Goal: Task Accomplishment & Management: Manage account settings

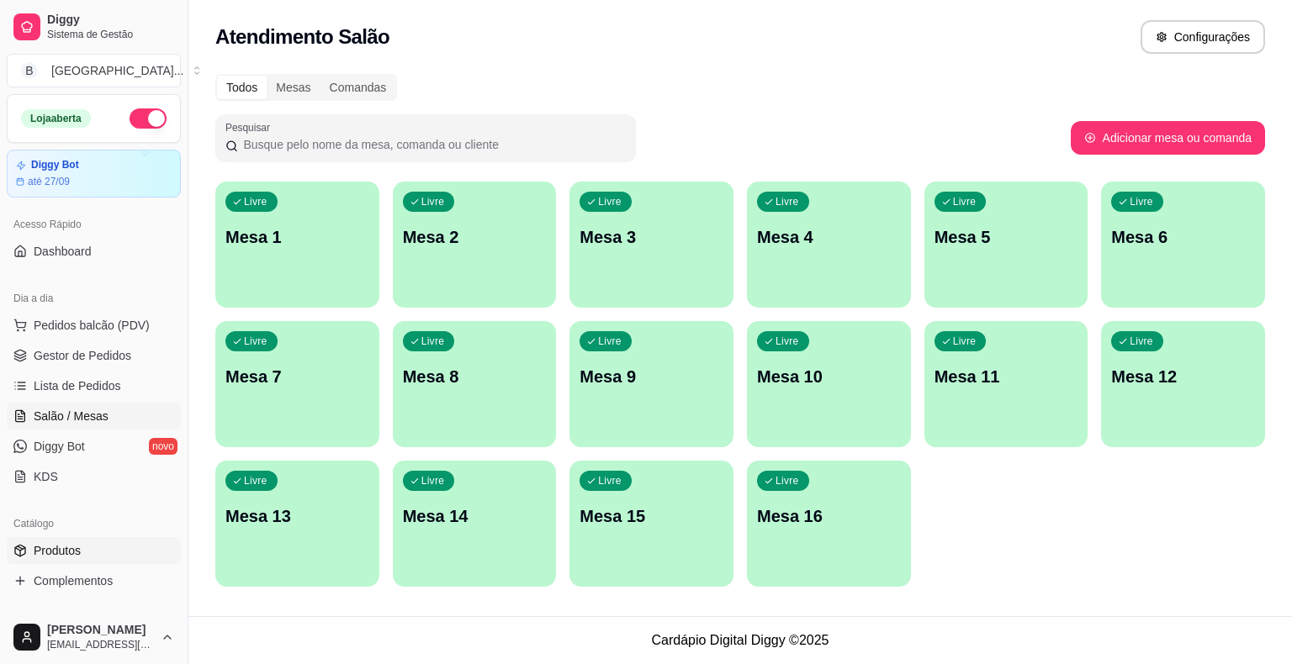
click at [100, 554] on link "Produtos" at bounding box center [94, 550] width 174 height 27
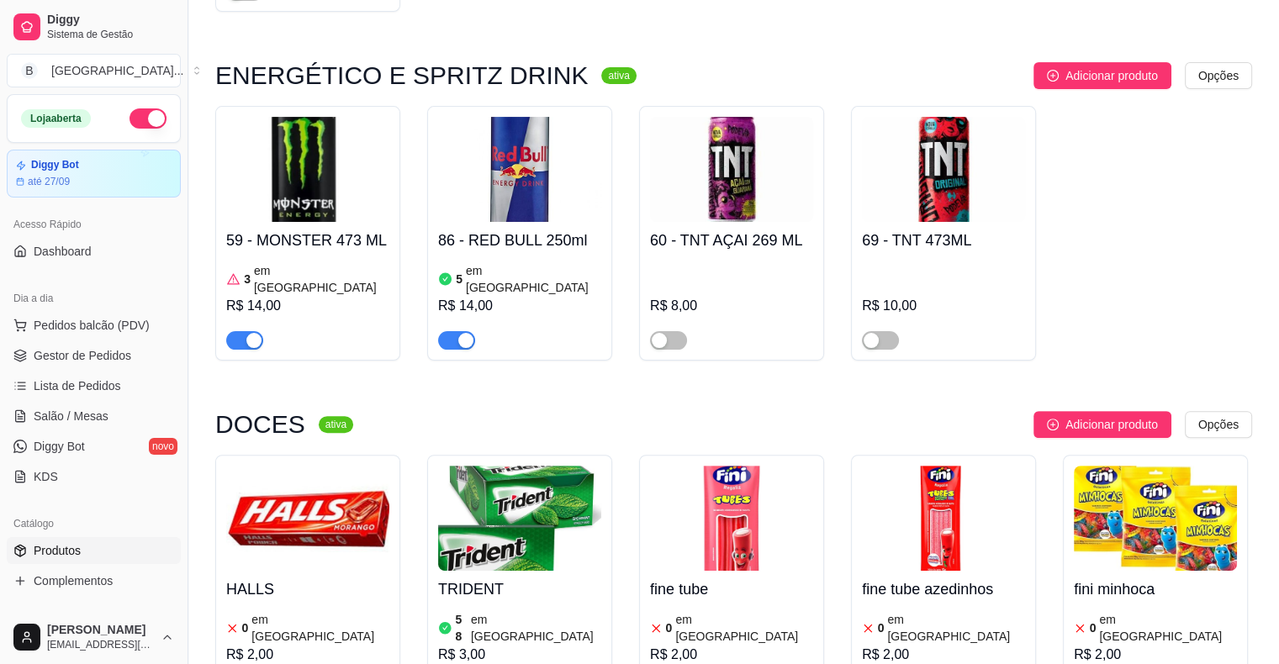
scroll to position [7064, 0]
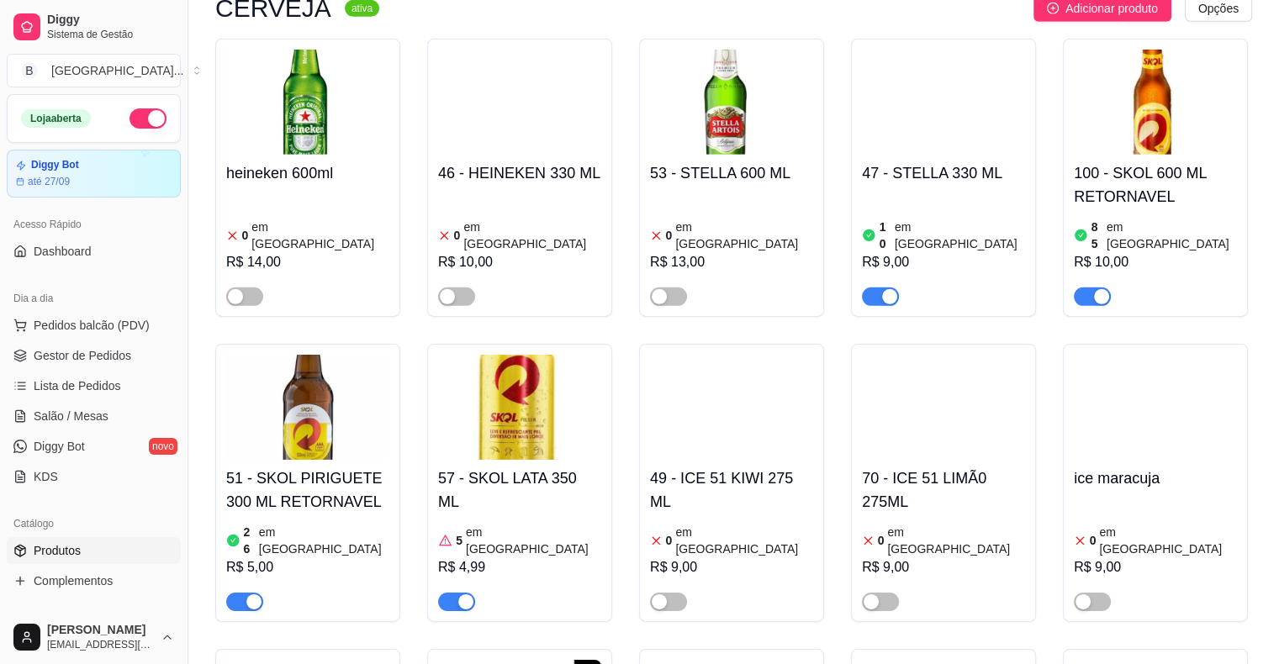
scroll to position [5050, 0]
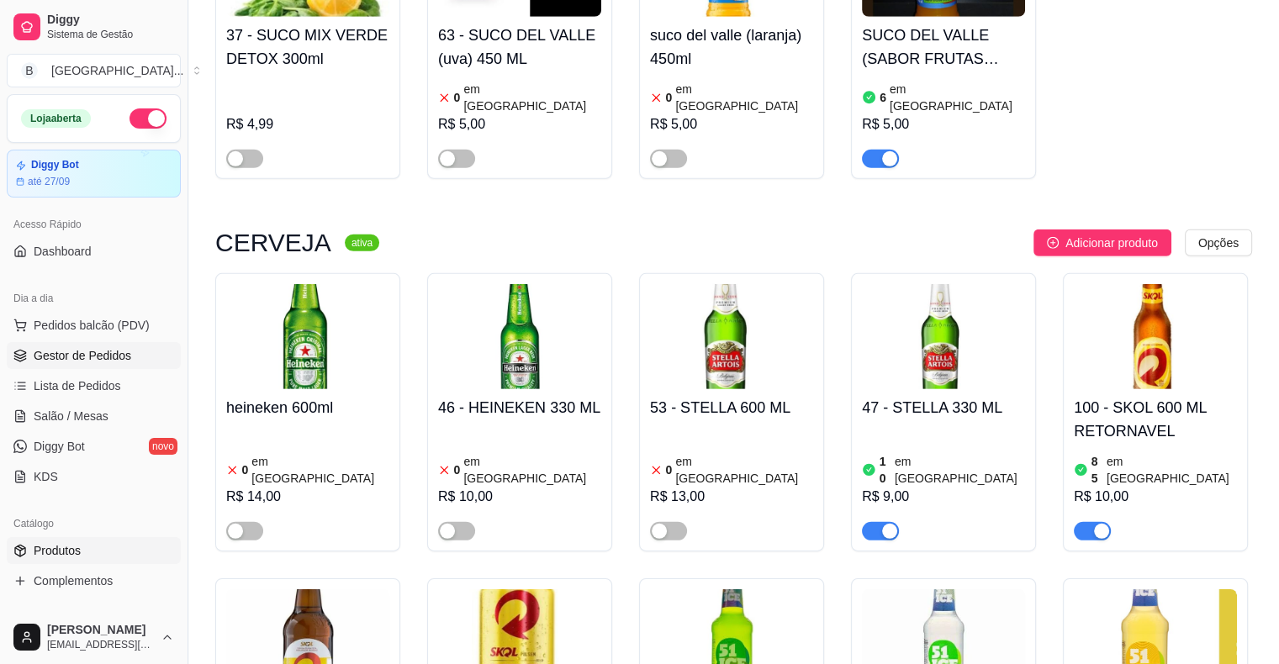
click at [127, 349] on span "Gestor de Pedidos" at bounding box center [83, 355] width 98 height 17
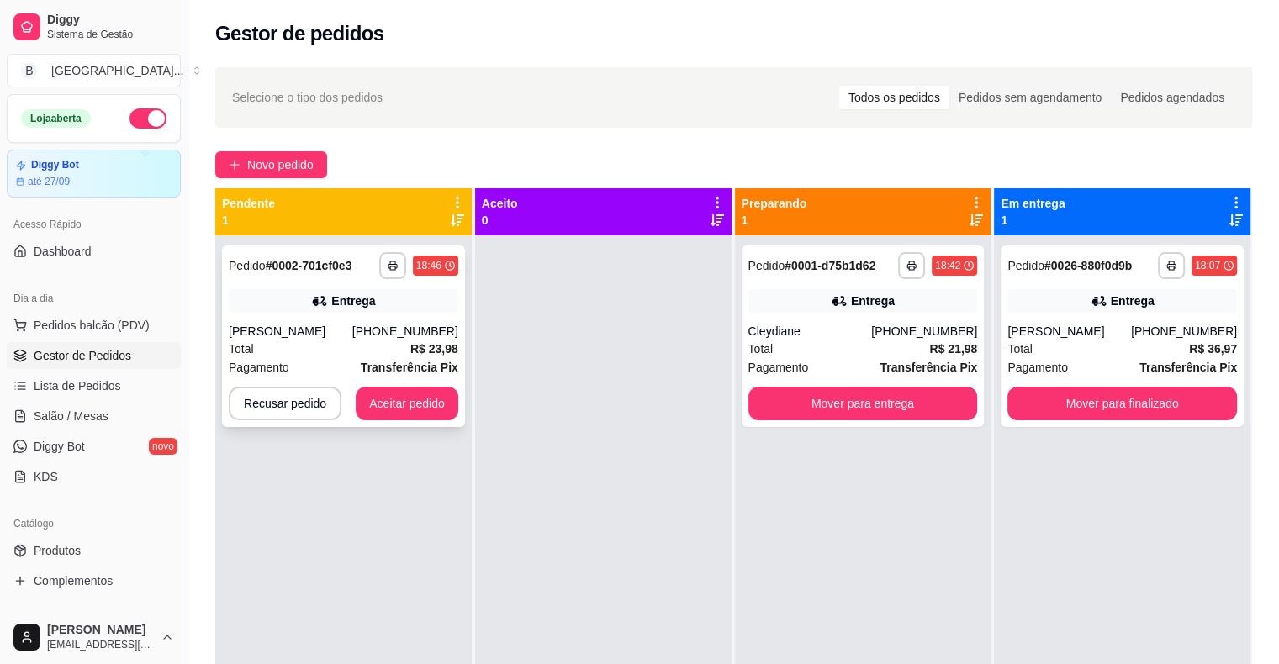
click at [330, 323] on div "[PERSON_NAME]" at bounding box center [291, 331] width 124 height 17
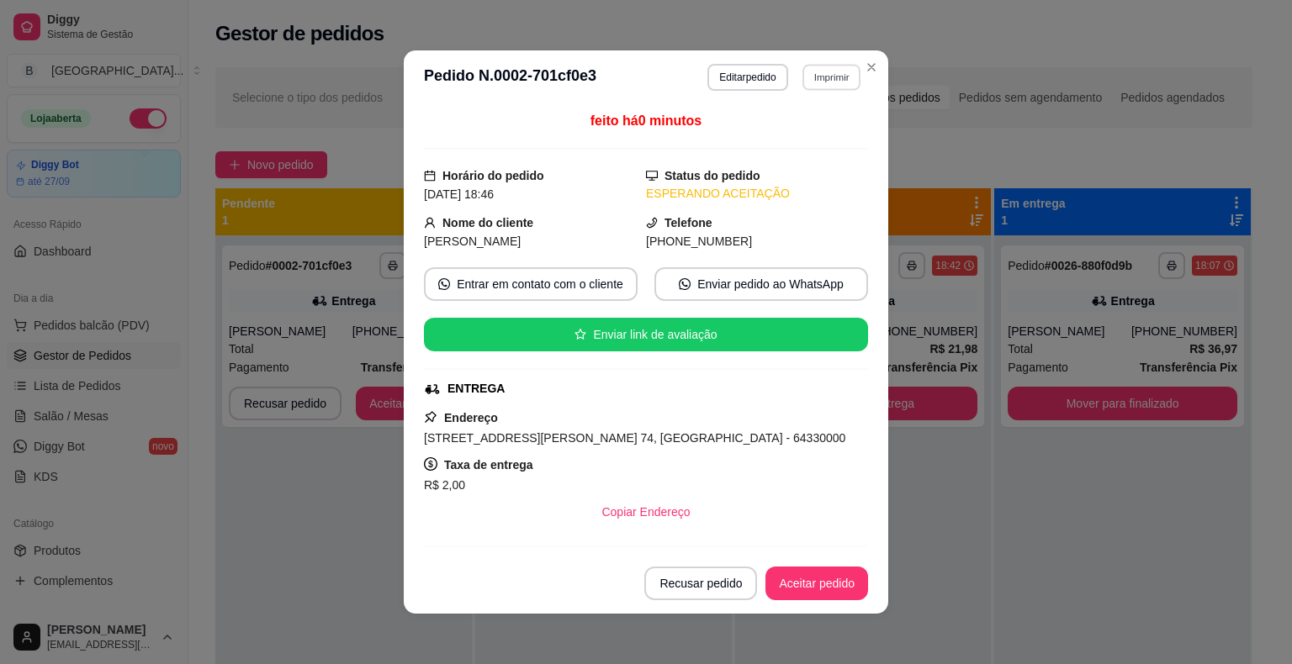
click at [840, 78] on button "Imprimir" at bounding box center [831, 77] width 58 height 26
click at [830, 140] on button "IMPRESSORA" at bounding box center [795, 136] width 122 height 27
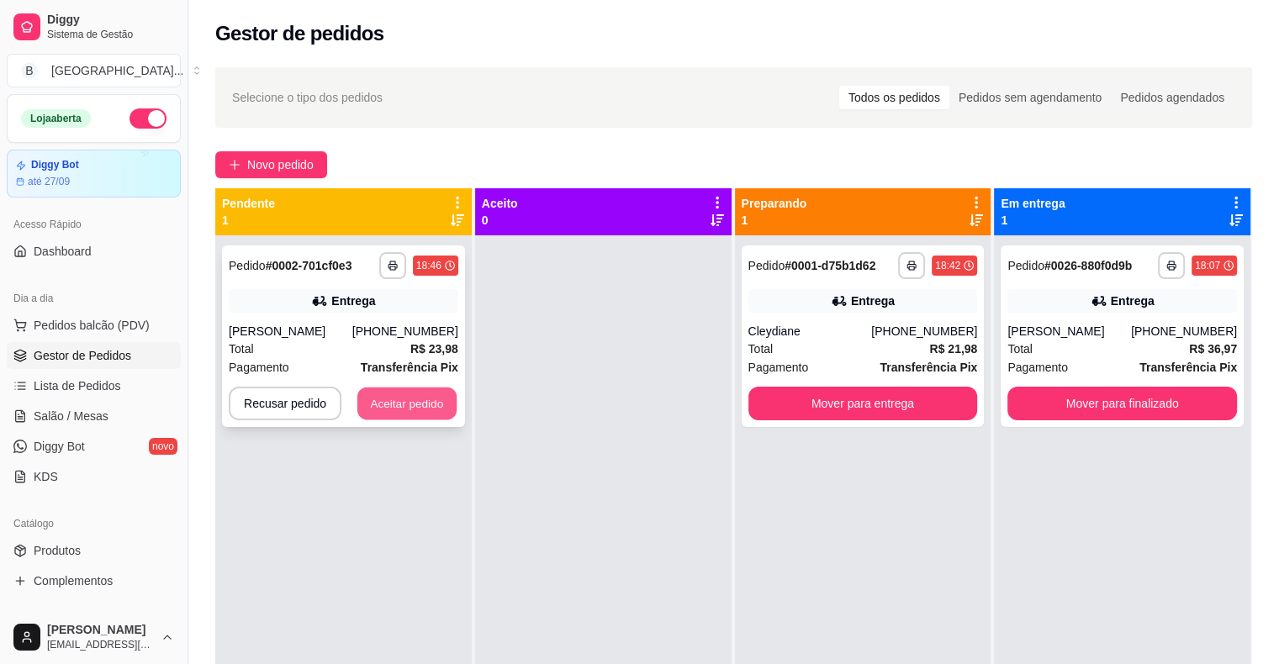
click at [427, 409] on button "Aceitar pedido" at bounding box center [406, 404] width 99 height 33
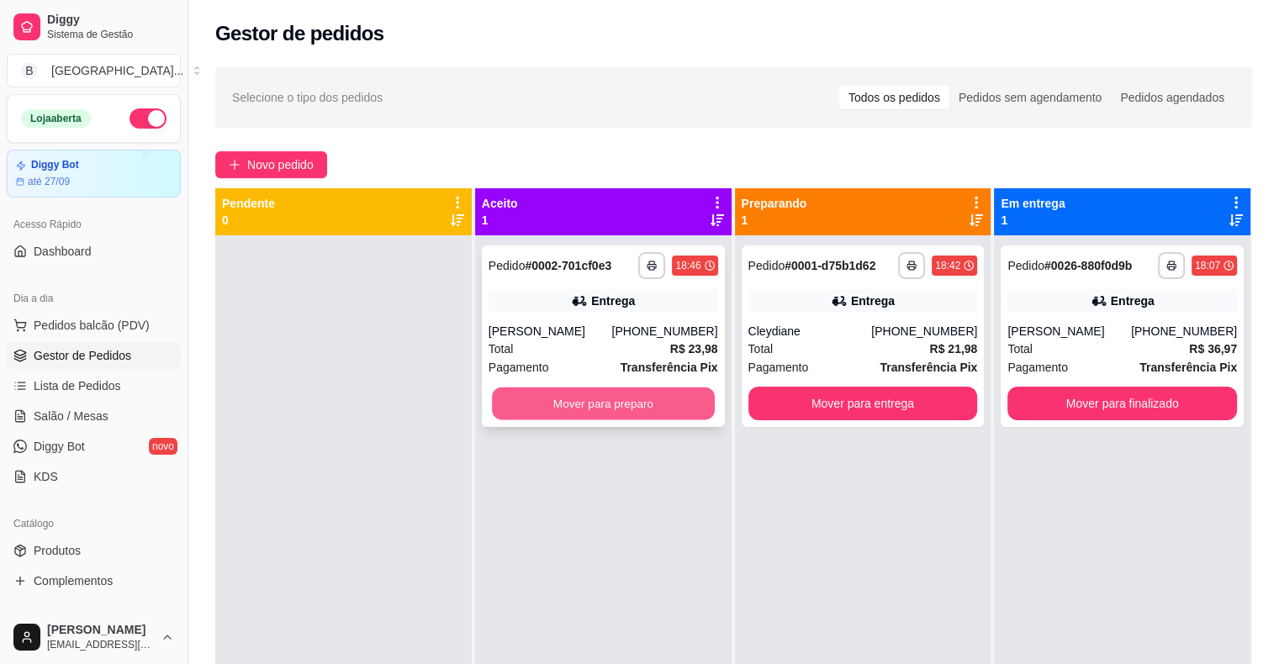
click at [614, 402] on button "Mover para preparo" at bounding box center [603, 404] width 223 height 33
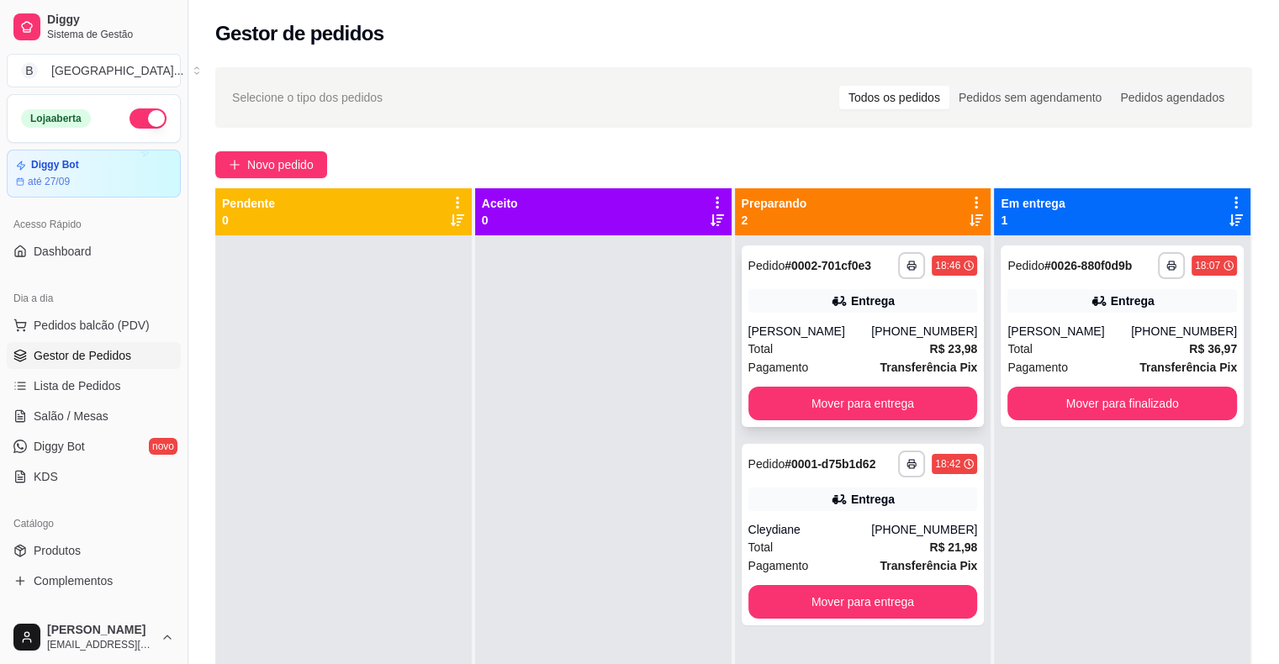
click at [842, 340] on div "Total R$ 23,98" at bounding box center [863, 349] width 230 height 18
click at [848, 557] on div "Pagamento Transferência Pix" at bounding box center [863, 566] width 230 height 18
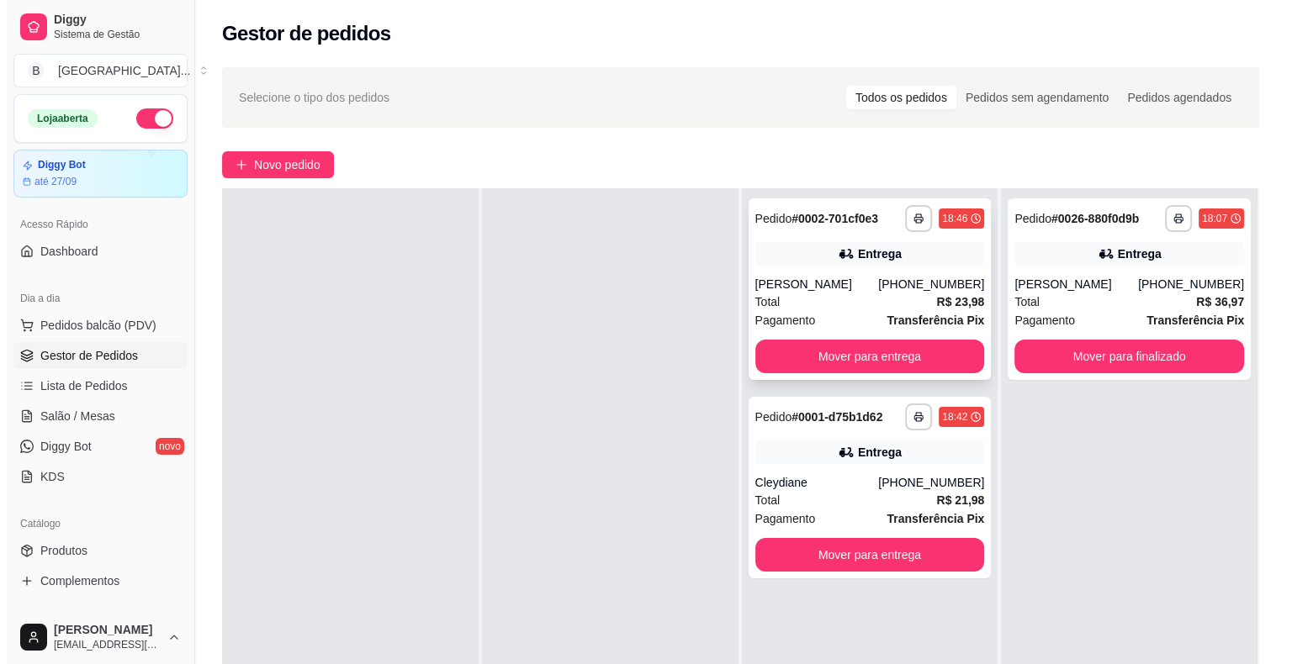
scroll to position [47, 0]
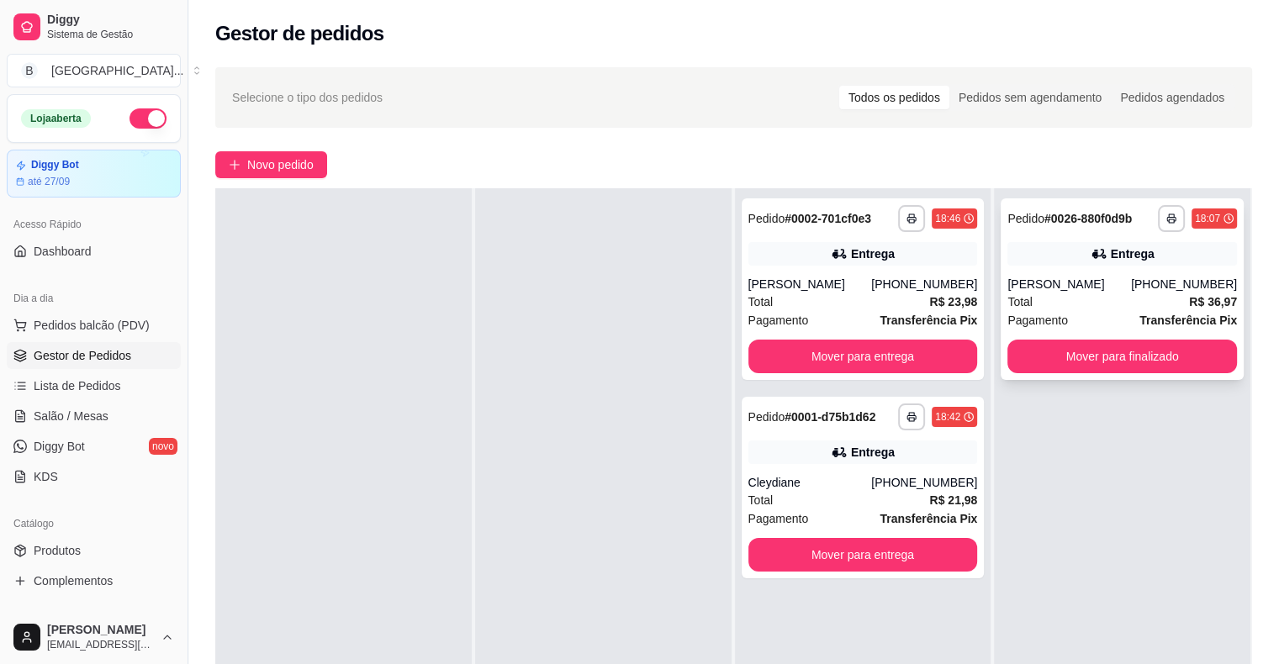
click at [1103, 291] on div "[PERSON_NAME]" at bounding box center [1069, 284] width 124 height 17
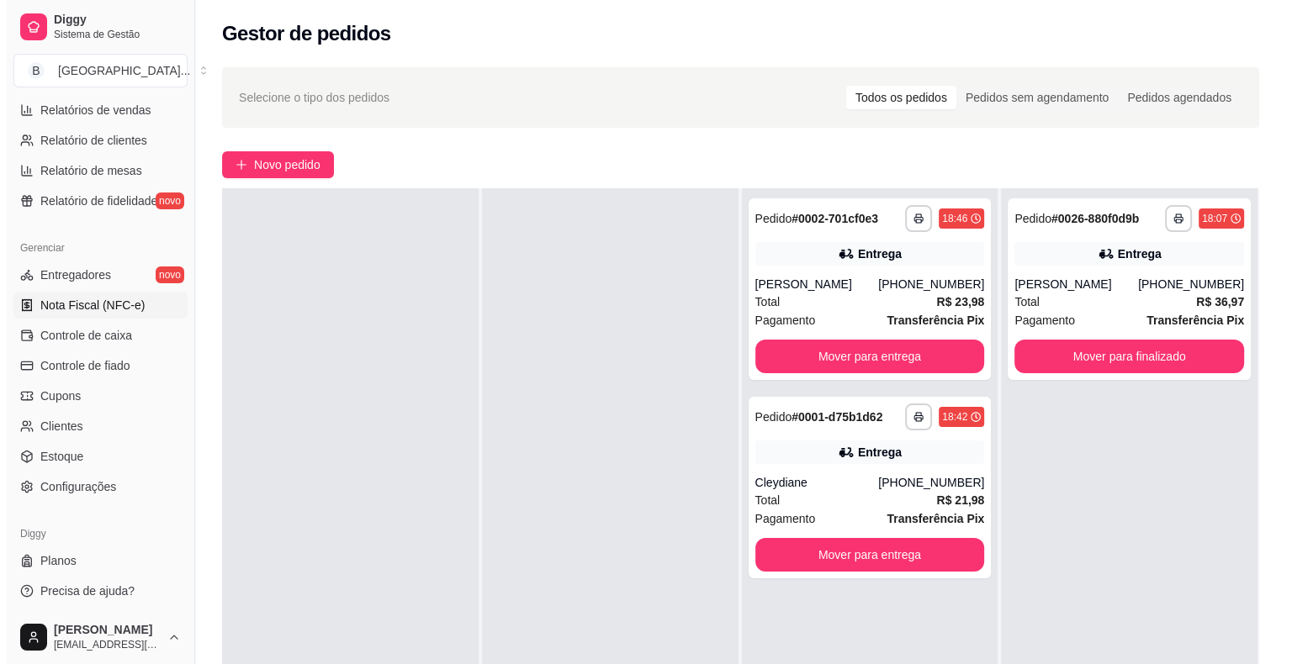
scroll to position [377, 0]
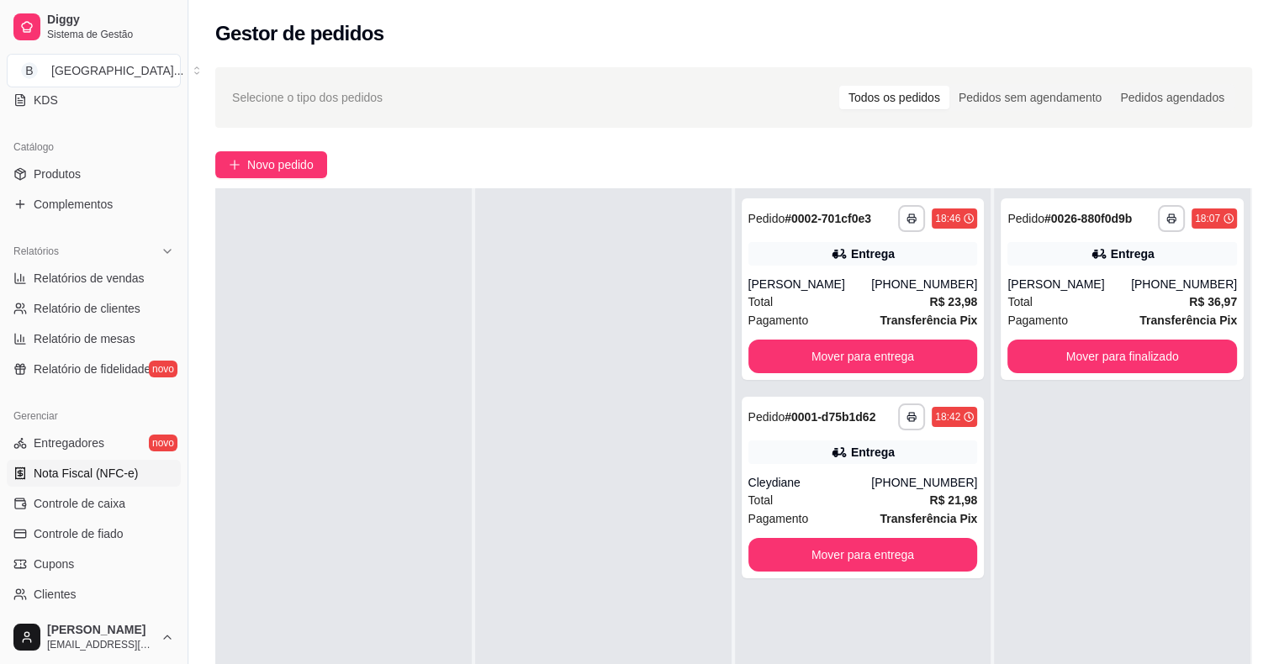
click at [125, 304] on span "Relatório de clientes" at bounding box center [87, 308] width 107 height 17
select select "30"
select select "HIGHEST_TOTAL_SPENT_WITH_ORDERS"
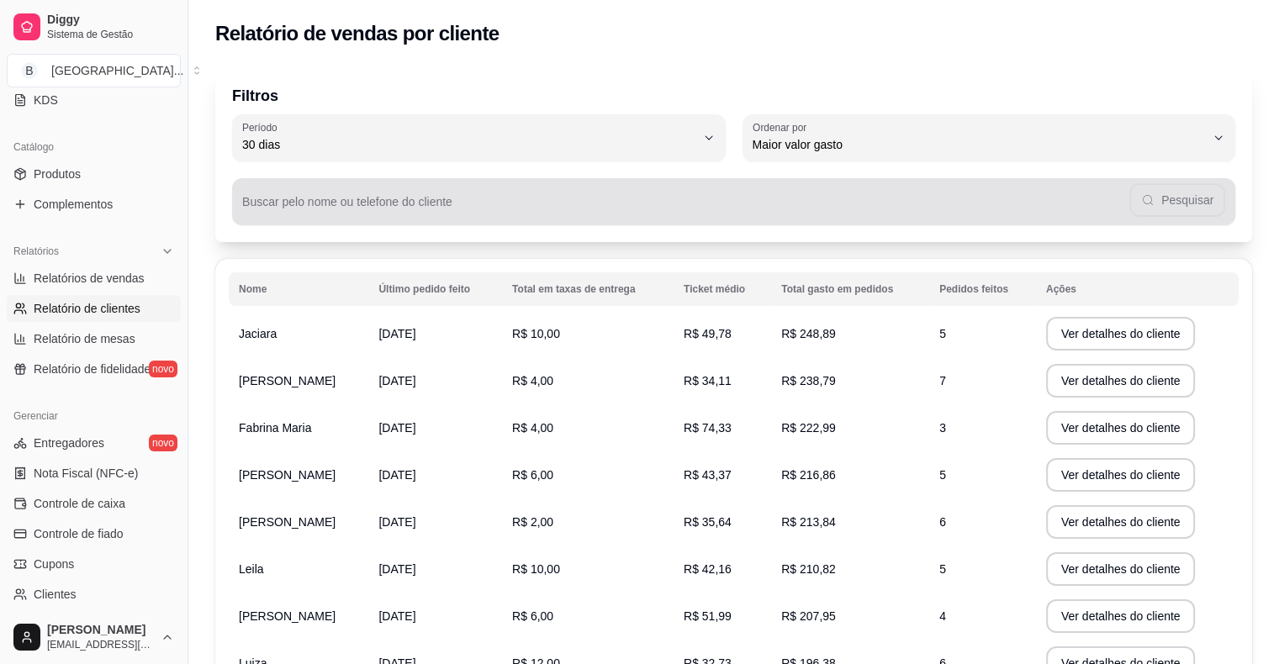
click at [1199, 201] on div "Pesquisar" at bounding box center [733, 202] width 983 height 34
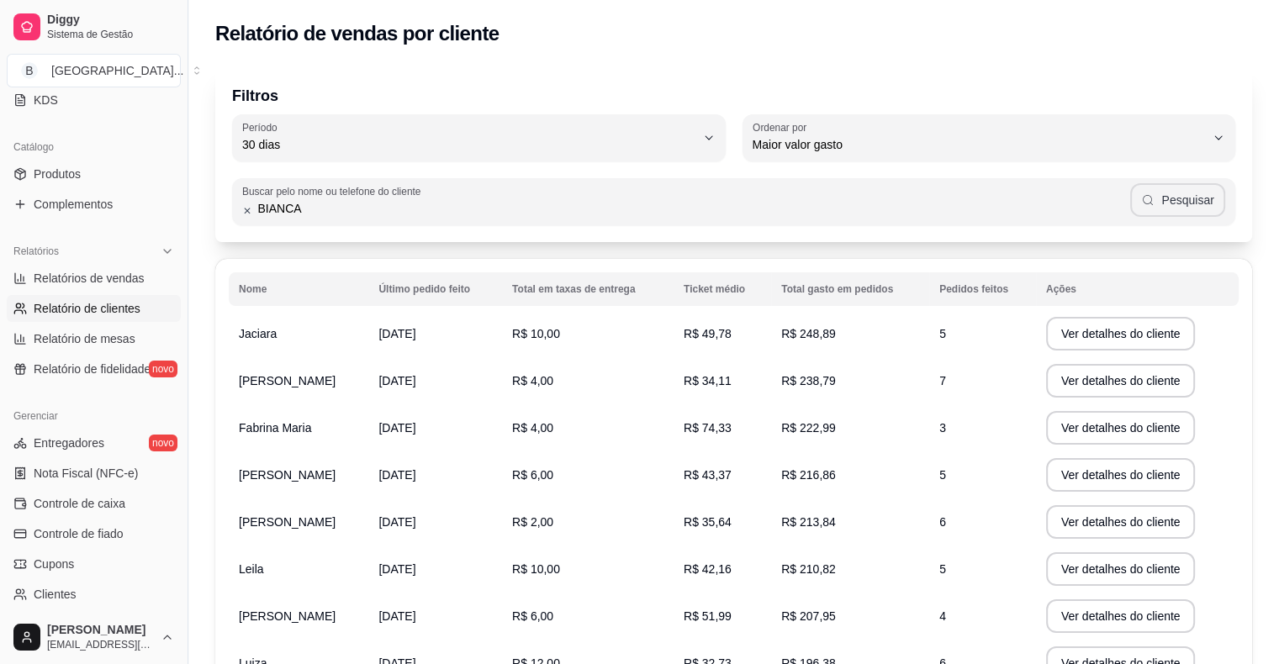
type input "BIANCA"
click at [1179, 193] on button "Pesquisar" at bounding box center [1177, 200] width 95 height 34
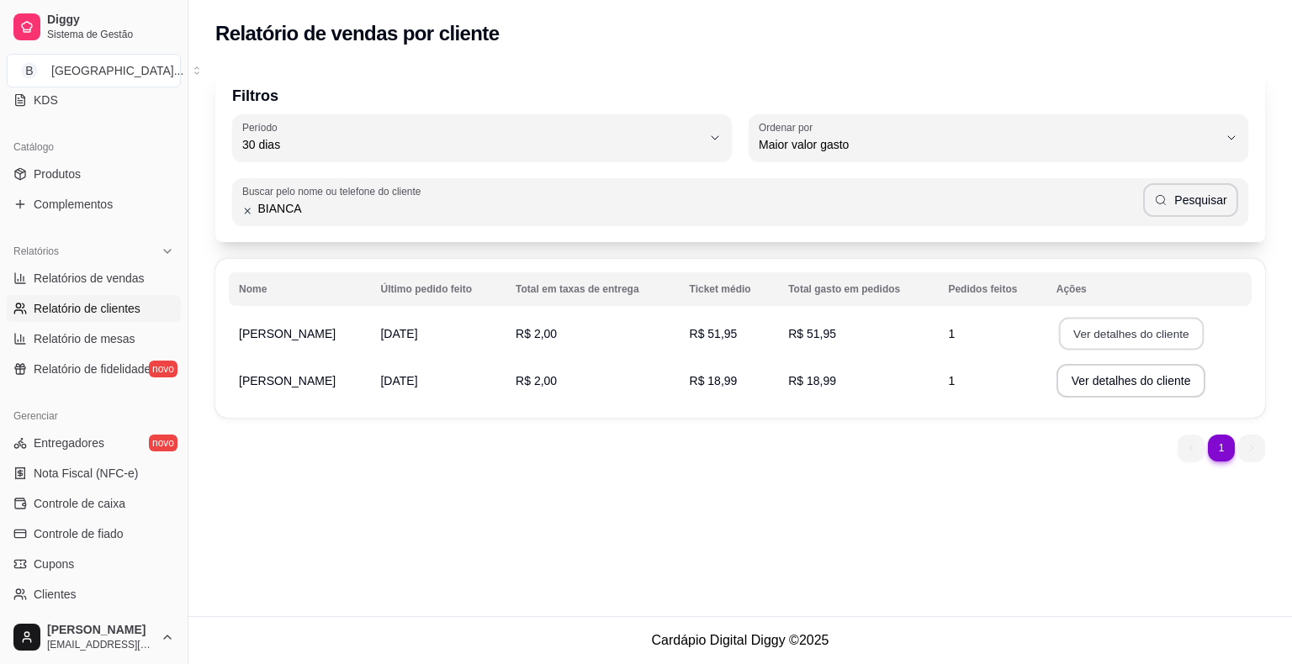
click at [1167, 328] on button "Ver detalhes do cliente" at bounding box center [1130, 334] width 145 height 33
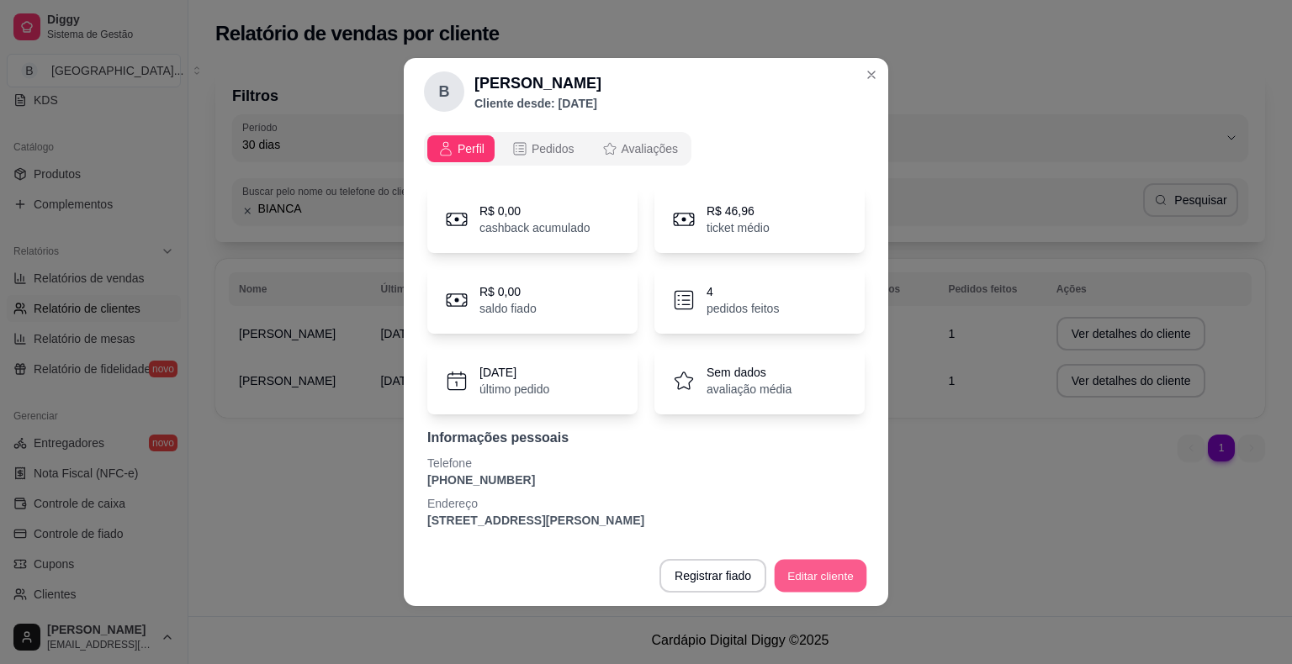
click at [835, 584] on button "Editar cliente" at bounding box center [820, 576] width 92 height 33
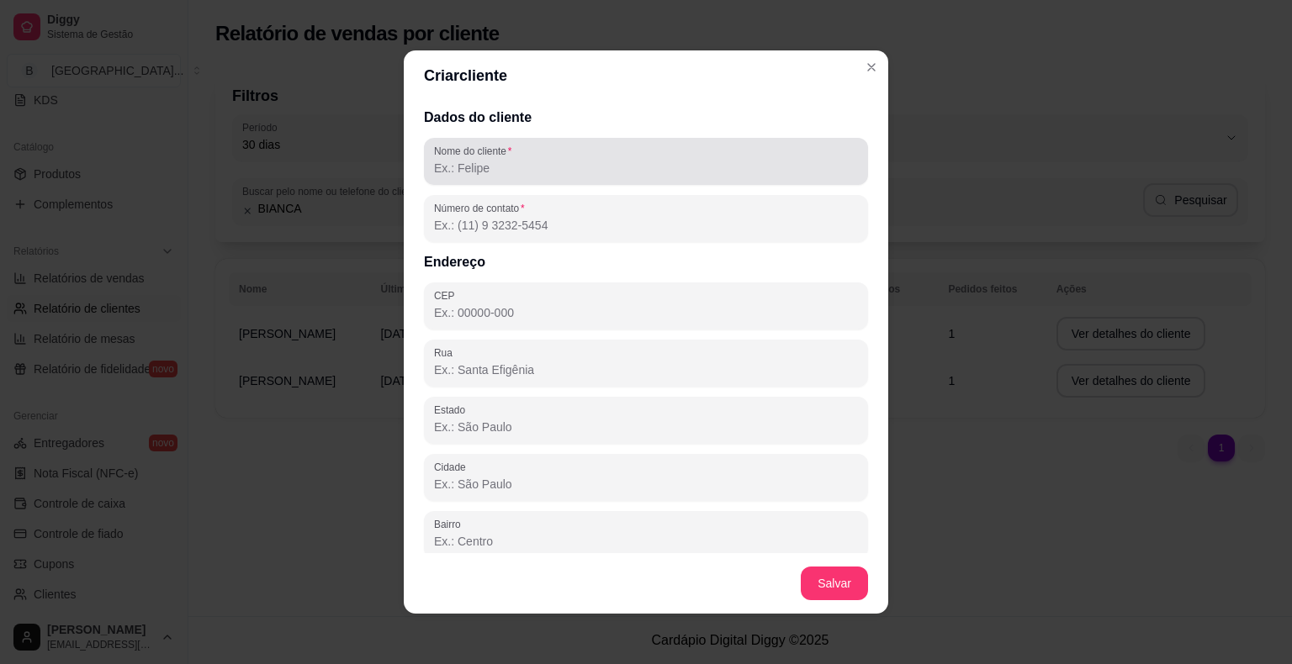
click at [638, 182] on div "Nome do cliente" at bounding box center [646, 161] width 444 height 47
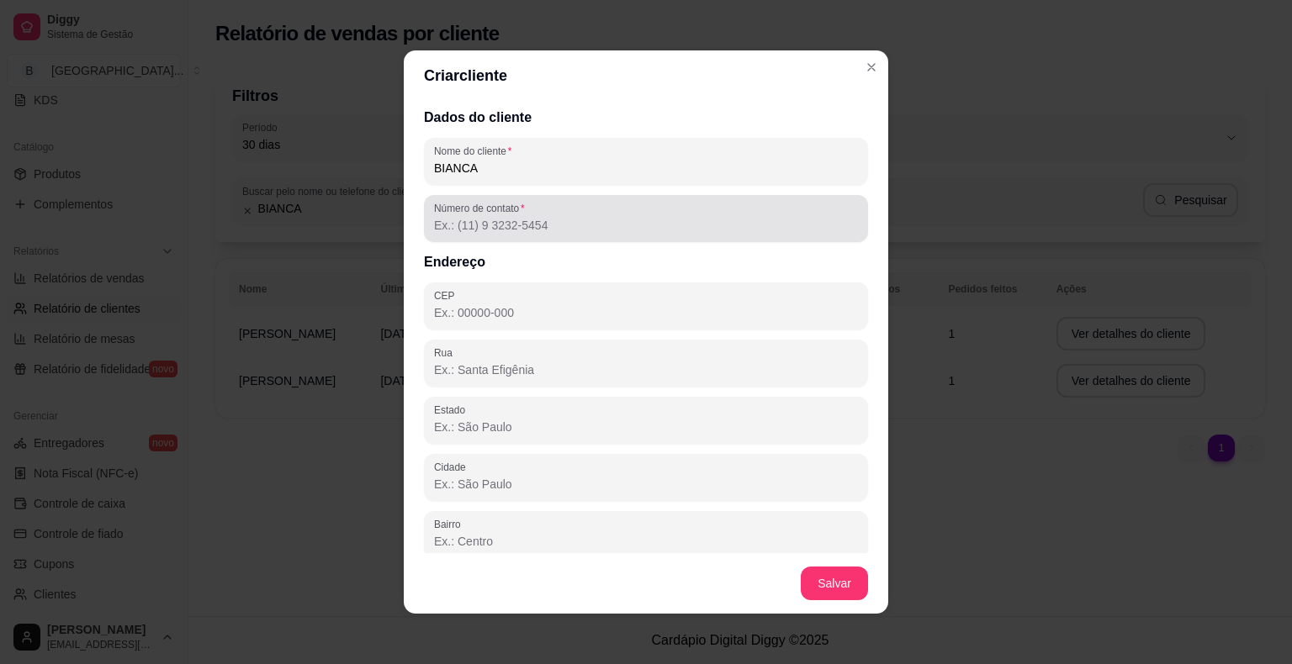
type input "BIANCA"
click at [613, 209] on div at bounding box center [646, 219] width 424 height 34
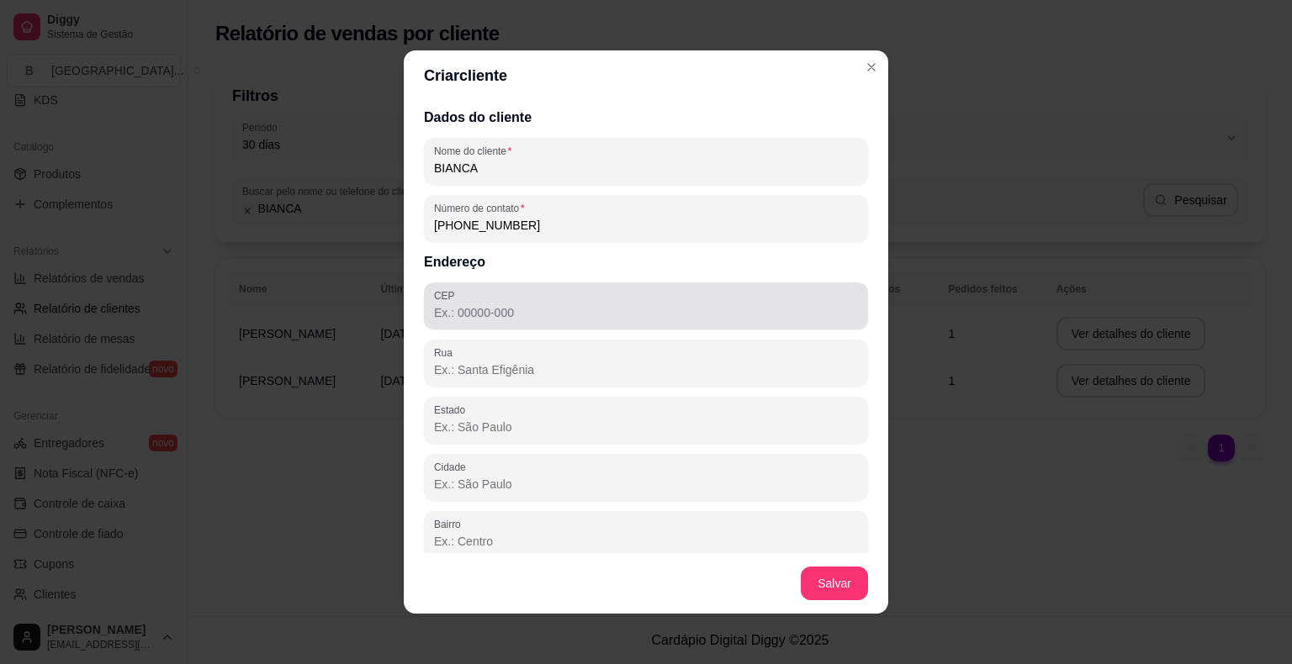
type input "[PHONE_NUMBER]"
click at [501, 321] on div at bounding box center [646, 306] width 424 height 34
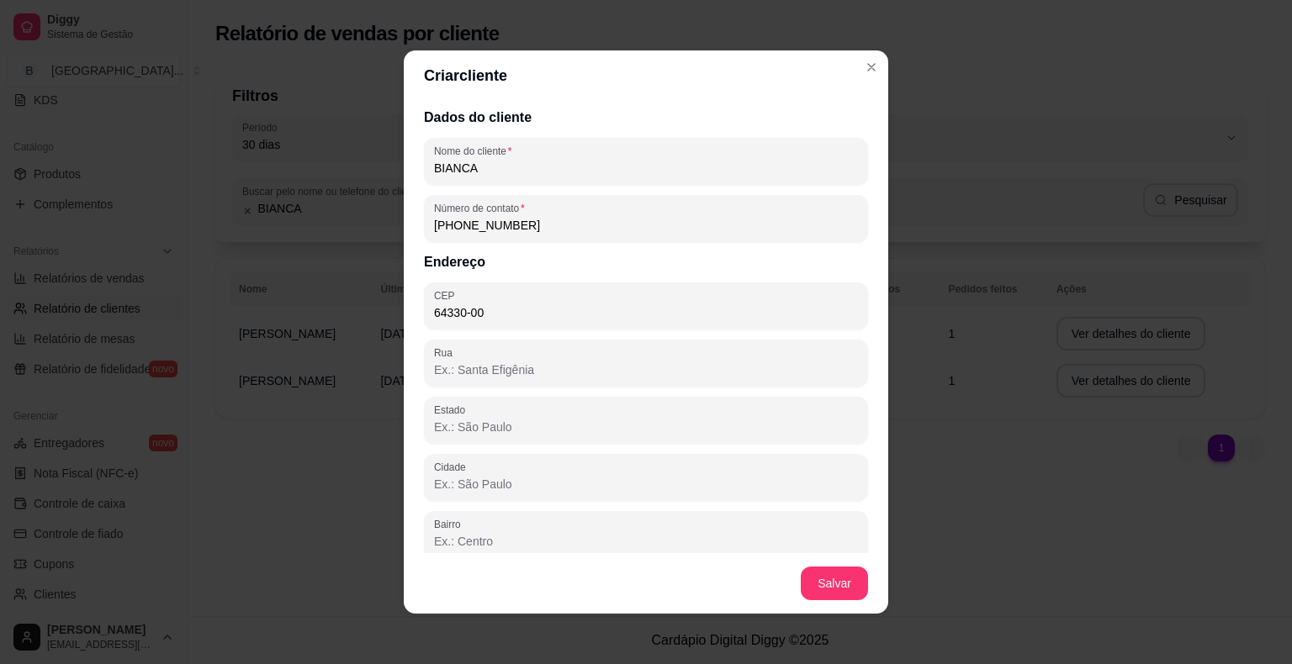
type input "64330-000"
type input "PI"
type input "São Miguel do Tapuio"
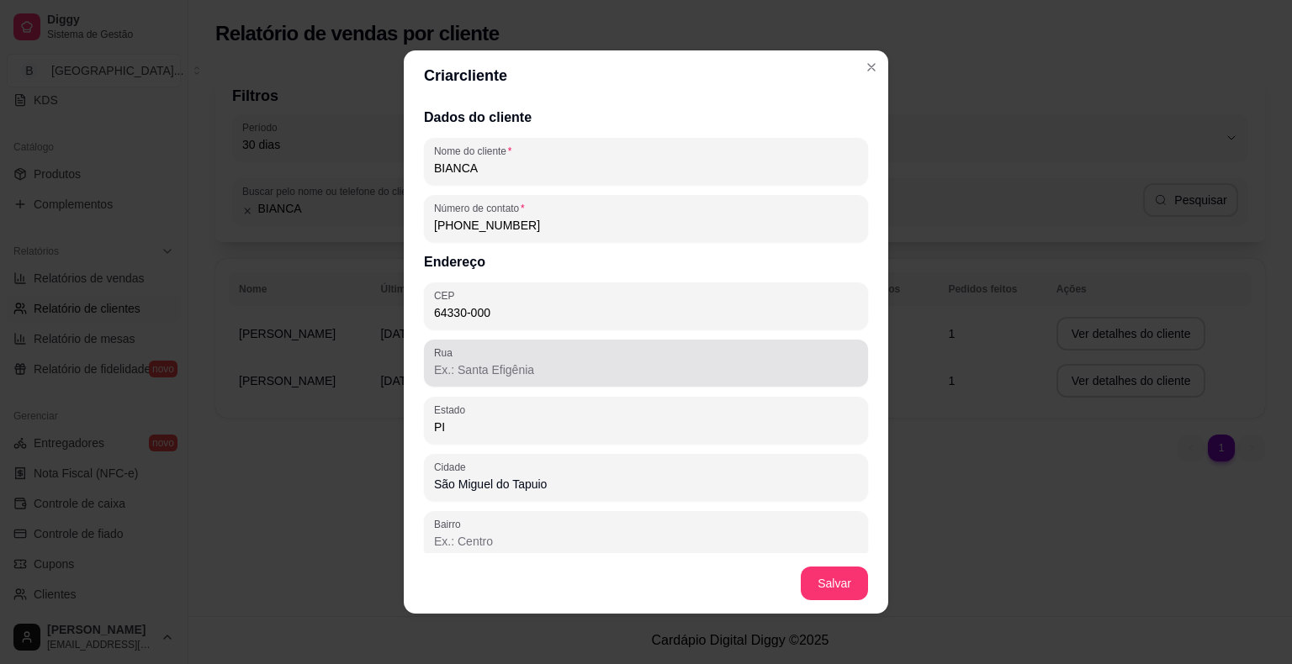
type input "64330-000"
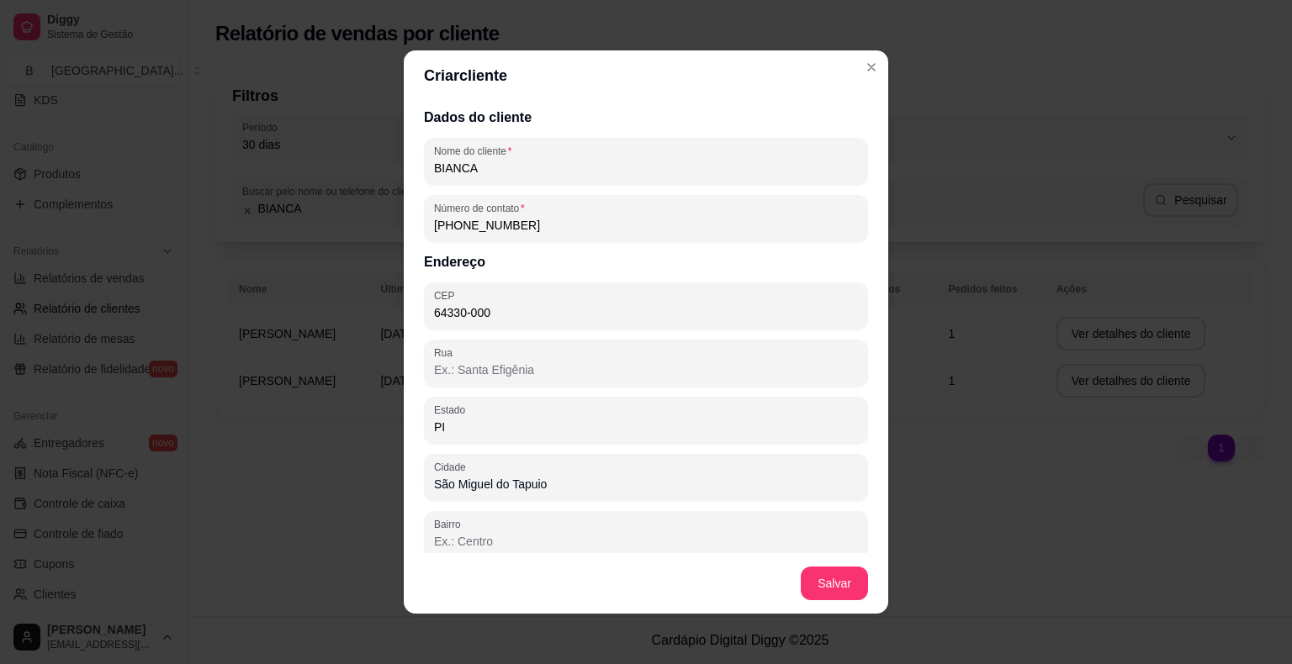
click at [522, 362] on input "Rua" at bounding box center [646, 370] width 424 height 17
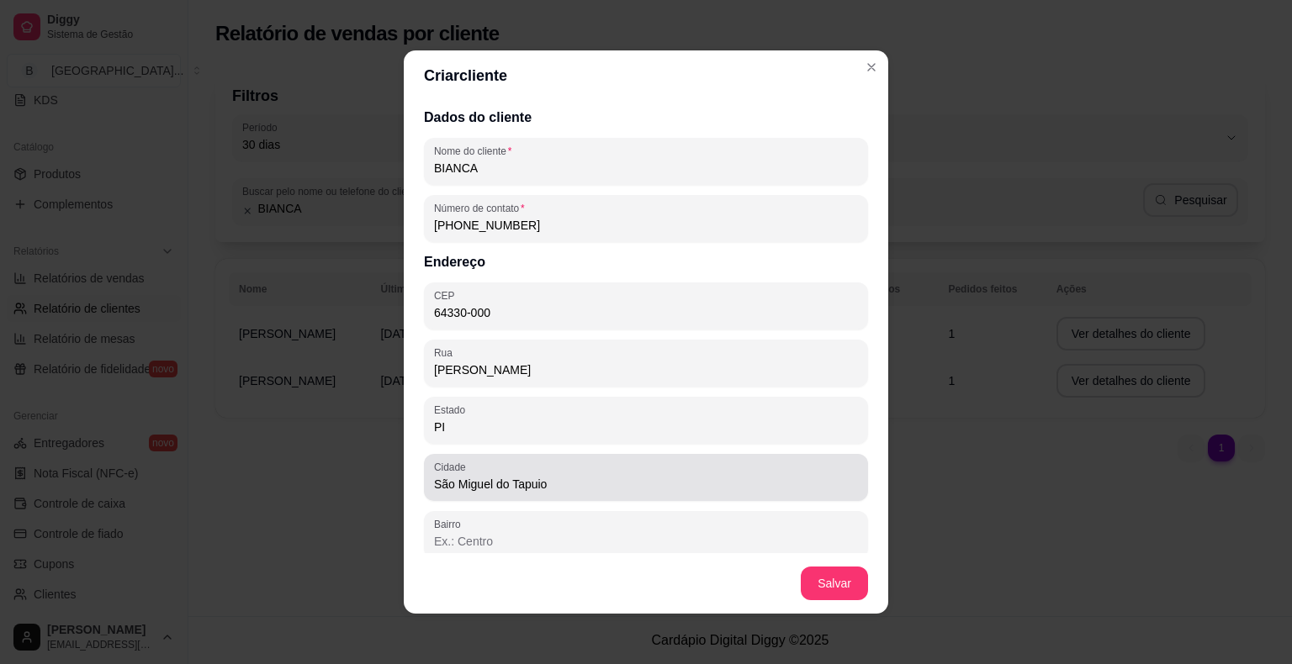
scroll to position [68, 0]
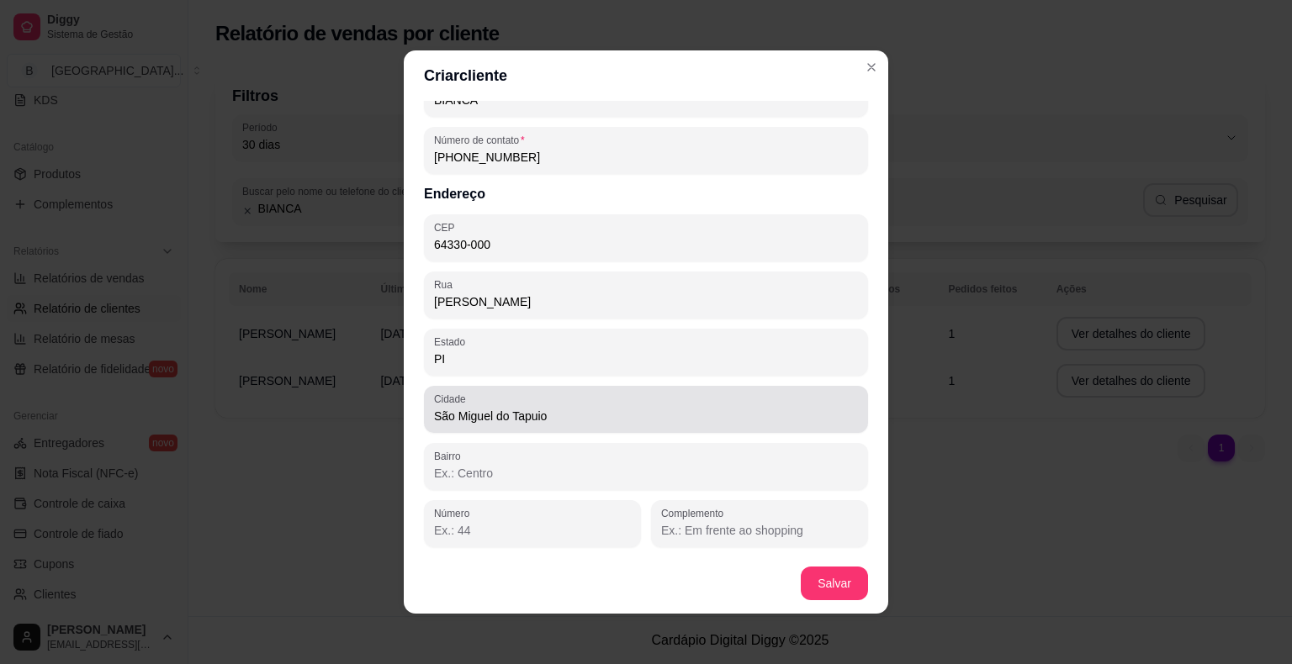
type input "[PERSON_NAME]"
click at [531, 482] on div at bounding box center [646, 467] width 424 height 34
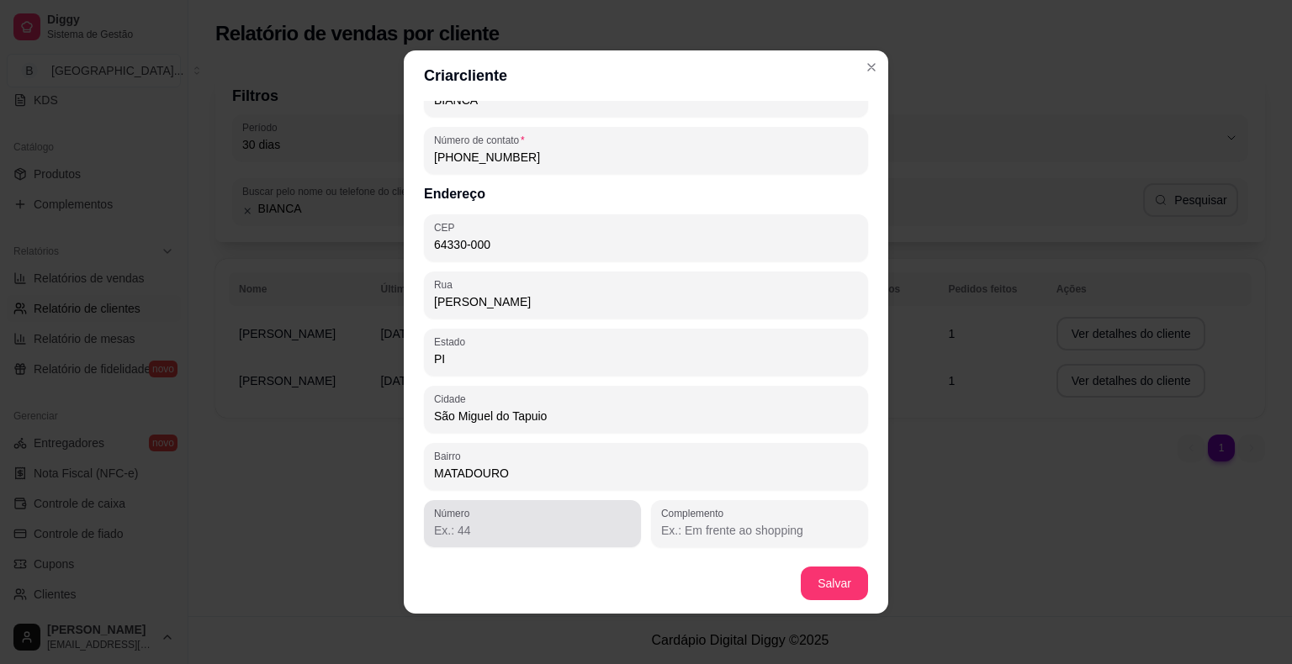
type input "MATADOURO"
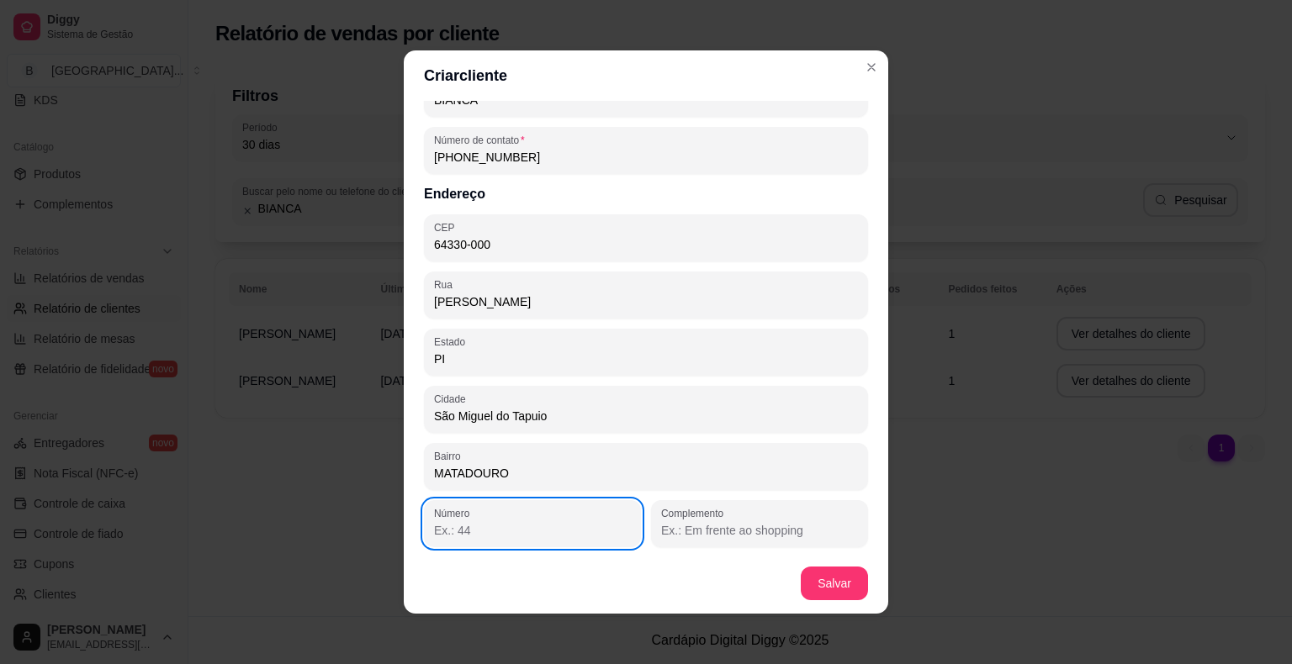
click at [464, 538] on div at bounding box center [532, 524] width 197 height 34
type input "271"
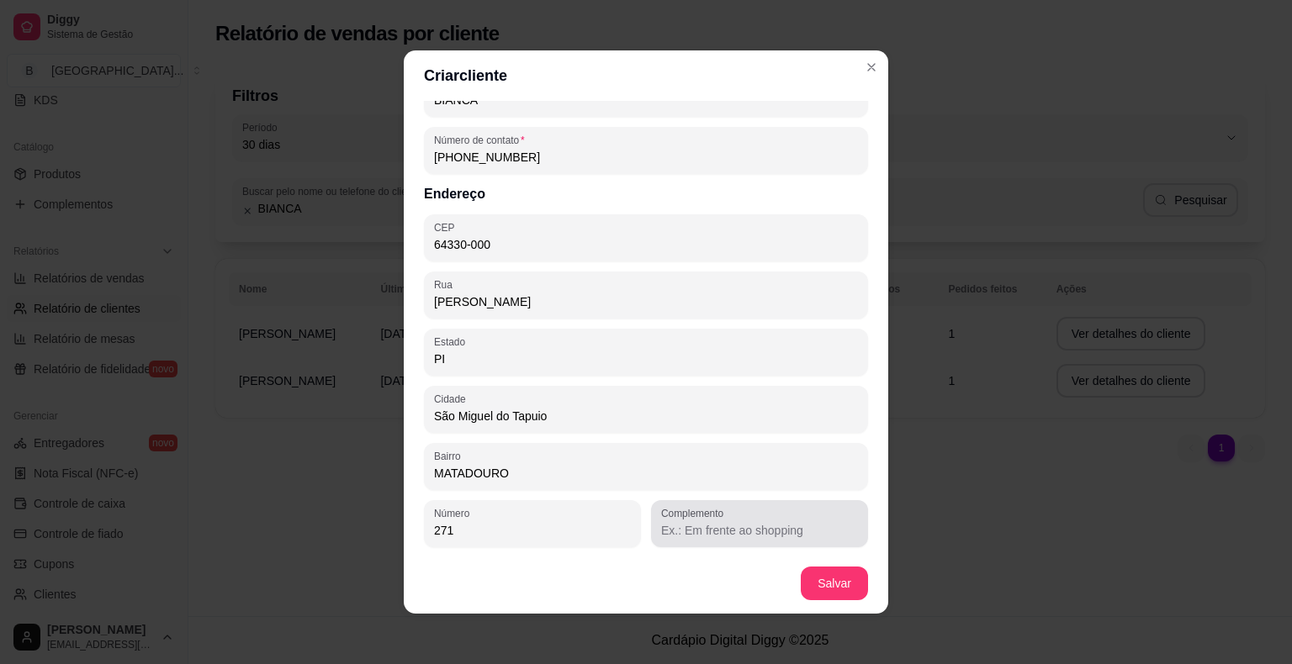
click at [740, 545] on div "Complemento" at bounding box center [759, 523] width 217 height 47
type input "AO LADO DO EVANDRO QUE [MEDICAL_DATA] VENTILADOR,DE FRENTE AO COMERCIO DO KLEMI…"
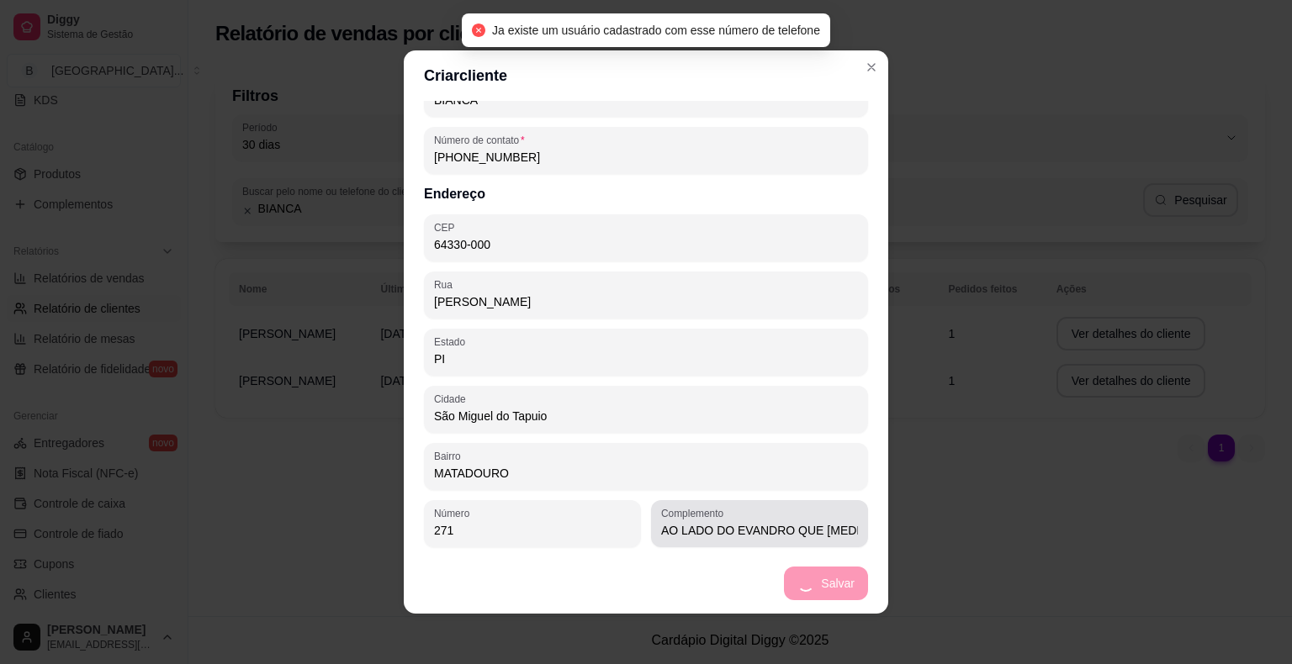
scroll to position [3, 0]
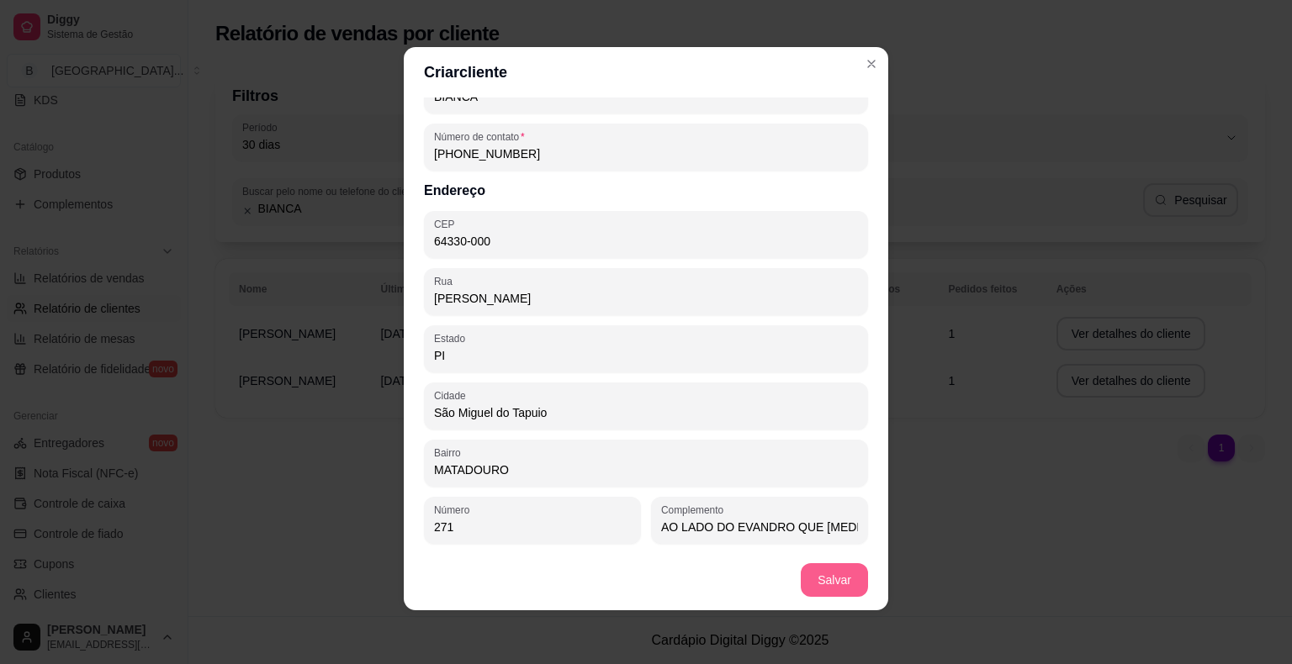
click at [826, 604] on footer "Salvar" at bounding box center [646, 580] width 484 height 61
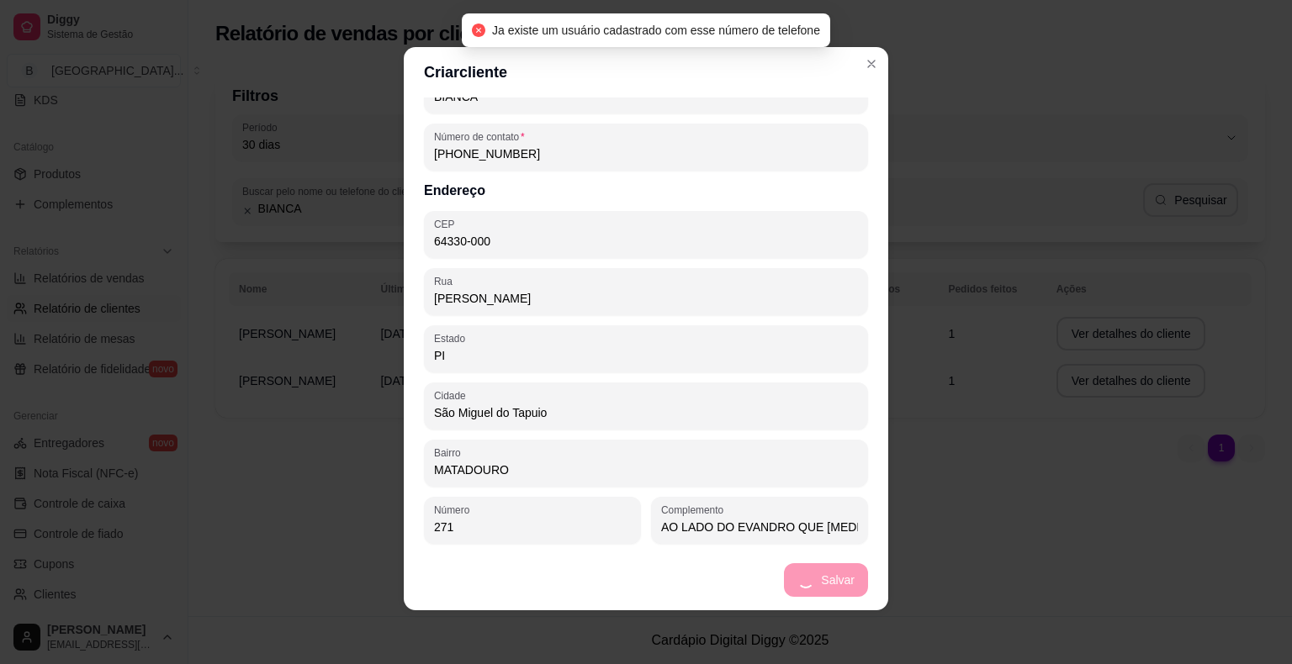
click at [821, 593] on footer "Salvar" at bounding box center [646, 580] width 484 height 61
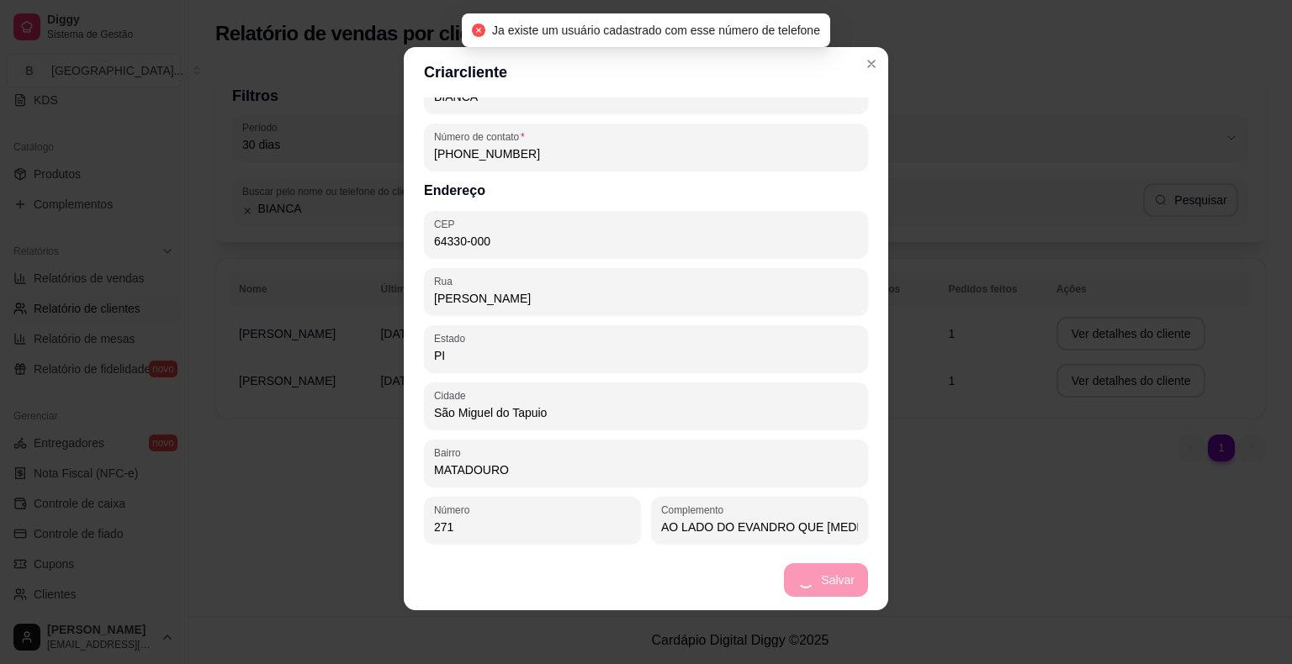
click at [814, 584] on footer "Salvar" at bounding box center [646, 580] width 484 height 61
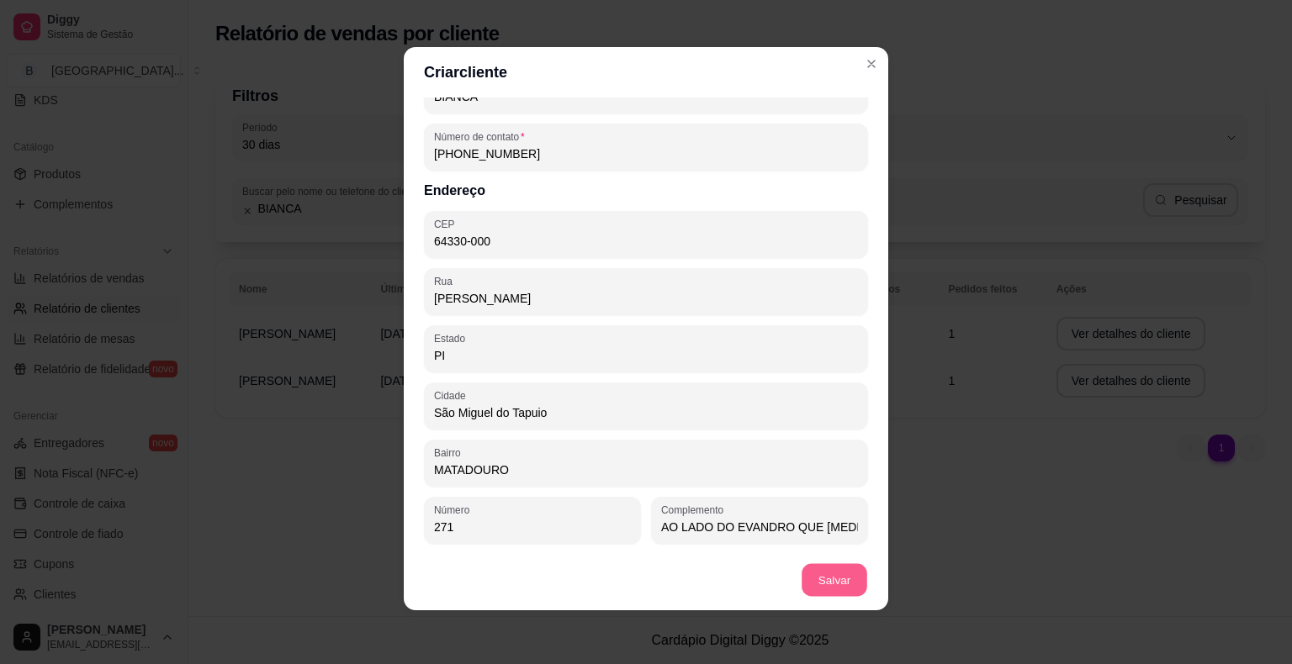
click at [814, 584] on footer "Salvar" at bounding box center [646, 580] width 484 height 61
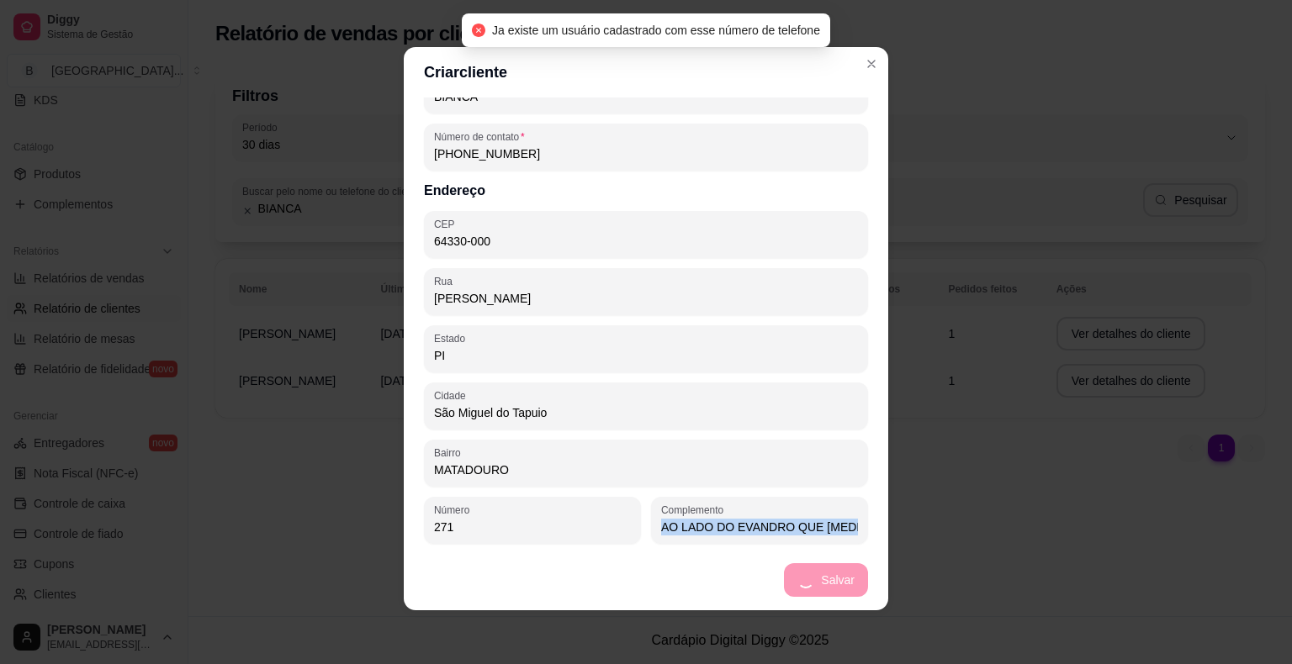
click at [814, 584] on footer "Salvar" at bounding box center [646, 580] width 484 height 61
click at [814, 580] on footer "Salvar" at bounding box center [646, 580] width 484 height 61
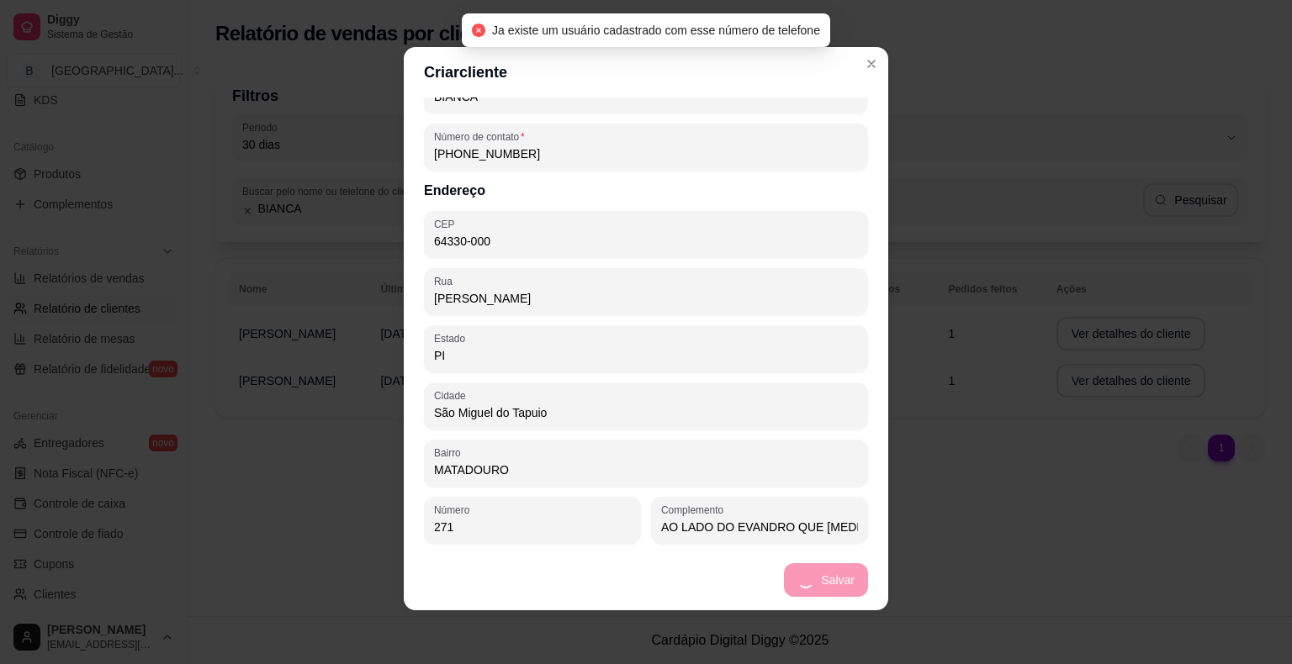
click at [814, 580] on footer "Salvar" at bounding box center [646, 580] width 484 height 61
click at [817, 580] on footer "Salvar" at bounding box center [646, 580] width 484 height 61
click at [817, 578] on footer "Salvar" at bounding box center [646, 580] width 484 height 61
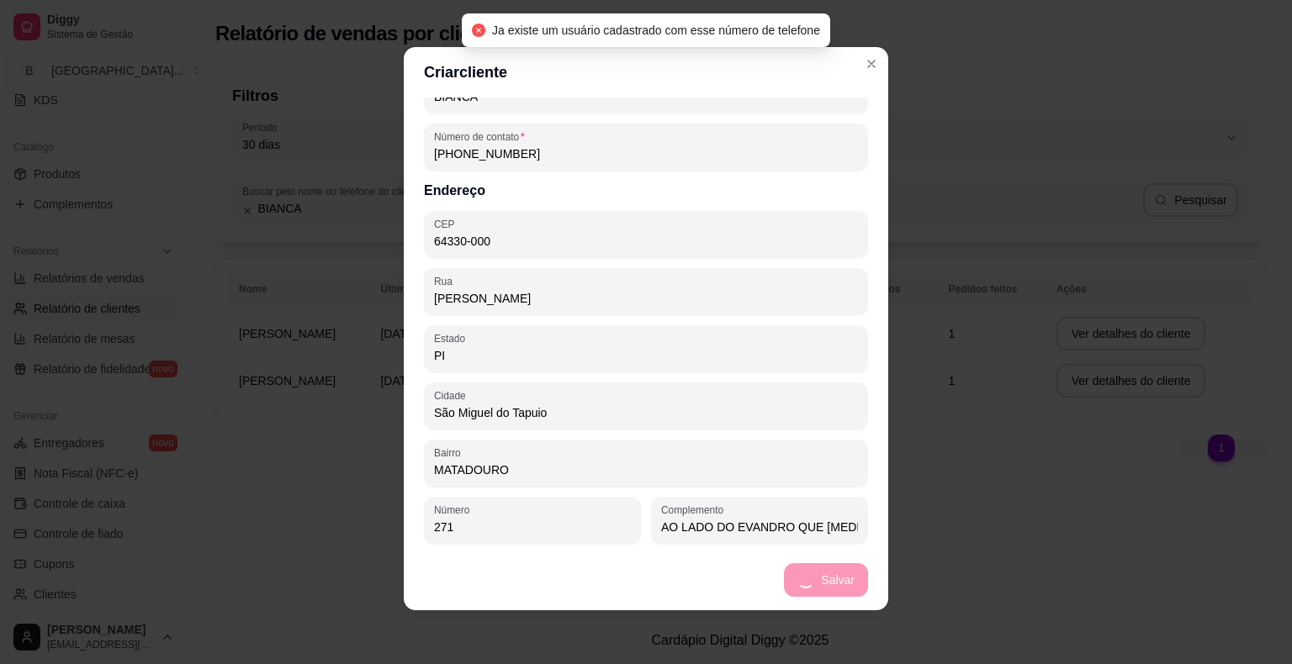
click at [817, 578] on footer "Salvar" at bounding box center [646, 580] width 484 height 61
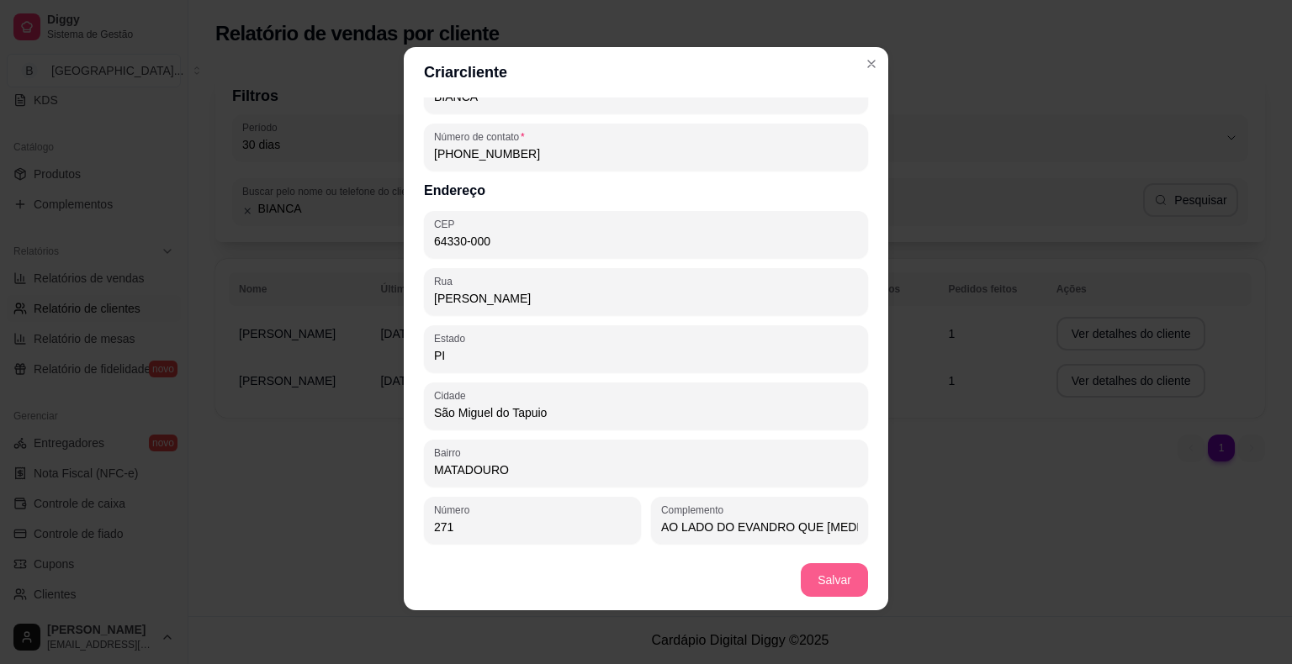
click at [814, 576] on footer "Salvar" at bounding box center [646, 580] width 484 height 61
click at [815, 564] on footer "Salvar" at bounding box center [646, 580] width 484 height 61
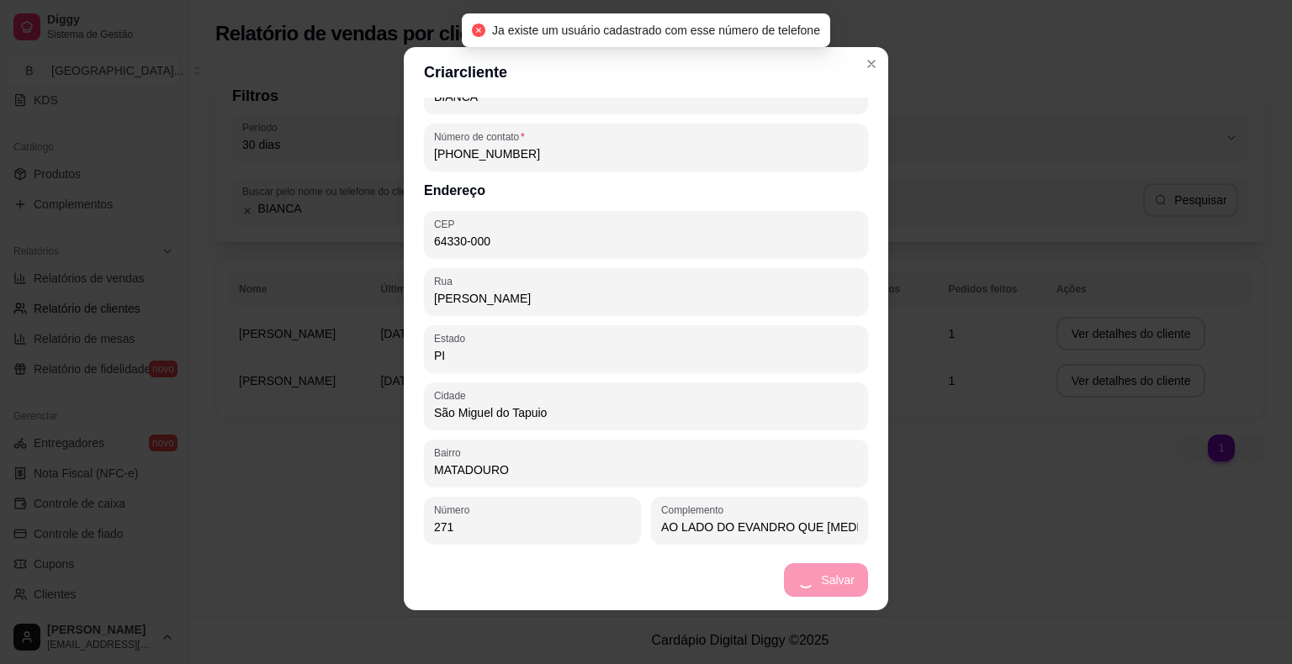
click at [815, 564] on footer "Salvar" at bounding box center [646, 580] width 484 height 61
click at [815, 566] on footer "Salvar" at bounding box center [646, 580] width 484 height 61
click at [817, 570] on footer "Salvar" at bounding box center [646, 580] width 484 height 61
click at [820, 573] on footer "Salvar" at bounding box center [646, 580] width 484 height 61
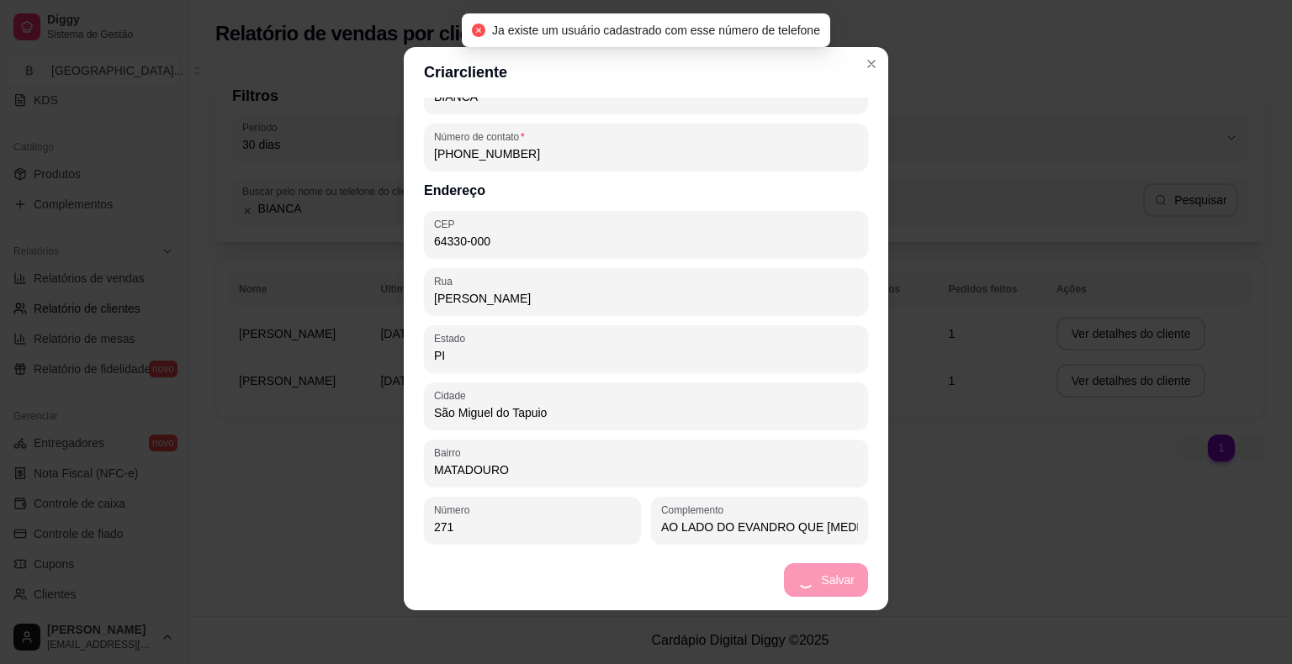
click at [820, 573] on footer "Salvar" at bounding box center [646, 580] width 484 height 61
click at [821, 573] on footer "Salvar" at bounding box center [646, 580] width 484 height 61
click at [817, 573] on footer "Salvar" at bounding box center [646, 580] width 484 height 61
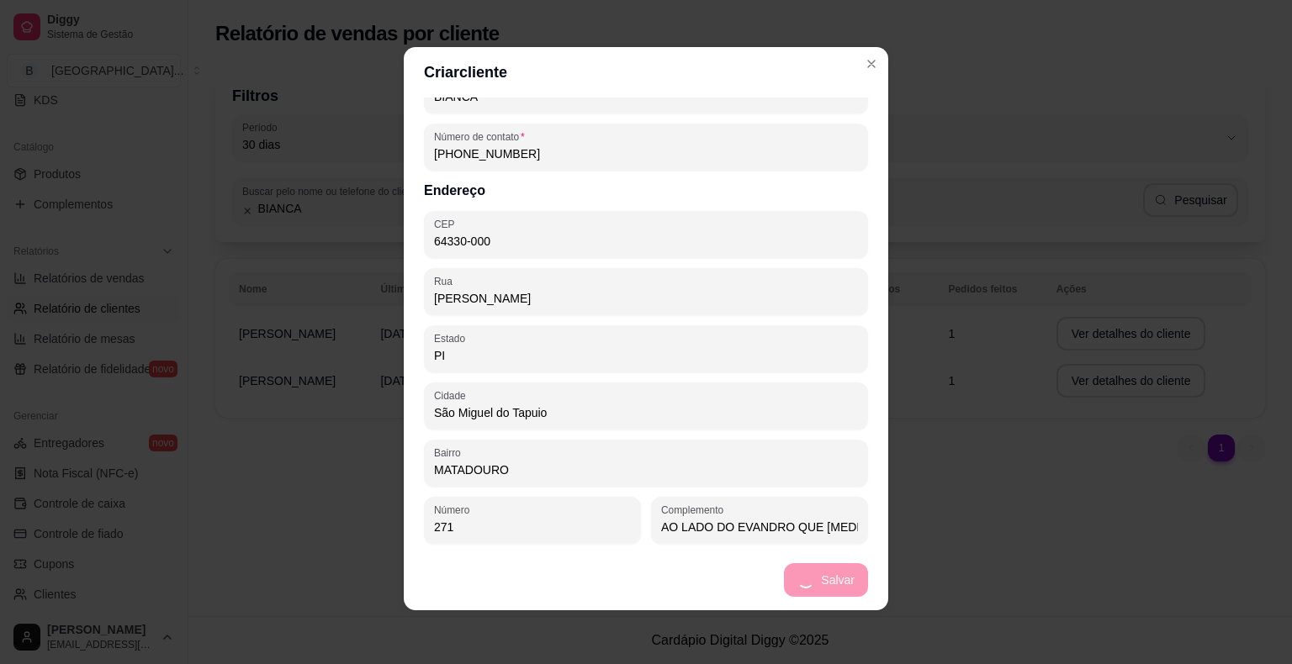
click at [827, 563] on footer "Salvar" at bounding box center [646, 580] width 484 height 61
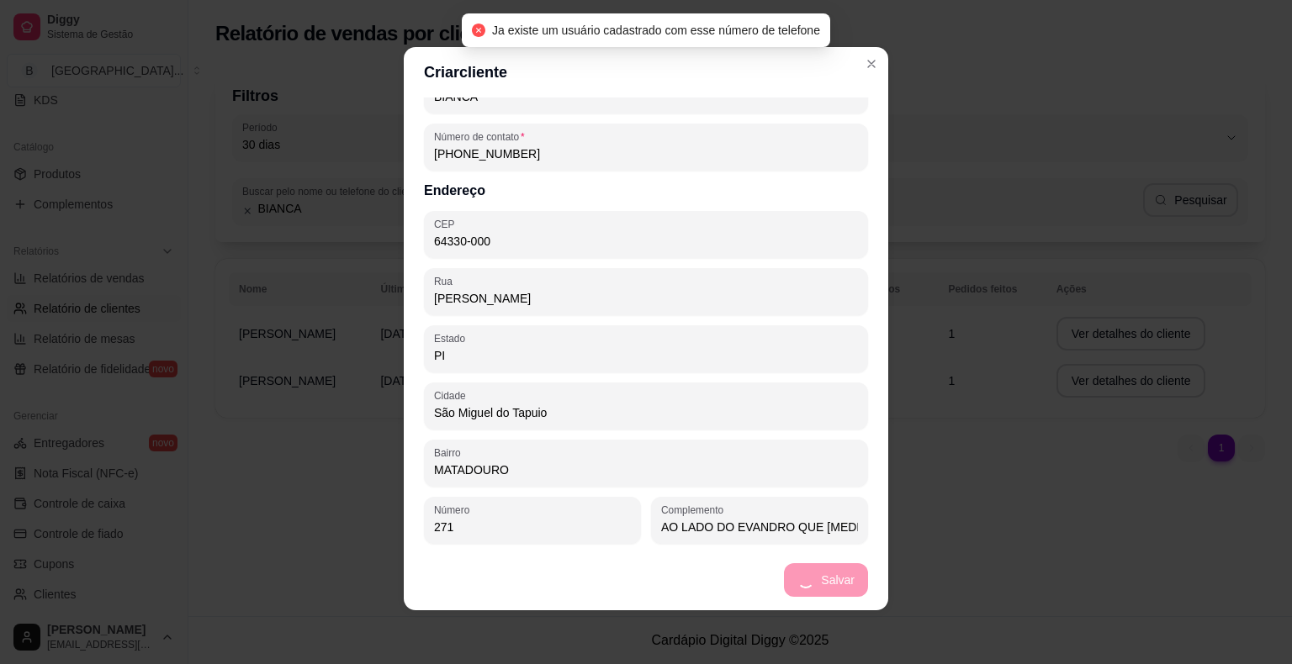
click at [827, 563] on footer "Salvar" at bounding box center [646, 580] width 484 height 61
click at [827, 565] on footer "Salvar" at bounding box center [646, 580] width 484 height 61
click at [836, 590] on footer "Salvar" at bounding box center [646, 580] width 484 height 61
click at [834, 567] on footer "Salvar" at bounding box center [646, 580] width 484 height 61
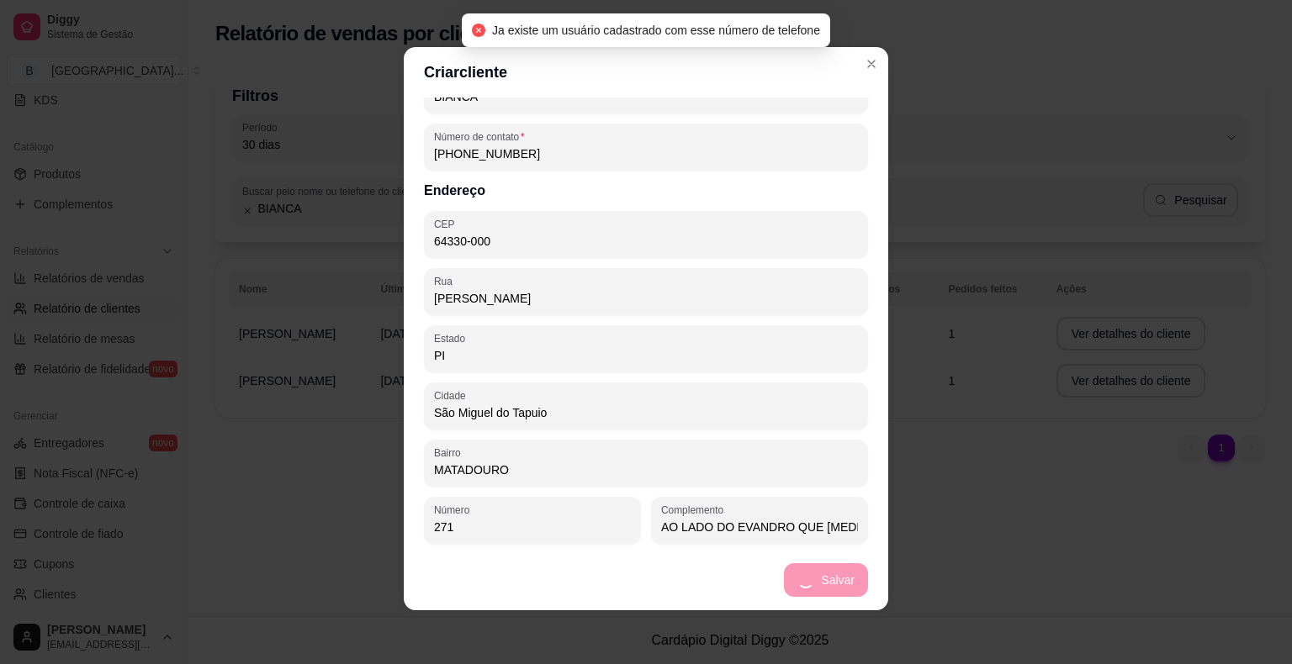
click at [834, 567] on footer "Salvar" at bounding box center [646, 580] width 484 height 61
click at [814, 567] on footer "Salvar" at bounding box center [646, 580] width 484 height 61
click at [814, 564] on footer "Salvar" at bounding box center [646, 580] width 484 height 61
click at [814, 559] on footer "Salvar" at bounding box center [646, 580] width 484 height 61
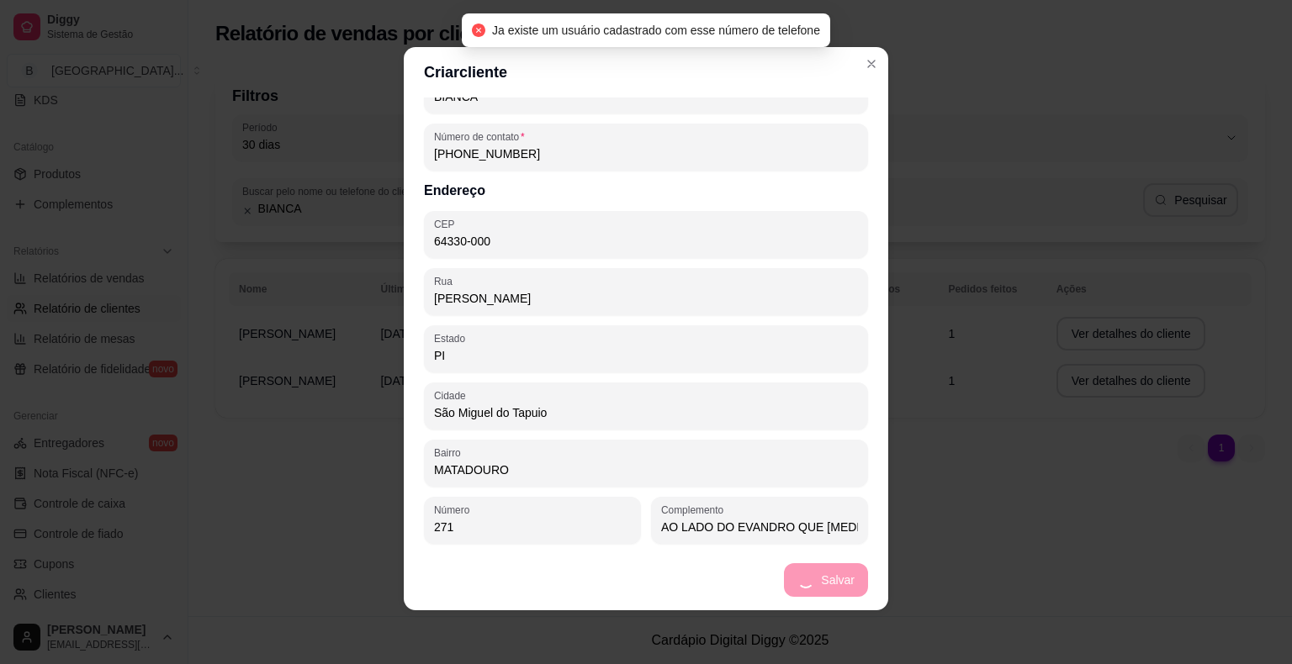
drag, startPoint x: 814, startPoint y: 550, endPoint x: 812, endPoint y: 537, distance: 12.7
click at [814, 550] on footer "Salvar" at bounding box center [646, 580] width 484 height 61
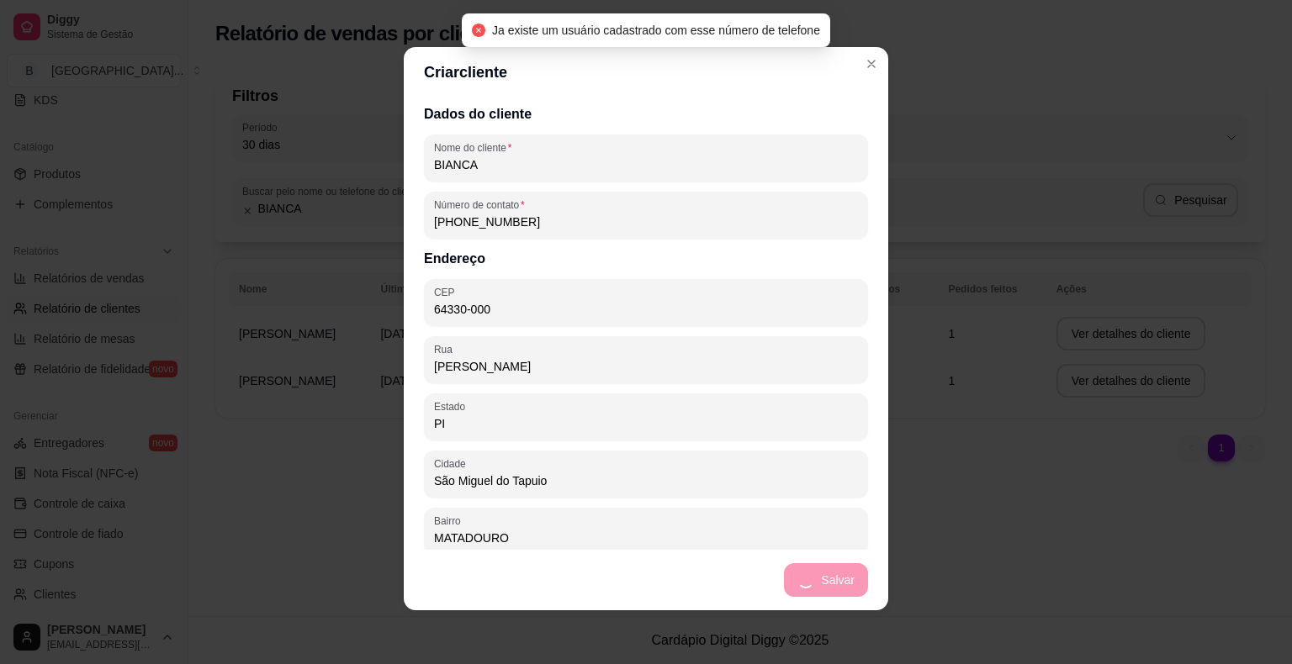
click at [814, 577] on footer "Salvar" at bounding box center [646, 580] width 484 height 61
click at [549, 187] on div "Dados do cliente Nome do cliente BIANCA Número de contato [PHONE_NUMBER] Endere…" at bounding box center [646, 324] width 484 height 452
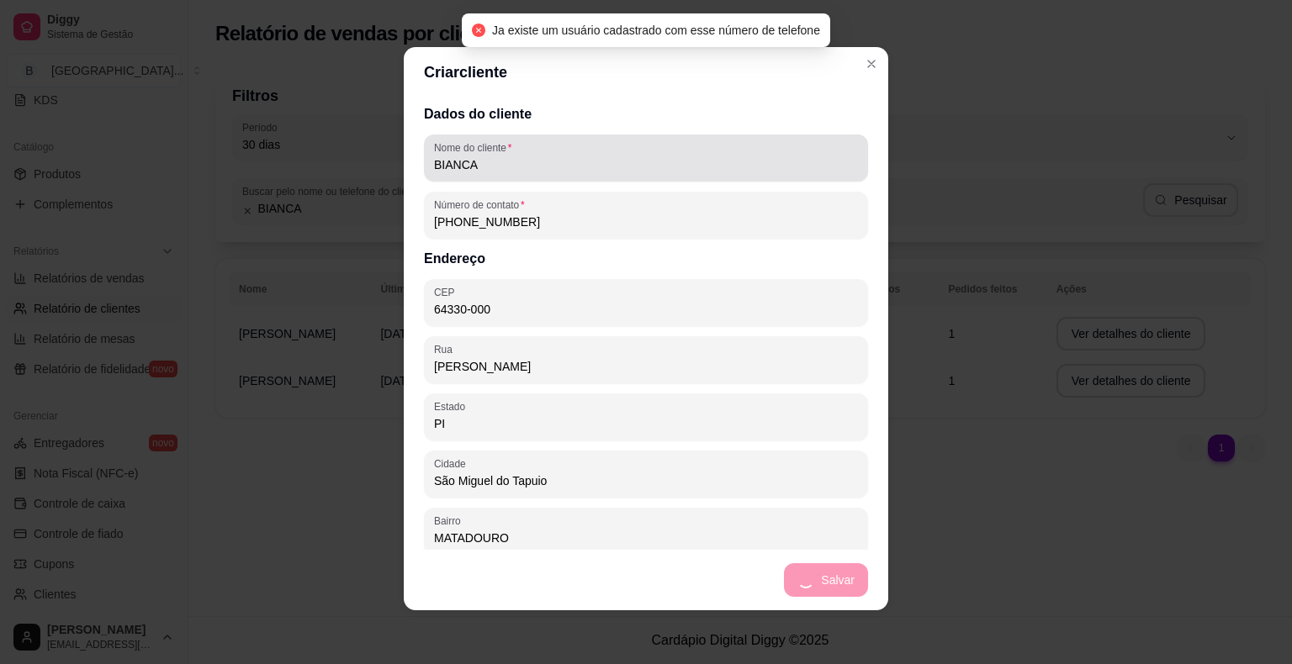
click at [554, 181] on div "Nome do cliente [PERSON_NAME]" at bounding box center [646, 158] width 444 height 47
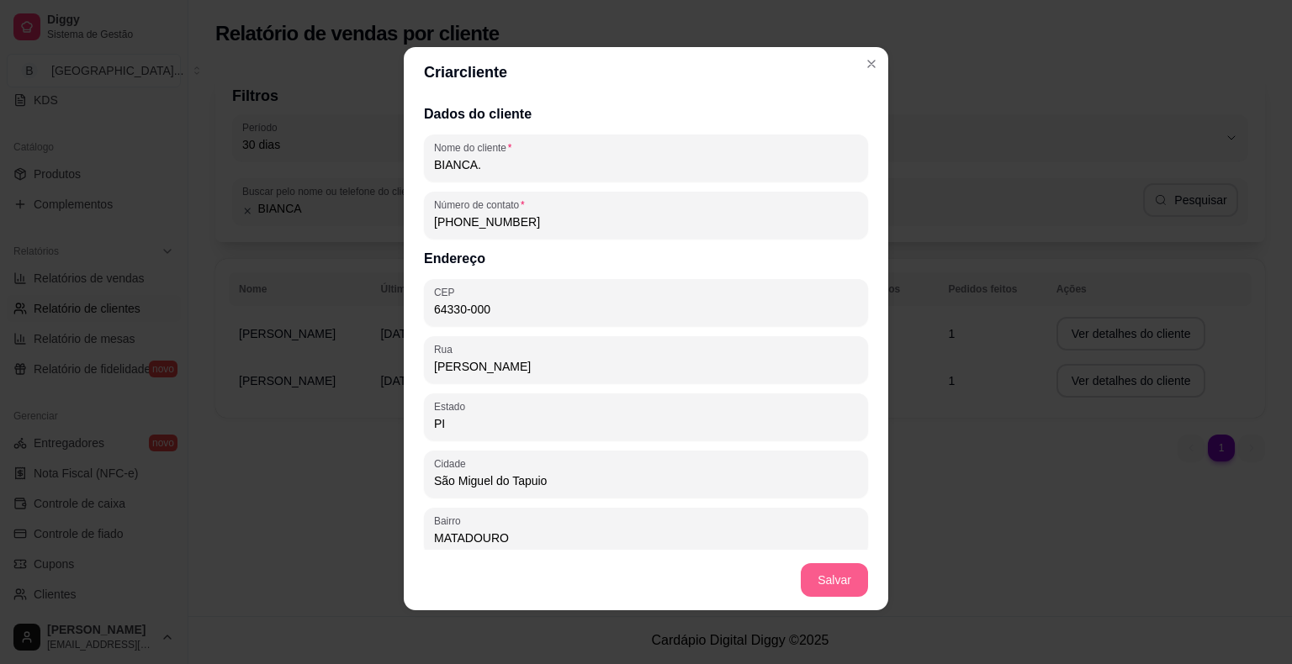
type input "BIANCA."
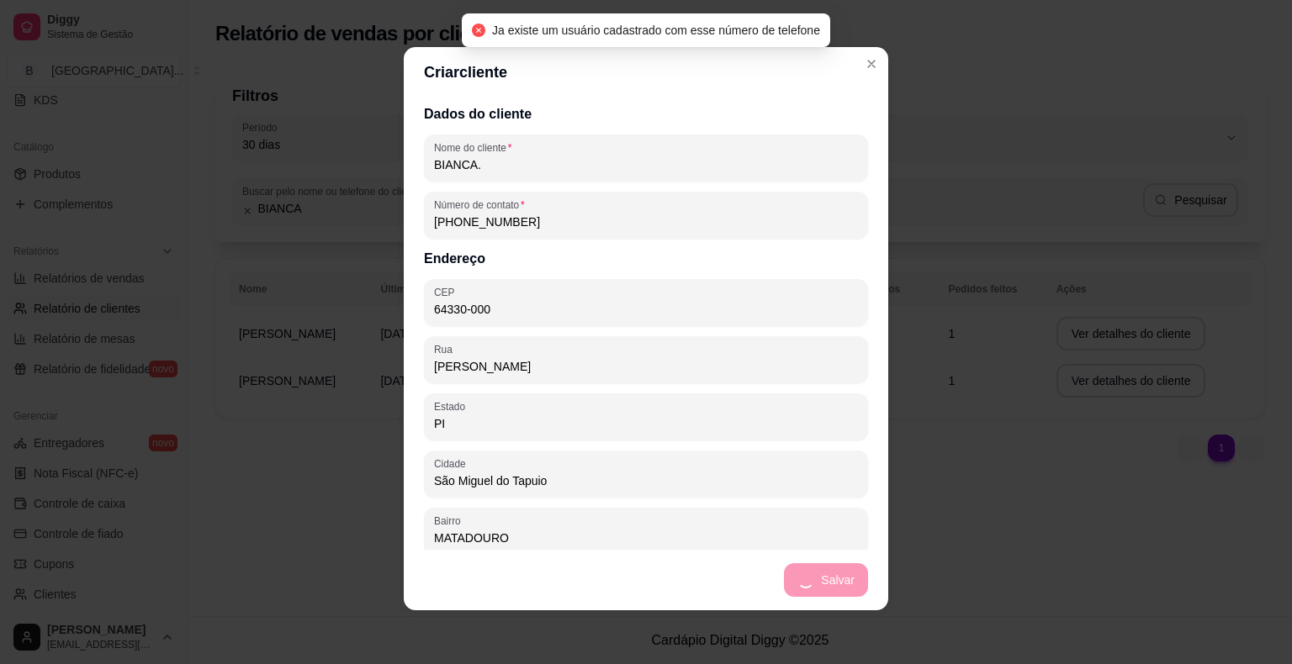
click at [807, 589] on footer "Salvar" at bounding box center [646, 580] width 484 height 61
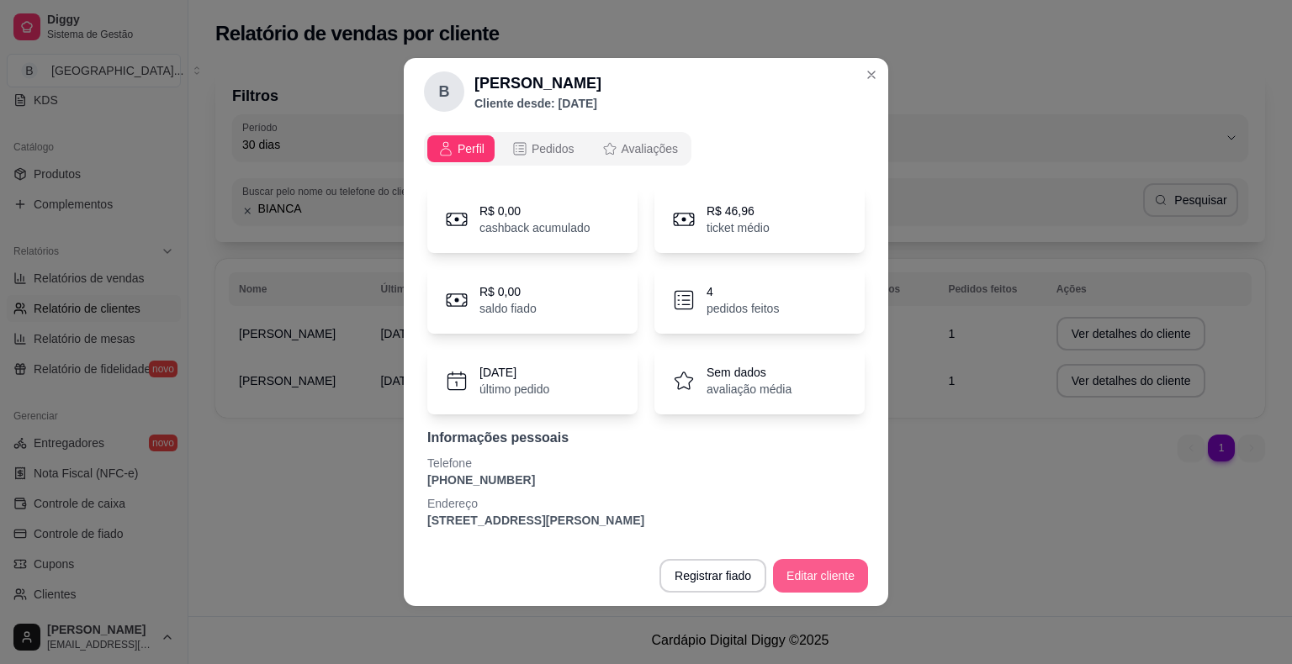
click at [834, 572] on button "Editar cliente" at bounding box center [820, 576] width 95 height 34
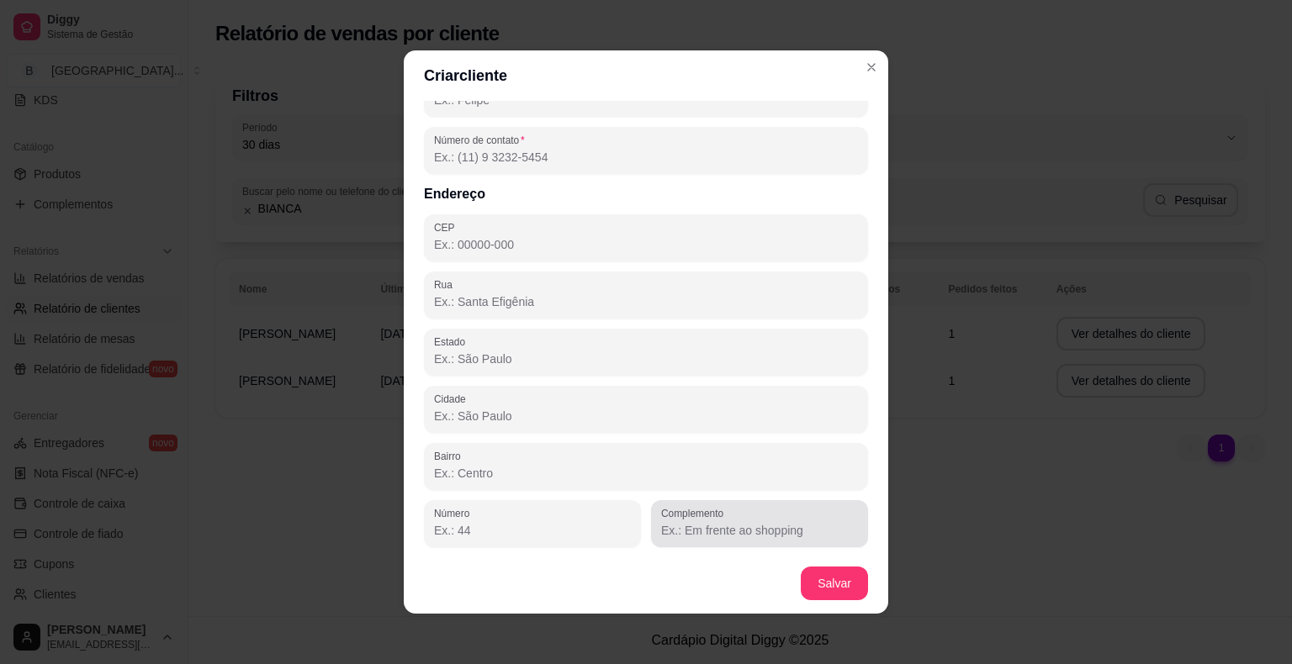
scroll to position [3, 0]
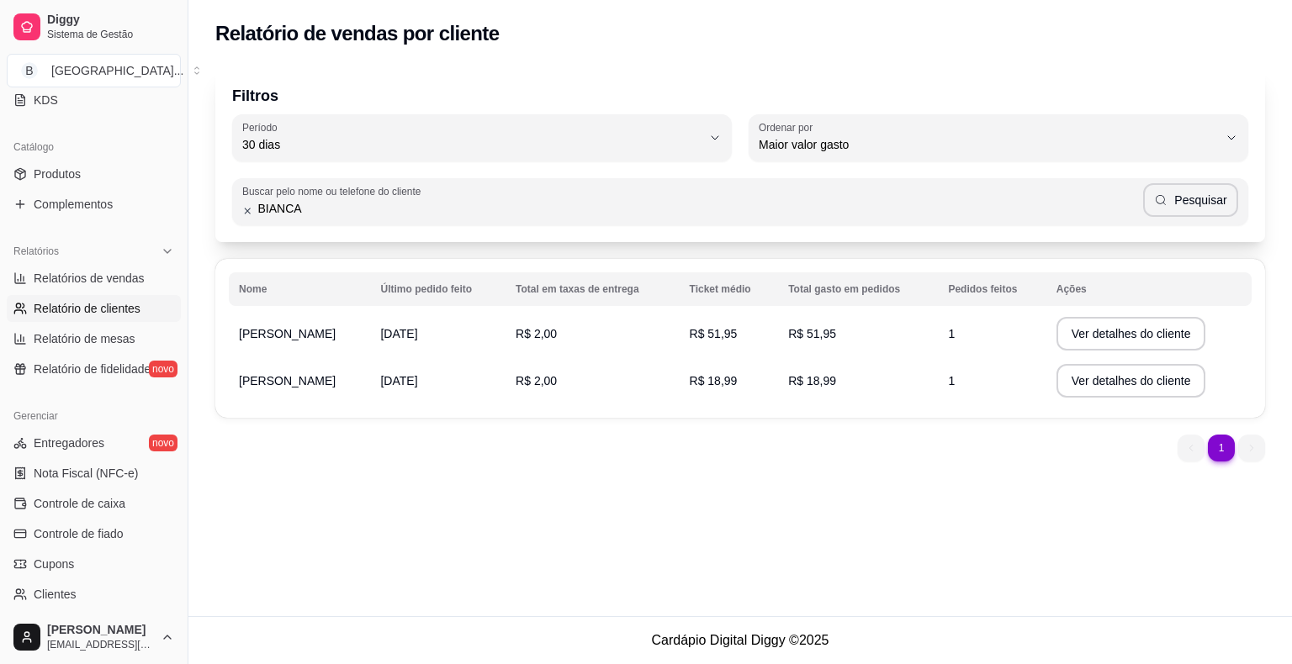
click at [966, 328] on td "1" at bounding box center [992, 333] width 108 height 47
click at [1086, 348] on button "Ver detalhes do cliente" at bounding box center [1131, 334] width 150 height 34
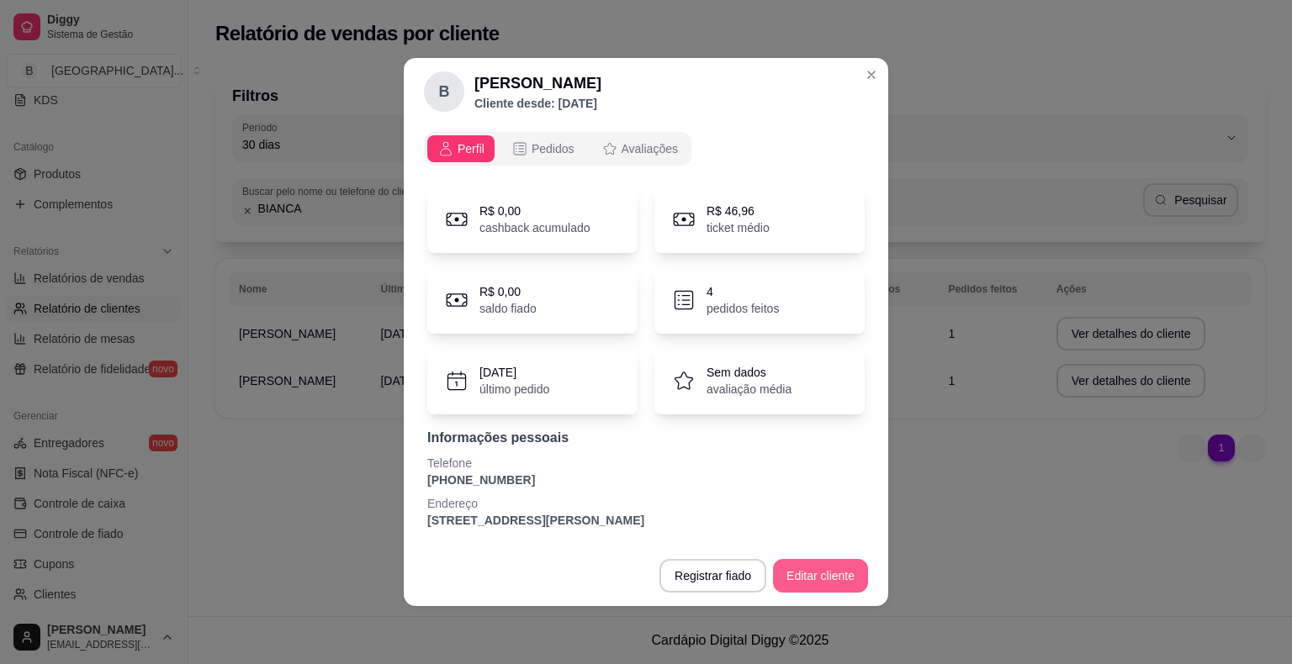
click at [843, 573] on button "Editar cliente" at bounding box center [820, 576] width 95 height 34
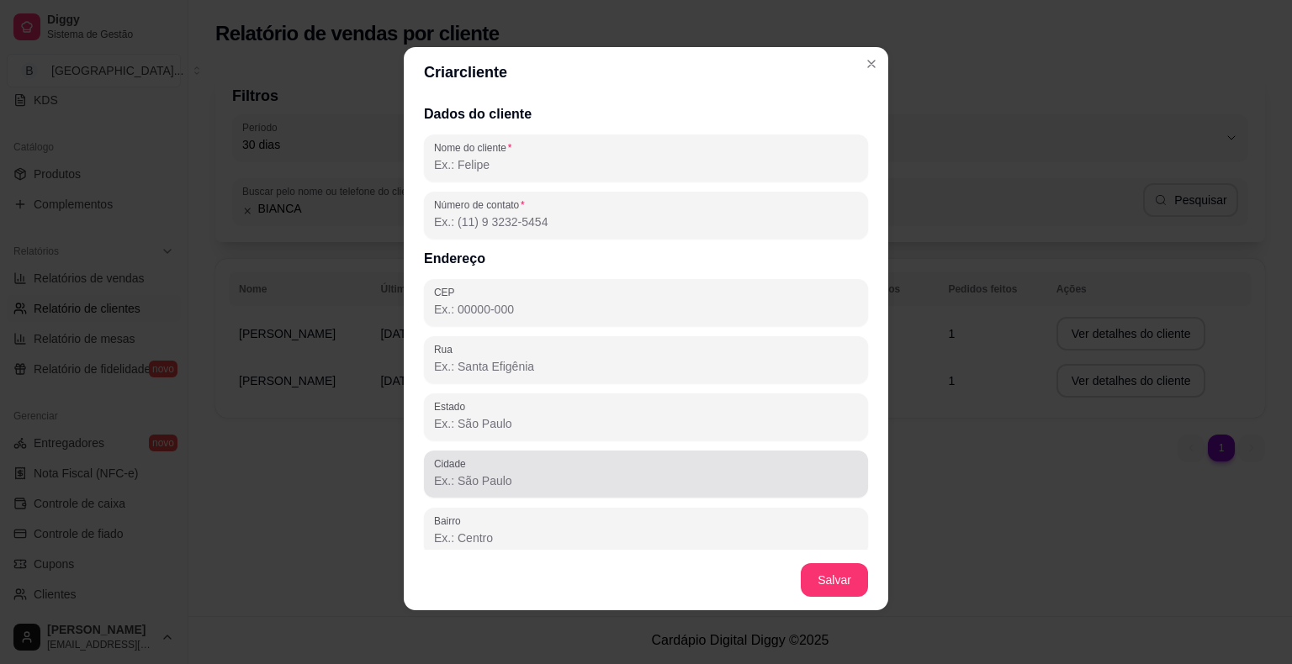
scroll to position [68, 0]
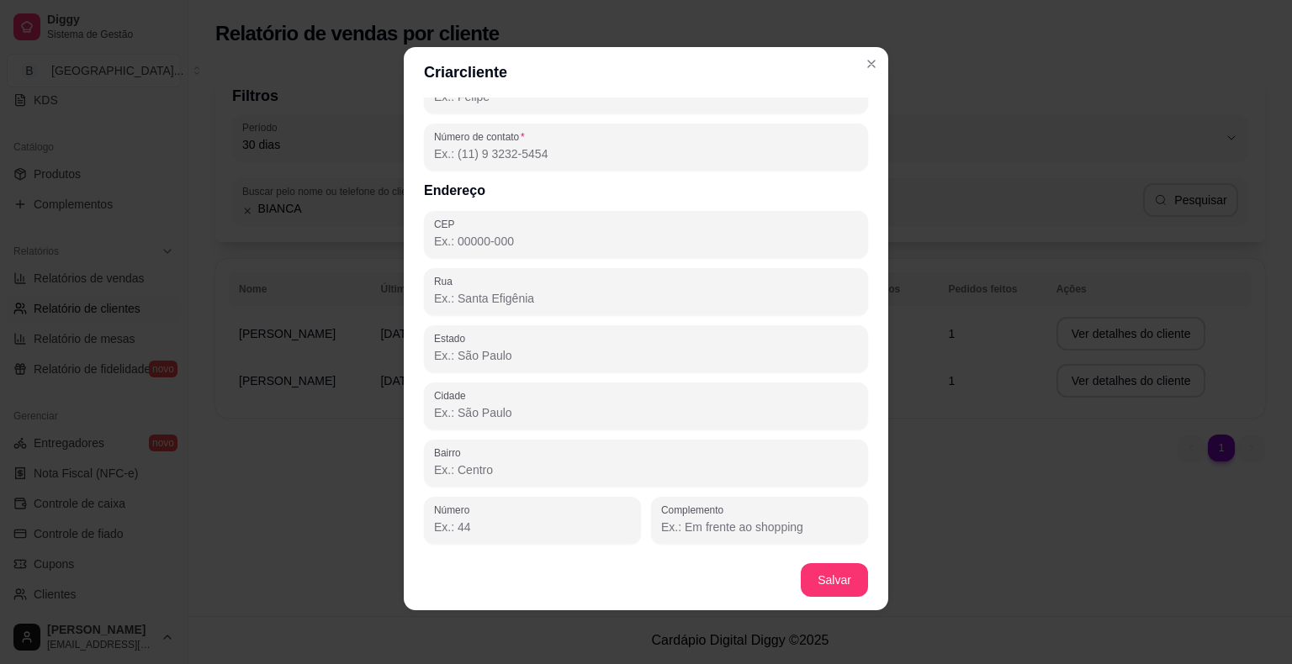
click at [822, 529] on input "Complemento" at bounding box center [759, 527] width 197 height 17
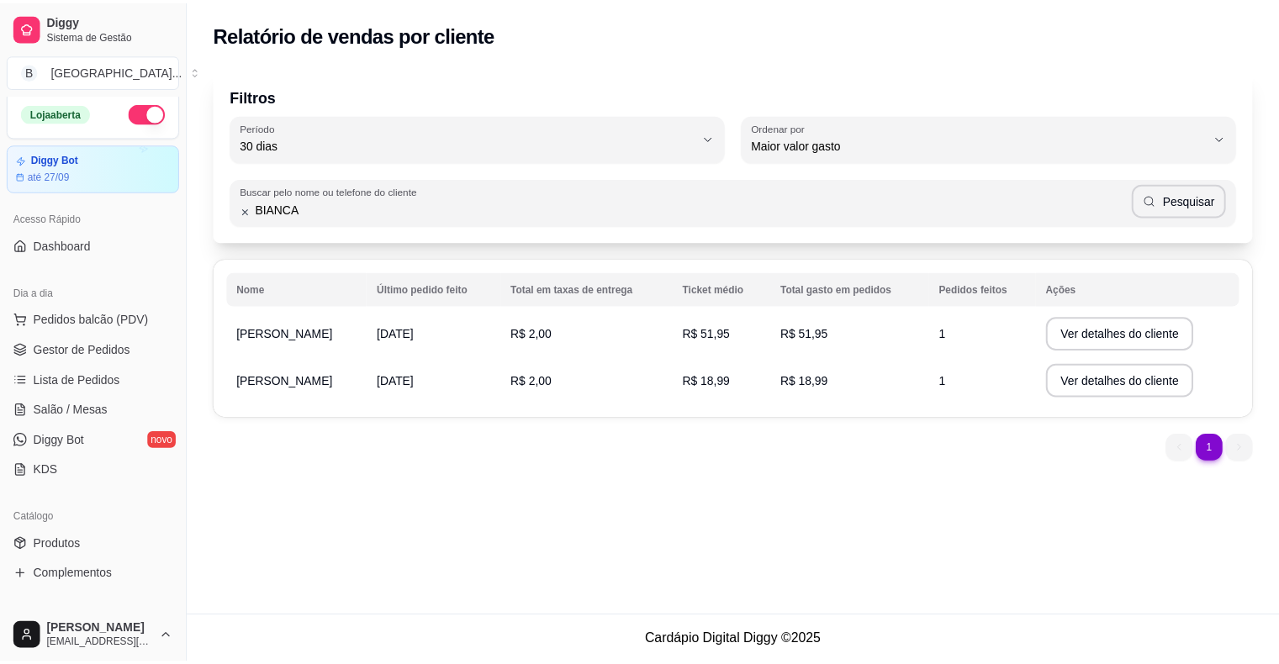
scroll to position [0, 0]
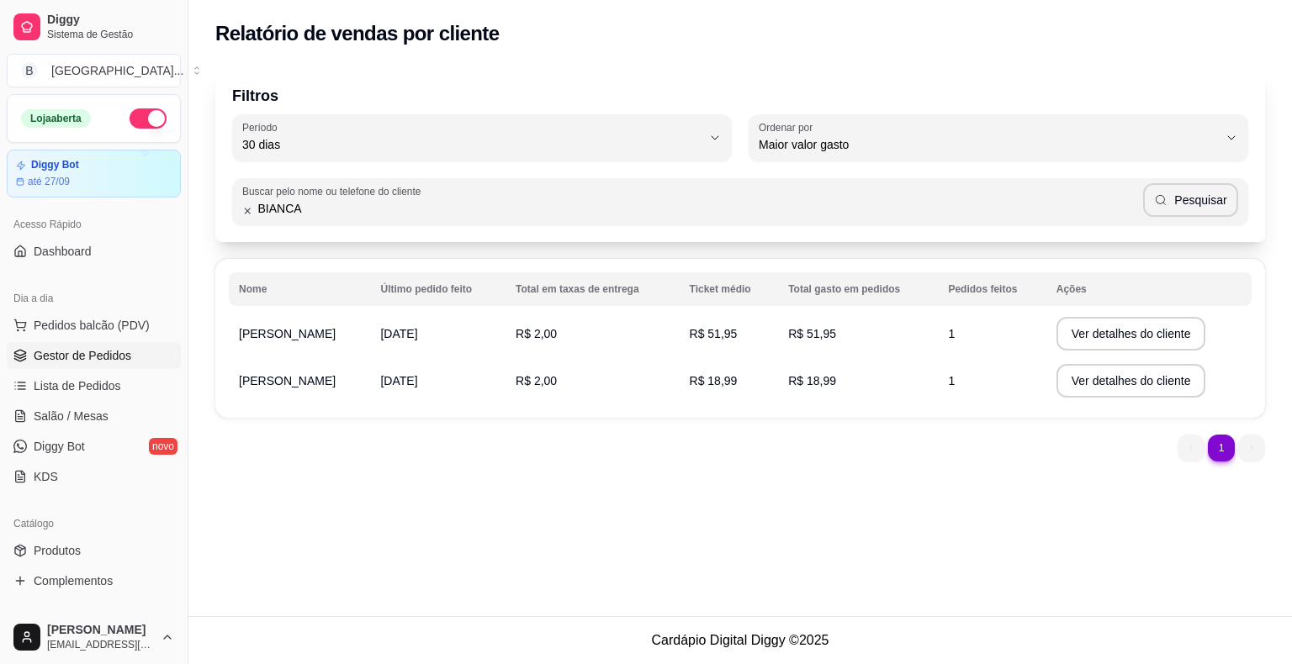
click at [55, 363] on link "Gestor de Pedidos" at bounding box center [94, 355] width 174 height 27
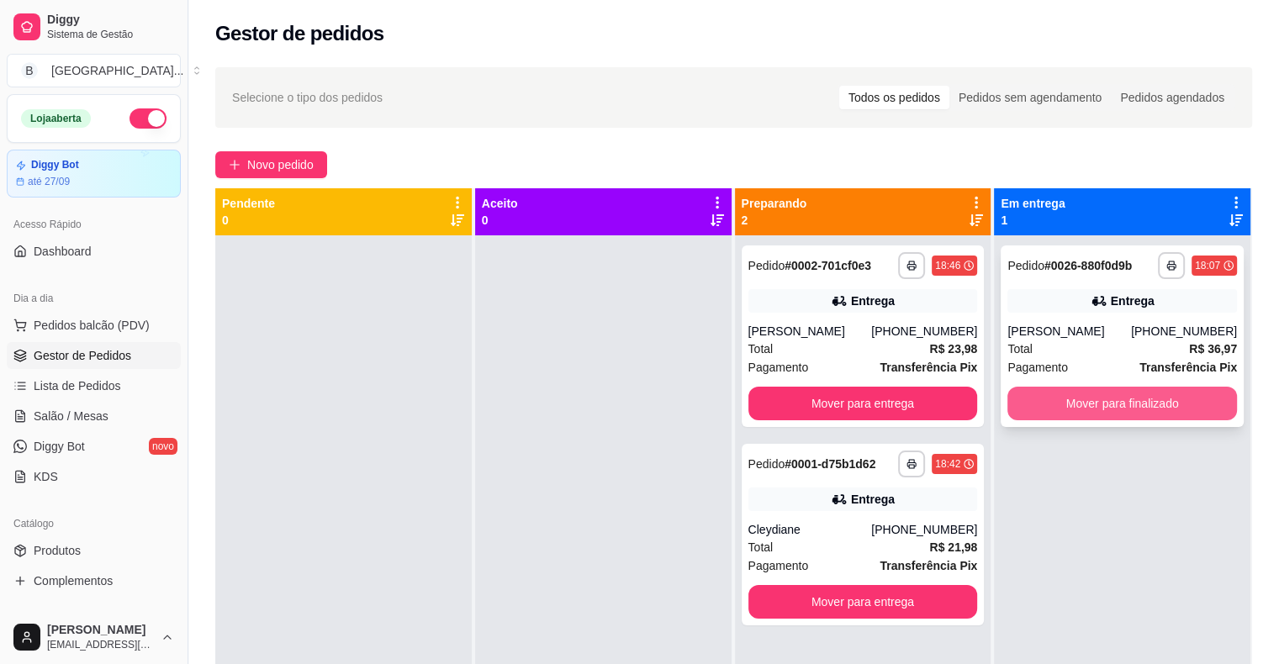
click at [1197, 399] on button "Mover para finalizado" at bounding box center [1122, 404] width 230 height 34
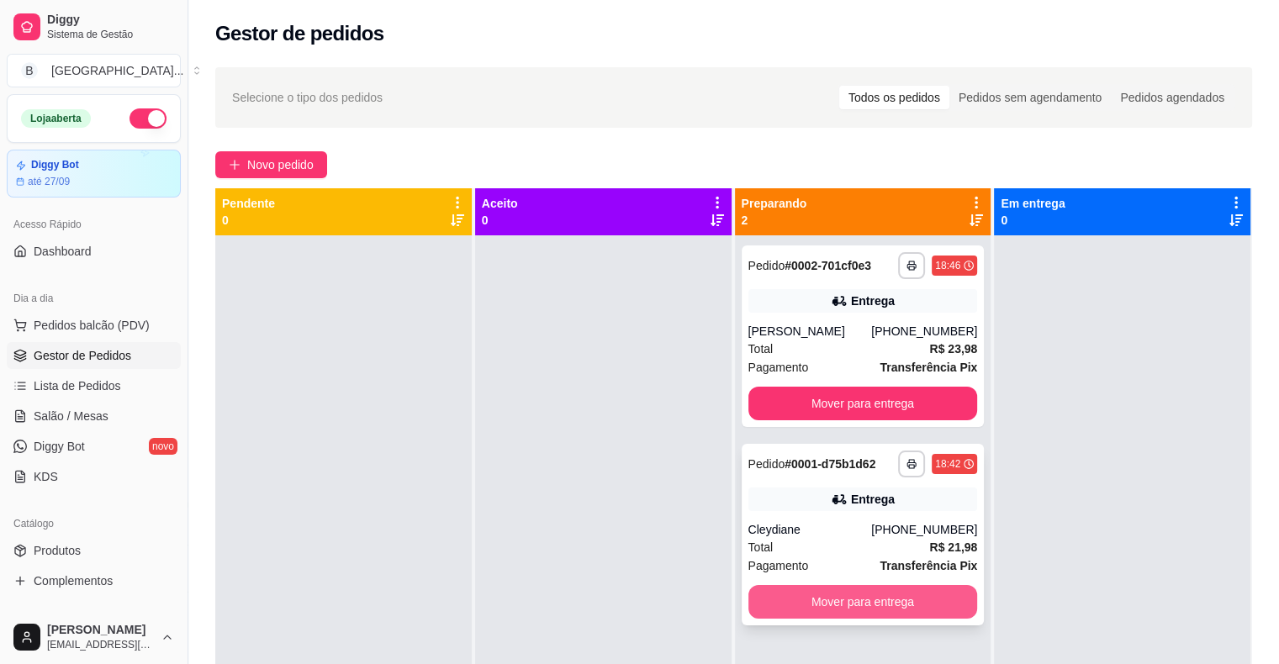
click at [834, 608] on button "Mover para entrega" at bounding box center [863, 602] width 230 height 34
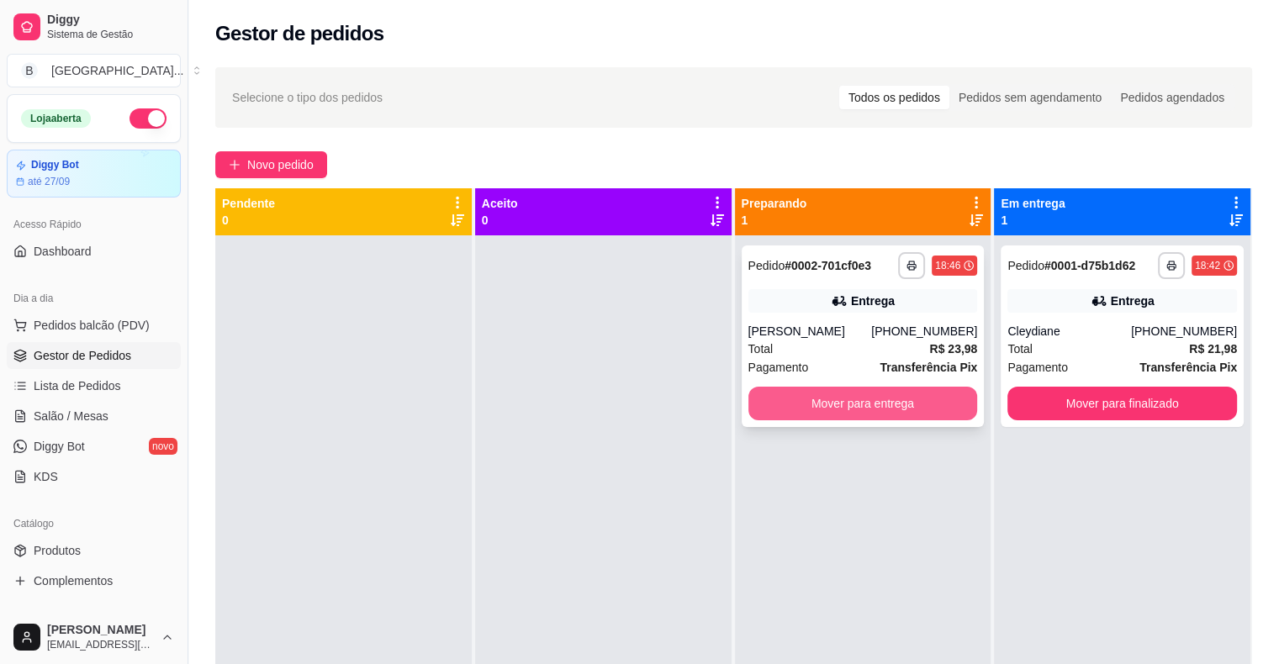
click at [880, 409] on button "Mover para entrega" at bounding box center [863, 404] width 230 height 34
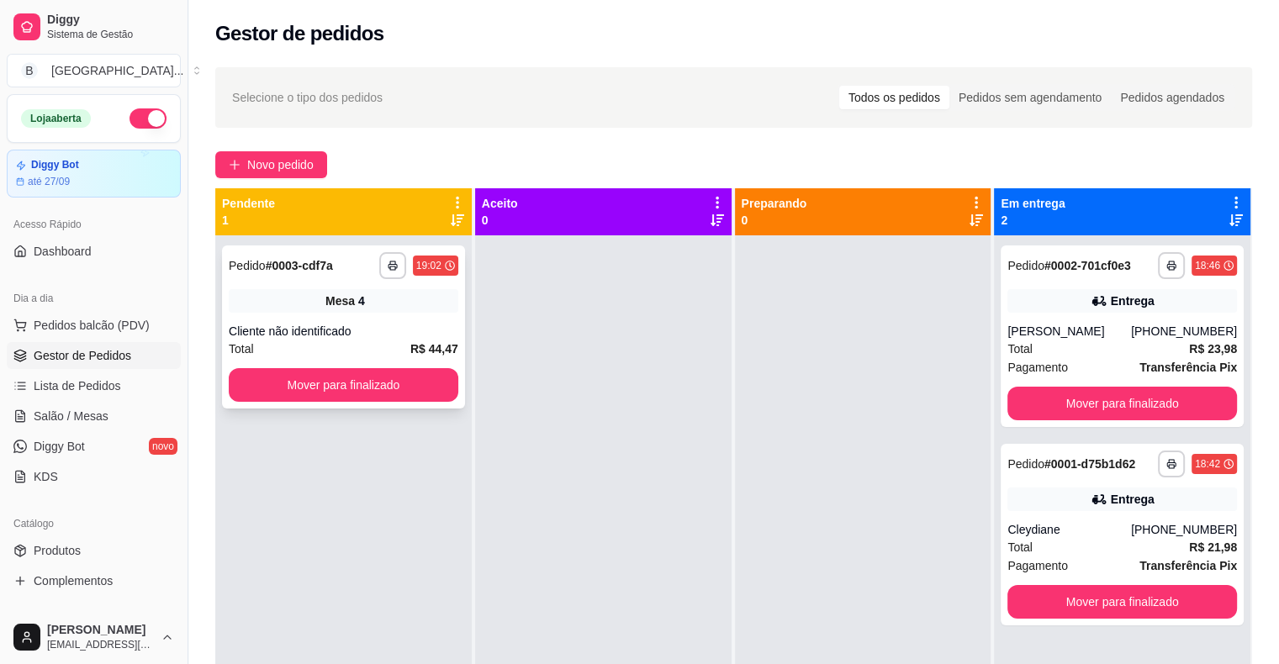
click at [387, 321] on div "**********" at bounding box center [343, 327] width 243 height 163
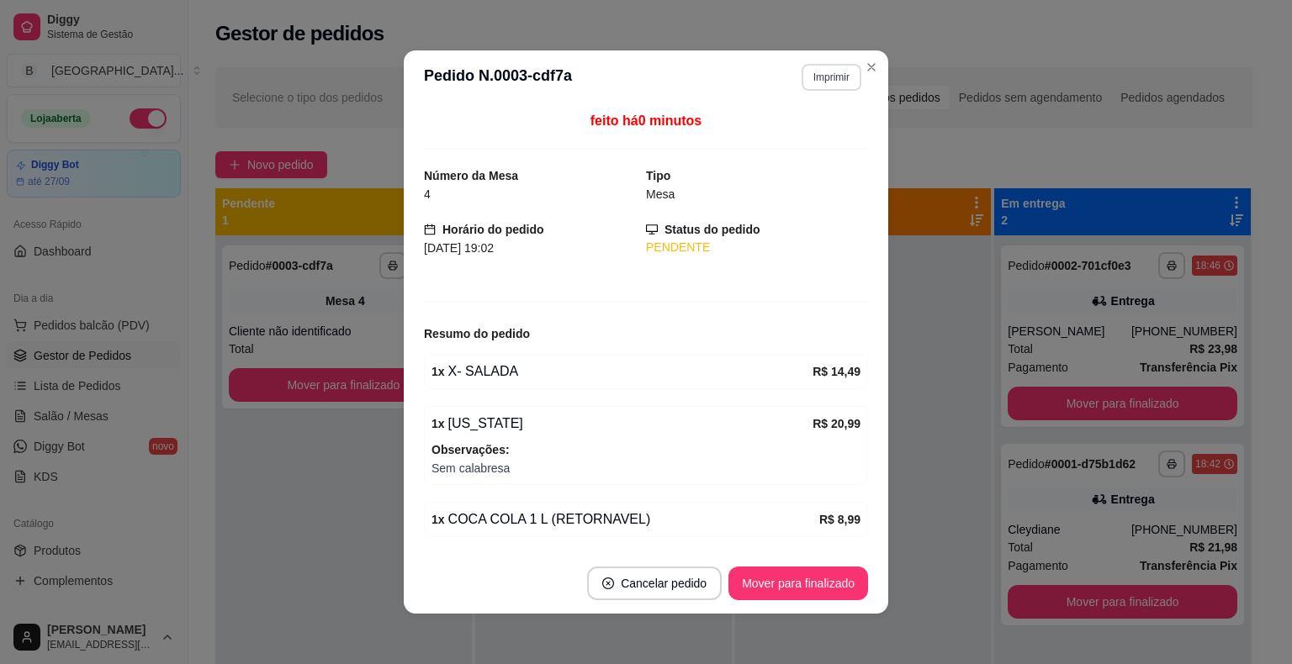
click at [823, 82] on button "Imprimir" at bounding box center [831, 77] width 60 height 27
click at [807, 129] on button "IMPRESSORA" at bounding box center [795, 136] width 122 height 27
click at [807, 584] on button "Mover para finalizado" at bounding box center [798, 584] width 140 height 34
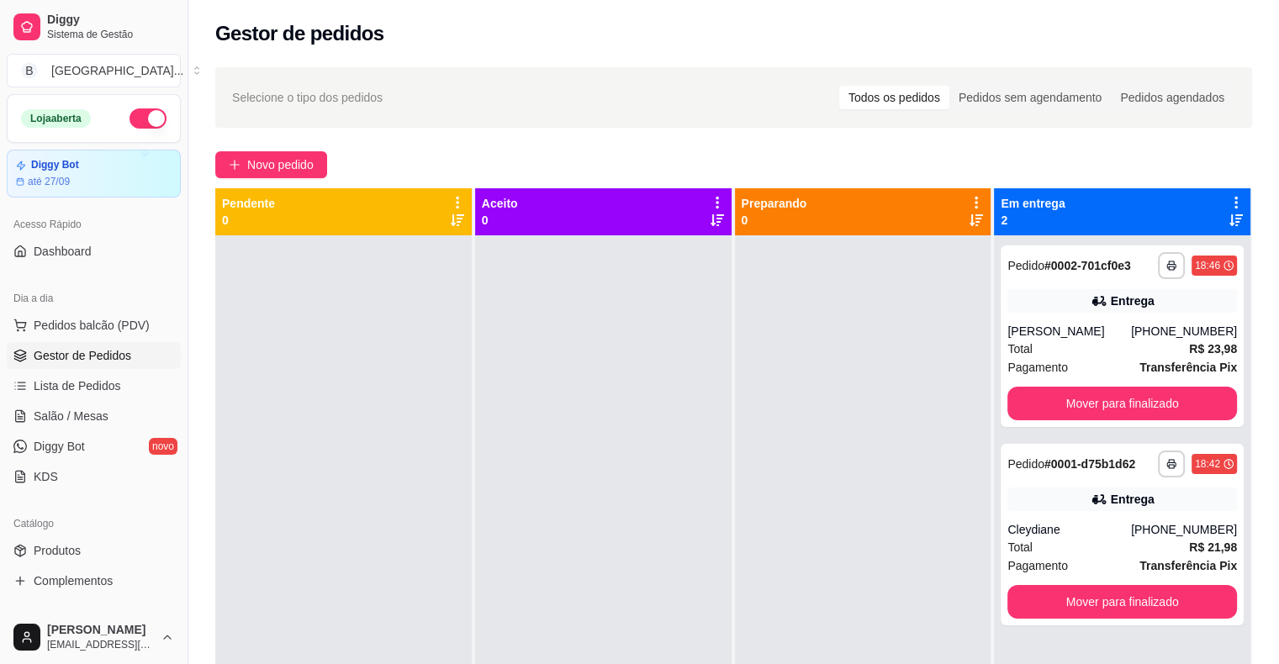
scroll to position [256, 0]
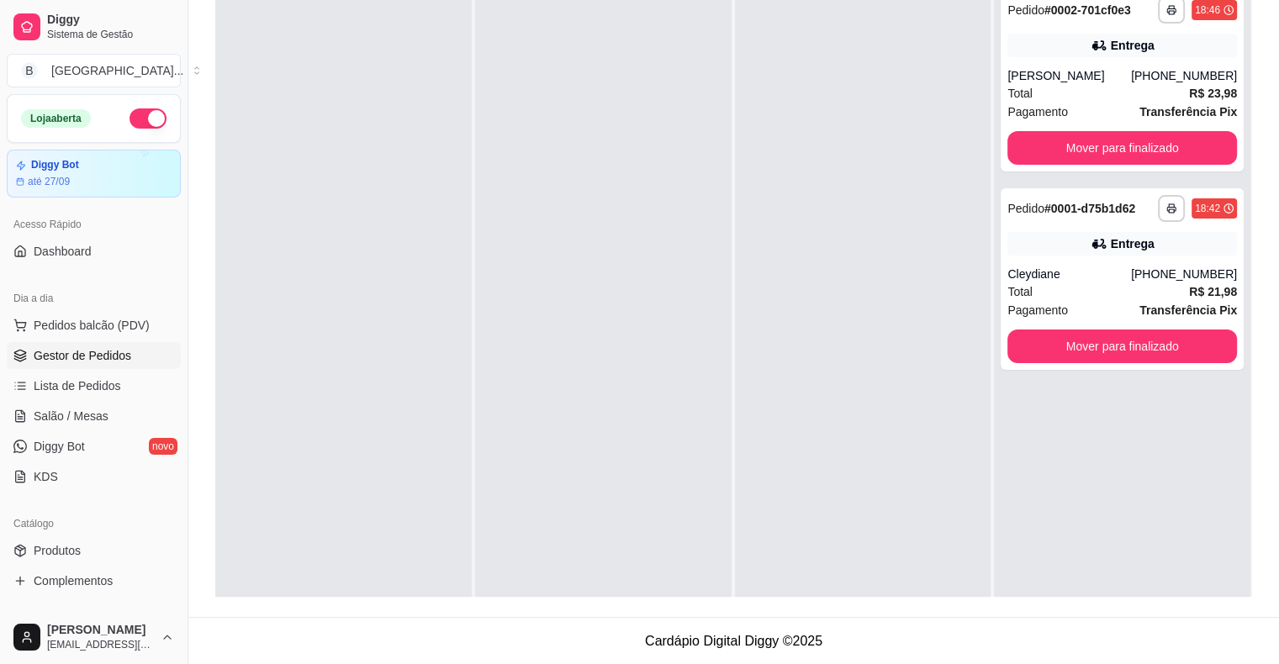
click at [653, 211] on div at bounding box center [603, 312] width 256 height 664
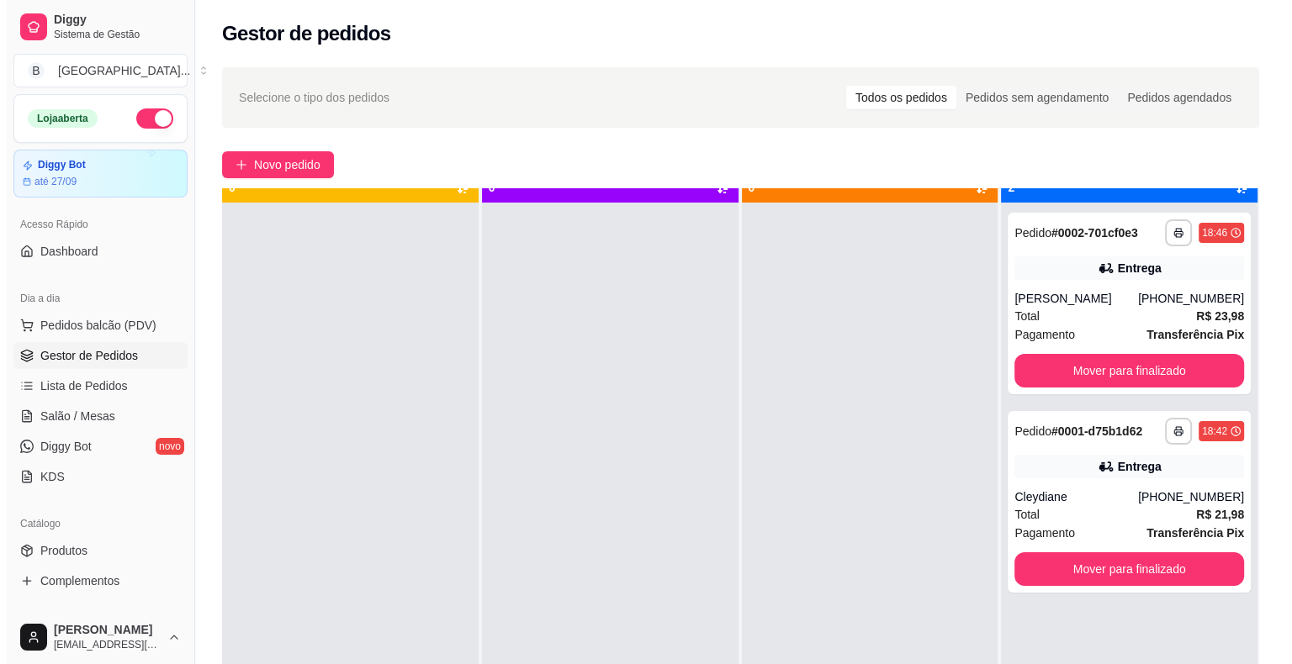
scroll to position [34, 0]
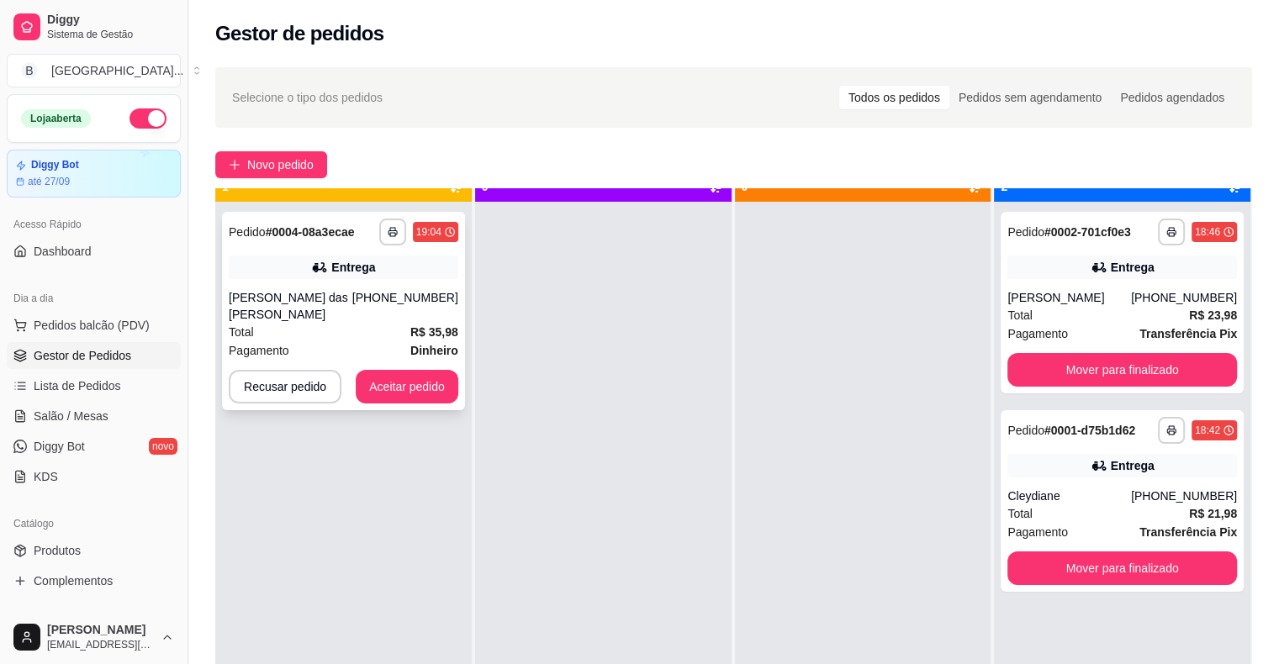
click at [373, 328] on div "Total R$ 35,98" at bounding box center [344, 332] width 230 height 18
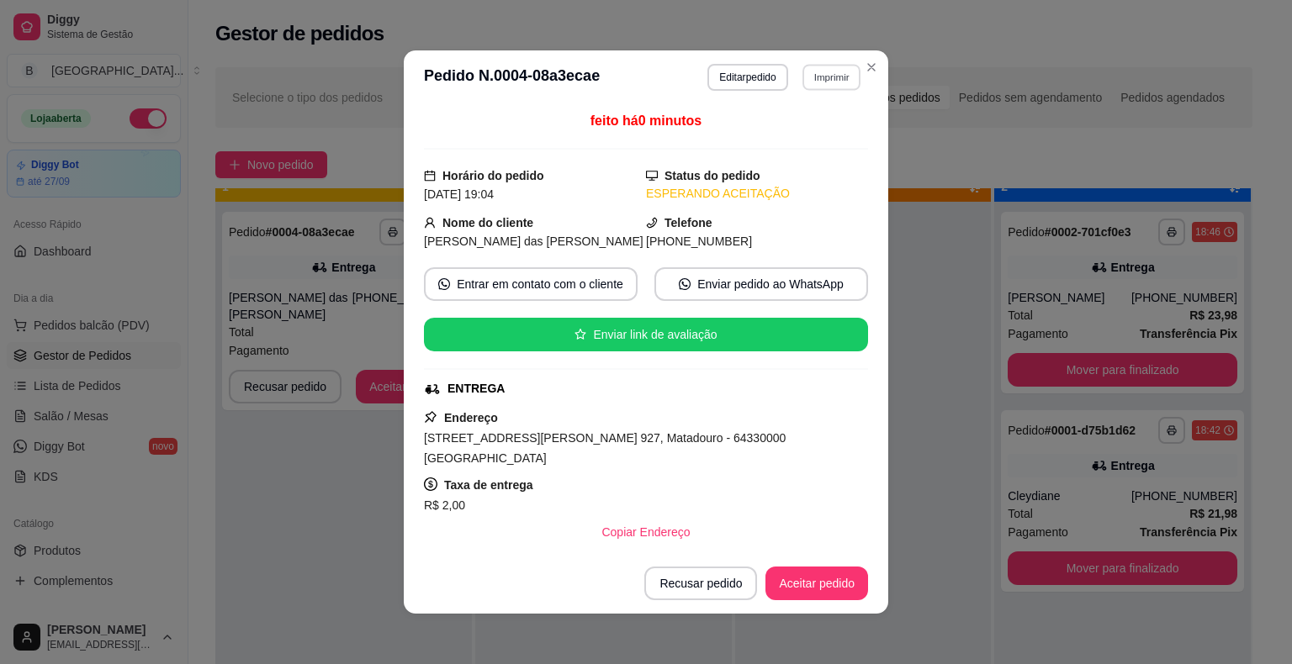
click at [827, 72] on button "Imprimir" at bounding box center [831, 77] width 58 height 26
click at [827, 133] on button "IMPRESSORA" at bounding box center [795, 136] width 118 height 26
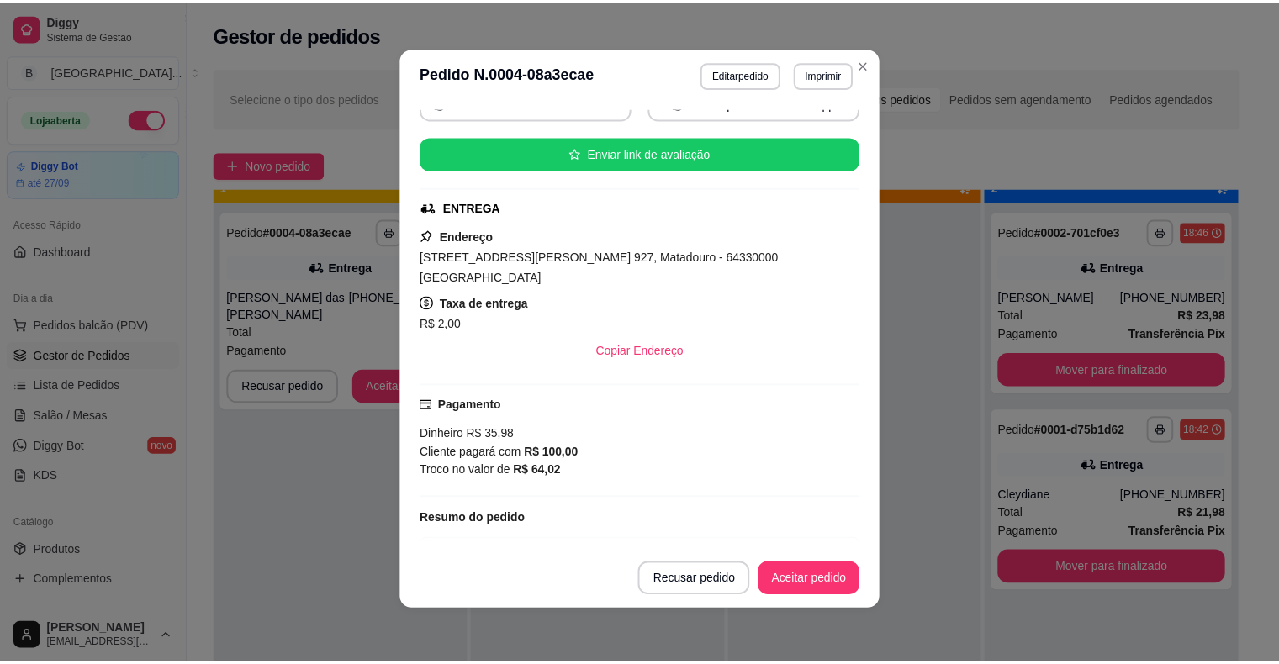
scroll to position [252, 0]
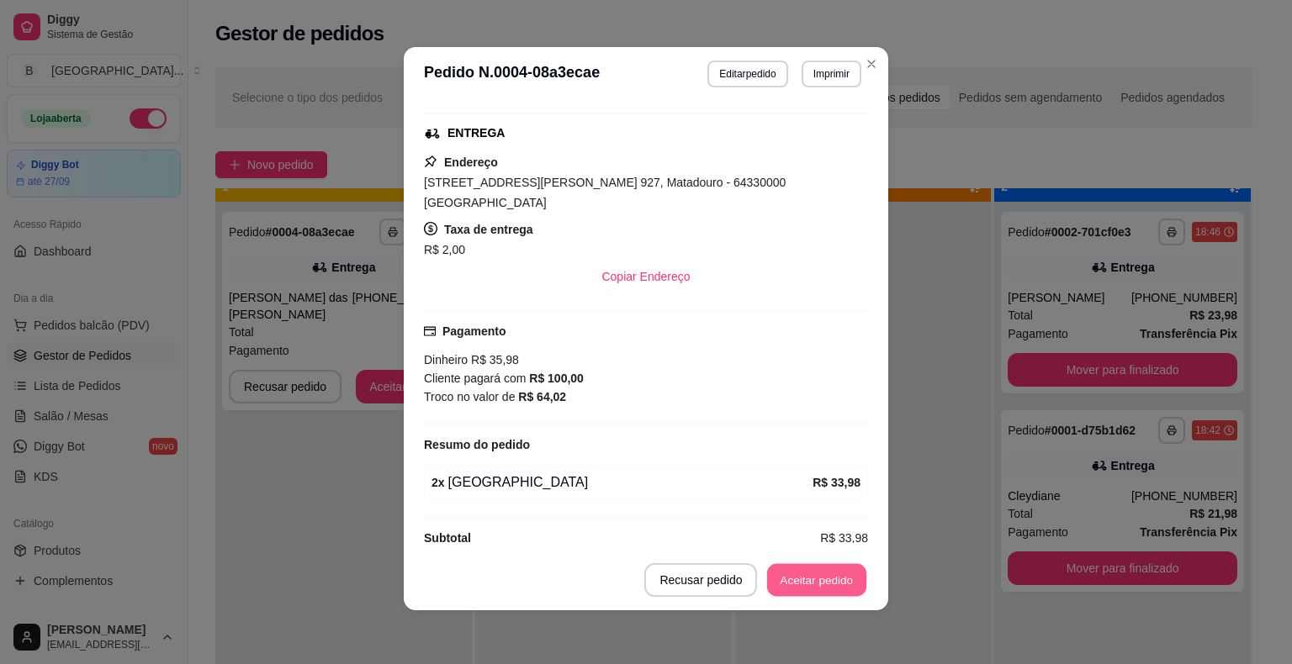
click at [846, 573] on button "Aceitar pedido" at bounding box center [816, 580] width 99 height 33
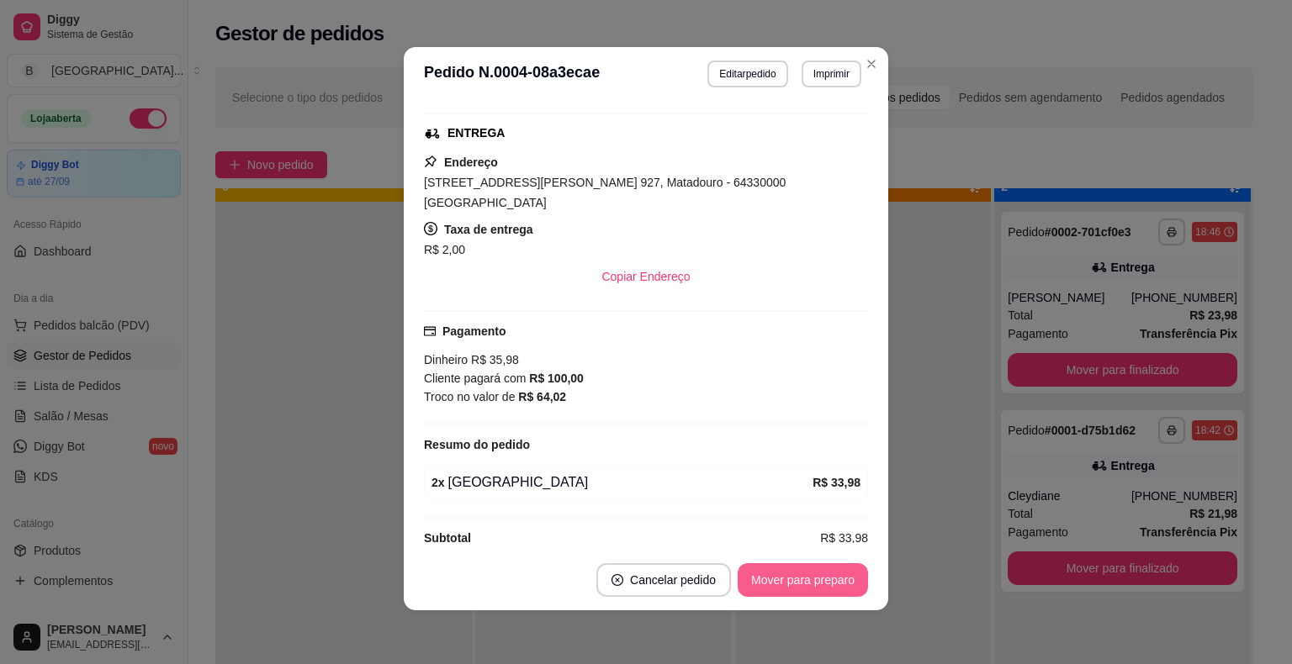
click at [846, 573] on button "Mover para preparo" at bounding box center [802, 580] width 130 height 34
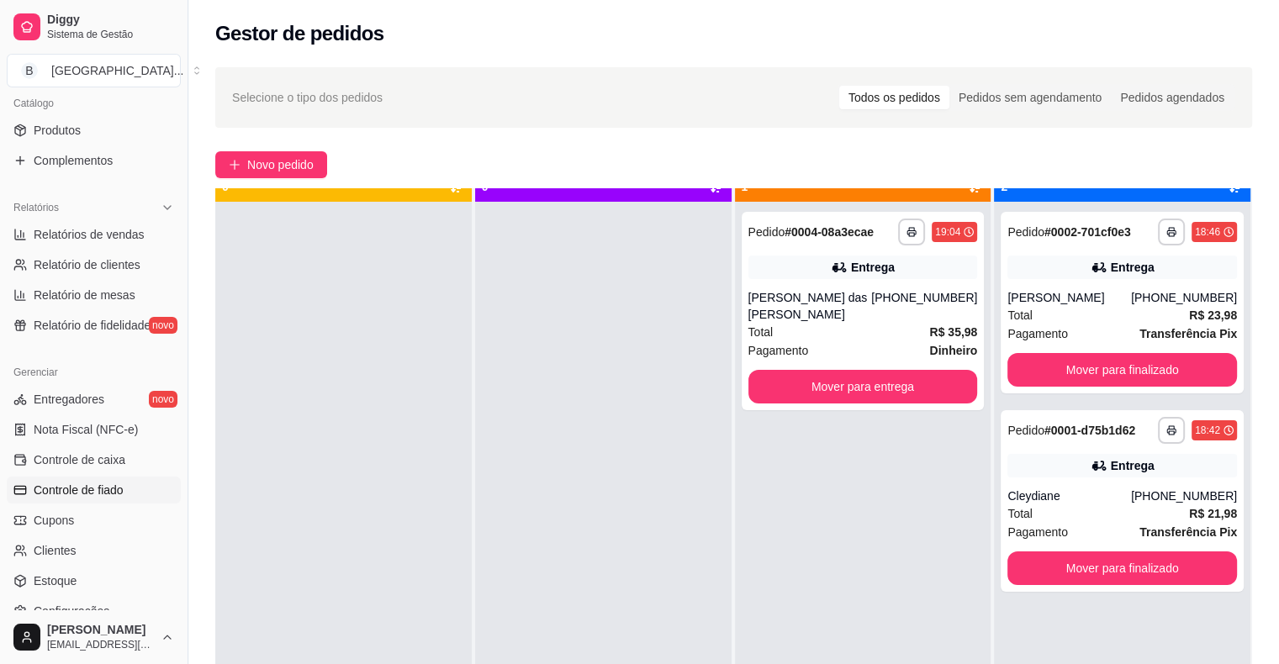
scroll to position [545, 0]
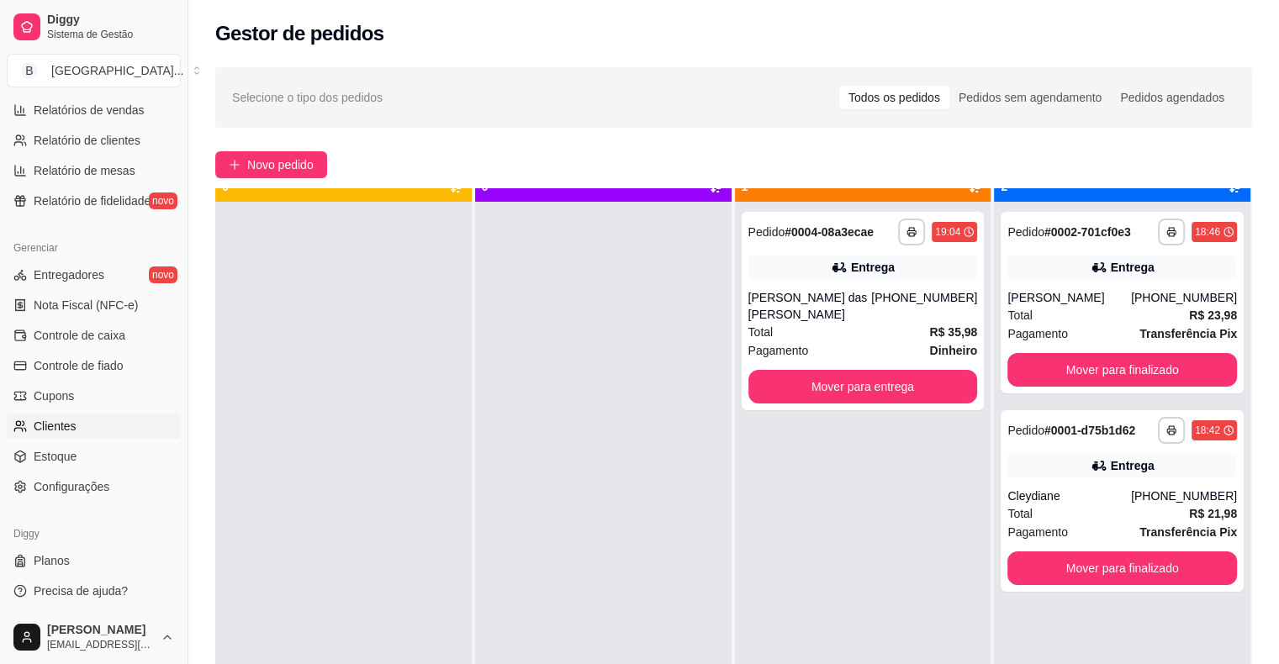
click at [81, 419] on link "Clientes" at bounding box center [94, 426] width 174 height 27
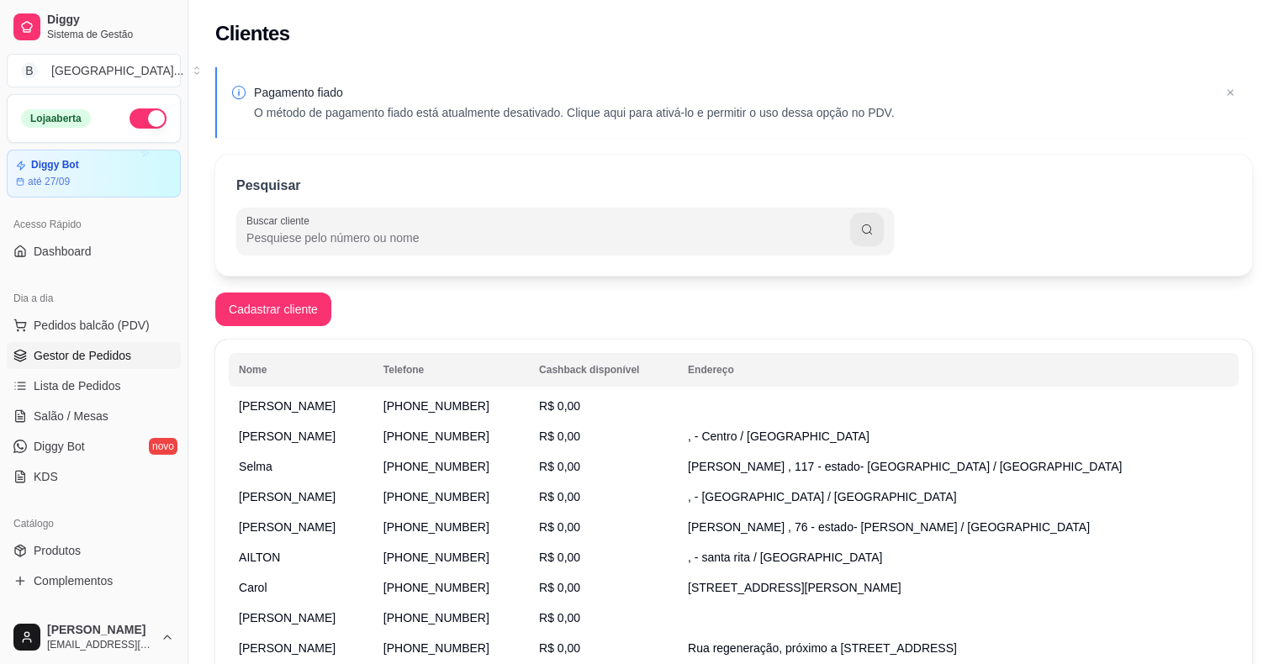
click at [131, 348] on link "Gestor de Pedidos" at bounding box center [94, 355] width 174 height 27
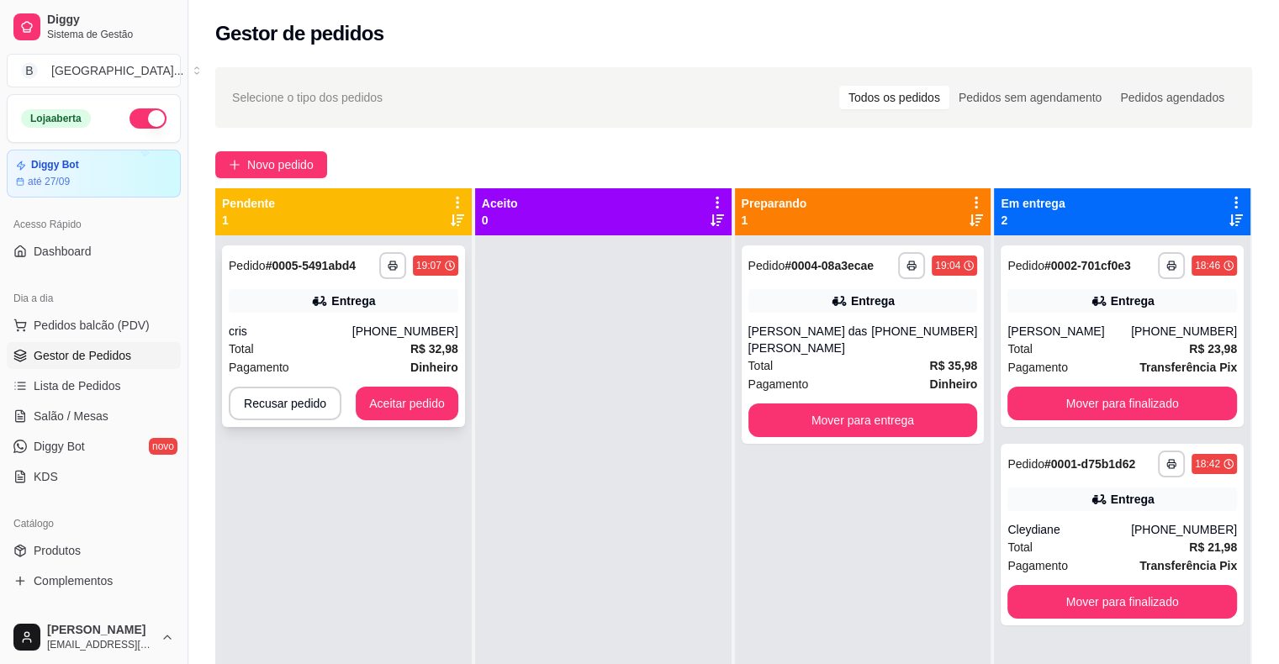
click at [352, 328] on div "cris" at bounding box center [291, 331] width 124 height 17
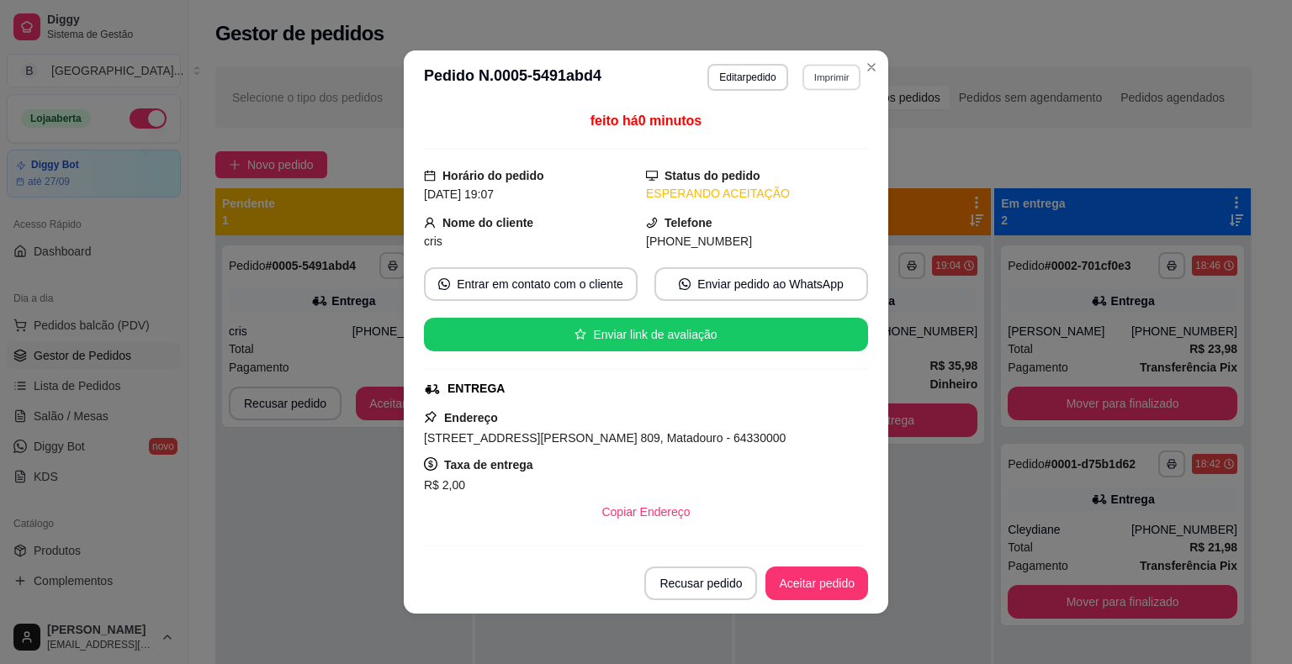
click at [818, 78] on button "Imprimir" at bounding box center [831, 77] width 58 height 26
click at [821, 143] on button "IMPRESSORA" at bounding box center [795, 136] width 118 height 26
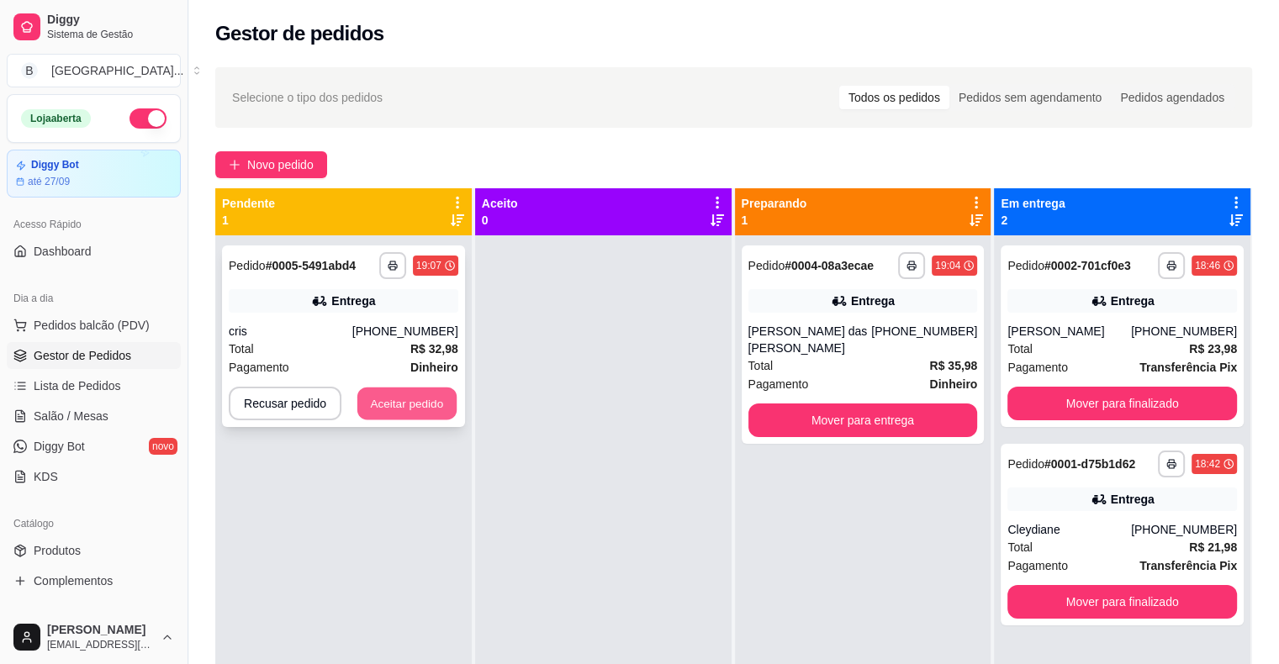
click at [399, 414] on button "Aceitar pedido" at bounding box center [406, 404] width 99 height 33
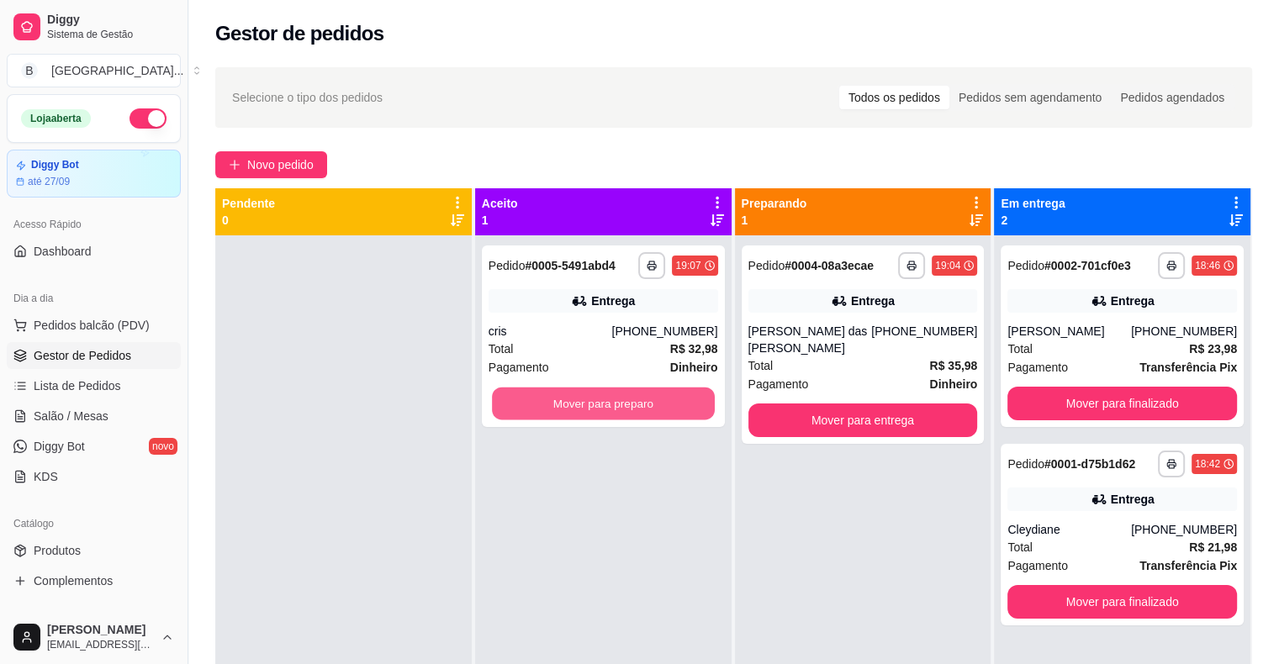
click at [629, 415] on button "Mover para preparo" at bounding box center [603, 404] width 223 height 33
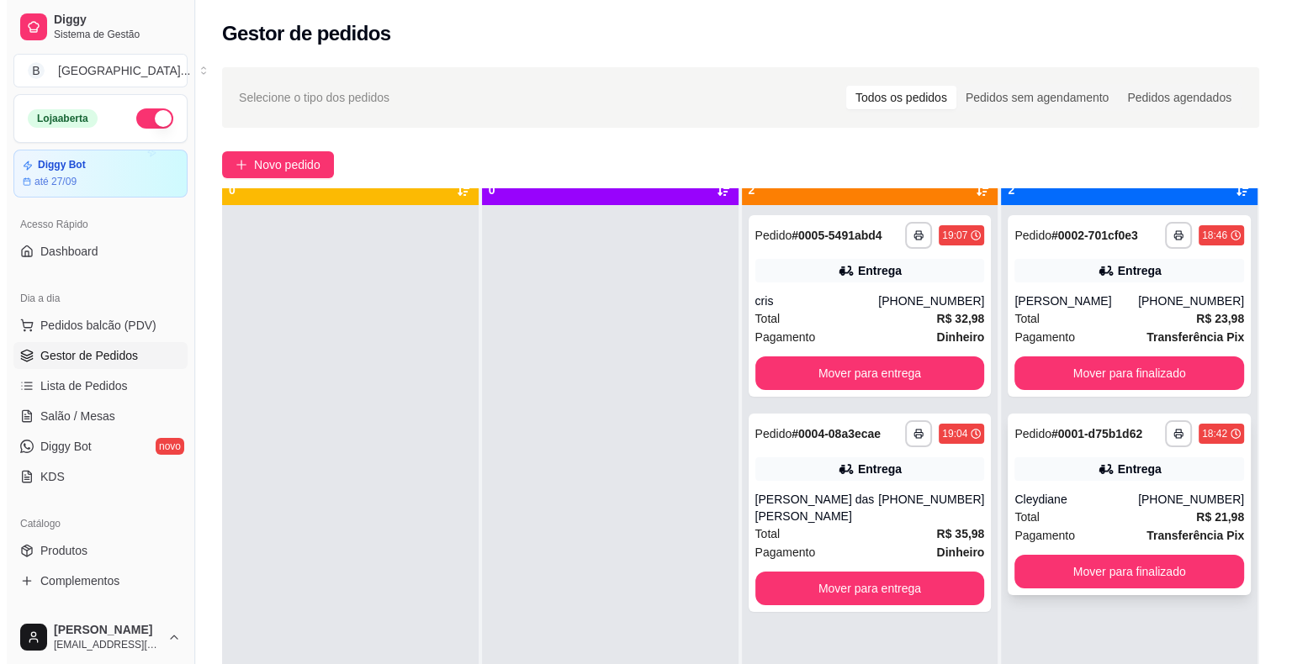
scroll to position [47, 0]
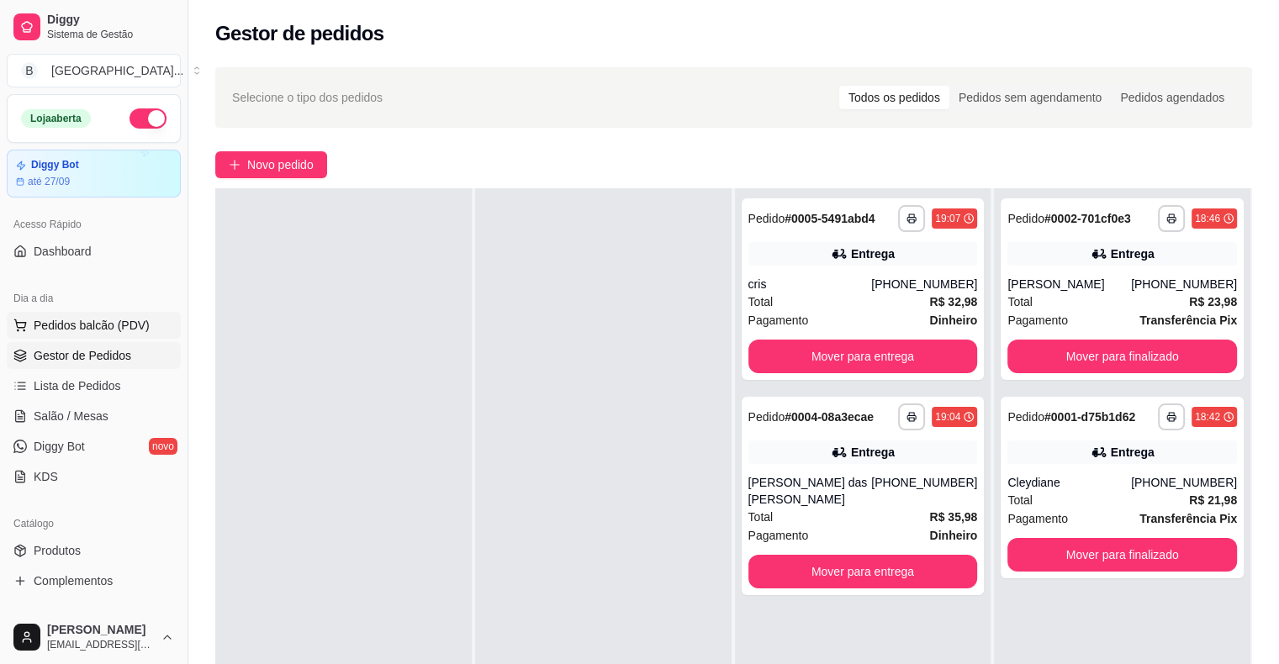
click at [55, 318] on span "Pedidos balcão (PDV)" at bounding box center [92, 325] width 116 height 17
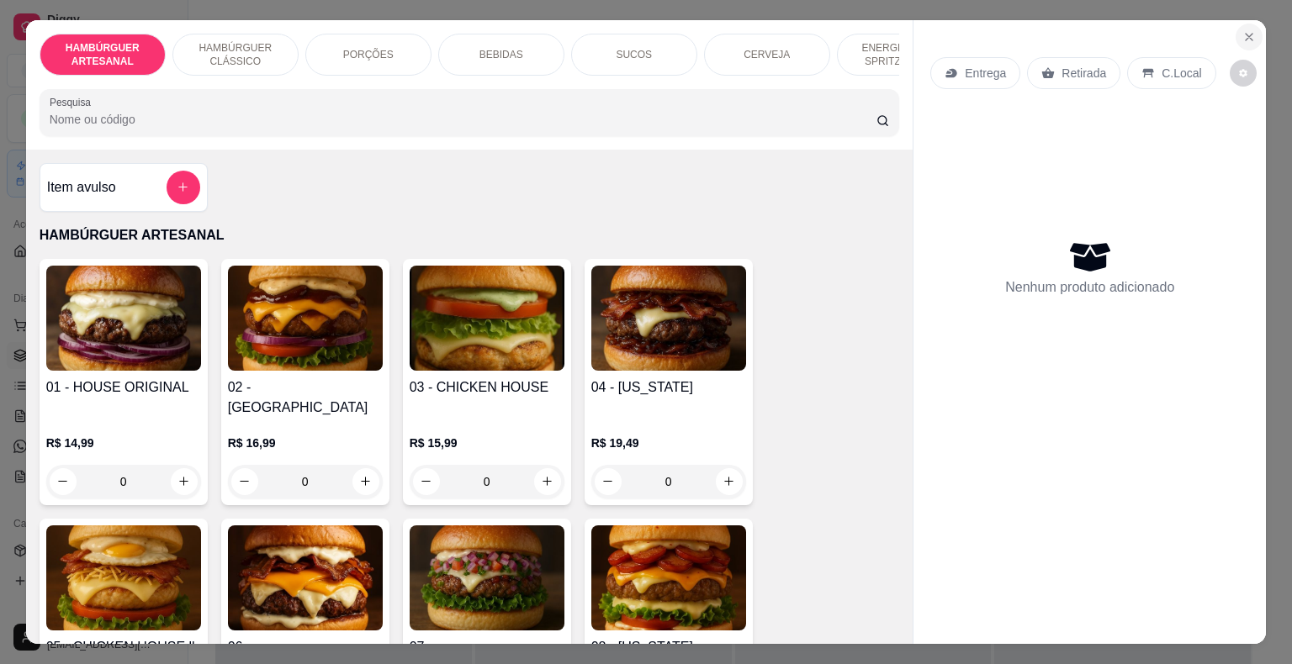
click at [1235, 32] on button "Close" at bounding box center [1248, 37] width 27 height 27
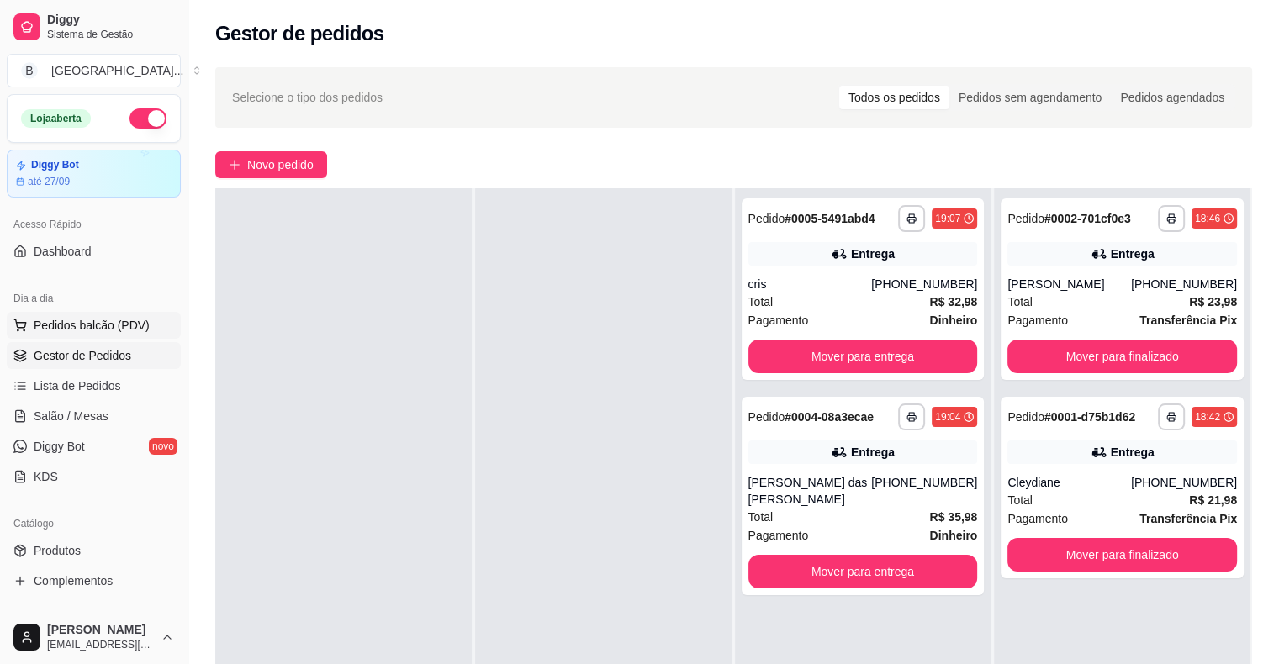
click at [146, 333] on button "Pedidos balcão (PDV)" at bounding box center [94, 325] width 174 height 27
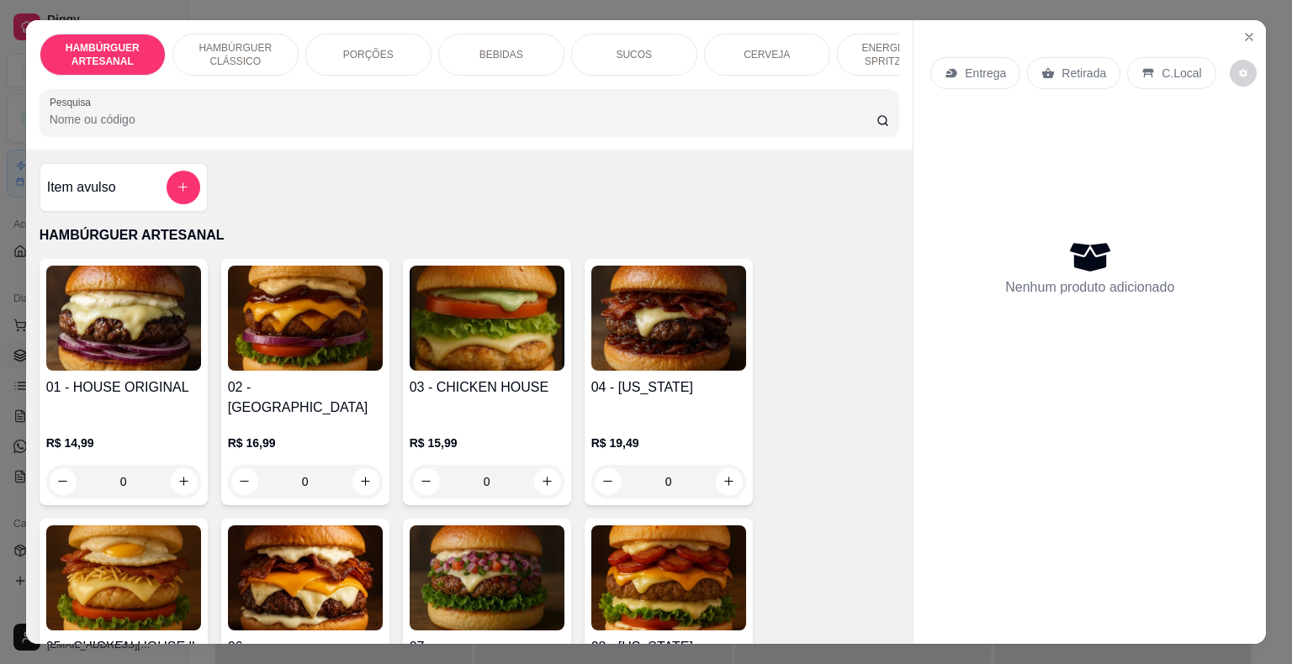
click at [989, 57] on div "Entrega" at bounding box center [975, 73] width 90 height 32
click at [982, 71] on p "Entrega" at bounding box center [985, 73] width 41 height 17
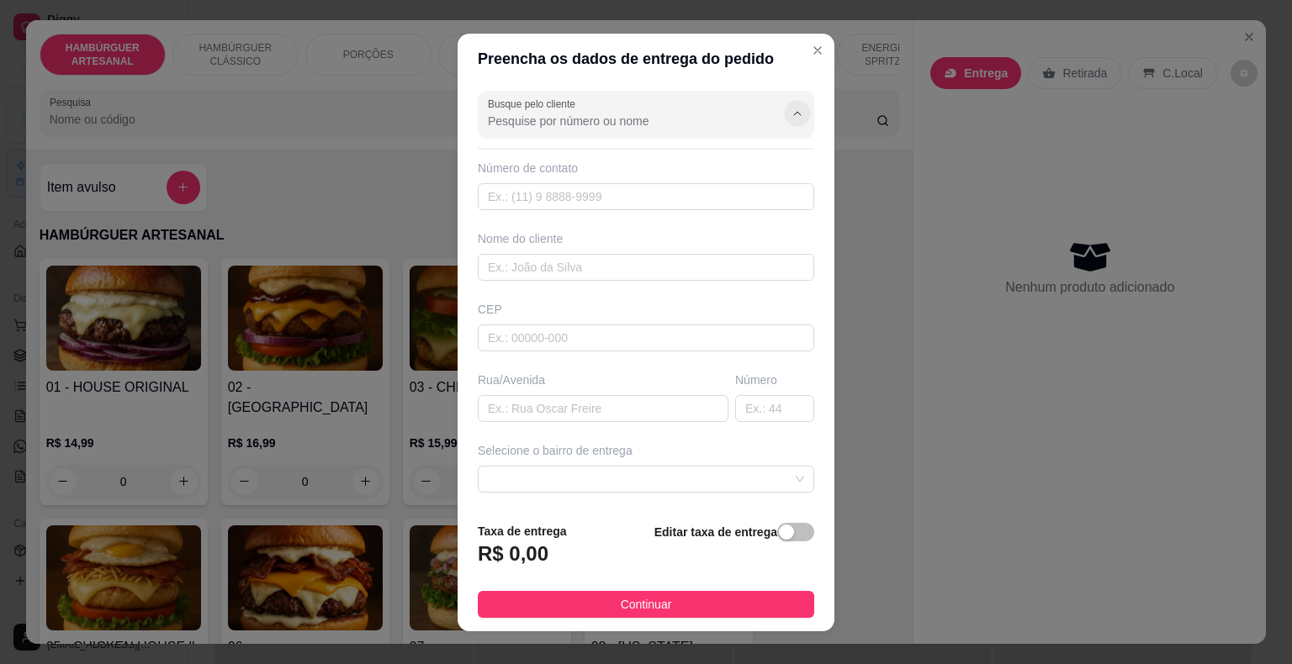
click at [790, 114] on icon "Show suggestions" at bounding box center [796, 113] width 13 height 13
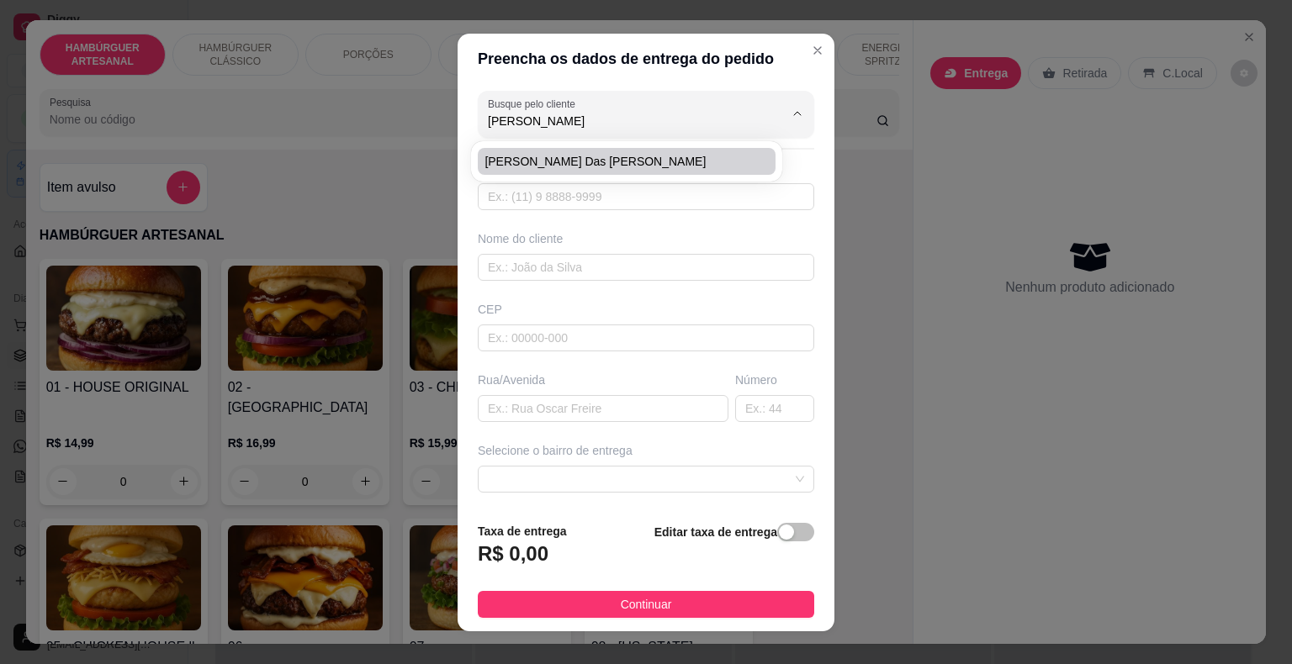
click at [749, 141] on div "[PERSON_NAME] das [PERSON_NAME]" at bounding box center [626, 161] width 311 height 40
click at [733, 174] on li "[PERSON_NAME] das [PERSON_NAME]" at bounding box center [627, 161] width 298 height 27
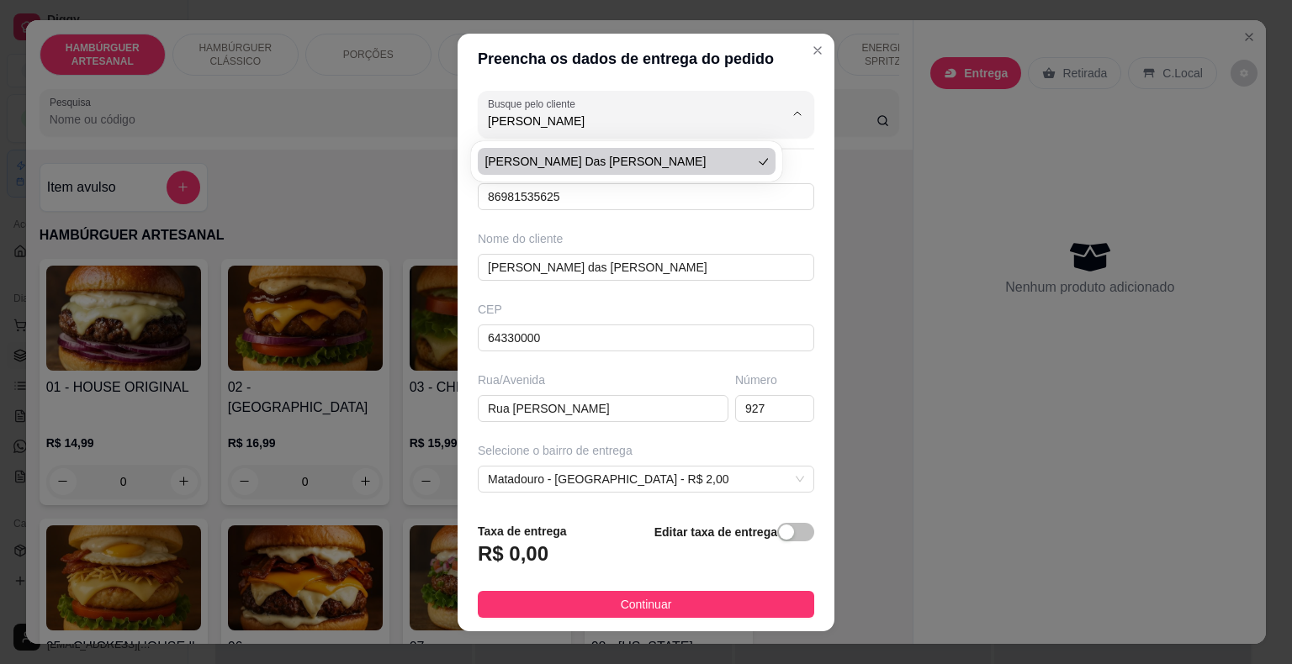
type input "[PERSON_NAME] das [PERSON_NAME]"
type input "86981535625"
type input "[PERSON_NAME] das [PERSON_NAME]"
type input "64330000"
type input "Rua [PERSON_NAME]"
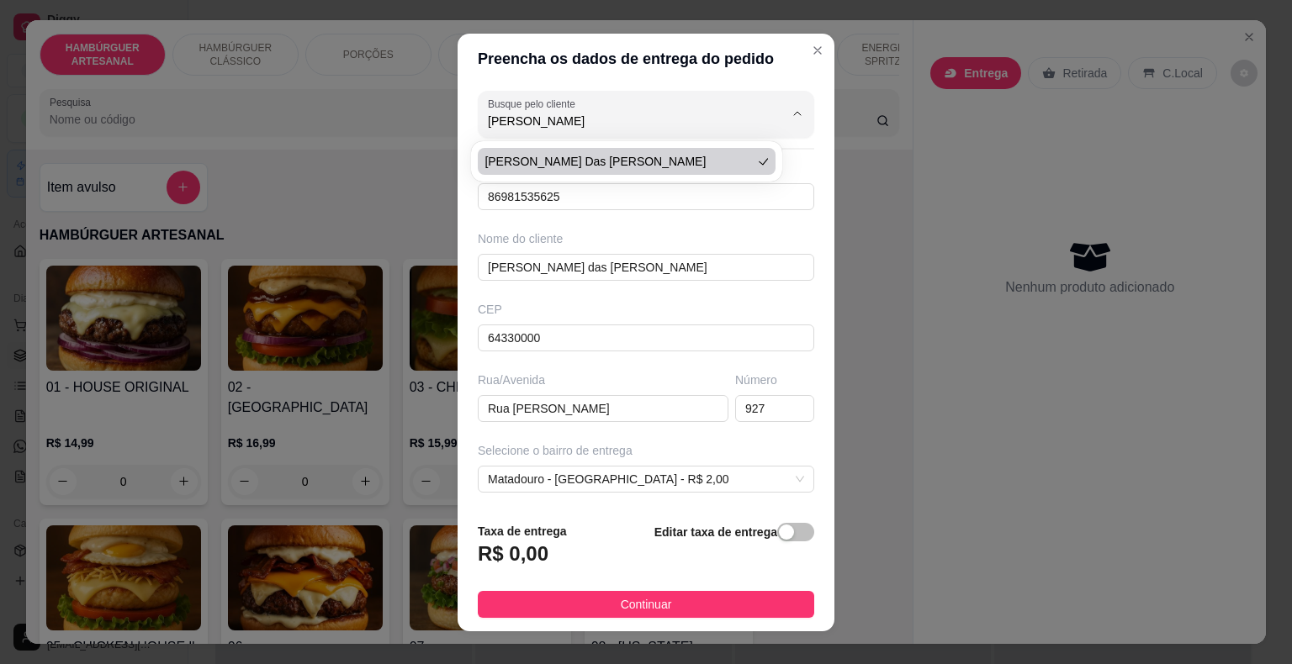
type input "927"
type input "São Miguel do Tapuio"
type input "Casa de andar"
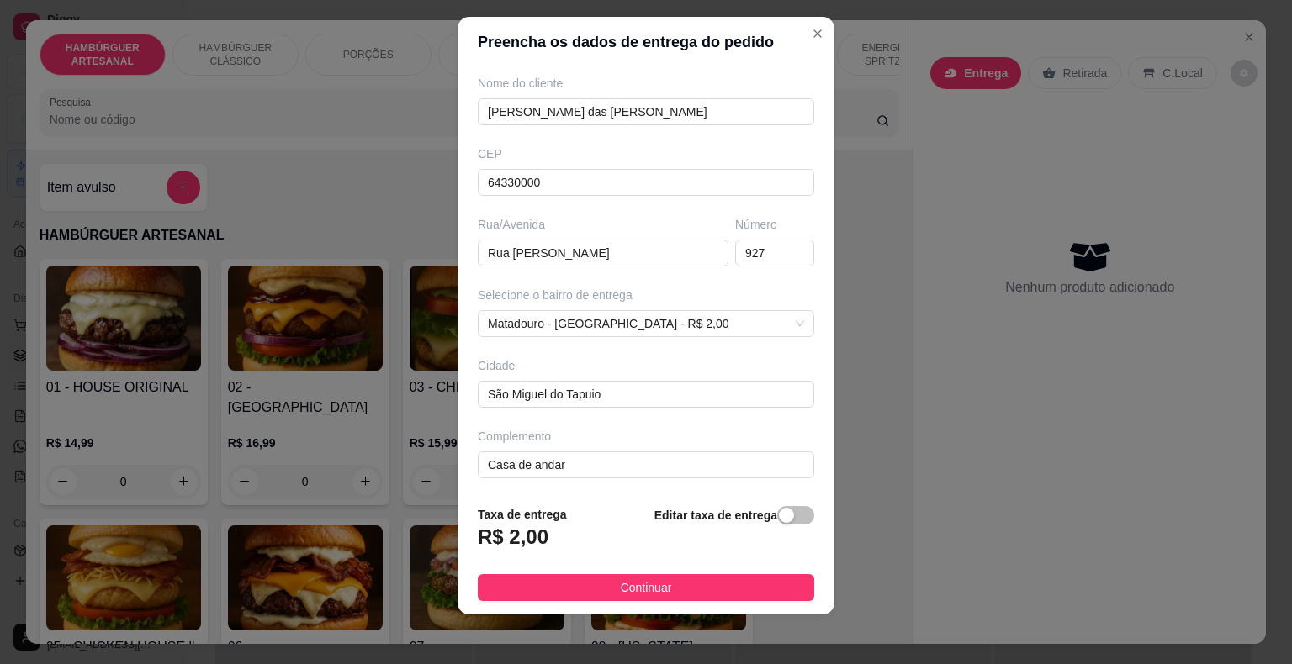
scroll to position [20, 0]
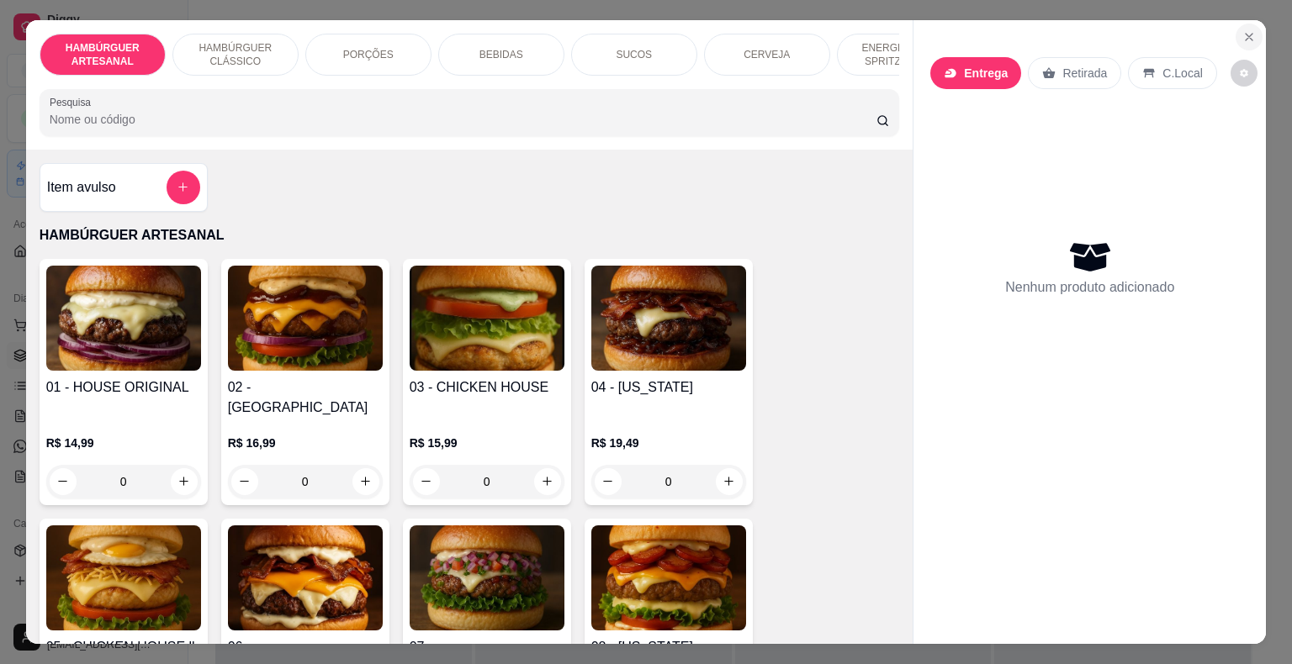
click at [1242, 30] on icon "Close" at bounding box center [1248, 36] width 13 height 13
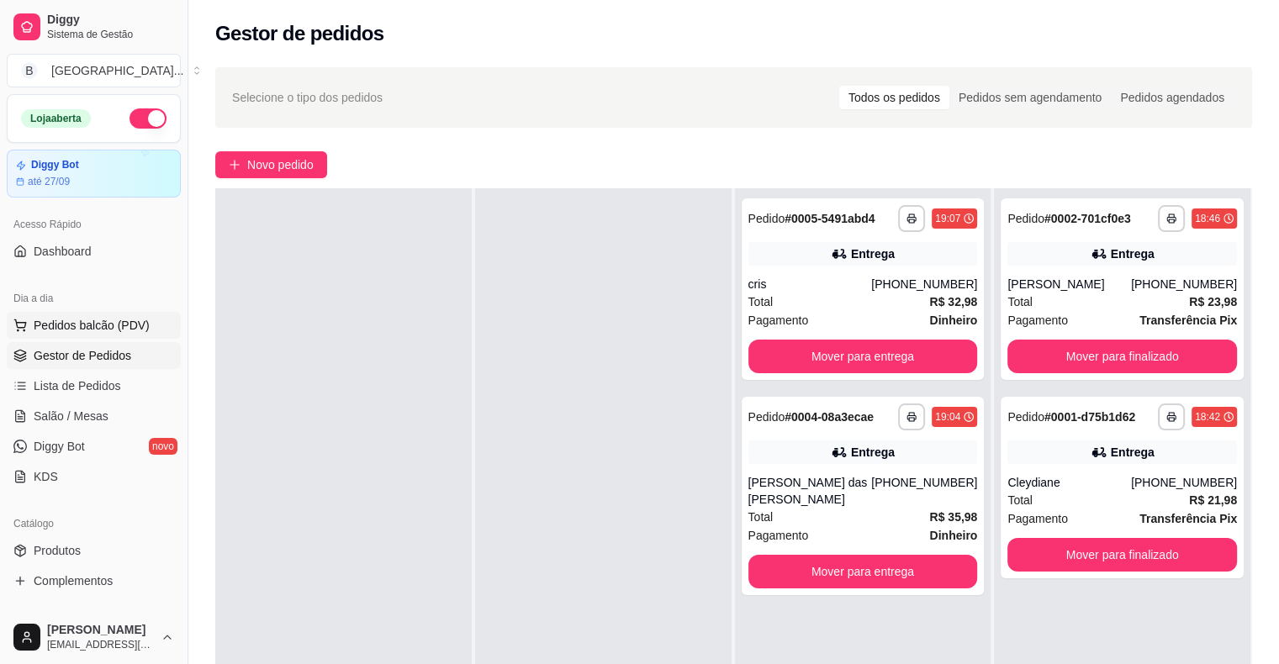
click at [46, 328] on span "Pedidos balcão (PDV)" at bounding box center [92, 325] width 116 height 17
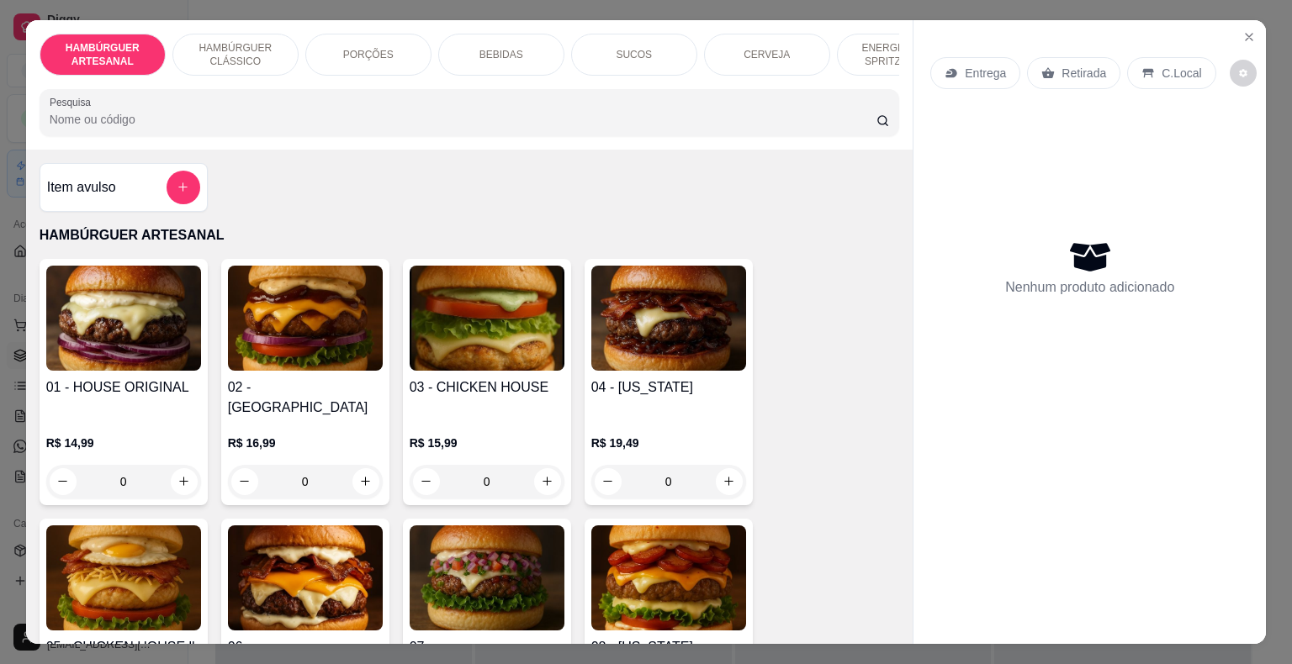
click at [970, 70] on p "Entrega" at bounding box center [985, 73] width 41 height 17
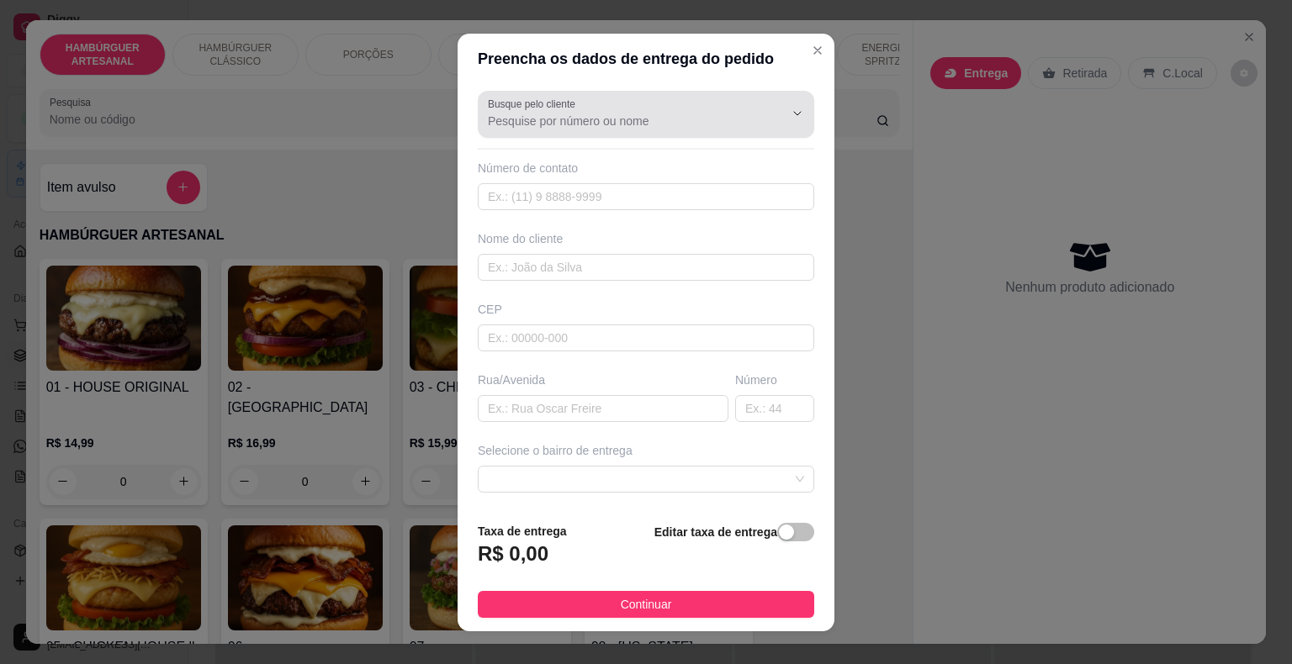
click at [623, 131] on div "Busque pelo cliente" at bounding box center [646, 114] width 336 height 47
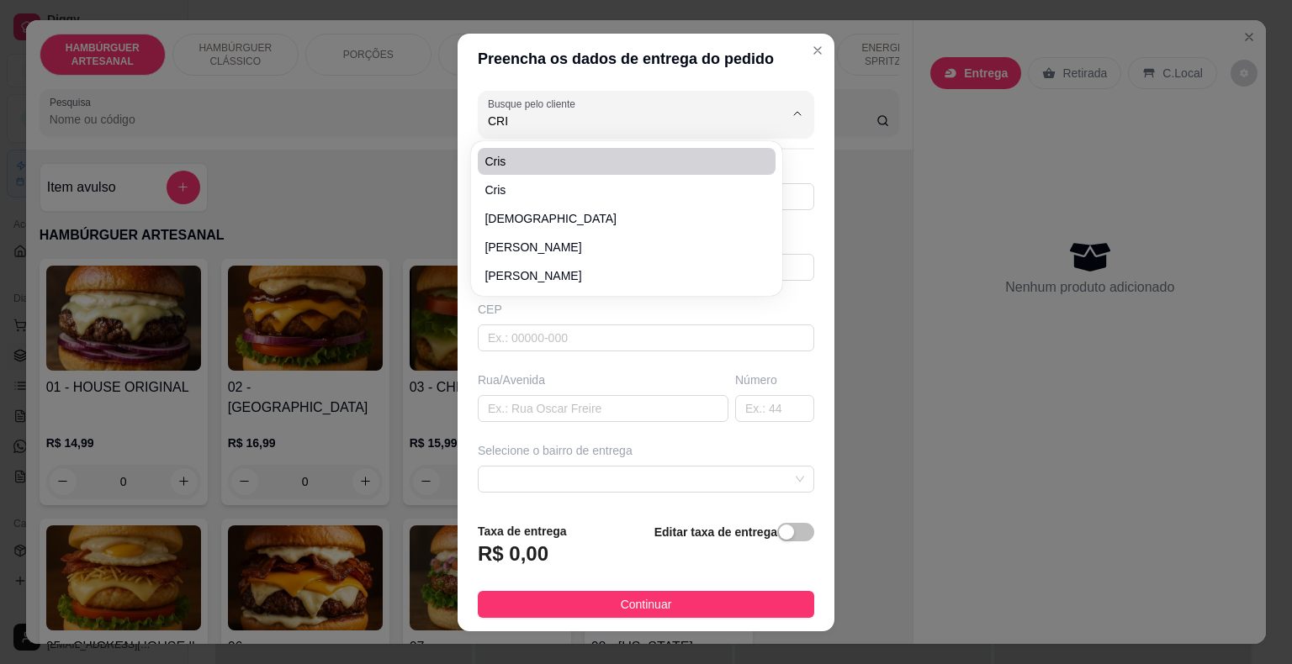
click at [652, 153] on span "cris" at bounding box center [617, 161] width 267 height 17
type input "cris"
type input "8698008885"
type input "cris"
type input "64330000"
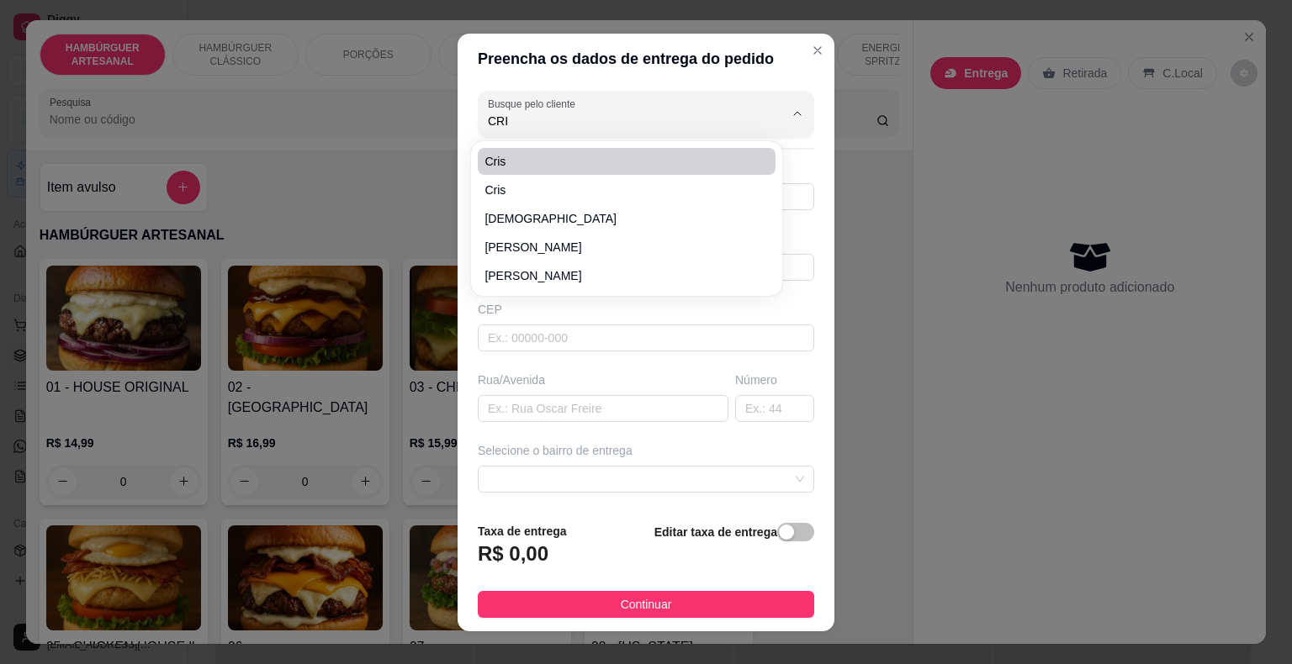
type input "Rua Tabelião [PERSON_NAME]"
type input "809"
type input "São Miguel do Tapuio"
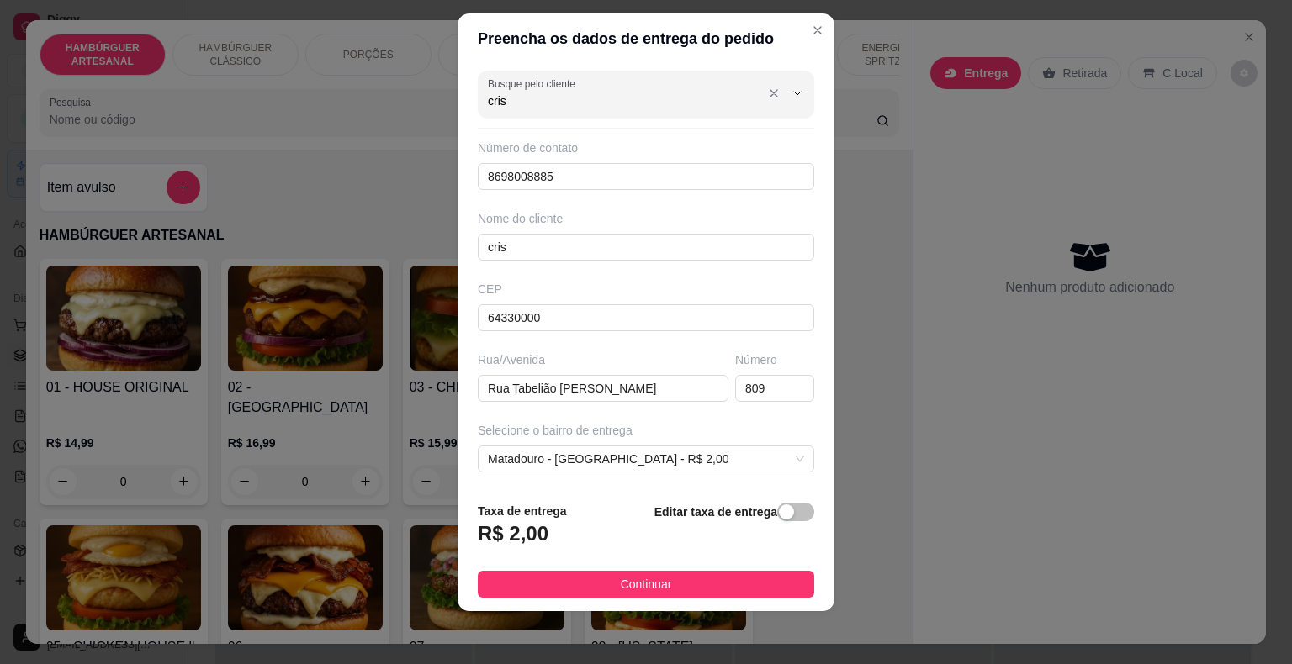
type input "cris"
click at [713, 89] on div "cris" at bounding box center [646, 94] width 316 height 34
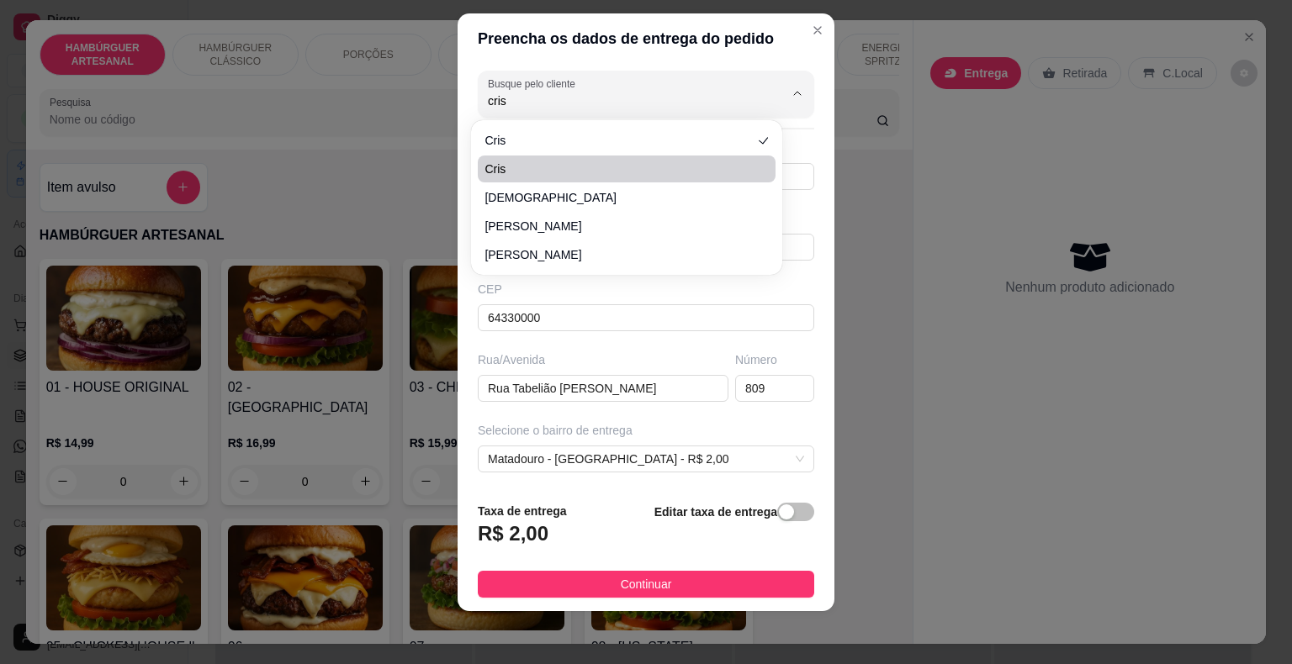
click at [702, 168] on span "cris" at bounding box center [617, 169] width 267 height 17
type input "86981742721"
type input "Rua [PERSON_NAME]"
type input "813"
type input "print da localização no wpp, a fêmea vai mandar:)"
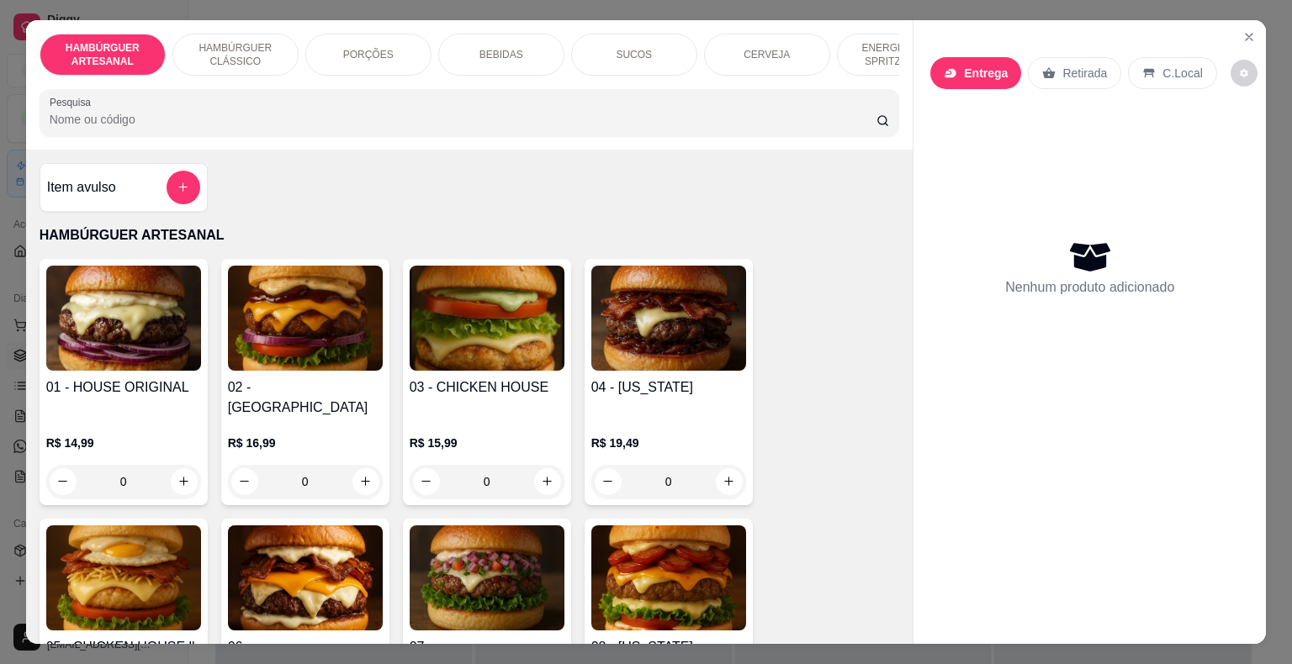
click at [1226, 25] on div "Entrega Retirada C.Local Nenhum produto adicionado" at bounding box center [1089, 319] width 352 height 598
click at [1226, 21] on div "Entrega Retirada C.Local Nenhum produto adicionado" at bounding box center [1089, 319] width 352 height 598
click at [1242, 30] on icon "Close" at bounding box center [1248, 36] width 13 height 13
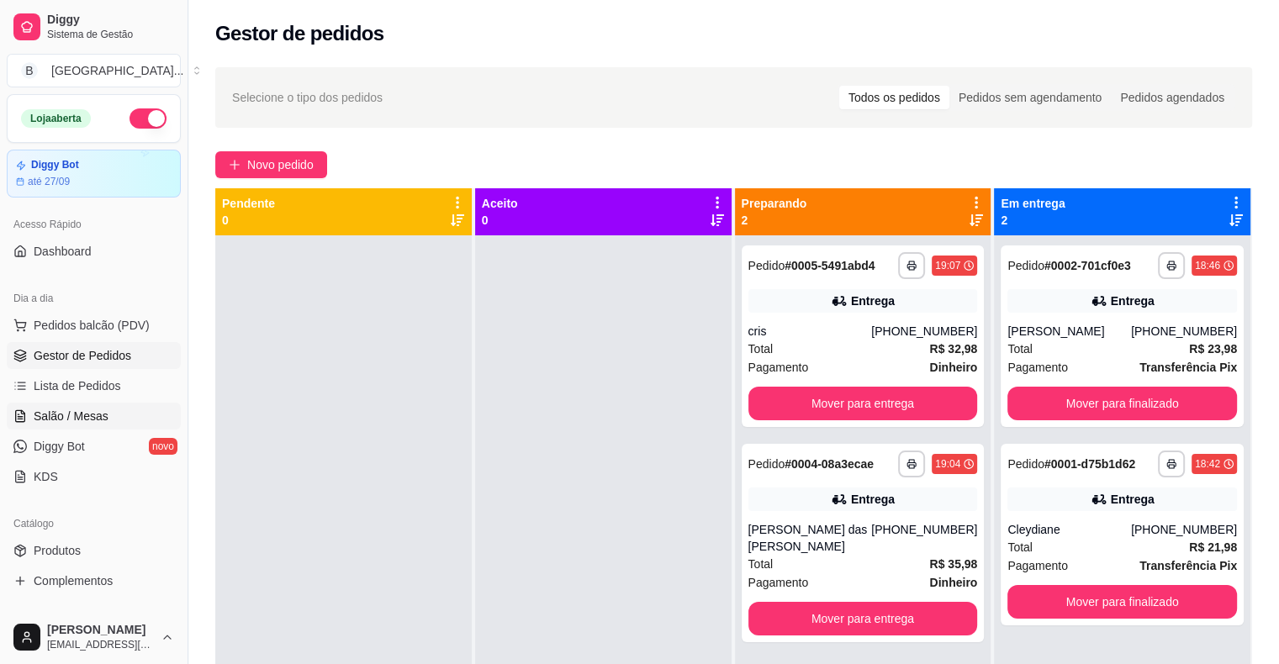
click at [27, 414] on link "Salão / Mesas" at bounding box center [94, 416] width 174 height 27
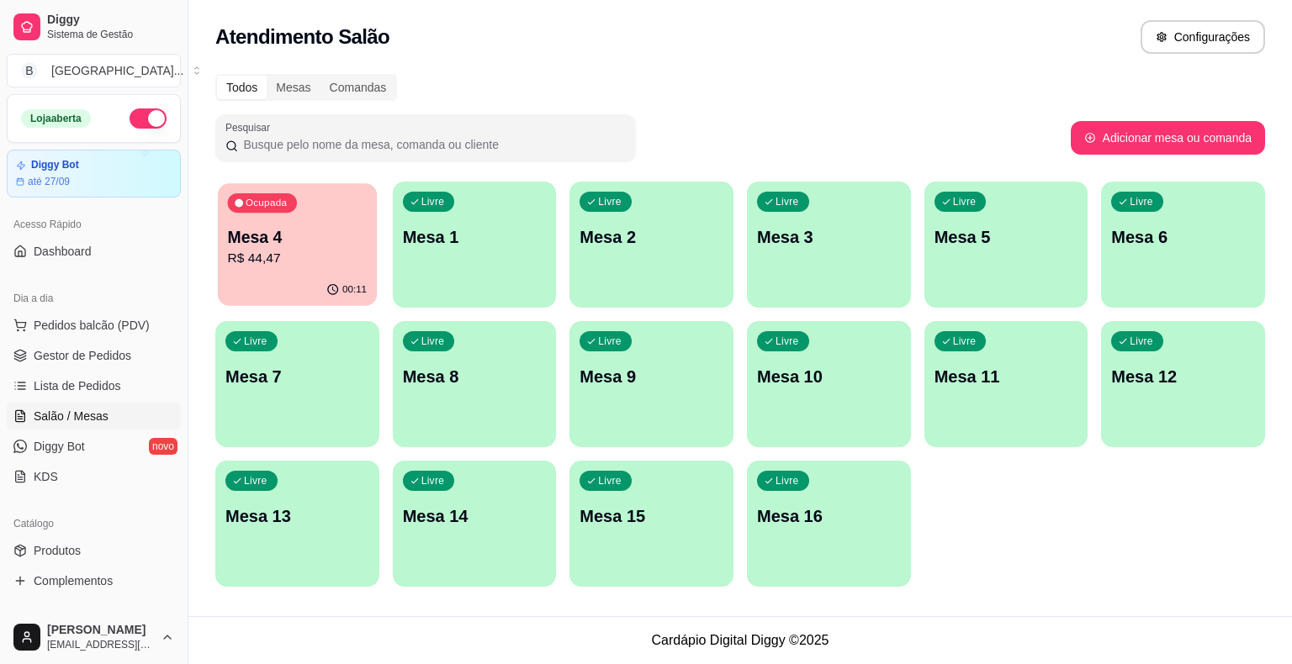
click at [228, 283] on div "00:11" at bounding box center [297, 290] width 159 height 32
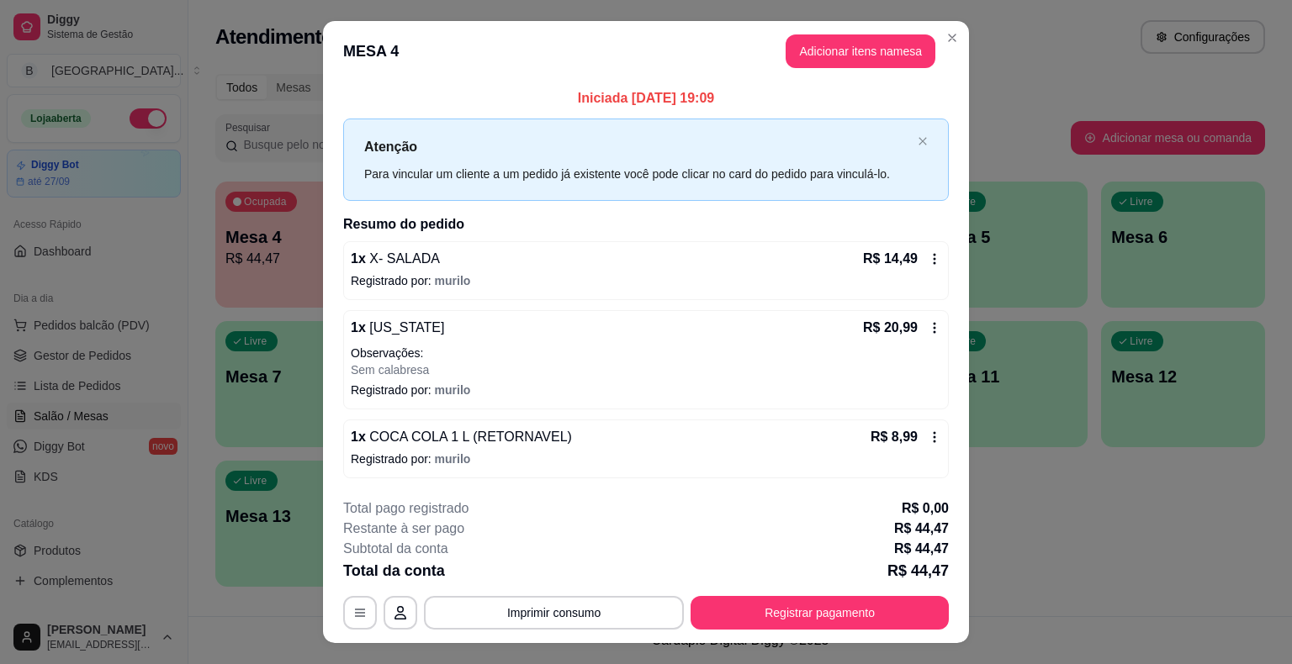
scroll to position [31, 0]
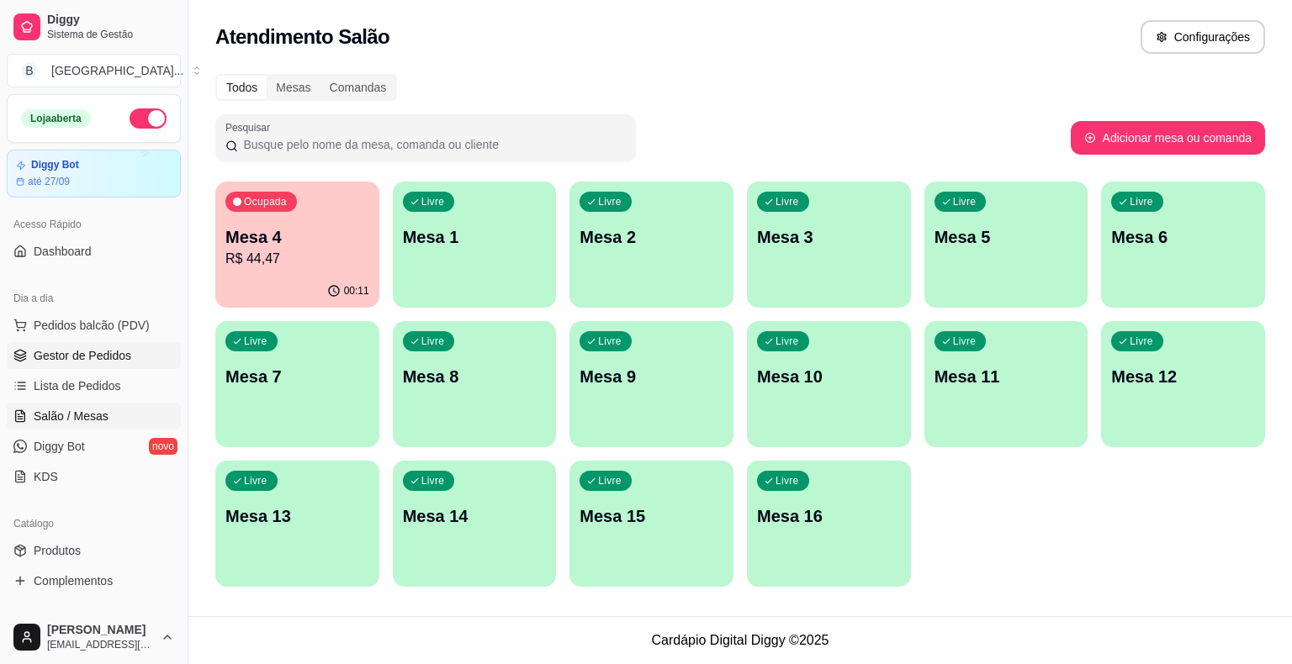
click at [84, 365] on link "Gestor de Pedidos" at bounding box center [94, 355] width 174 height 27
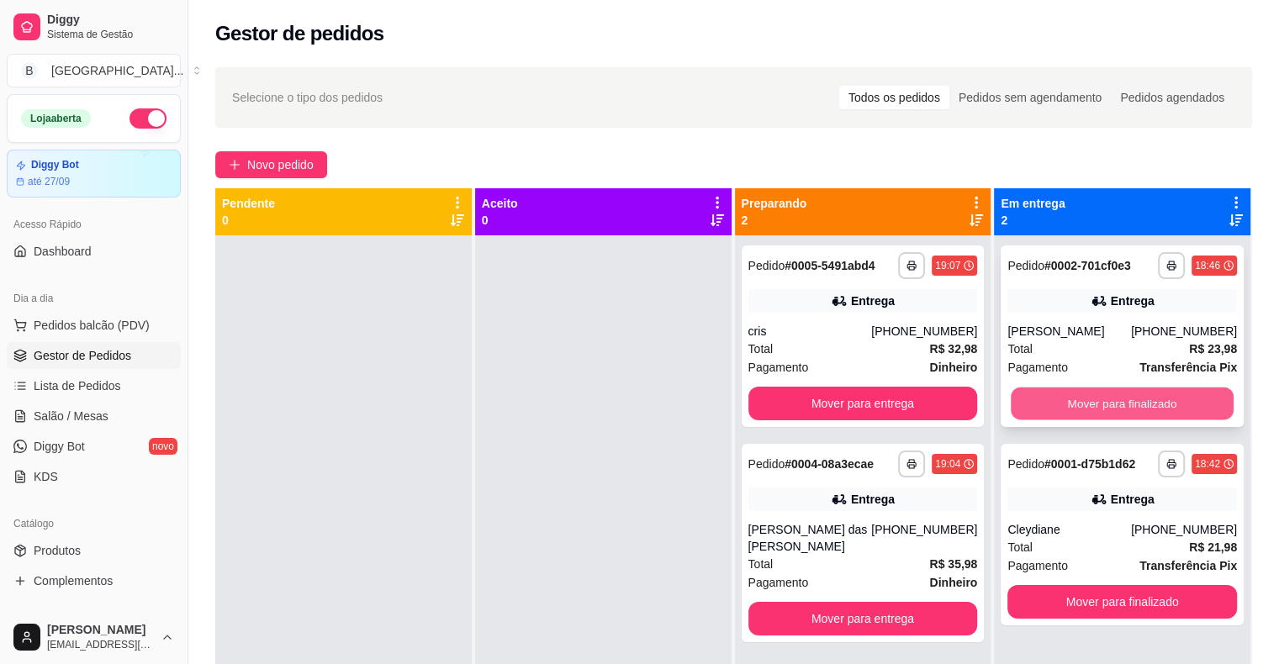
click at [1089, 389] on button "Mover para finalizado" at bounding box center [1122, 404] width 223 height 33
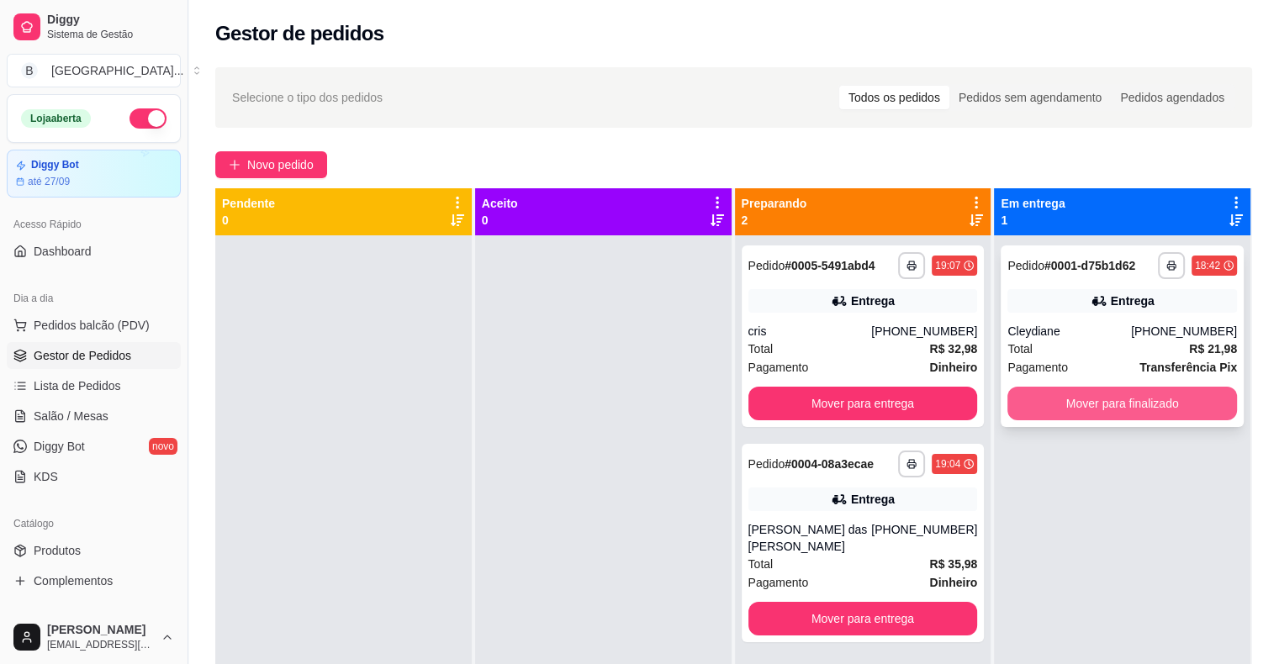
click at [1091, 411] on button "Mover para finalizado" at bounding box center [1122, 404] width 230 height 34
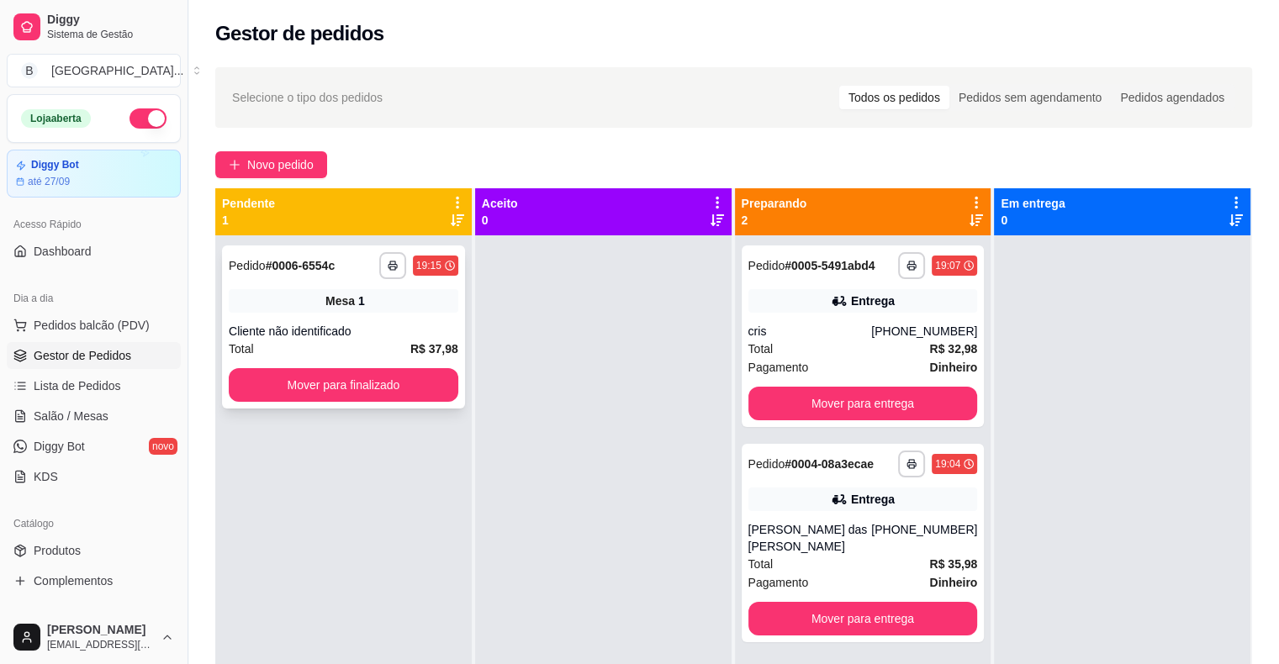
click at [363, 293] on div "Mesa 1" at bounding box center [344, 301] width 230 height 24
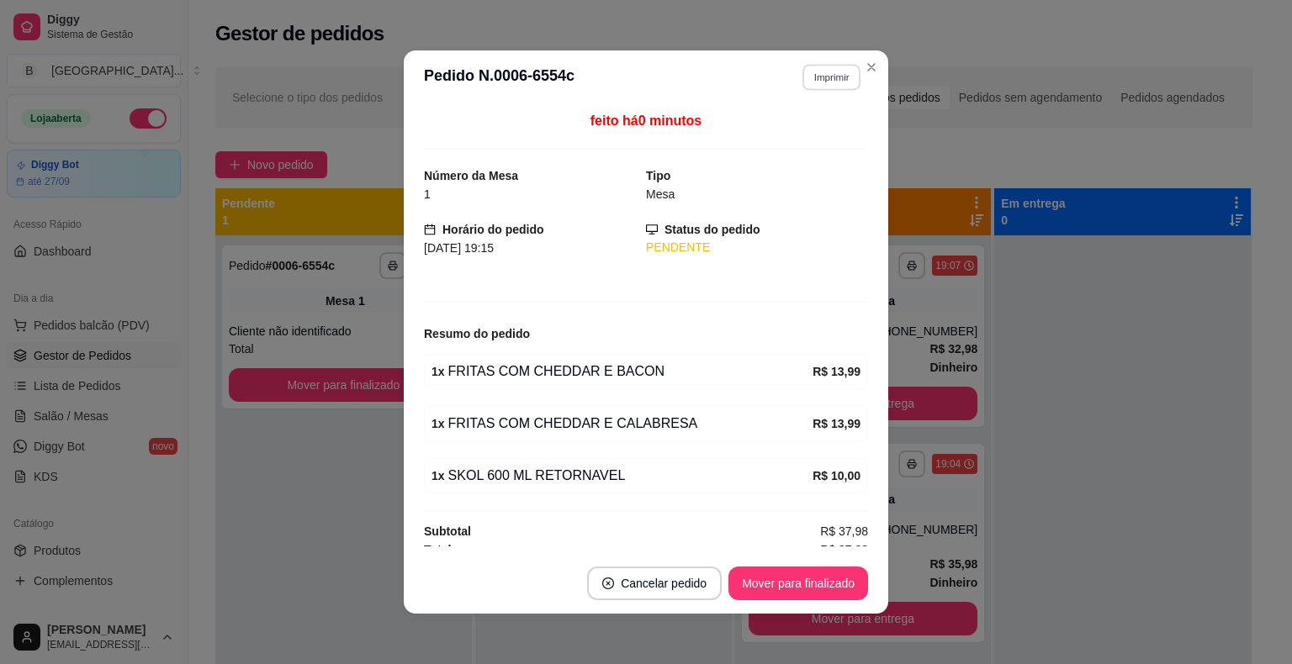
click at [814, 76] on button "Imprimir" at bounding box center [831, 77] width 58 height 26
click at [801, 143] on button "IMPRESSORA" at bounding box center [795, 136] width 118 height 26
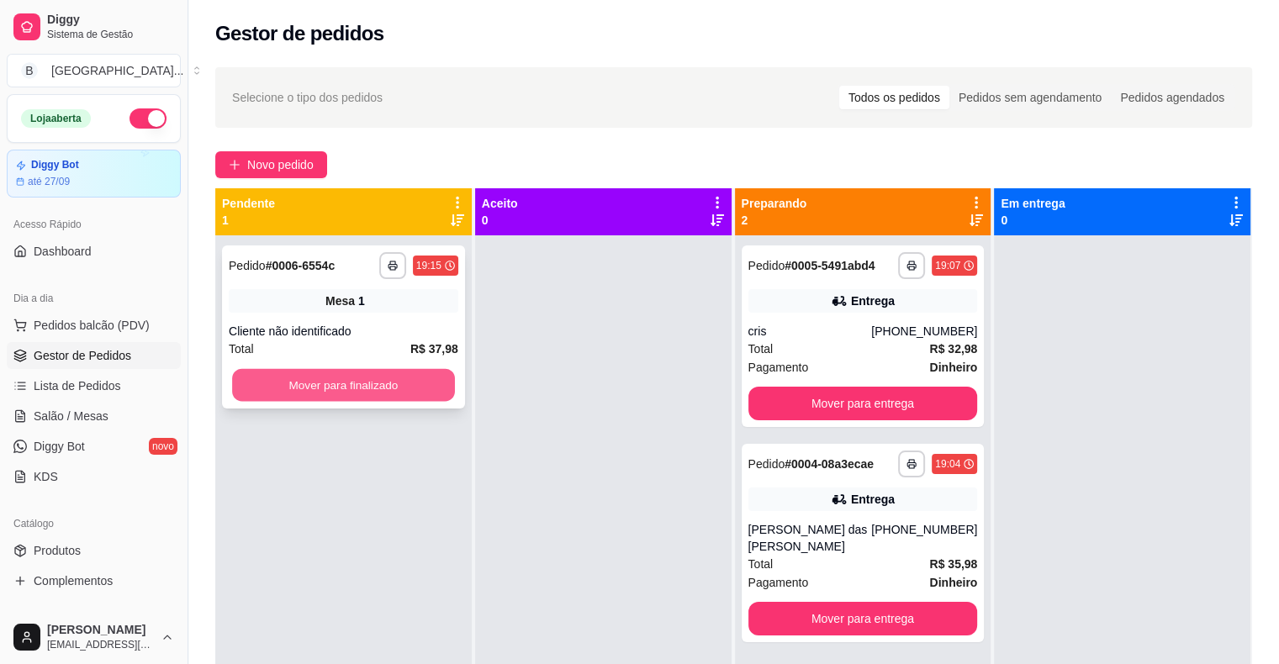
click at [385, 388] on button "Mover para finalizado" at bounding box center [343, 385] width 223 height 33
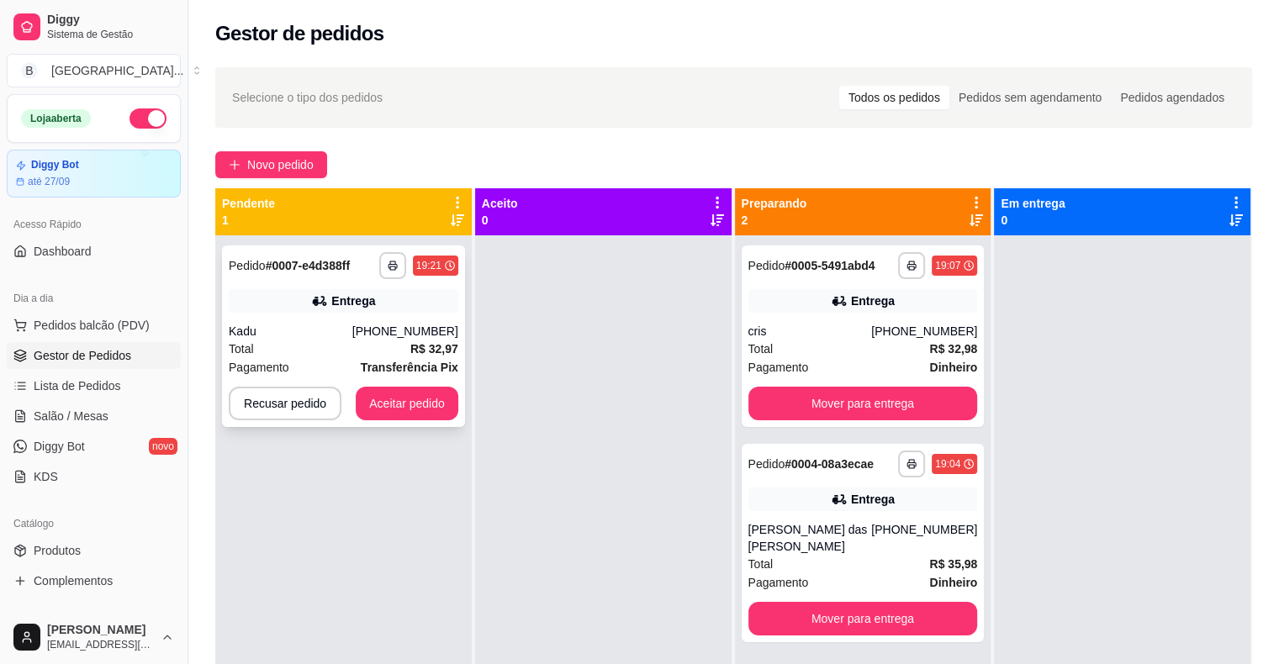
click at [374, 346] on div "Total R$ 32,97" at bounding box center [344, 349] width 230 height 18
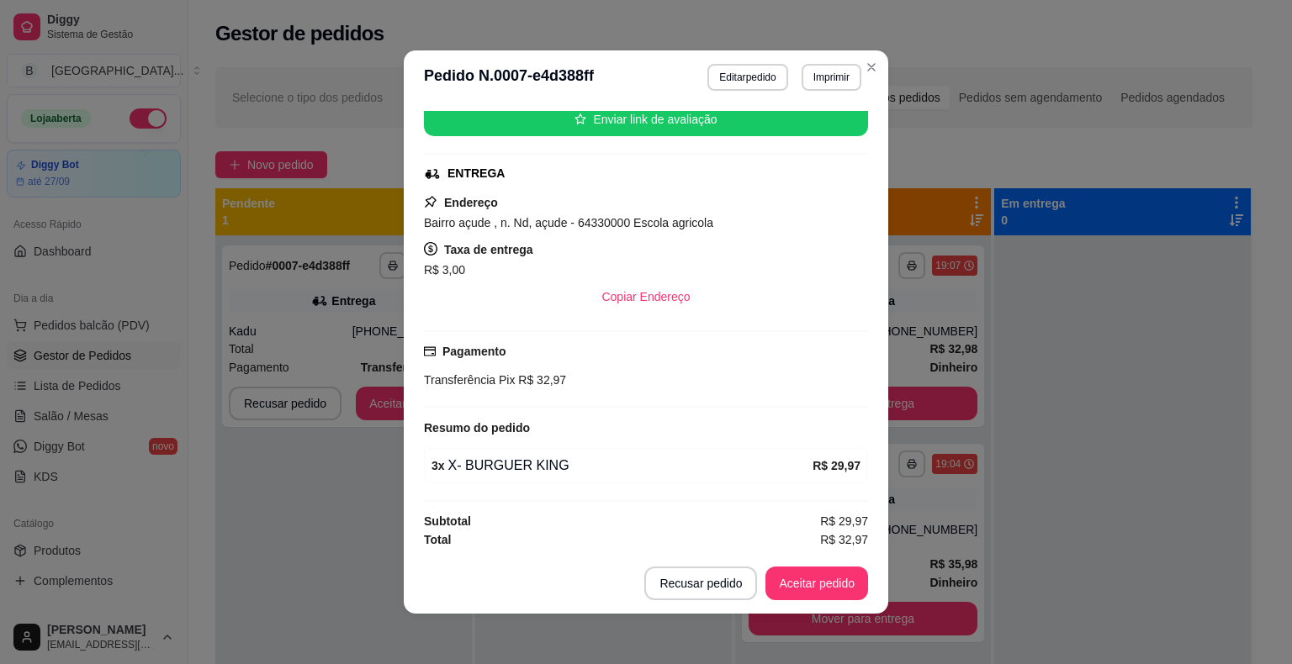
scroll to position [3, 0]
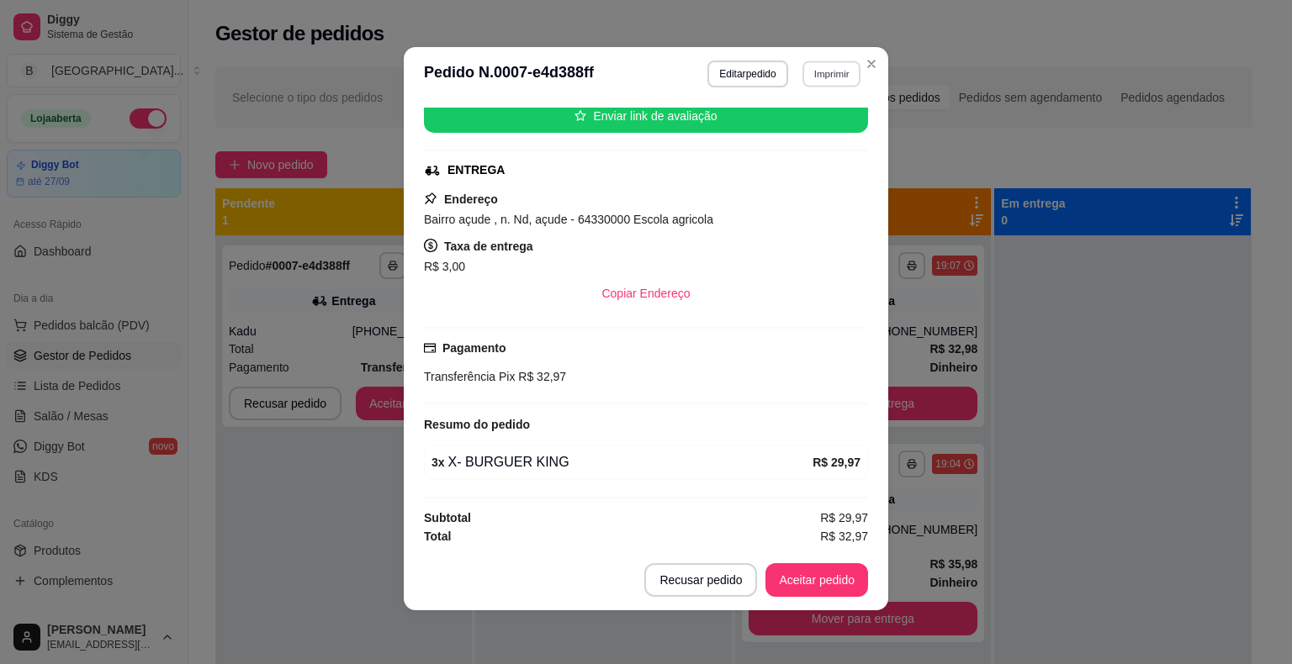
click at [806, 66] on button "Imprimir" at bounding box center [831, 74] width 58 height 26
click at [806, 138] on button "IMPRESSORA" at bounding box center [795, 132] width 118 height 26
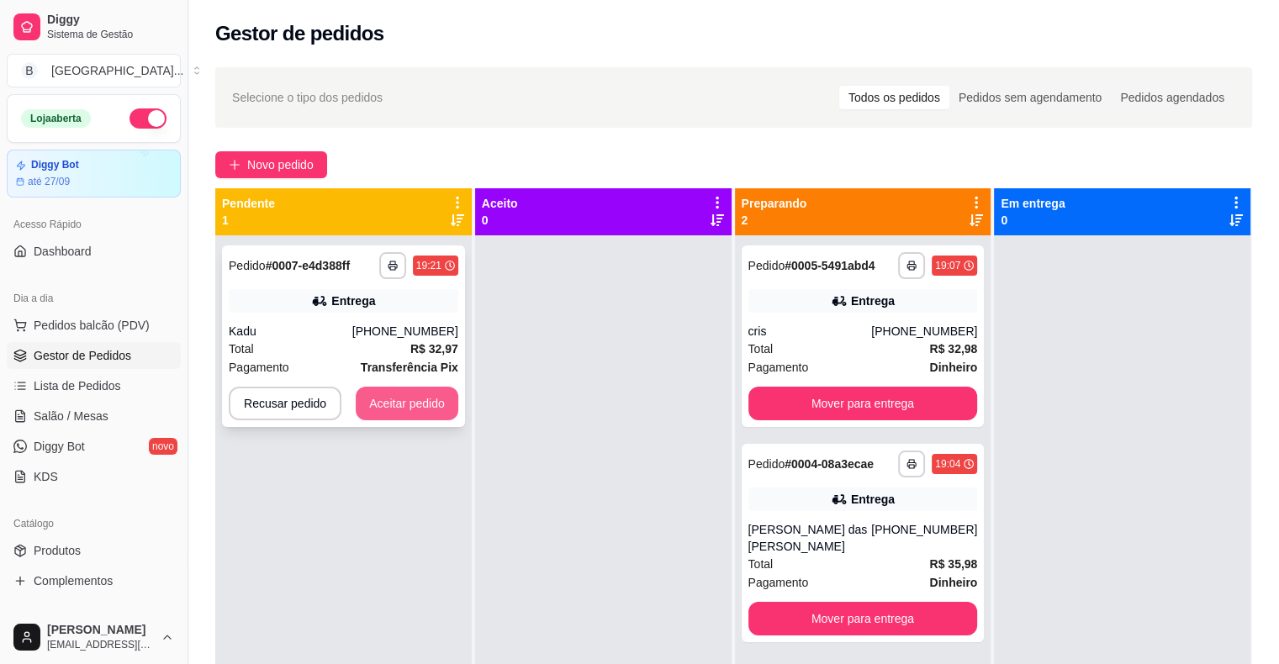
click at [408, 398] on button "Aceitar pedido" at bounding box center [407, 404] width 103 height 34
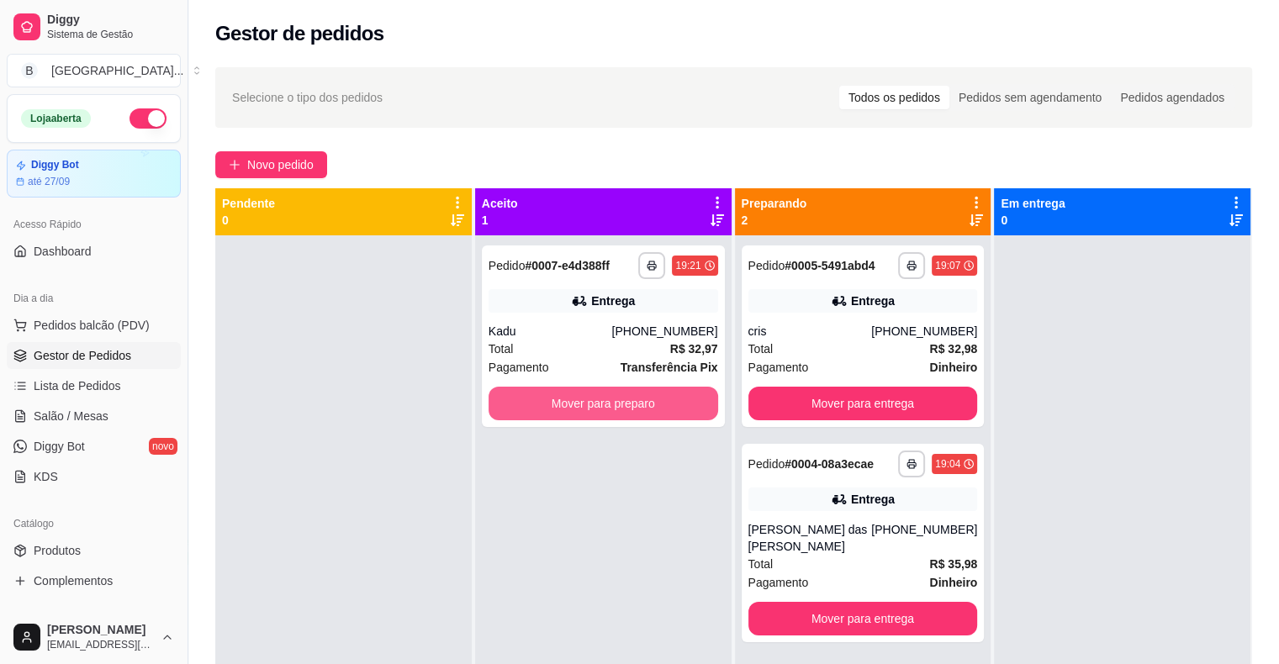
click at [524, 398] on button "Mover para preparo" at bounding box center [604, 404] width 230 height 34
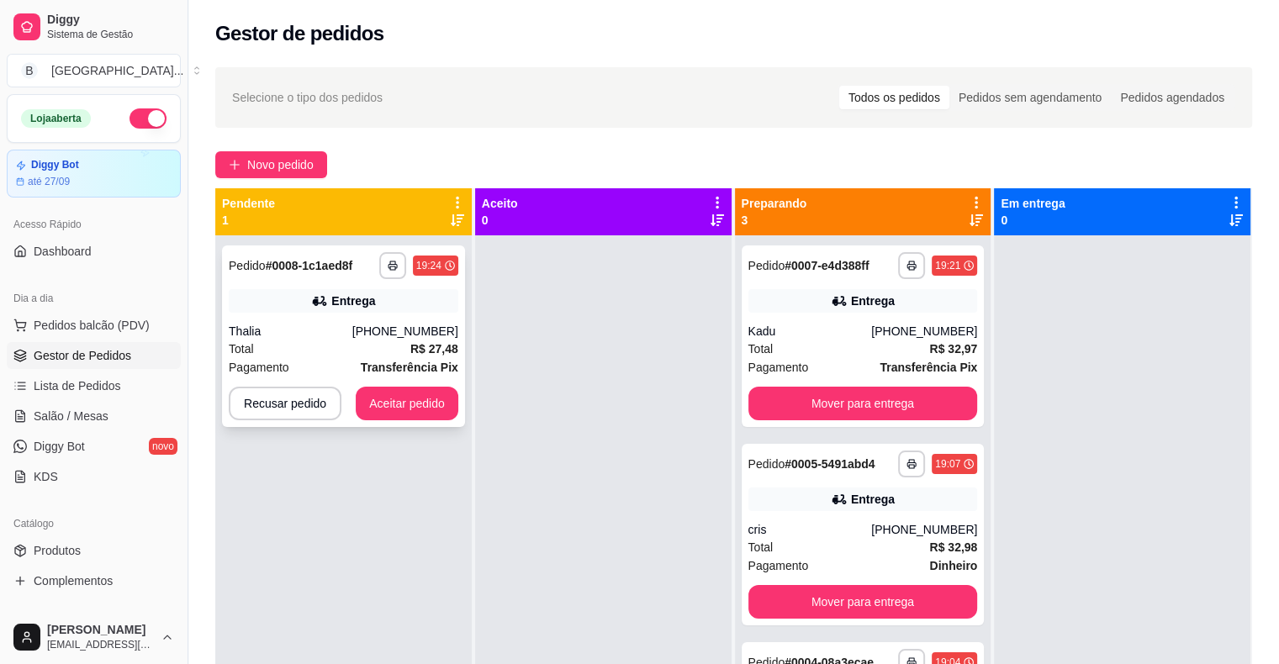
click at [385, 323] on div "[PHONE_NUMBER]" at bounding box center [405, 331] width 106 height 17
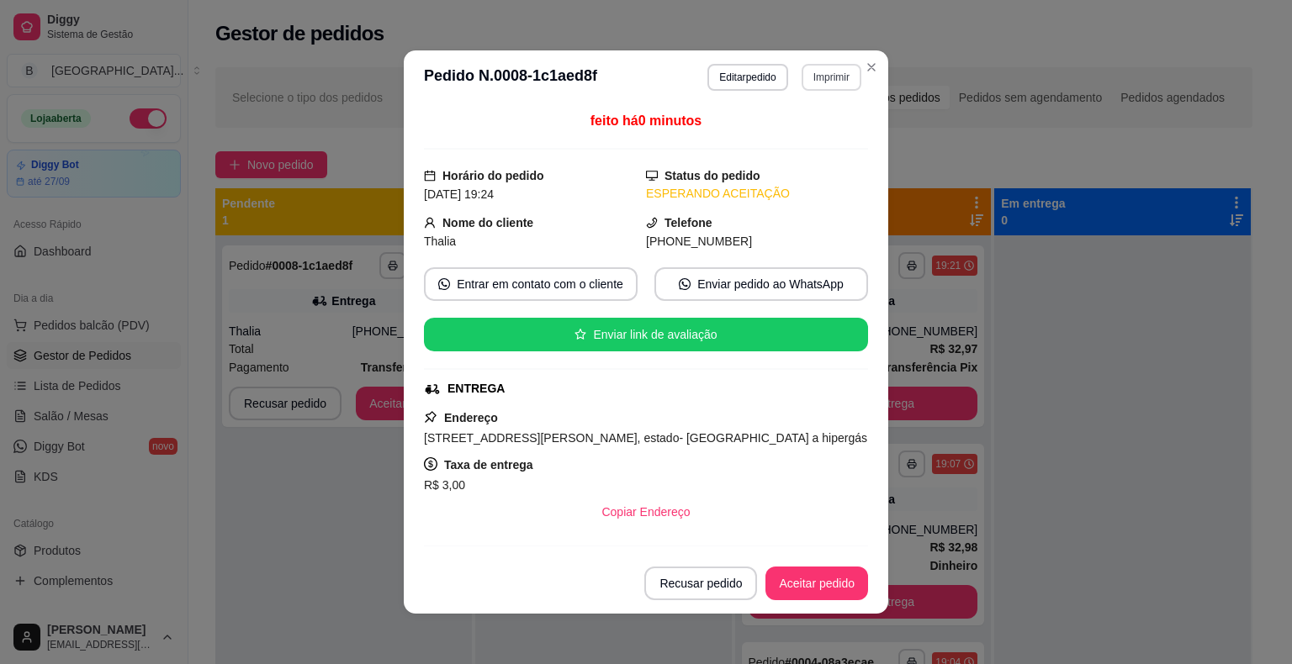
click at [820, 84] on button "Imprimir" at bounding box center [831, 77] width 60 height 27
click at [797, 136] on button "IMPRESSORA" at bounding box center [795, 136] width 122 height 27
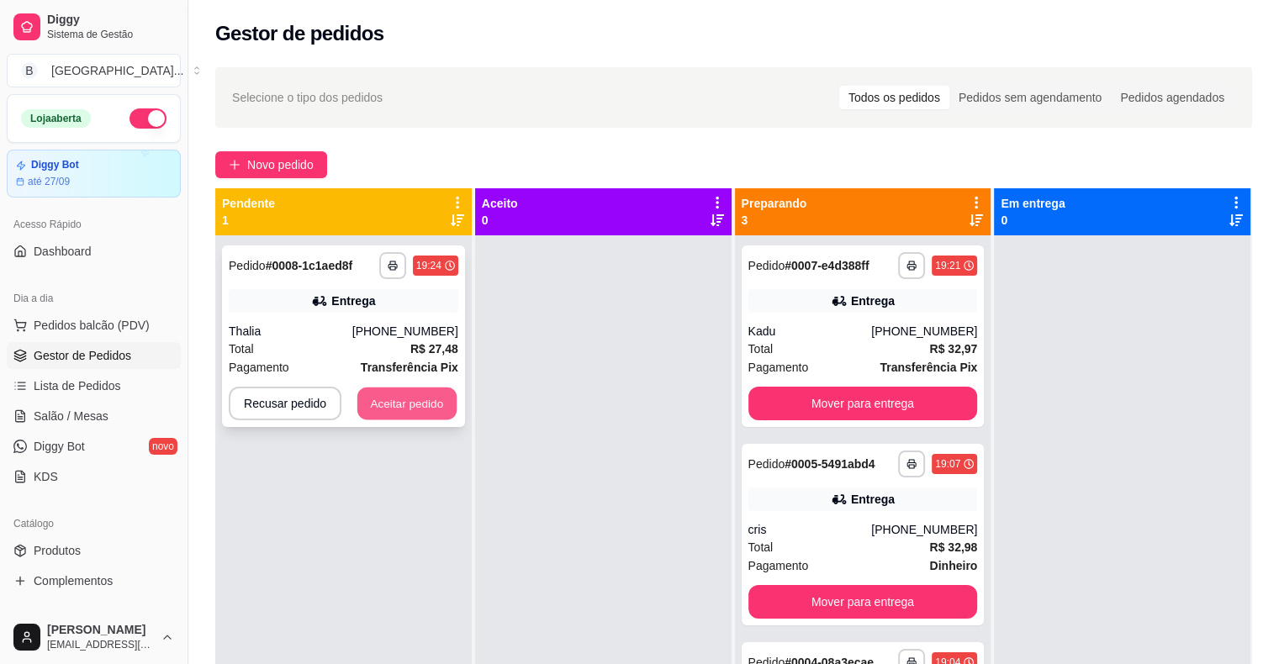
click at [417, 402] on button "Aceitar pedido" at bounding box center [406, 404] width 99 height 33
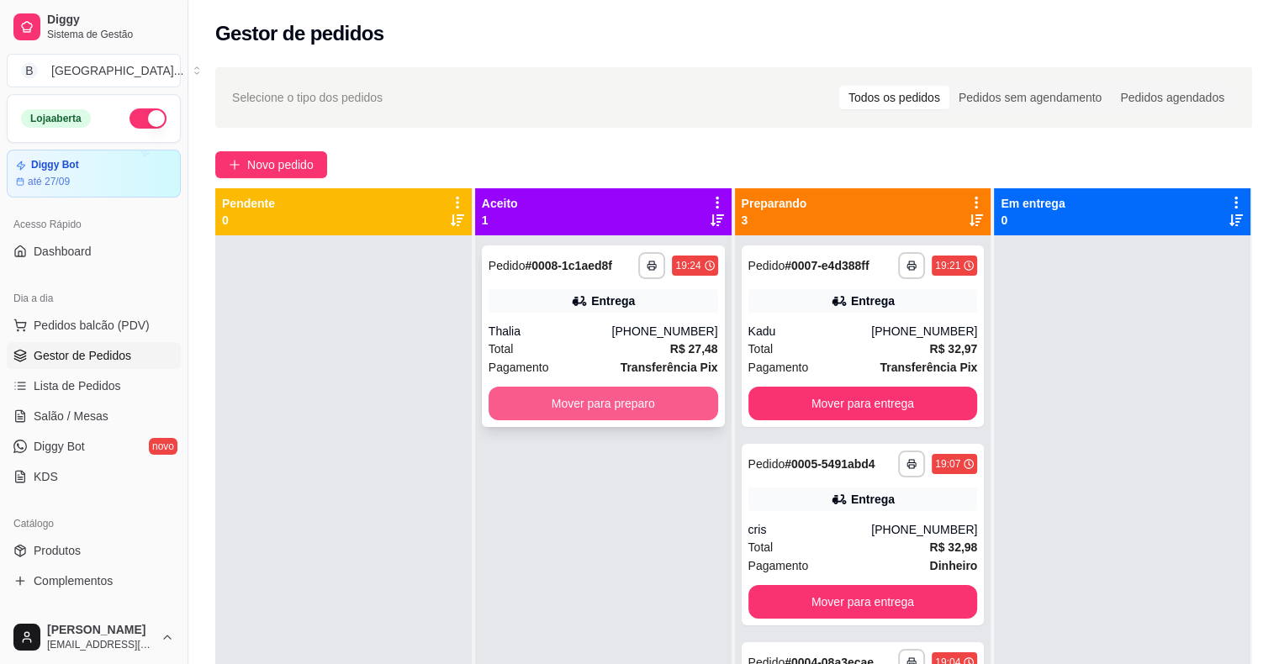
click at [524, 410] on button "Mover para preparo" at bounding box center [604, 404] width 230 height 34
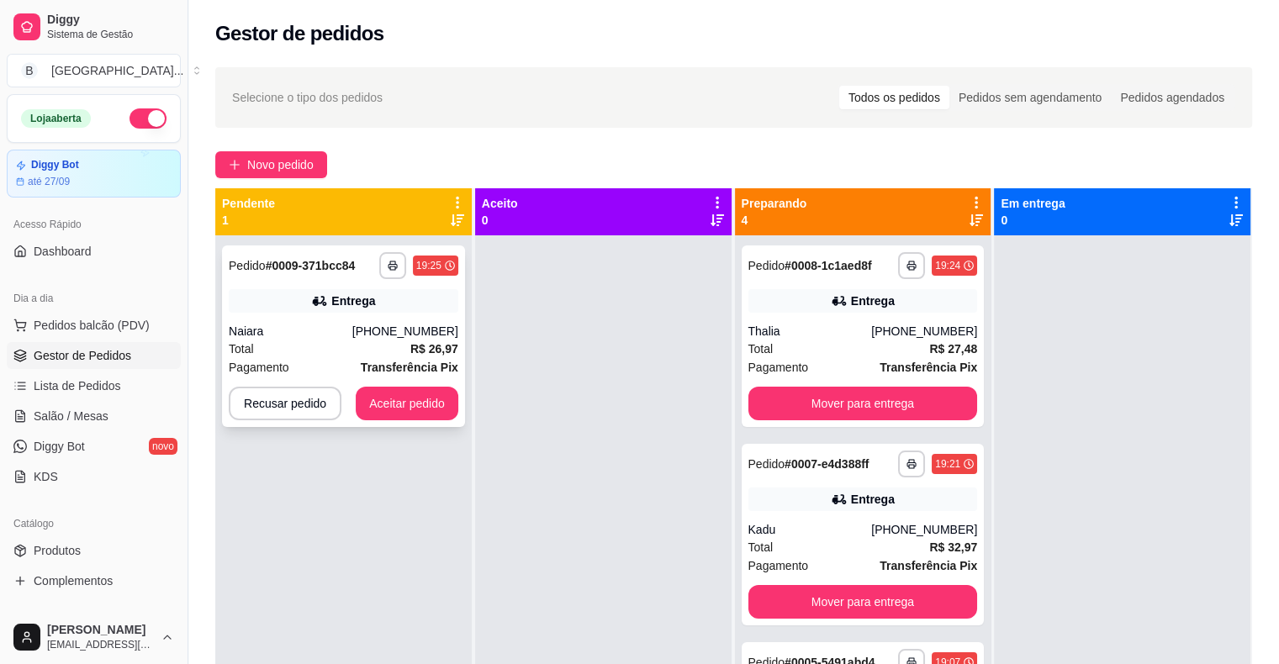
click at [414, 338] on div "[PHONE_NUMBER]" at bounding box center [405, 331] width 106 height 17
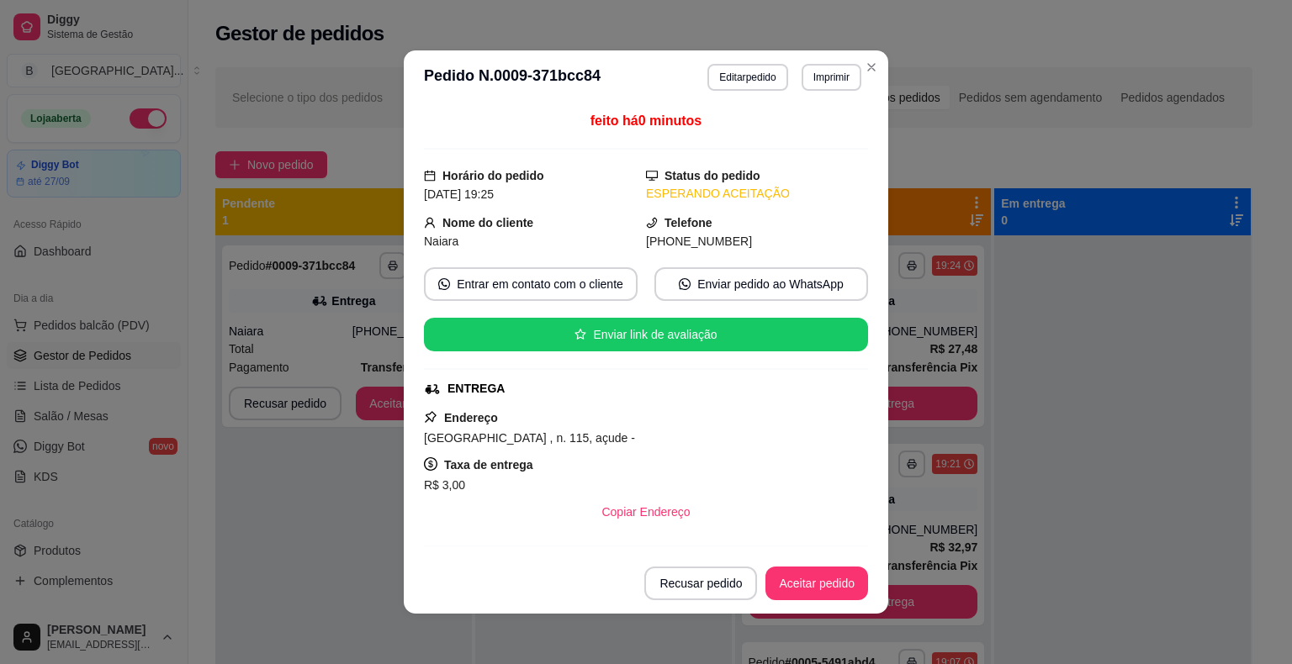
scroll to position [316, 0]
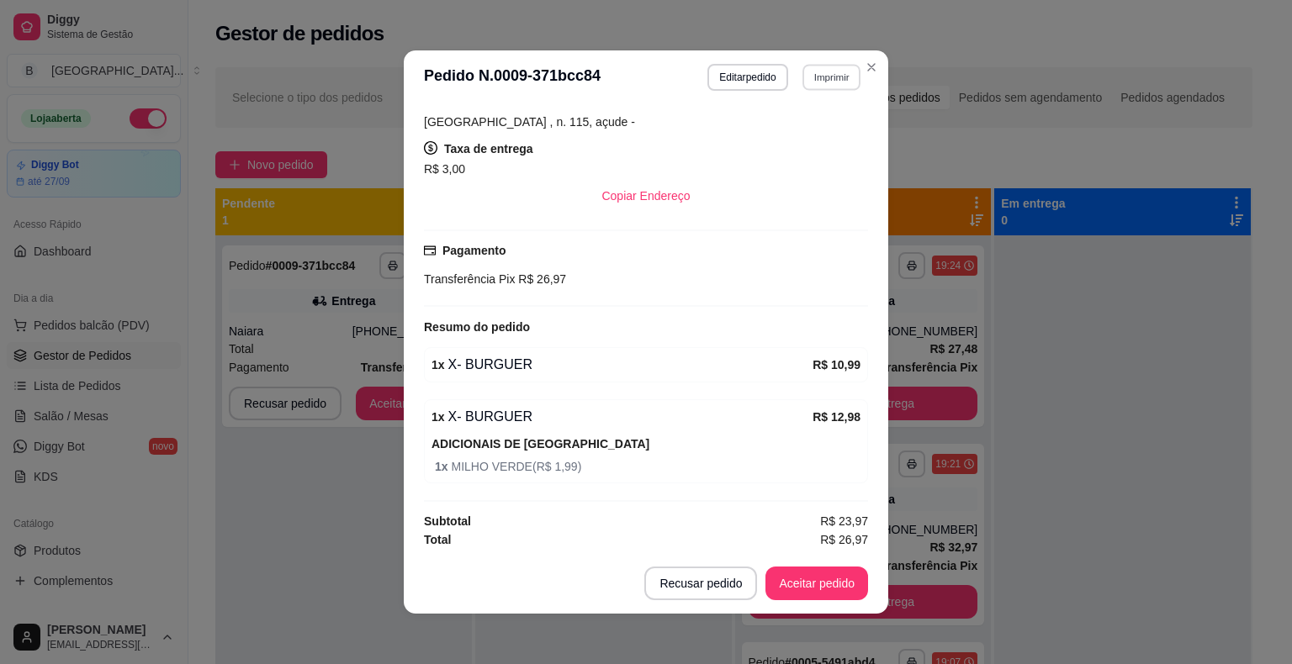
click at [839, 79] on button "Imprimir" at bounding box center [831, 77] width 58 height 26
click at [811, 130] on button "IMPRESSORA" at bounding box center [795, 136] width 122 height 27
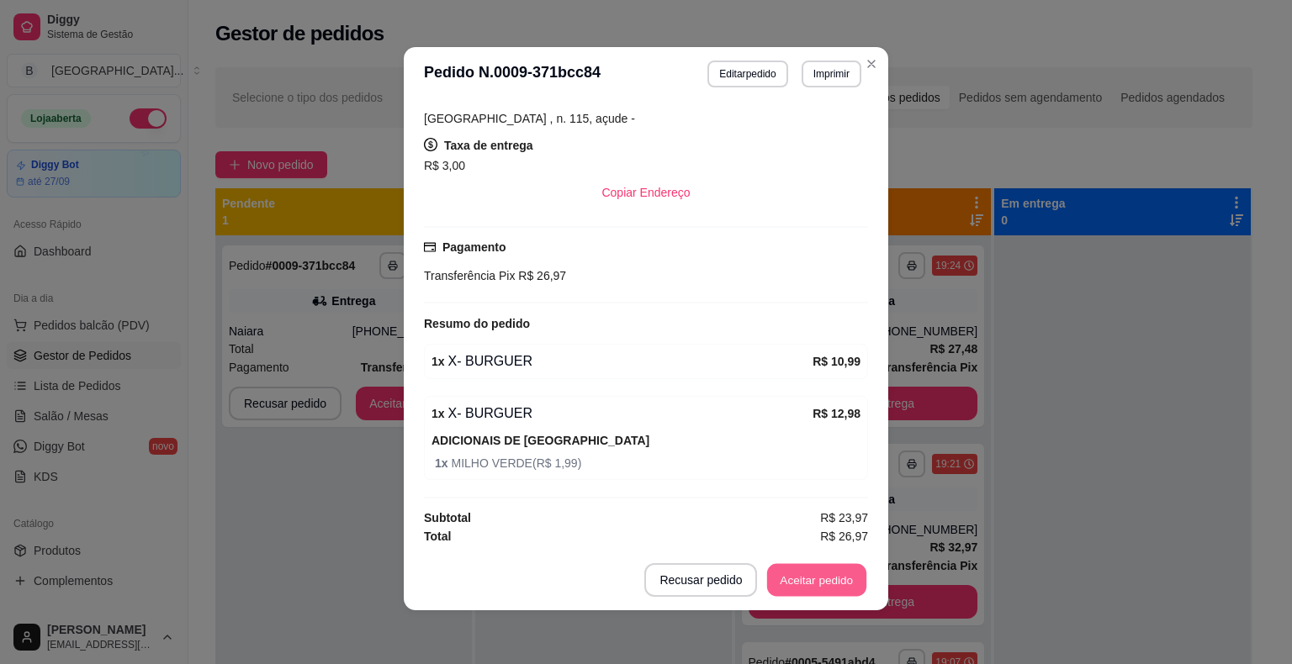
click at [801, 572] on button "Aceitar pedido" at bounding box center [816, 580] width 99 height 33
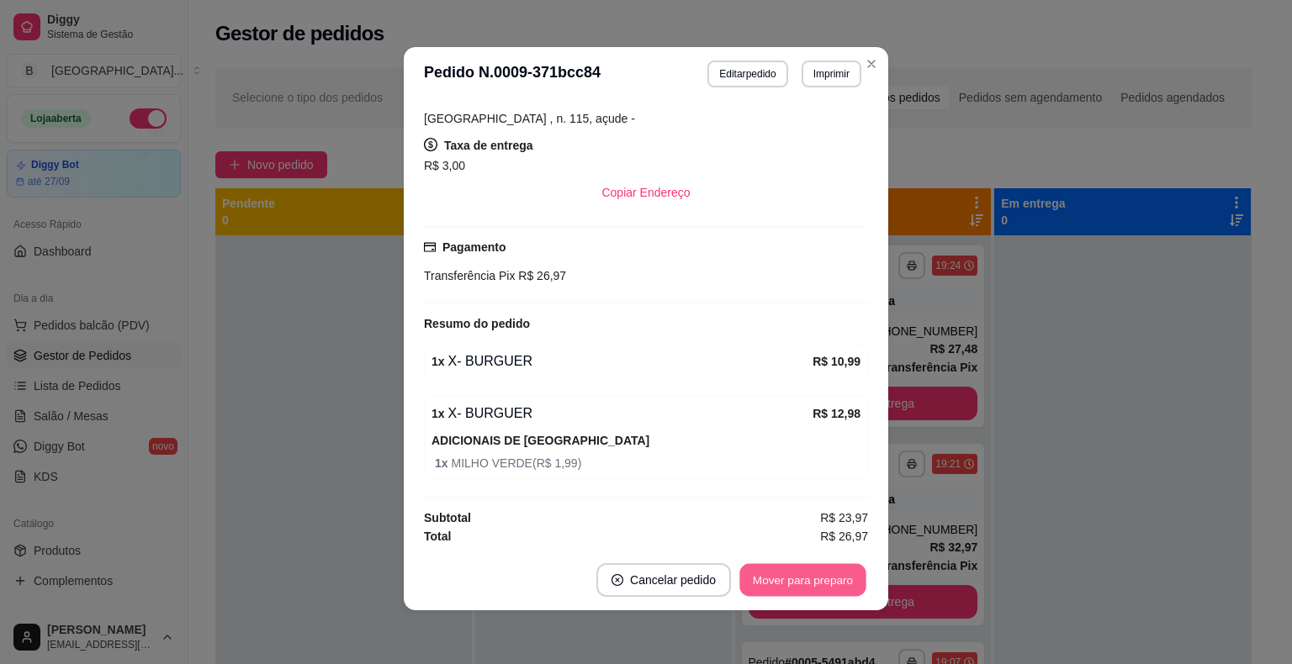
click at [801, 572] on button "Mover para preparo" at bounding box center [802, 580] width 126 height 33
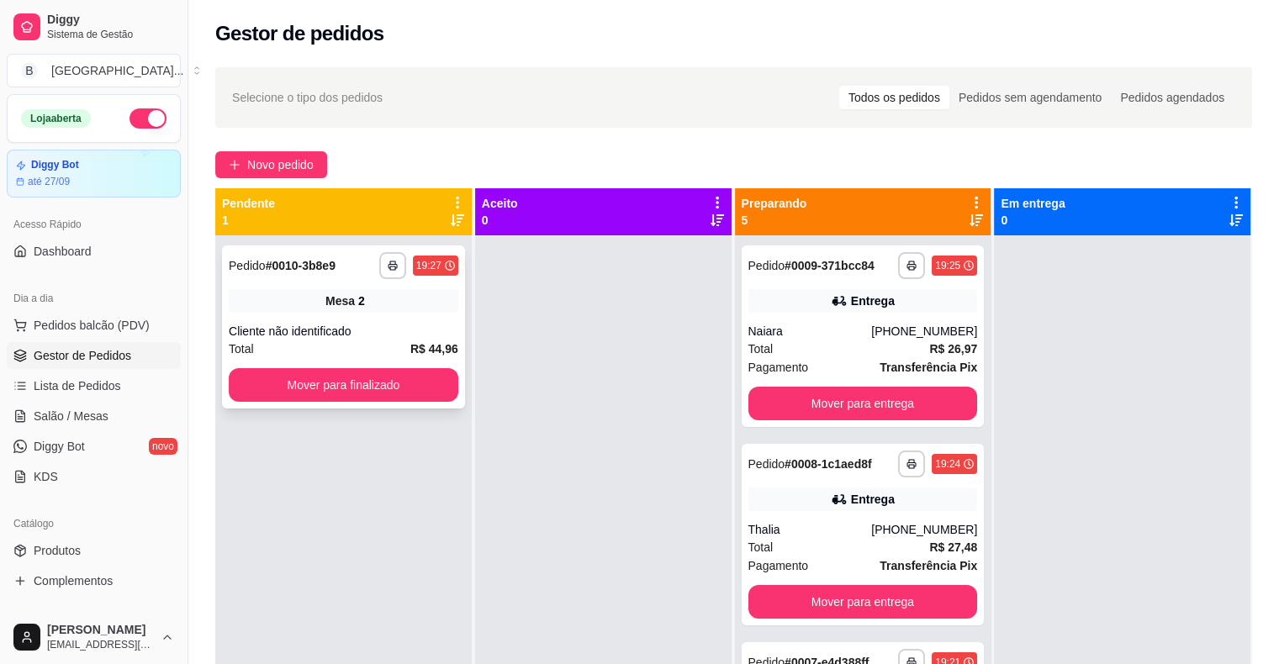
click at [310, 304] on div "Mesa 2" at bounding box center [344, 301] width 230 height 24
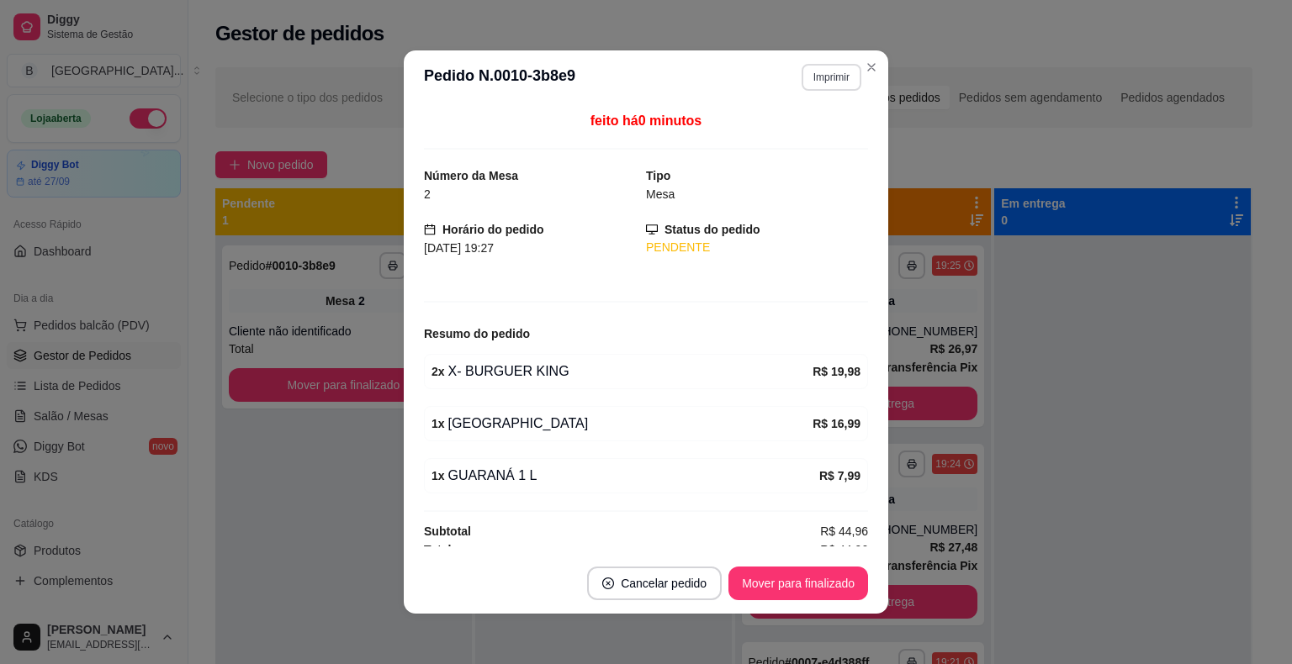
click at [843, 82] on button "Imprimir" at bounding box center [831, 77] width 60 height 27
click at [824, 166] on button "Impressora" at bounding box center [796, 169] width 118 height 26
click at [826, 75] on button "Imprimir" at bounding box center [831, 77] width 58 height 26
click at [829, 174] on button "Impressora" at bounding box center [796, 169] width 118 height 26
click at [823, 87] on button "Imprimir" at bounding box center [831, 77] width 58 height 26
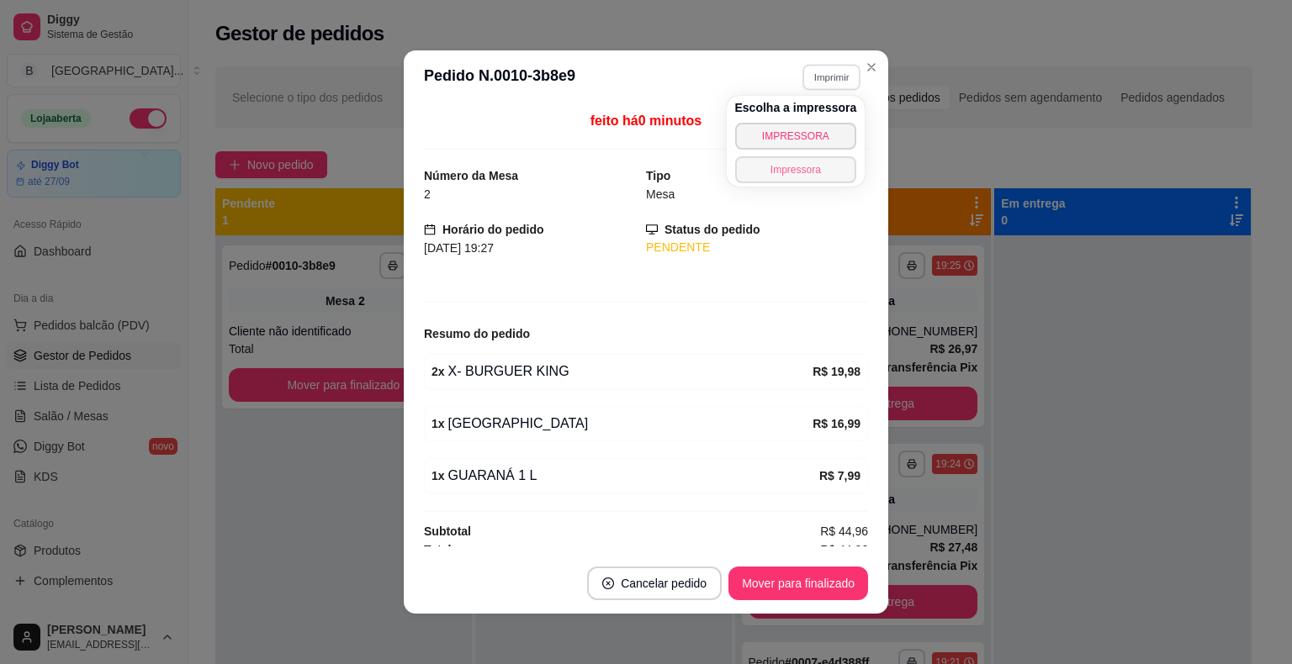
click at [807, 172] on button "Impressora" at bounding box center [796, 169] width 122 height 27
click at [833, 73] on button "Imprimir" at bounding box center [831, 77] width 60 height 27
click at [809, 177] on button "Impressora" at bounding box center [795, 169] width 122 height 27
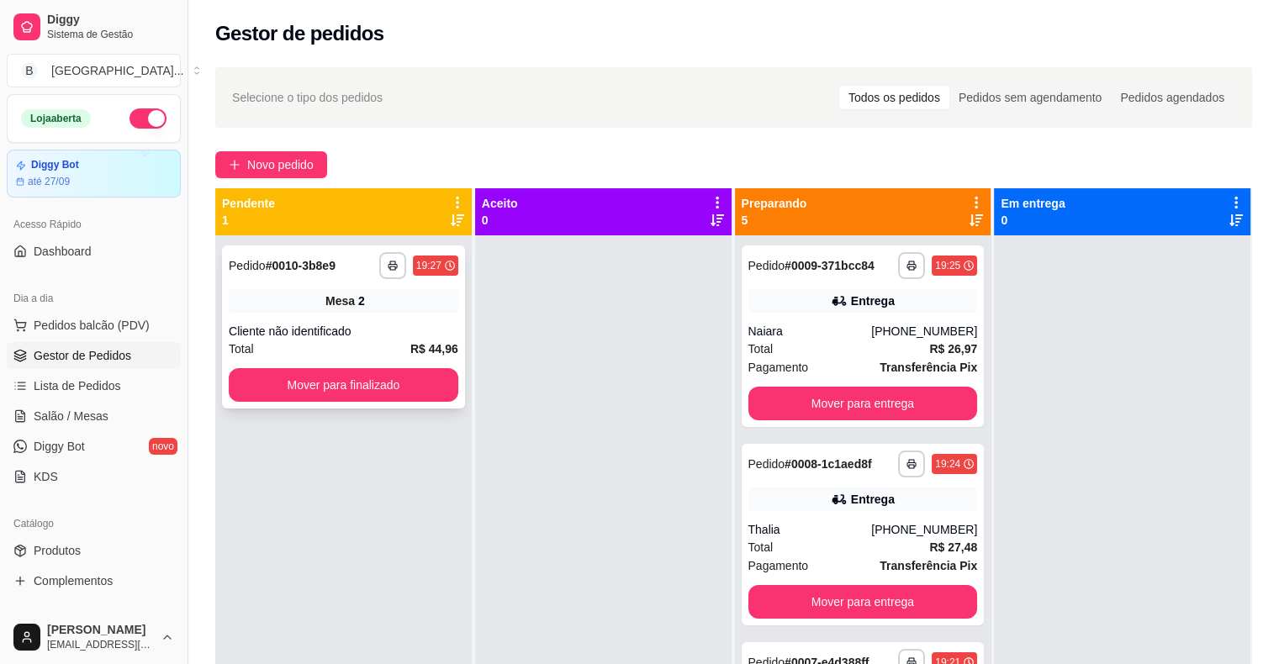
click at [338, 314] on div "**********" at bounding box center [343, 327] width 243 height 163
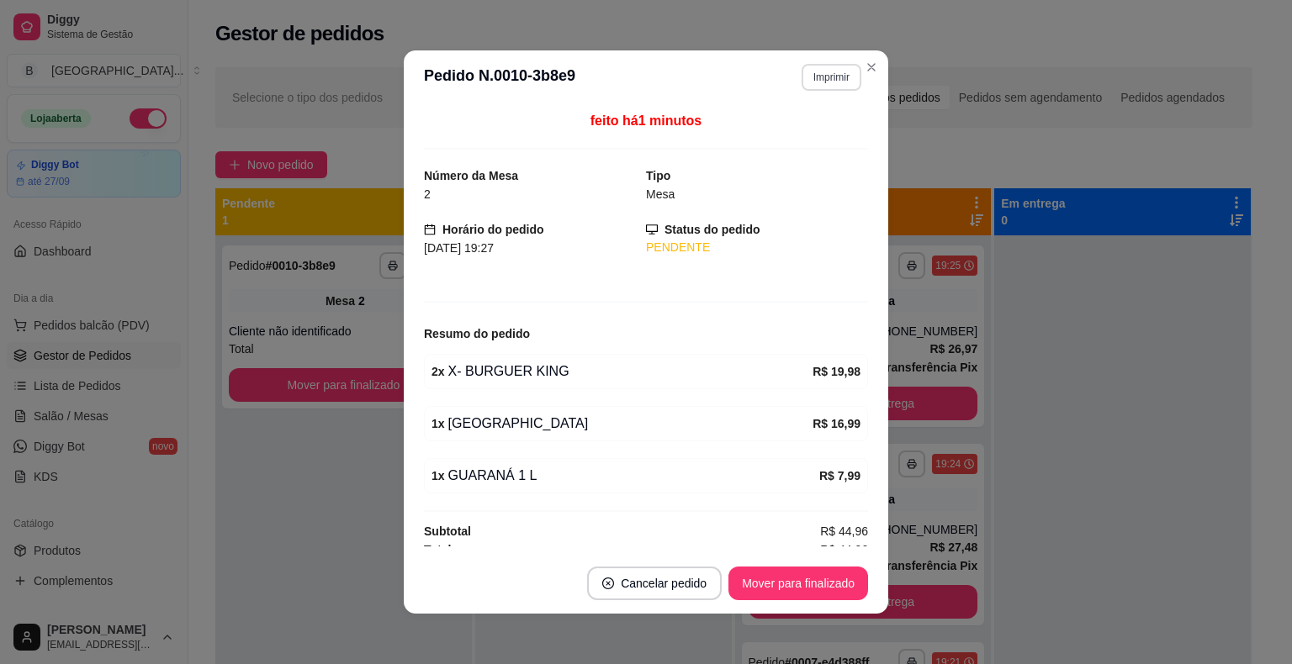
click at [820, 75] on button "Imprimir" at bounding box center [831, 77] width 60 height 27
click at [814, 136] on button "IMPRESSORA" at bounding box center [795, 136] width 122 height 27
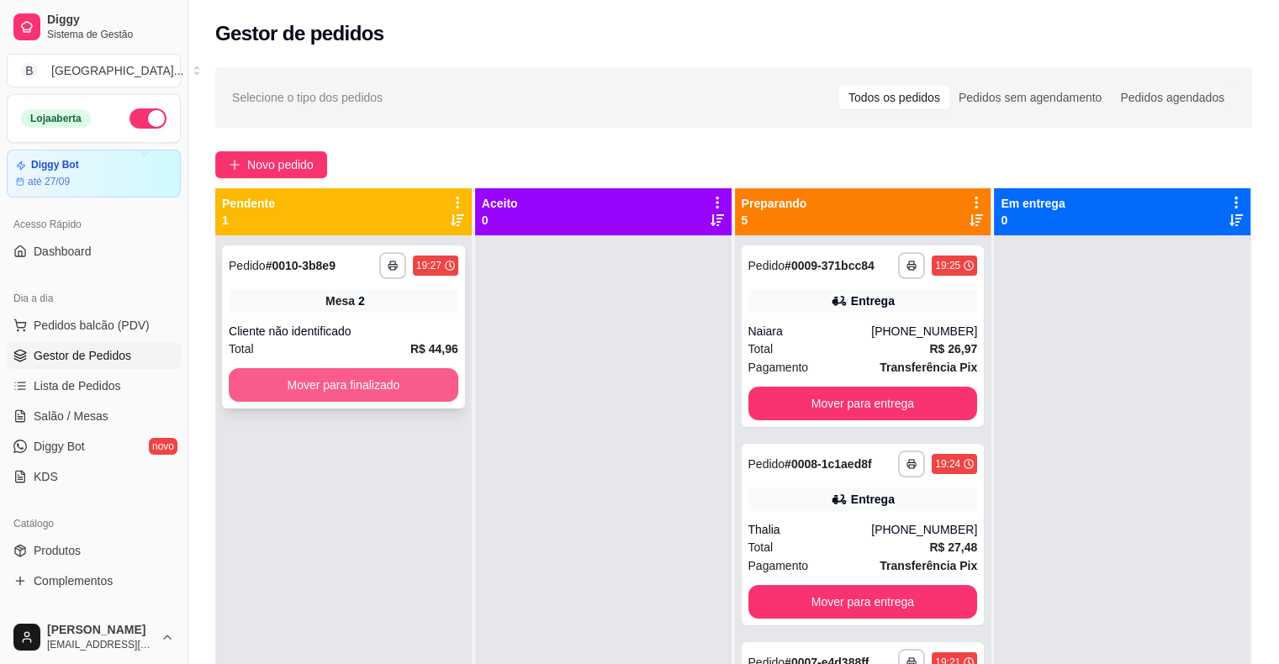
click at [410, 383] on button "Mover para finalizado" at bounding box center [344, 385] width 230 height 34
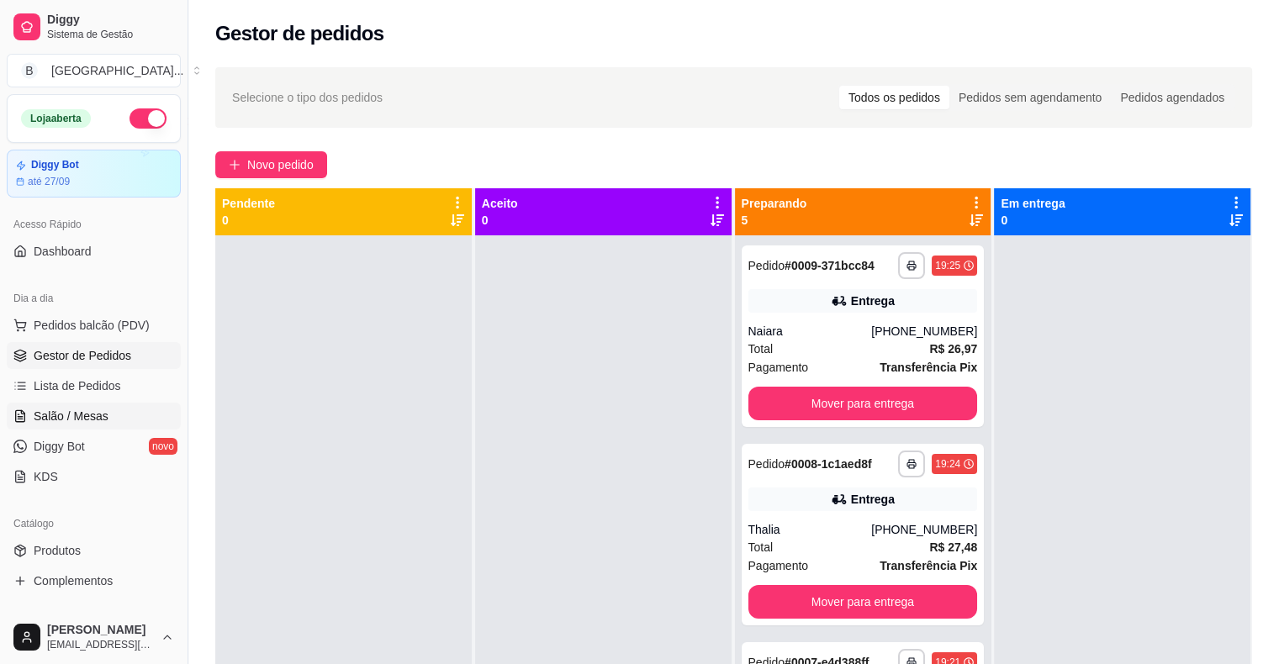
click at [104, 412] on span "Salão / Mesas" at bounding box center [71, 416] width 75 height 17
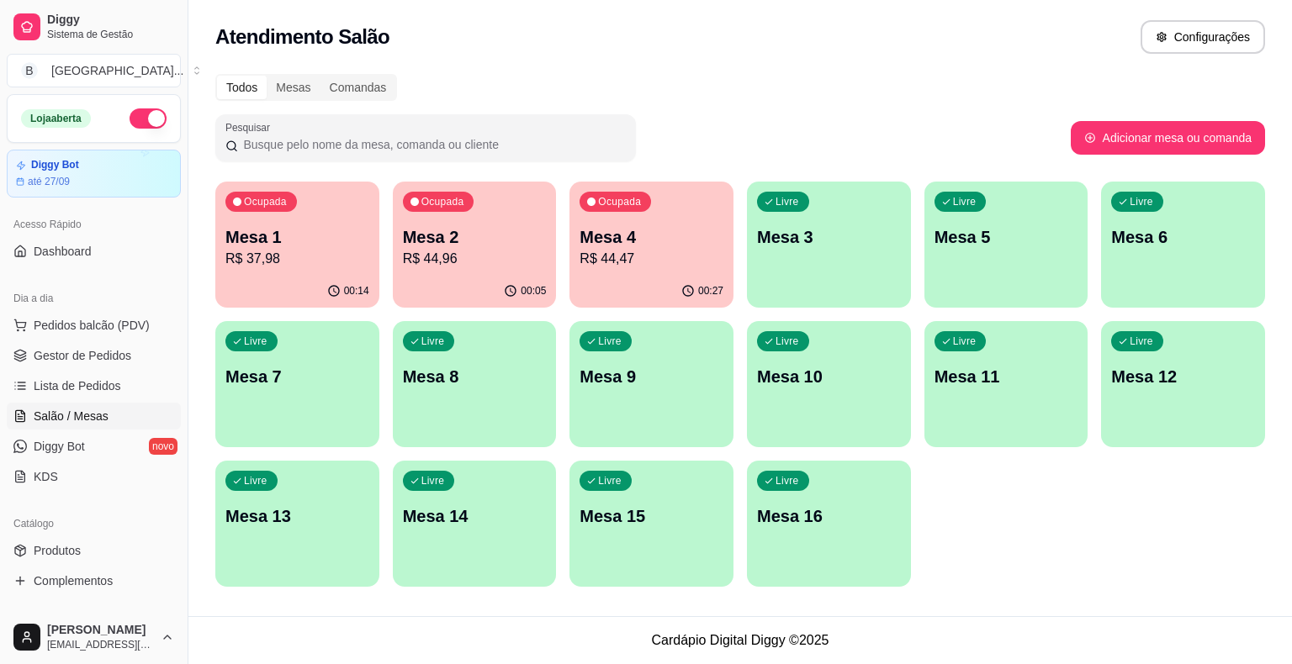
click at [473, 230] on p "Mesa 2" at bounding box center [475, 237] width 144 height 24
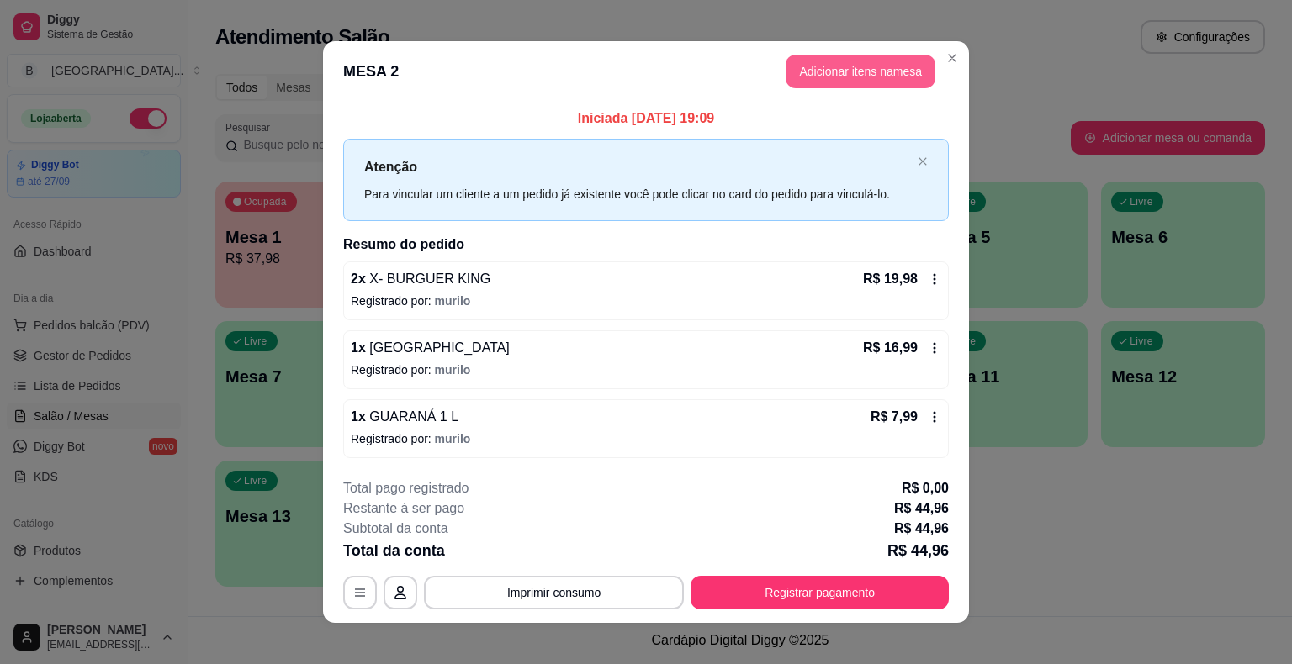
click at [828, 70] on button "Adicionar itens na mesa" at bounding box center [860, 72] width 150 height 34
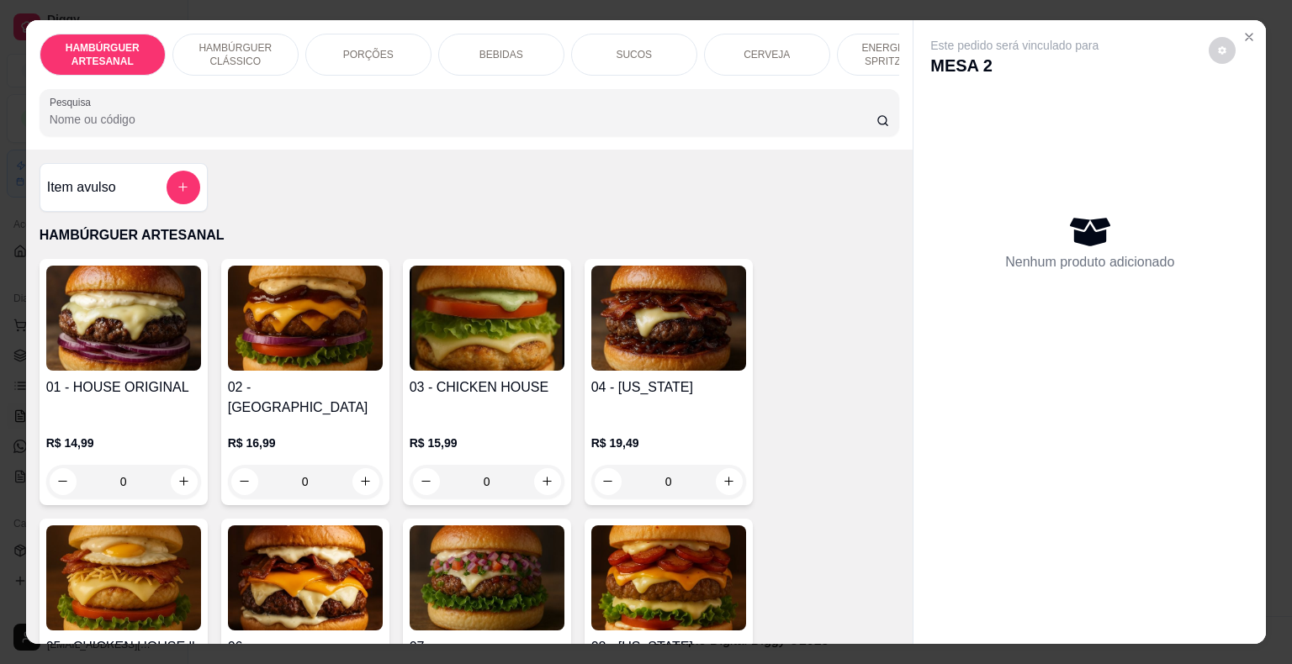
click at [219, 42] on p "HAMBÚRGUER CLÁSSICO" at bounding box center [236, 54] width 98 height 27
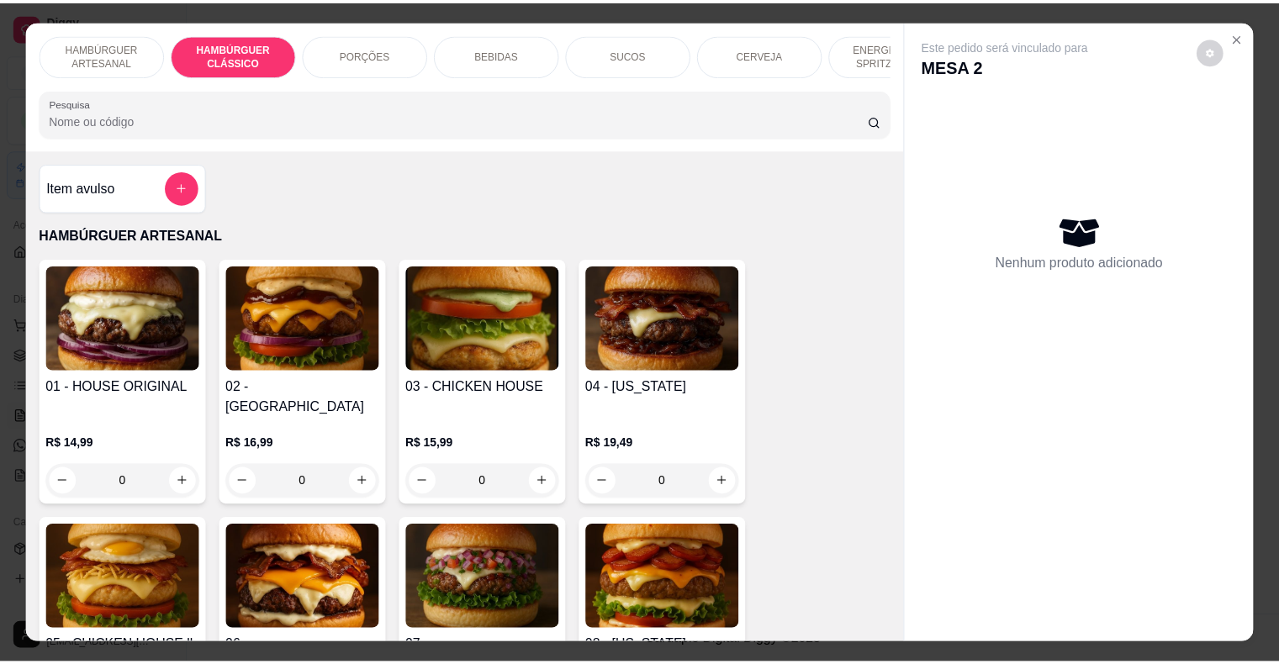
scroll to position [40, 0]
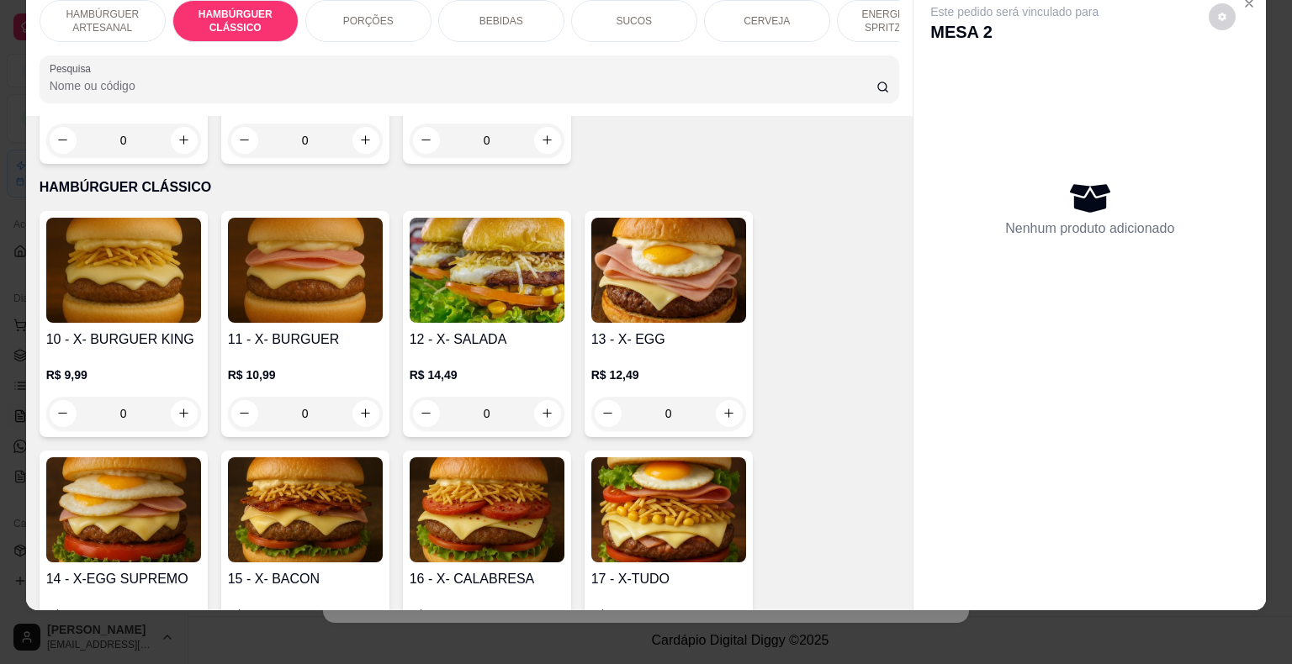
click at [181, 397] on div "0" at bounding box center [123, 414] width 155 height 34
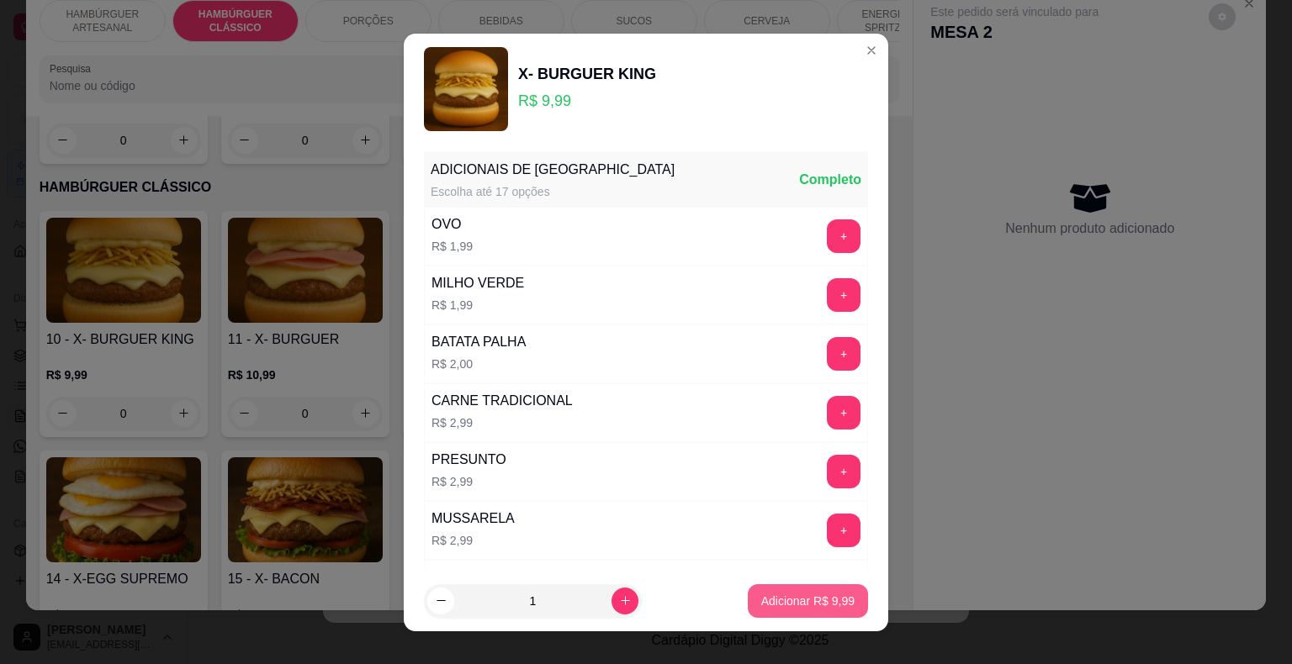
click at [783, 598] on p "Adicionar R$ 9,99" at bounding box center [807, 601] width 93 height 17
type input "1"
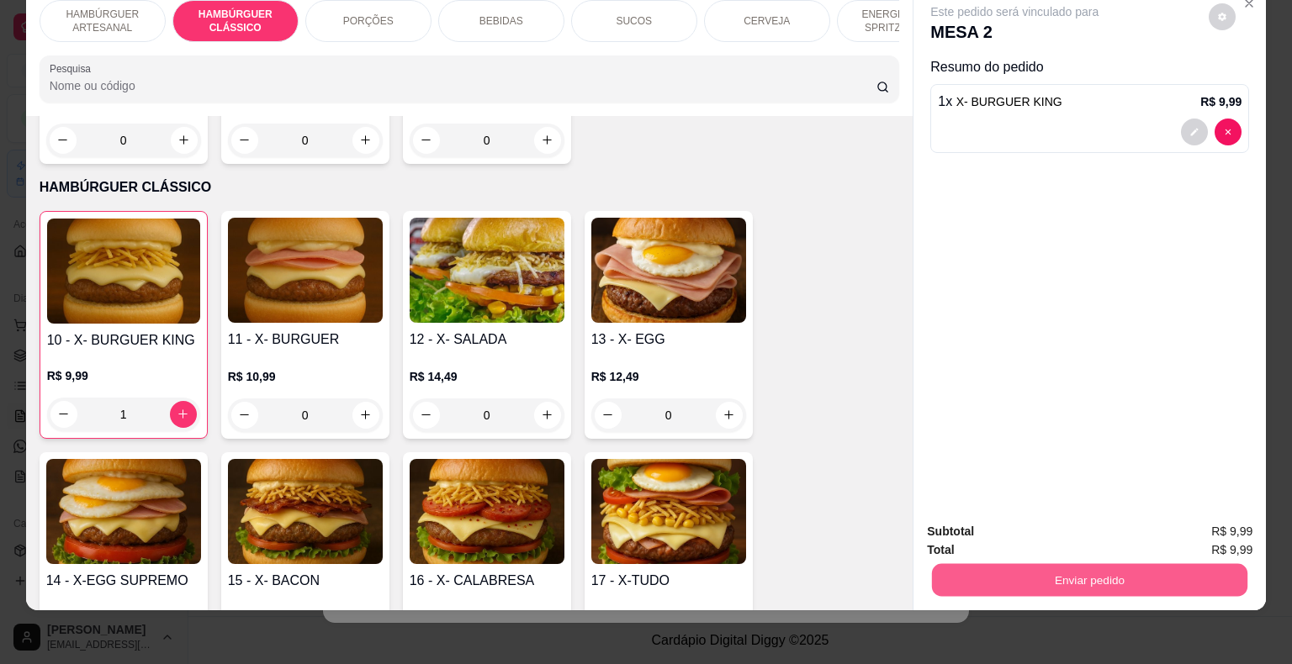
click at [1104, 577] on button "Enviar pedido" at bounding box center [1089, 580] width 315 height 33
click at [1067, 526] on button "Não registrar e enviar pedido" at bounding box center [1033, 526] width 175 height 32
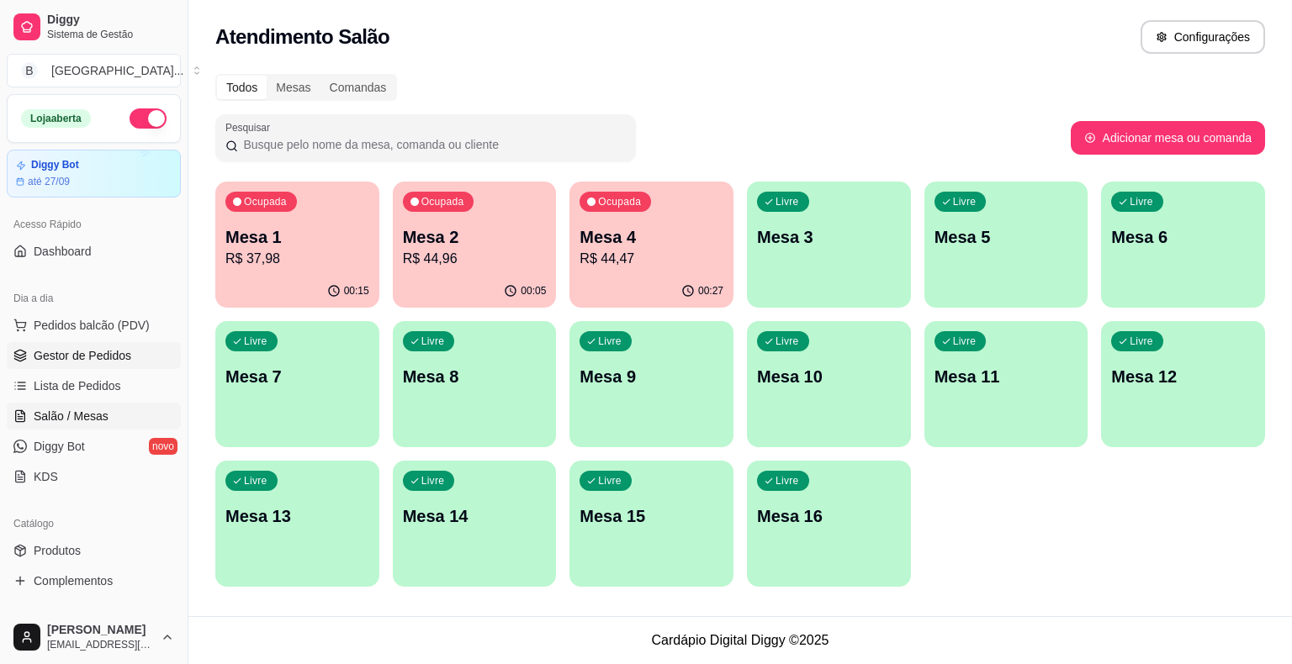
click at [92, 361] on span "Gestor de Pedidos" at bounding box center [83, 355] width 98 height 17
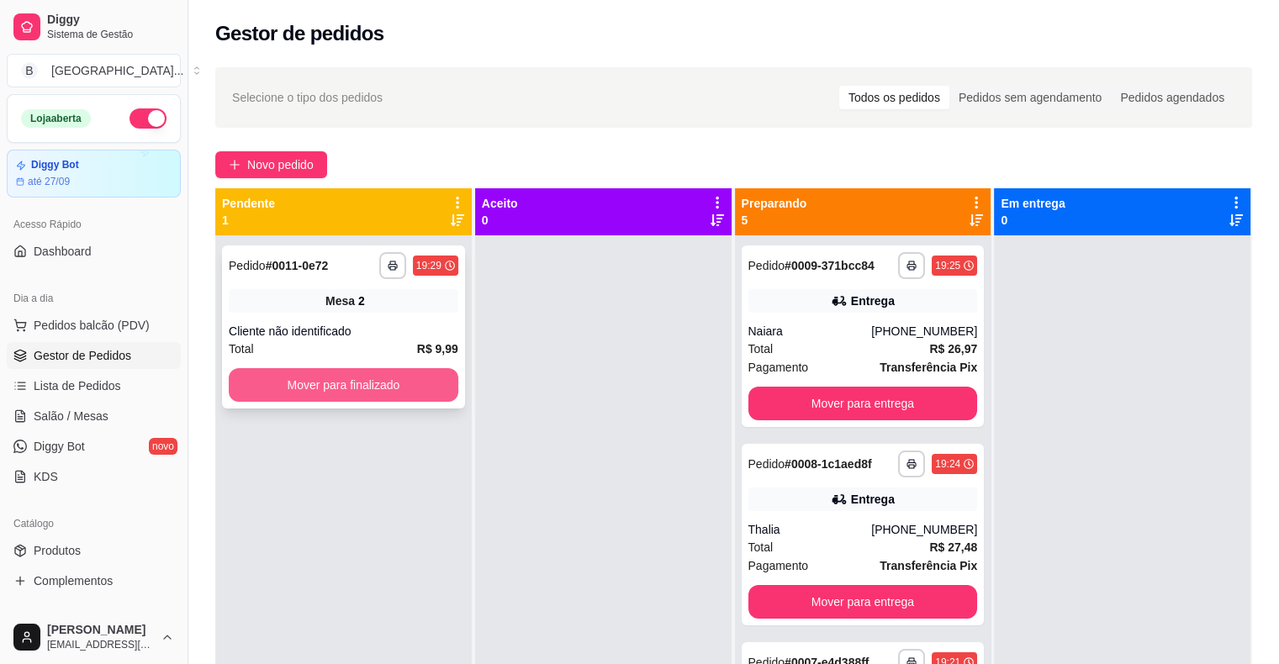
click at [373, 374] on button "Mover para finalizado" at bounding box center [344, 385] width 230 height 34
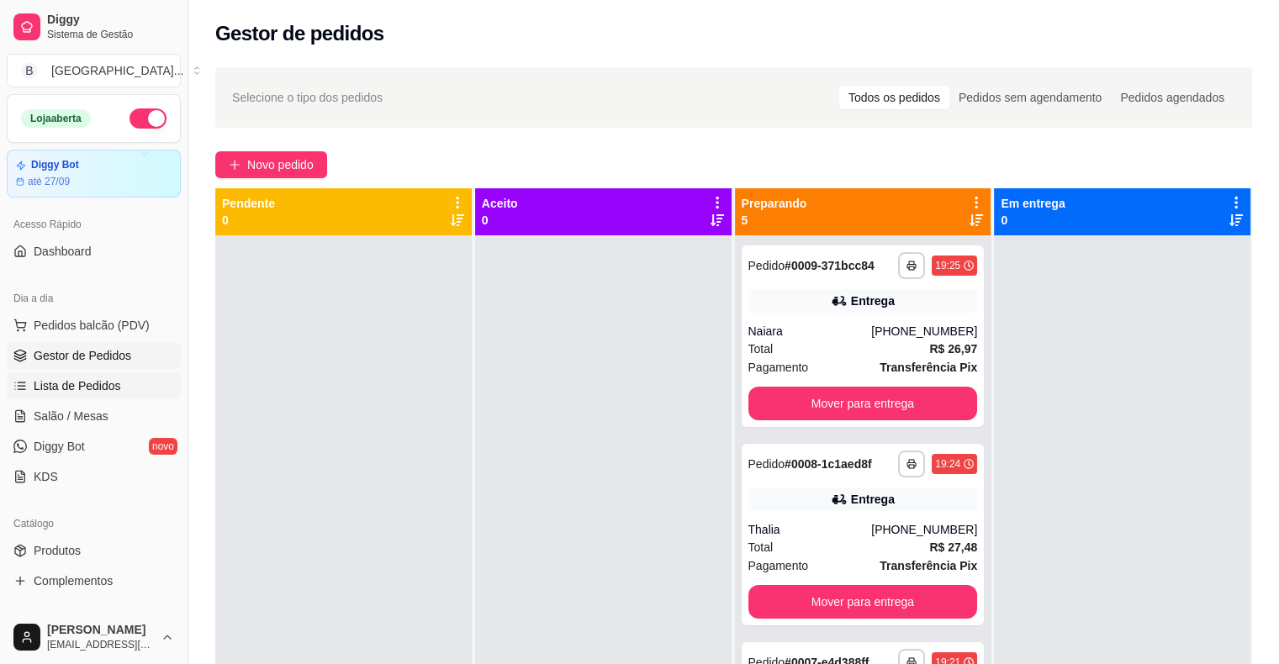
click at [66, 374] on link "Lista de Pedidos" at bounding box center [94, 386] width 174 height 27
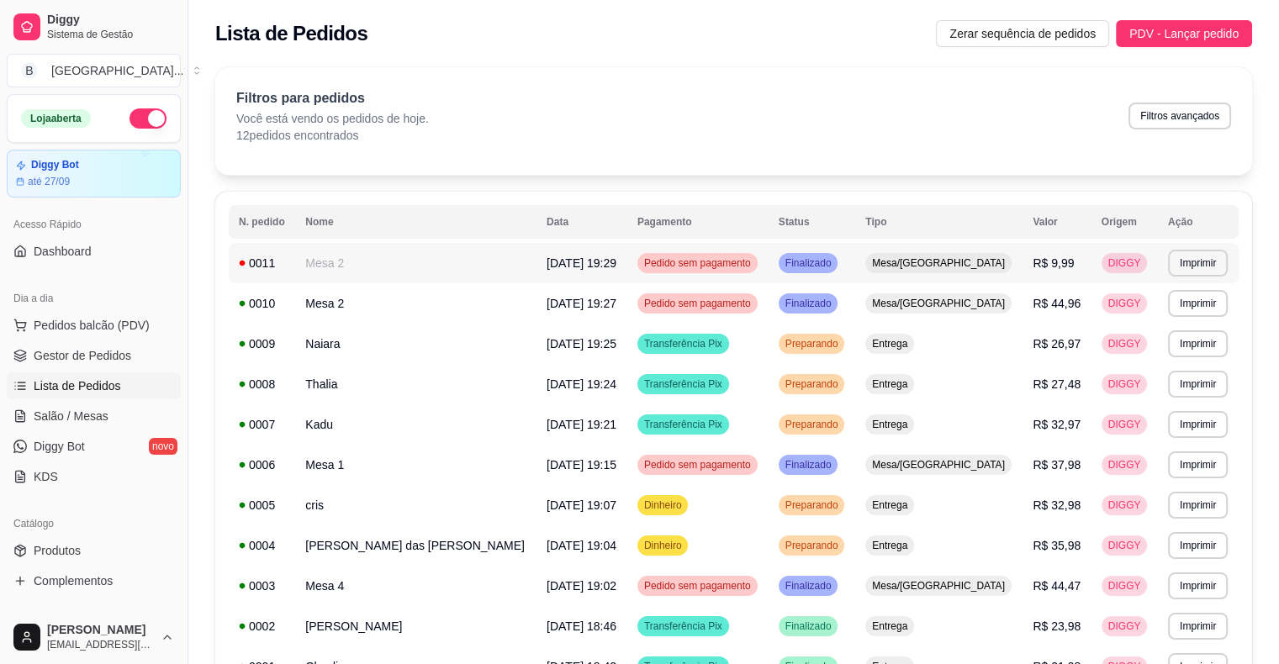
click at [508, 265] on td "Mesa 2" at bounding box center [415, 263] width 241 height 40
click at [124, 358] on span "Gestor de Pedidos" at bounding box center [83, 355] width 98 height 17
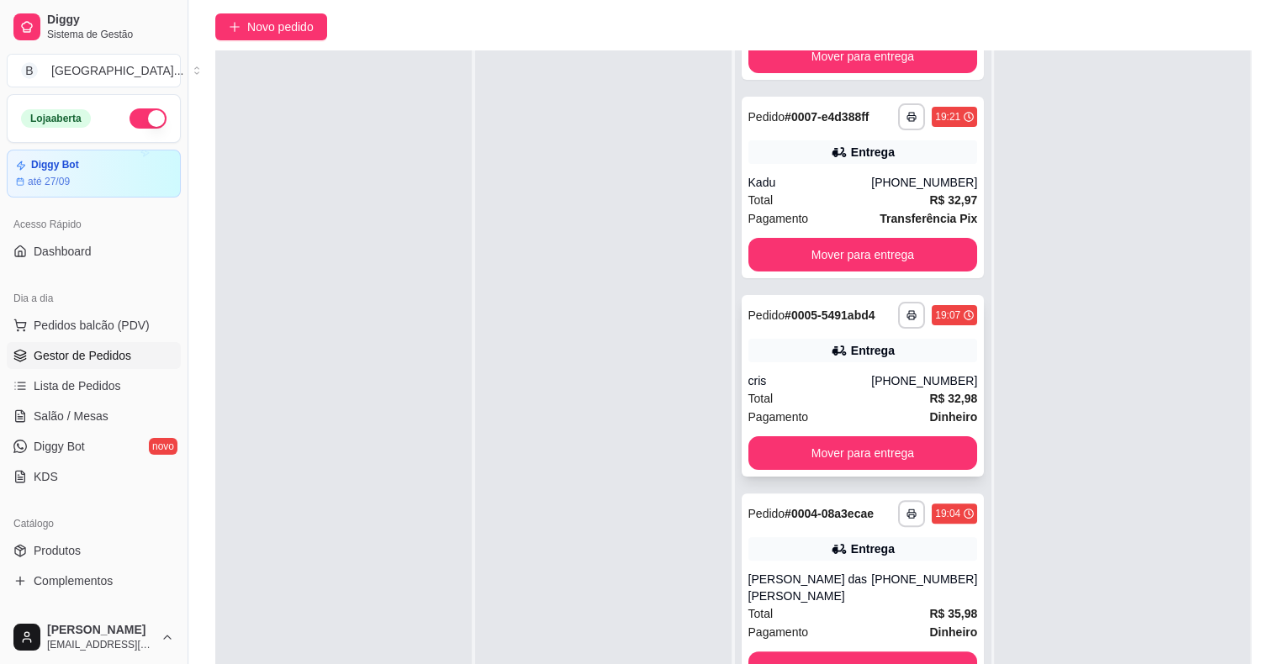
scroll to position [256, 0]
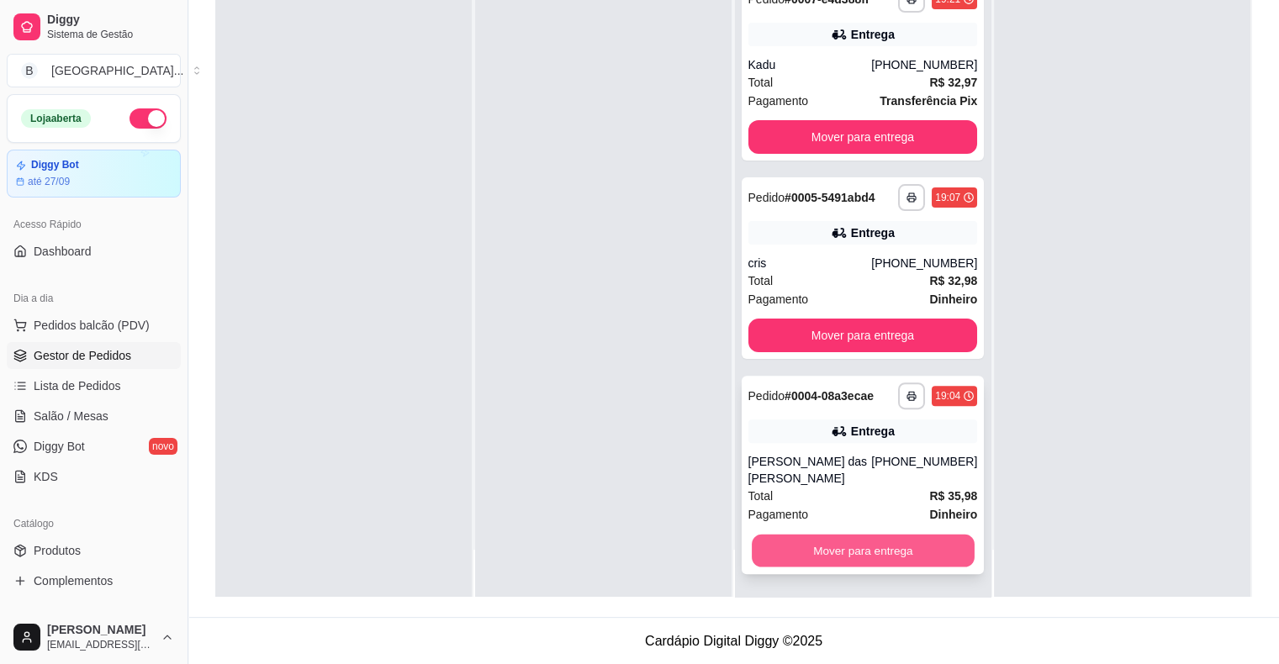
click at [915, 561] on button "Mover para entrega" at bounding box center [863, 551] width 223 height 33
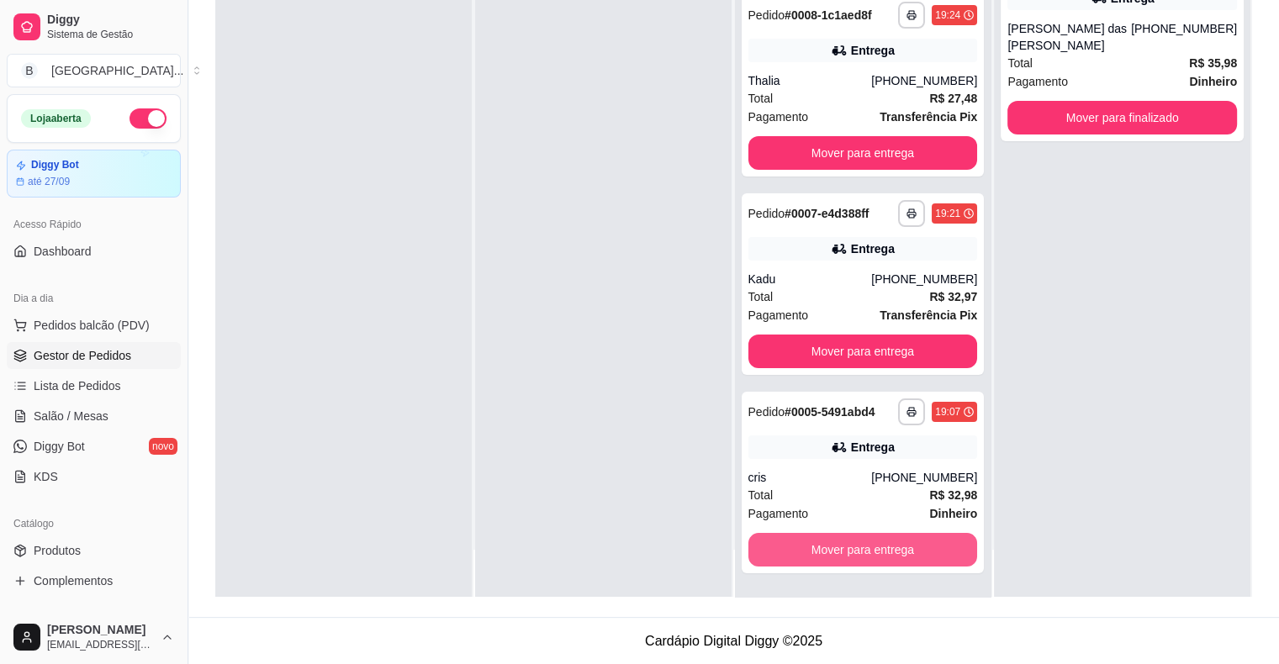
scroll to position [145, 0]
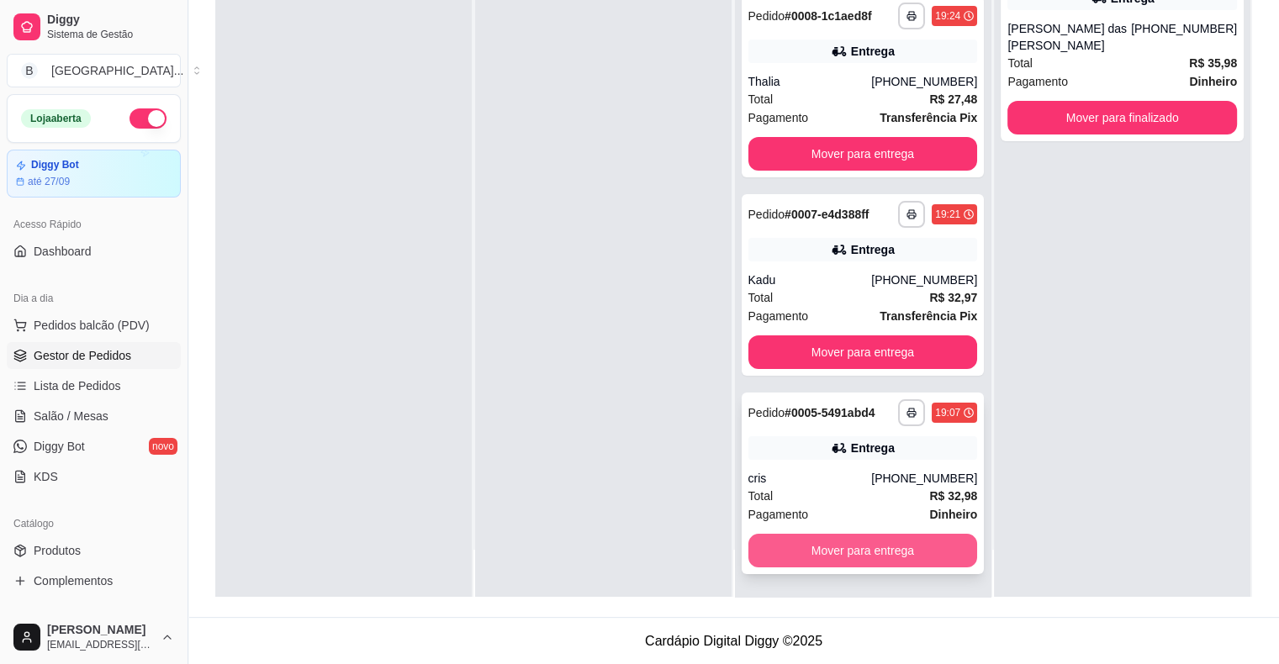
click at [867, 558] on button "Mover para entrega" at bounding box center [863, 551] width 230 height 34
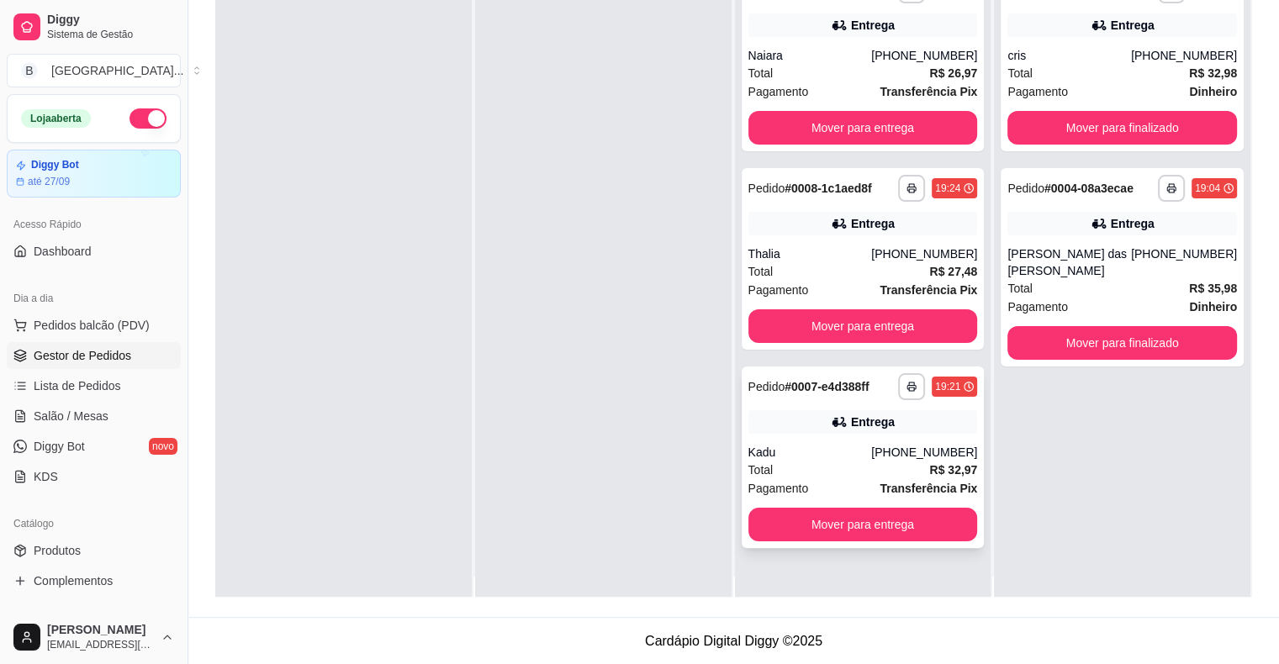
scroll to position [0, 0]
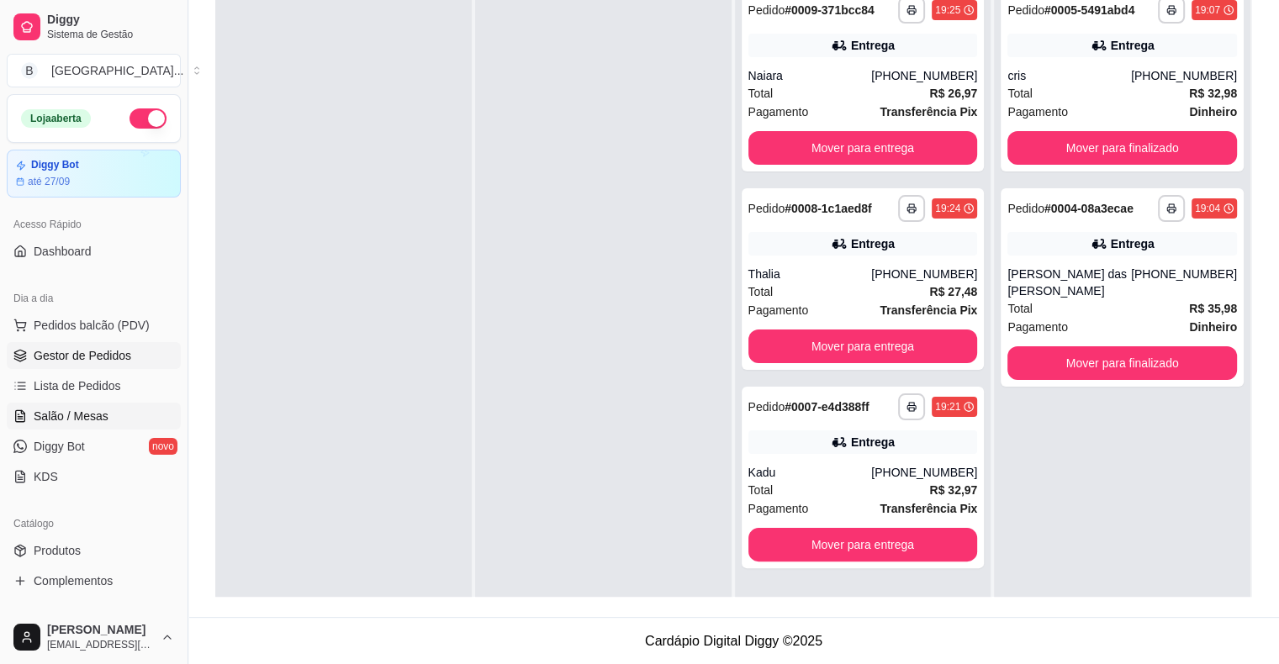
click at [105, 413] on link "Salão / Mesas" at bounding box center [94, 416] width 174 height 27
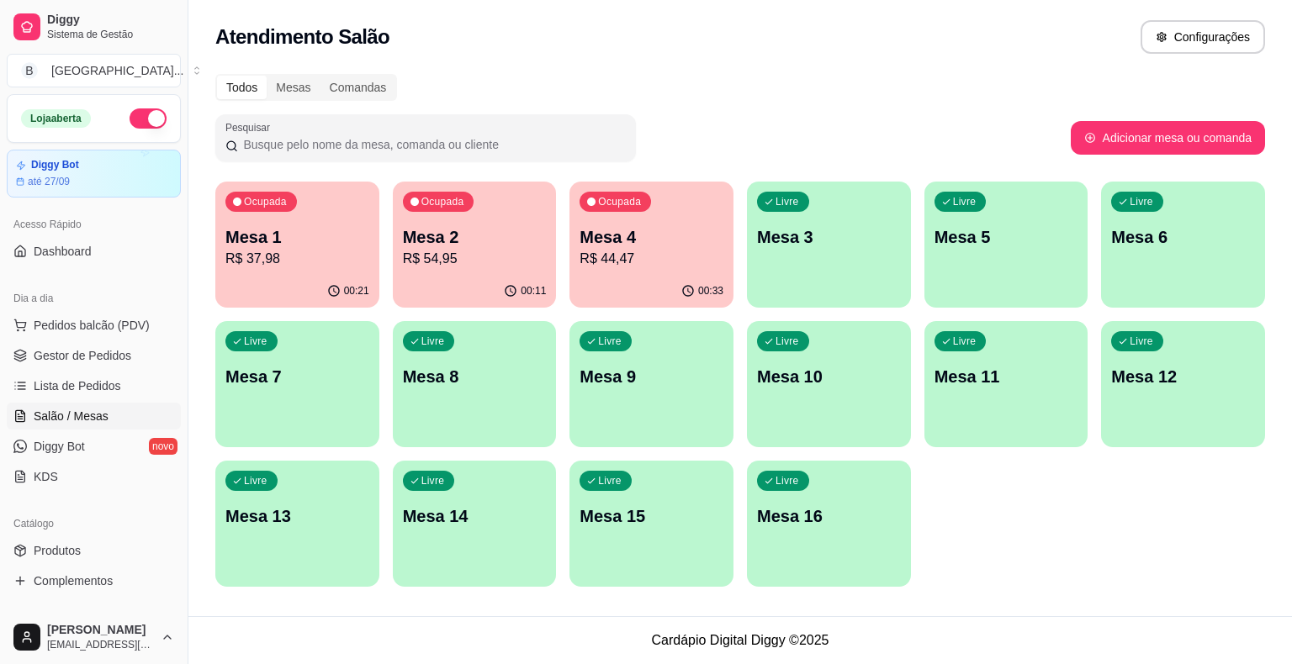
click at [612, 233] on p "Mesa 4" at bounding box center [651, 237] width 144 height 24
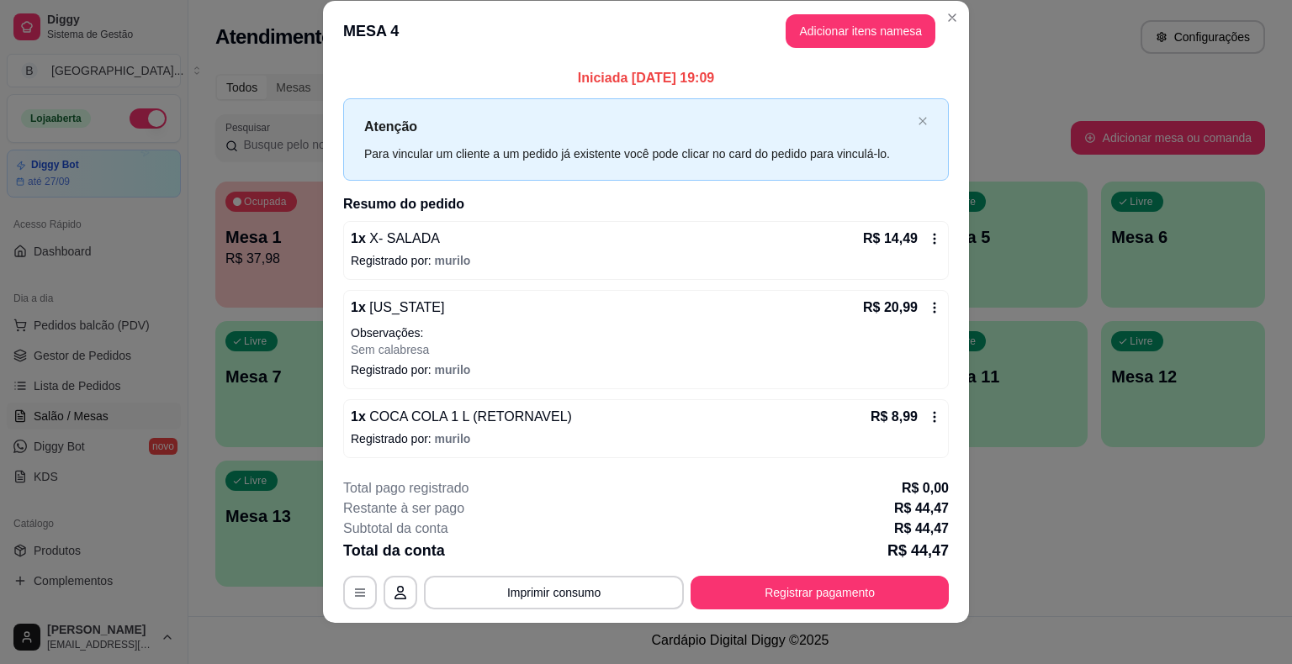
scroll to position [31, 0]
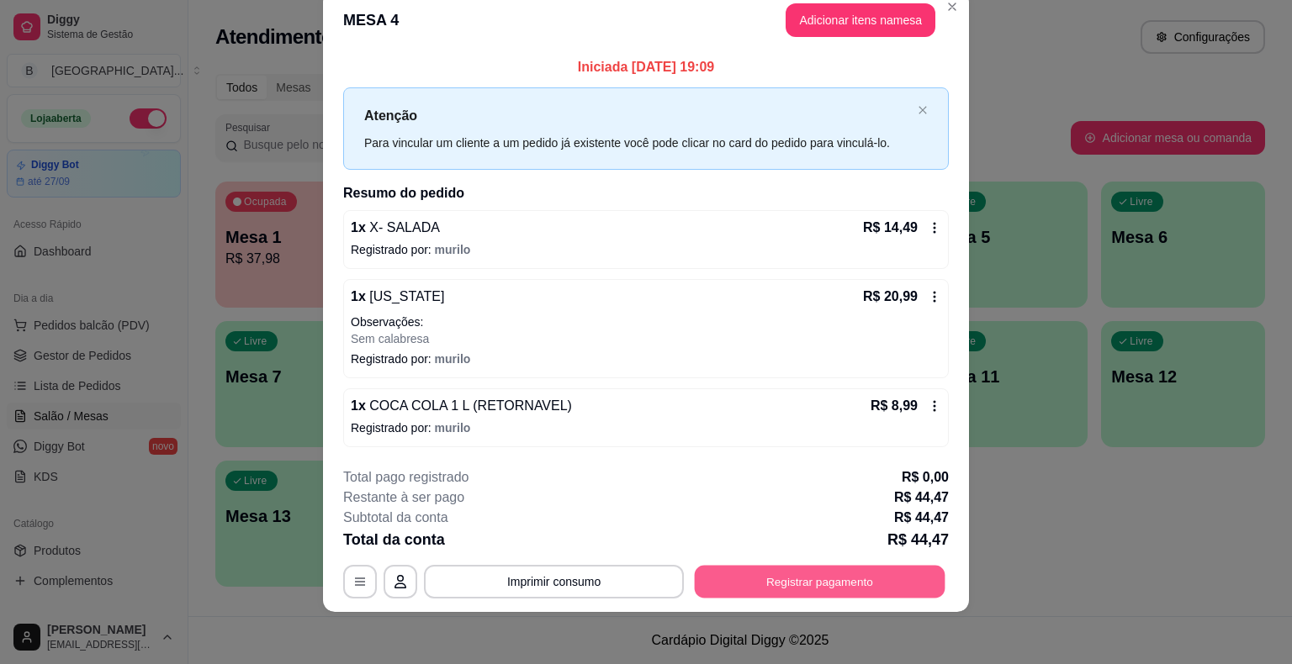
click at [808, 578] on button "Registrar pagamento" at bounding box center [820, 581] width 251 height 33
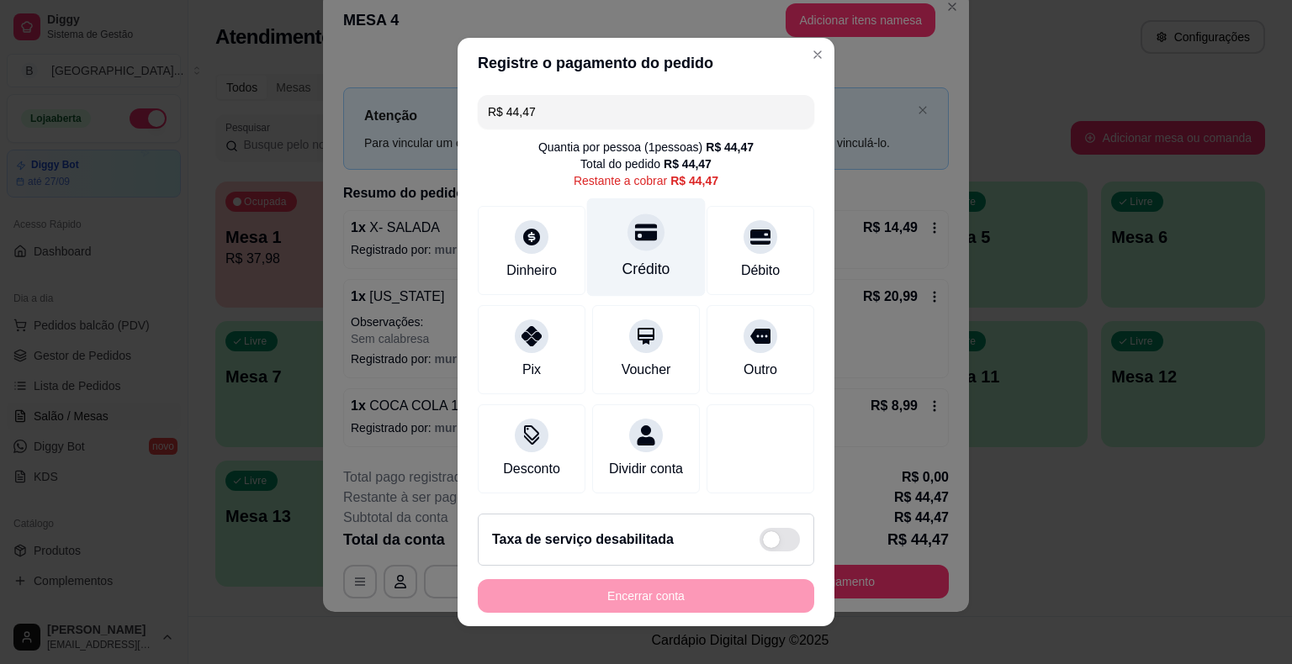
click at [623, 285] on div "Crédito" at bounding box center [646, 247] width 119 height 98
type input "R$ 0,00"
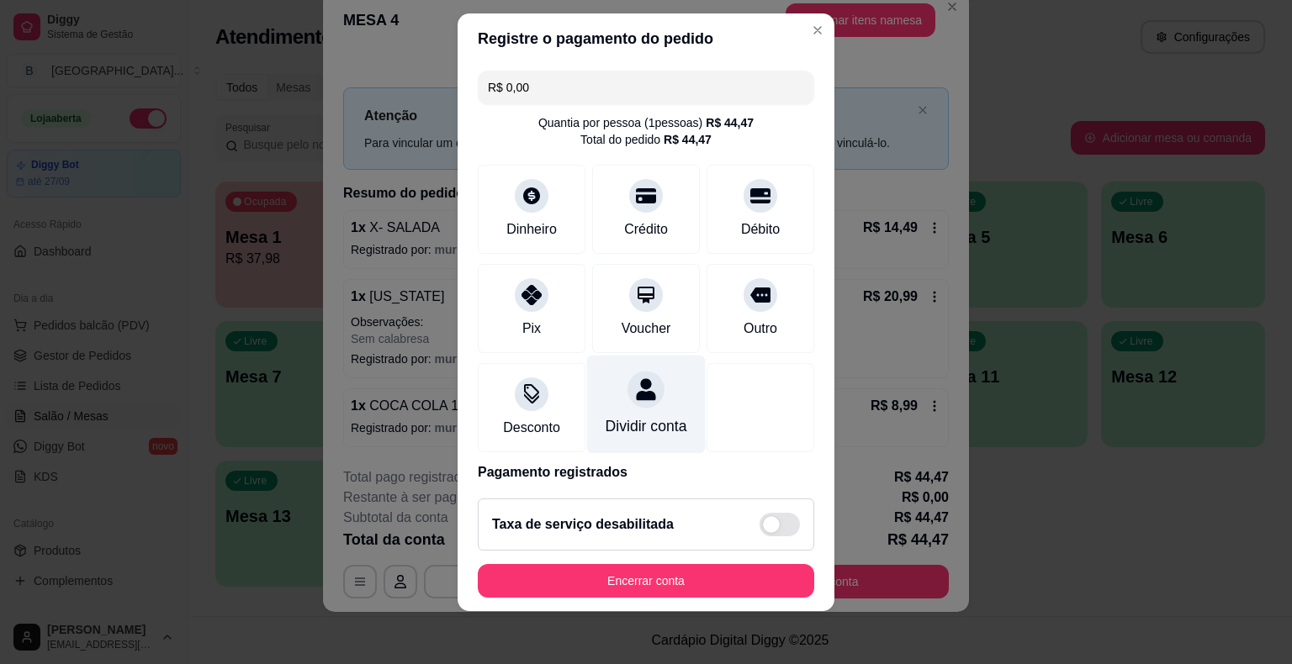
scroll to position [79, 0]
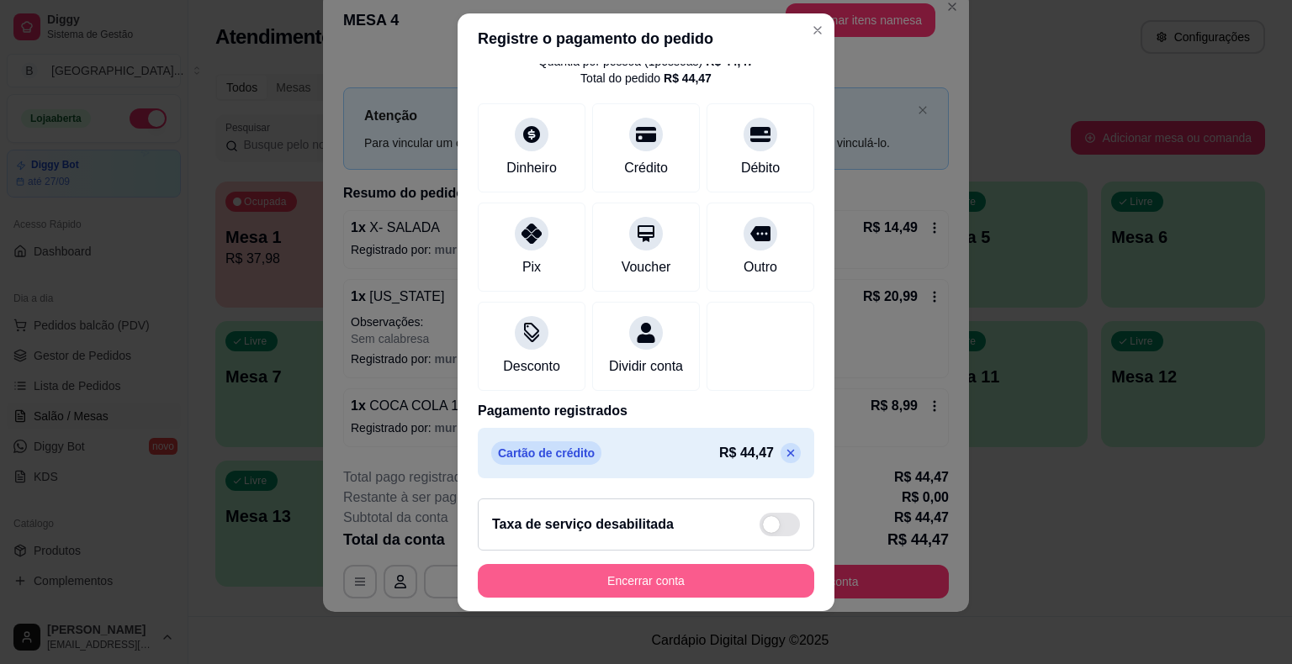
click at [714, 580] on button "Encerrar conta" at bounding box center [646, 581] width 336 height 34
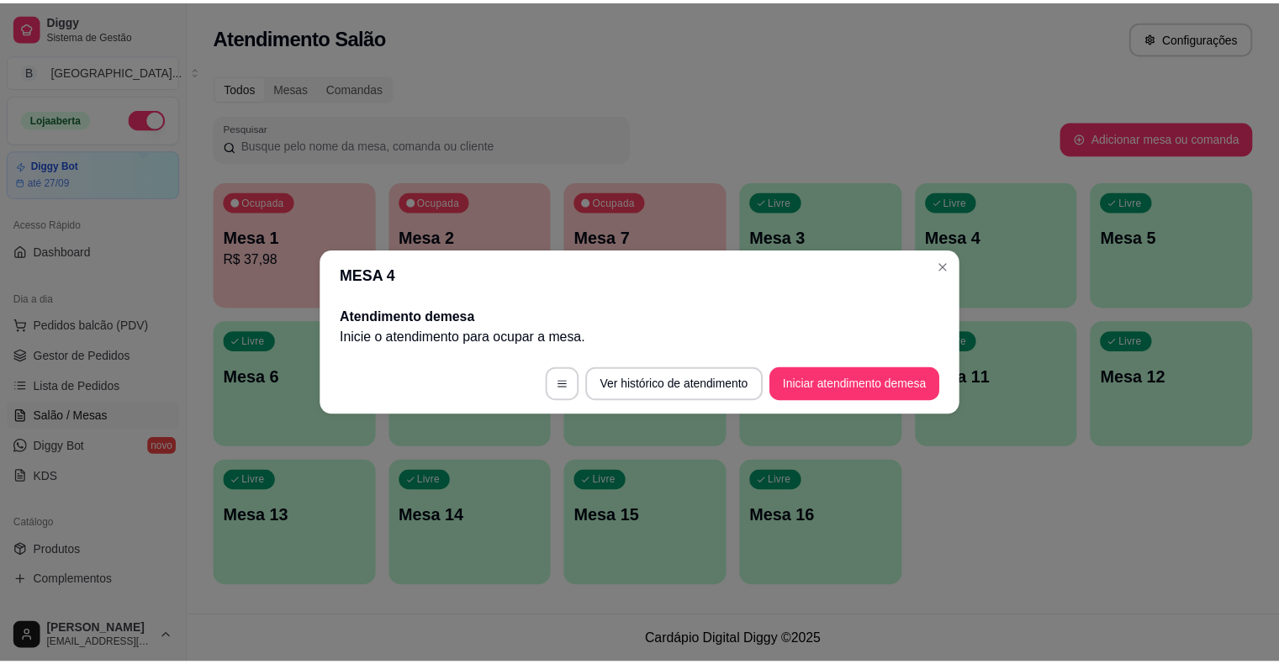
scroll to position [0, 0]
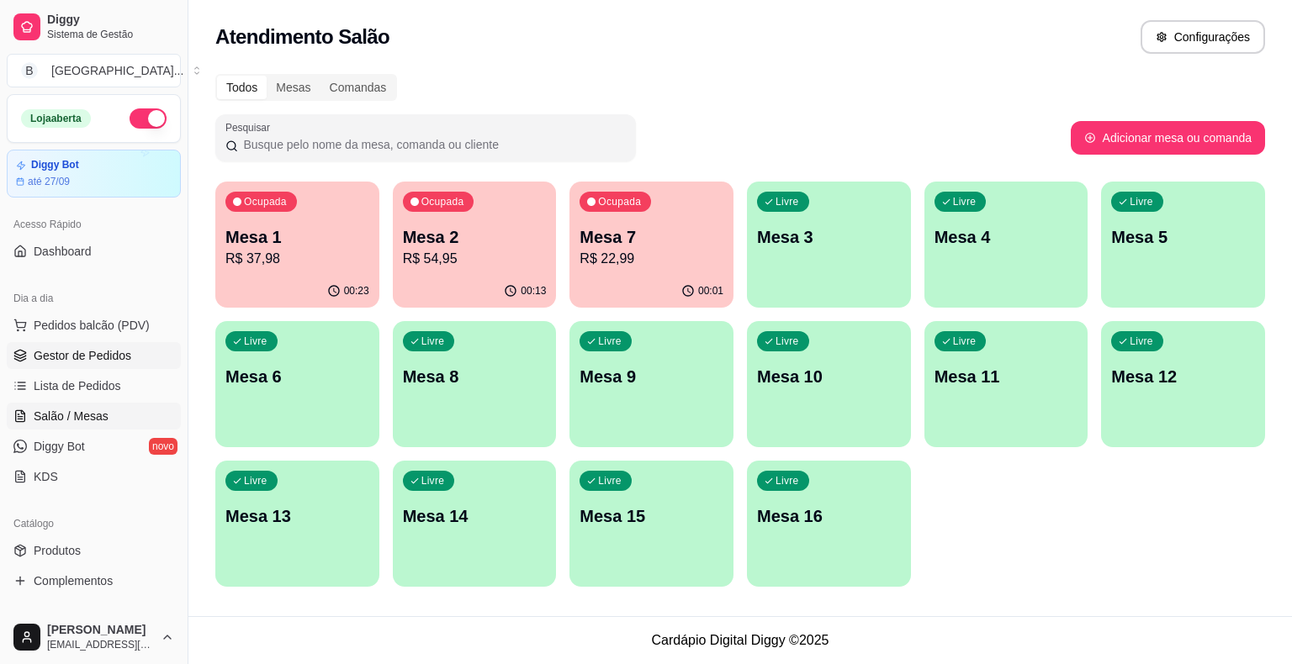
click at [87, 360] on span "Gestor de Pedidos" at bounding box center [83, 355] width 98 height 17
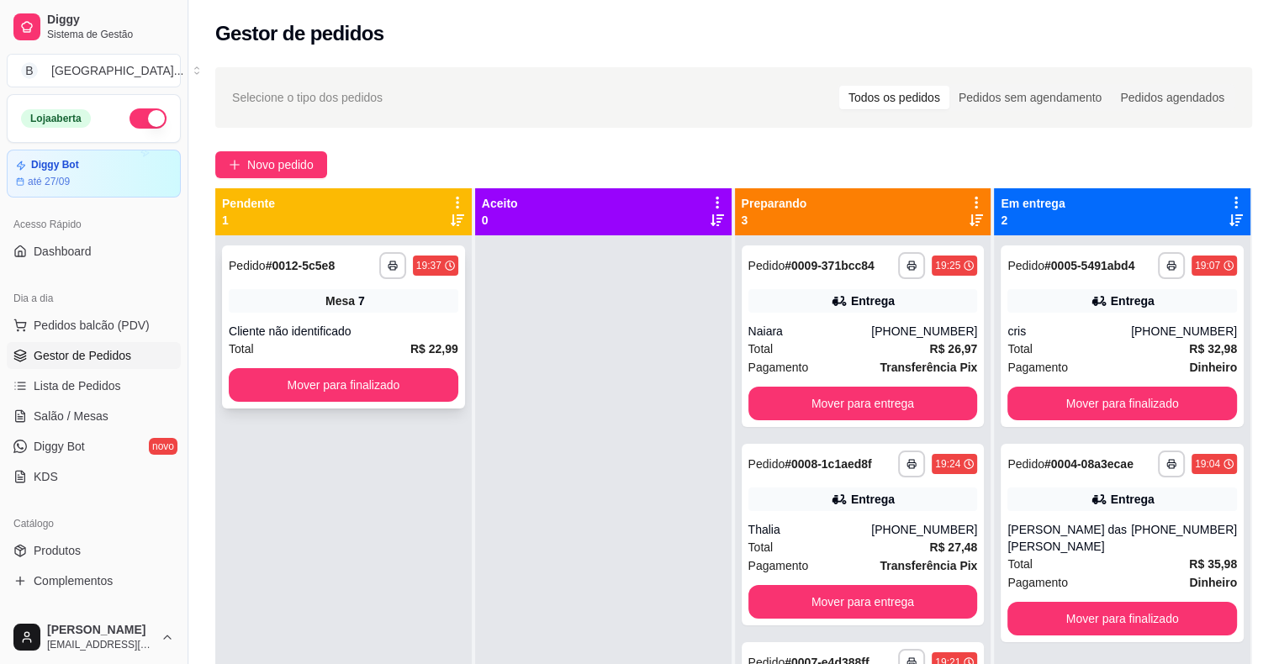
click at [323, 326] on div "Cliente não identificado" at bounding box center [344, 331] width 230 height 17
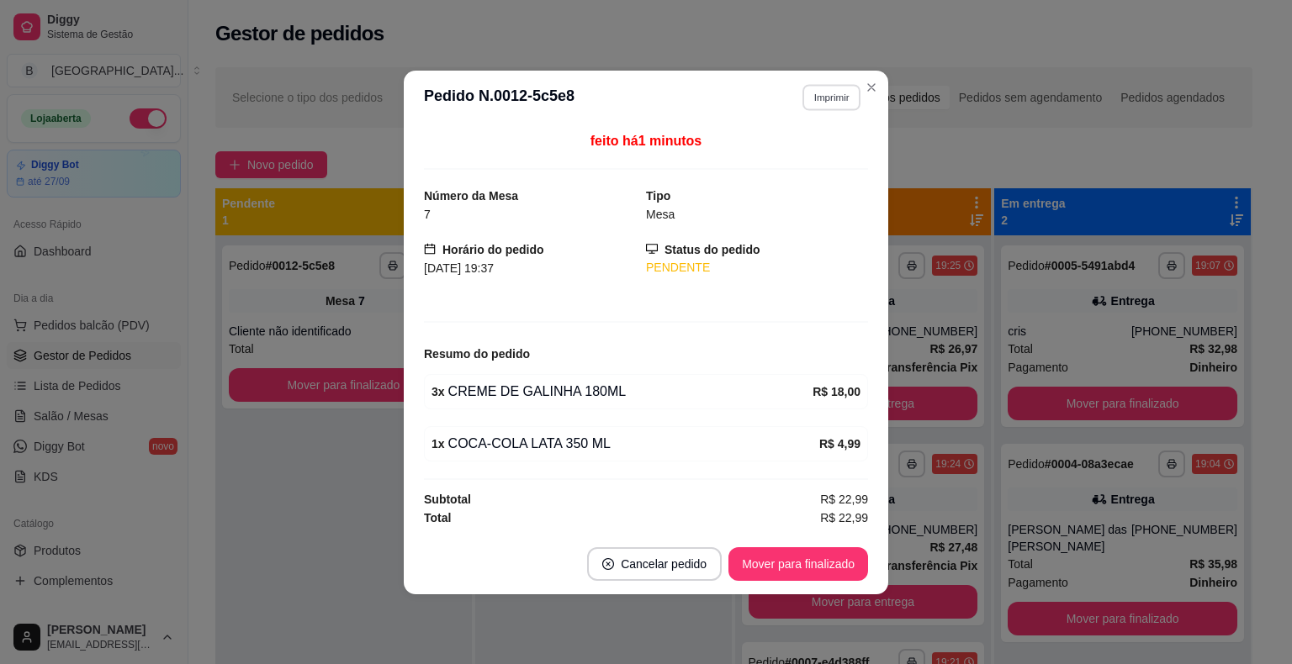
click at [823, 97] on button "Imprimir" at bounding box center [831, 97] width 58 height 26
click at [809, 152] on button "IMPRESSORA" at bounding box center [802, 157] width 118 height 26
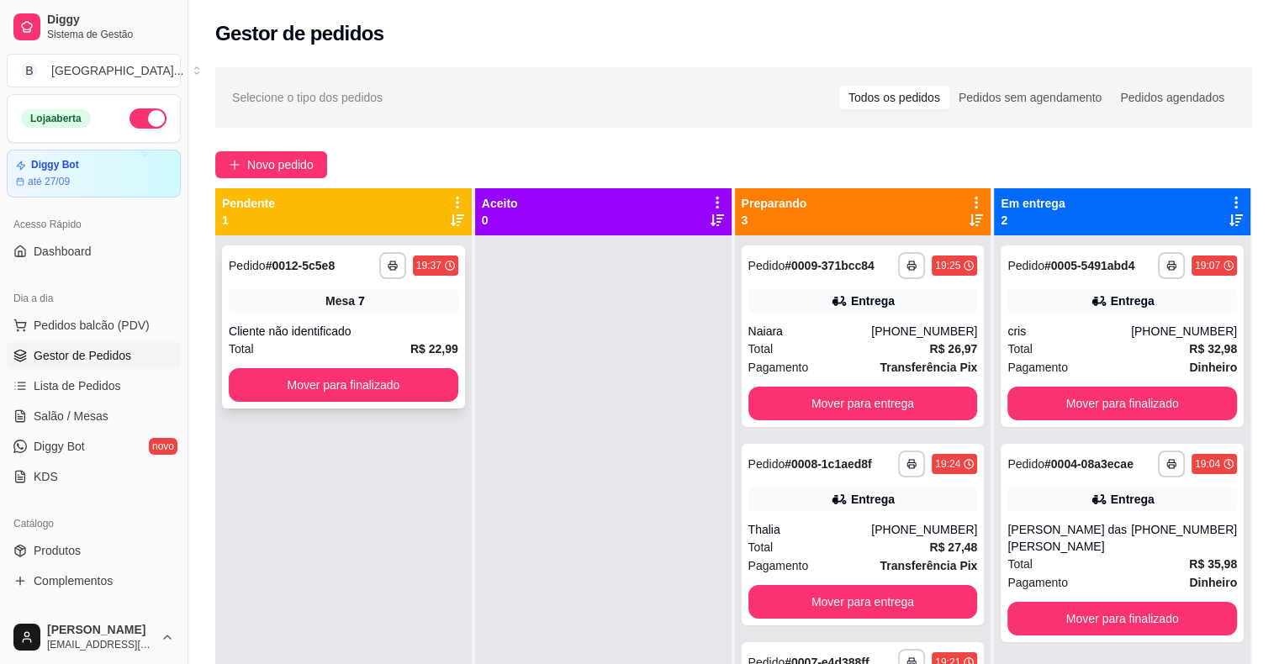
click at [354, 366] on div "**********" at bounding box center [343, 327] width 243 height 163
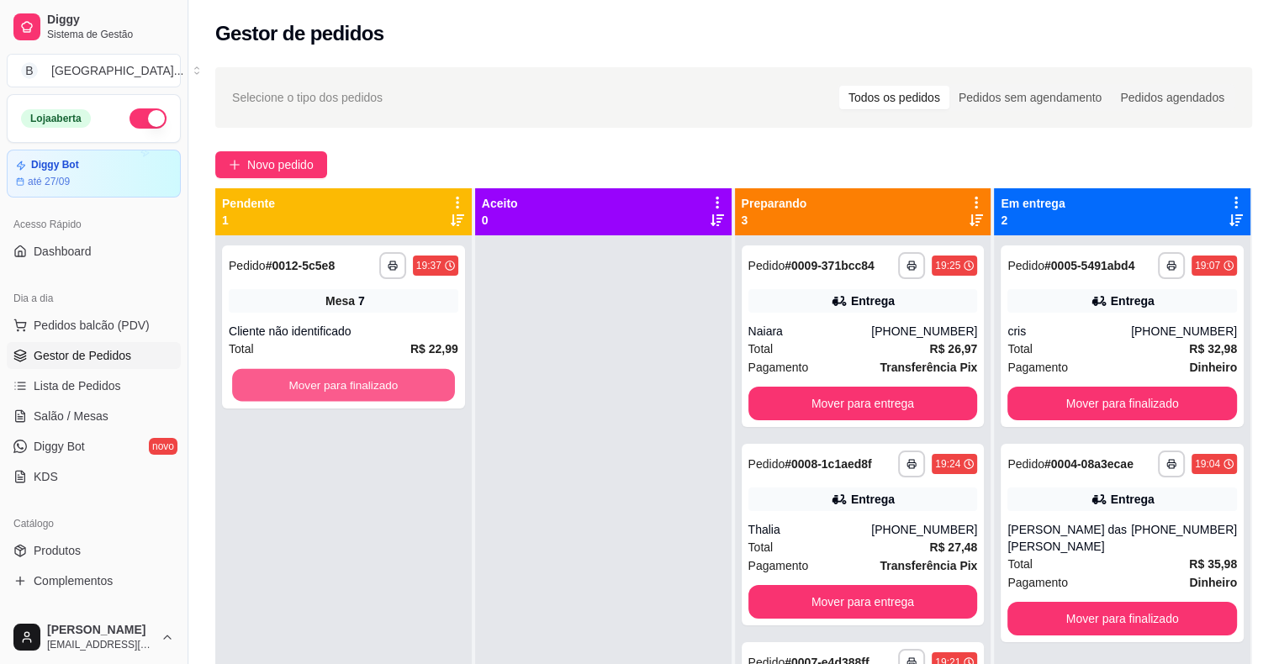
click at [354, 377] on button "Mover para finalizado" at bounding box center [343, 385] width 223 height 33
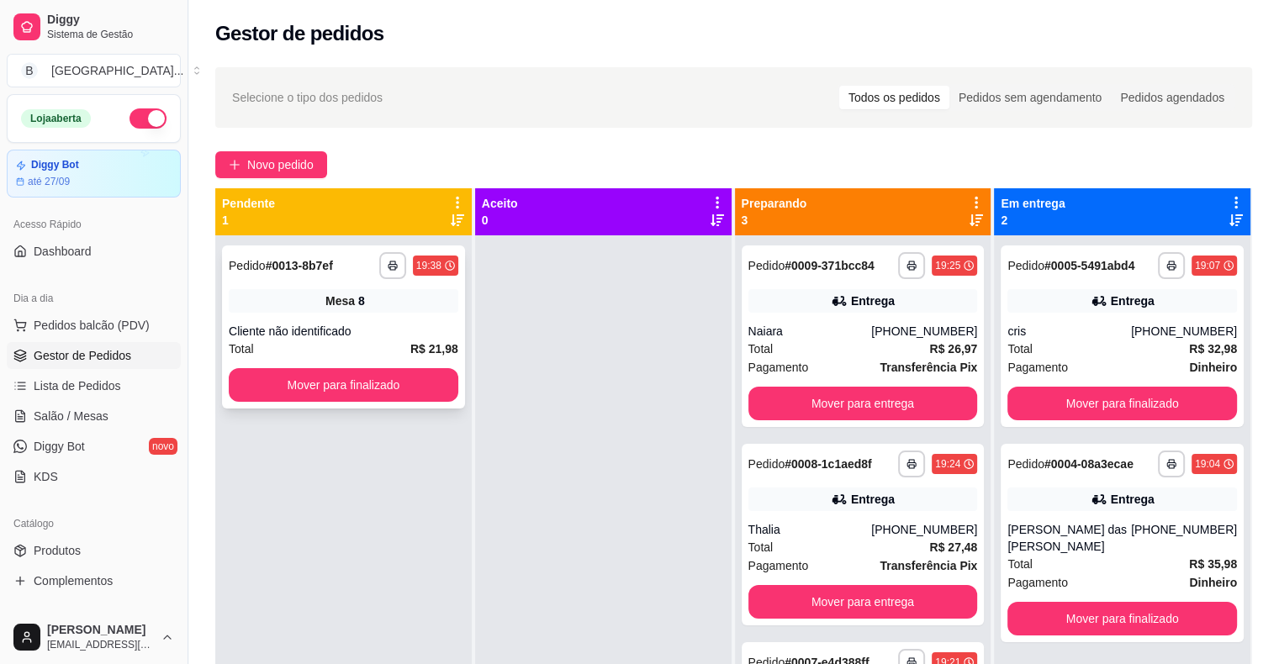
click at [376, 336] on div "Cliente não identificado" at bounding box center [344, 331] width 230 height 17
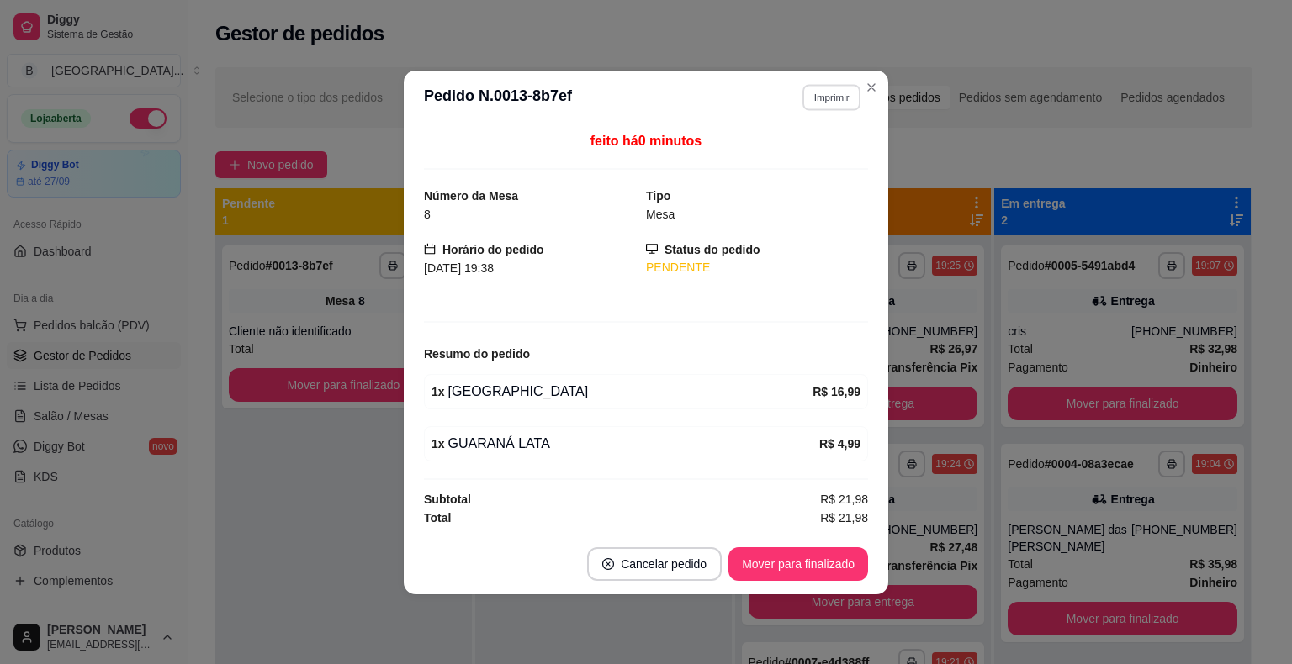
click at [827, 96] on button "Imprimir" at bounding box center [831, 97] width 58 height 26
click at [823, 146] on button "IMPRESSORA" at bounding box center [802, 157] width 122 height 27
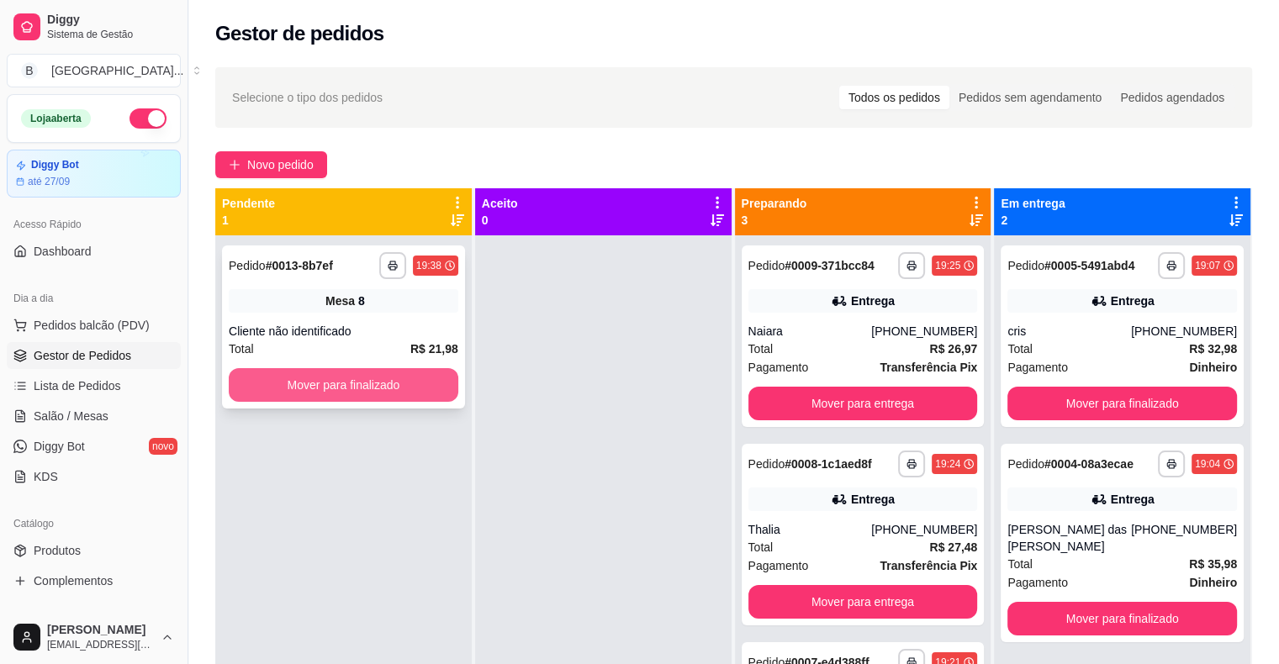
click at [431, 399] on button "Mover para finalizado" at bounding box center [344, 385] width 230 height 34
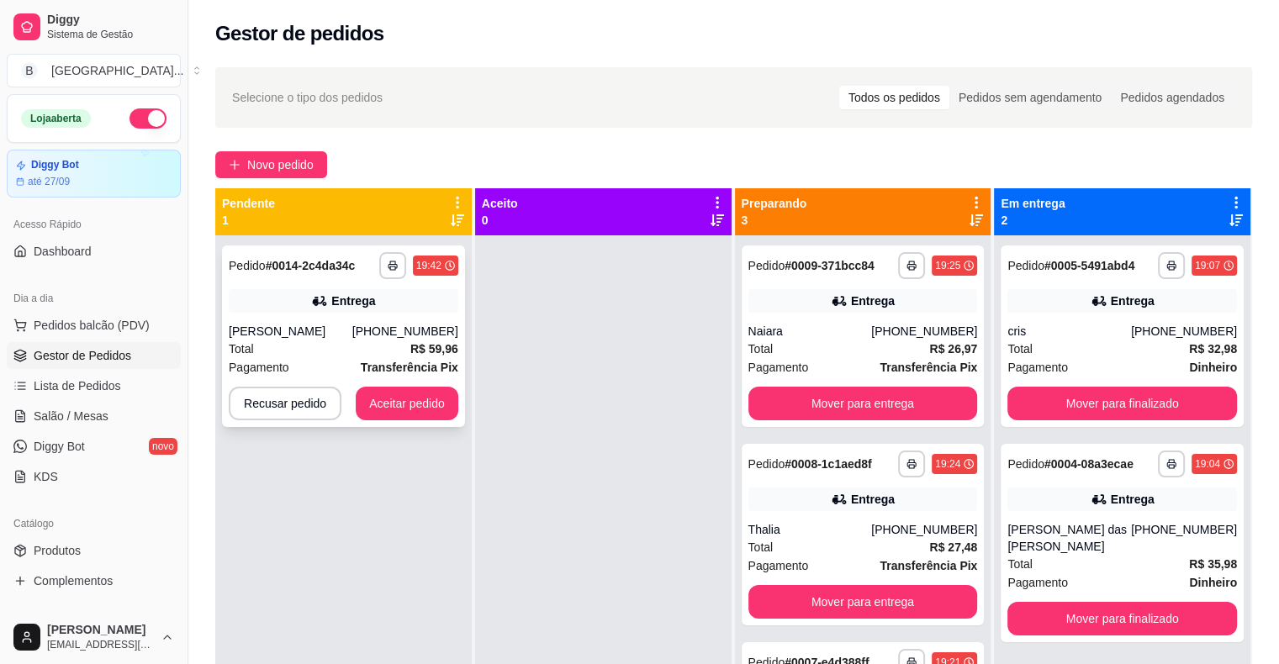
click at [436, 334] on div "[PHONE_NUMBER]" at bounding box center [405, 331] width 106 height 17
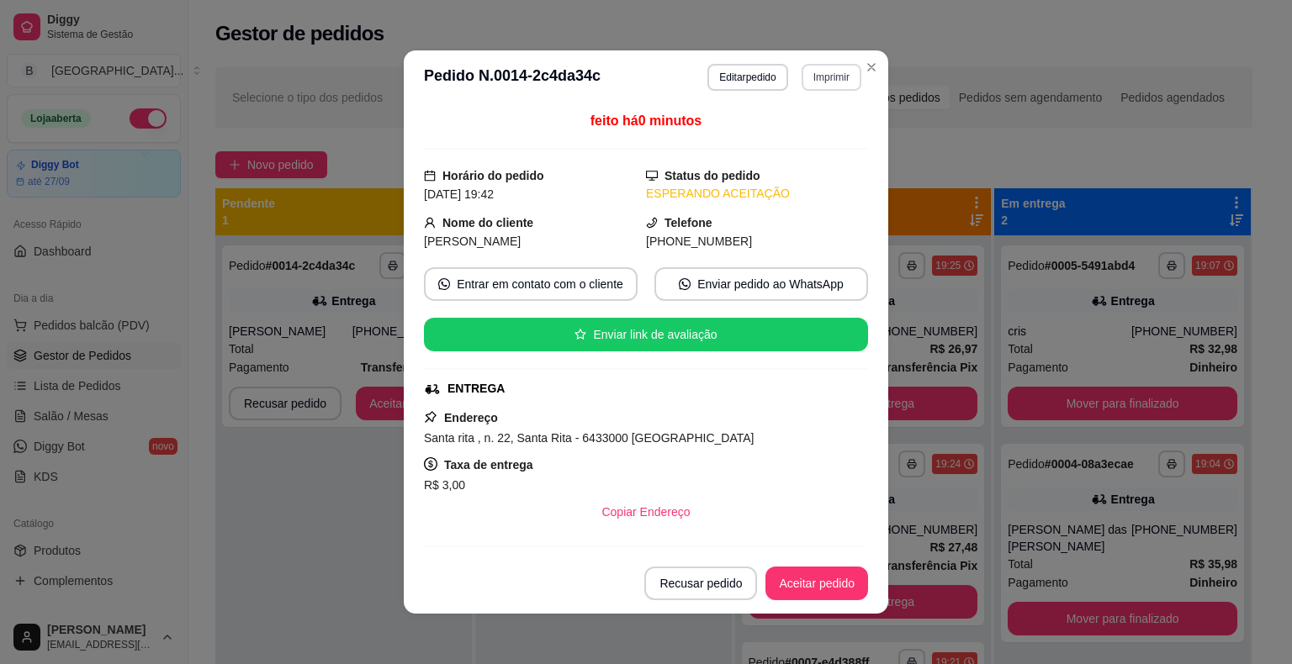
click at [830, 65] on button "Imprimir" at bounding box center [831, 77] width 60 height 27
click at [795, 138] on button "IMPRESSORA" at bounding box center [795, 136] width 118 height 26
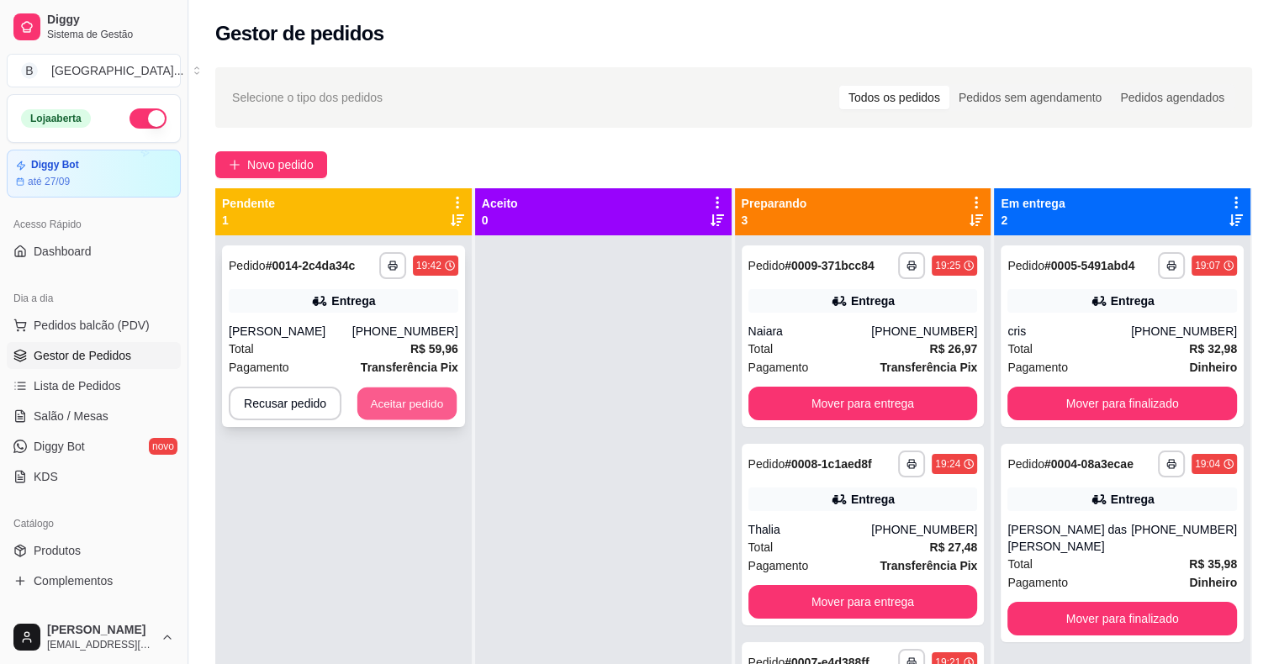
click at [447, 394] on button "Aceitar pedido" at bounding box center [406, 404] width 99 height 33
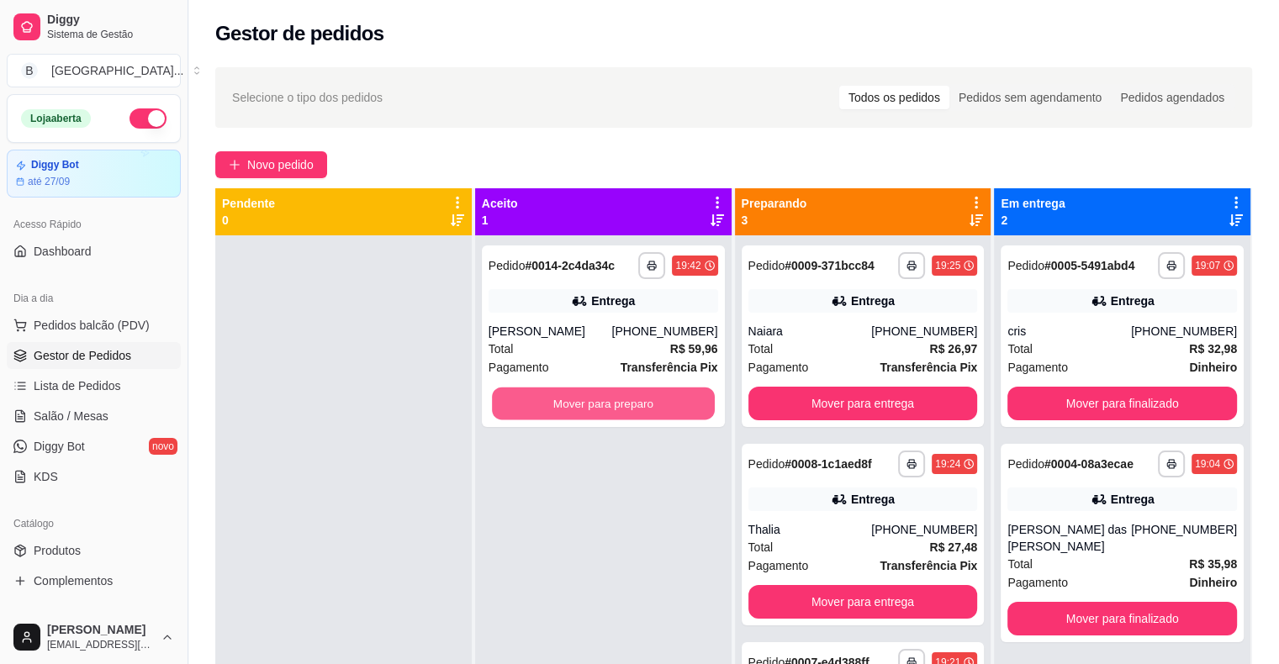
click at [555, 391] on button "Mover para preparo" at bounding box center [603, 404] width 223 height 33
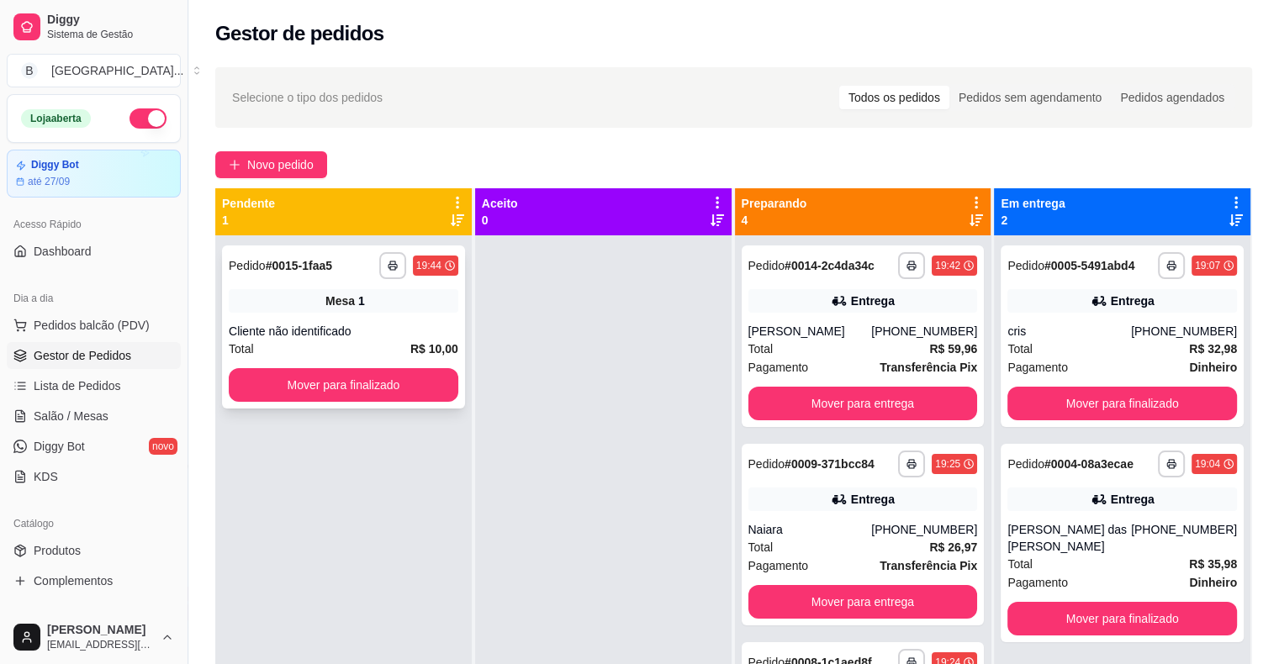
click at [397, 351] on div "Total R$ 10,00" at bounding box center [344, 349] width 230 height 18
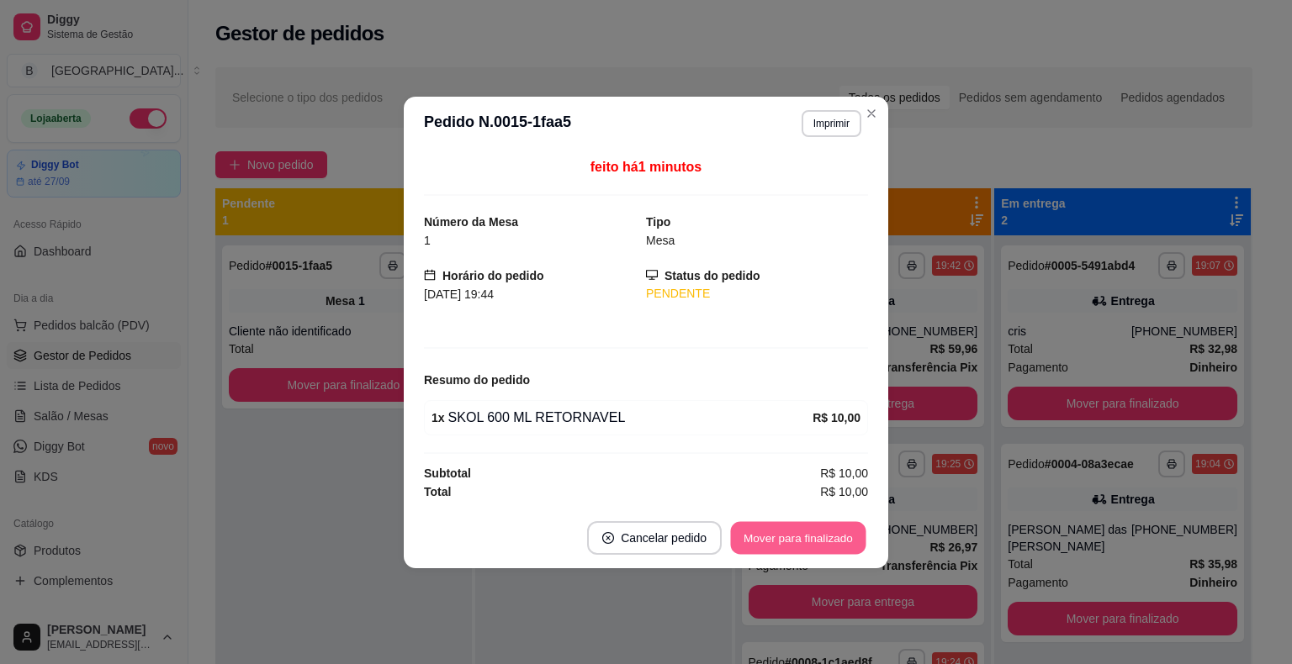
click at [811, 547] on button "Mover para finalizado" at bounding box center [798, 537] width 135 height 33
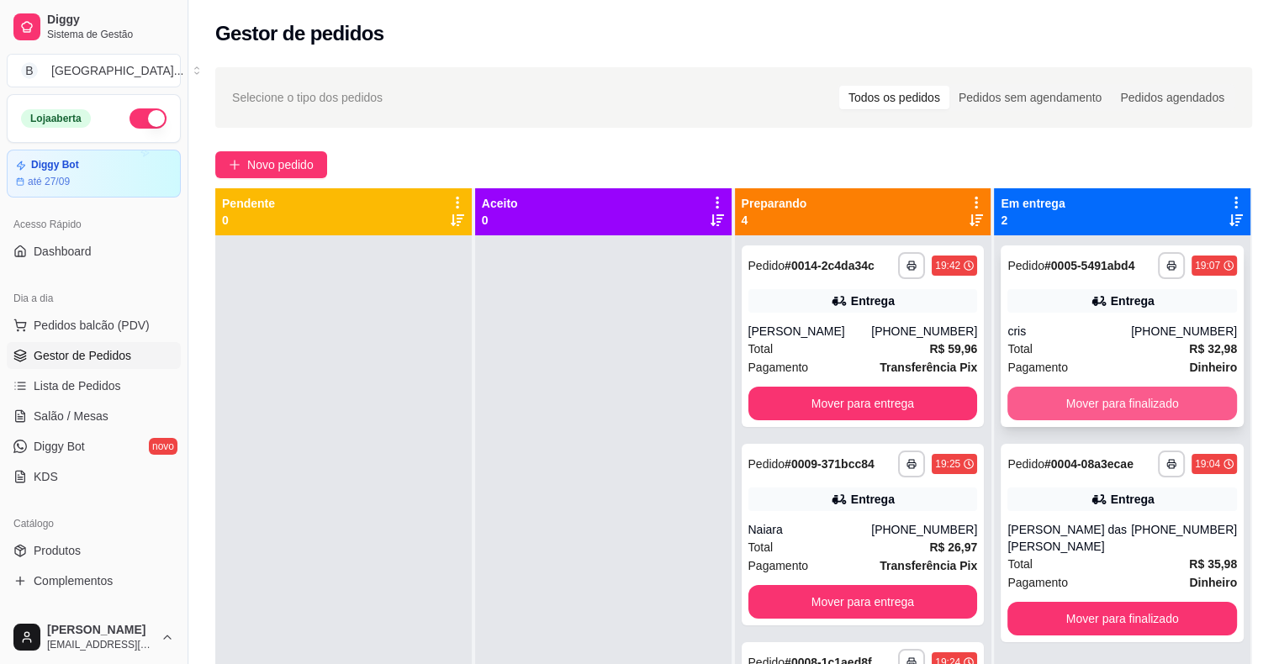
click at [1113, 404] on button "Mover para finalizado" at bounding box center [1122, 404] width 230 height 34
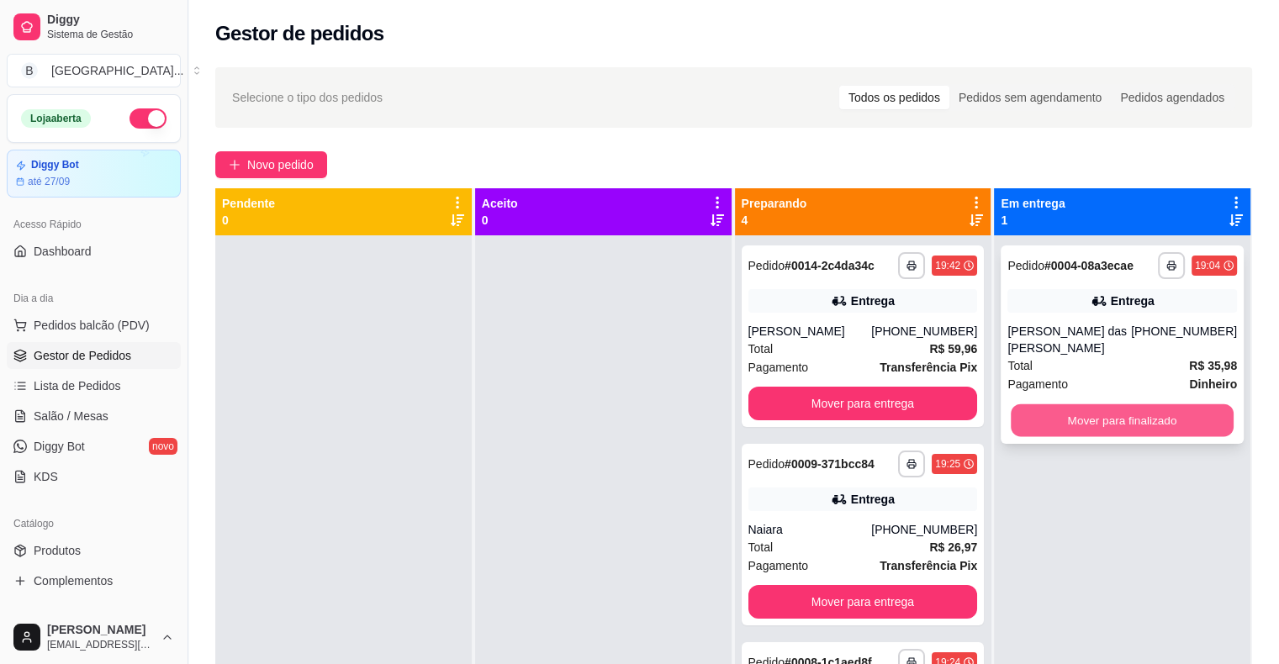
click at [1102, 415] on button "Mover para finalizado" at bounding box center [1122, 420] width 223 height 33
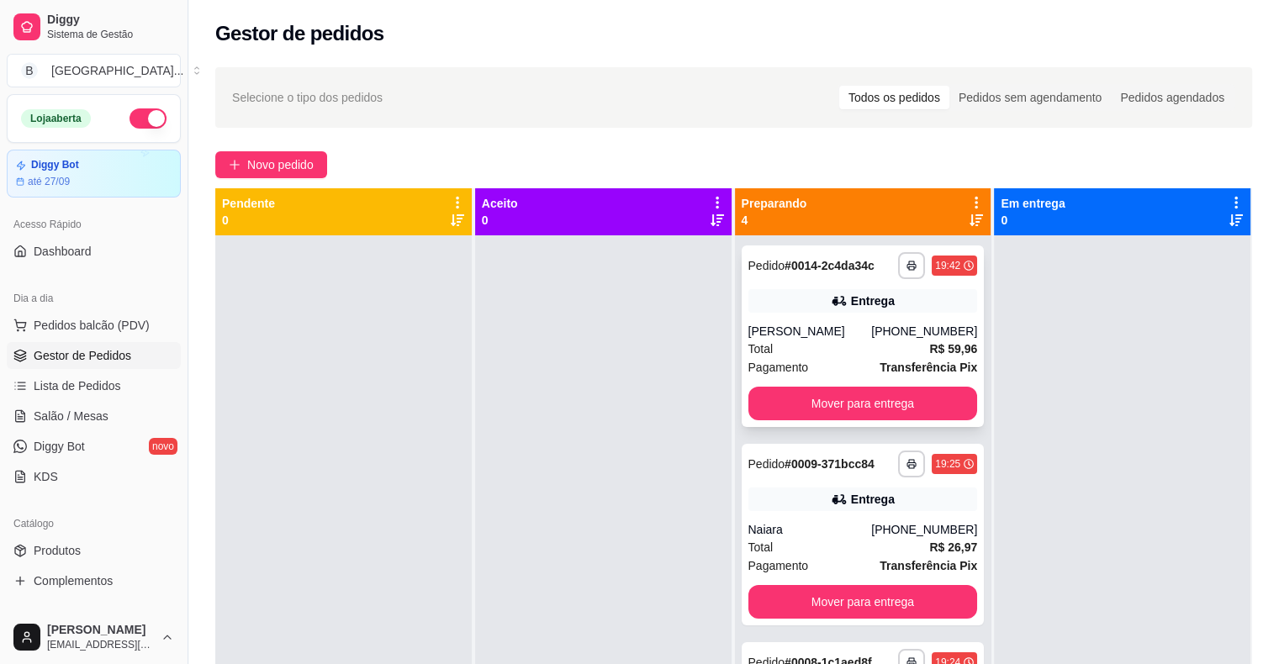
click at [801, 360] on div "Pagamento Transferência Pix" at bounding box center [863, 367] width 230 height 18
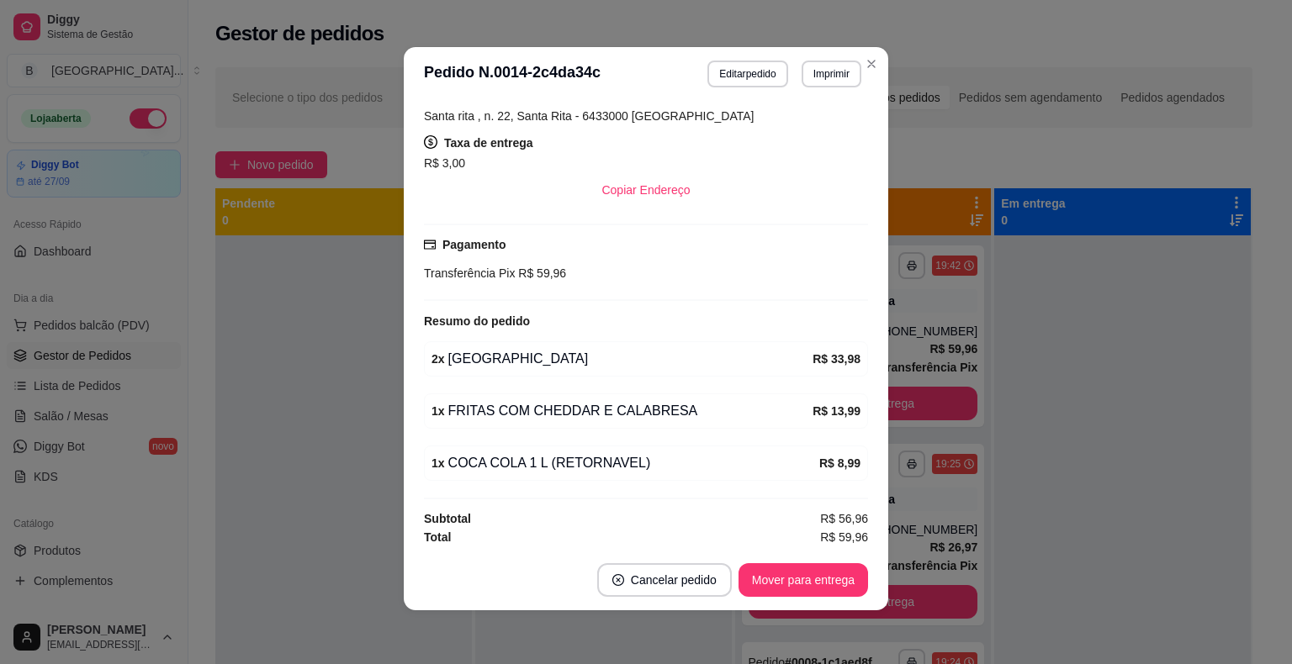
scroll to position [235, 0]
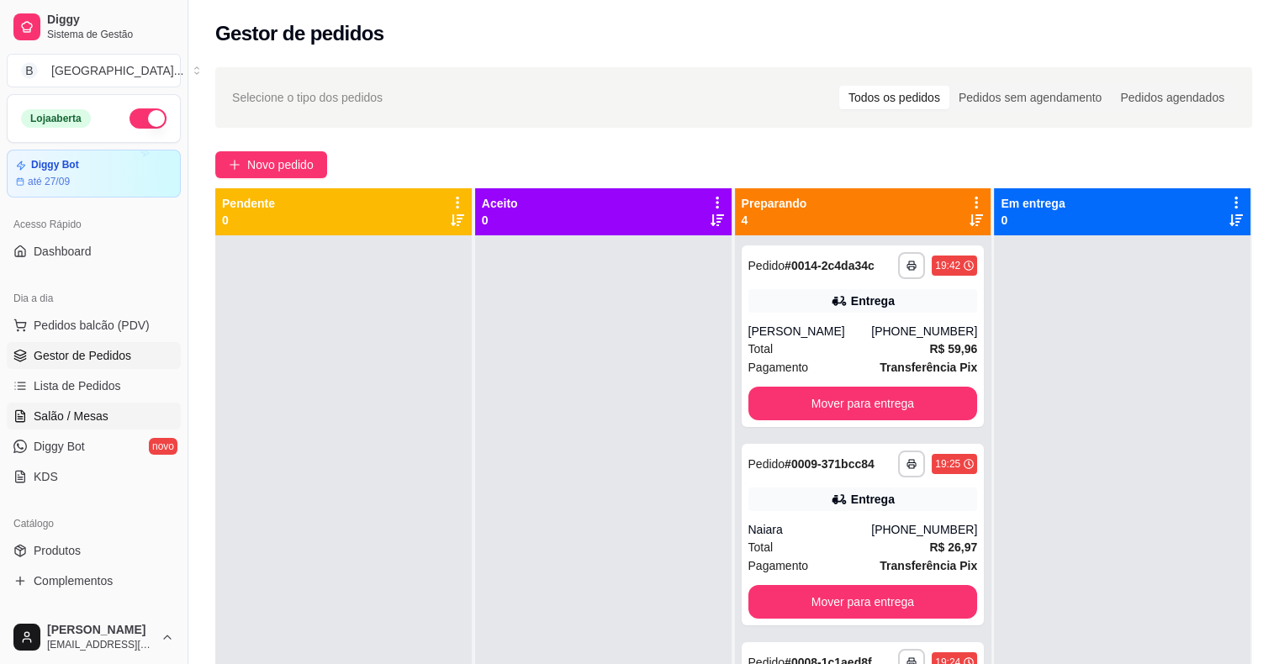
click at [70, 403] on link "Salão / Mesas" at bounding box center [94, 416] width 174 height 27
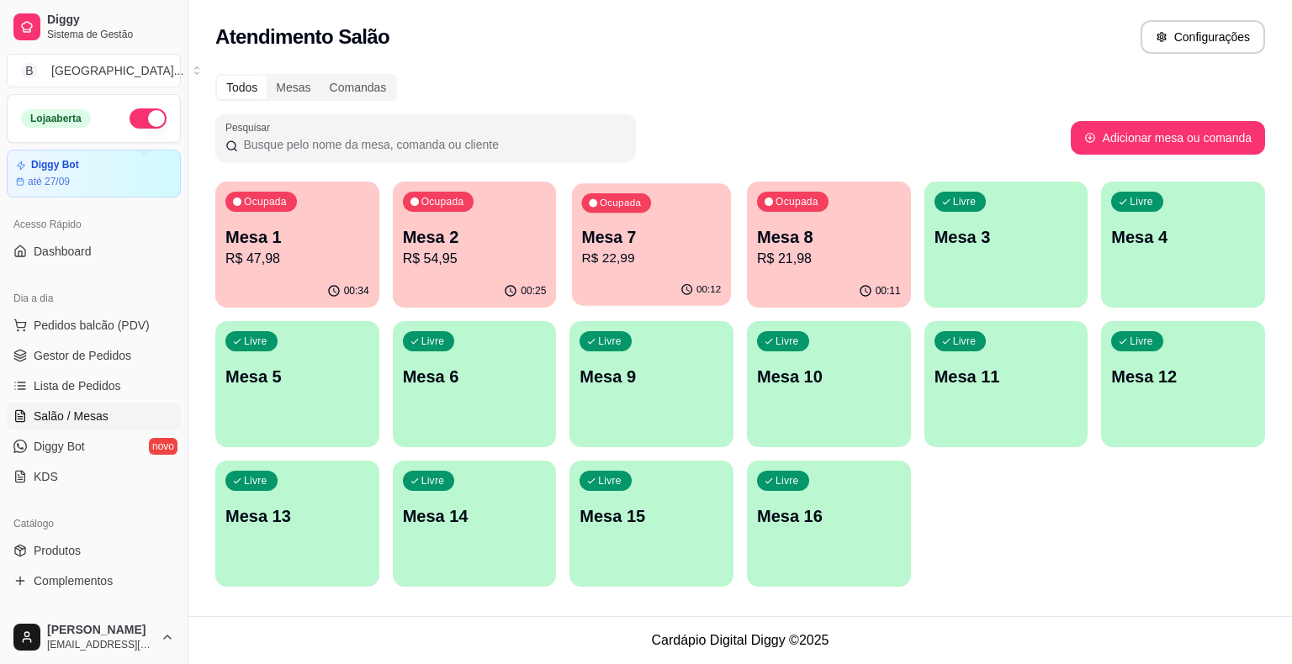
click at [588, 246] on p "Mesa 7" at bounding box center [652, 237] width 140 height 23
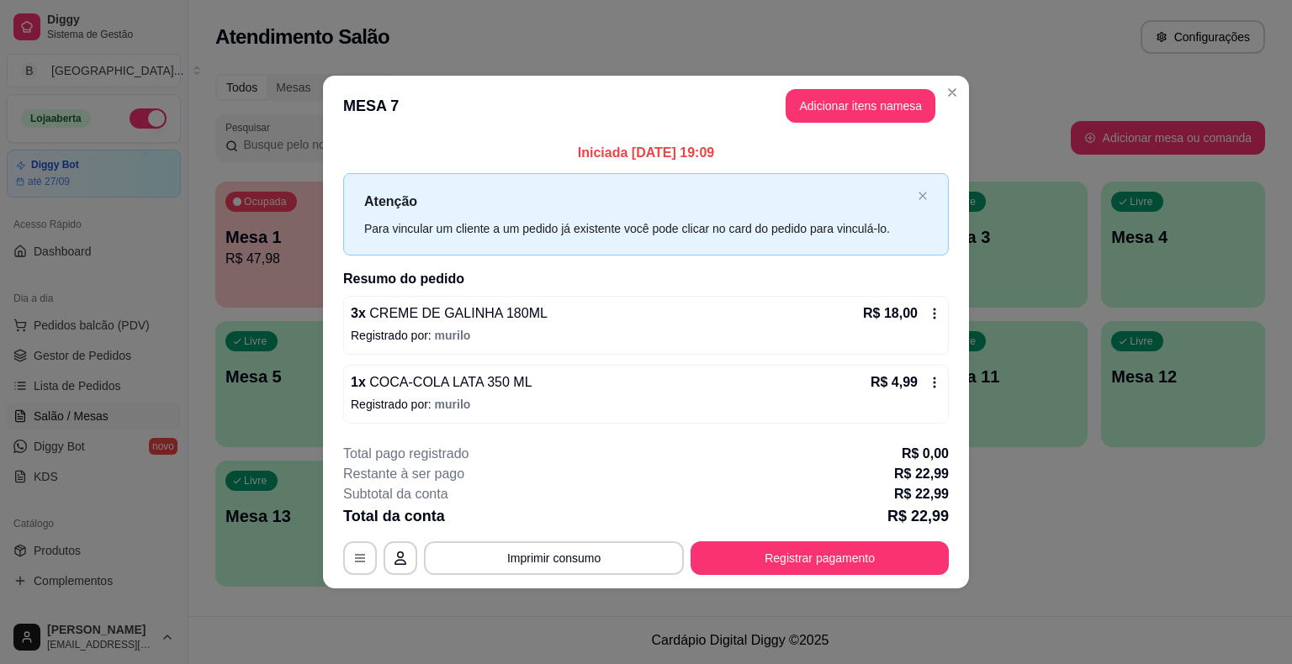
click at [938, 373] on div "R$ 4,99" at bounding box center [905, 383] width 71 height 20
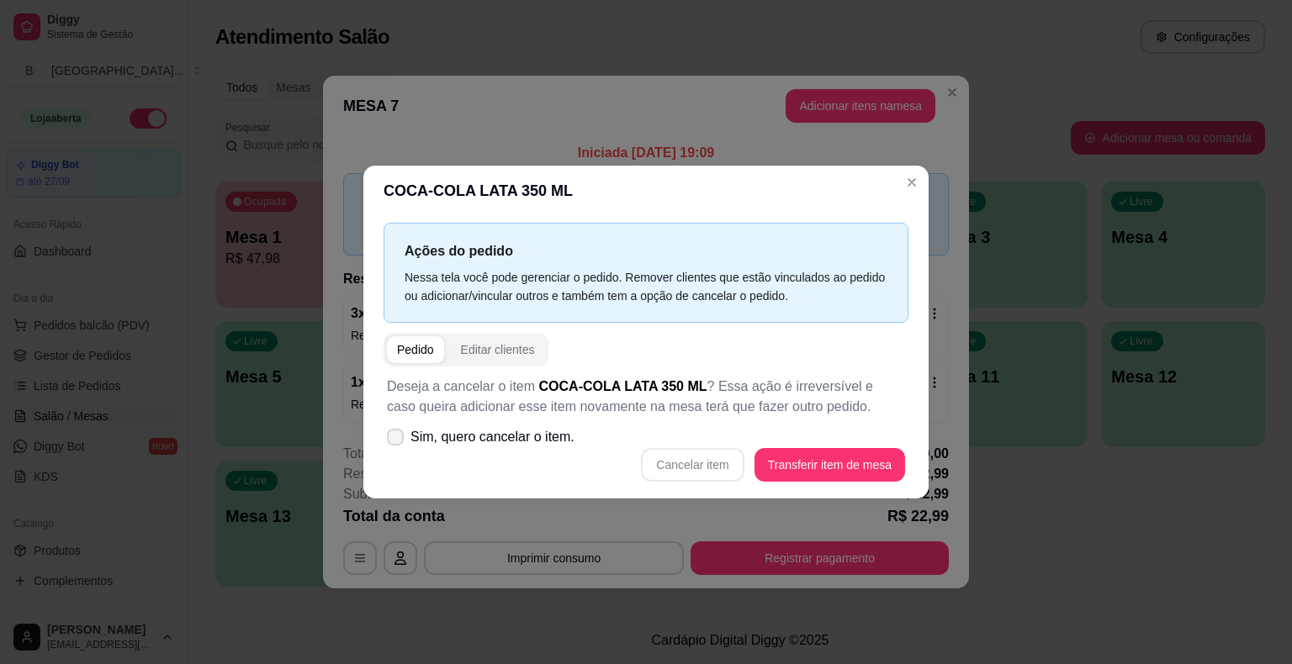
click at [523, 452] on label "Sim, quero cancelar o item." at bounding box center [480, 437] width 201 height 34
click at [397, 452] on input "Sim, quero cancelar o item." at bounding box center [391, 446] width 11 height 11
click at [531, 436] on span "Sim, quero cancelar o item." at bounding box center [492, 437] width 164 height 20
click at [397, 441] on input "Sim, quero cancelar o item." at bounding box center [391, 446] width 11 height 11
click at [559, 448] on label "Sim, quero cancelar o item." at bounding box center [480, 437] width 201 height 34
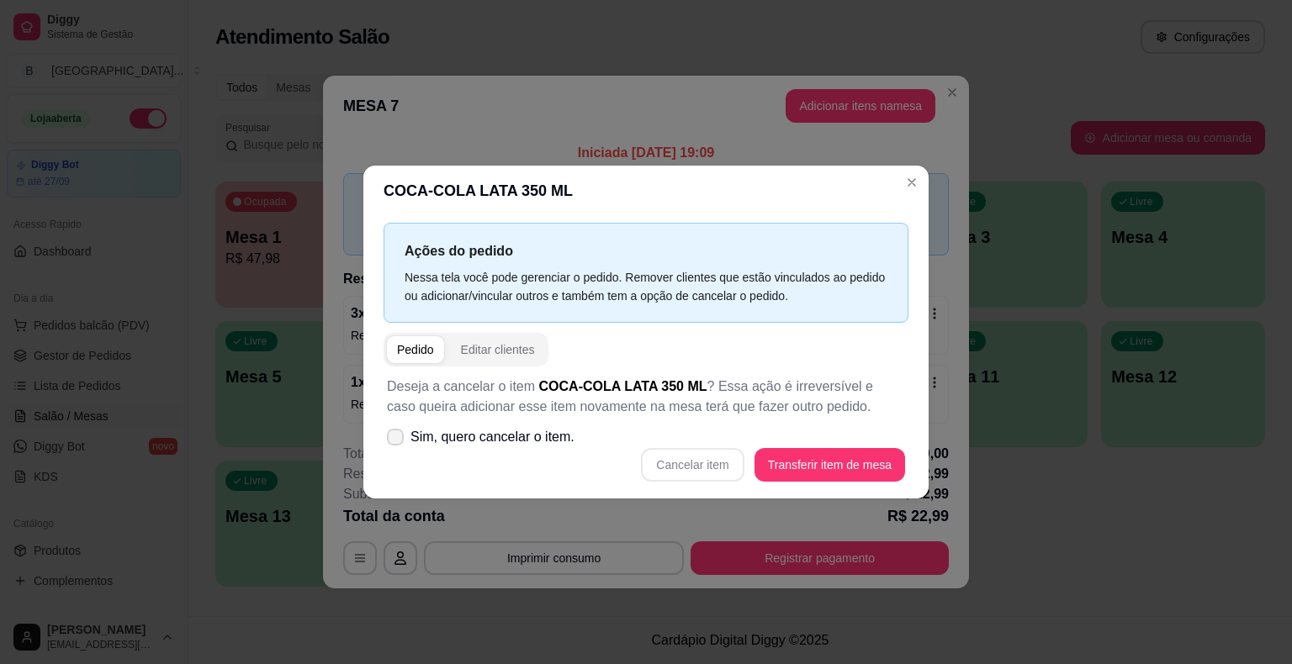
click at [397, 448] on input "Sim, quero cancelar o item." at bounding box center [391, 446] width 11 height 11
checkbox input "true"
click at [702, 462] on button "Cancelar item" at bounding box center [692, 465] width 103 height 34
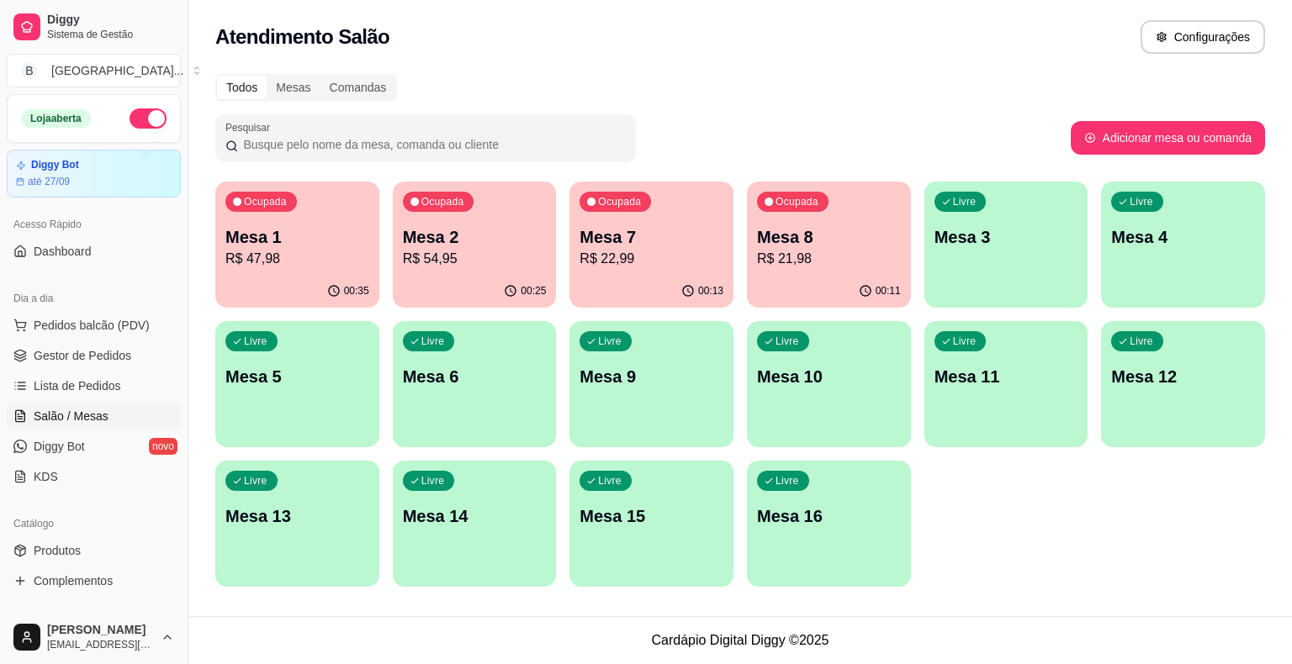
click at [643, 267] on p "R$ 22,99" at bounding box center [651, 259] width 144 height 20
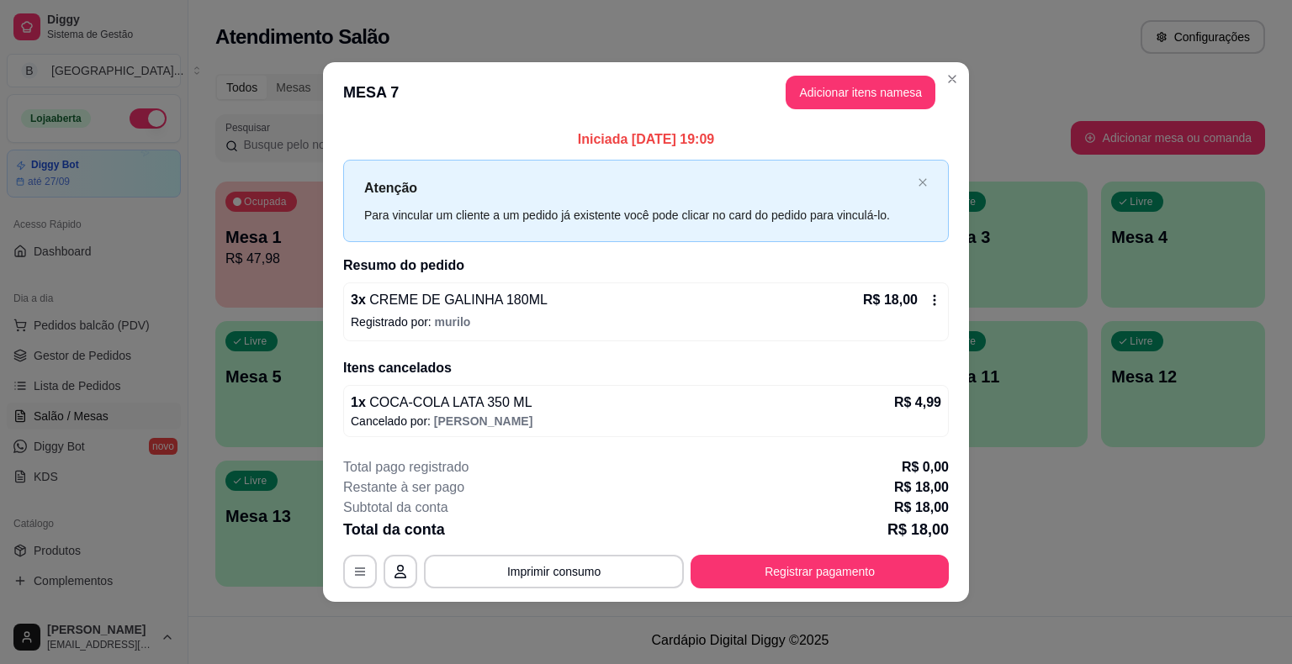
click at [841, 76] on header "MESA 7 Adicionar itens na mesa" at bounding box center [646, 92] width 646 height 61
click at [838, 91] on button "Adicionar itens na mesa" at bounding box center [860, 93] width 145 height 33
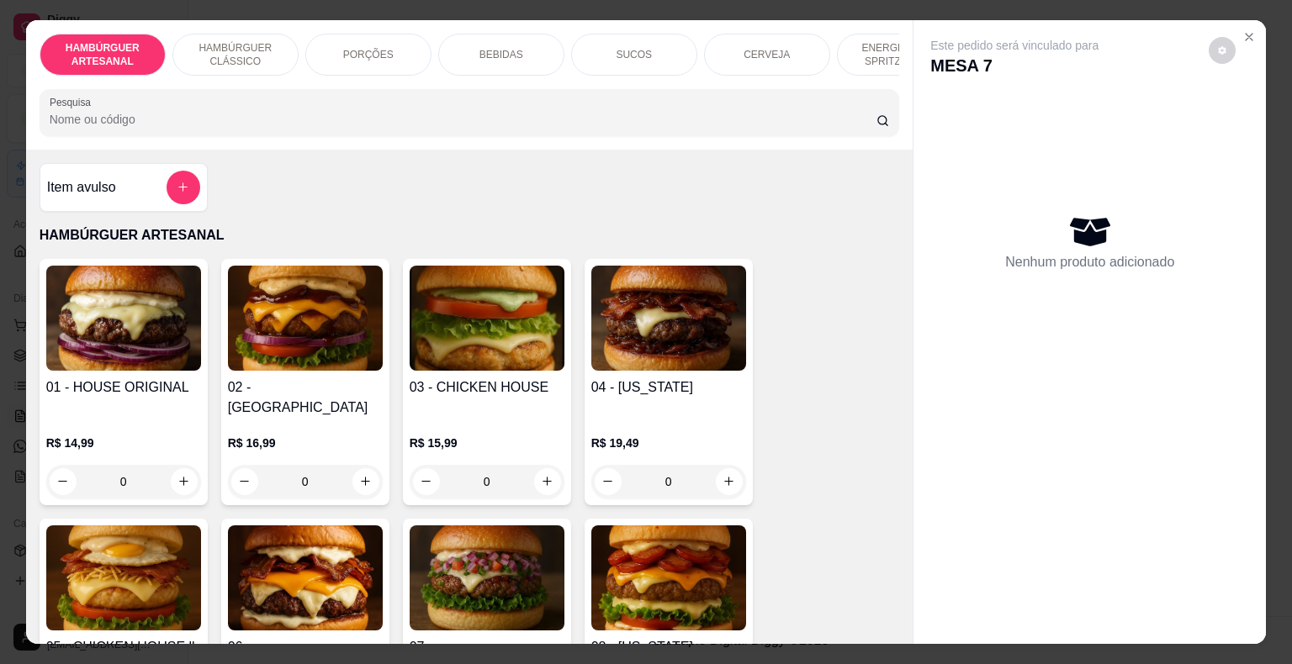
click at [473, 43] on div "BEBIDAS" at bounding box center [501, 55] width 126 height 42
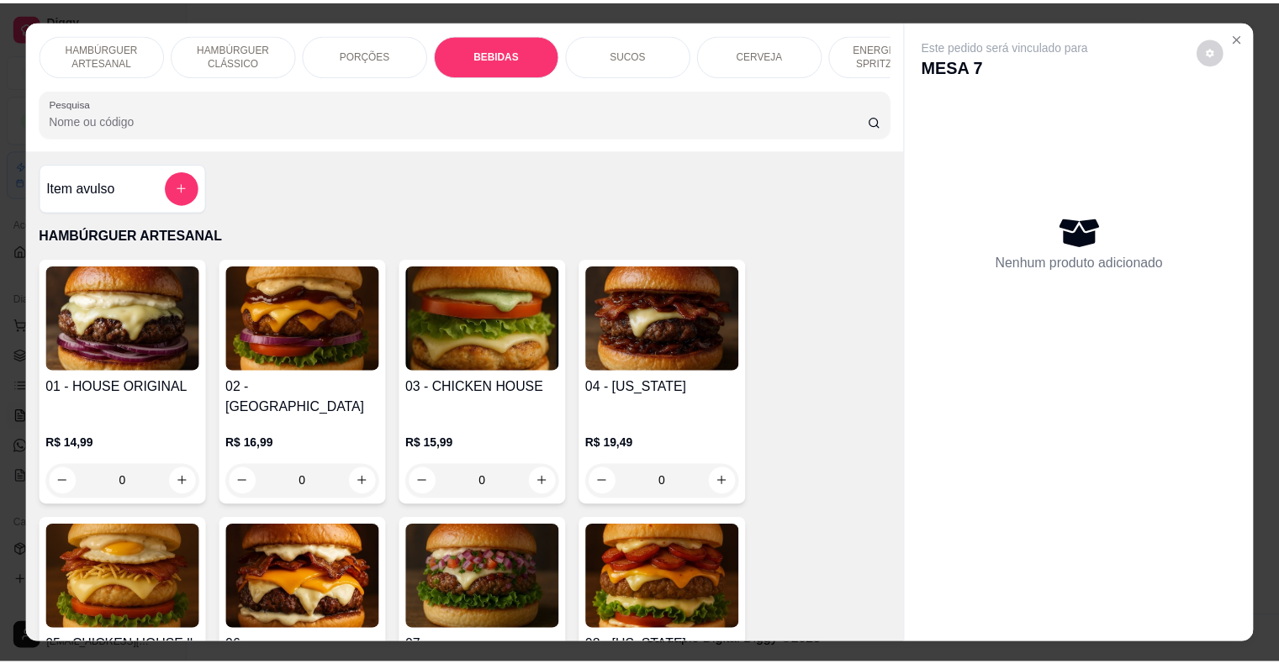
scroll to position [40, 0]
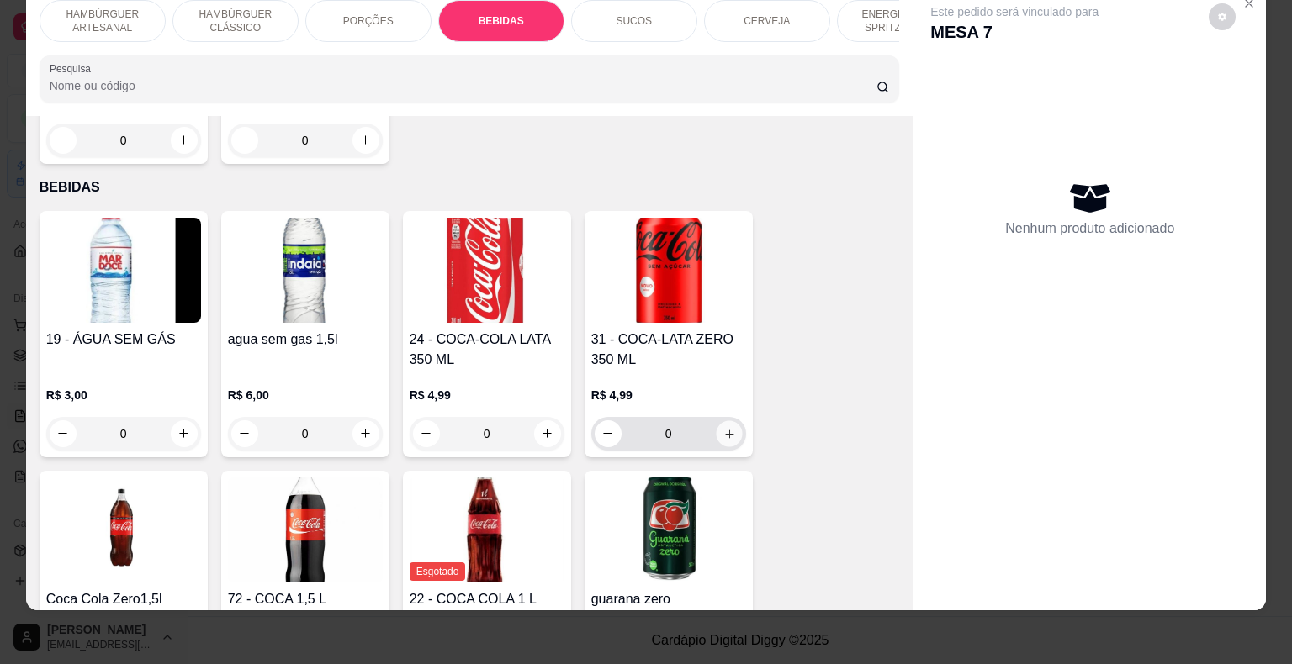
click at [723, 420] on button "increase-product-quantity" at bounding box center [729, 433] width 26 height 26
type input "1"
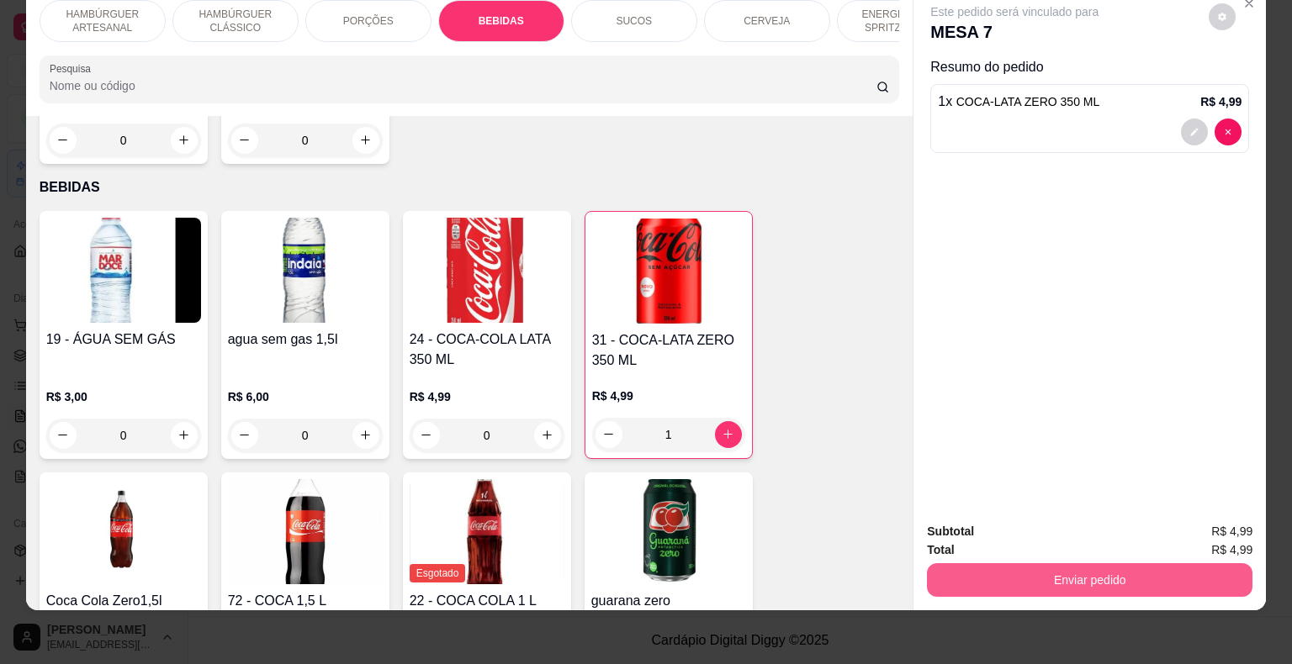
click at [1060, 563] on button "Enviar pedido" at bounding box center [1089, 580] width 325 height 34
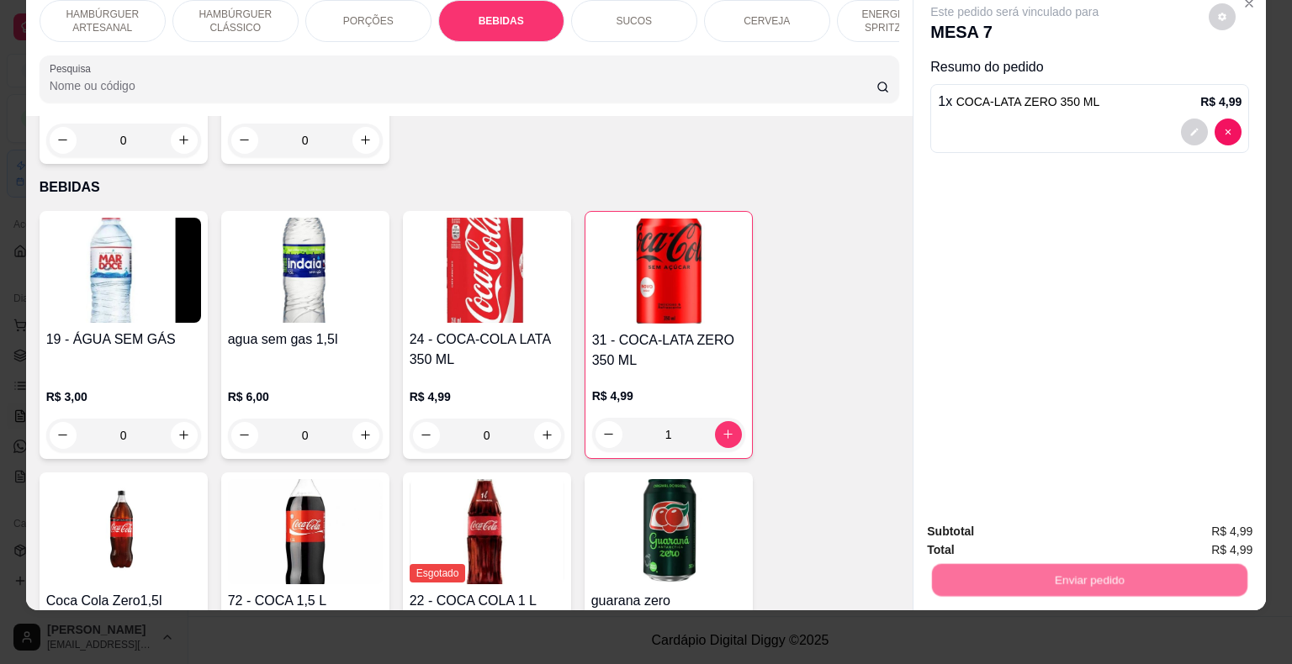
click at [1017, 533] on button "Não registrar e enviar pedido" at bounding box center [1033, 526] width 175 height 32
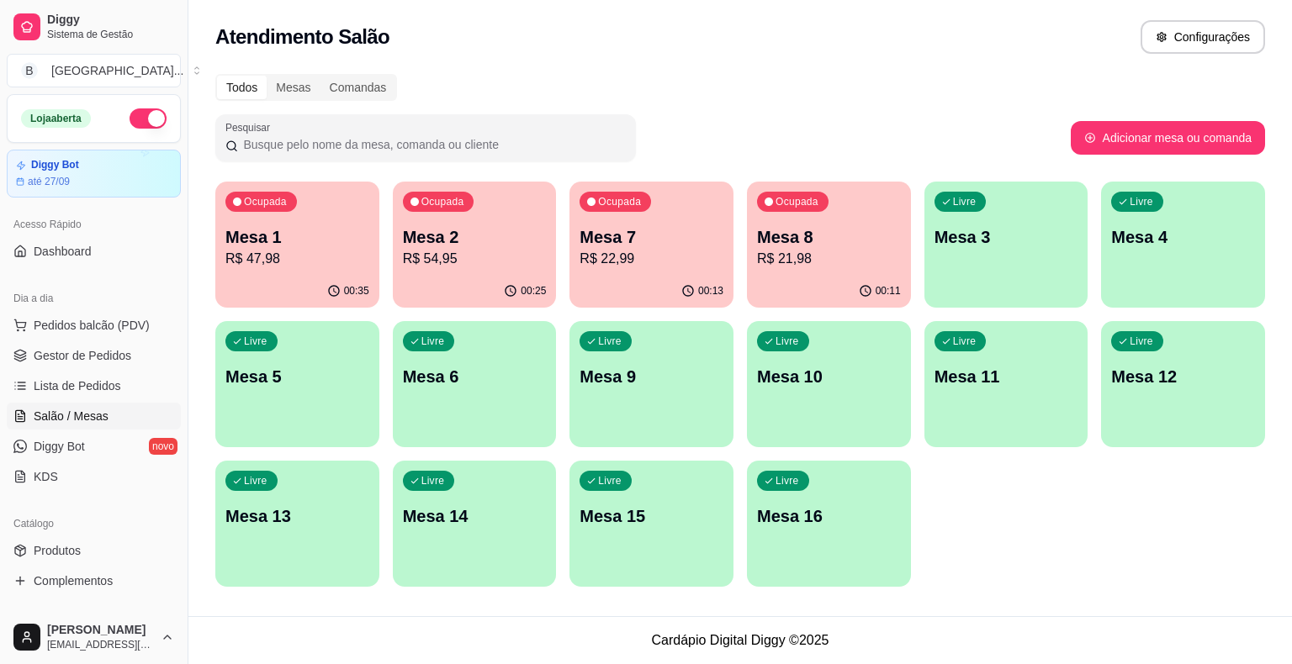
click at [128, 340] on ul "Pedidos balcão (PDV) Gestor de Pedidos Lista de Pedidos Salão / Mesas Diggy Bot…" at bounding box center [94, 401] width 174 height 178
click at [125, 345] on link "Gestor de Pedidos" at bounding box center [94, 355] width 174 height 27
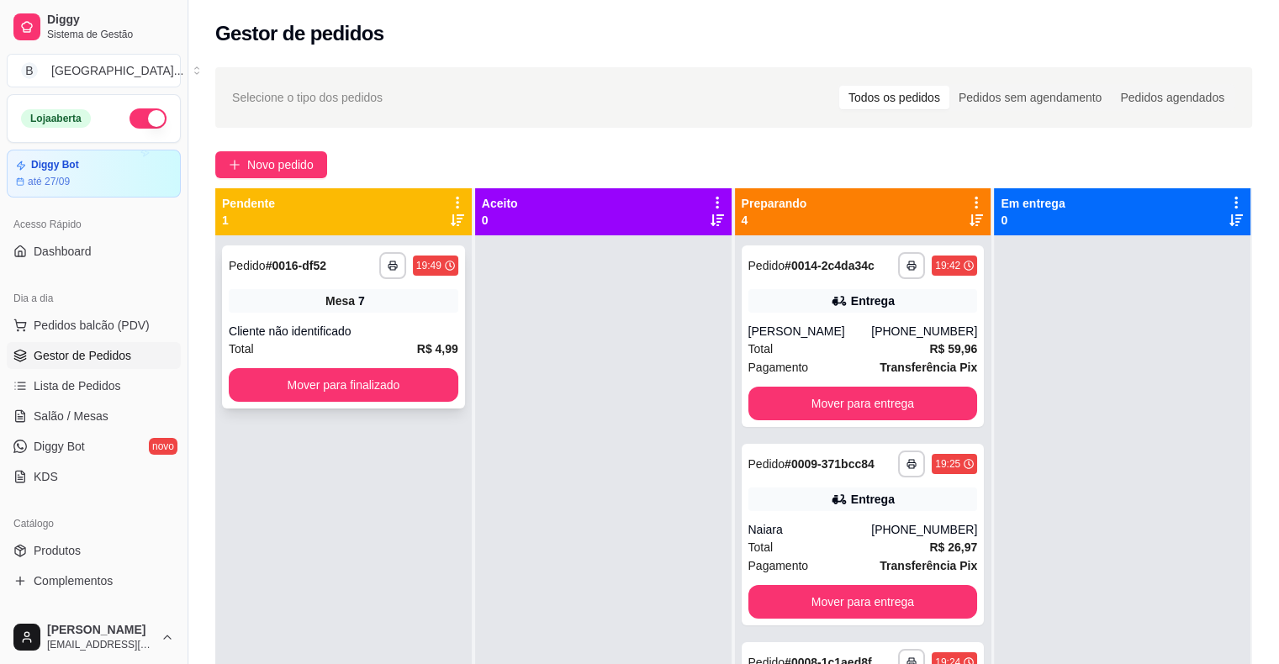
click at [413, 367] on div "**********" at bounding box center [343, 327] width 243 height 163
click at [327, 378] on button "Mover para finalizado" at bounding box center [344, 385] width 230 height 34
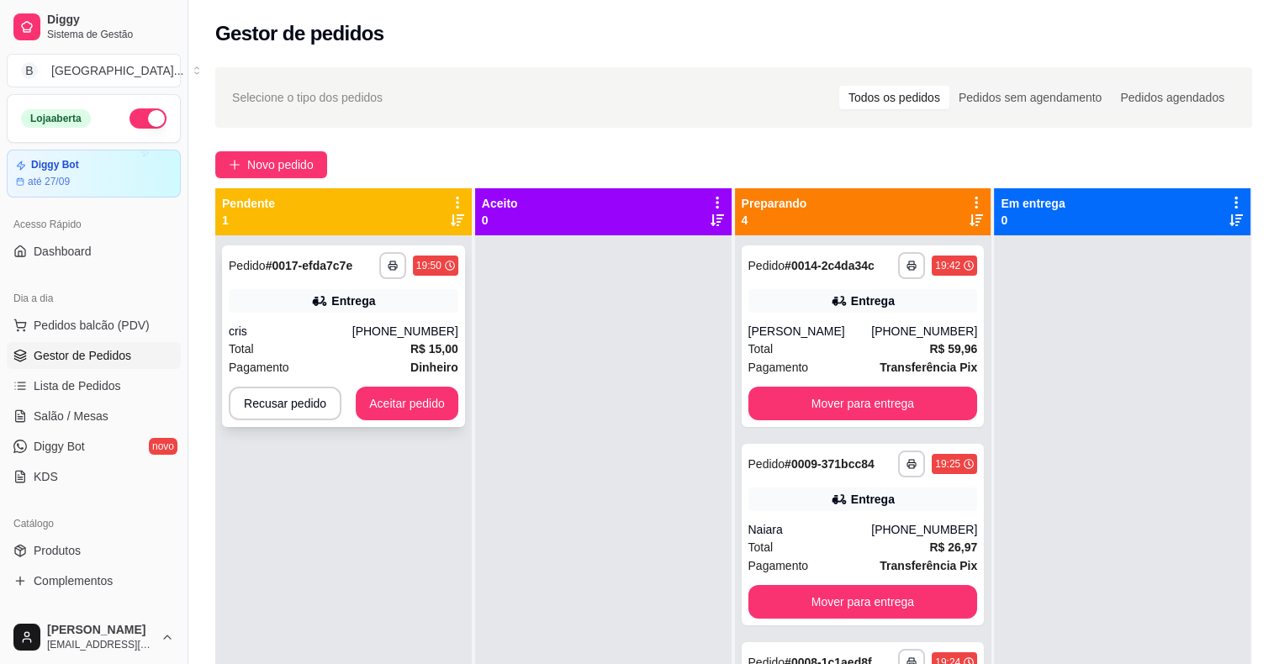
click at [322, 343] on div "Total R$ 15,00" at bounding box center [344, 349] width 230 height 18
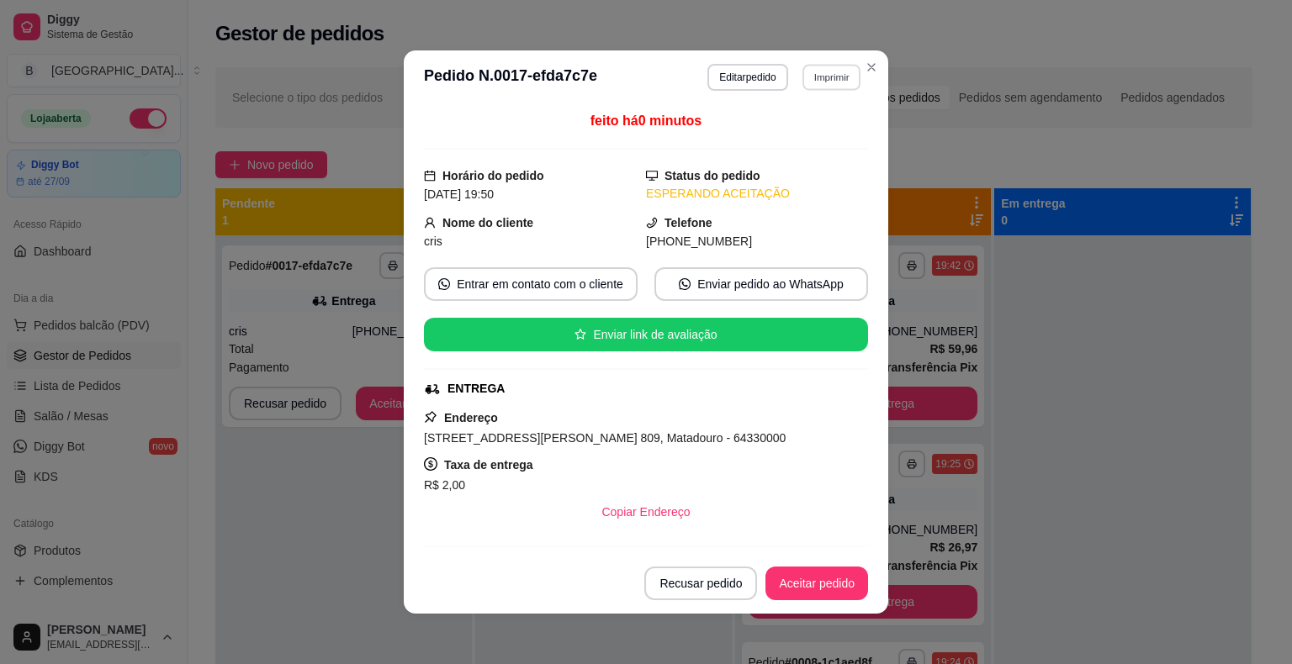
click at [806, 78] on button "Imprimir" at bounding box center [831, 77] width 58 height 26
click at [795, 137] on button "IMPRESSORA" at bounding box center [795, 136] width 122 height 27
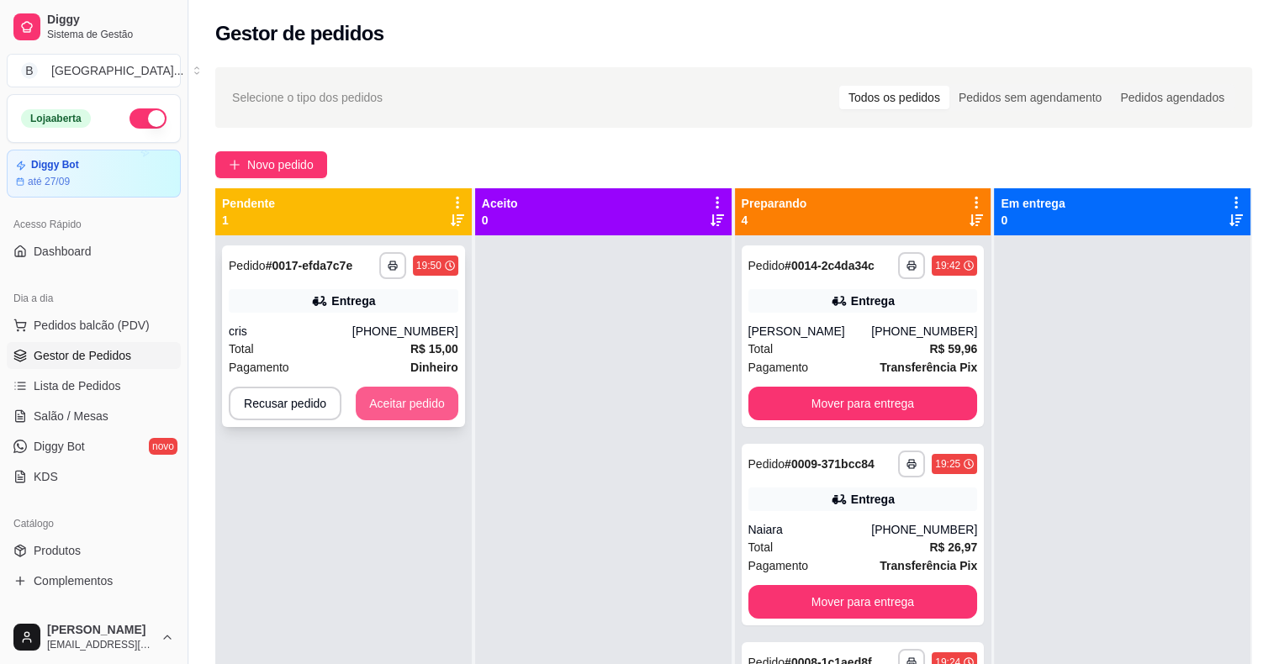
click at [401, 391] on button "Aceitar pedido" at bounding box center [407, 404] width 103 height 34
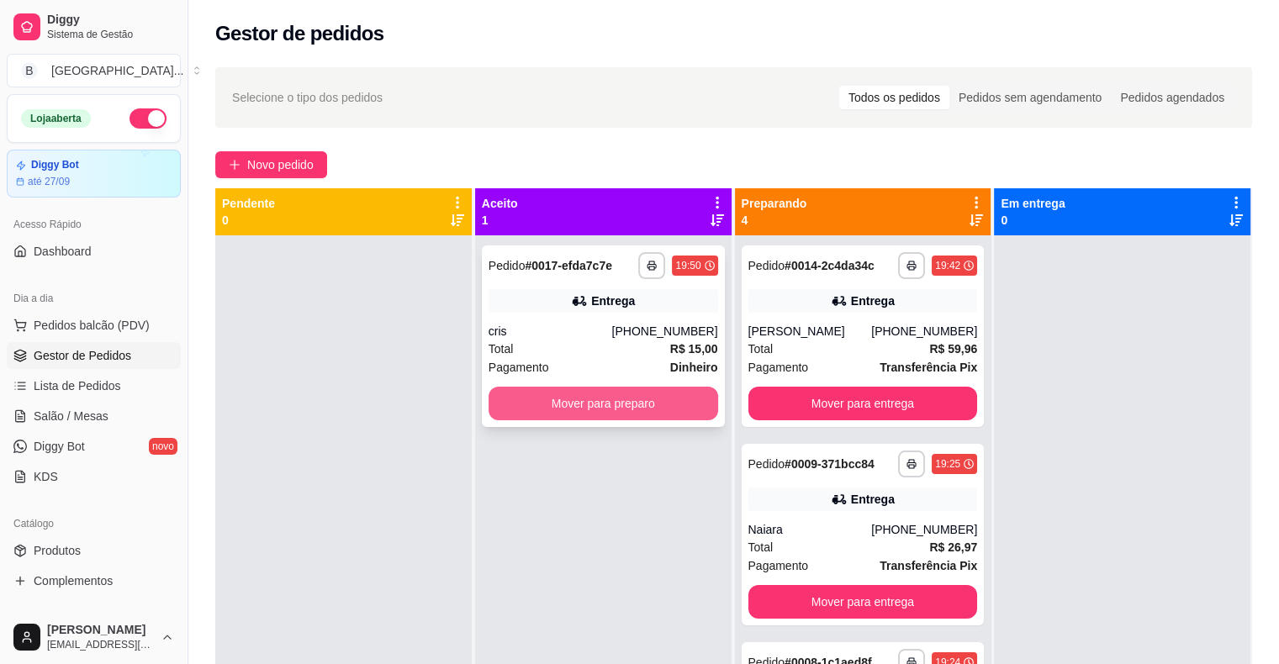
click at [589, 391] on button "Mover para preparo" at bounding box center [604, 404] width 230 height 34
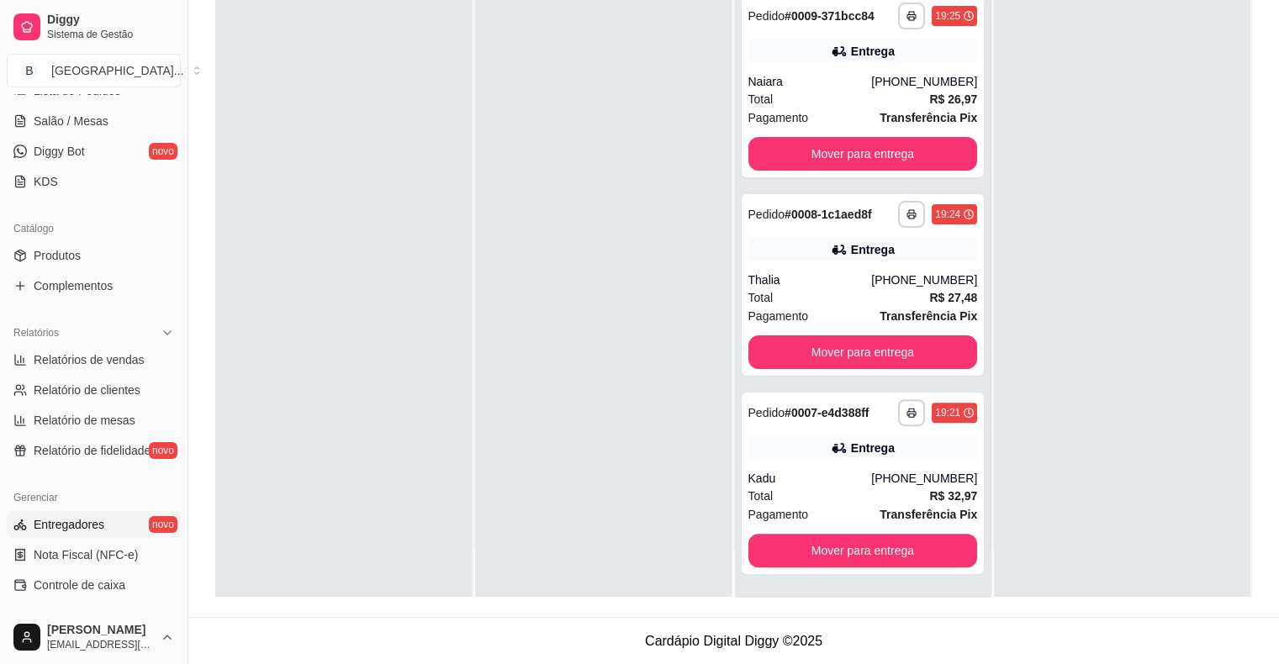
scroll to position [336, 0]
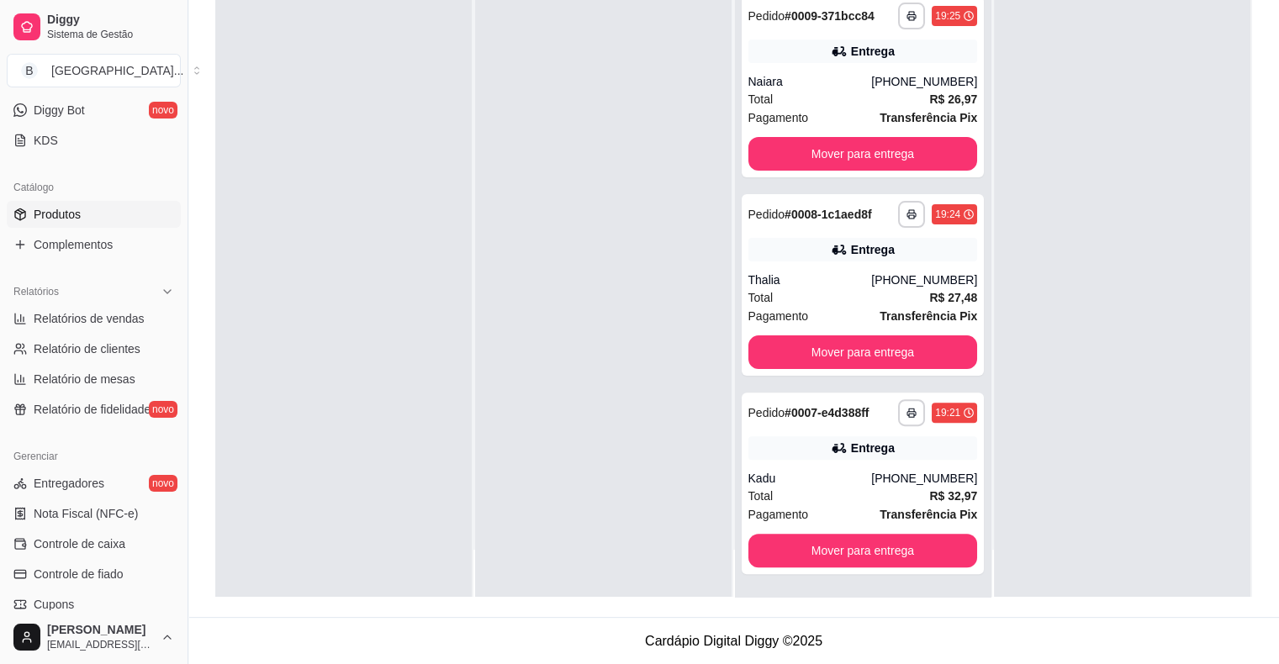
click at [108, 219] on link "Produtos" at bounding box center [94, 214] width 174 height 27
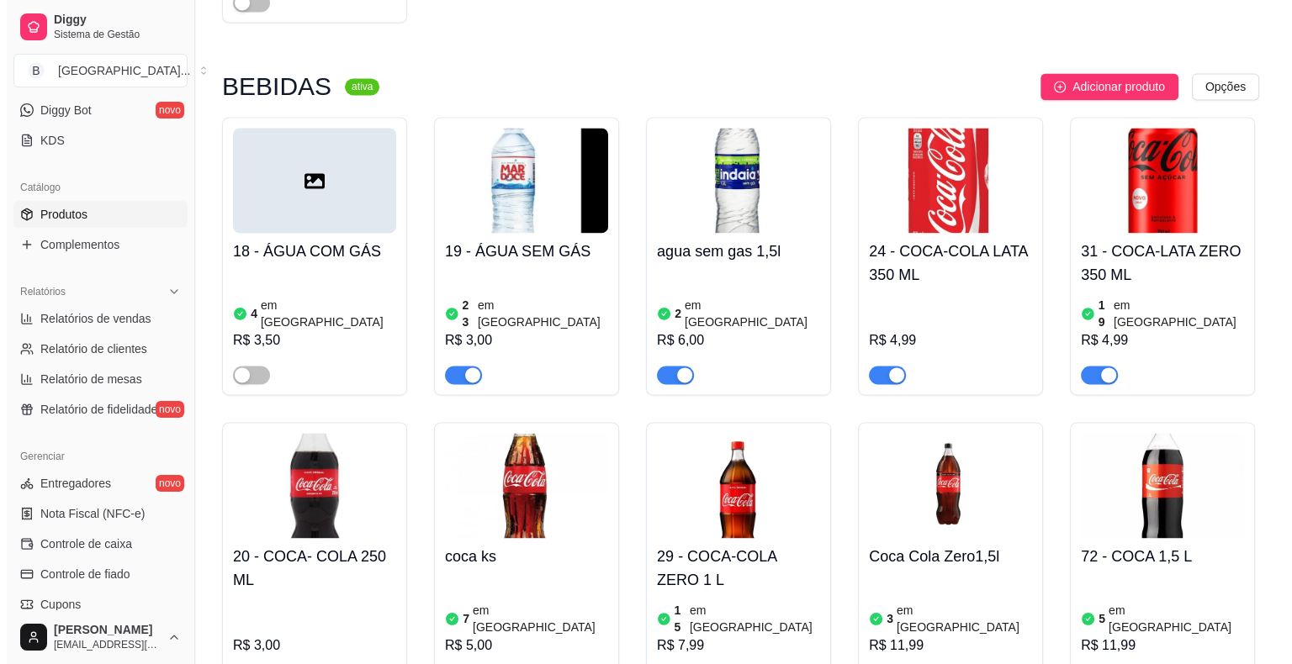
scroll to position [2355, 0]
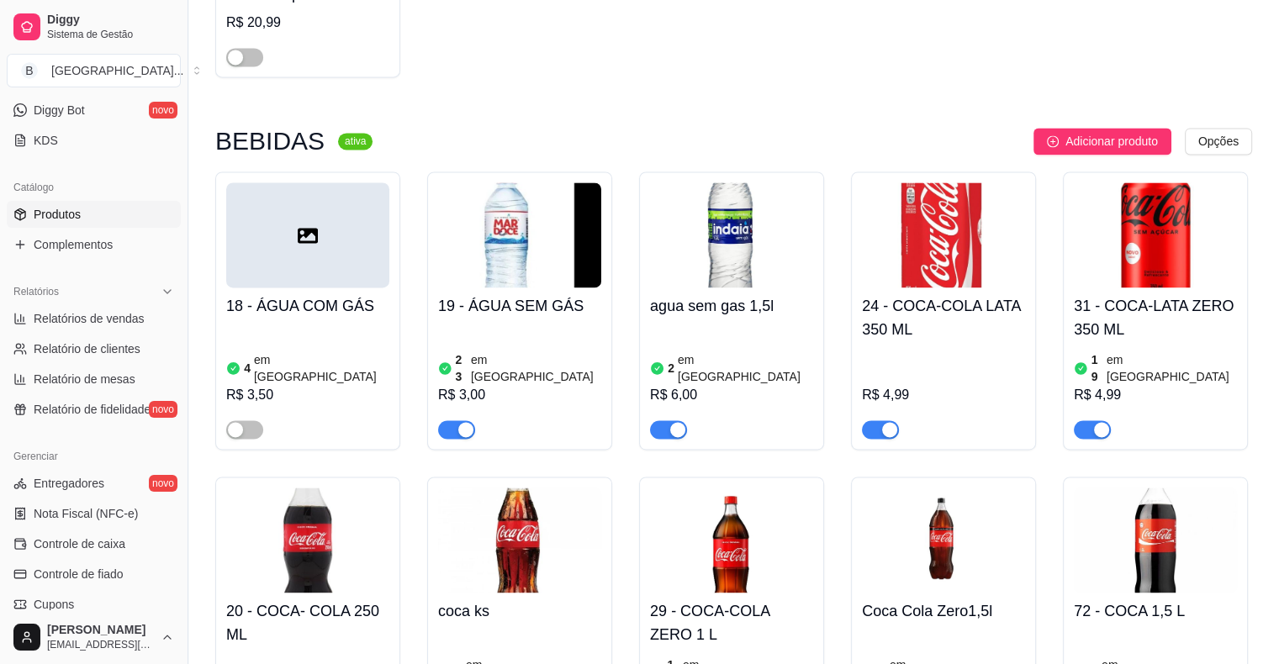
click at [925, 405] on div at bounding box center [943, 422] width 163 height 34
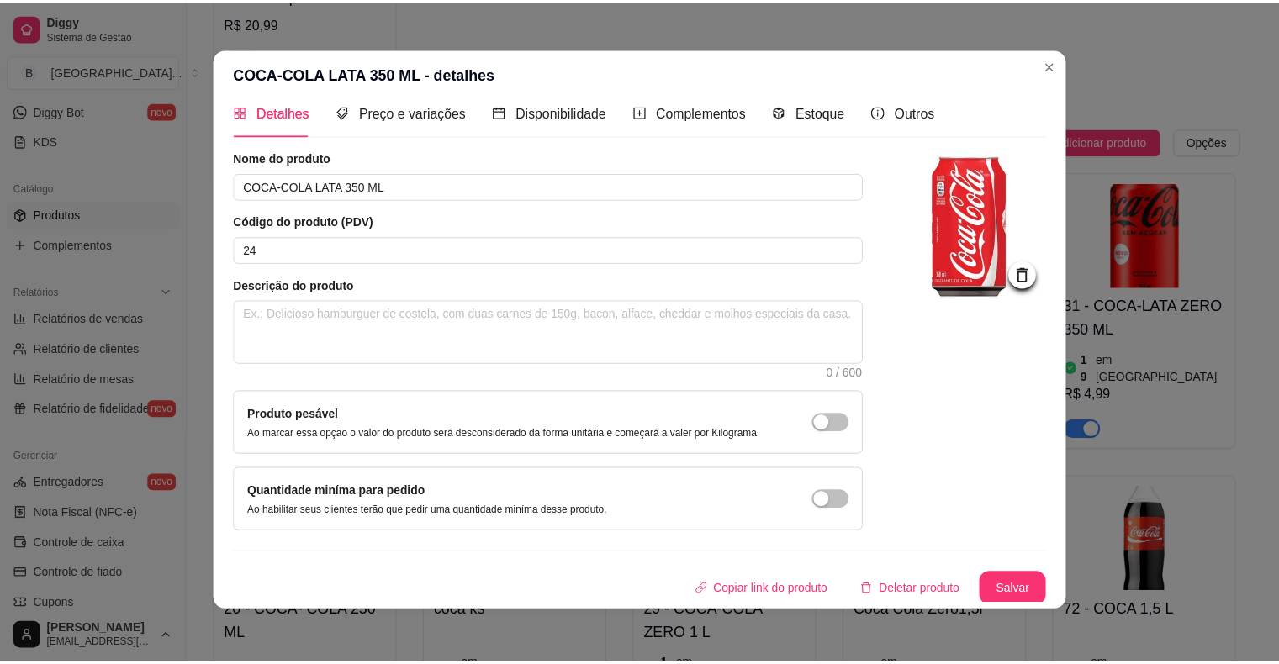
scroll to position [3, 0]
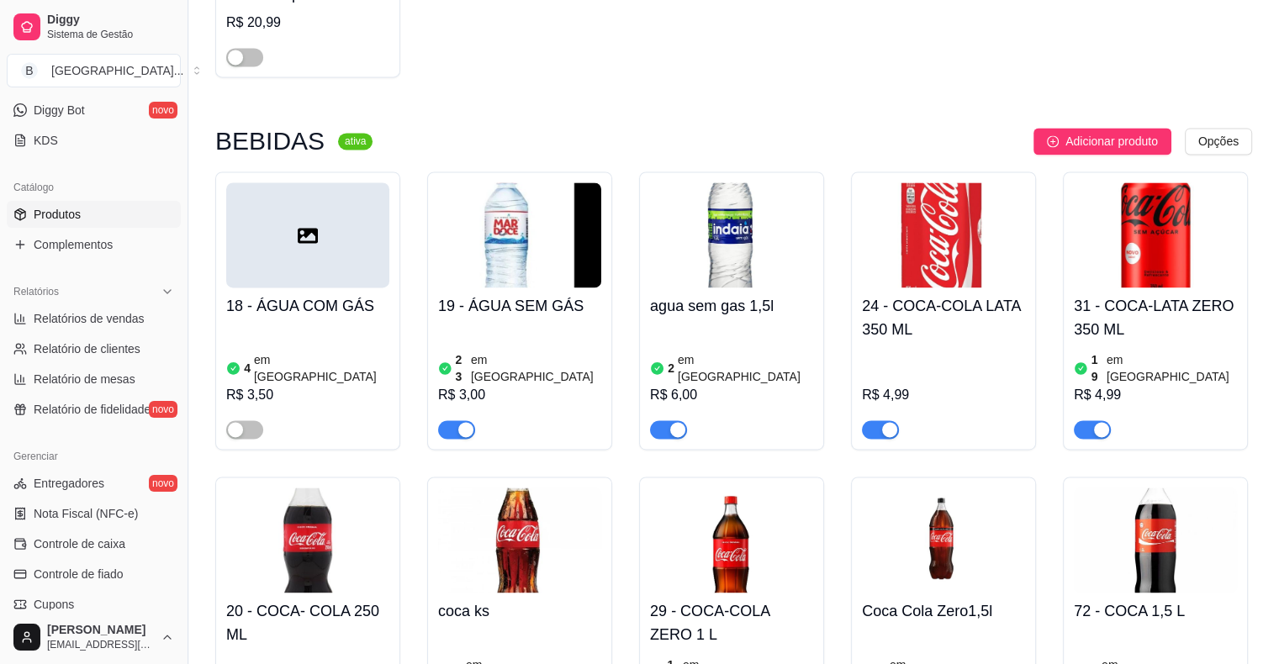
click at [958, 385] on div "R$ 4,99" at bounding box center [943, 395] width 163 height 20
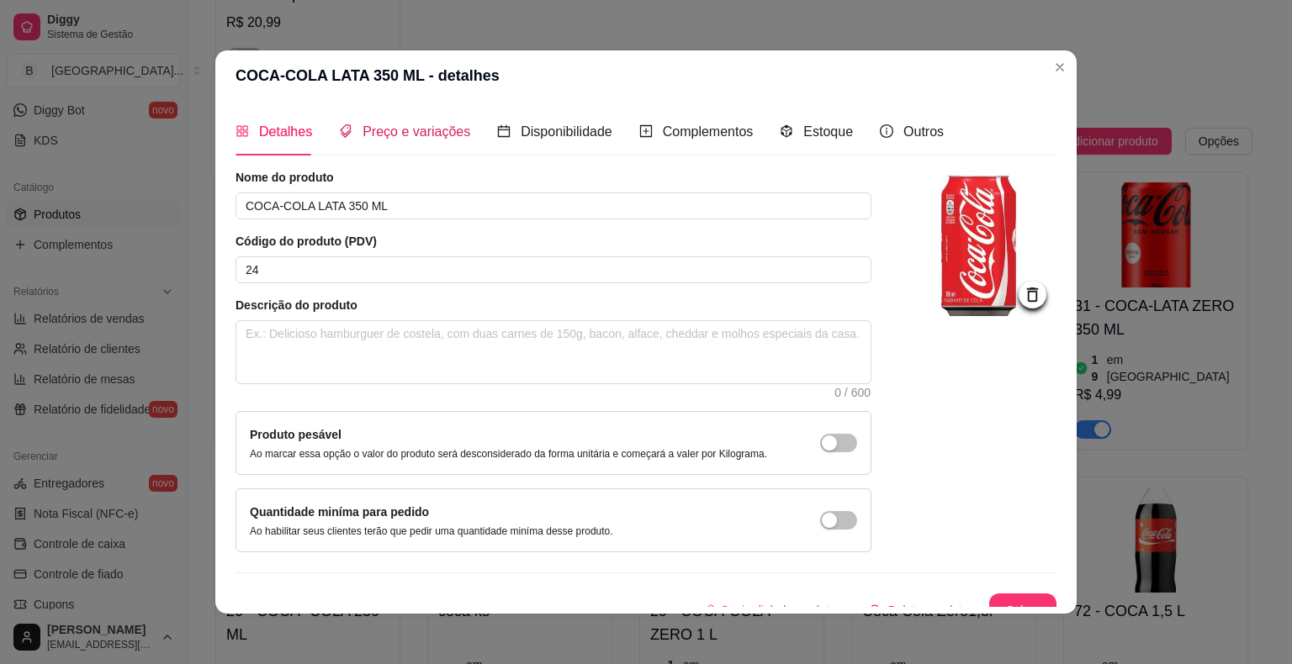
click at [427, 124] on span "Preço e variações" at bounding box center [416, 131] width 108 height 14
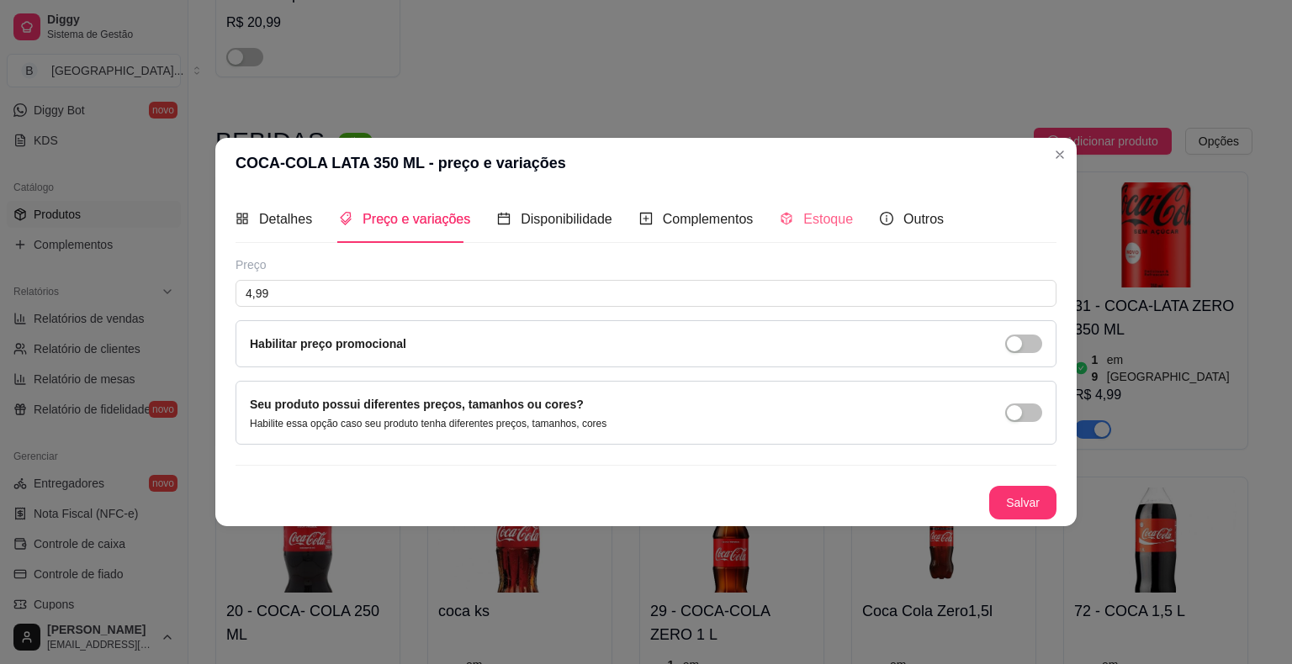
click at [838, 234] on div "Estoque" at bounding box center [816, 219] width 73 height 48
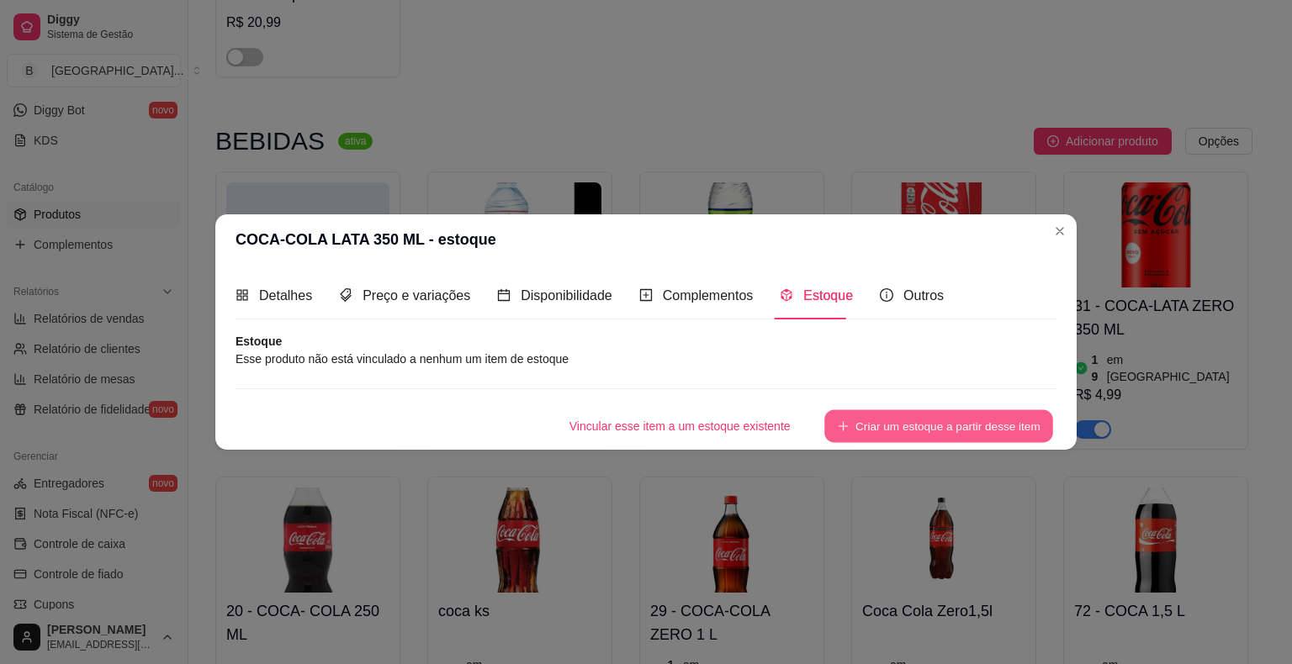
click at [949, 428] on button "Criar um estoque a partir desse item" at bounding box center [938, 426] width 229 height 33
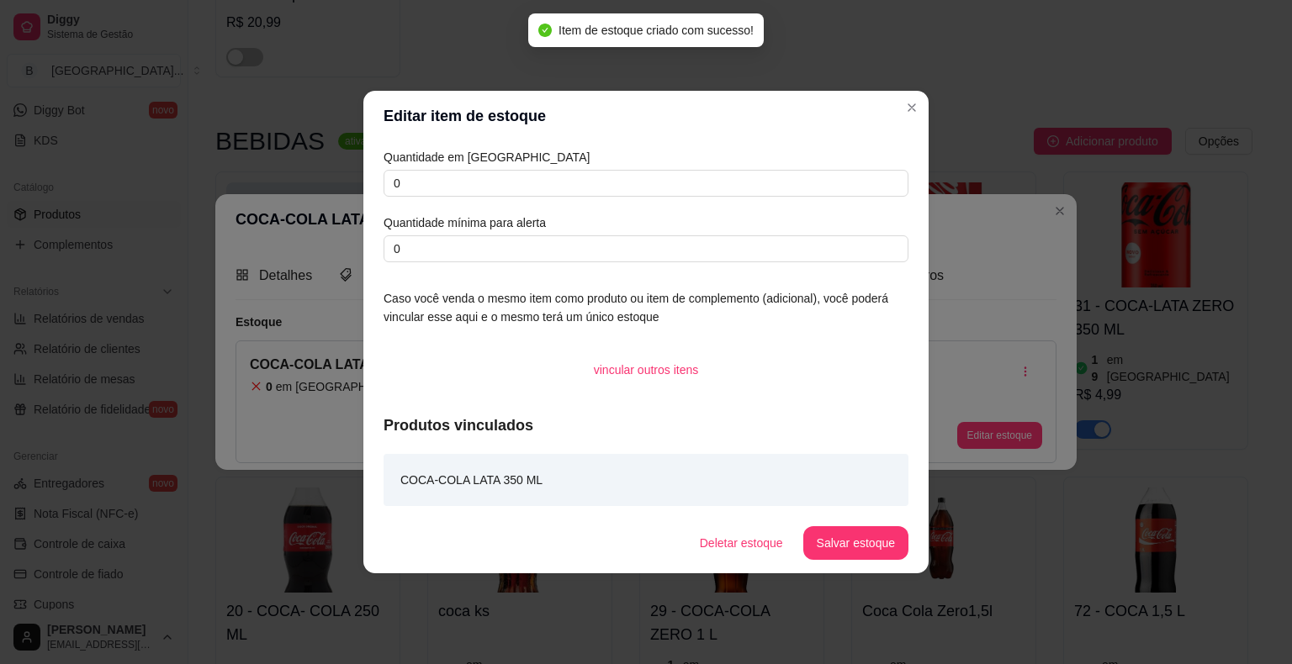
click at [721, 163] on article "Quantidade em [GEOGRAPHIC_DATA]" at bounding box center [645, 157] width 525 height 18
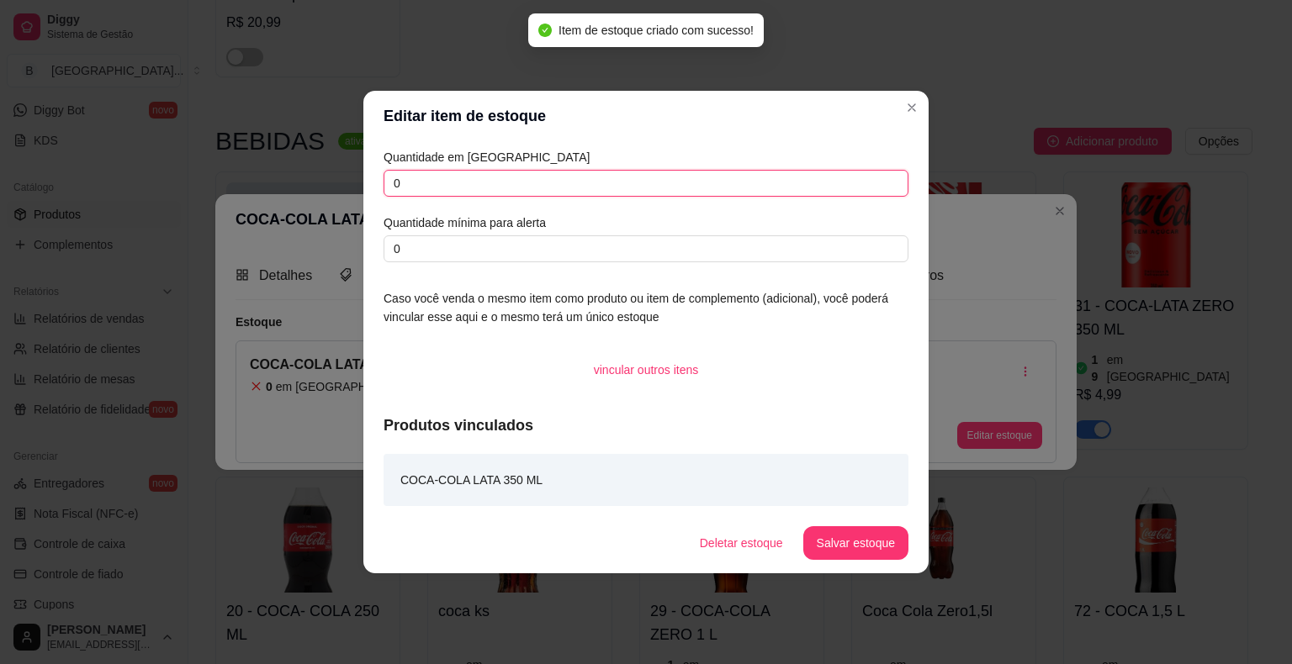
click at [730, 179] on input "0" at bounding box center [645, 183] width 525 height 27
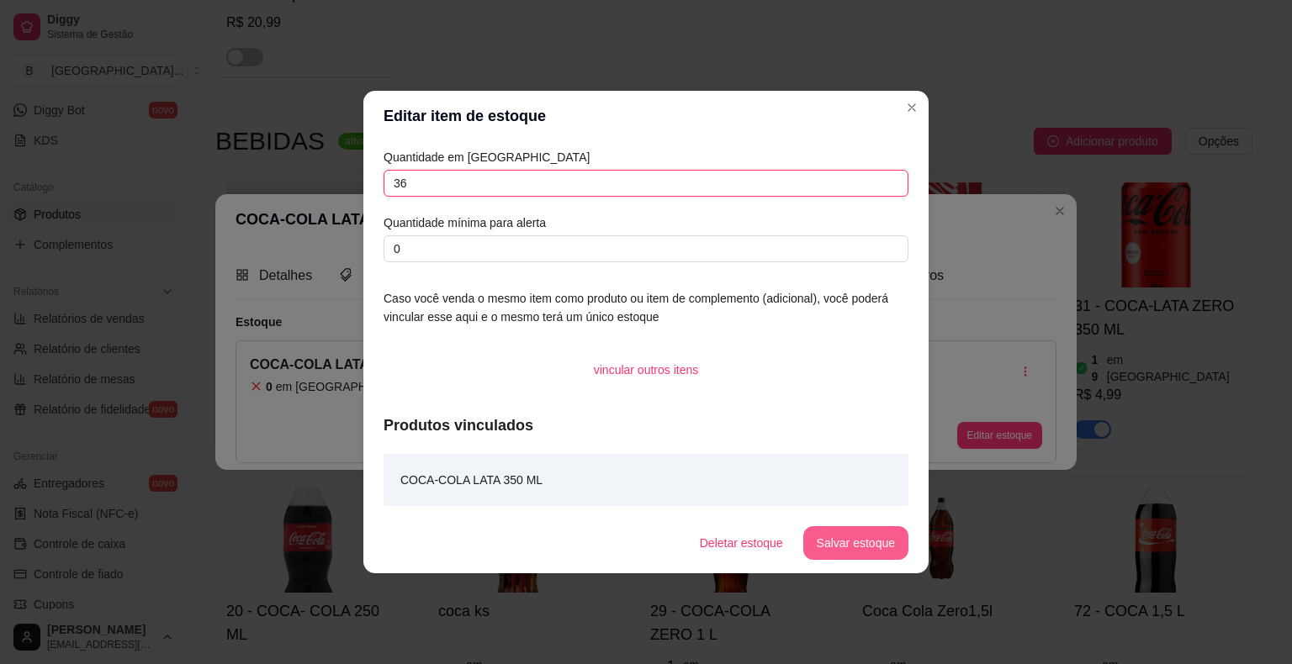
type input "36"
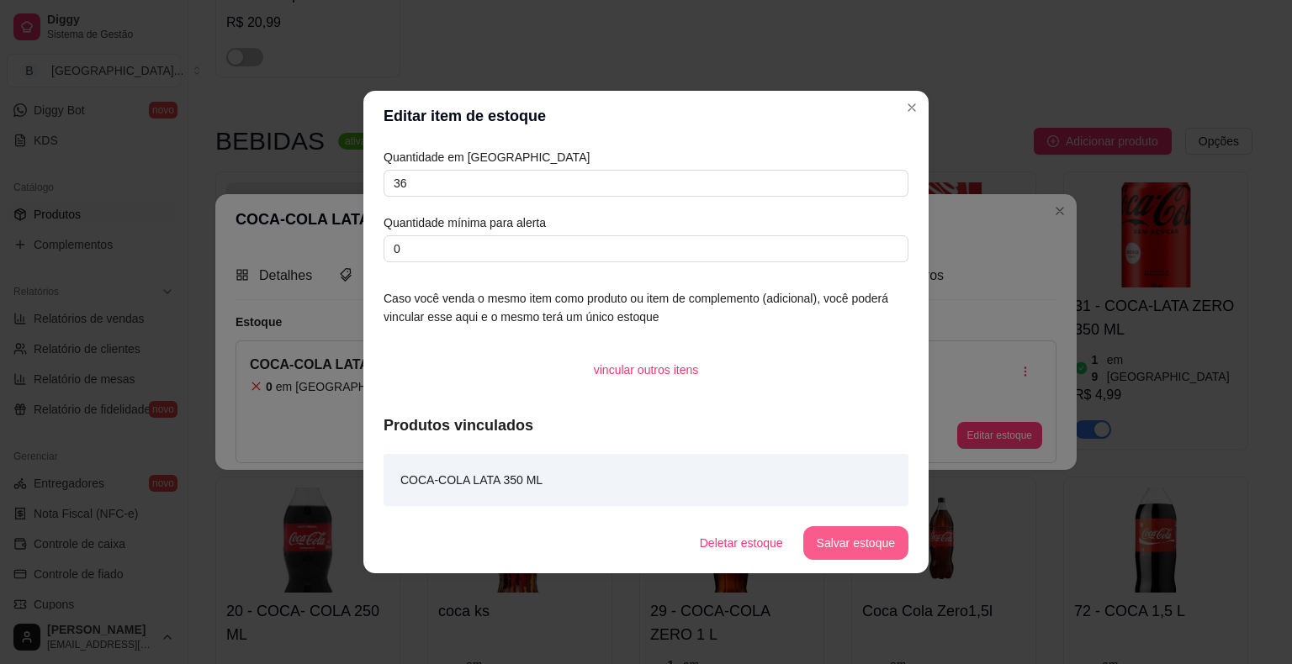
click at [831, 533] on button "Salvar estoque" at bounding box center [855, 543] width 105 height 34
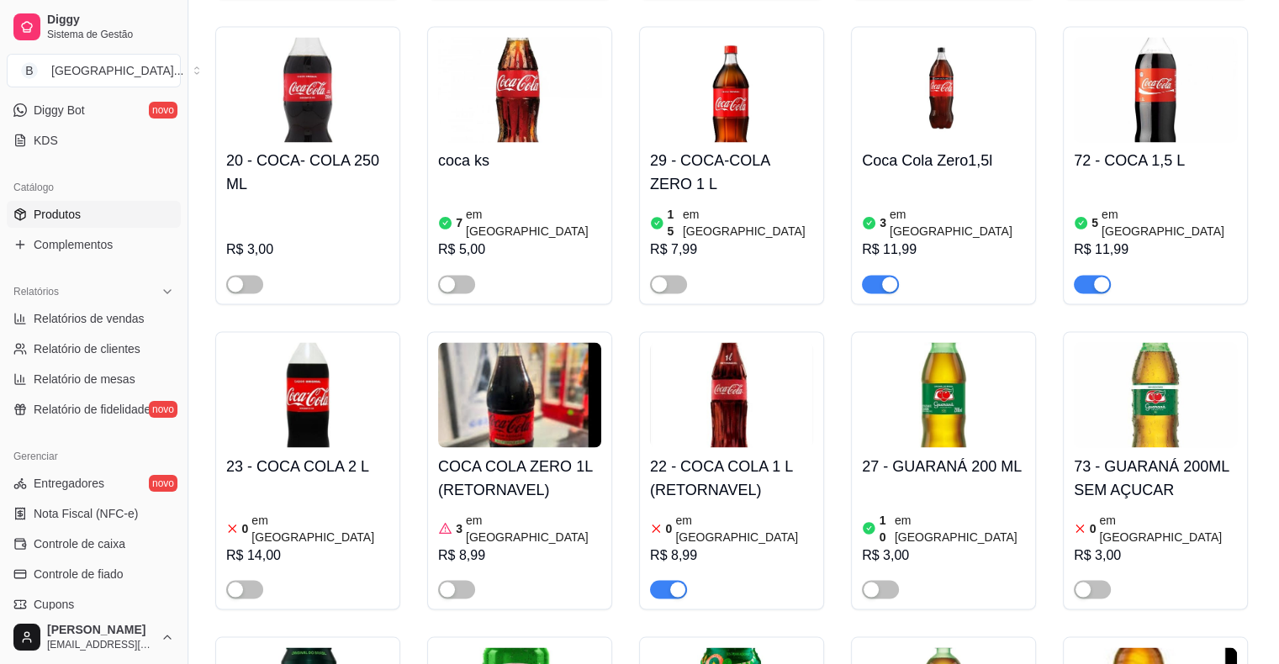
scroll to position [3027, 0]
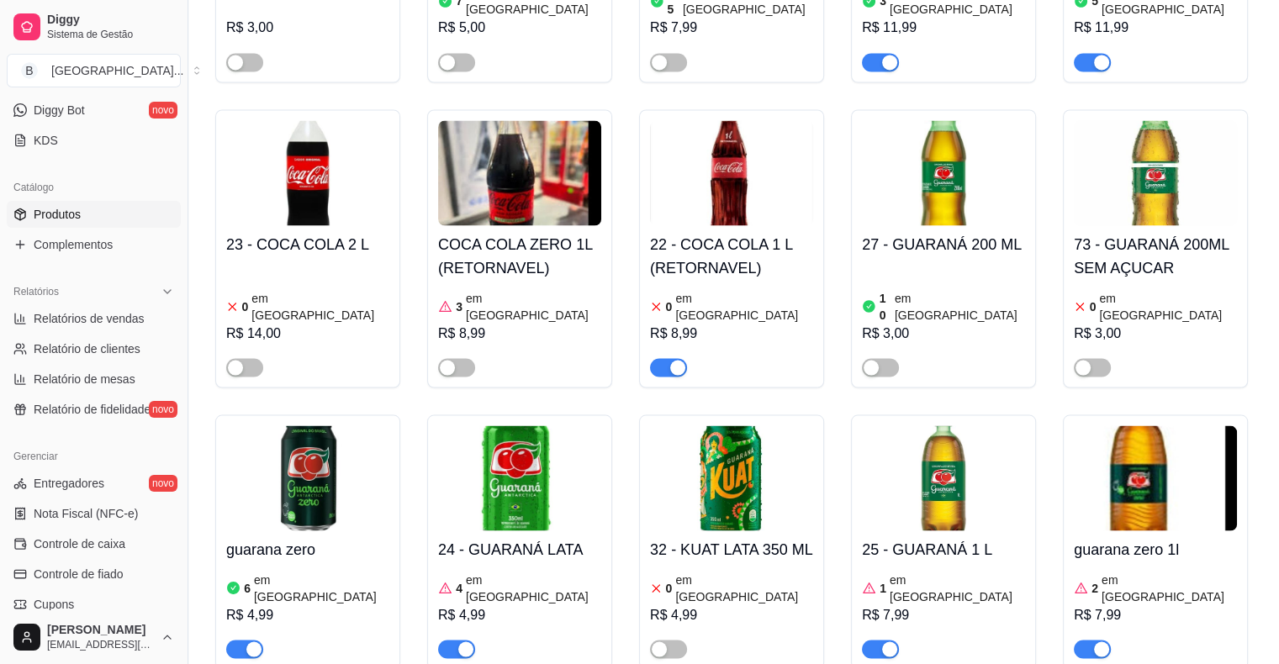
click at [915, 605] on div "R$ 7,99" at bounding box center [943, 615] width 163 height 20
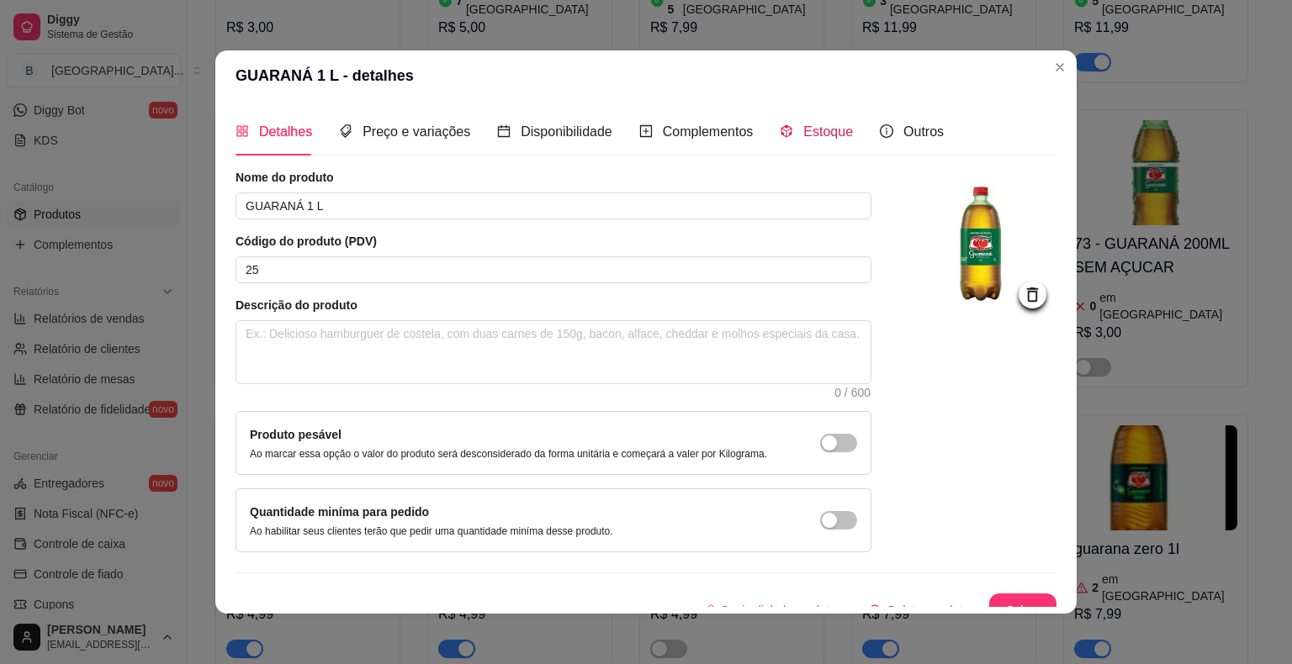
click at [817, 127] on span "Estoque" at bounding box center [828, 131] width 50 height 14
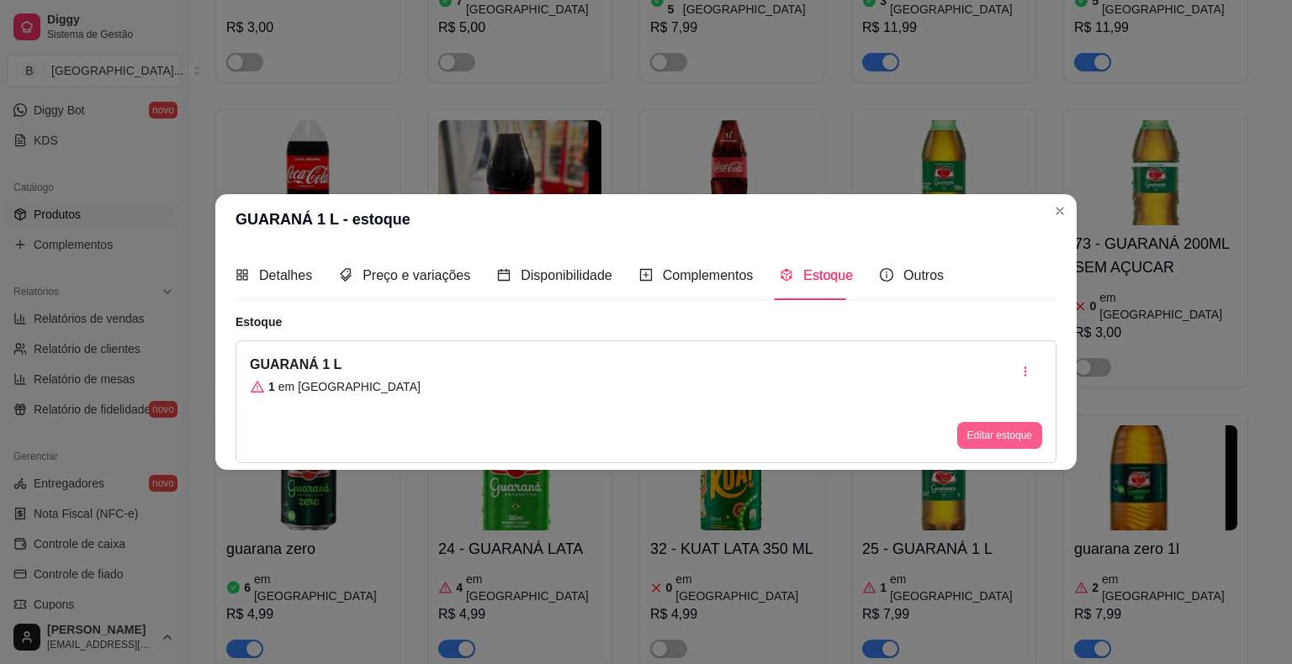
click at [1007, 435] on button "Editar estoque" at bounding box center [999, 435] width 85 height 27
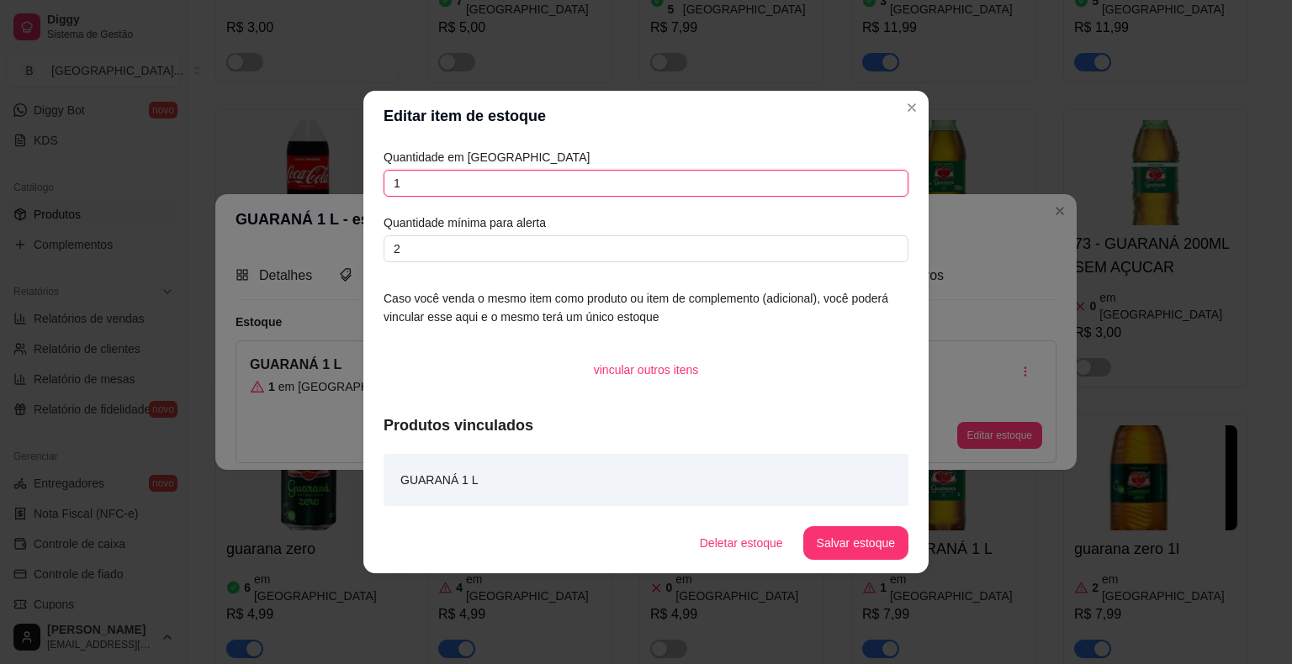
click at [626, 191] on input "1" at bounding box center [645, 183] width 525 height 27
type input "0"
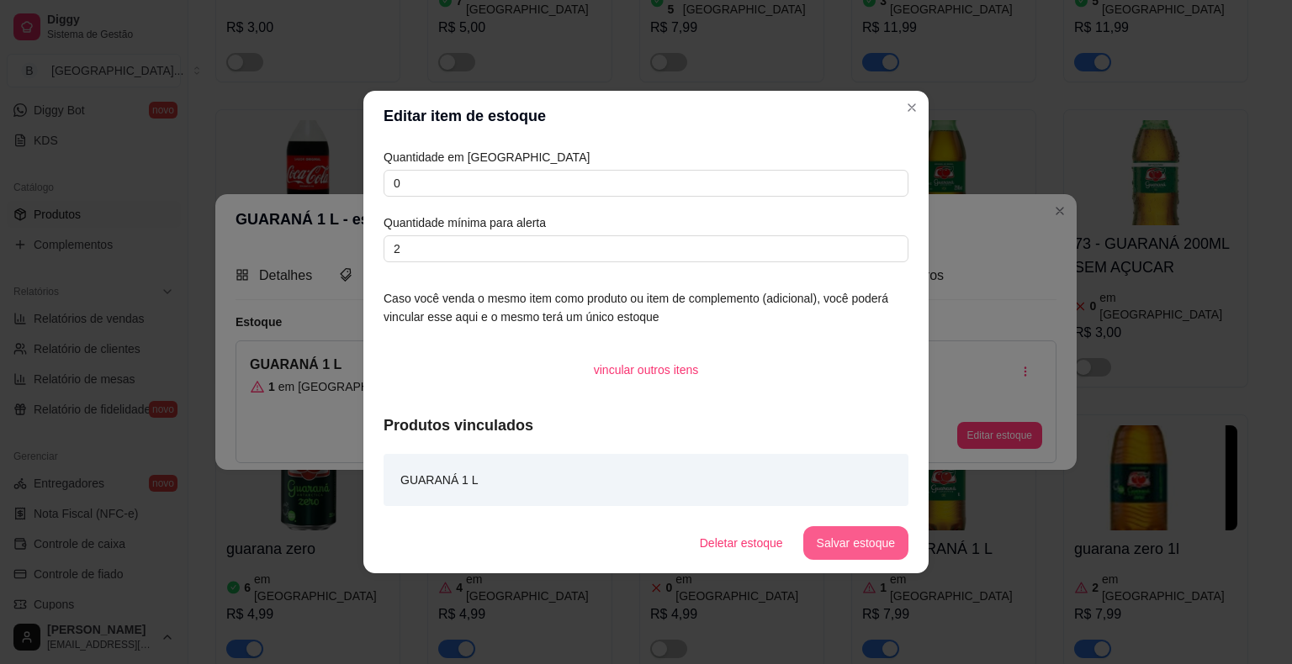
click at [878, 550] on button "Salvar estoque" at bounding box center [855, 543] width 105 height 34
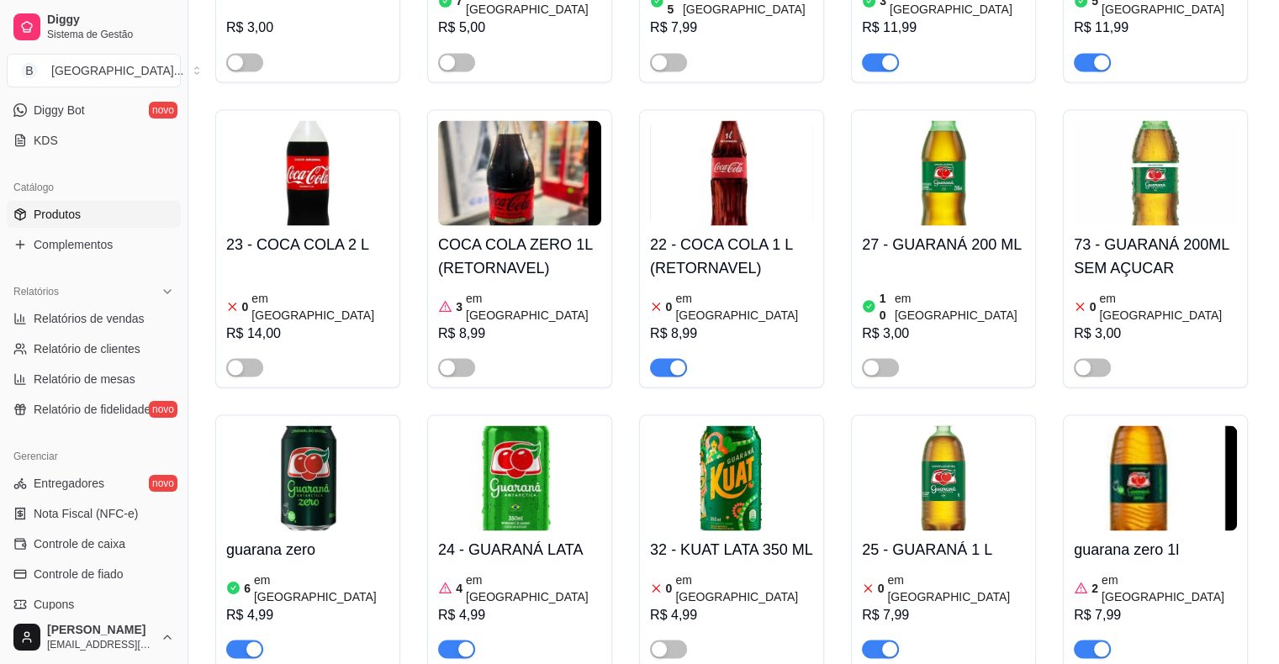
click at [891, 638] on div at bounding box center [880, 648] width 37 height 20
click at [891, 642] on div "button" at bounding box center [889, 649] width 15 height 15
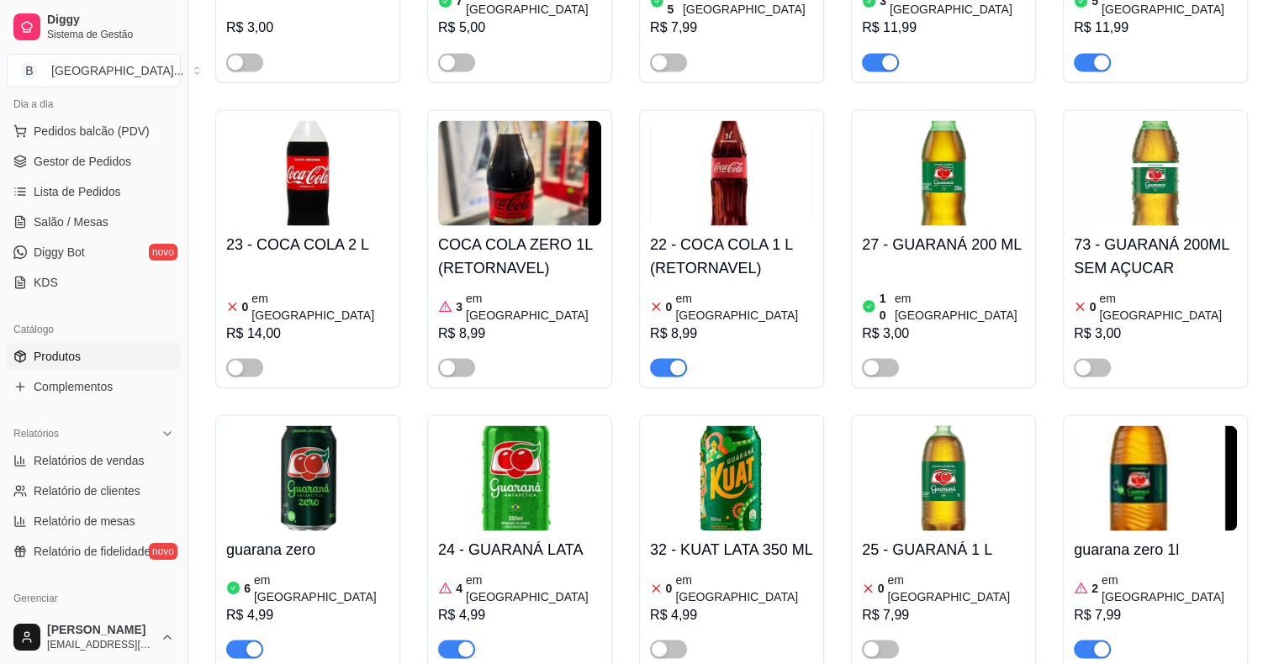
scroll to position [0, 0]
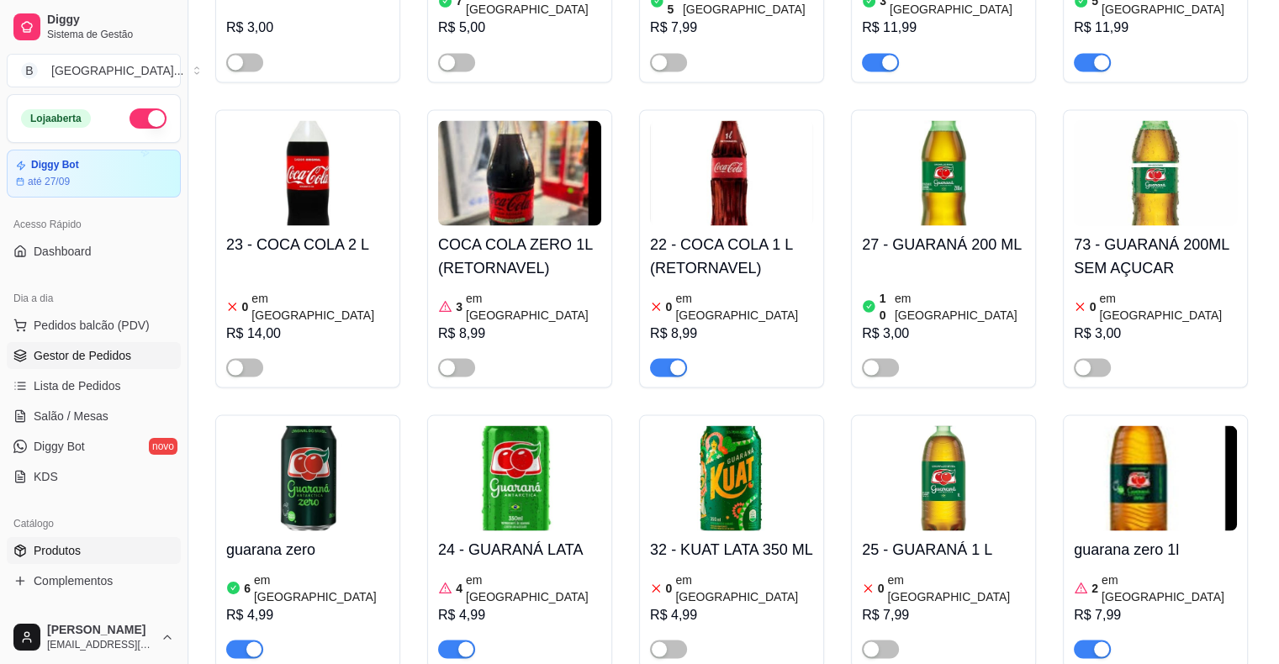
click at [98, 347] on span "Gestor de Pedidos" at bounding box center [83, 355] width 98 height 17
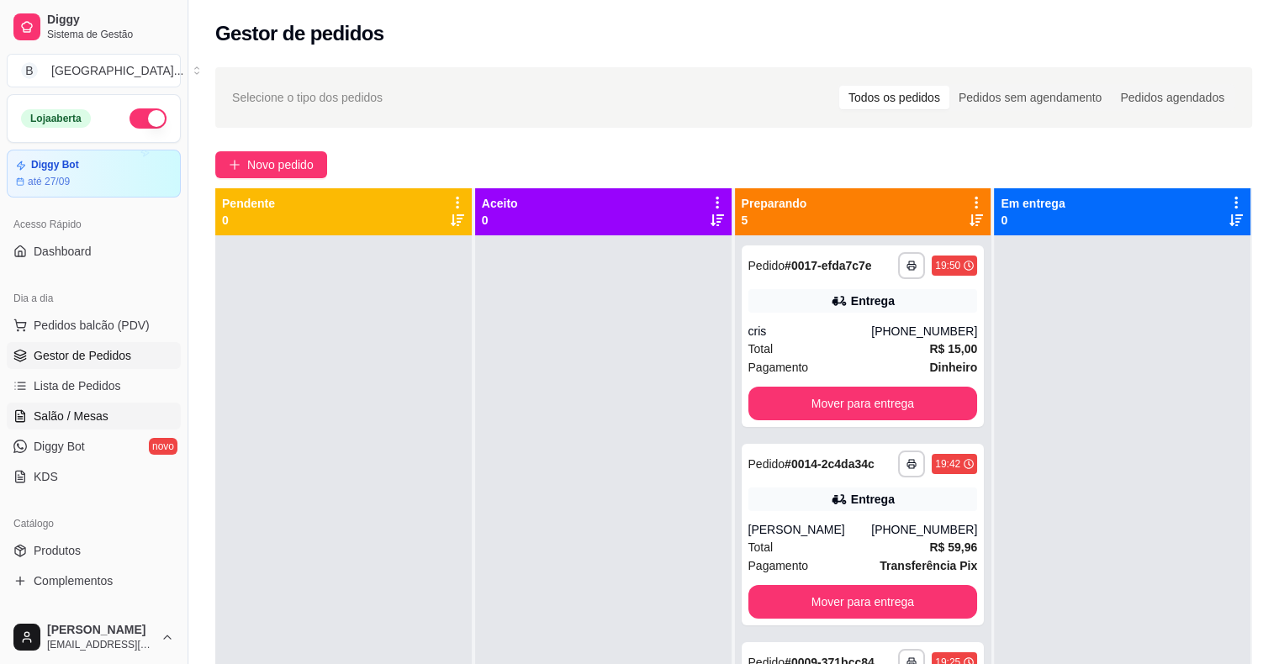
click at [77, 415] on span "Salão / Mesas" at bounding box center [71, 416] width 75 height 17
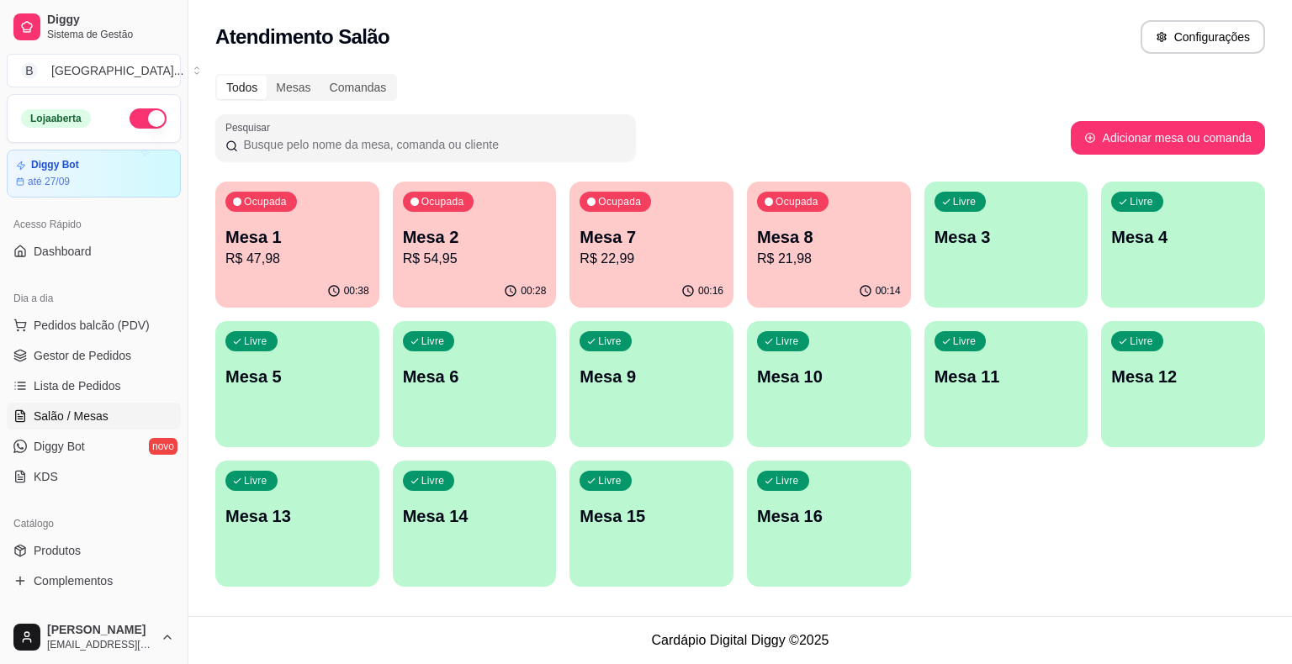
click at [445, 316] on div "Ocupada Mesa 1 R$ 47,98 00:38 Ocupada Mesa 2 R$ 54,95 00:28 Ocupada Mesa 7 R$ 2…" at bounding box center [739, 384] width 1049 height 405
click at [445, 303] on div "00:28" at bounding box center [474, 290] width 159 height 32
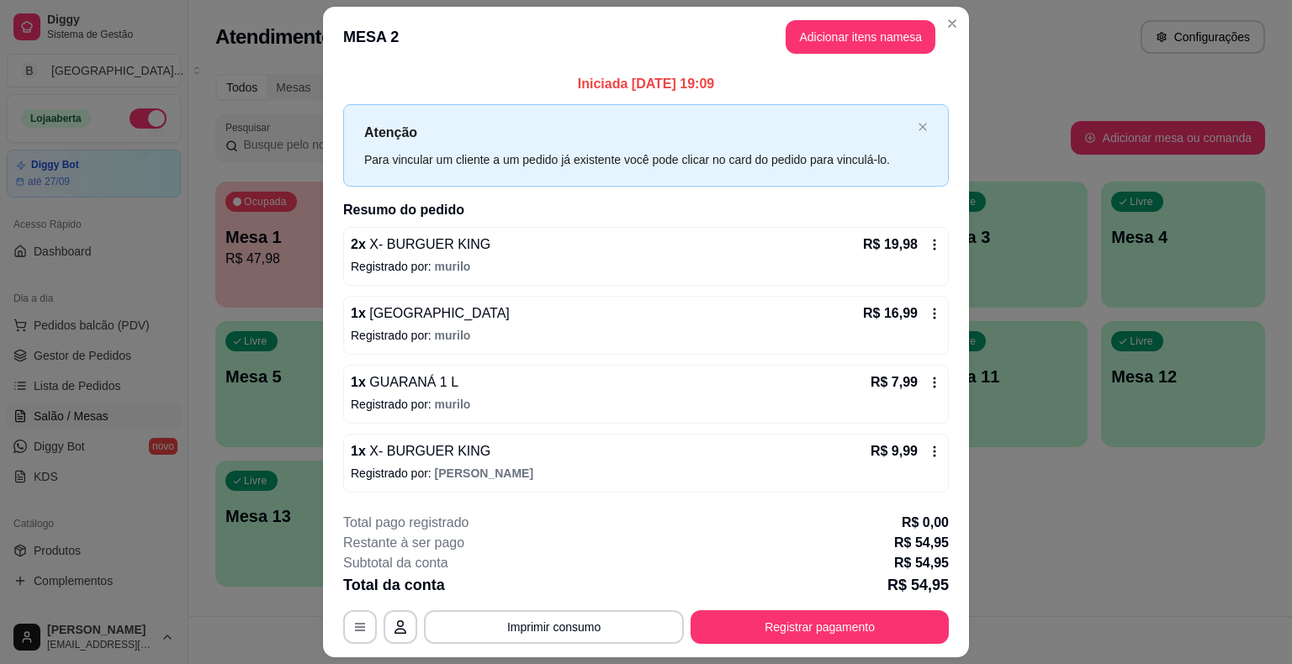
scroll to position [45, 0]
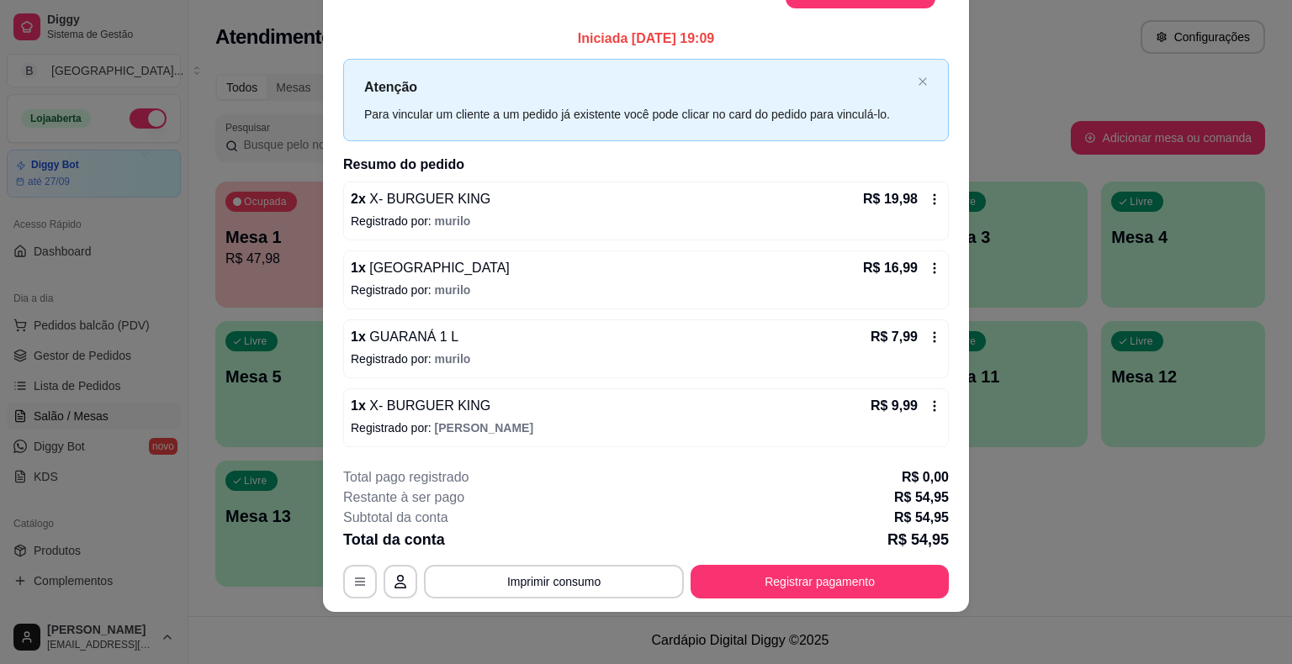
click at [933, 327] on div "R$ 7,99" at bounding box center [905, 337] width 71 height 20
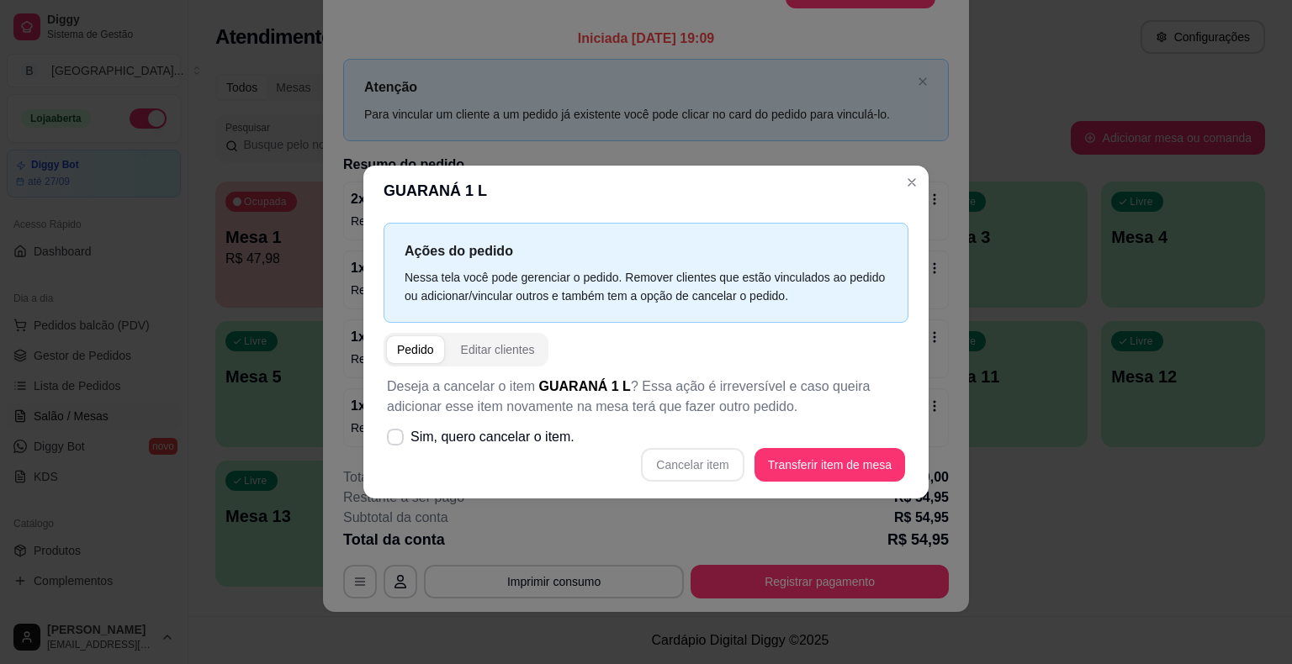
click at [444, 416] on p "Deseja a cancelar o item GUARANÁ 1 L ? Essa ação é irreversível e caso queira a…" at bounding box center [646, 397] width 518 height 40
click at [444, 442] on span "Sim, quero cancelar o item." at bounding box center [492, 437] width 164 height 20
click at [397, 442] on input "Sim, quero cancelar o item." at bounding box center [391, 446] width 11 height 11
checkbox input "true"
click at [663, 466] on button "Cancelar item" at bounding box center [692, 465] width 103 height 34
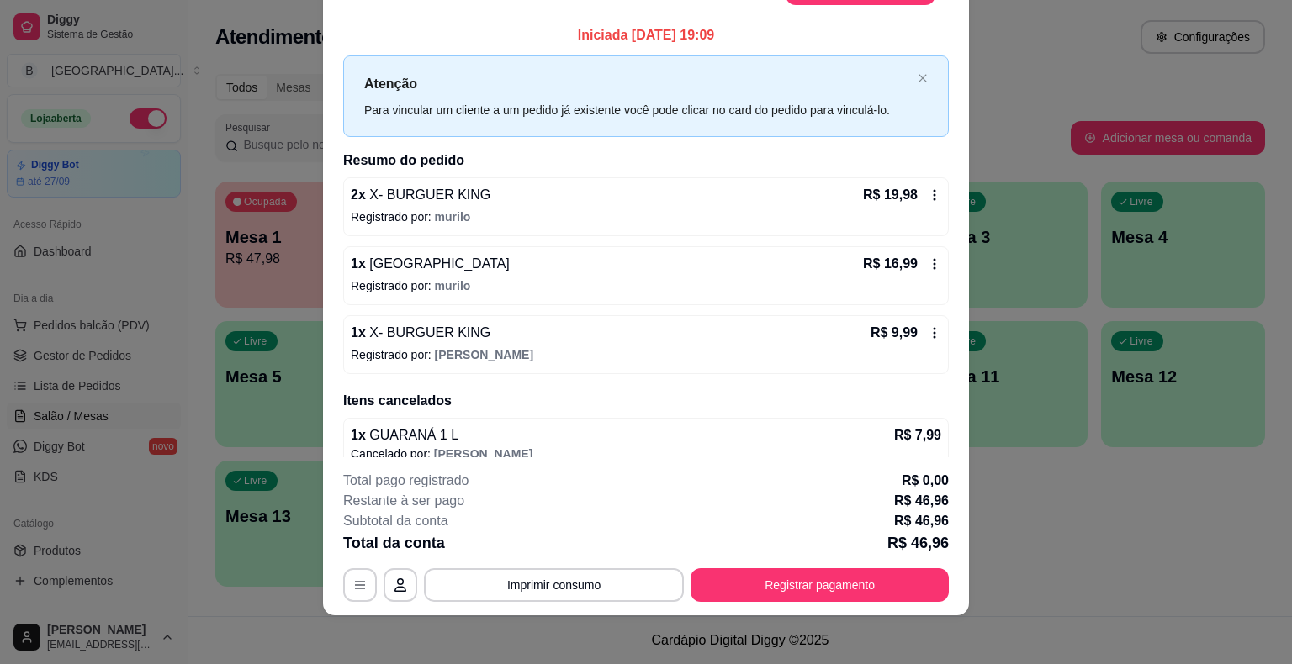
scroll to position [0, 0]
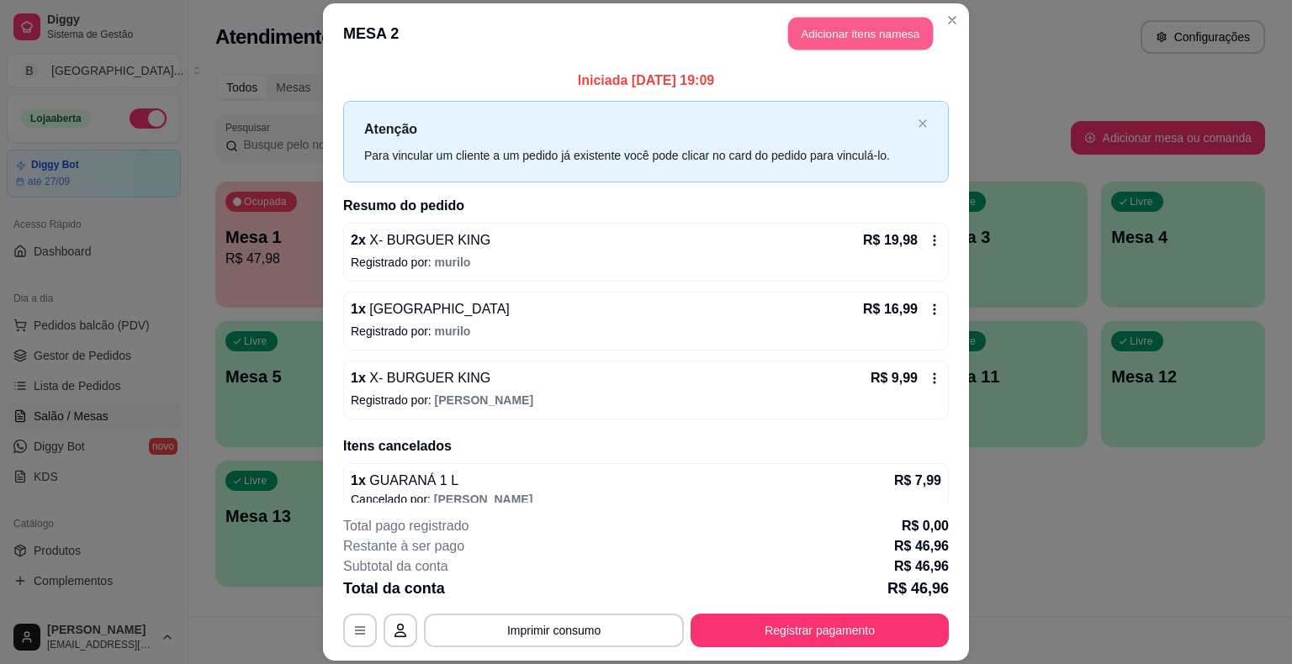
click at [869, 35] on button "Adicionar itens na mesa" at bounding box center [860, 34] width 145 height 33
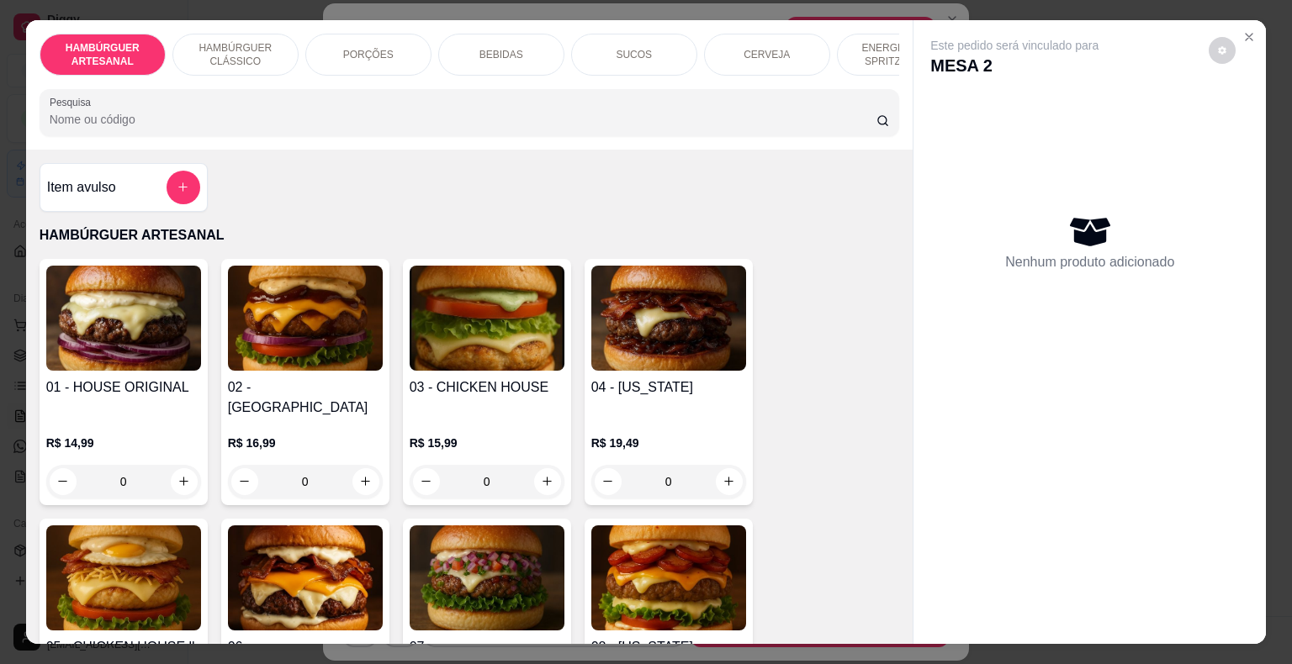
click at [526, 60] on div "BEBIDAS" at bounding box center [501, 55] width 126 height 42
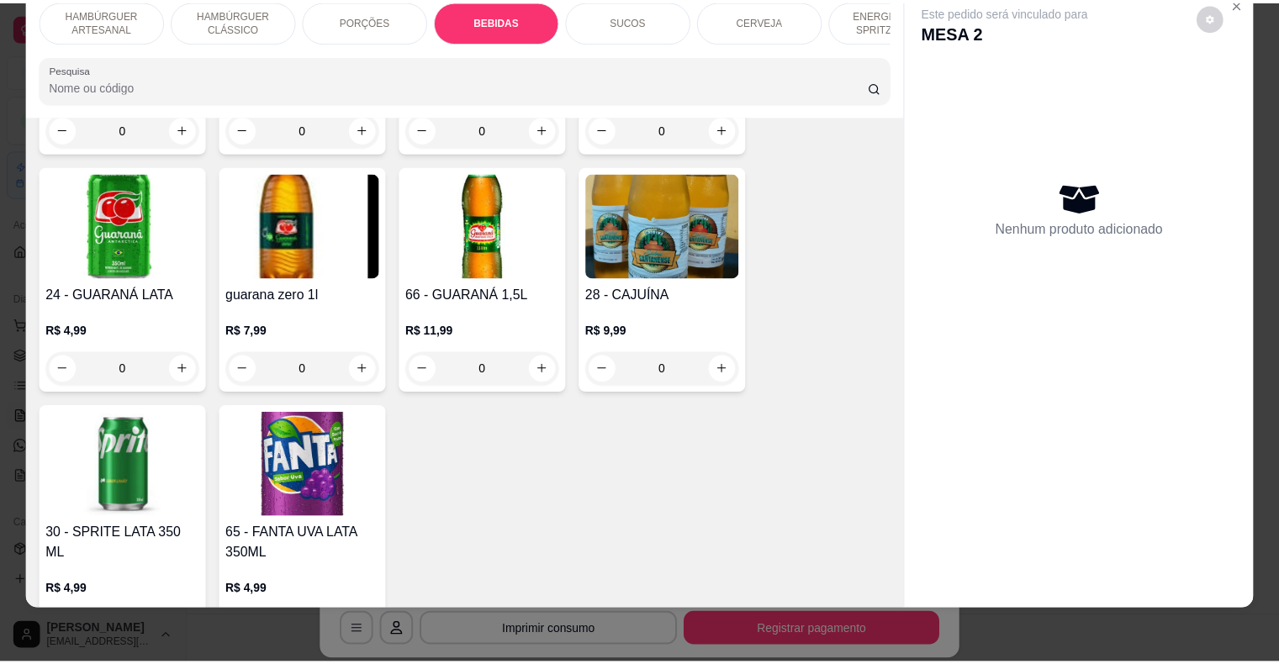
scroll to position [2482, 0]
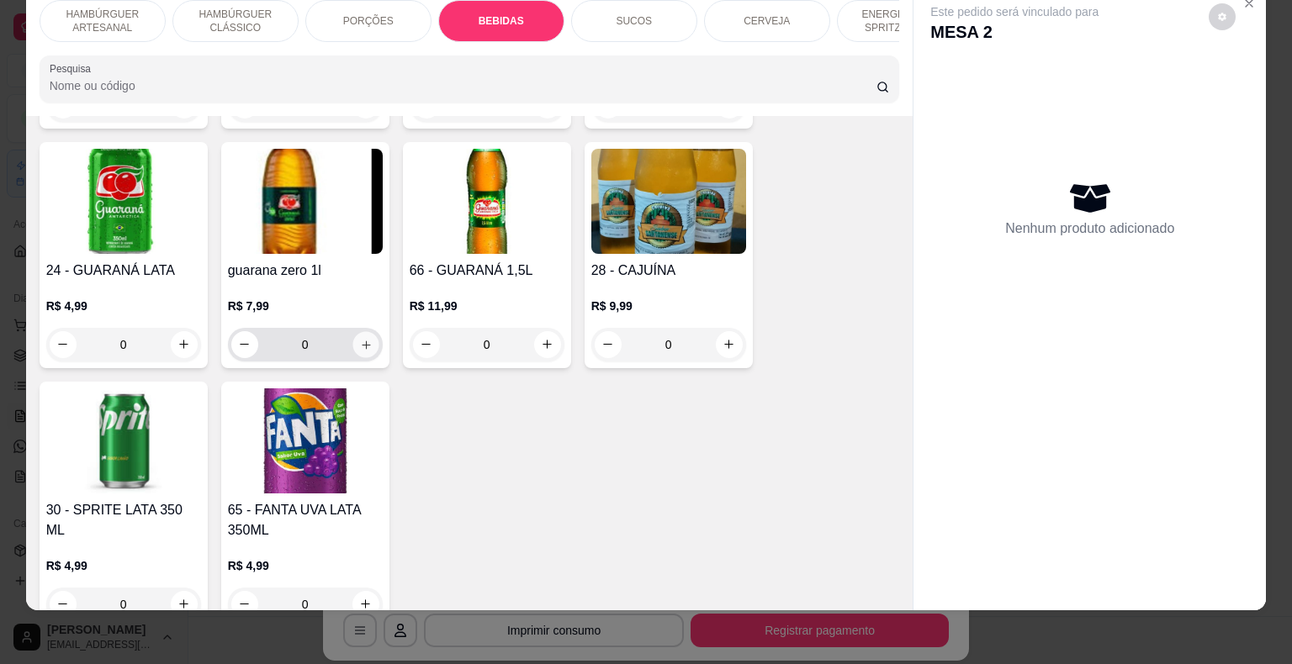
click at [352, 331] on button "increase-product-quantity" at bounding box center [365, 344] width 26 height 26
type input "1"
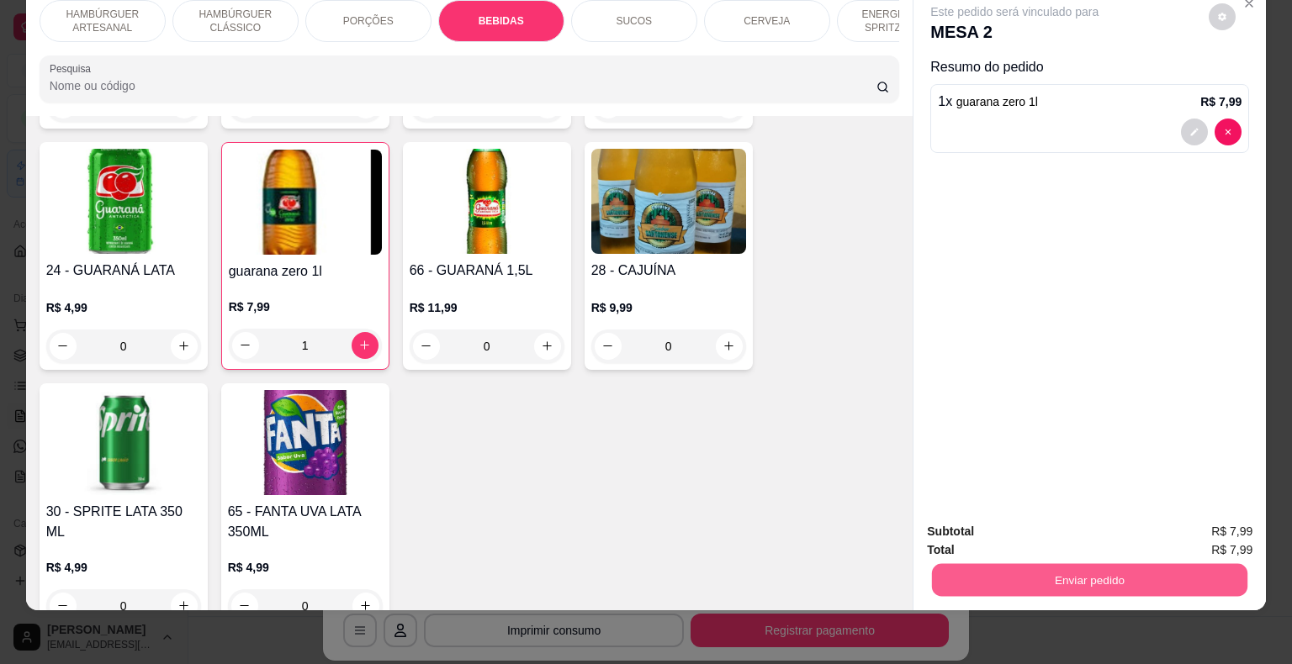
click at [957, 564] on button "Enviar pedido" at bounding box center [1089, 580] width 315 height 33
click at [951, 521] on button "Não registrar e enviar pedido" at bounding box center [1034, 525] width 170 height 31
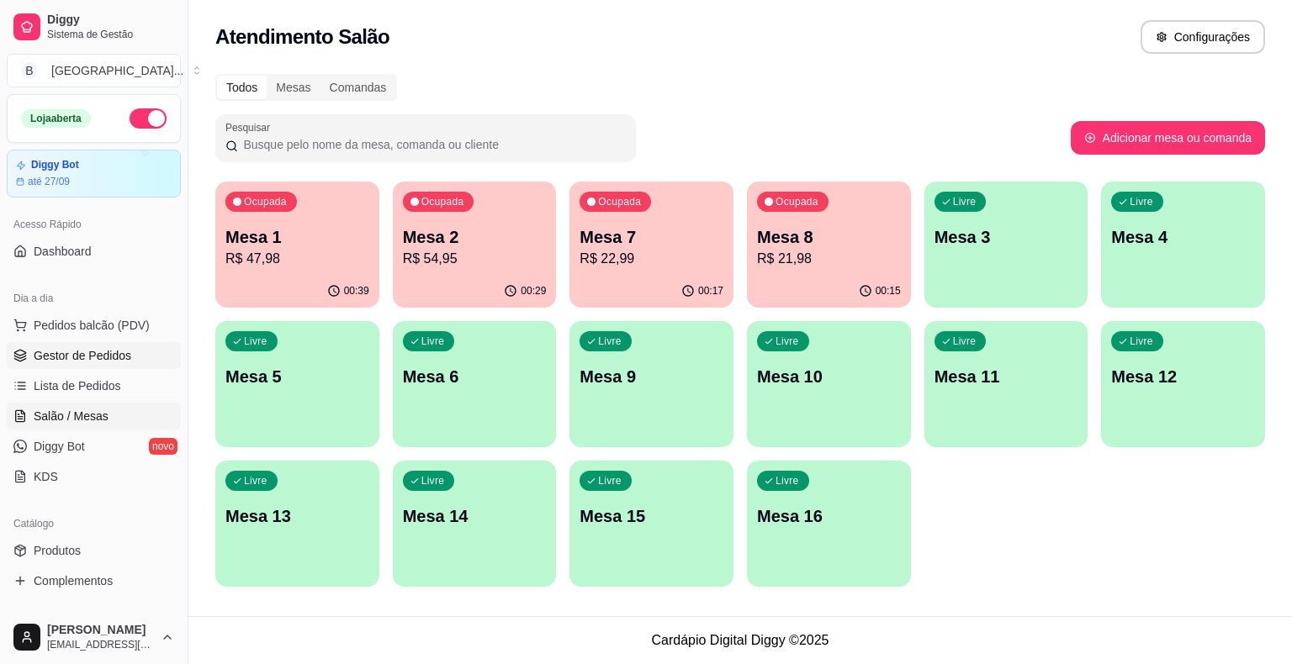
click at [92, 347] on span "Gestor de Pedidos" at bounding box center [83, 355] width 98 height 17
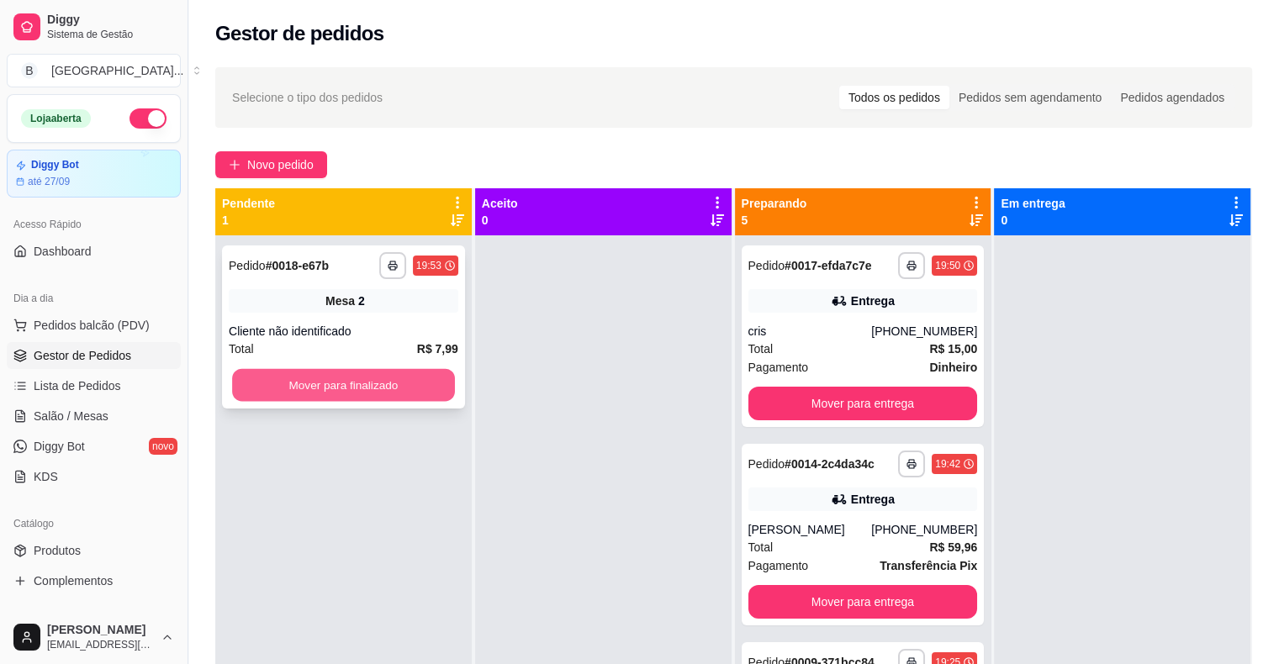
click at [377, 391] on button "Mover para finalizado" at bounding box center [343, 385] width 223 height 33
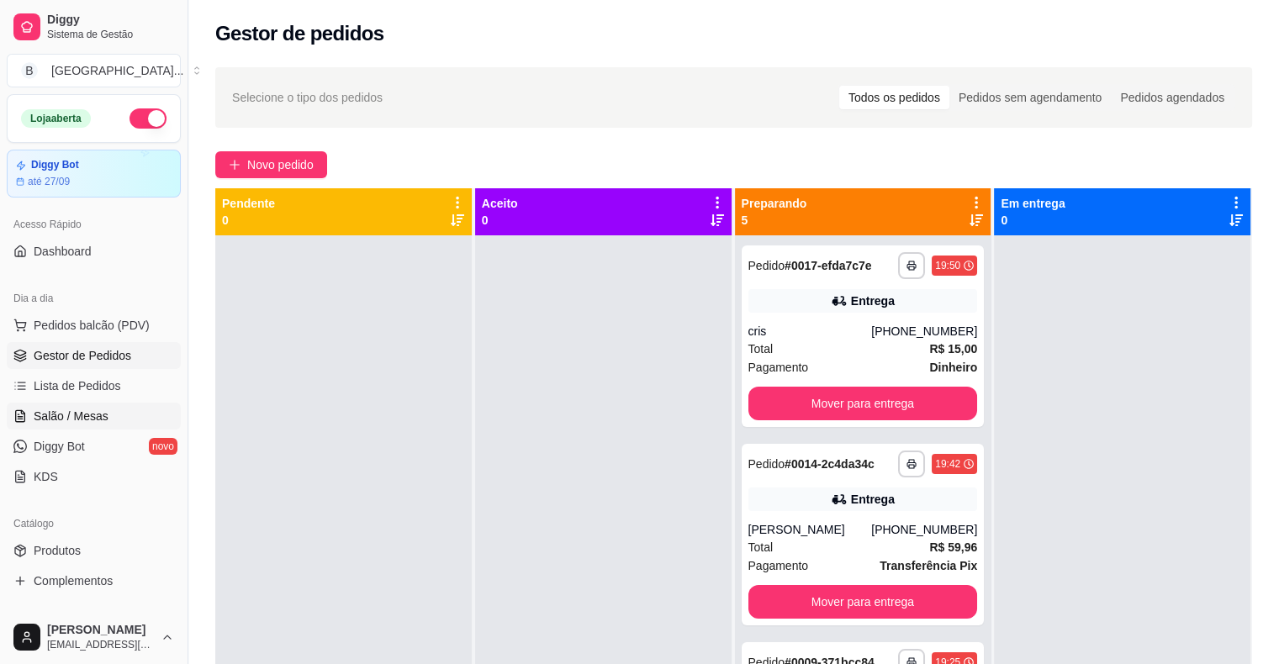
click at [77, 419] on span "Salão / Mesas" at bounding box center [71, 416] width 75 height 17
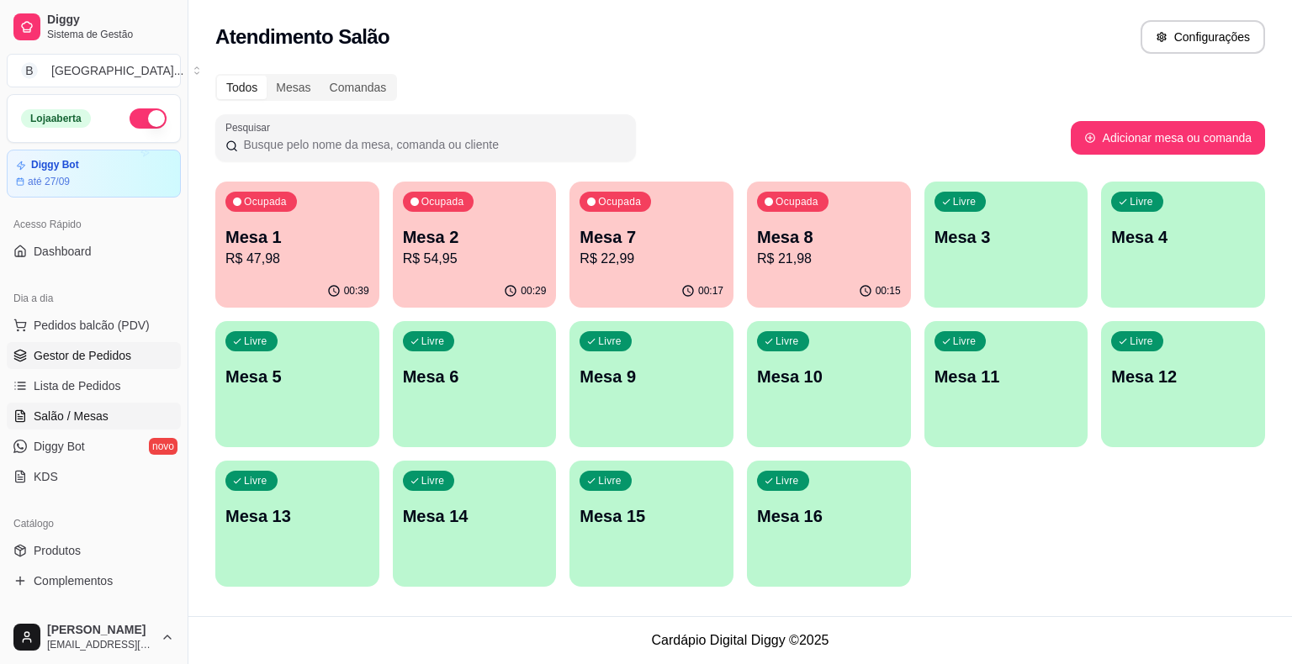
click at [98, 348] on span "Gestor de Pedidos" at bounding box center [83, 355] width 98 height 17
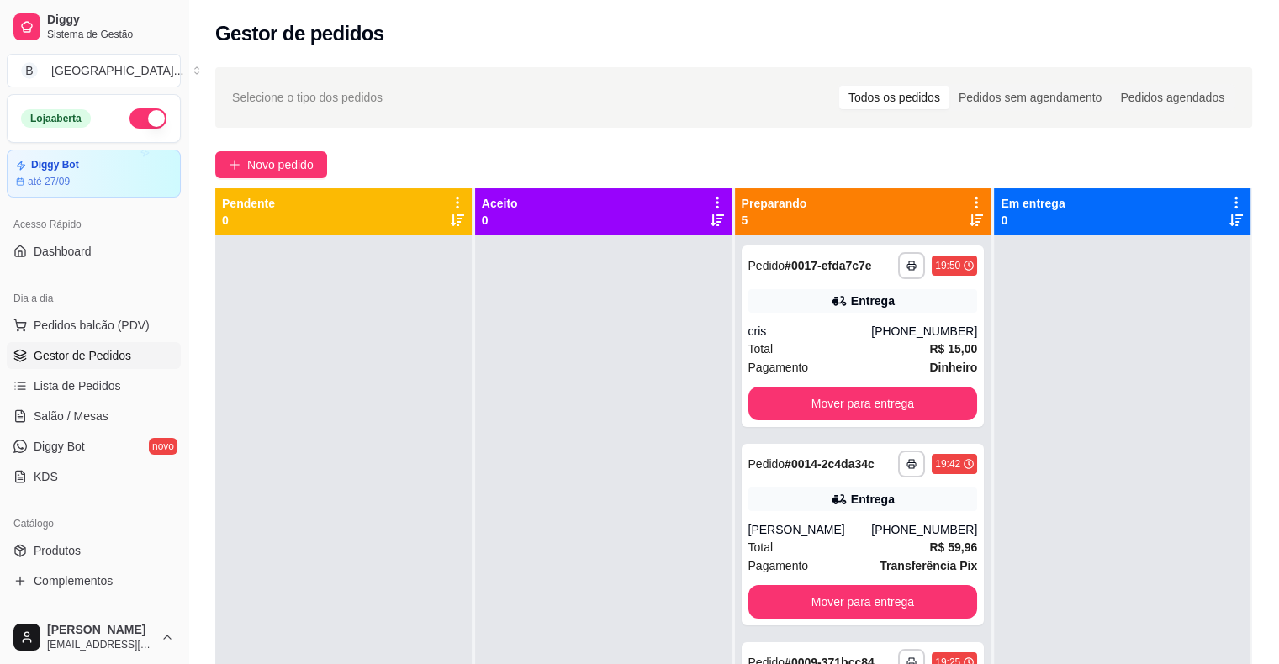
click at [104, 536] on div "Catálogo" at bounding box center [94, 523] width 174 height 27
click at [102, 543] on link "Produtos" at bounding box center [94, 550] width 174 height 27
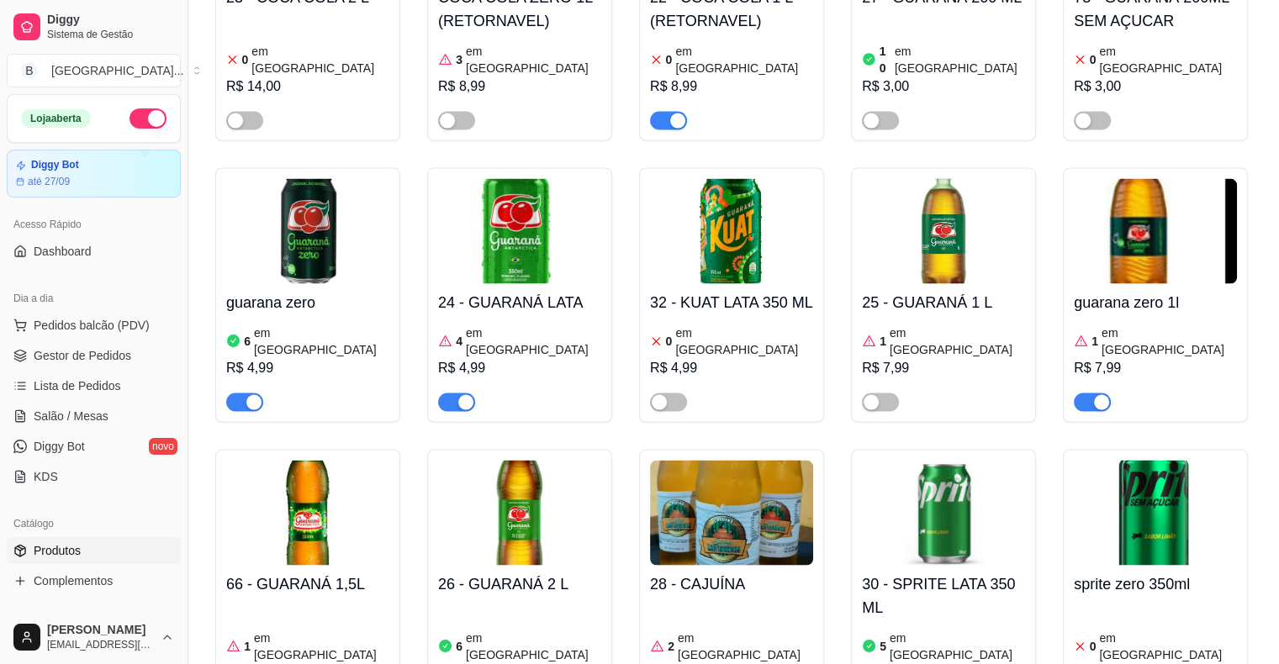
scroll to position [3111, 0]
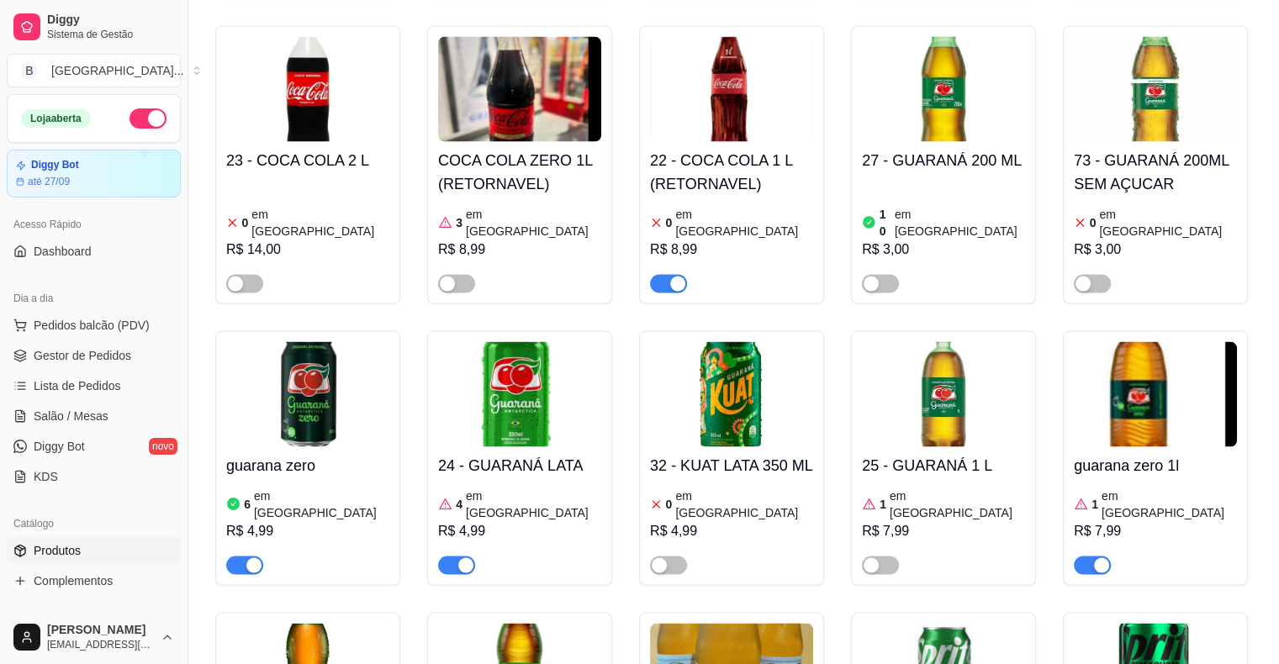
click at [1092, 556] on button "button" at bounding box center [1092, 565] width 37 height 18
click at [1151, 521] on div "R$ 7,99" at bounding box center [1155, 531] width 163 height 20
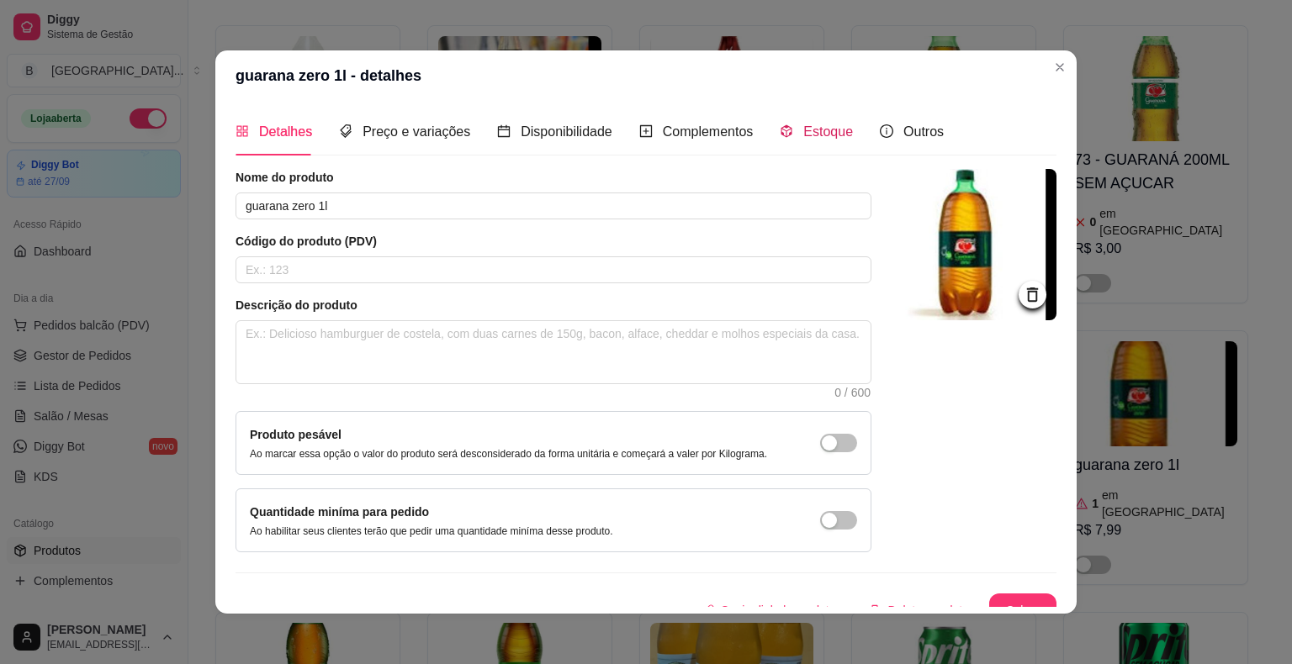
click at [786, 129] on div "Estoque" at bounding box center [816, 131] width 73 height 21
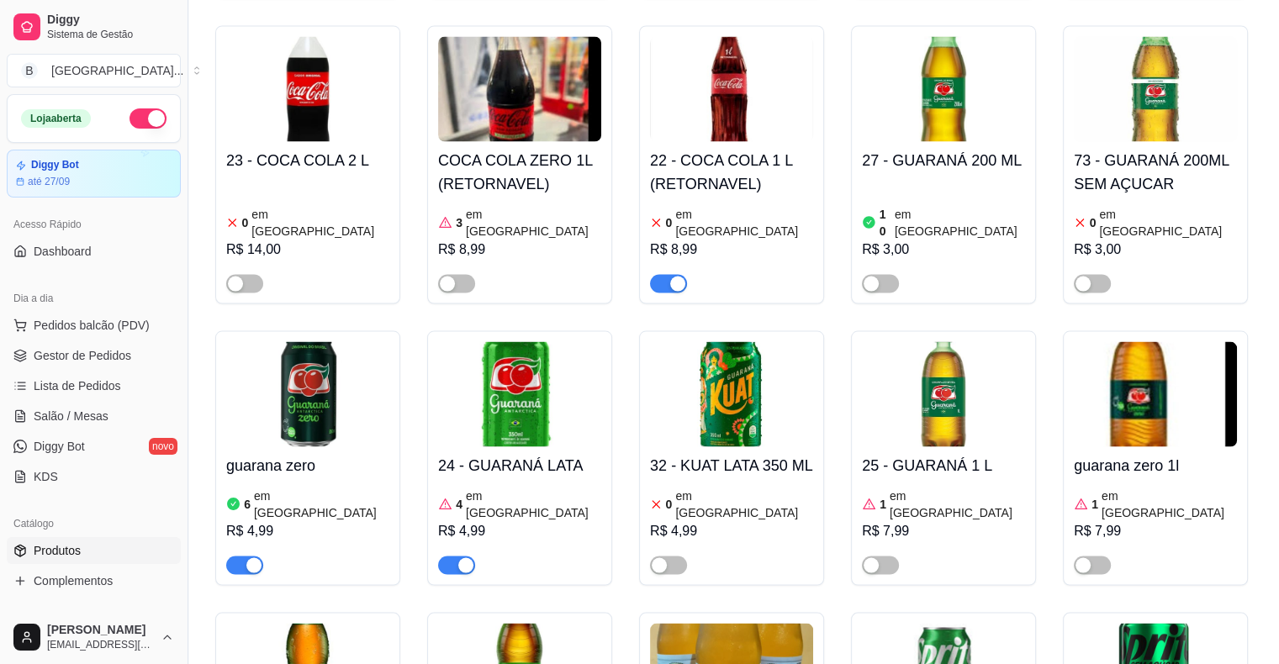
click at [1126, 521] on div "R$ 7,99" at bounding box center [1155, 531] width 163 height 20
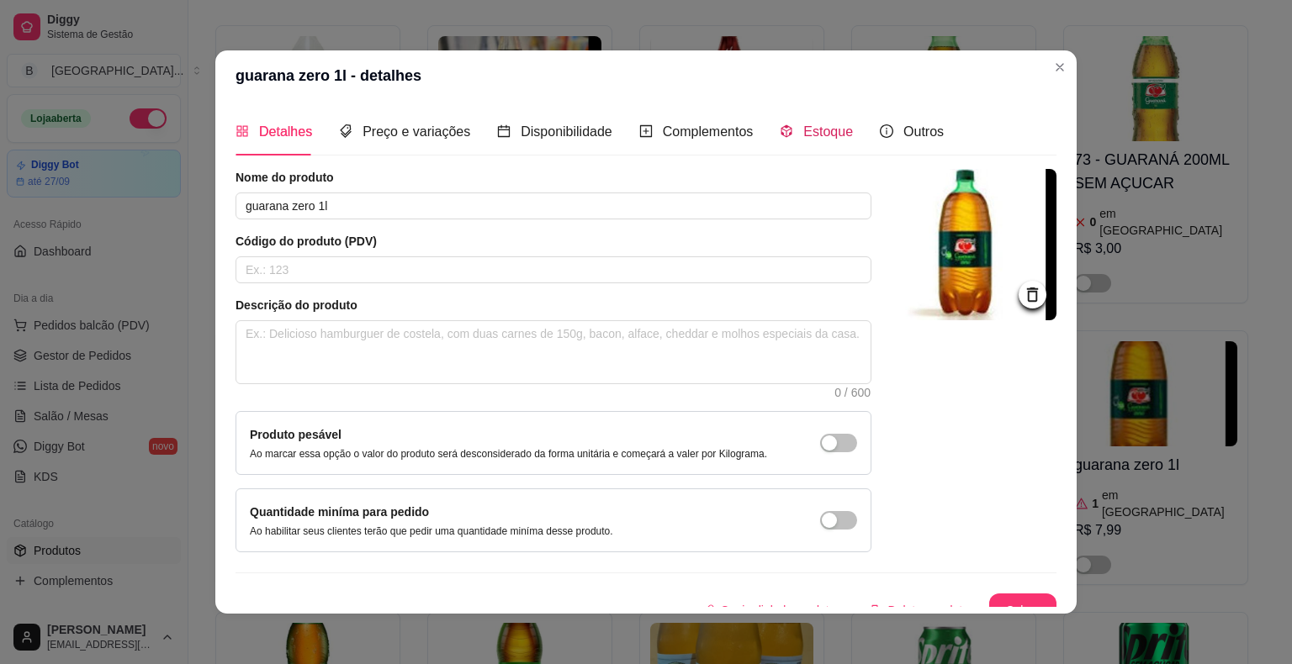
click at [809, 124] on span "Estoque" at bounding box center [828, 131] width 50 height 14
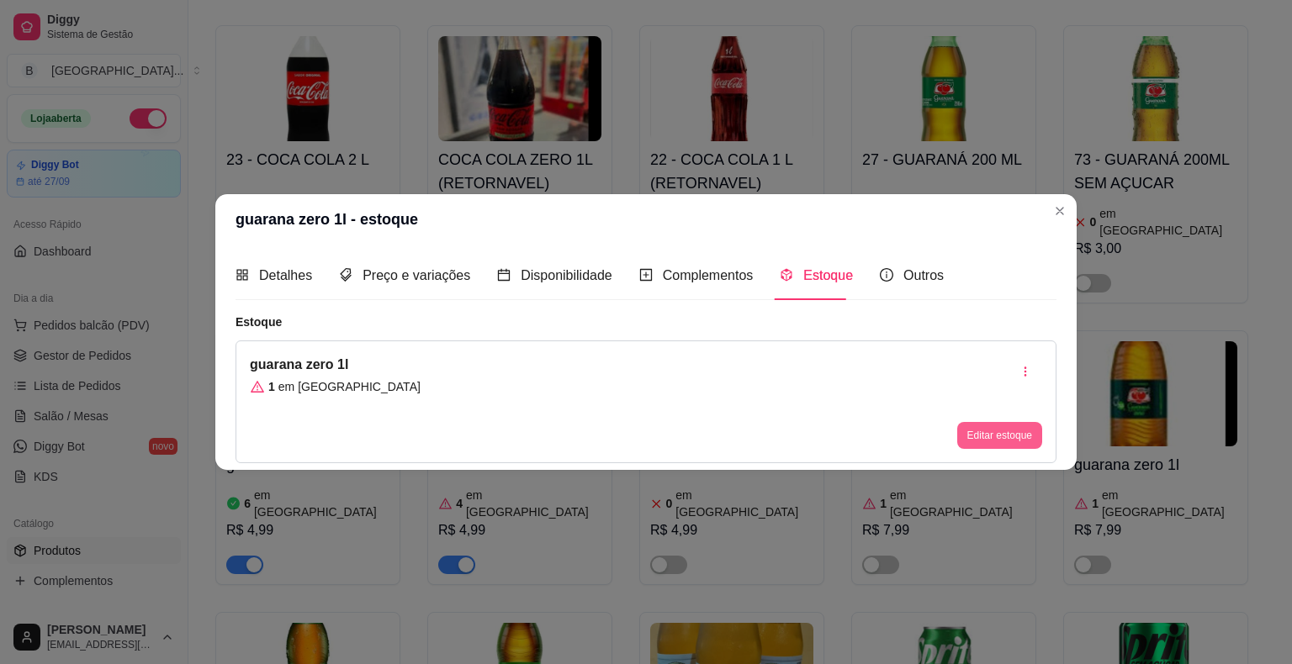
click at [1035, 435] on button "Editar estoque" at bounding box center [999, 435] width 85 height 27
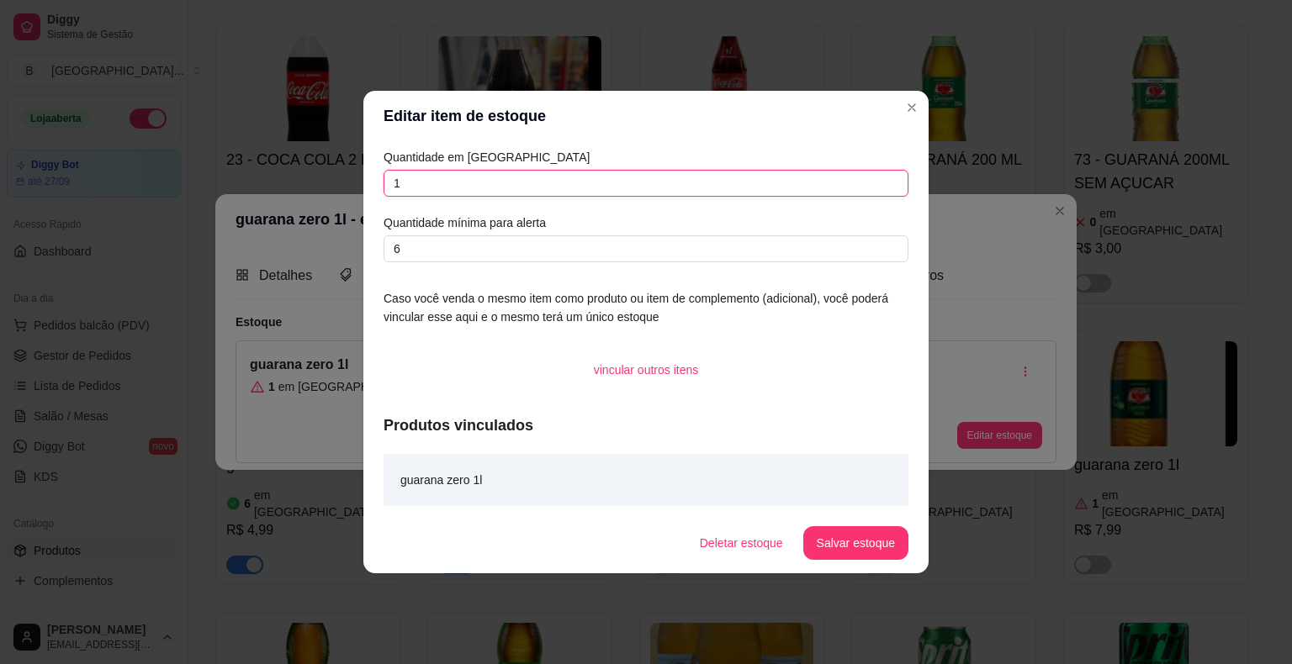
click at [536, 182] on input "1" at bounding box center [645, 183] width 525 height 27
type input "0"
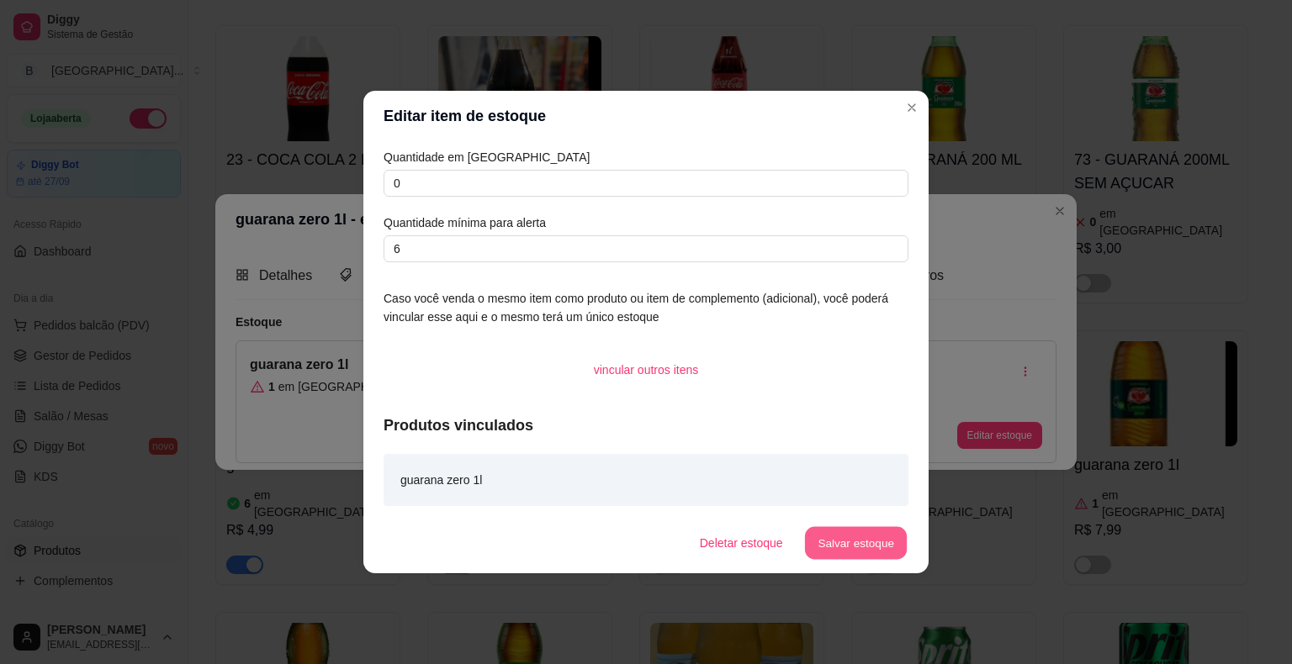
click at [878, 559] on div "Deletar estoque Salvar estoque" at bounding box center [797, 543] width 222 height 34
click at [879, 557] on button "Salvar estoque" at bounding box center [855, 543] width 105 height 34
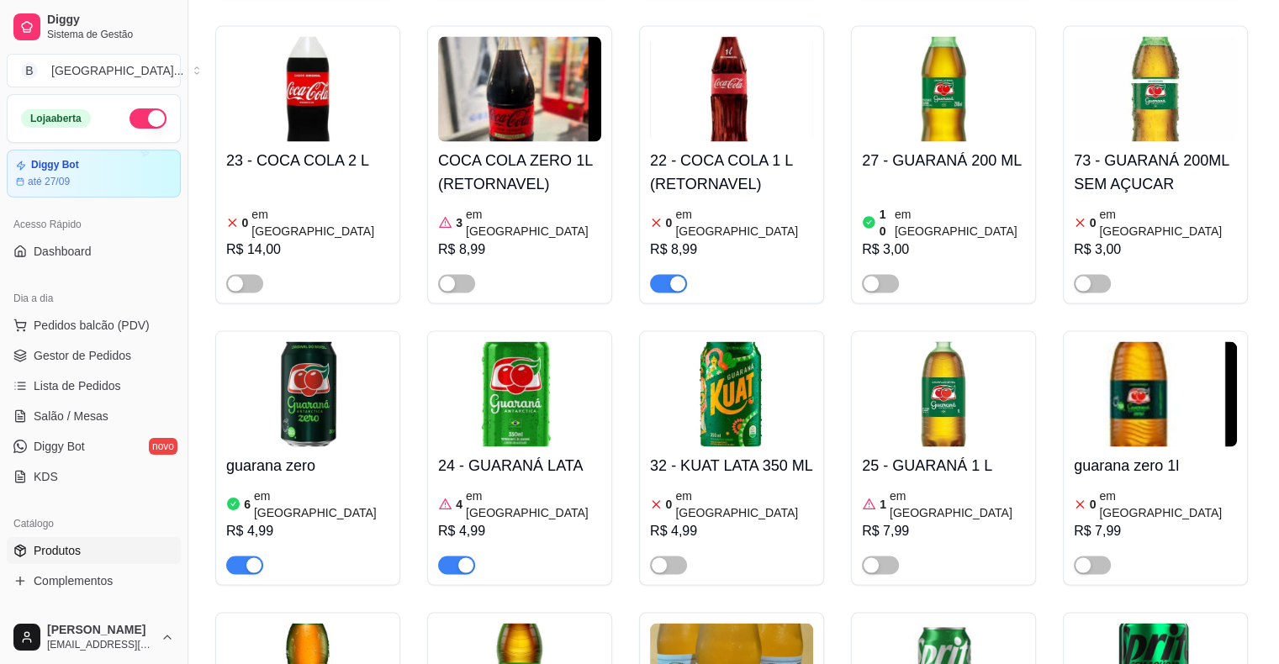
click at [1004, 484] on div "1 em estoque R$ 7,99" at bounding box center [943, 529] width 163 height 91
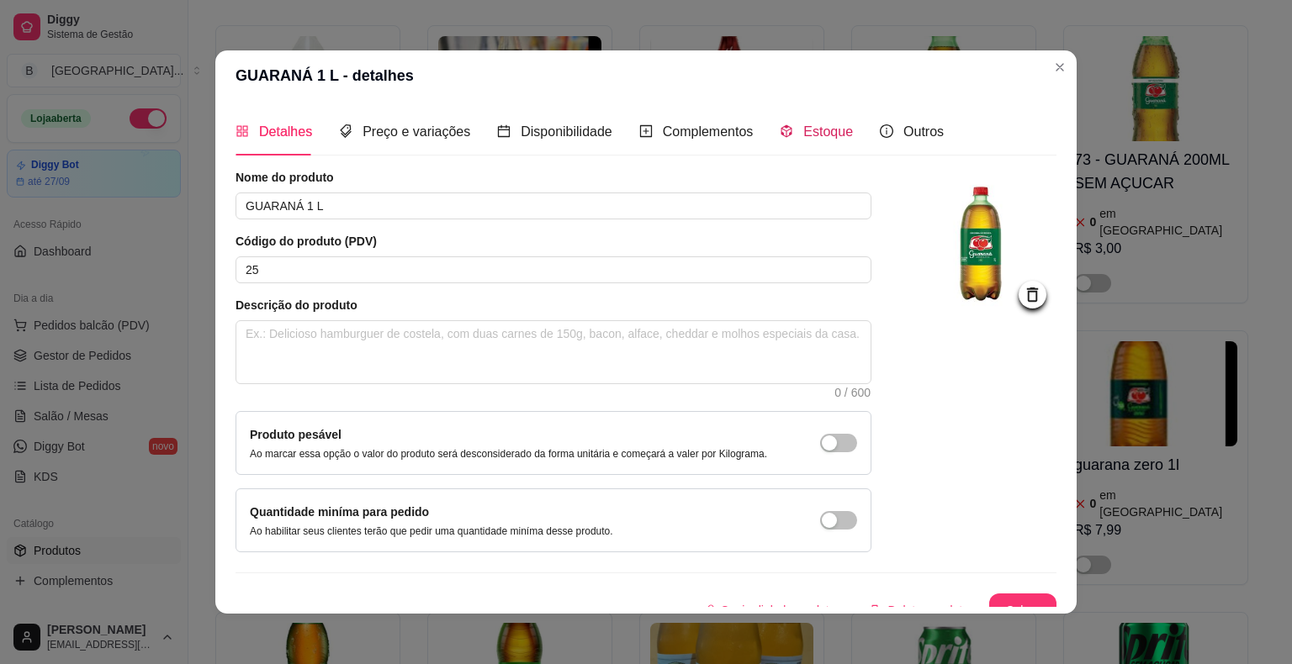
click at [807, 139] on span "Estoque" at bounding box center [828, 131] width 50 height 14
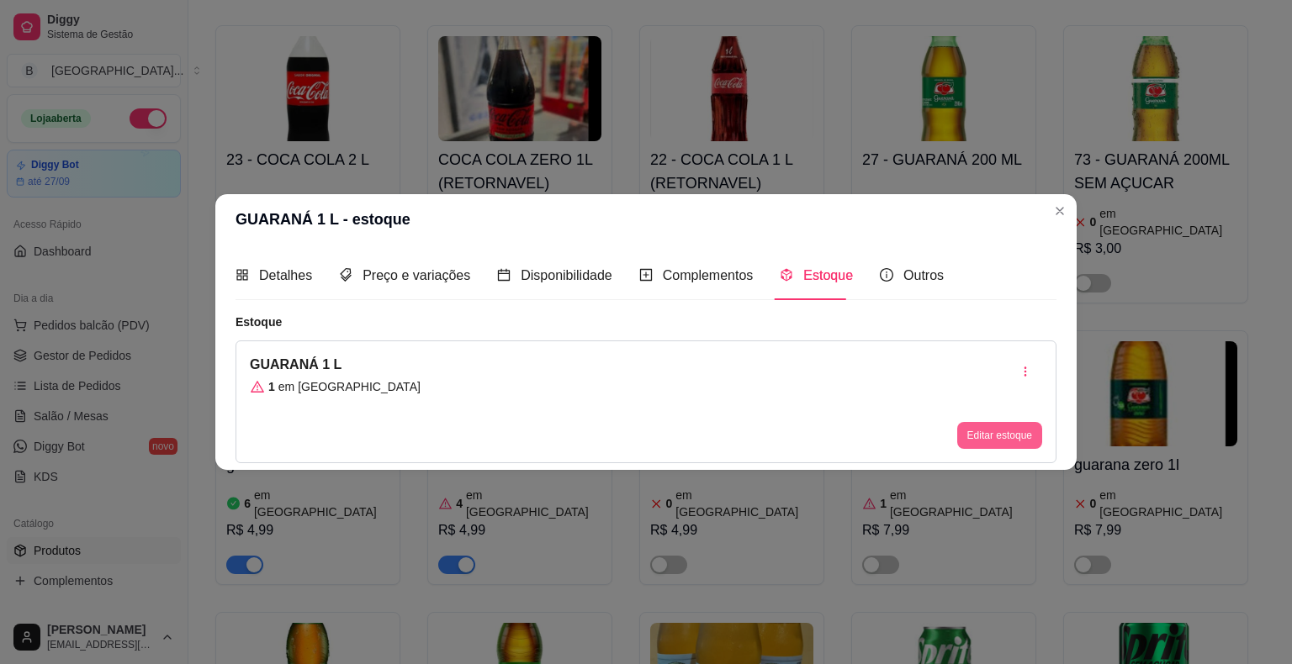
click at [990, 430] on button "Editar estoque" at bounding box center [999, 435] width 85 height 27
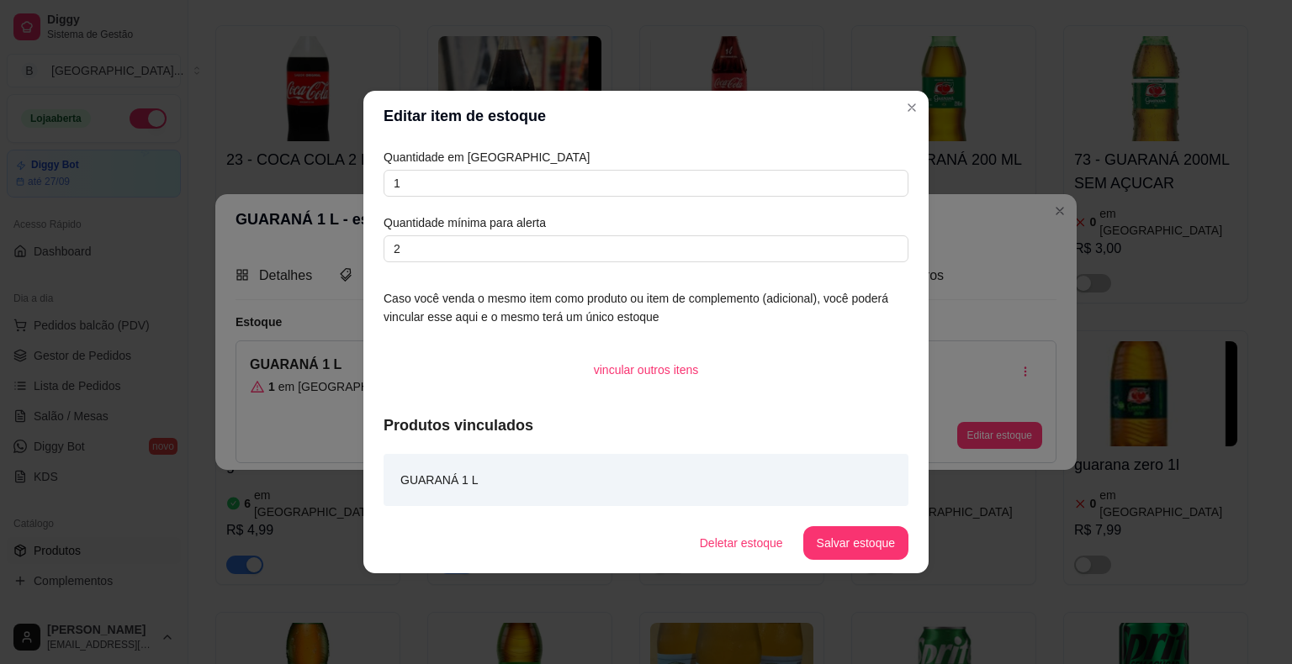
click at [709, 165] on article "Quantidade em [GEOGRAPHIC_DATA]" at bounding box center [645, 157] width 525 height 18
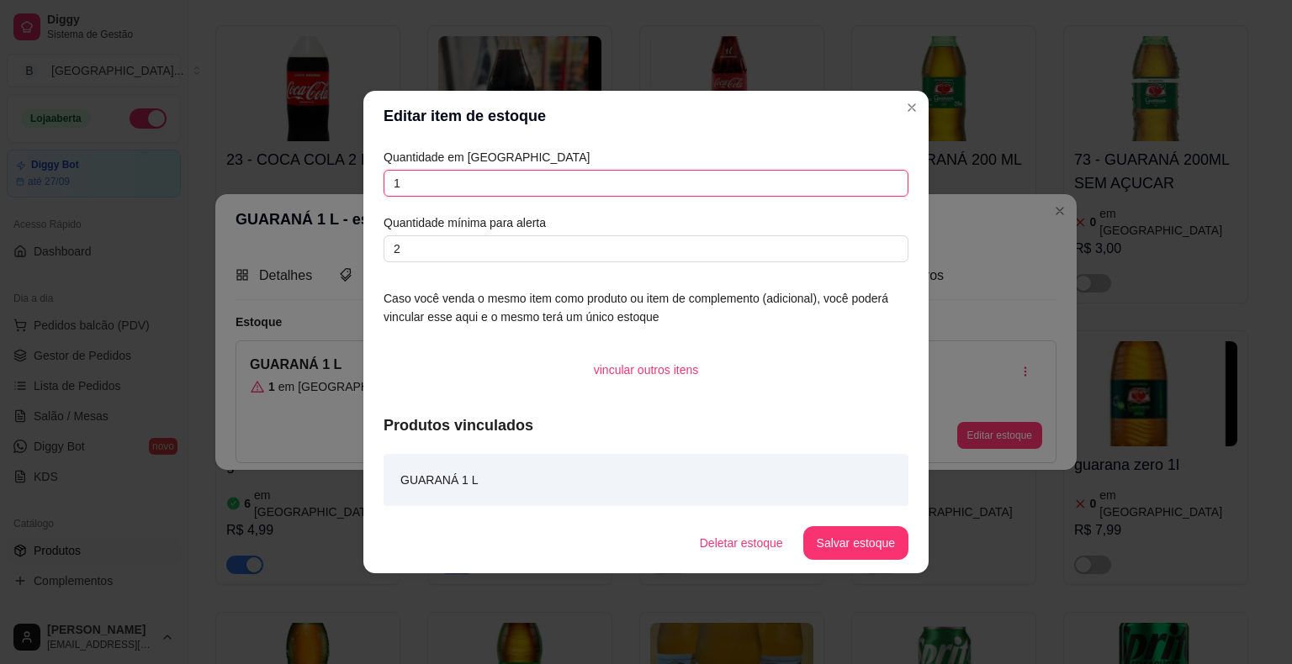
click at [696, 193] on input "1" at bounding box center [645, 183] width 525 height 27
type input "0"
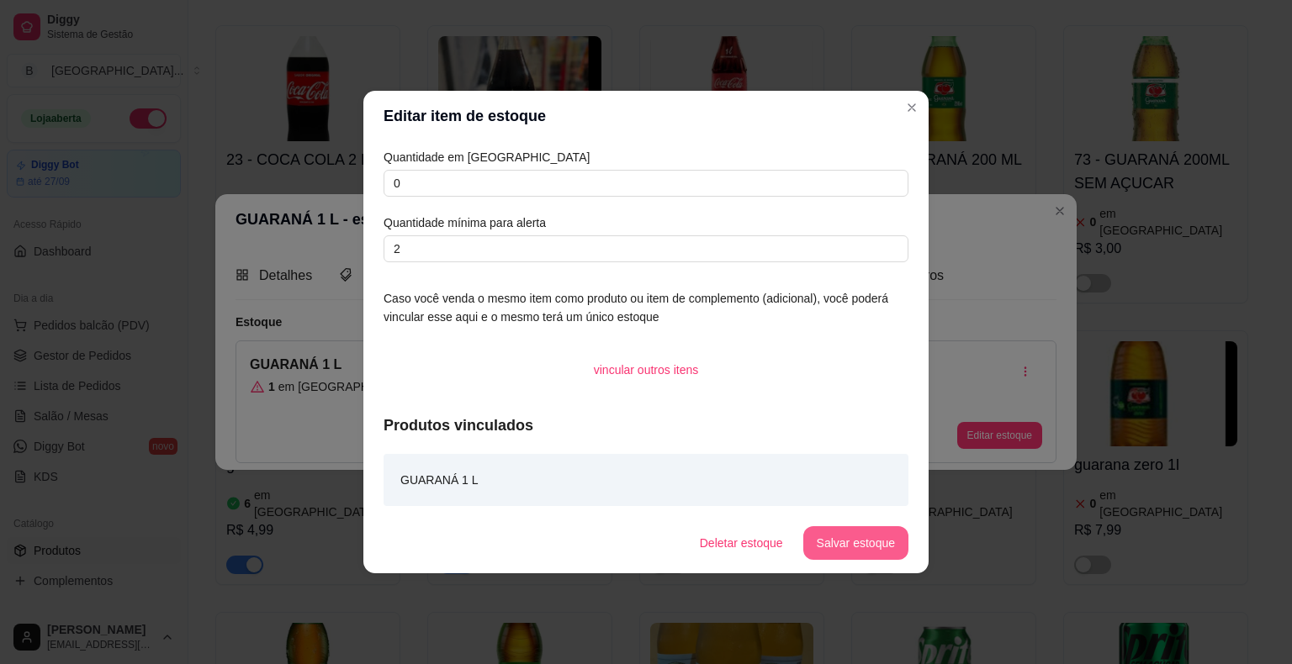
click at [858, 545] on button "Salvar estoque" at bounding box center [855, 543] width 105 height 34
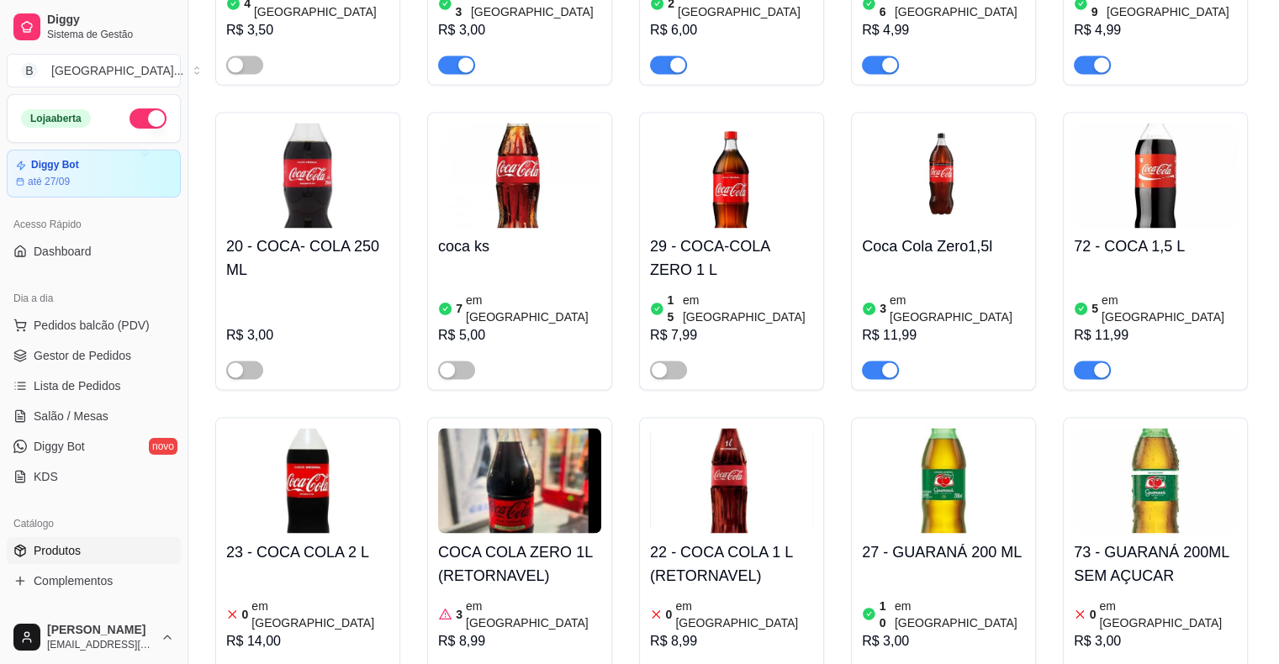
scroll to position [2691, 0]
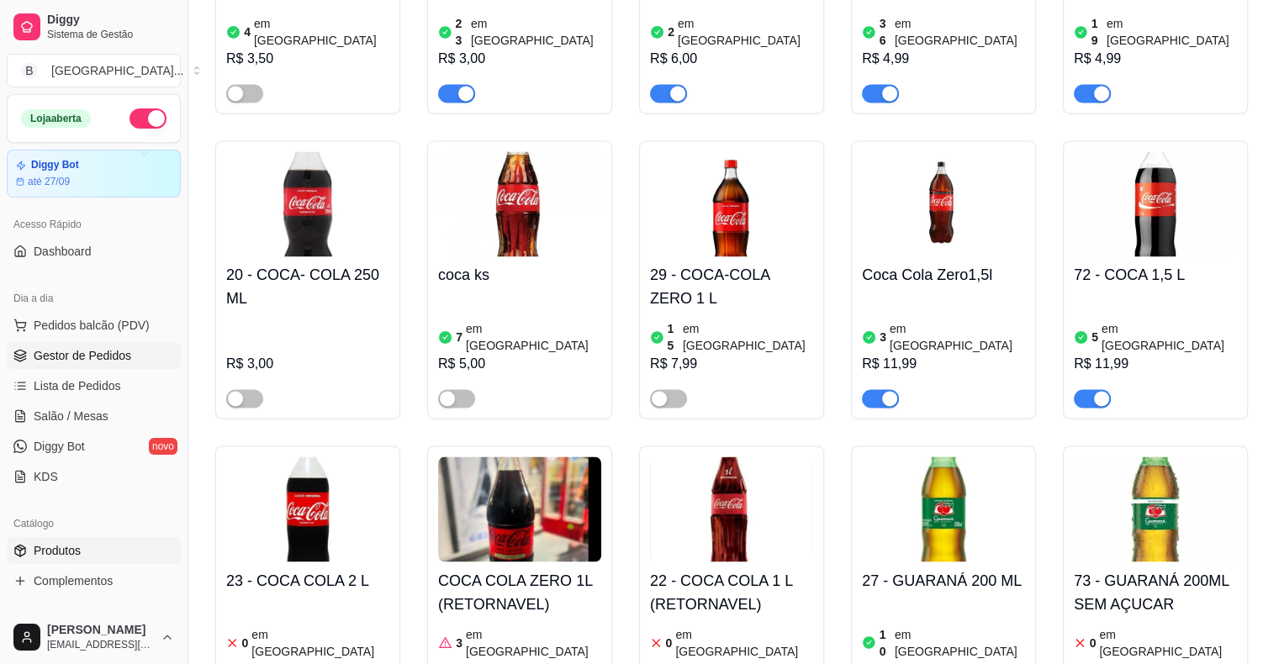
click at [98, 342] on link "Gestor de Pedidos" at bounding box center [94, 355] width 174 height 27
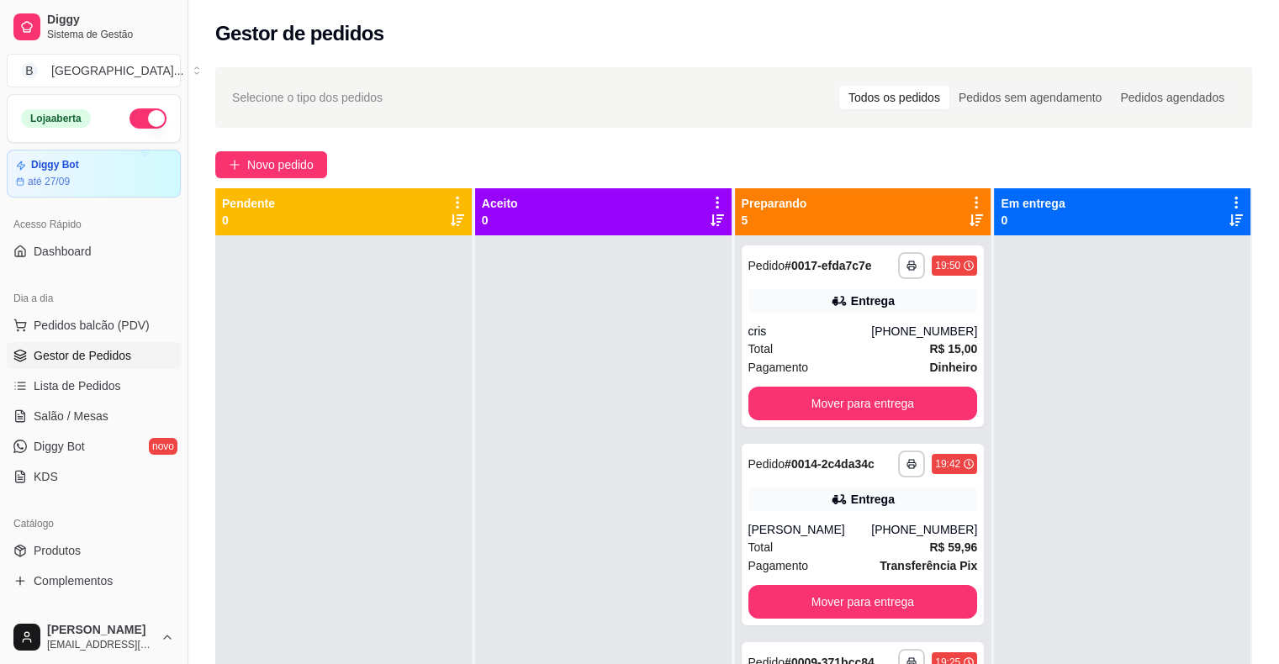
click at [102, 400] on ul "Pedidos balcão (PDV) Gestor de Pedidos Lista de Pedidos Salão / Mesas Diggy Bot…" at bounding box center [94, 401] width 174 height 178
click at [104, 417] on span "Salão / Mesas" at bounding box center [71, 416] width 75 height 17
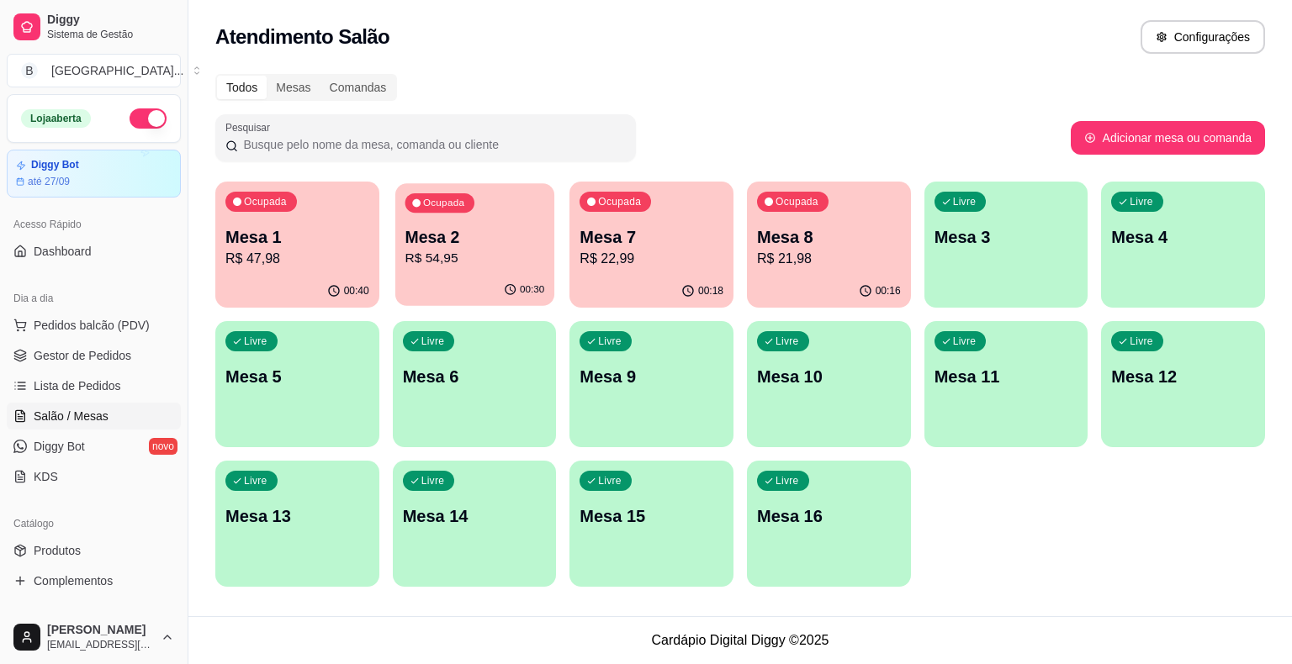
click at [438, 268] on div "Ocupada Mesa 2 R$ 54,95" at bounding box center [474, 228] width 159 height 91
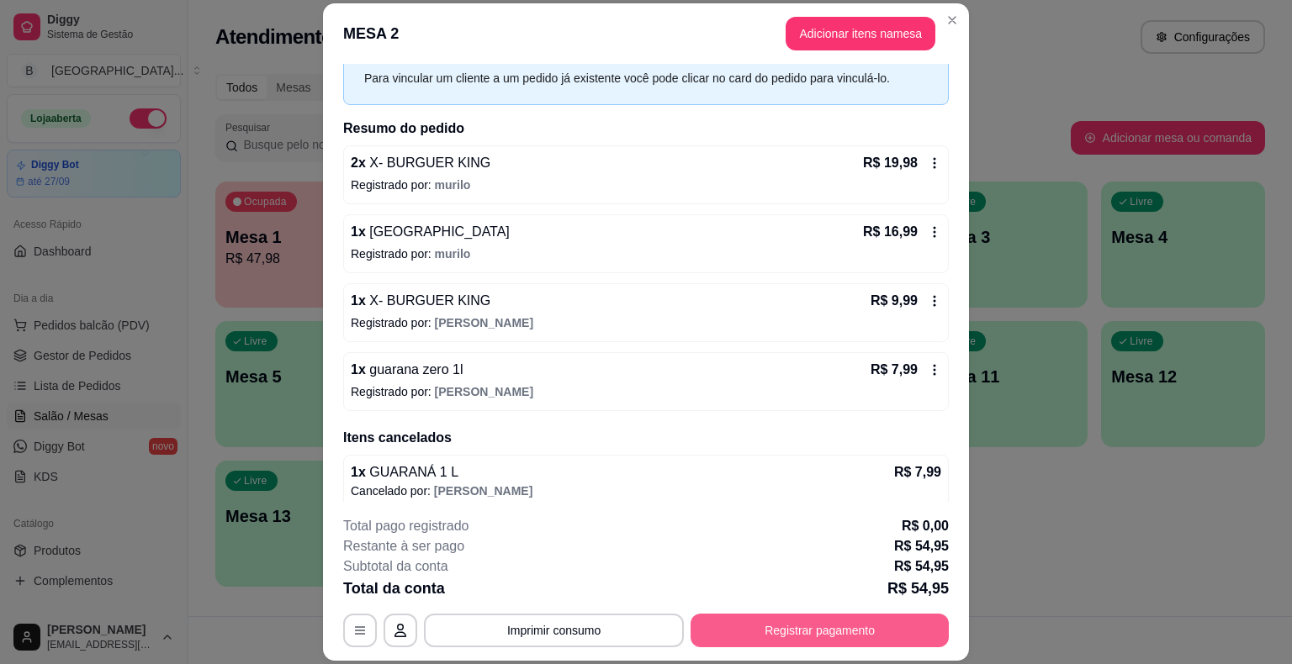
scroll to position [86, 0]
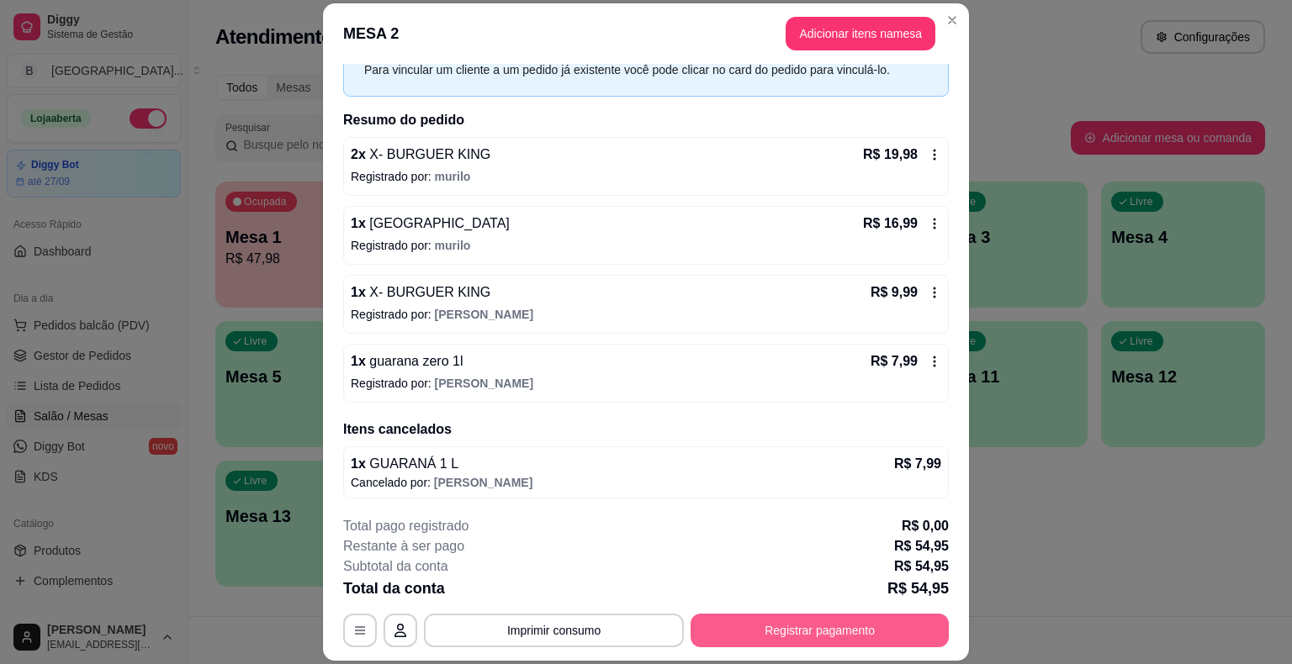
click at [883, 646] on button "Registrar pagamento" at bounding box center [819, 631] width 258 height 34
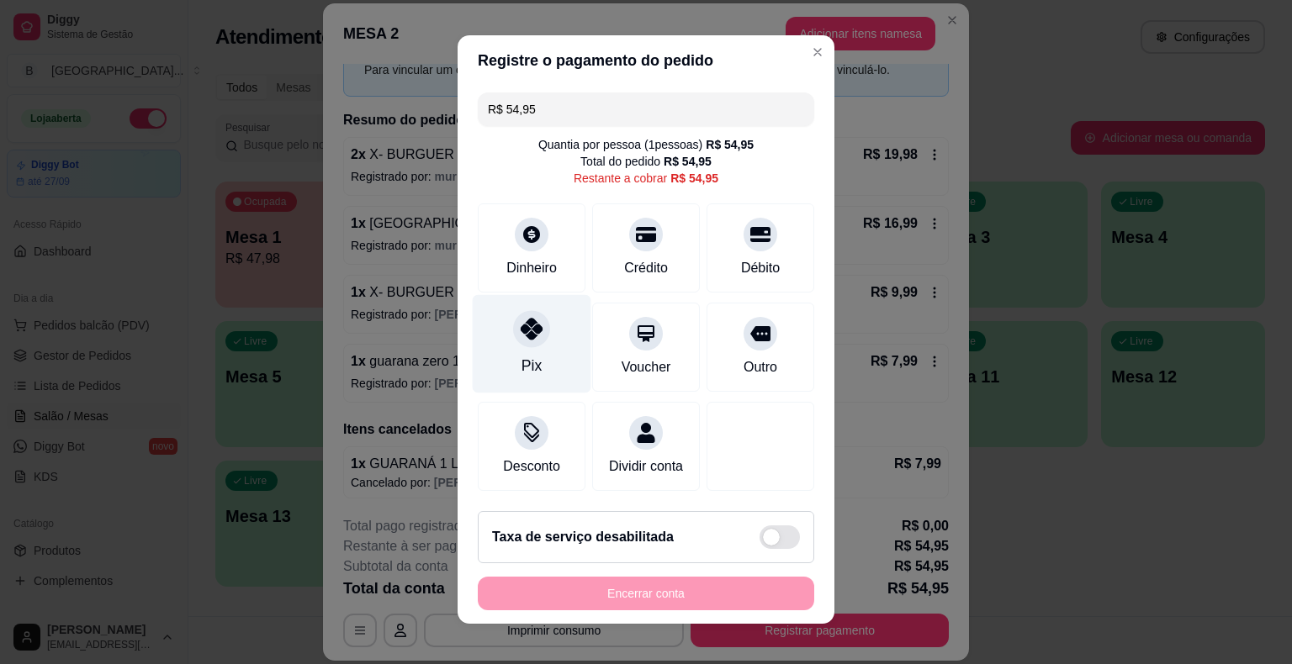
scroll to position [0, 0]
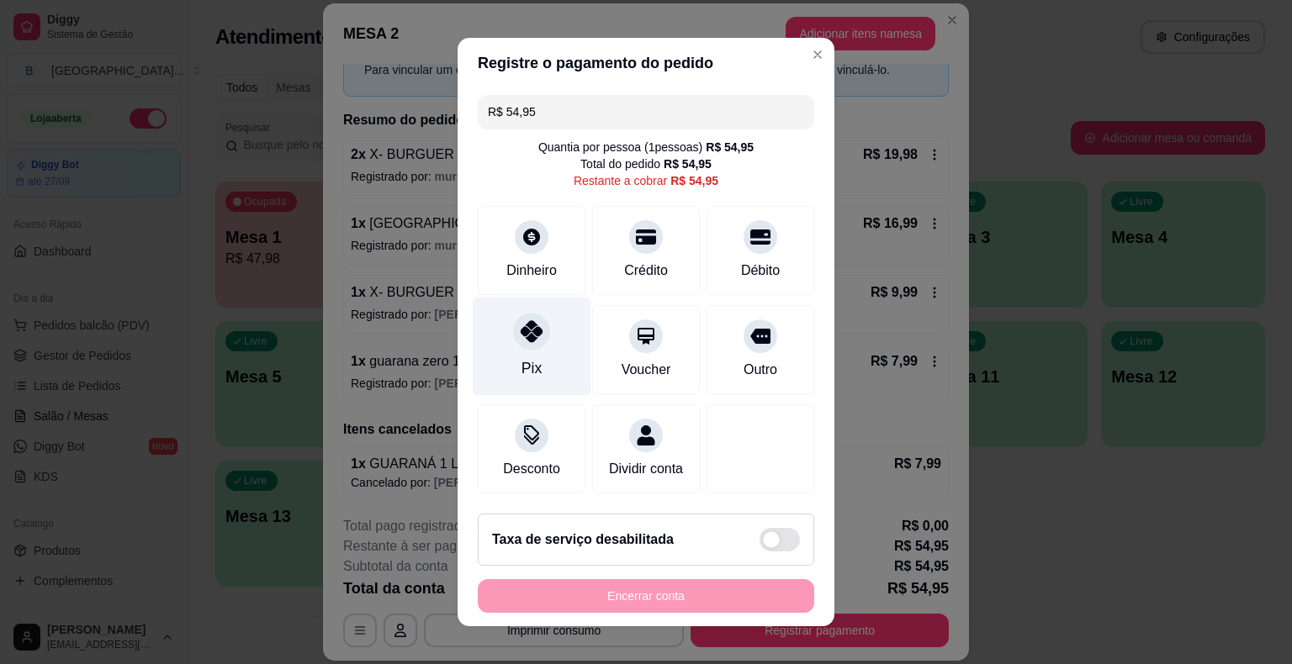
click at [535, 392] on div "Pix" at bounding box center [532, 347] width 119 height 98
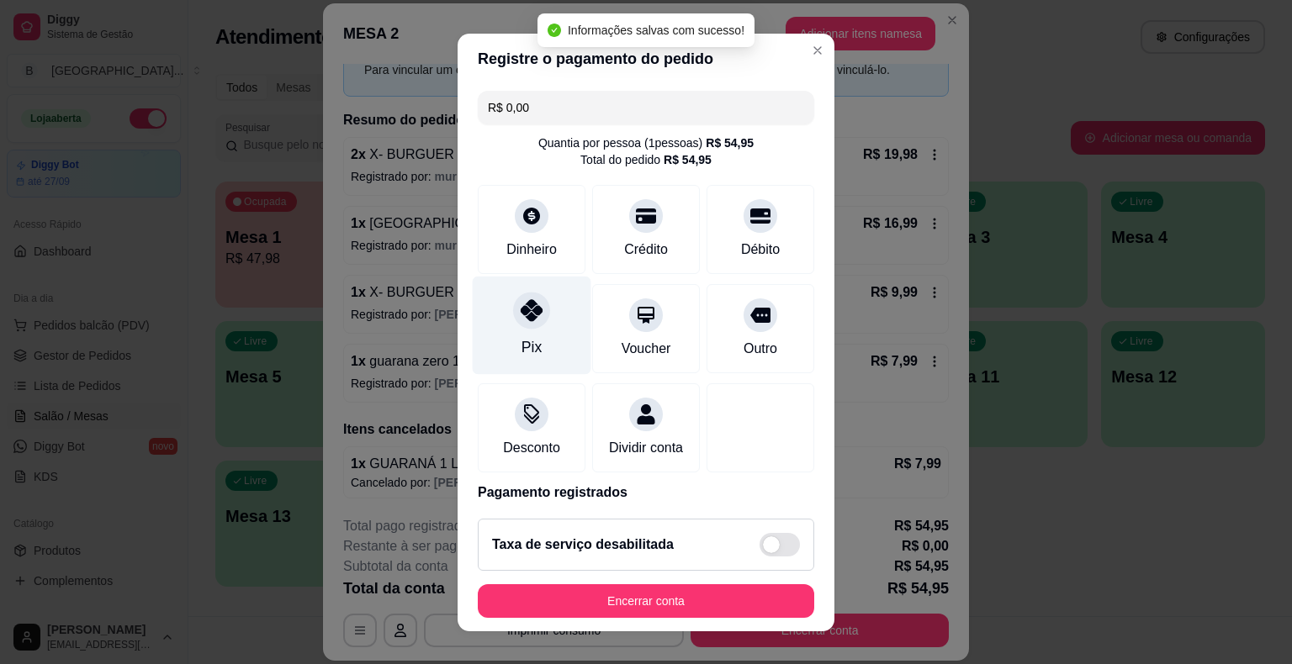
type input "R$ 0,00"
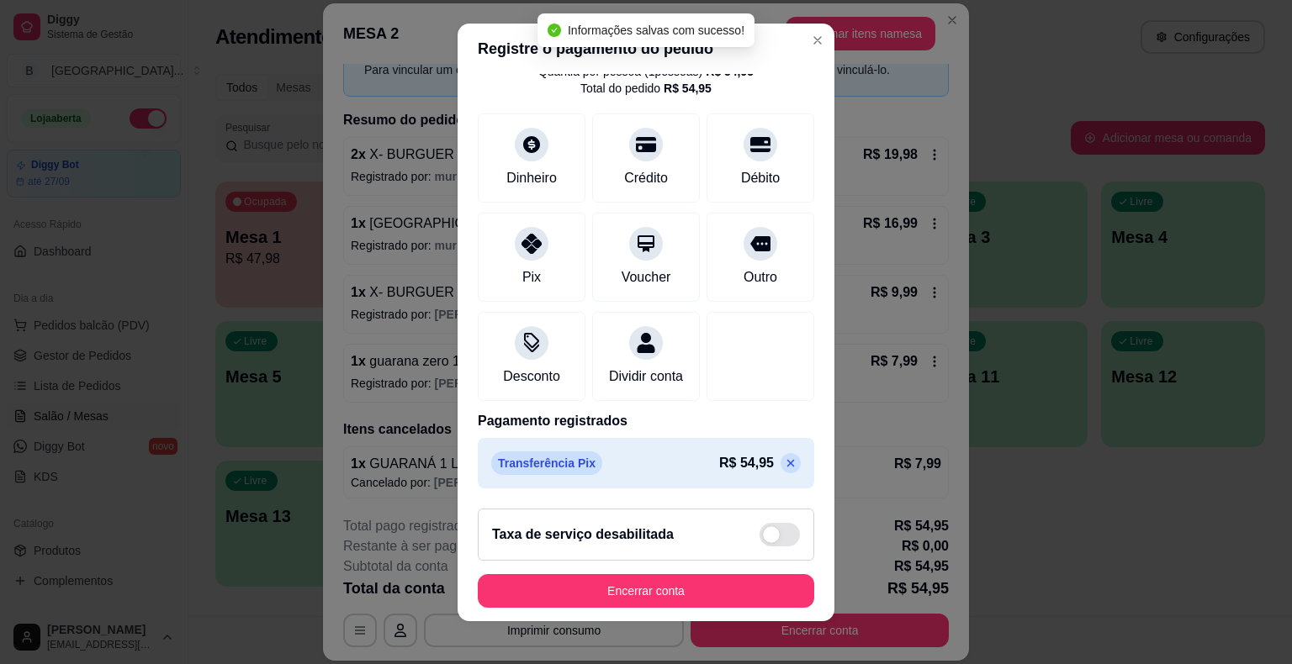
scroll to position [20, 0]
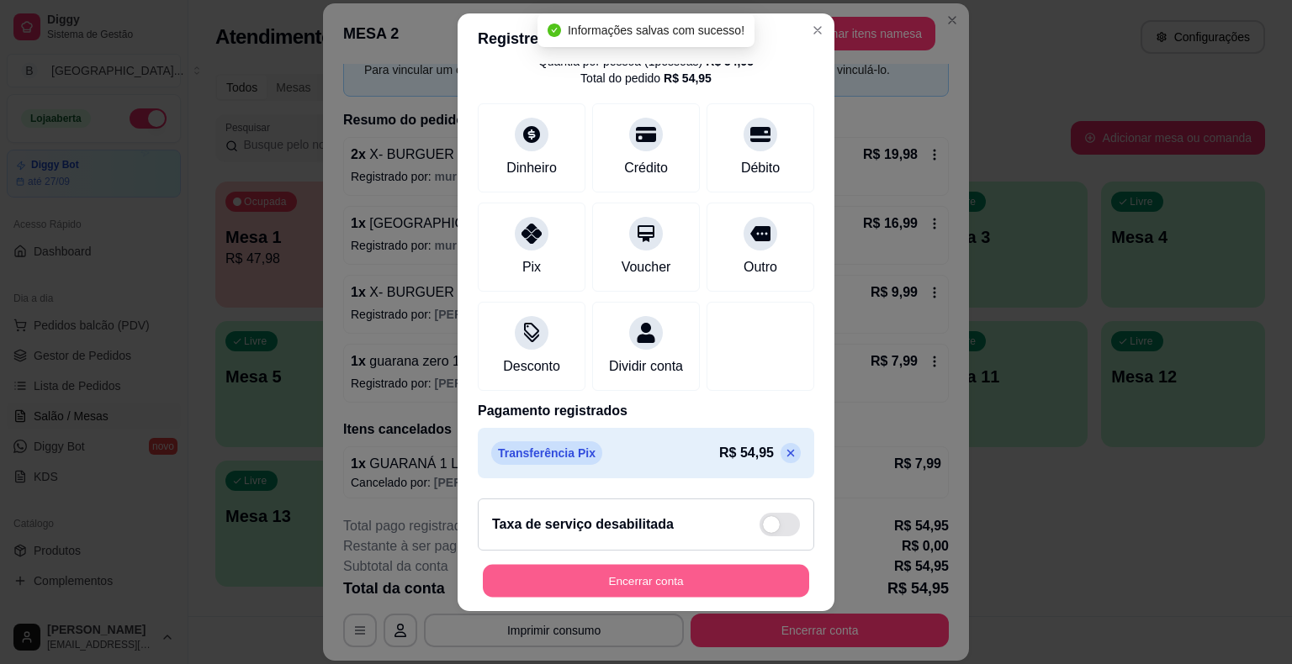
click at [723, 579] on button "Encerrar conta" at bounding box center [646, 580] width 326 height 33
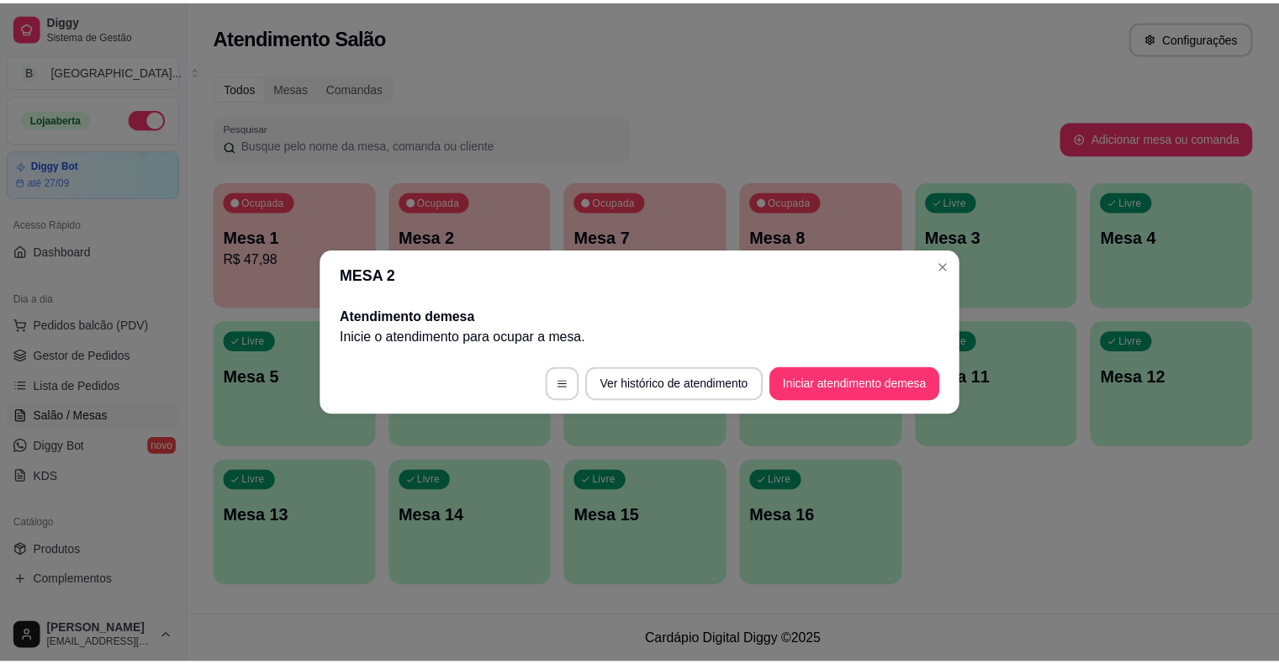
scroll to position [0, 0]
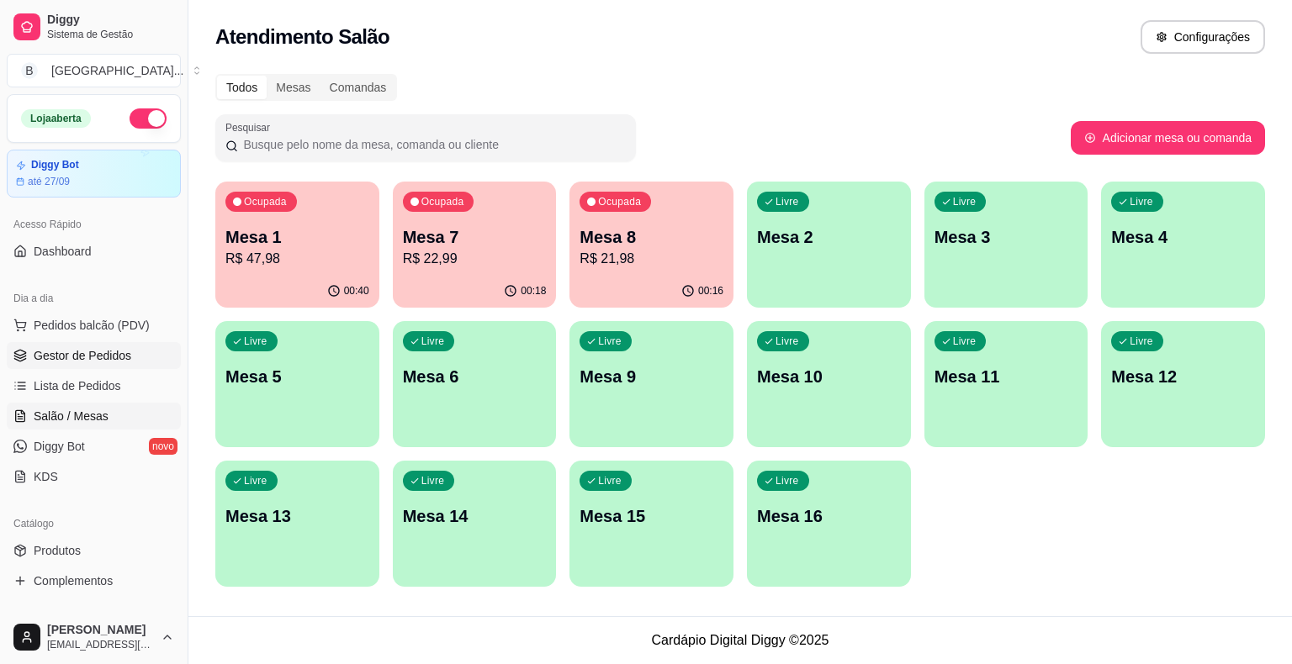
click at [121, 364] on link "Gestor de Pedidos" at bounding box center [94, 355] width 174 height 27
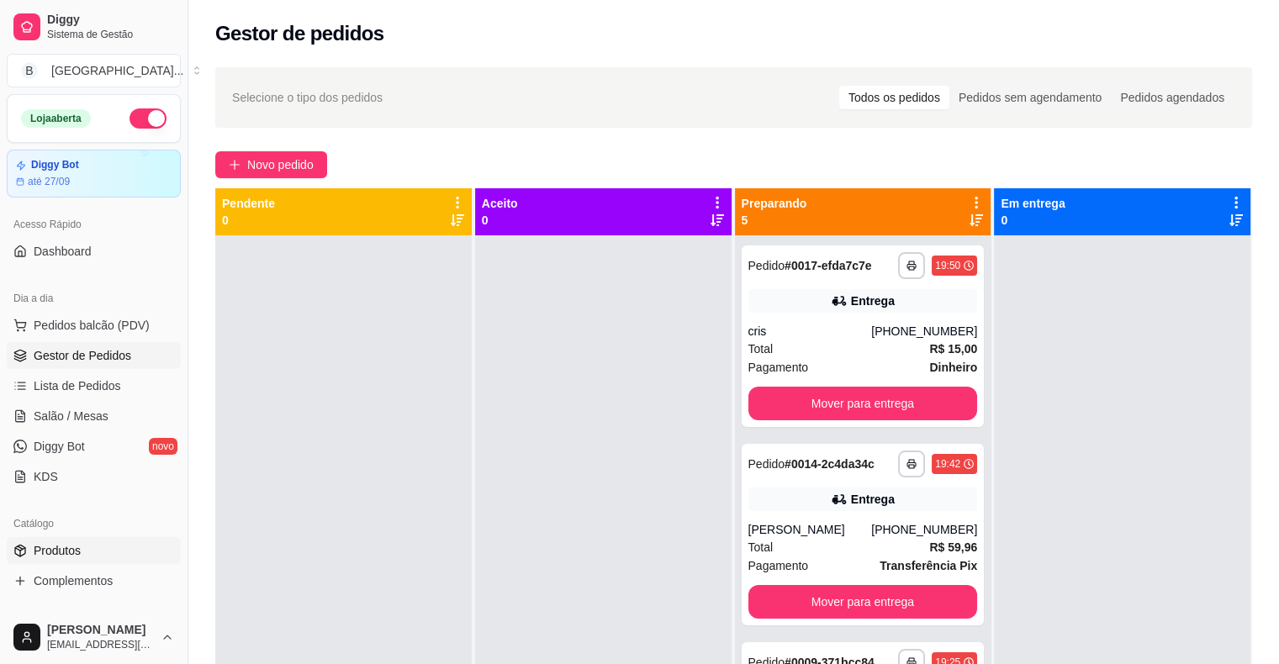
click at [50, 544] on span "Produtos" at bounding box center [57, 550] width 47 height 17
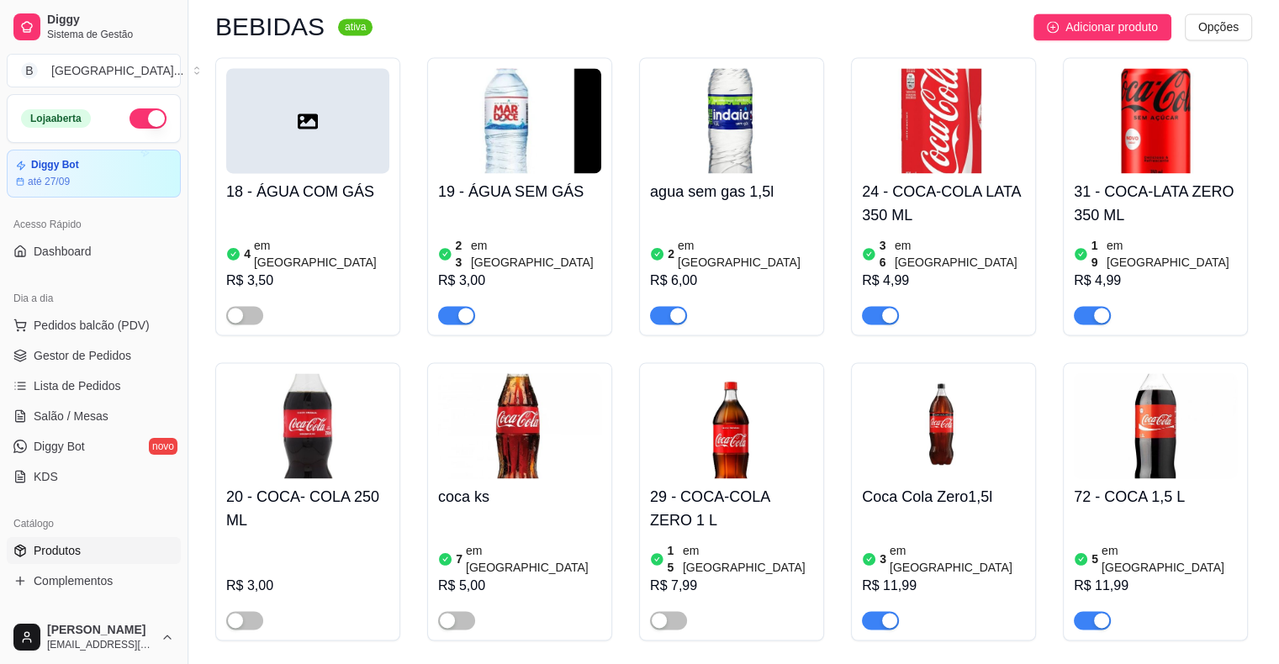
scroll to position [2439, 0]
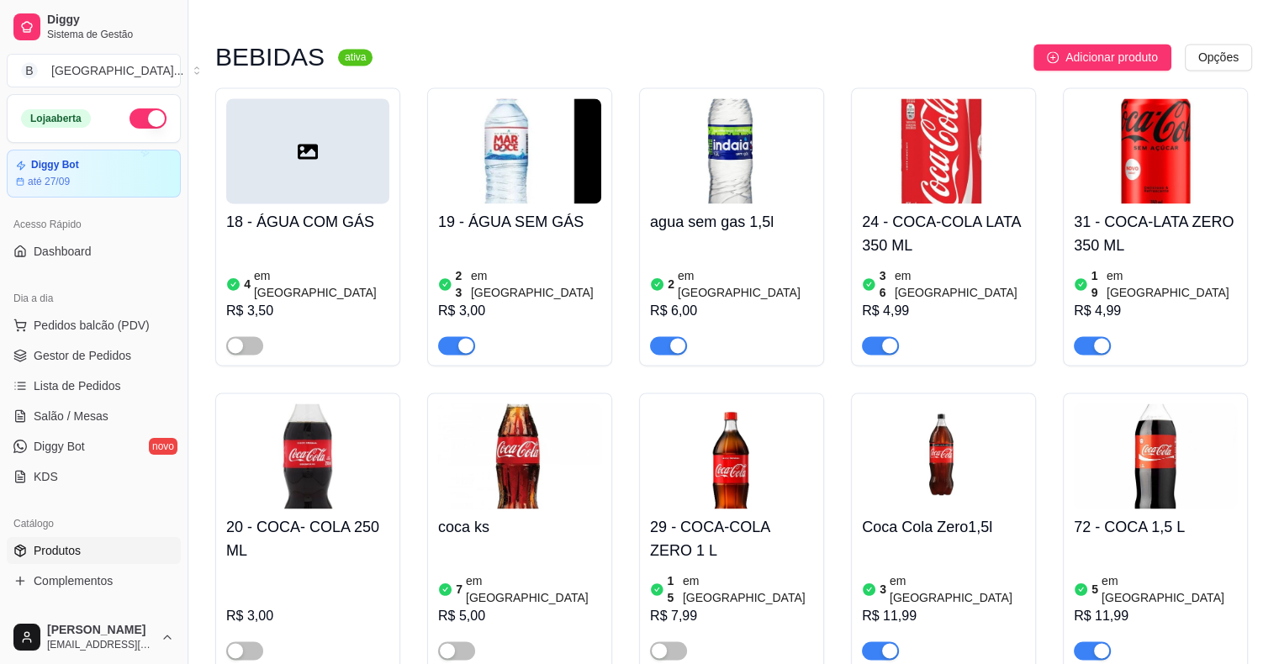
click at [1140, 301] on div "R$ 4,99" at bounding box center [1155, 311] width 163 height 20
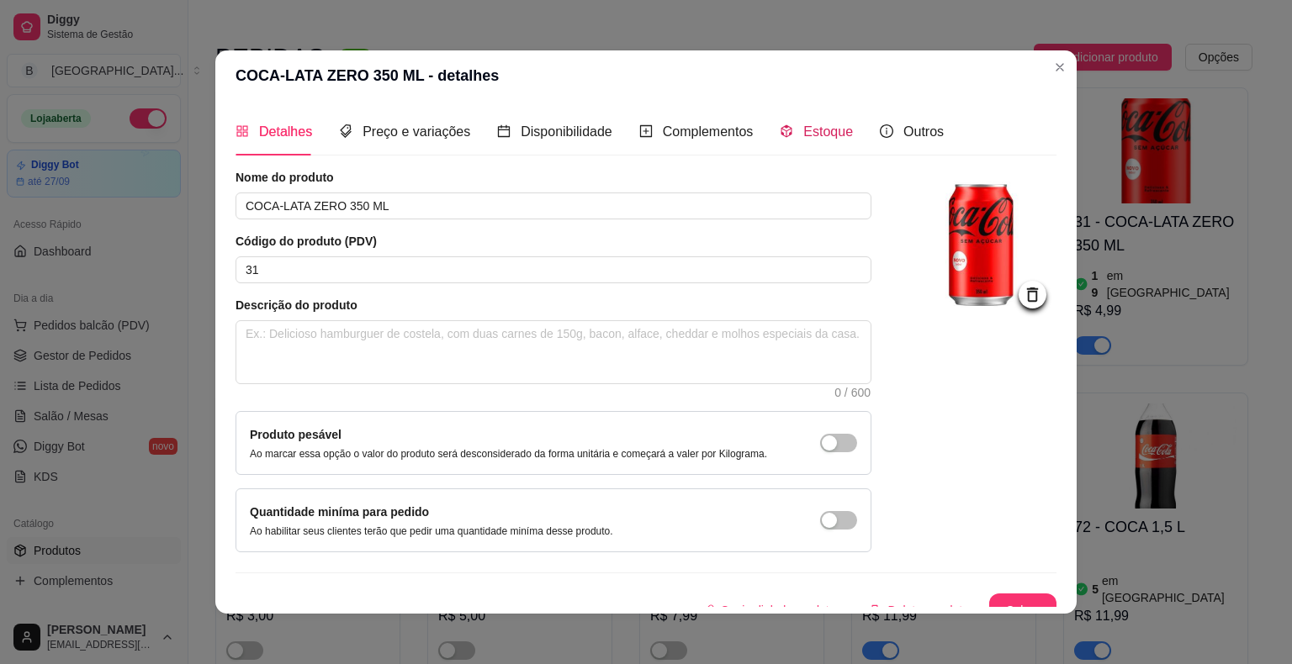
click at [803, 129] on span "Estoque" at bounding box center [828, 131] width 50 height 14
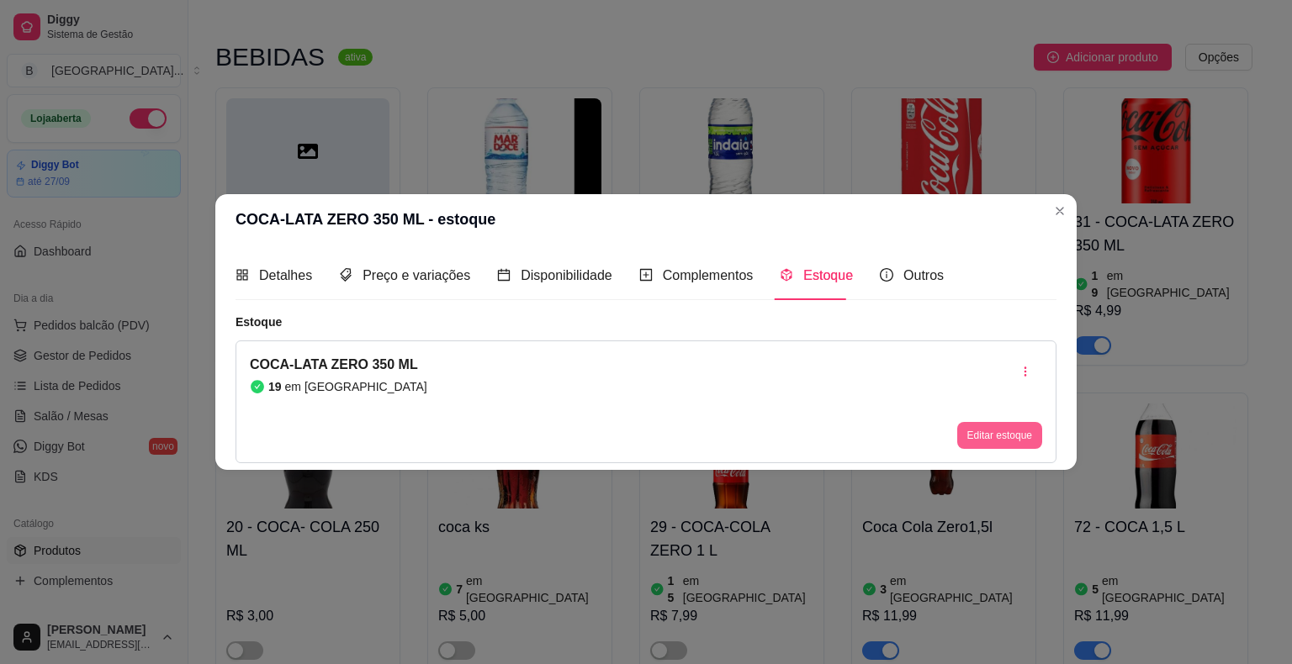
click at [978, 441] on button "Editar estoque" at bounding box center [999, 435] width 85 height 27
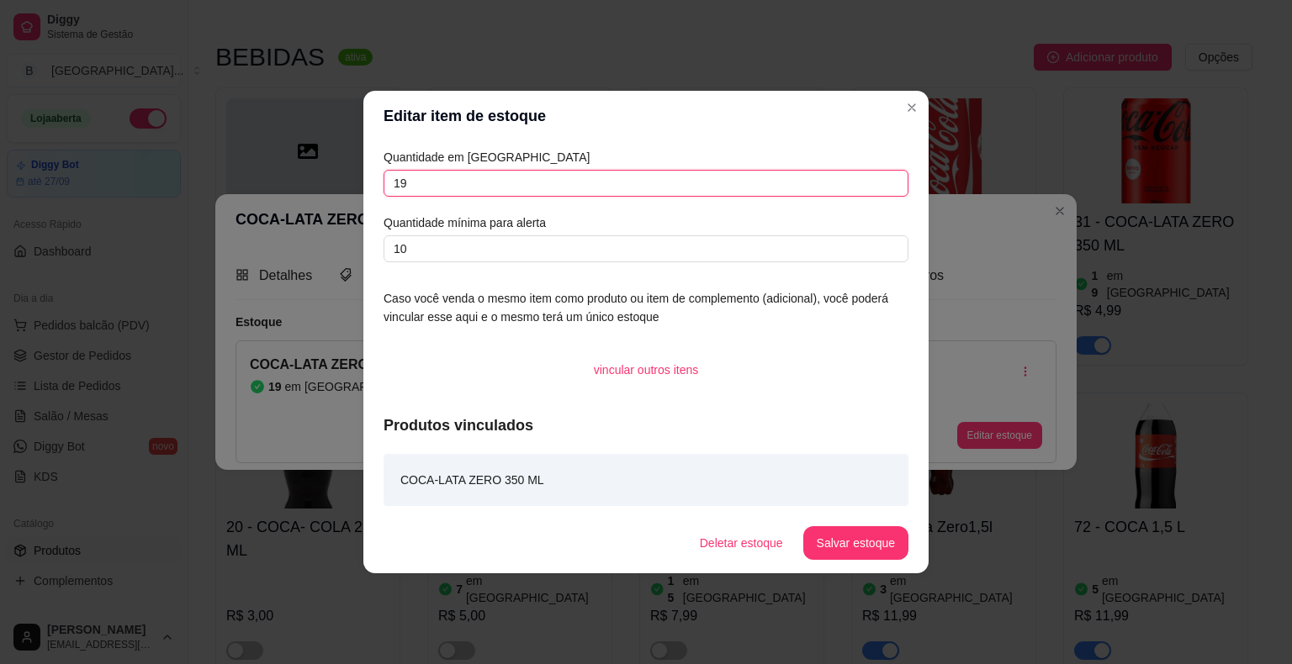
click at [738, 182] on input "19" at bounding box center [645, 183] width 525 height 27
type input "1"
type input "43"
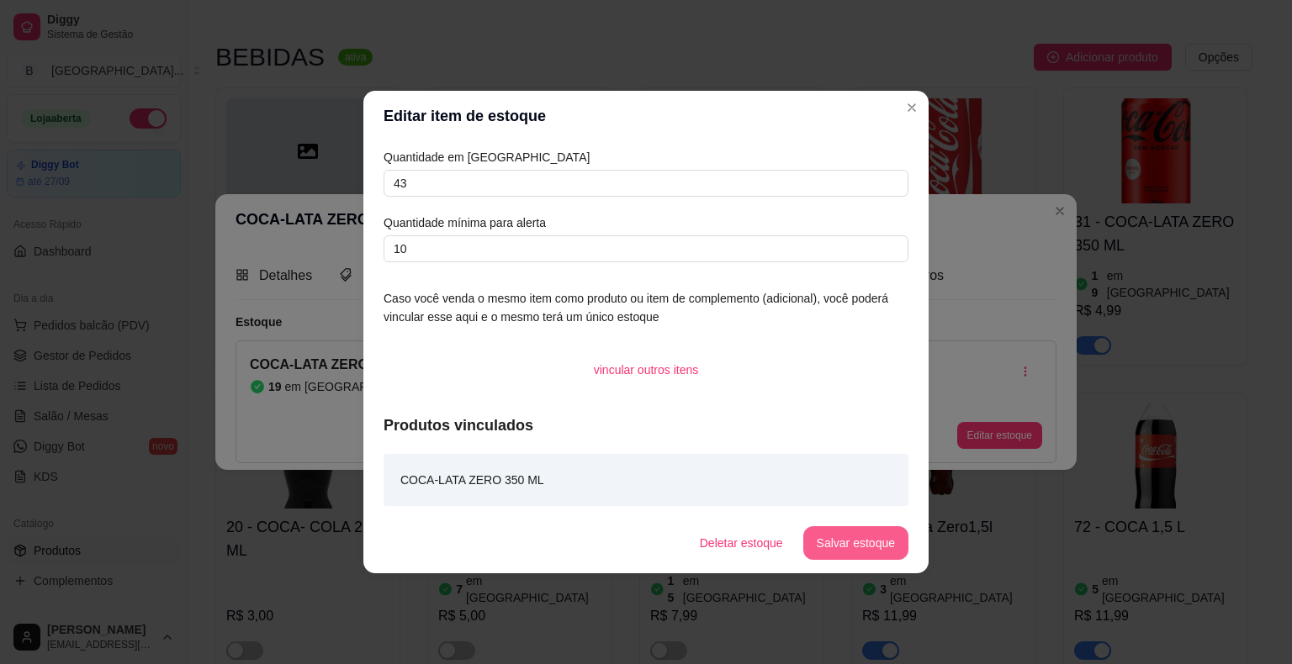
click at [881, 539] on button "Salvar estoque" at bounding box center [855, 543] width 105 height 34
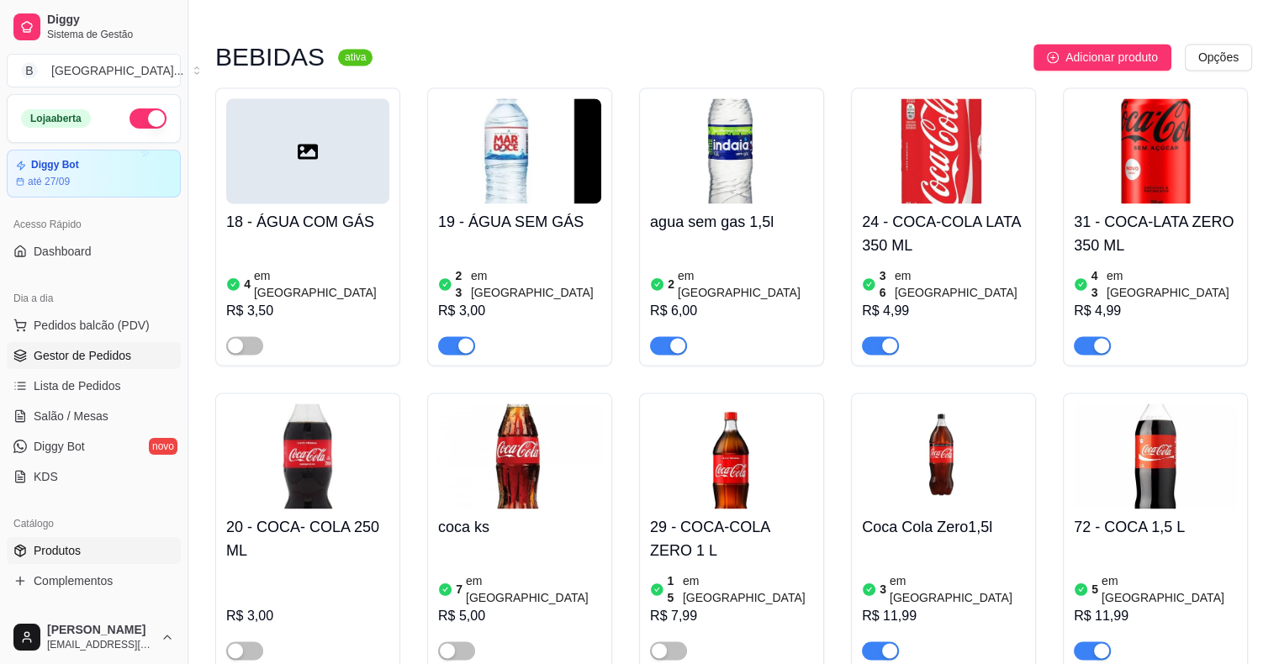
click at [67, 355] on span "Gestor de Pedidos" at bounding box center [83, 355] width 98 height 17
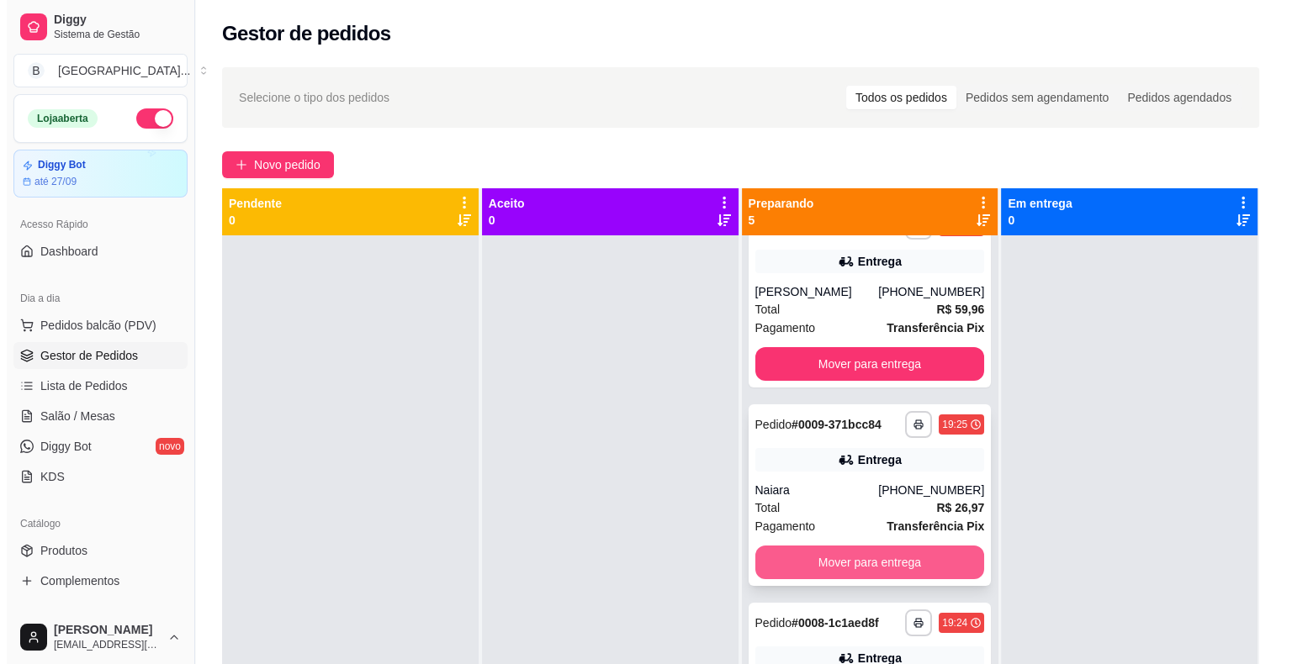
scroll to position [344, 0]
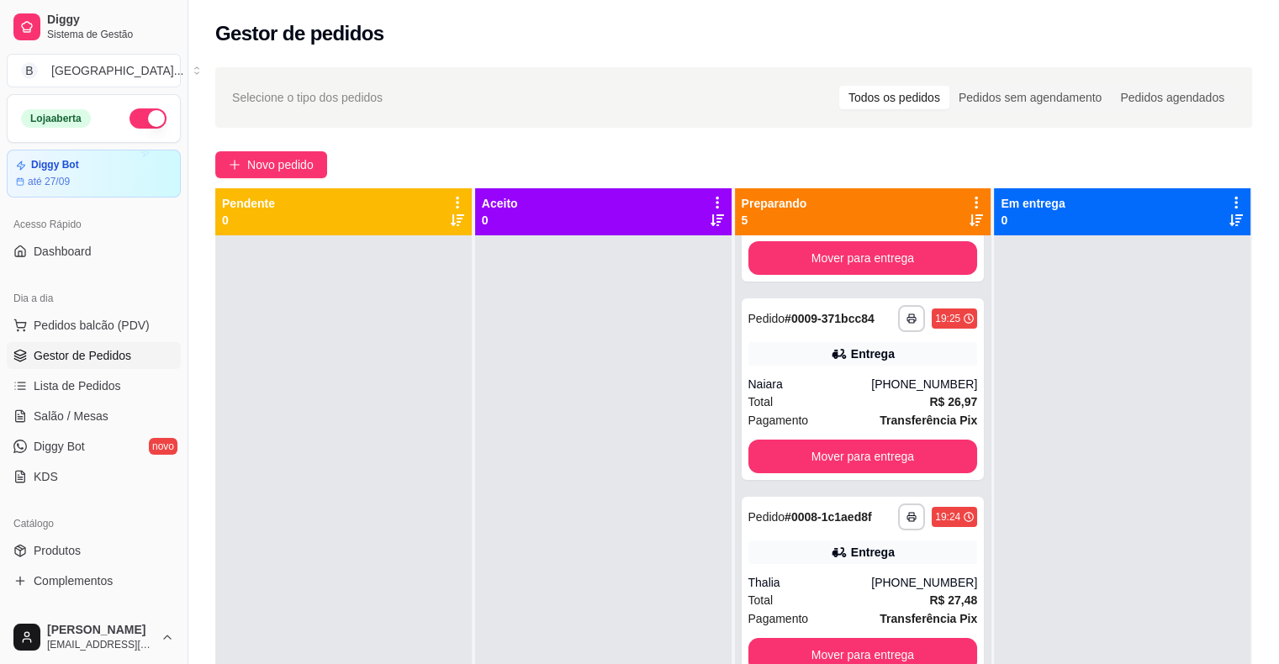
click at [50, 430] on ul "Pedidos balcão (PDV) Gestor de Pedidos Lista de Pedidos Salão / Mesas Diggy Bot…" at bounding box center [94, 401] width 174 height 178
click at [54, 410] on span "Salão / Mesas" at bounding box center [71, 416] width 75 height 17
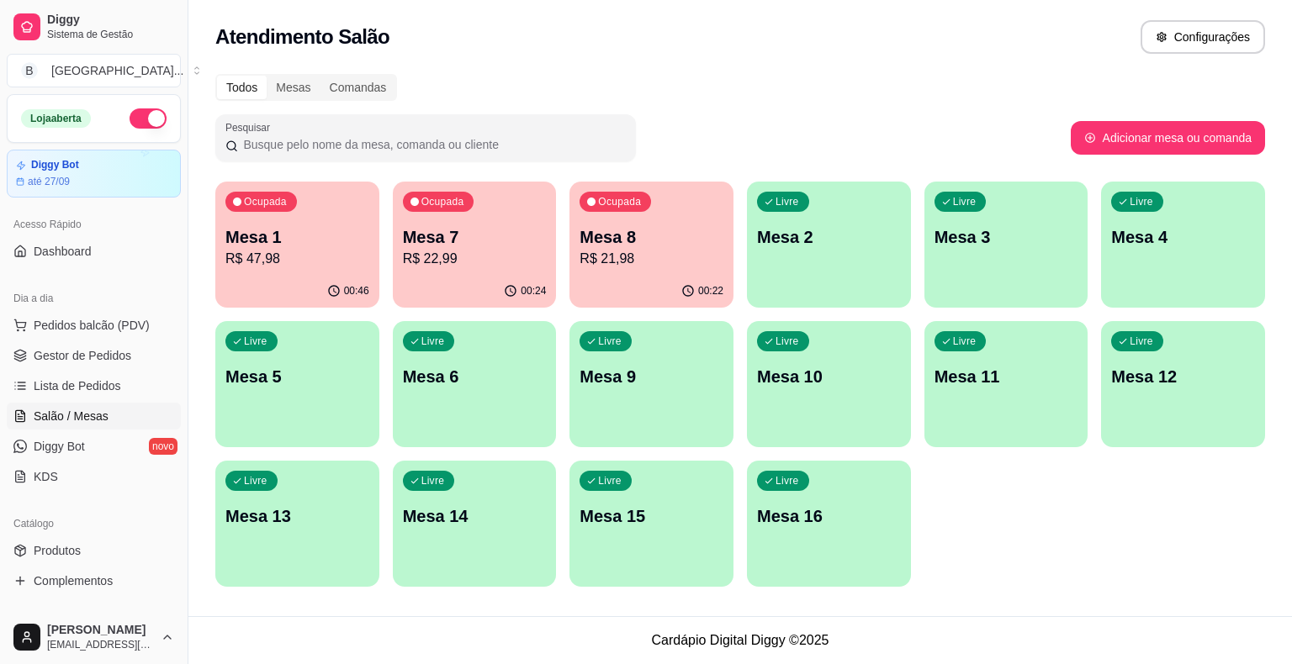
click at [498, 265] on p "R$ 22,99" at bounding box center [475, 259] width 144 height 20
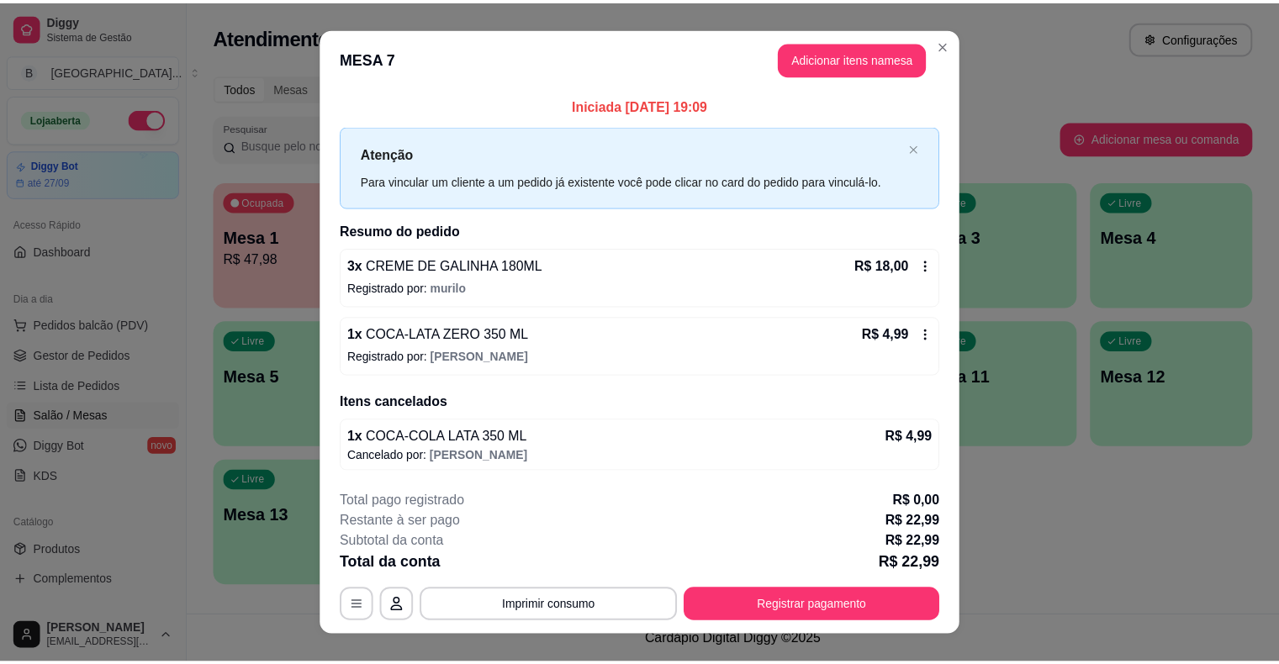
scroll to position [24, 0]
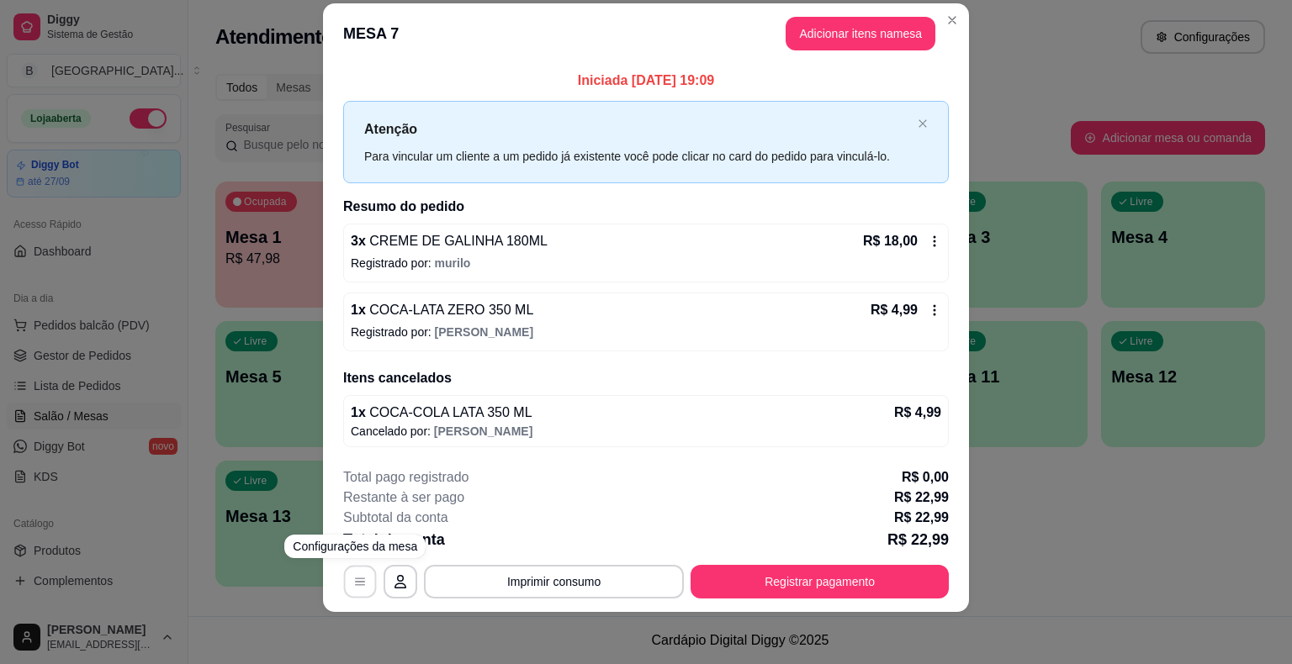
click at [365, 582] on button "button" at bounding box center [360, 581] width 33 height 33
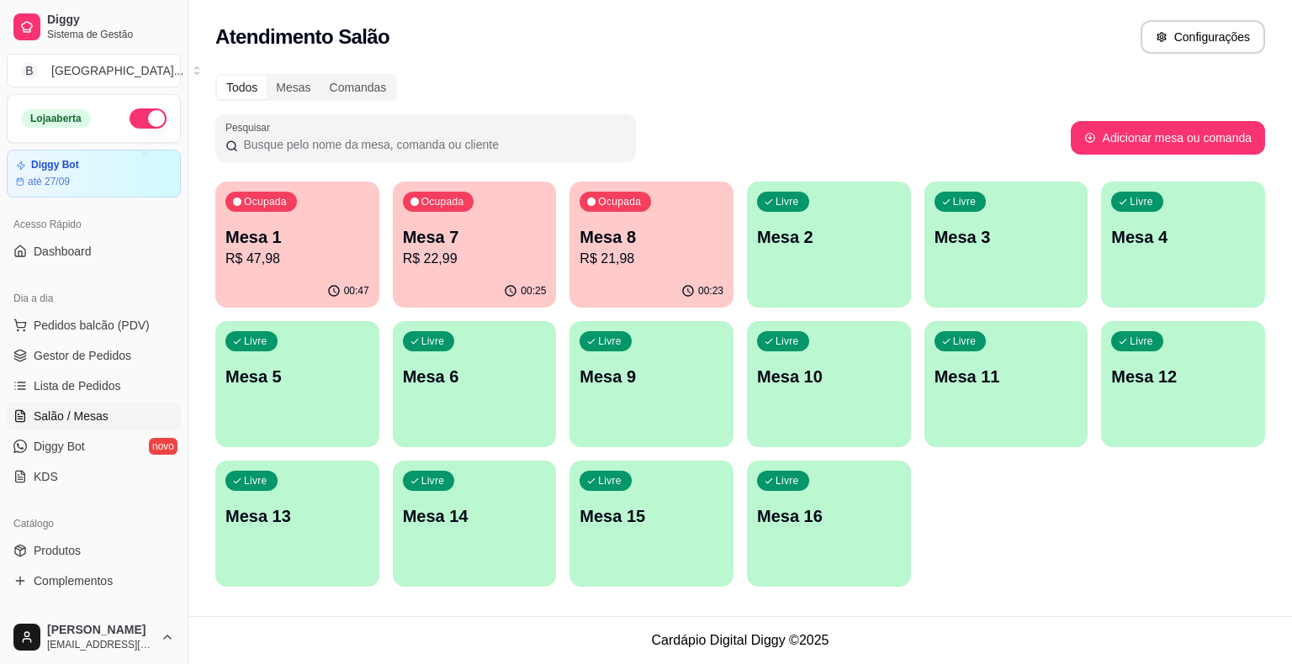
click at [663, 256] on p "R$ 21,98" at bounding box center [651, 259] width 144 height 20
click at [100, 362] on span "Gestor de Pedidos" at bounding box center [83, 355] width 98 height 17
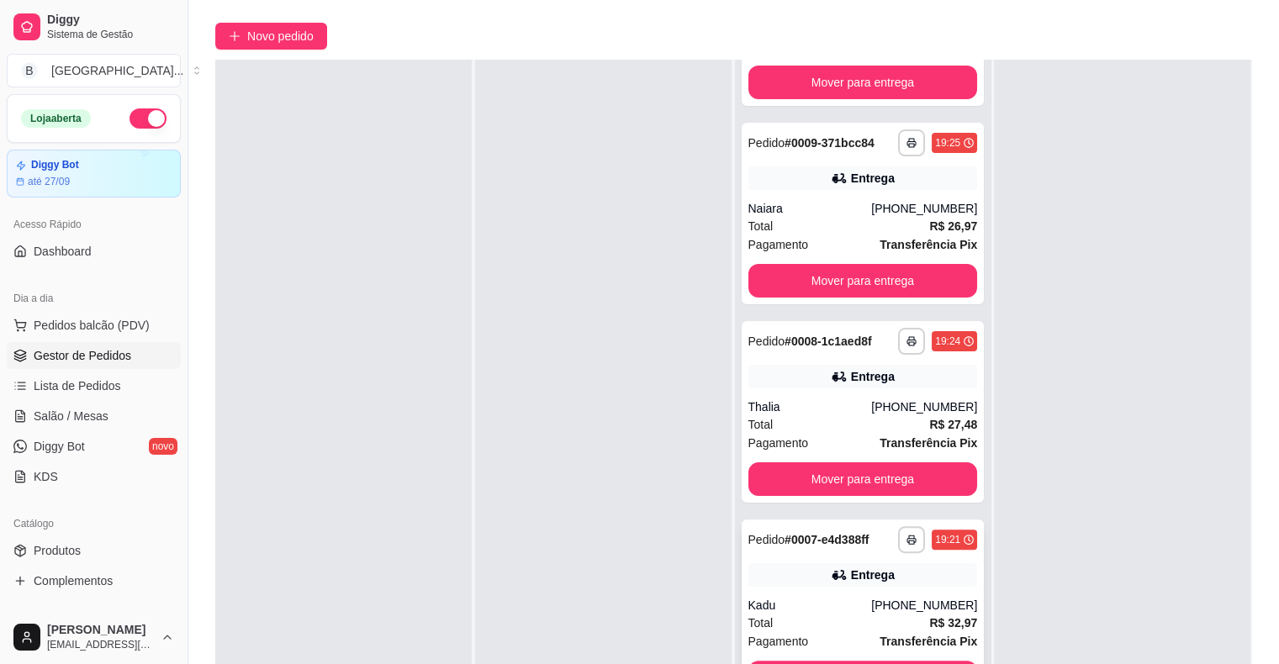
scroll to position [256, 0]
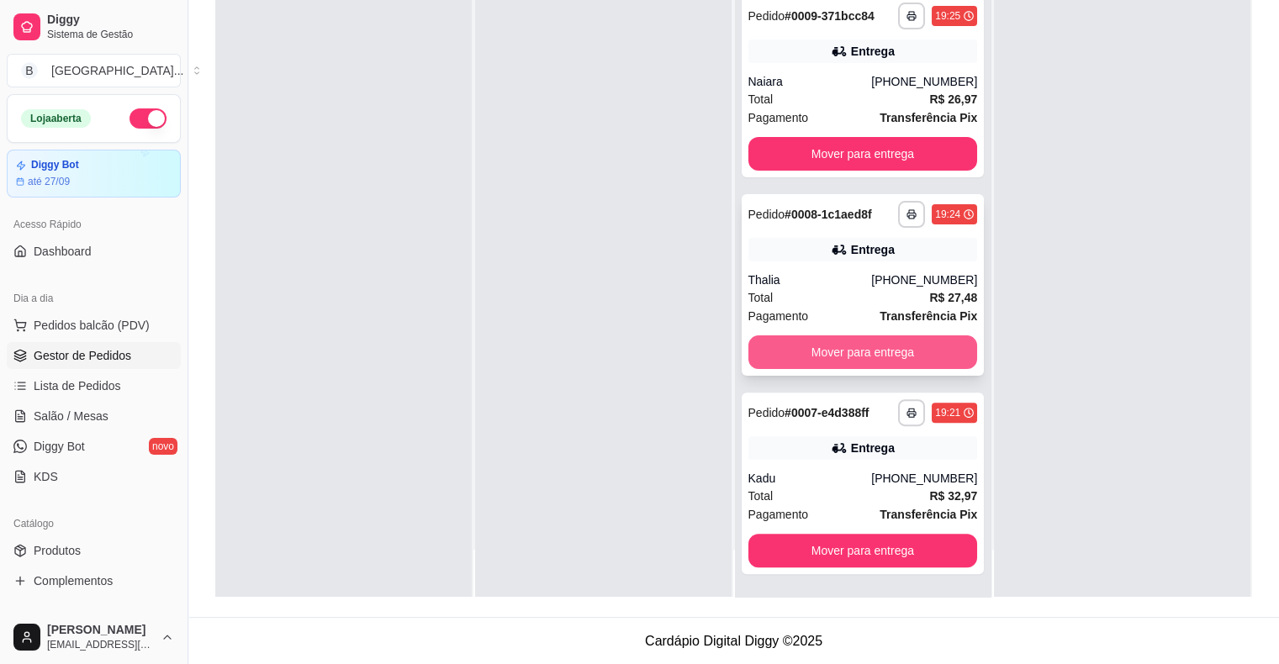
click at [821, 348] on button "Mover para entrega" at bounding box center [863, 353] width 230 height 34
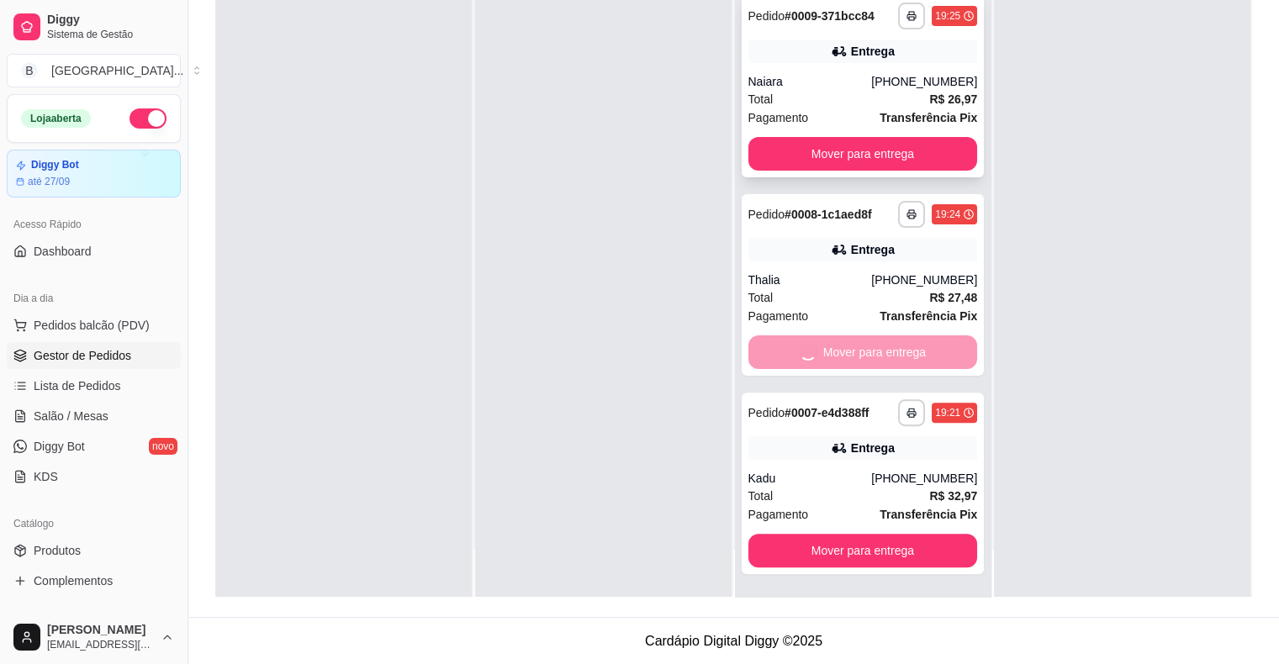
scroll to position [145, 0]
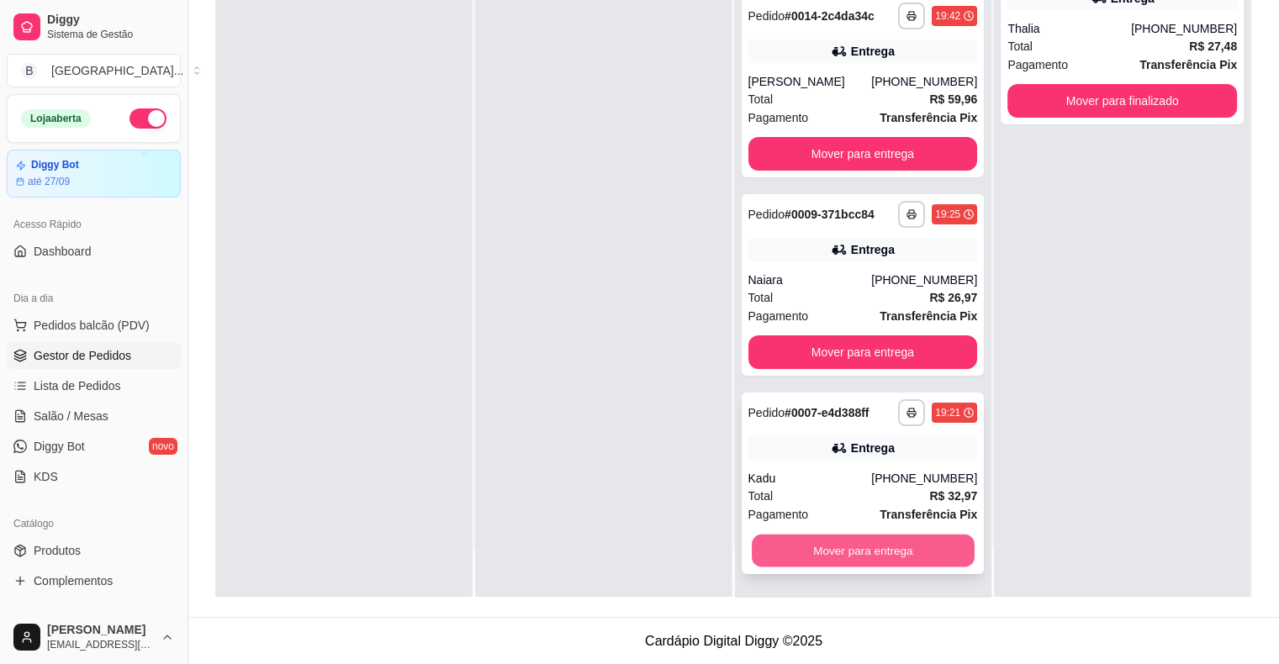
click at [814, 558] on button "Mover para entrega" at bounding box center [863, 551] width 223 height 33
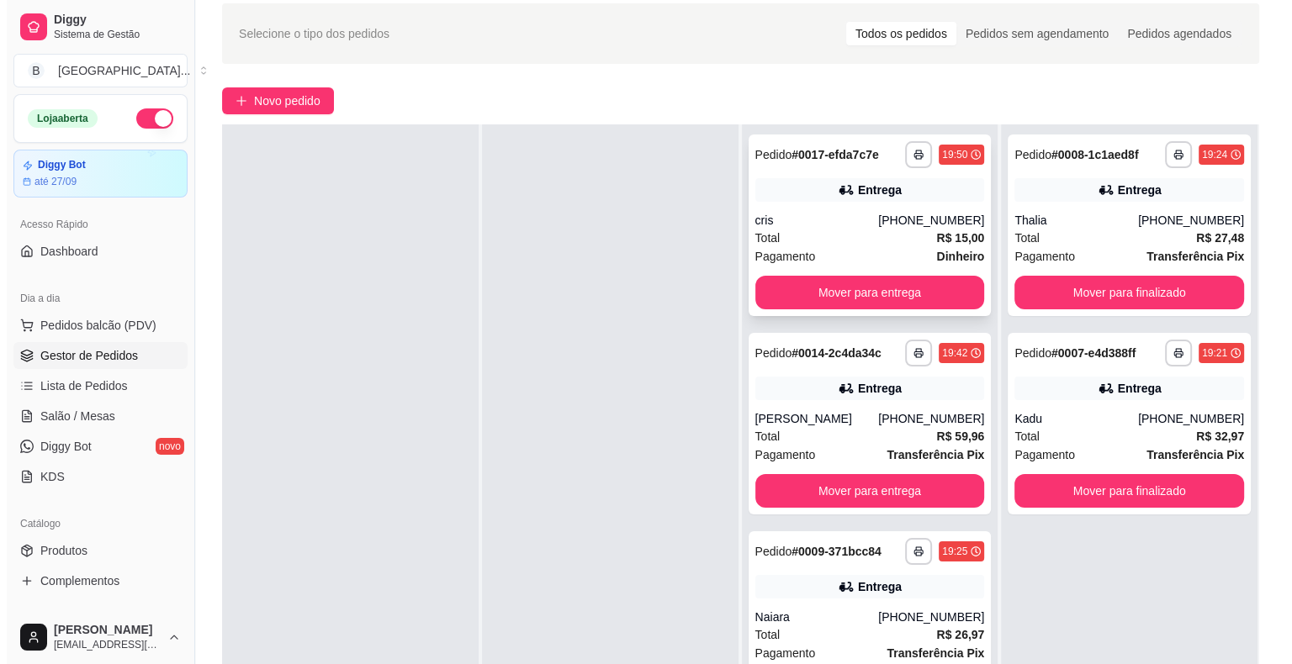
scroll to position [172, 0]
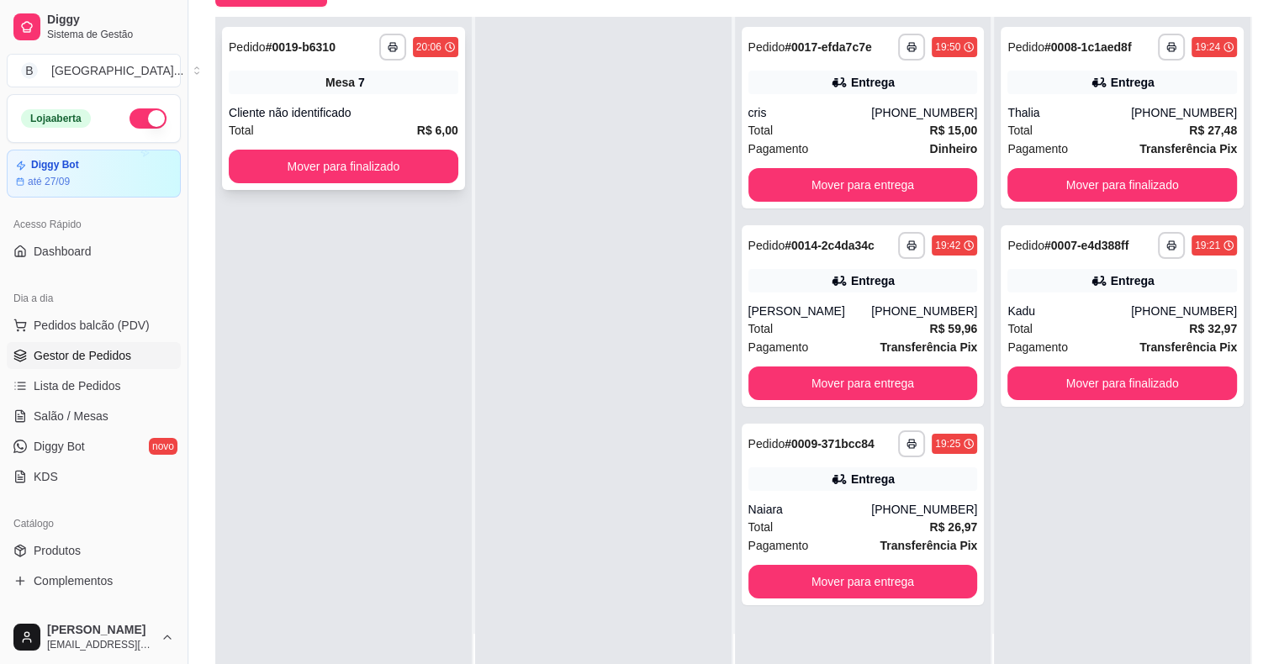
click at [283, 115] on div "Cliente não identificado" at bounding box center [344, 112] width 230 height 17
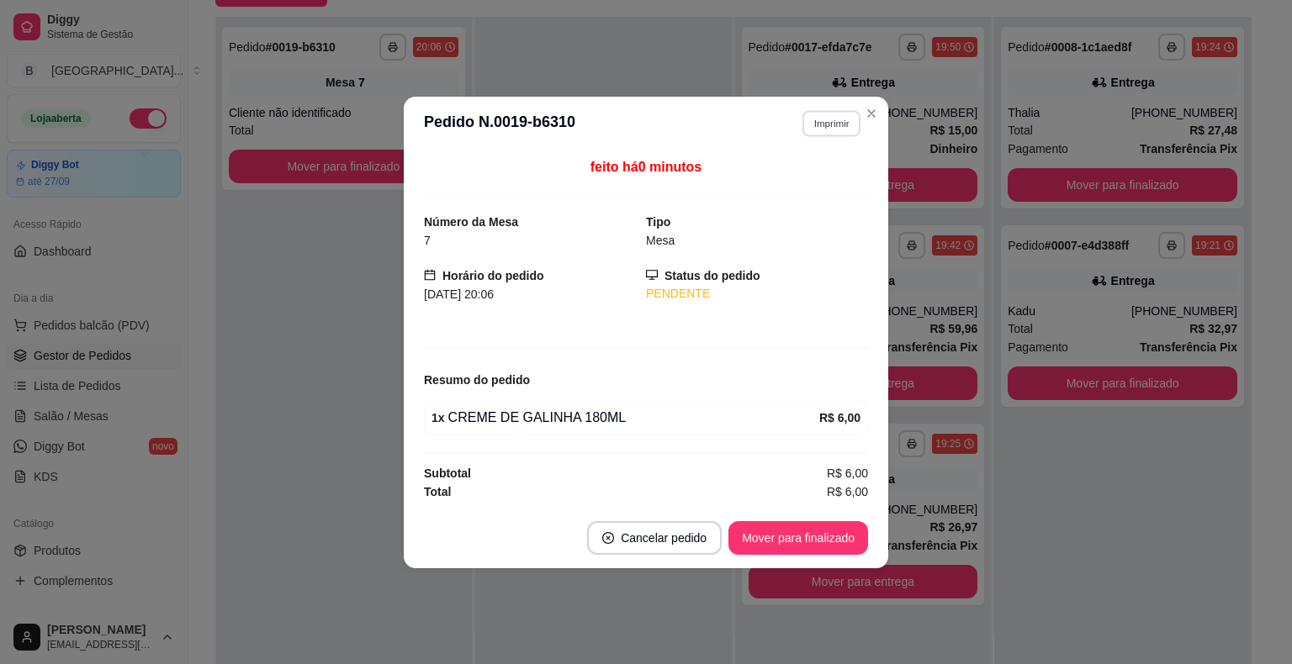
click at [827, 119] on button "Imprimir" at bounding box center [831, 123] width 58 height 26
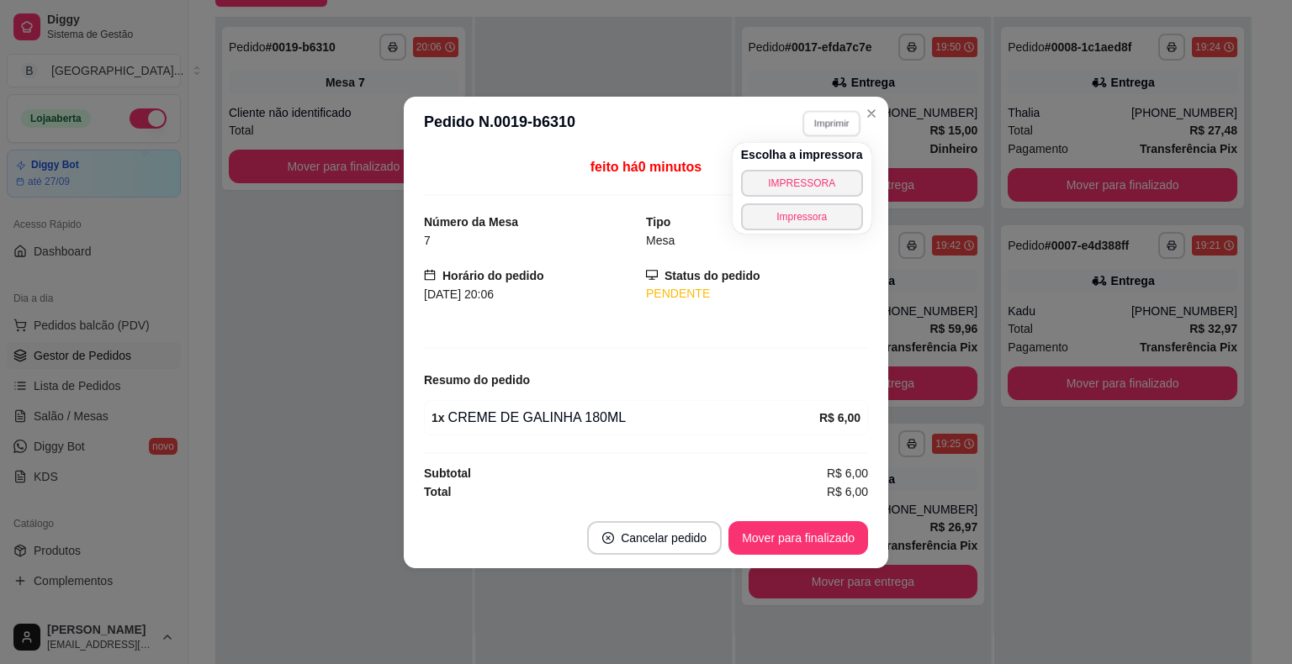
click at [824, 163] on div "Escolha a impressora IMPRESSORA Impressora" at bounding box center [801, 188] width 139 height 91
click at [817, 177] on button "IMPRESSORA" at bounding box center [802, 183] width 122 height 27
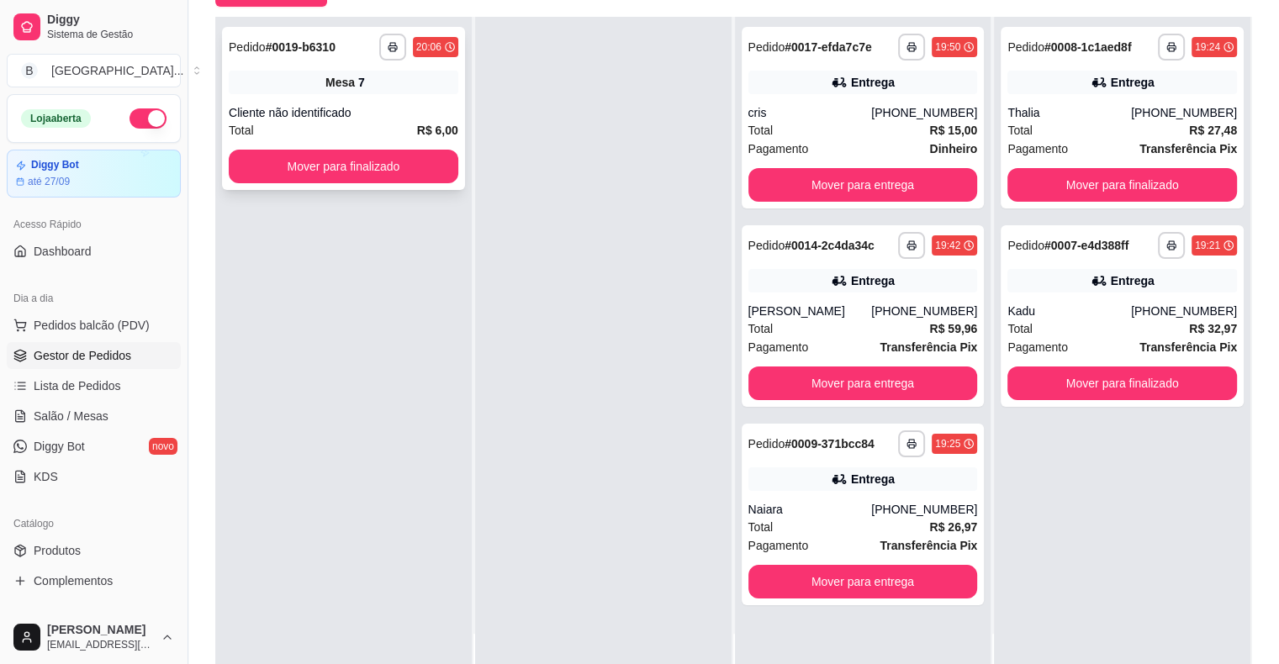
click at [299, 136] on div "Total R$ 6,00" at bounding box center [344, 130] width 230 height 18
click at [296, 176] on button "Mover para finalizado" at bounding box center [344, 167] width 230 height 34
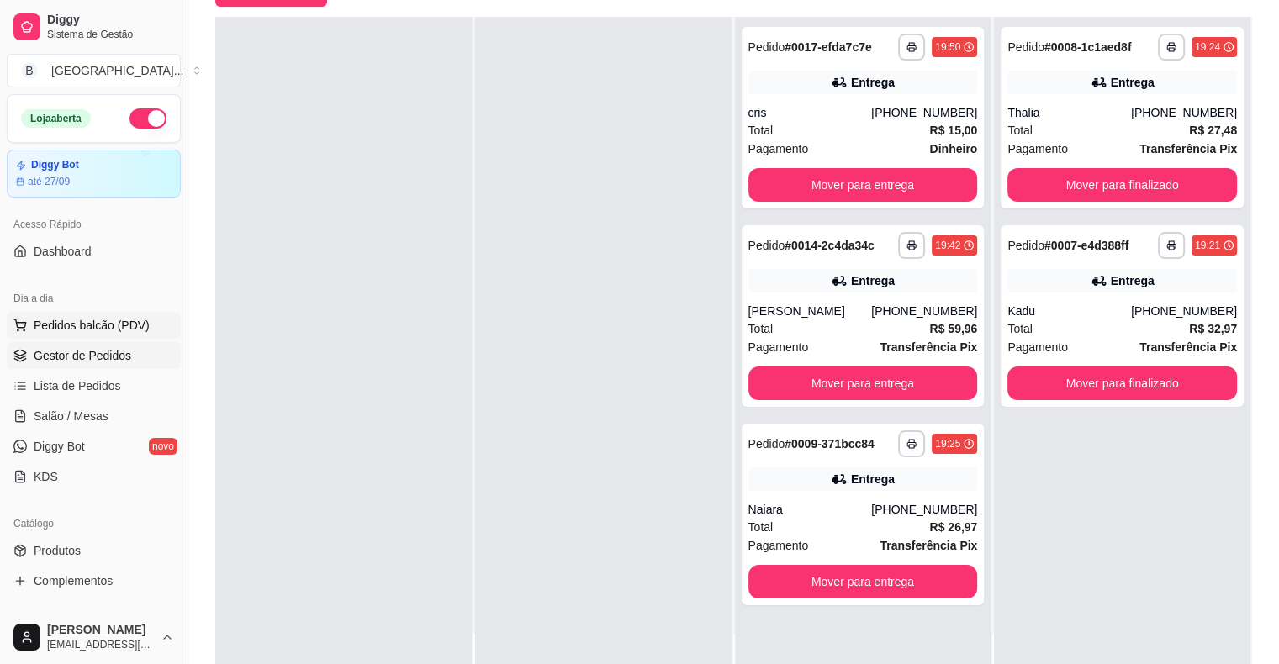
click at [128, 321] on span "Pedidos balcão (PDV)" at bounding box center [92, 325] width 116 height 17
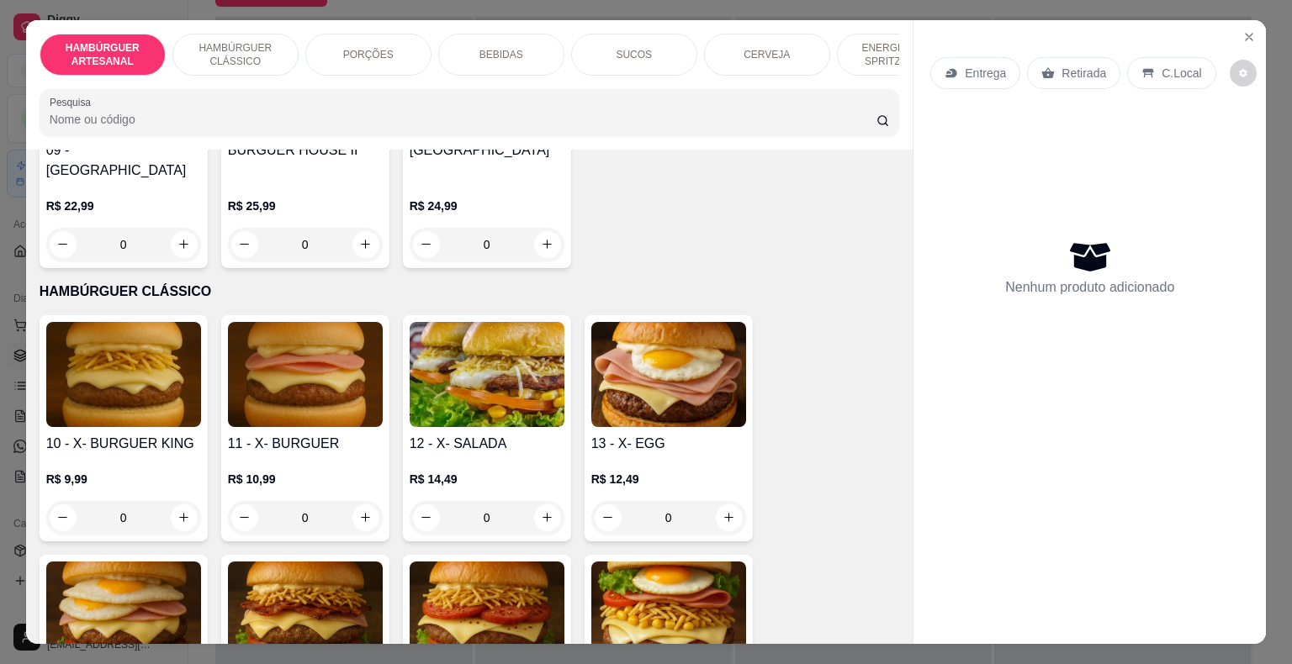
scroll to position [925, 0]
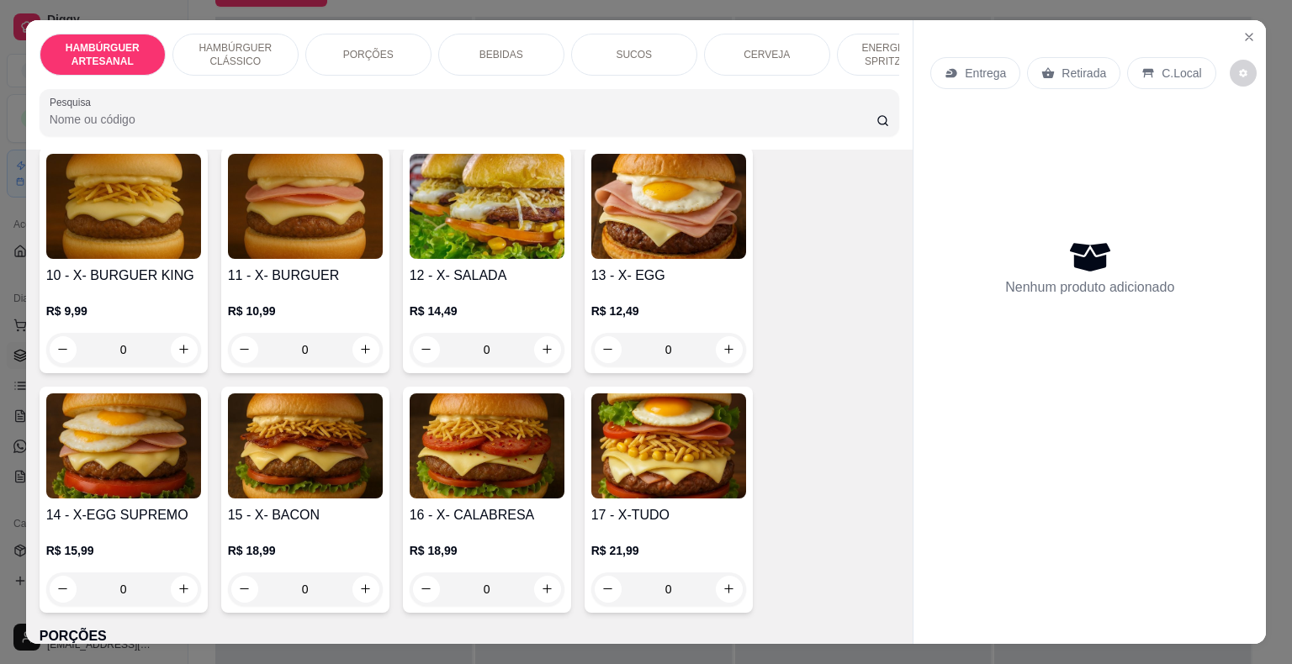
click at [172, 333] on div "0" at bounding box center [123, 350] width 155 height 34
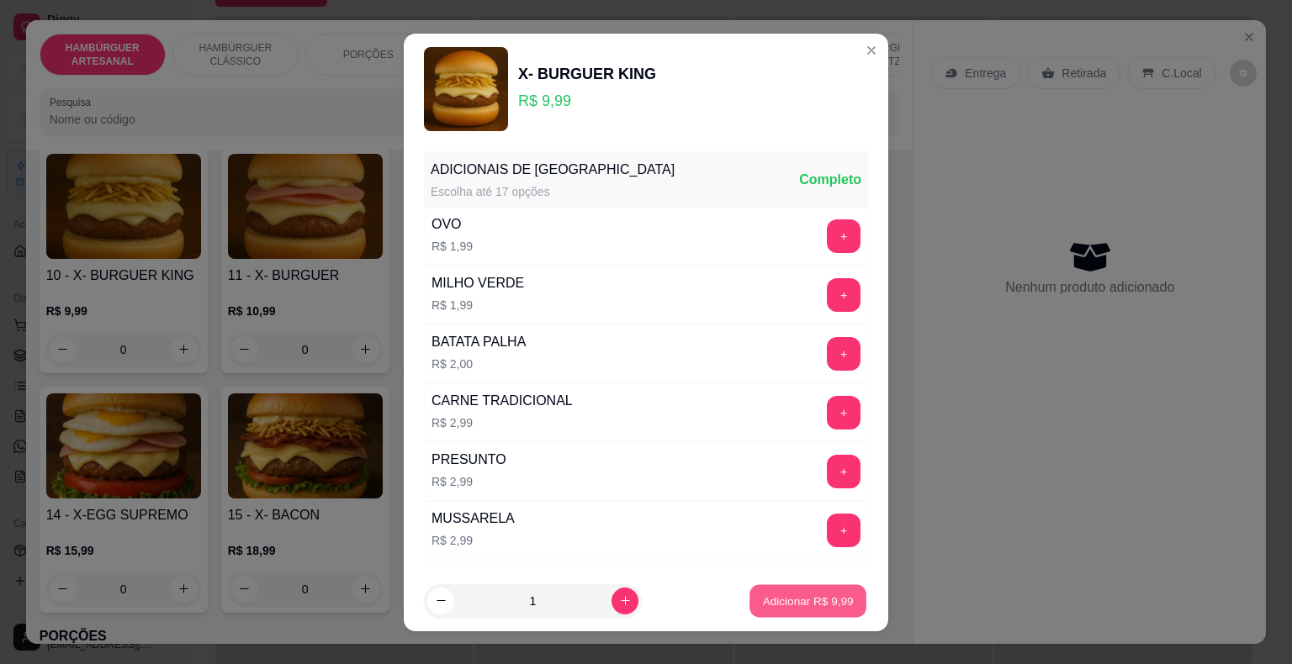
click at [814, 605] on p "Adicionar R$ 9,99" at bounding box center [807, 601] width 91 height 16
type input "1"
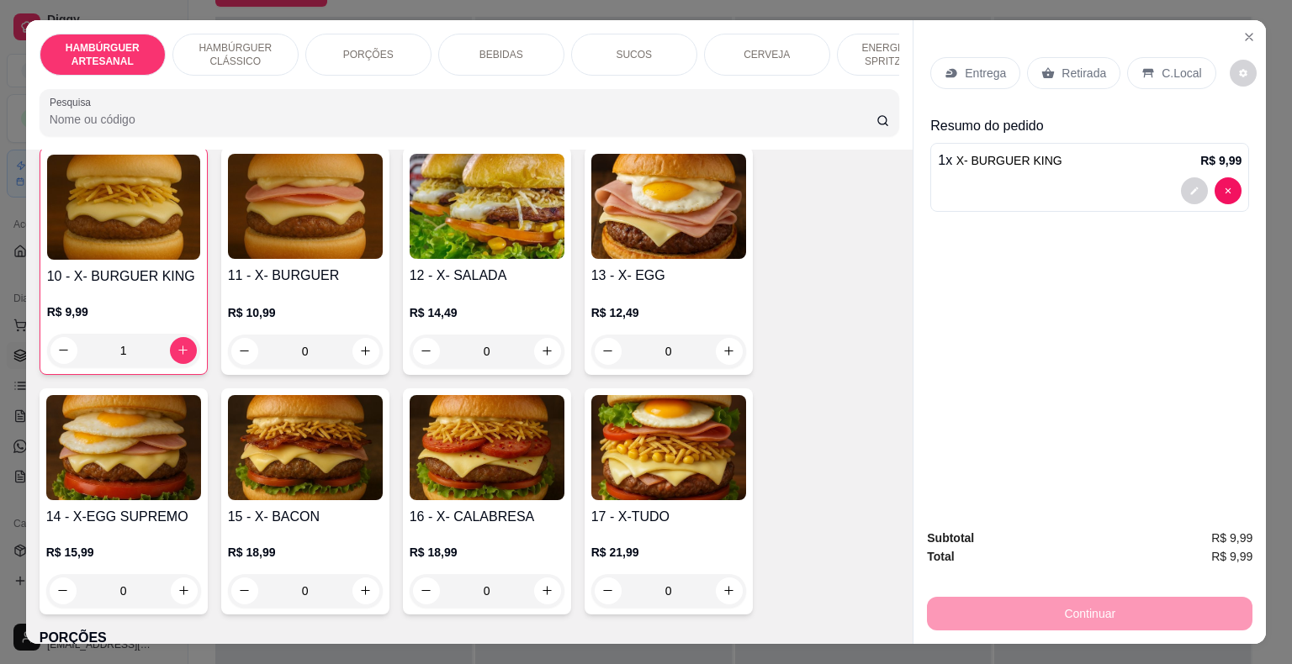
click at [955, 66] on div "Entrega" at bounding box center [975, 73] width 90 height 32
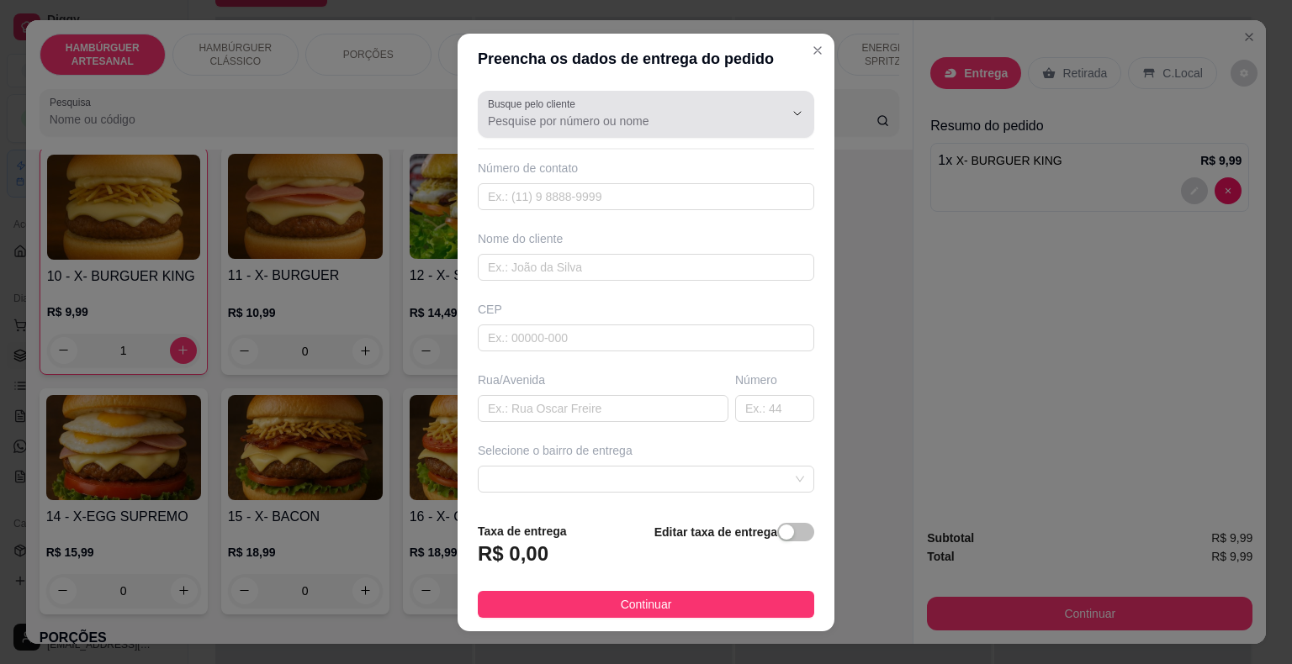
click at [640, 129] on input "Busque pelo cliente" at bounding box center [622, 121] width 269 height 17
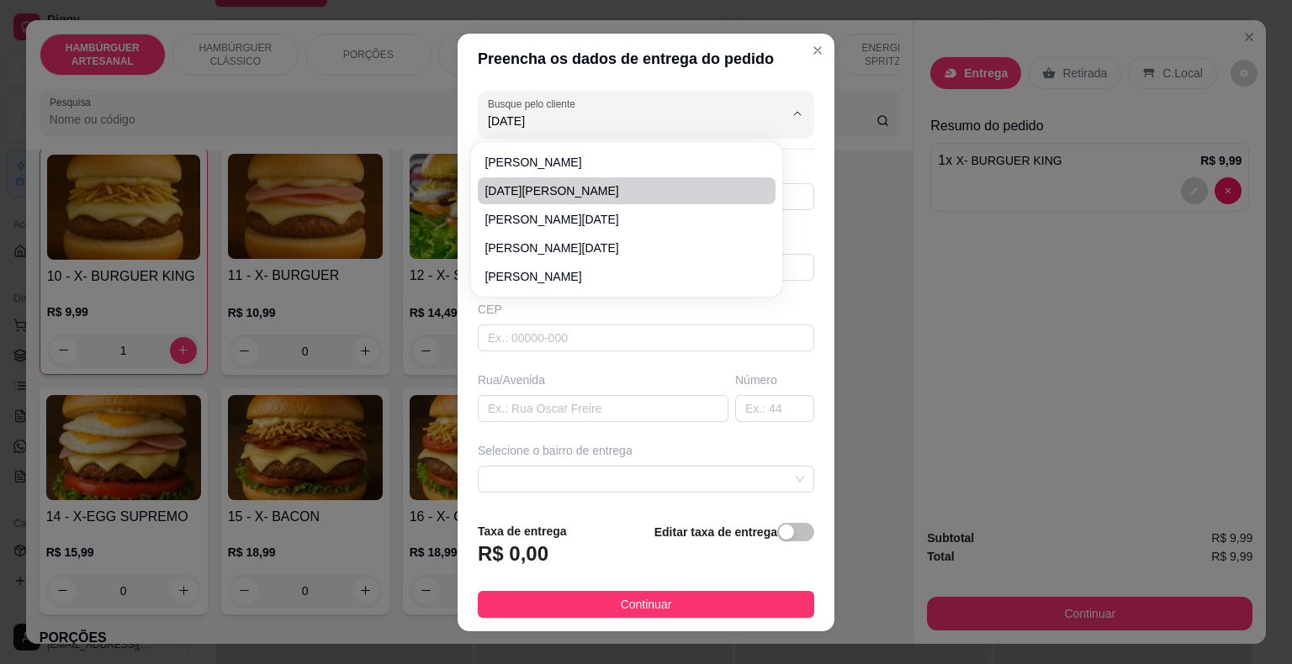
click at [702, 182] on span "[DATE][PERSON_NAME]" at bounding box center [617, 190] width 267 height 17
type input "[DATE][PERSON_NAME]"
type input "8681135443"
type input "[DATE][PERSON_NAME]"
type input "São Miguel do Tapuio"
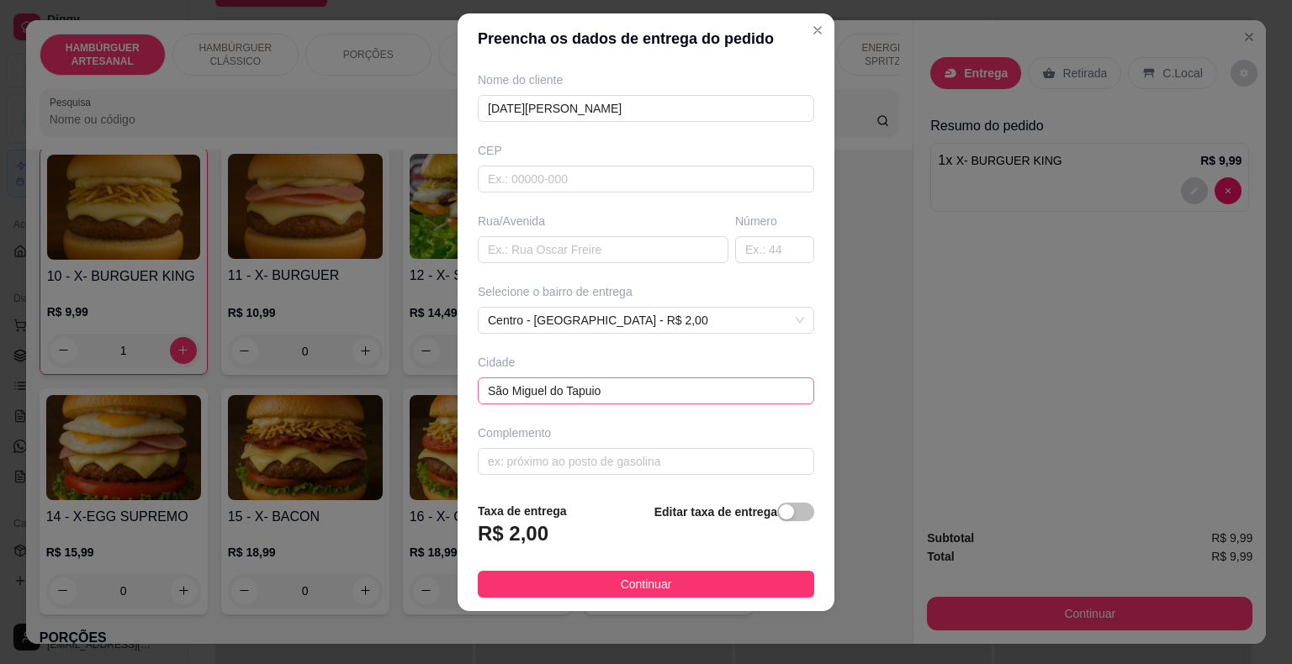
scroll to position [20, 0]
type input "[DATE][PERSON_NAME]"
click at [672, 582] on button "Continuar" at bounding box center [646, 584] width 336 height 27
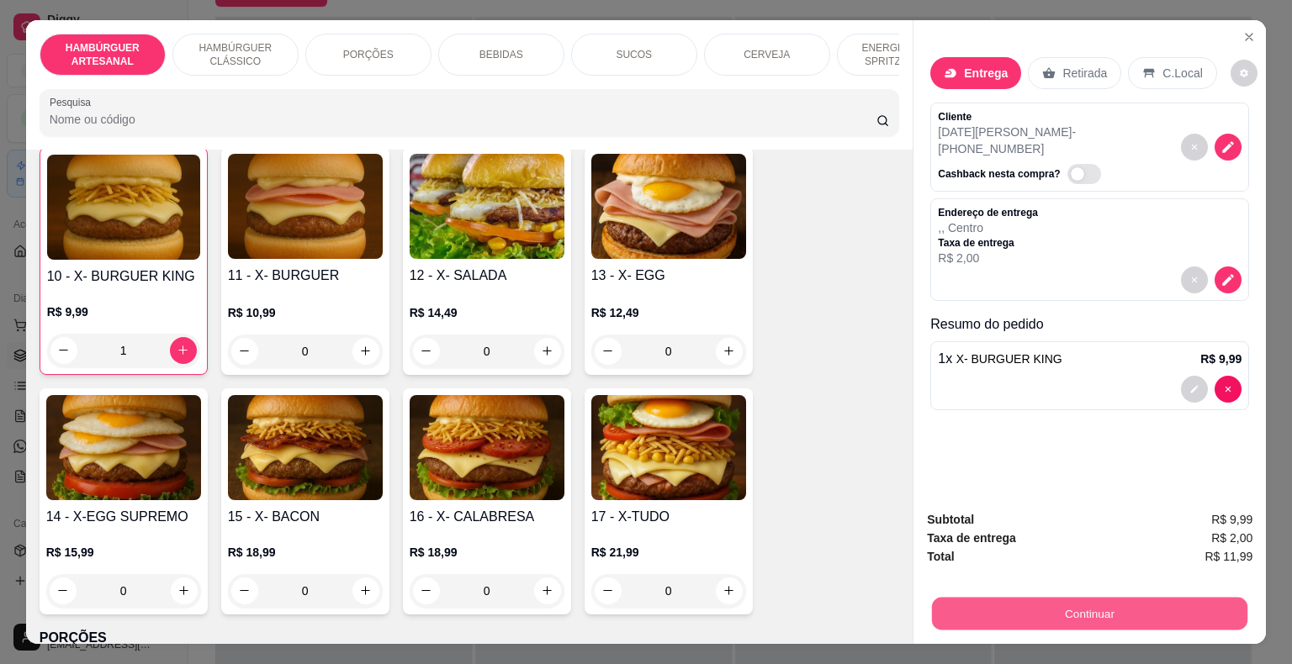
click at [1201, 610] on button "Continuar" at bounding box center [1089, 614] width 315 height 33
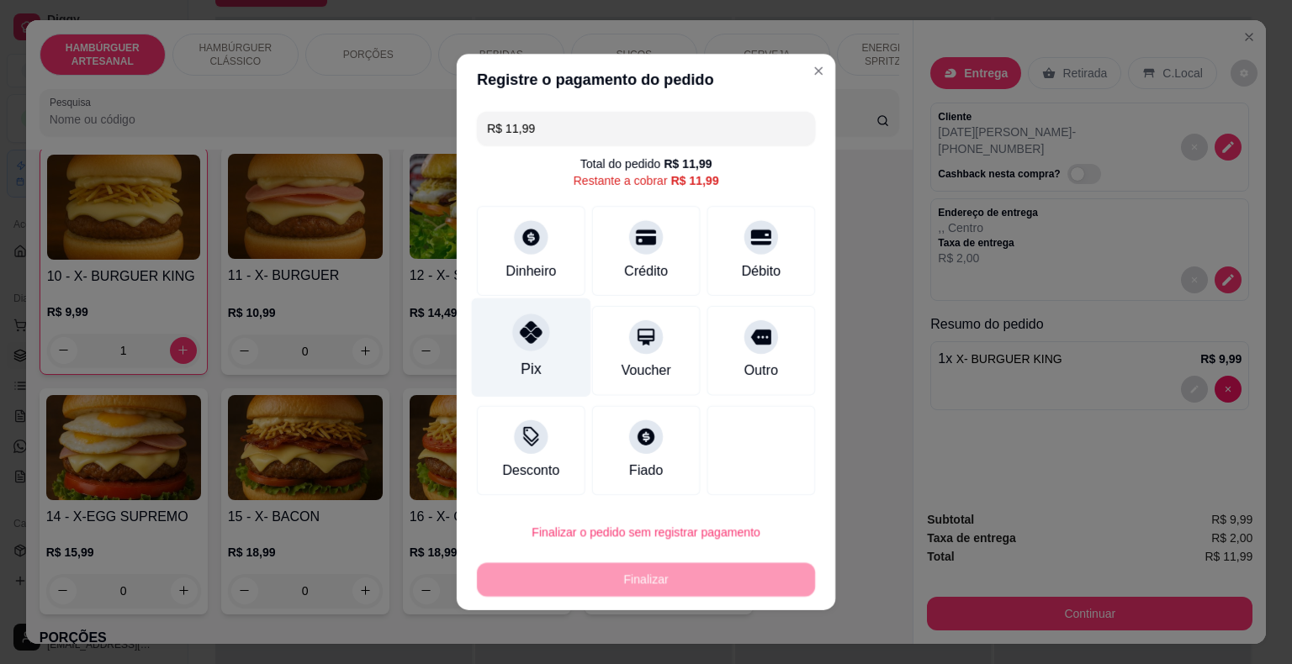
click at [526, 375] on div "Pix" at bounding box center [531, 369] width 21 height 23
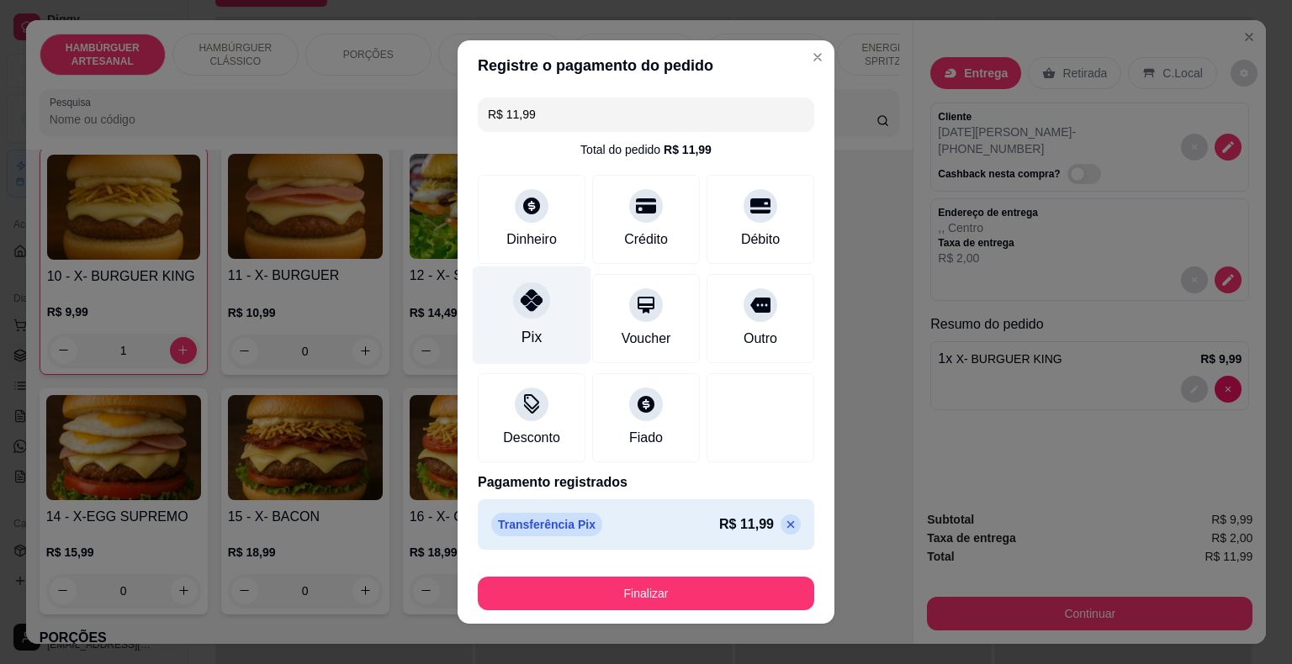
type input "R$ 0,00"
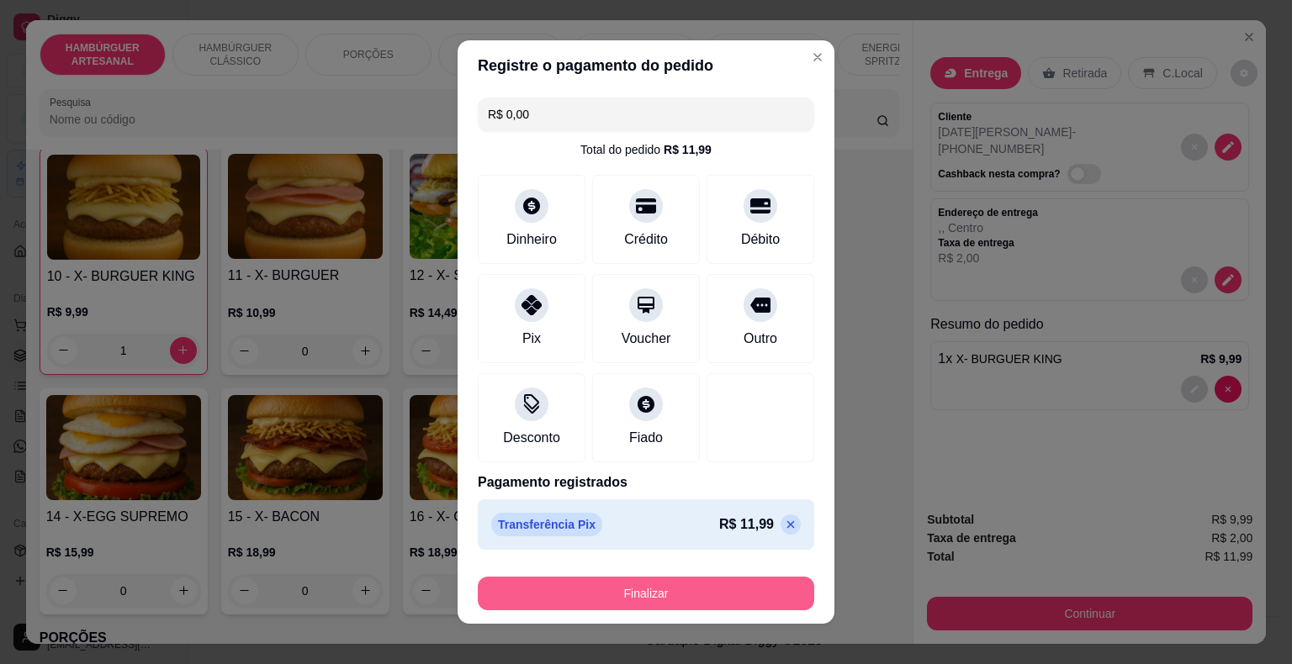
scroll to position [0, 0]
click at [669, 588] on button "Finalizar" at bounding box center [646, 594] width 336 height 34
click at [703, 604] on button "Finalizar" at bounding box center [646, 594] width 326 height 33
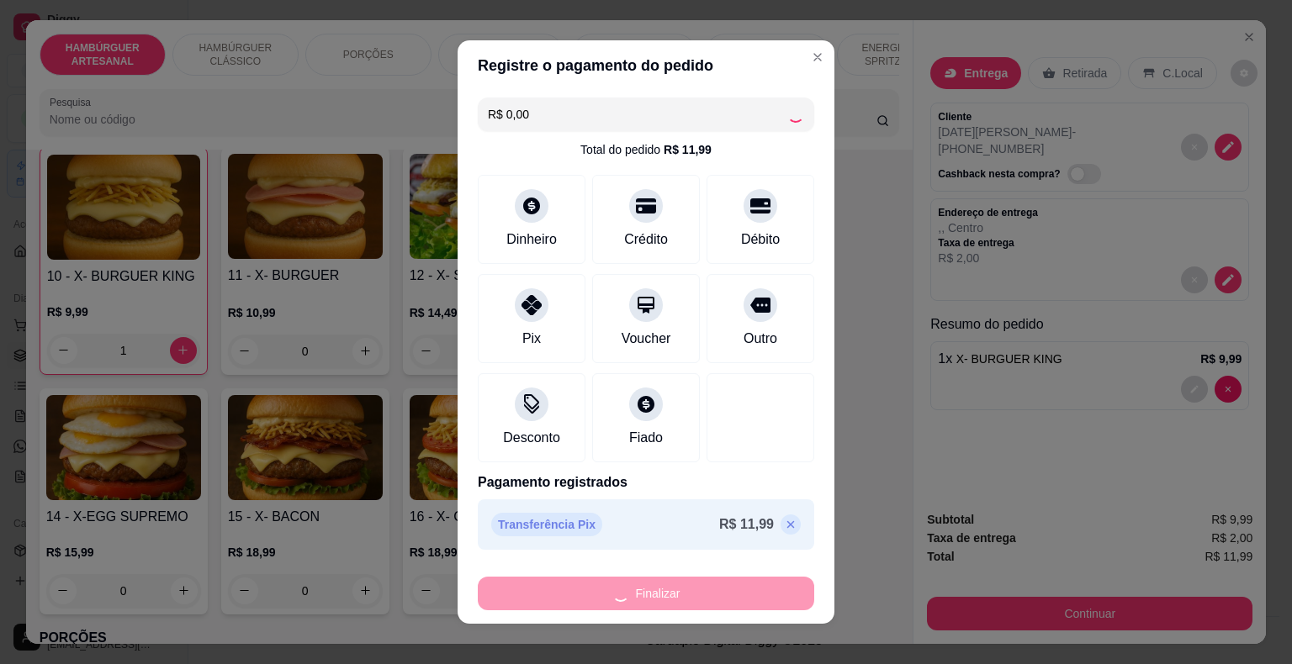
type input "0"
type input "-R$ 11,99"
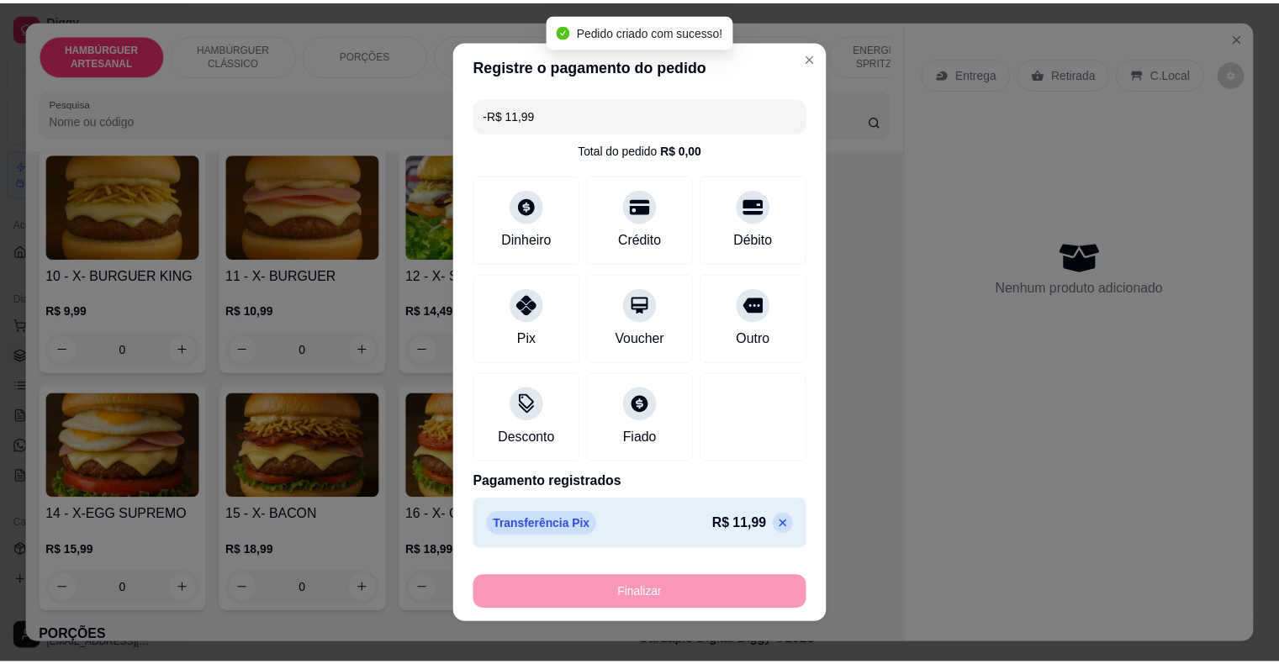
scroll to position [925, 0]
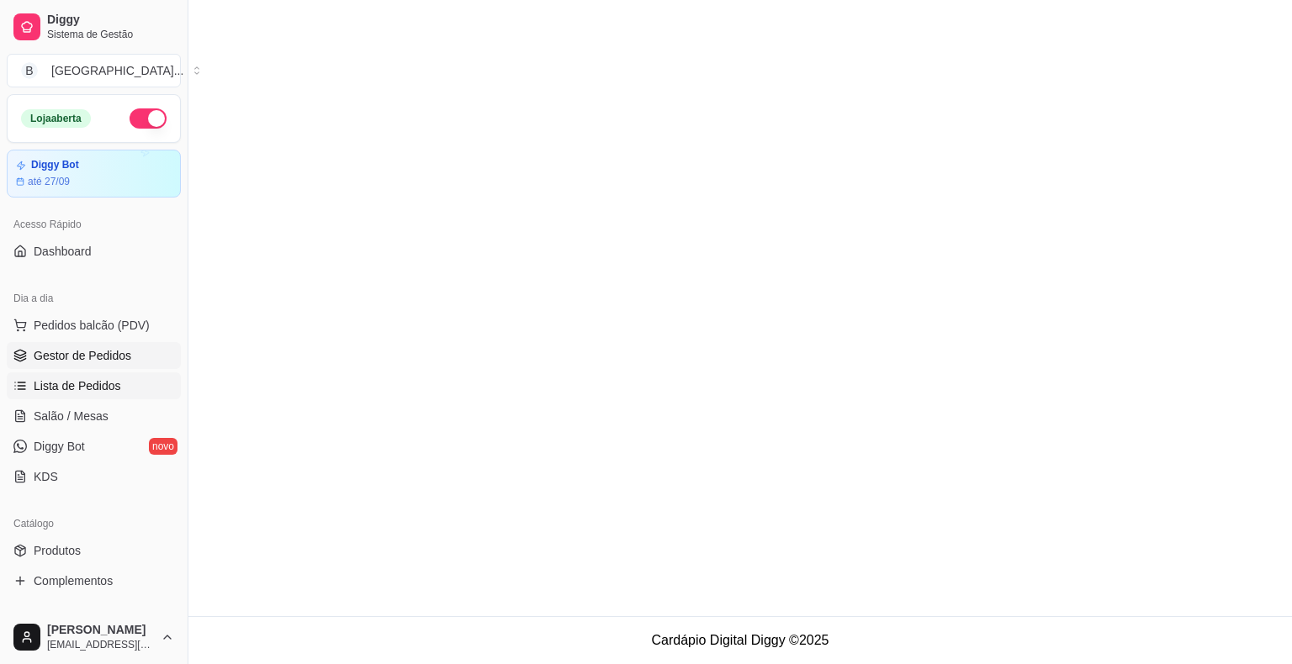
click at [70, 384] on span "Lista de Pedidos" at bounding box center [77, 386] width 87 height 17
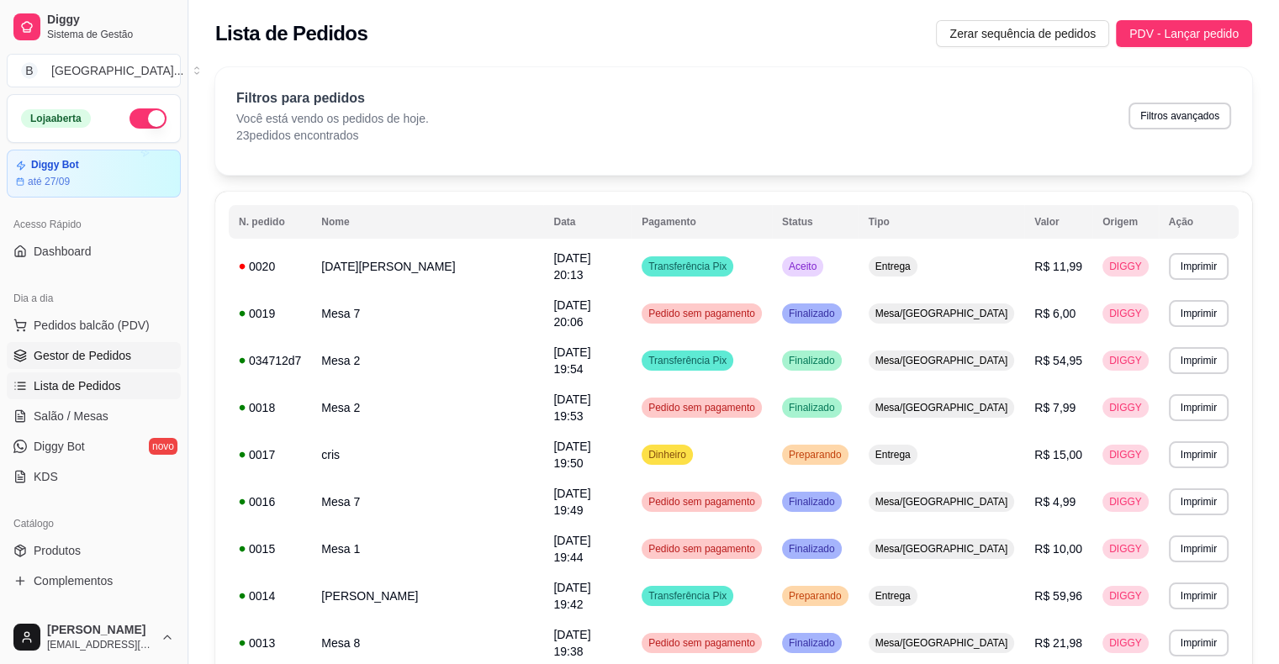
click at [77, 352] on span "Gestor de Pedidos" at bounding box center [83, 355] width 98 height 17
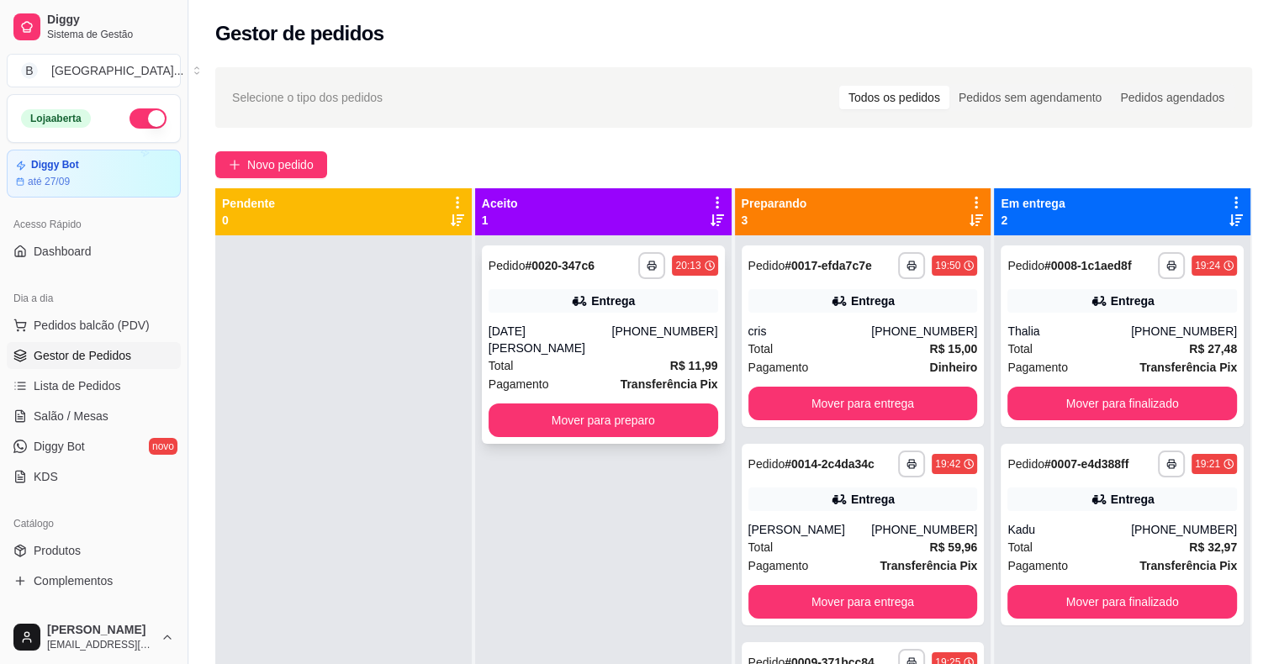
click at [645, 357] on div "Total R$ 11,99" at bounding box center [604, 366] width 230 height 18
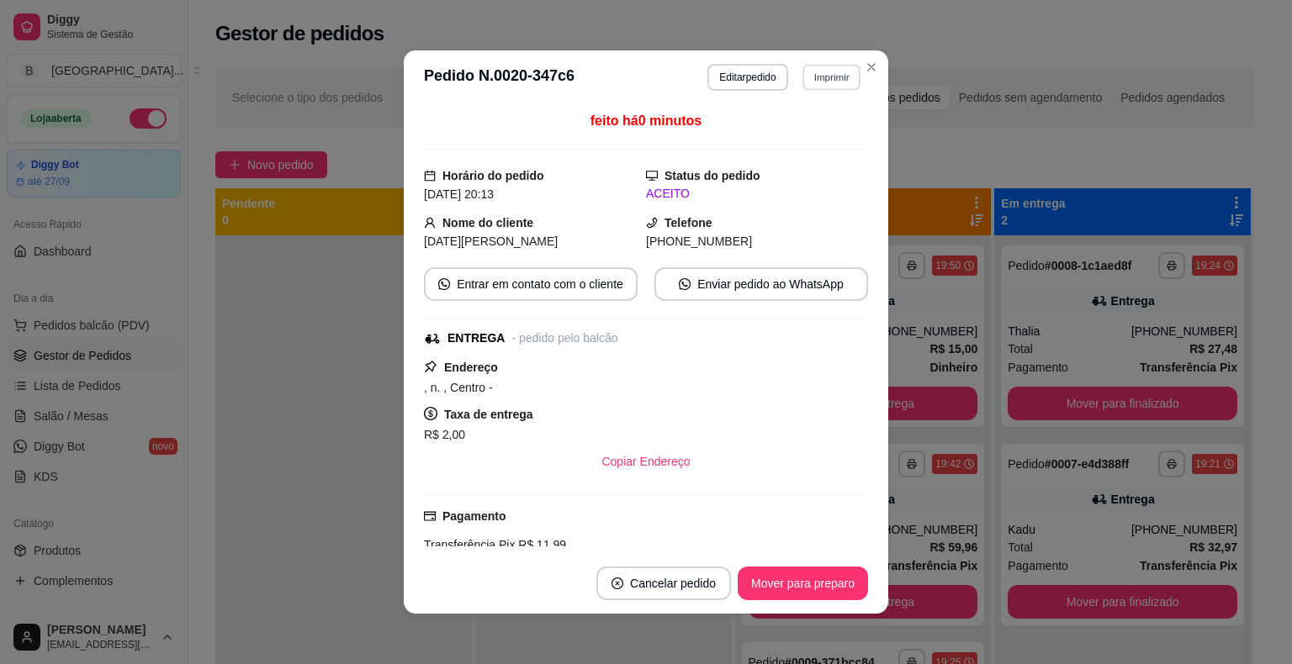
click at [826, 72] on button "Imprimir" at bounding box center [831, 77] width 58 height 26
click at [832, 133] on button "IMPRESSORA" at bounding box center [795, 136] width 122 height 27
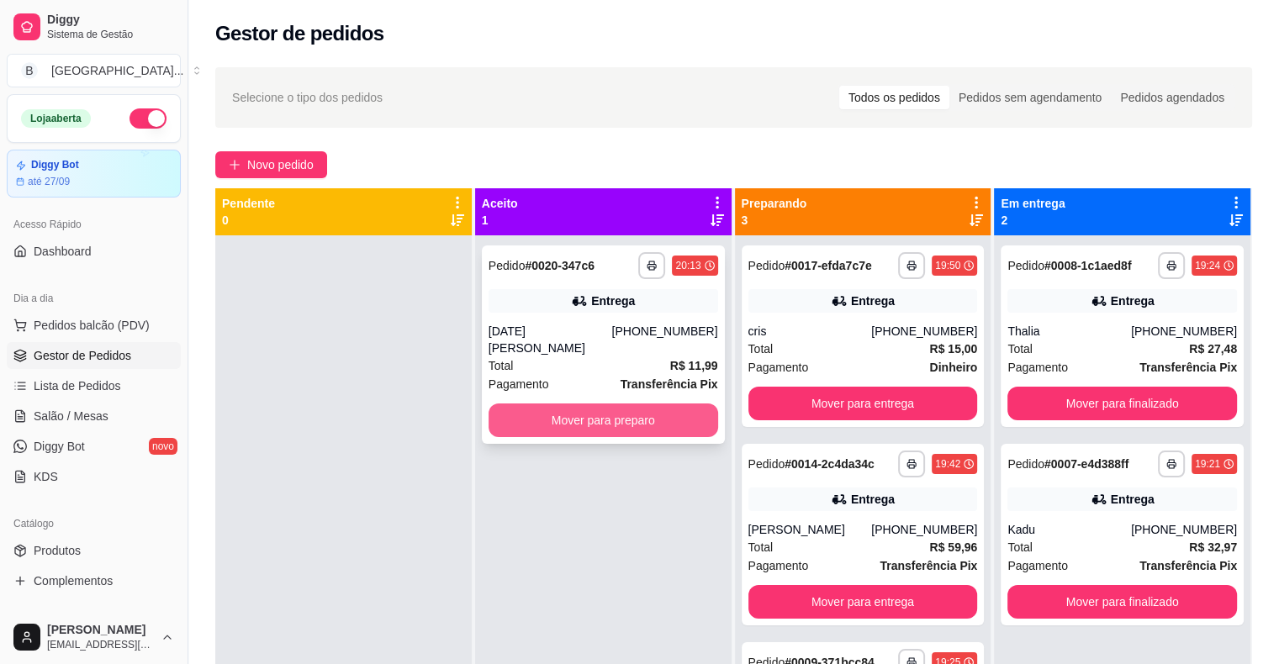
click at [540, 415] on button "Mover para preparo" at bounding box center [604, 421] width 230 height 34
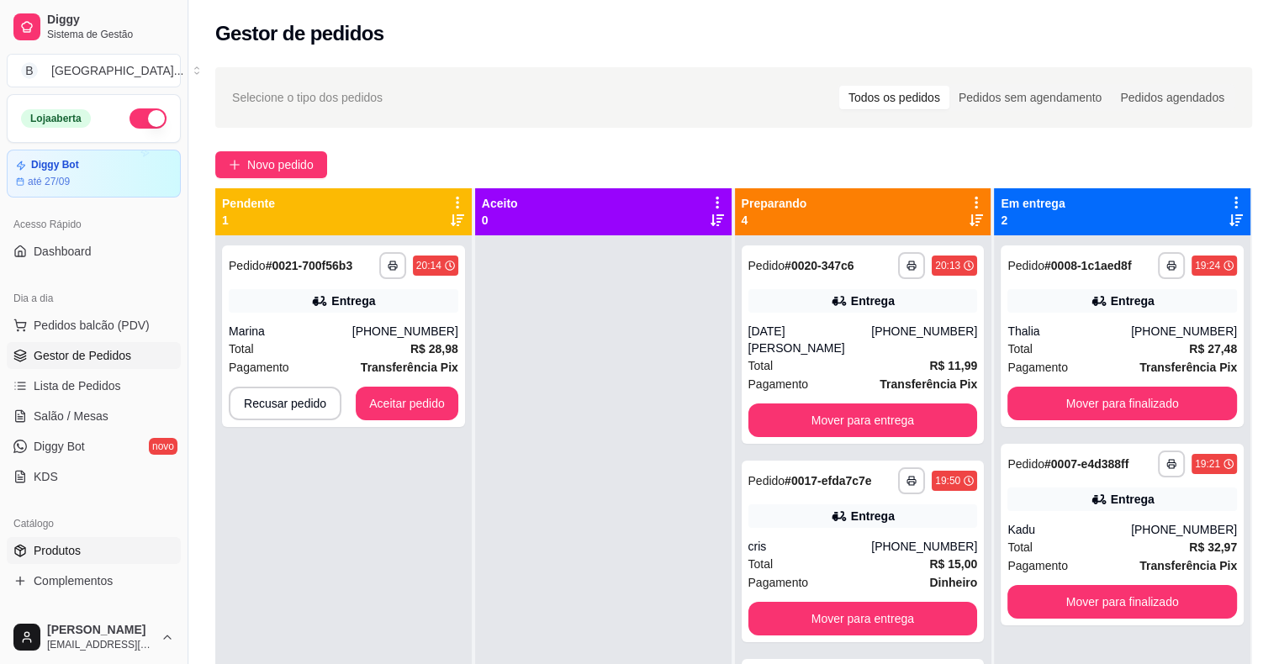
click at [77, 557] on span "Produtos" at bounding box center [57, 550] width 47 height 17
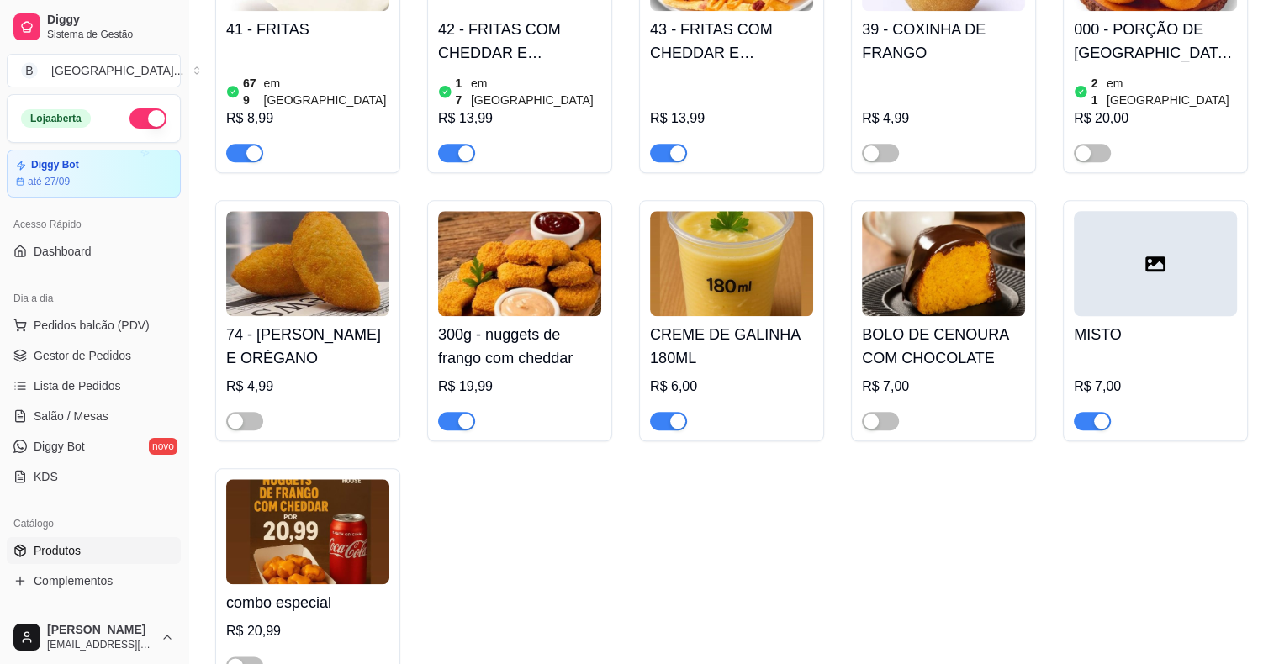
scroll to position [1519, 0]
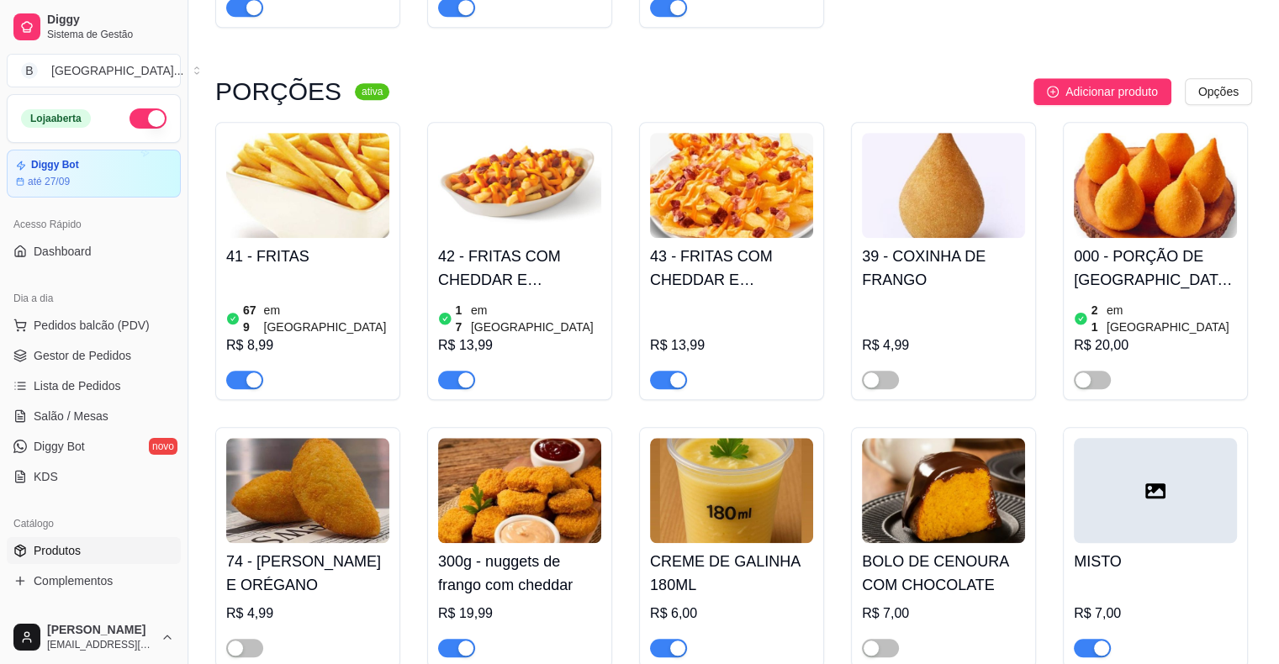
click at [653, 637] on div at bounding box center [668, 647] width 37 height 20
click at [656, 639] on span "button" at bounding box center [668, 648] width 37 height 18
click at [121, 353] on span "Gestor de Pedidos" at bounding box center [83, 355] width 98 height 17
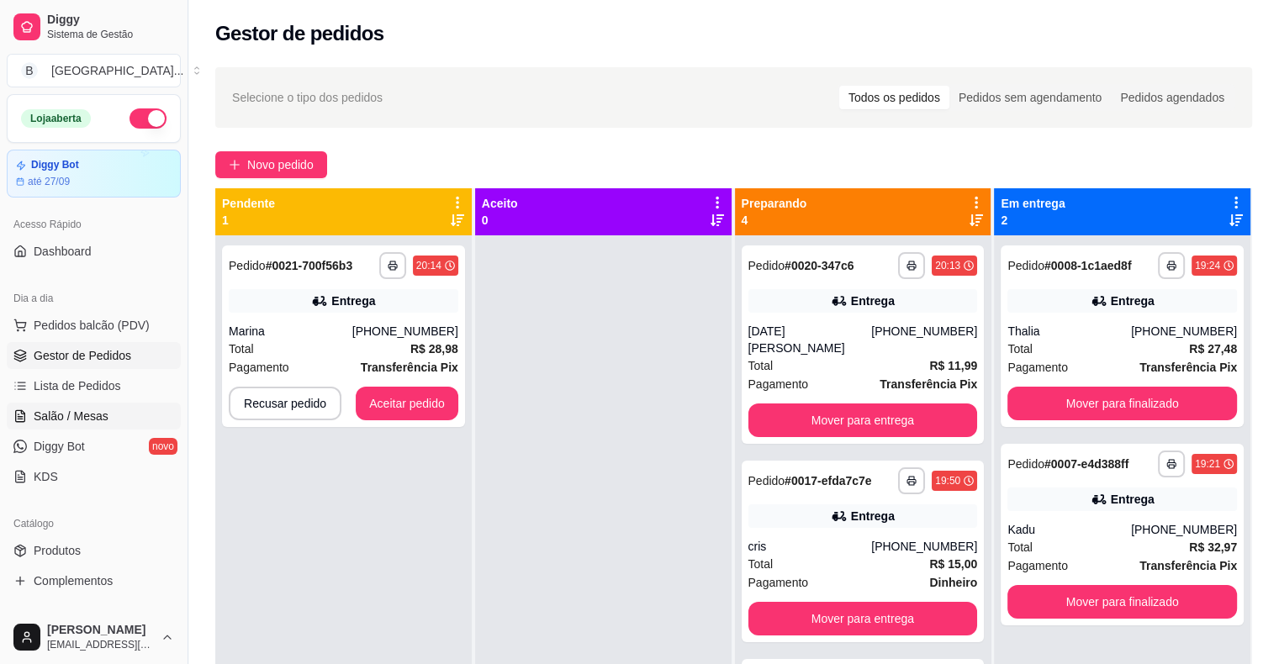
click at [48, 421] on span "Salão / Mesas" at bounding box center [71, 416] width 75 height 17
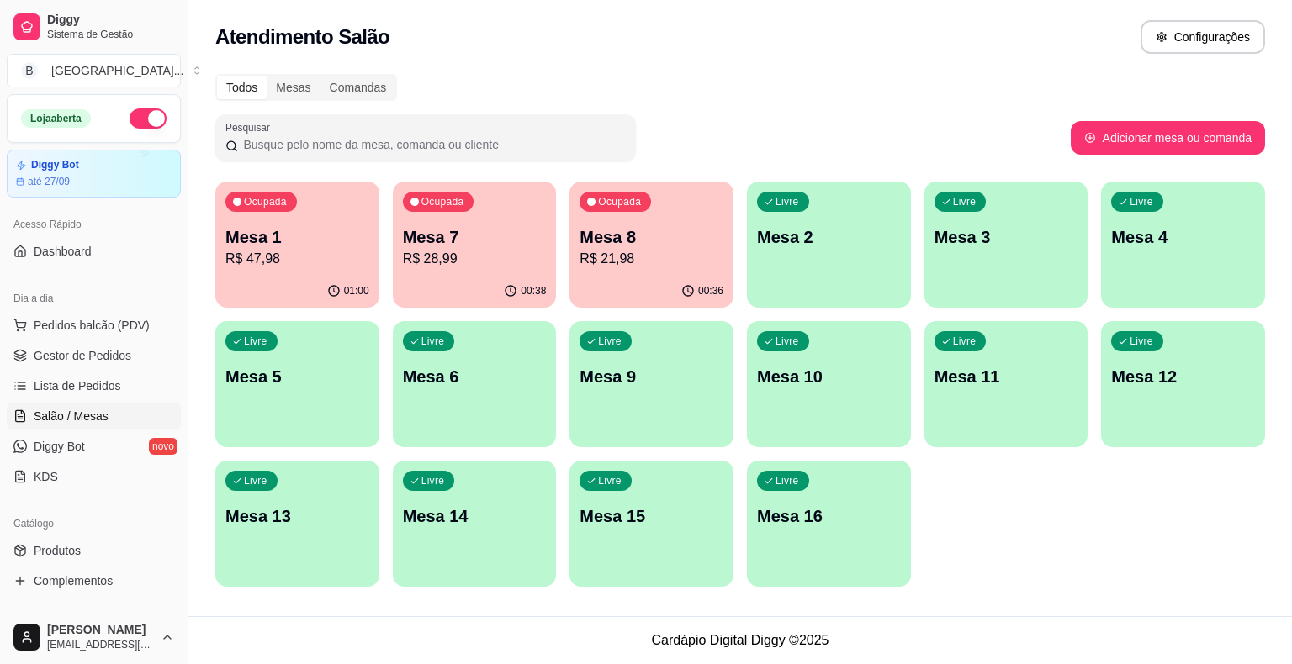
click at [630, 284] on div "00:36" at bounding box center [651, 291] width 164 height 33
click at [143, 357] on link "Gestor de Pedidos" at bounding box center [94, 355] width 174 height 27
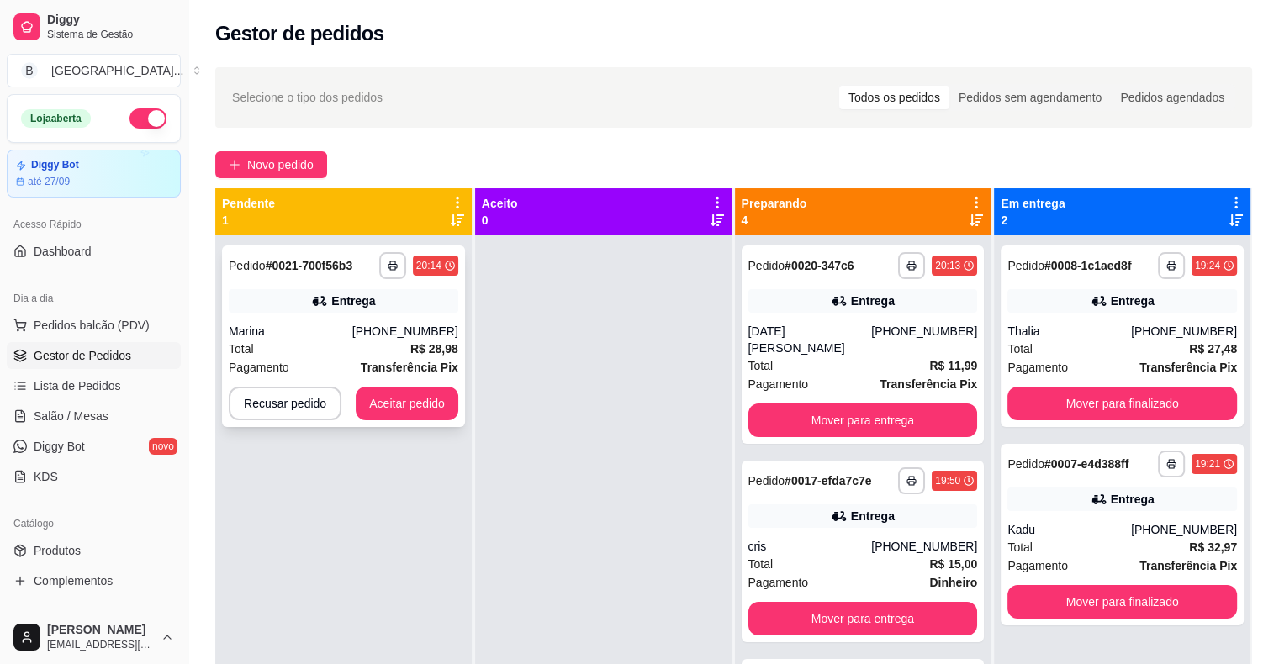
click at [400, 338] on div "[PHONE_NUMBER]" at bounding box center [405, 331] width 106 height 17
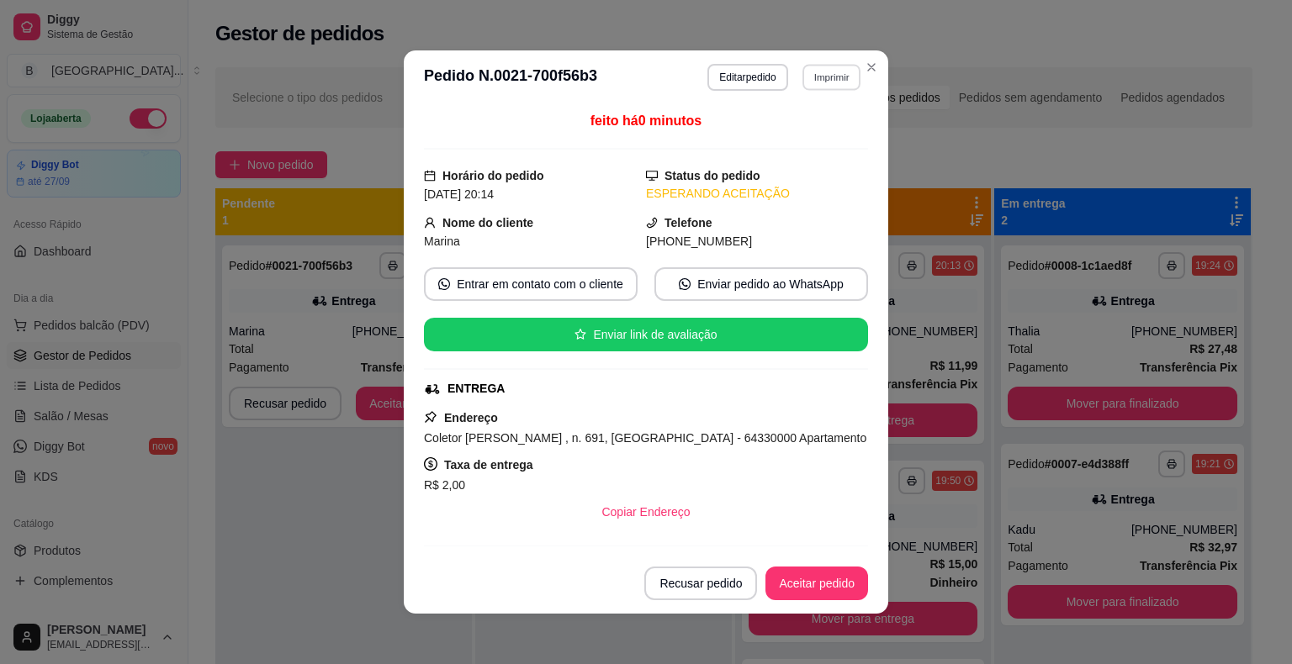
click at [832, 79] on button "Imprimir" at bounding box center [831, 77] width 58 height 26
click at [817, 140] on button "IMPRESSORA" at bounding box center [795, 136] width 122 height 27
click at [829, 589] on button "Aceitar pedido" at bounding box center [816, 584] width 99 height 33
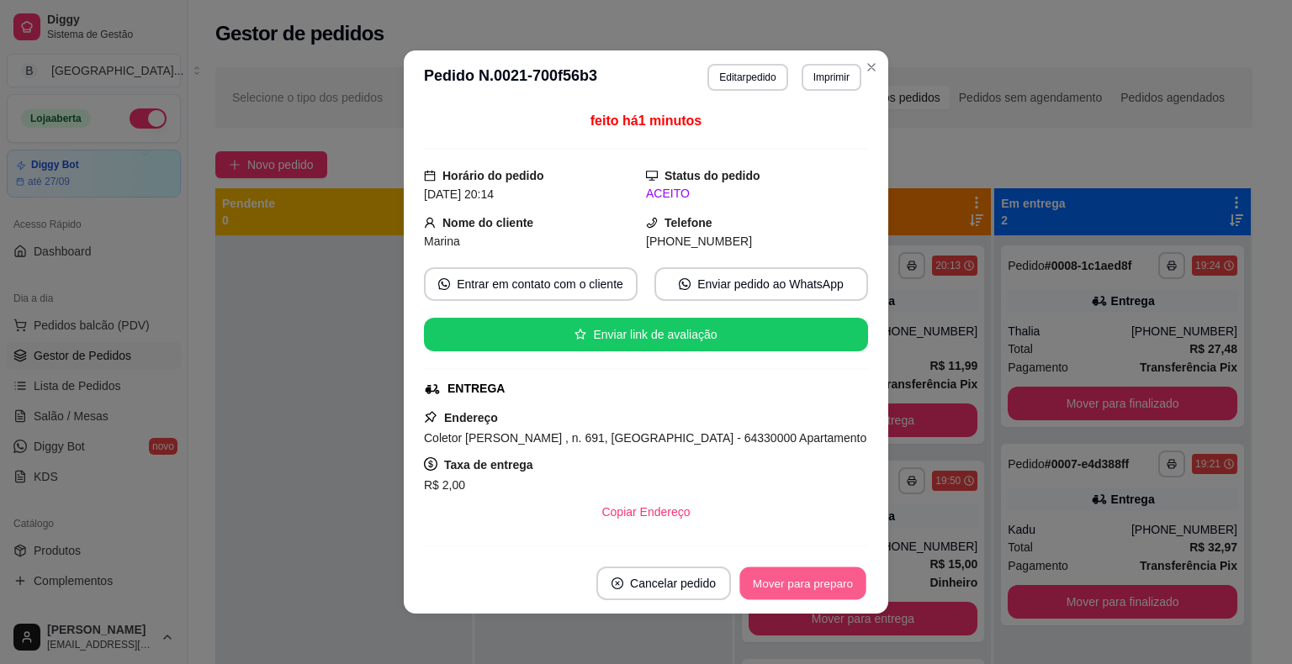
click at [823, 583] on button "Mover para preparo" at bounding box center [802, 584] width 126 height 33
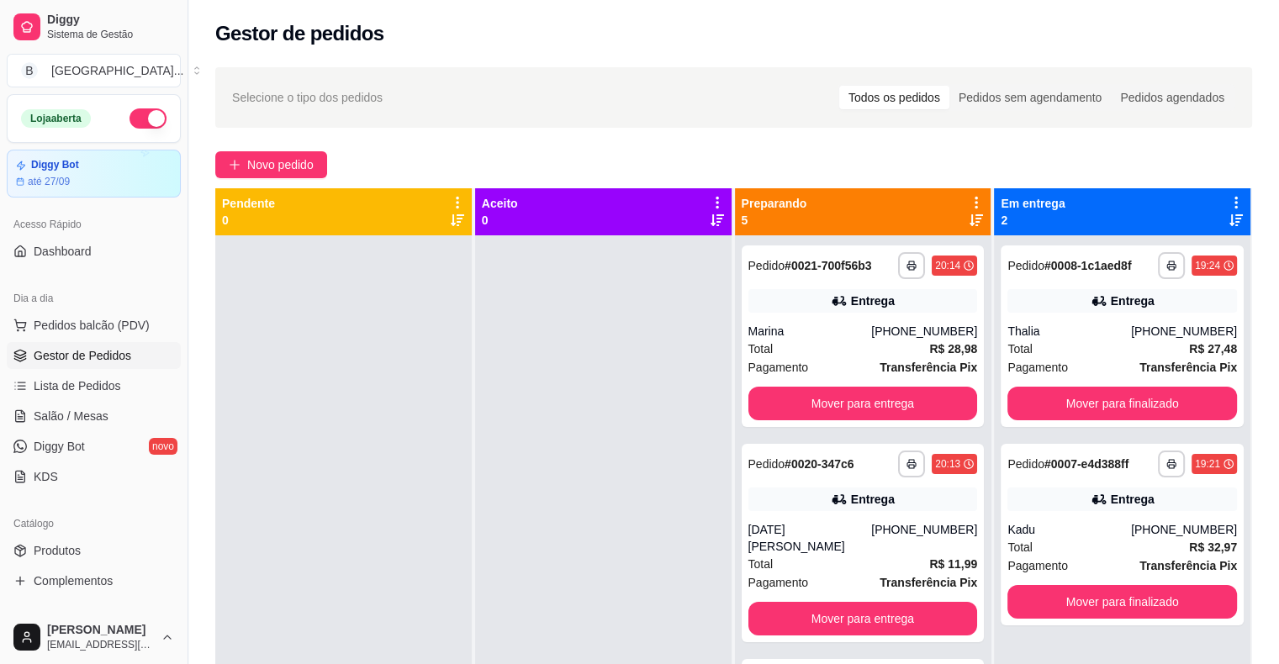
click at [90, 430] on ul "Pedidos balcão (PDV) Gestor de Pedidos Lista de Pedidos Salão / Mesas Diggy Bot…" at bounding box center [94, 401] width 174 height 178
click at [91, 422] on span "Salão / Mesas" at bounding box center [71, 416] width 75 height 17
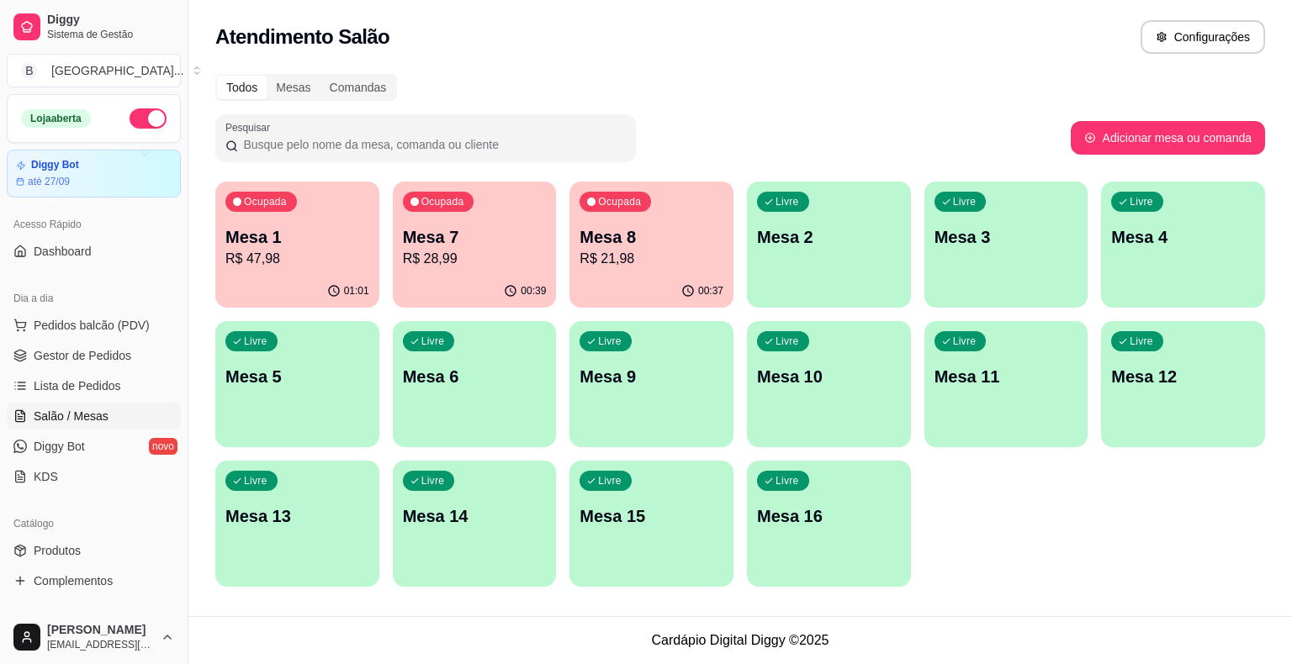
click at [582, 209] on div "Ocupada Mesa 8 R$ 21,98" at bounding box center [651, 228] width 164 height 93
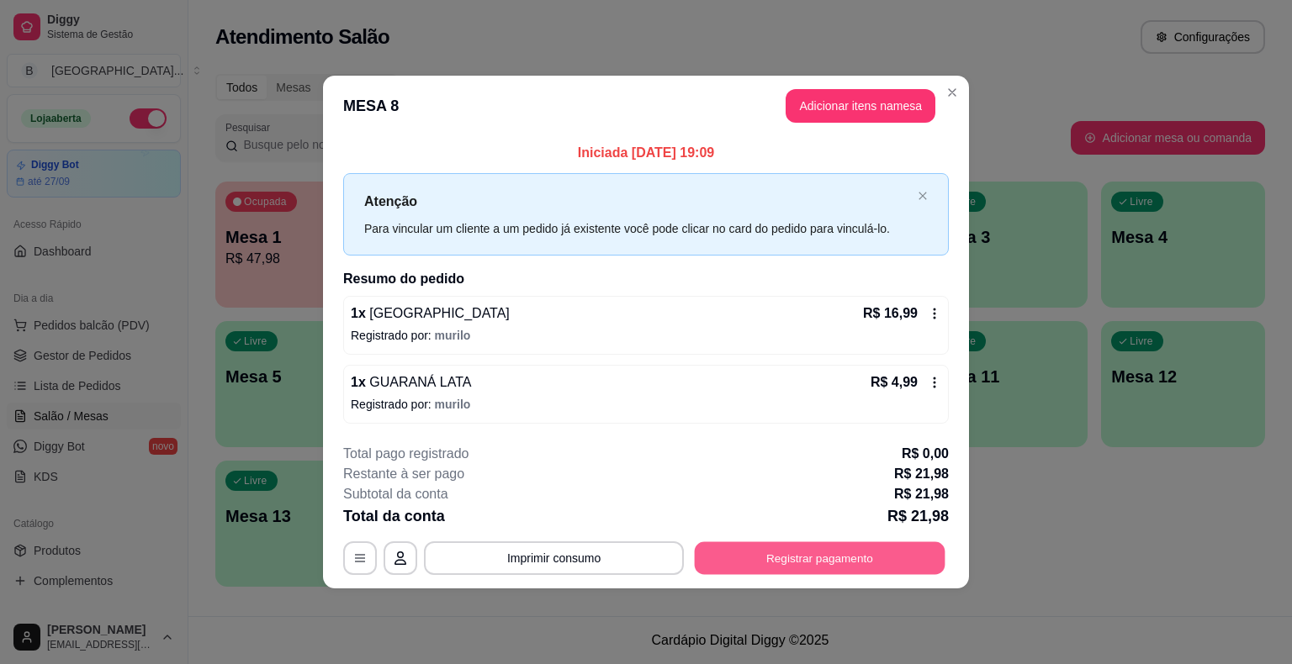
click at [757, 553] on button "Registrar pagamento" at bounding box center [820, 558] width 251 height 33
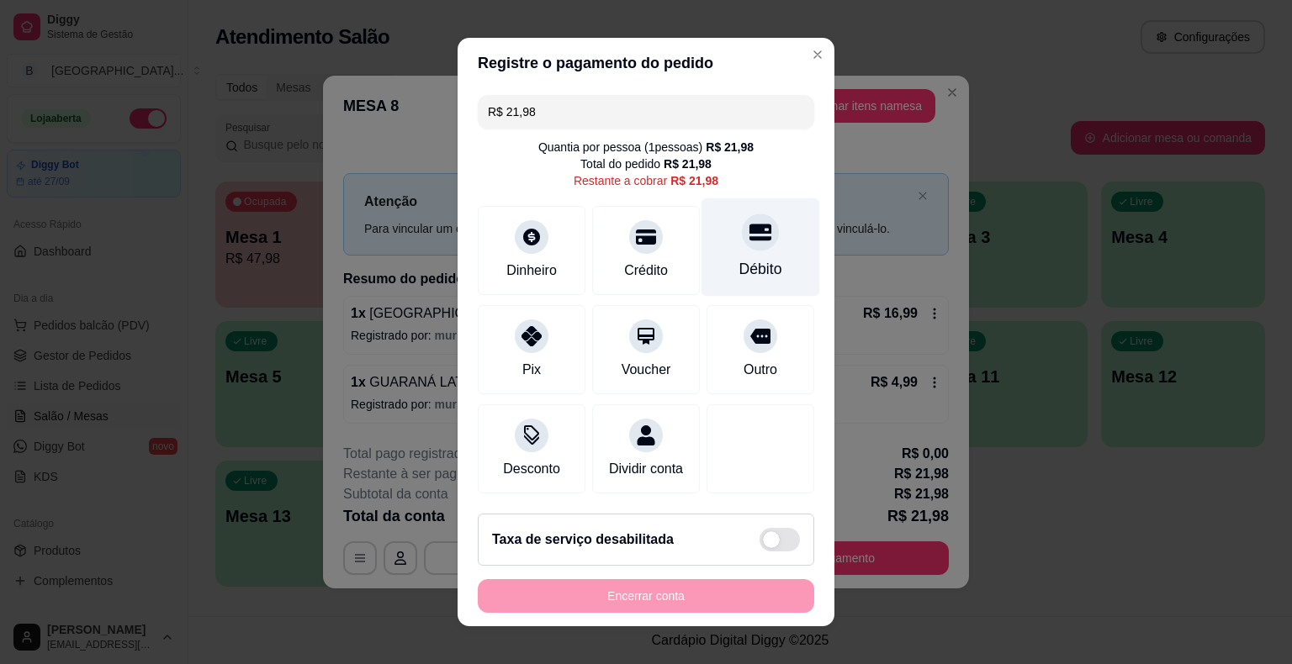
click at [751, 275] on div "Débito" at bounding box center [760, 269] width 43 height 22
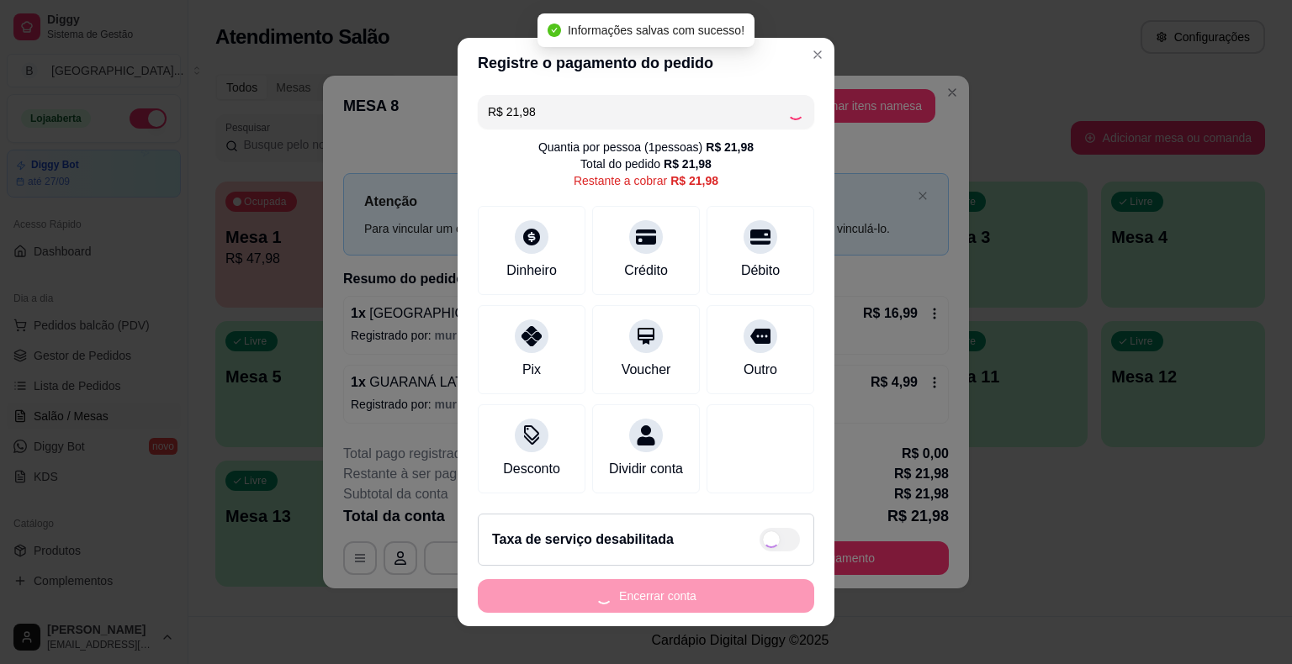
type input "R$ 0,00"
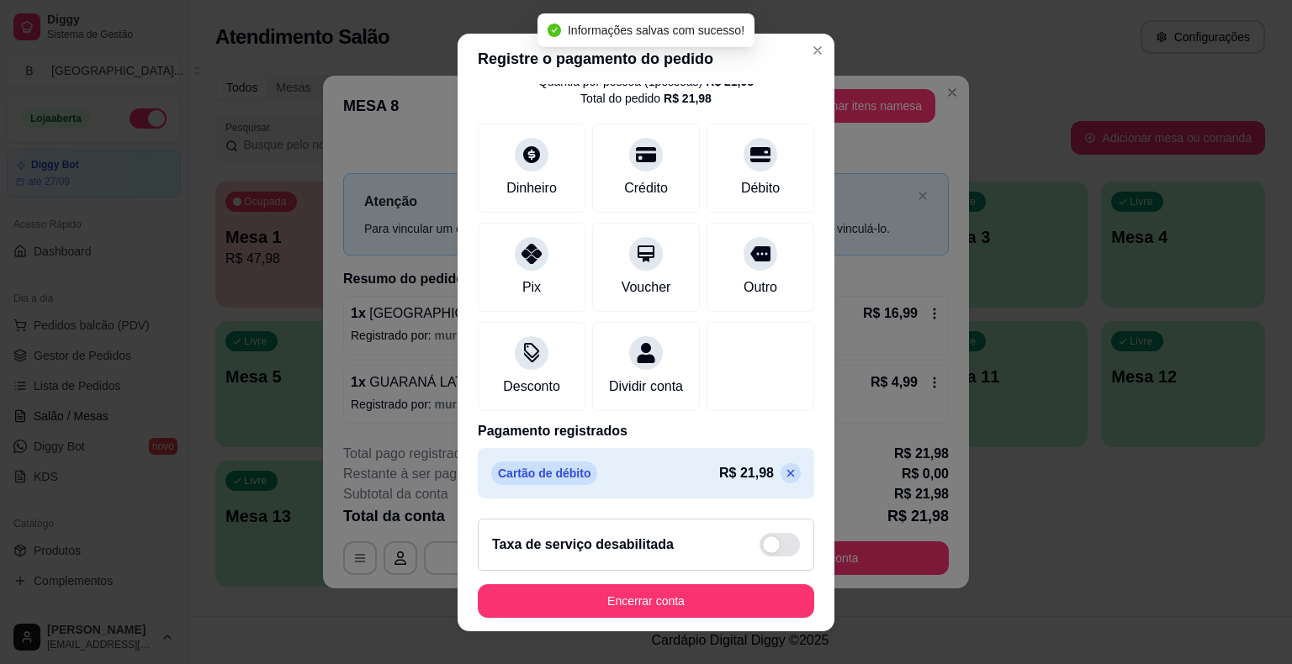
scroll to position [79, 0]
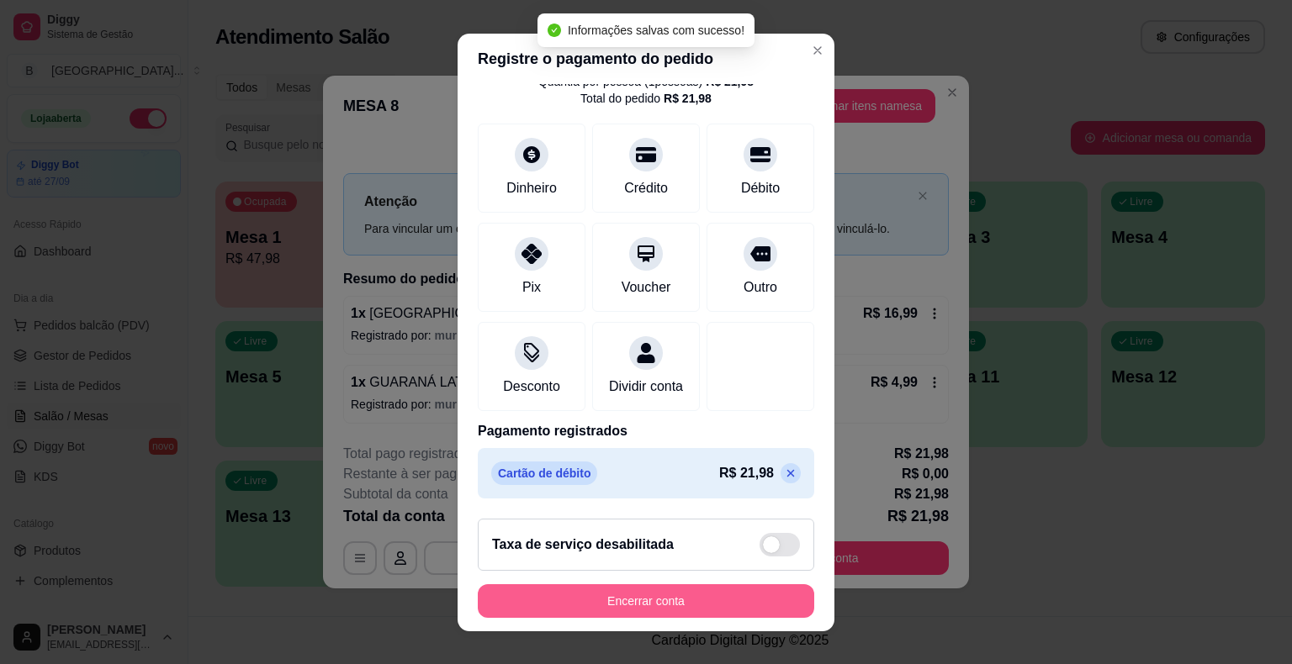
click at [710, 593] on button "Encerrar conta" at bounding box center [646, 601] width 336 height 34
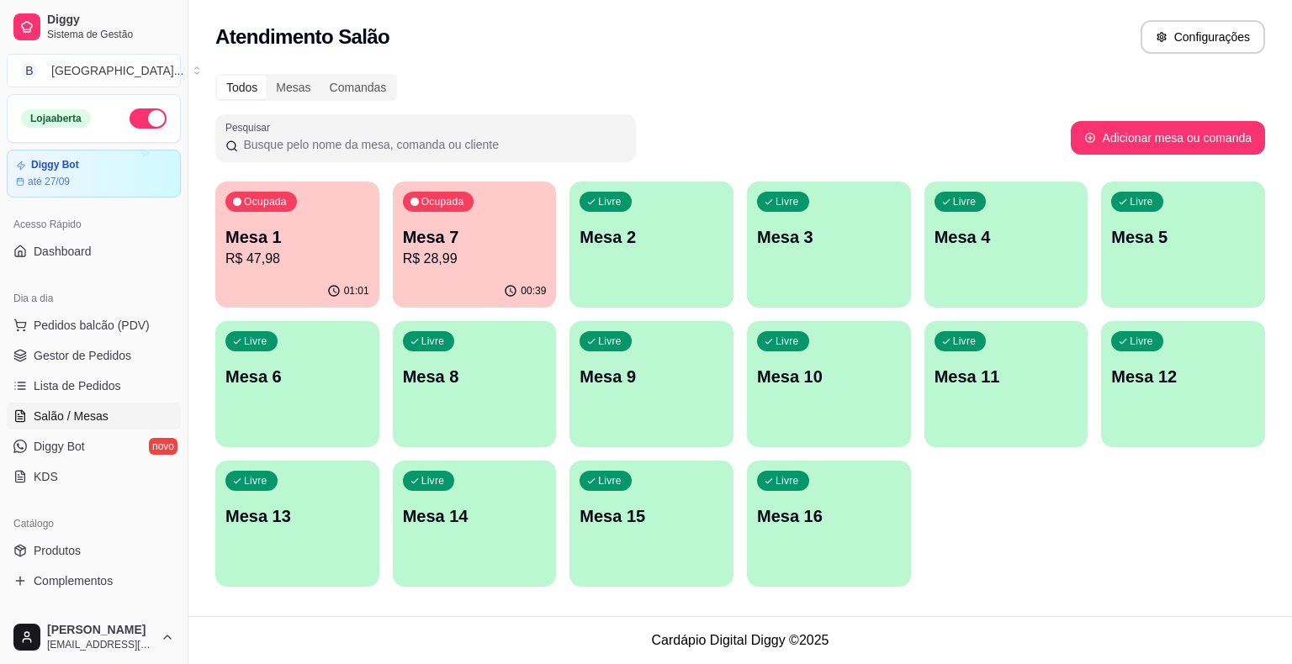
click at [122, 371] on ul "Pedidos balcão (PDV) Gestor de Pedidos Lista de Pedidos Salão / Mesas Diggy Bot…" at bounding box center [94, 401] width 174 height 178
click at [108, 353] on span "Gestor de Pedidos" at bounding box center [83, 355] width 98 height 17
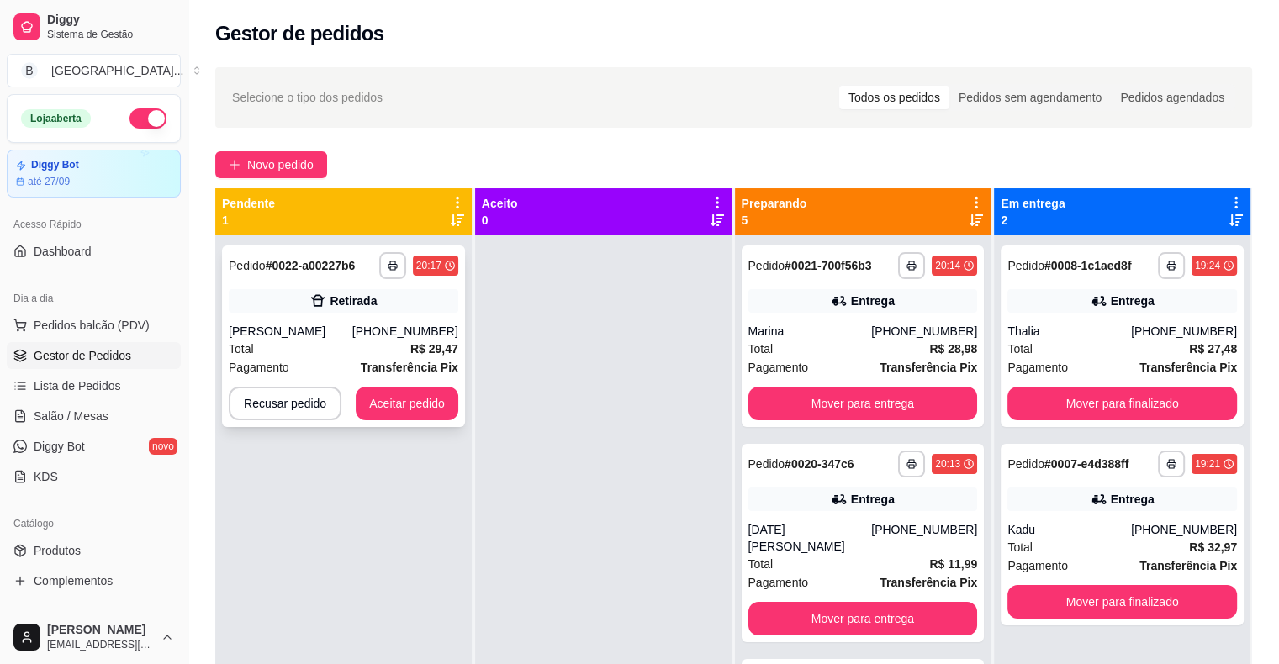
click at [260, 331] on div "[PERSON_NAME]" at bounding box center [291, 331] width 124 height 17
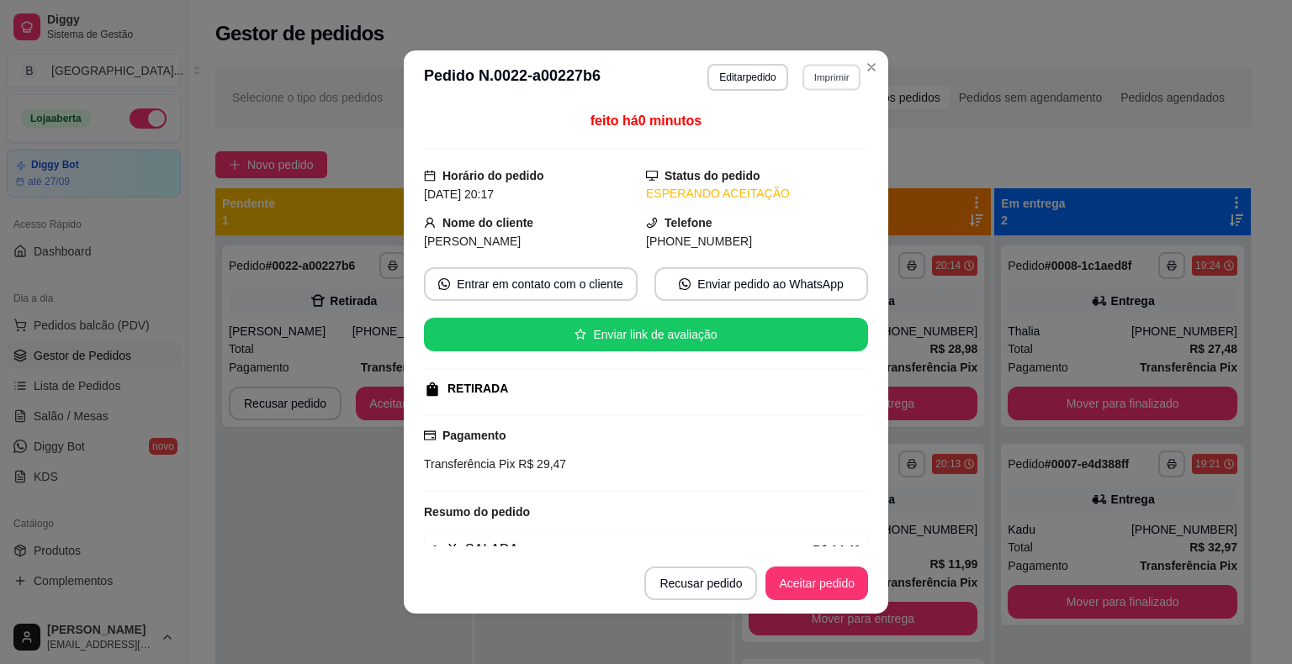
click at [832, 69] on button "Imprimir" at bounding box center [831, 77] width 58 height 26
click at [824, 129] on button "IMPRESSORA" at bounding box center [795, 136] width 118 height 26
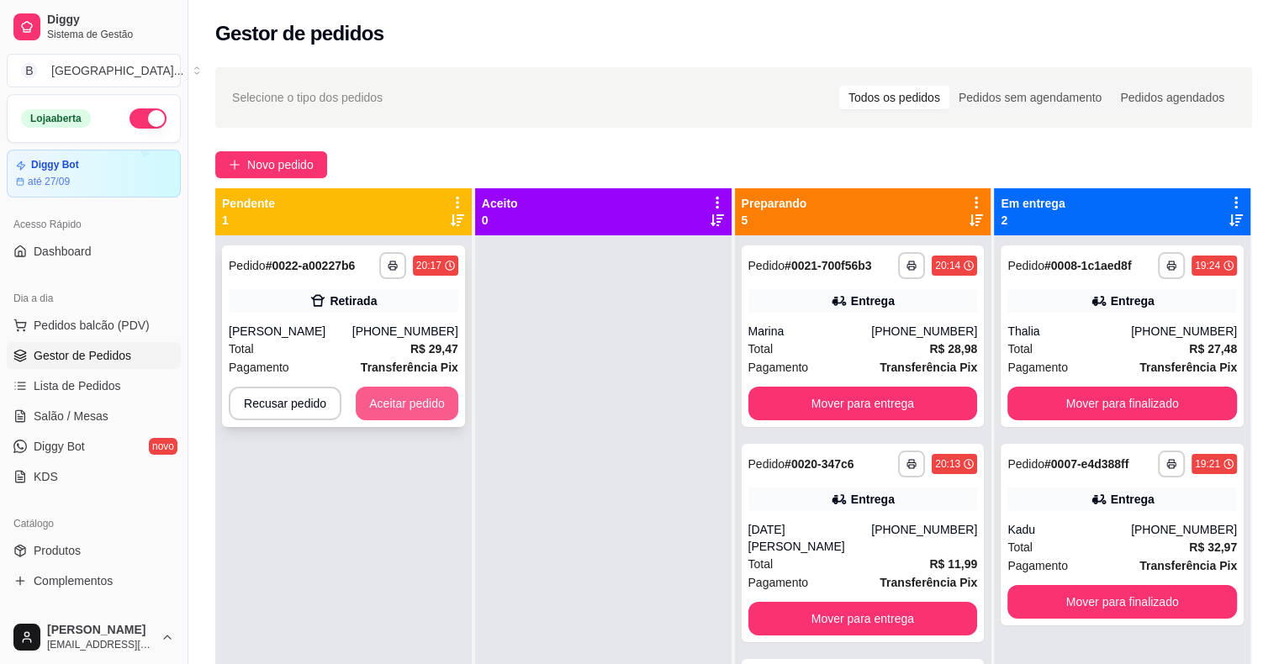
click at [434, 403] on button "Aceitar pedido" at bounding box center [407, 404] width 103 height 34
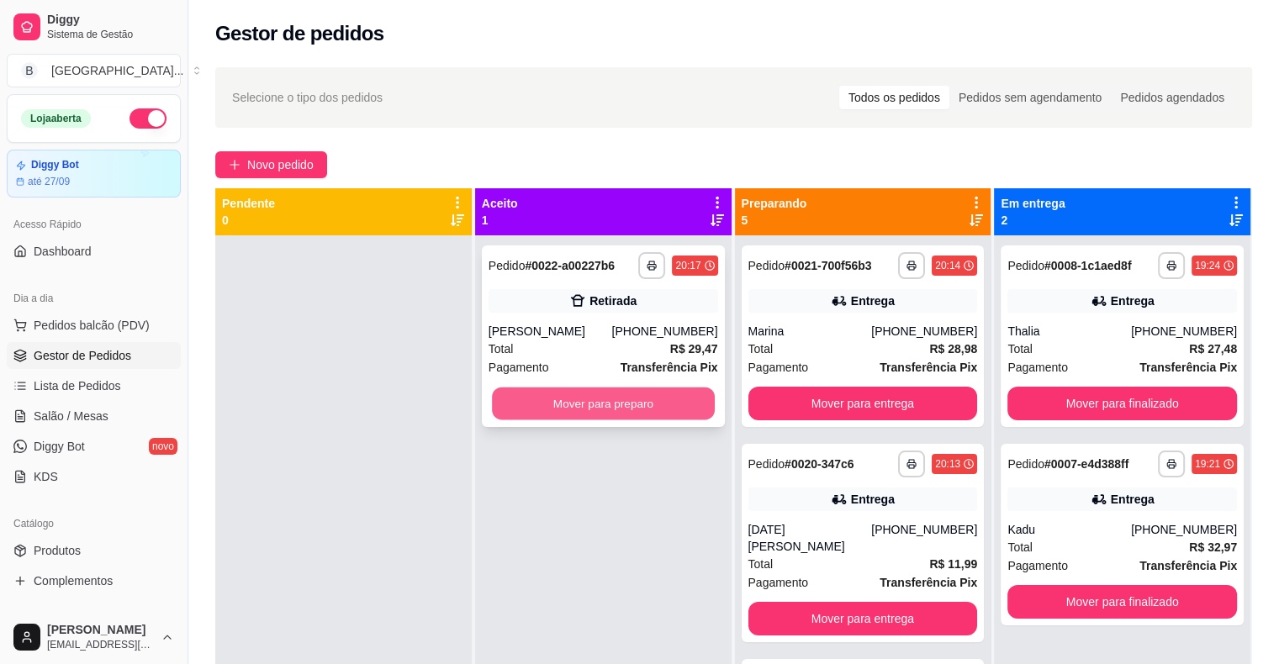
click at [558, 410] on button "Mover para preparo" at bounding box center [603, 404] width 223 height 33
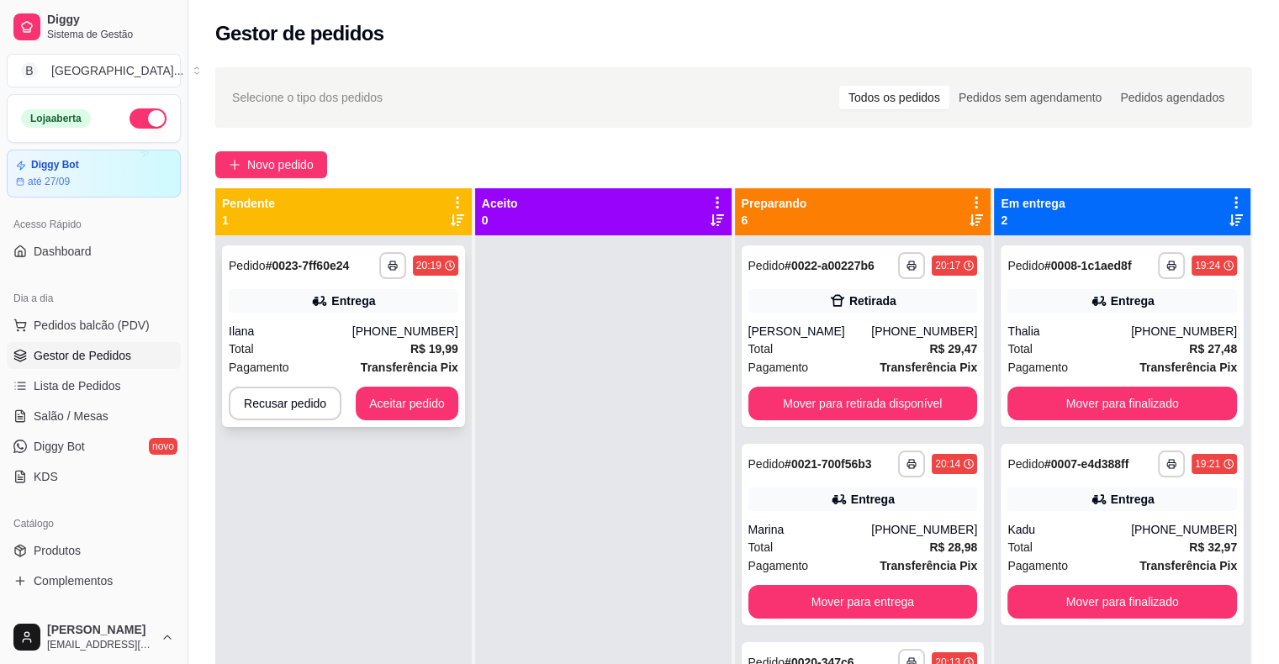
click at [410, 325] on div "[PHONE_NUMBER]" at bounding box center [405, 331] width 106 height 17
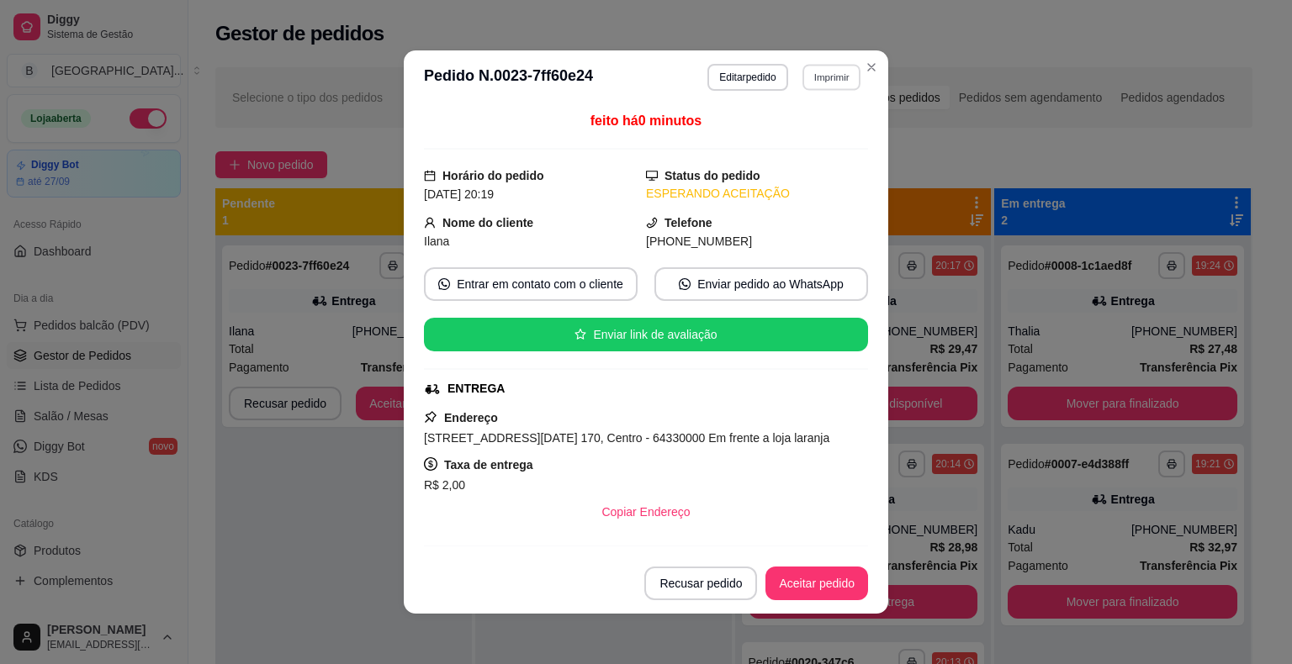
click at [817, 70] on button "Imprimir" at bounding box center [831, 77] width 58 height 26
click at [798, 135] on button "IMPRESSORA" at bounding box center [795, 136] width 122 height 27
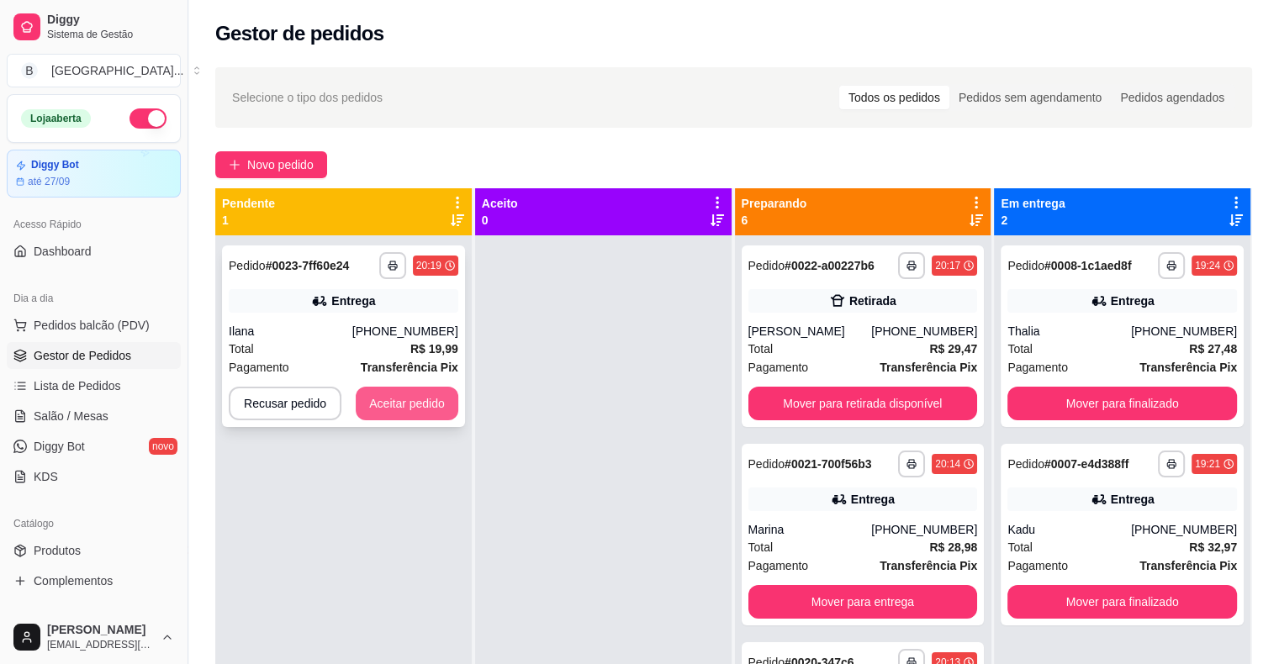
click at [431, 402] on button "Aceitar pedido" at bounding box center [407, 404] width 103 height 34
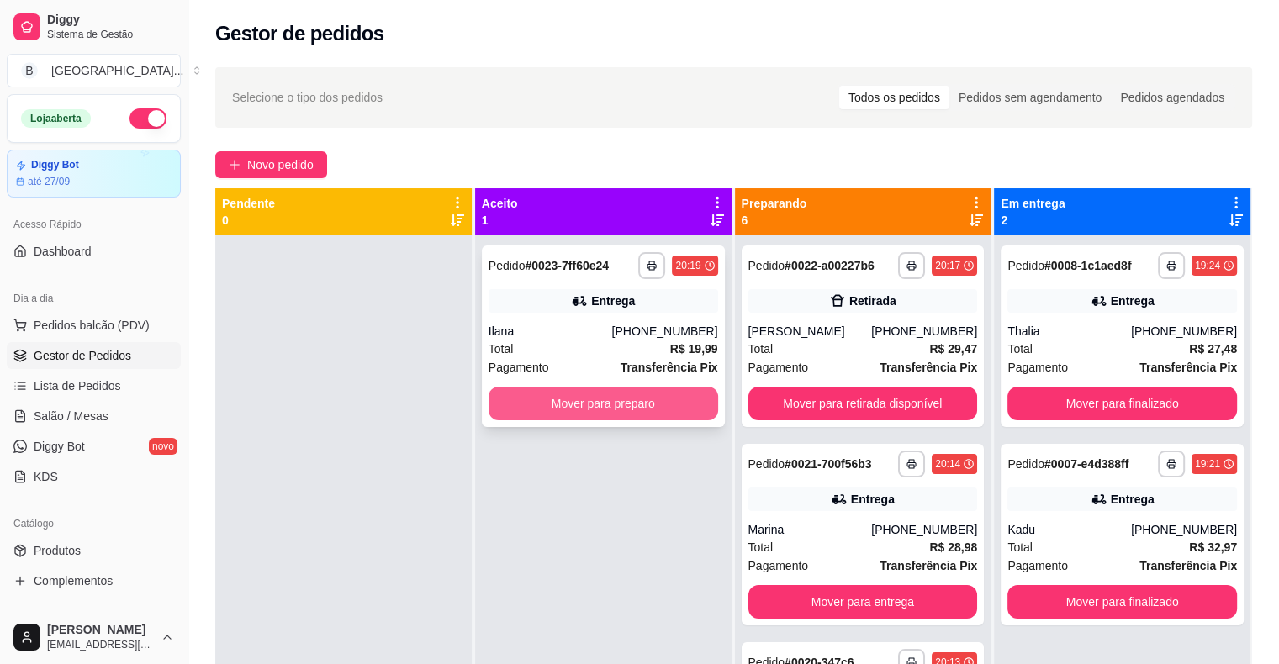
click at [491, 395] on button "Mover para preparo" at bounding box center [604, 404] width 230 height 34
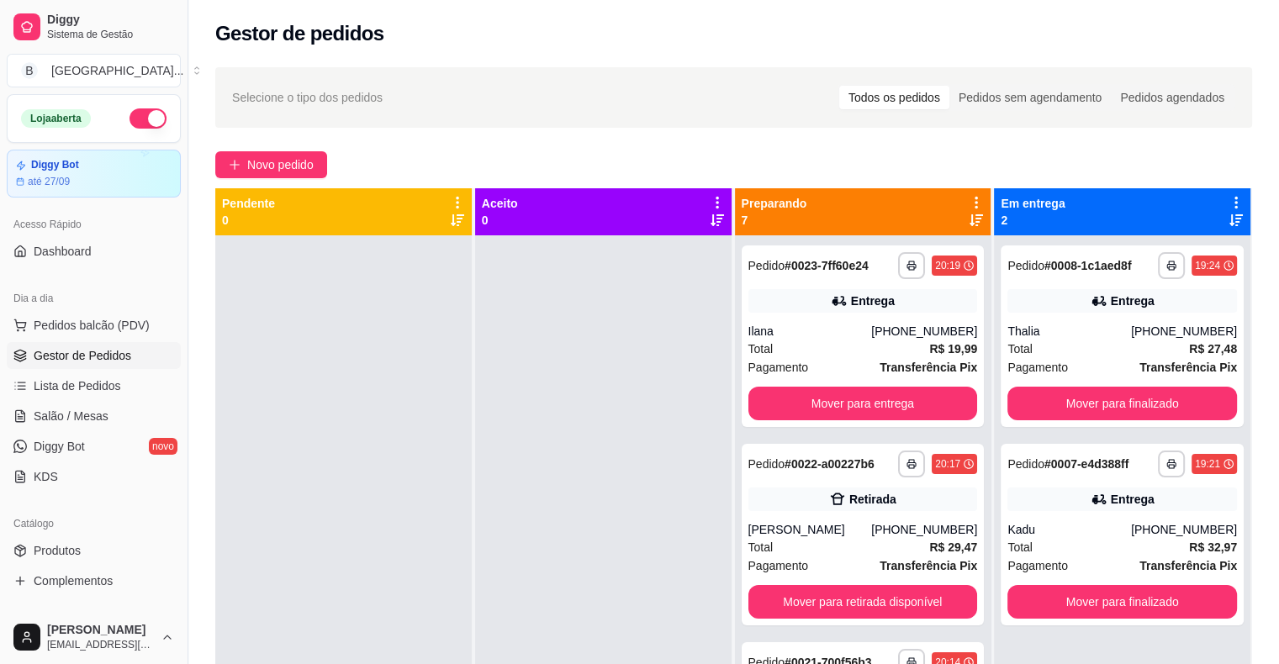
click at [106, 431] on ul "Pedidos balcão (PDV) Gestor de Pedidos Lista de Pedidos Salão / Mesas Diggy Bot…" at bounding box center [94, 401] width 174 height 178
click at [106, 424] on link "Salão / Mesas" at bounding box center [94, 416] width 174 height 27
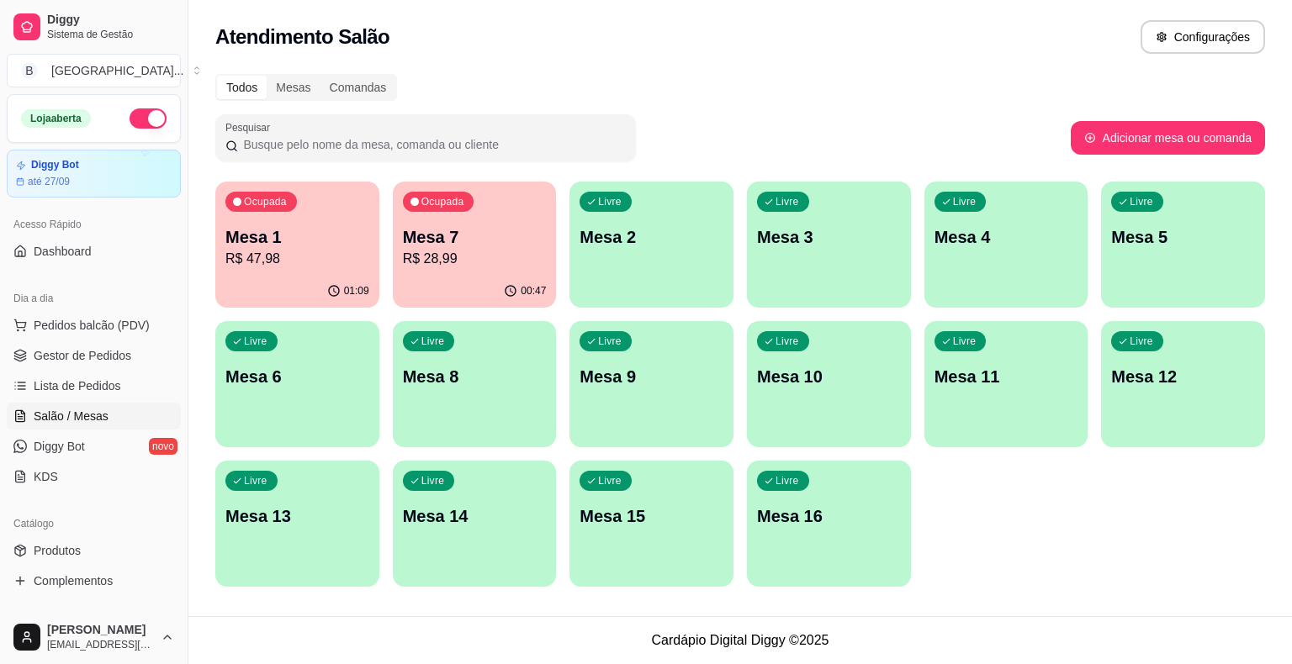
click at [432, 265] on p "R$ 28,99" at bounding box center [475, 259] width 144 height 20
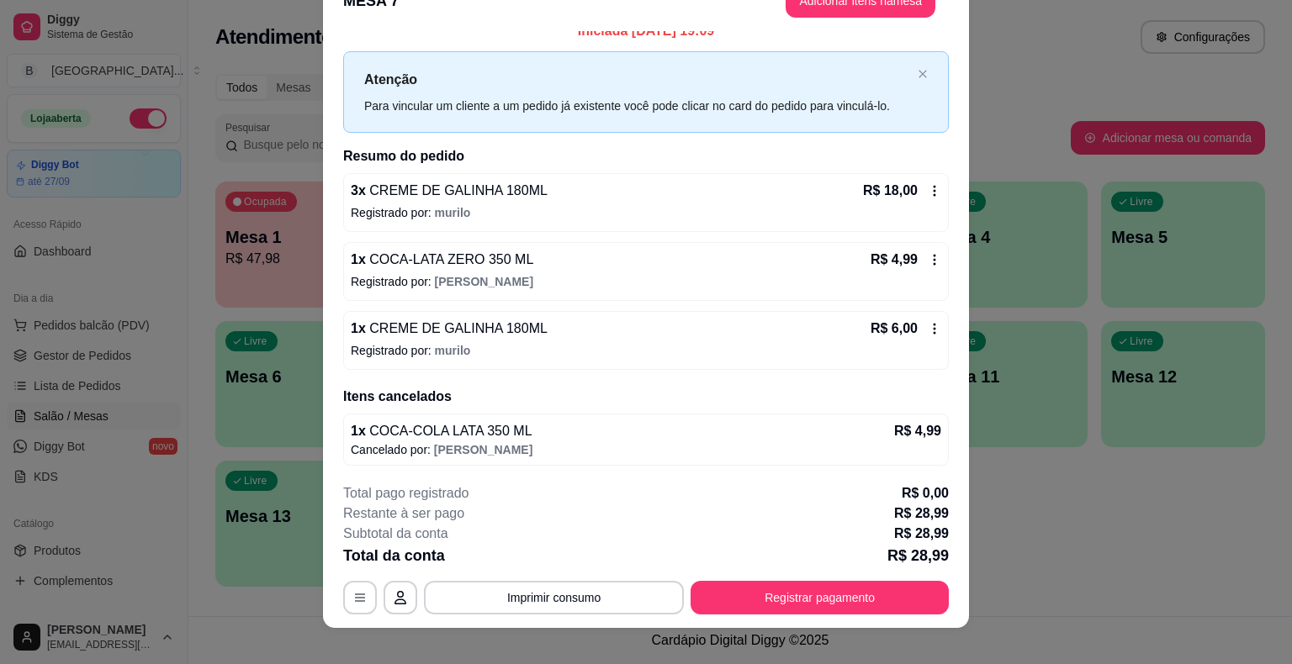
scroll to position [50, 0]
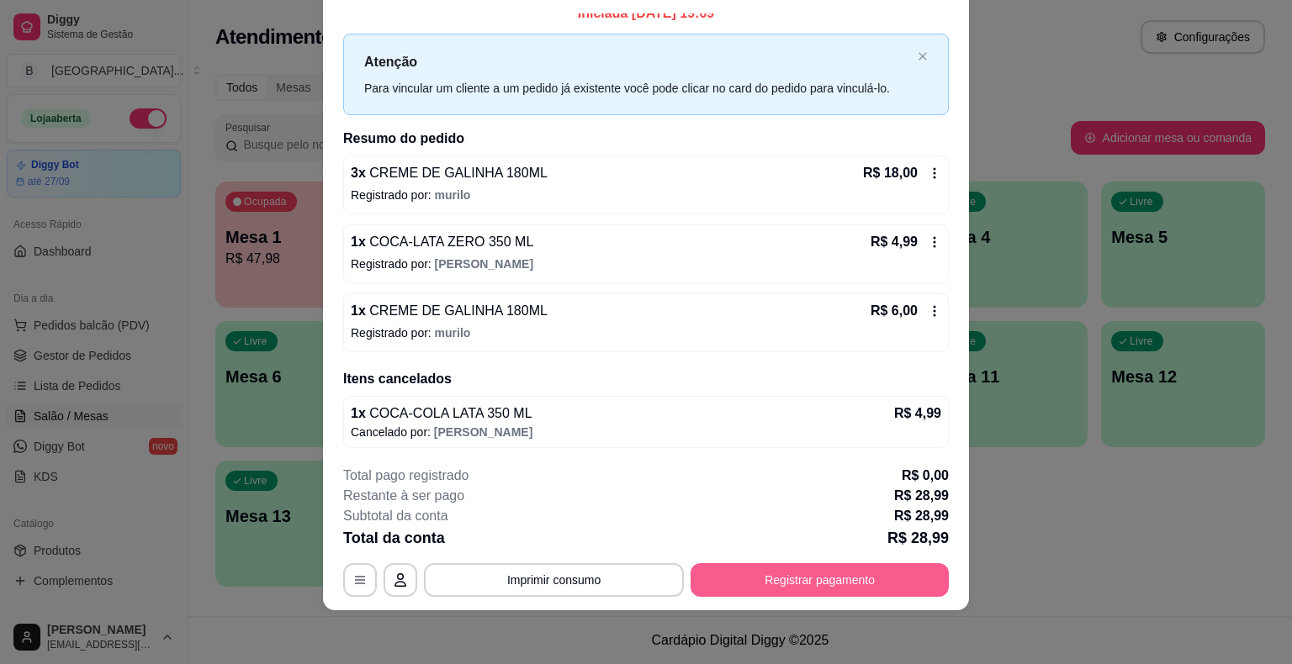
click at [811, 573] on button "Registrar pagamento" at bounding box center [819, 580] width 258 height 34
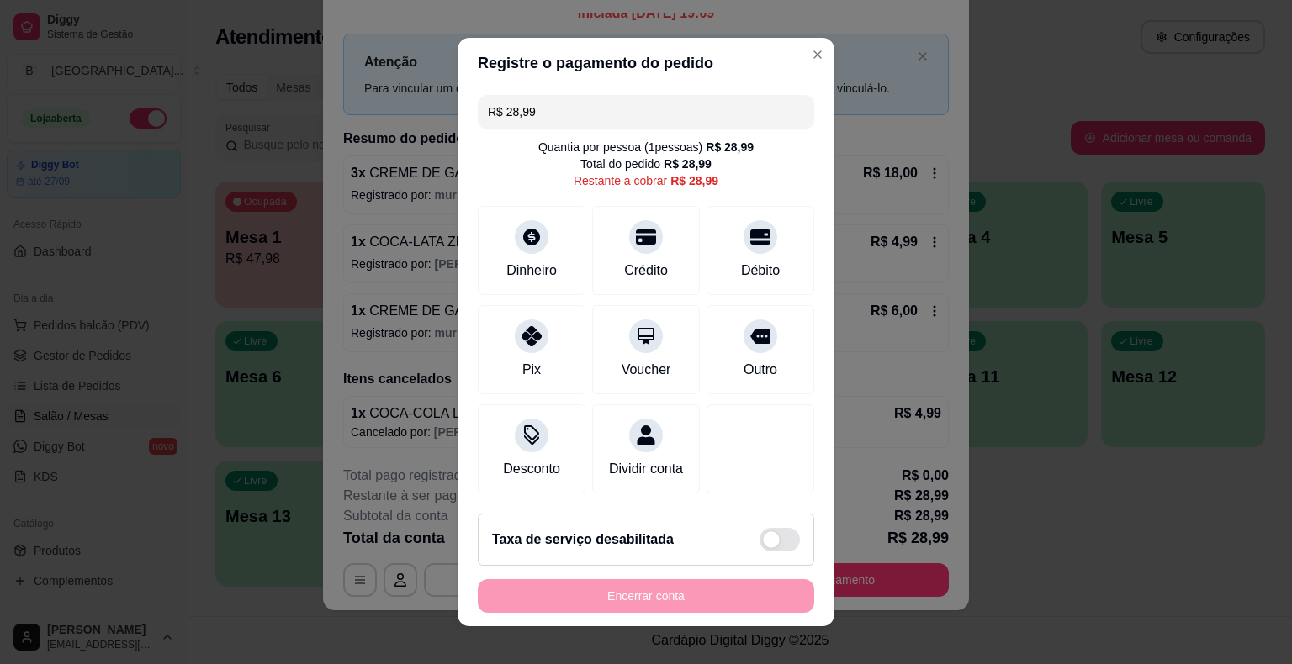
click at [648, 130] on div "R$ 28,99 Quantia por pessoa ( 1 pessoas) R$ 28,99 Total do pedido R$ 28,99 Rest…" at bounding box center [645, 294] width 377 height 412
click at [644, 119] on input "R$ 28,99" at bounding box center [646, 112] width 316 height 34
click at [549, 120] on input "R$ 28,99" at bounding box center [646, 112] width 316 height 34
click at [540, 239] on div at bounding box center [531, 232] width 37 height 37
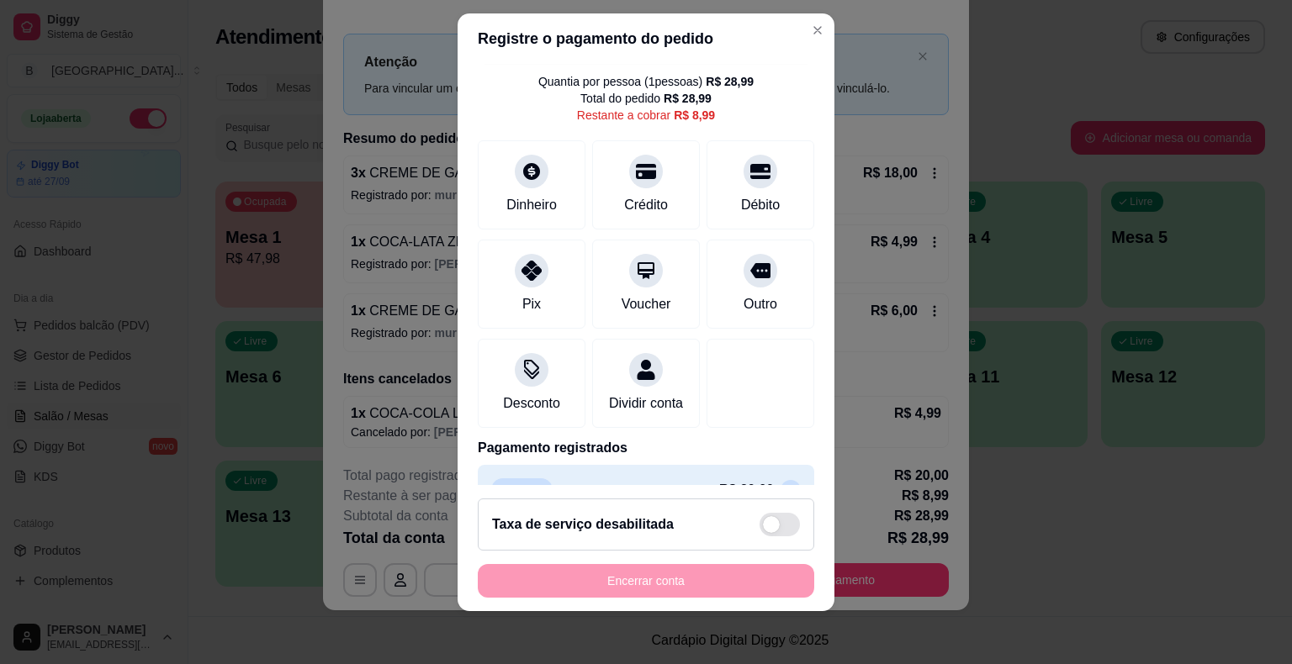
scroll to position [0, 0]
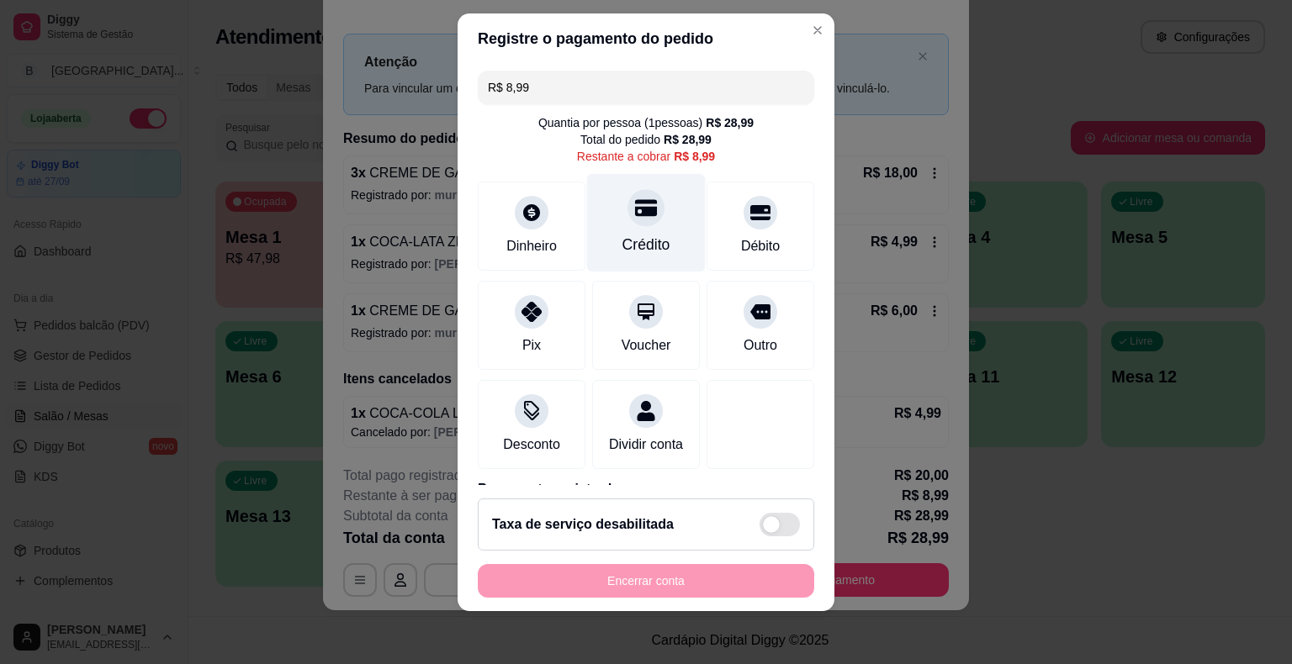
click at [621, 261] on div "Crédito" at bounding box center [646, 222] width 119 height 98
type input "R$ 0,00"
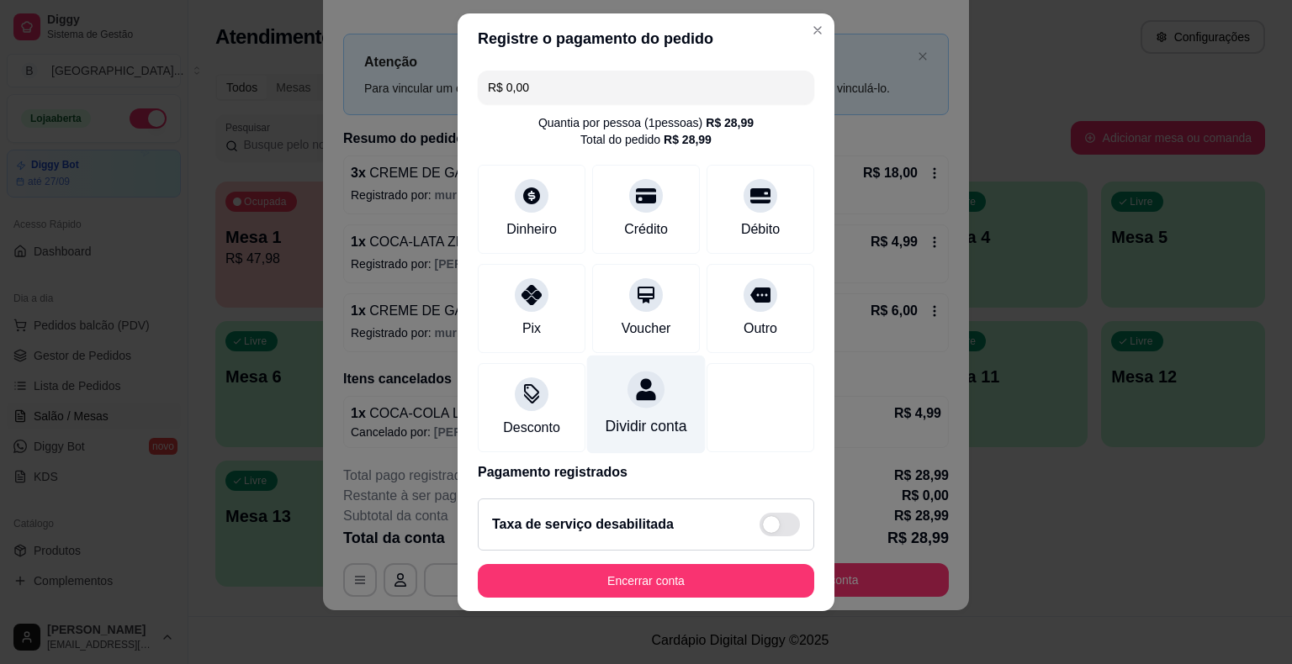
scroll to position [143, 0]
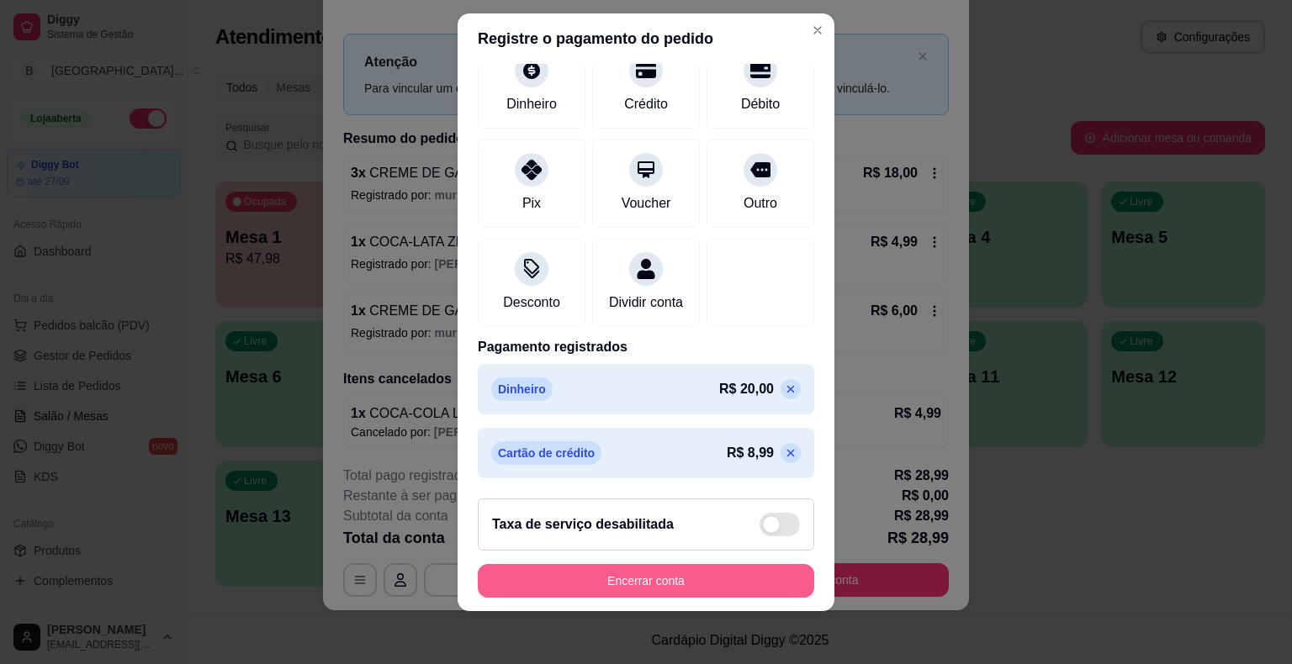
click at [558, 570] on button "Encerrar conta" at bounding box center [646, 581] width 336 height 34
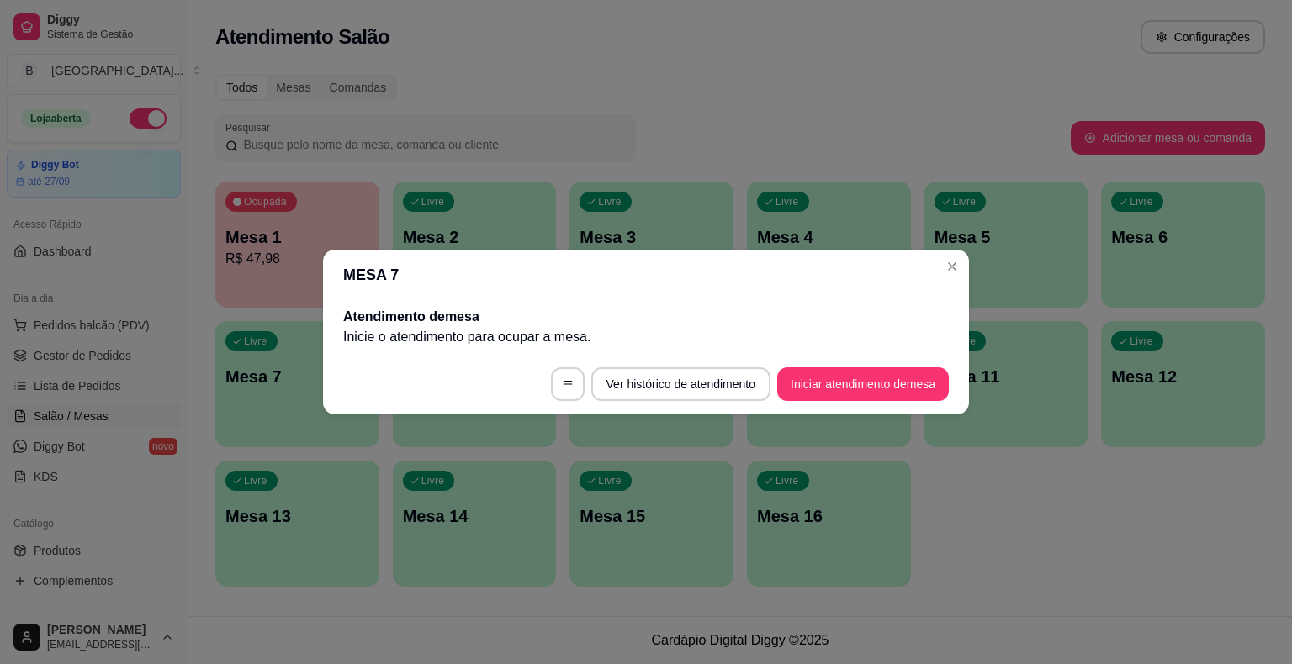
scroll to position [0, 0]
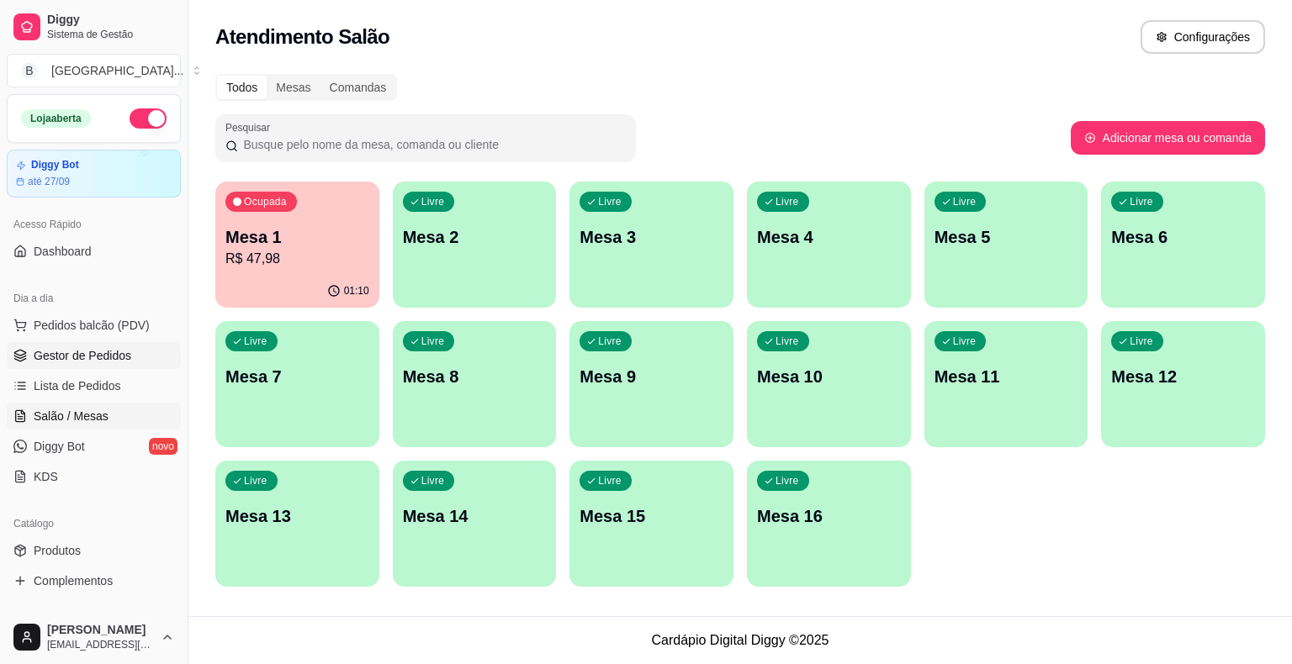
click at [70, 360] on span "Gestor de Pedidos" at bounding box center [83, 355] width 98 height 17
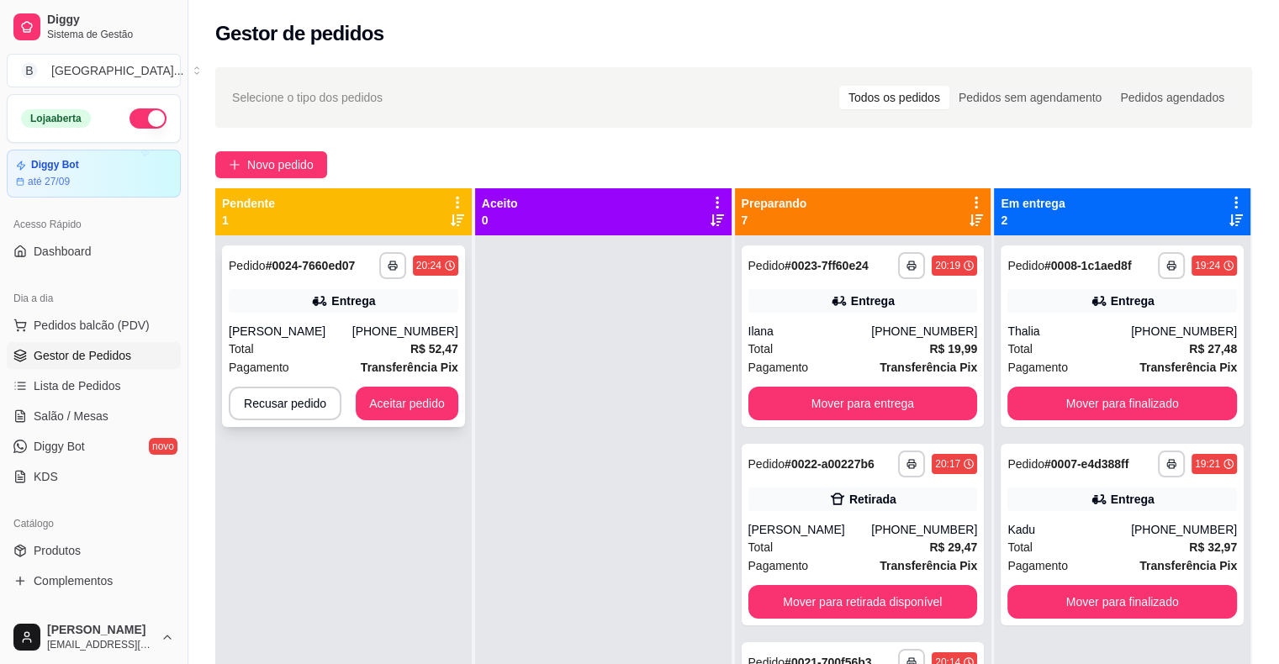
click at [363, 317] on div "**********" at bounding box center [343, 337] width 243 height 182
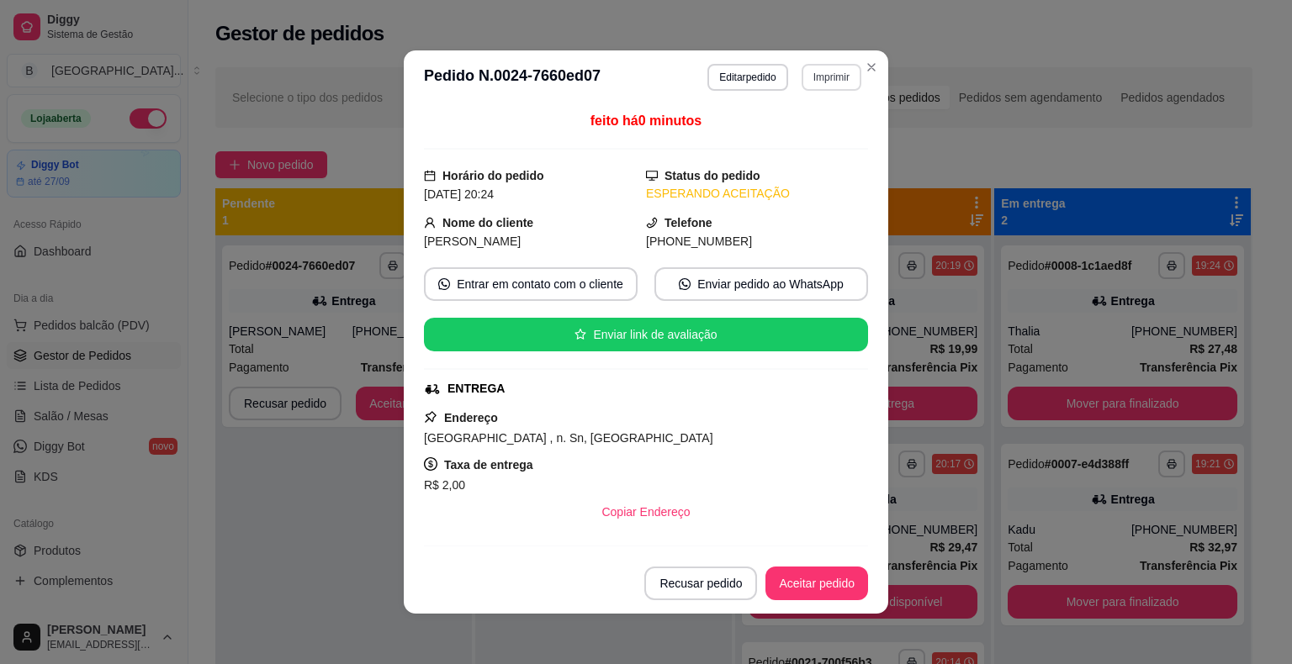
click at [812, 82] on button "Imprimir" at bounding box center [831, 77] width 60 height 27
click at [815, 138] on button "IMPRESSORA" at bounding box center [809, 129] width 98 height 22
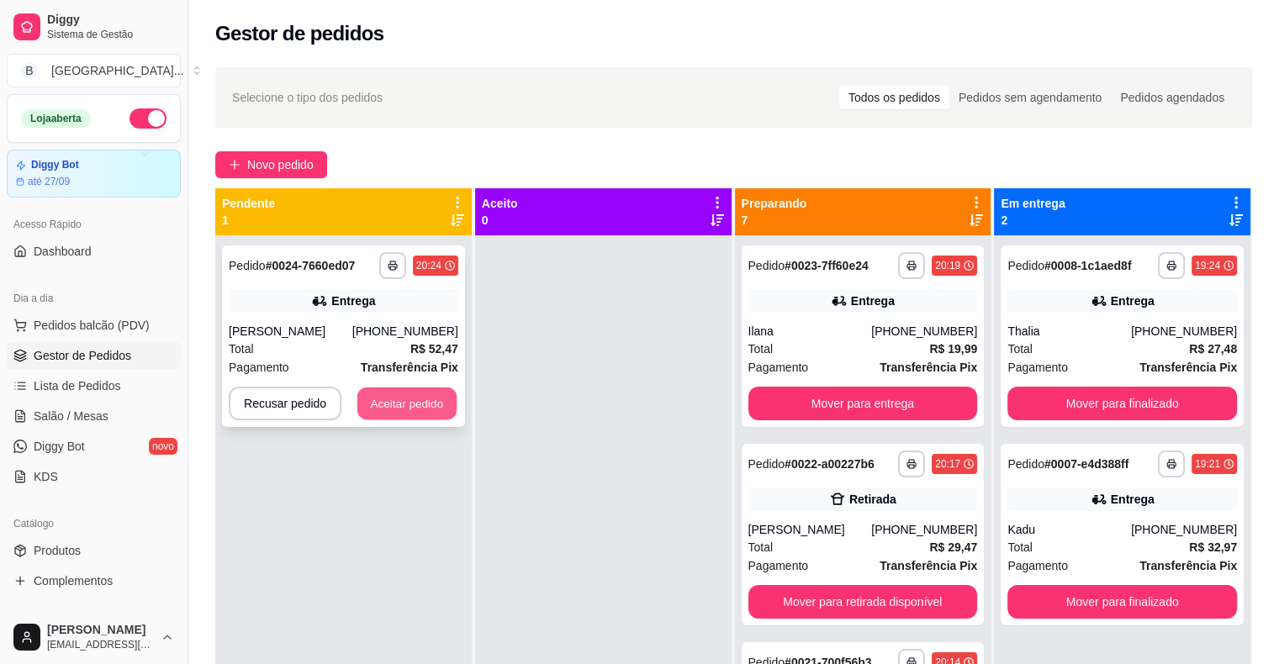
click at [436, 388] on button "Aceitar pedido" at bounding box center [406, 404] width 99 height 33
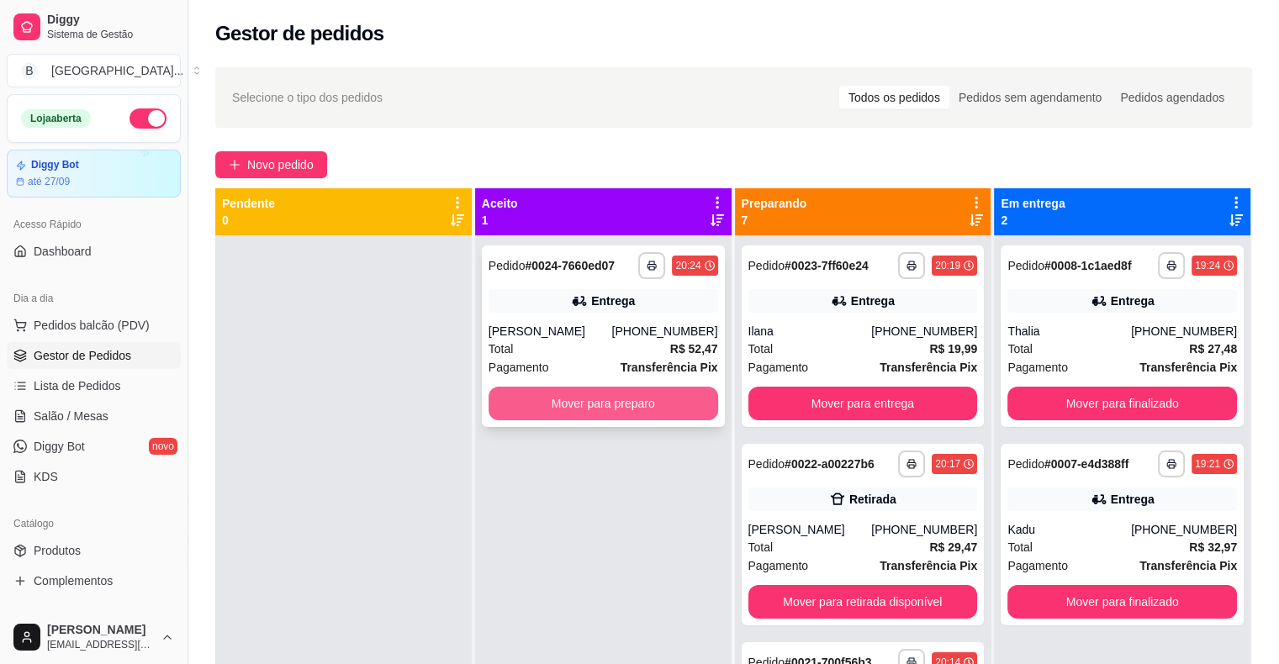
click at [575, 405] on button "Mover para preparo" at bounding box center [604, 404] width 230 height 34
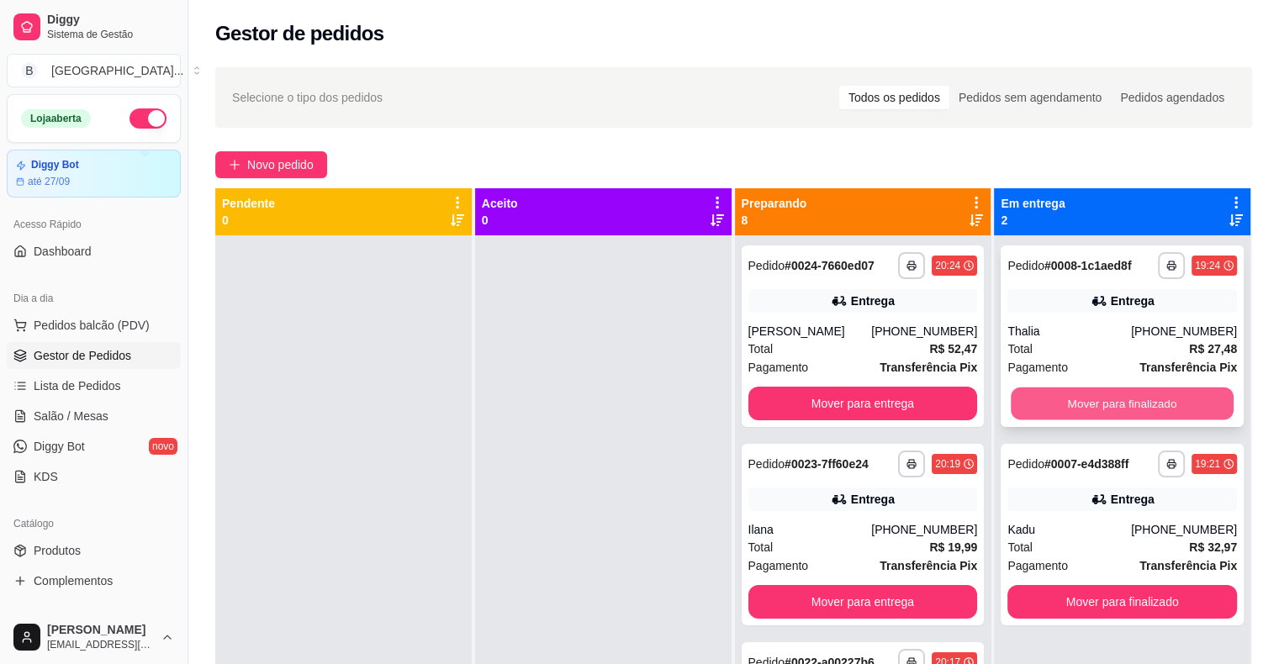
click at [1111, 420] on div "Mover para finalizado" at bounding box center [1122, 404] width 230 height 34
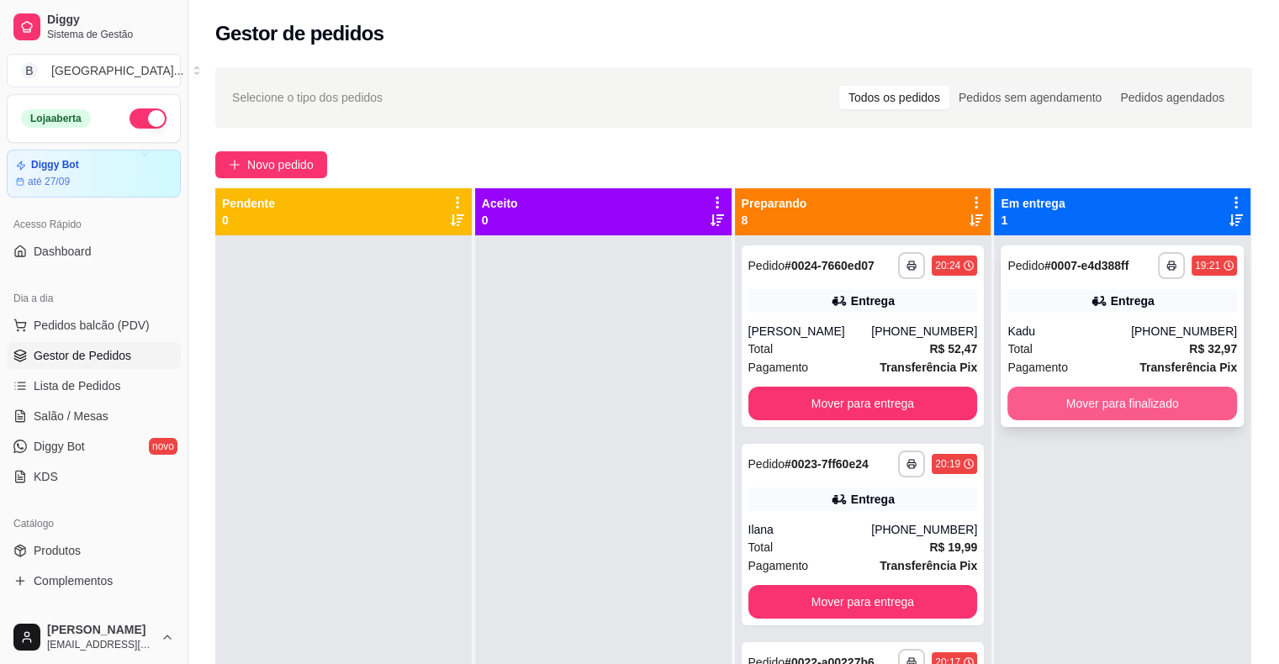
click at [1107, 415] on button "Mover para finalizado" at bounding box center [1122, 404] width 230 height 34
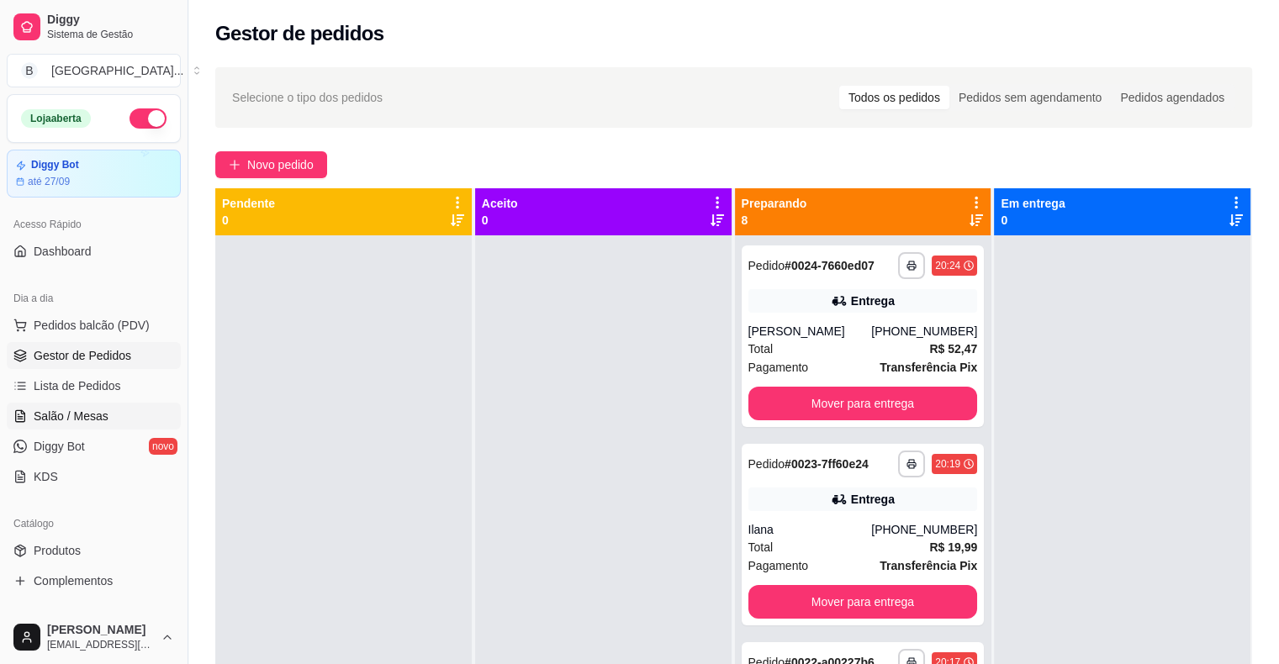
click at [151, 415] on link "Salão / Mesas" at bounding box center [94, 416] width 174 height 27
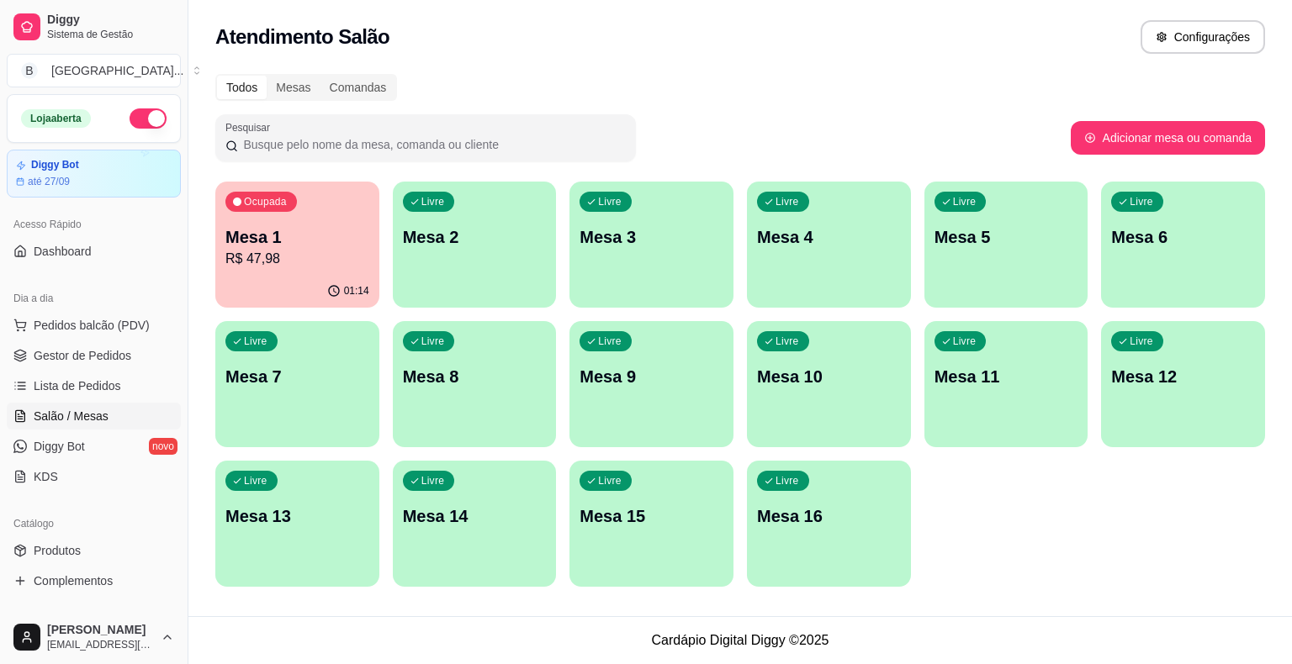
click at [287, 236] on p "Mesa 1" at bounding box center [297, 237] width 144 height 24
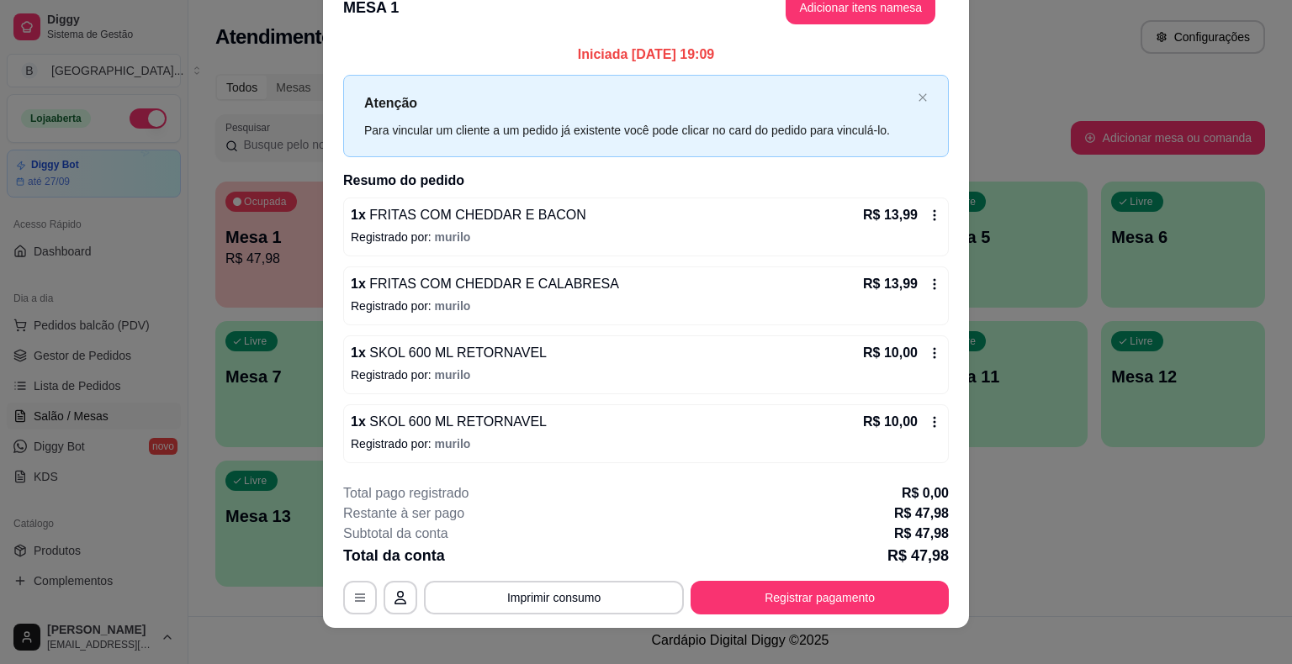
scroll to position [45, 0]
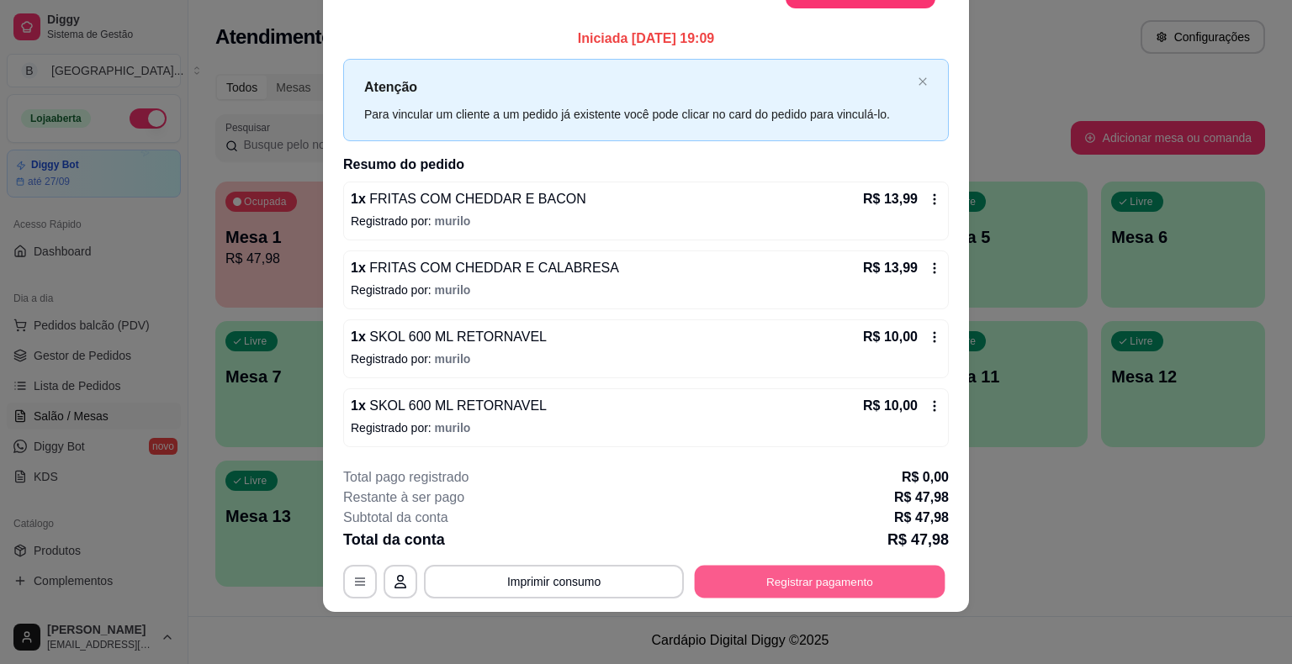
click at [864, 565] on button "Registrar pagamento" at bounding box center [820, 581] width 251 height 33
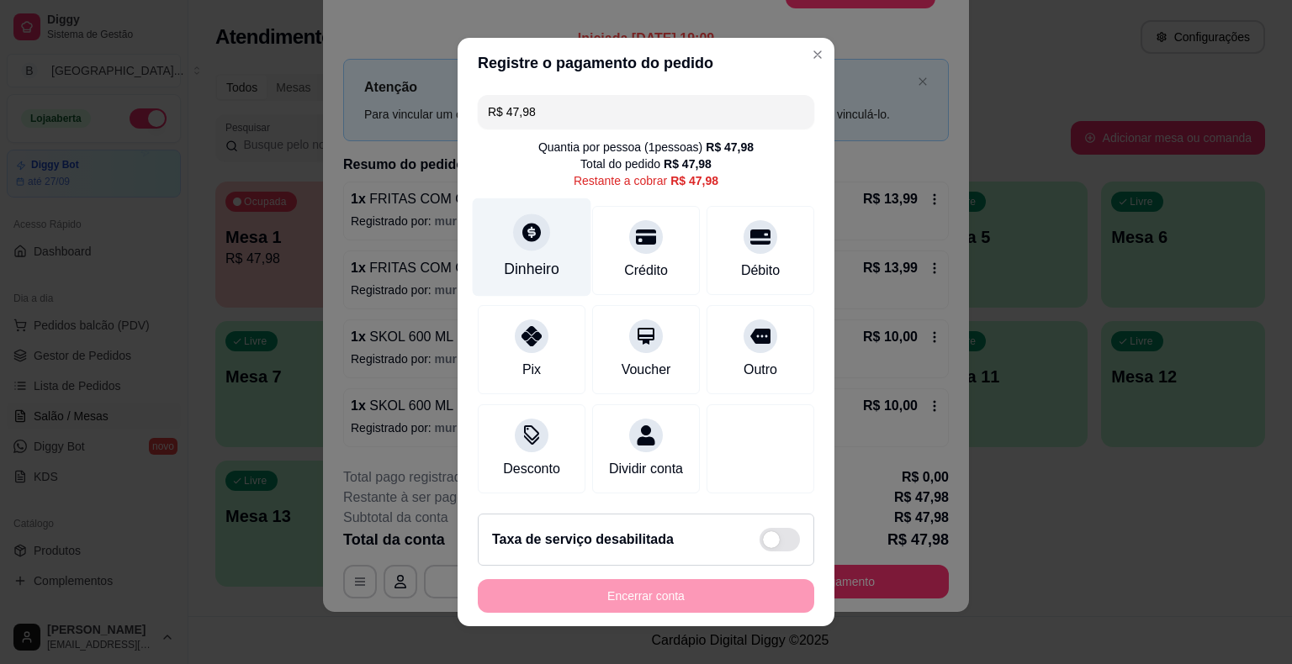
click at [560, 245] on div "Dinheiro" at bounding box center [532, 247] width 119 height 98
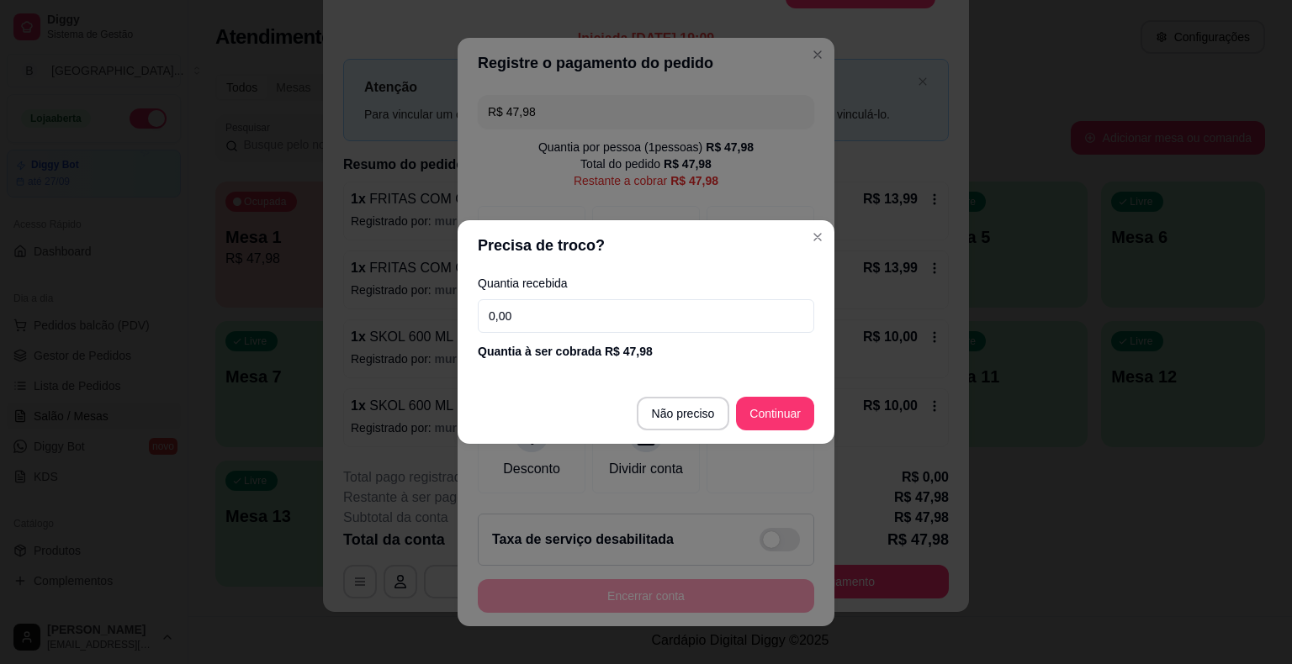
click at [644, 307] on input "0,00" at bounding box center [646, 316] width 336 height 34
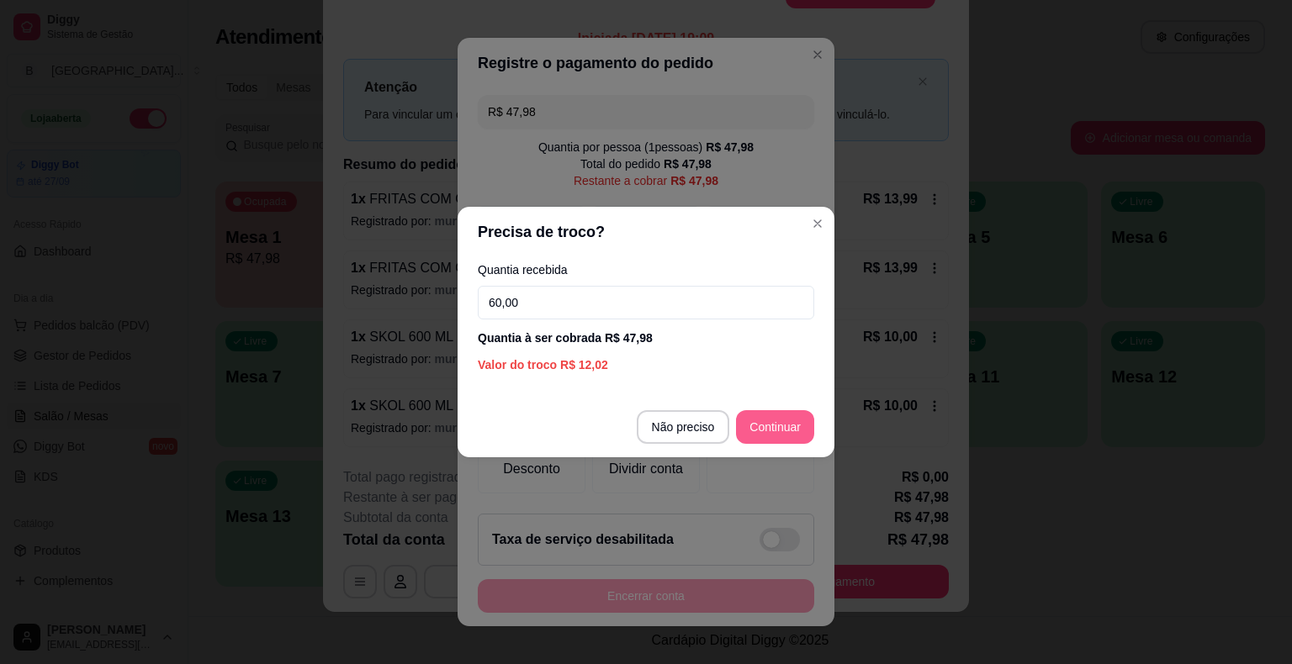
type input "60,00"
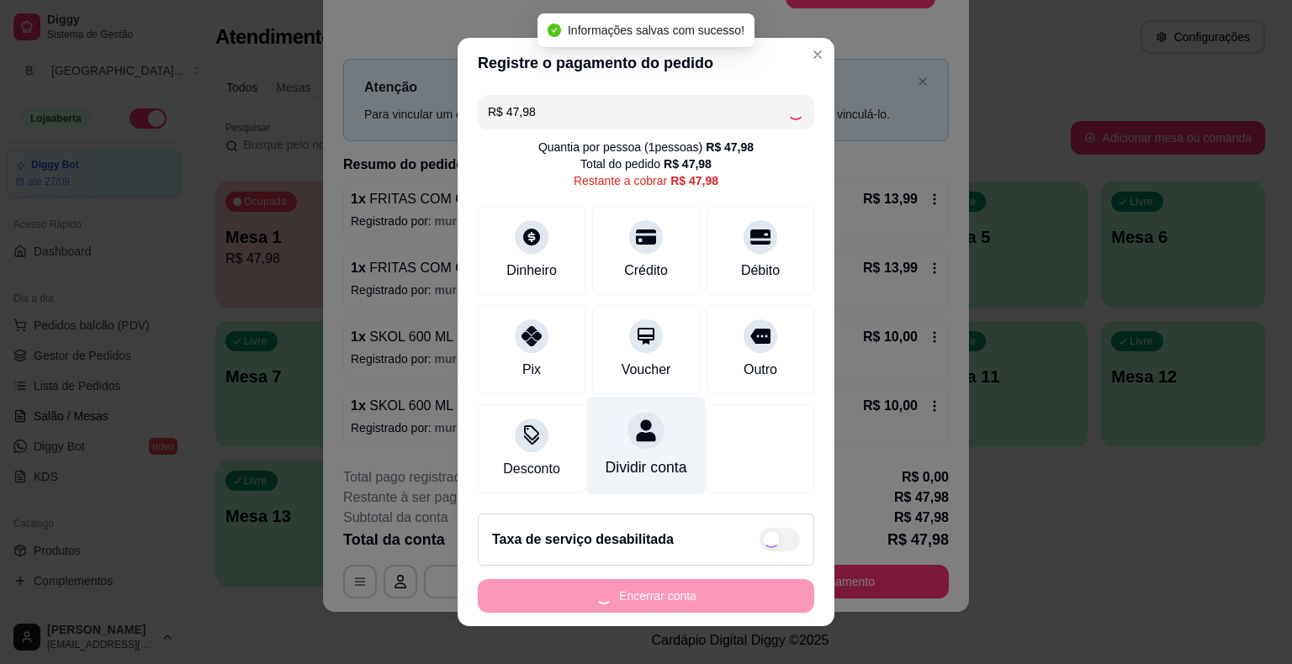
type input "R$ 0,00"
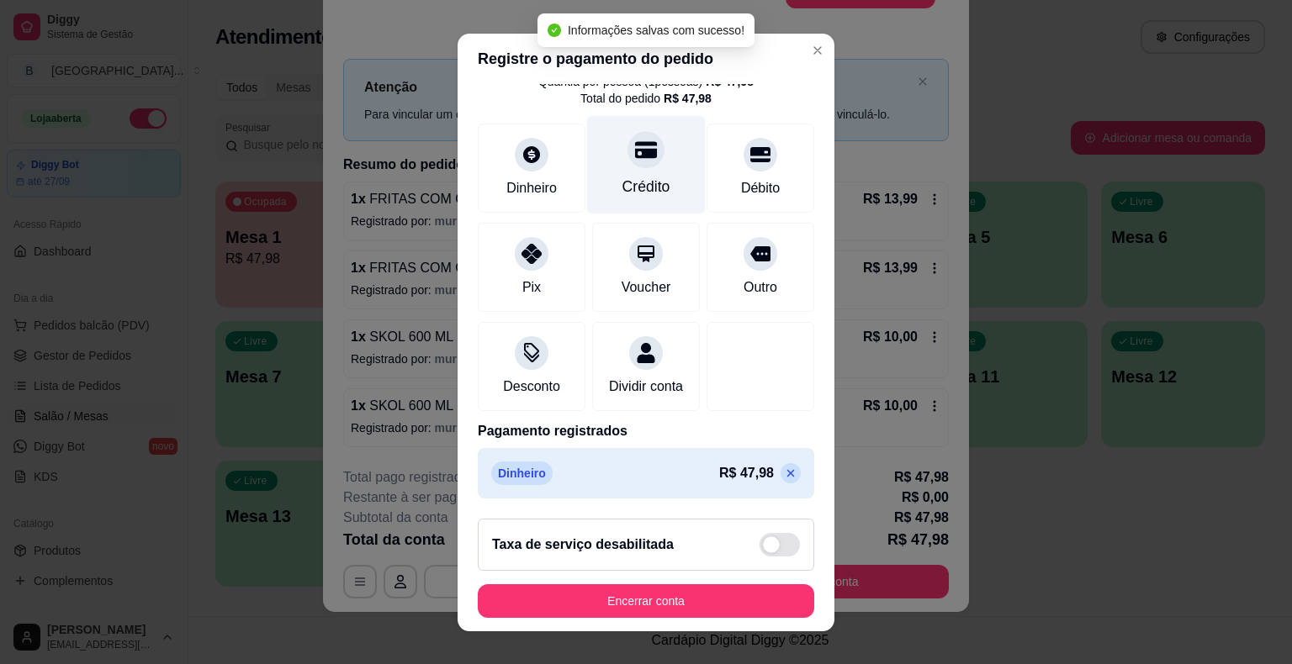
scroll to position [79, 0]
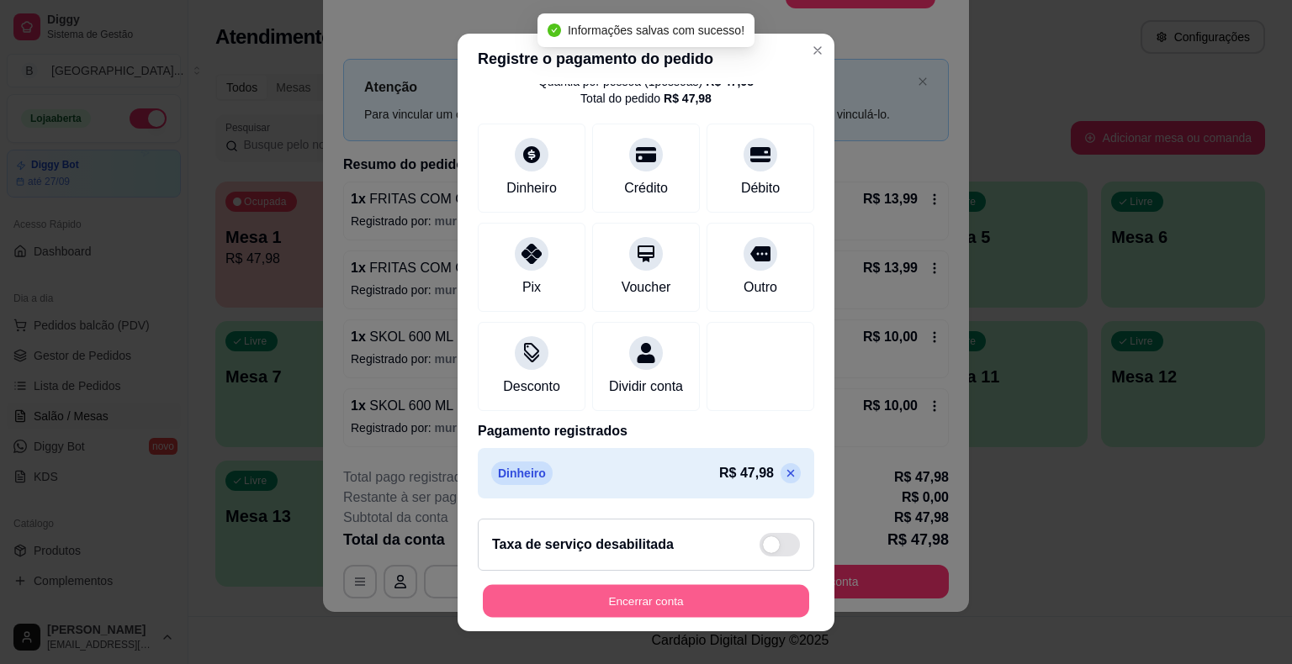
click at [658, 609] on button "Encerrar conta" at bounding box center [646, 600] width 326 height 33
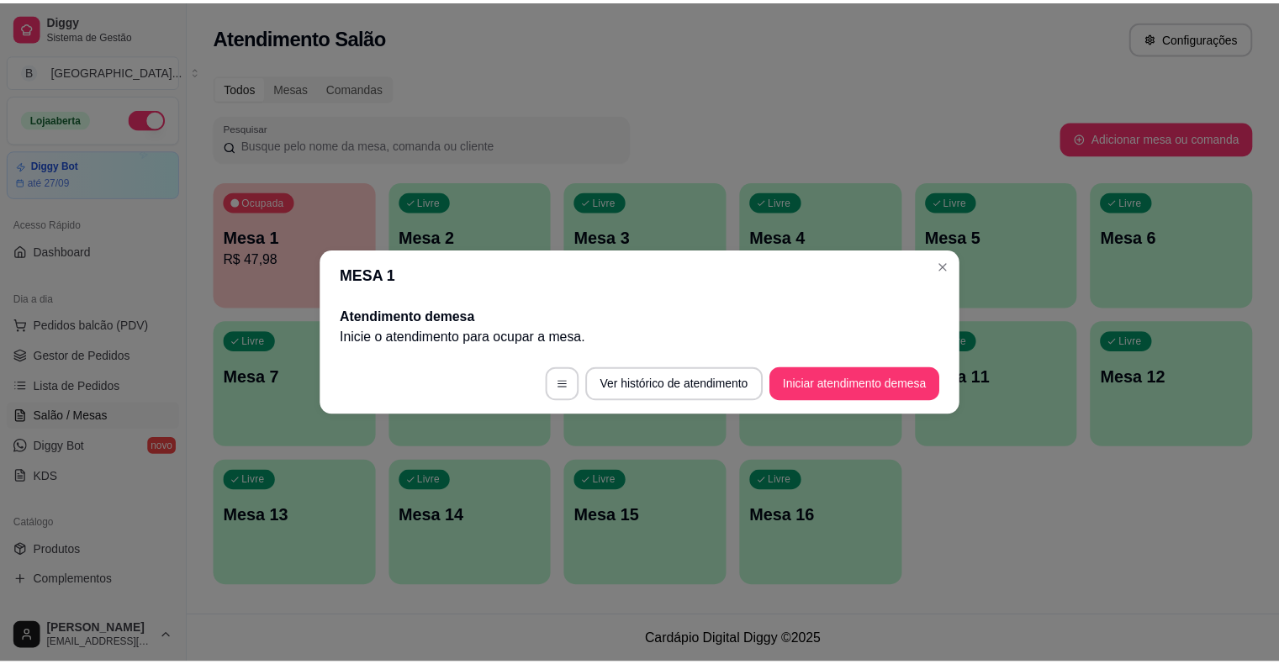
scroll to position [0, 0]
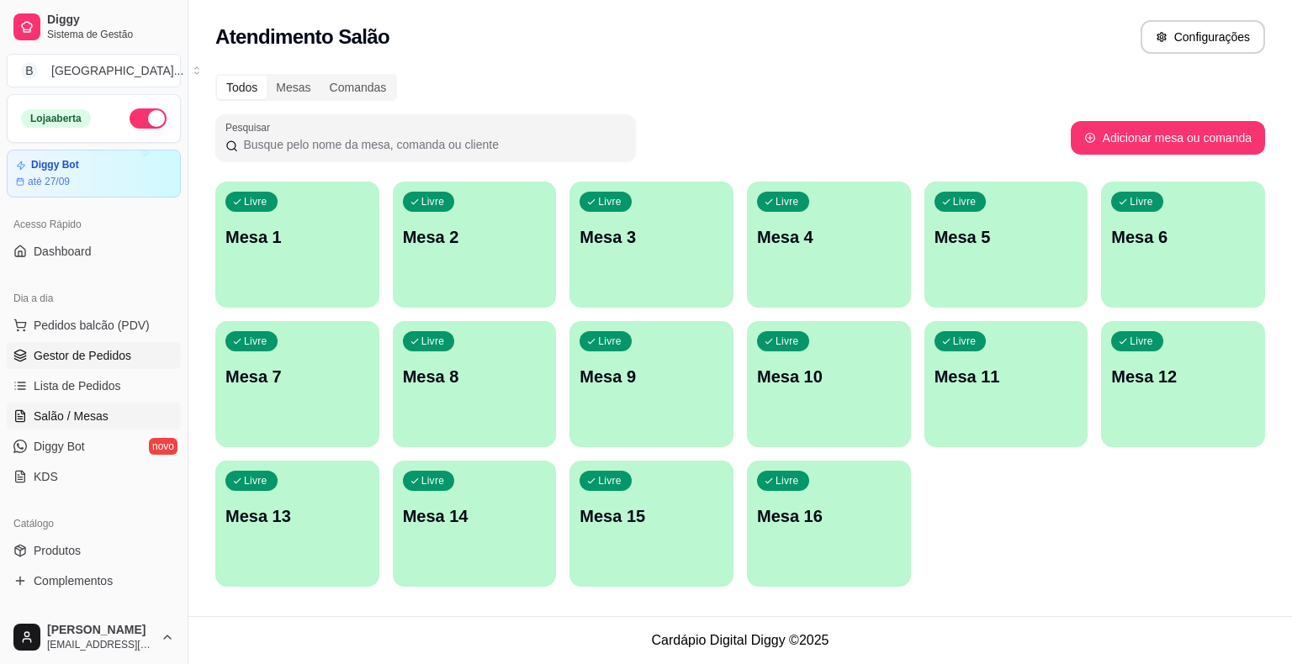
click at [95, 355] on span "Gestor de Pedidos" at bounding box center [83, 355] width 98 height 17
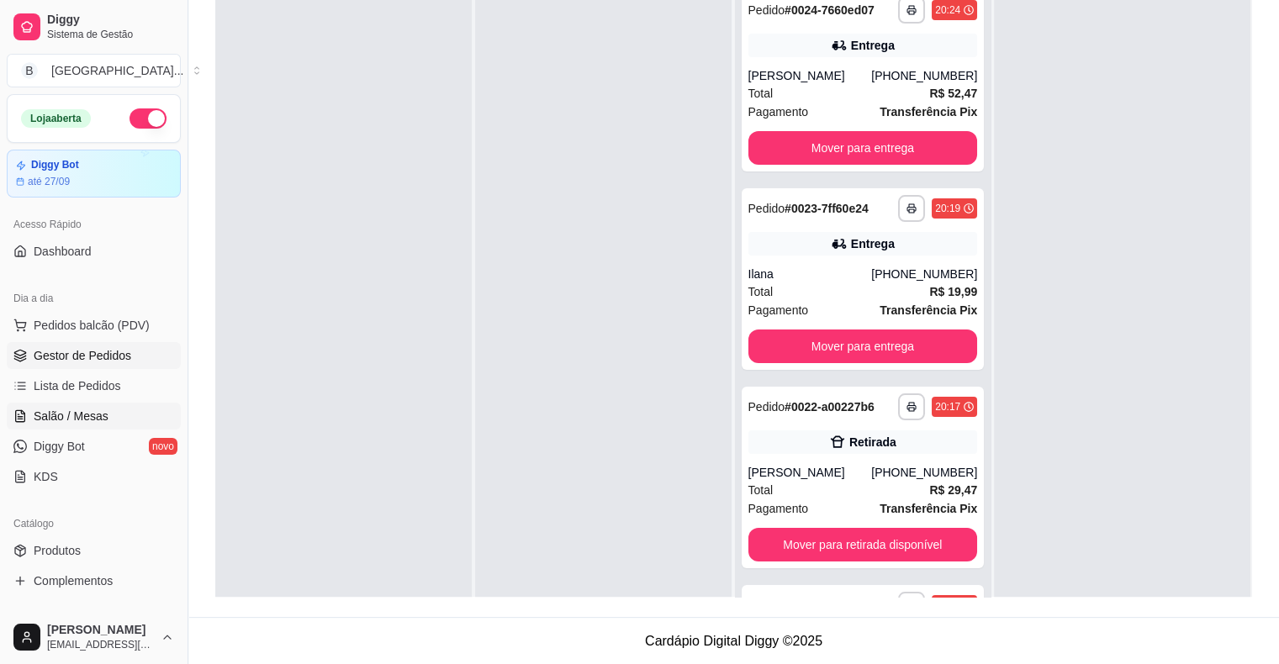
click at [74, 415] on span "Salão / Mesas" at bounding box center [71, 416] width 75 height 17
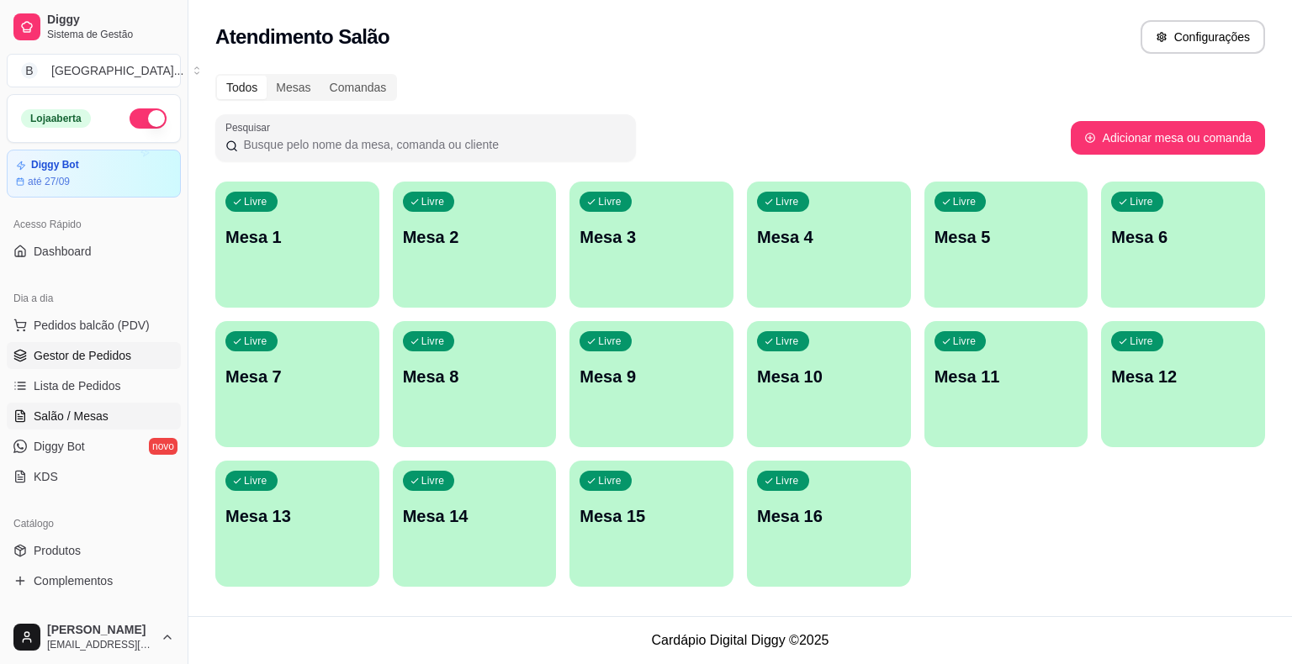
click at [92, 343] on link "Gestor de Pedidos" at bounding box center [94, 355] width 174 height 27
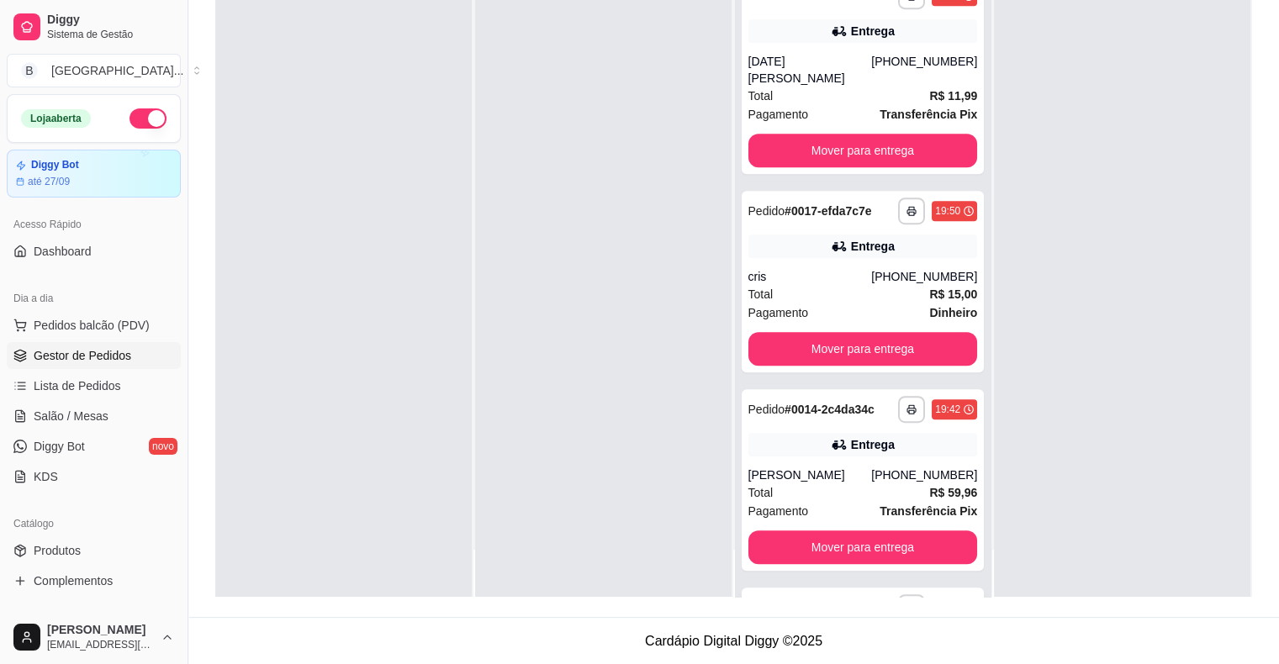
scroll to position [939, 0]
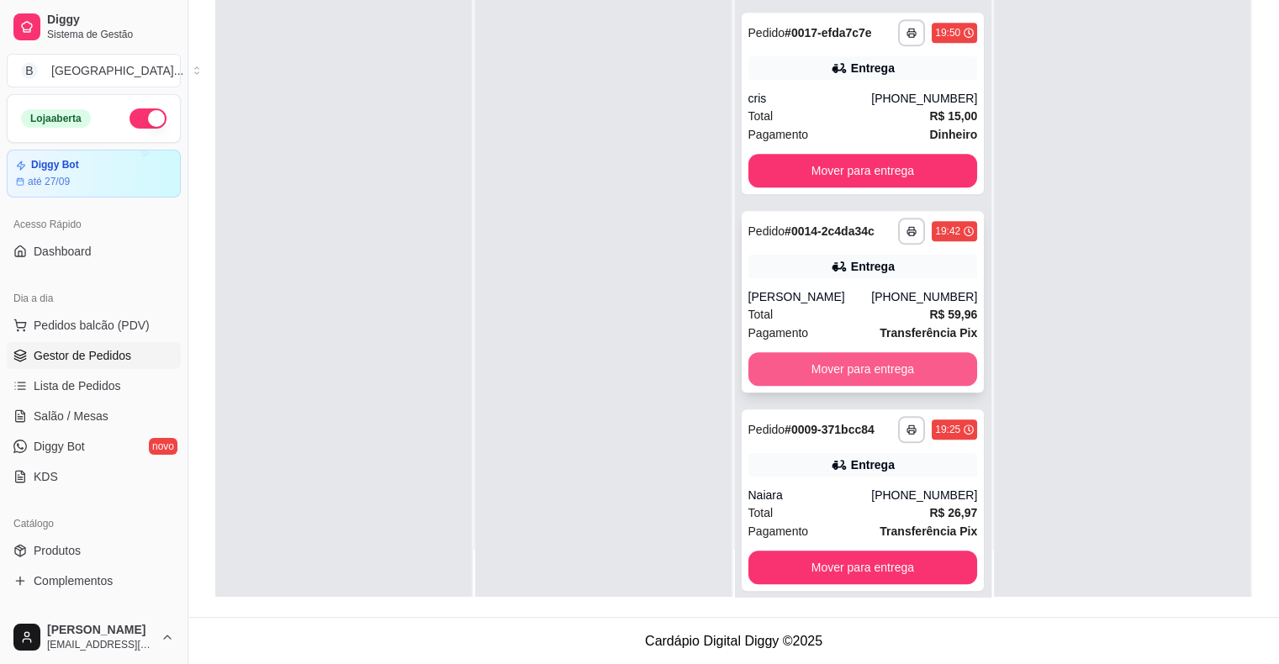
click at [828, 352] on button "Mover para entrega" at bounding box center [863, 369] width 230 height 34
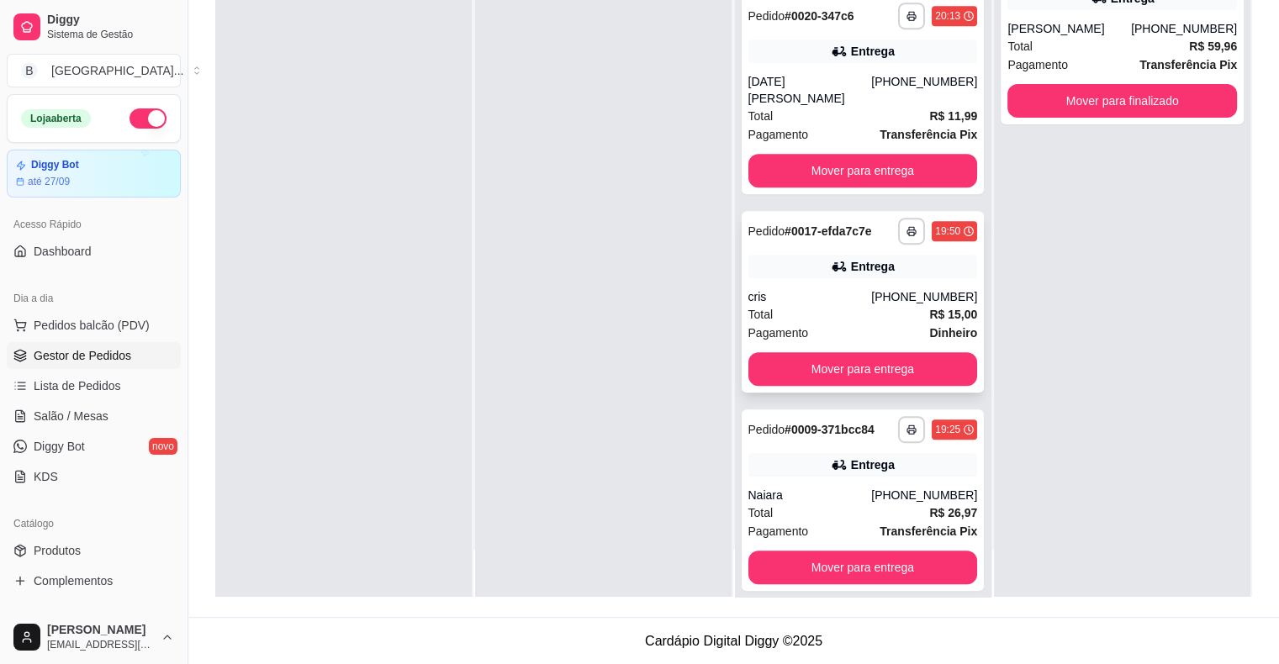
scroll to position [657, 0]
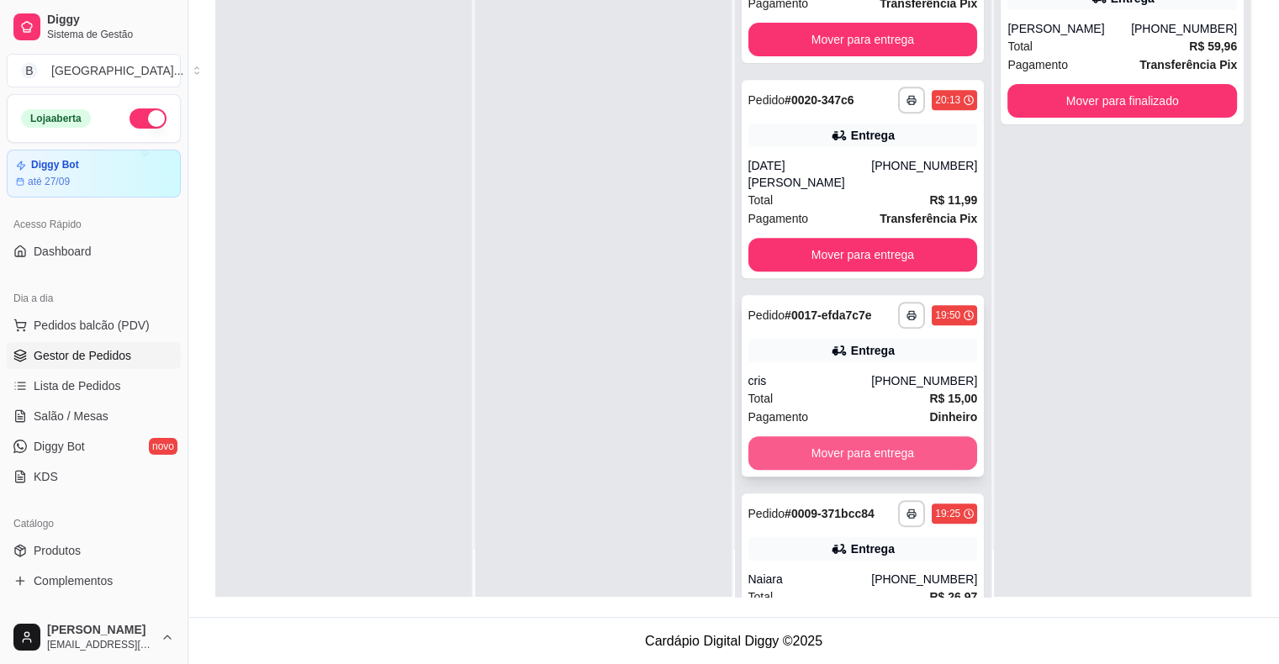
click at [953, 436] on div "Mover para entrega" at bounding box center [863, 453] width 230 height 34
click at [921, 445] on button "Mover para entrega" at bounding box center [863, 453] width 223 height 33
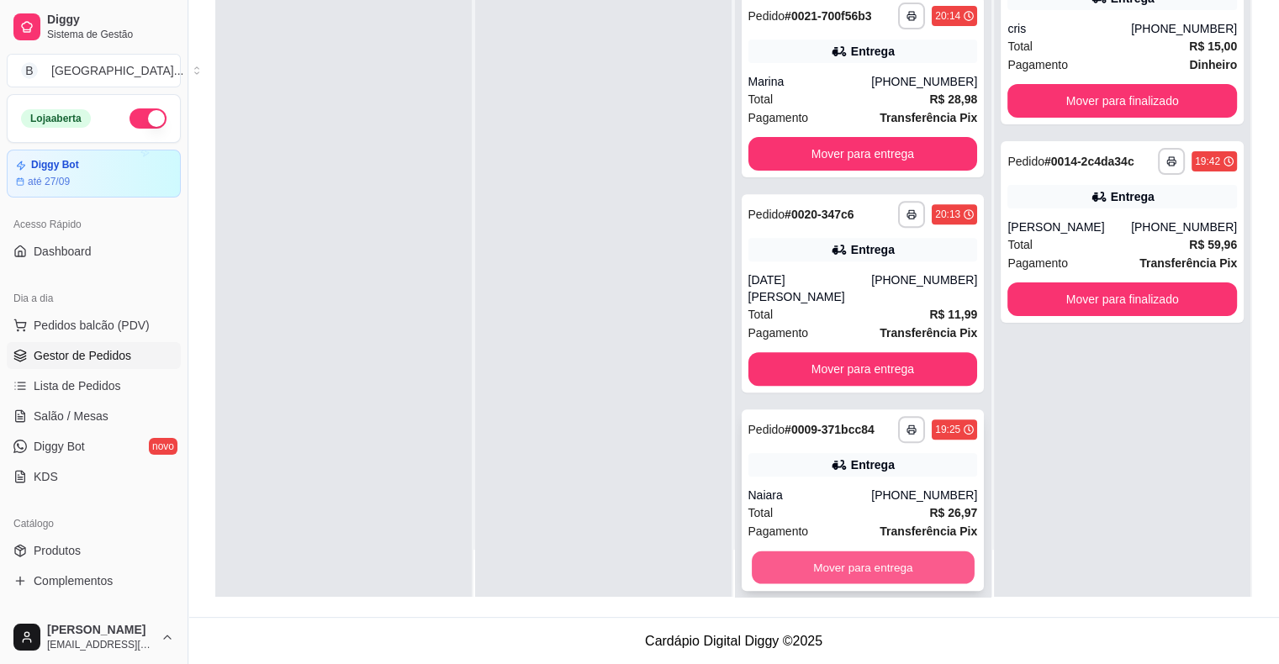
click at [880, 552] on button "Mover para entrega" at bounding box center [863, 568] width 223 height 33
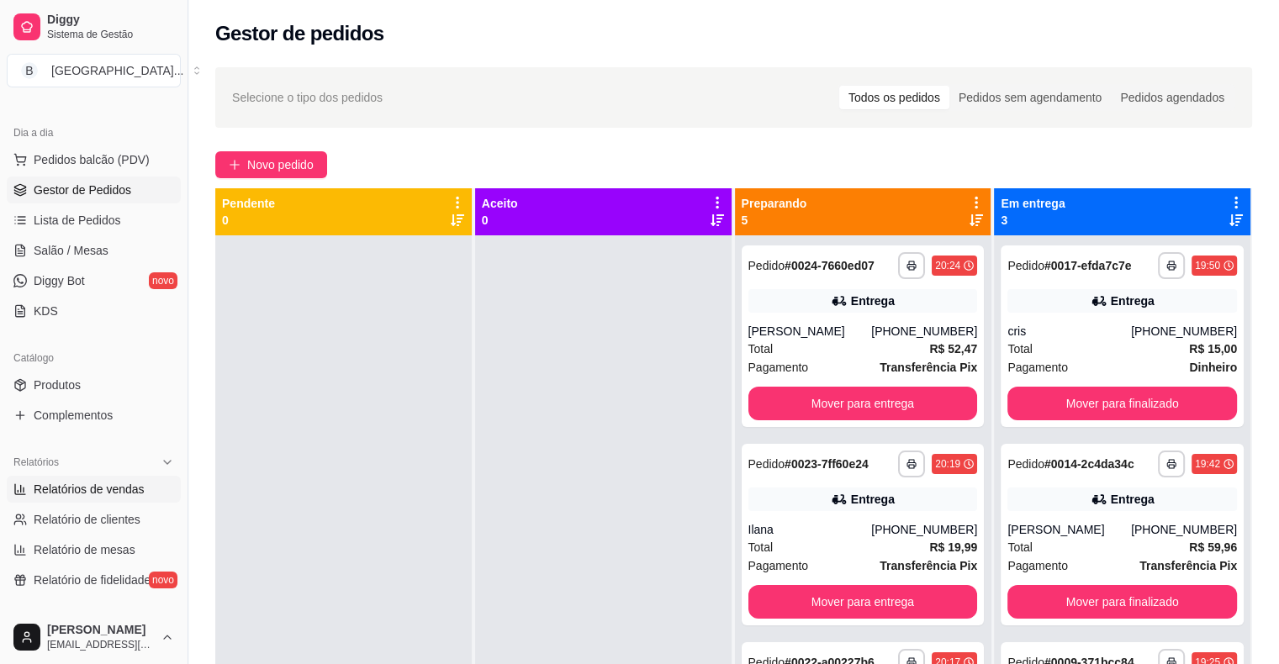
scroll to position [168, 0]
click at [98, 383] on link "Produtos" at bounding box center [94, 382] width 174 height 27
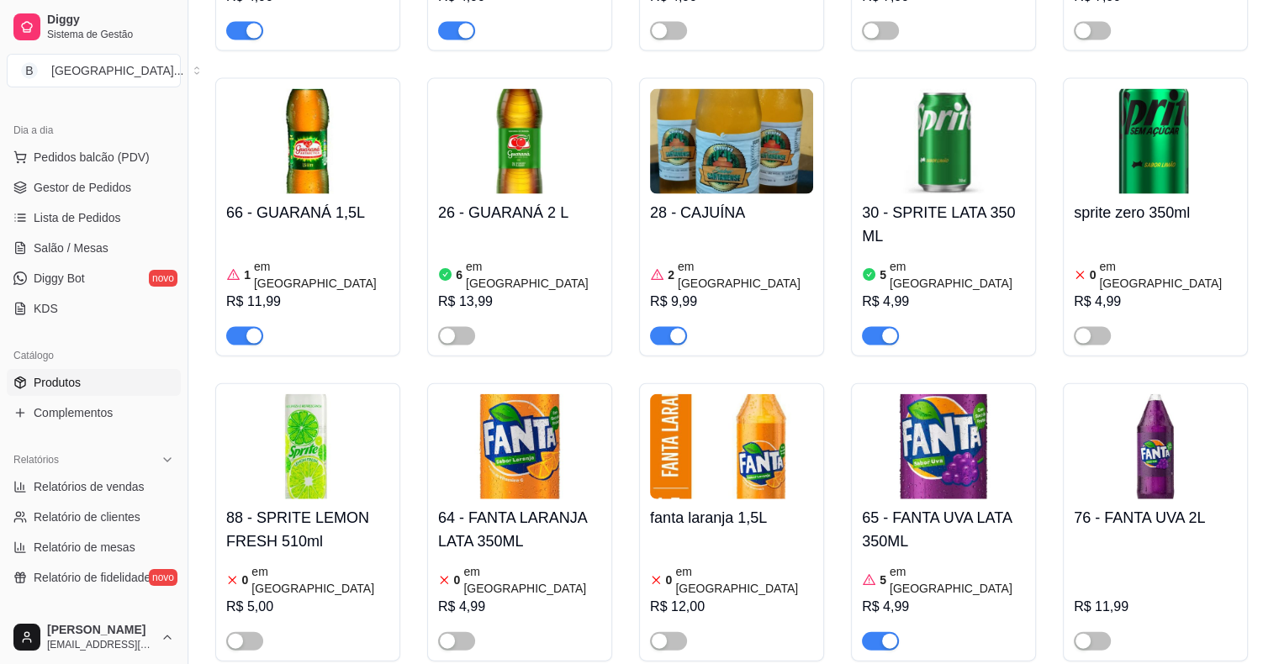
scroll to position [3700, 0]
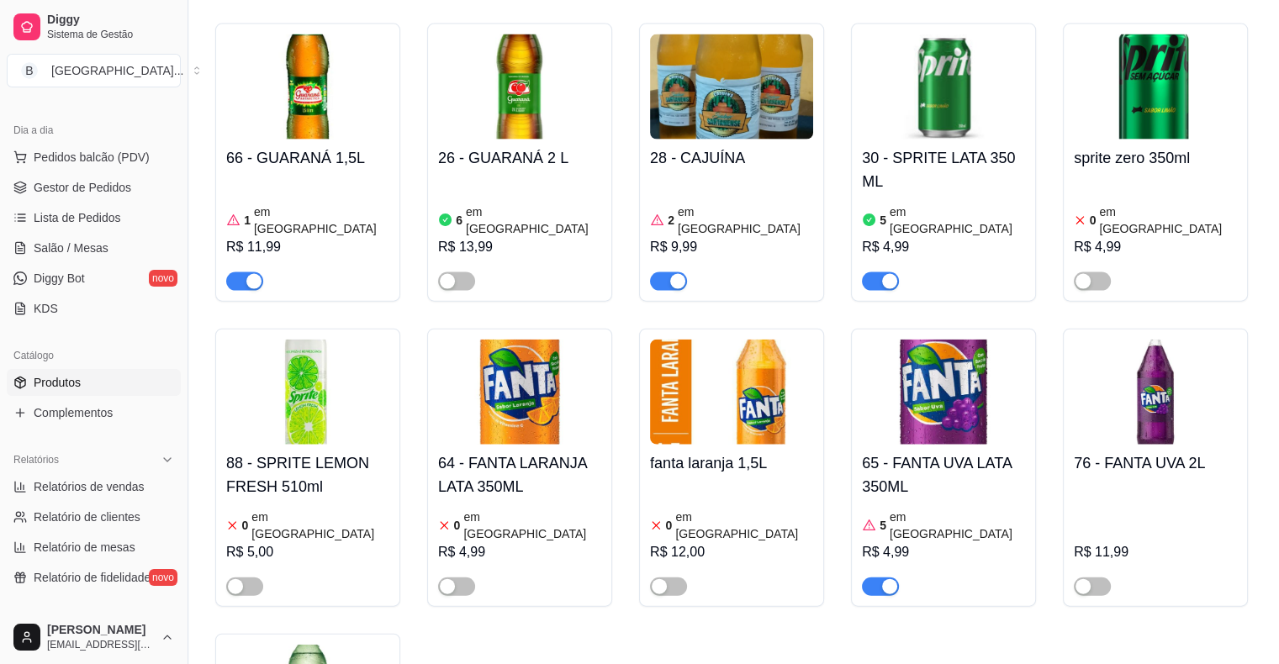
click at [546, 452] on h4 "64 - FANTA LARANJA LATA 350ML" at bounding box center [519, 475] width 163 height 47
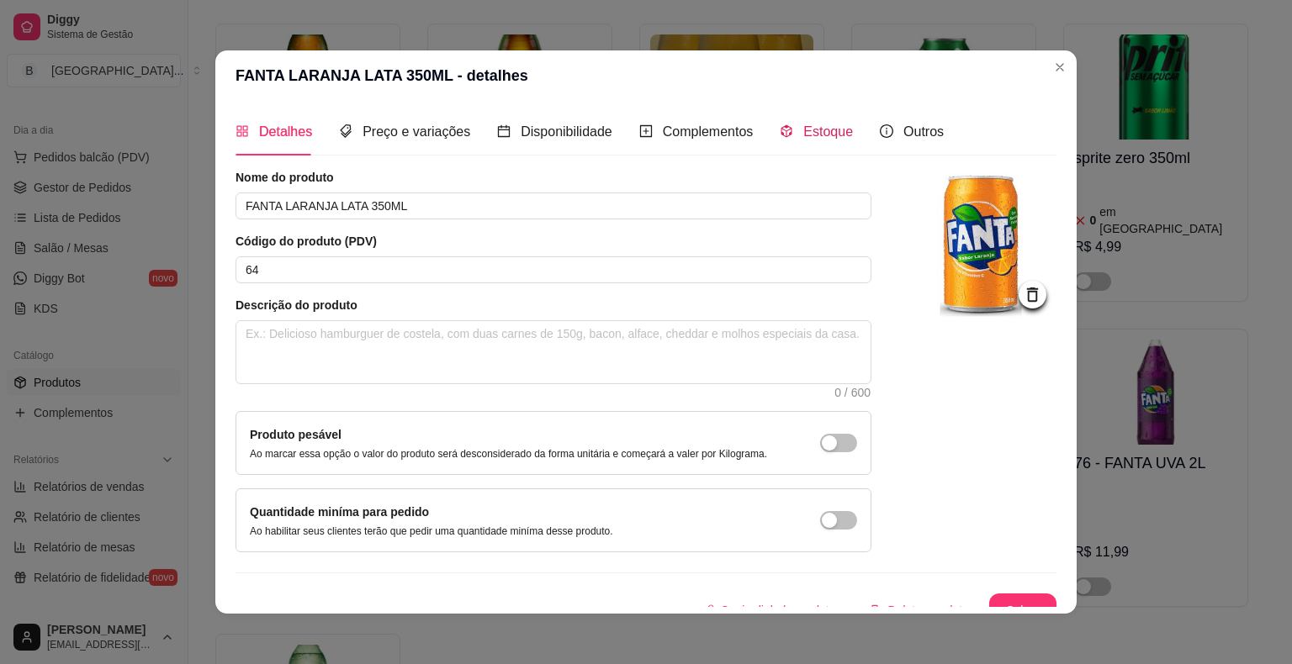
click at [788, 139] on div "Estoque" at bounding box center [816, 131] width 73 height 21
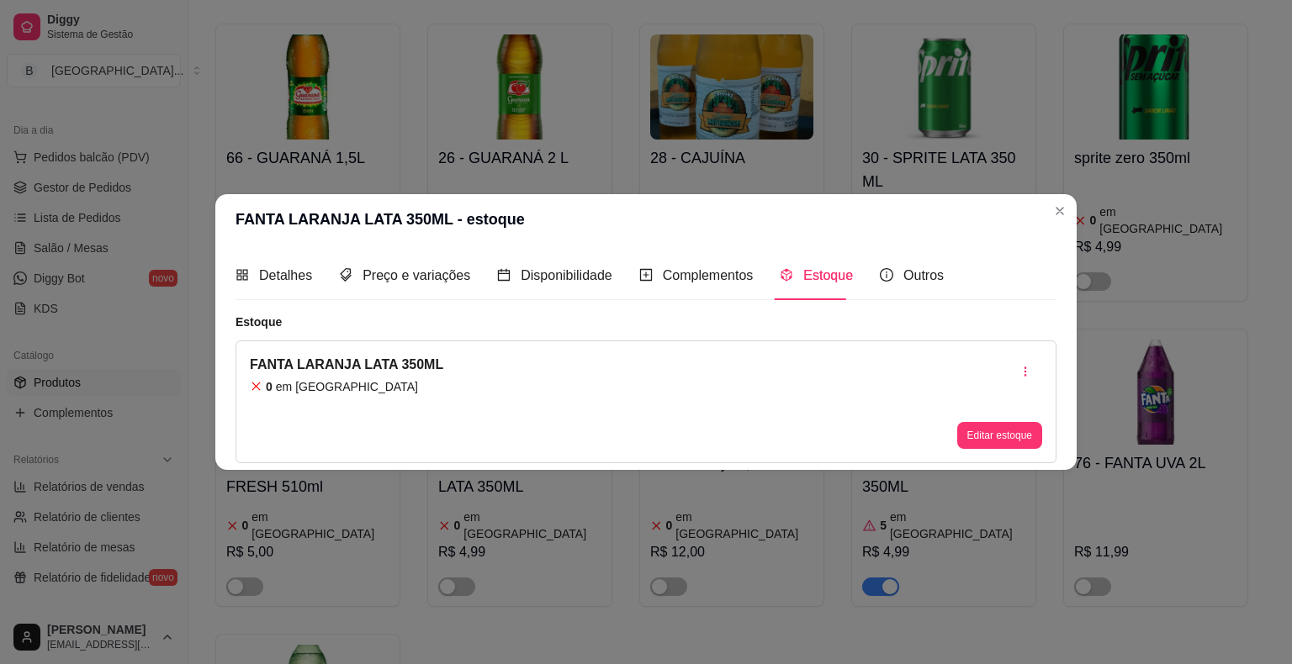
click at [968, 419] on div "Editar estoque" at bounding box center [999, 402] width 85 height 94
click at [974, 434] on button "Editar estoque" at bounding box center [999, 435] width 82 height 26
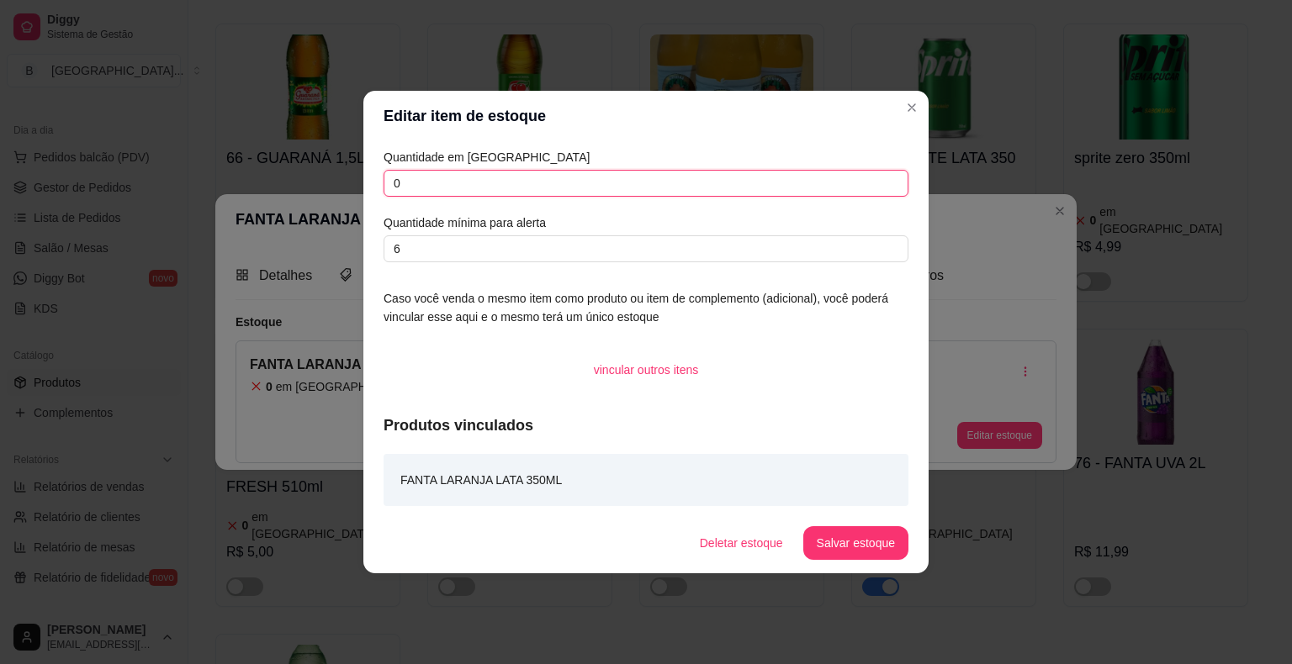
click at [689, 182] on input "0" at bounding box center [645, 183] width 525 height 27
type input "24"
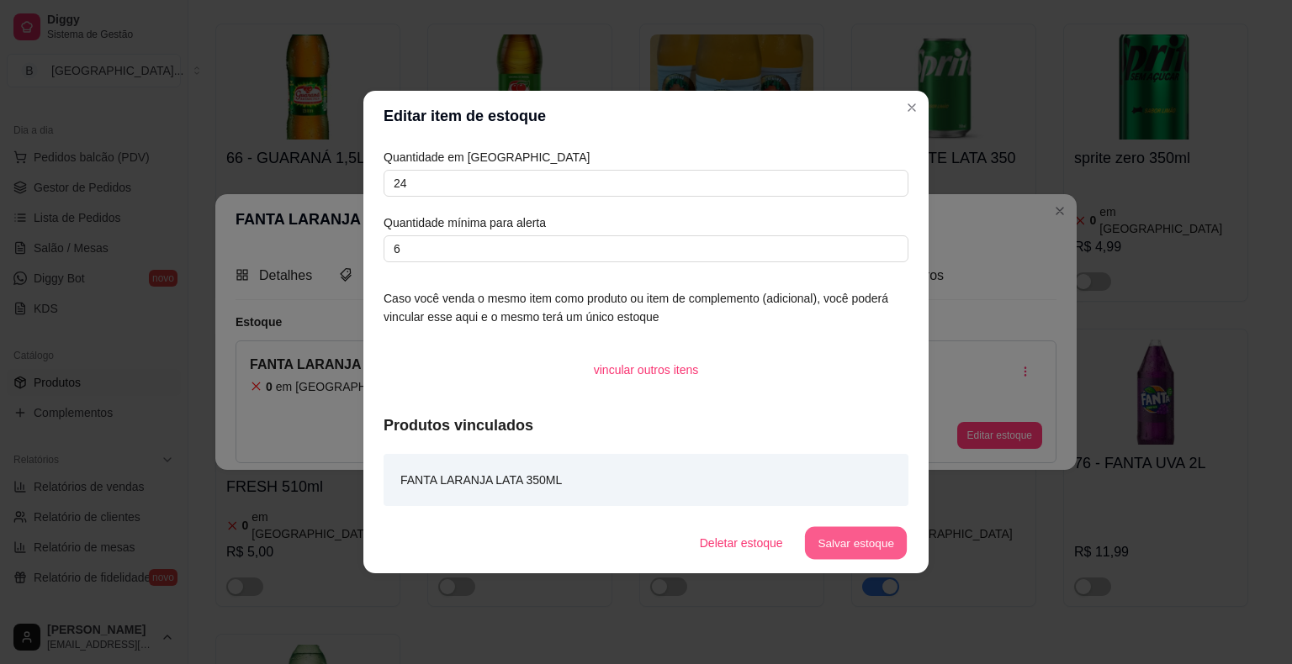
click at [860, 549] on button "Salvar estoque" at bounding box center [855, 543] width 103 height 33
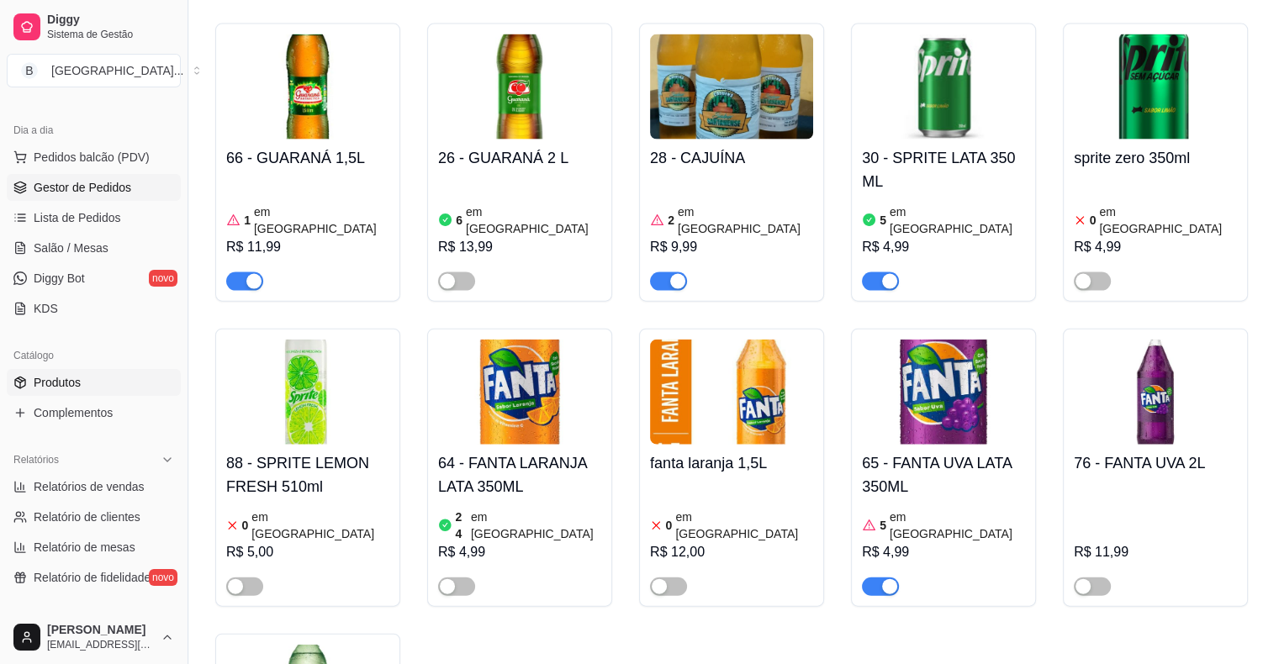
click at [96, 180] on span "Gestor de Pedidos" at bounding box center [83, 187] width 98 height 17
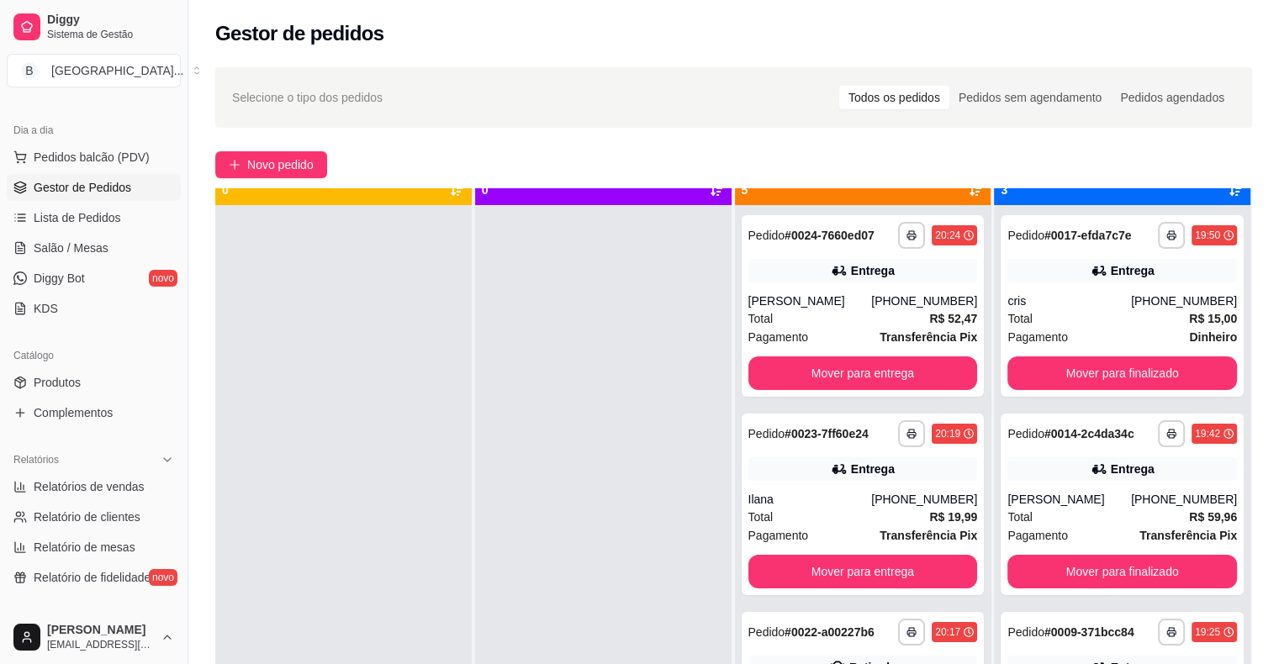
scroll to position [47, 0]
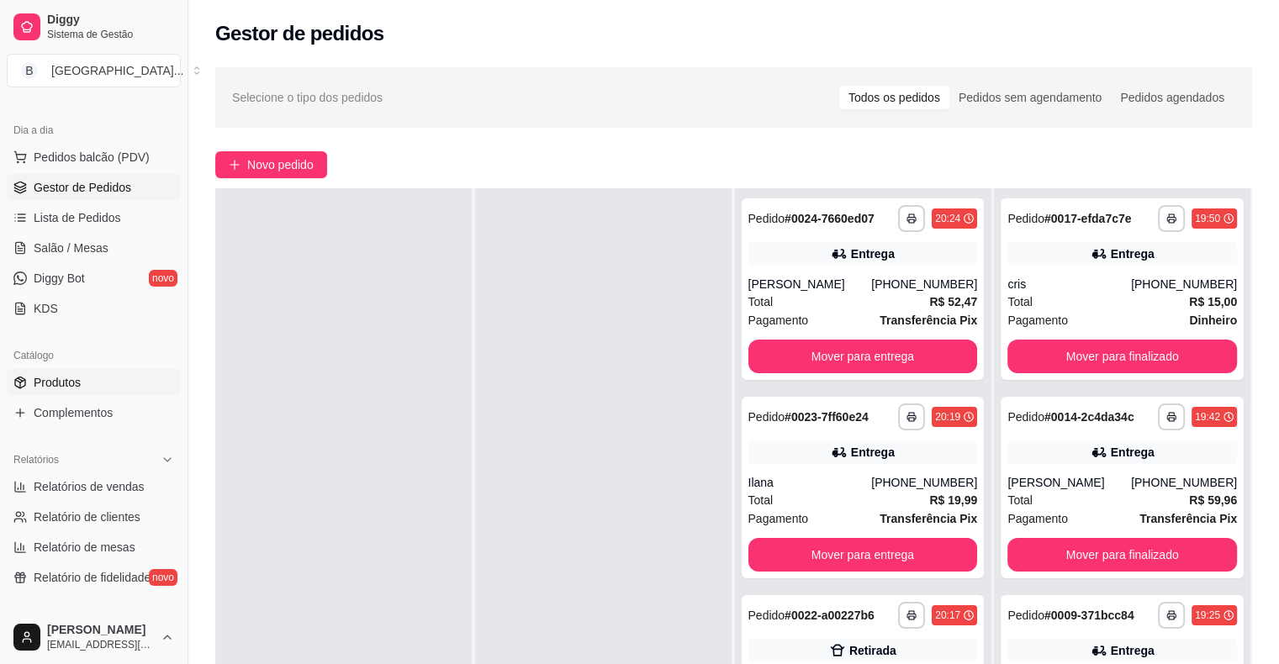
click at [91, 388] on link "Produtos" at bounding box center [94, 382] width 174 height 27
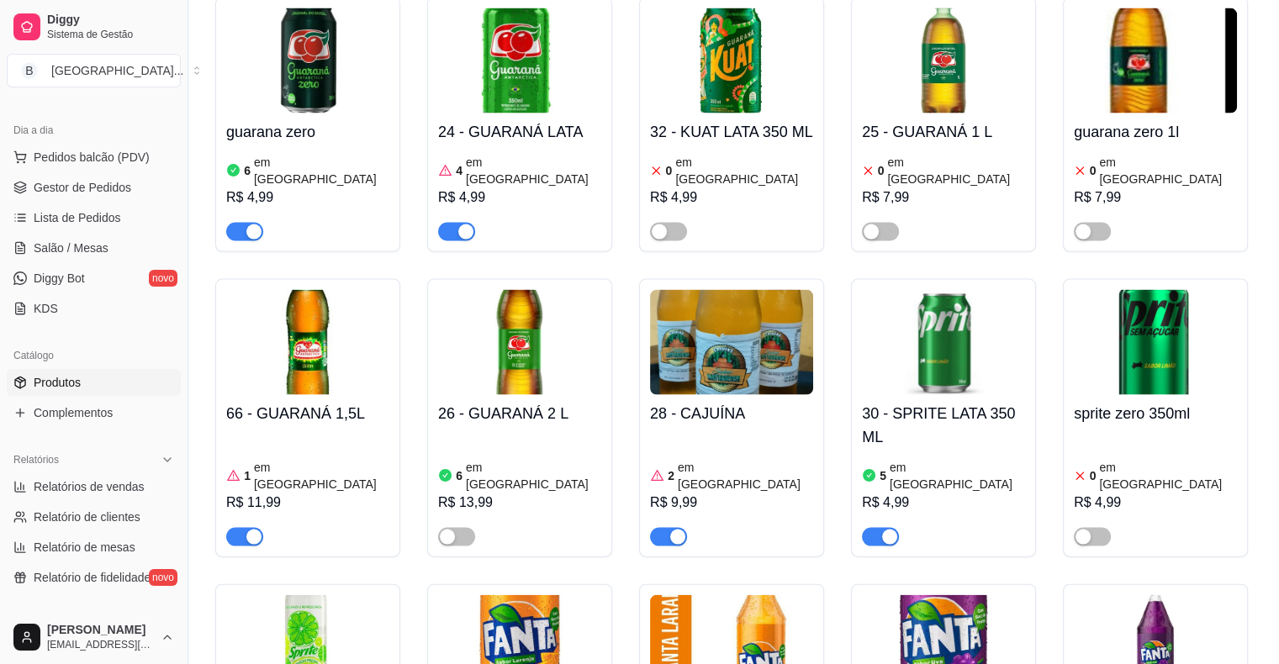
scroll to position [3616, 0]
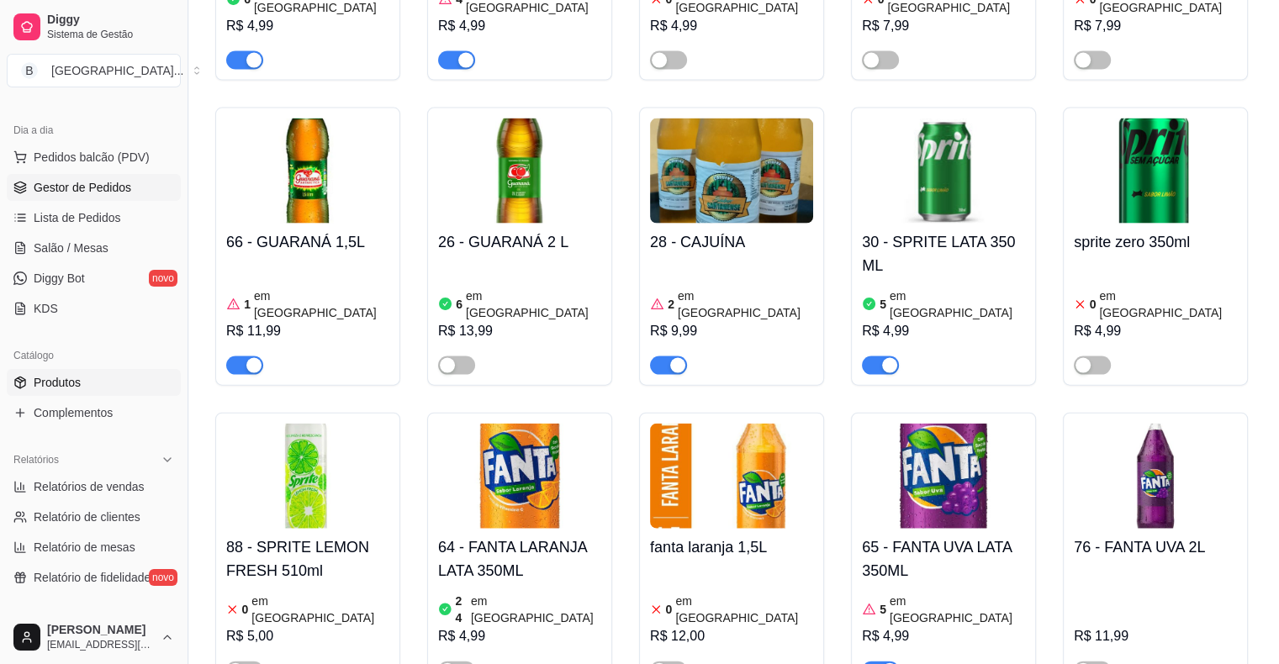
click at [82, 191] on span "Gestor de Pedidos" at bounding box center [83, 187] width 98 height 17
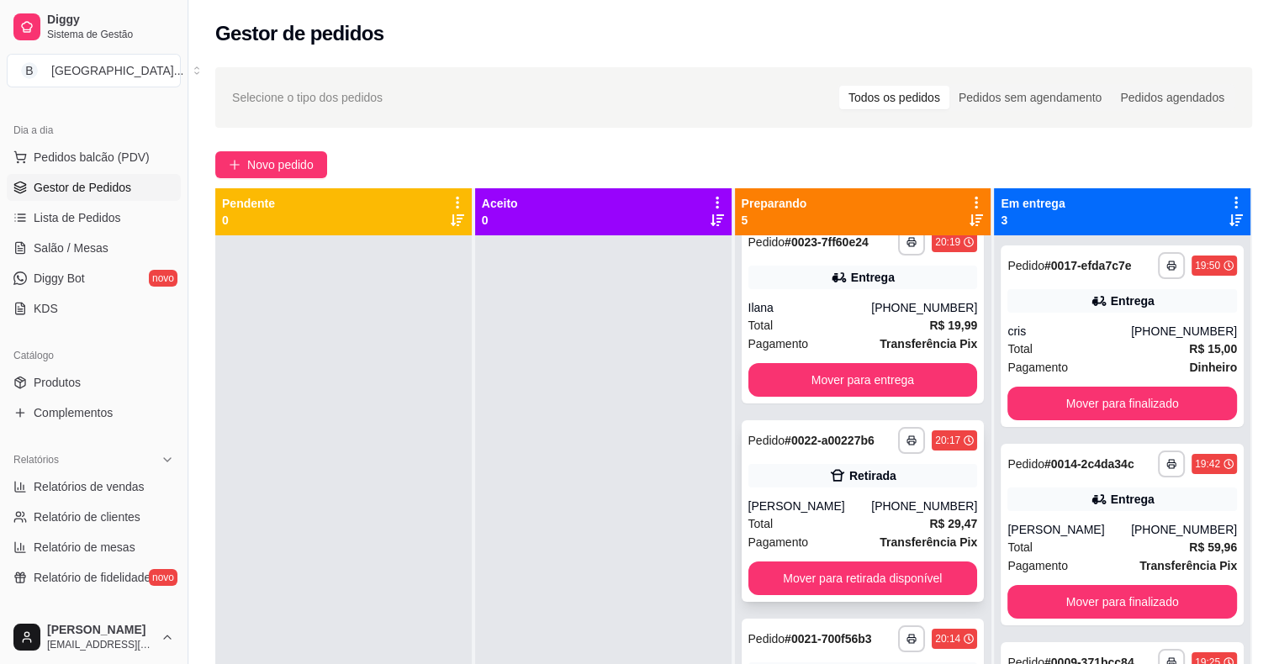
scroll to position [252, 0]
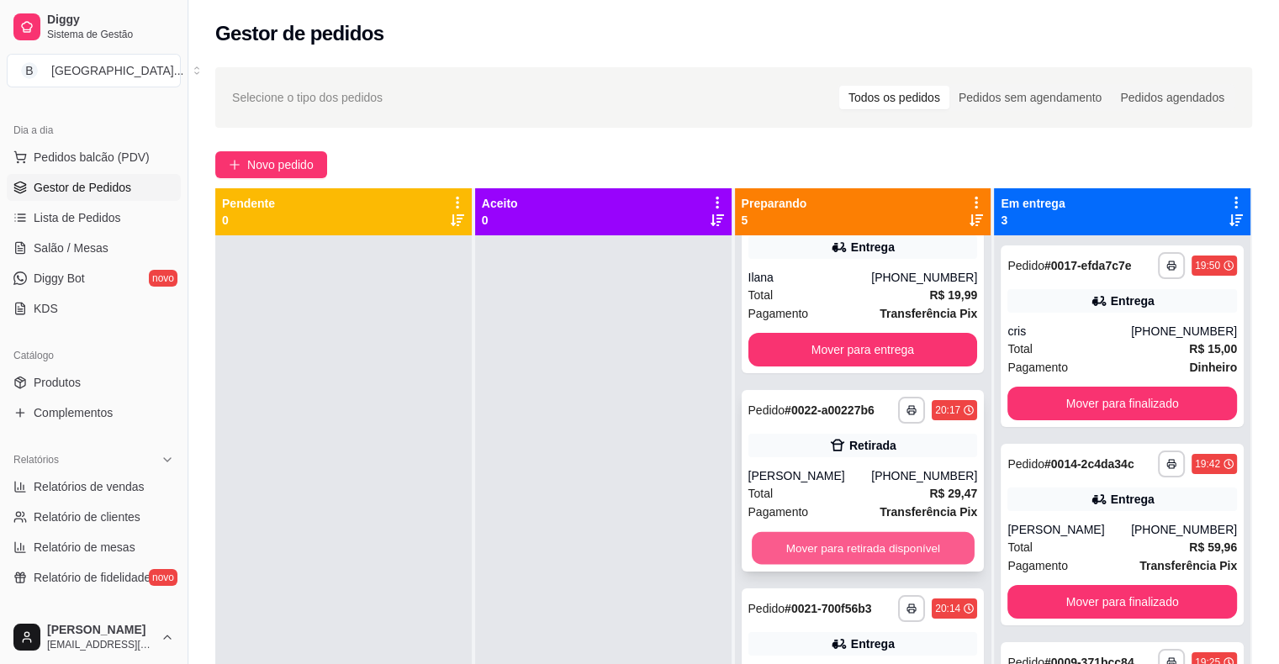
click at [883, 550] on button "Mover para retirada disponível" at bounding box center [863, 548] width 223 height 33
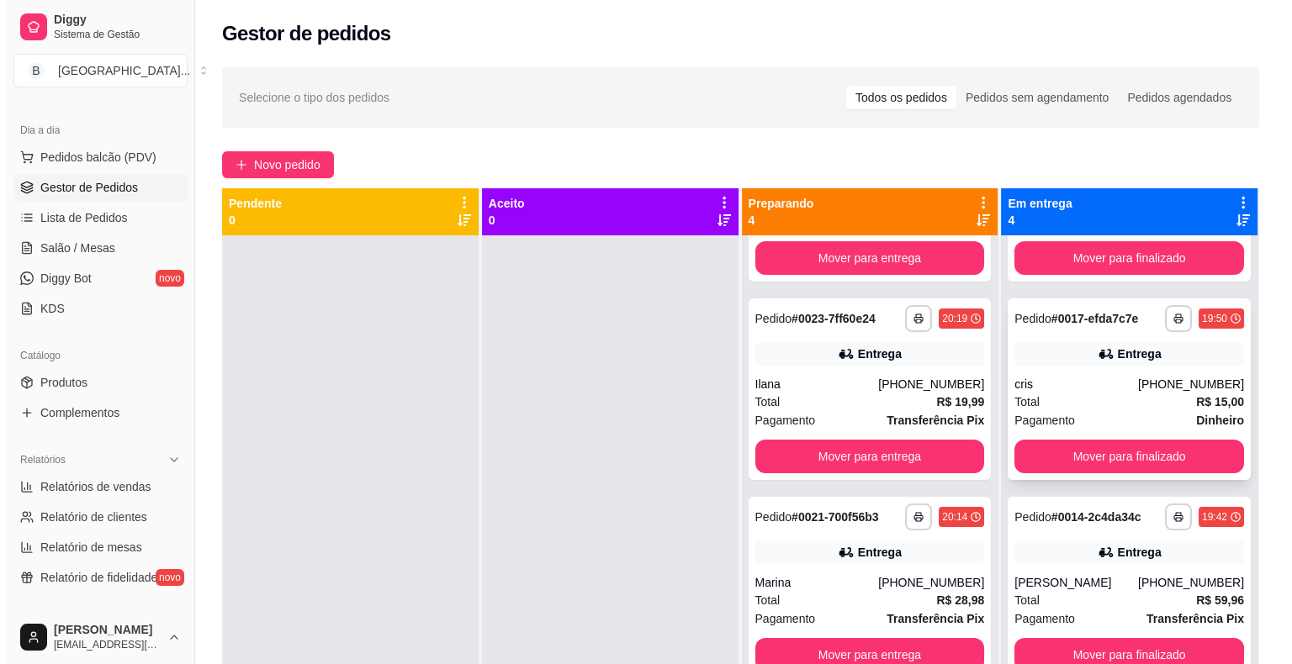
scroll to position [0, 0]
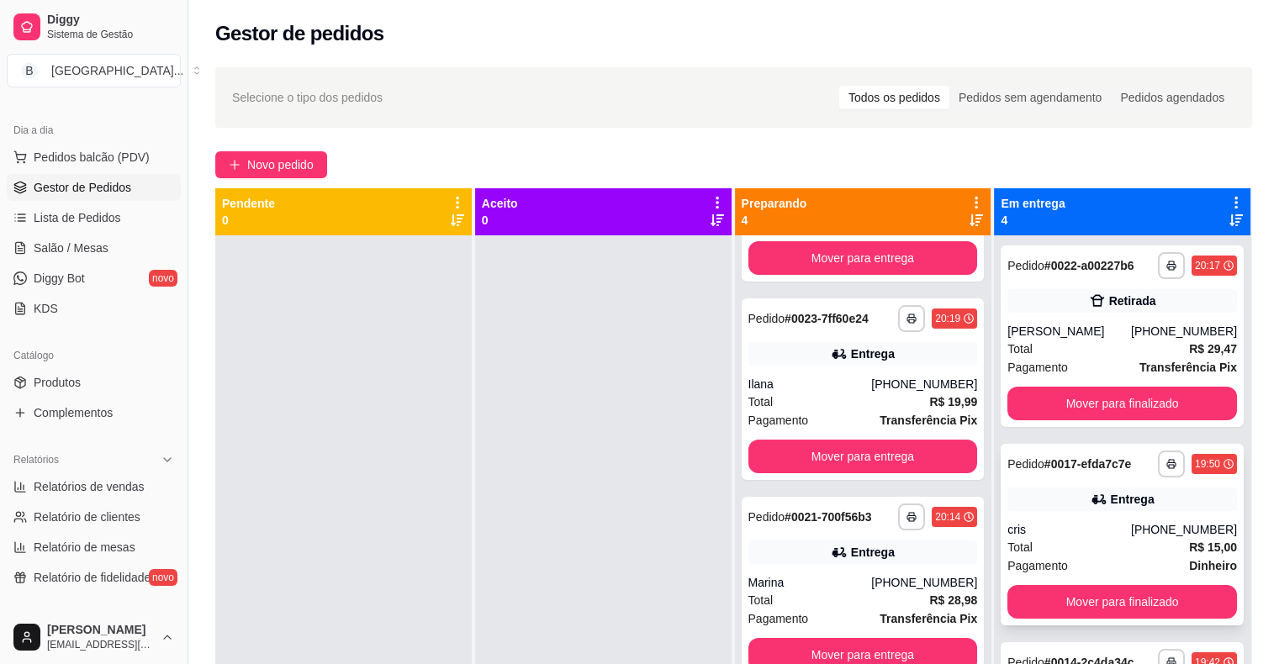
click at [1059, 308] on div "Retirada" at bounding box center [1122, 301] width 230 height 24
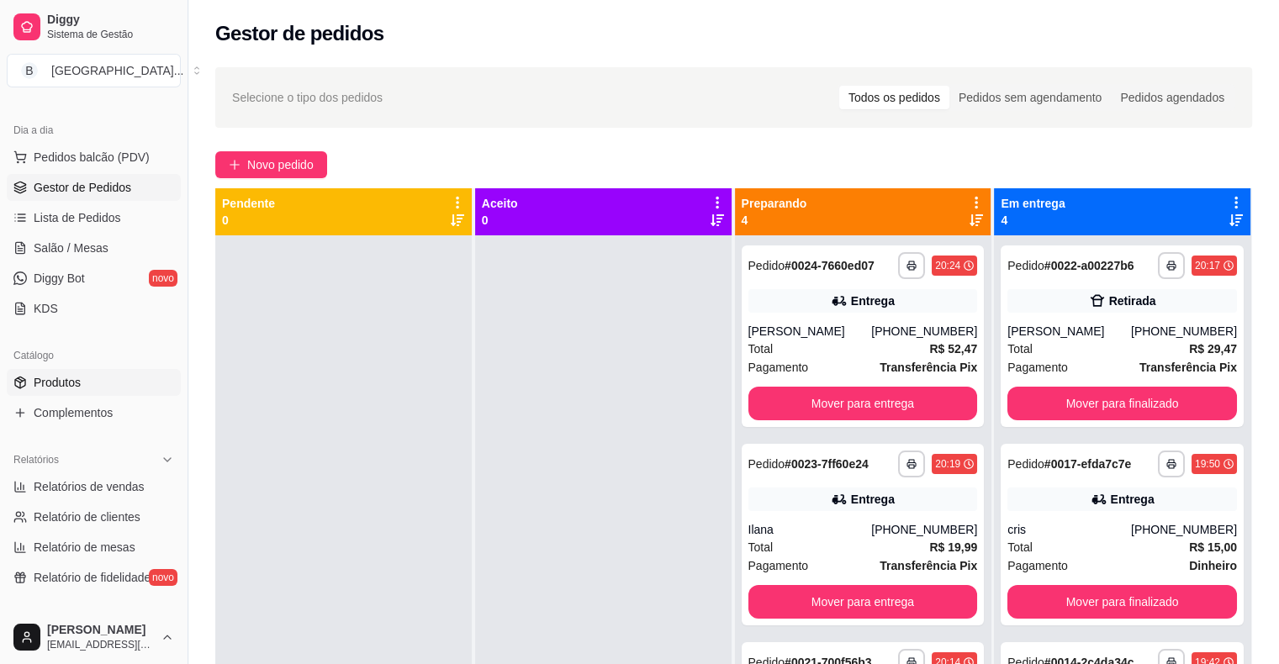
click at [98, 380] on link "Produtos" at bounding box center [94, 382] width 174 height 27
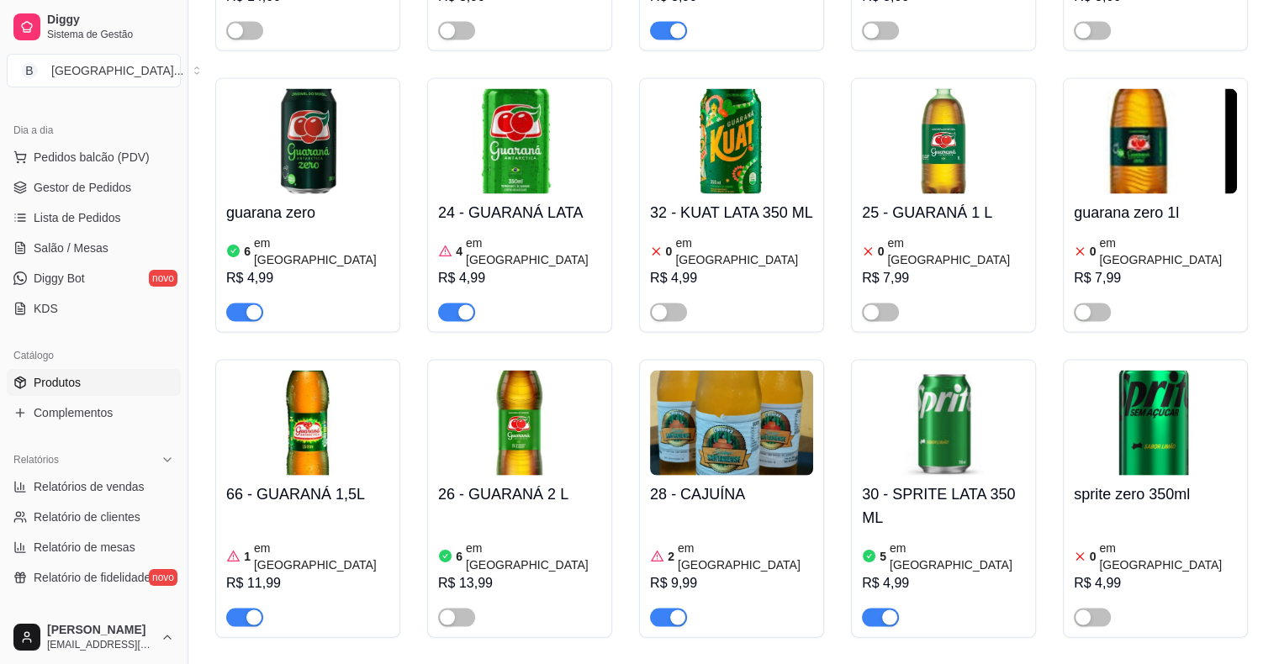
scroll to position [3784, 0]
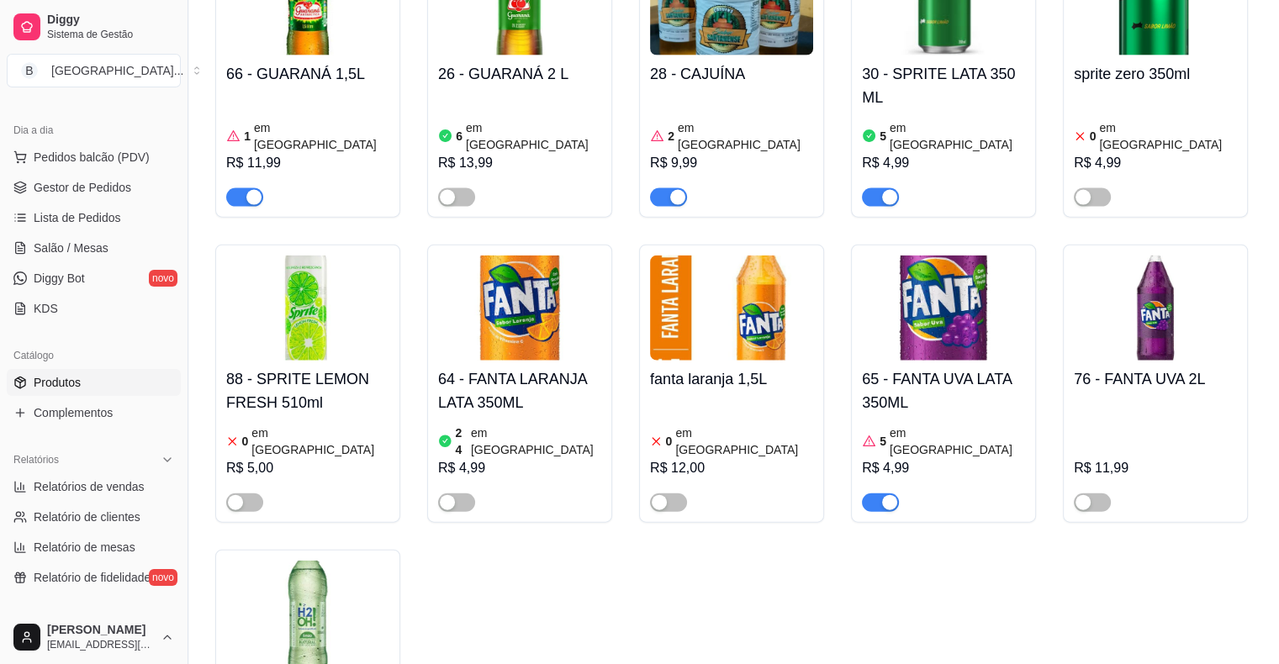
click at [932, 367] on h4 "65 - FANTA UVA LATA 350ML" at bounding box center [943, 390] width 163 height 47
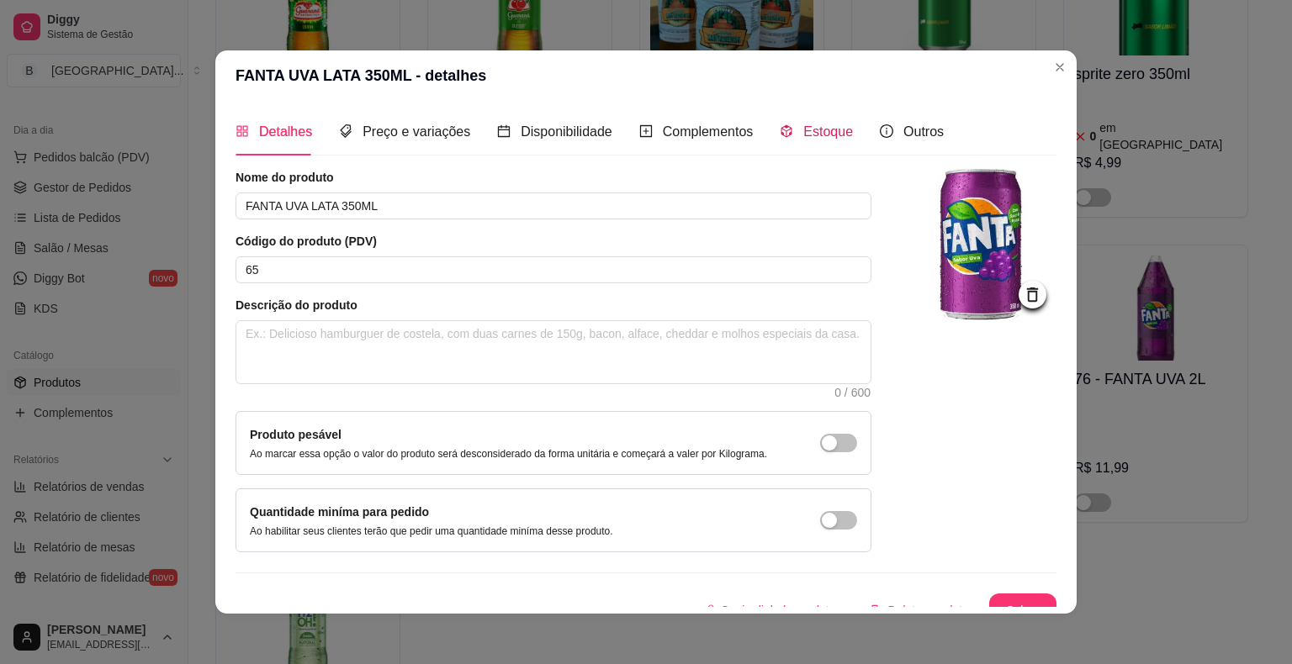
click at [780, 124] on span at bounding box center [786, 131] width 13 height 14
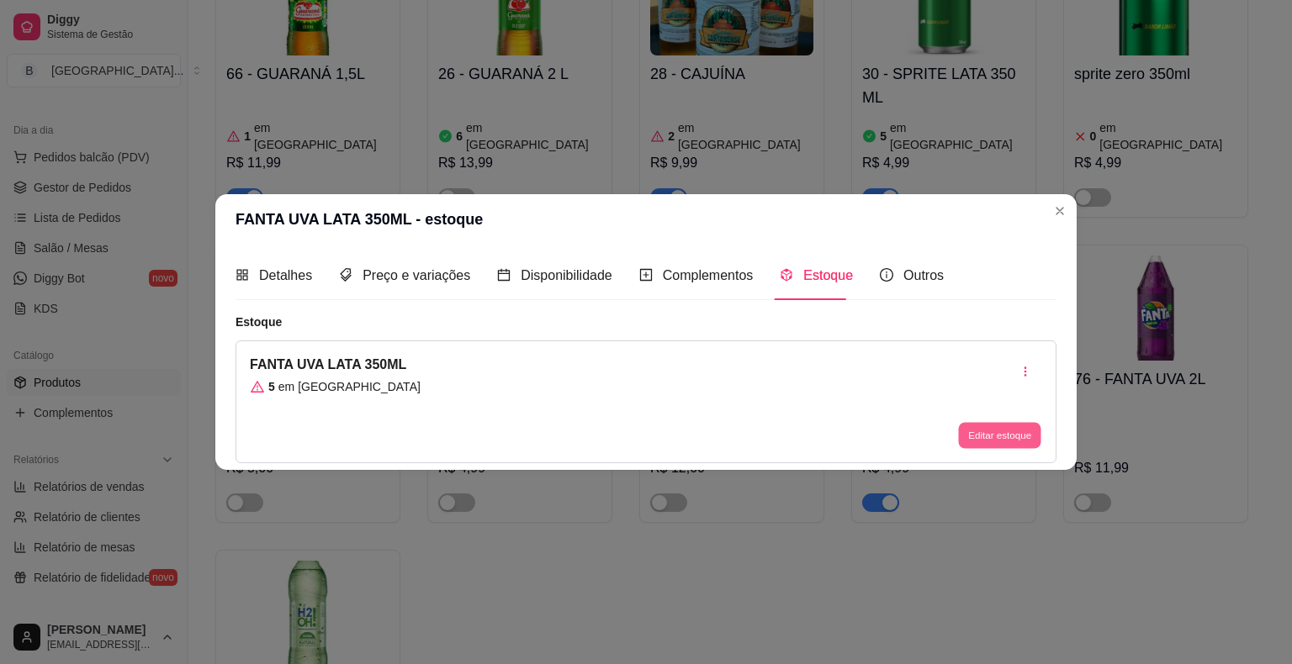
click at [1012, 432] on button "Editar estoque" at bounding box center [999, 435] width 82 height 26
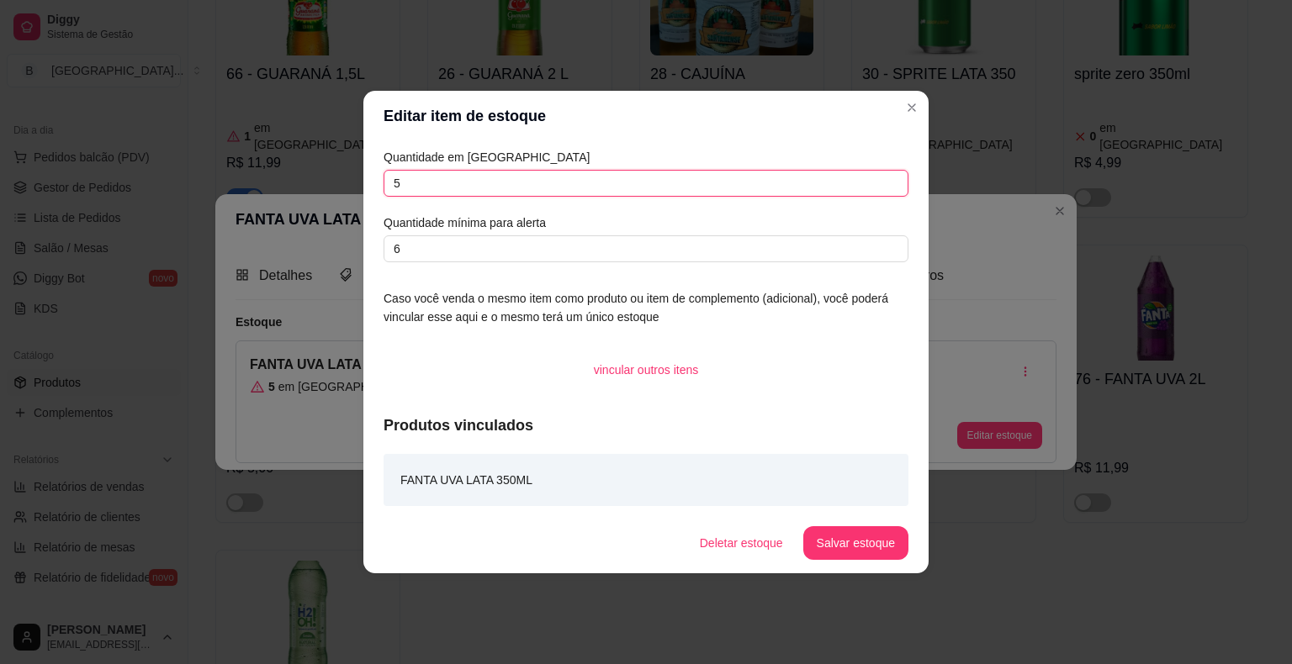
click at [675, 193] on input "5" at bounding box center [645, 183] width 525 height 27
type input "18"
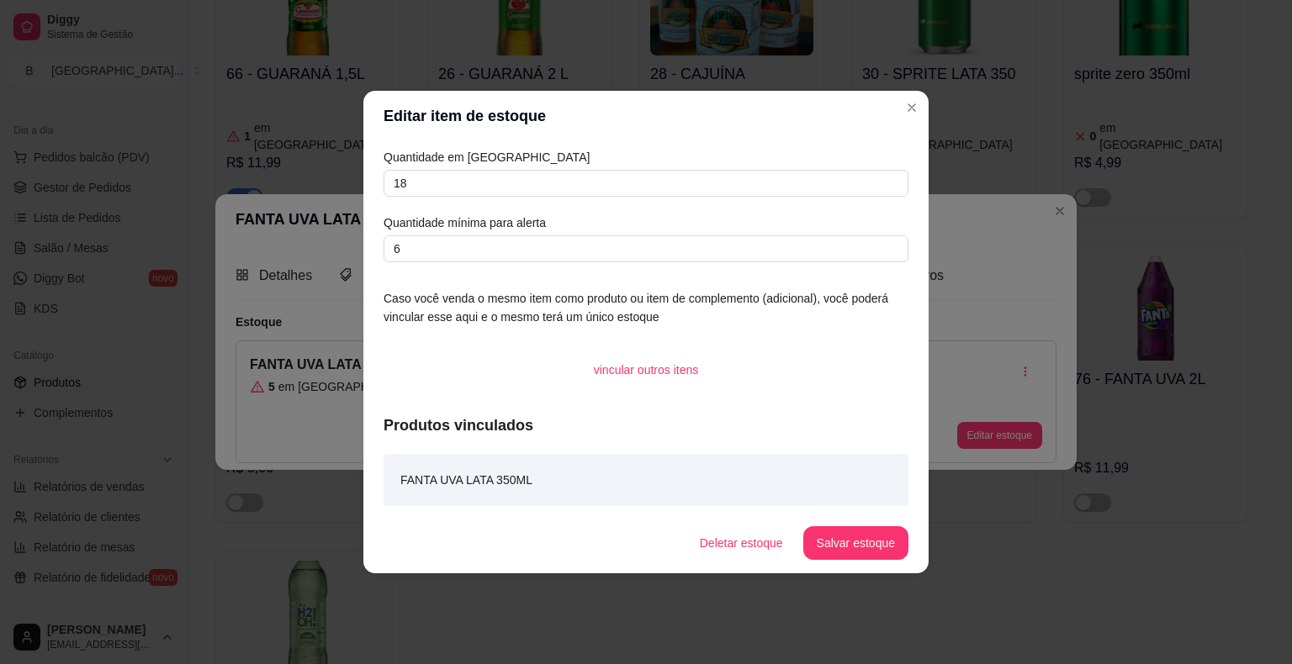
click at [875, 563] on footer "Deletar estoque Salvar estoque" at bounding box center [645, 543] width 565 height 61
click at [858, 535] on button "Salvar estoque" at bounding box center [855, 543] width 105 height 34
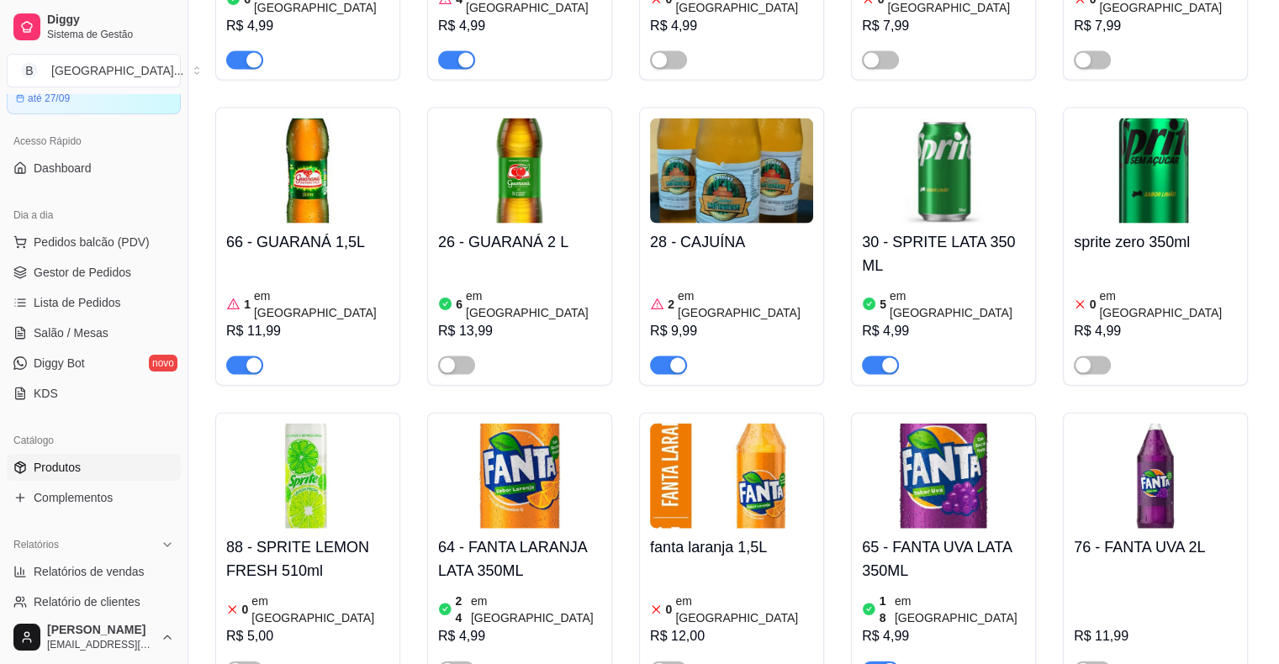
scroll to position [0, 0]
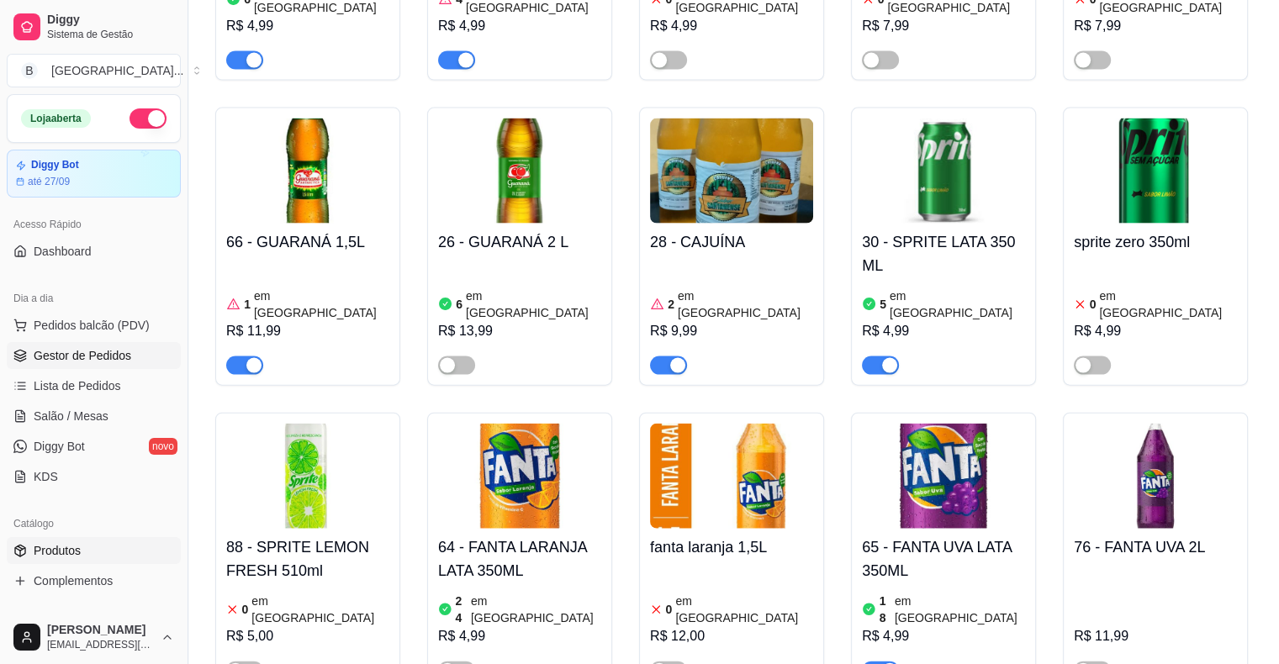
click at [79, 367] on link "Gestor de Pedidos" at bounding box center [94, 355] width 174 height 27
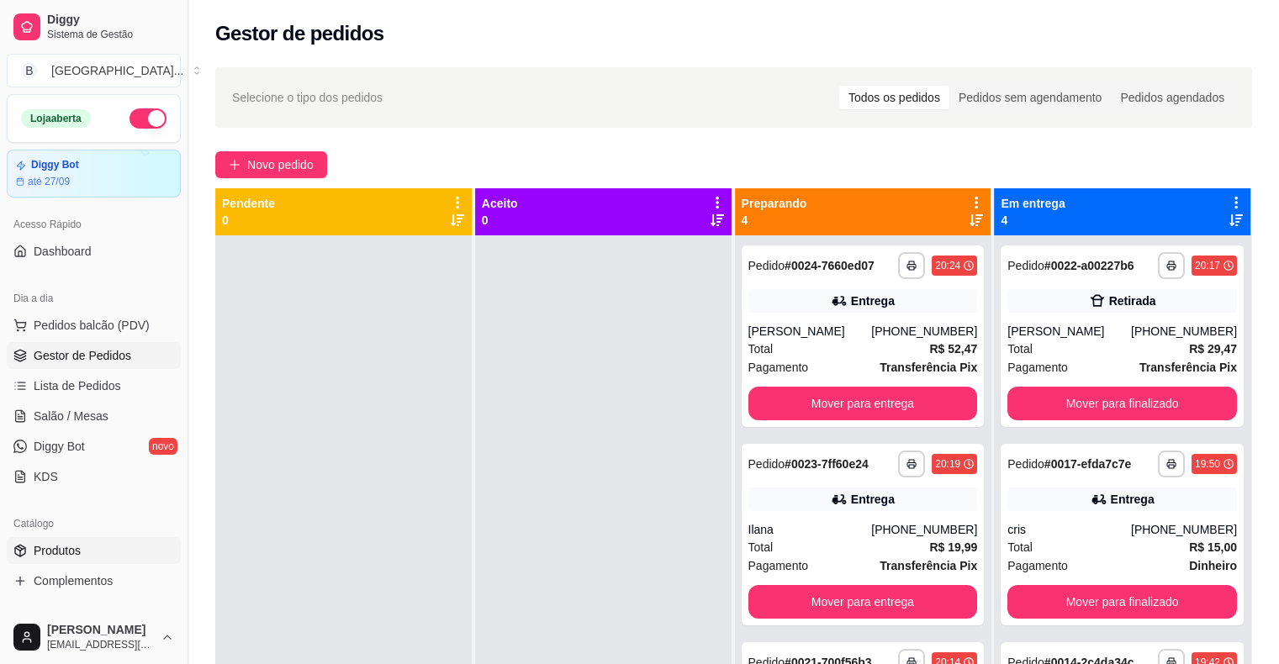
click at [94, 559] on link "Produtos" at bounding box center [94, 550] width 174 height 27
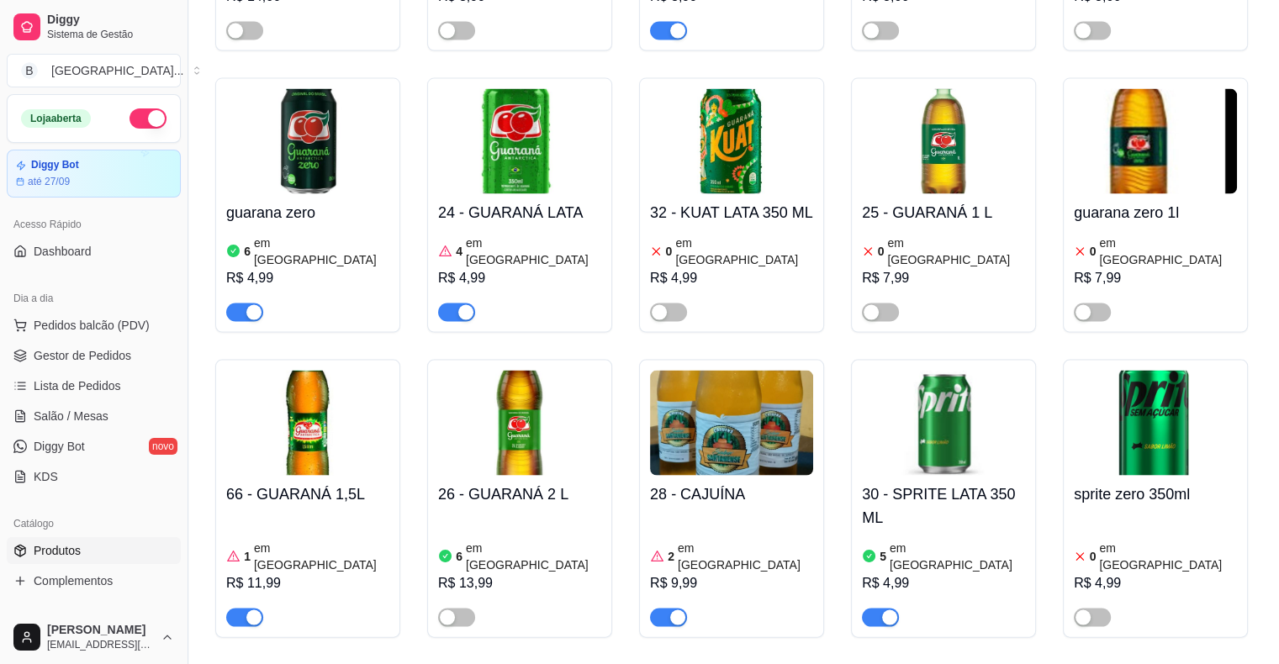
scroll to position [3616, 0]
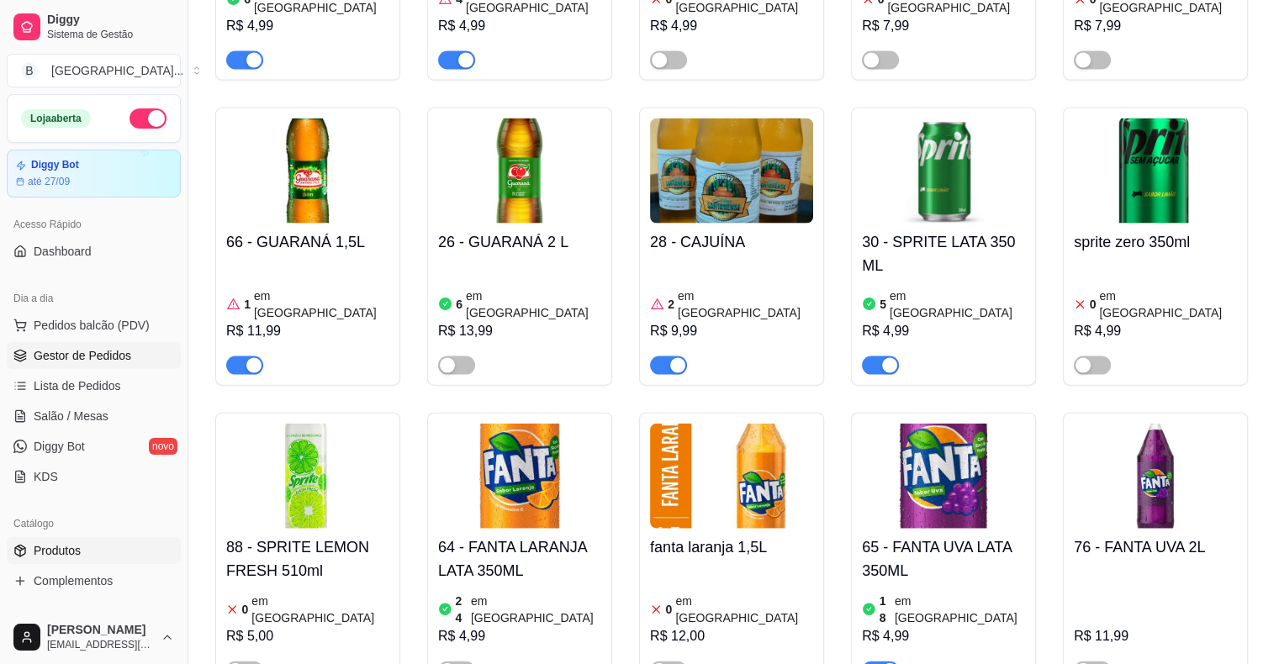
click at [94, 354] on span "Gestor de Pedidos" at bounding box center [83, 355] width 98 height 17
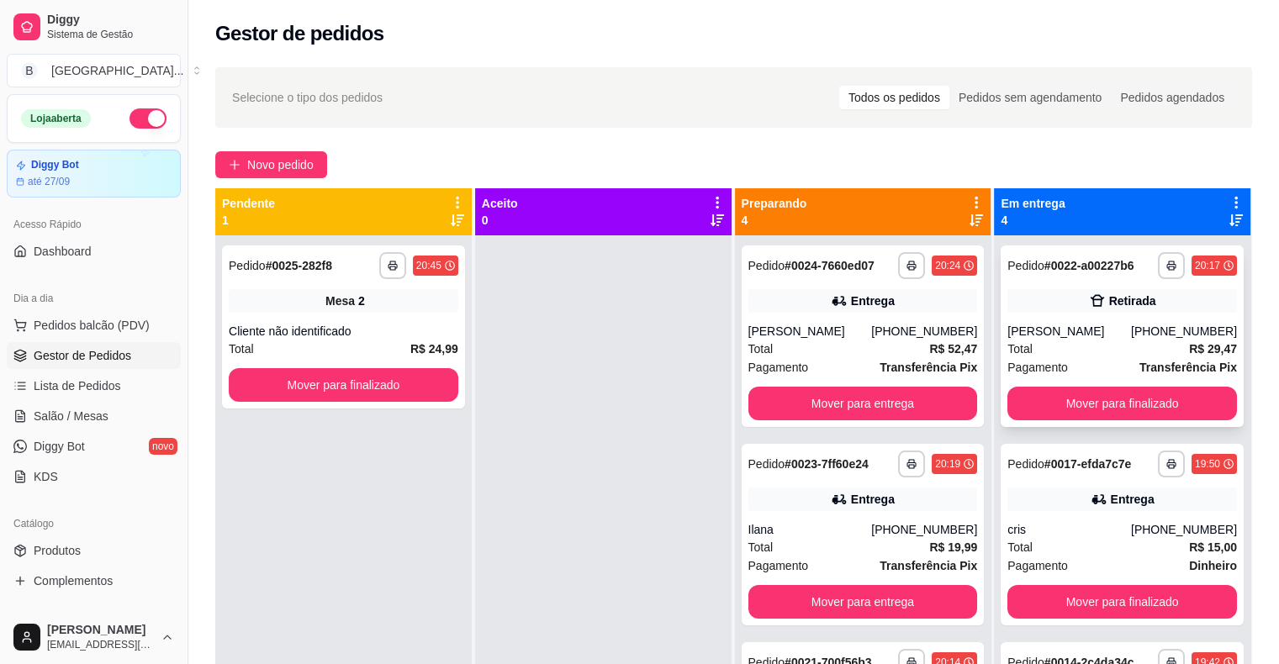
click at [1050, 341] on div "Total R$ 29,47" at bounding box center [1122, 349] width 230 height 18
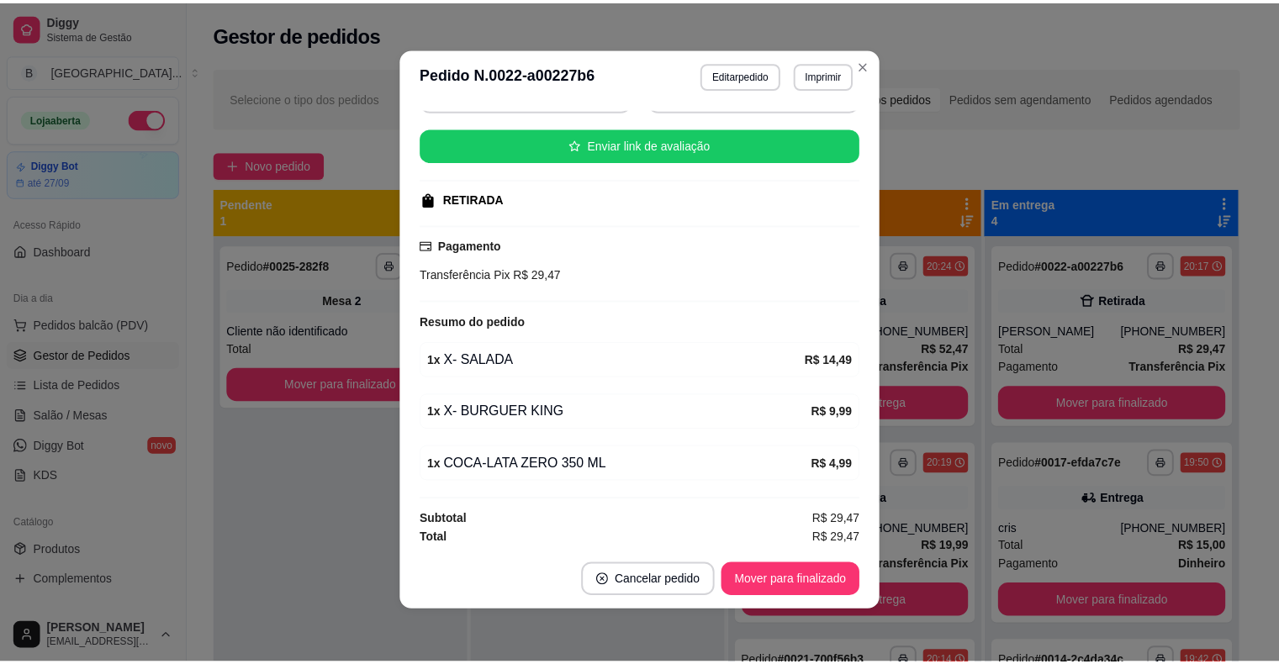
scroll to position [3, 0]
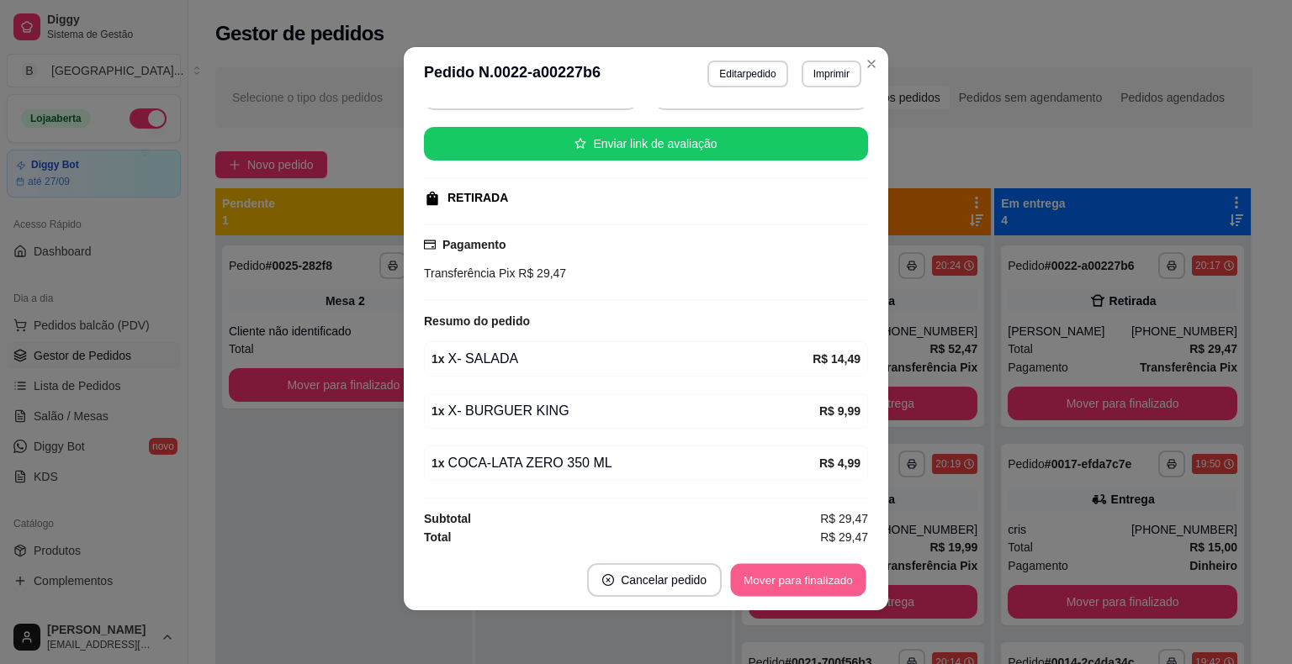
click at [853, 563] on div "Mover para finalizado" at bounding box center [798, 580] width 140 height 34
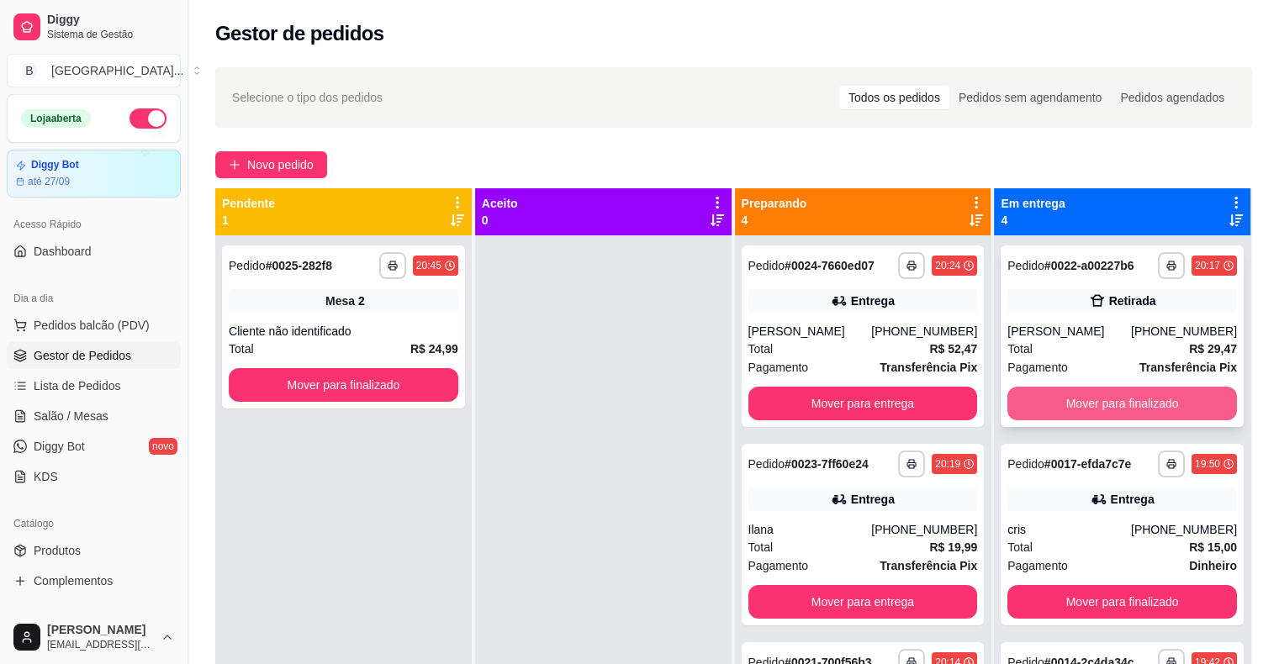
click at [1019, 392] on button "Mover para finalizado" at bounding box center [1122, 404] width 230 height 34
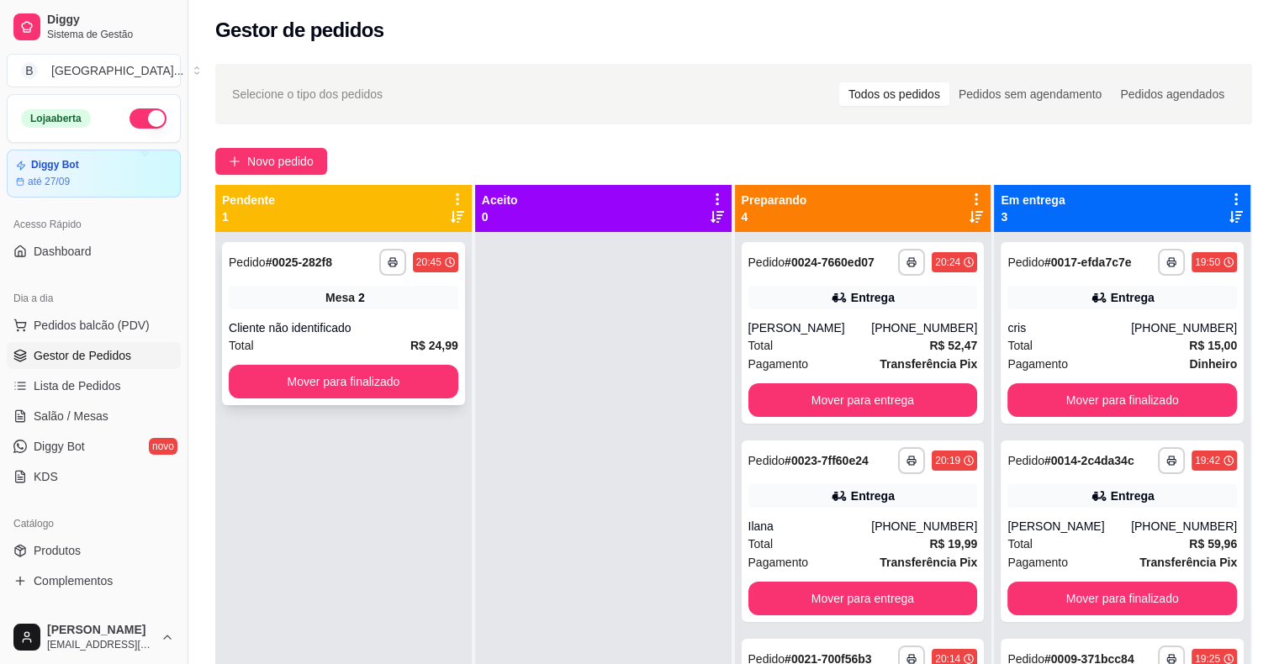
click at [229, 320] on div "Cliente não identificado" at bounding box center [344, 328] width 230 height 17
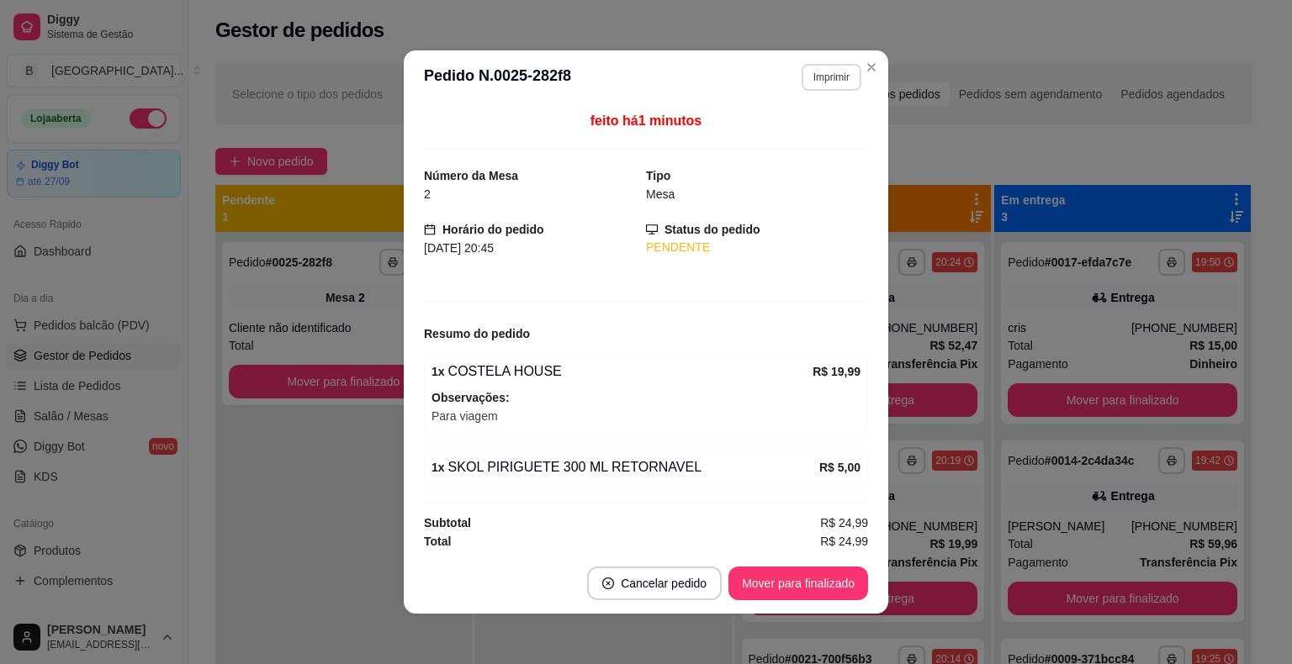
click at [844, 68] on button "Imprimir" at bounding box center [831, 77] width 60 height 27
click at [810, 135] on button "IMPRESSORA" at bounding box center [795, 137] width 118 height 26
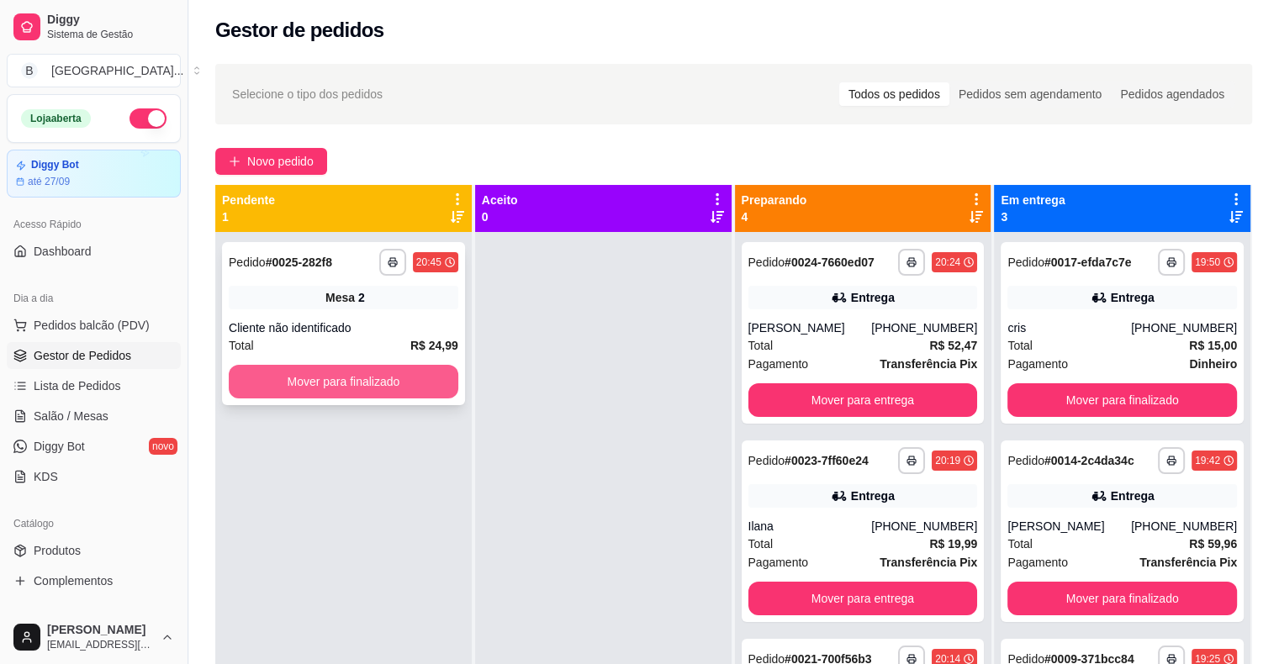
click at [370, 375] on button "Mover para finalizado" at bounding box center [344, 382] width 230 height 34
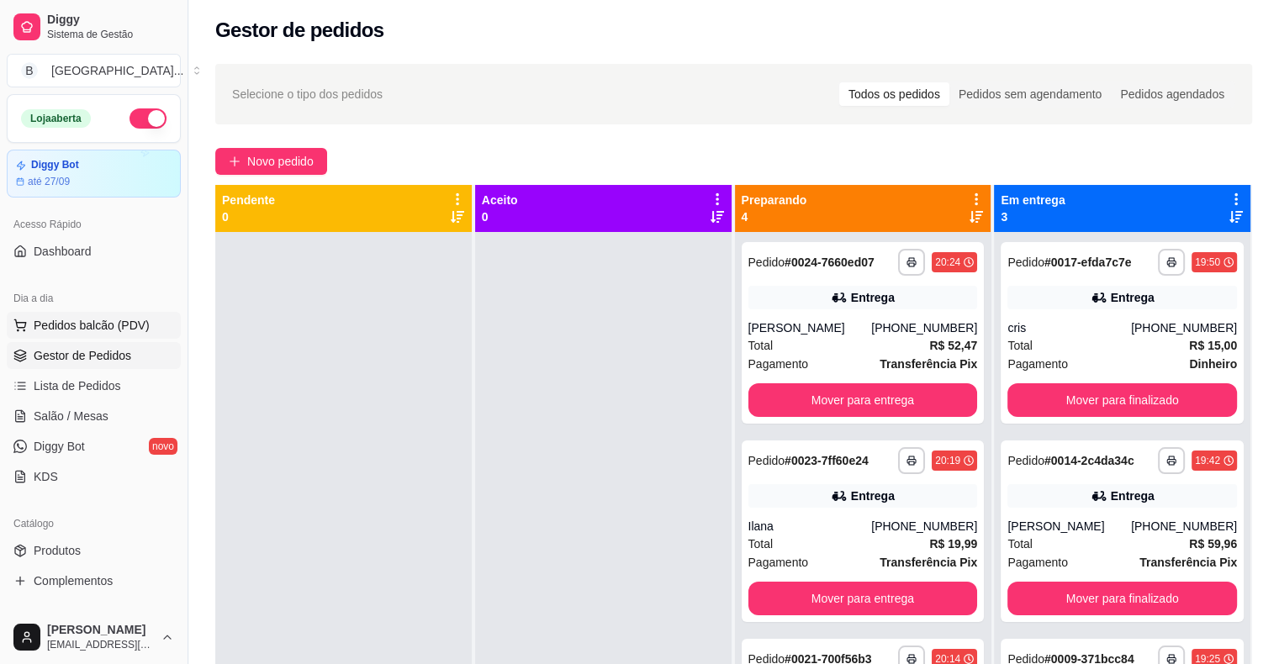
click at [87, 325] on span "Pedidos balcão (PDV)" at bounding box center [92, 325] width 116 height 17
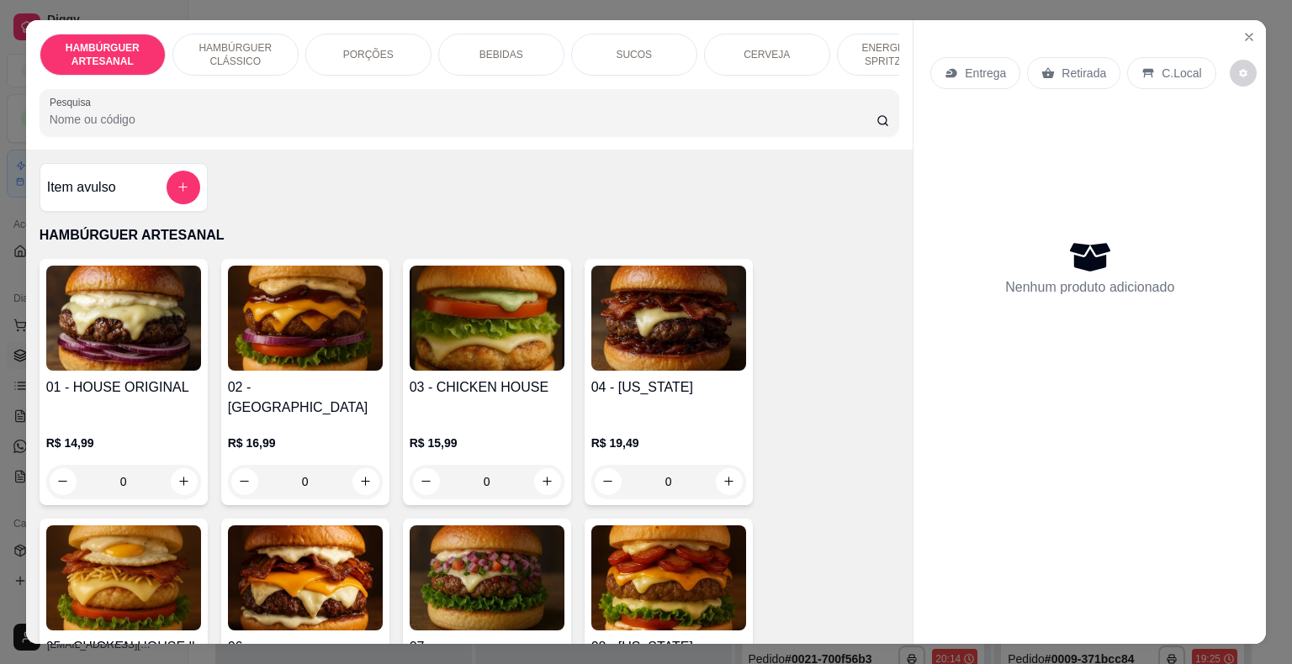
click at [521, 39] on div "BEBIDAS" at bounding box center [501, 55] width 126 height 42
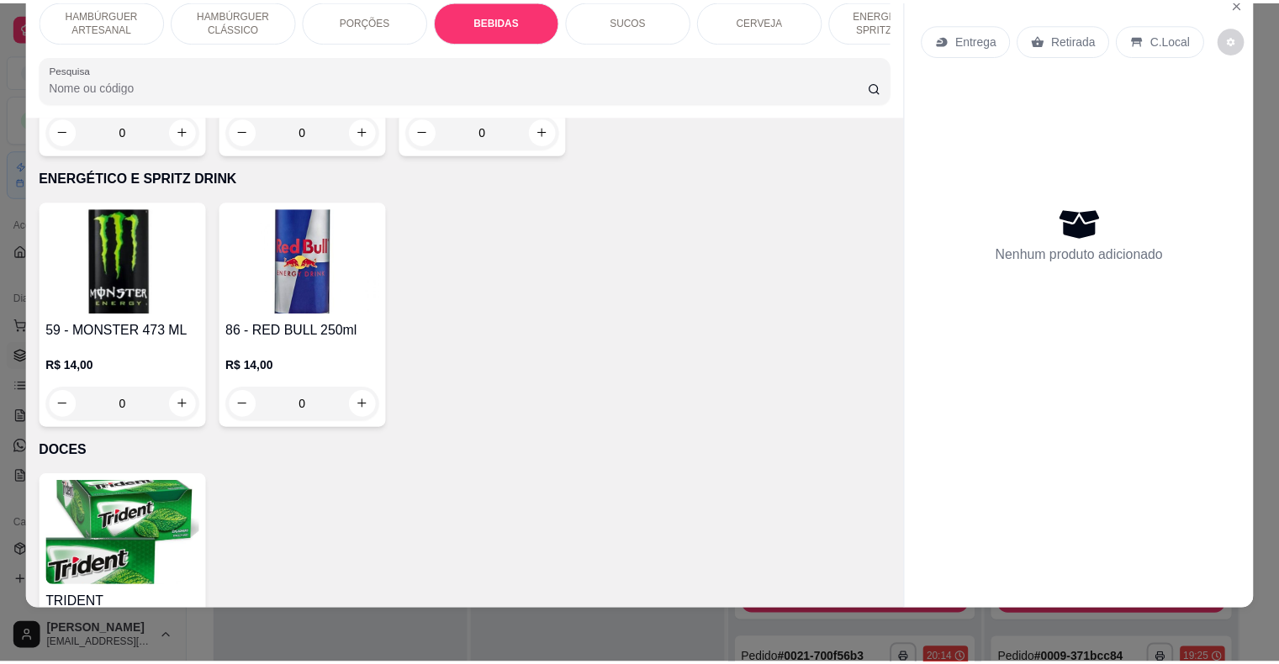
scroll to position [3349, 0]
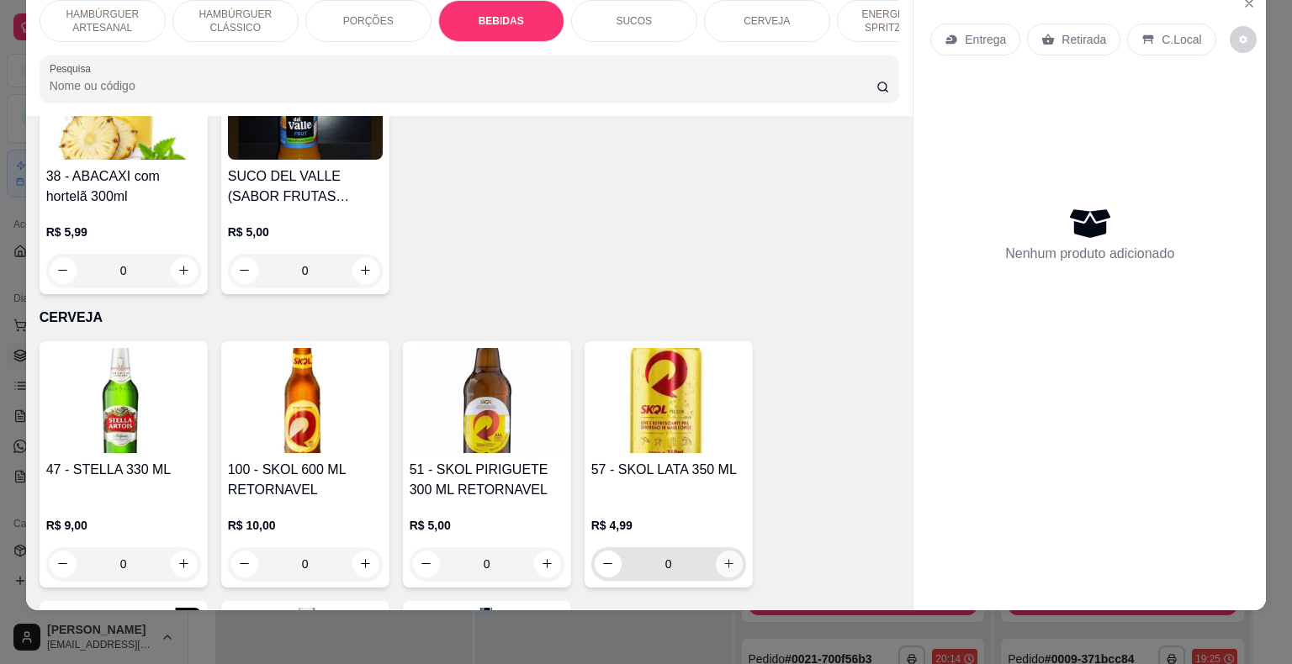
click at [728, 558] on icon "increase-product-quantity" at bounding box center [728, 564] width 13 height 13
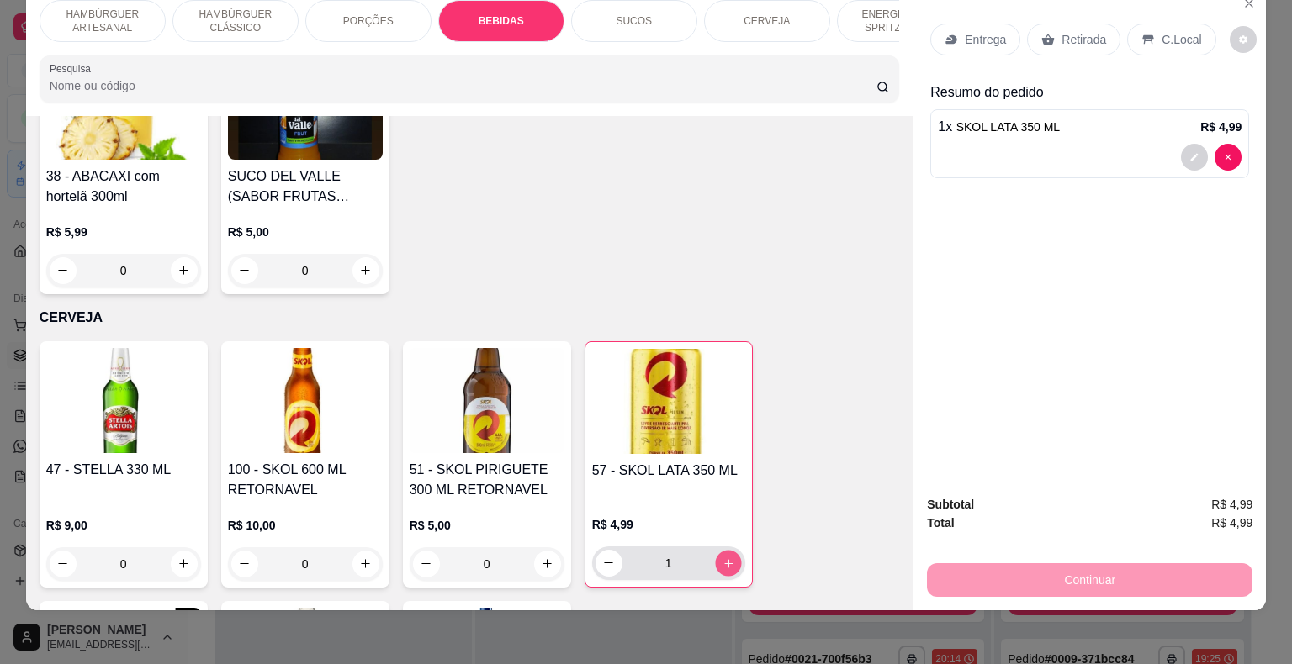
click at [728, 550] on button "increase-product-quantity" at bounding box center [728, 563] width 26 height 26
click at [725, 557] on icon "increase-product-quantity" at bounding box center [727, 563] width 13 height 13
click at [595, 550] on button "decrease-product-quantity" at bounding box center [608, 563] width 26 height 26
type input "2"
click at [1050, 24] on div "Retirada" at bounding box center [1073, 40] width 93 height 32
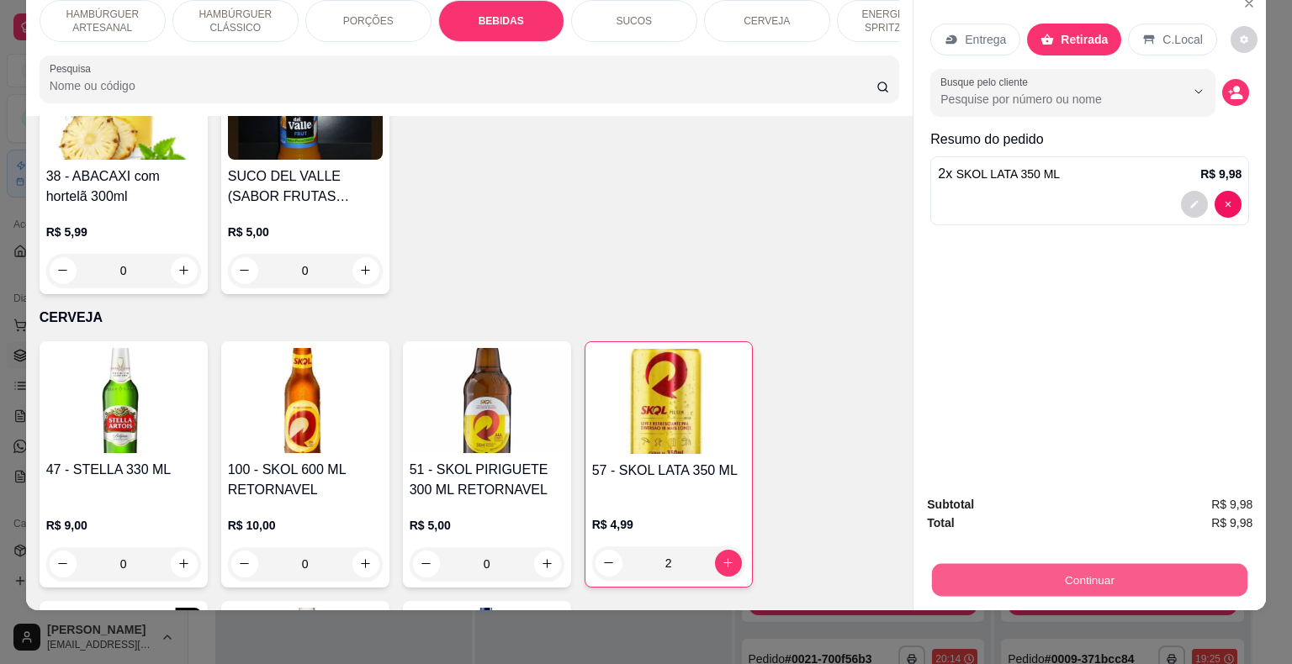
click at [1071, 567] on button "Continuar" at bounding box center [1089, 580] width 315 height 33
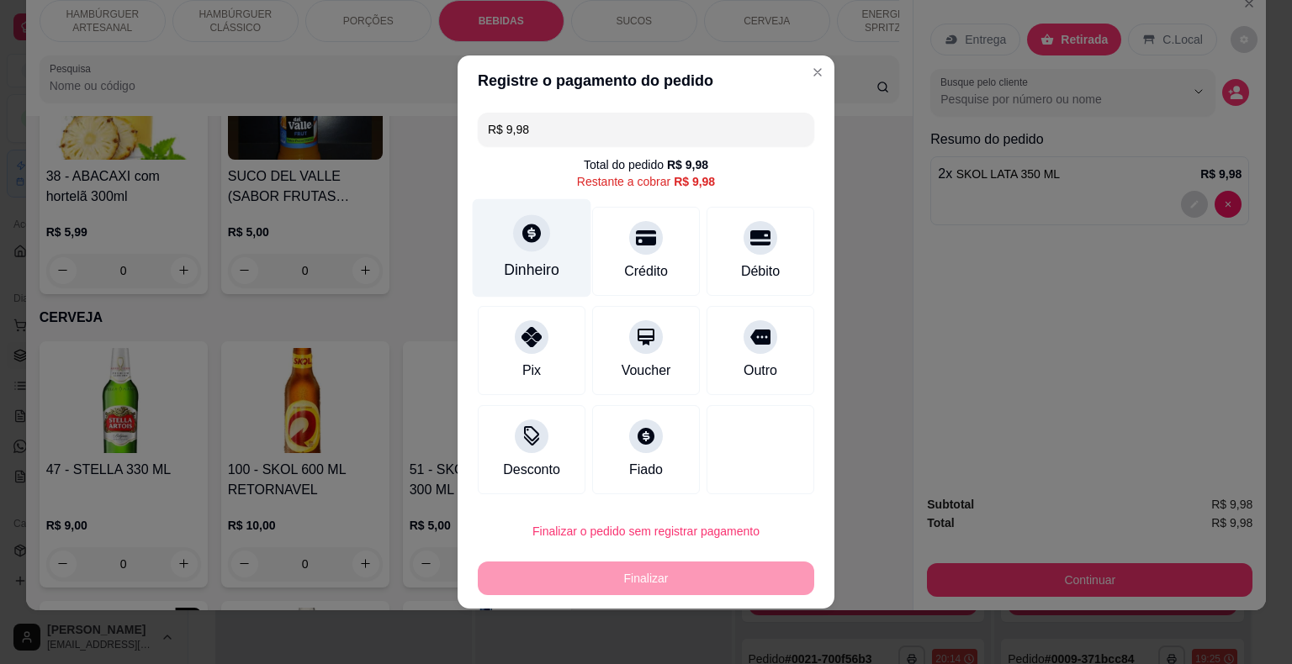
click at [526, 230] on icon at bounding box center [532, 233] width 22 height 22
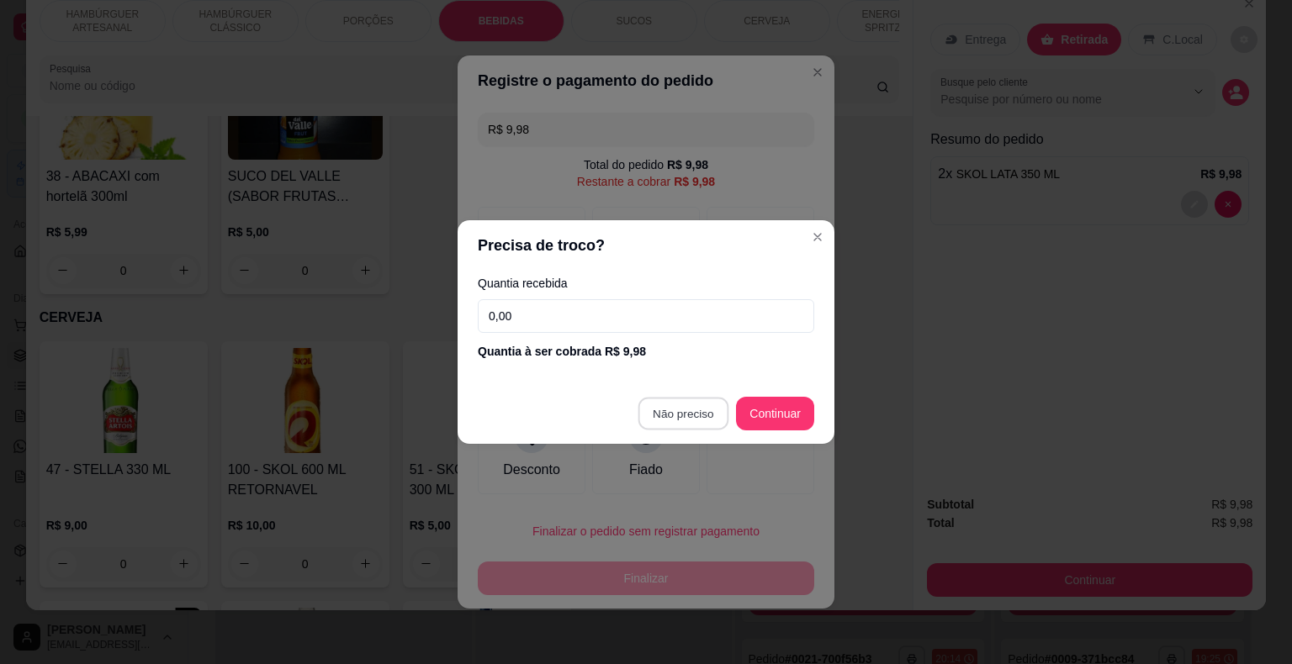
type input "R$ 0,00"
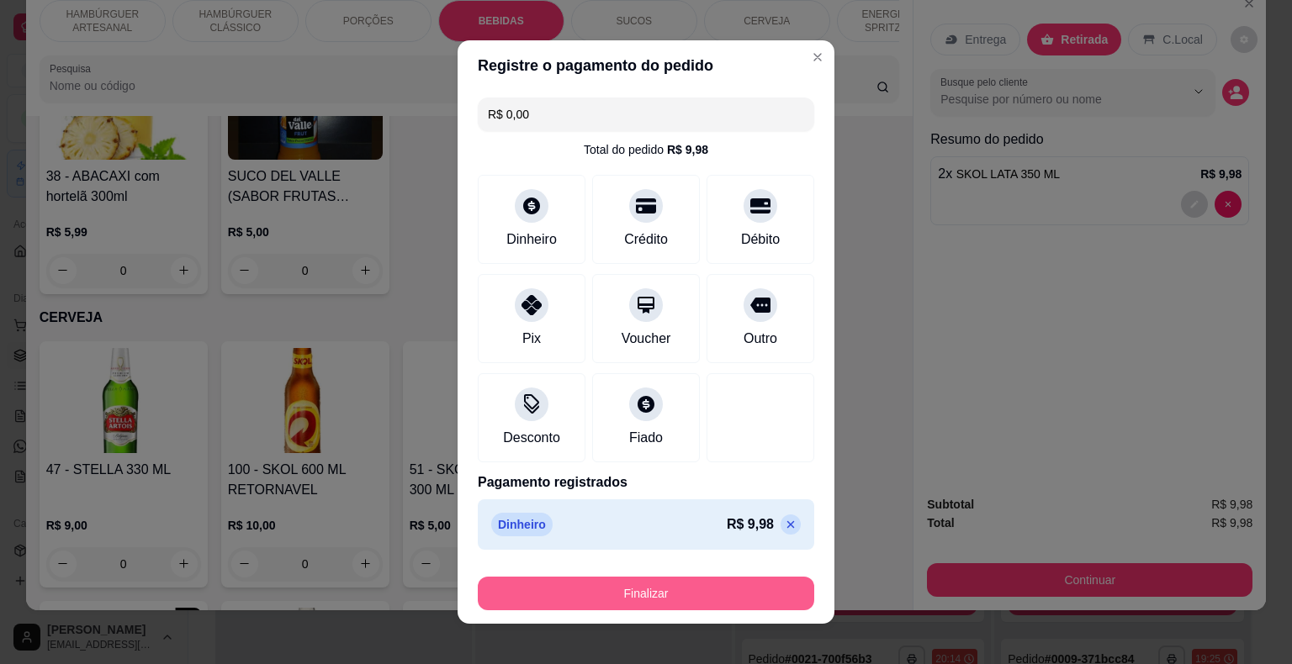
click at [715, 580] on button "Finalizar" at bounding box center [646, 594] width 336 height 34
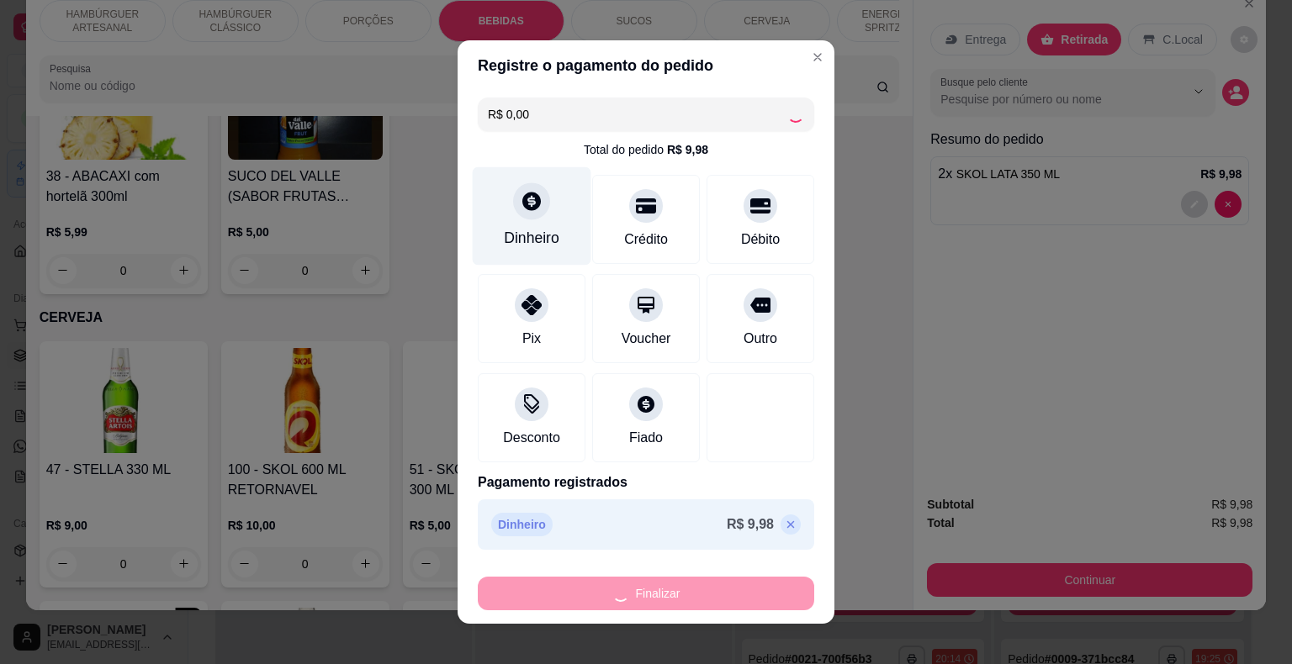
type input "0"
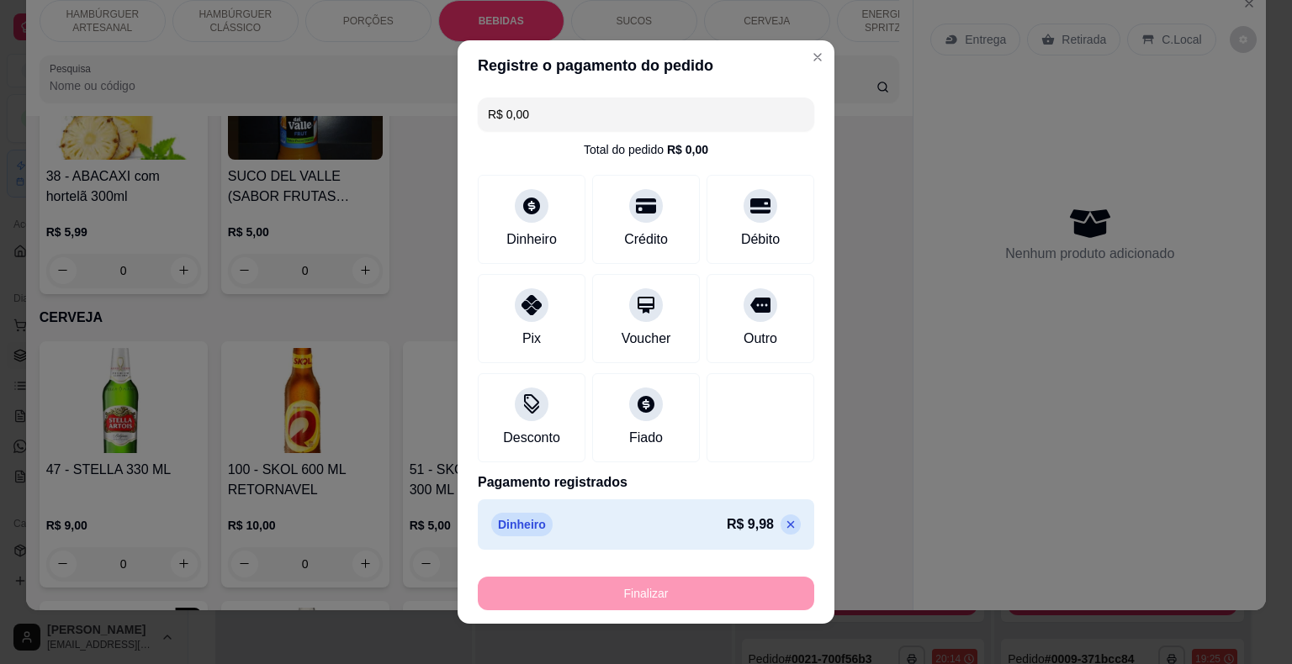
type input "-R$ 9,98"
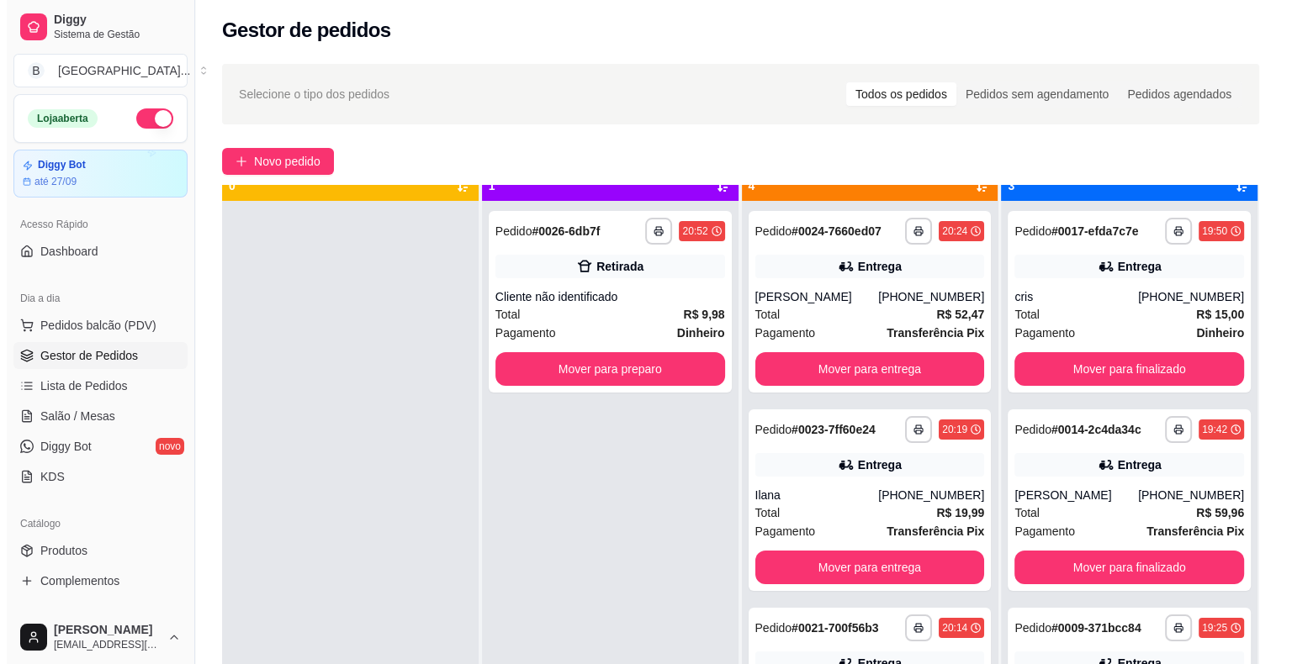
scroll to position [47, 0]
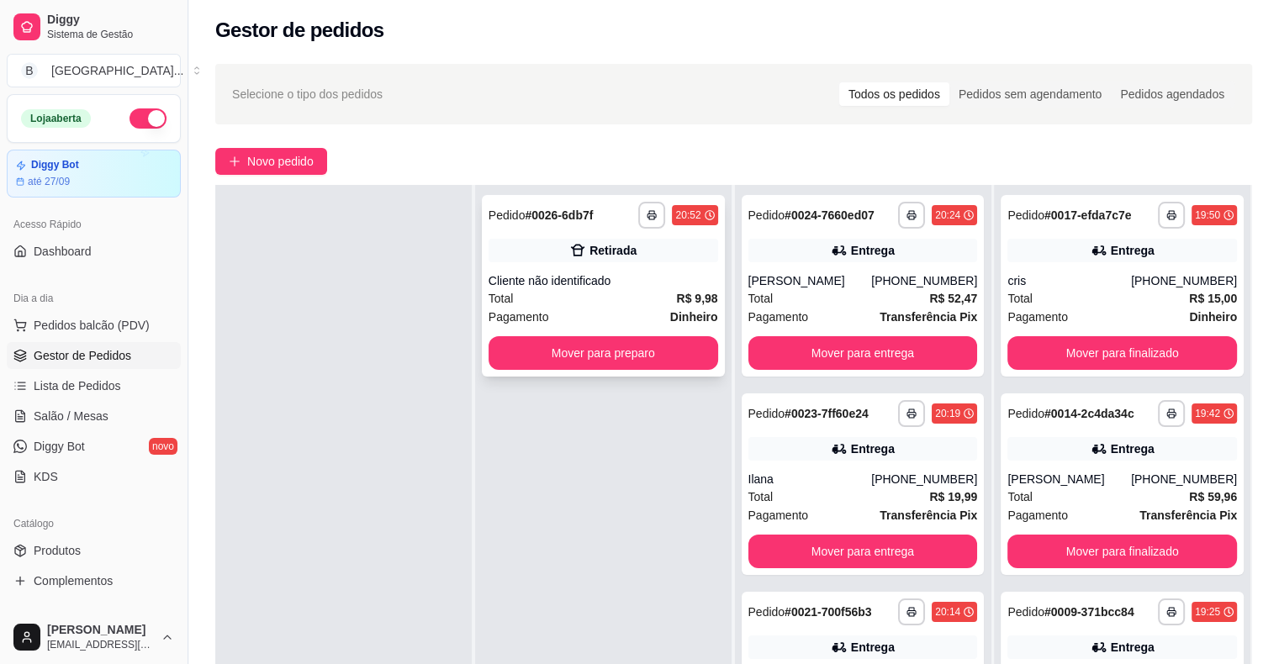
click at [611, 298] on div "Total R$ 9,98" at bounding box center [604, 298] width 230 height 18
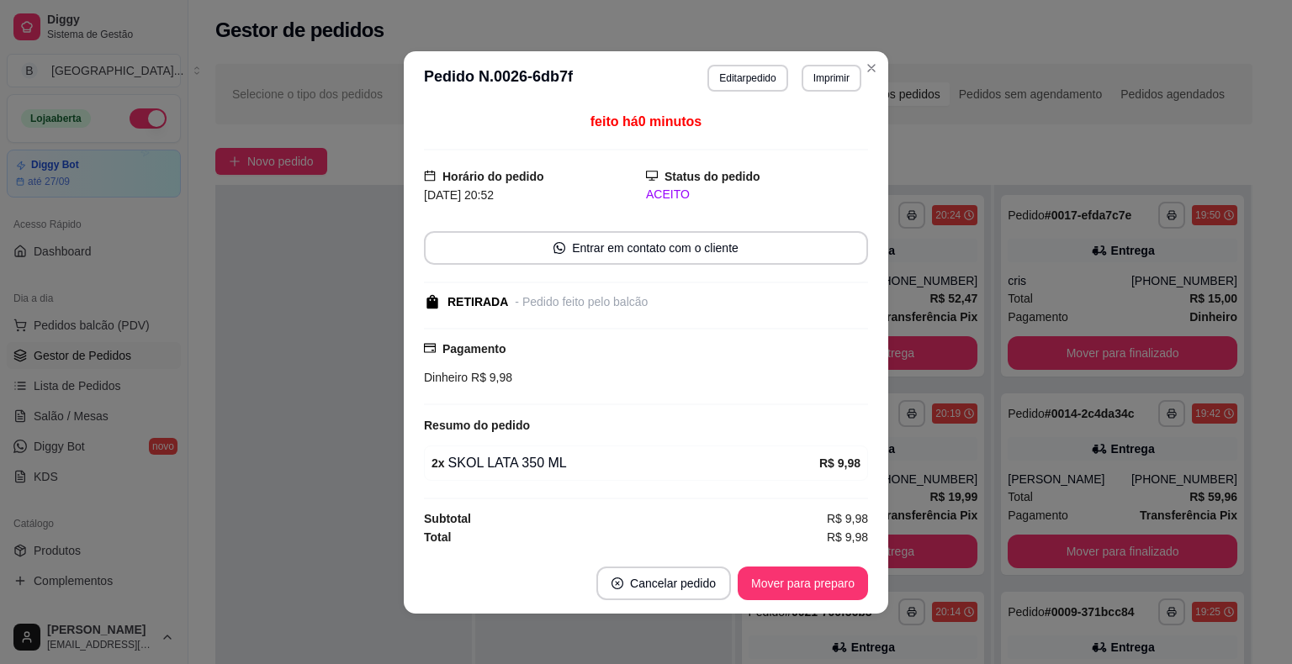
scroll to position [2, 0]
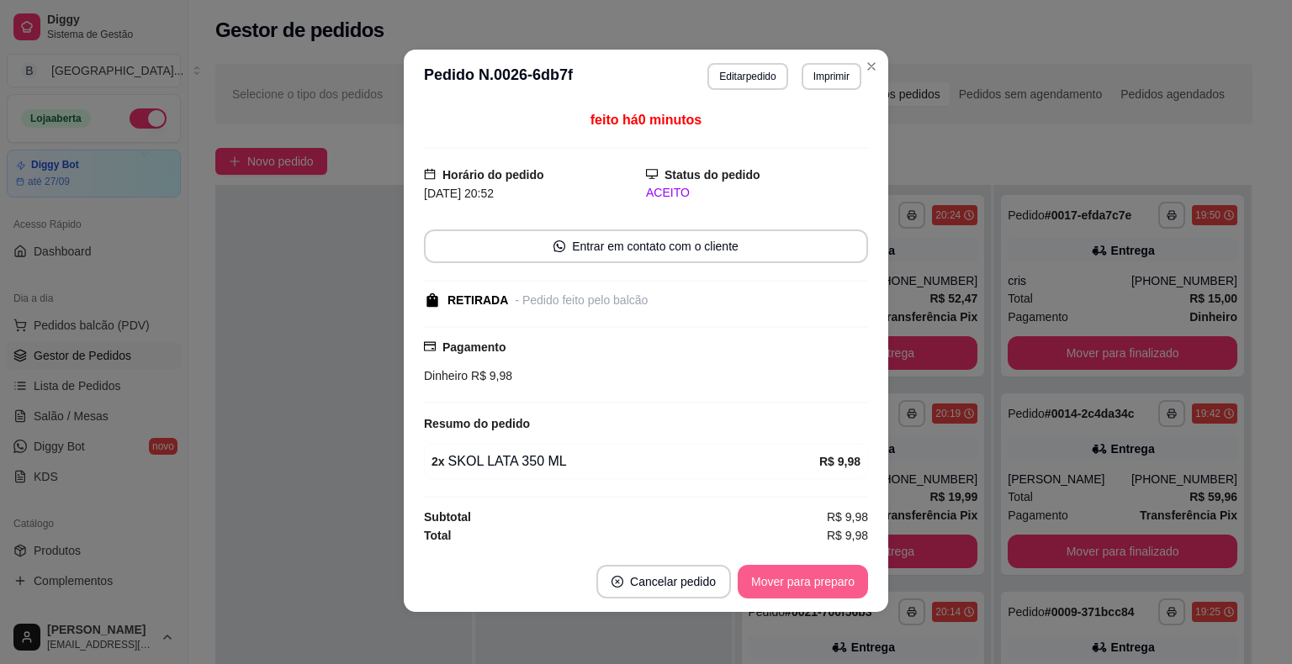
click at [813, 572] on button "Mover para preparo" at bounding box center [802, 582] width 130 height 34
click at [813, 572] on button "Mover para retirada disponível" at bounding box center [775, 582] width 186 height 34
click at [777, 584] on button "Mover para finalizado" at bounding box center [798, 581] width 135 height 33
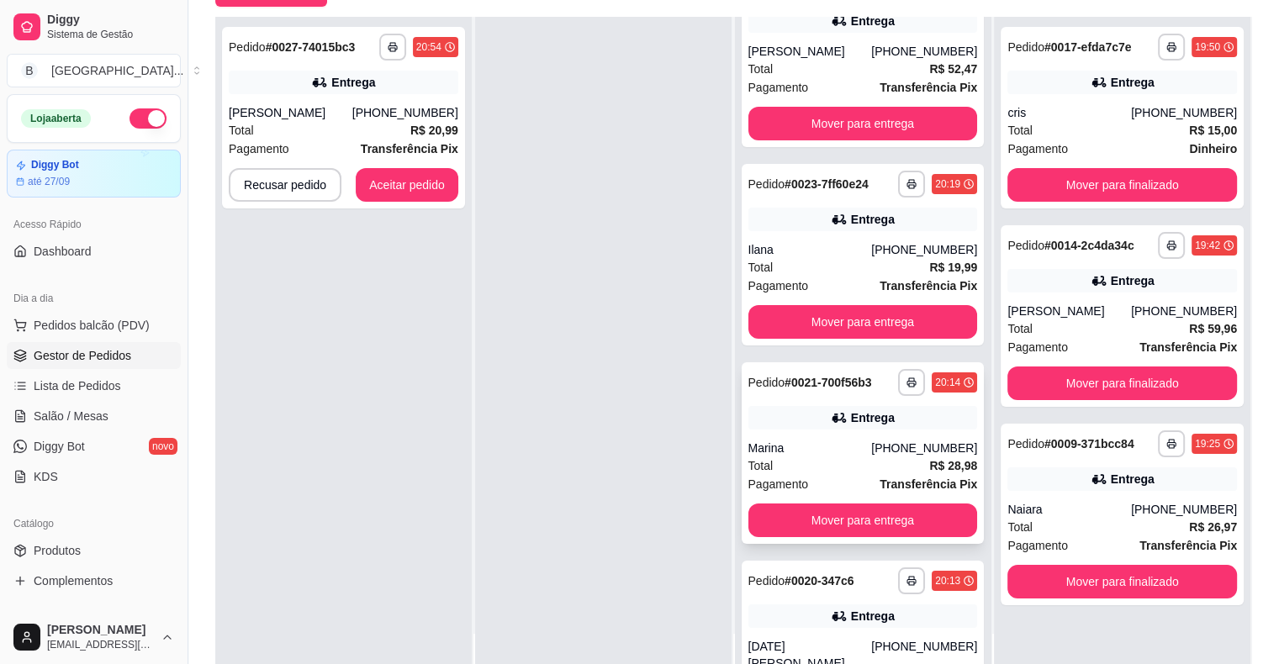
scroll to position [0, 0]
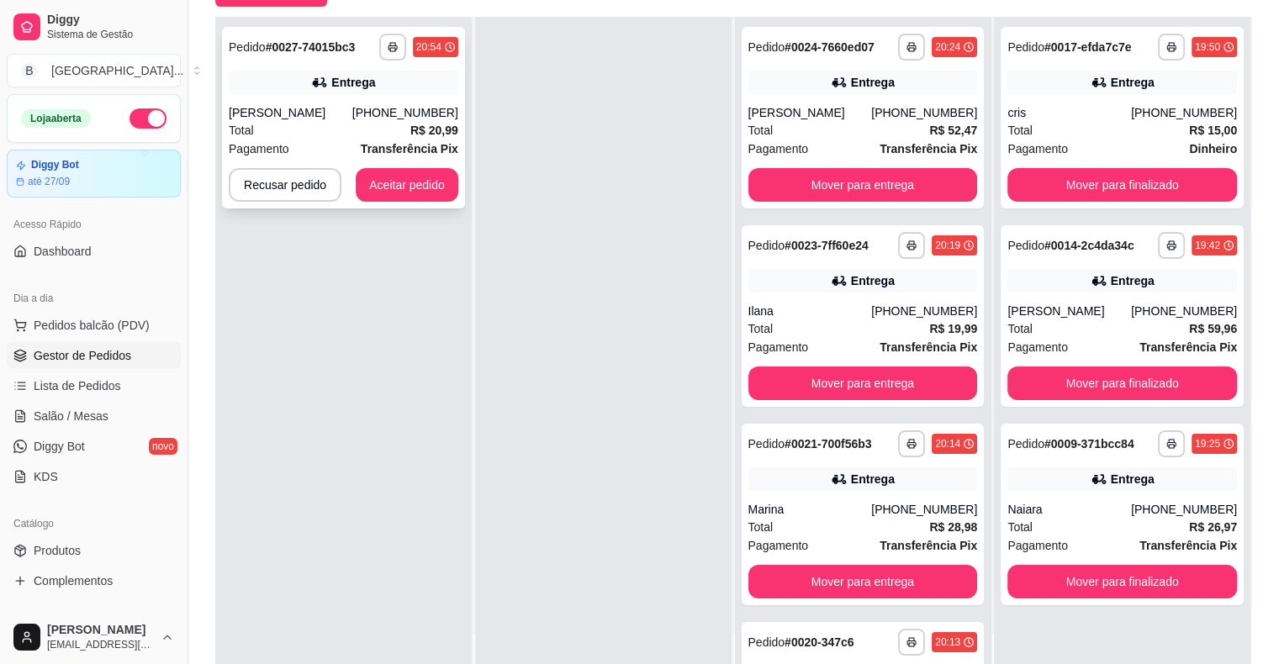
click at [270, 98] on div "**********" at bounding box center [343, 118] width 243 height 182
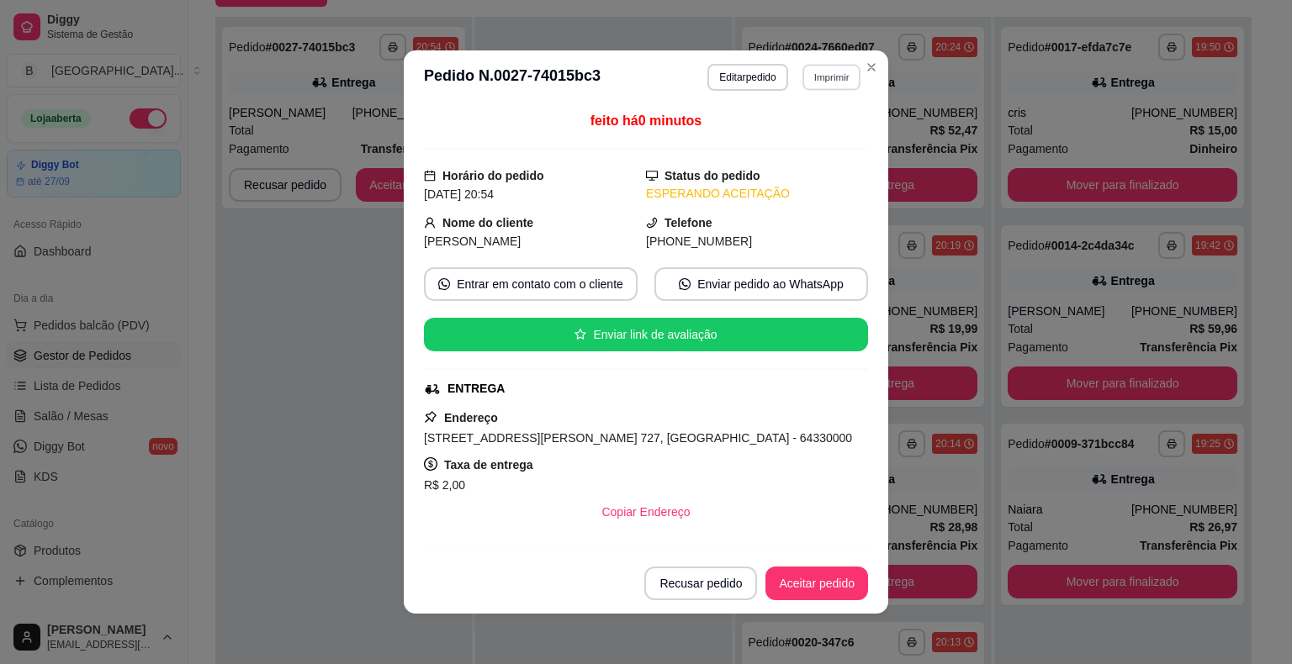
click at [836, 86] on button "Imprimir" at bounding box center [831, 77] width 58 height 26
click at [822, 135] on button "IMPRESSORA" at bounding box center [795, 137] width 118 height 26
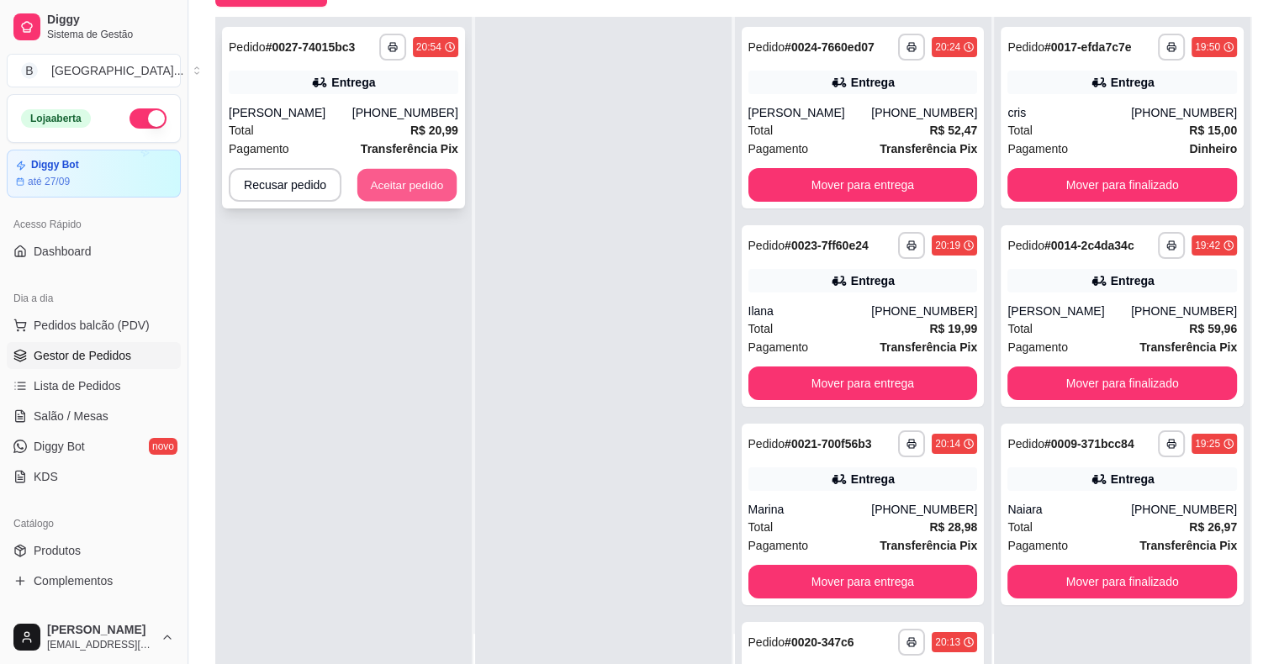
click at [414, 188] on button "Aceitar pedido" at bounding box center [406, 185] width 99 height 33
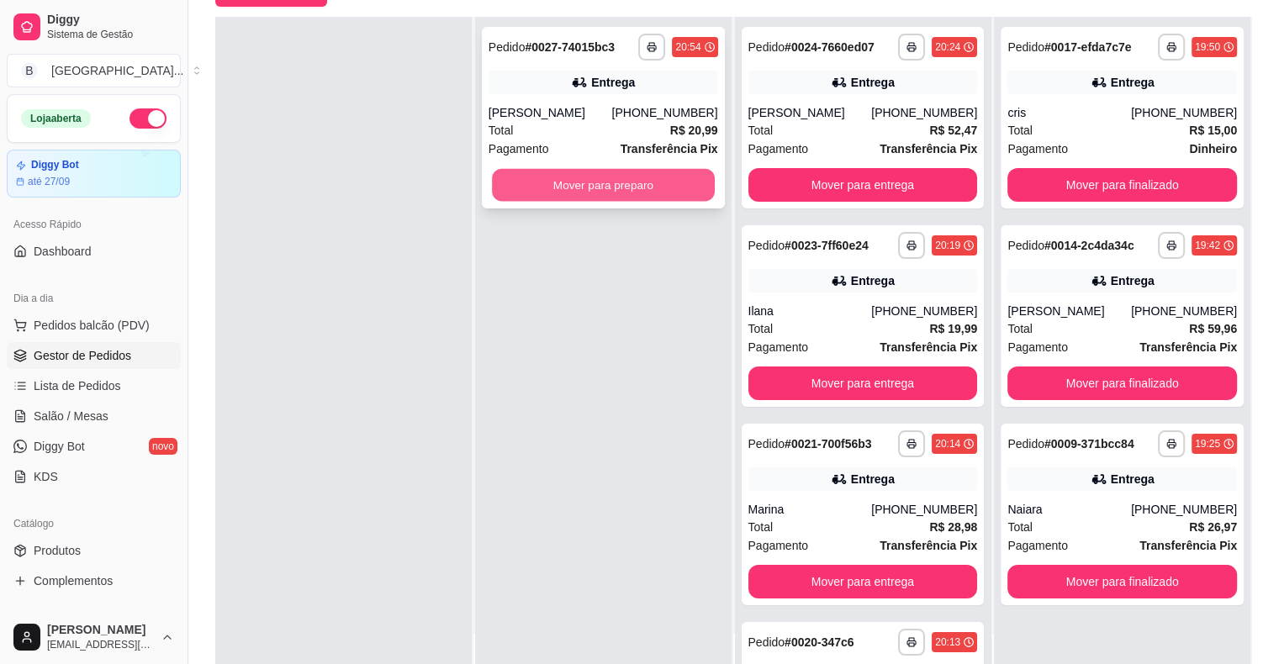
click at [562, 183] on button "Mover para preparo" at bounding box center [603, 185] width 223 height 33
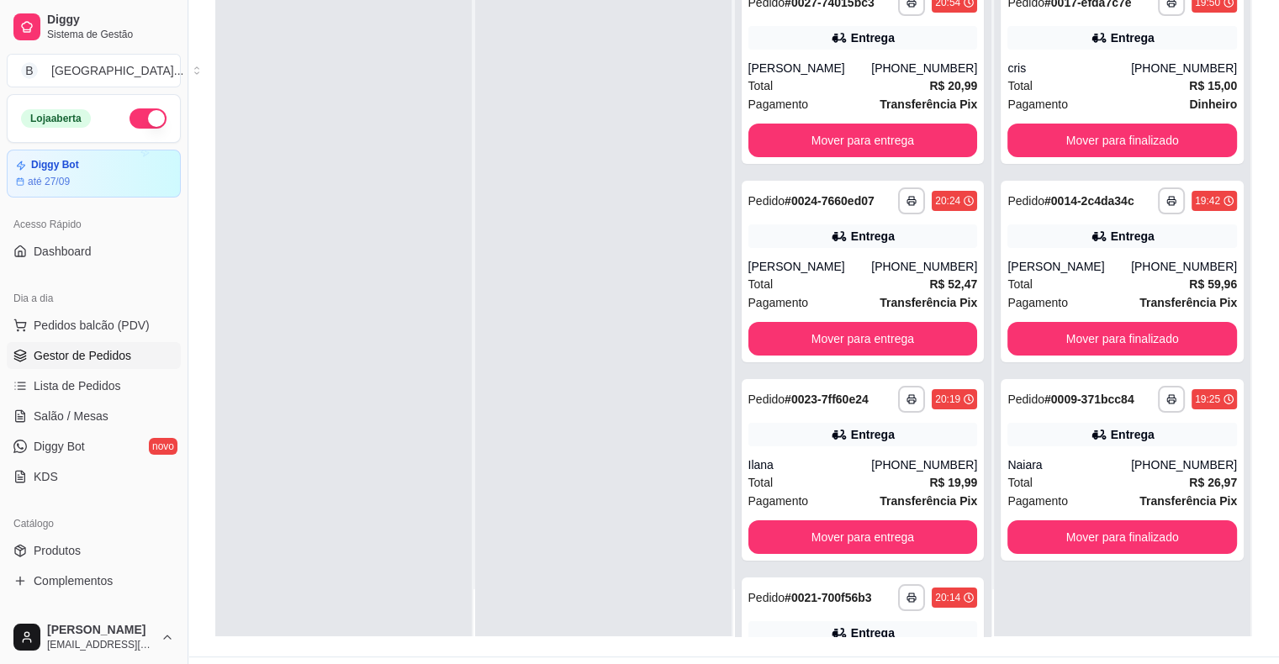
scroll to position [256, 0]
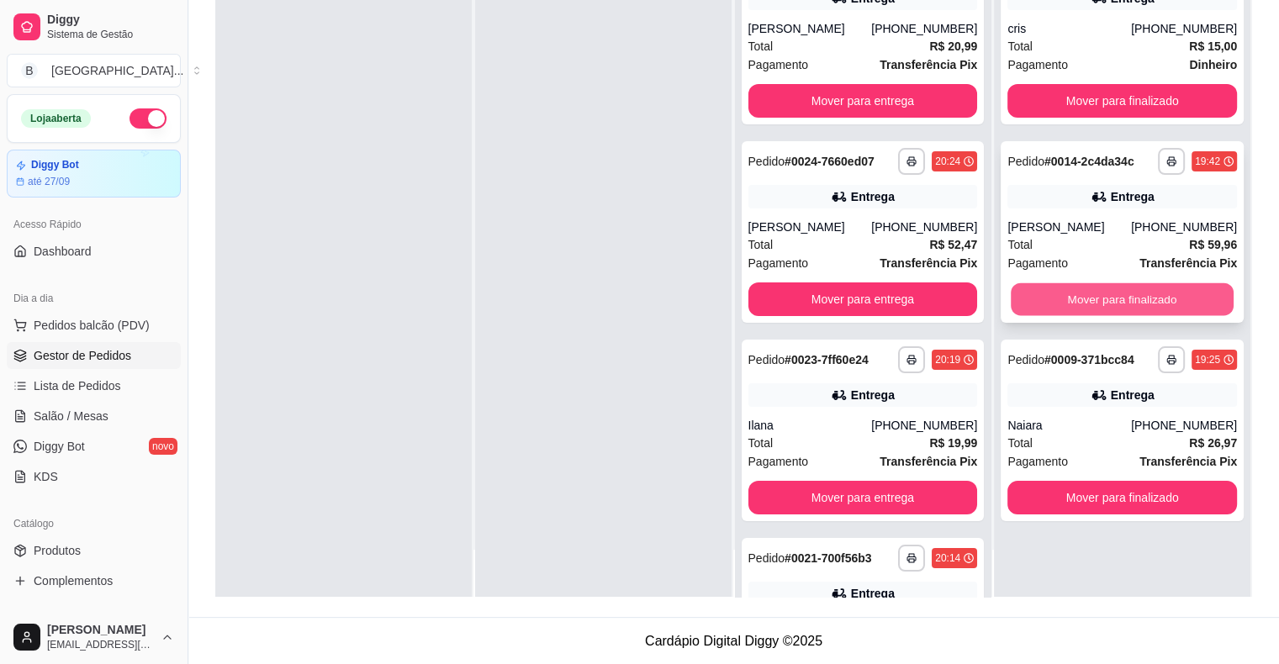
click at [1102, 298] on button "Mover para finalizado" at bounding box center [1122, 299] width 223 height 33
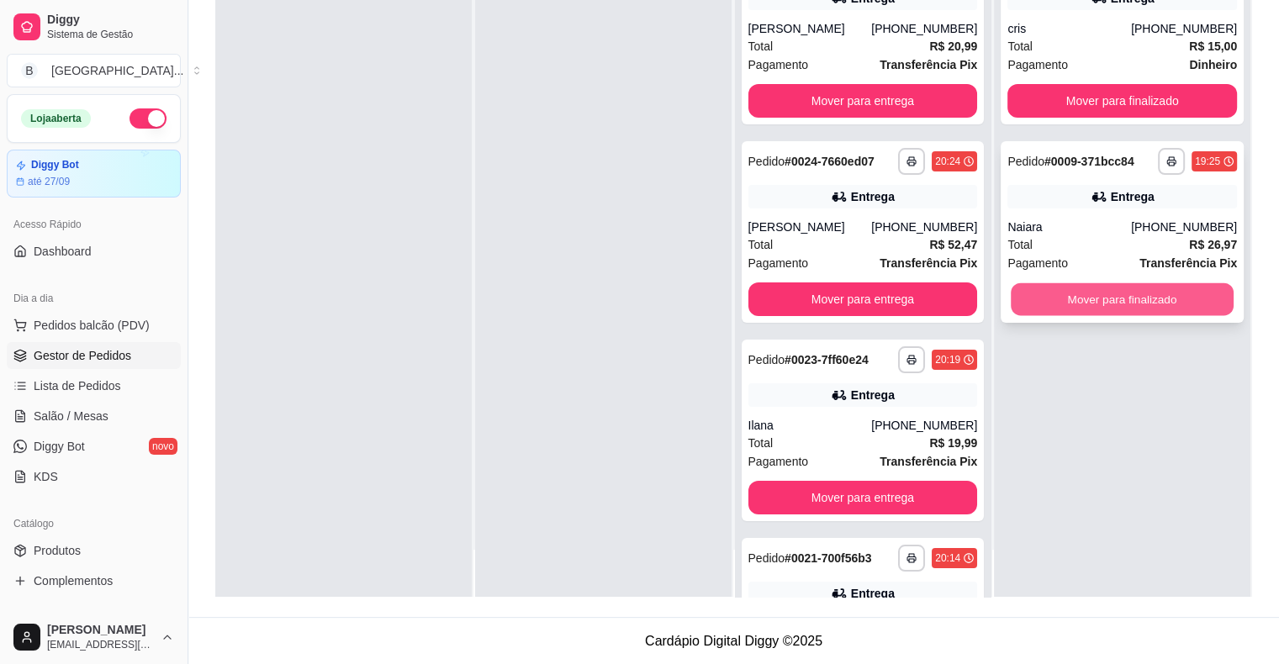
click at [1081, 301] on button "Mover para finalizado" at bounding box center [1122, 299] width 223 height 33
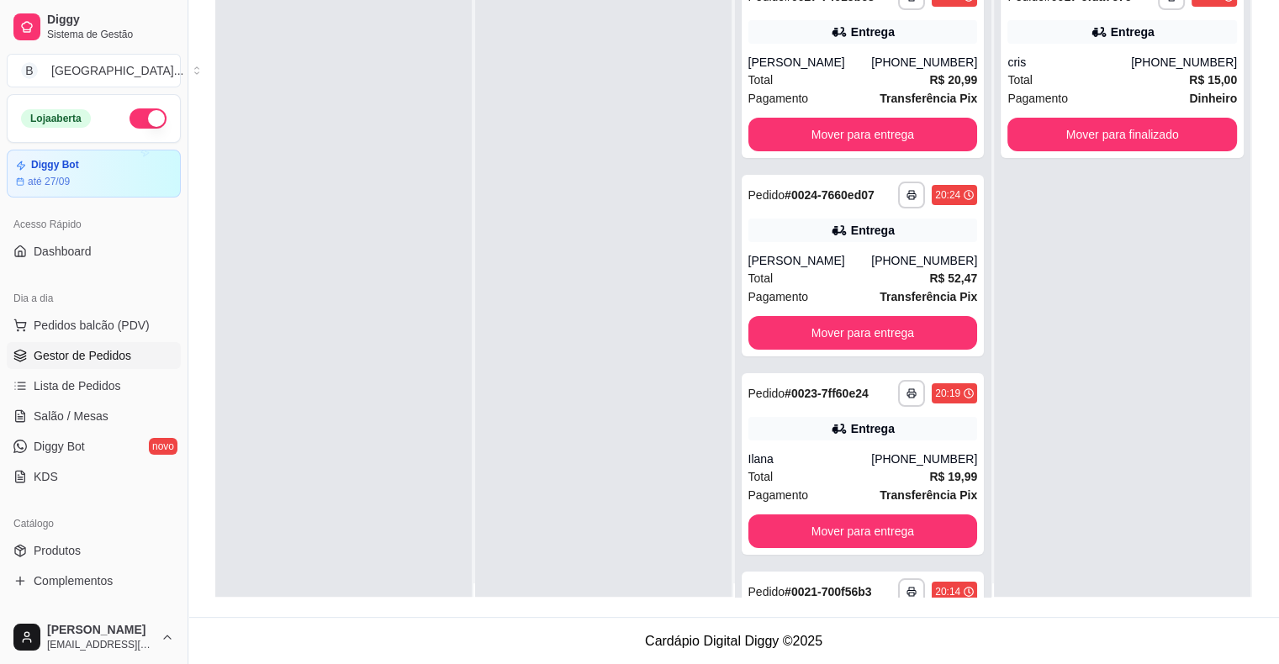
scroll to position [0, 0]
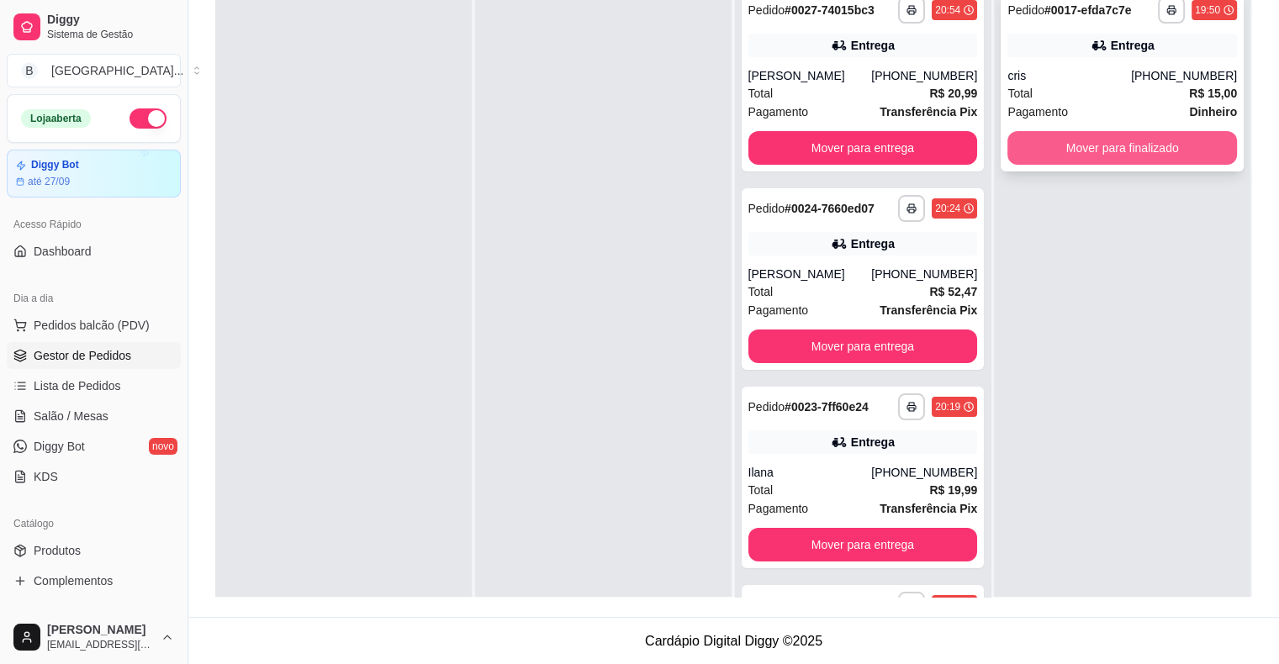
click at [1165, 144] on button "Mover para finalizado" at bounding box center [1122, 148] width 230 height 34
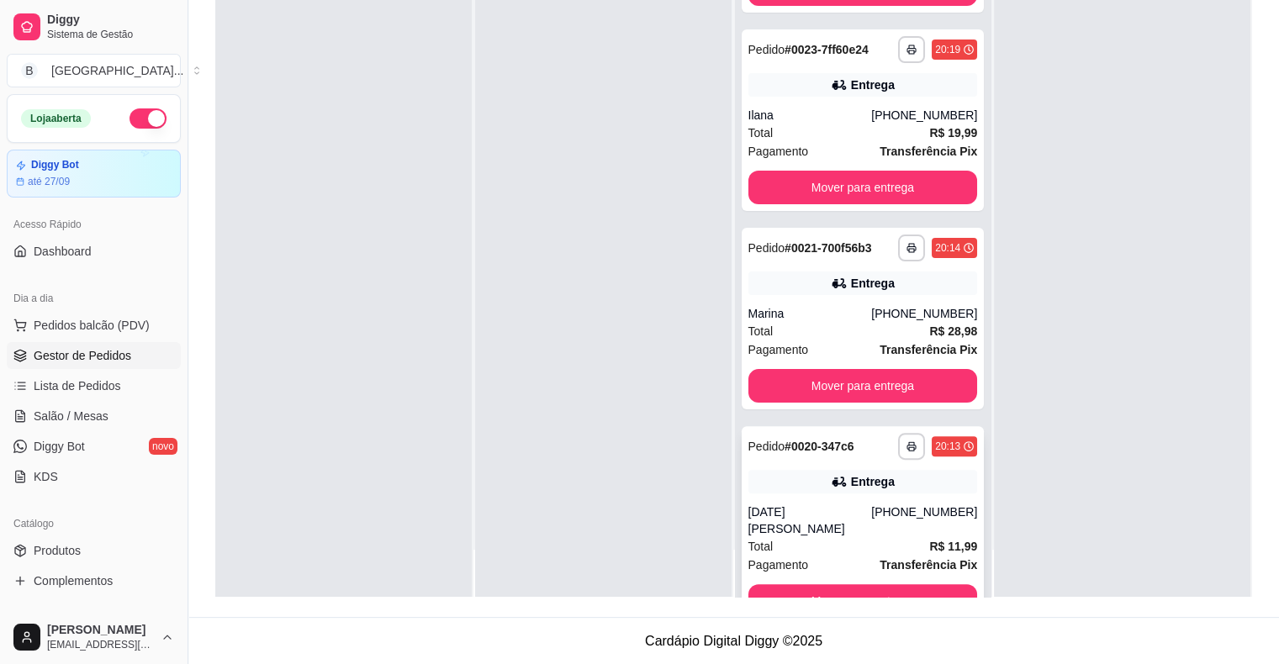
scroll to position [344, 0]
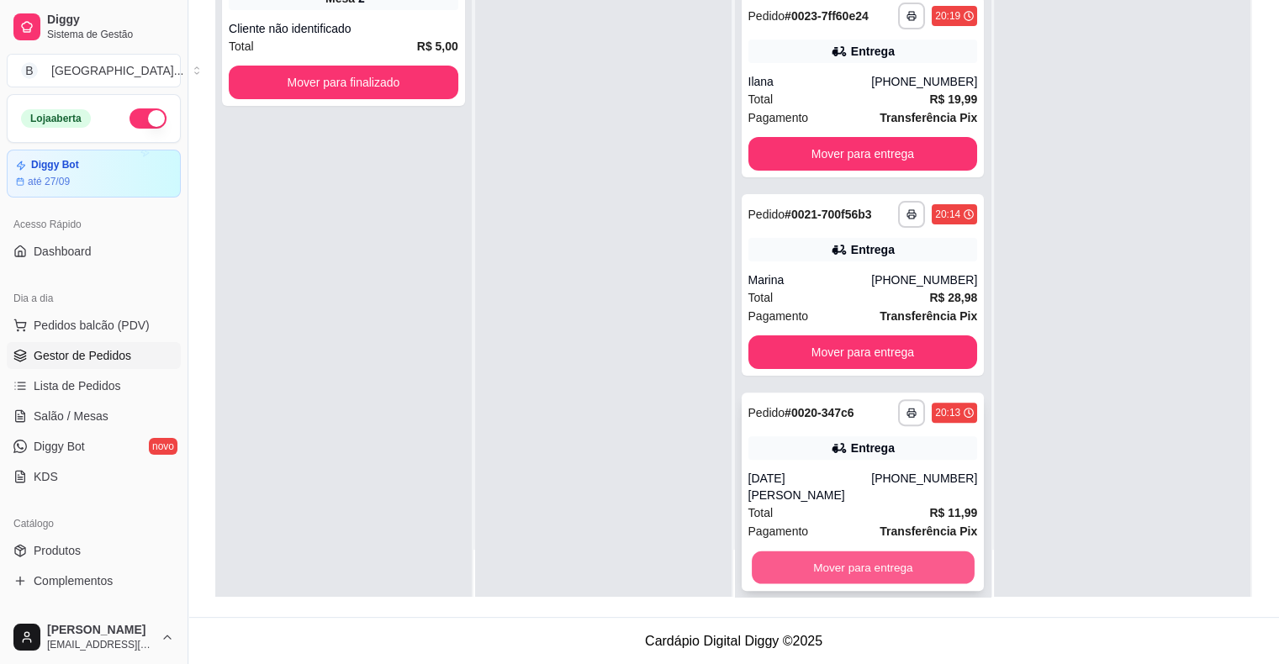
click at [915, 552] on button "Mover para entrega" at bounding box center [863, 568] width 223 height 33
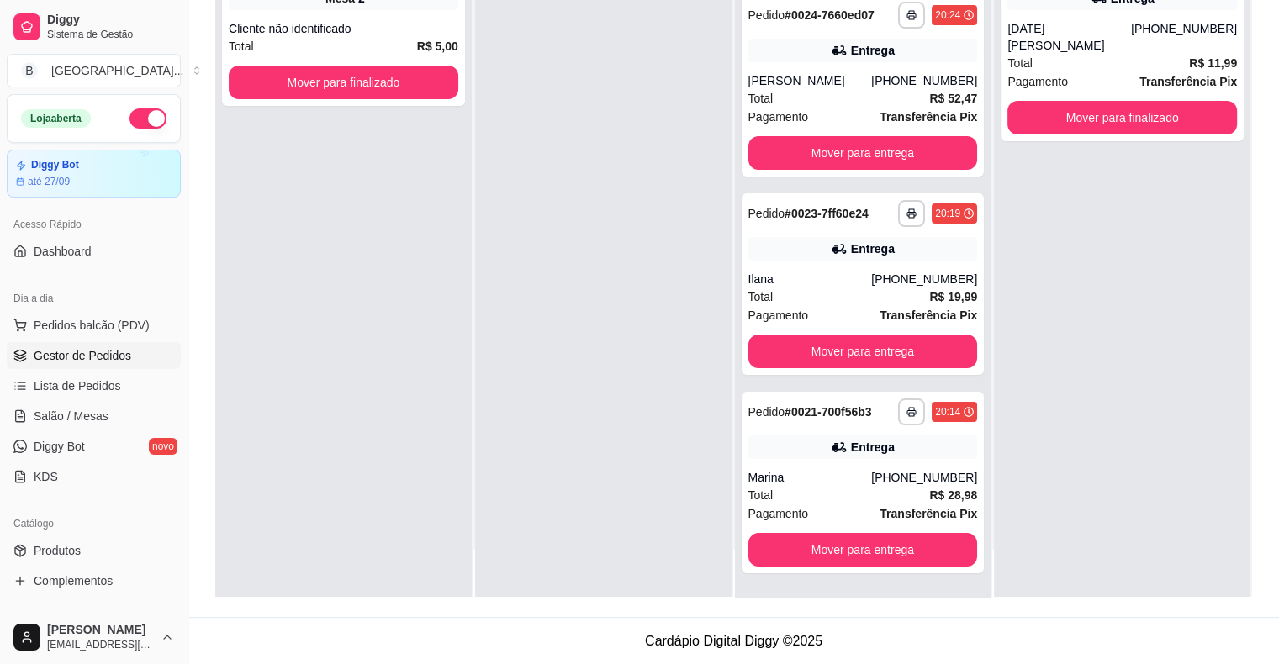
scroll to position [145, 0]
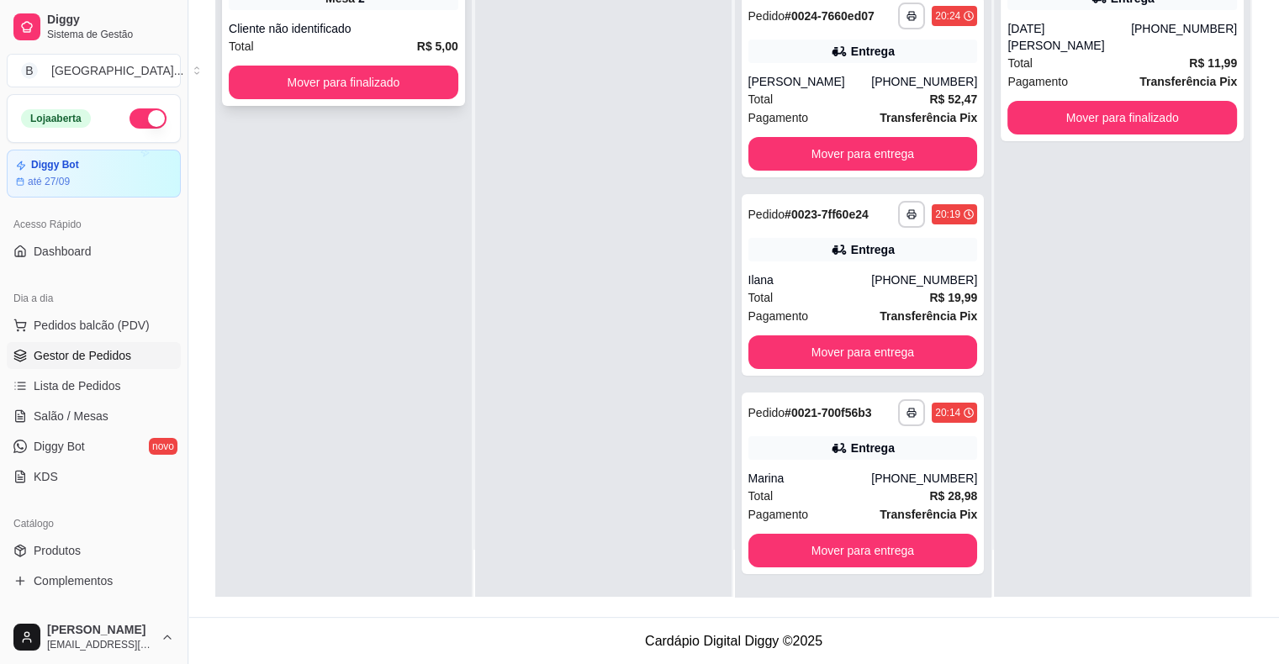
click at [398, 62] on div "**********" at bounding box center [343, 24] width 243 height 163
click at [289, 90] on button "Mover para finalizado" at bounding box center [344, 83] width 230 height 34
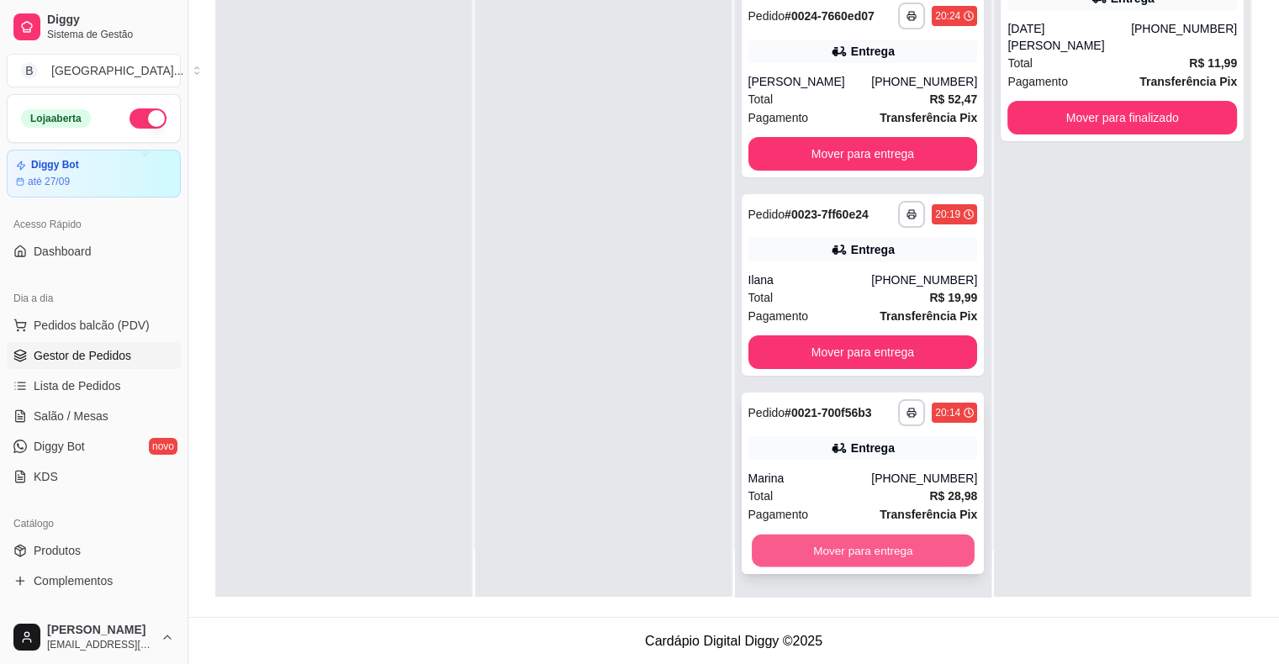
click at [758, 545] on button "Mover para entrega" at bounding box center [863, 551] width 223 height 33
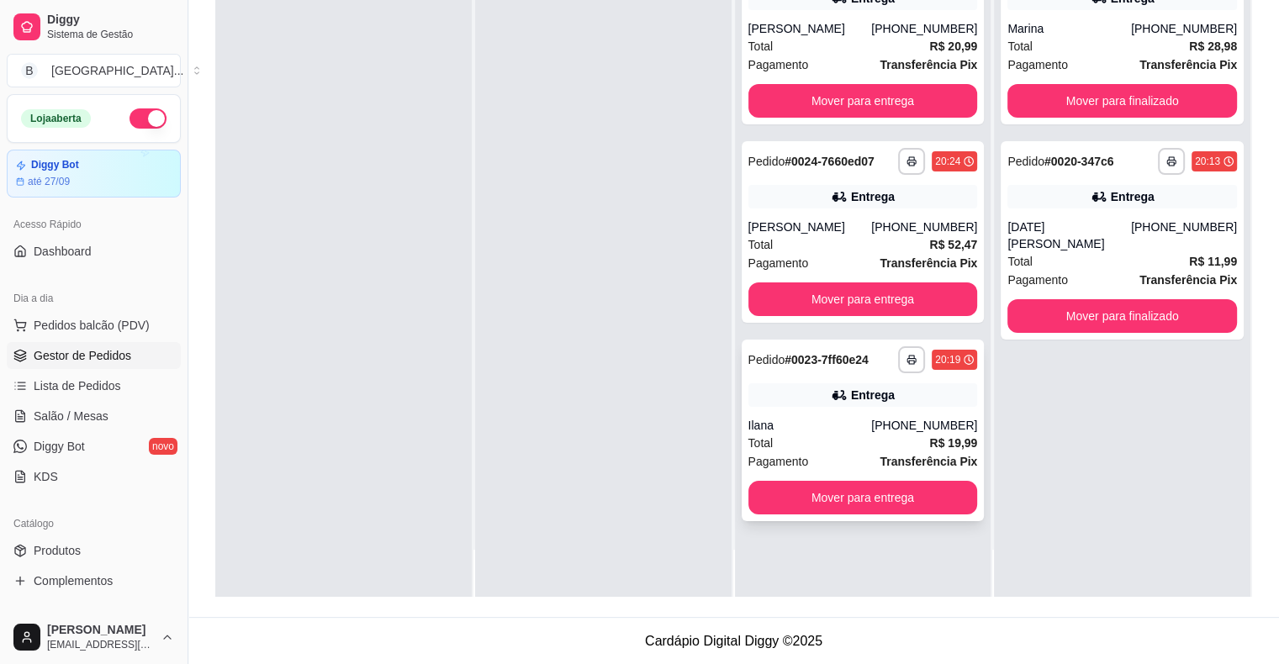
scroll to position [0, 0]
click at [844, 507] on button "Mover para entrega" at bounding box center [863, 498] width 223 height 33
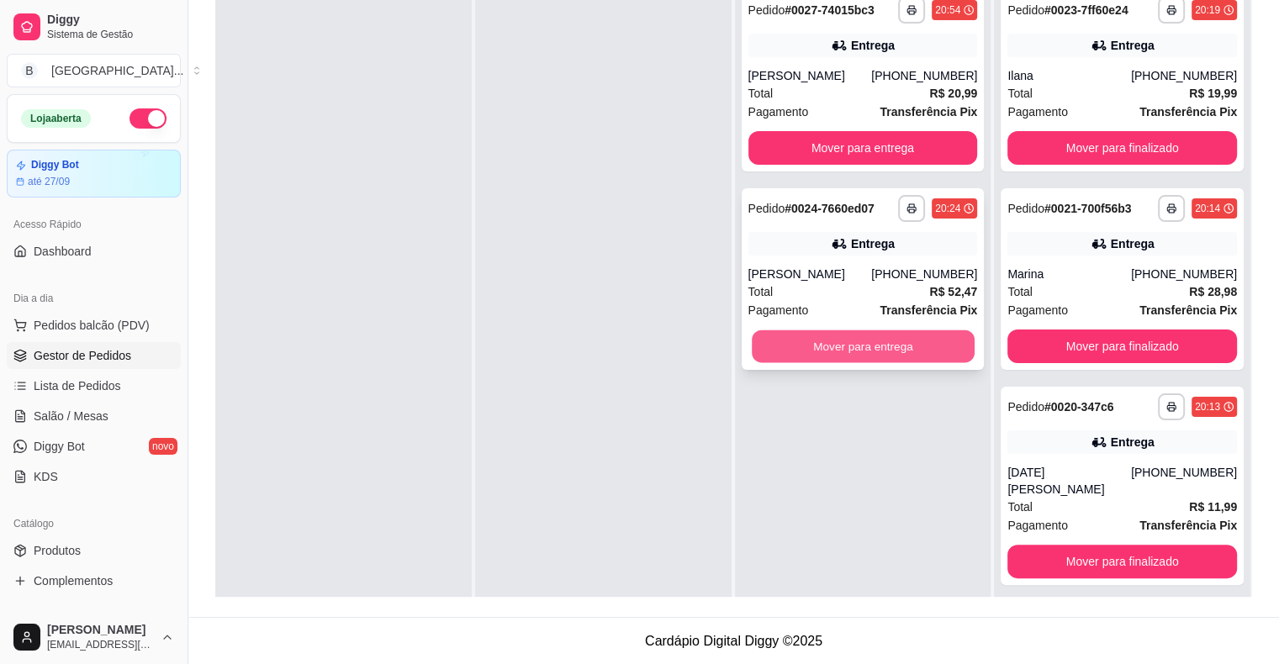
click at [895, 346] on button "Mover para entrega" at bounding box center [863, 346] width 223 height 33
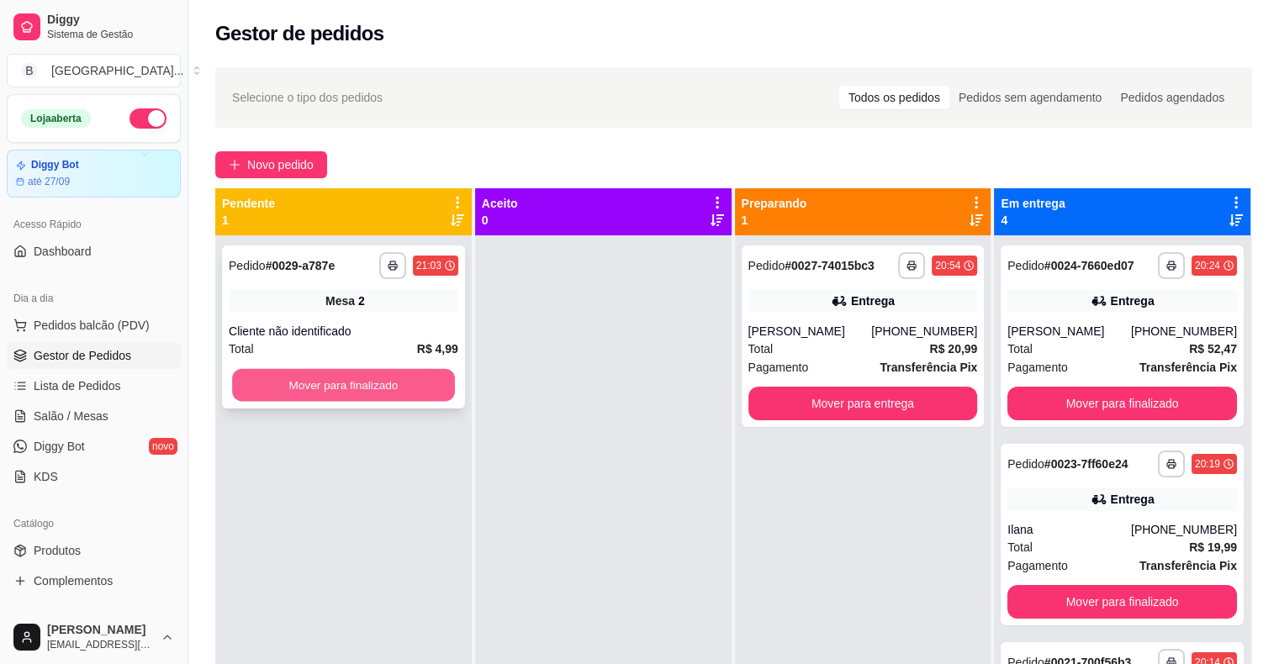
click at [299, 396] on button "Mover para finalizado" at bounding box center [343, 385] width 223 height 33
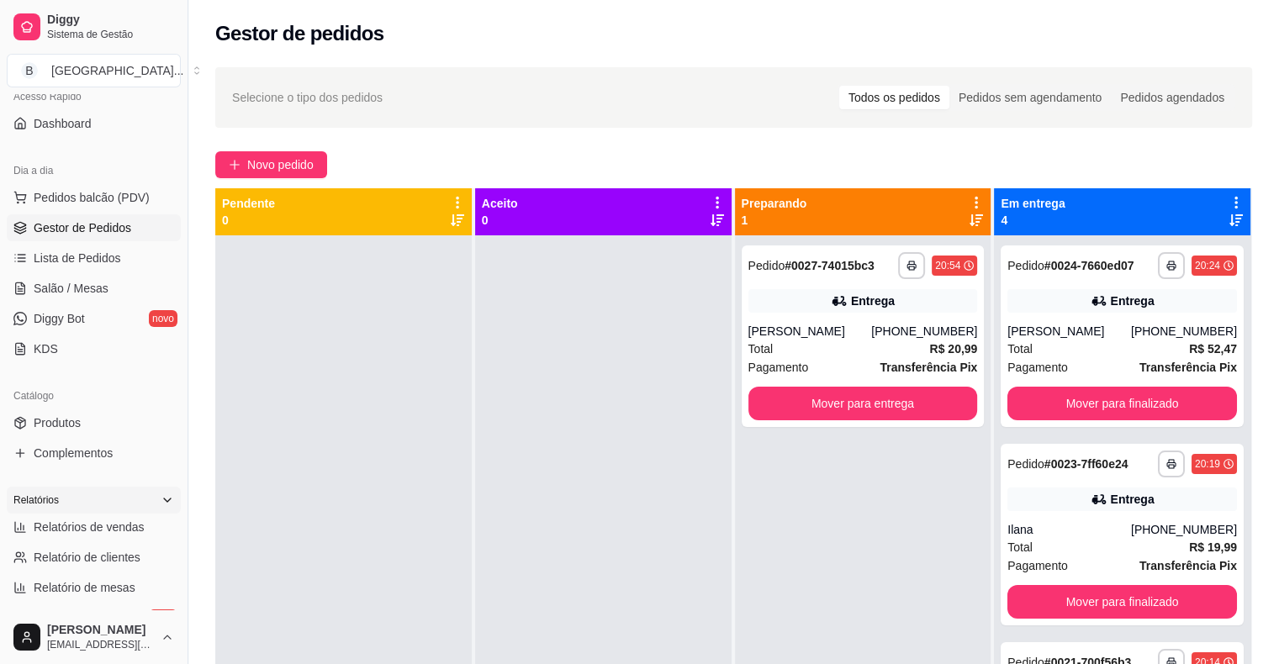
scroll to position [168, 0]
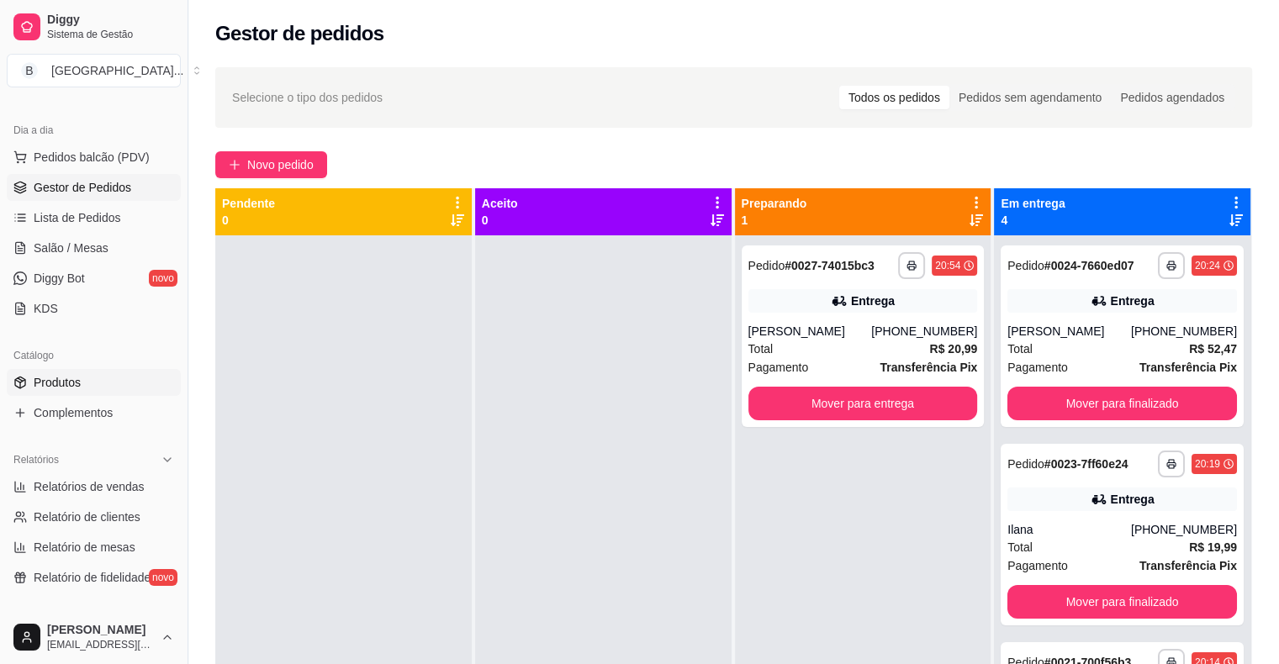
click at [71, 383] on span "Produtos" at bounding box center [57, 382] width 47 height 17
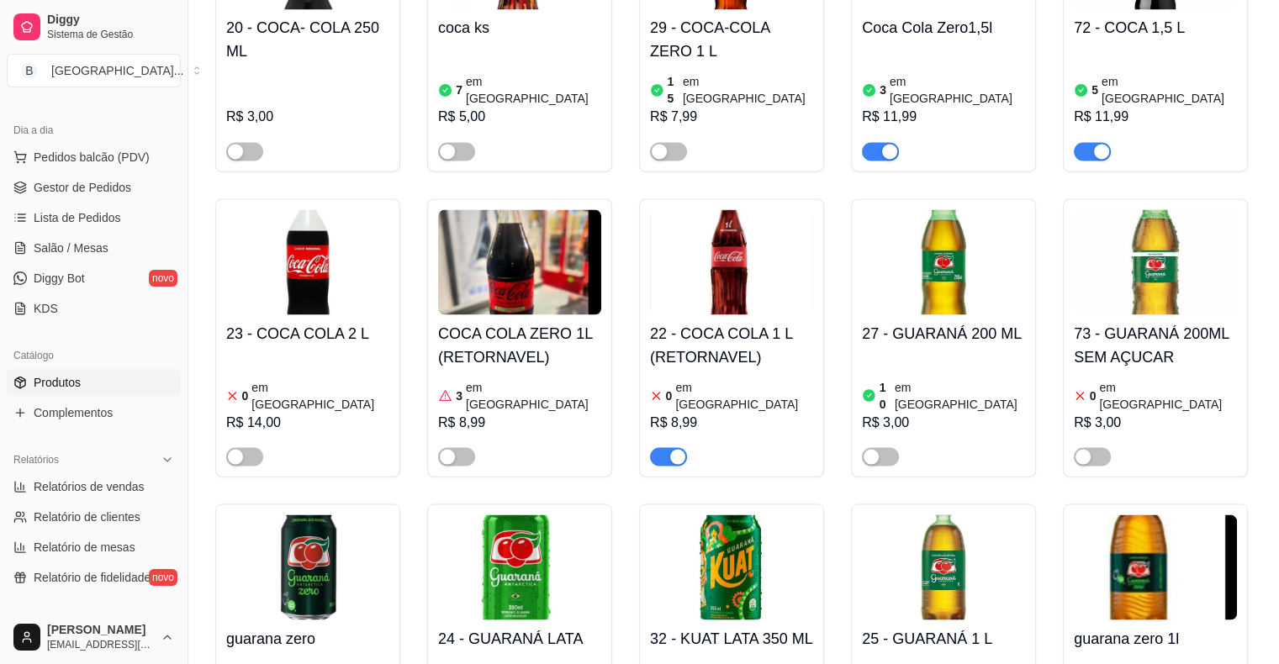
scroll to position [3027, 0]
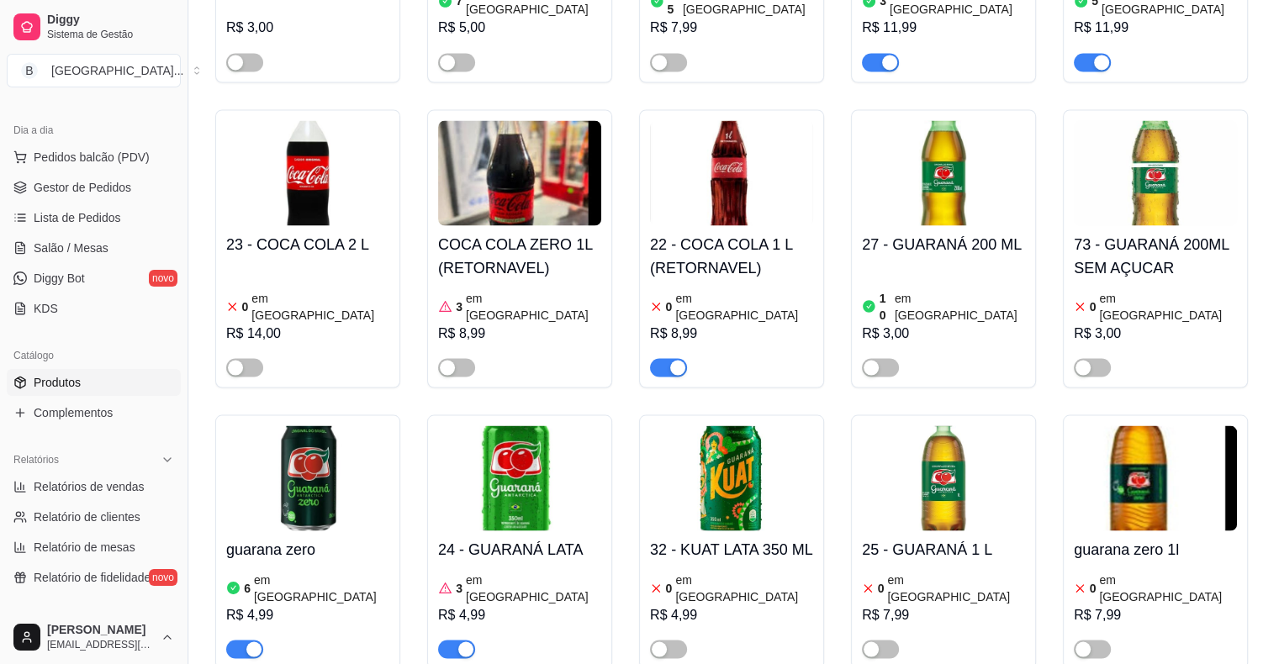
click at [747, 343] on div at bounding box center [731, 360] width 163 height 34
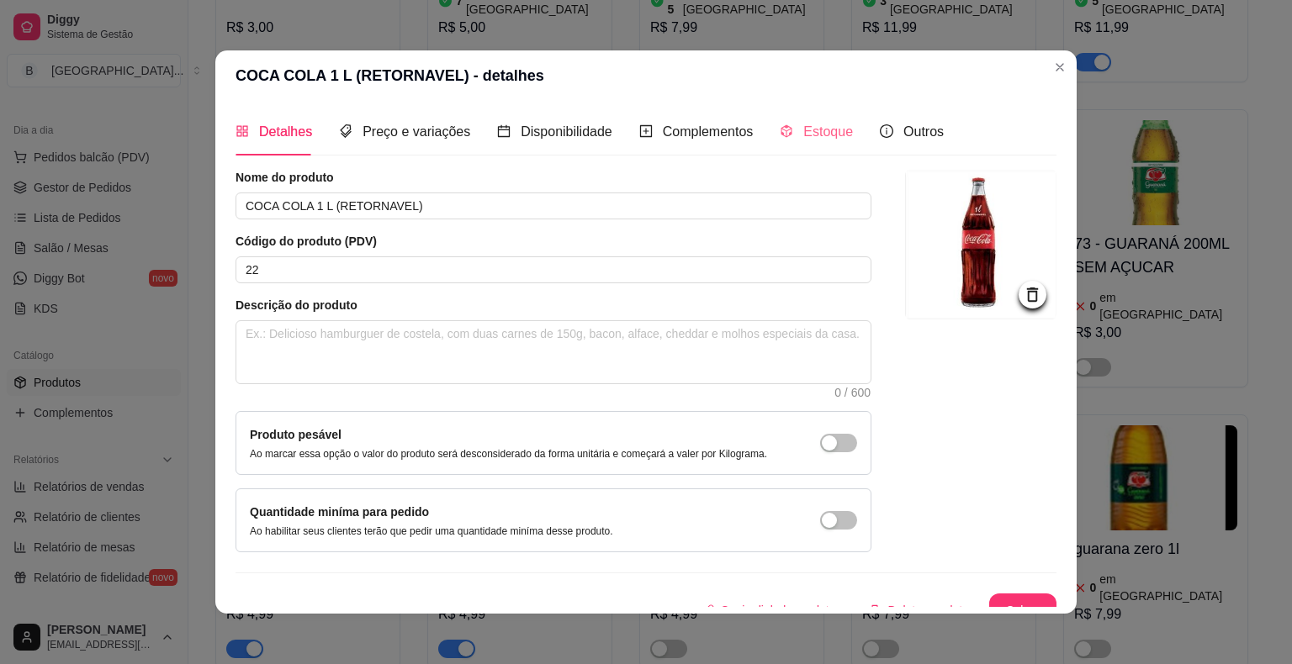
click at [810, 119] on div "Estoque" at bounding box center [816, 132] width 73 height 48
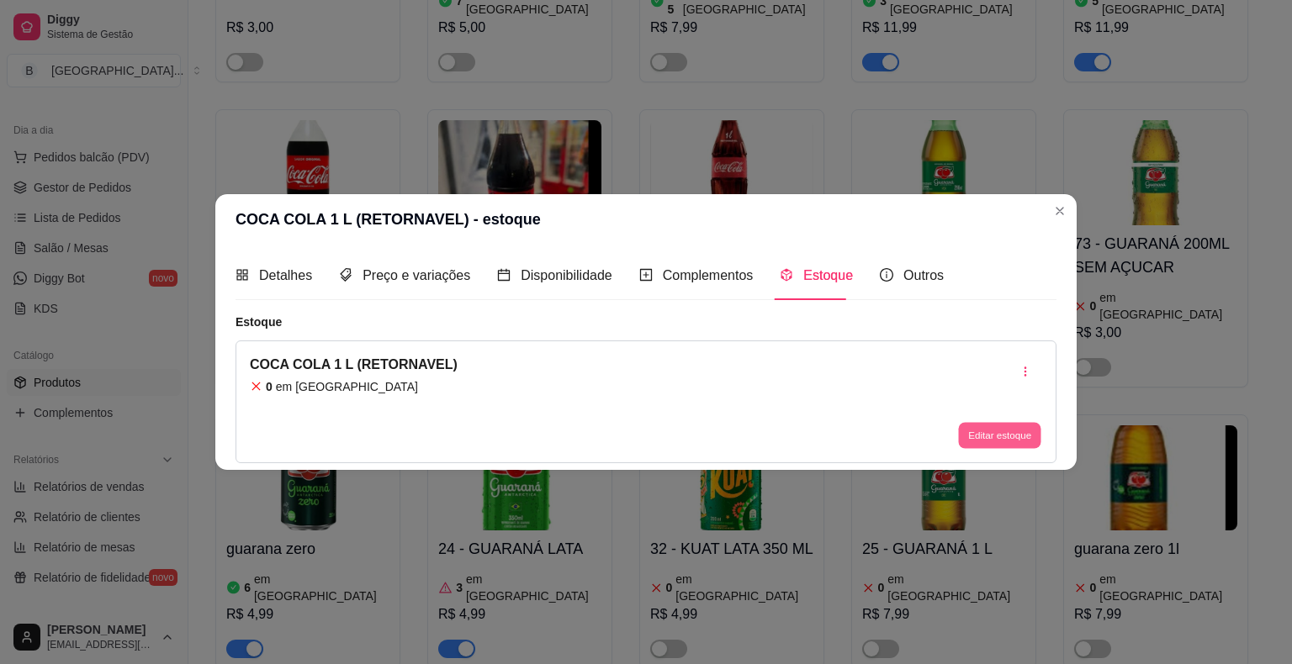
click at [979, 437] on button "Editar estoque" at bounding box center [999, 435] width 82 height 26
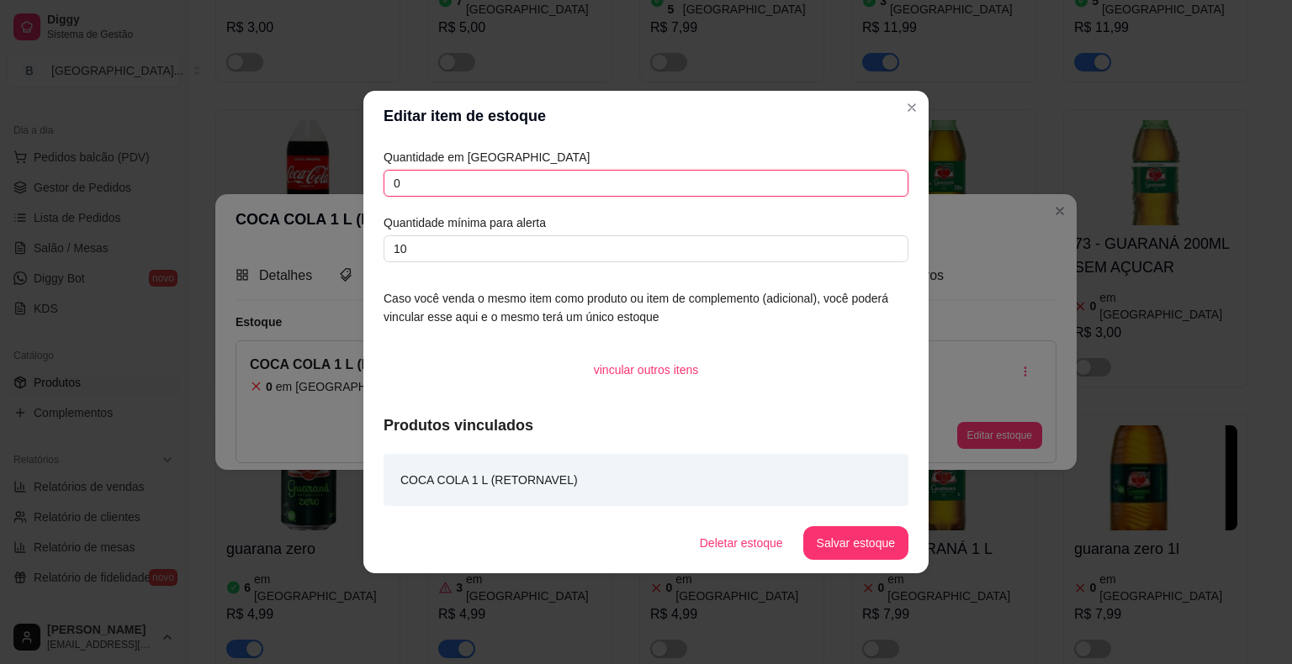
click at [761, 182] on input "0" at bounding box center [645, 183] width 525 height 27
type input "20"
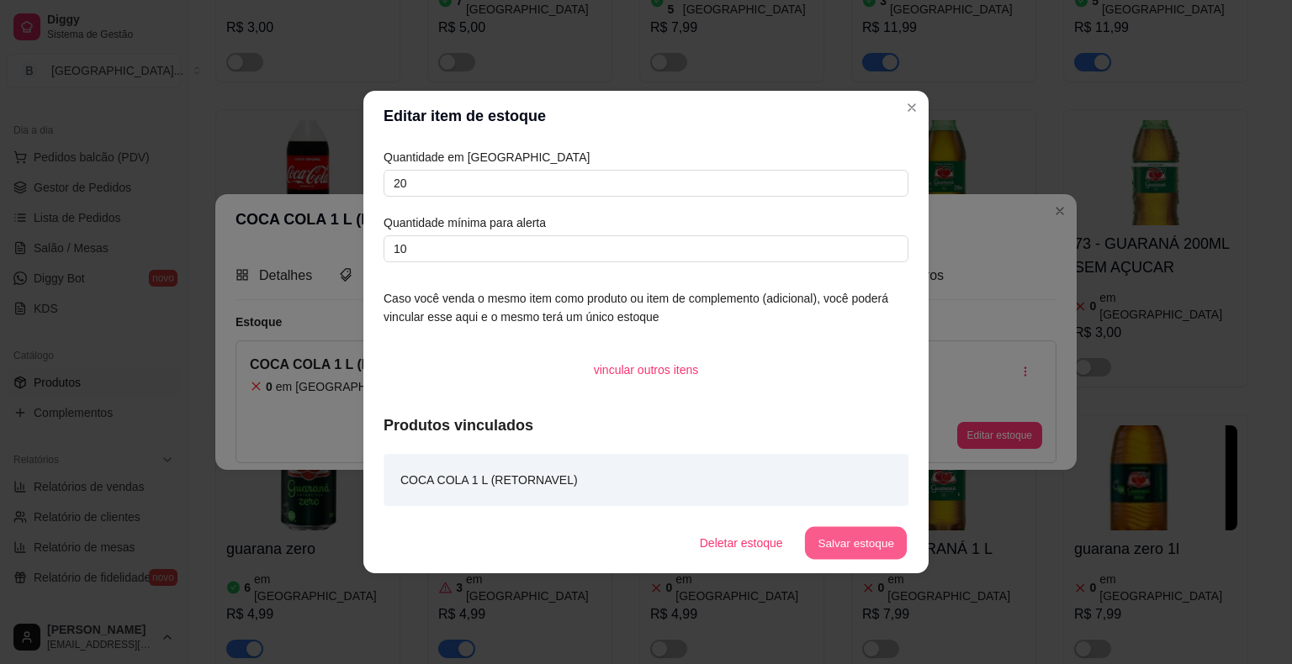
click at [883, 543] on button "Salvar estoque" at bounding box center [855, 543] width 103 height 33
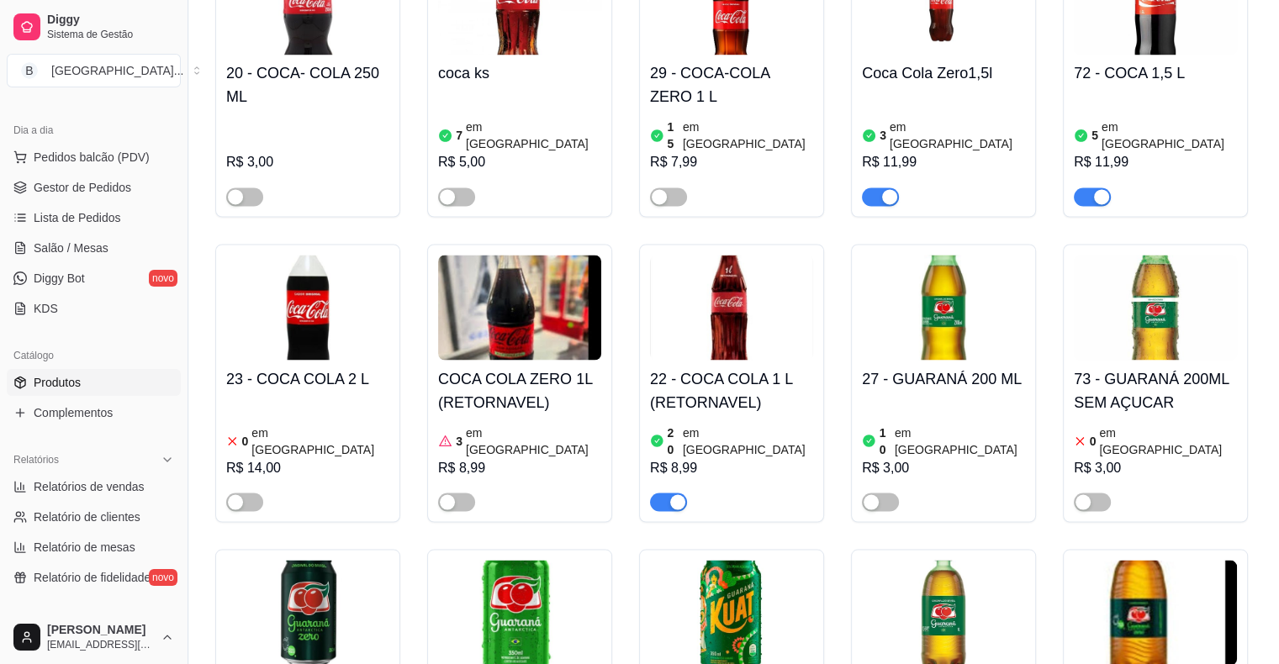
scroll to position [2859, 0]
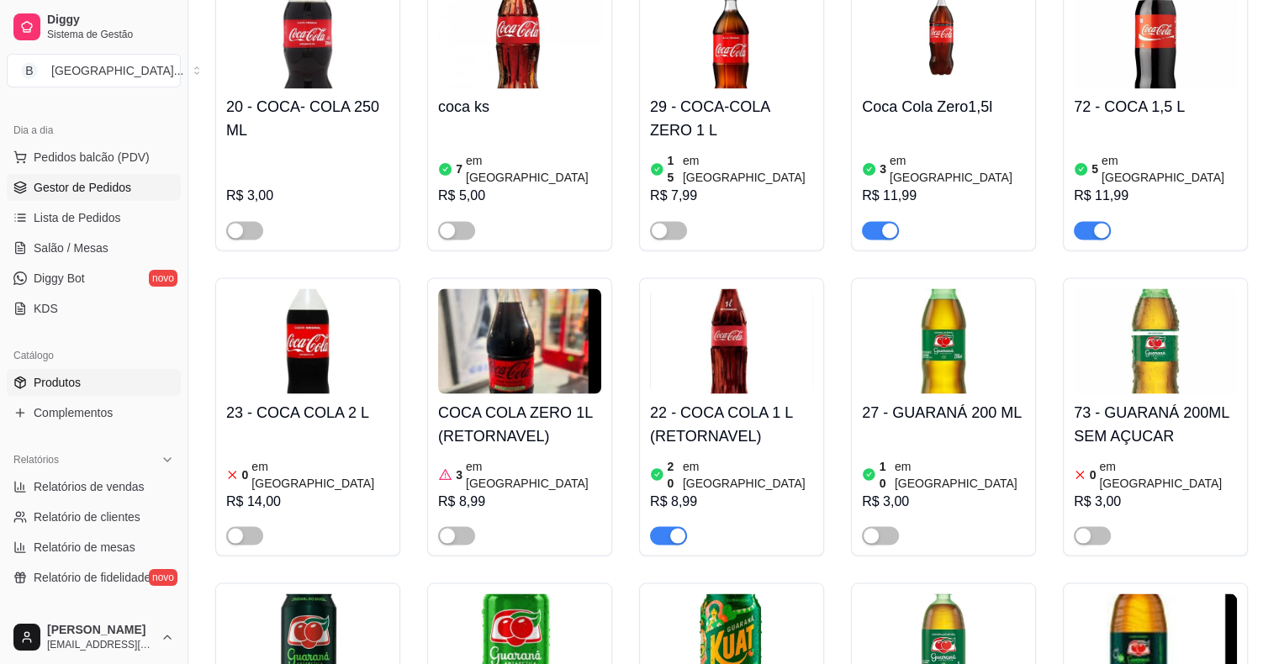
click at [74, 197] on link "Gestor de Pedidos" at bounding box center [94, 187] width 174 height 27
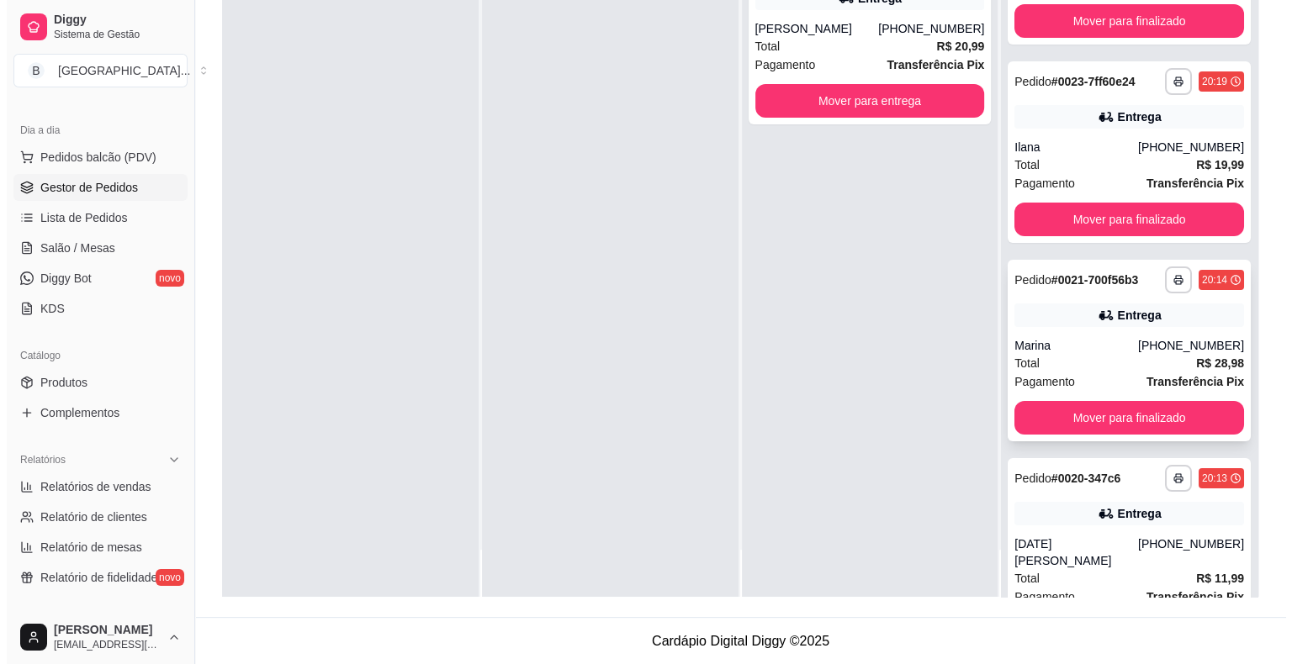
scroll to position [145, 0]
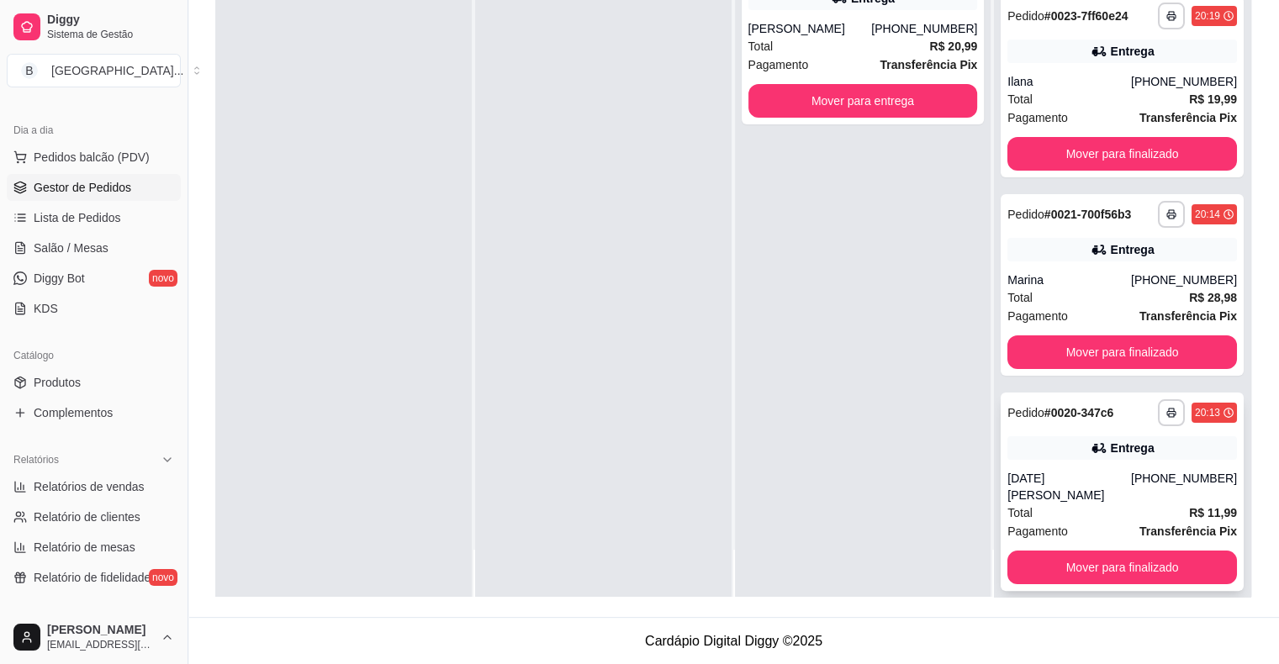
click at [1097, 433] on div "**********" at bounding box center [1122, 492] width 243 height 198
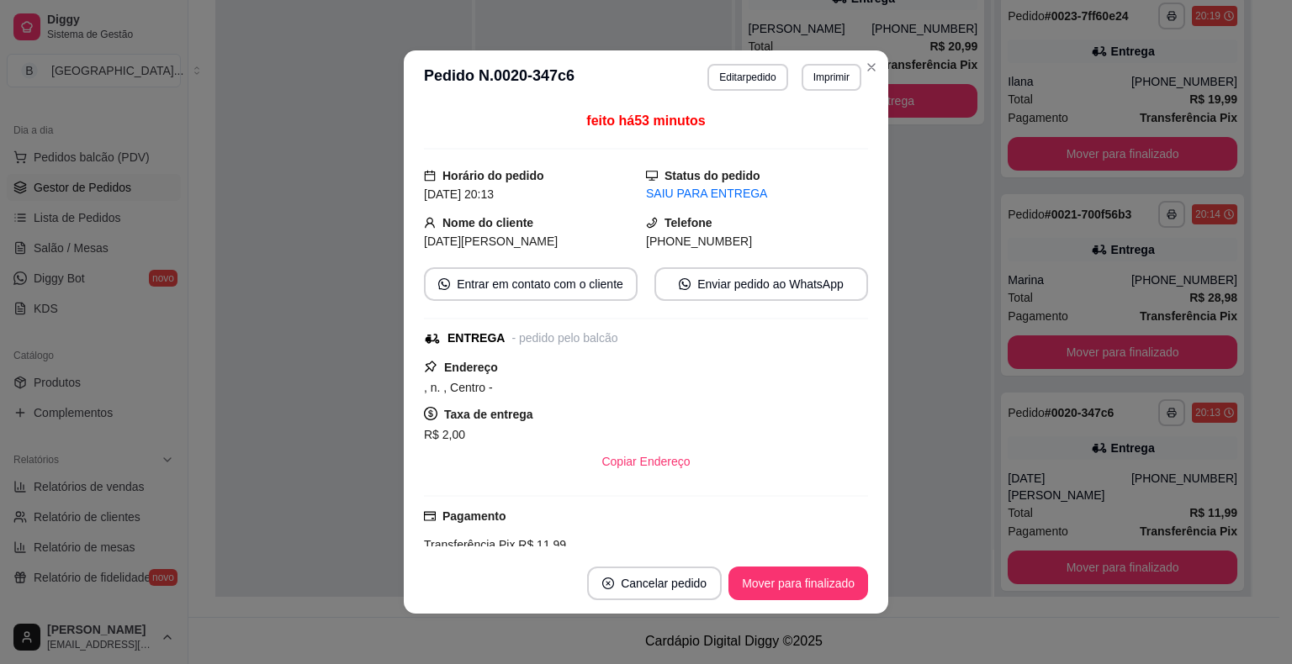
scroll to position [165, 0]
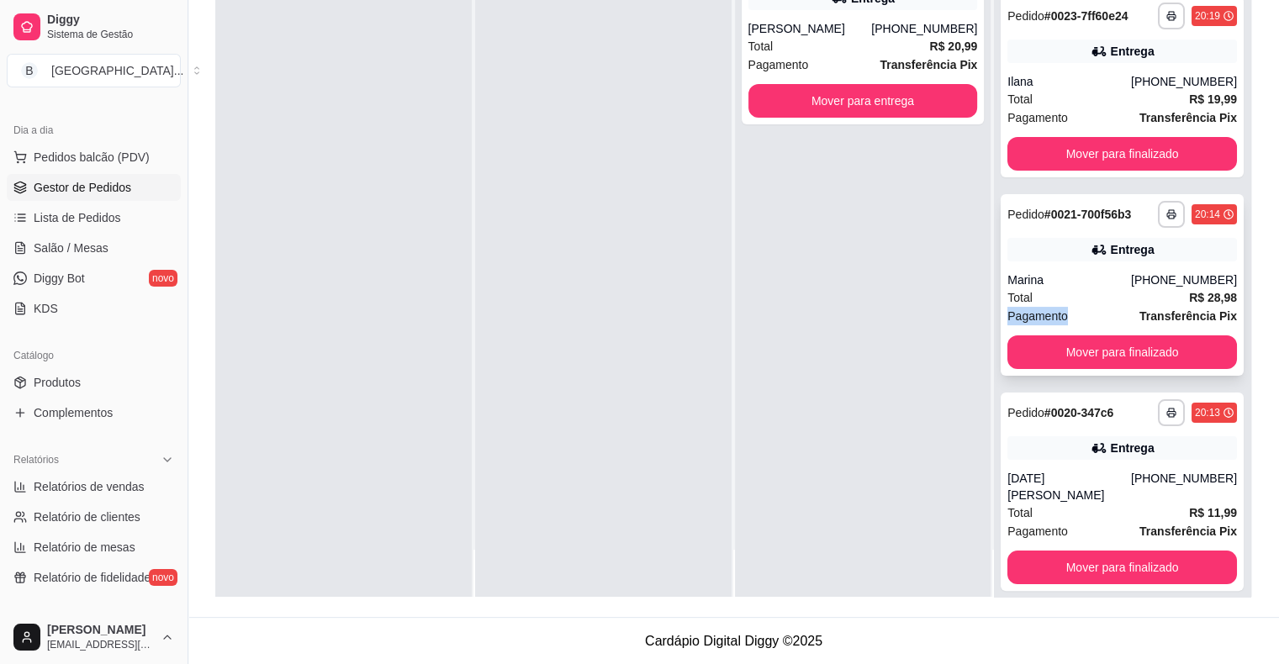
click at [1026, 310] on span "Pagamento" at bounding box center [1037, 316] width 61 height 18
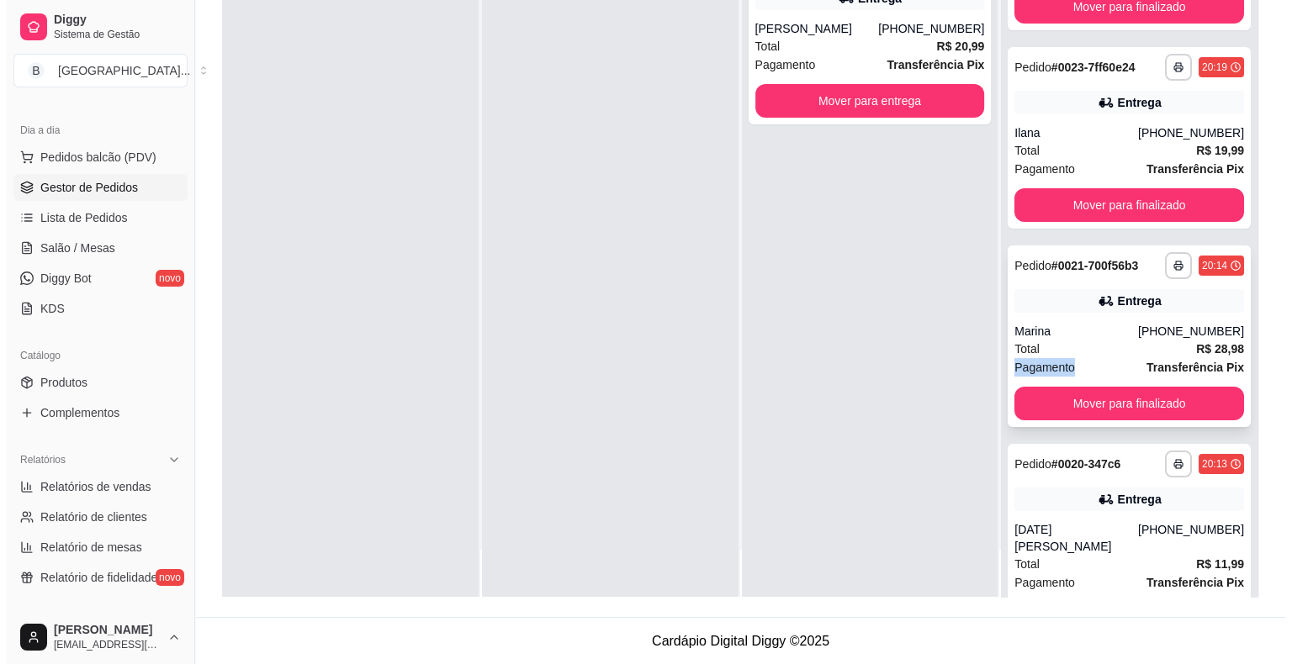
scroll to position [0, 0]
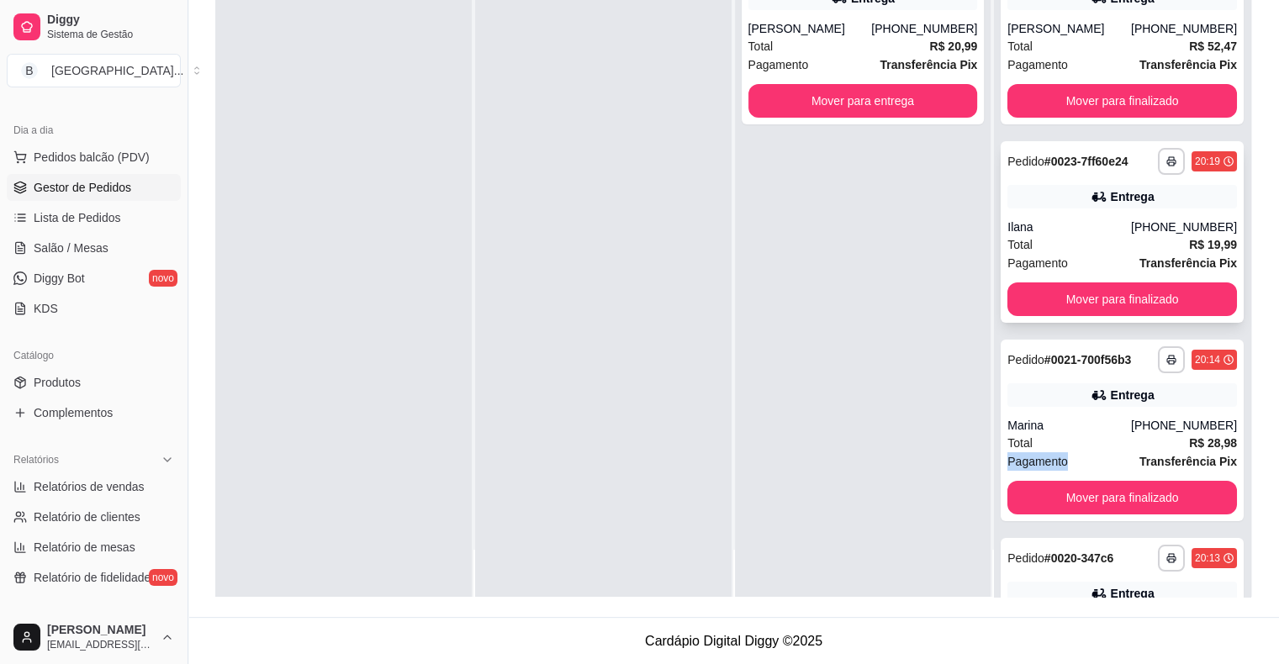
click at [1063, 235] on div "Total R$ 19,99" at bounding box center [1122, 244] width 230 height 18
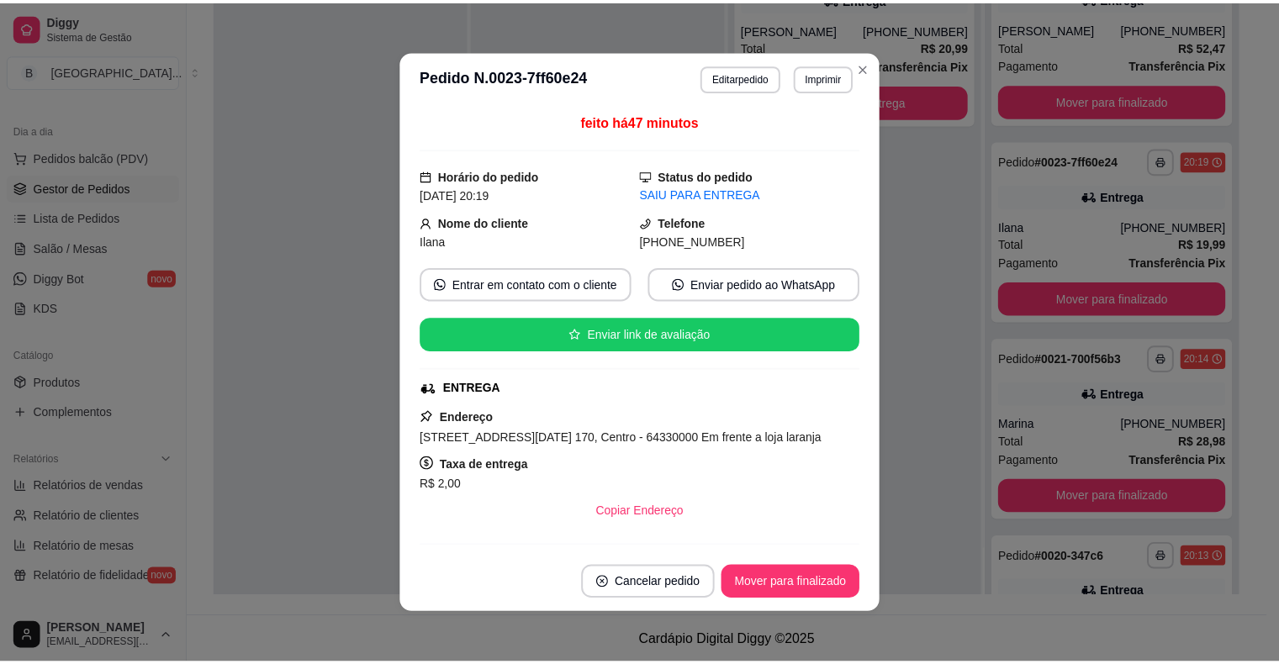
scroll to position [168, 0]
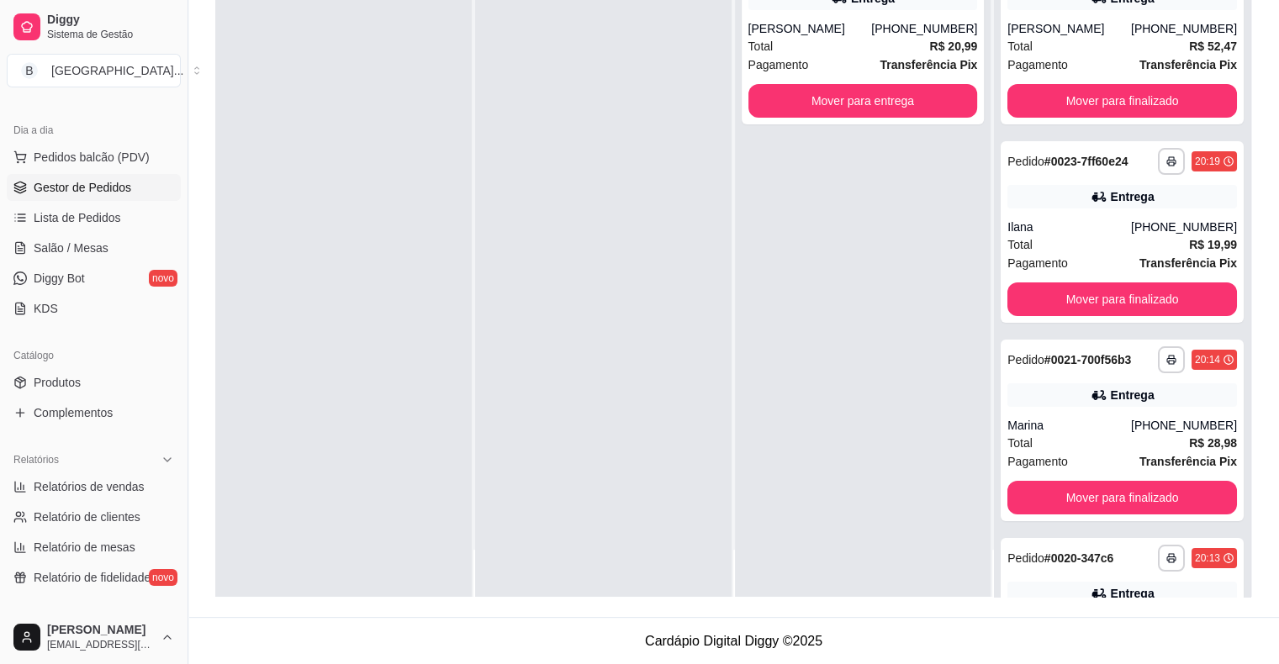
click at [1077, 410] on div "**********" at bounding box center [1122, 431] width 243 height 182
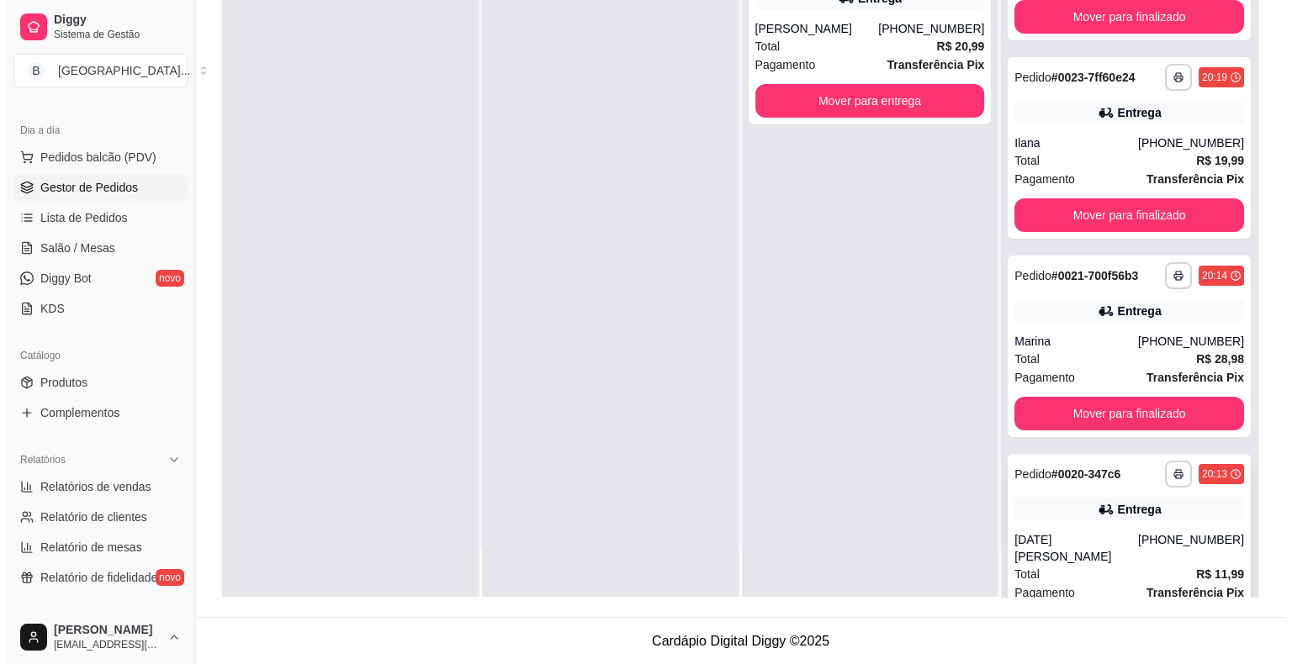
scroll to position [145, 0]
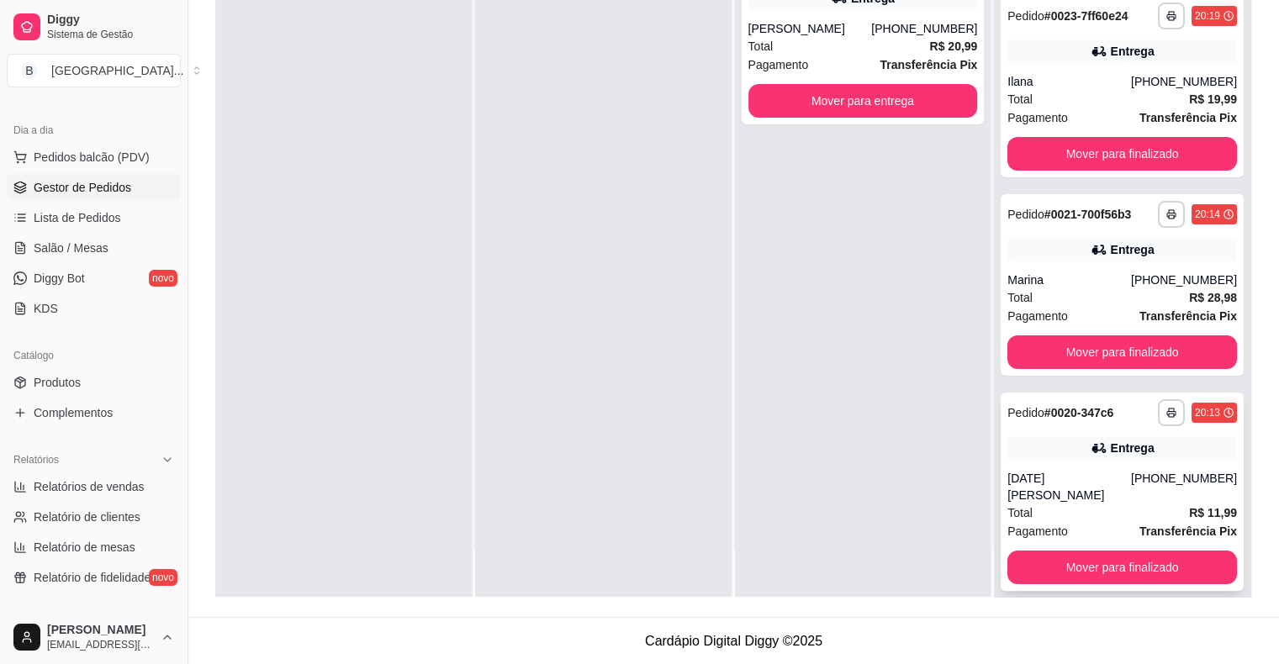
click at [1097, 480] on div "[DATE][PERSON_NAME]" at bounding box center [1069, 487] width 124 height 34
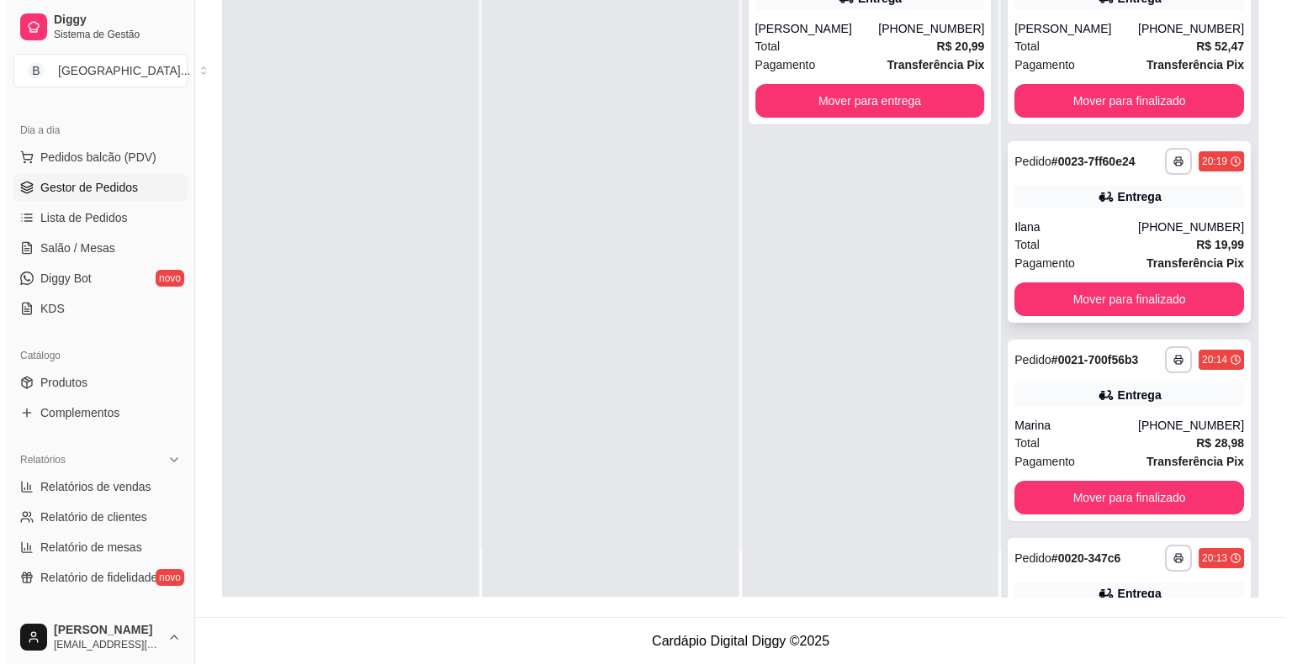
scroll to position [0, 0]
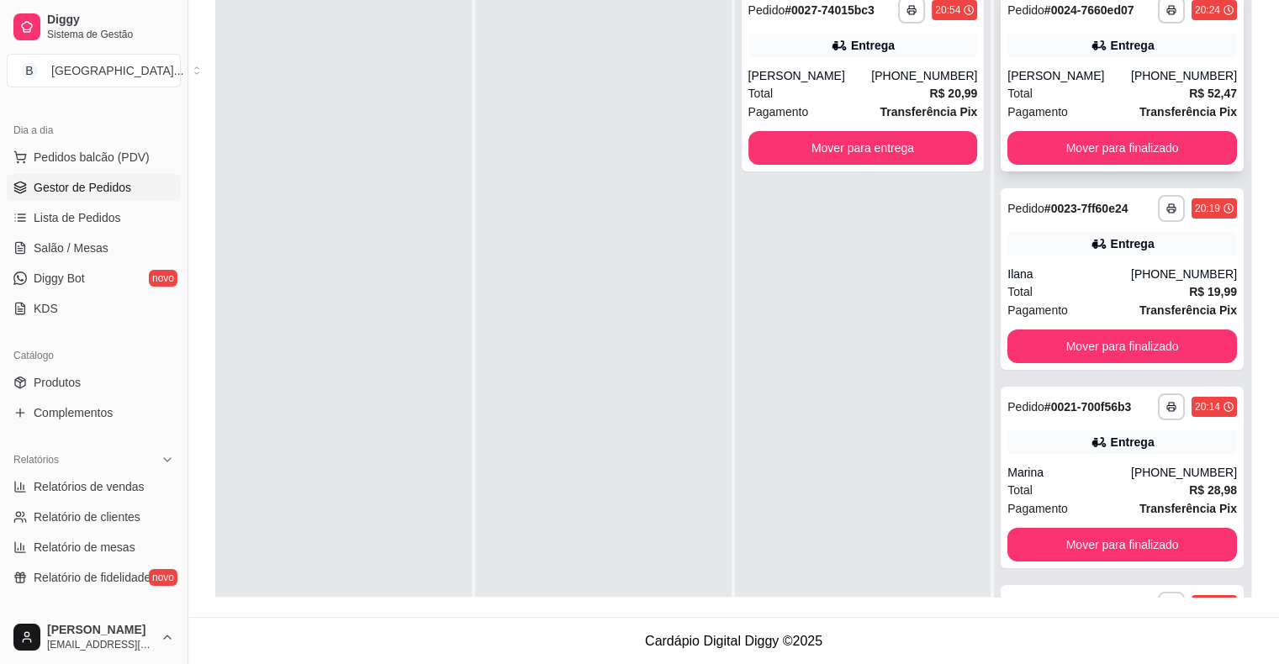
click at [1048, 109] on span "Pagamento" at bounding box center [1037, 112] width 61 height 18
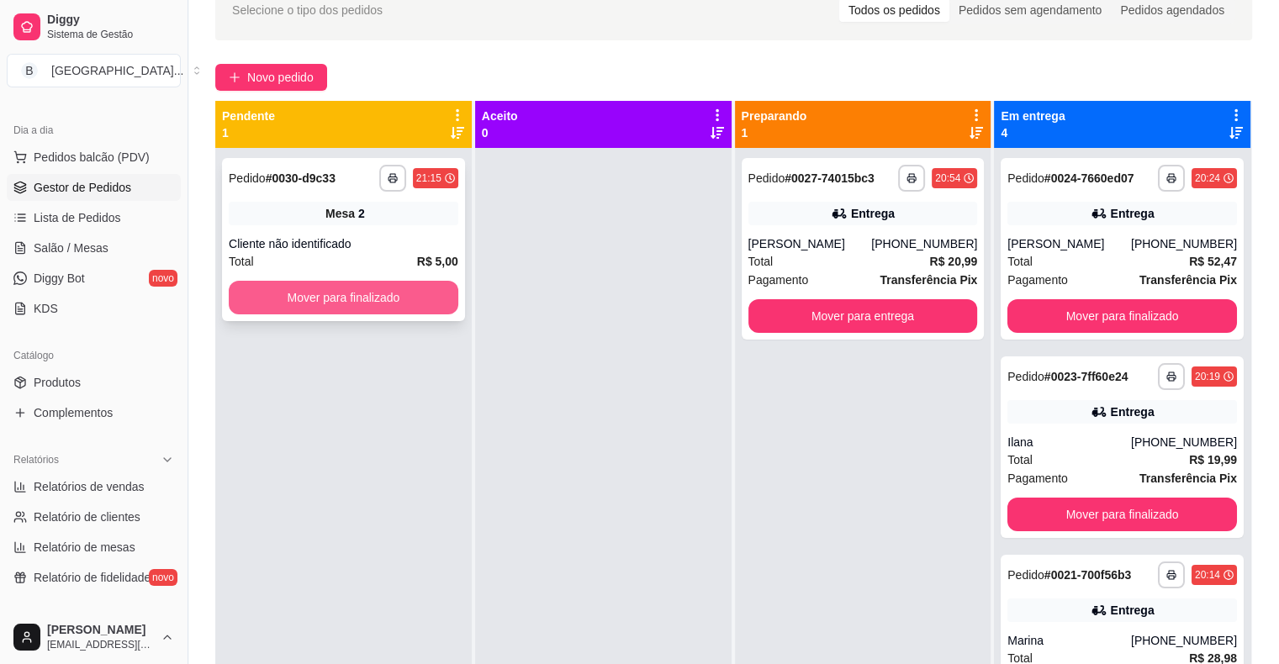
click at [431, 292] on button "Mover para finalizado" at bounding box center [344, 298] width 230 height 34
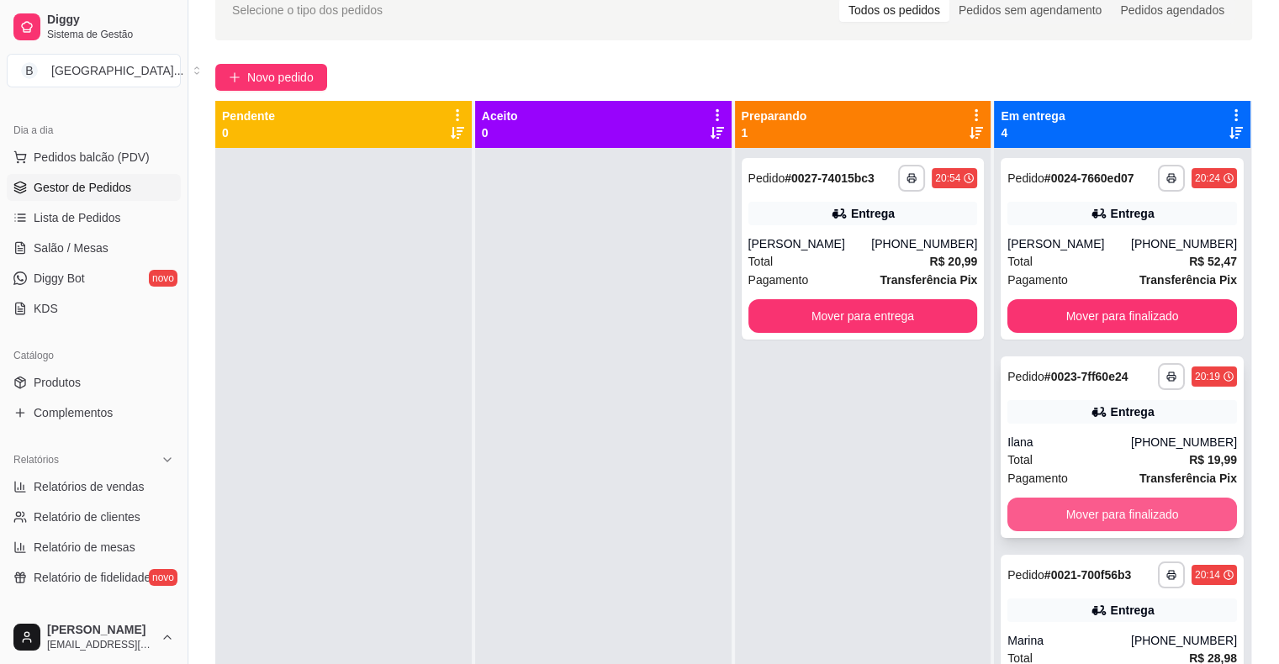
click at [1097, 513] on button "Mover para finalizado" at bounding box center [1122, 515] width 230 height 34
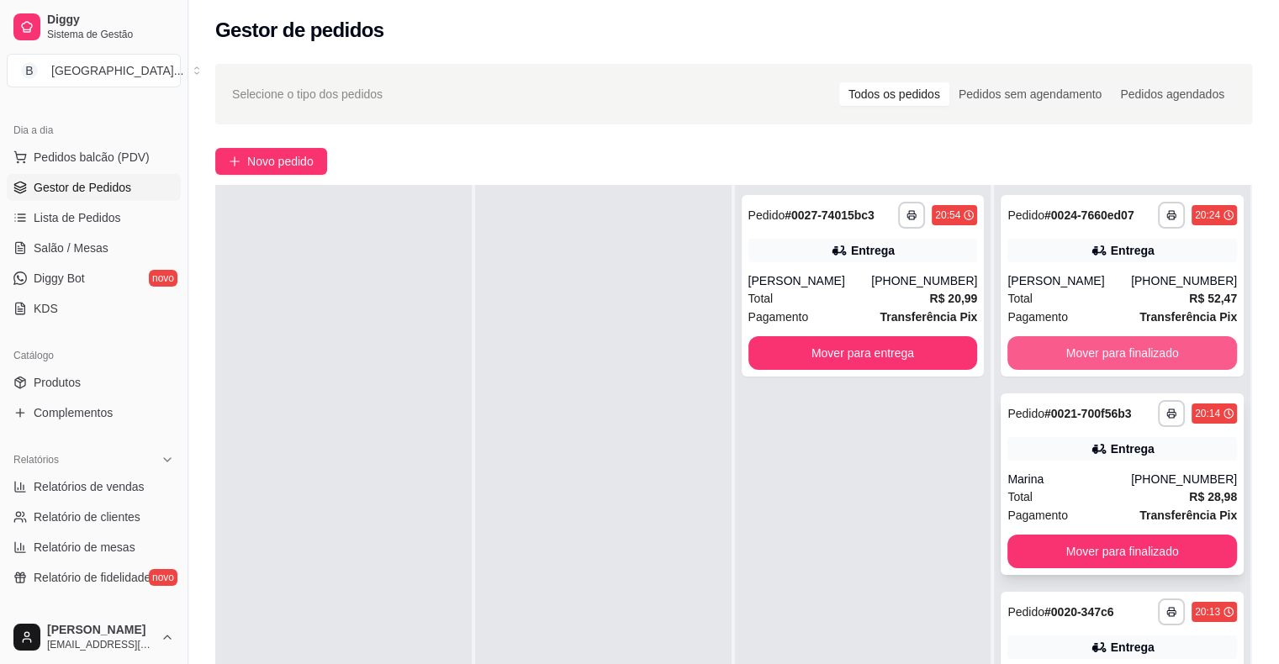
scroll to position [256, 0]
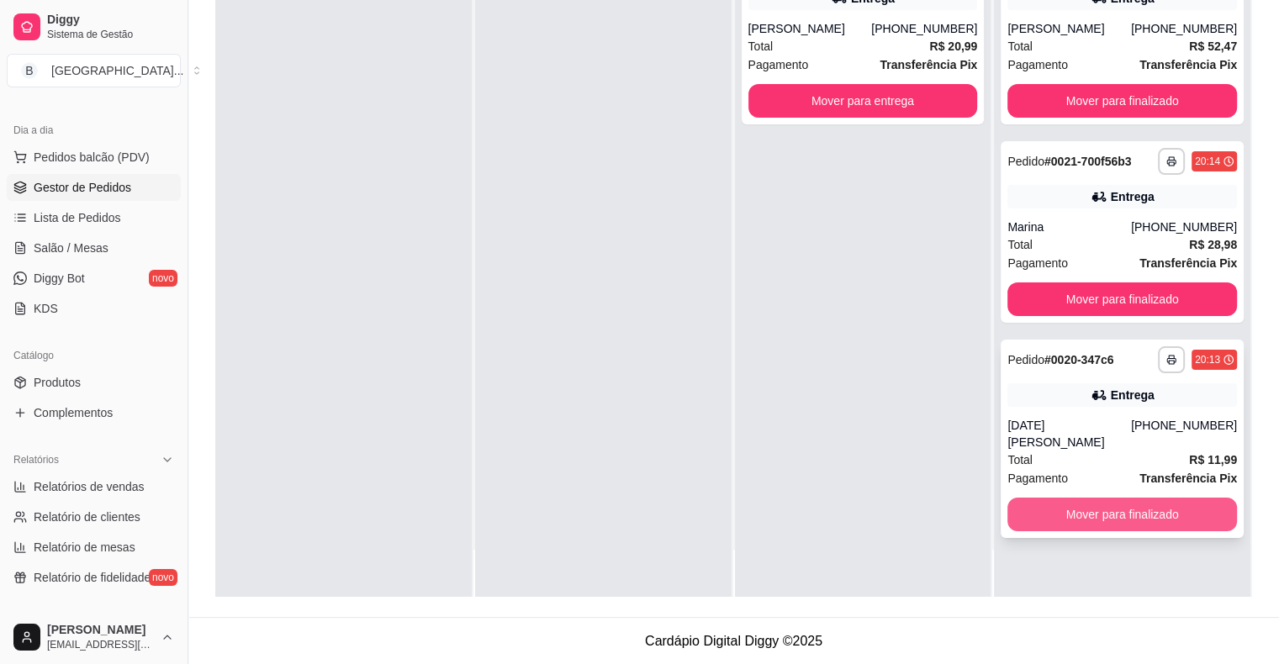
click at [1071, 498] on button "Mover para finalizado" at bounding box center [1122, 515] width 230 height 34
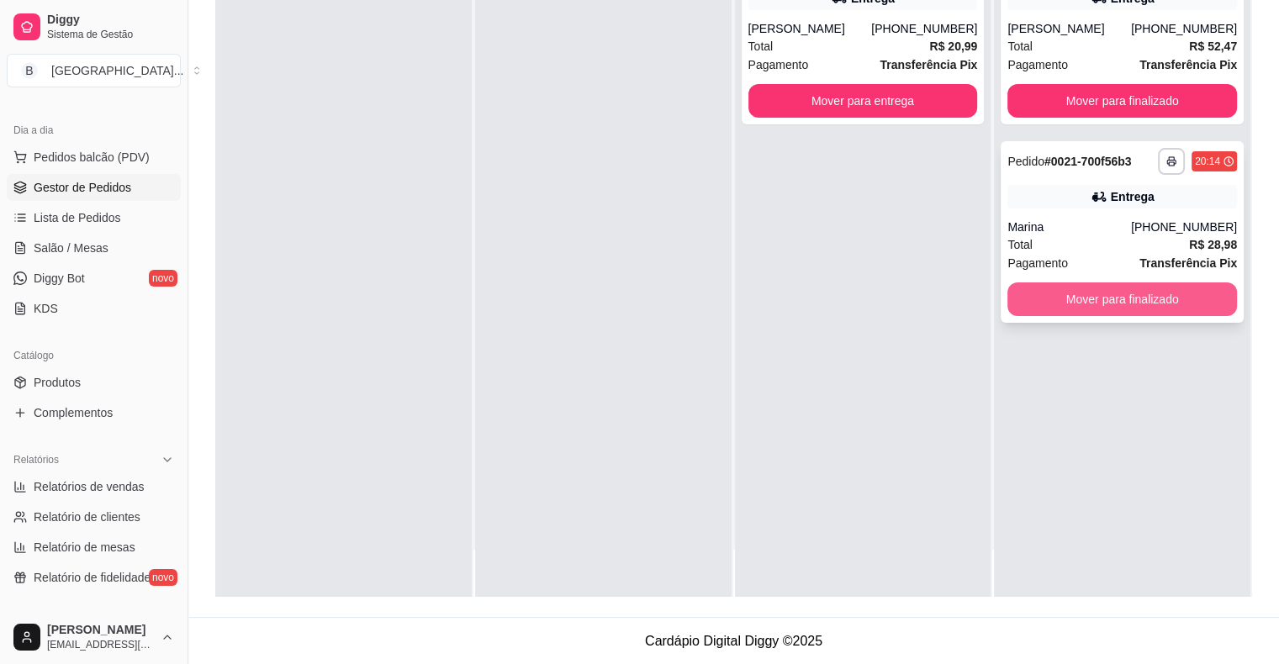
click at [1041, 308] on button "Mover para finalizado" at bounding box center [1122, 300] width 230 height 34
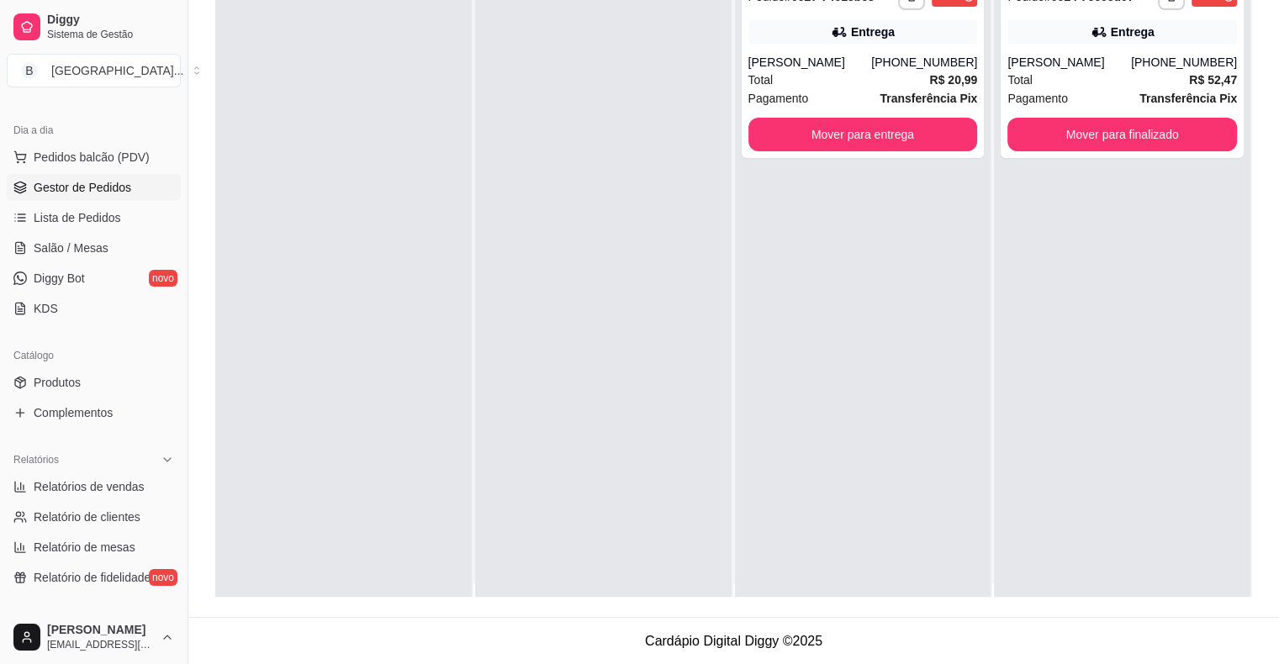
scroll to position [0, 0]
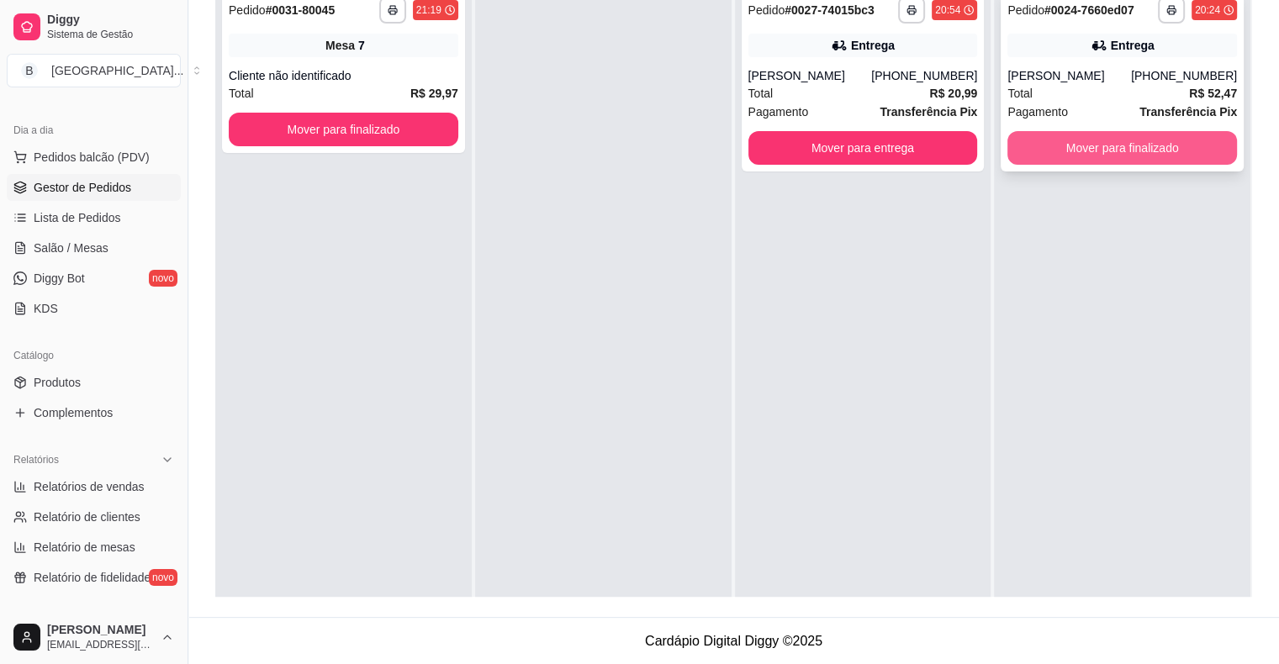
click at [1007, 152] on div "Mover para finalizado" at bounding box center [1122, 148] width 230 height 34
click at [1007, 145] on button "Mover para finalizado" at bounding box center [1122, 148] width 230 height 34
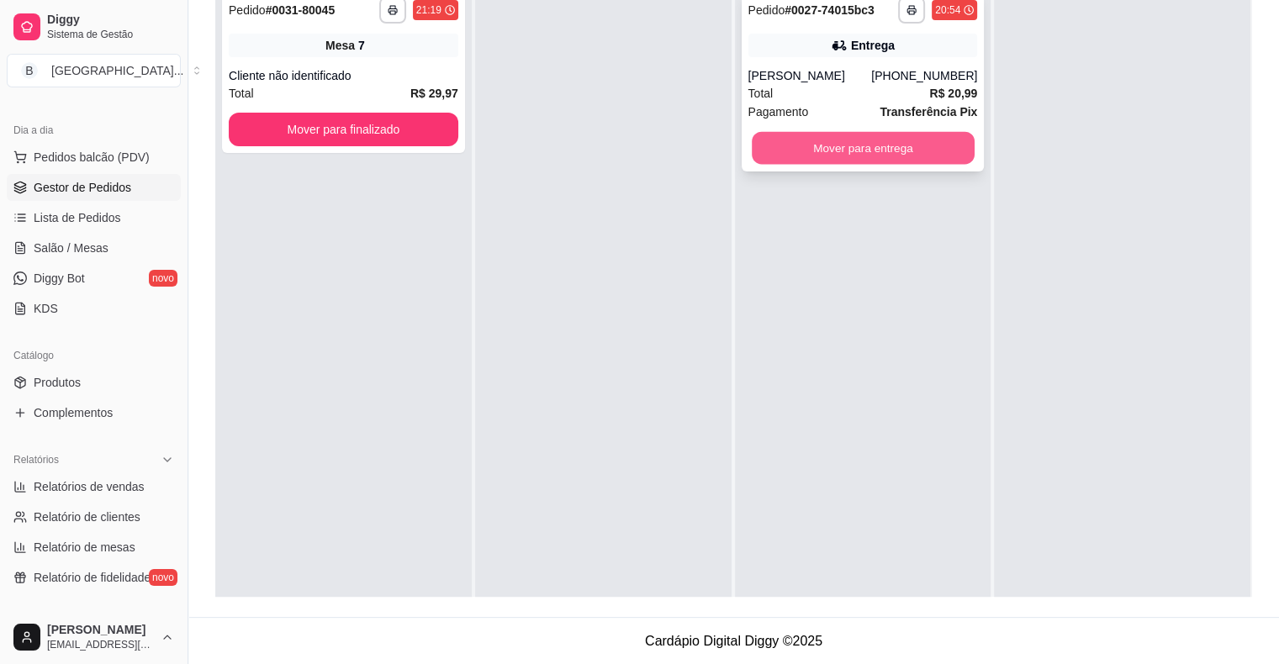
click at [854, 145] on button "Mover para entrega" at bounding box center [863, 148] width 223 height 33
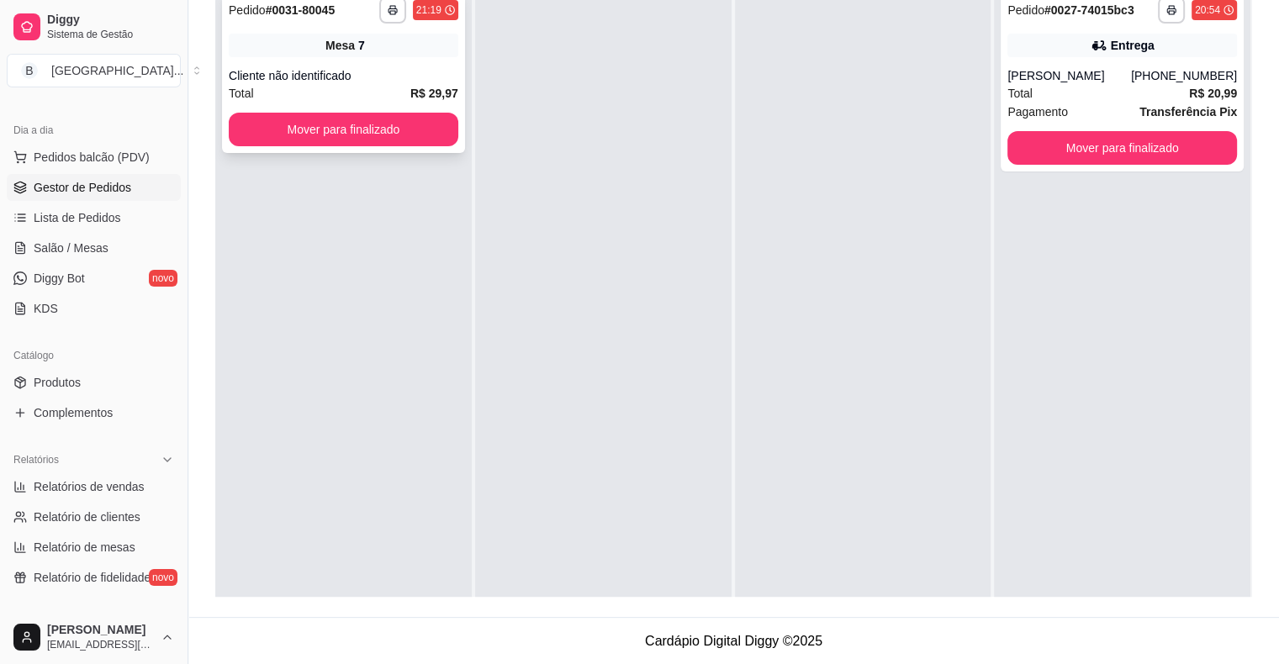
click at [312, 77] on div "Cliente não identificado" at bounding box center [344, 75] width 230 height 17
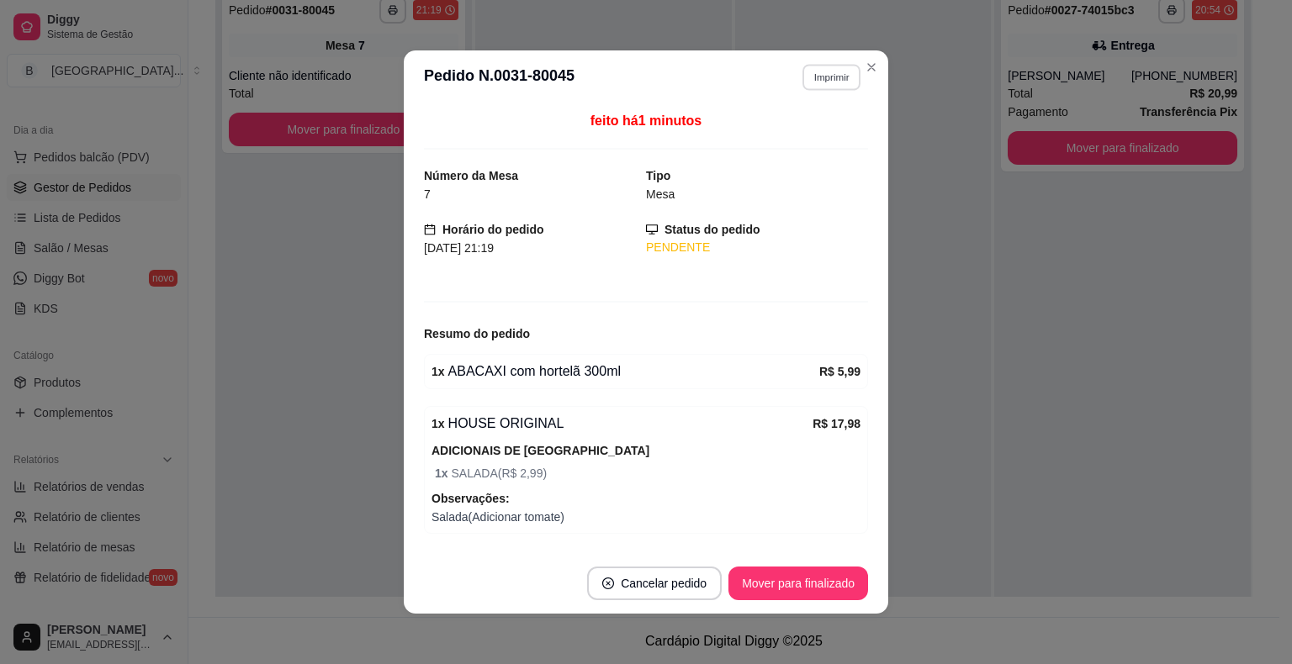
click at [823, 66] on button "Imprimir" at bounding box center [831, 77] width 58 height 26
click at [819, 133] on button "IMPRESSORA" at bounding box center [795, 137] width 118 height 26
click at [753, 591] on button "Mover para finalizado" at bounding box center [798, 584] width 135 height 33
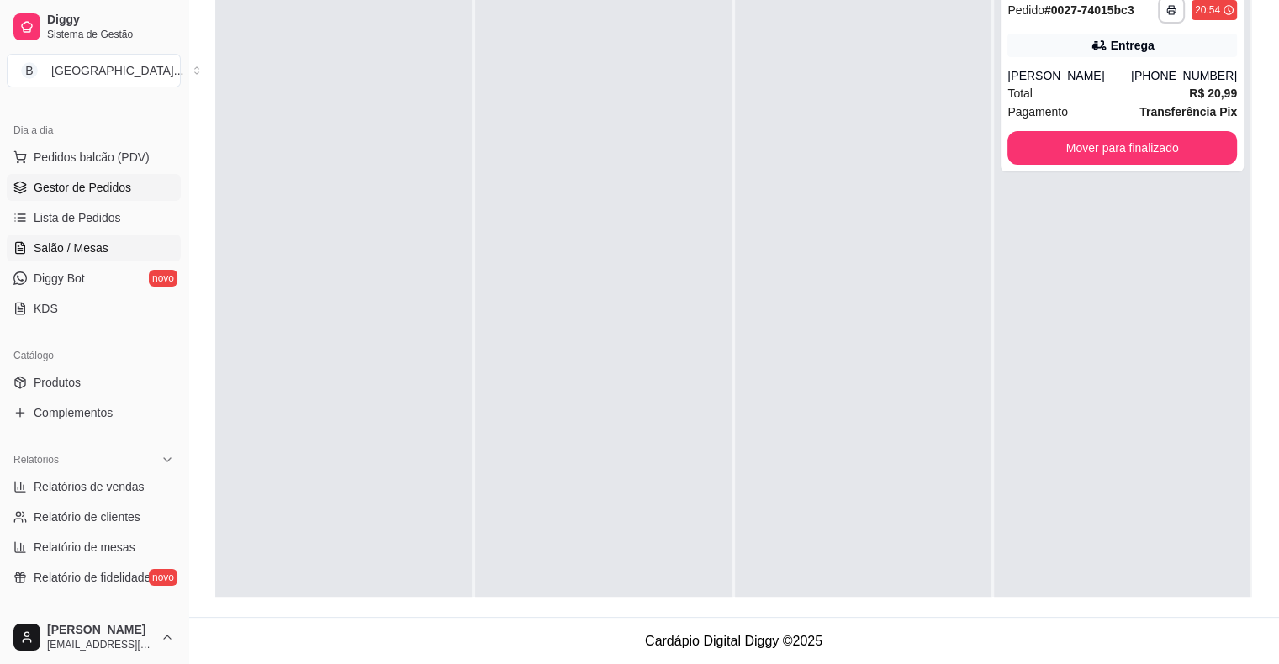
click at [90, 250] on span "Salão / Mesas" at bounding box center [71, 248] width 75 height 17
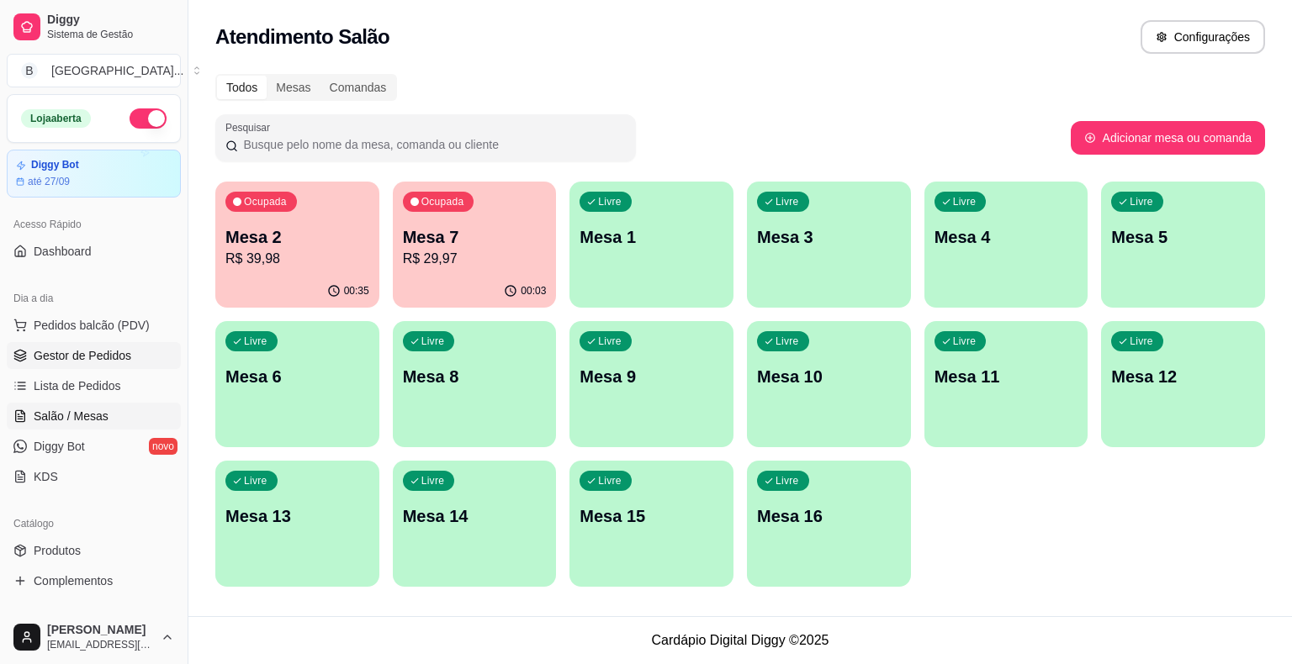
click at [50, 362] on span "Gestor de Pedidos" at bounding box center [83, 355] width 98 height 17
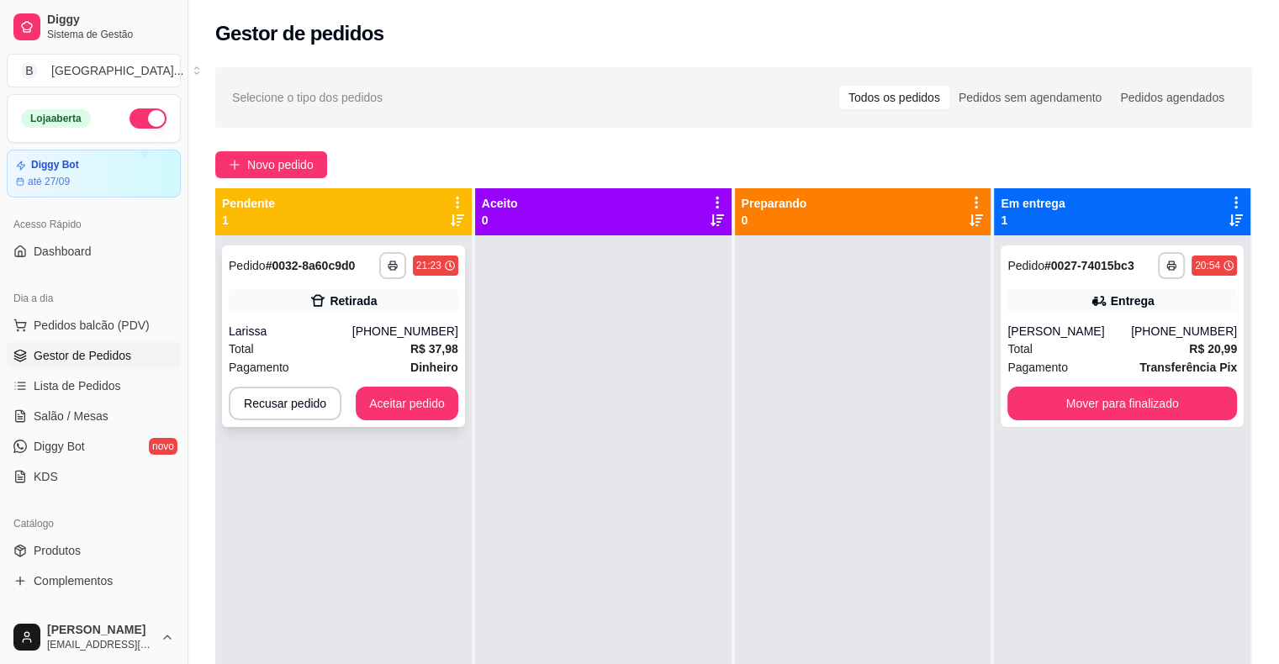
click at [403, 337] on div "[PHONE_NUMBER]" at bounding box center [405, 331] width 106 height 17
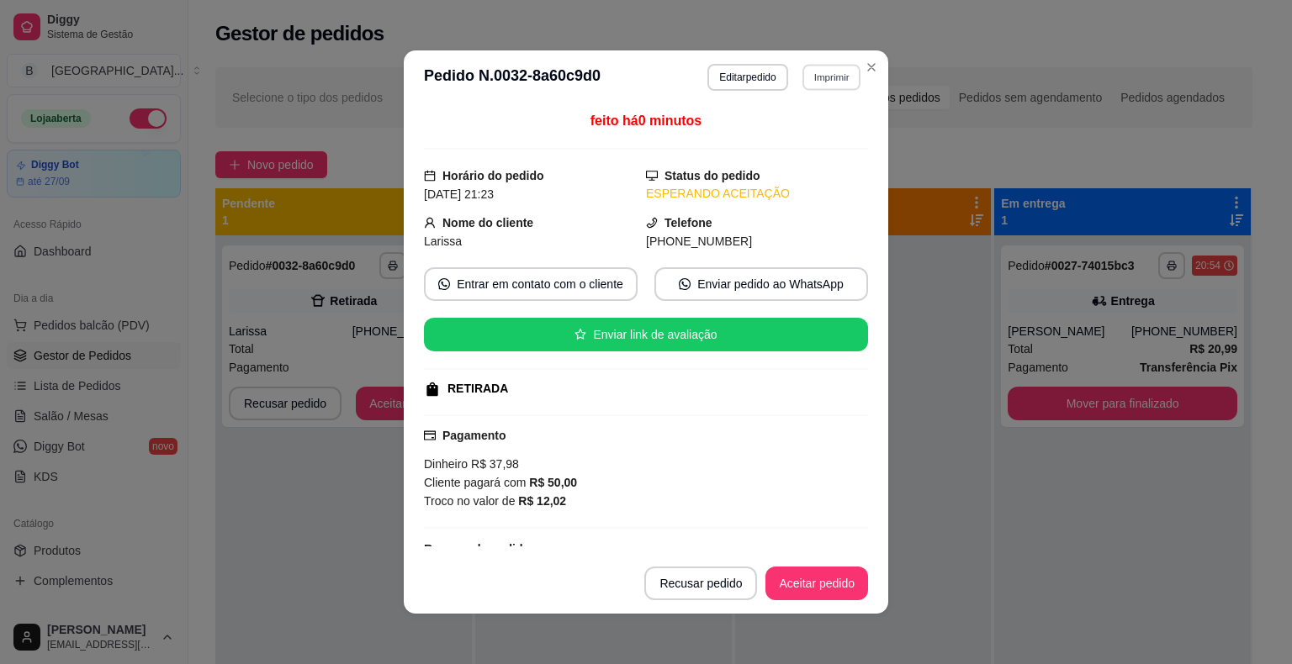
click at [827, 69] on button "Imprimir" at bounding box center [831, 77] width 58 height 26
click at [818, 133] on button "IMPRESSORA" at bounding box center [795, 136] width 122 height 27
click at [829, 573] on button "Aceitar pedido" at bounding box center [816, 584] width 99 height 33
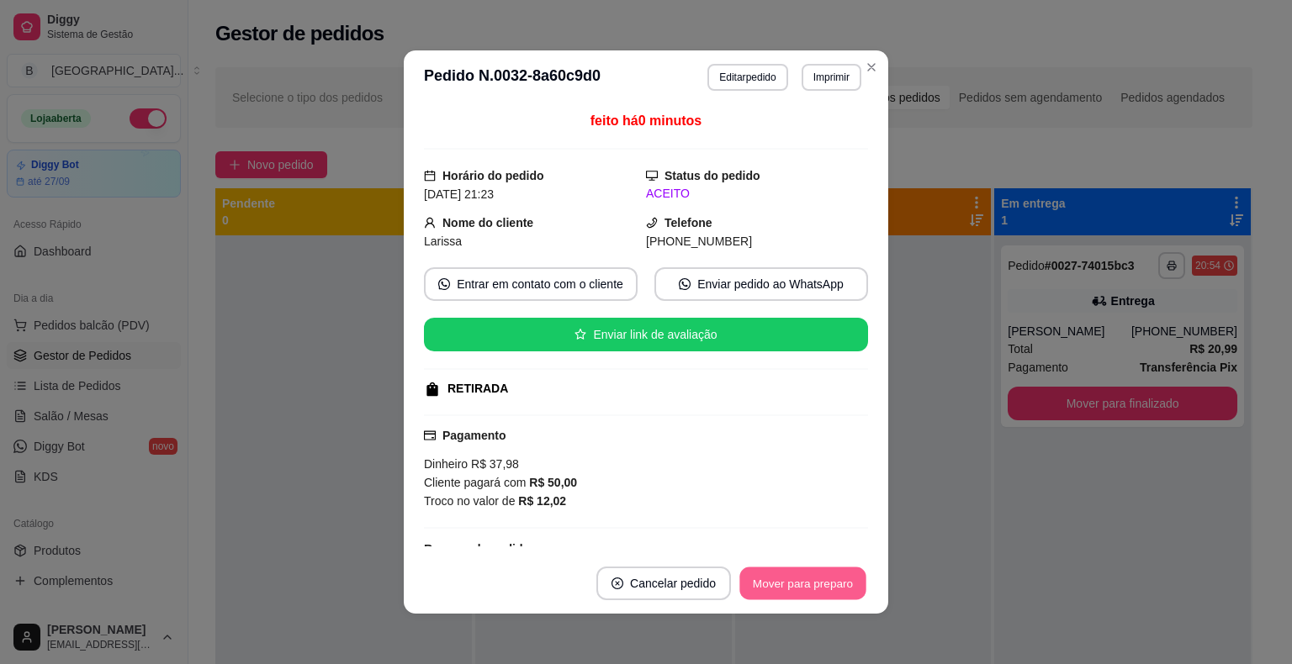
click at [829, 591] on button "Mover para preparo" at bounding box center [802, 584] width 126 height 33
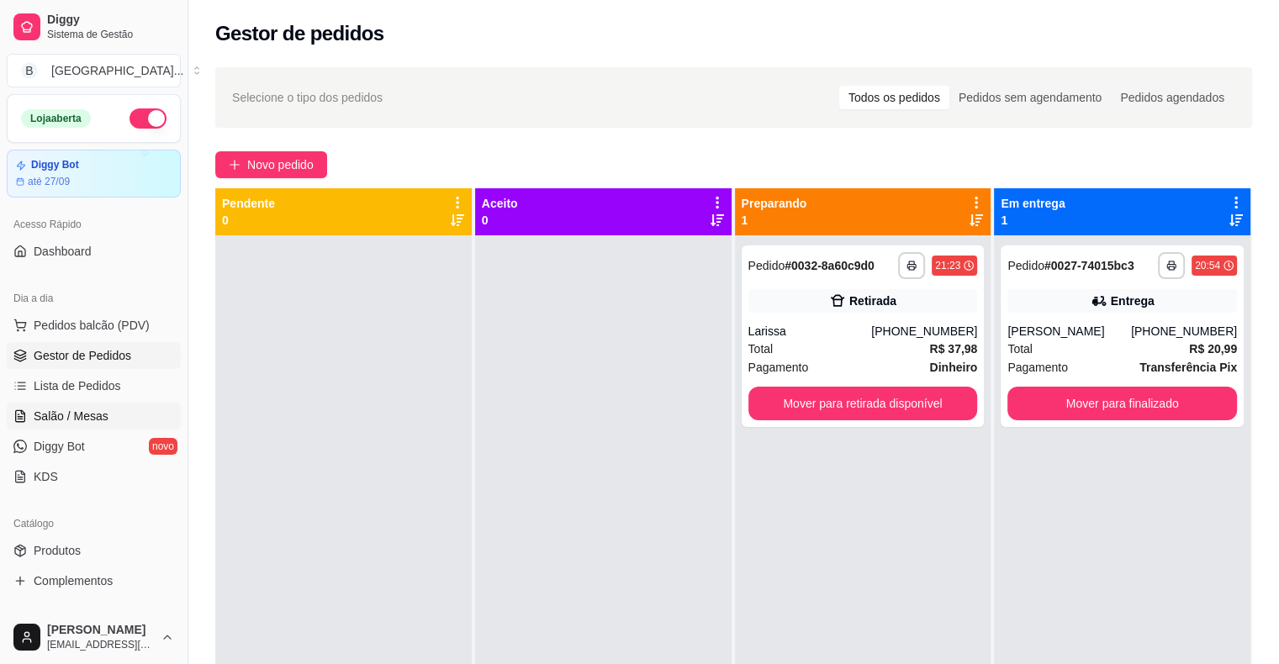
drag, startPoint x: 64, startPoint y: 413, endPoint x: 71, endPoint y: 425, distance: 13.6
click at [66, 413] on span "Salão / Mesas" at bounding box center [71, 416] width 75 height 17
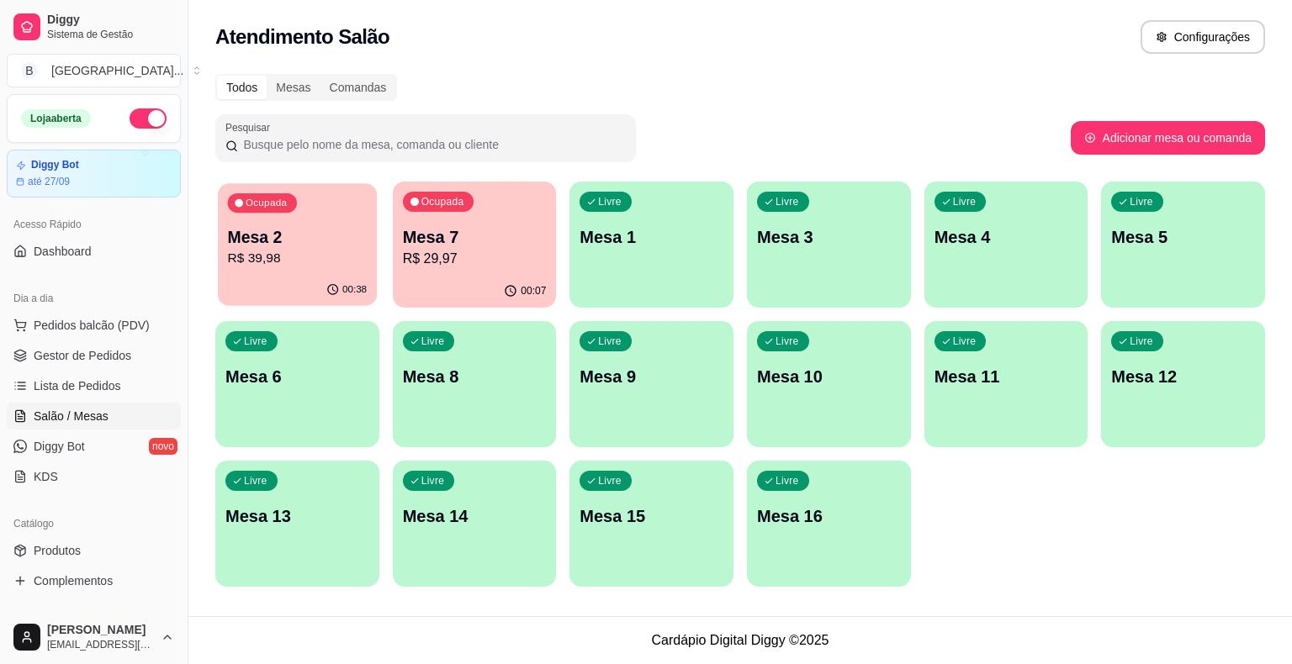
click at [271, 259] on p "R$ 39,98" at bounding box center [298, 258] width 140 height 19
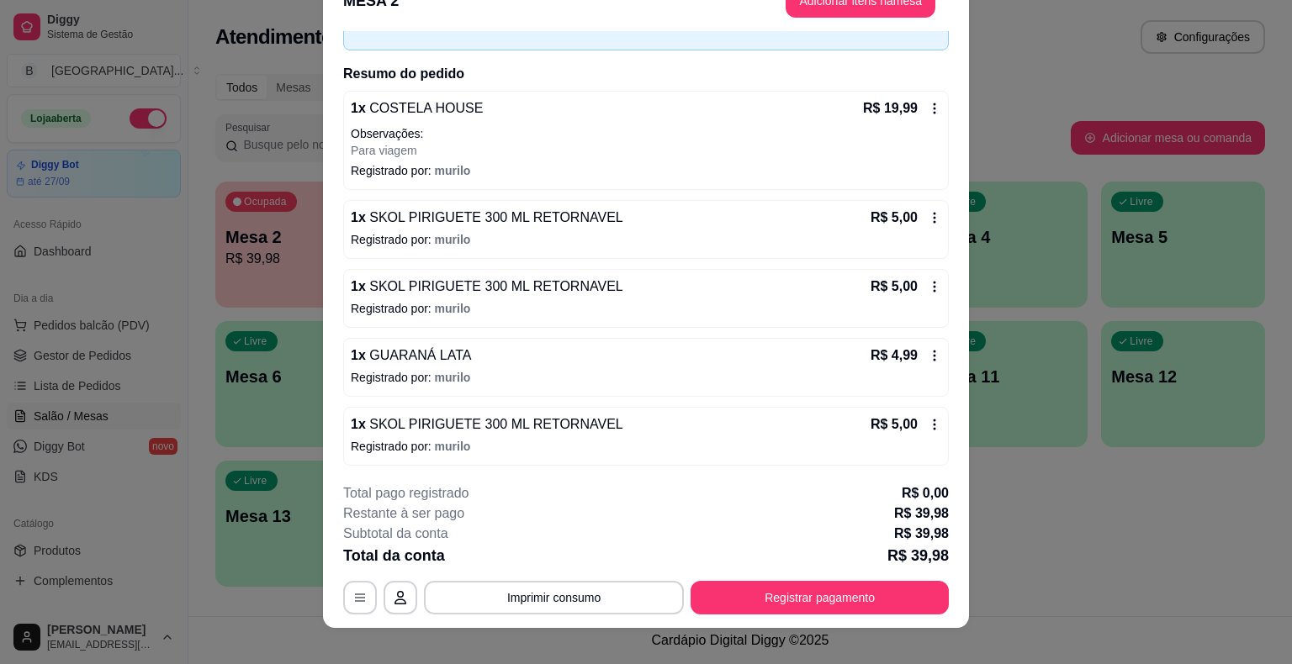
scroll to position [50, 0]
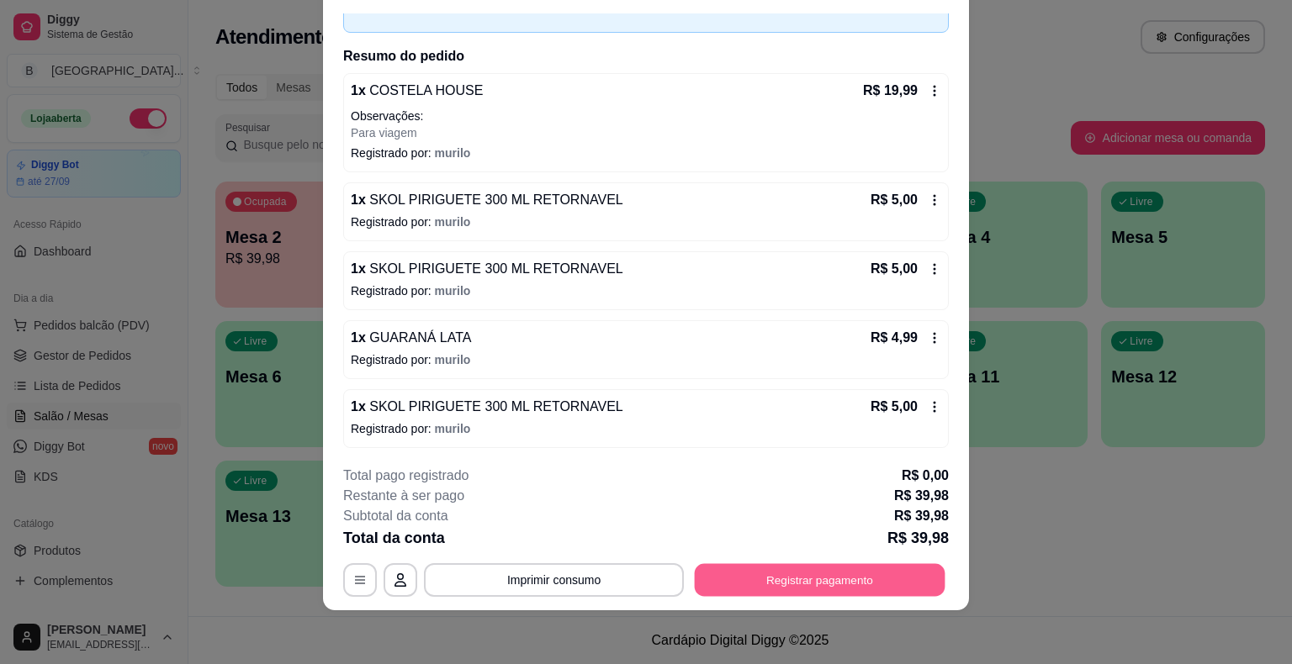
click at [836, 581] on button "Registrar pagamento" at bounding box center [820, 580] width 251 height 33
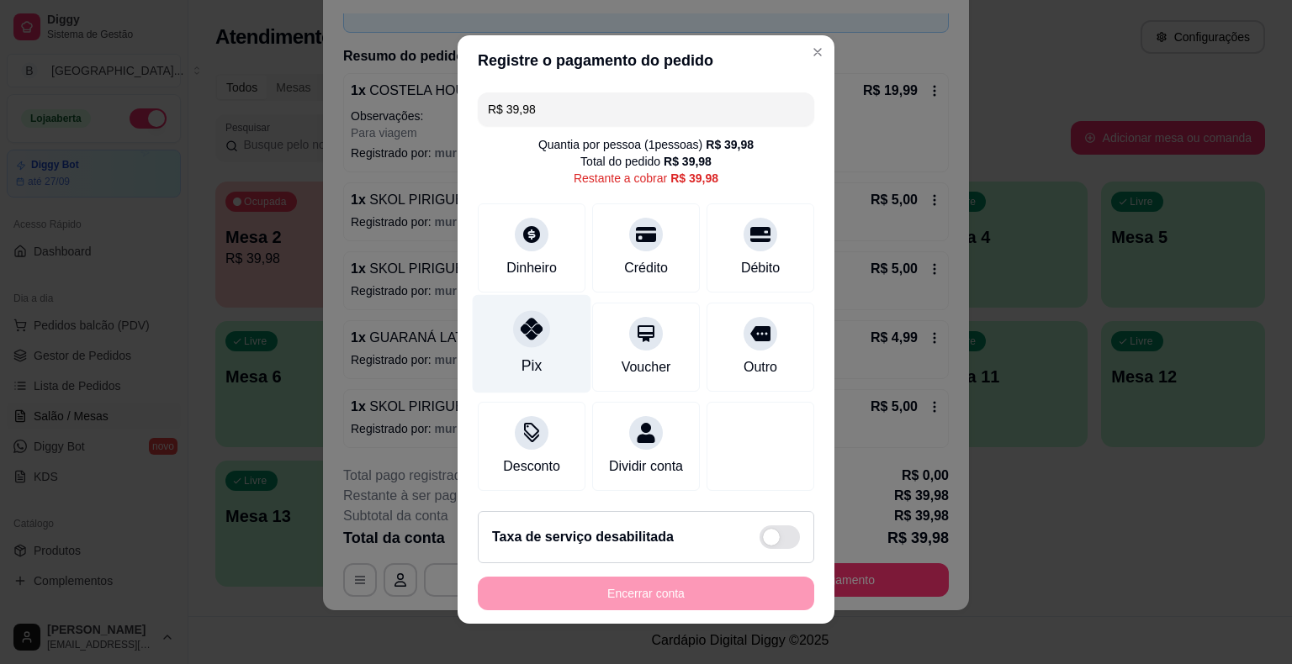
scroll to position [0, 0]
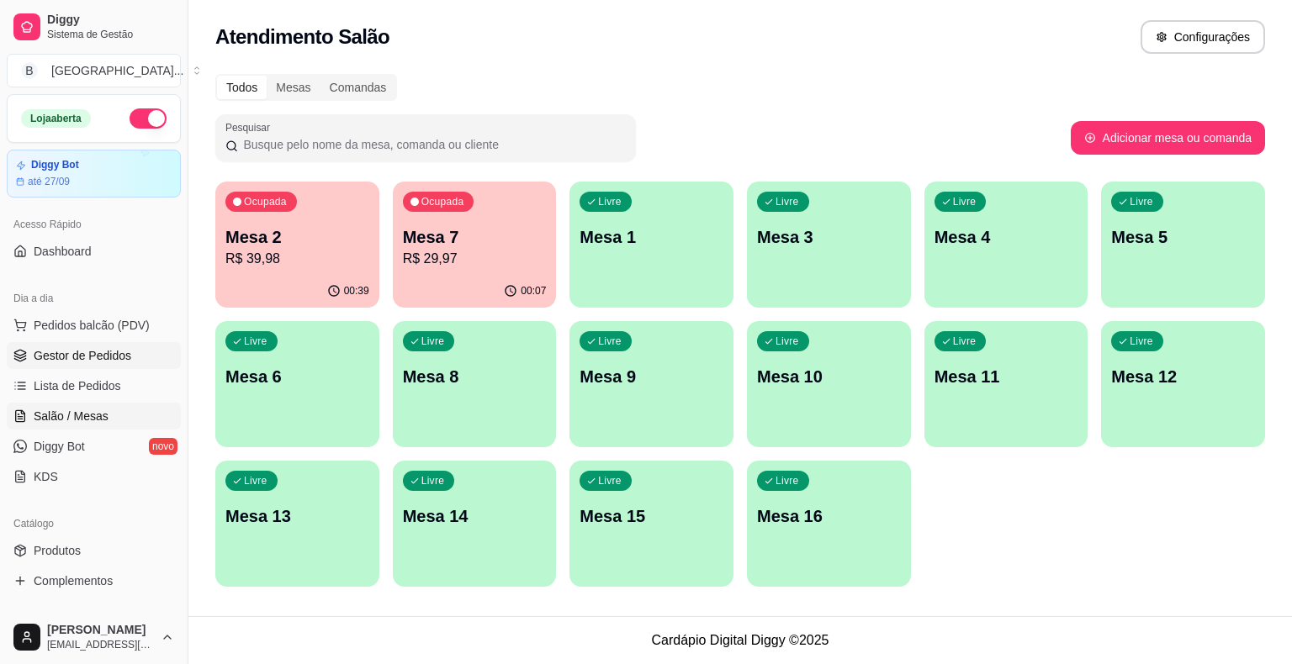
click at [127, 347] on span "Gestor de Pedidos" at bounding box center [83, 355] width 98 height 17
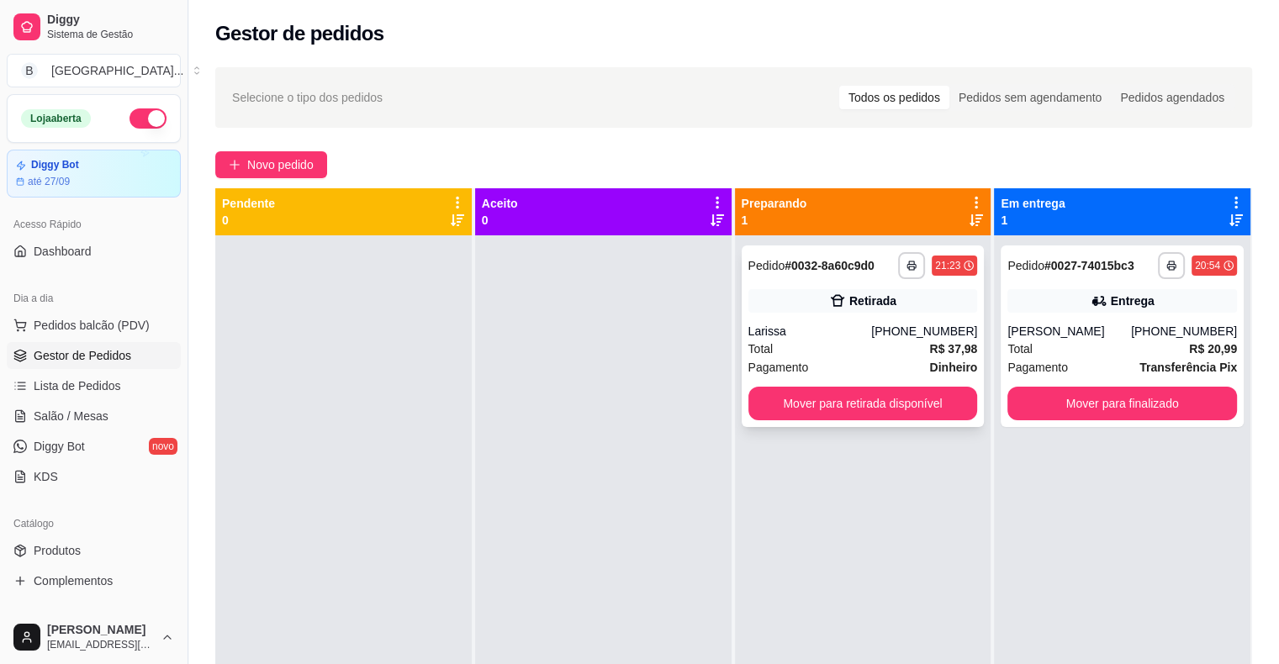
click at [834, 336] on div "Larissa" at bounding box center [810, 331] width 124 height 17
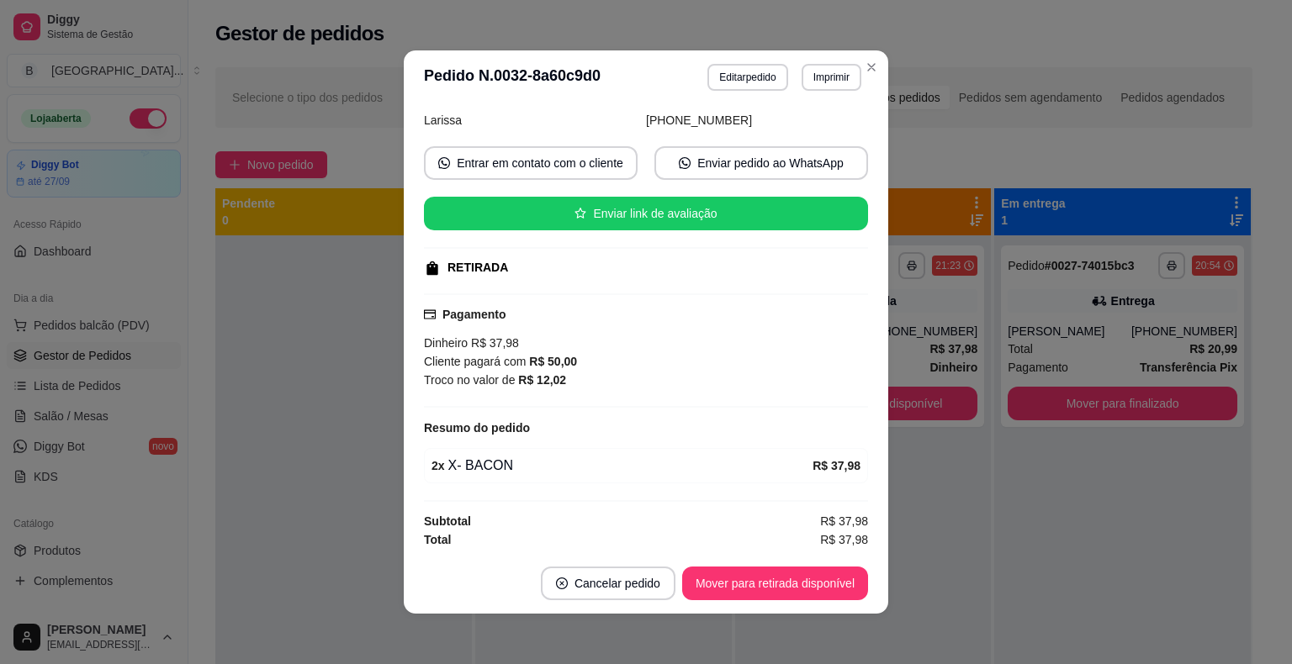
scroll to position [3, 0]
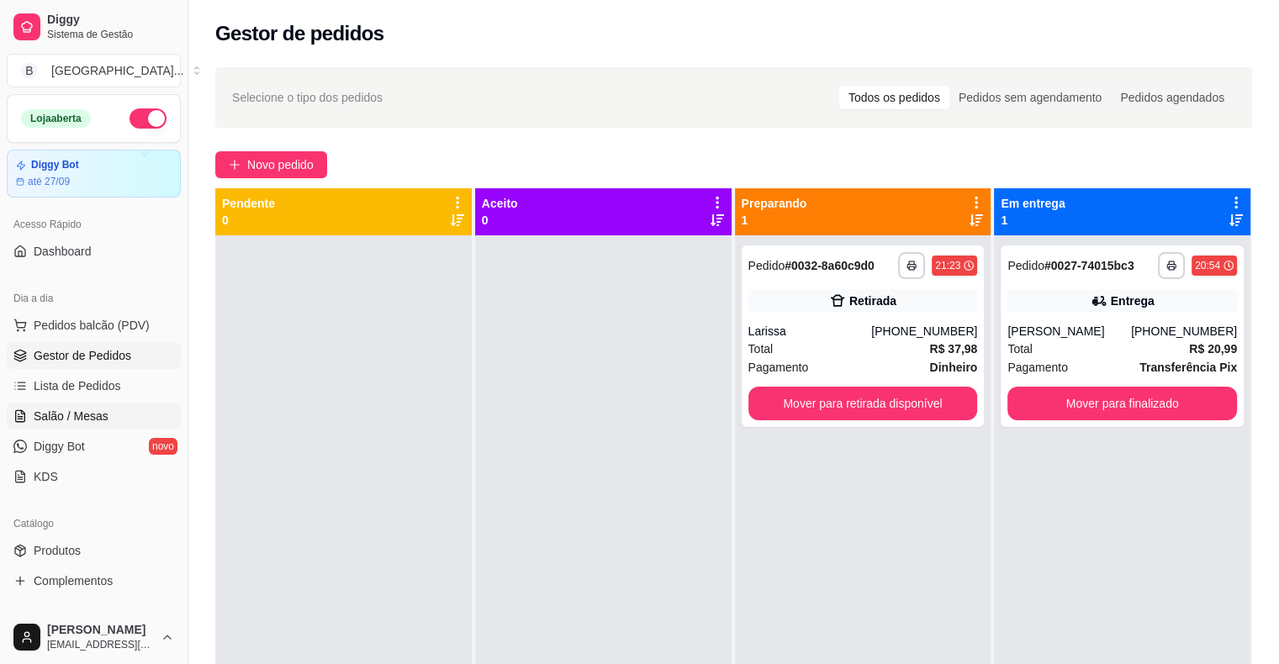
click at [110, 419] on link "Salão / Mesas" at bounding box center [94, 416] width 174 height 27
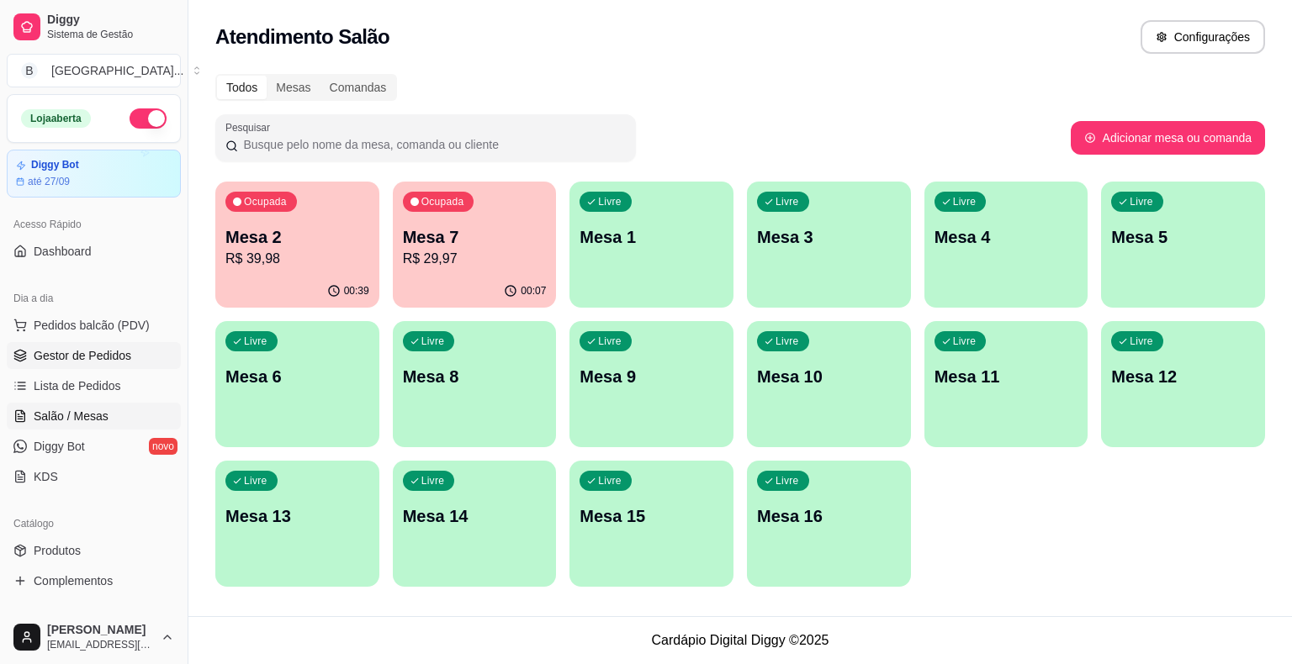
click at [94, 357] on span "Gestor de Pedidos" at bounding box center [83, 355] width 98 height 17
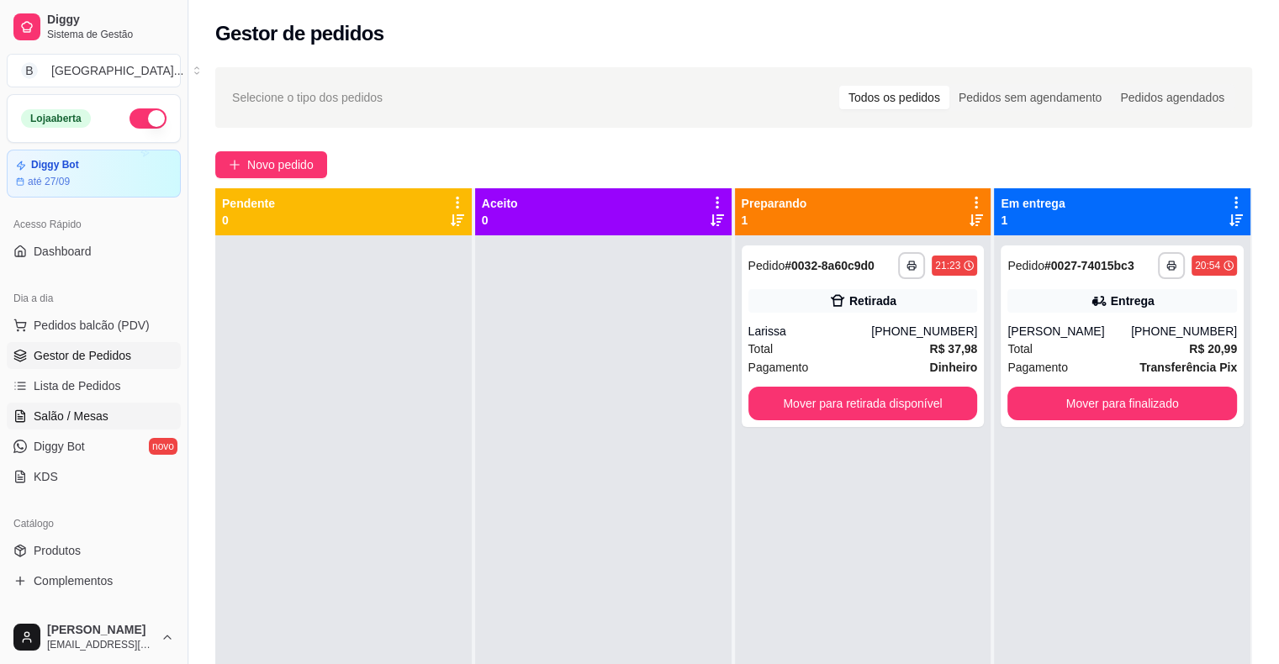
click at [94, 411] on span "Salão / Mesas" at bounding box center [71, 416] width 75 height 17
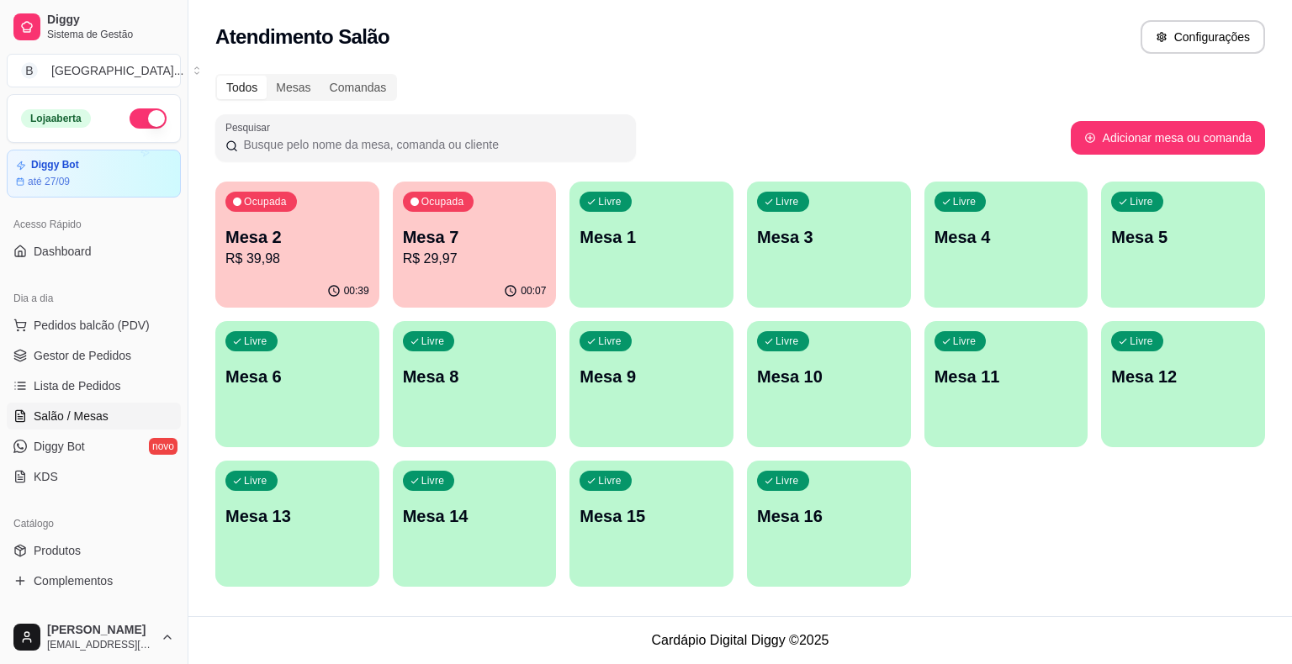
click at [320, 249] on p "R$ 39,98" at bounding box center [297, 259] width 144 height 20
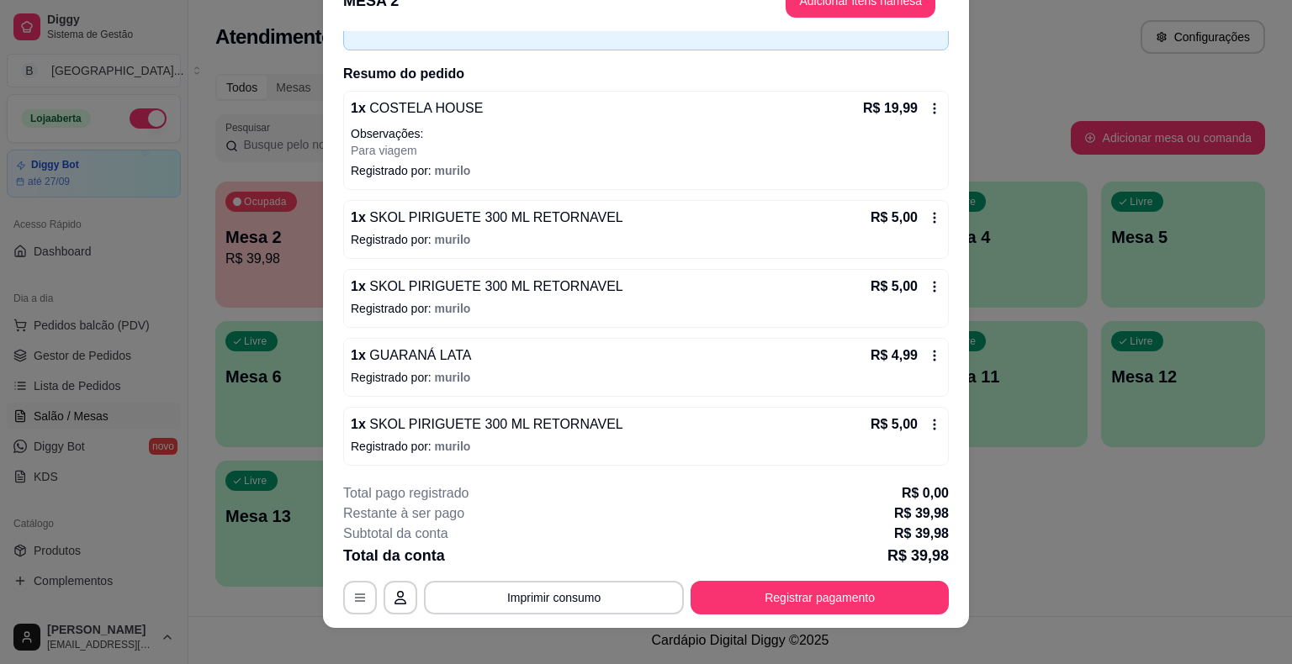
scroll to position [50, 0]
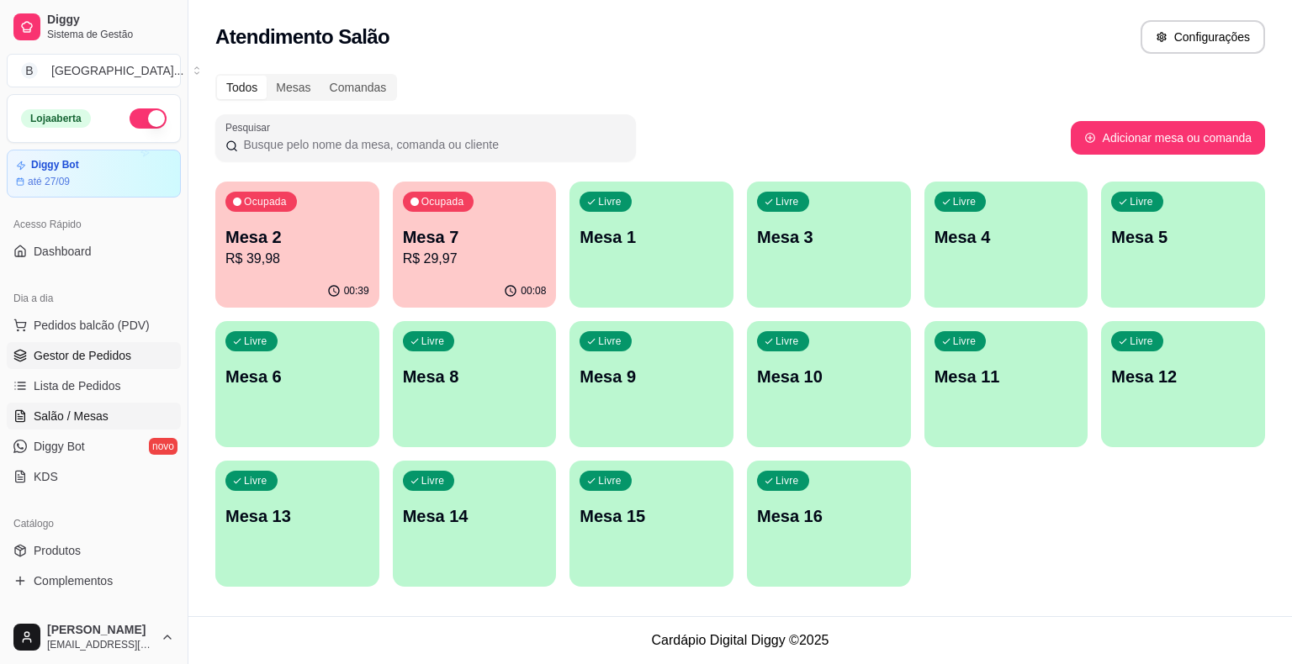
click at [62, 367] on link "Gestor de Pedidos" at bounding box center [94, 355] width 174 height 27
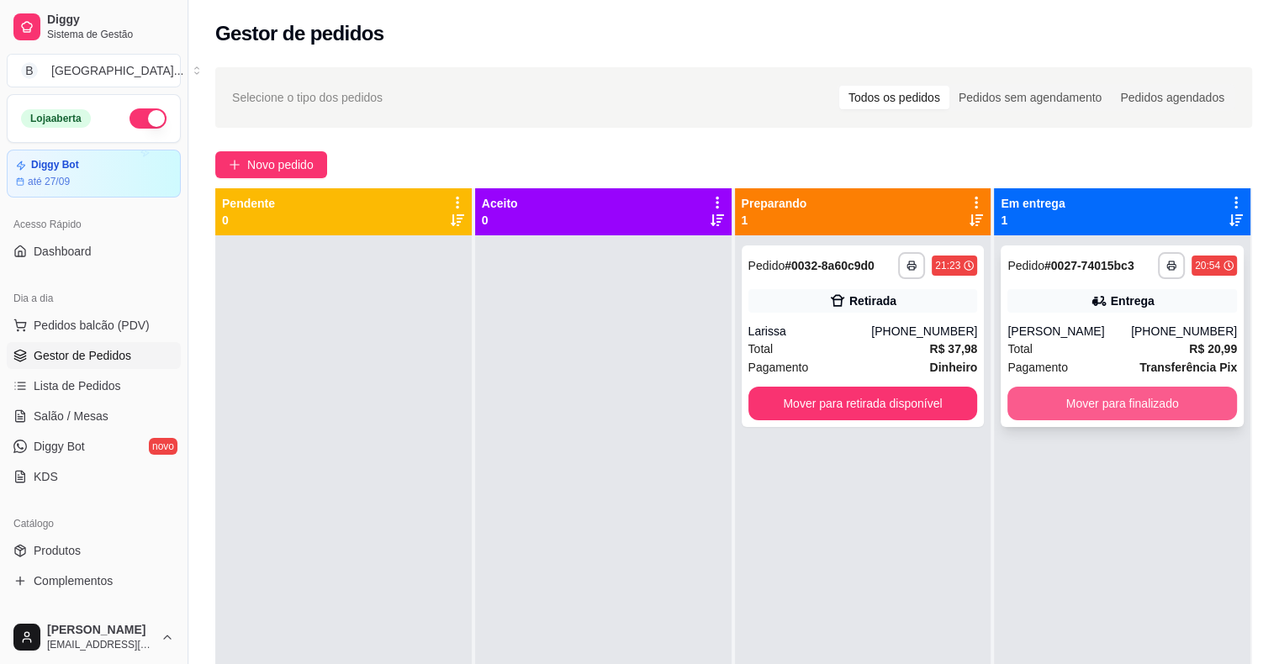
click at [1123, 408] on button "Mover para finalizado" at bounding box center [1122, 404] width 230 height 34
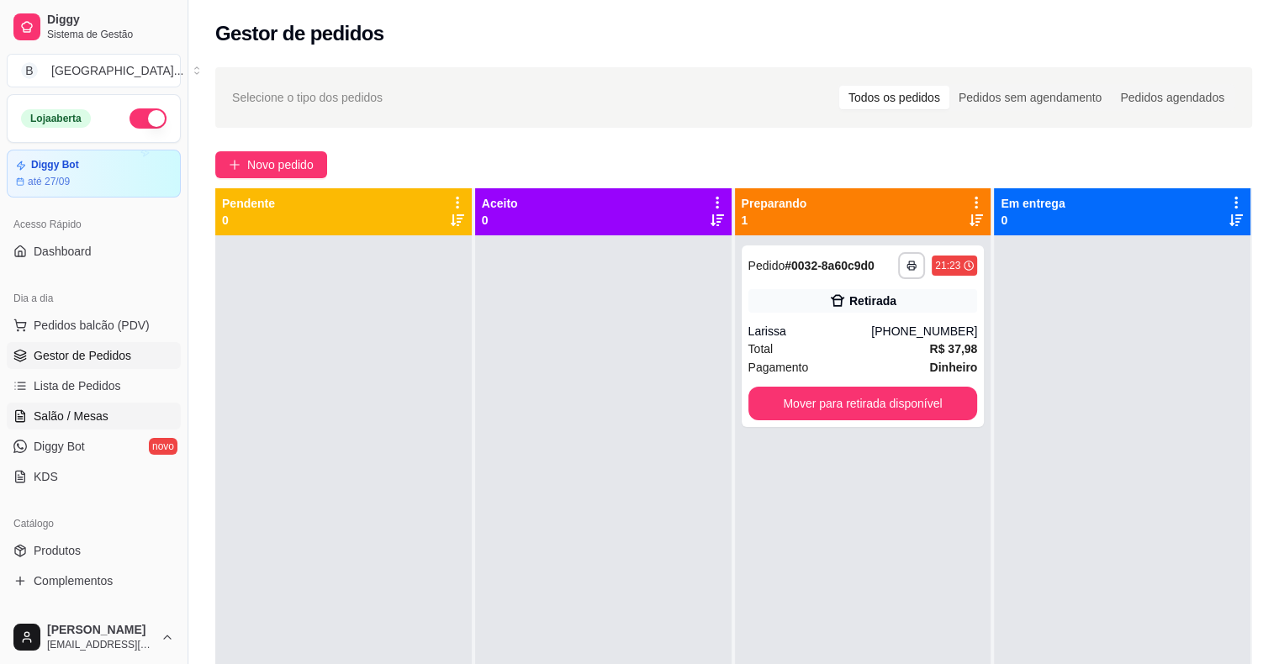
click at [51, 410] on span "Salão / Mesas" at bounding box center [71, 416] width 75 height 17
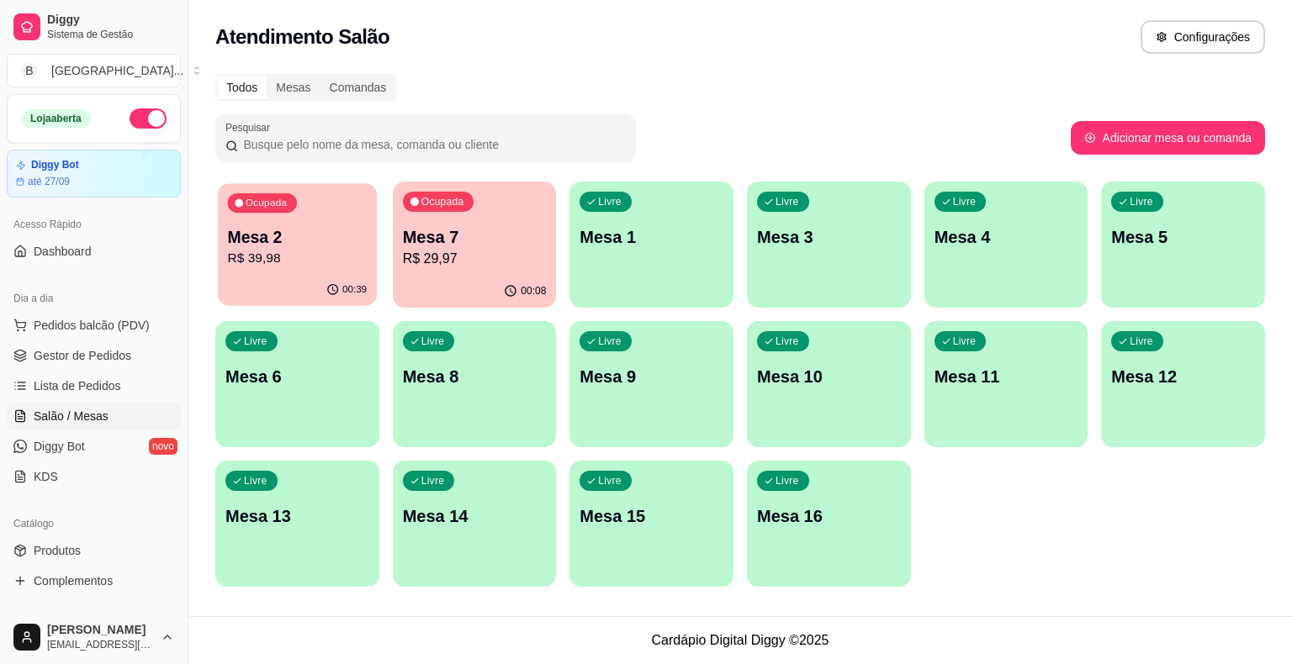
click at [257, 240] on p "Mesa 2" at bounding box center [298, 237] width 140 height 23
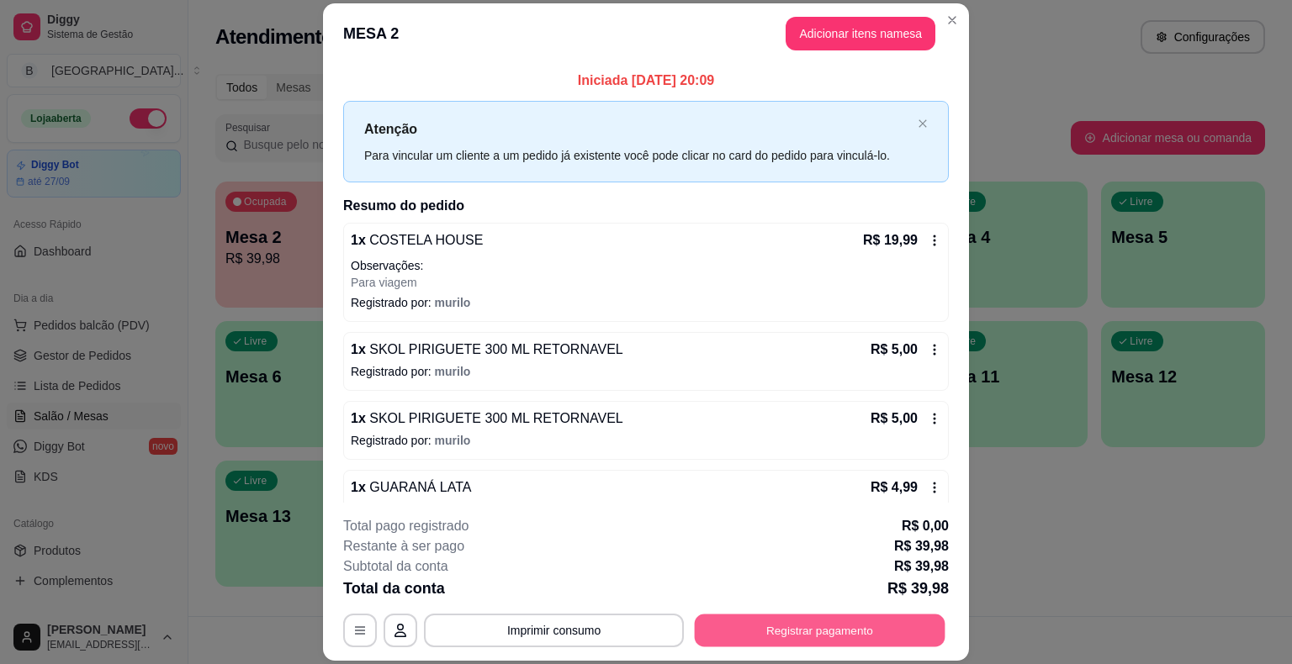
click at [789, 621] on button "Registrar pagamento" at bounding box center [820, 631] width 251 height 33
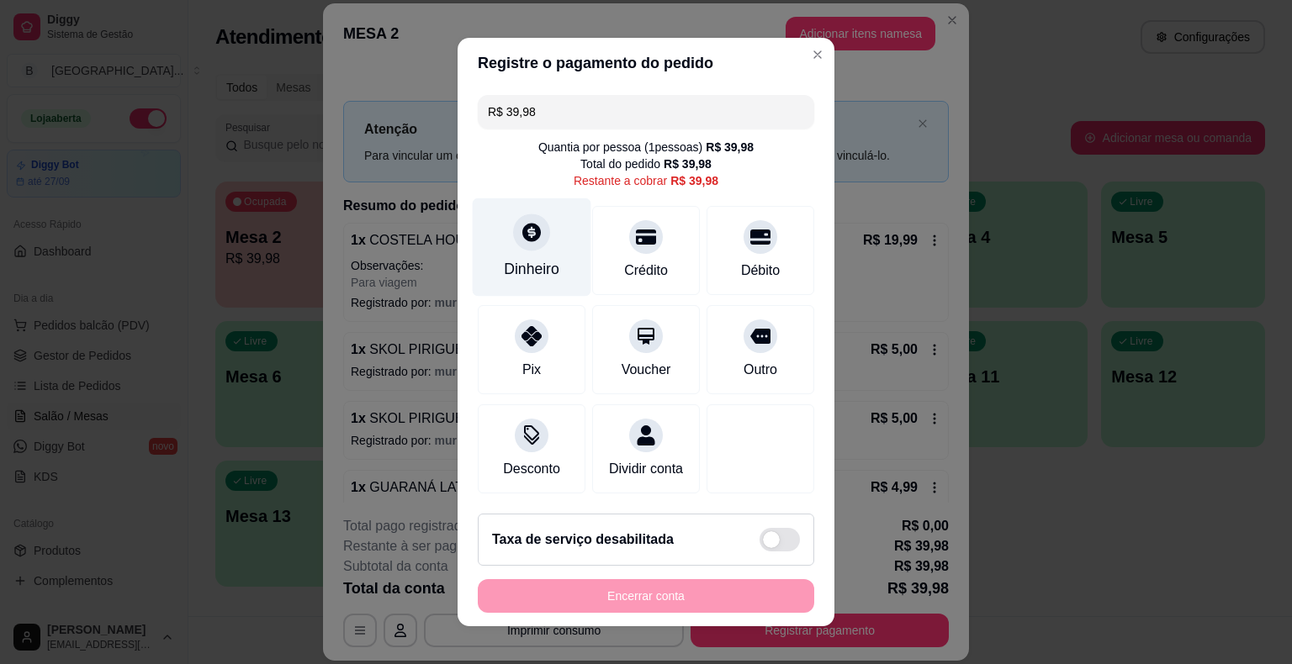
click at [525, 273] on div "Dinheiro" at bounding box center [531, 269] width 55 height 22
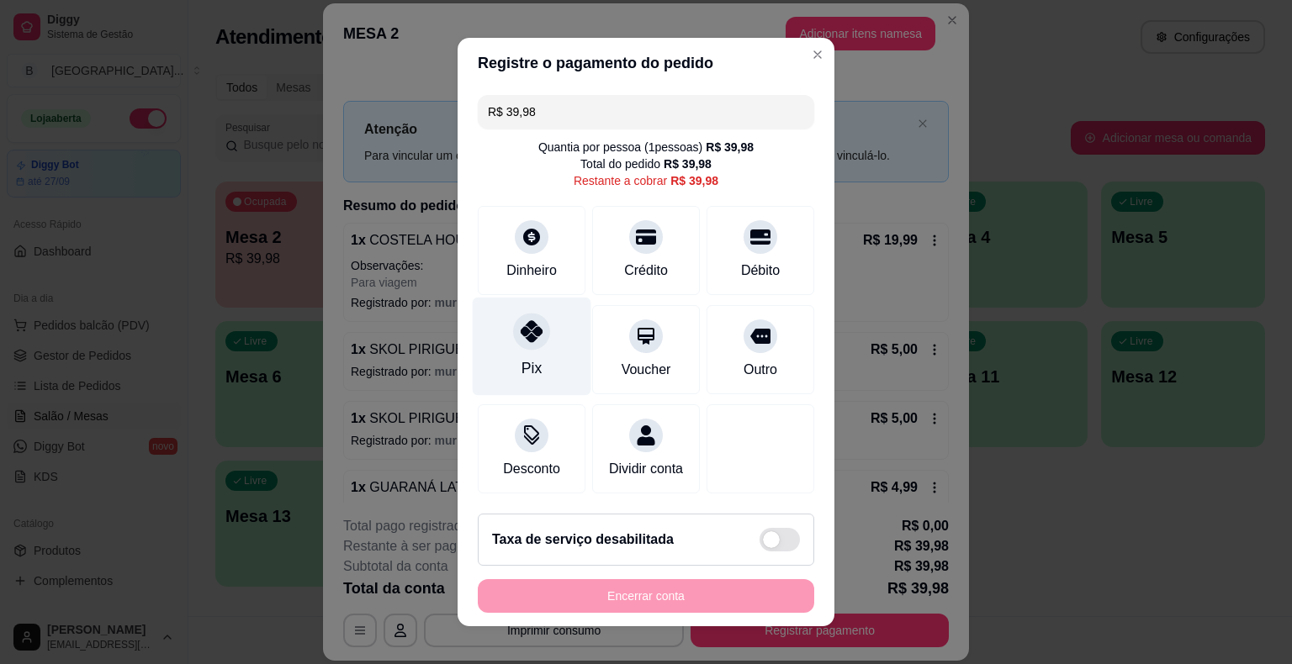
click at [513, 337] on div at bounding box center [531, 331] width 37 height 37
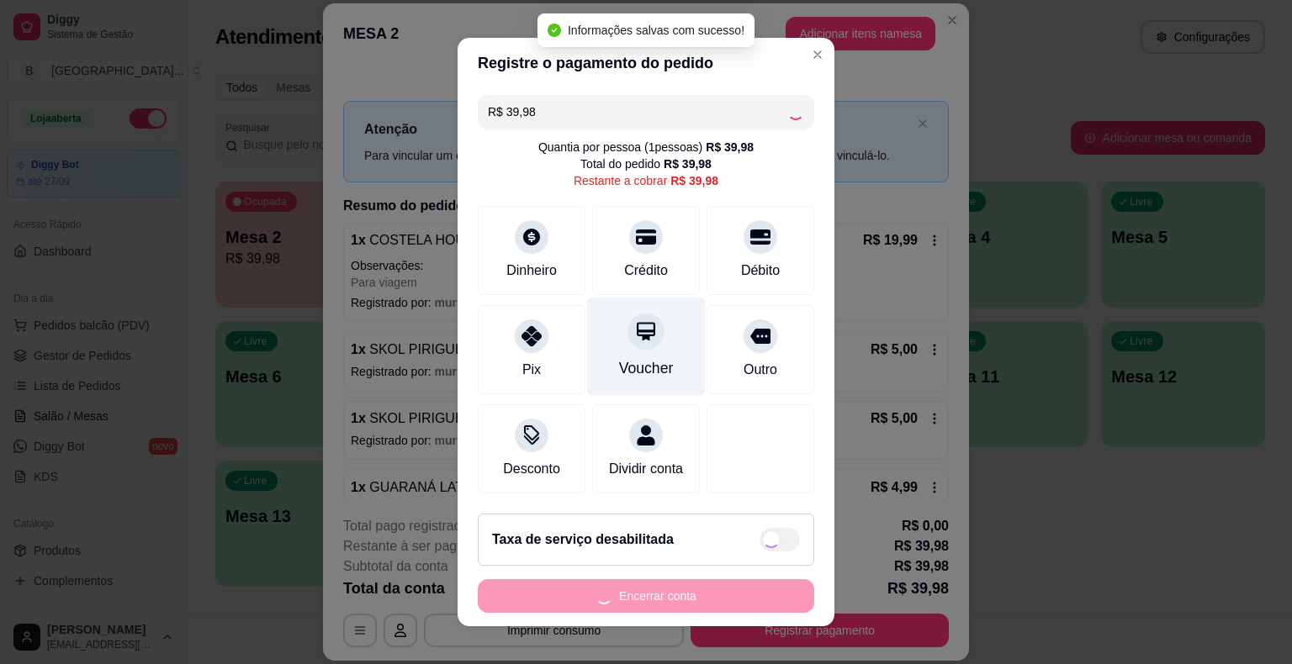
type input "R$ 0,00"
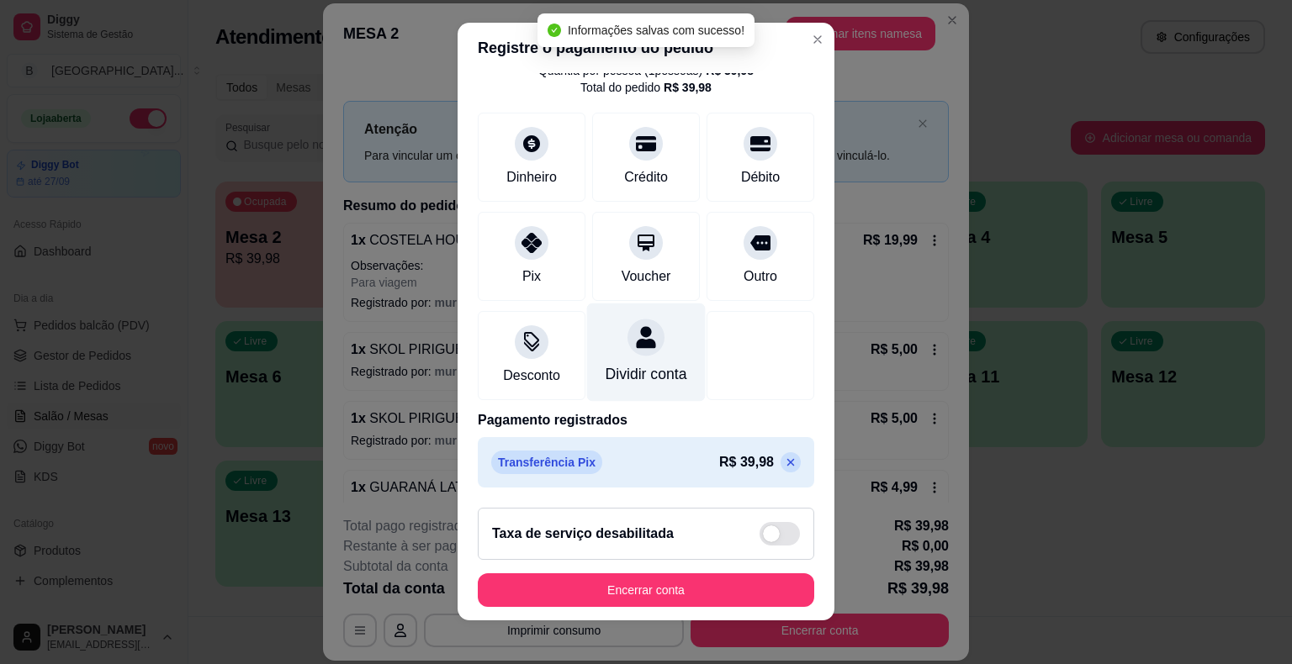
scroll to position [20, 0]
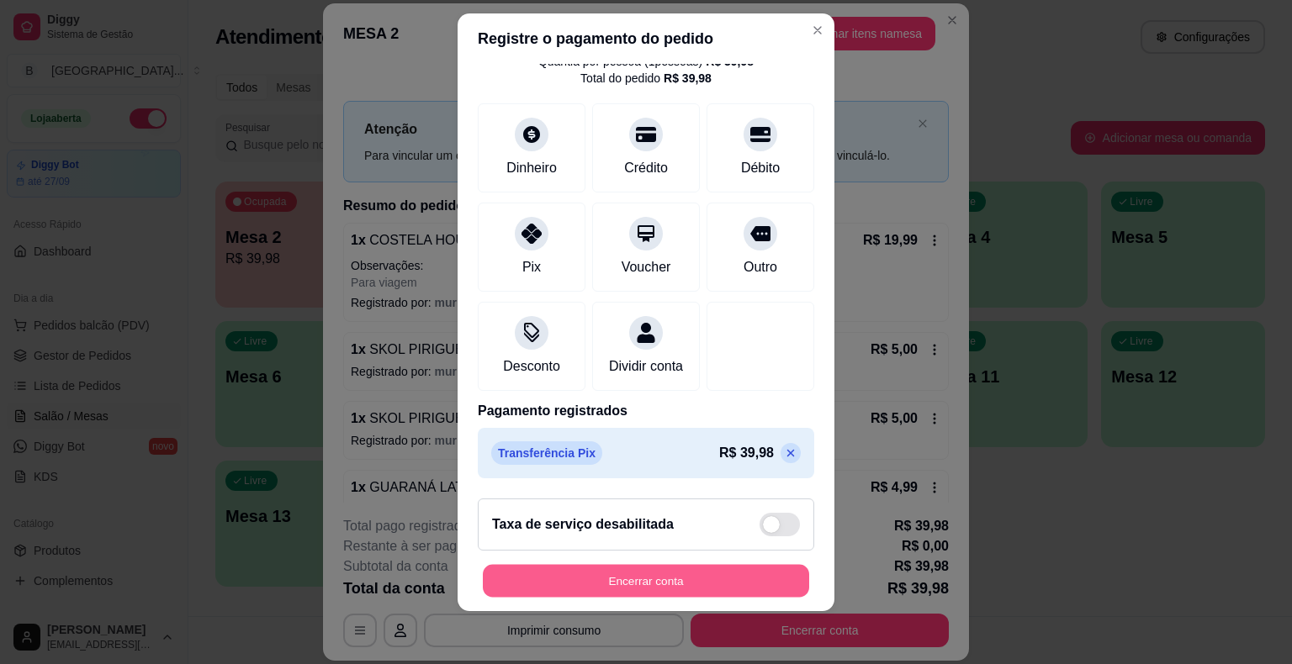
click at [696, 567] on button "Encerrar conta" at bounding box center [646, 580] width 326 height 33
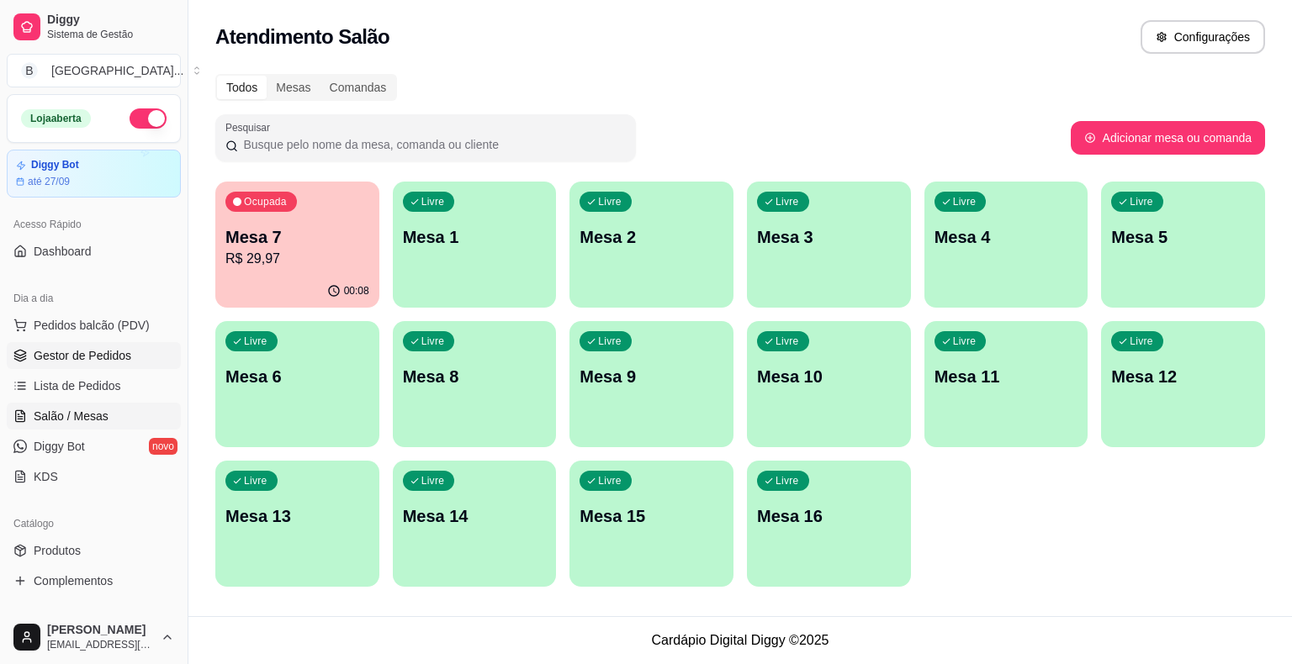
click at [118, 359] on span "Gestor de Pedidos" at bounding box center [83, 355] width 98 height 17
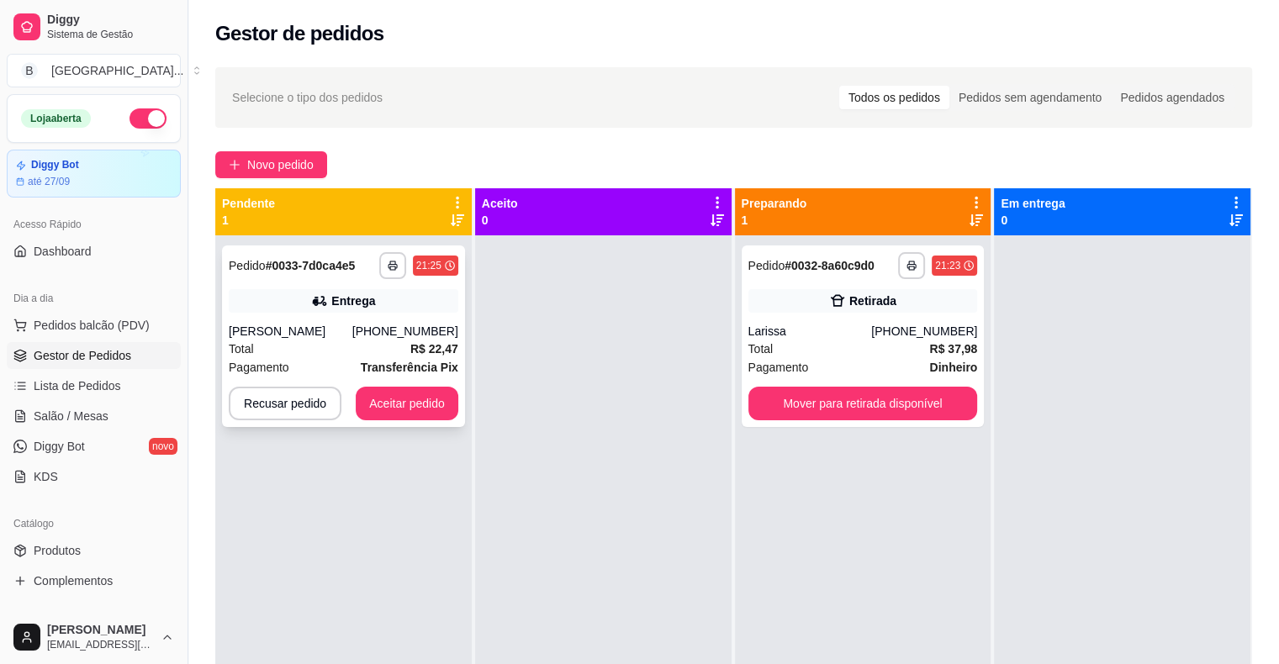
click at [352, 333] on div "[PERSON_NAME]" at bounding box center [291, 331] width 124 height 17
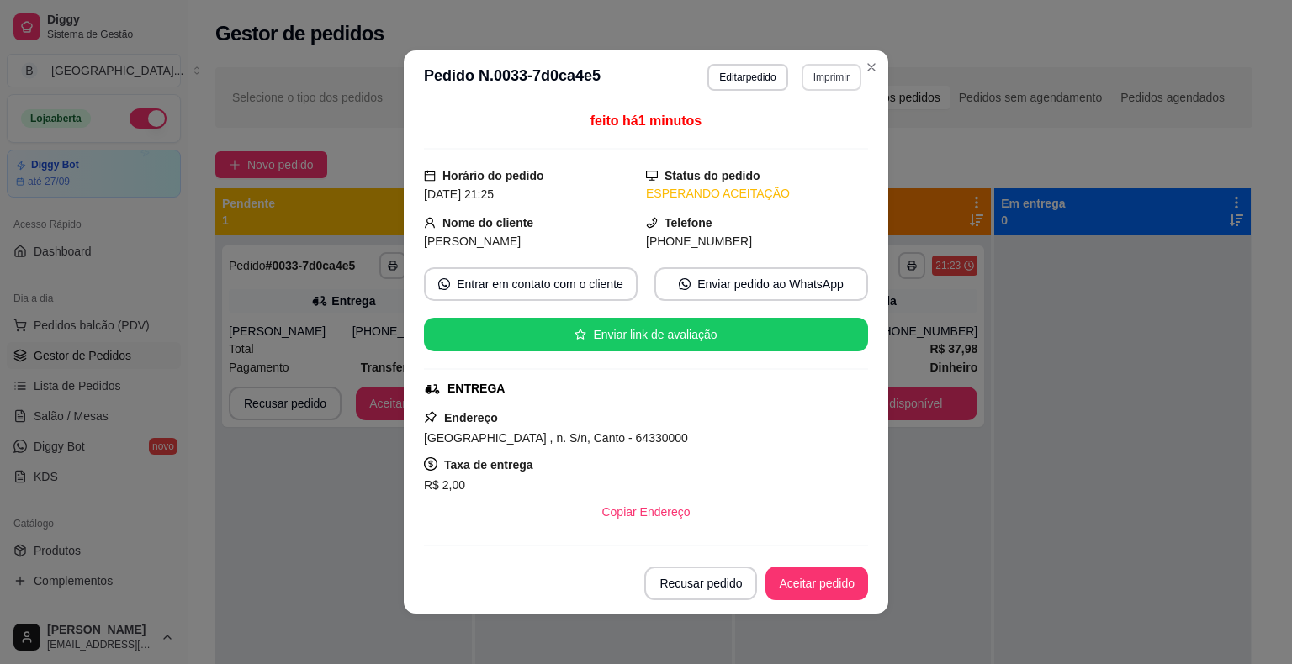
click at [823, 70] on button "Imprimir" at bounding box center [831, 77] width 60 height 27
click at [776, 115] on h4 "Escolha a impressora" at bounding box center [795, 107] width 122 height 17
click at [784, 129] on button "IMPRESSORA" at bounding box center [795, 136] width 118 height 26
click at [806, 583] on button "Aceitar pedido" at bounding box center [816, 584] width 99 height 33
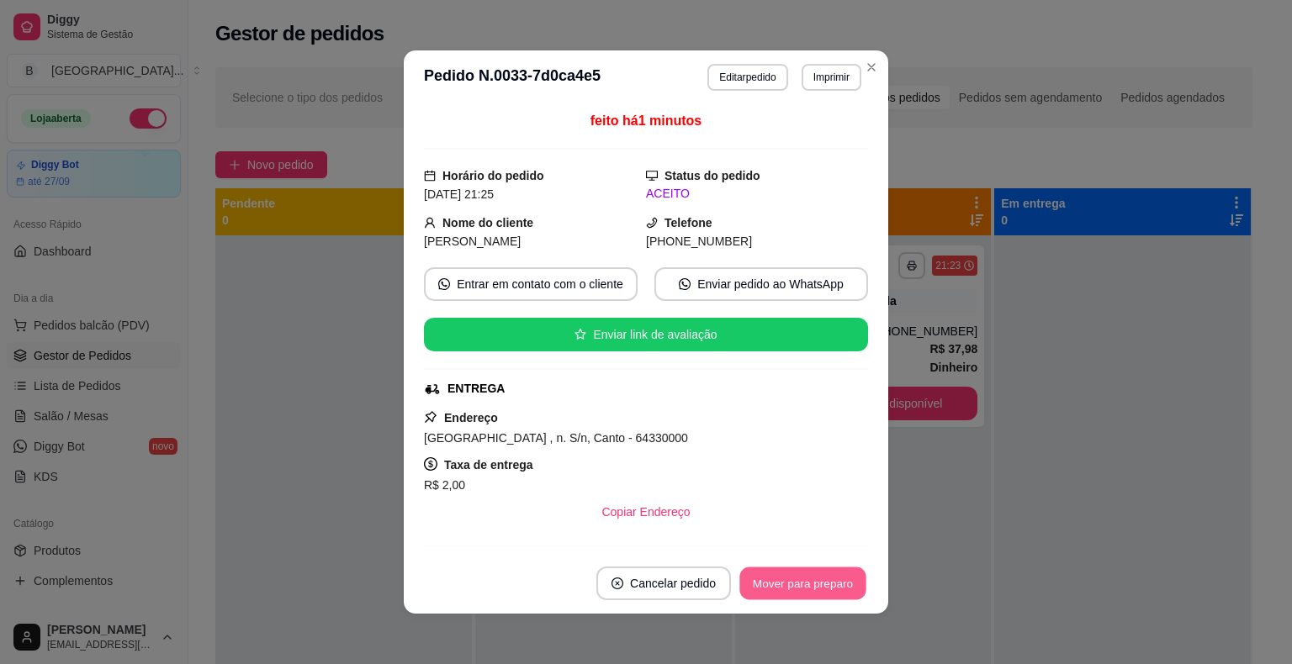
click at [807, 583] on button "Mover para preparo" at bounding box center [802, 584] width 126 height 33
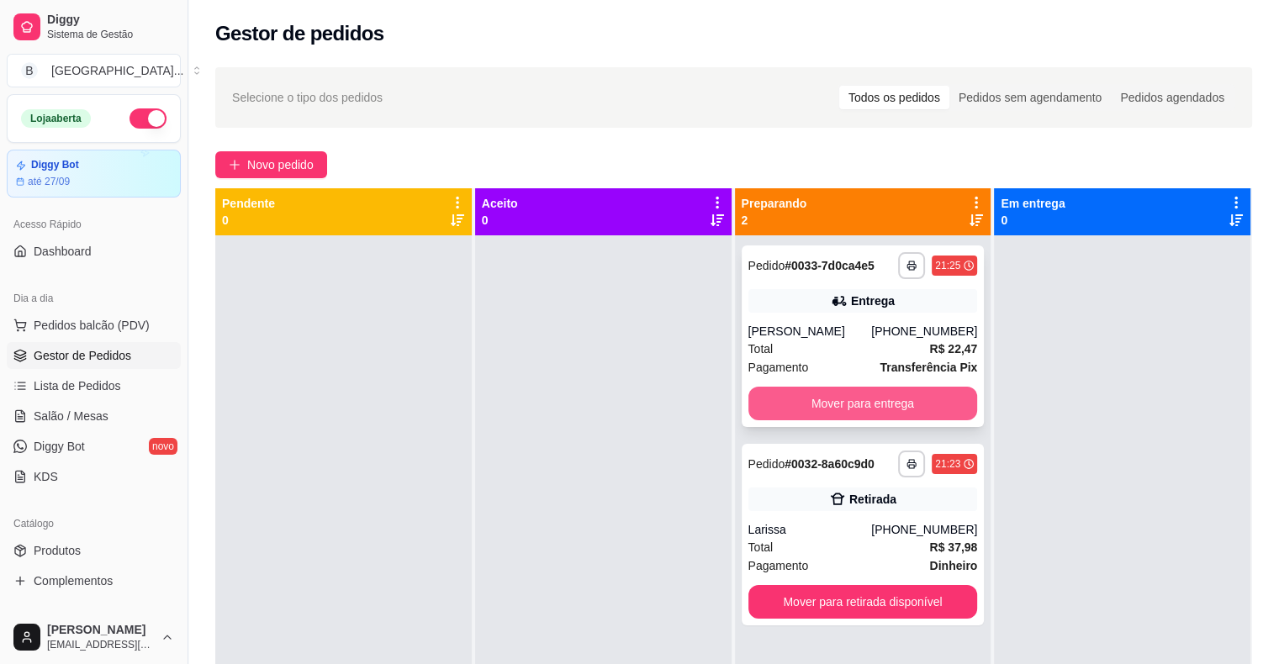
click at [854, 409] on button "Mover para entrega" at bounding box center [863, 404] width 230 height 34
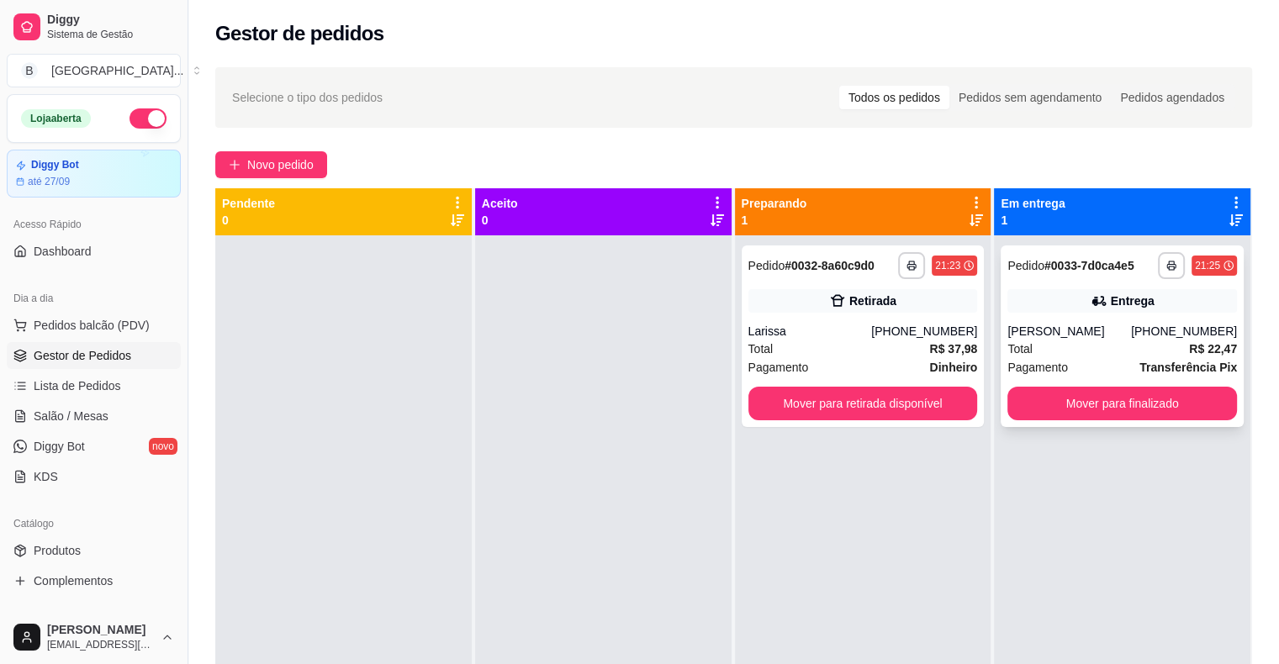
click at [1016, 356] on span "Total" at bounding box center [1019, 349] width 25 height 18
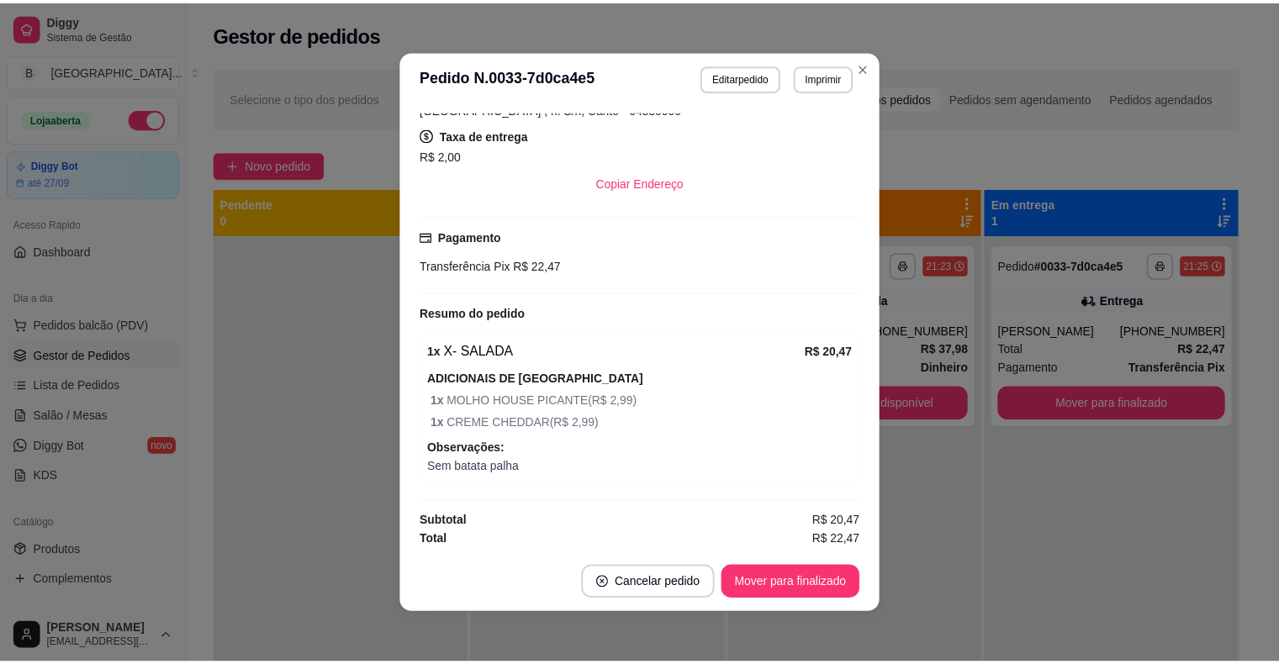
scroll to position [3, 0]
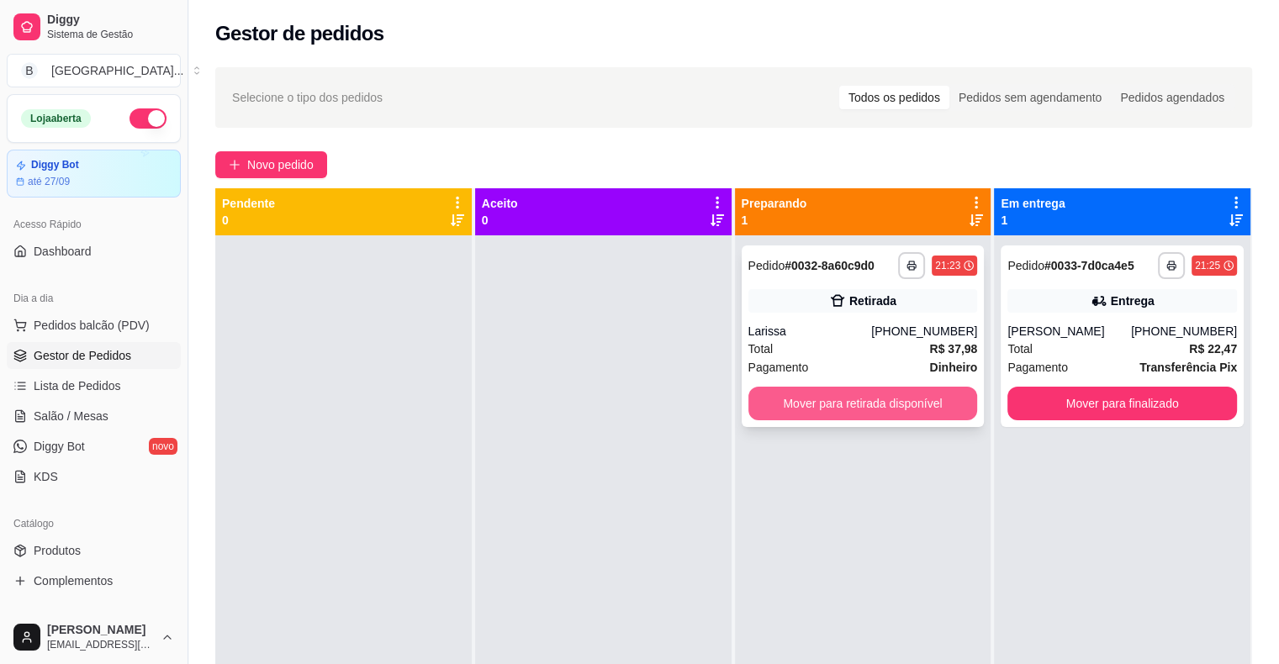
click at [895, 416] on button "Mover para retirada disponível" at bounding box center [863, 404] width 230 height 34
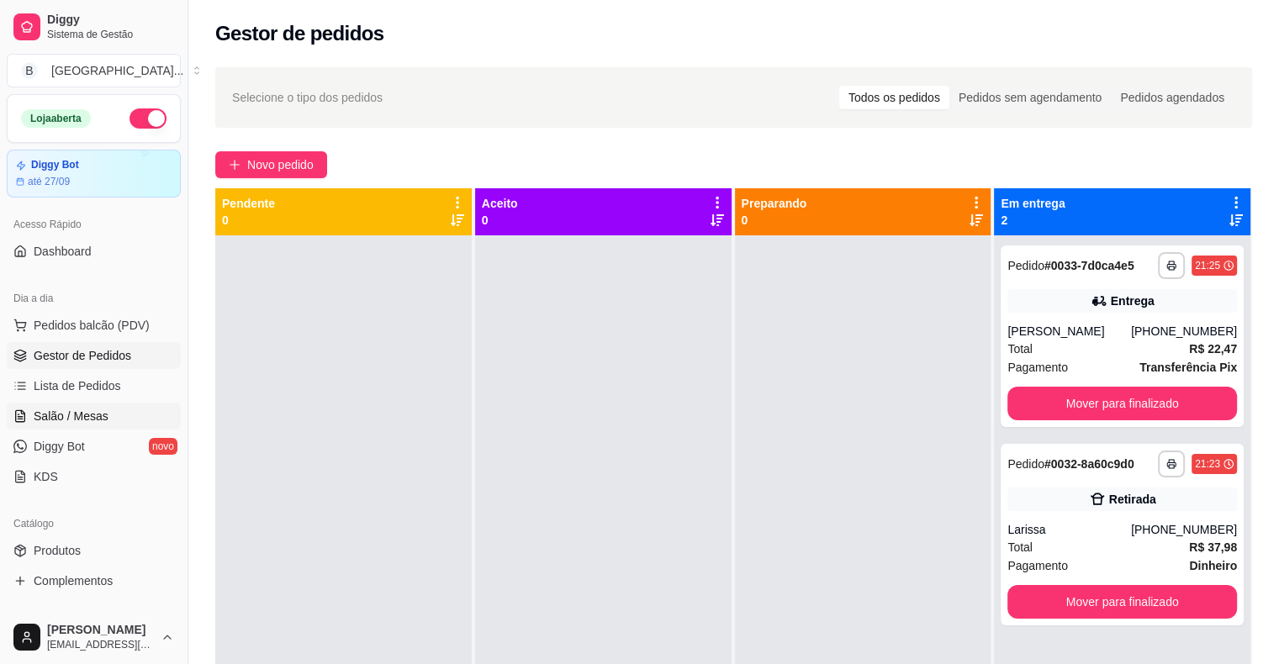
click at [82, 410] on span "Salão / Mesas" at bounding box center [71, 416] width 75 height 17
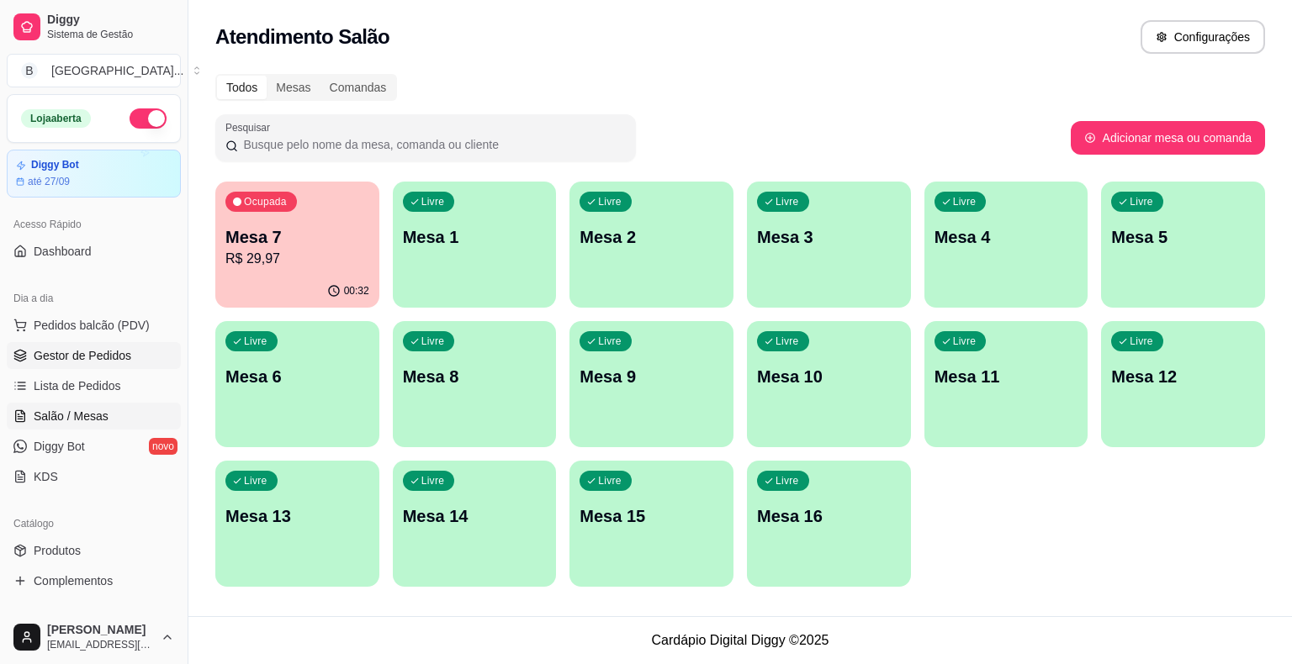
click at [100, 356] on span "Gestor de Pedidos" at bounding box center [83, 355] width 98 height 17
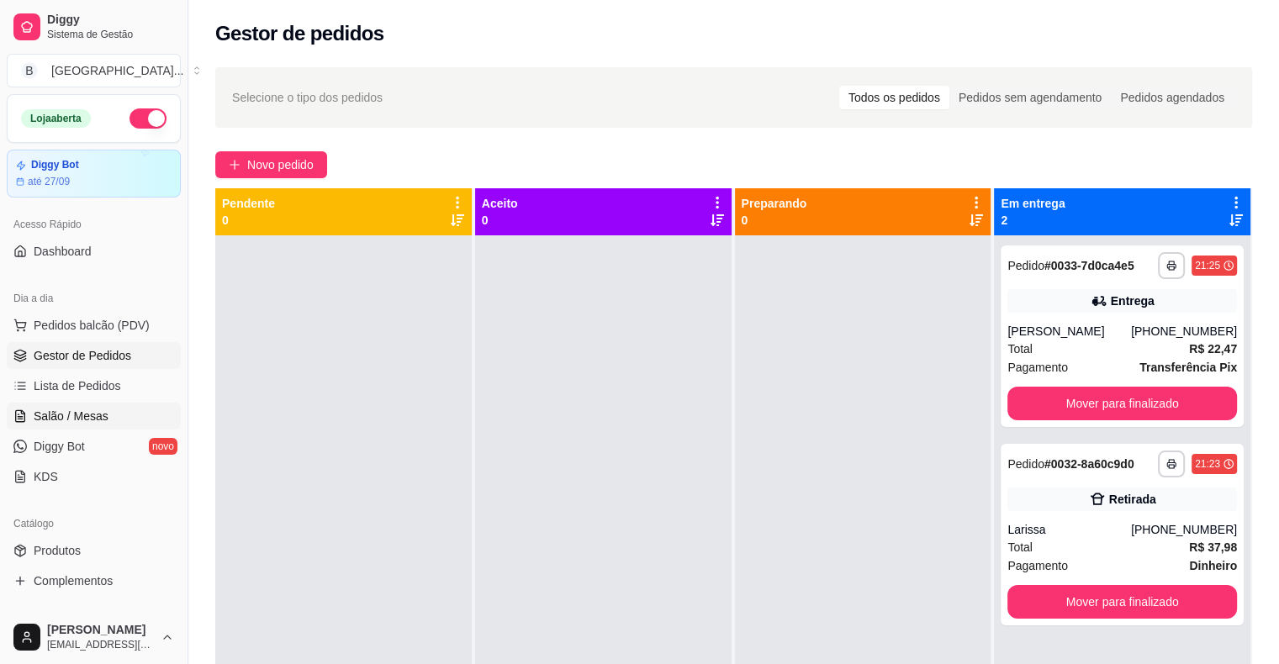
click at [57, 426] on link "Salão / Mesas" at bounding box center [94, 416] width 174 height 27
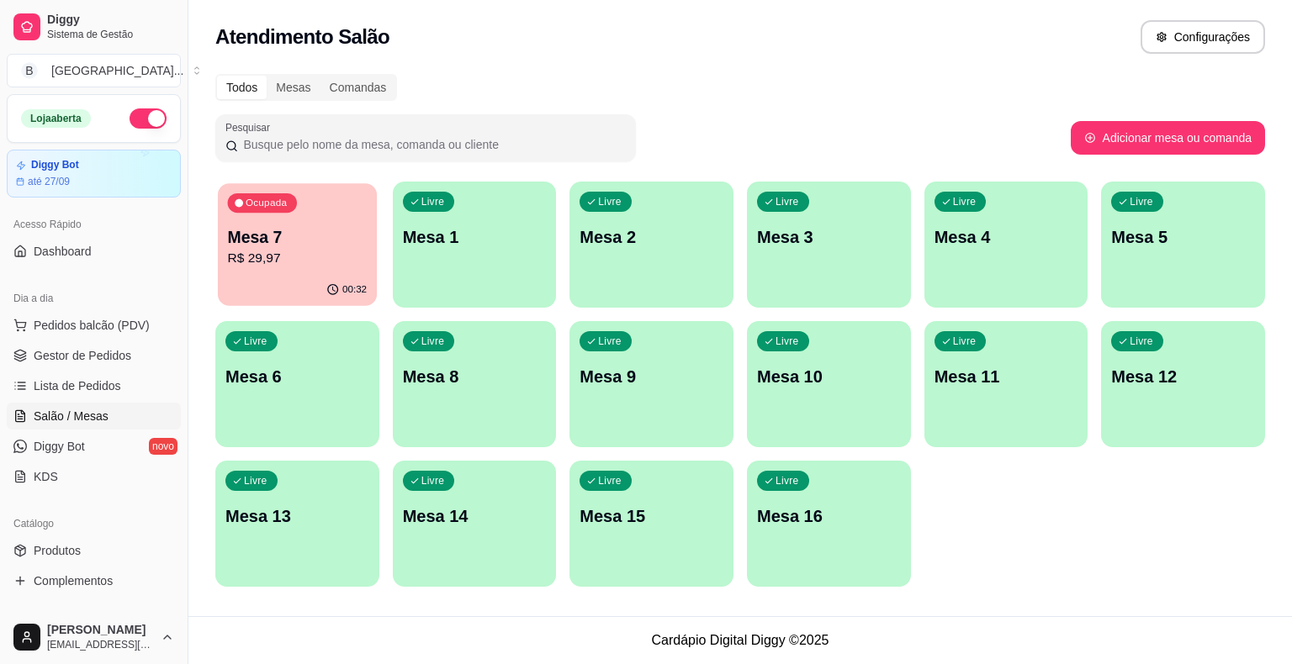
click at [246, 259] on p "R$ 29,97" at bounding box center [298, 258] width 140 height 19
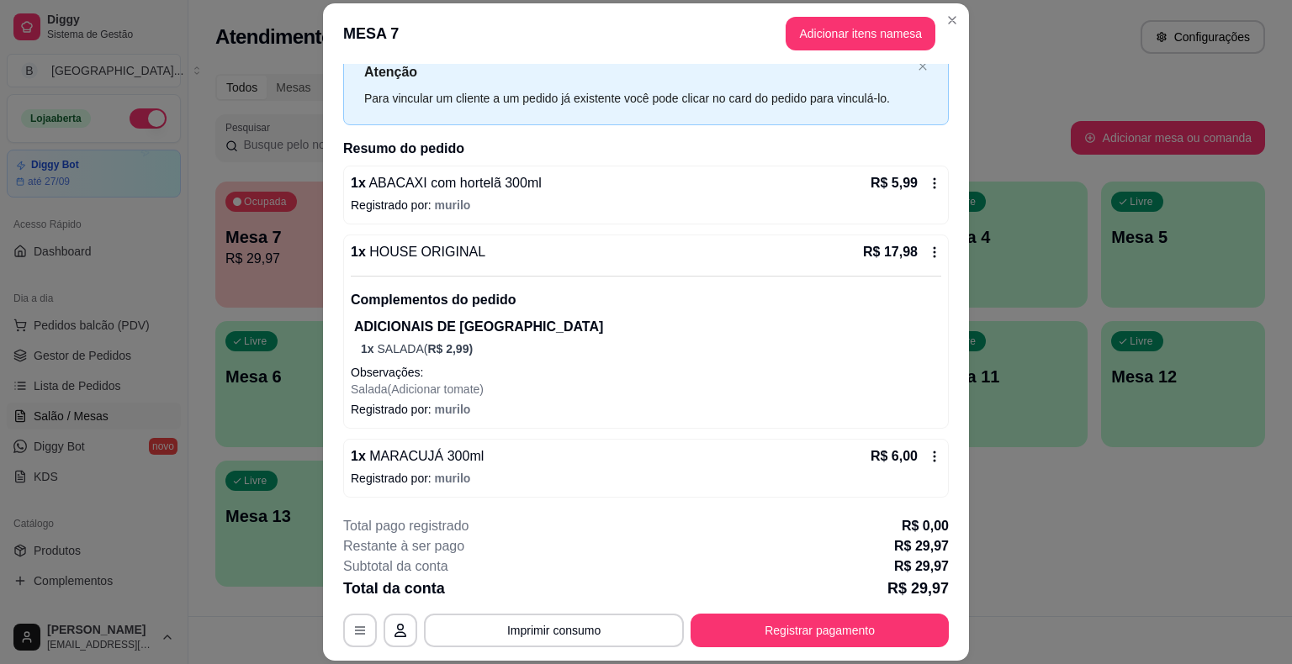
scroll to position [50, 0]
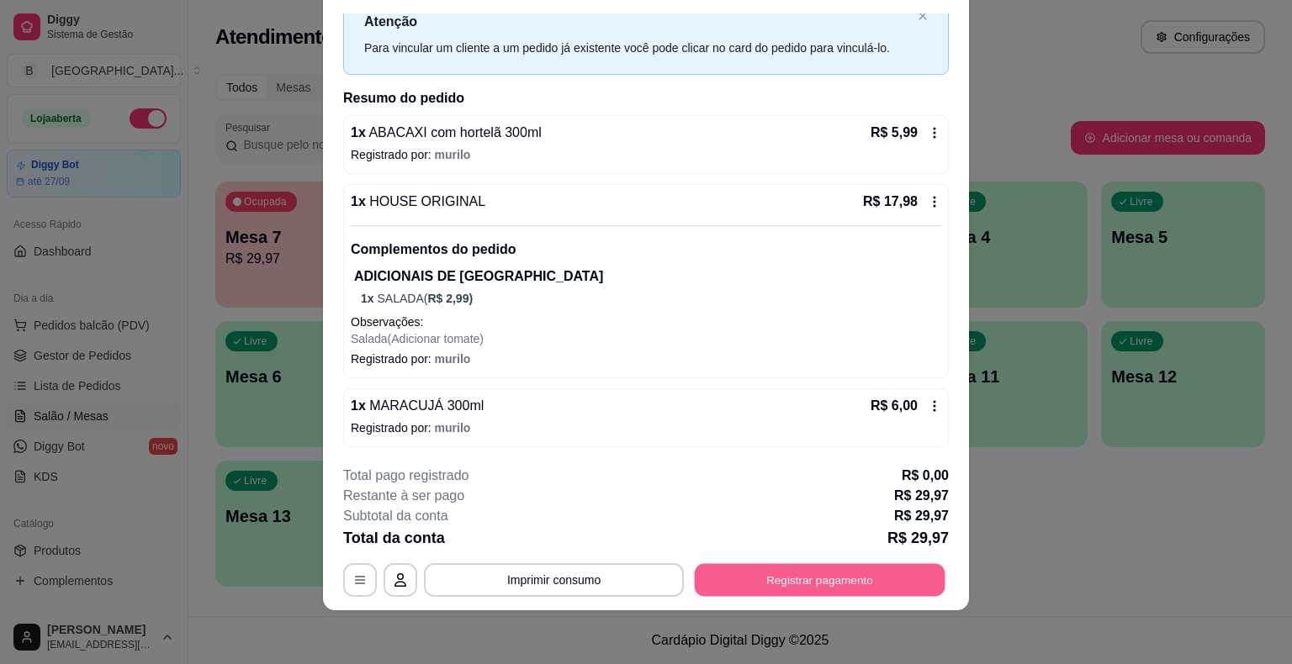
click at [795, 568] on button "Registrar pagamento" at bounding box center [820, 580] width 251 height 33
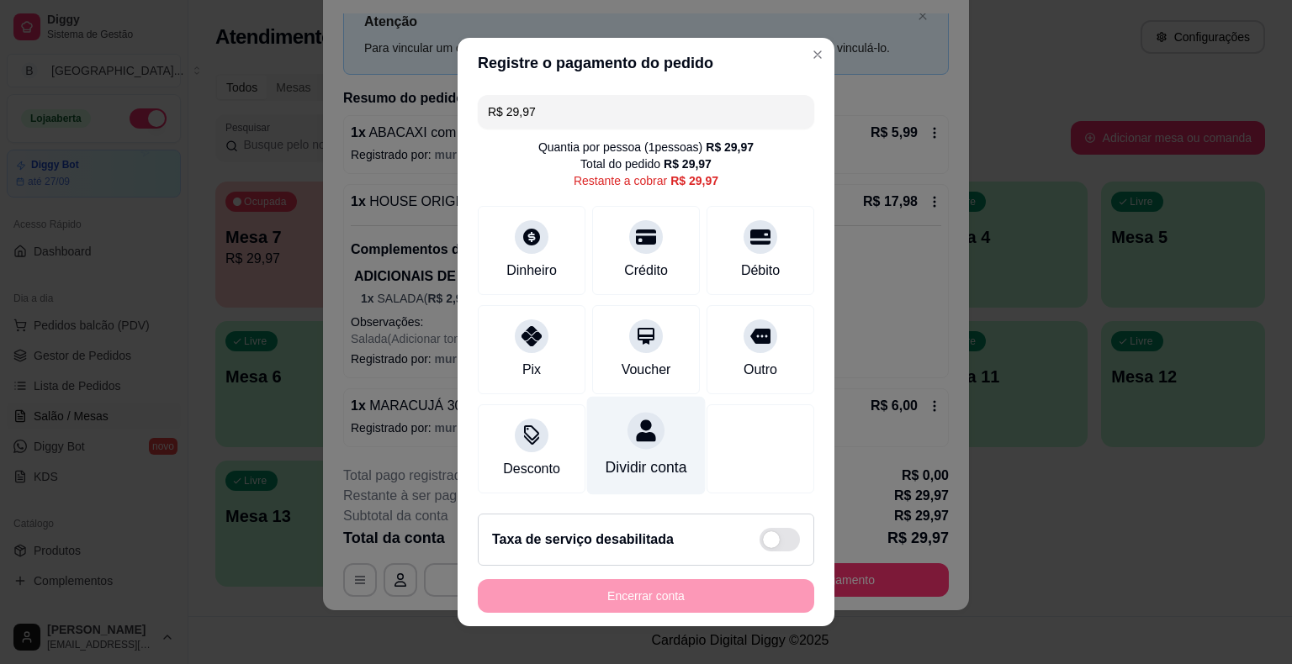
scroll to position [15, 0]
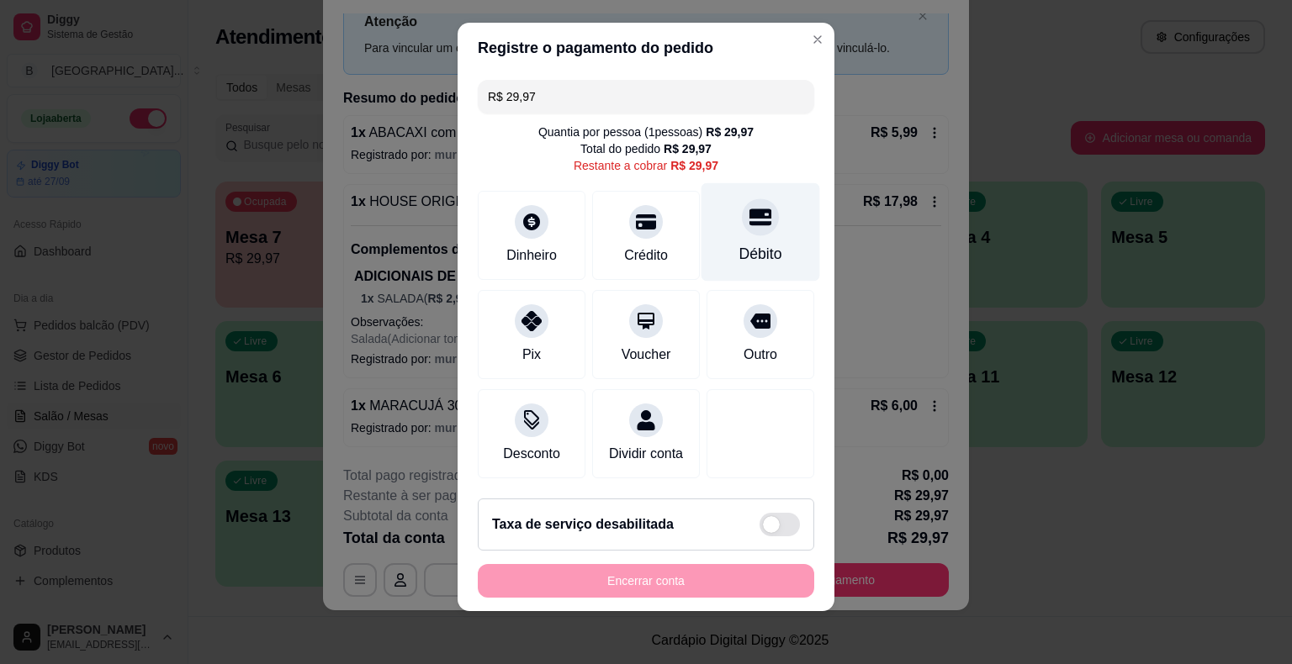
click at [759, 251] on div "Débito" at bounding box center [760, 254] width 43 height 22
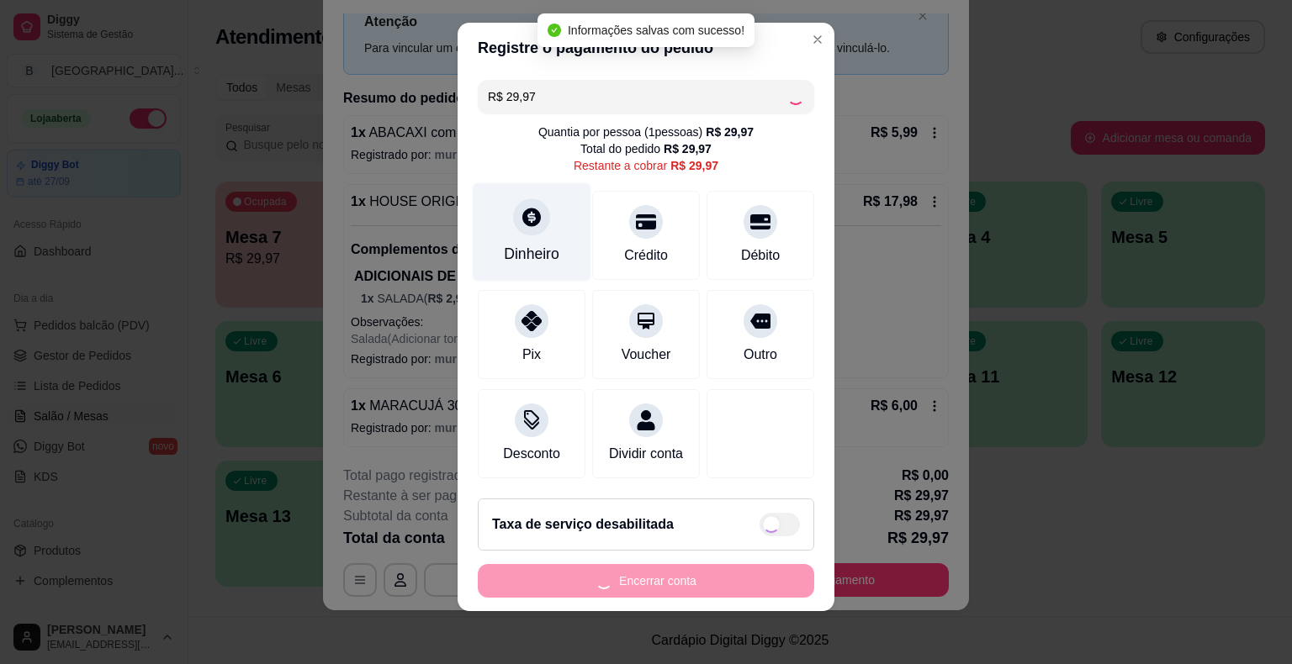
type input "R$ 0,00"
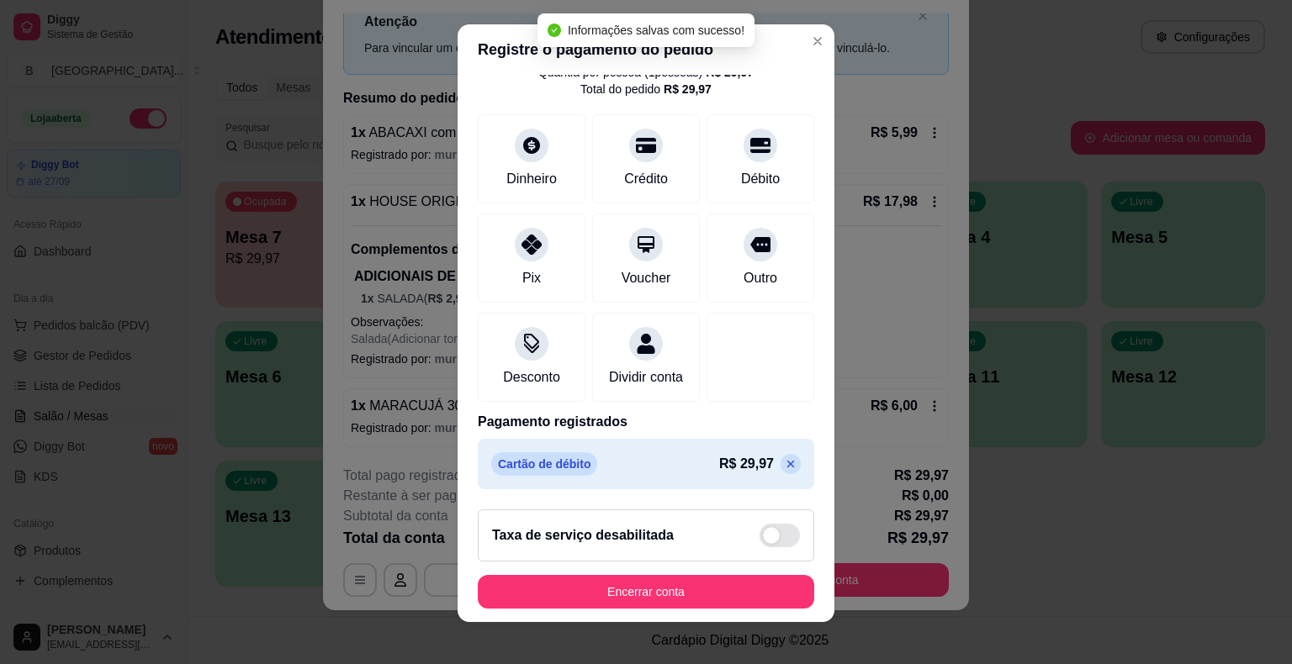
scroll to position [20, 0]
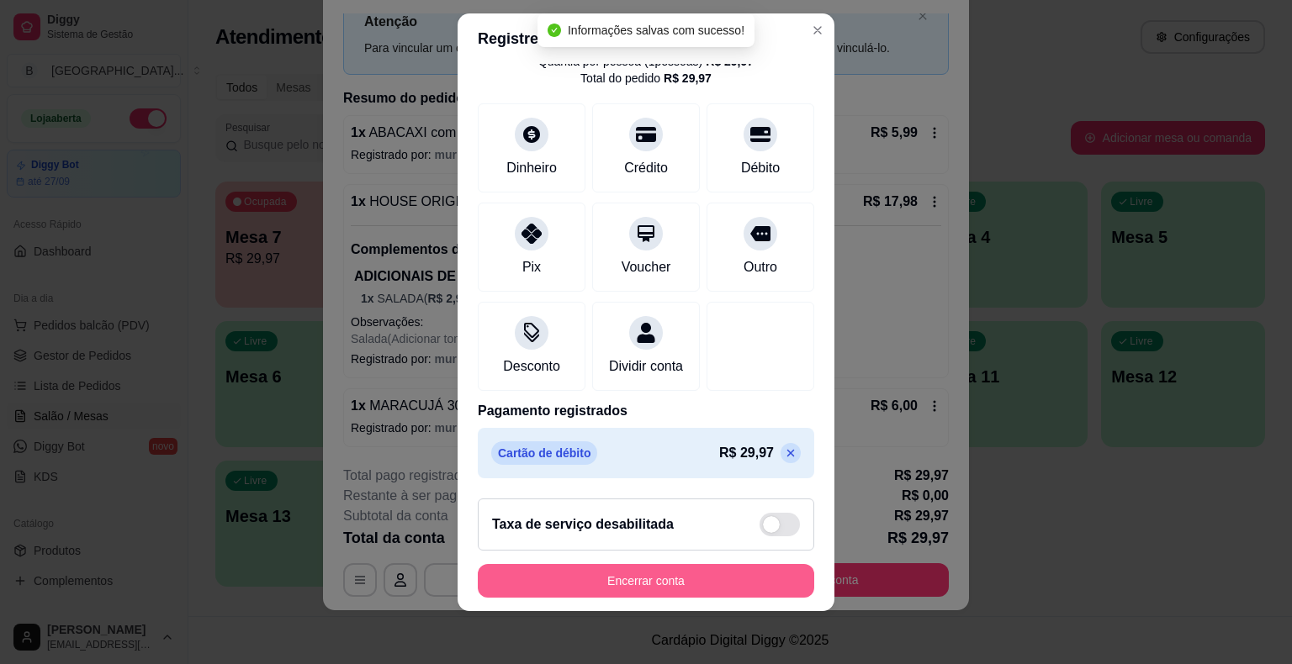
click at [547, 564] on button "Encerrar conta" at bounding box center [646, 581] width 336 height 34
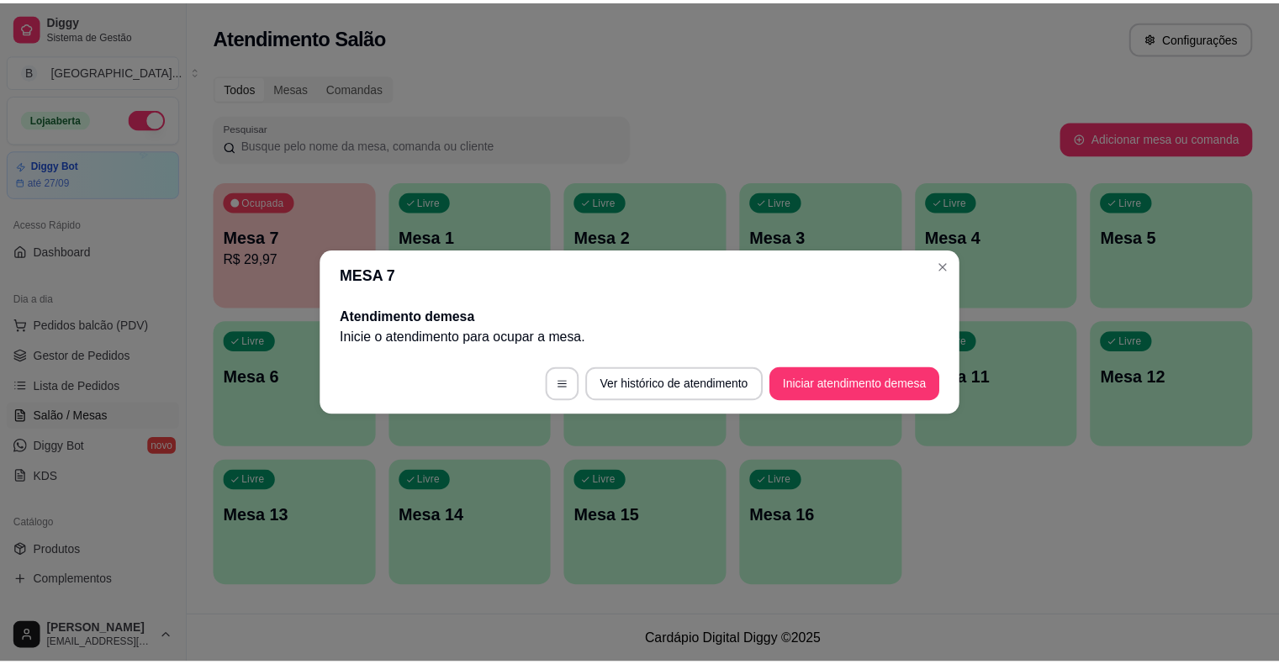
scroll to position [0, 0]
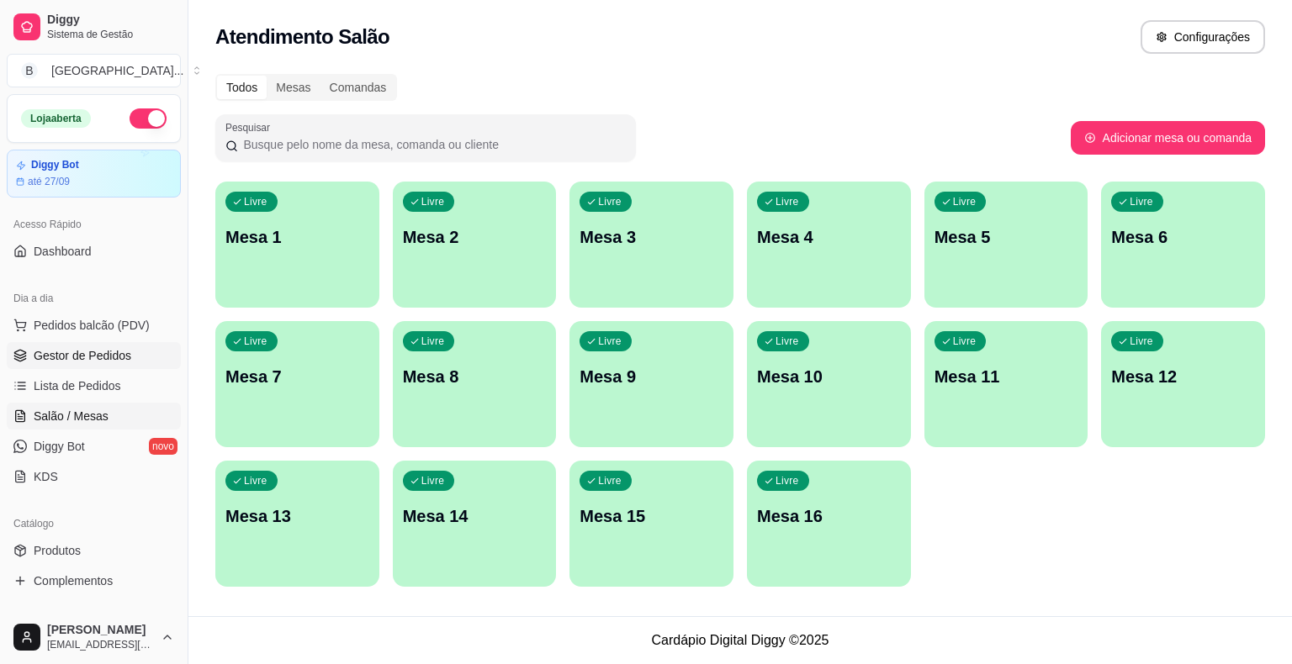
click at [121, 363] on link "Gestor de Pedidos" at bounding box center [94, 355] width 174 height 27
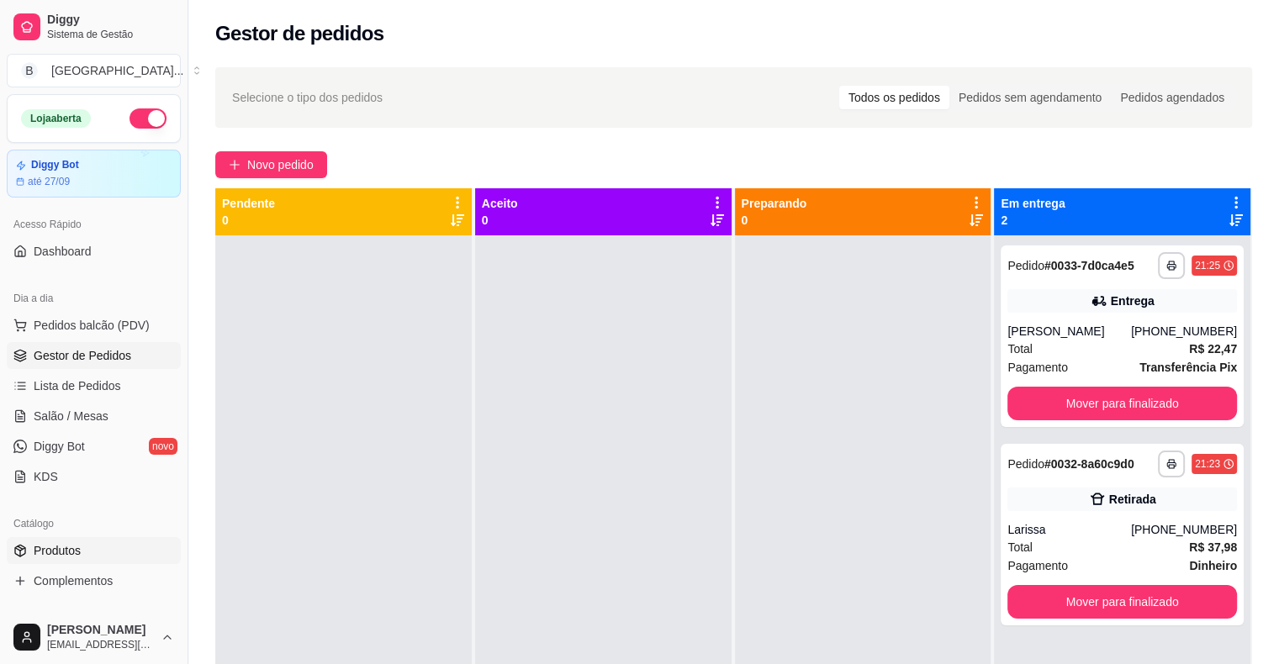
click at [77, 542] on span "Produtos" at bounding box center [57, 550] width 47 height 17
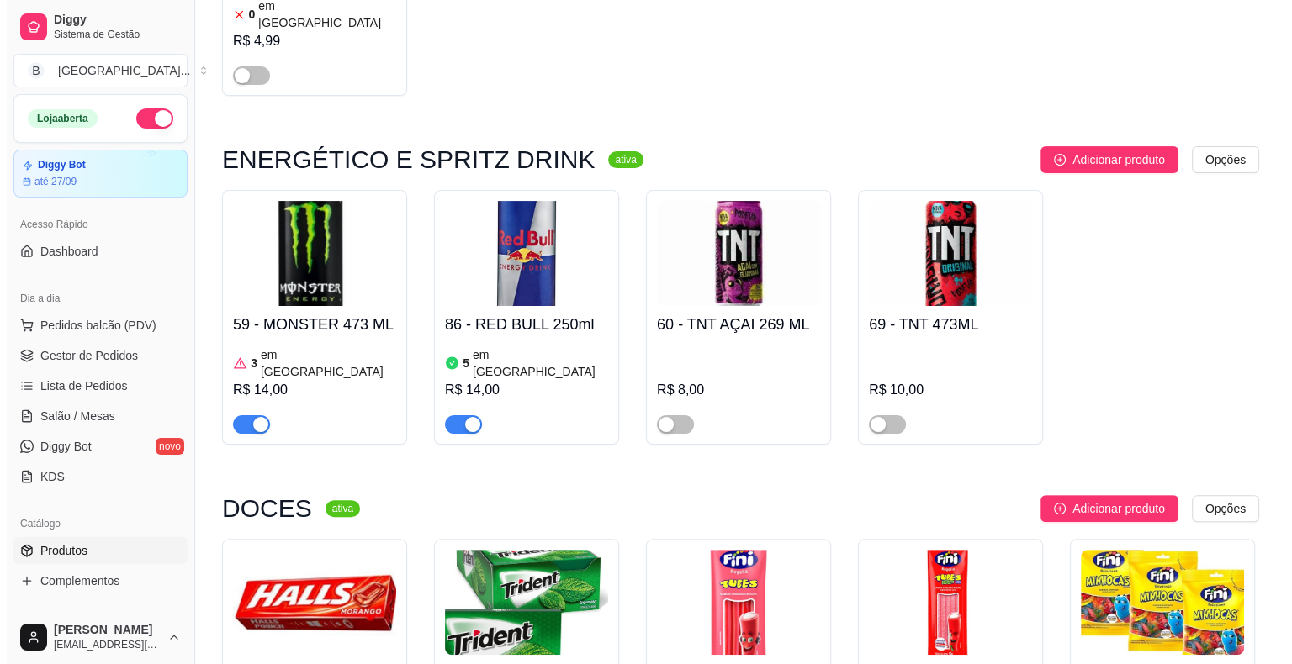
scroll to position [6895, 0]
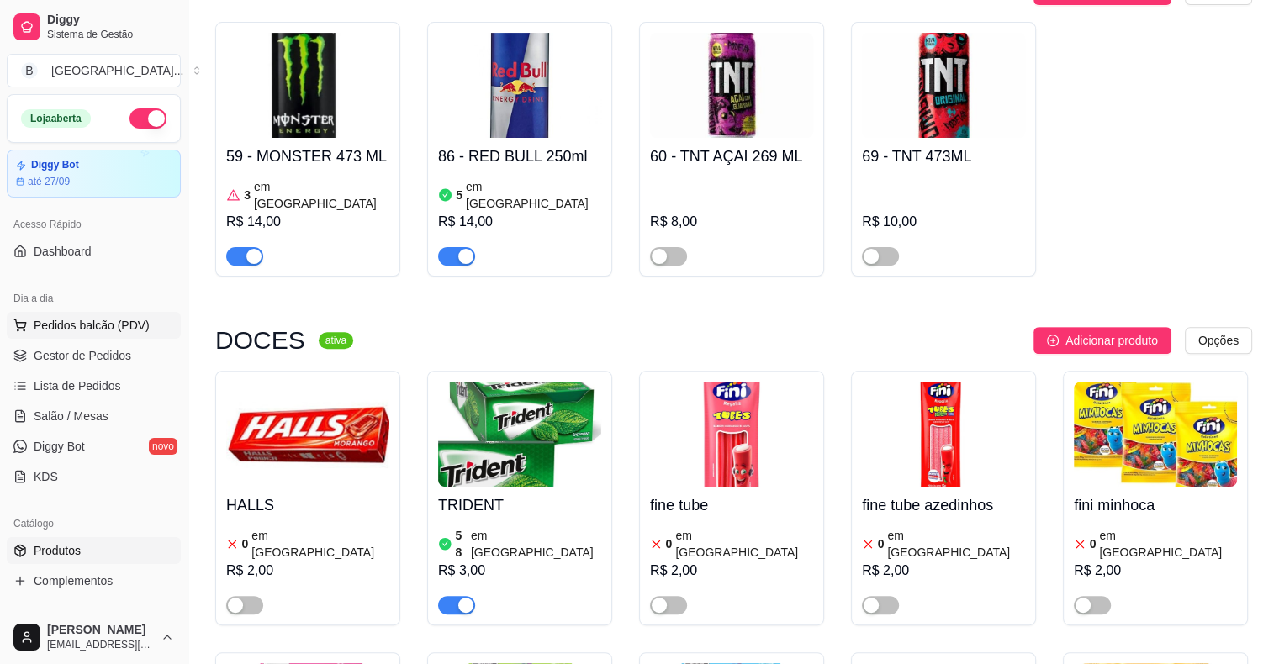
click at [102, 331] on span "Pedidos balcão (PDV)" at bounding box center [92, 325] width 116 height 17
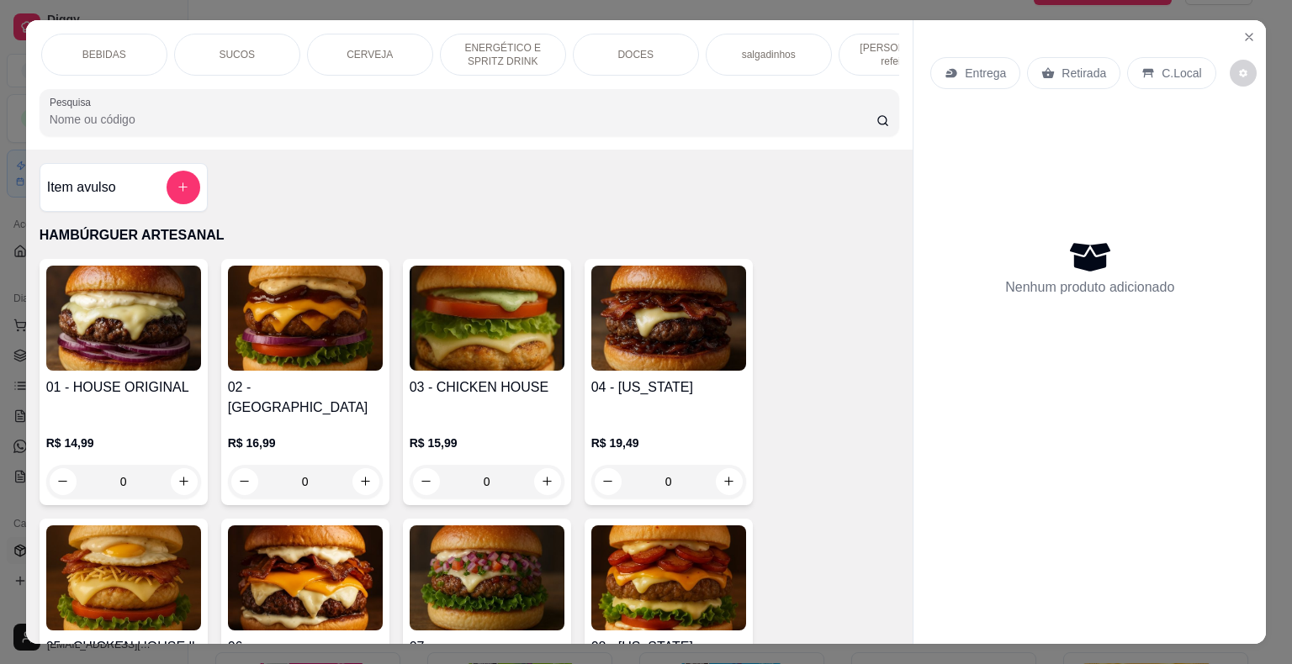
scroll to position [0, 404]
click at [640, 35] on div "DOCES" at bounding box center [629, 55] width 126 height 42
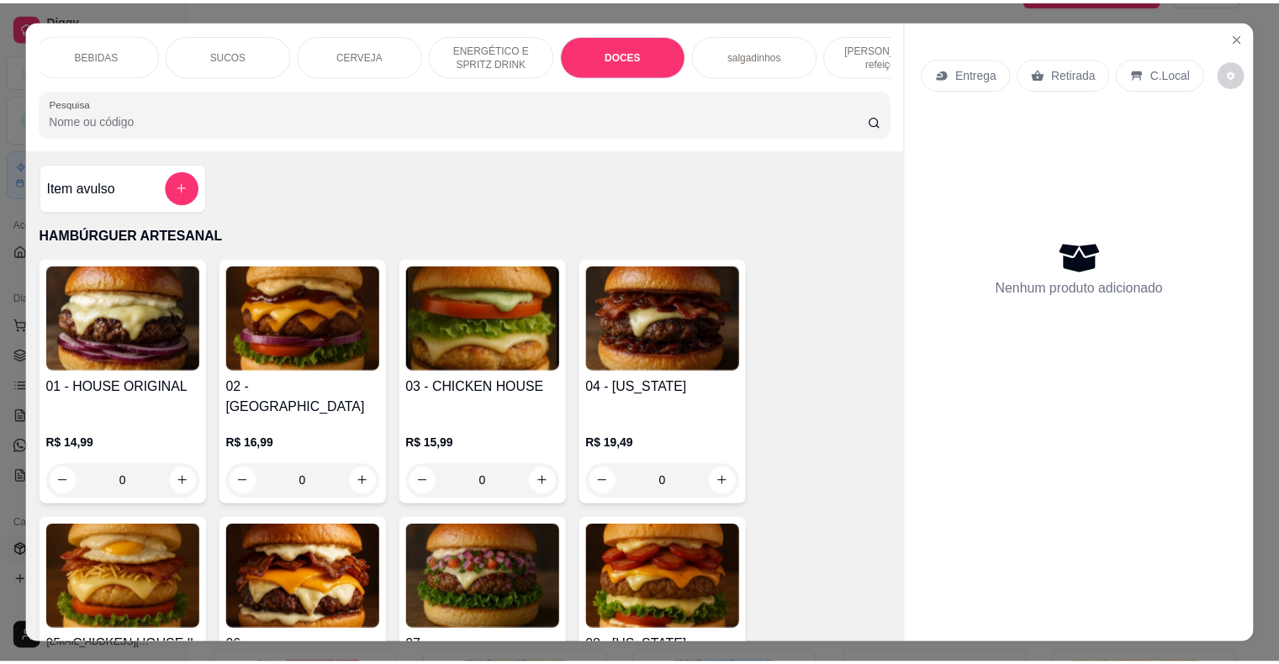
scroll to position [40, 0]
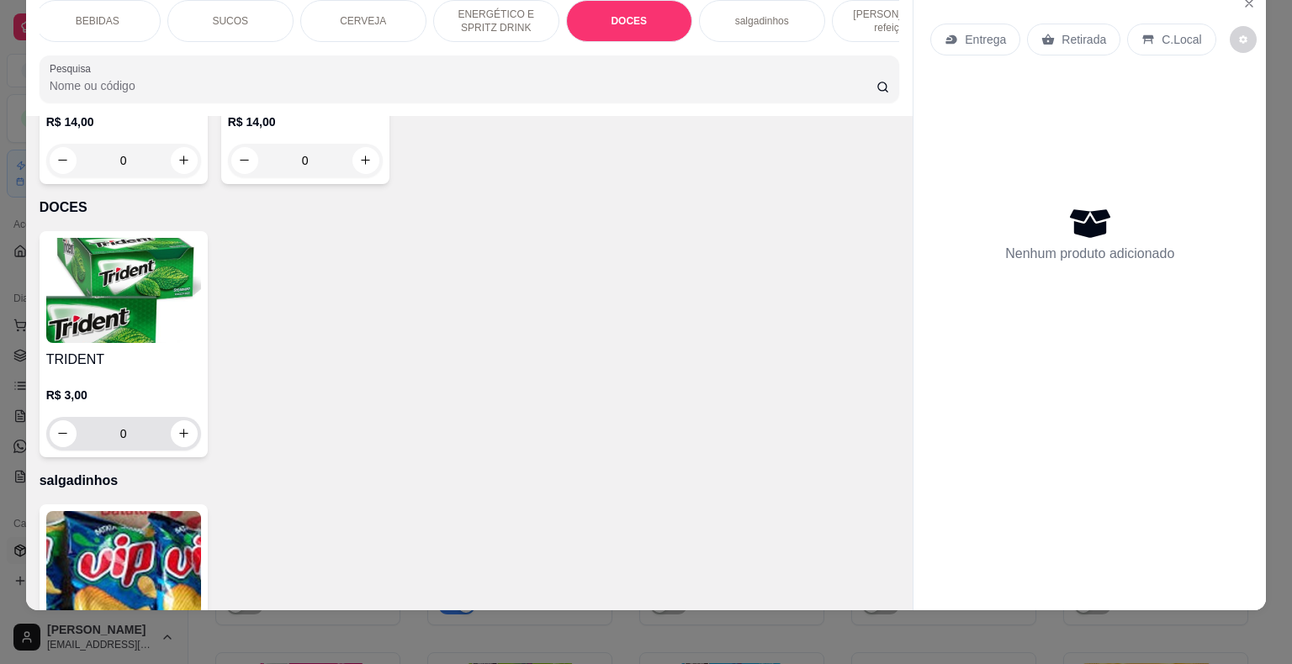
click at [186, 417] on div "0" at bounding box center [124, 434] width 148 height 34
click at [177, 427] on icon "increase-product-quantity" at bounding box center [183, 433] width 13 height 13
type input "1"
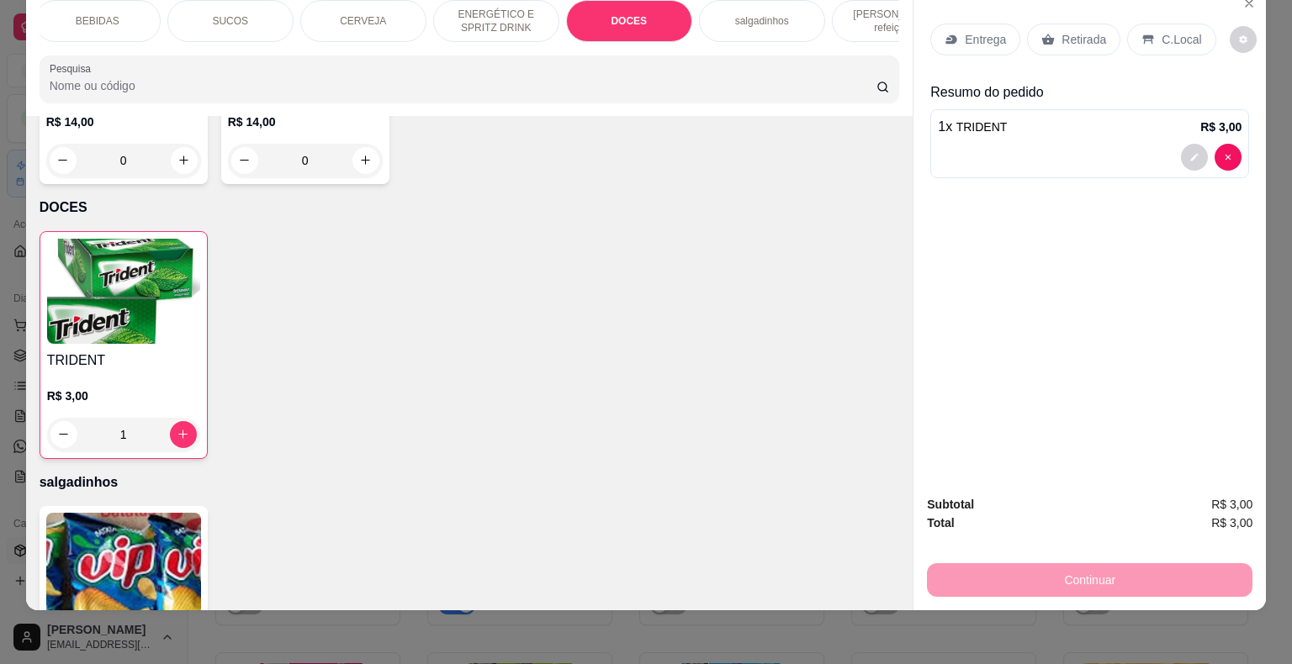
click at [1061, 31] on p "Retirada" at bounding box center [1083, 39] width 45 height 17
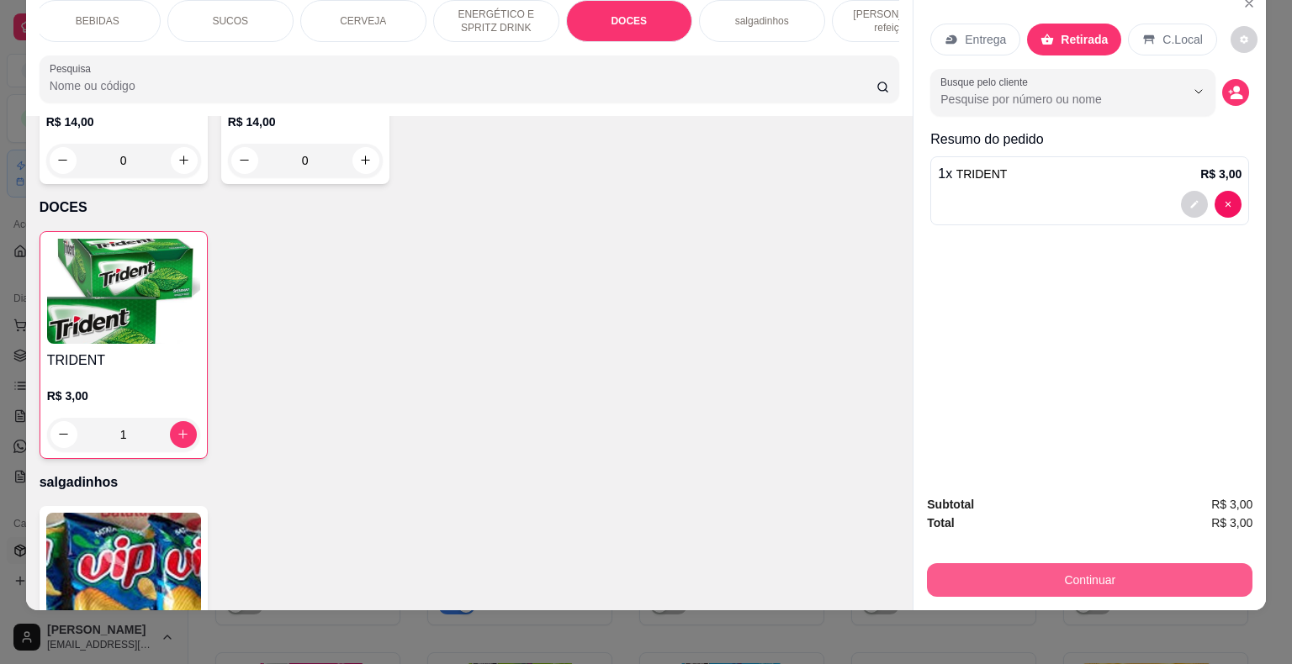
click at [1103, 563] on button "Continuar" at bounding box center [1089, 580] width 325 height 34
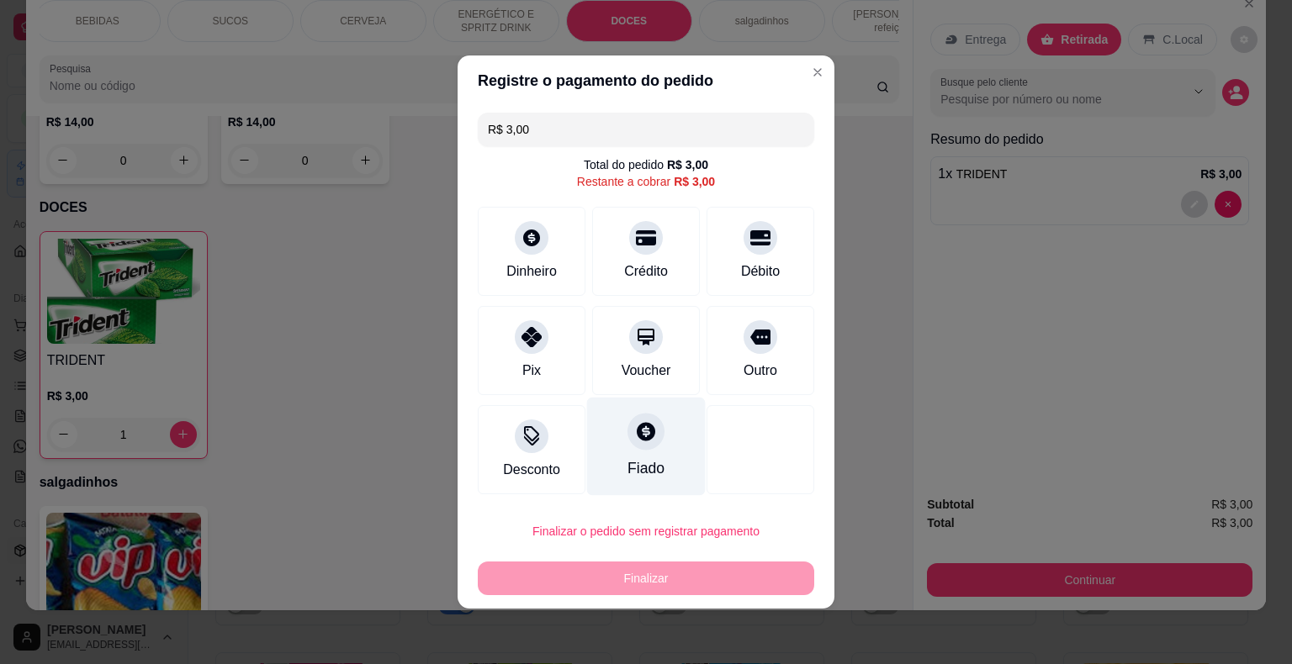
click at [658, 449] on div "Fiado" at bounding box center [646, 447] width 119 height 98
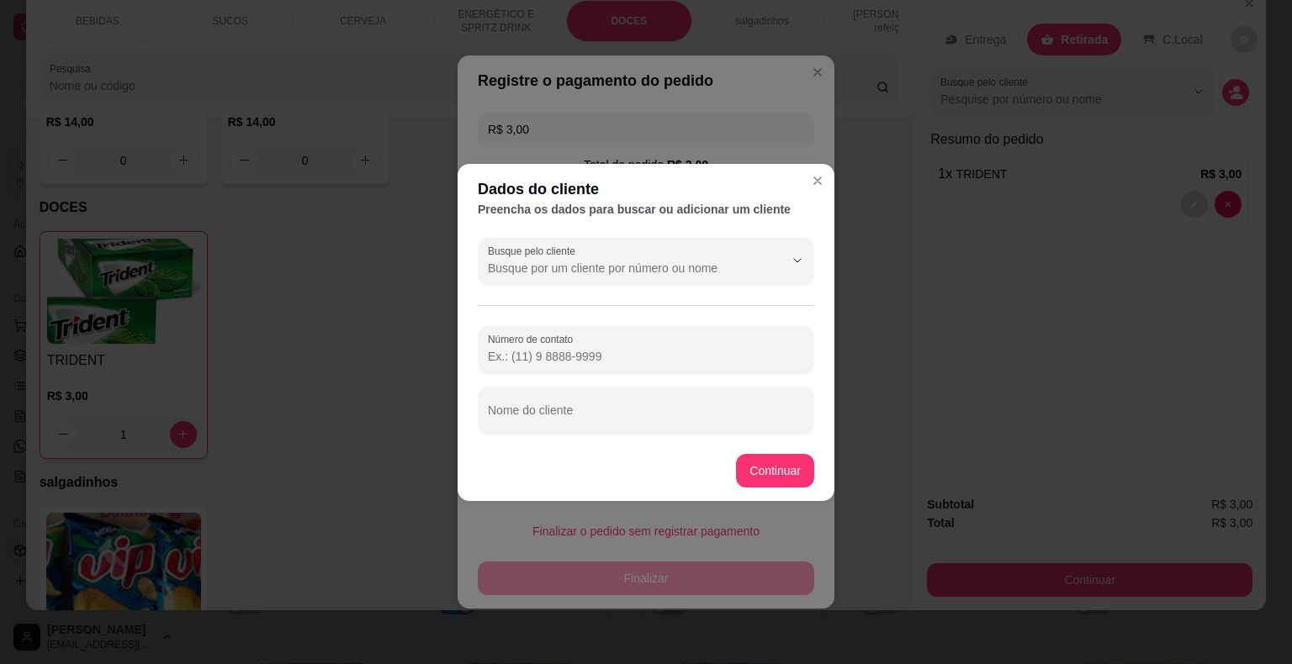
click at [670, 263] on input "Busque pelo cliente" at bounding box center [622, 268] width 269 height 17
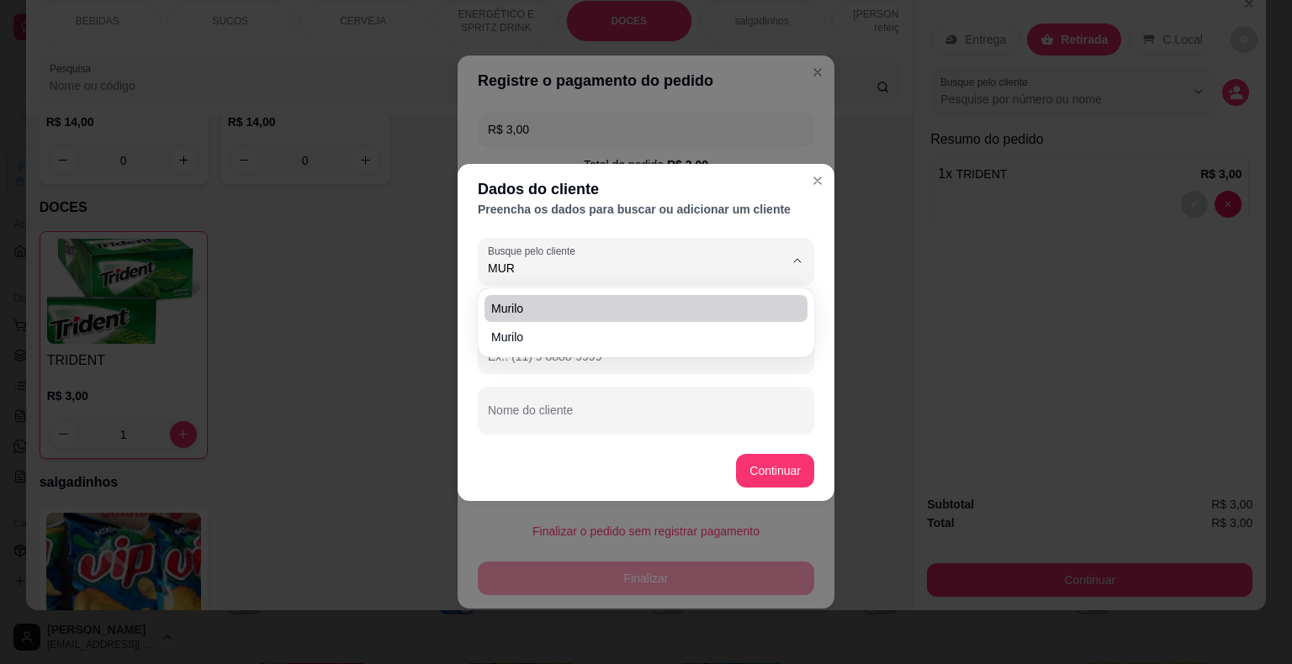
click at [599, 308] on span "murilo" at bounding box center [637, 308] width 293 height 17
type input "murilo"
type input "[PHONE_NUMBER]"
type input "murilo"
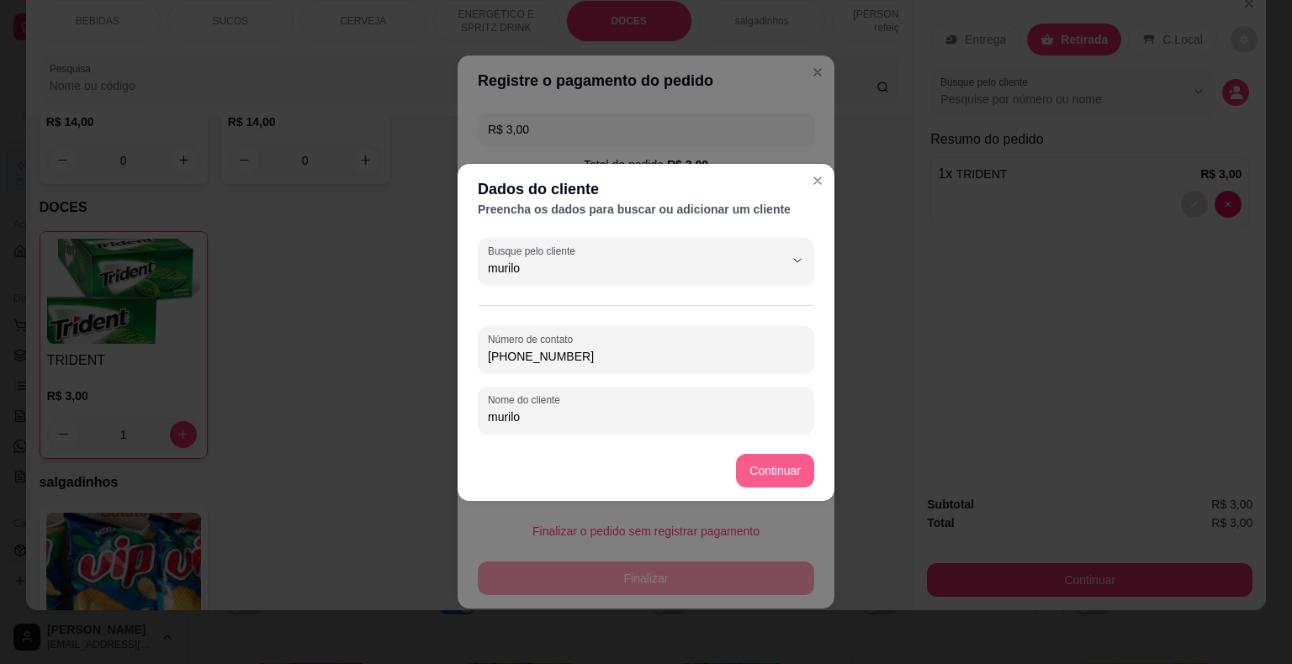
type input "murilo"
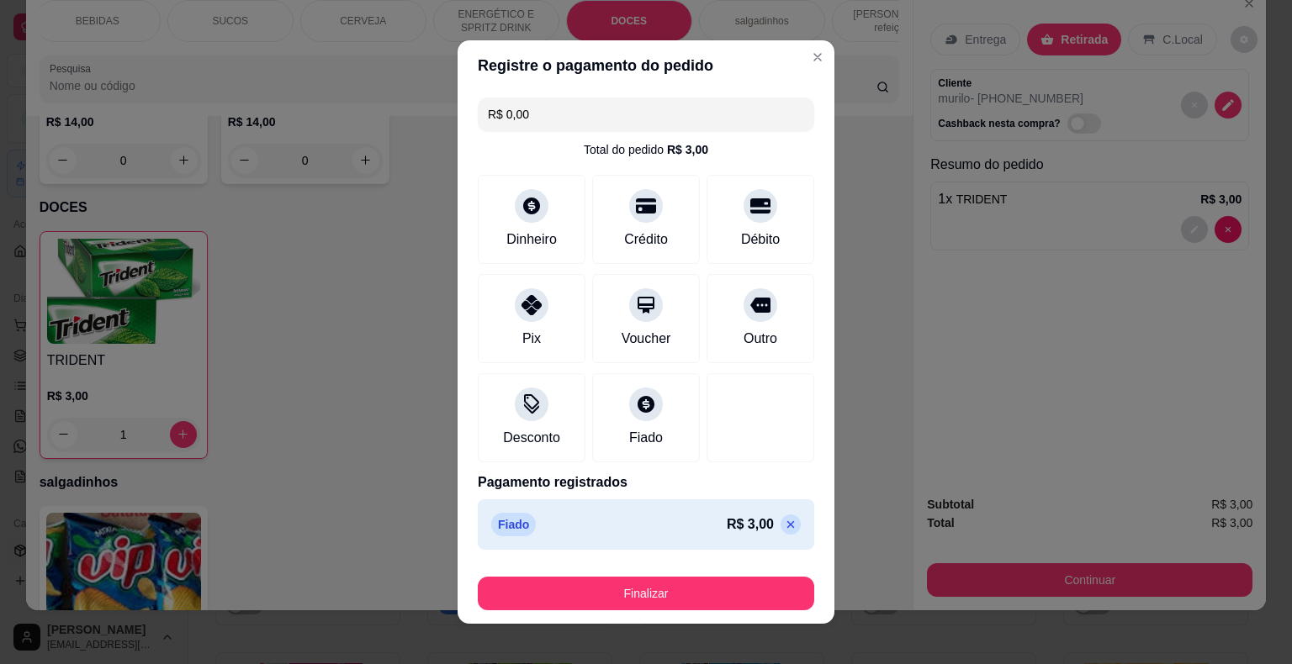
type input "R$ 0,00"
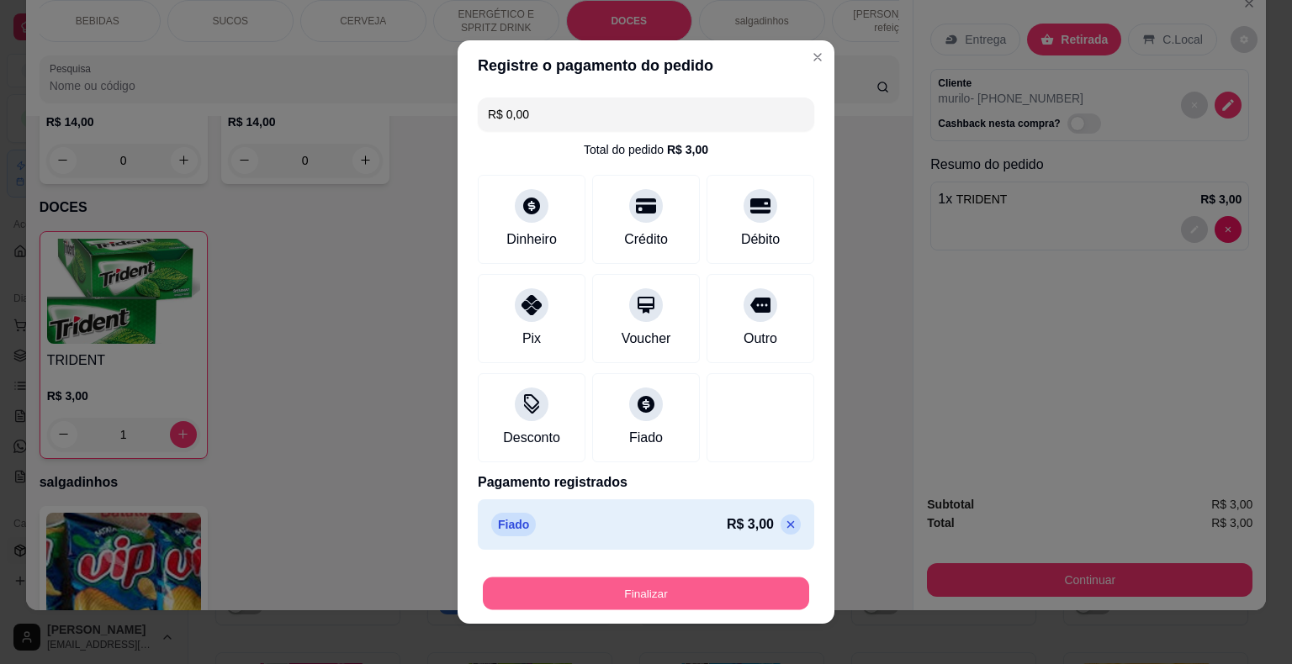
click at [724, 594] on button "Finalizar" at bounding box center [646, 594] width 326 height 33
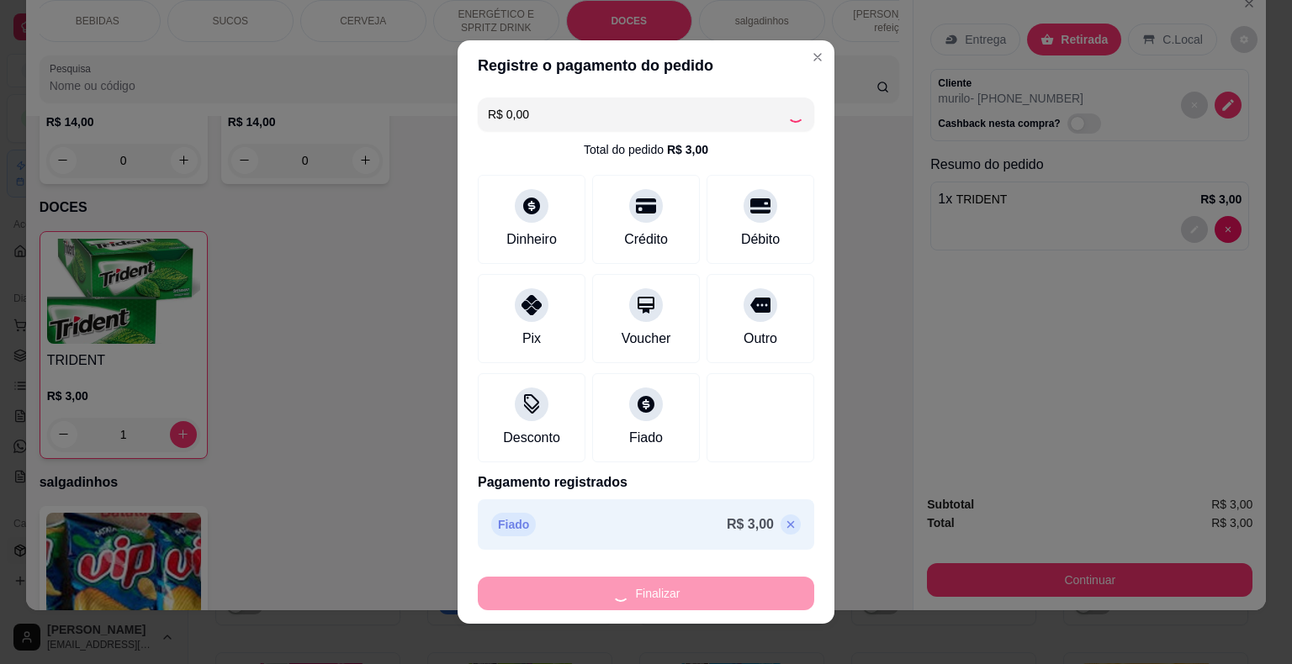
type input "0"
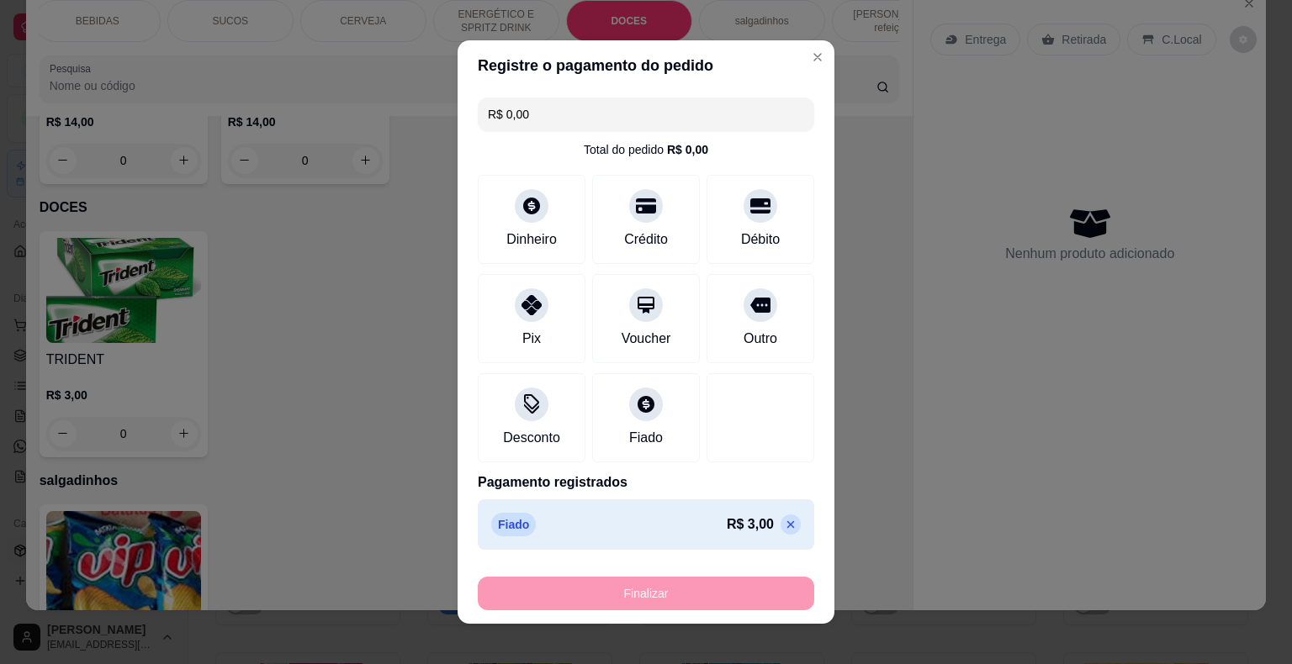
type input "-R$ 3,00"
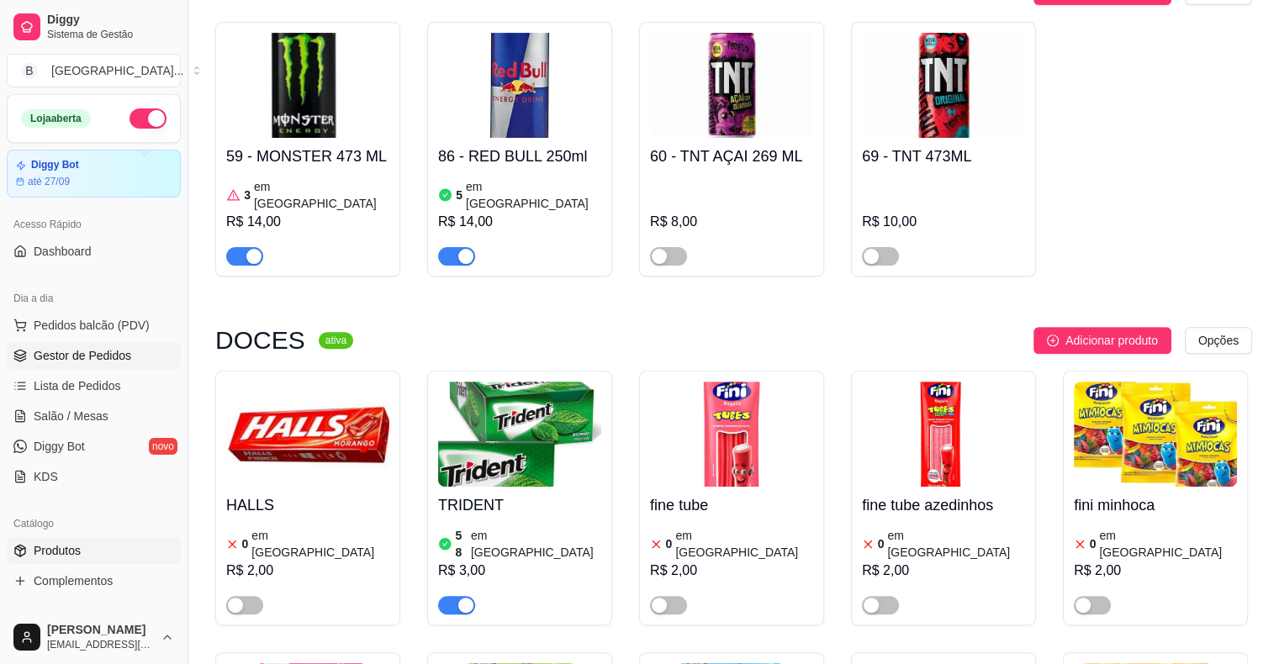
click at [82, 345] on link "Gestor de Pedidos" at bounding box center [94, 355] width 174 height 27
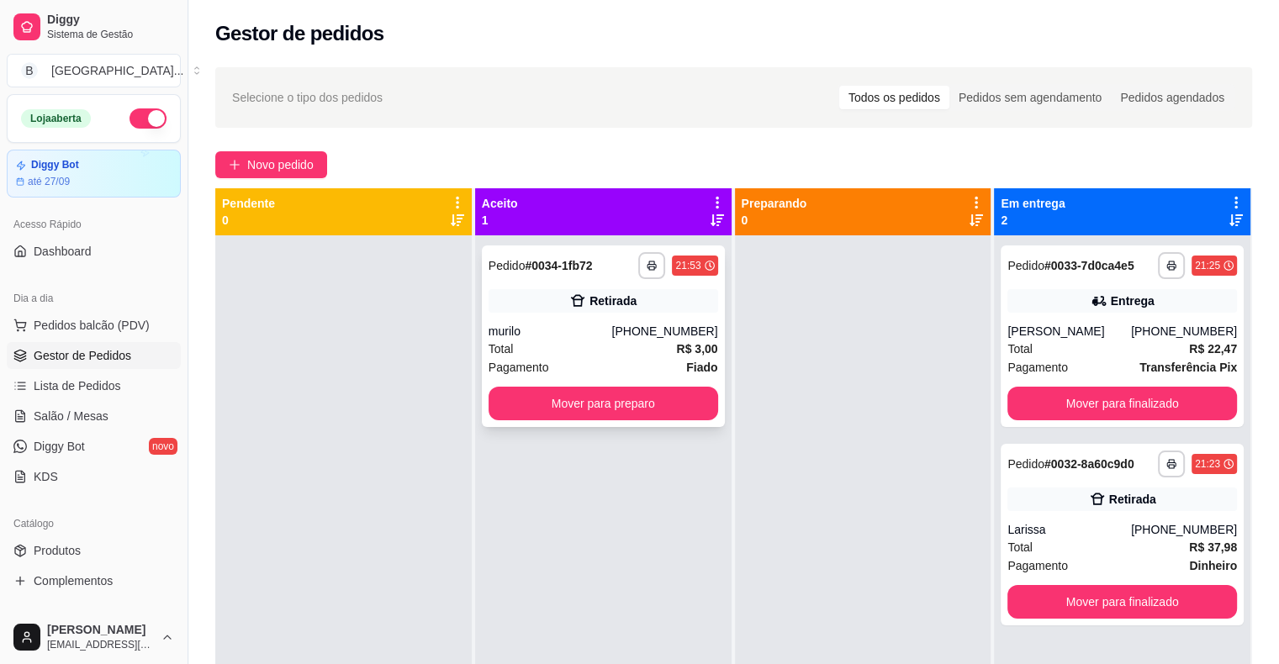
click at [538, 327] on div "murilo" at bounding box center [551, 331] width 124 height 17
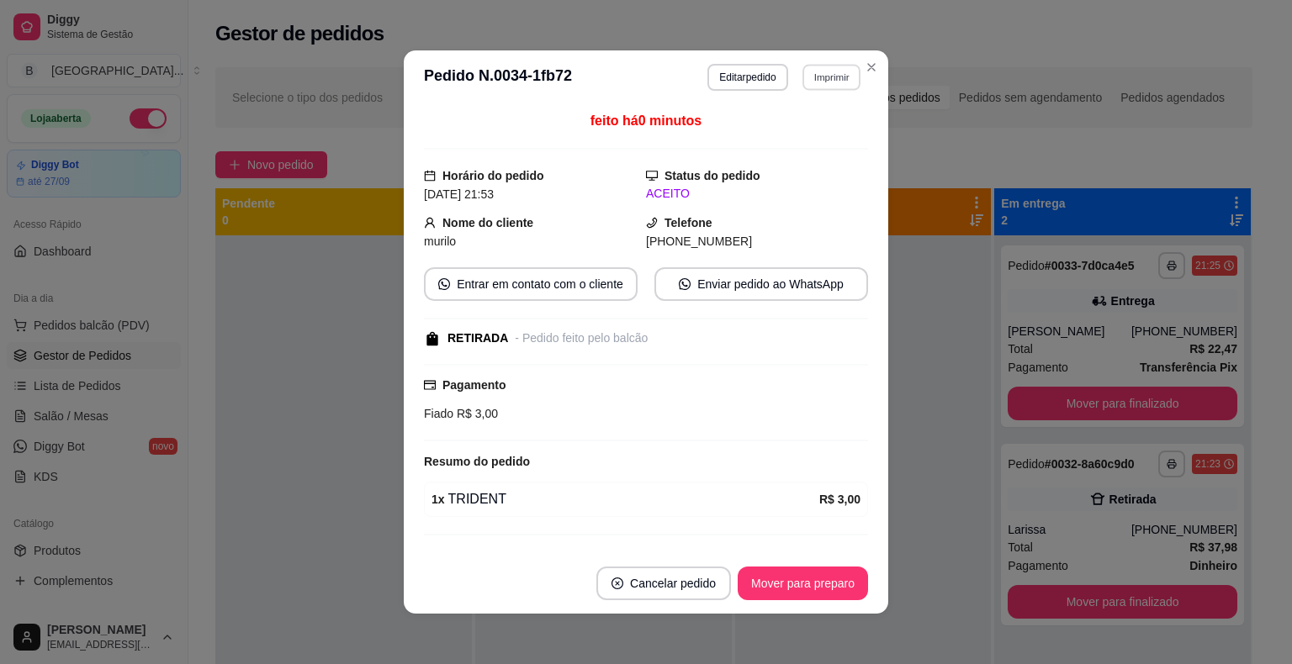
click at [834, 71] on button "Imprimir" at bounding box center [831, 77] width 58 height 26
click at [827, 127] on button "IMPRESSORA" at bounding box center [795, 136] width 122 height 27
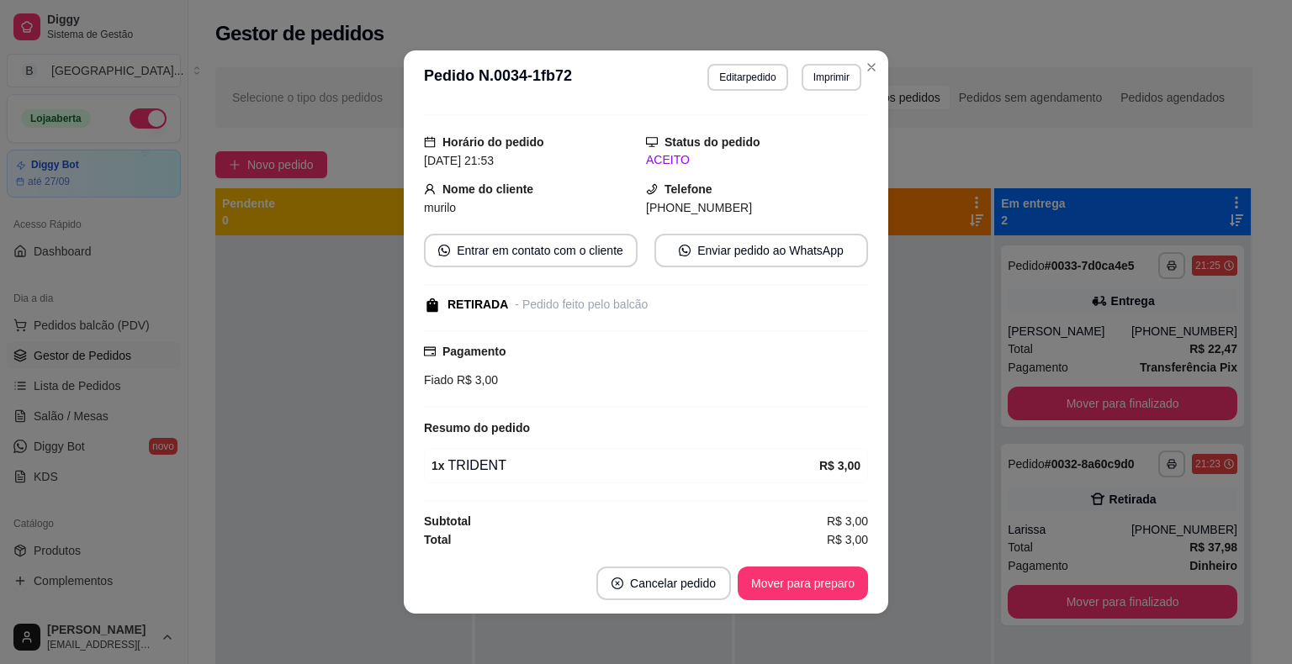
scroll to position [3, 0]
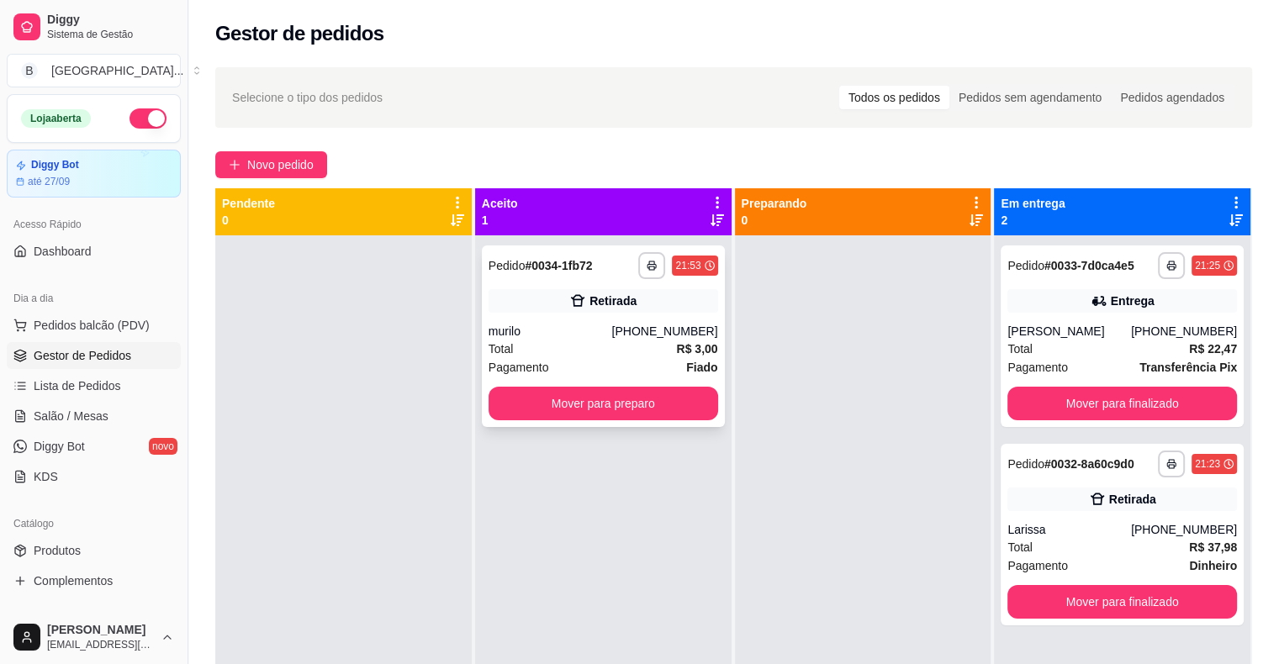
click at [676, 348] on strong "R$ 3,00" at bounding box center [696, 348] width 41 height 13
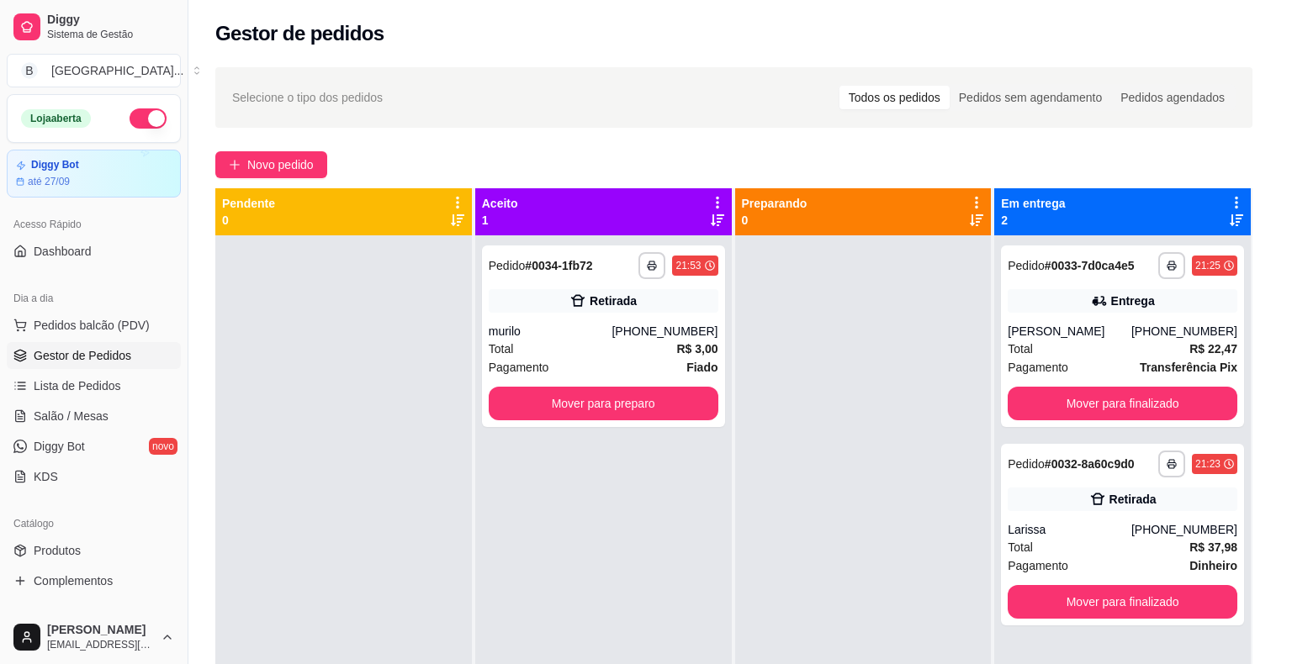
scroll to position [34, 0]
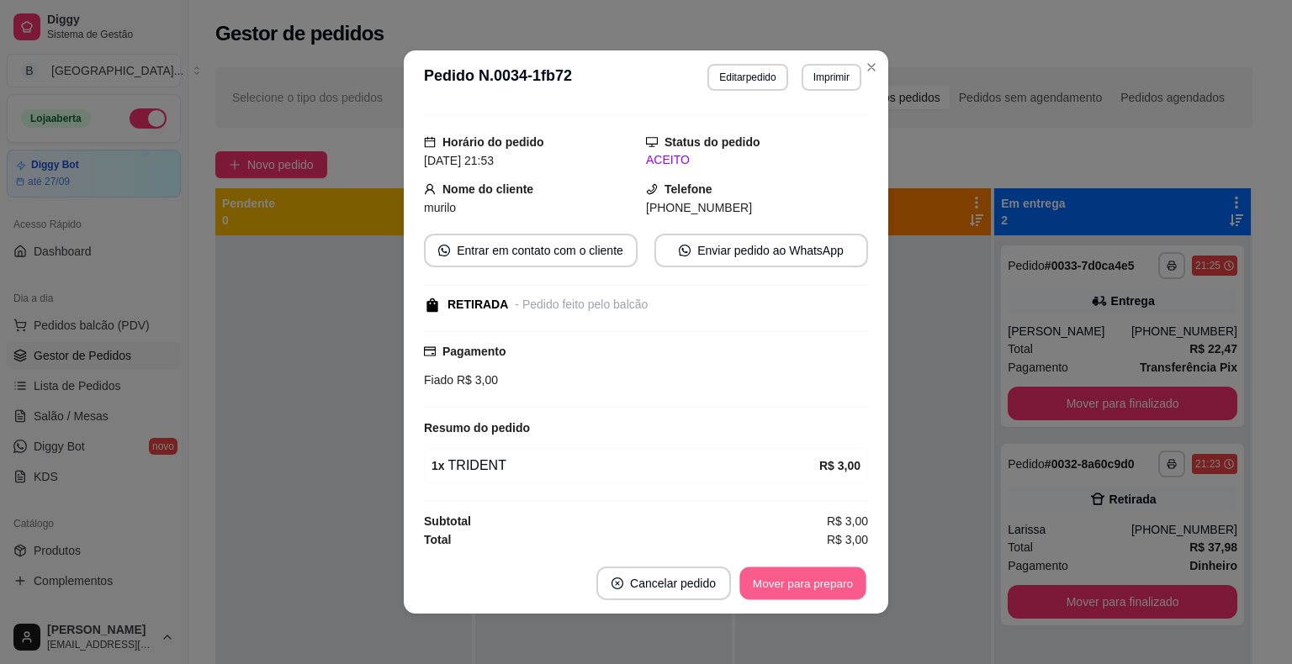
click at [794, 584] on button "Mover para preparo" at bounding box center [802, 584] width 126 height 33
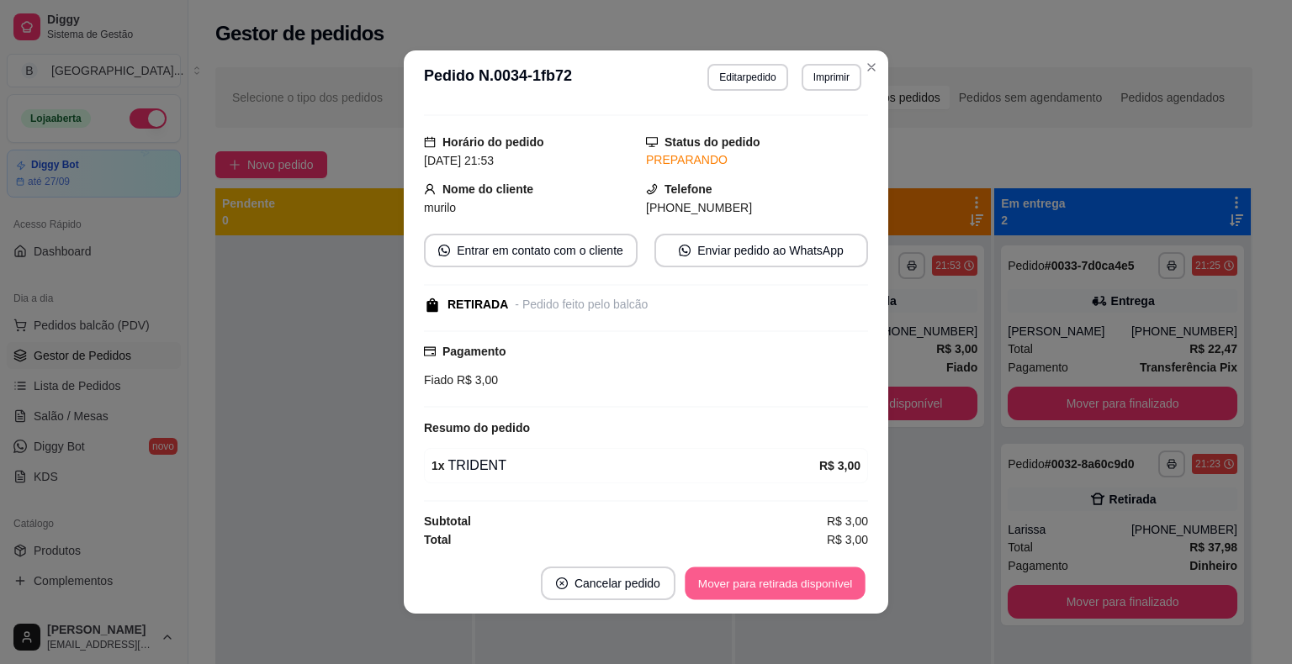
click at [794, 584] on button "Mover para retirada disponível" at bounding box center [774, 584] width 180 height 33
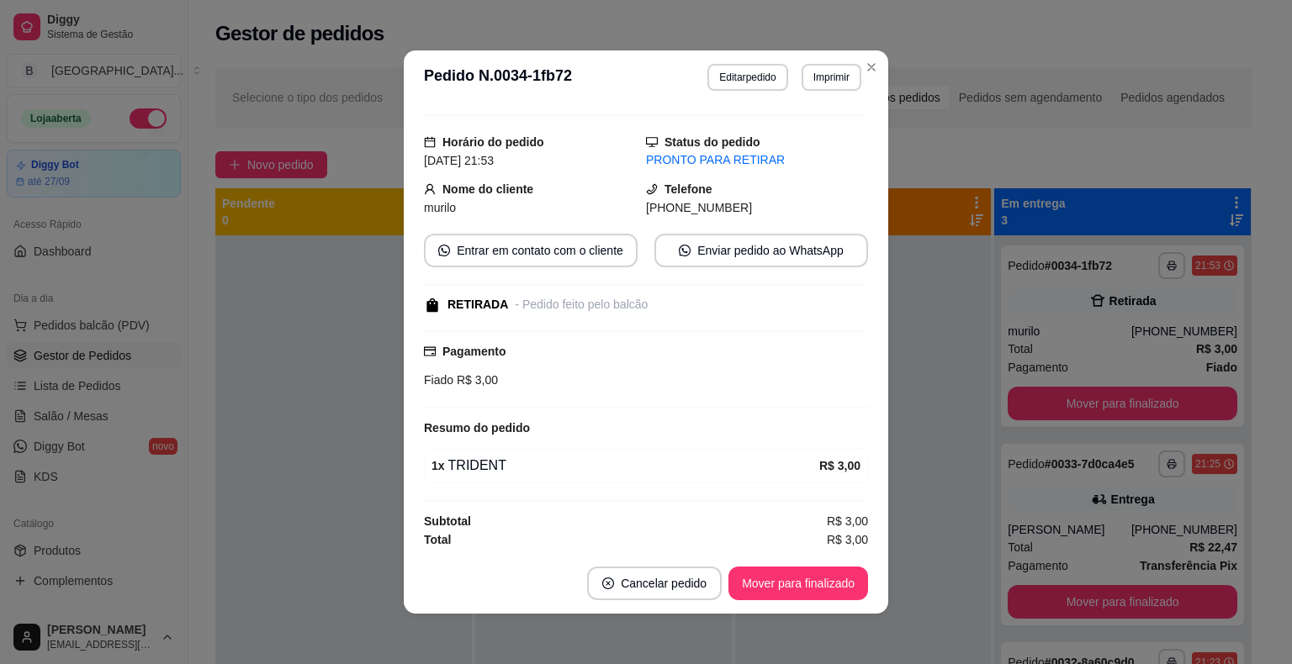
scroll to position [3, 0]
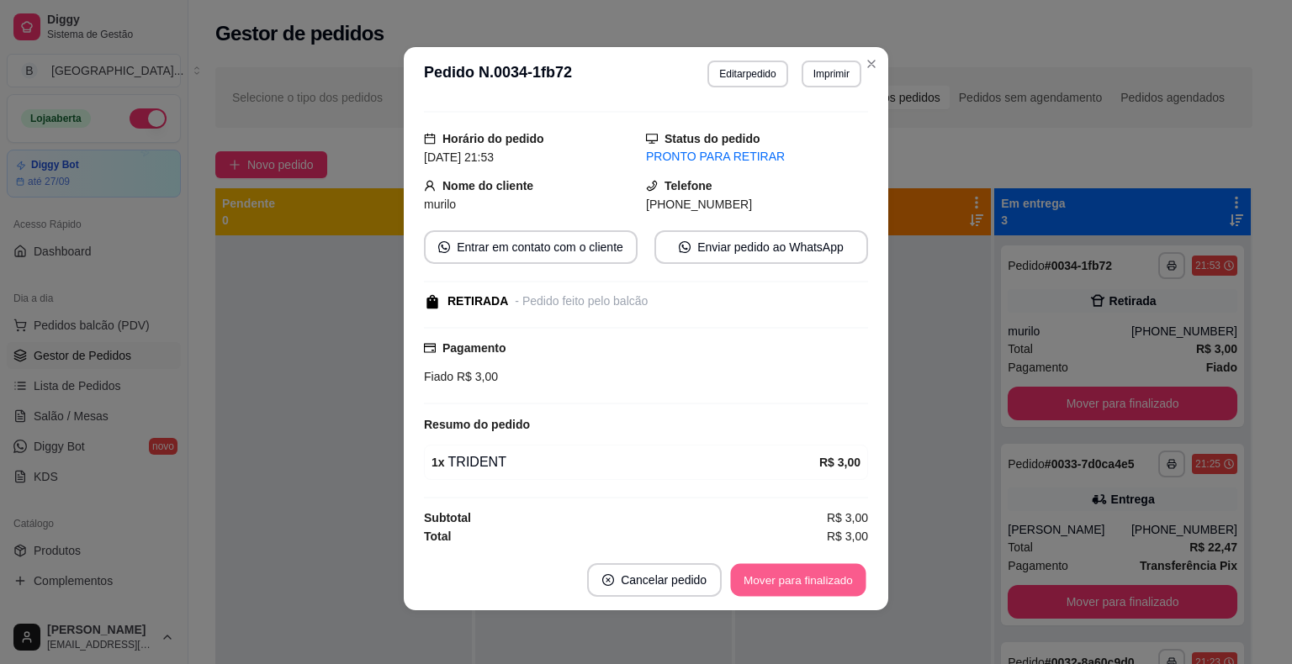
click at [806, 583] on button "Mover para finalizado" at bounding box center [798, 580] width 135 height 33
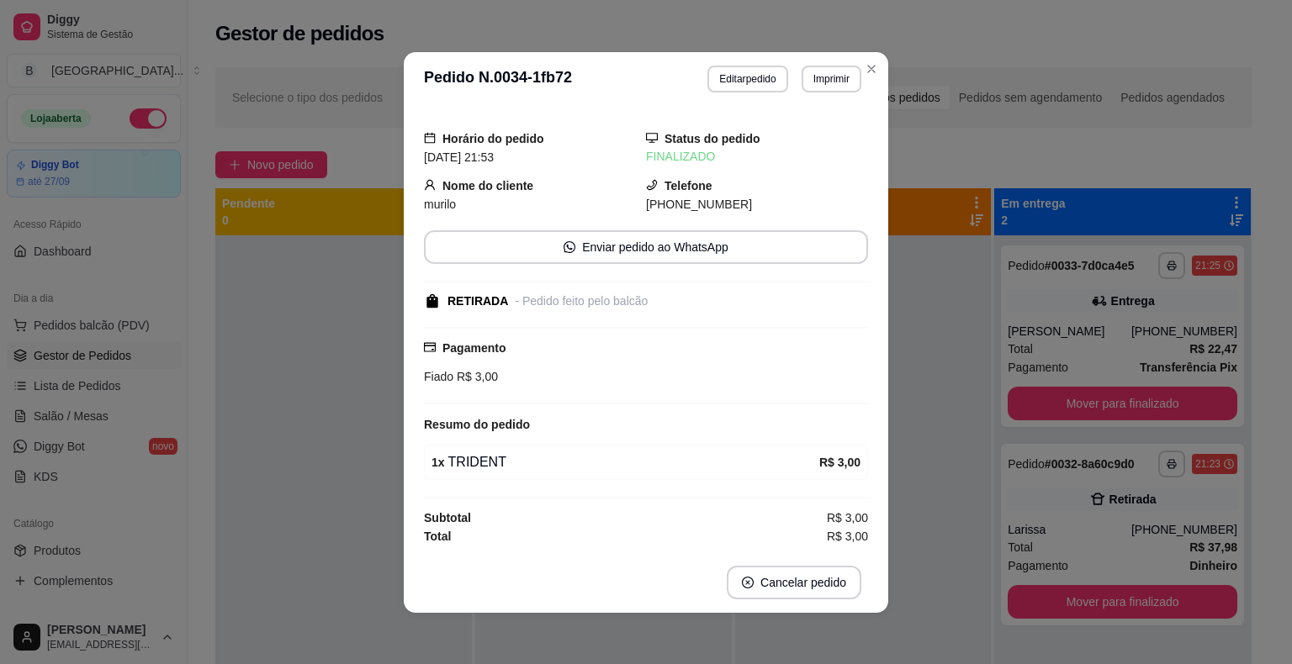
scroll to position [1, 0]
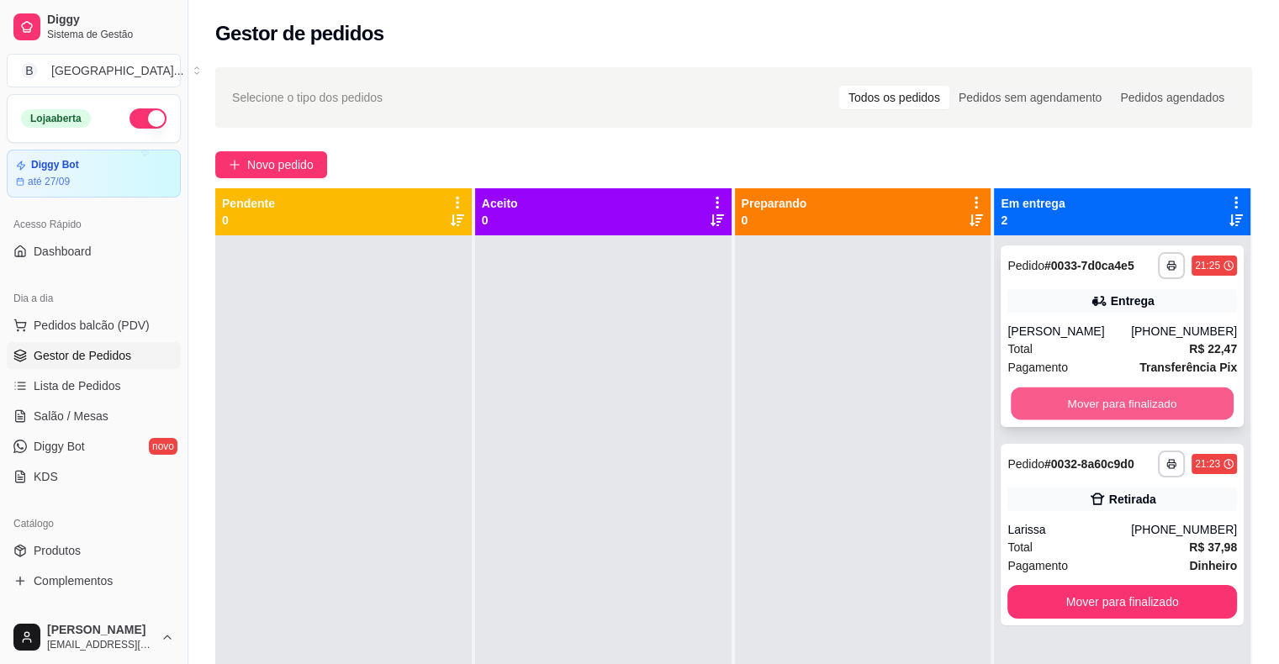
click at [1163, 395] on button "Mover para finalizado" at bounding box center [1122, 404] width 223 height 33
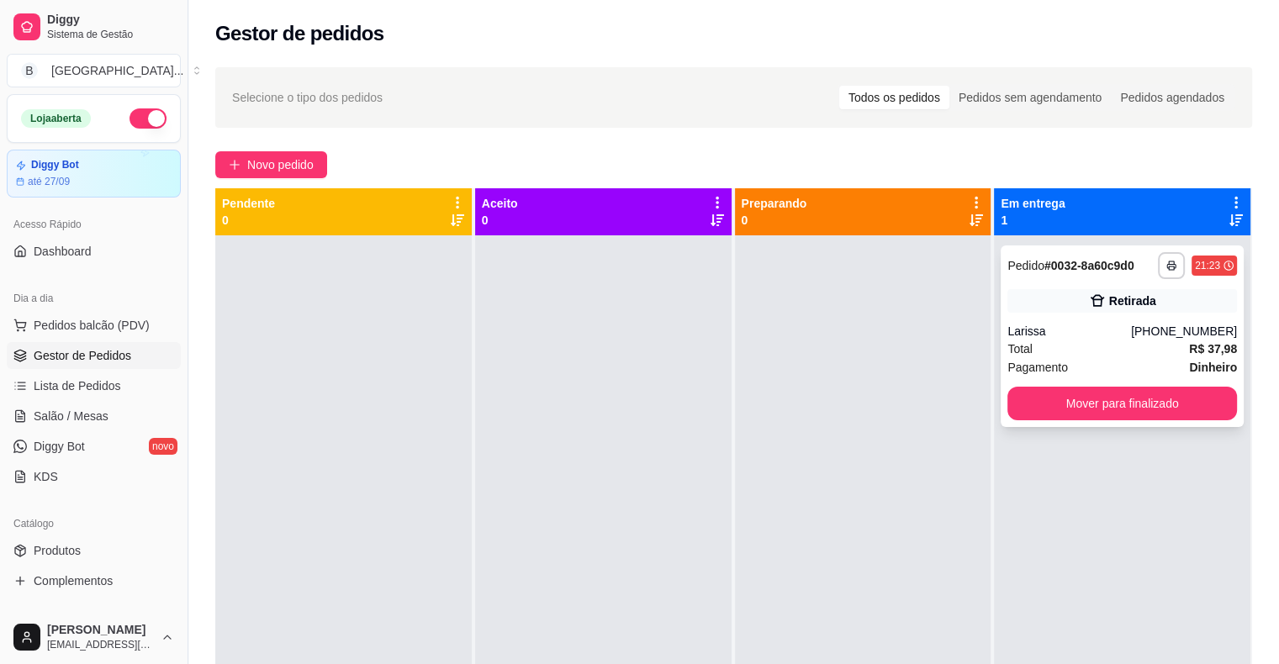
click at [1070, 335] on div "Larissa" at bounding box center [1069, 331] width 124 height 17
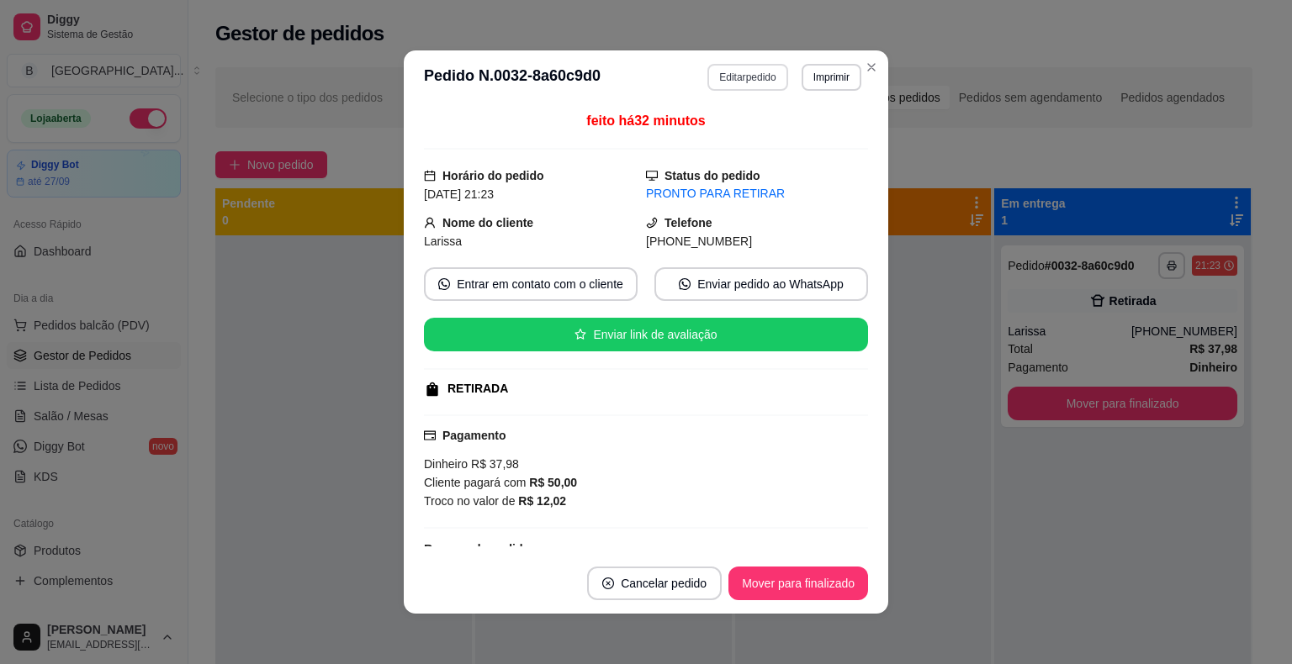
click at [720, 77] on button "Editar pedido" at bounding box center [747, 77] width 80 height 27
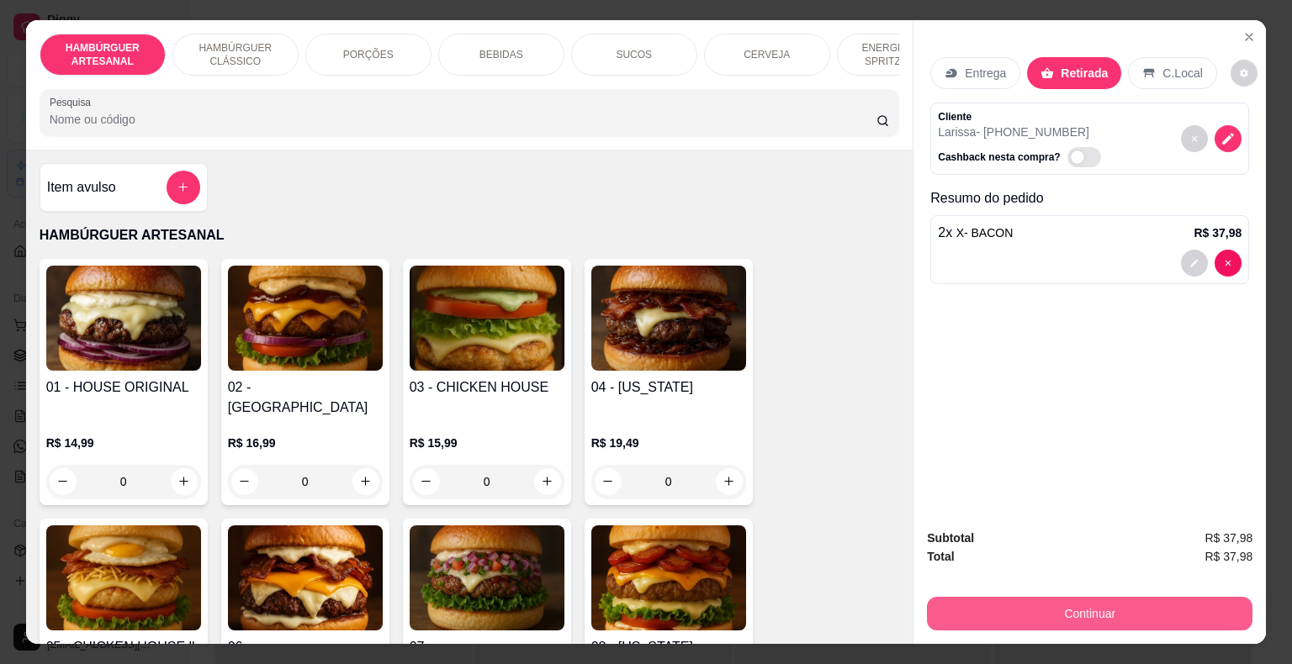
click at [1123, 601] on button "Continuar" at bounding box center [1089, 614] width 325 height 34
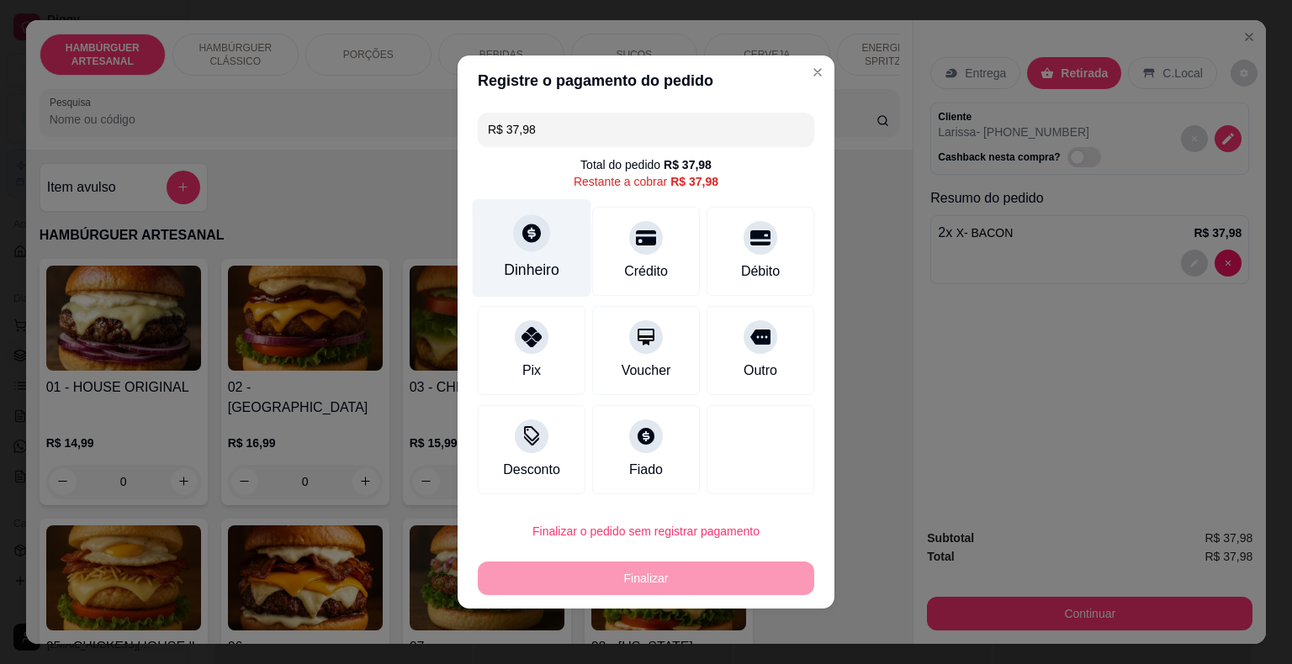
click at [515, 282] on div "Dinheiro" at bounding box center [532, 248] width 119 height 98
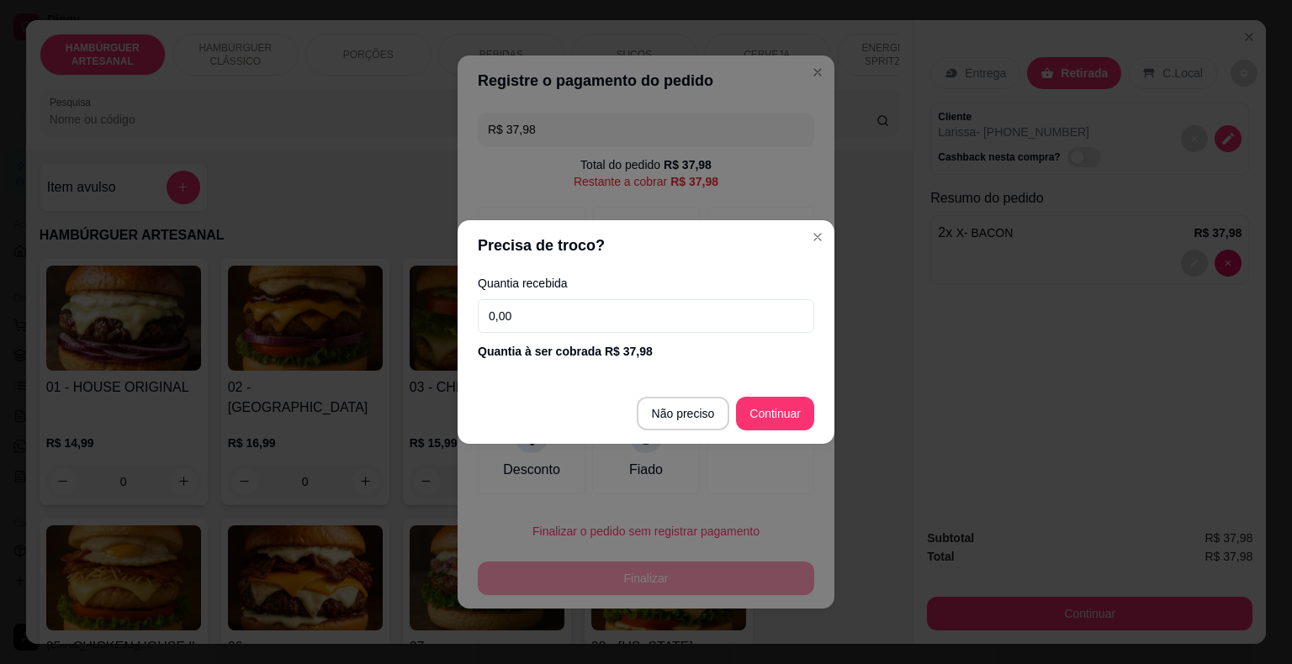
click at [577, 321] on input "0,00" at bounding box center [646, 316] width 336 height 34
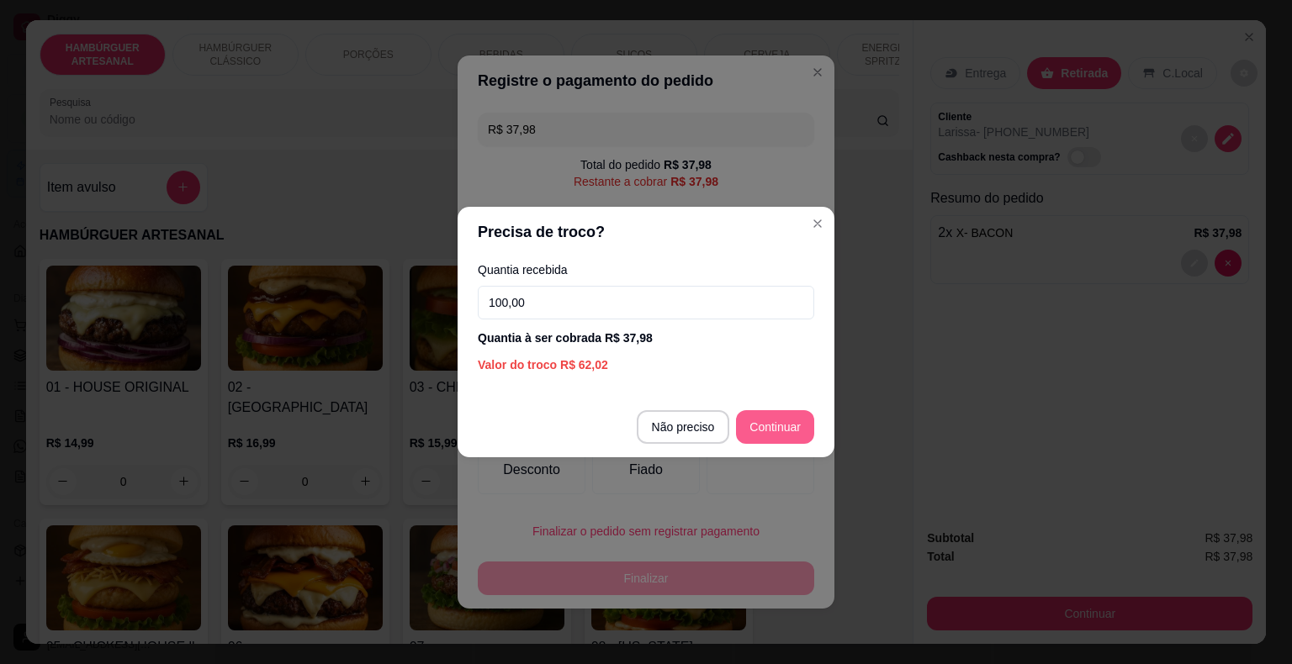
type input "100,00"
type input "R$ 0,00"
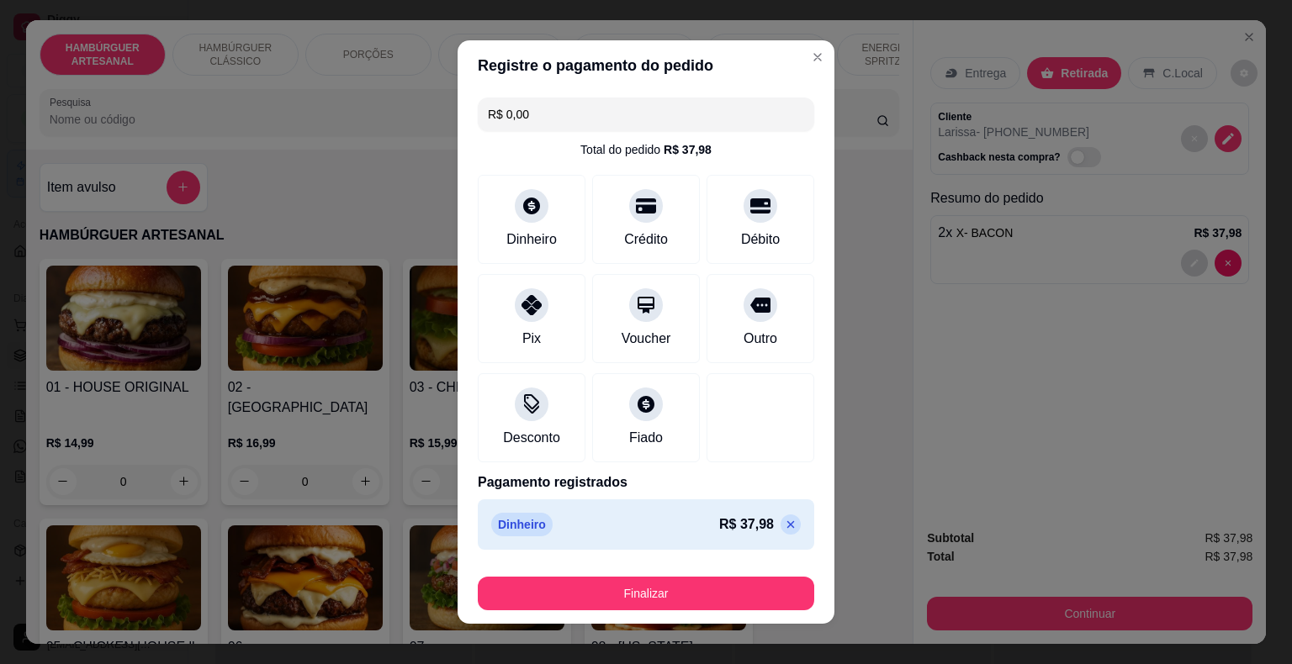
scroll to position [13, 0]
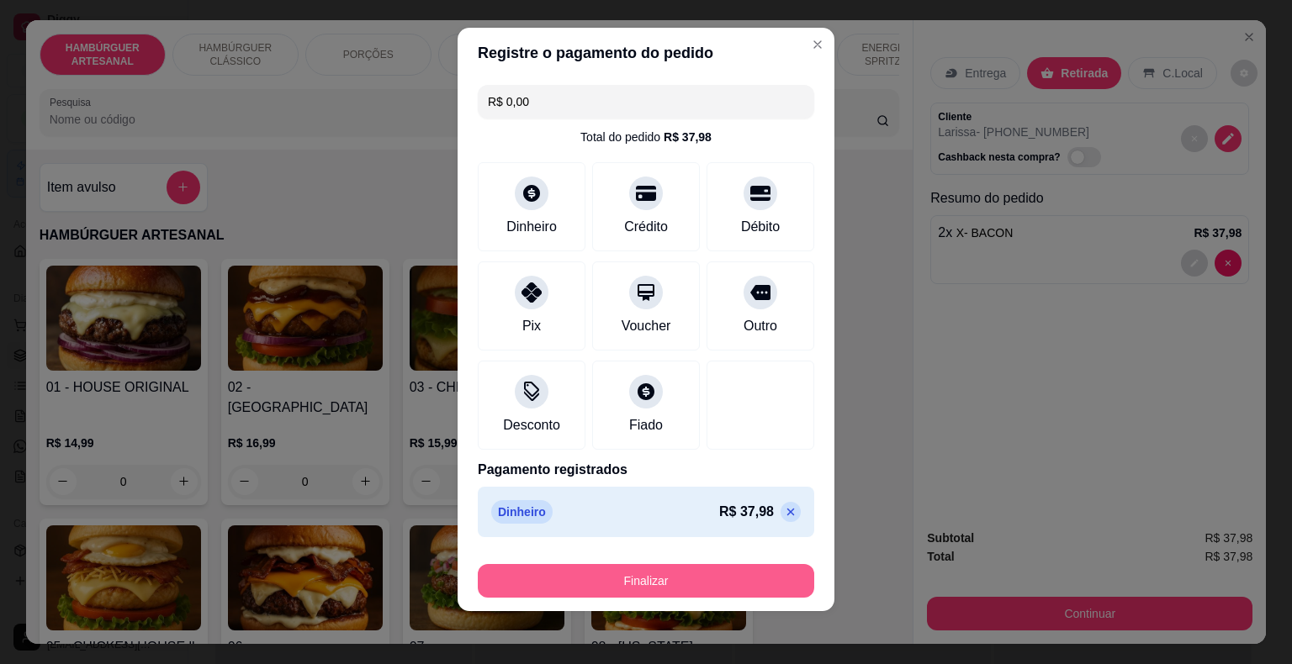
click at [703, 575] on button "Finalizar" at bounding box center [646, 581] width 336 height 34
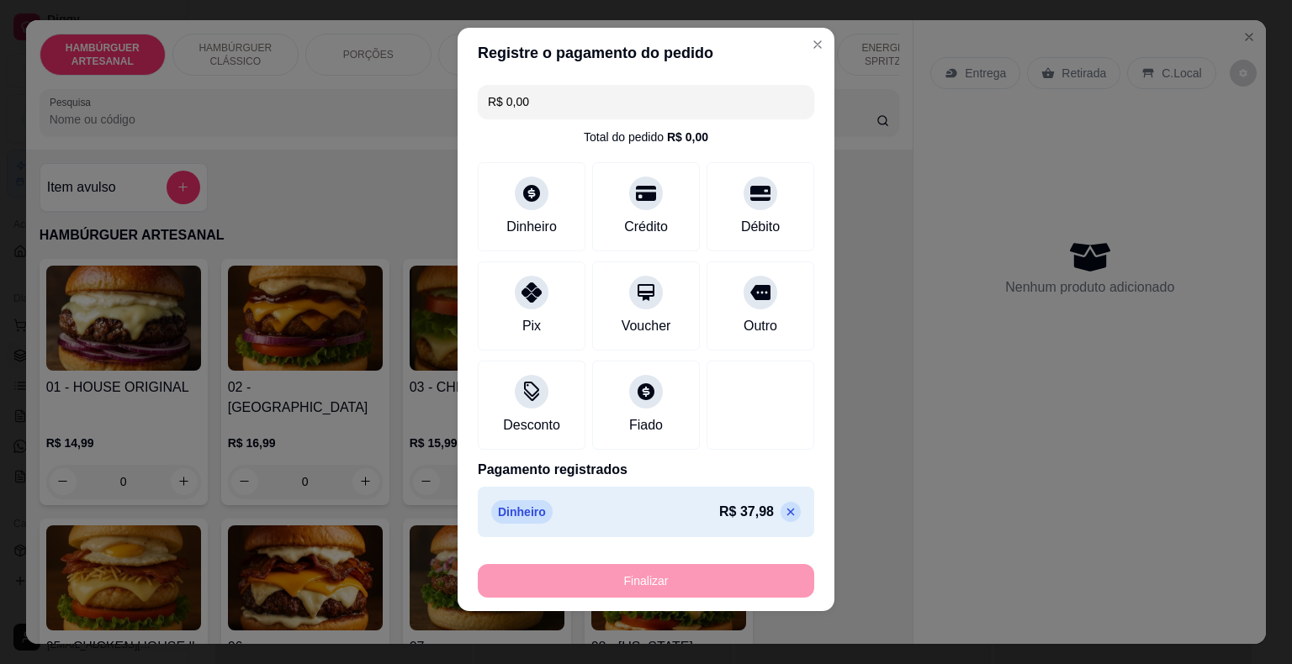
type input "0"
type input "-R$ 37,98"
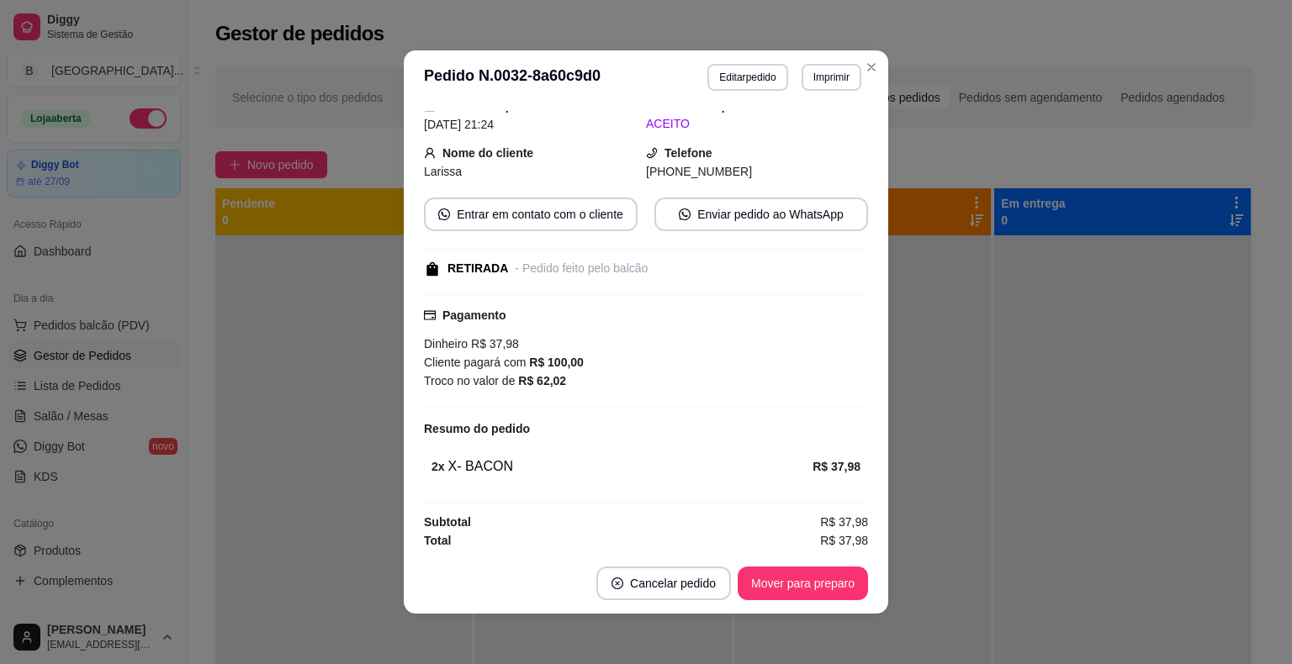
scroll to position [108, 0]
click at [798, 584] on button "Mover para preparo" at bounding box center [802, 584] width 126 height 33
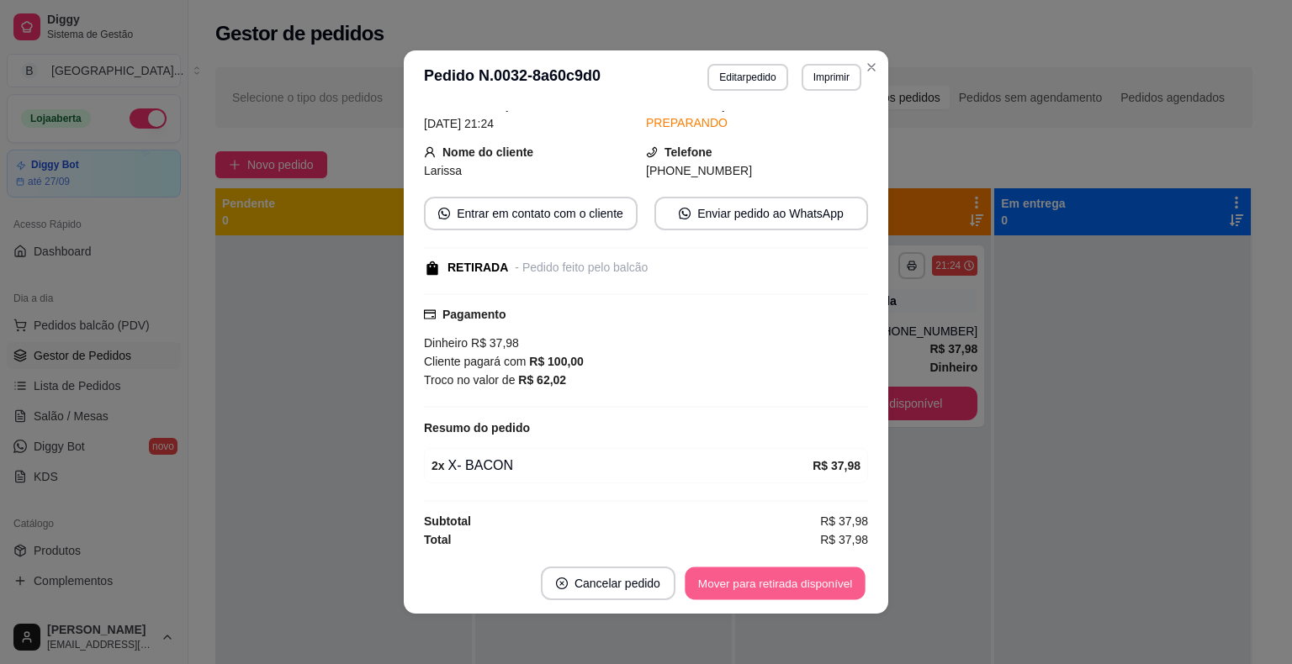
click at [799, 584] on button "Mover para retirada disponível" at bounding box center [774, 584] width 180 height 33
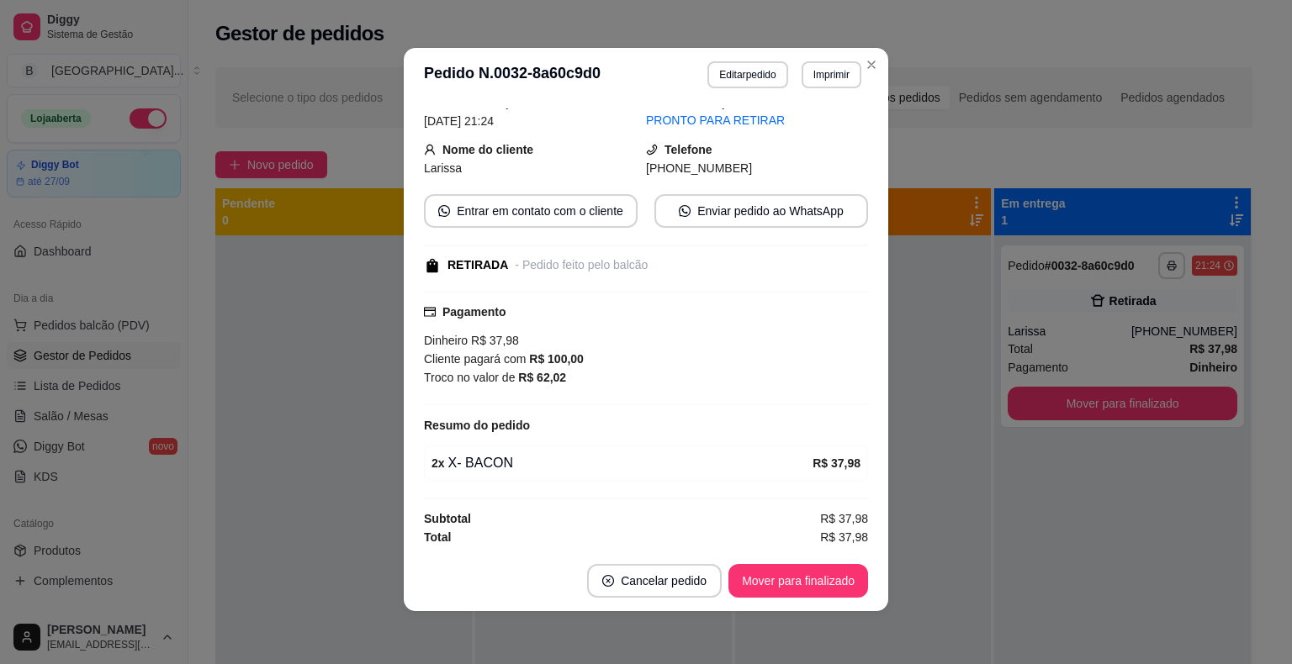
scroll to position [3, 0]
click at [813, 568] on button "Mover para finalizado" at bounding box center [798, 580] width 140 height 34
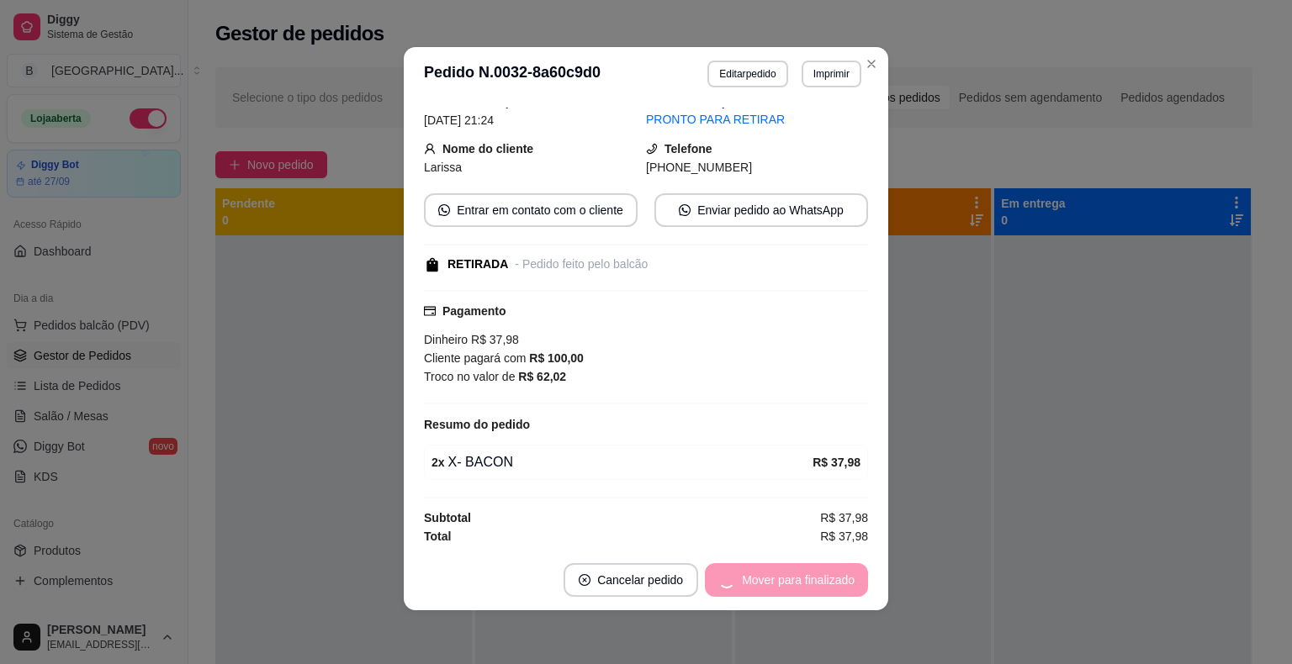
scroll to position [52, 0]
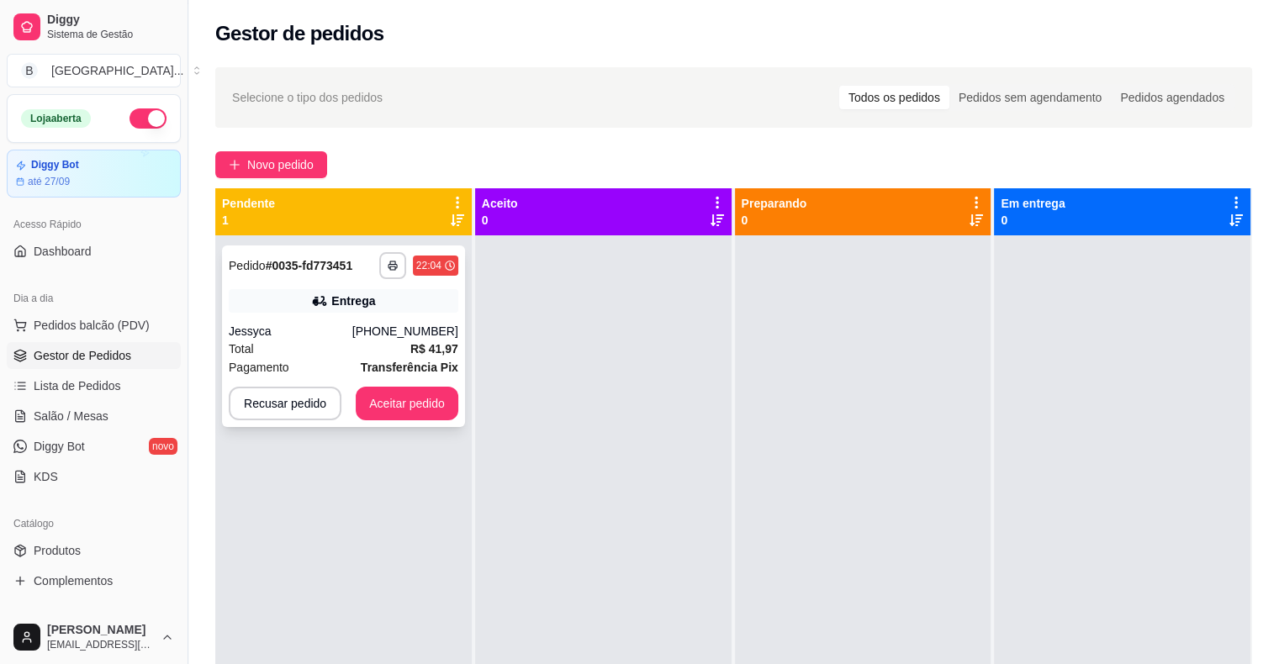
click at [322, 320] on div "**********" at bounding box center [343, 337] width 243 height 182
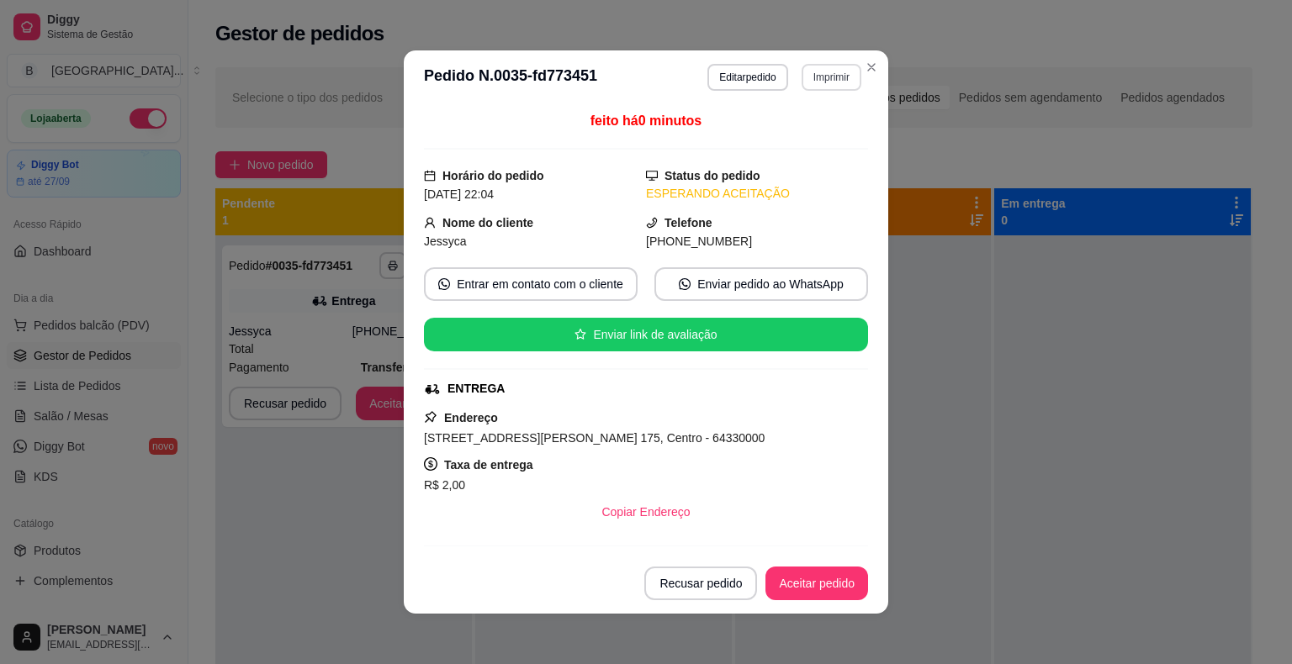
click at [821, 77] on button "Imprimir" at bounding box center [831, 77] width 60 height 27
click at [834, 129] on button "IMPRESSORA" at bounding box center [809, 129] width 98 height 22
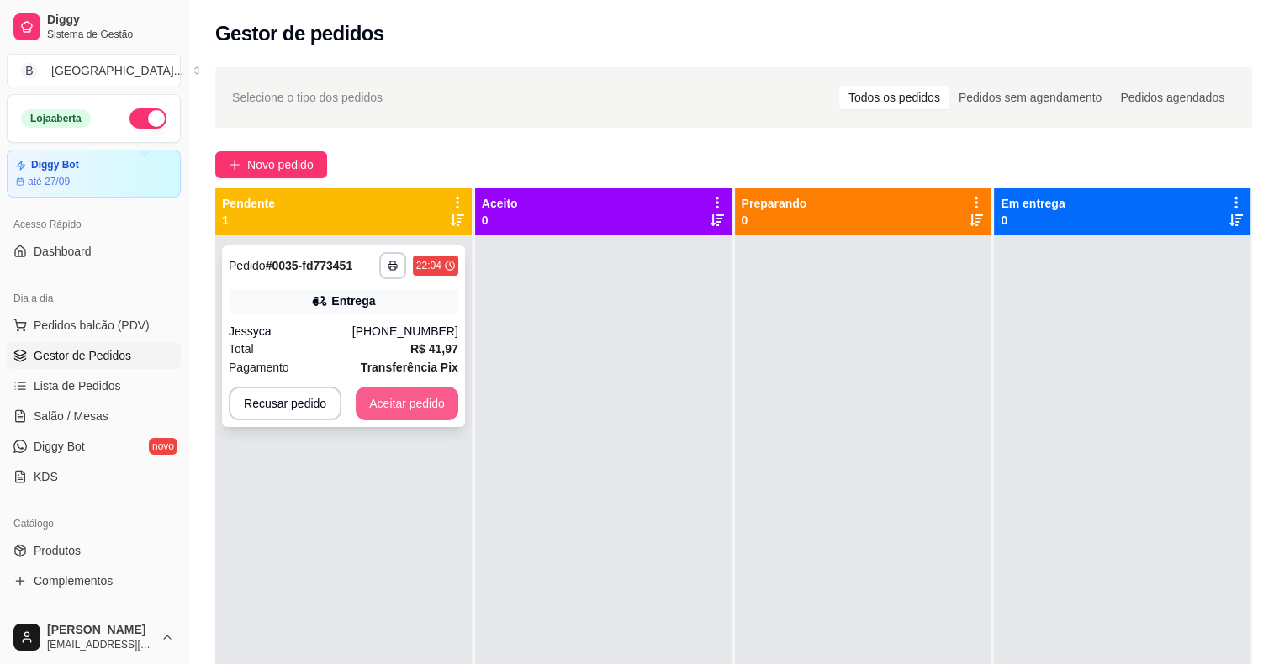
click at [441, 401] on button "Aceitar pedido" at bounding box center [407, 404] width 103 height 34
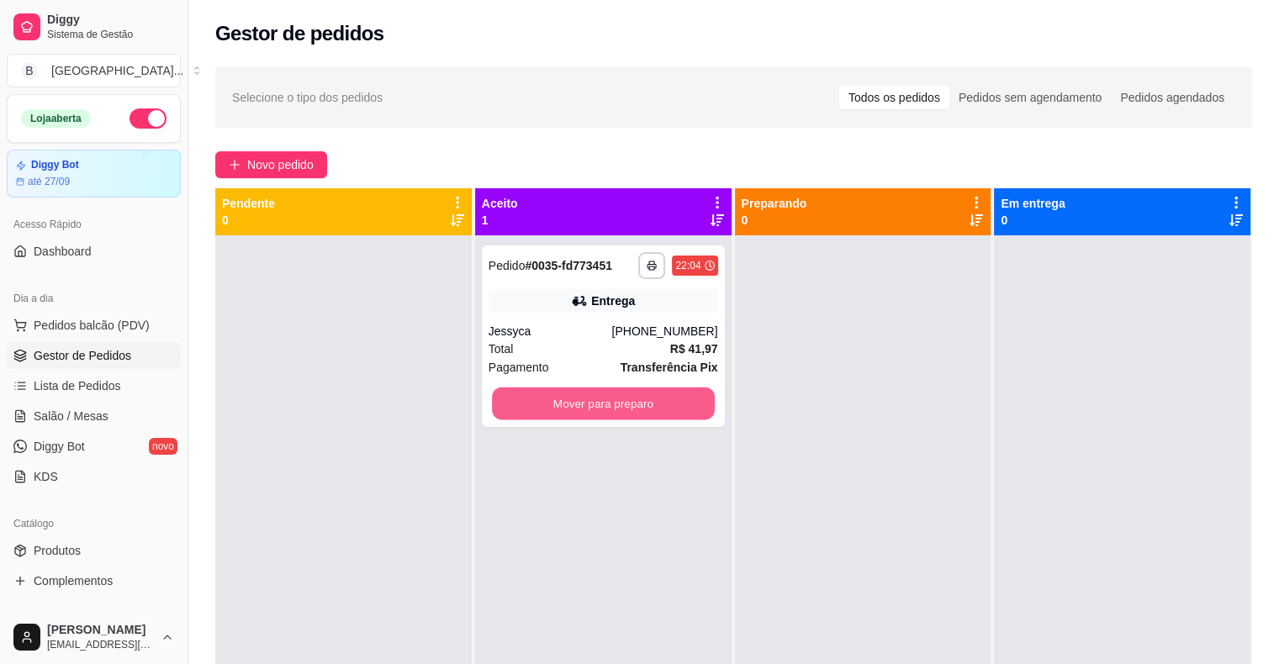
click at [533, 401] on button "Mover para preparo" at bounding box center [603, 404] width 223 height 33
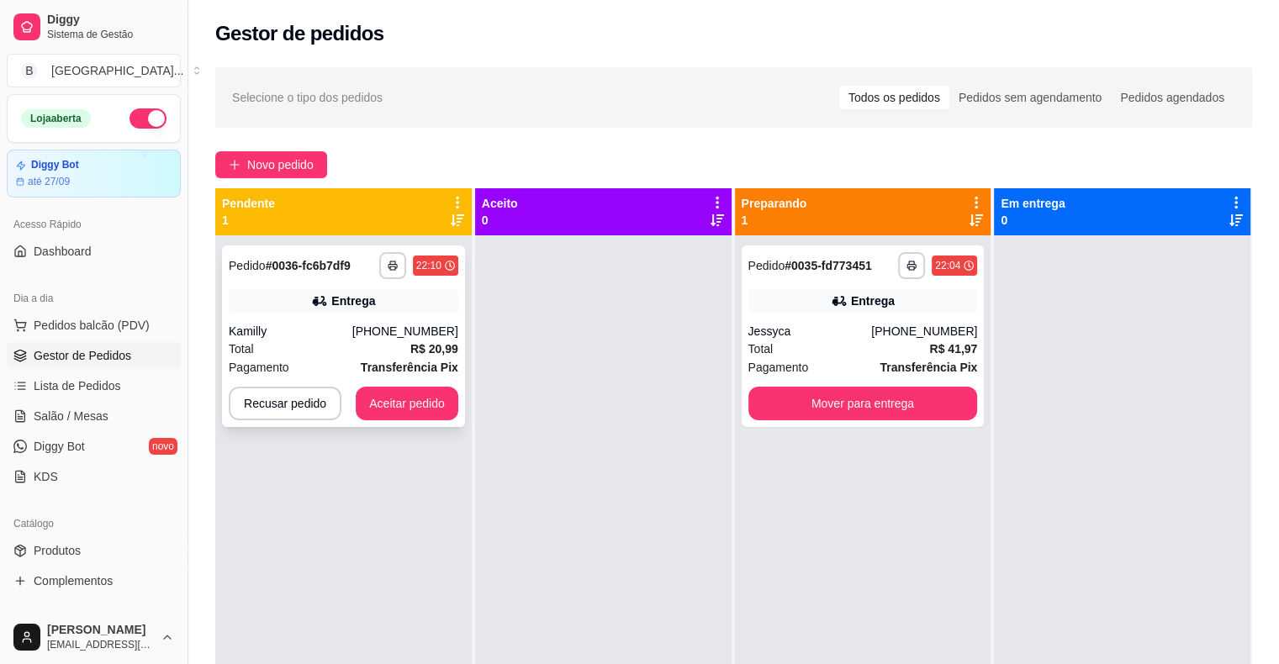
click at [299, 341] on div "Total R$ 20,99" at bounding box center [344, 349] width 230 height 18
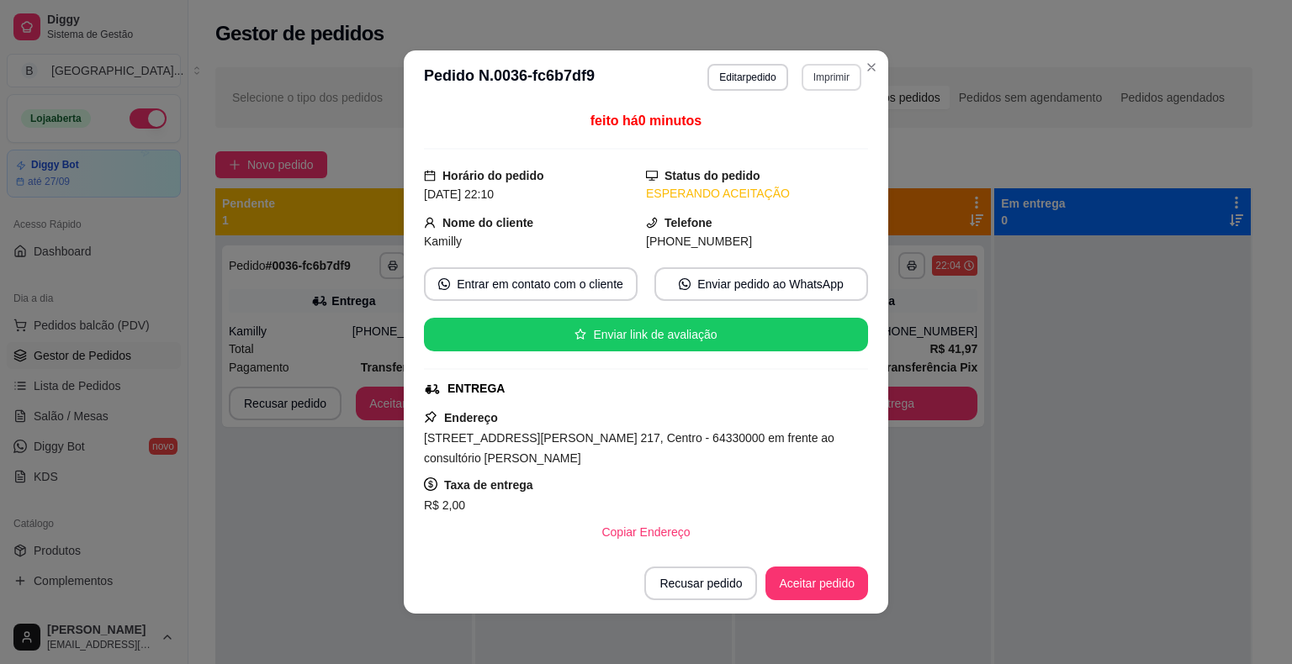
click at [807, 66] on button "Imprimir" at bounding box center [831, 77] width 60 height 27
click at [795, 135] on button "IMPRESSORA" at bounding box center [795, 136] width 118 height 26
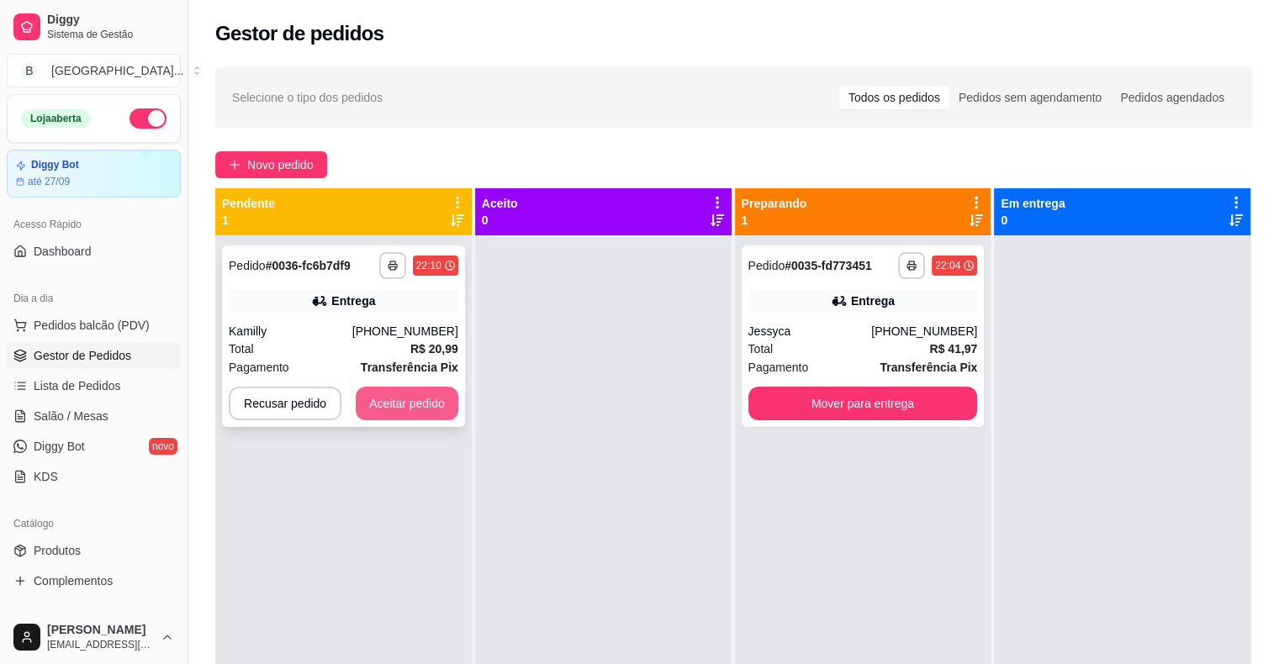
click at [385, 388] on button "Aceitar pedido" at bounding box center [407, 404] width 103 height 34
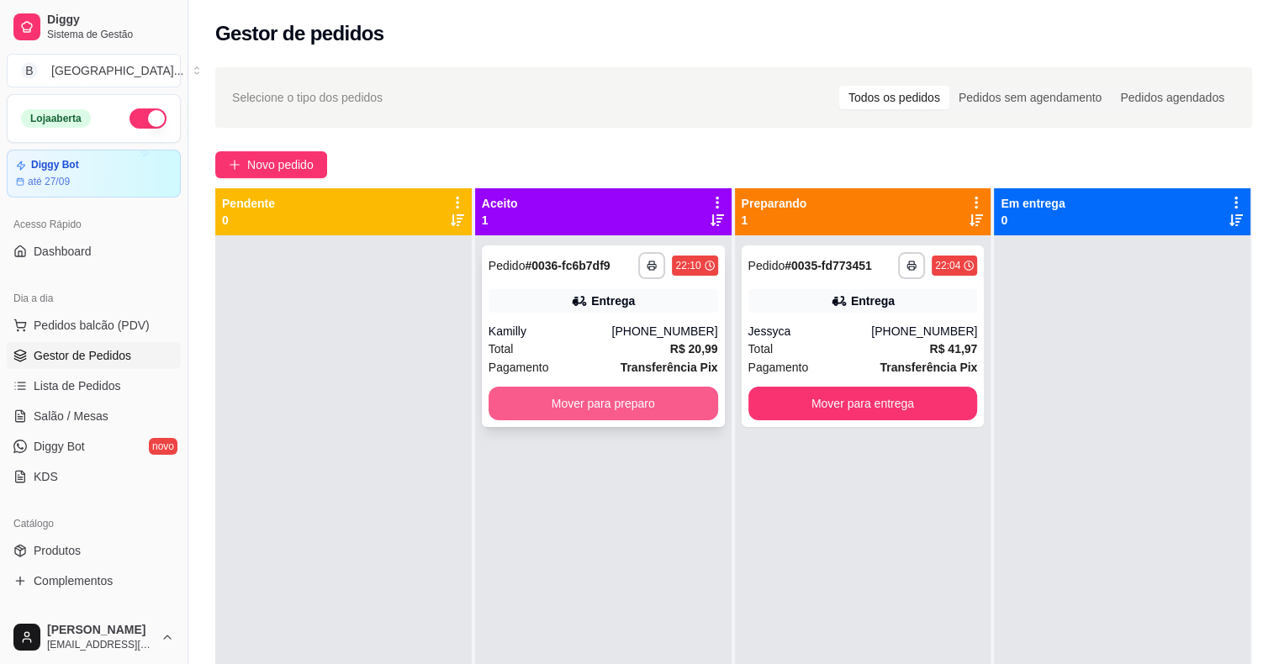
click at [566, 405] on button "Mover para preparo" at bounding box center [604, 404] width 230 height 34
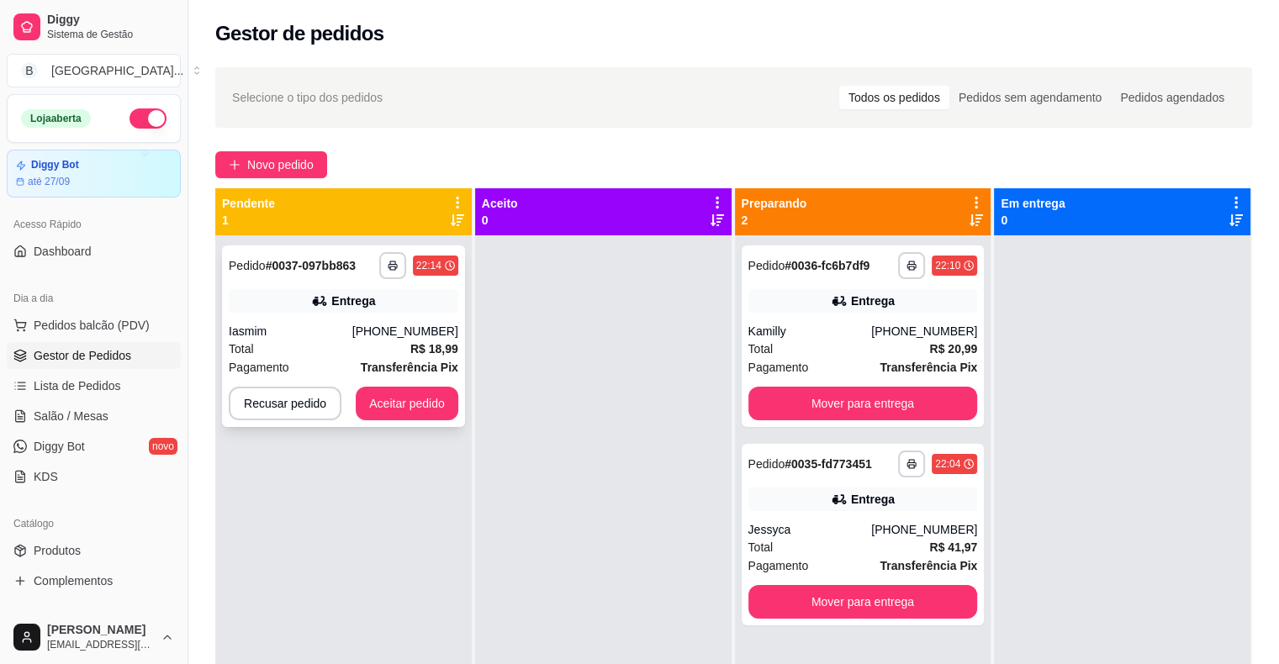
click at [320, 303] on icon at bounding box center [319, 301] width 12 height 10
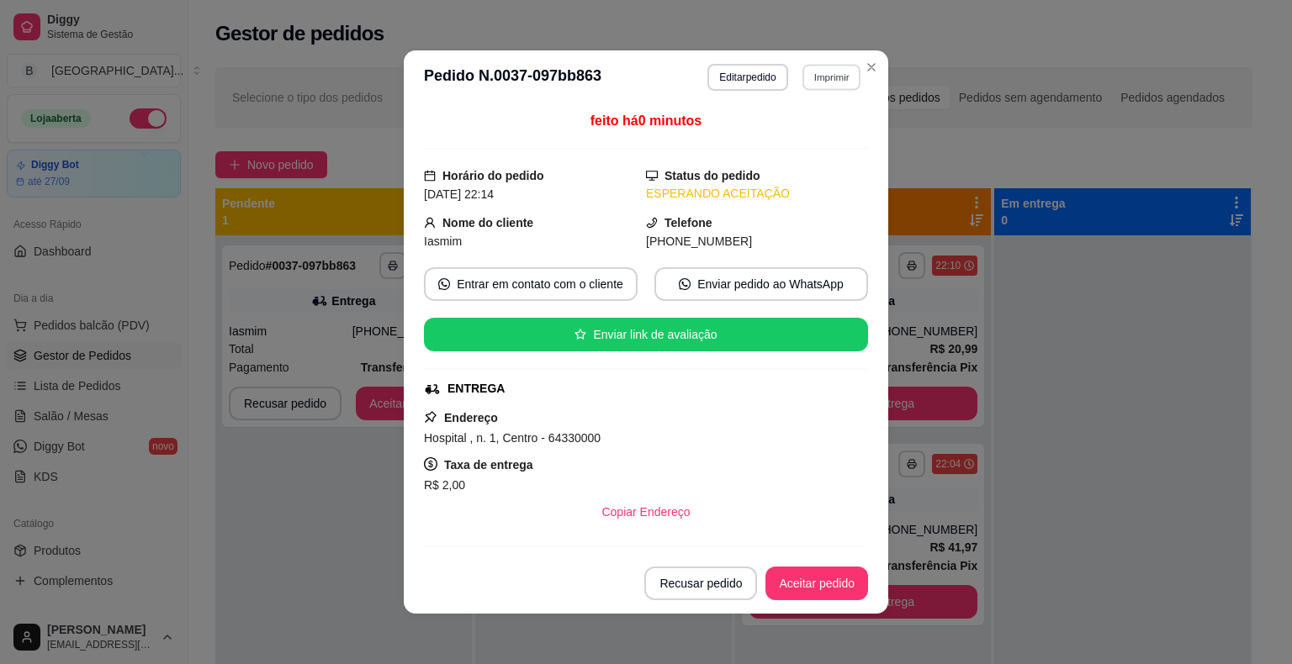
click at [817, 89] on button "Imprimir" at bounding box center [831, 77] width 58 height 26
click at [813, 129] on button "IMPRESSORA" at bounding box center [795, 136] width 122 height 27
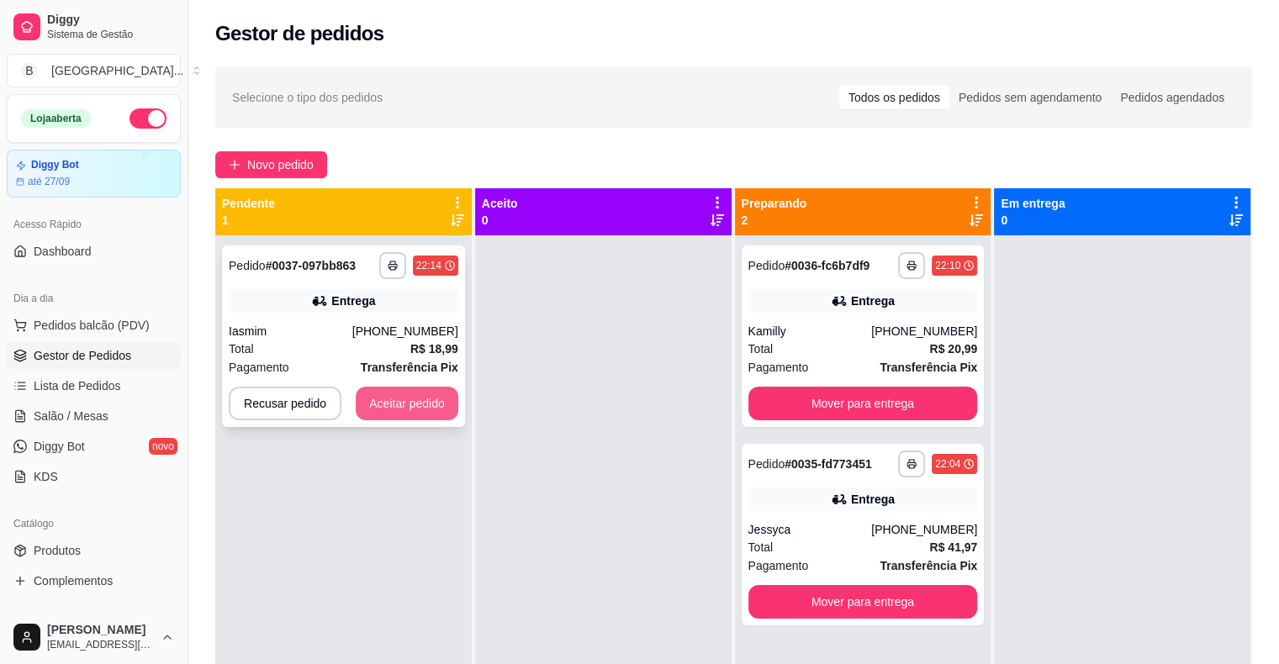
click at [415, 399] on button "Aceitar pedido" at bounding box center [407, 404] width 103 height 34
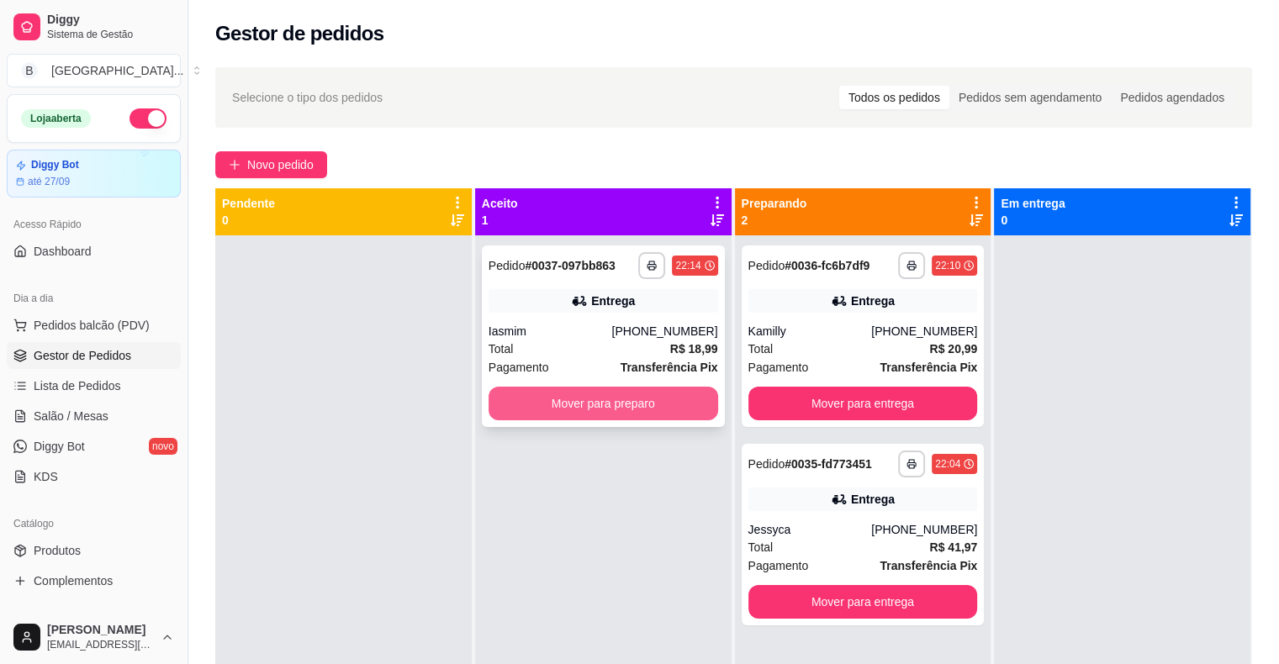
click at [524, 399] on button "Mover para preparo" at bounding box center [604, 404] width 230 height 34
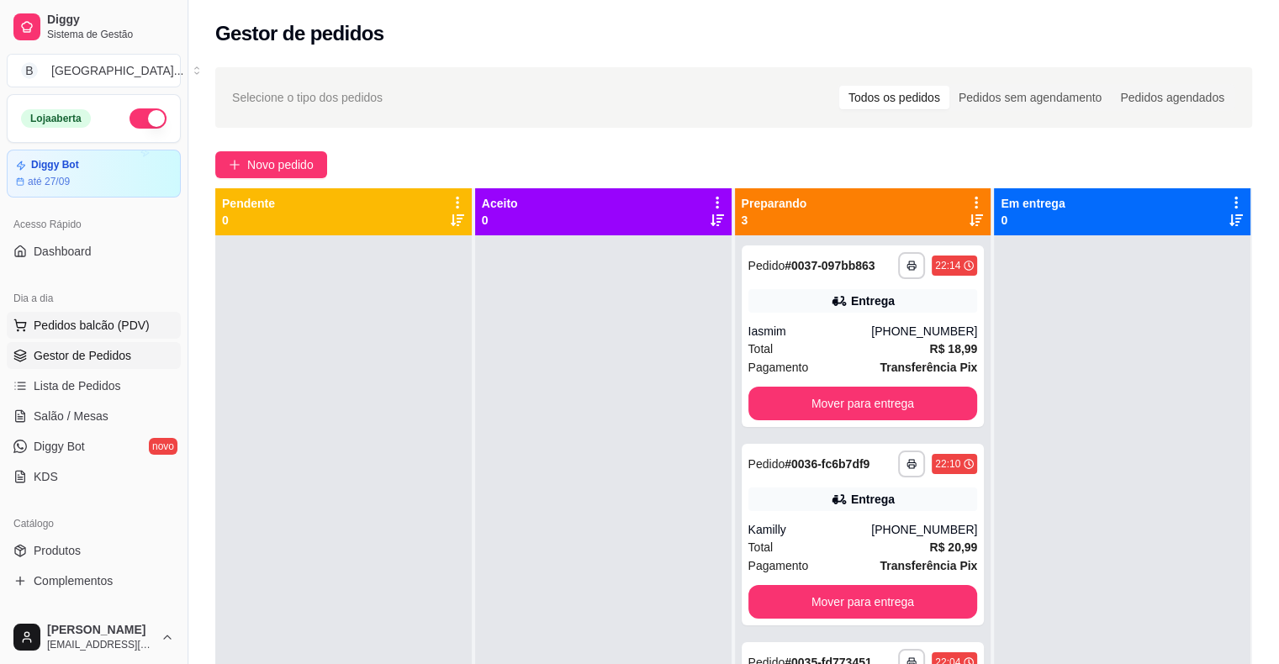
click at [43, 331] on span "Pedidos balcão (PDV)" at bounding box center [92, 325] width 116 height 17
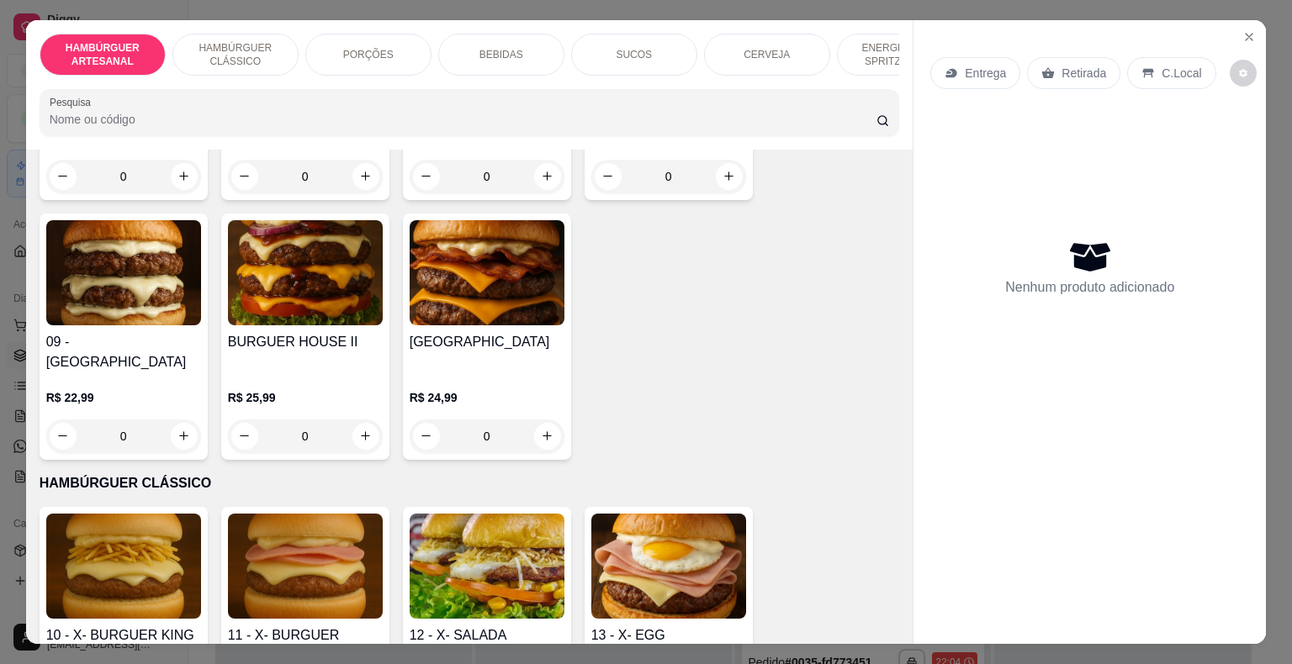
scroll to position [841, 0]
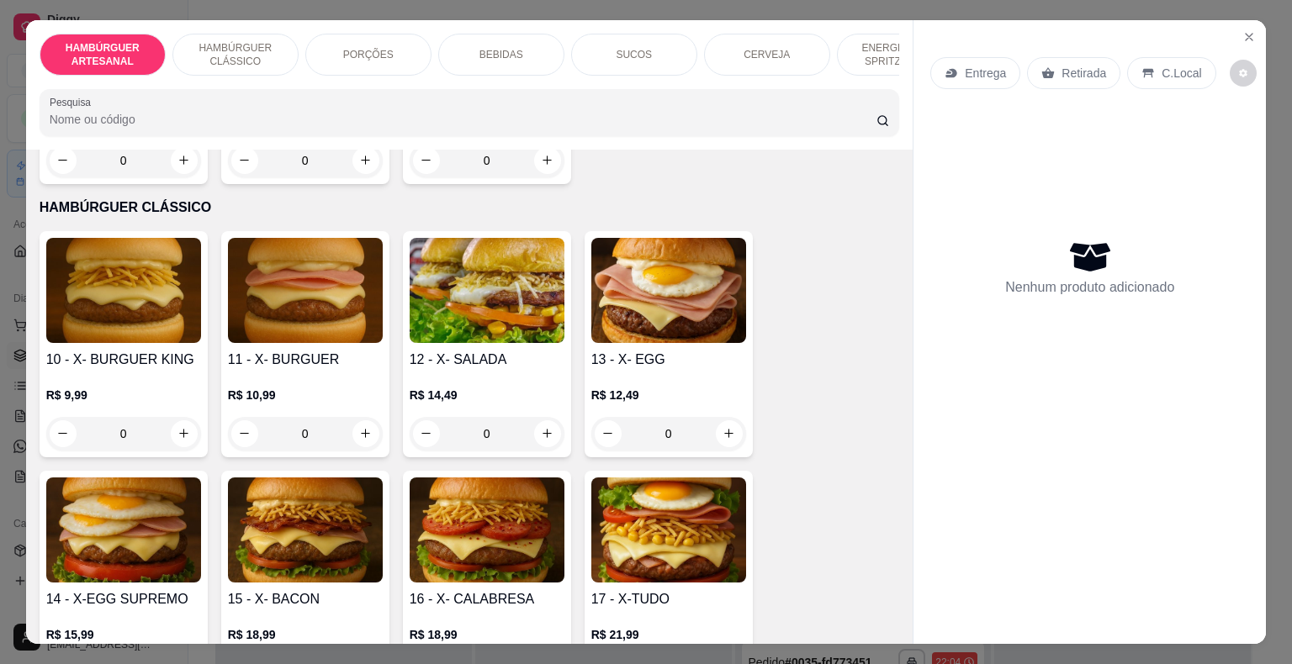
click at [357, 417] on div "0" at bounding box center [305, 434] width 155 height 34
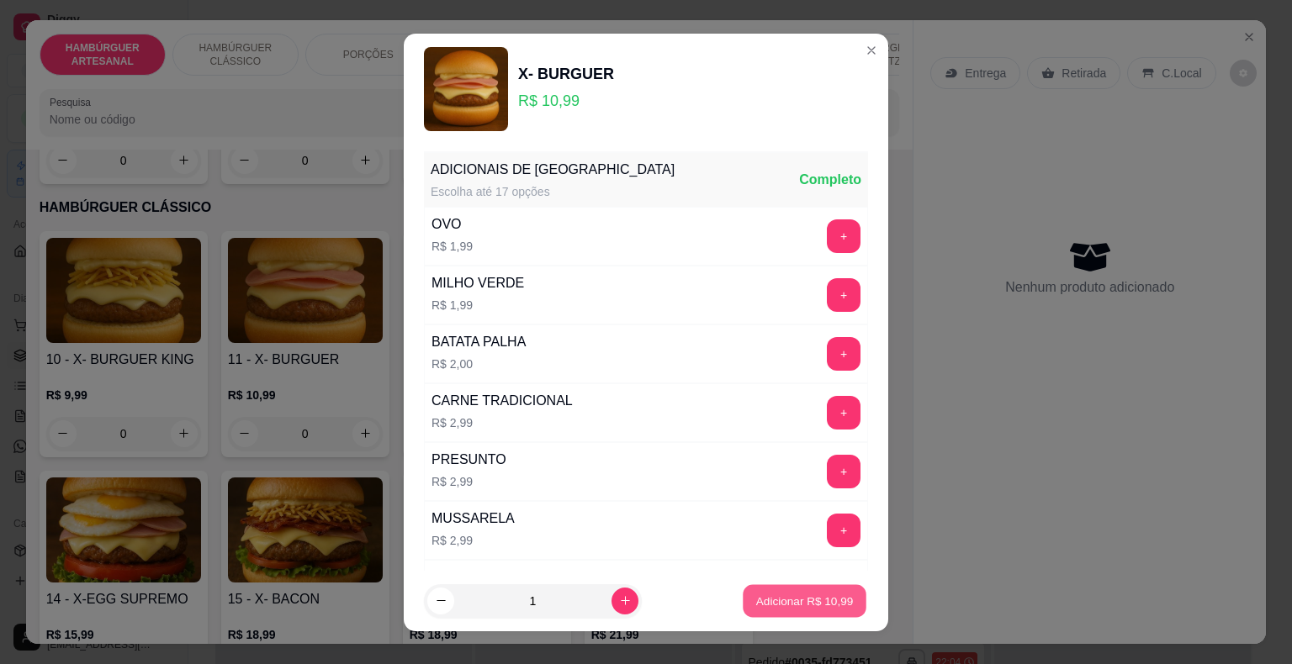
click at [798, 608] on p "Adicionar R$ 10,99" at bounding box center [805, 601] width 98 height 16
type input "1"
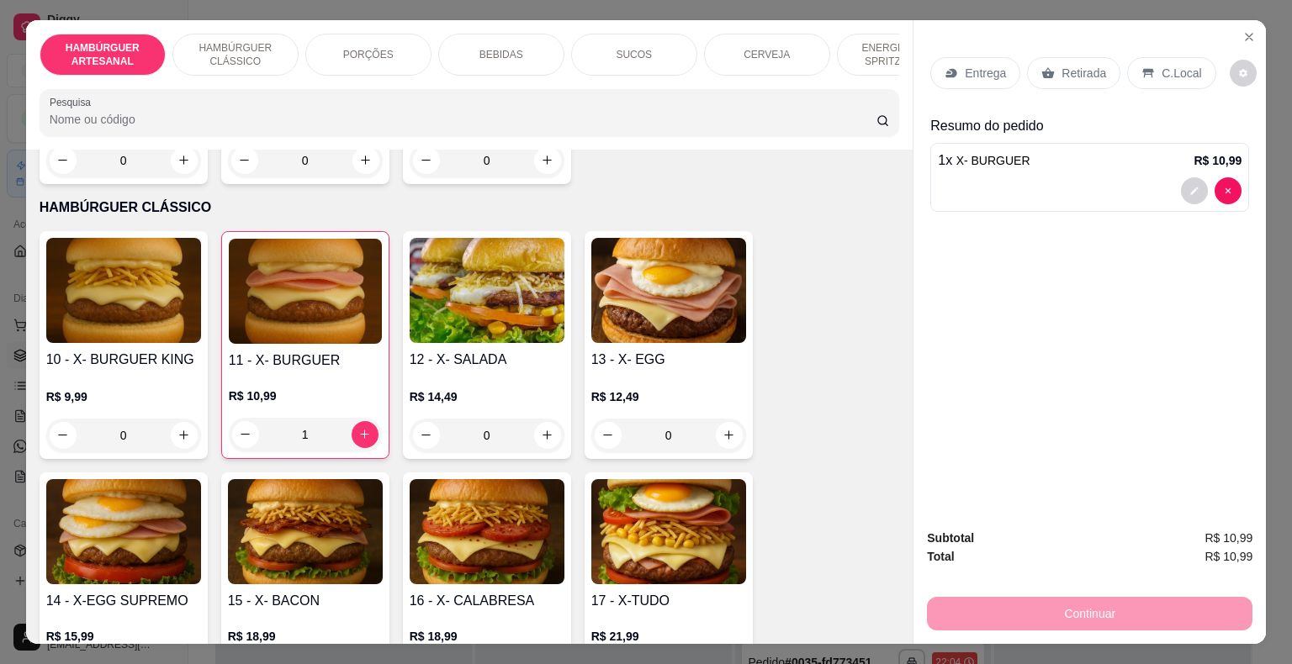
click at [538, 419] on div "0" at bounding box center [487, 436] width 155 height 34
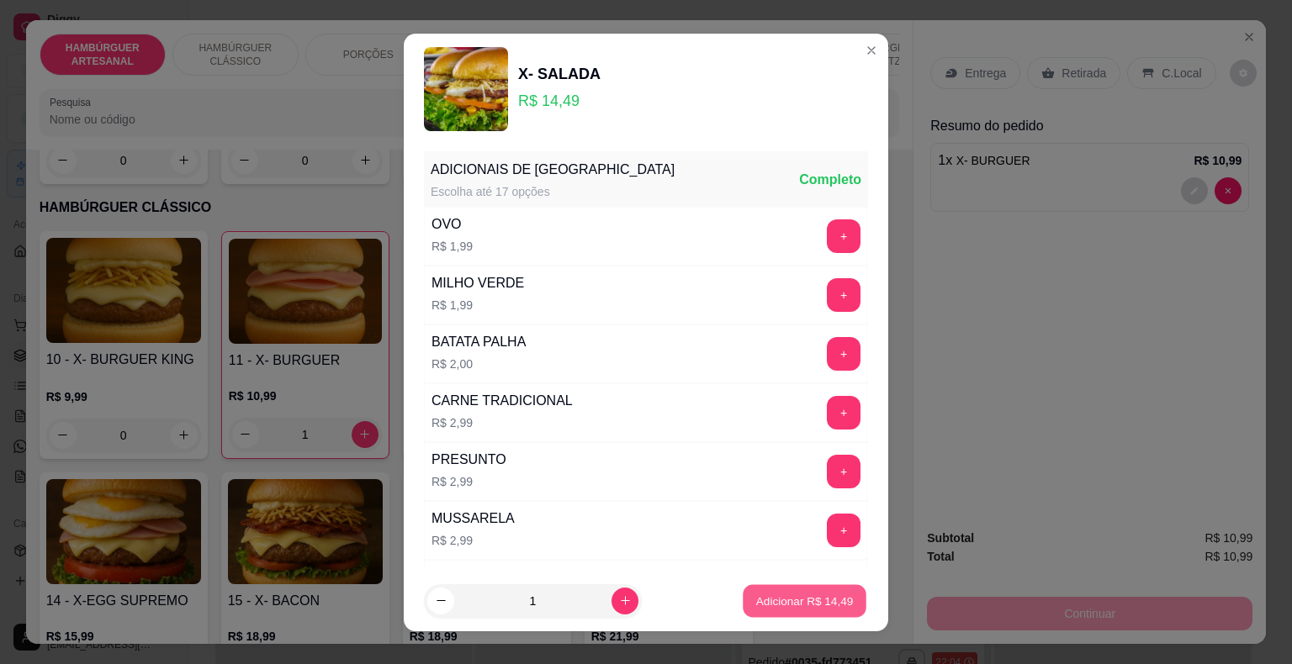
click at [781, 602] on p "Adicionar R$ 14,49" at bounding box center [805, 601] width 98 height 16
type input "1"
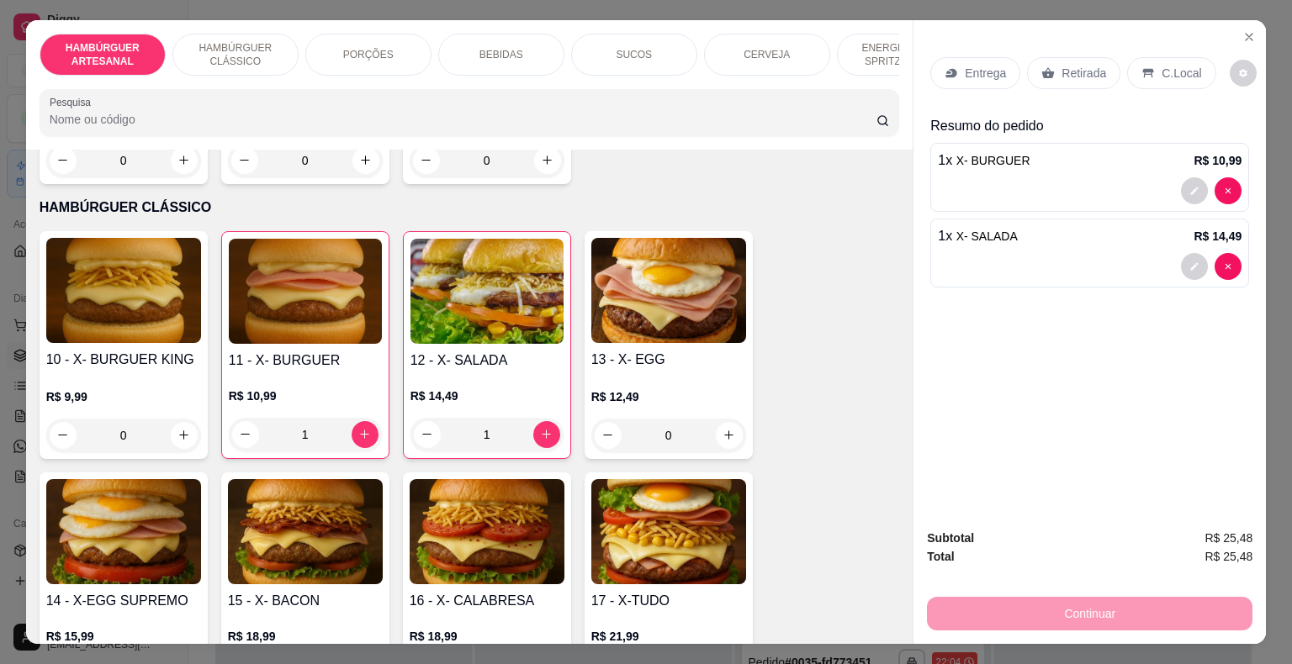
click at [965, 69] on p "Entrega" at bounding box center [985, 73] width 41 height 17
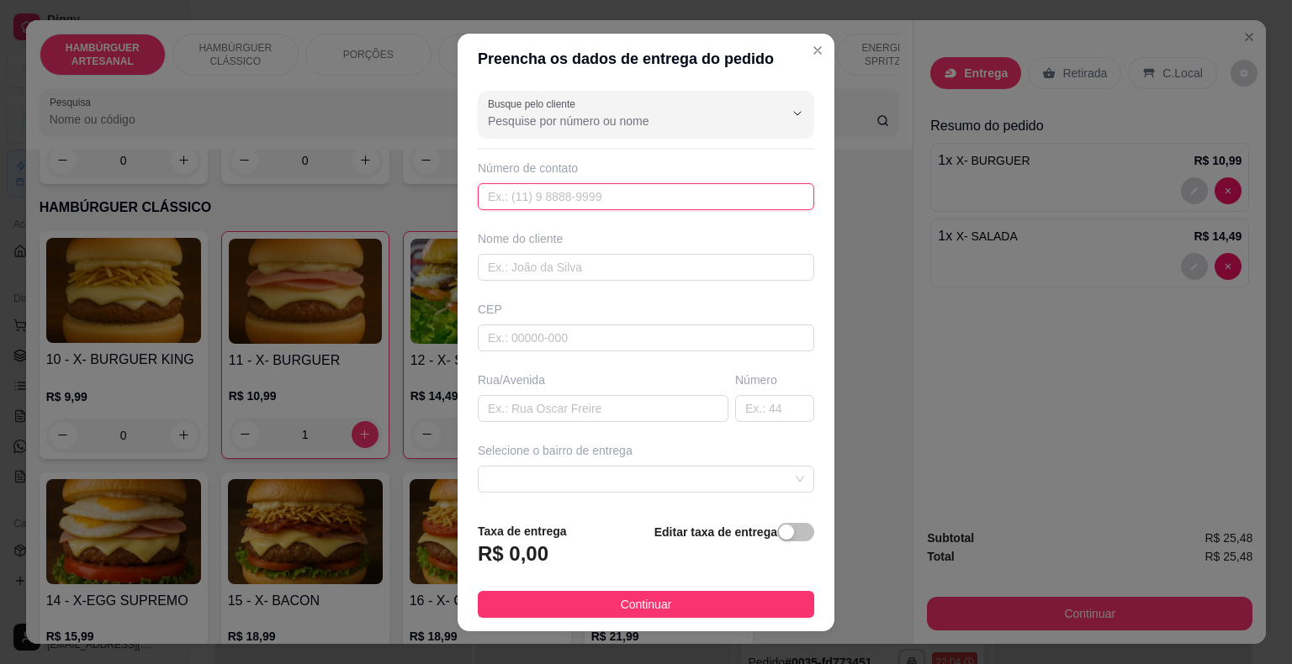
click at [703, 189] on input "text" at bounding box center [646, 196] width 336 height 27
type input "[PHONE_NUMBER]"
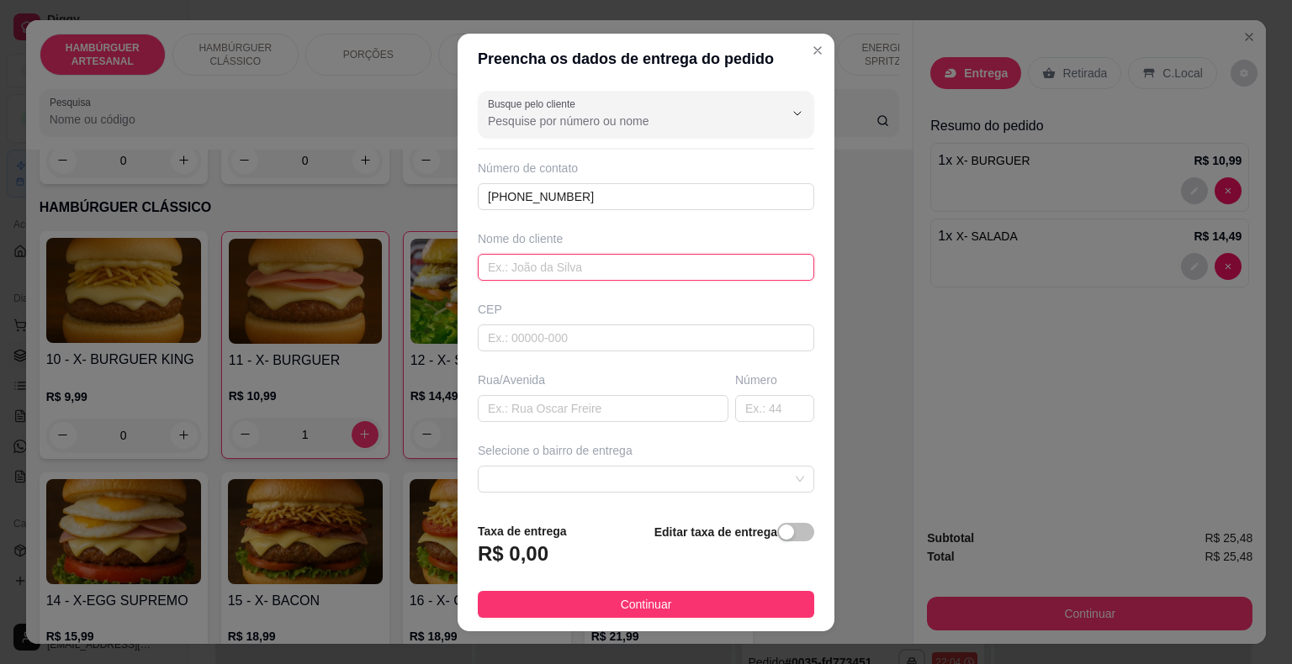
click at [605, 264] on input "text" at bounding box center [646, 267] width 336 height 27
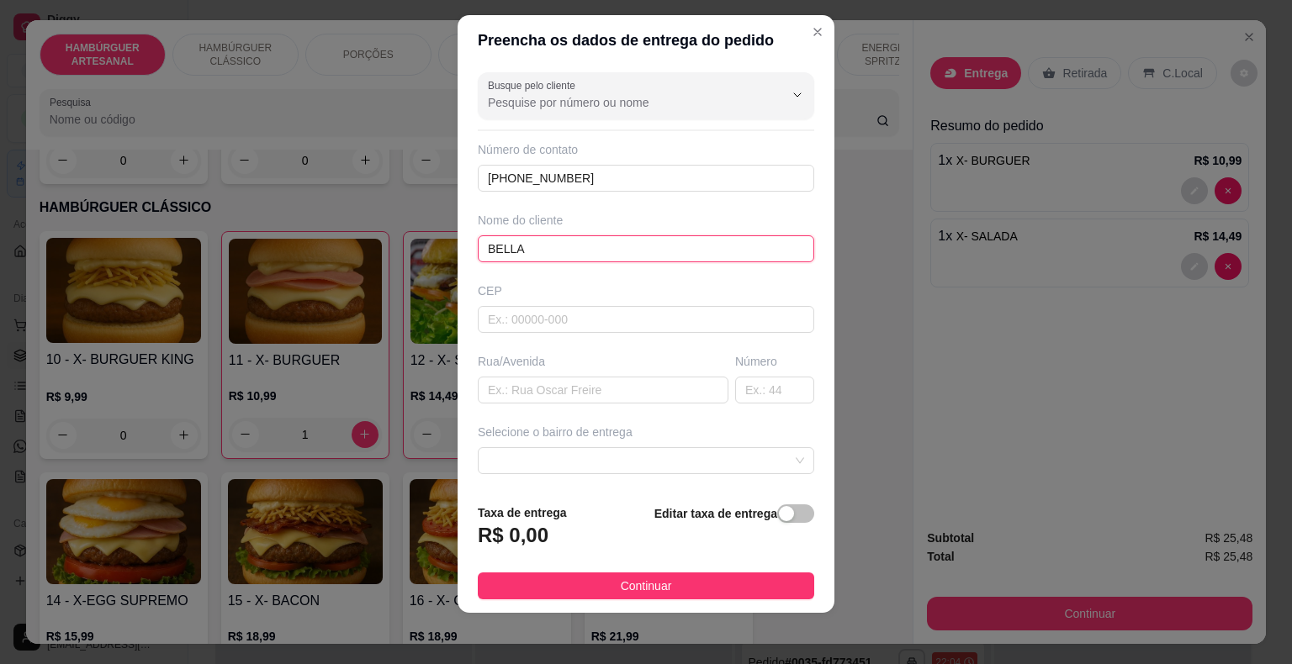
scroll to position [20, 0]
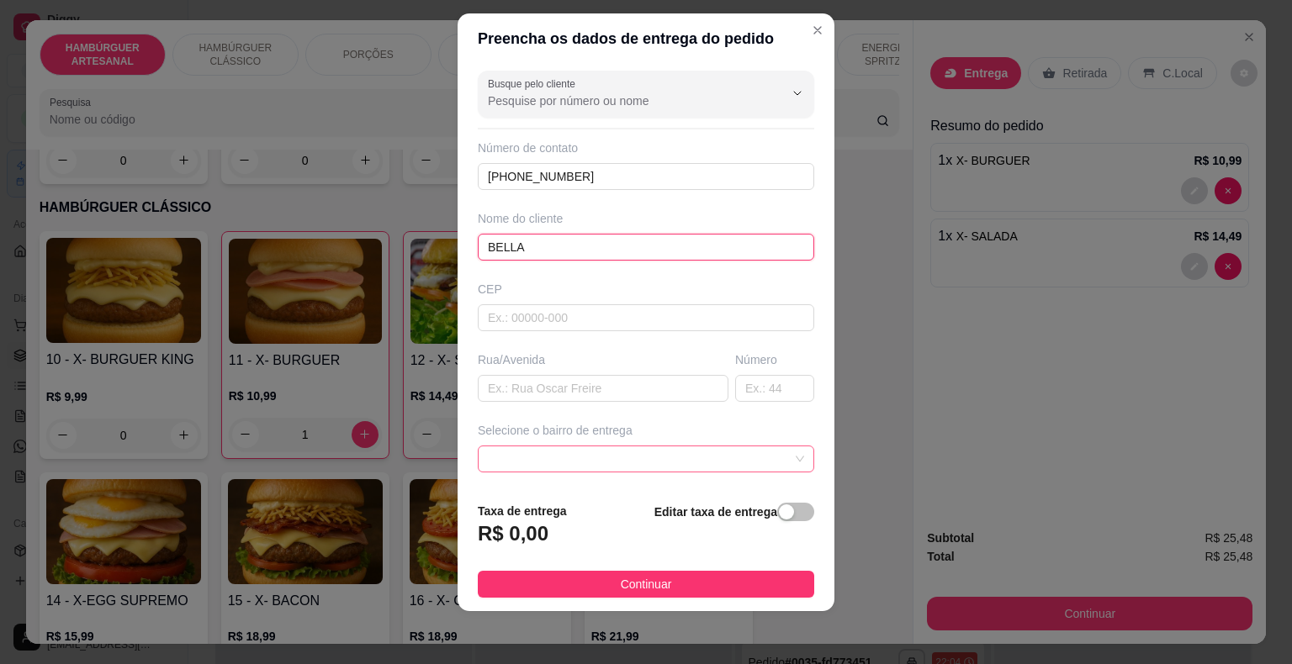
click at [613, 457] on span at bounding box center [646, 459] width 316 height 25
type input "BELLA"
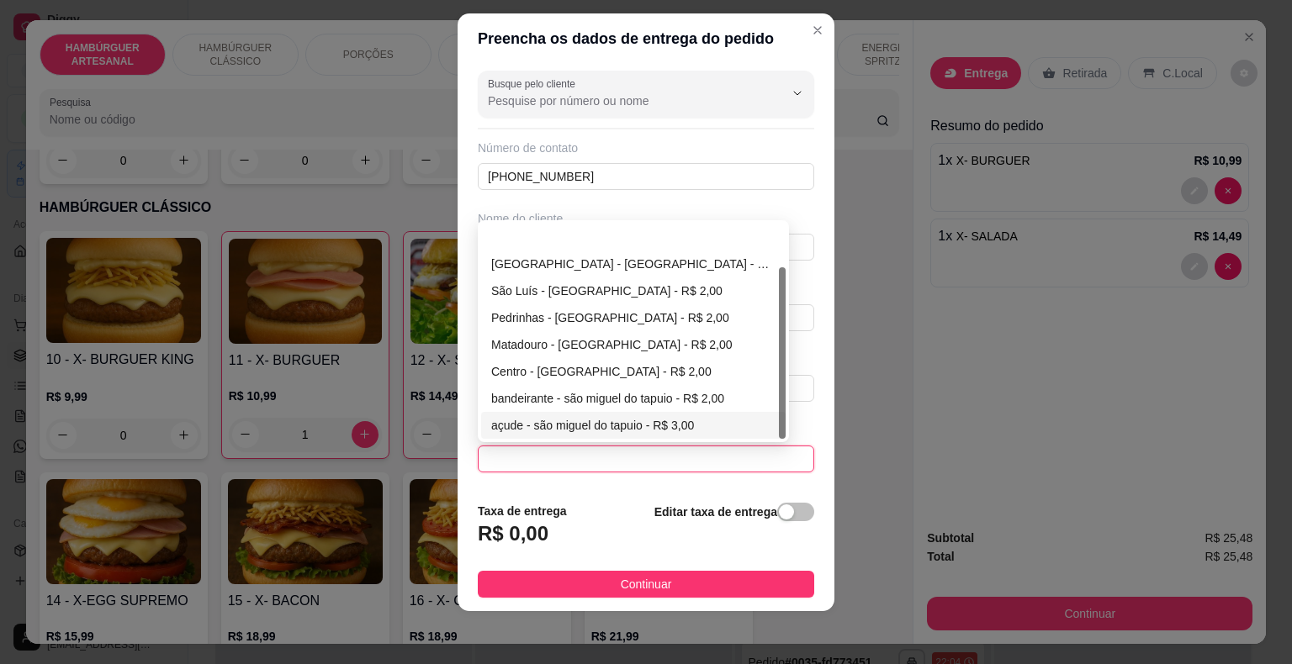
scroll to position [54, 0]
click at [635, 418] on div "estado- [PERSON_NAME] - [GEOGRAPHIC_DATA] - R$ 3,00" at bounding box center [633, 425] width 284 height 18
type input "são miguel do tapuio"
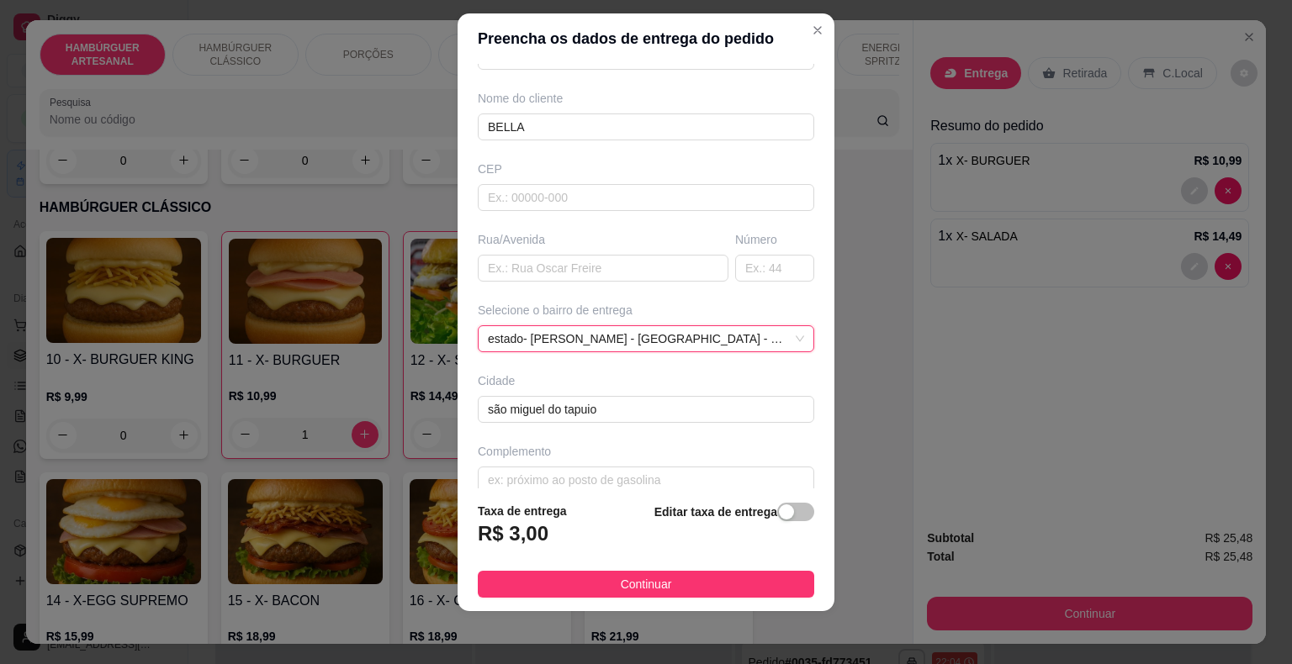
scroll to position [139, 0]
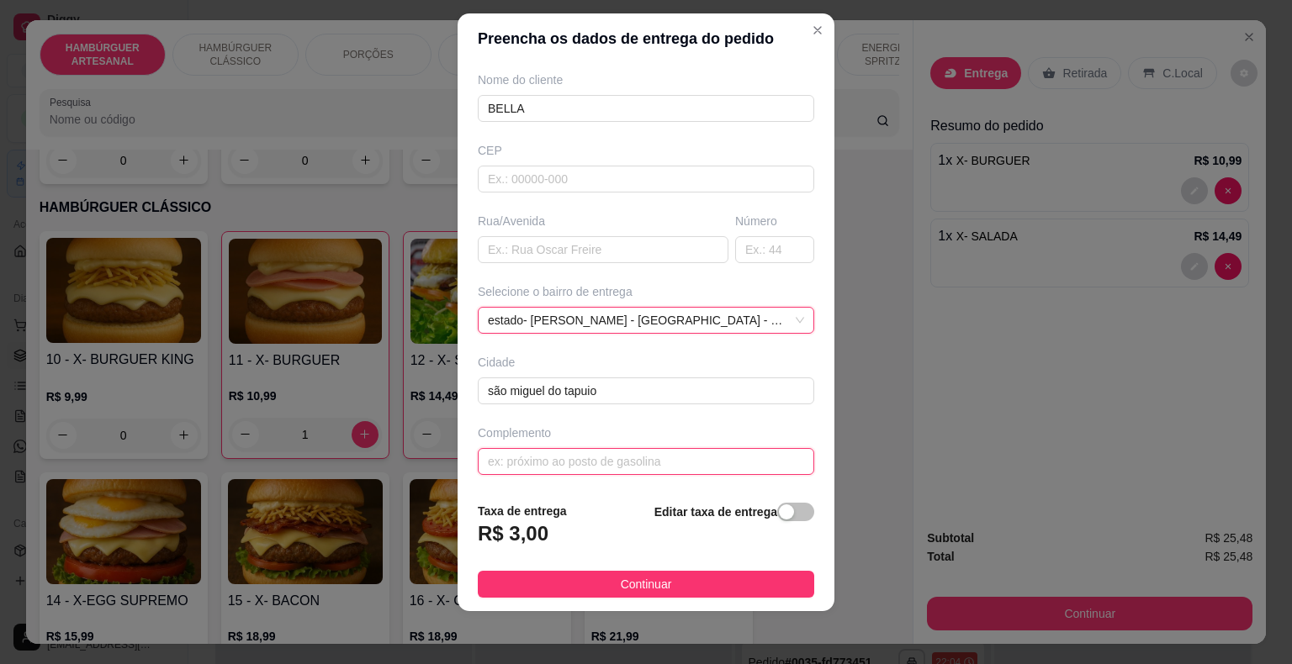
click at [617, 460] on input "text" at bounding box center [646, 461] width 336 height 27
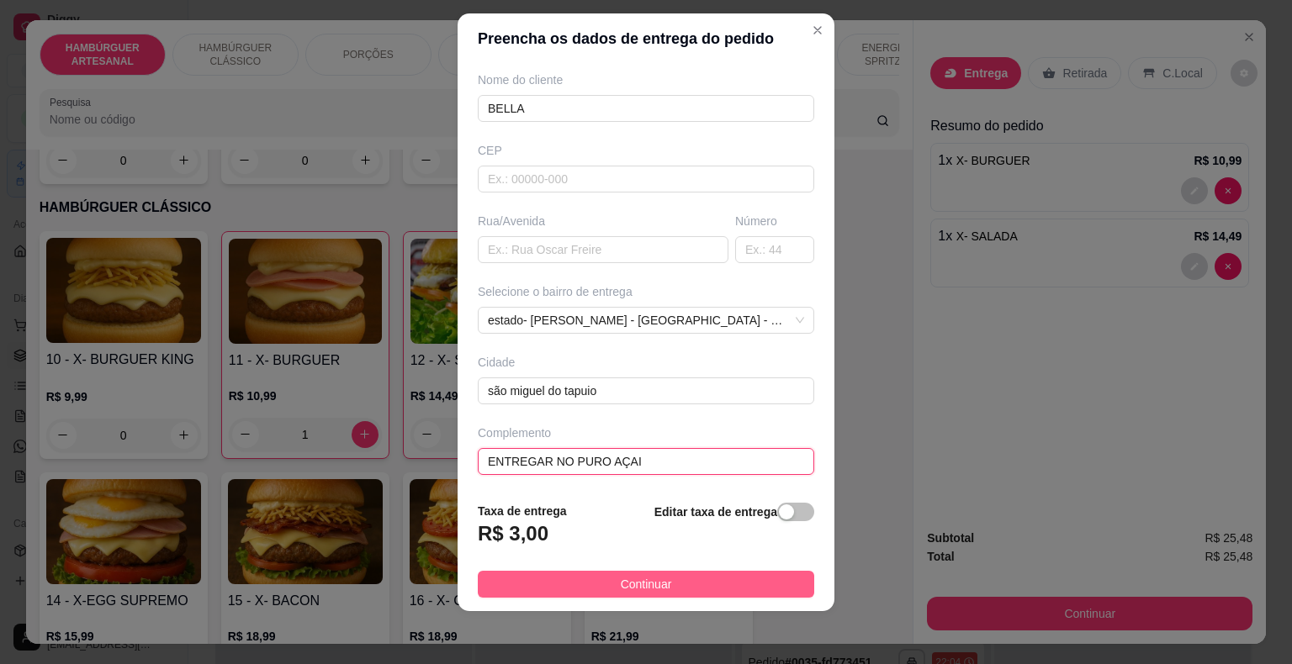
type input "ENTREGAR NO PURO AÇAI"
click at [632, 590] on span "Continuar" at bounding box center [646, 584] width 51 height 18
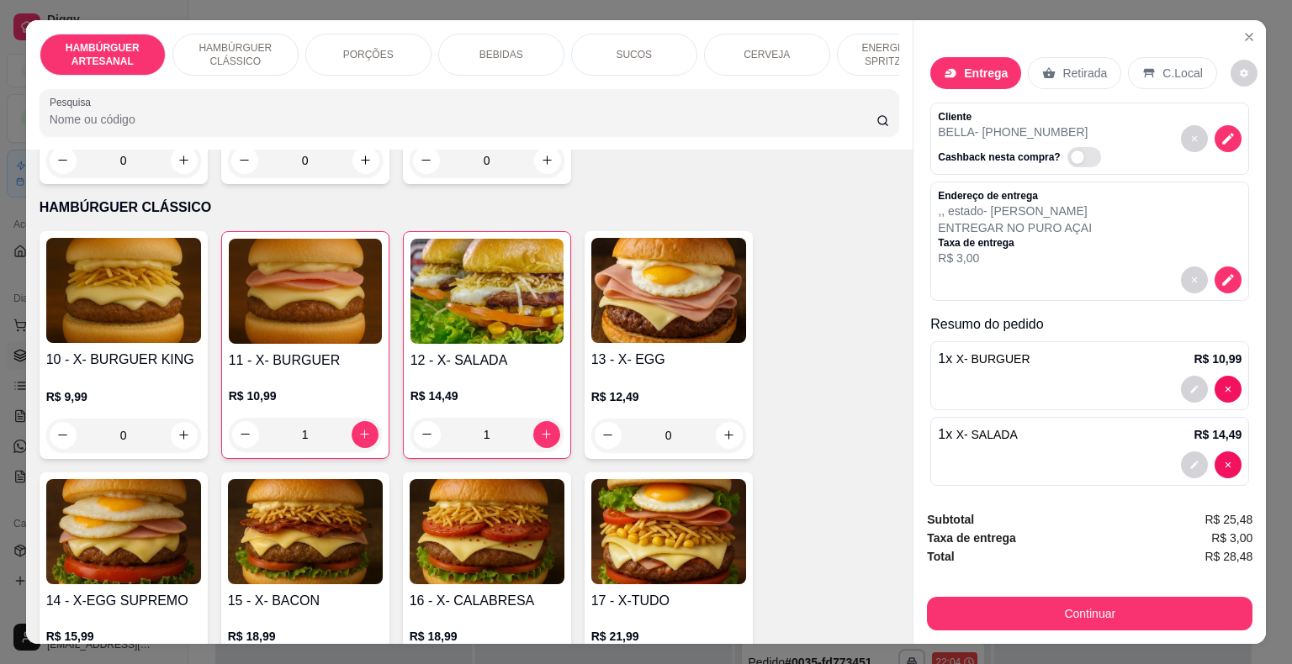
click at [979, 625] on div "Subtotal R$ 25,48 Taxa de entrega R$ 3,00 Total R$ 28,48 Continuar" at bounding box center [1089, 570] width 352 height 147
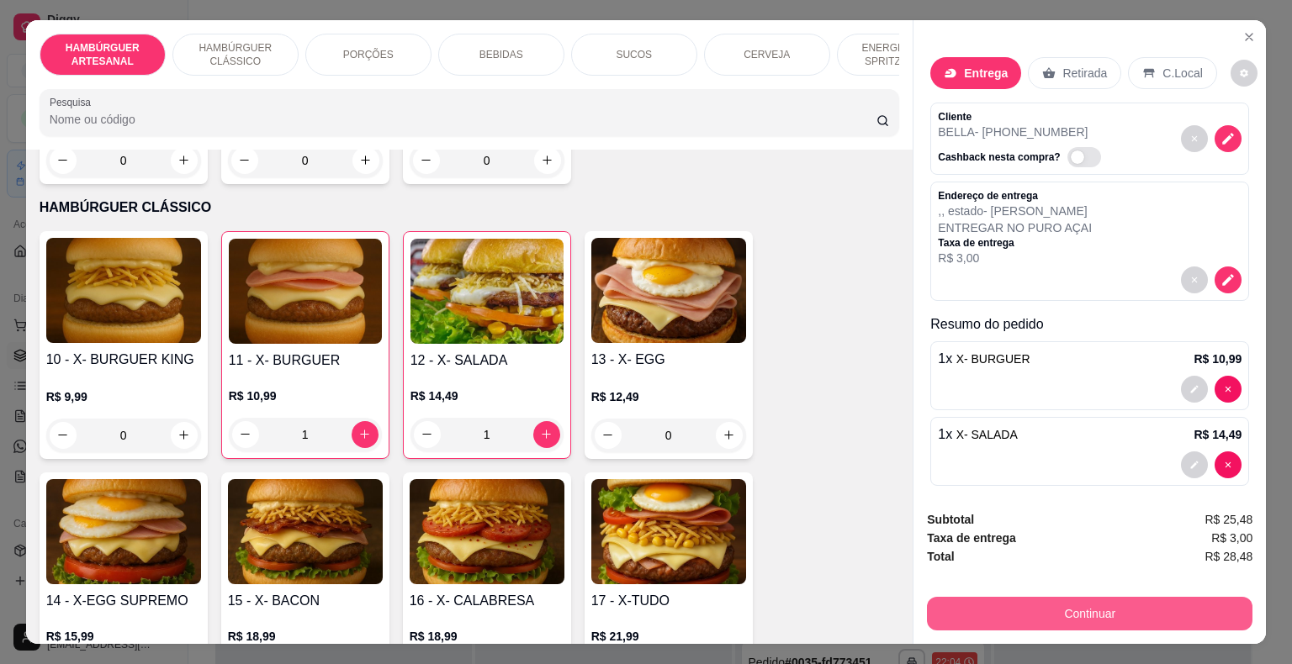
click at [979, 621] on button "Continuar" at bounding box center [1089, 614] width 325 height 34
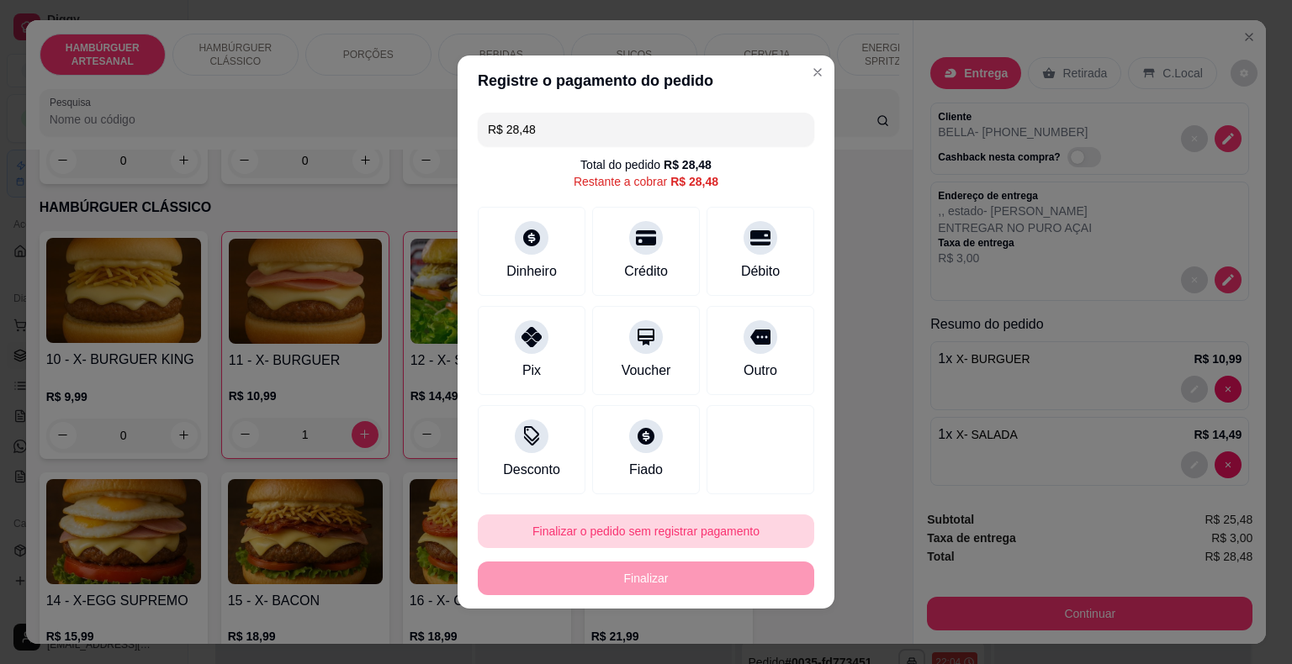
click at [602, 531] on button "Finalizar o pedido sem registrar pagamento" at bounding box center [646, 532] width 336 height 34
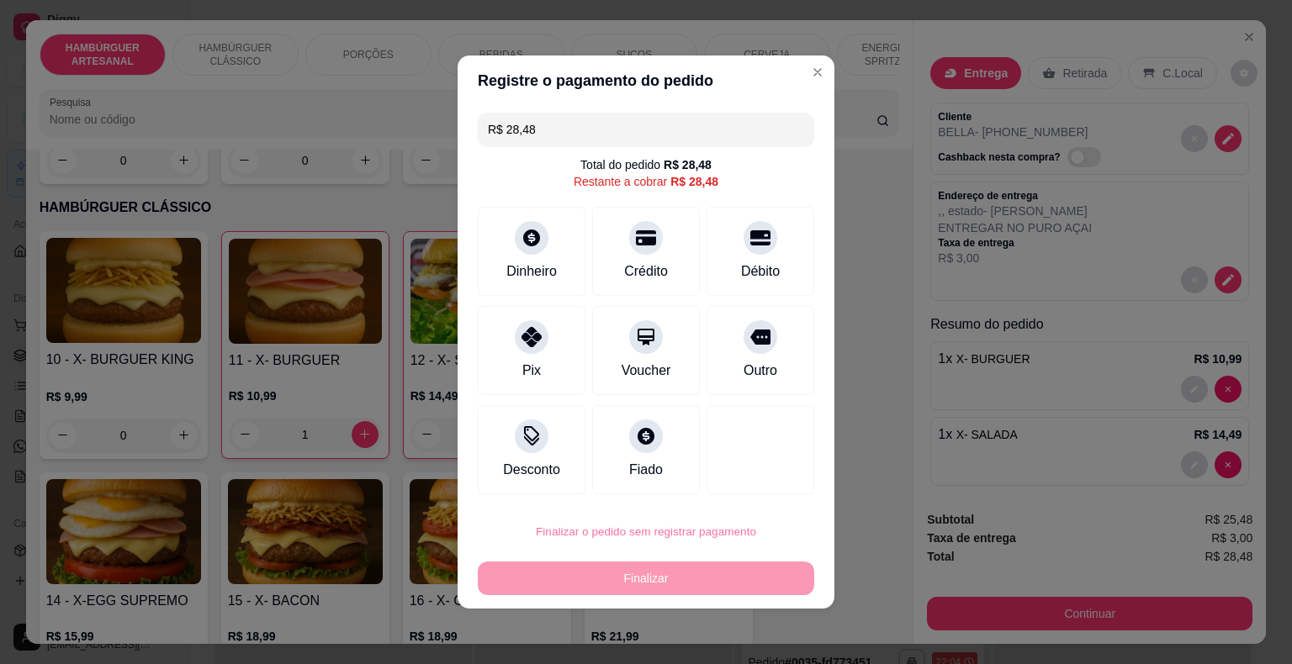
click at [733, 482] on button "Confirmar" at bounding box center [748, 483] width 60 height 25
type input "0"
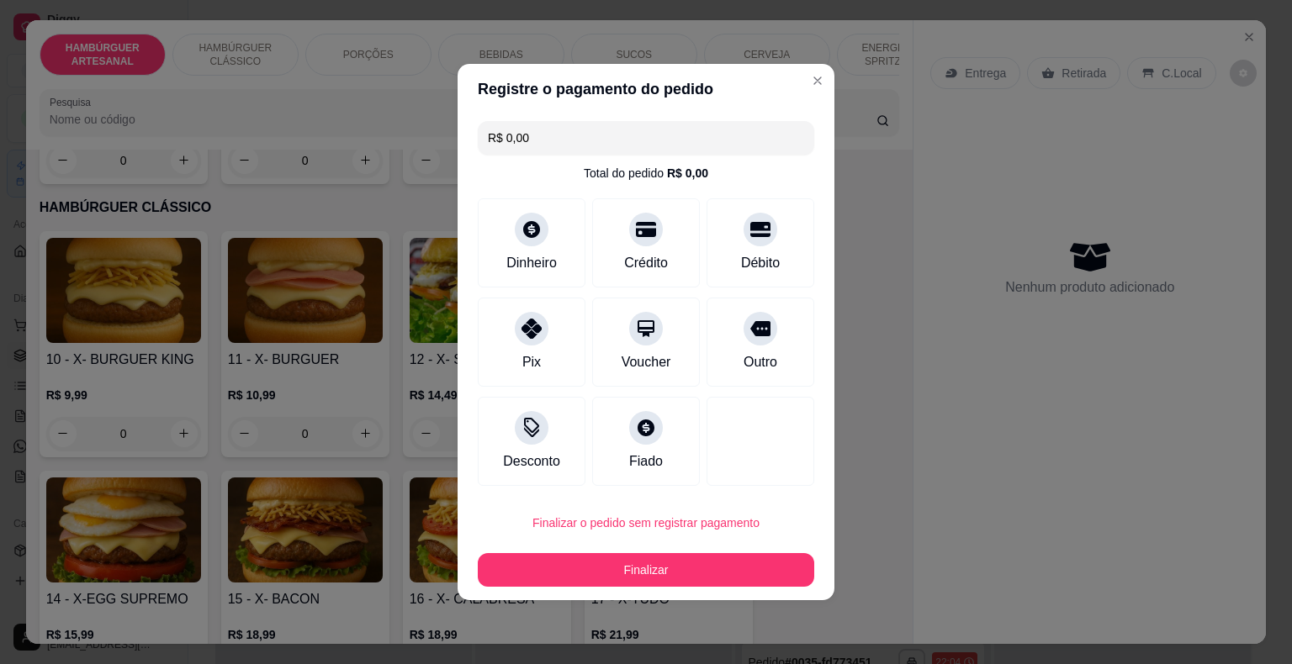
type input "R$ 0,00"
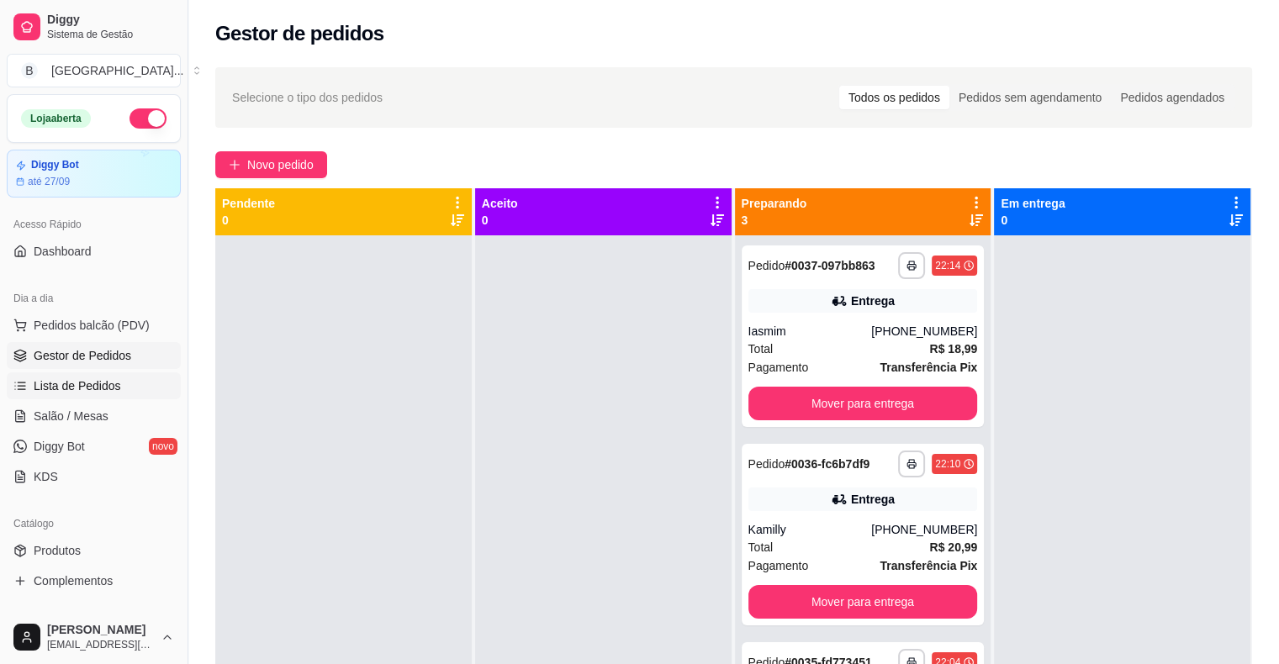
click at [116, 395] on link "Lista de Pedidos" at bounding box center [94, 386] width 174 height 27
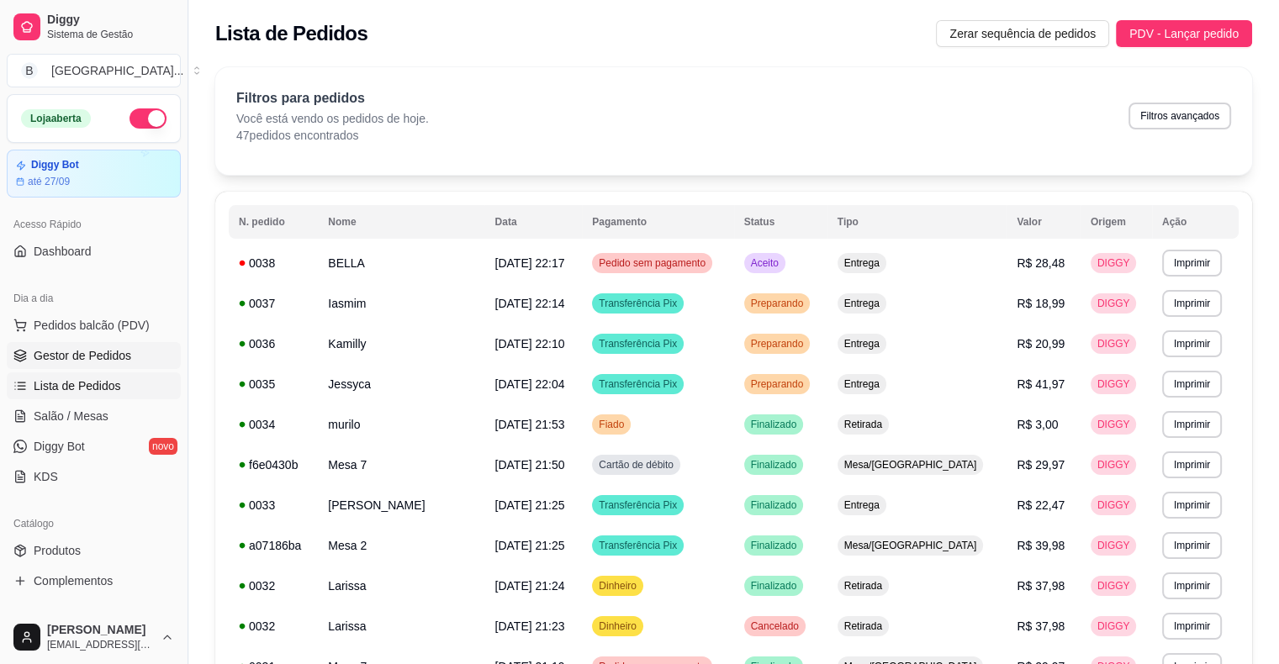
click at [110, 351] on span "Gestor de Pedidos" at bounding box center [83, 355] width 98 height 17
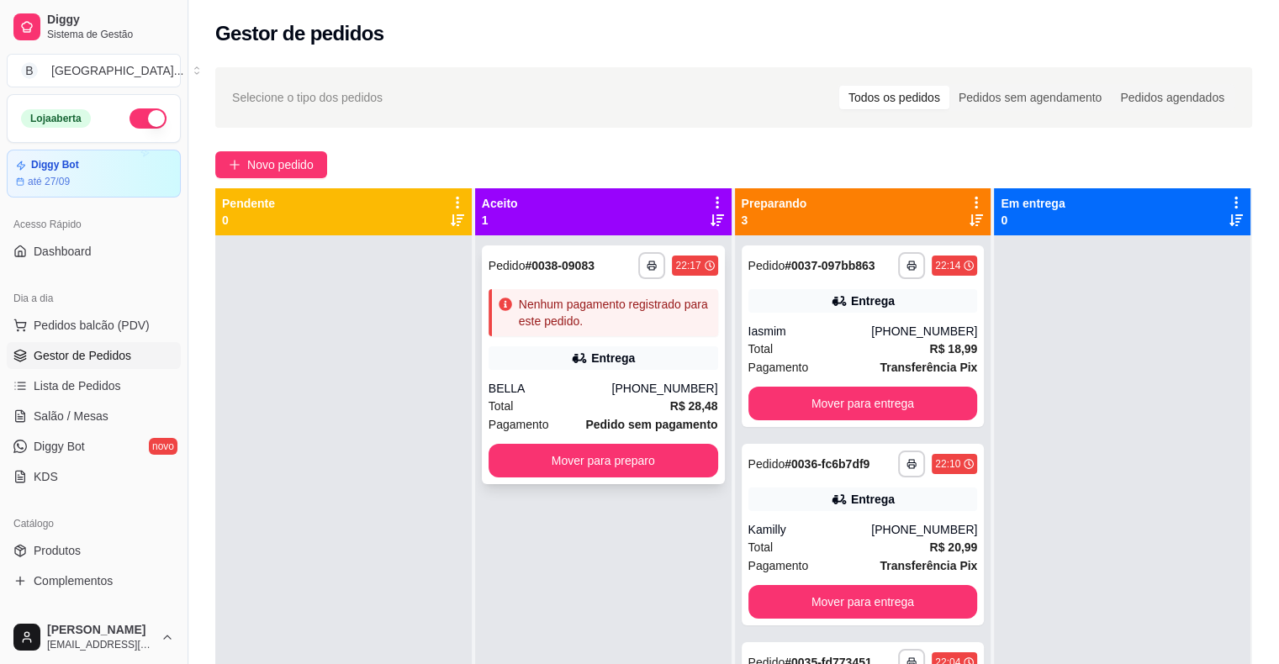
click at [536, 357] on div "Entrega" at bounding box center [604, 358] width 230 height 24
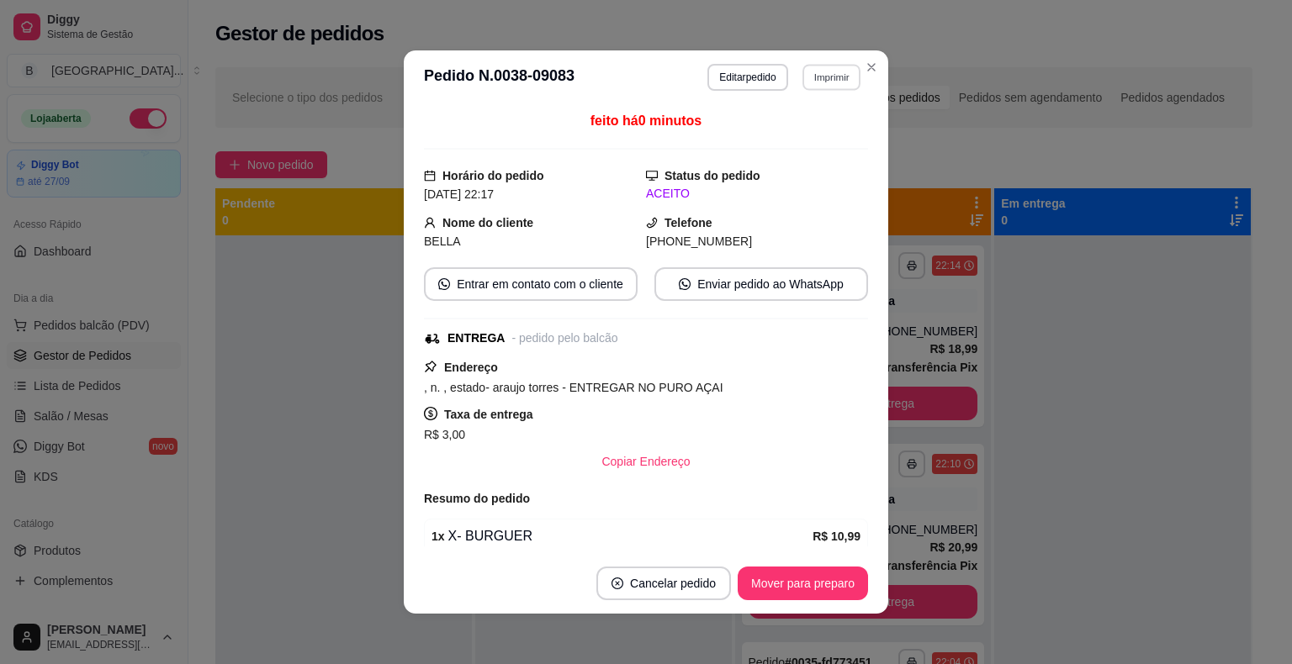
click at [805, 77] on button "Imprimir" at bounding box center [831, 77] width 58 height 26
click at [804, 138] on button "IMPRESSORA" at bounding box center [795, 136] width 122 height 27
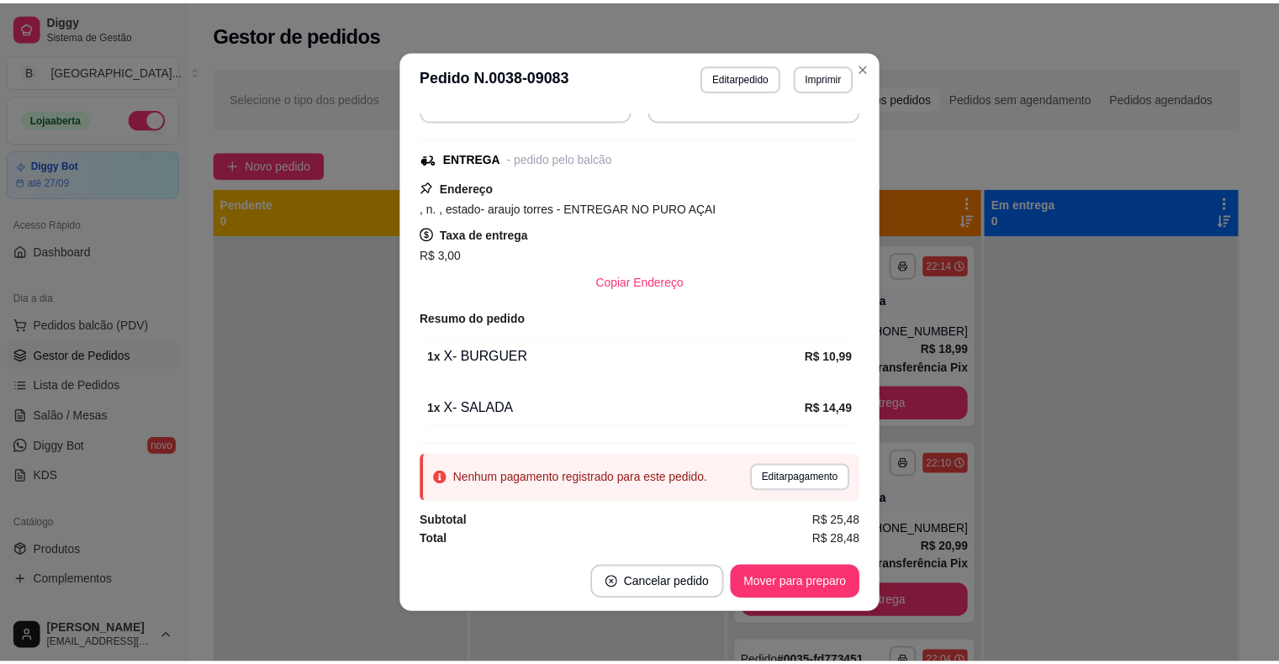
scroll to position [3, 0]
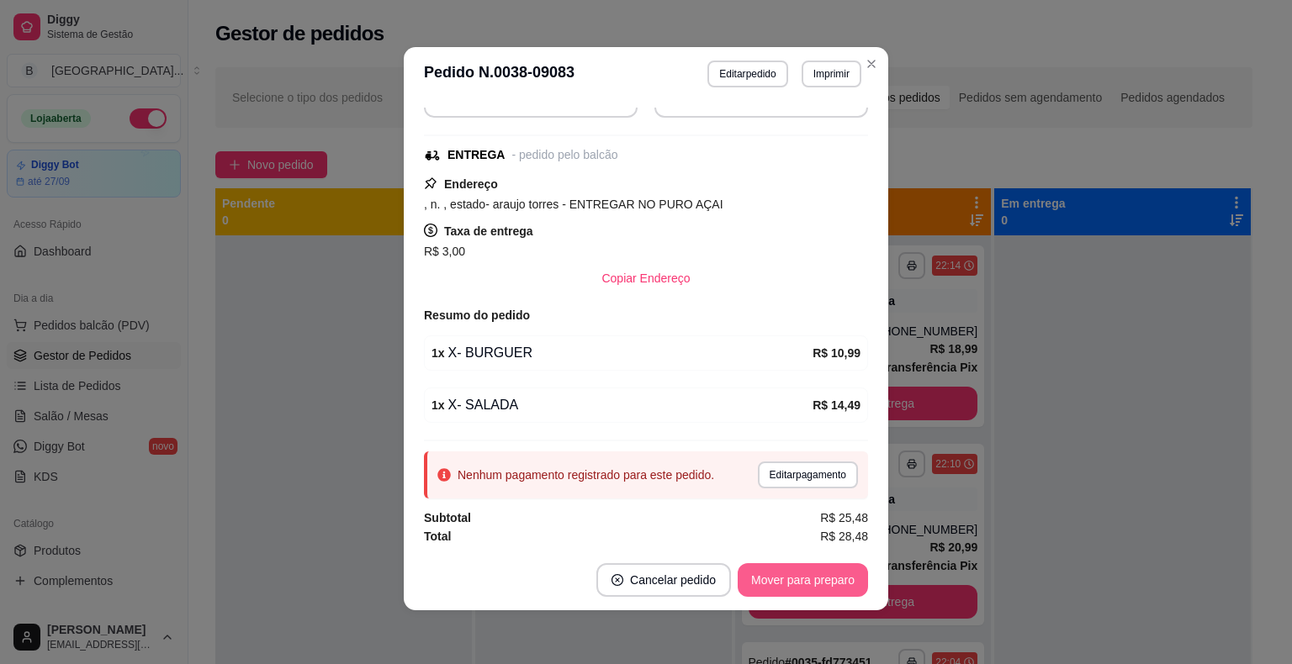
click at [774, 587] on button "Mover para preparo" at bounding box center [802, 580] width 130 height 34
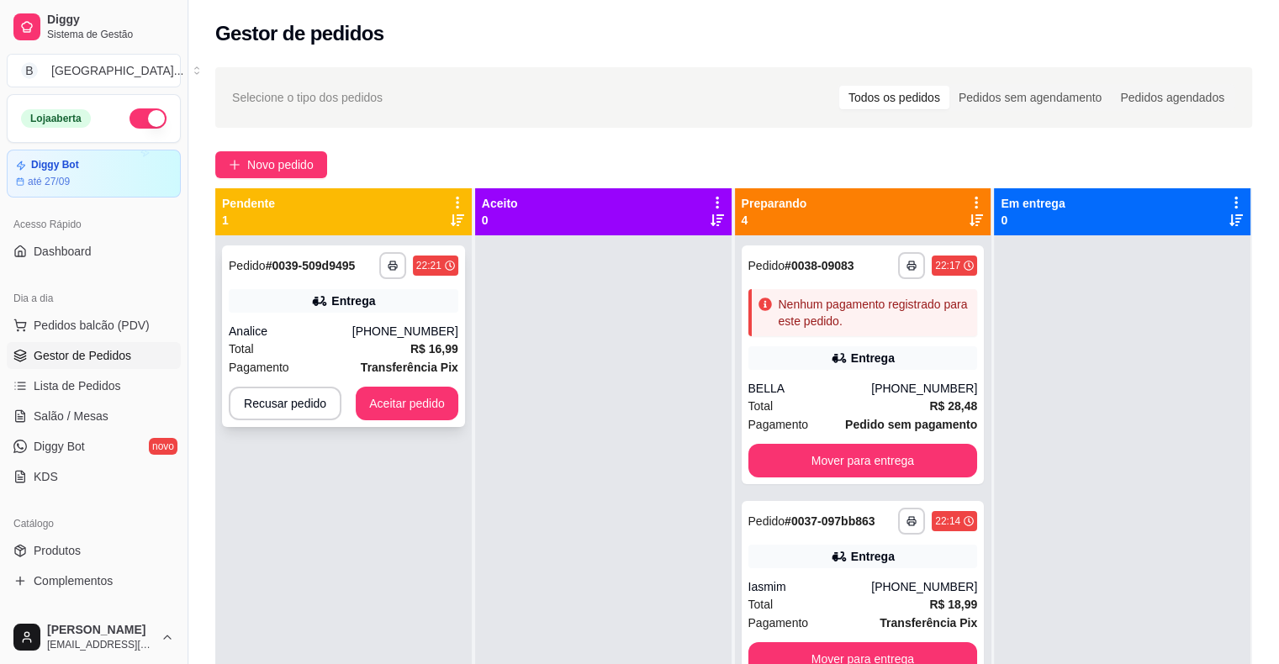
click at [332, 327] on div "Analice" at bounding box center [291, 331] width 124 height 17
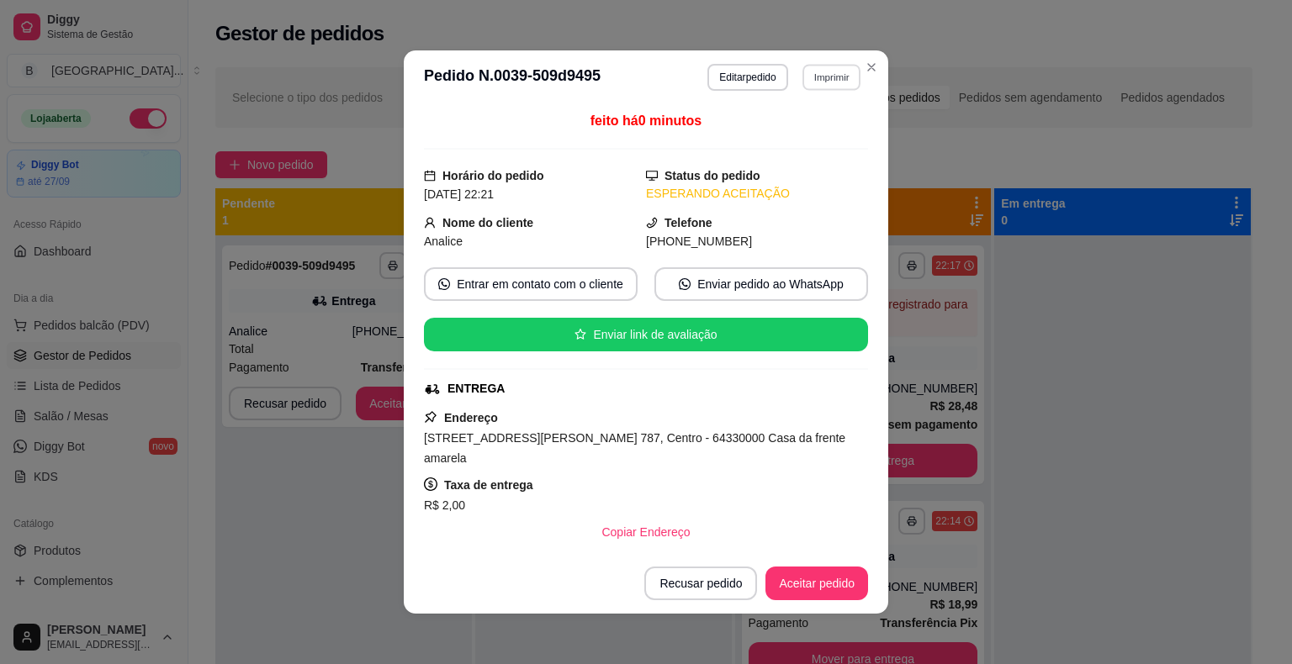
click at [821, 86] on button "Imprimir" at bounding box center [831, 77] width 58 height 26
click at [808, 133] on button "IMPRESSORA" at bounding box center [809, 129] width 98 height 22
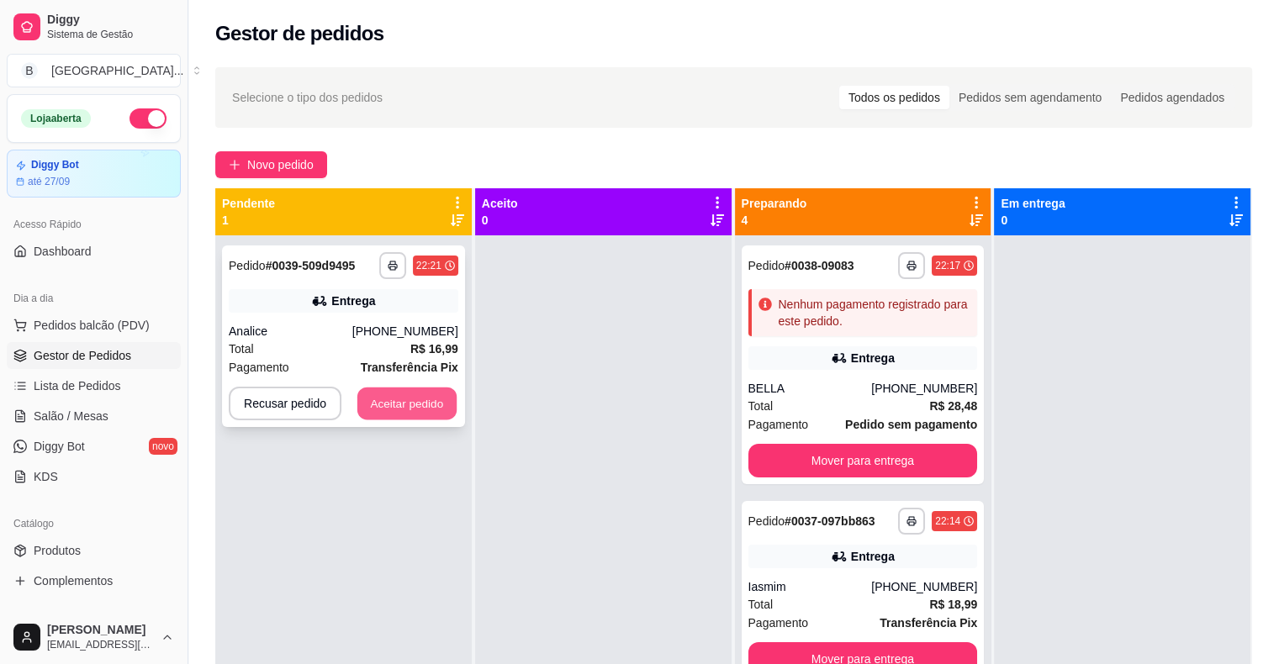
click at [426, 394] on button "Aceitar pedido" at bounding box center [406, 404] width 99 height 33
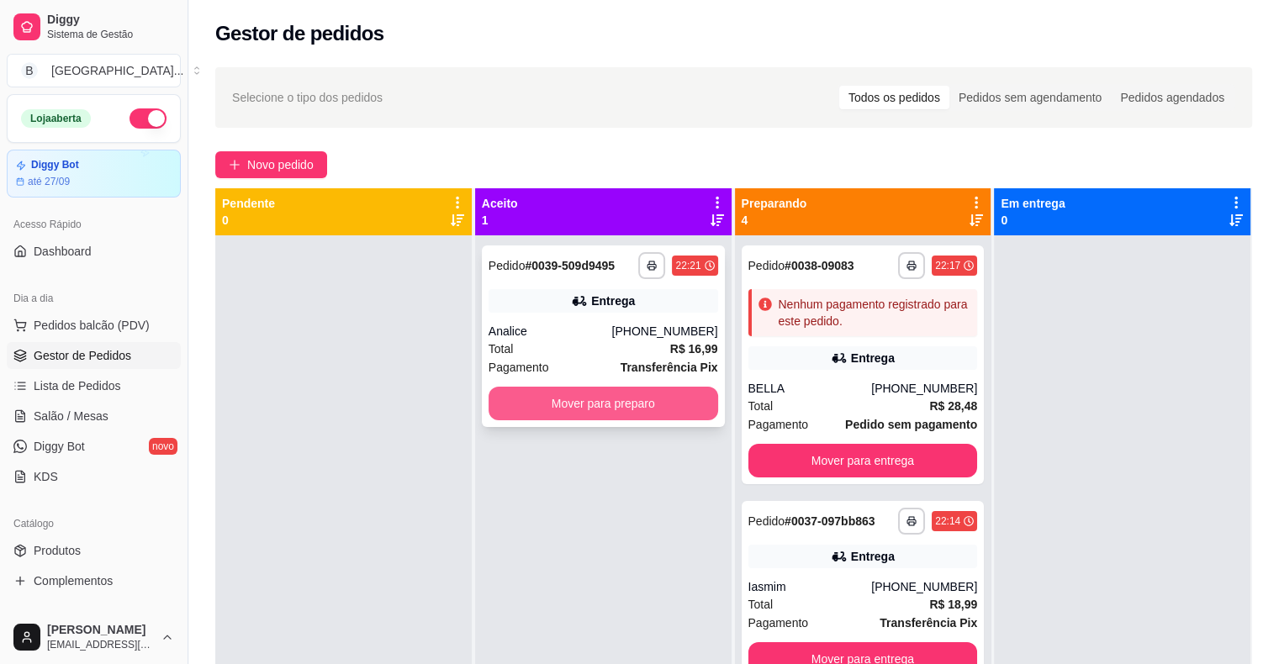
click at [595, 404] on button "Mover para preparo" at bounding box center [604, 404] width 230 height 34
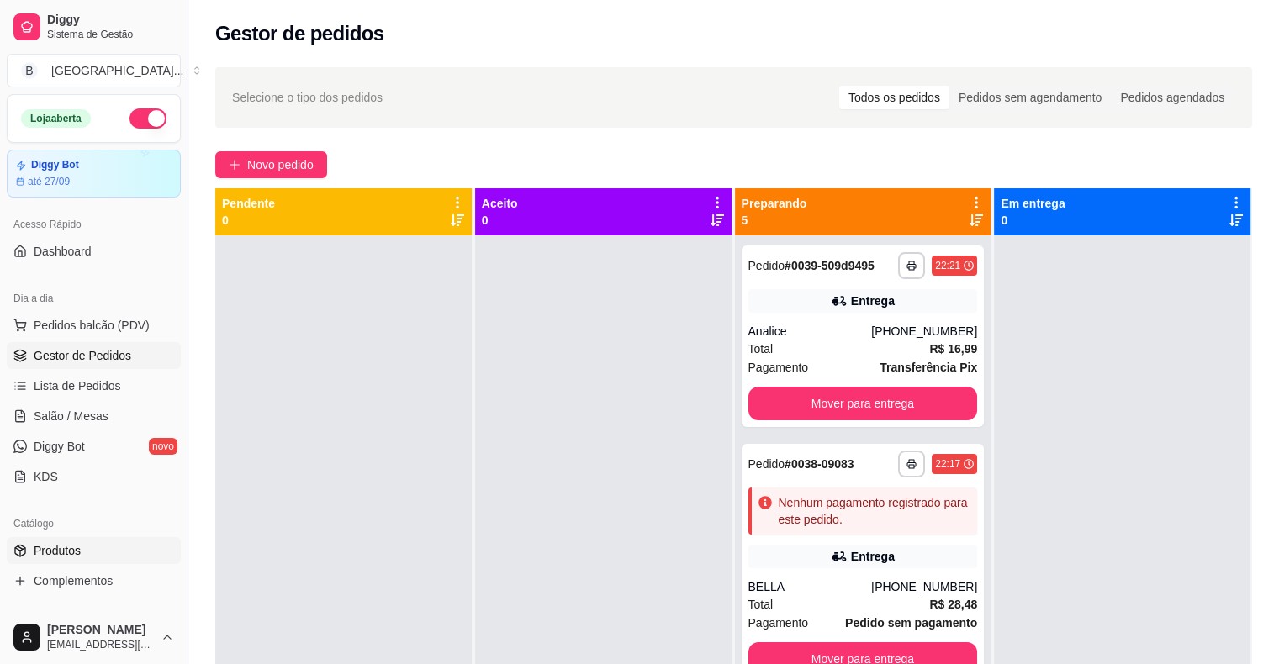
click at [92, 554] on link "Produtos" at bounding box center [94, 550] width 174 height 27
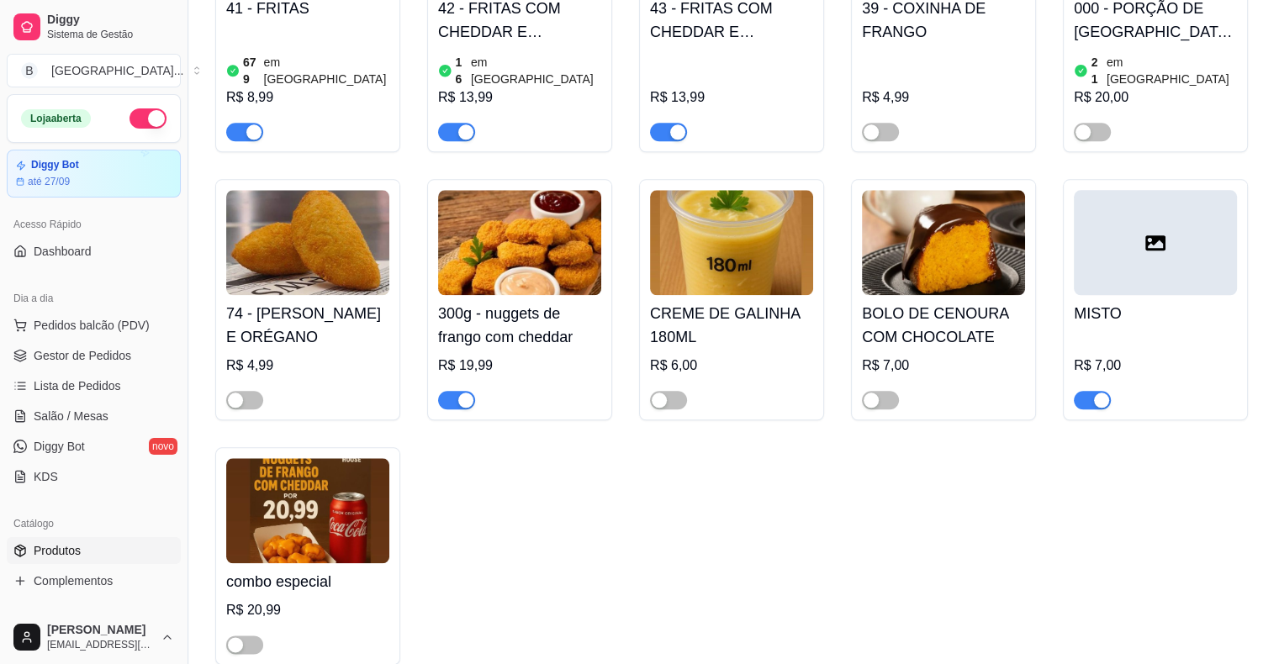
scroll to position [1766, 0]
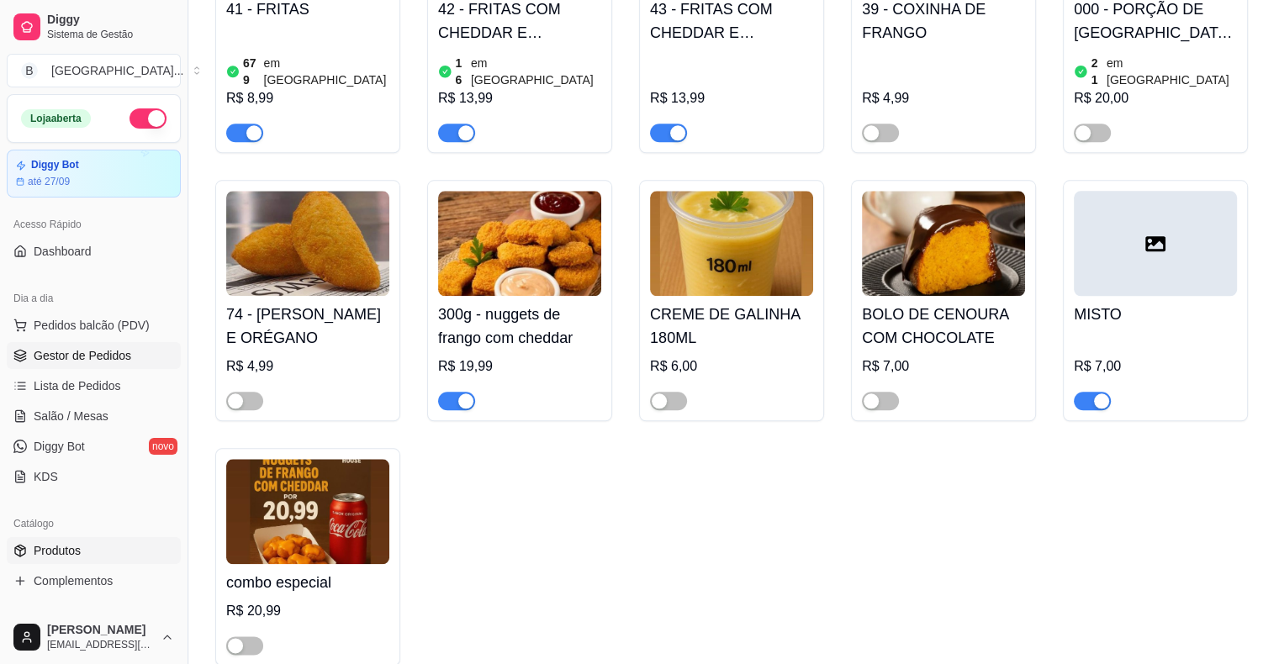
click at [93, 352] on span "Gestor de Pedidos" at bounding box center [83, 355] width 98 height 17
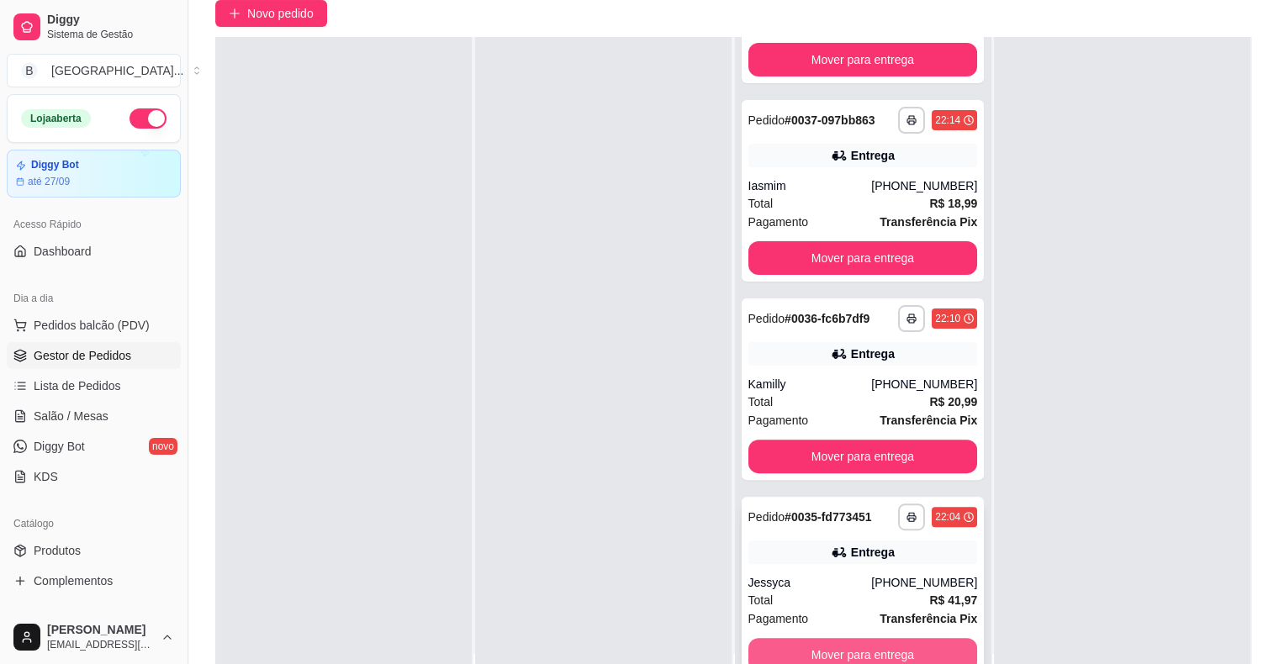
scroll to position [256, 0]
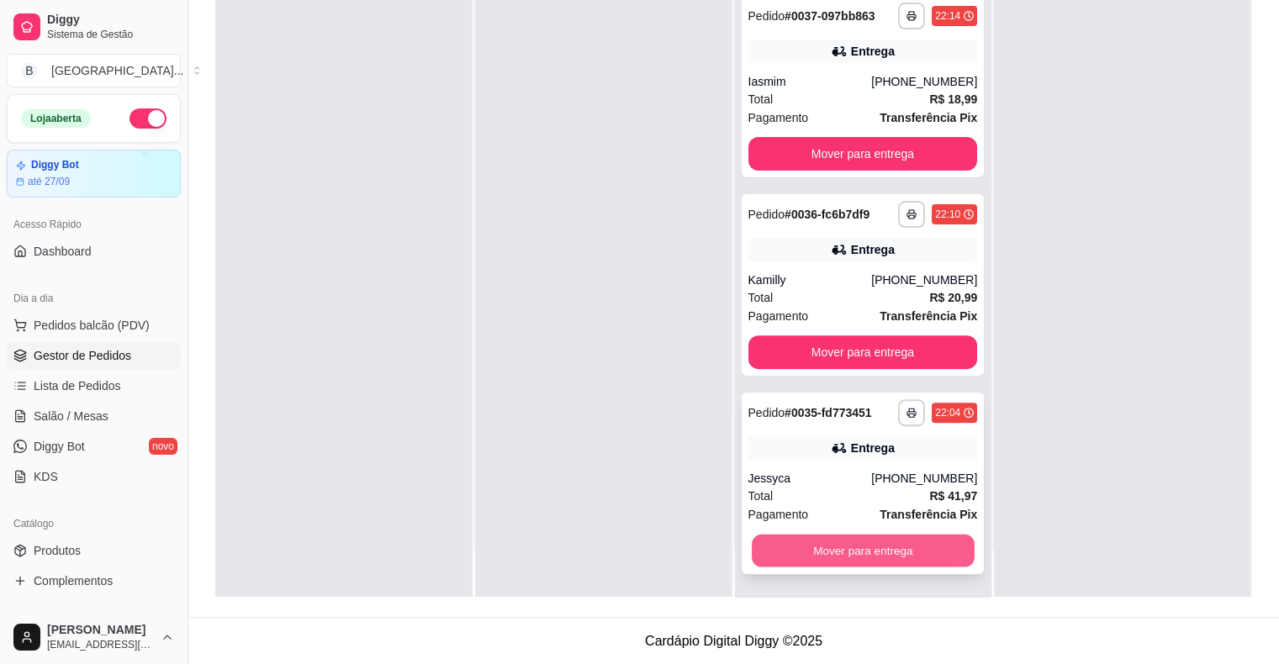
click at [824, 559] on button "Mover para entrega" at bounding box center [863, 551] width 223 height 33
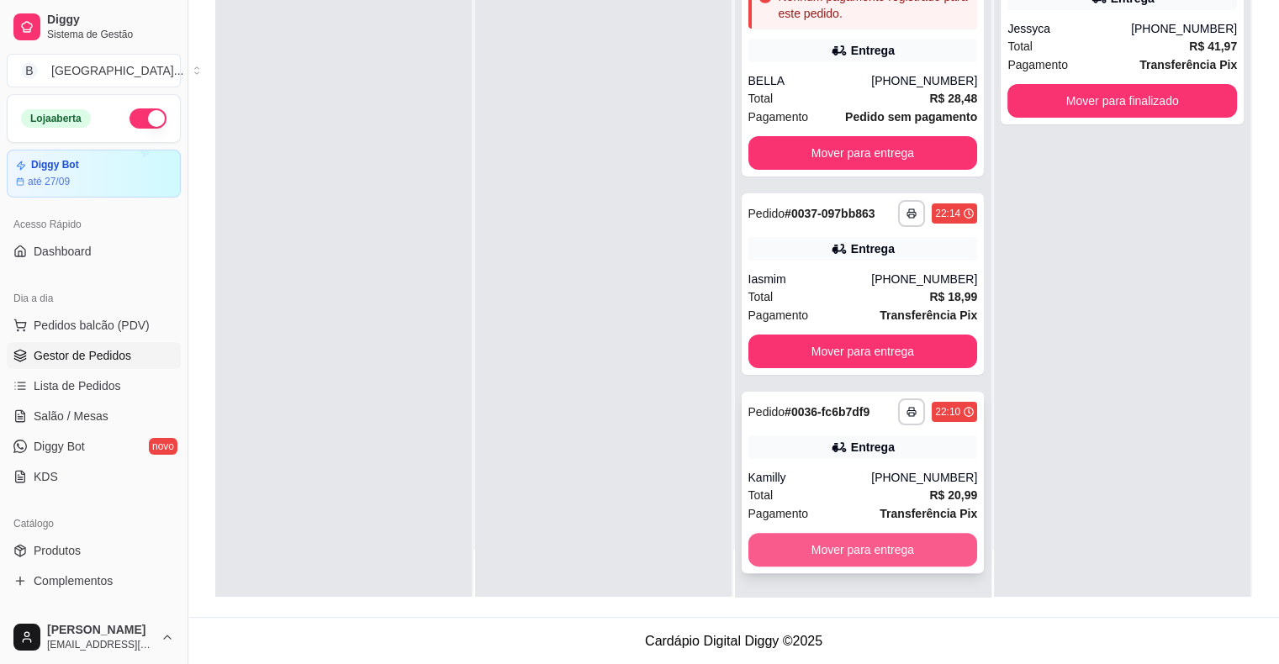
scroll to position [203, 0]
click at [830, 542] on button "Mover para entrega" at bounding box center [863, 551] width 223 height 33
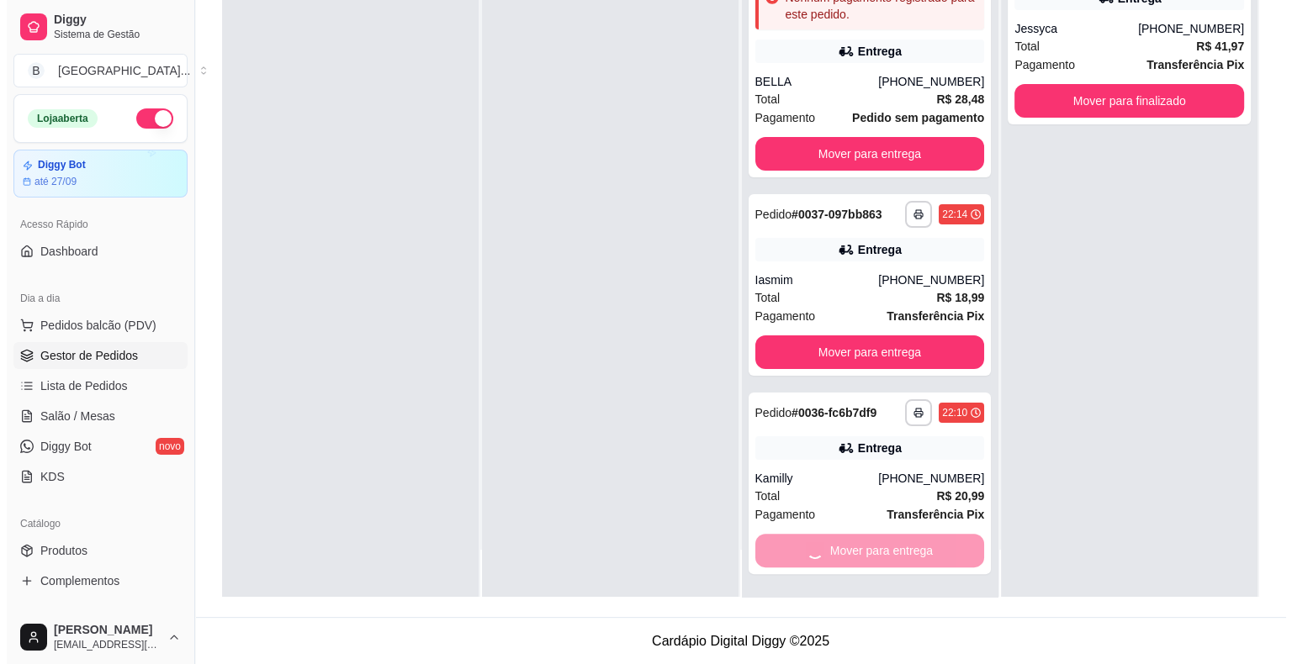
scroll to position [4, 0]
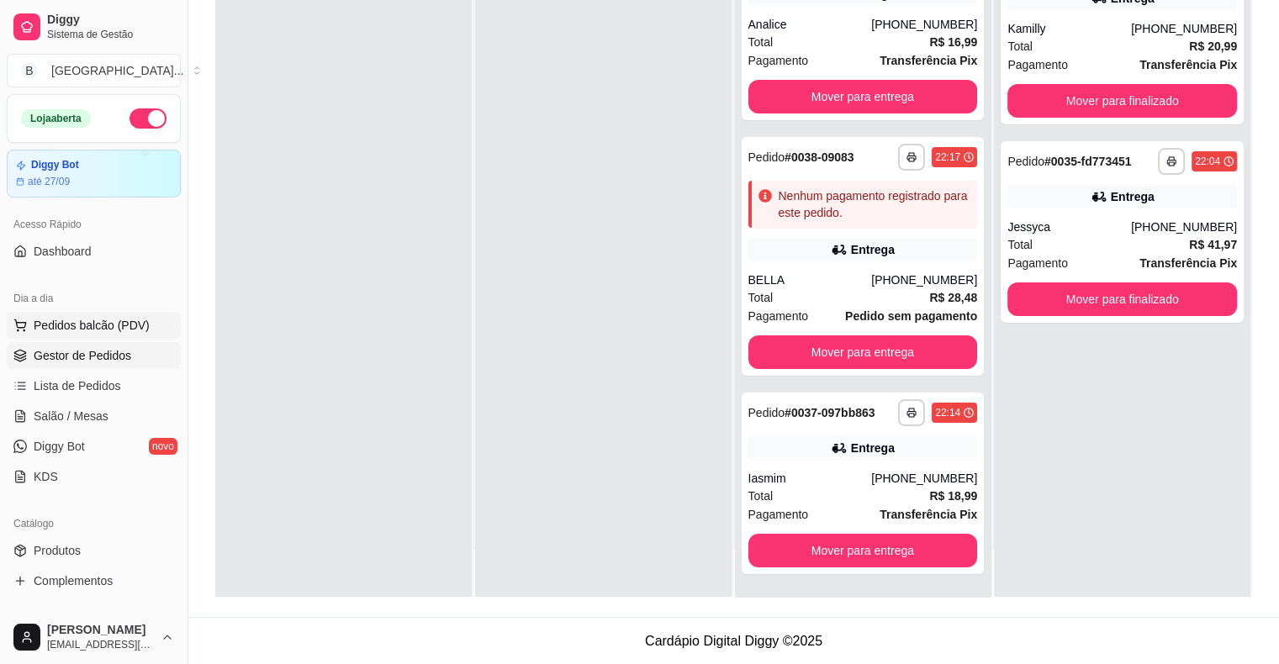
click at [59, 317] on span "Pedidos balcão (PDV)" at bounding box center [92, 325] width 116 height 17
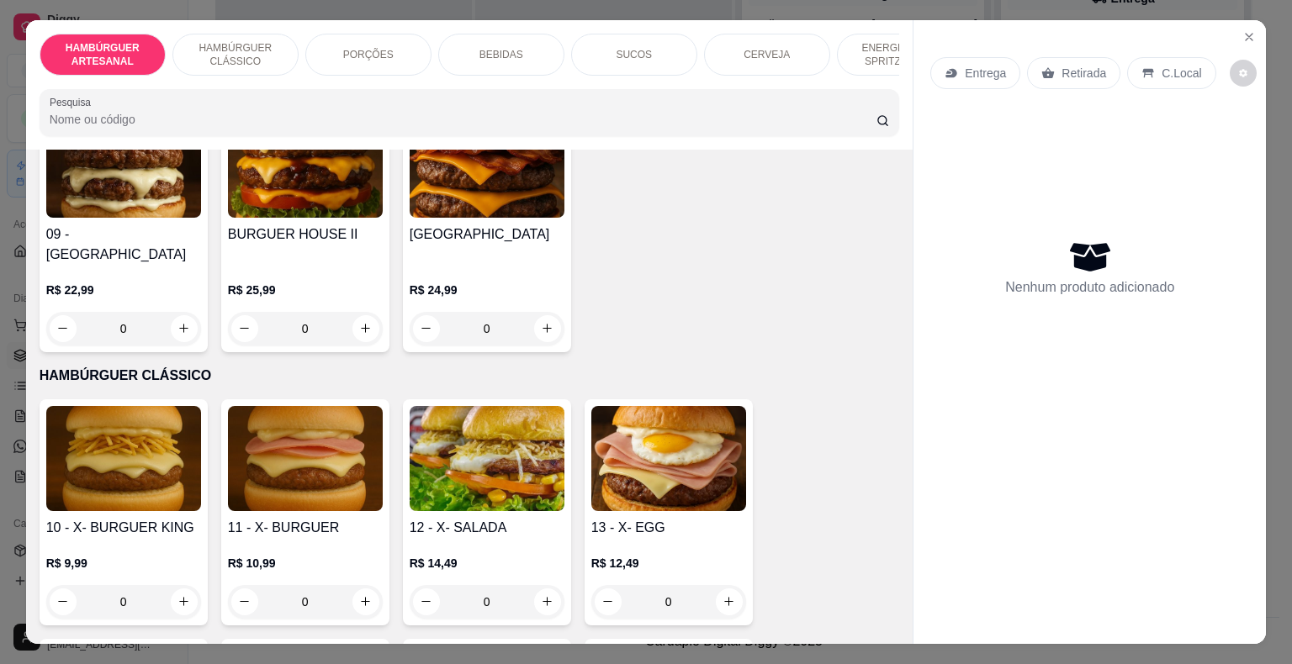
scroll to position [925, 0]
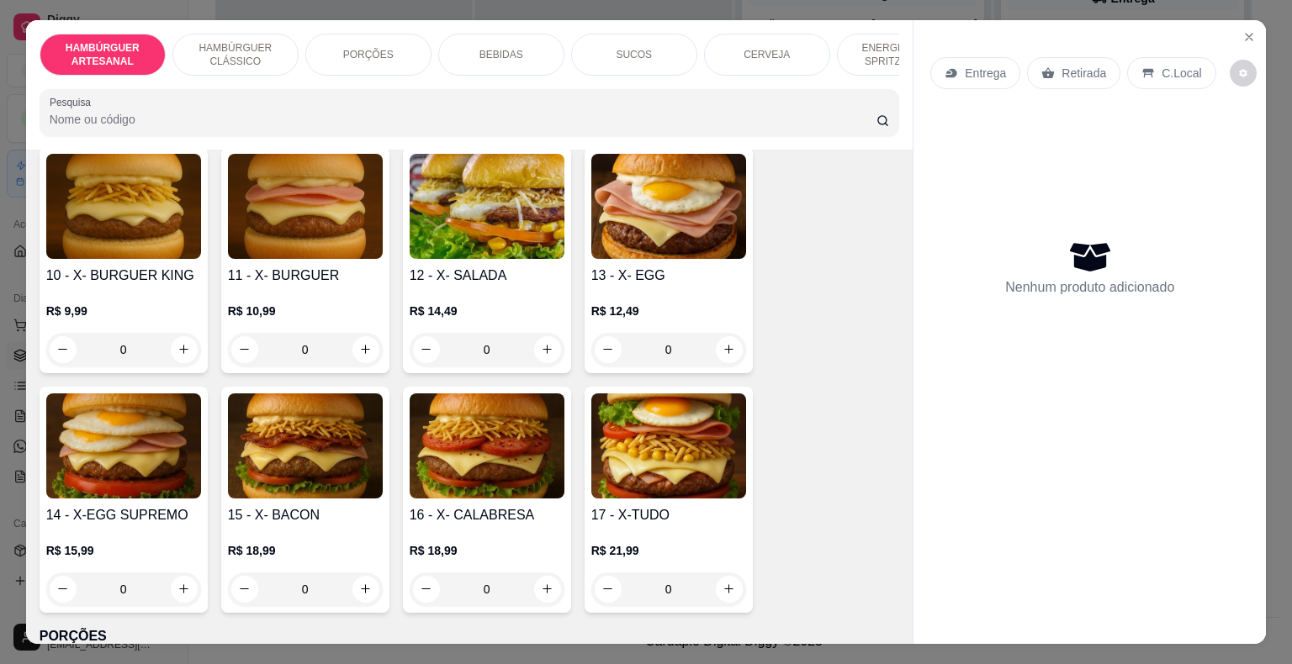
click at [177, 333] on div "0" at bounding box center [123, 350] width 155 height 34
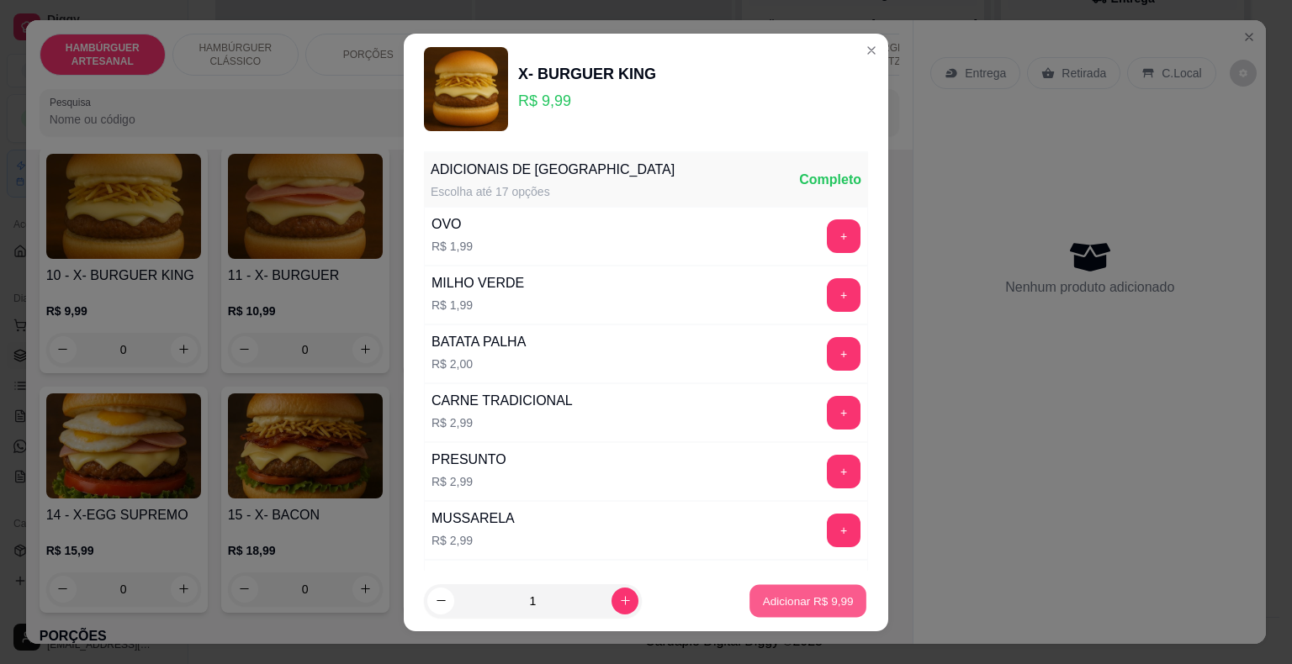
click at [814, 596] on p "Adicionar R$ 9,99" at bounding box center [807, 601] width 91 height 16
type input "1"
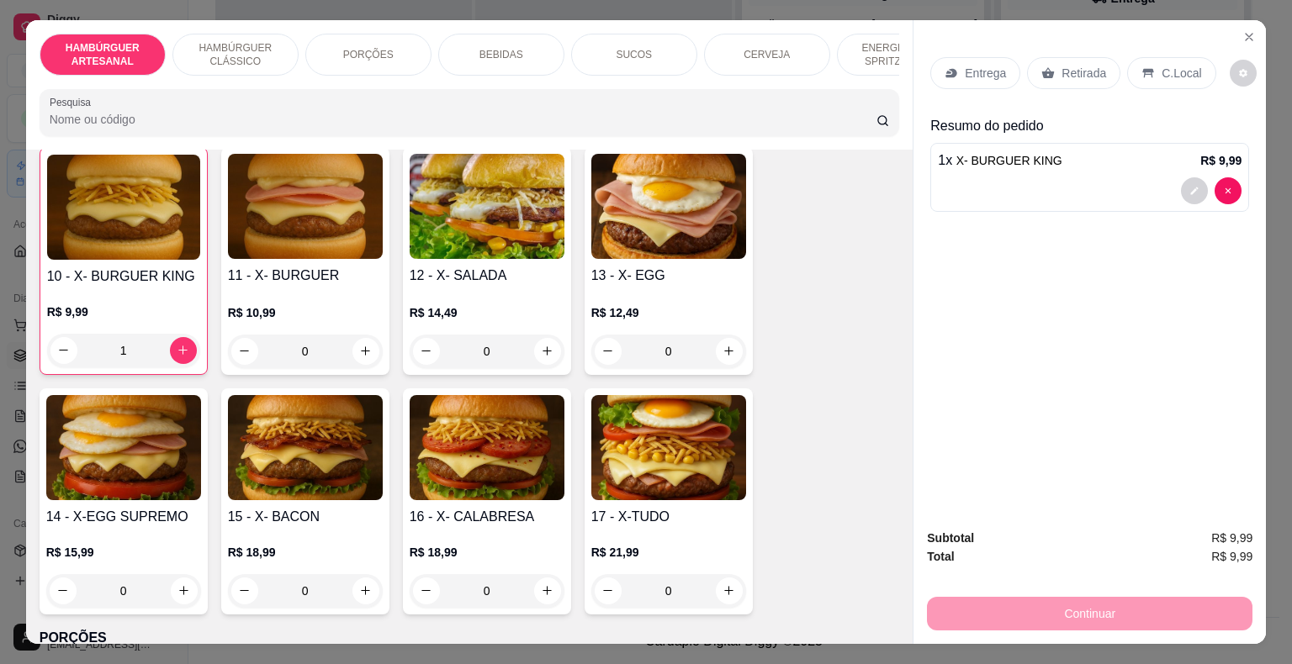
click at [471, 55] on div "BEBIDAS" at bounding box center [501, 55] width 126 height 42
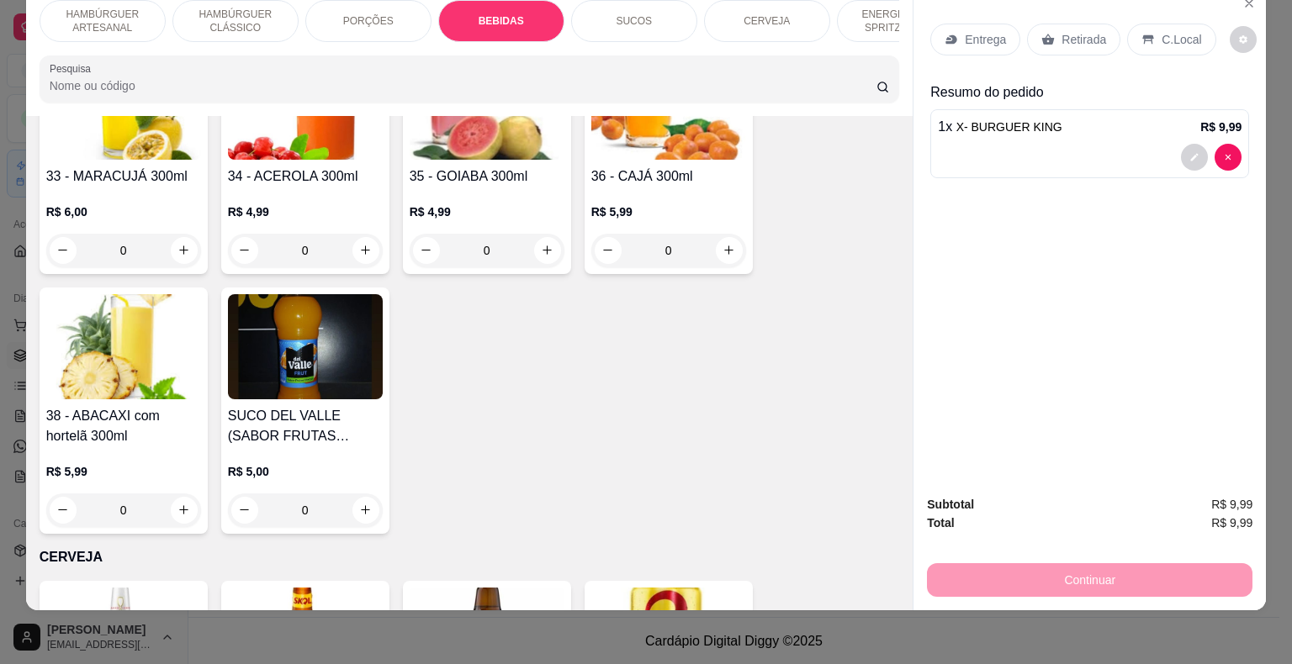
scroll to position [3532, 0]
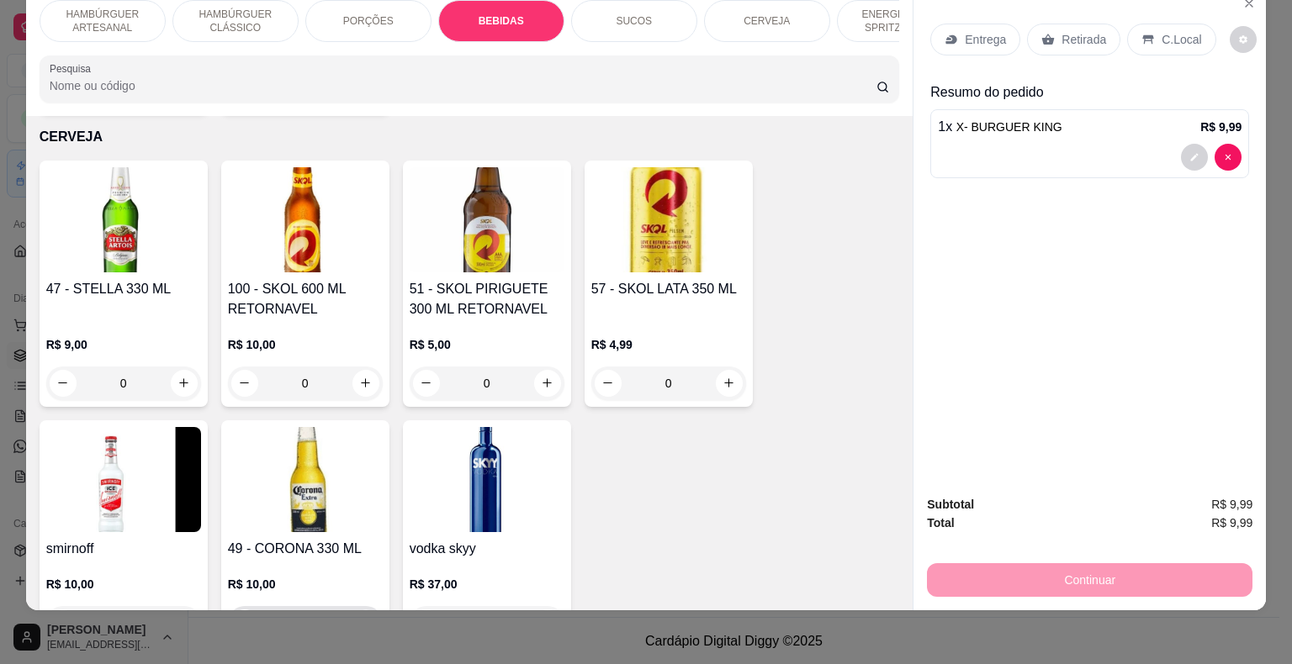
click at [367, 610] on button "increase-product-quantity" at bounding box center [365, 623] width 26 height 26
type input "1"
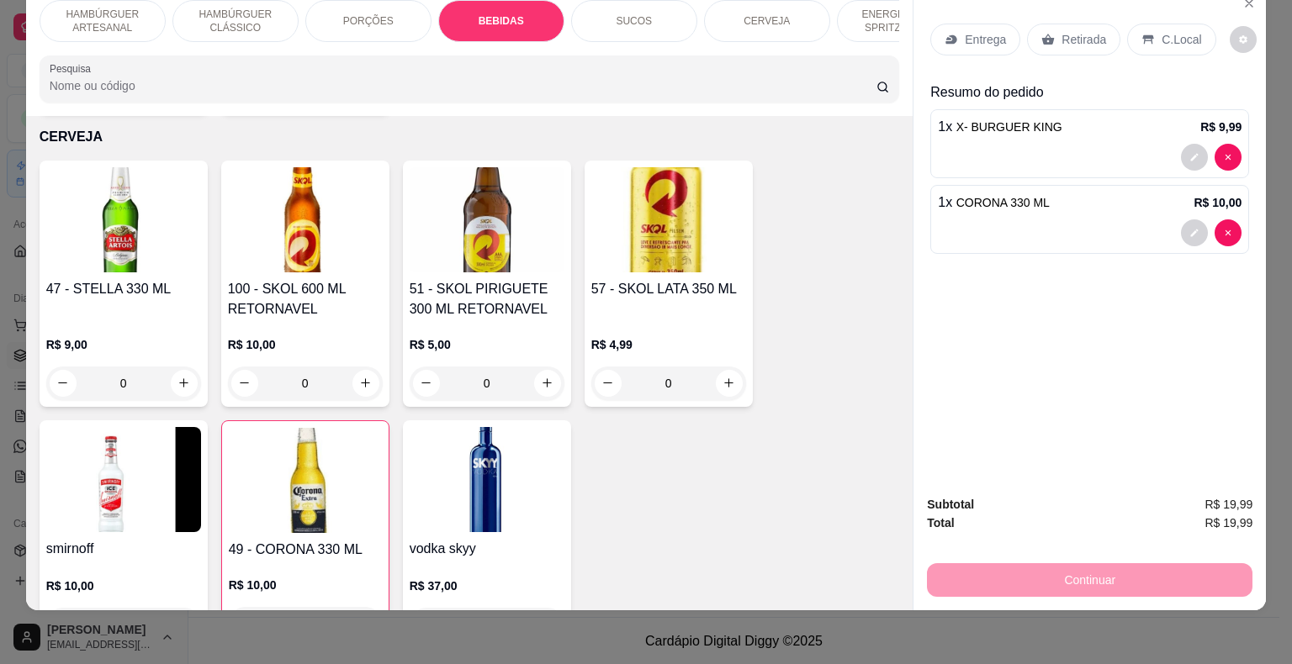
click at [1061, 31] on p "Retirada" at bounding box center [1083, 39] width 45 height 17
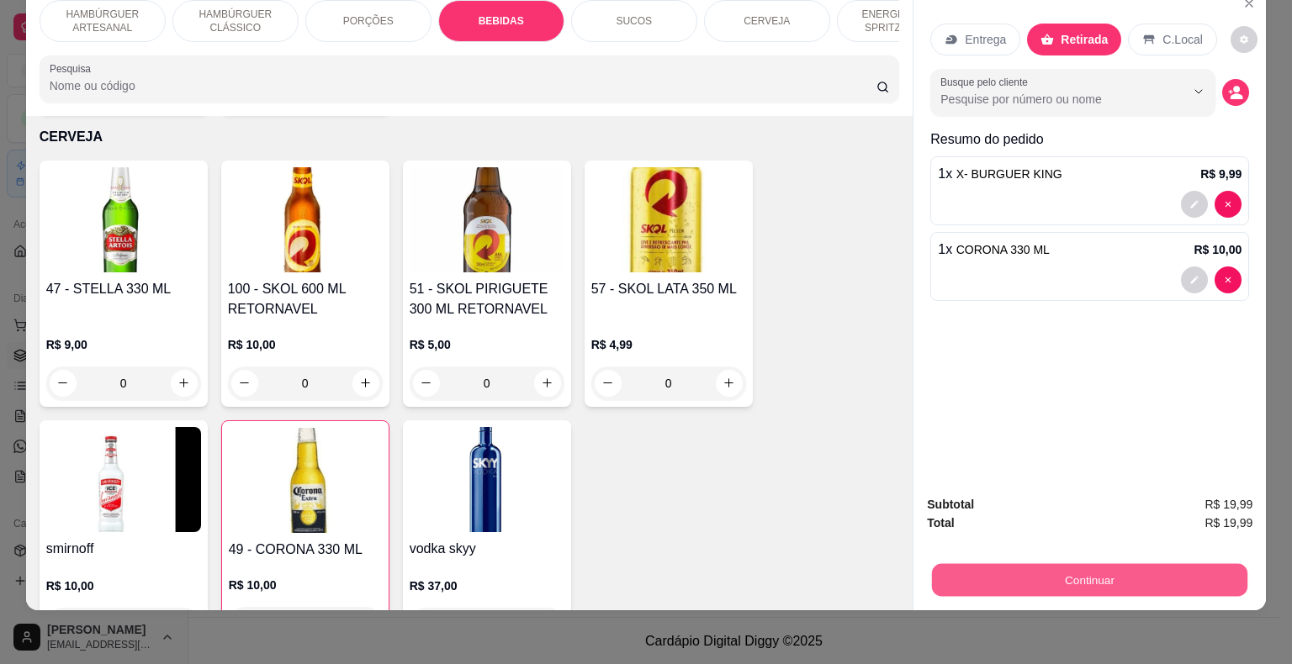
click at [1043, 570] on button "Continuar" at bounding box center [1089, 580] width 315 height 33
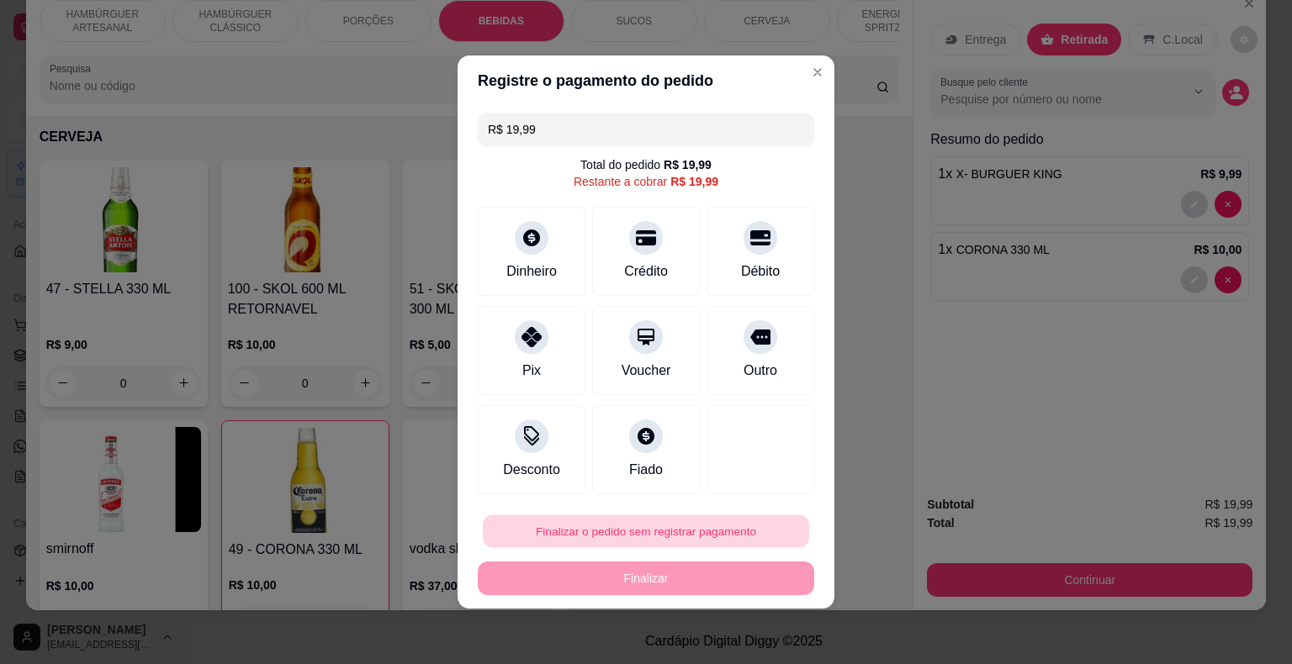
click at [720, 540] on button "Finalizar o pedido sem registrar pagamento" at bounding box center [646, 531] width 326 height 33
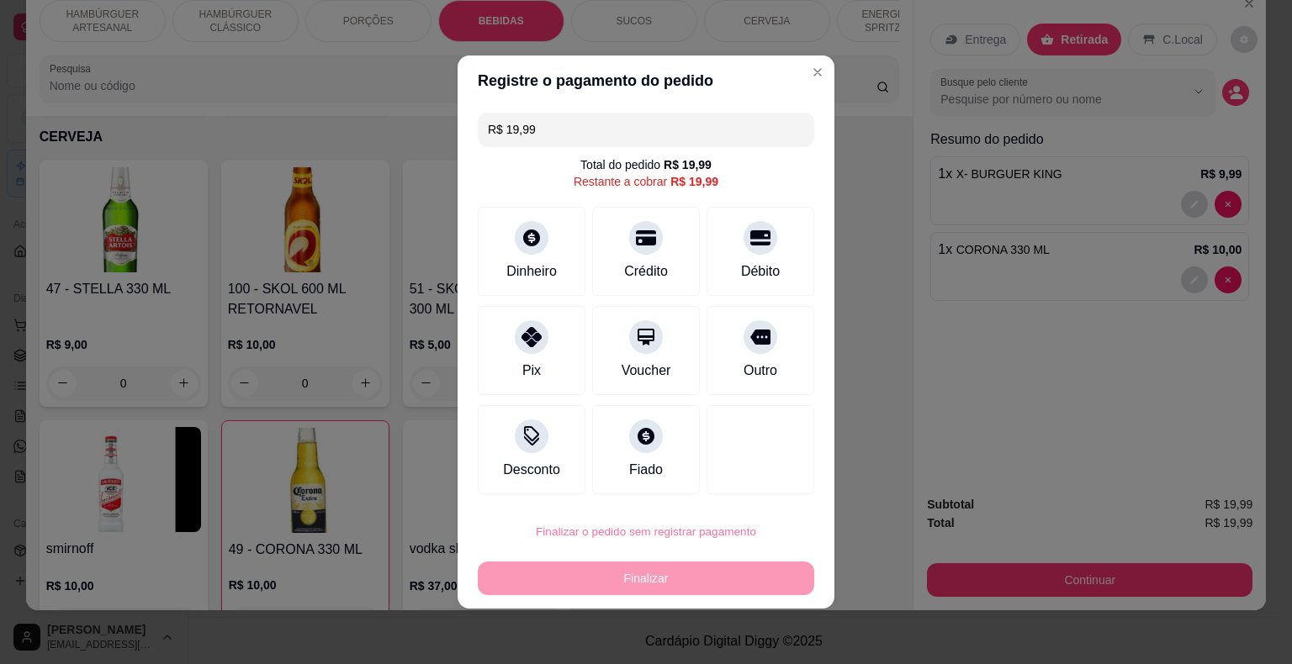
click at [753, 476] on button "Confirmar" at bounding box center [748, 483] width 60 height 25
type input "0"
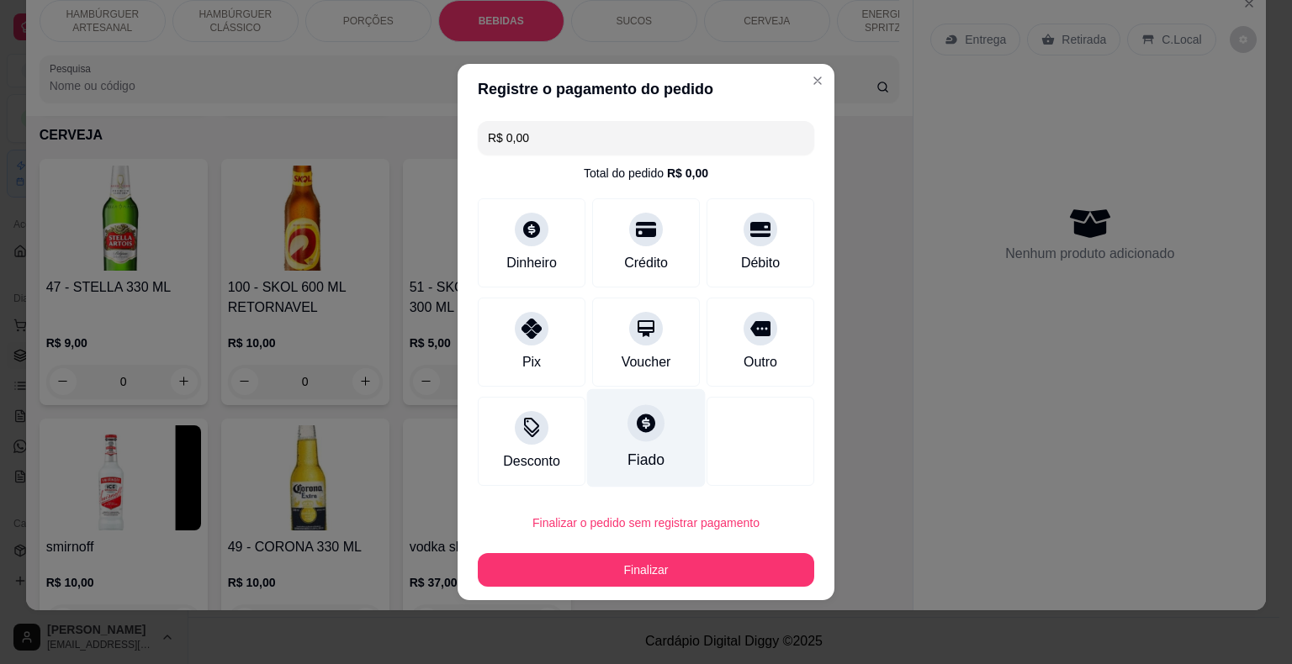
type input "R$ 0,00"
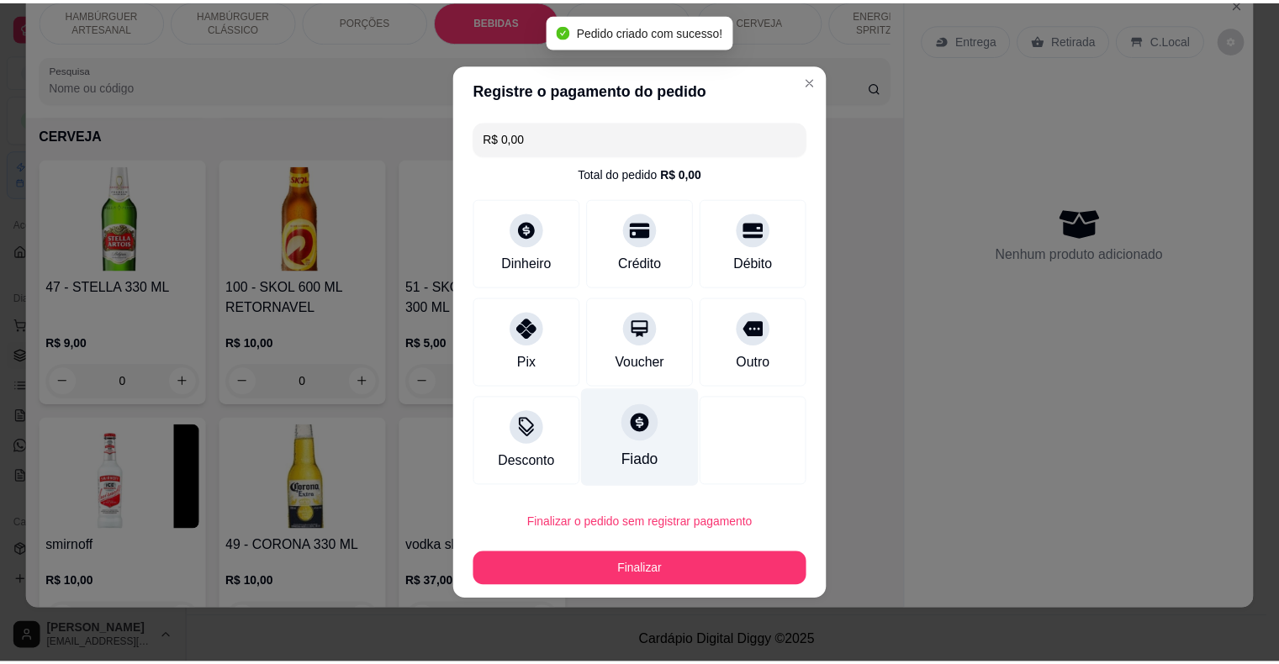
scroll to position [3530, 0]
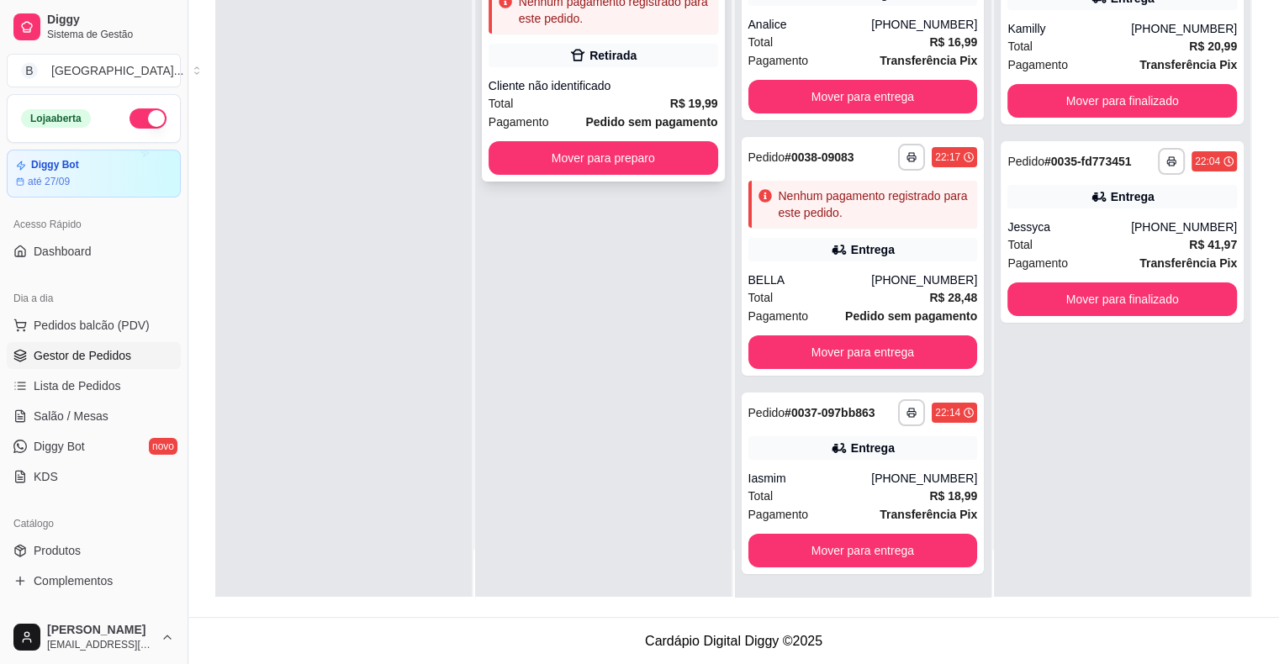
click at [616, 95] on div "Total R$ 19,99" at bounding box center [604, 103] width 230 height 18
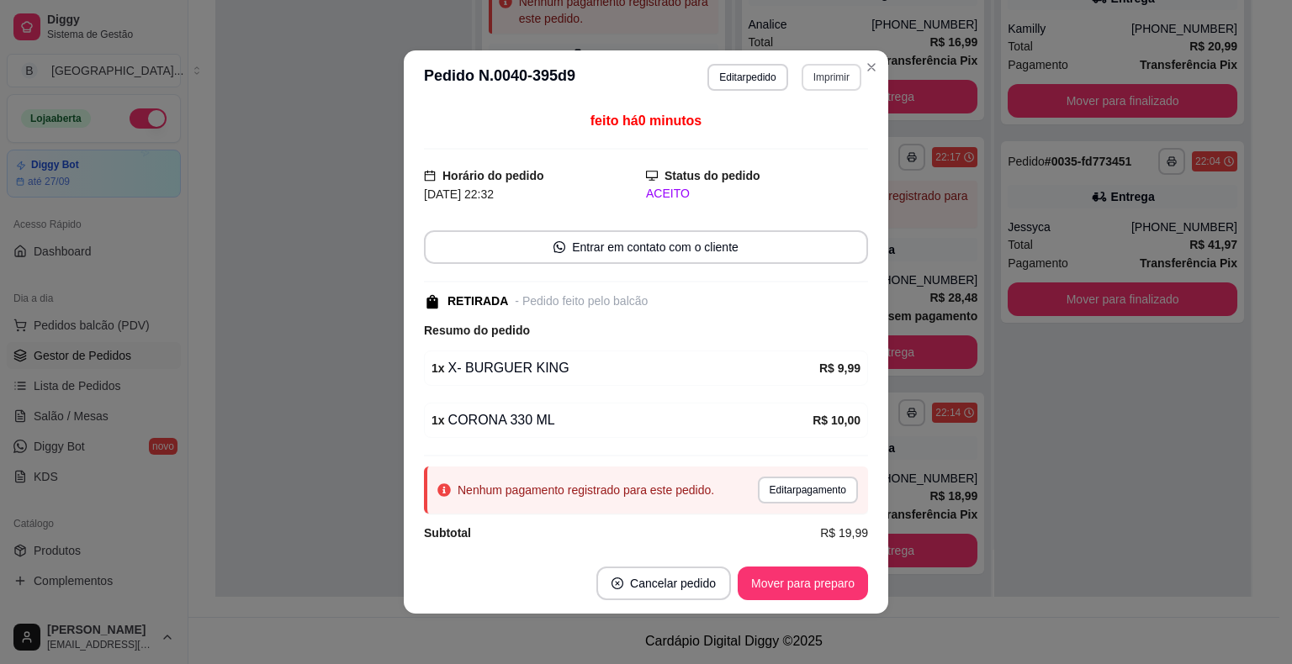
click at [801, 73] on button "Imprimir" at bounding box center [831, 77] width 60 height 27
click at [779, 122] on div "Escolha a impressora IMPRESSORA Impressora" at bounding box center [795, 142] width 139 height 91
click at [775, 129] on button "IMPRESSORA" at bounding box center [795, 137] width 122 height 27
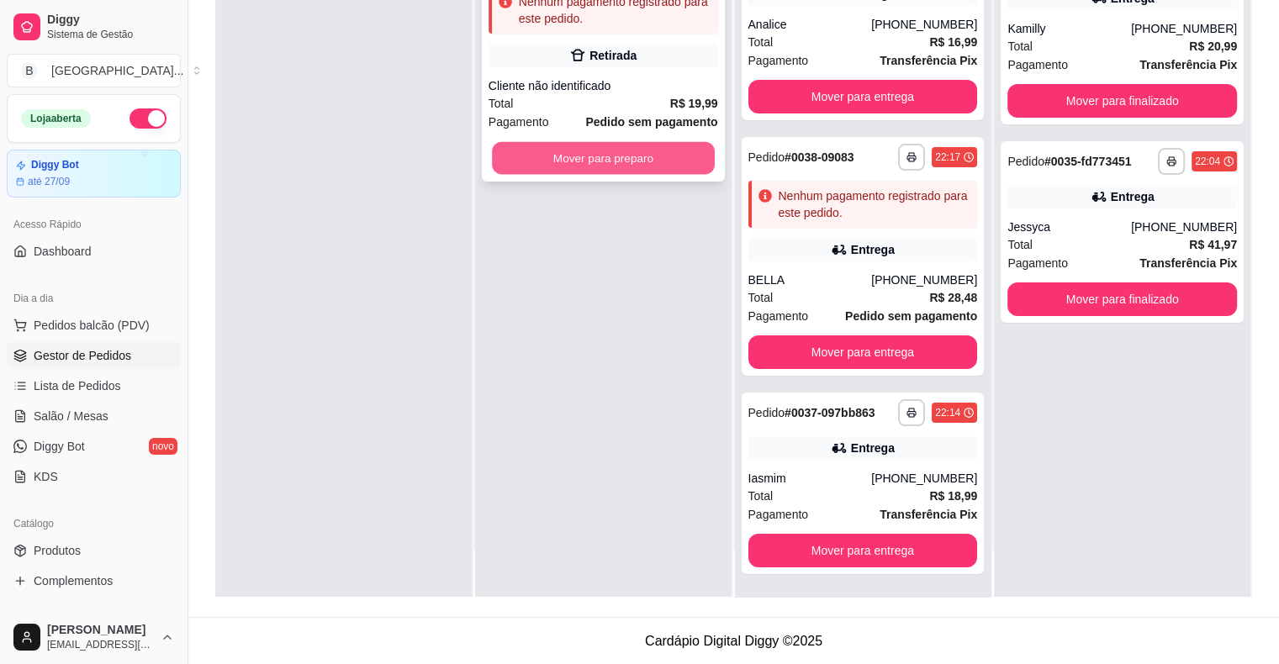
click at [631, 160] on button "Mover para preparo" at bounding box center [603, 158] width 223 height 33
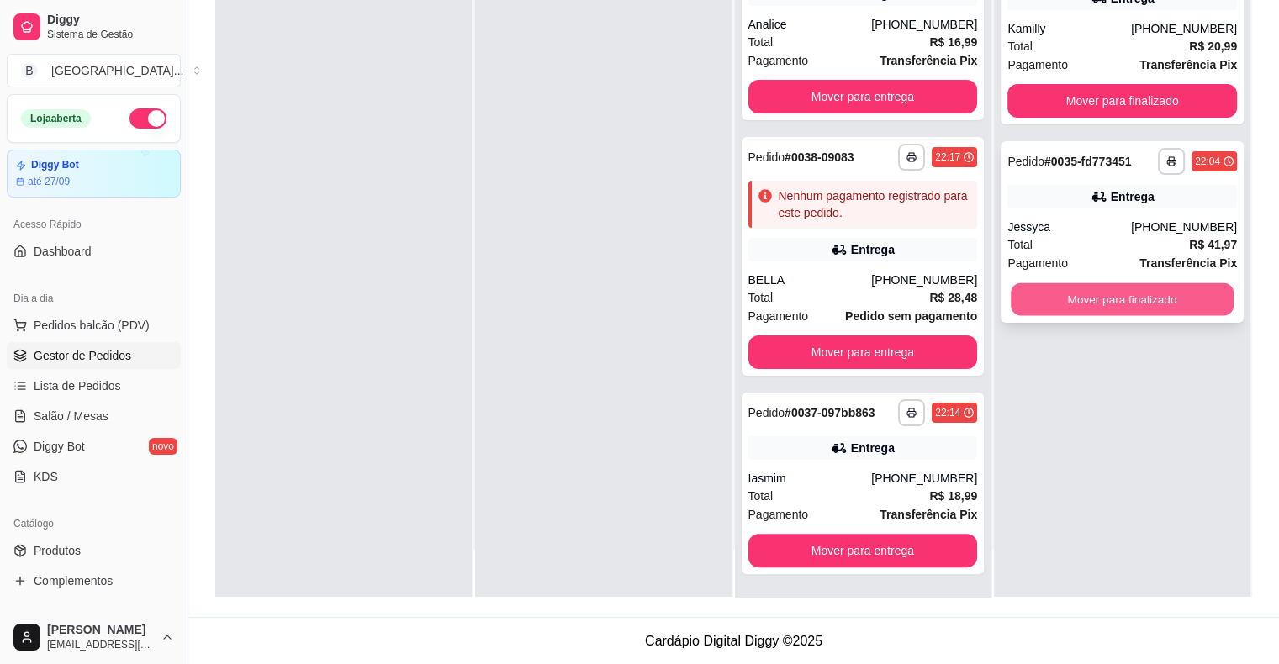
click at [1088, 286] on button "Mover para finalizado" at bounding box center [1122, 299] width 223 height 33
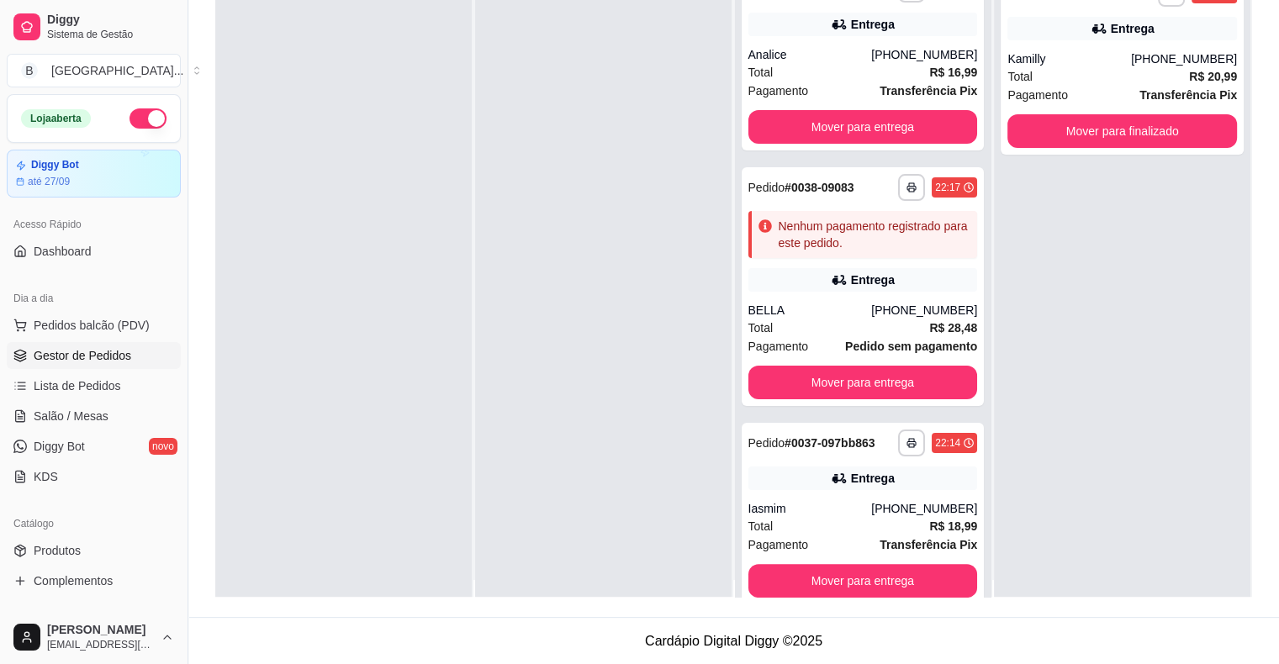
scroll to position [0, 0]
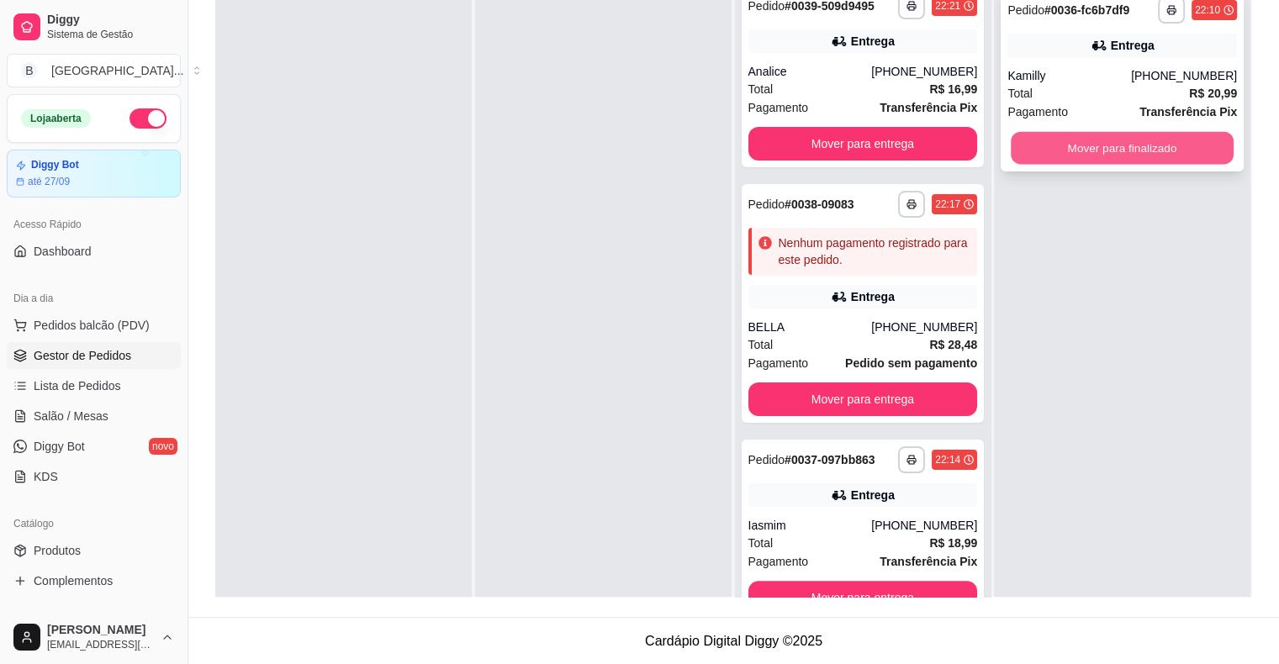
click at [1106, 149] on button "Mover para finalizado" at bounding box center [1122, 148] width 223 height 33
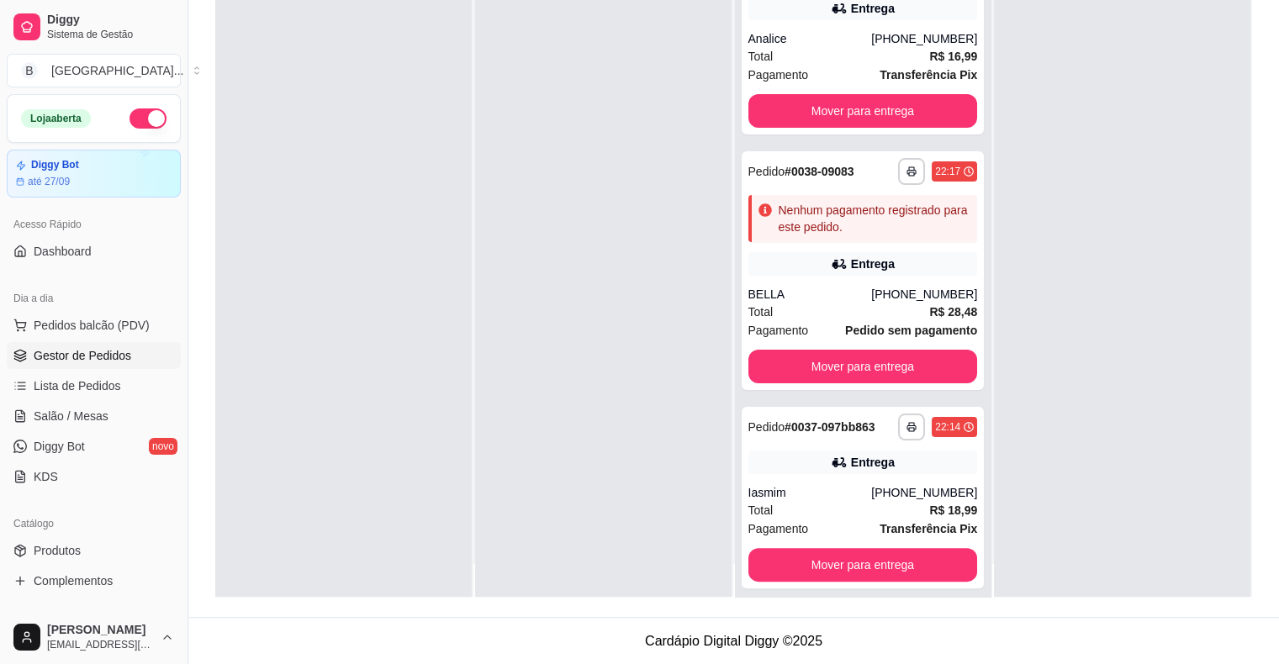
scroll to position [47, 0]
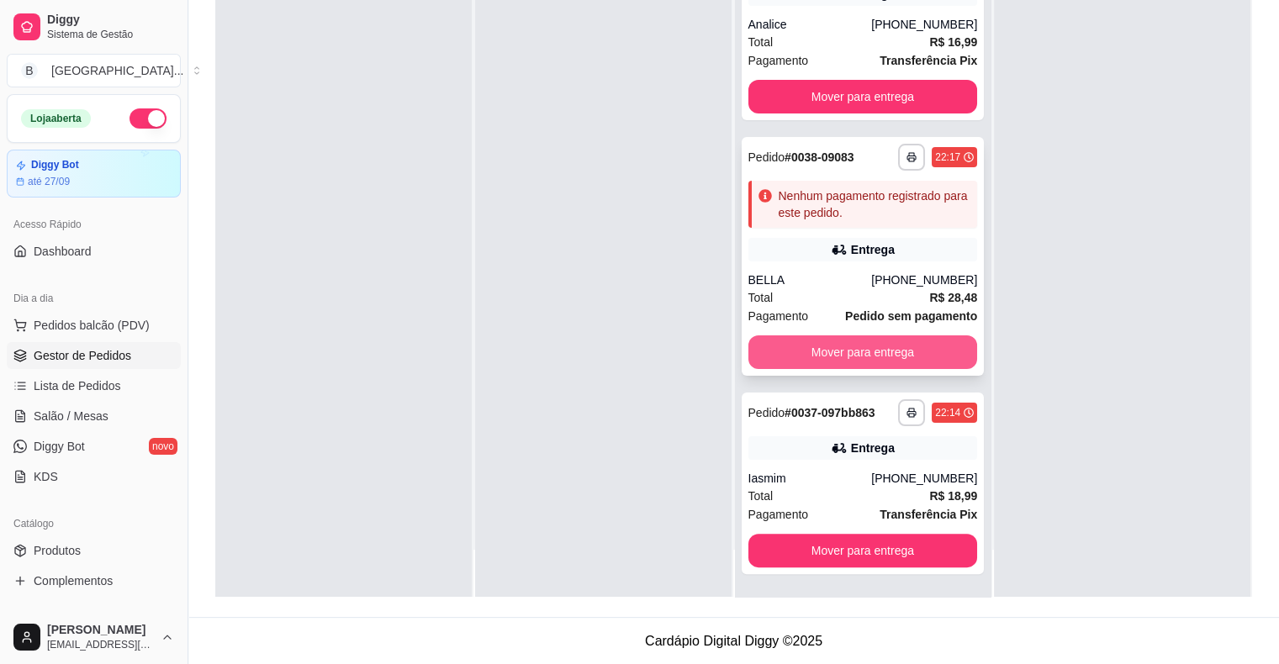
click at [835, 352] on button "Mover para entrega" at bounding box center [863, 353] width 230 height 34
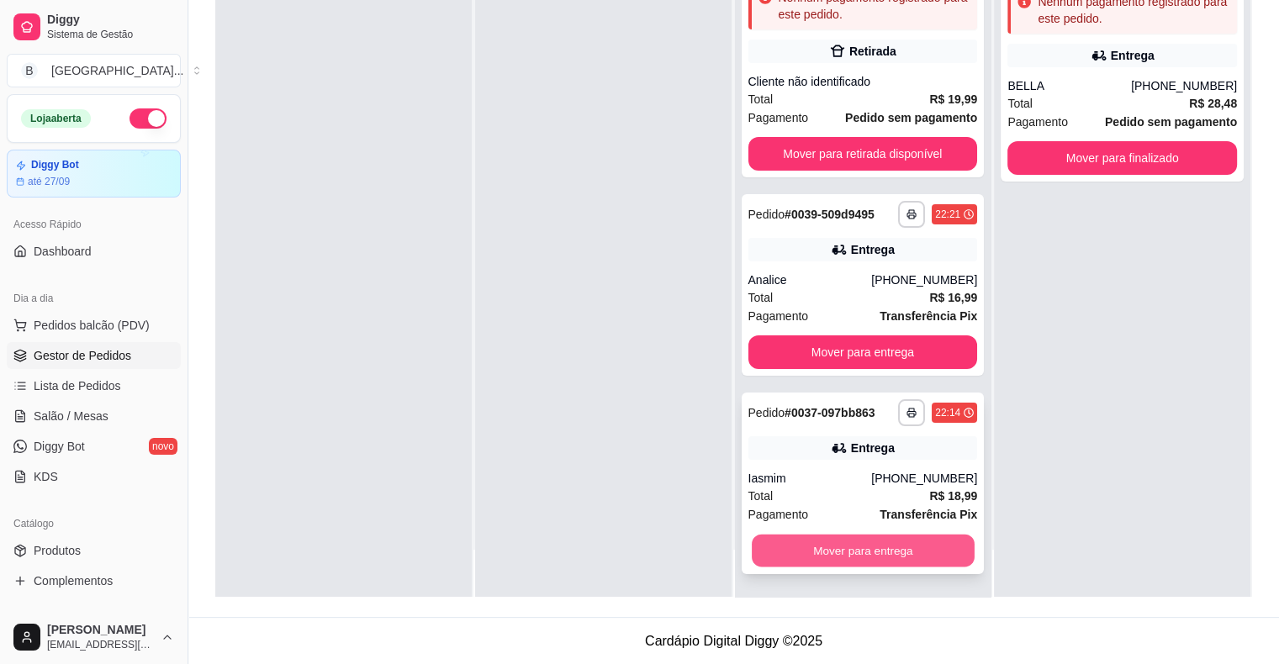
click at [912, 535] on button "Mover para entrega" at bounding box center [863, 551] width 223 height 33
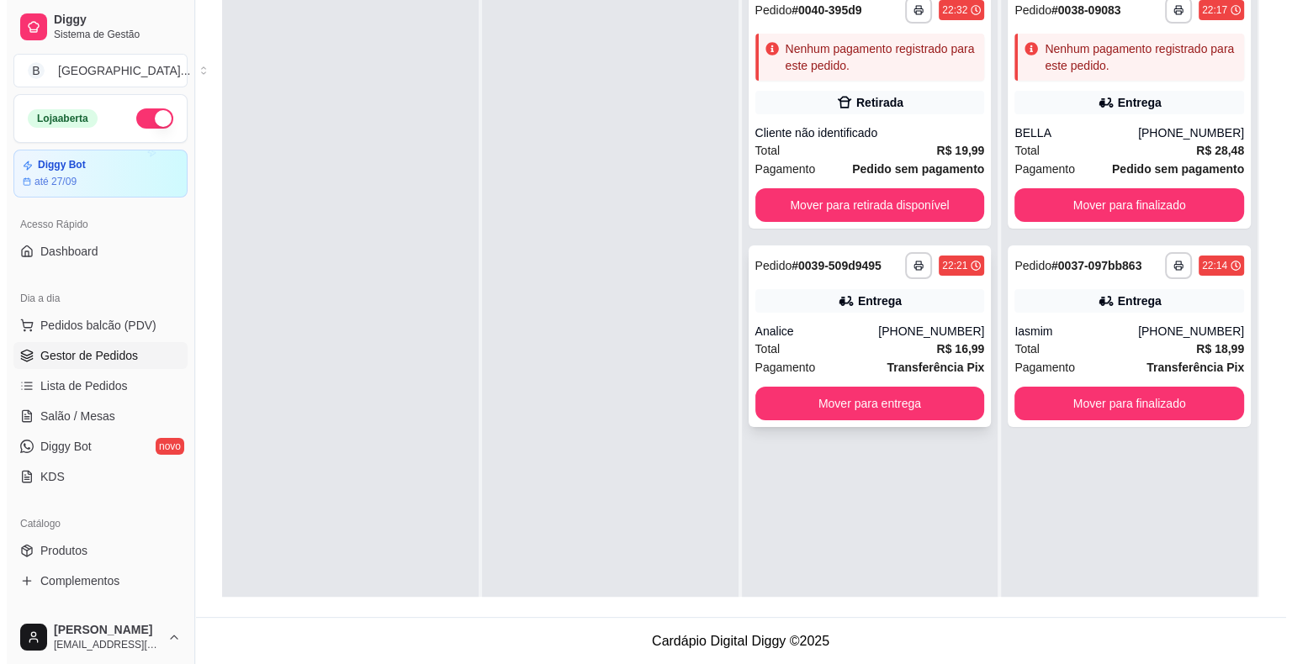
scroll to position [0, 0]
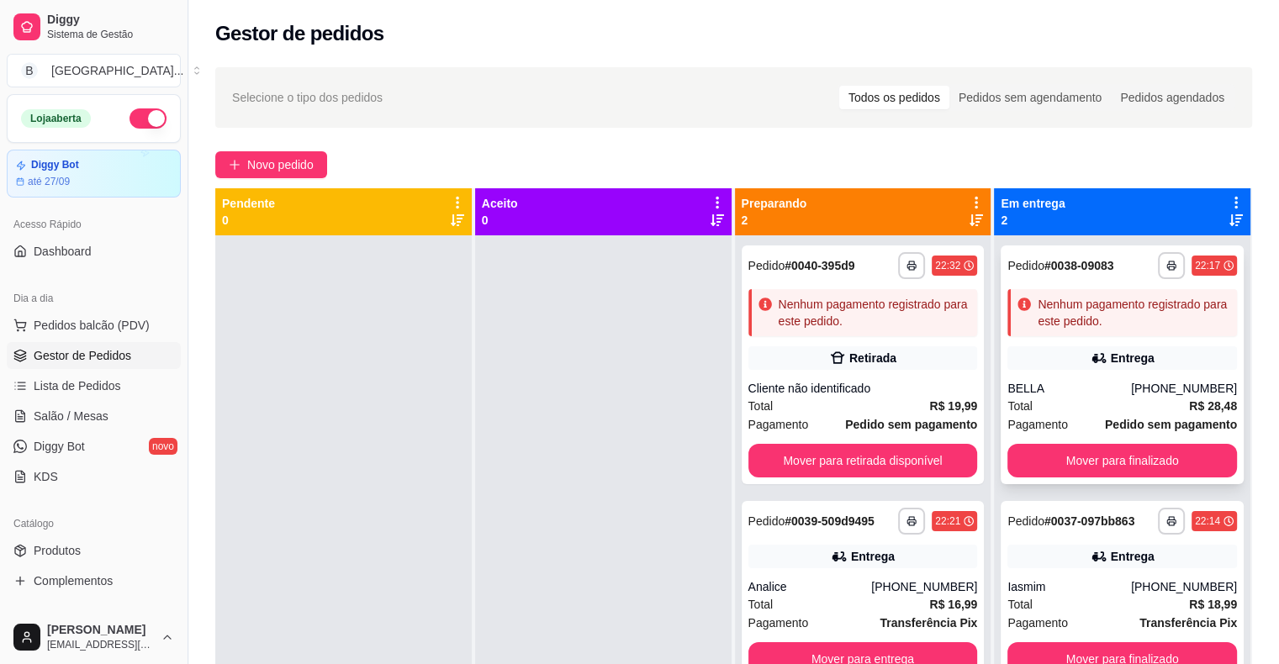
click at [1131, 394] on div "BELLA" at bounding box center [1069, 388] width 124 height 17
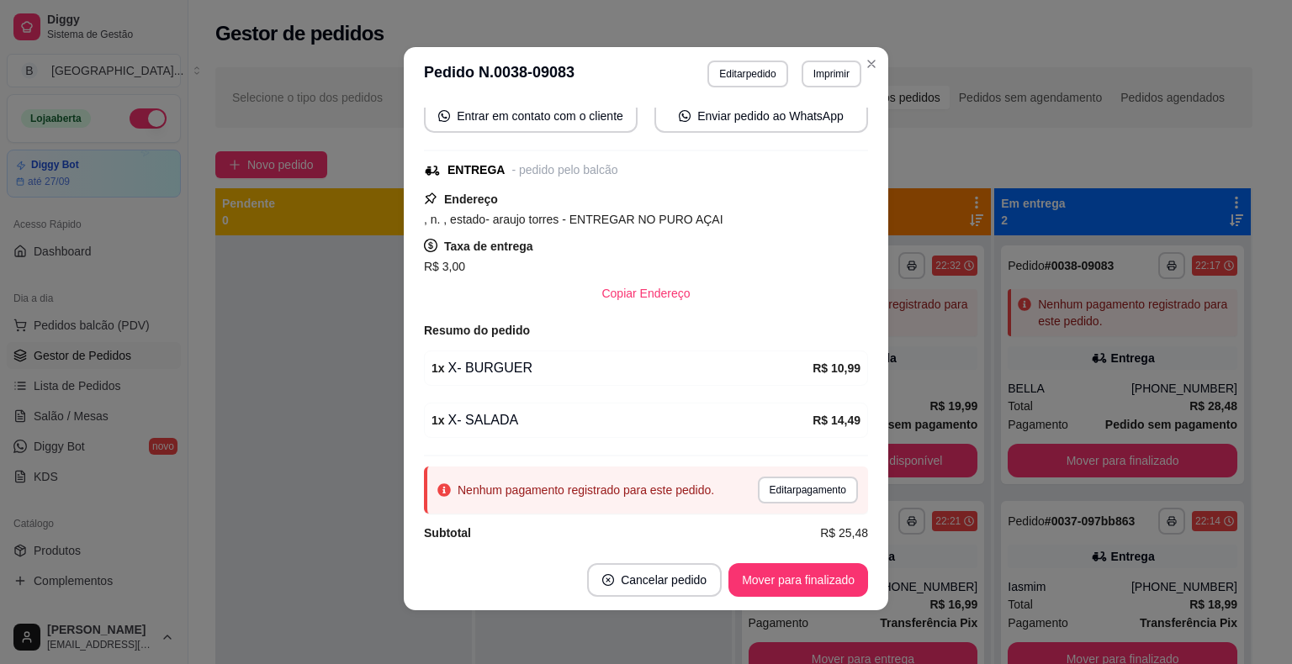
scroll to position [168, 0]
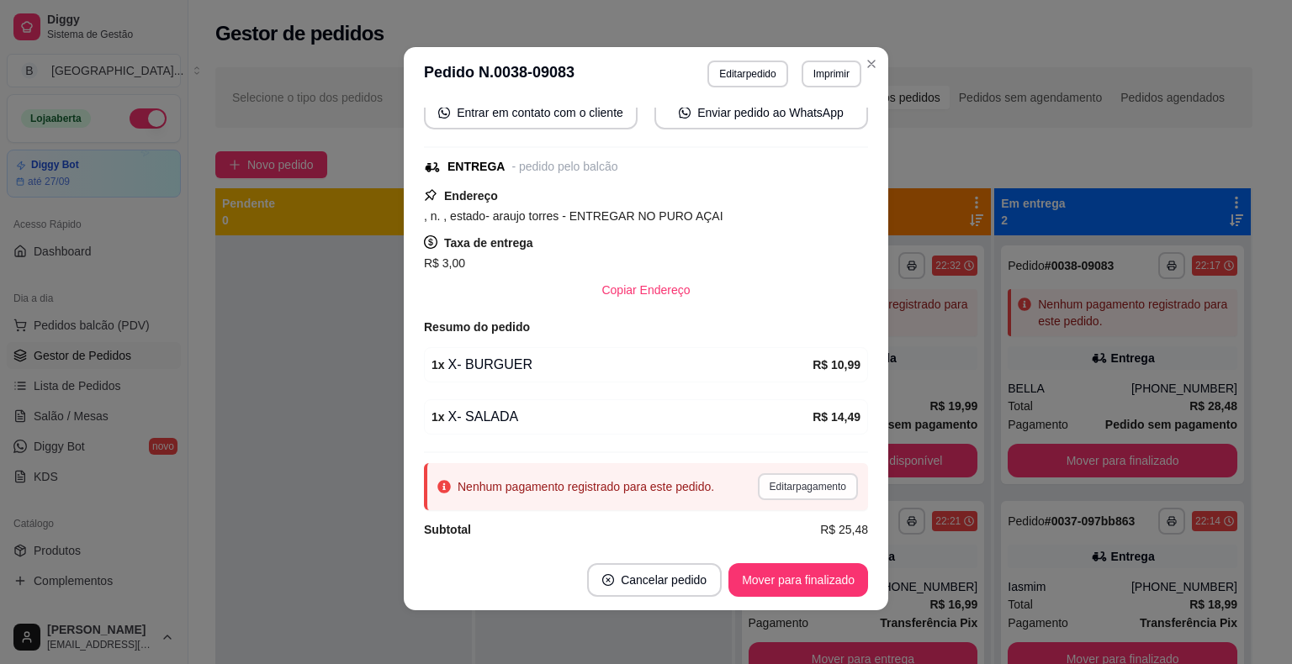
click at [797, 479] on button "Editar pagamento" at bounding box center [808, 486] width 100 height 27
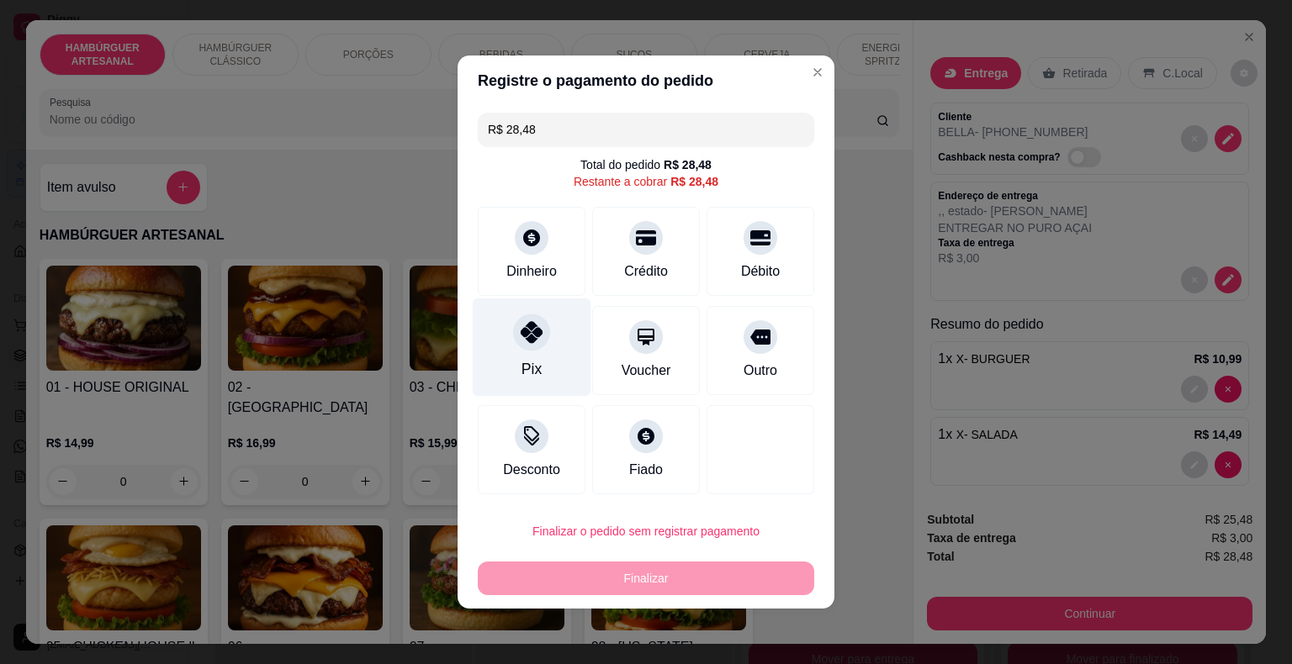
click at [511, 347] on div "Pix" at bounding box center [532, 348] width 119 height 98
type input "R$ 0,00"
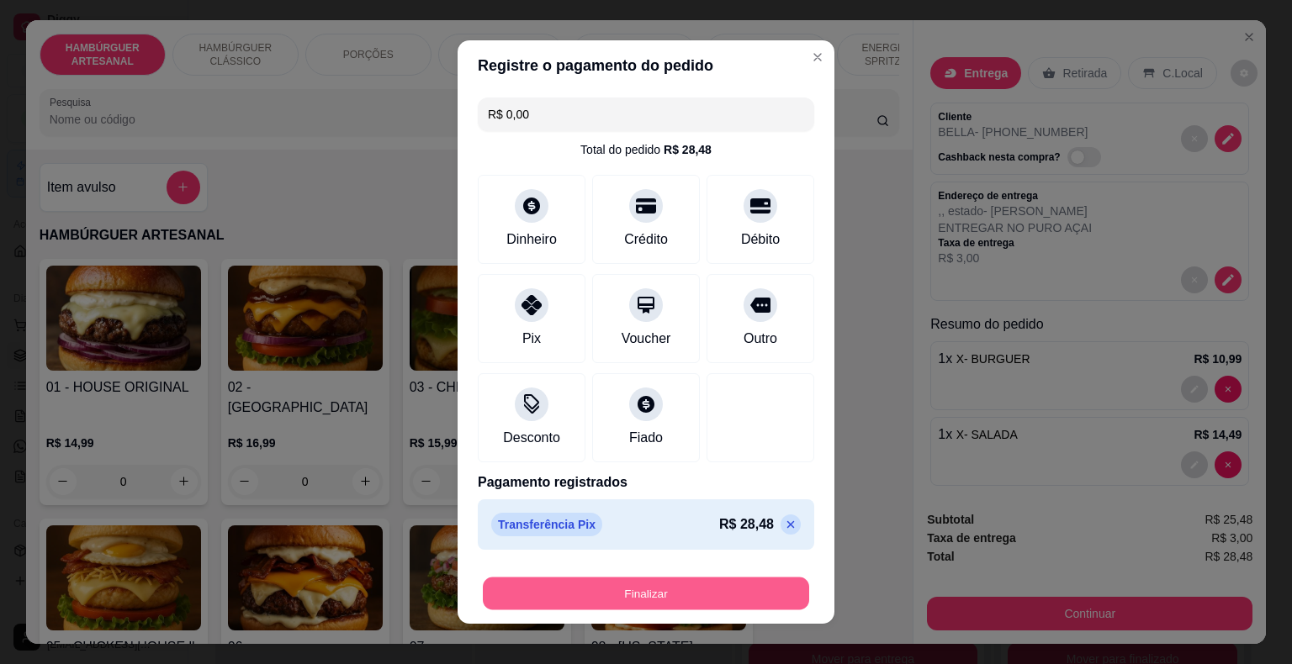
click at [609, 584] on button "Finalizar" at bounding box center [646, 594] width 326 height 33
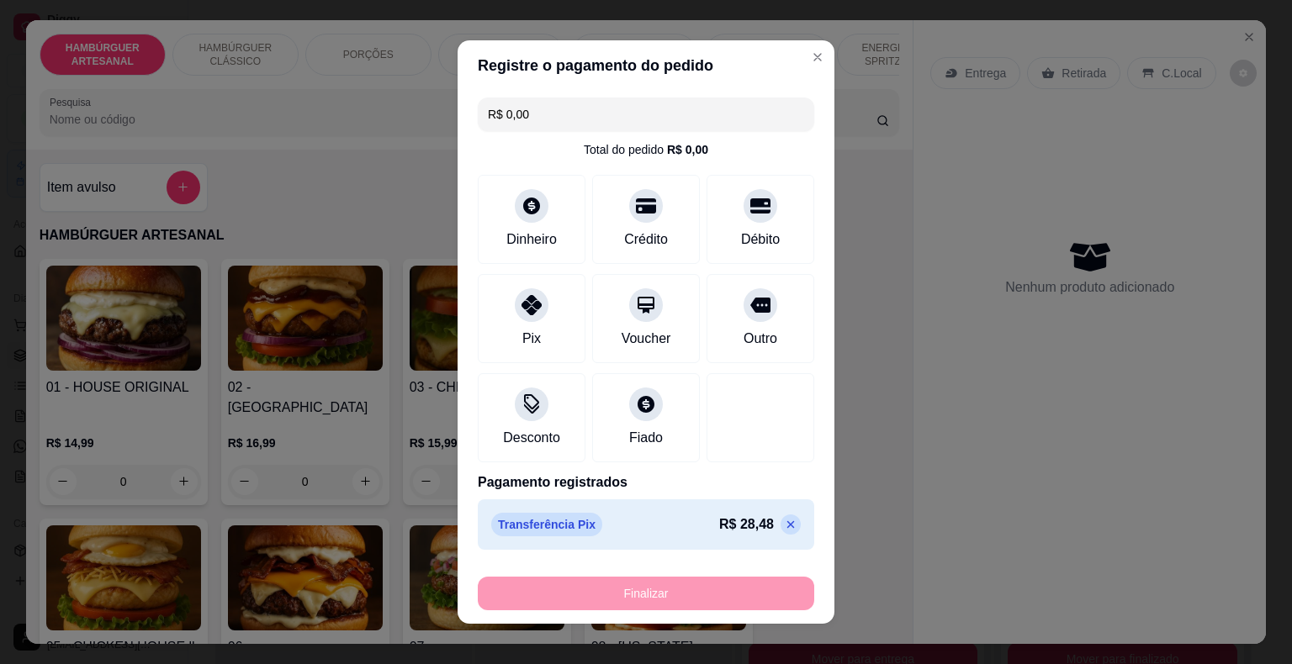
type input "0"
type input "-R$ 28,48"
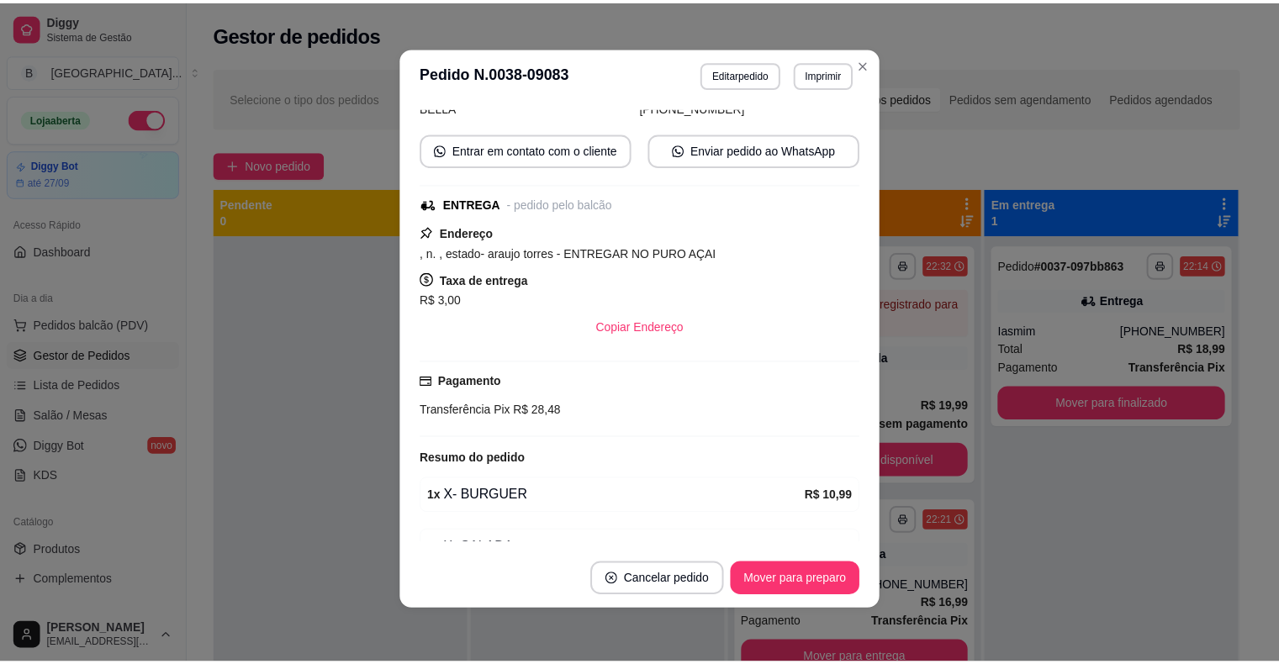
scroll to position [205, 0]
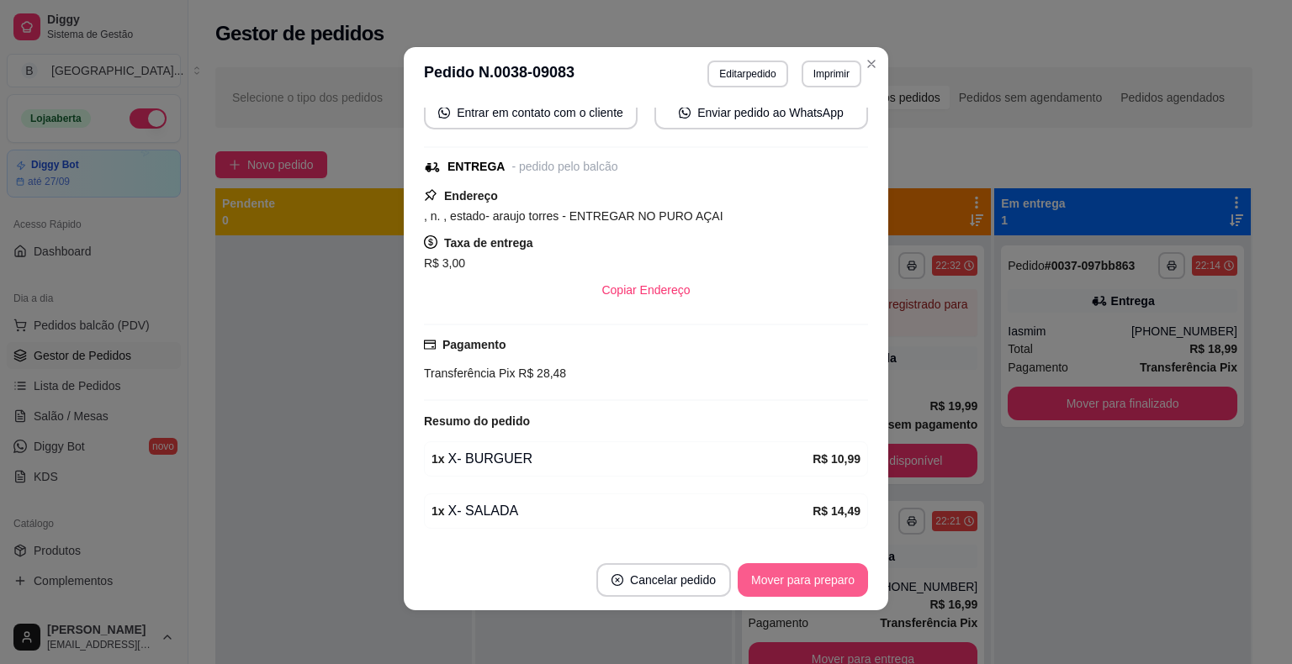
click at [763, 587] on button "Mover para preparo" at bounding box center [802, 580] width 130 height 34
click at [770, 577] on button "Mover para entrega" at bounding box center [802, 580] width 129 height 34
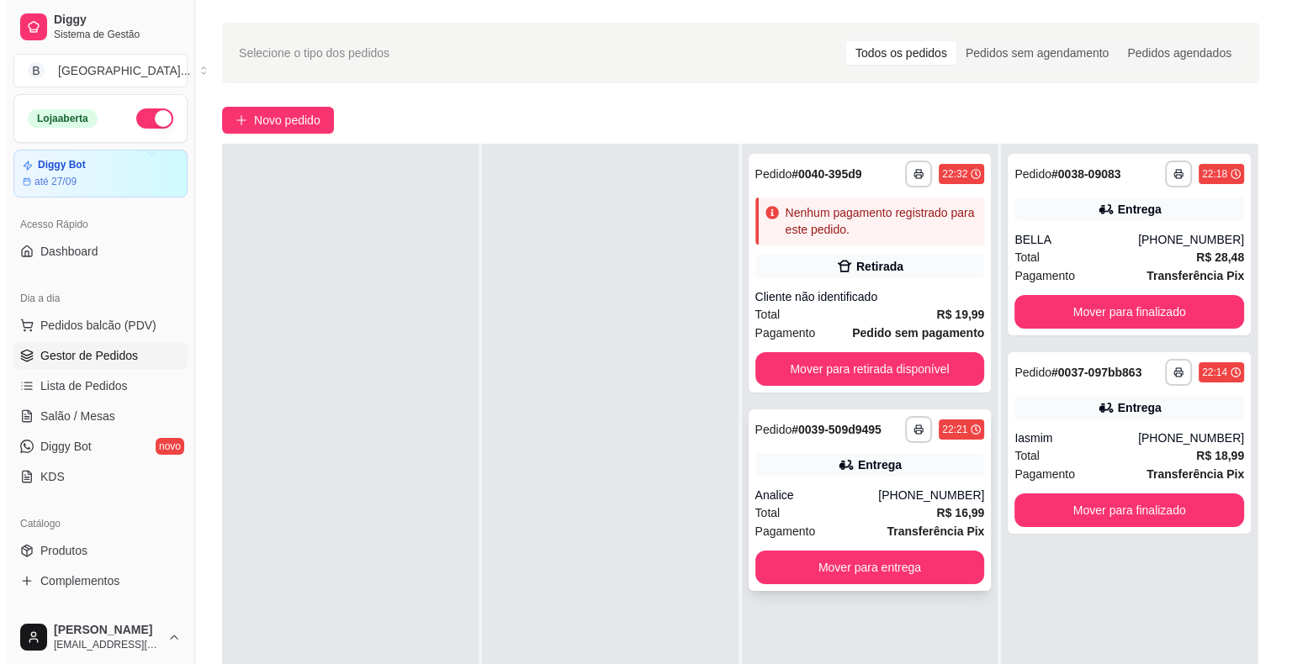
scroll to position [84, 0]
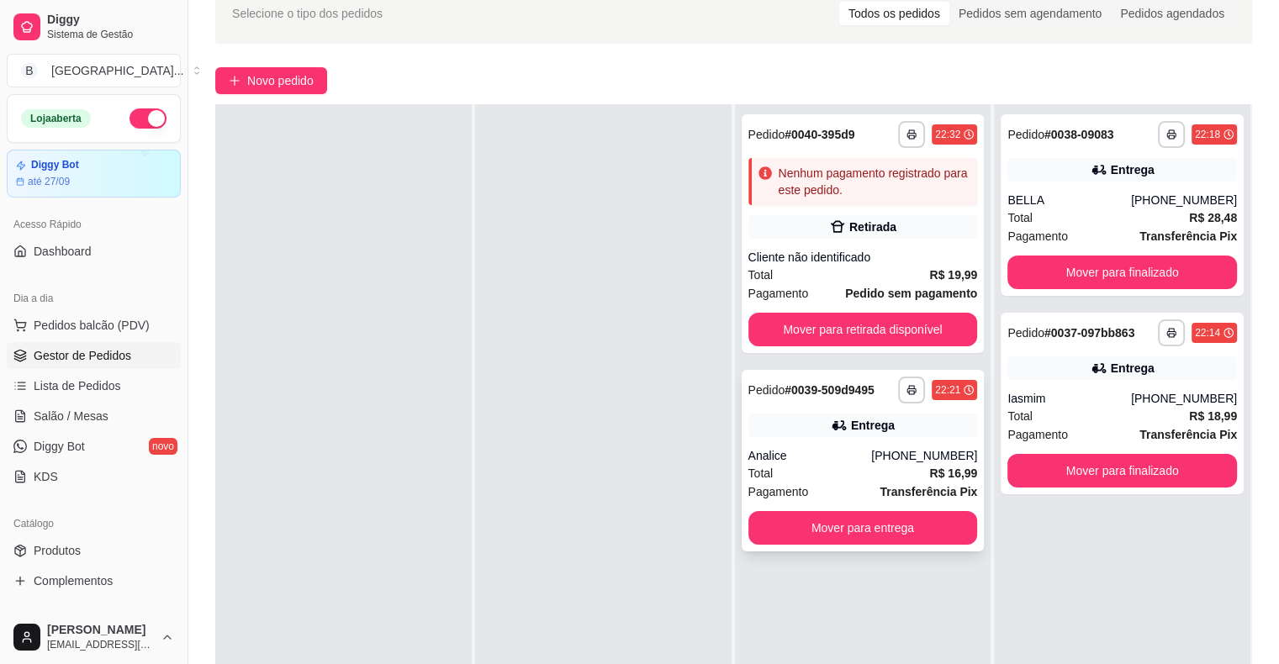
click at [788, 454] on div "Analice" at bounding box center [810, 455] width 124 height 17
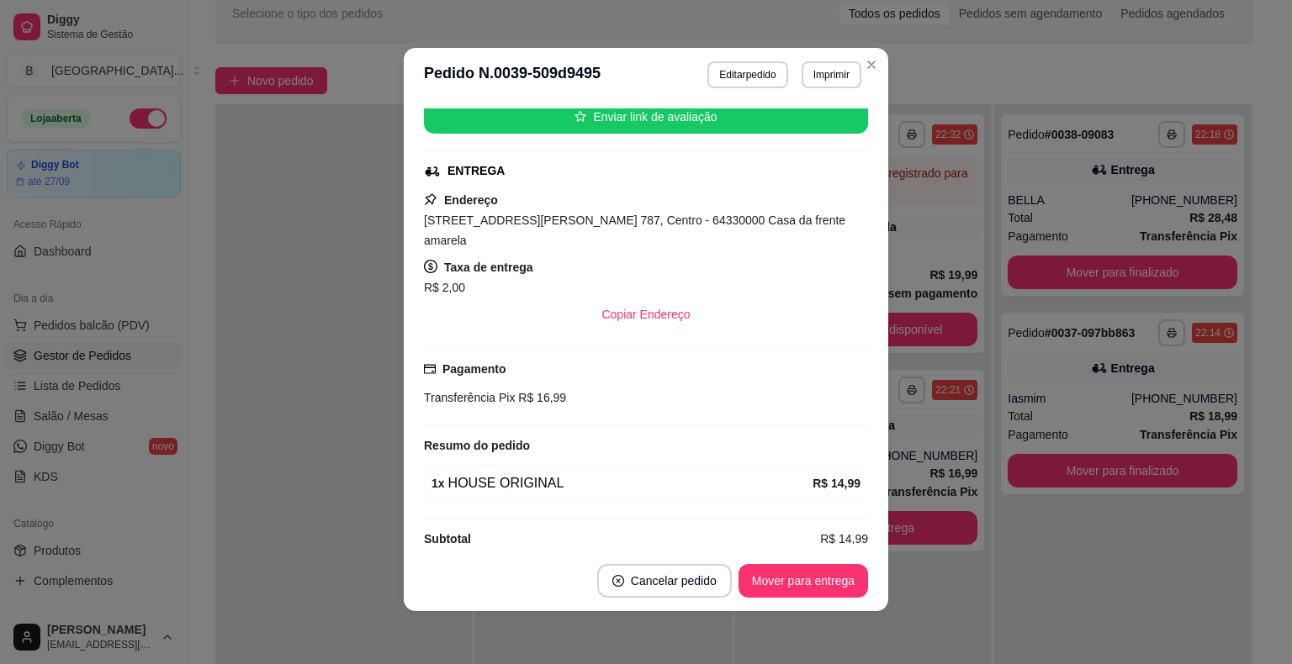
scroll to position [3, 0]
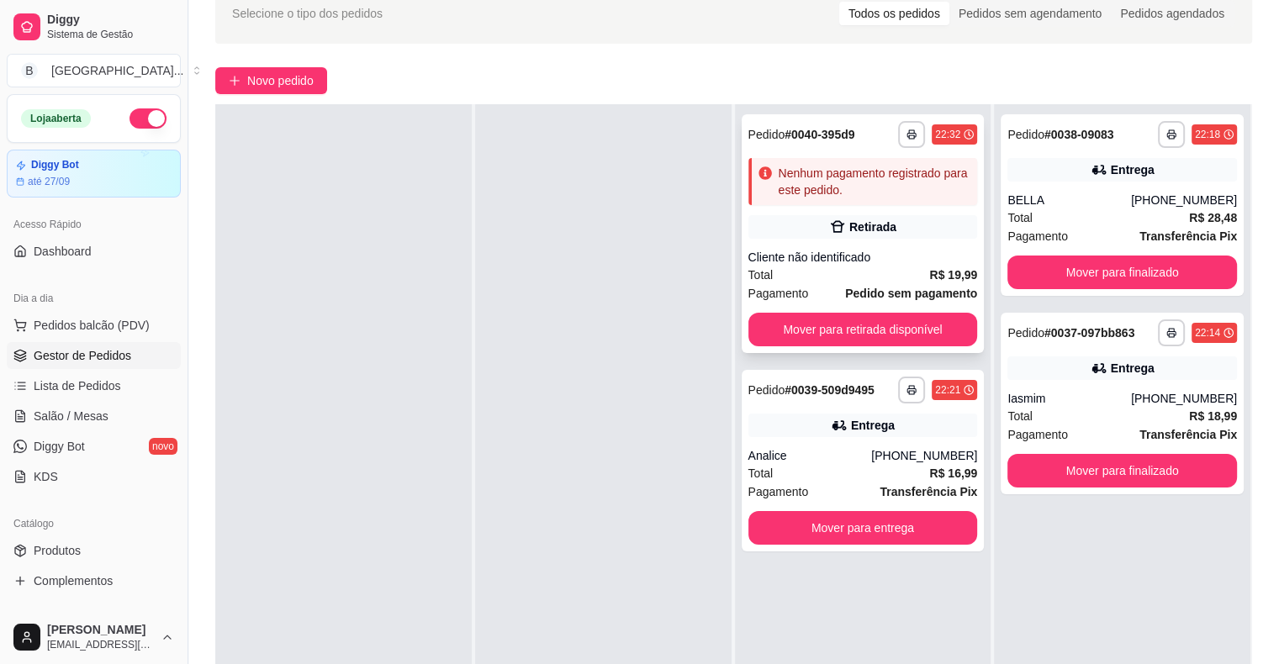
click at [835, 254] on div "Cliente não identificado" at bounding box center [863, 257] width 230 height 17
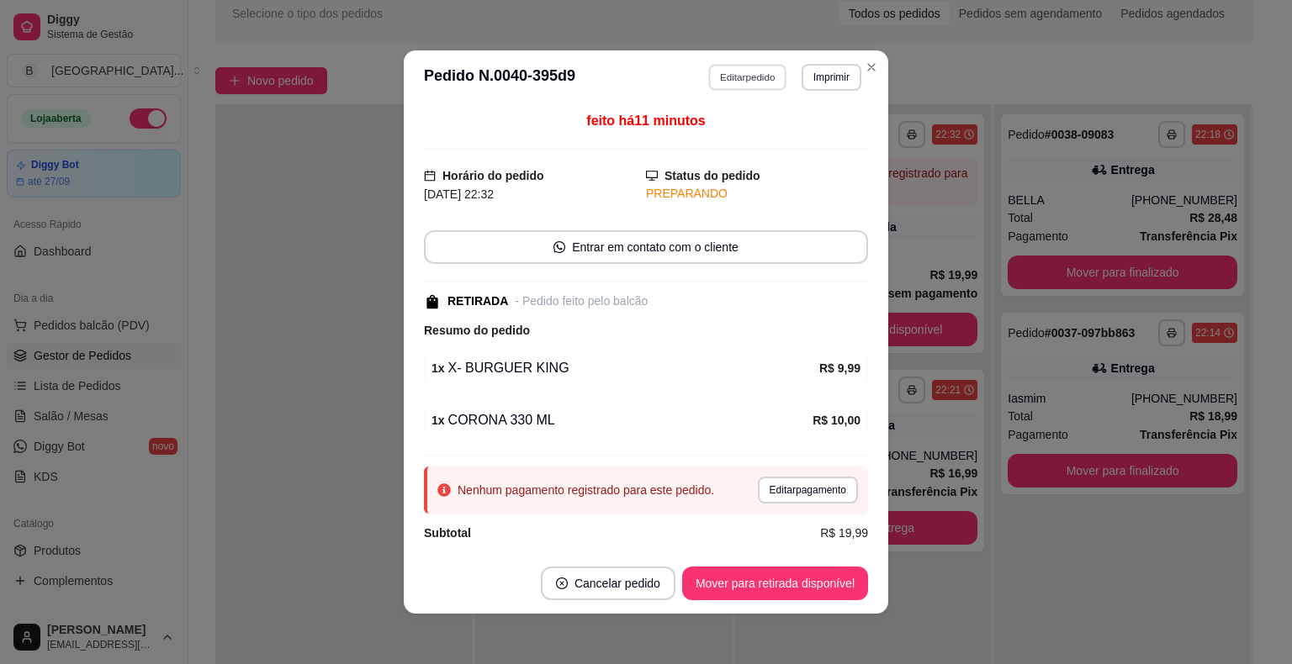
click at [727, 76] on button "Editar pedido" at bounding box center [748, 77] width 78 height 26
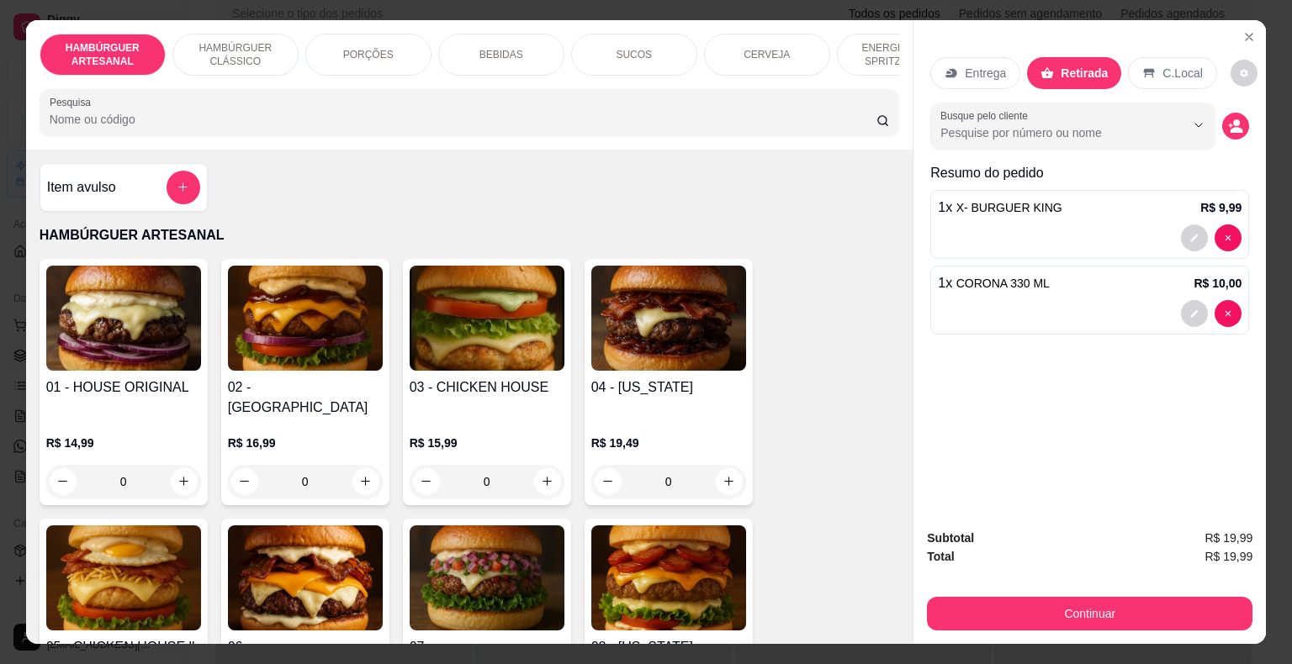
click at [492, 50] on p "BEBIDAS" at bounding box center [501, 54] width 44 height 13
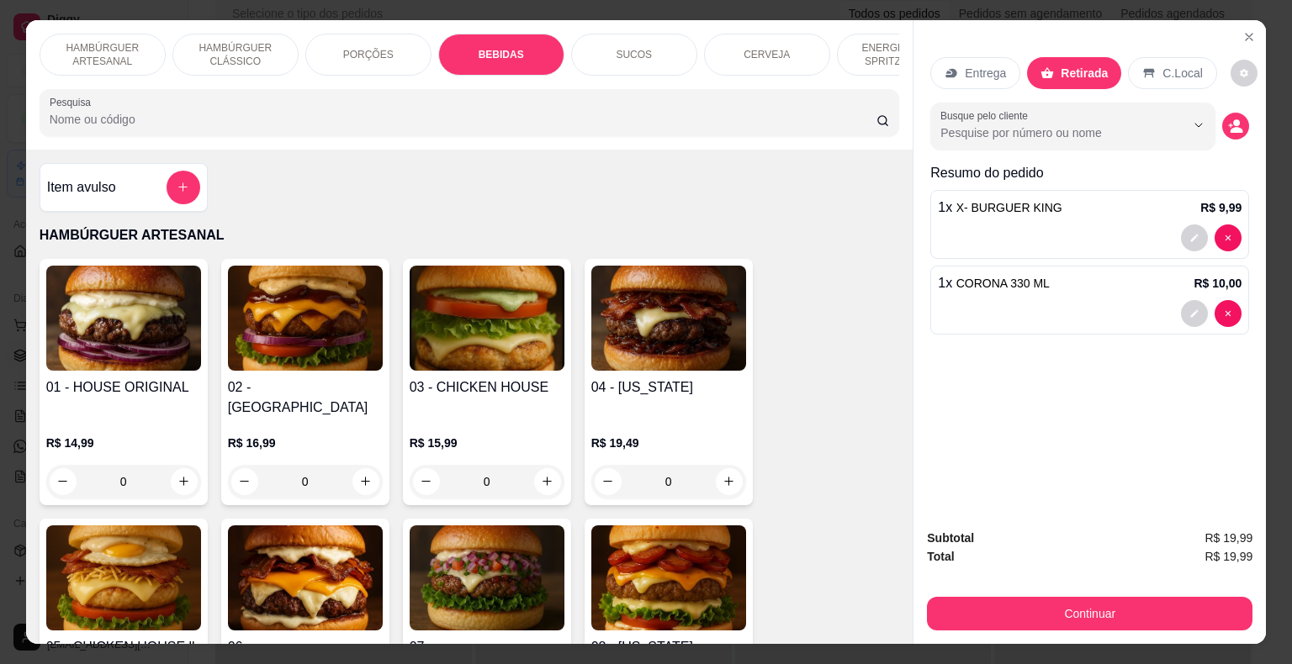
scroll to position [40, 0]
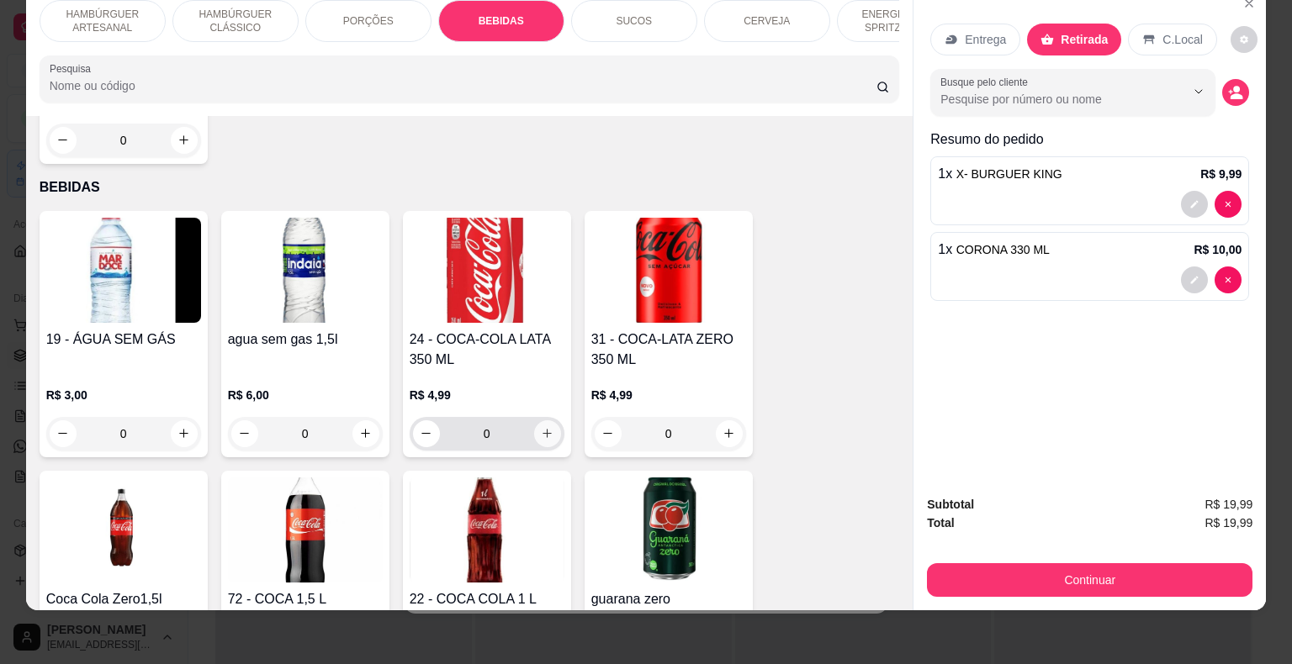
click at [545, 420] on button "increase-product-quantity" at bounding box center [547, 433] width 27 height 27
type input "1"
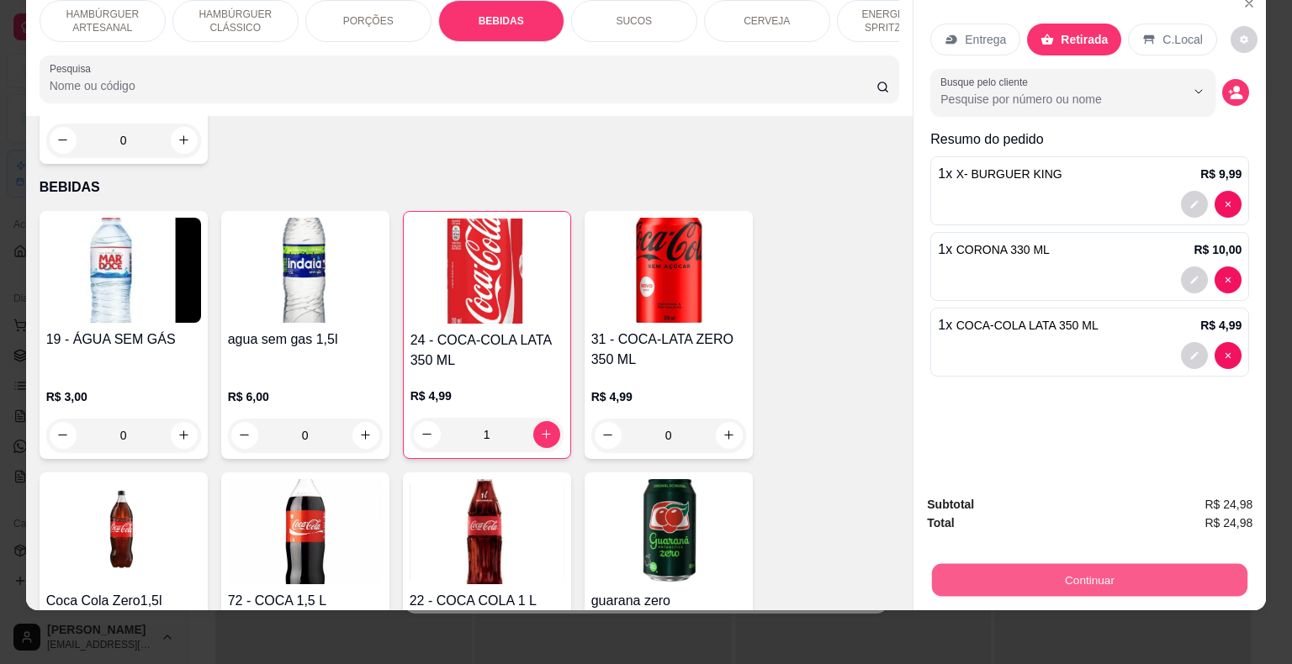
click at [999, 559] on div "Continuar" at bounding box center [1089, 578] width 325 height 38
click at [942, 563] on button "Continuar" at bounding box center [1089, 580] width 325 height 34
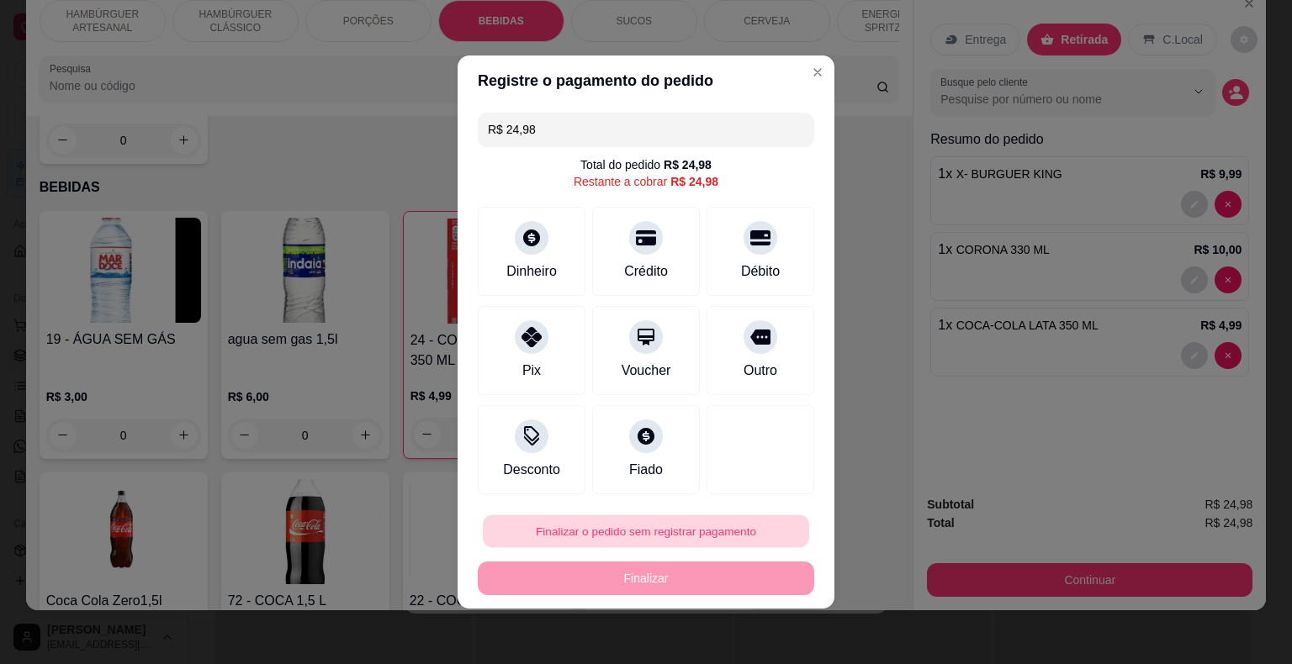
click at [658, 540] on button "Finalizar o pedido sem registrar pagamento" at bounding box center [646, 531] width 326 height 33
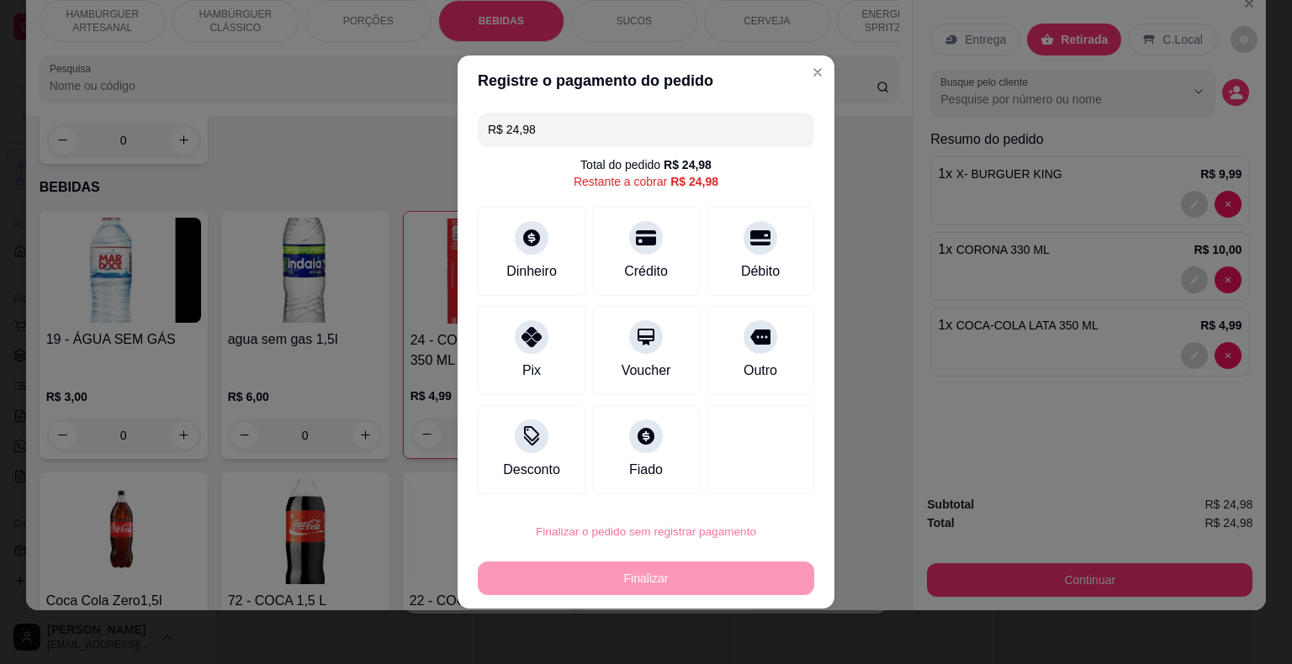
click at [756, 475] on button "Confirmar" at bounding box center [748, 483] width 60 height 25
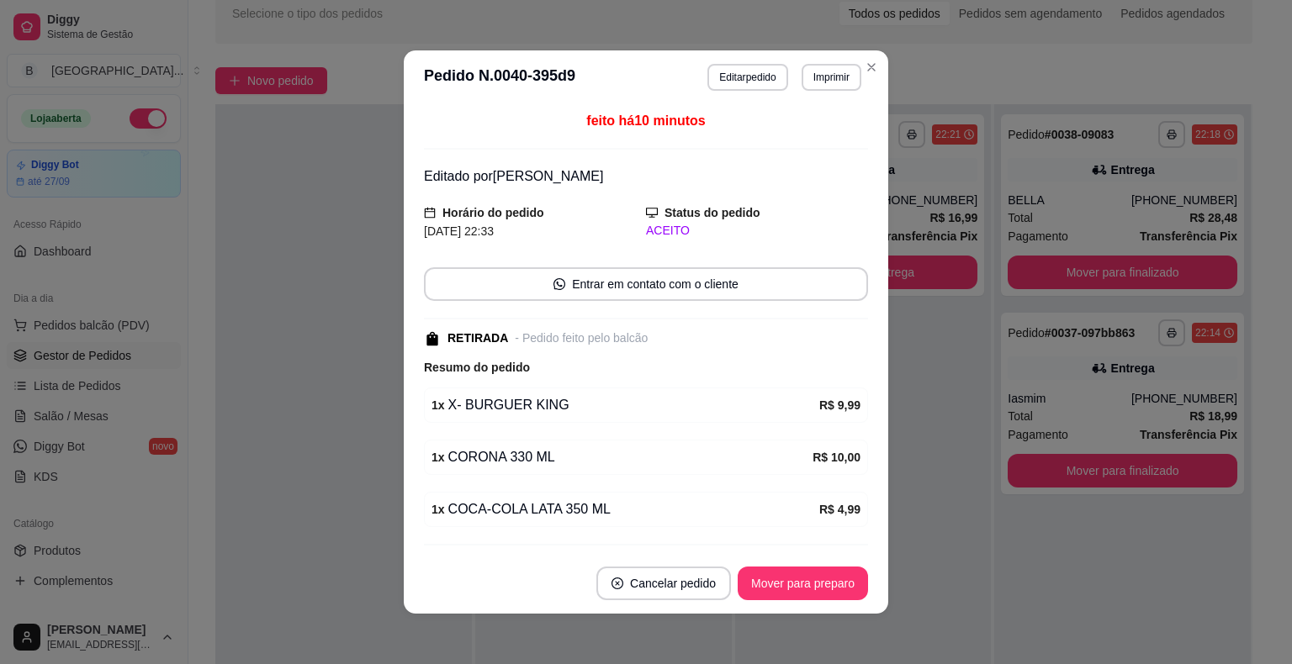
scroll to position [3, 0]
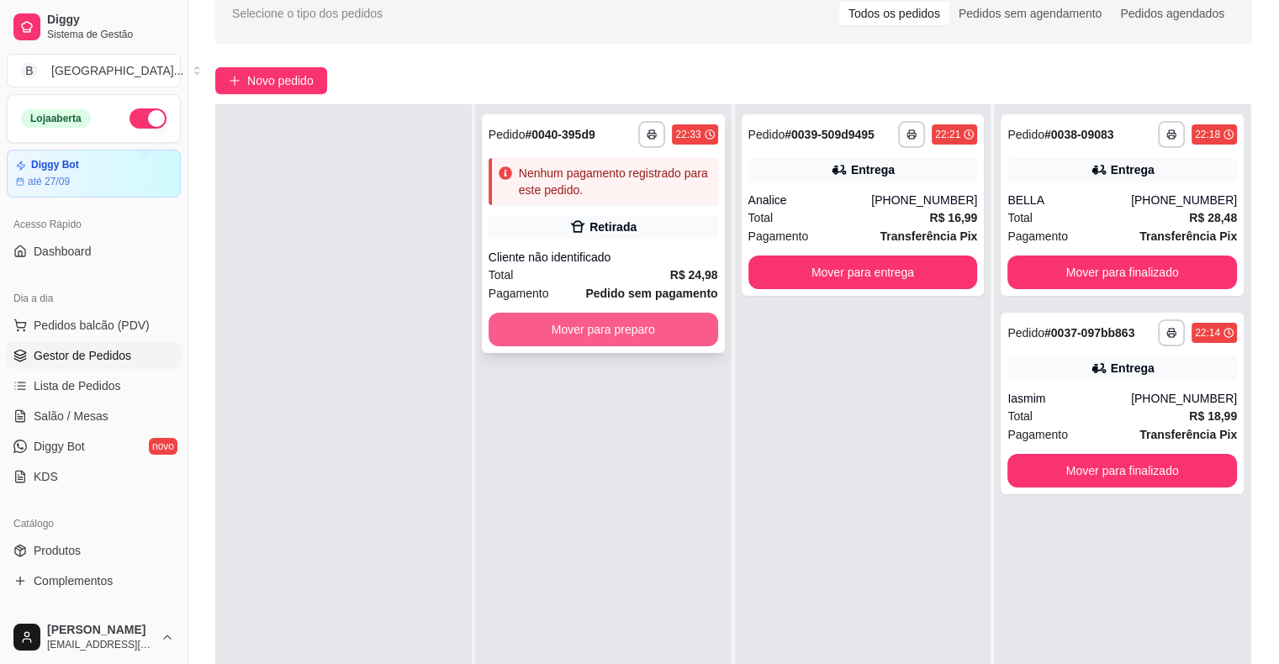
click at [538, 329] on button "Mover para preparo" at bounding box center [604, 330] width 230 height 34
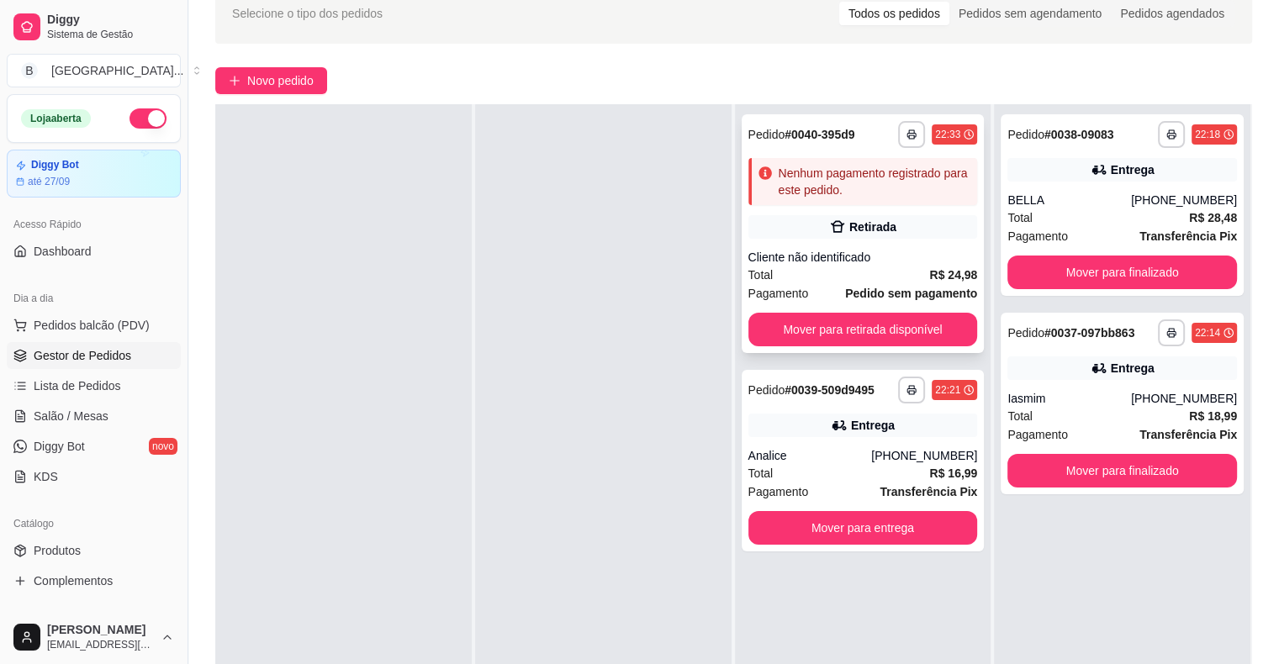
click at [761, 296] on span "Pagamento" at bounding box center [778, 293] width 61 height 18
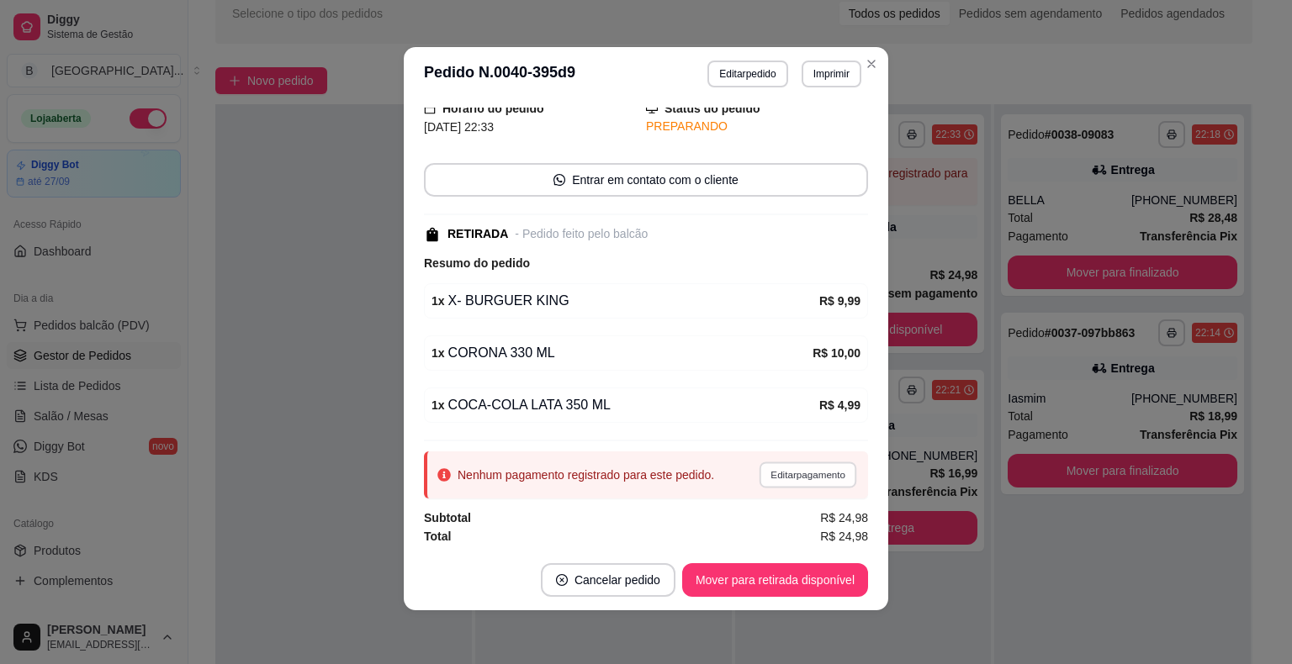
click at [830, 480] on button "Editar pagamento" at bounding box center [807, 475] width 98 height 26
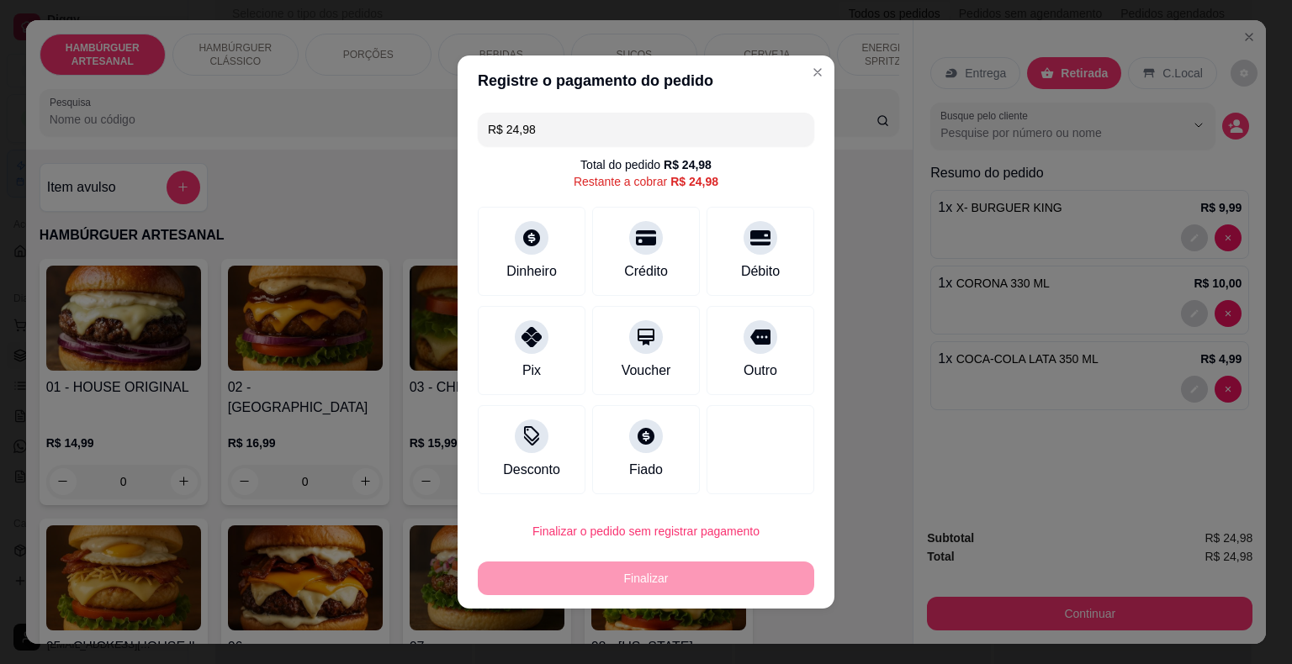
scroll to position [101, 0]
click at [627, 262] on div "Crédito" at bounding box center [646, 270] width 48 height 22
type input "R$ 0,00"
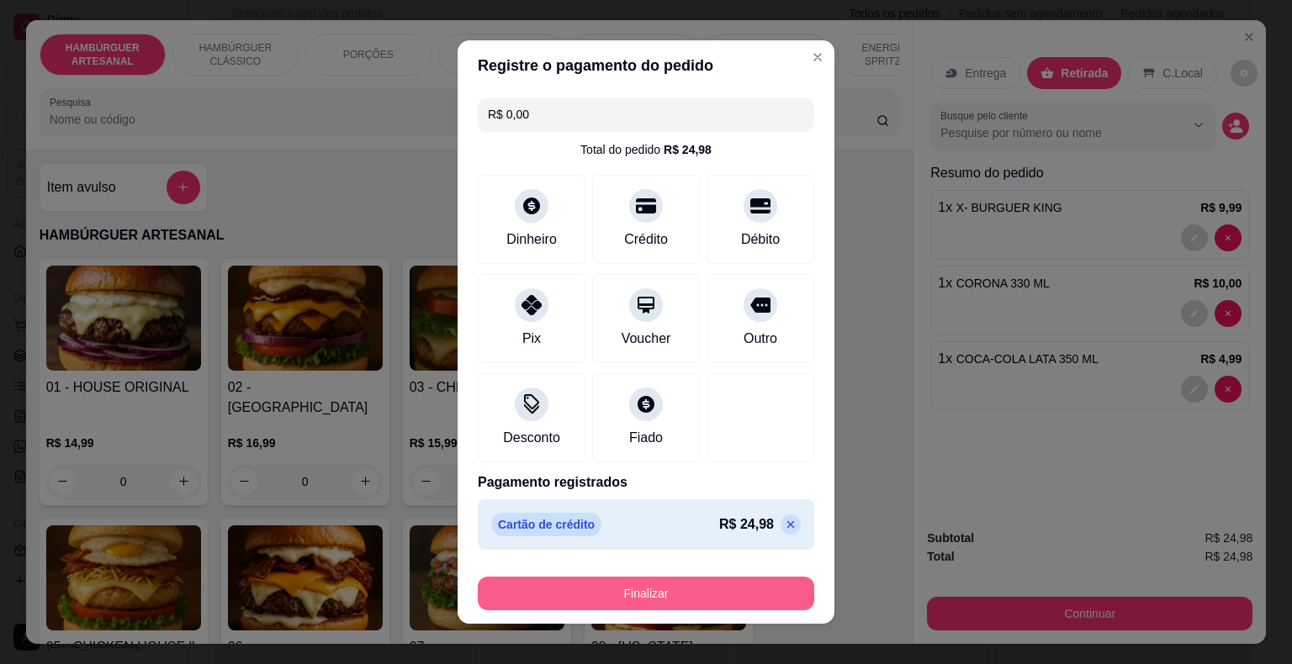
scroll to position [13, 0]
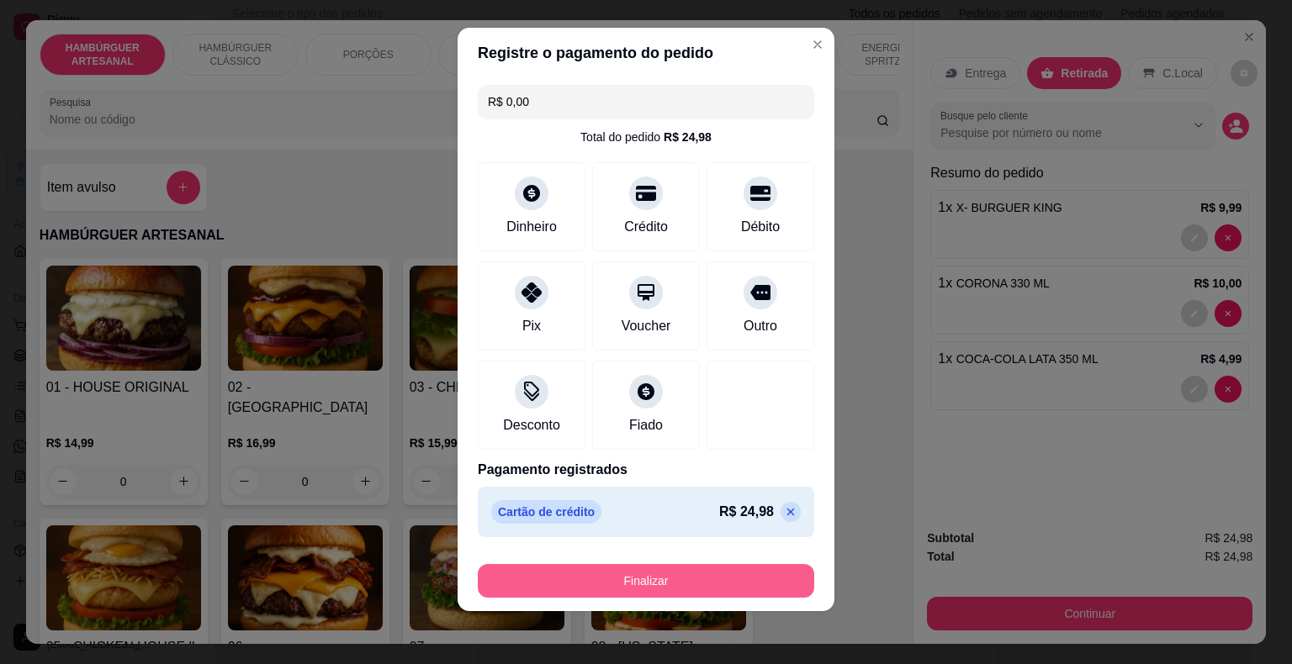
click at [626, 576] on button "Finalizar" at bounding box center [646, 581] width 336 height 34
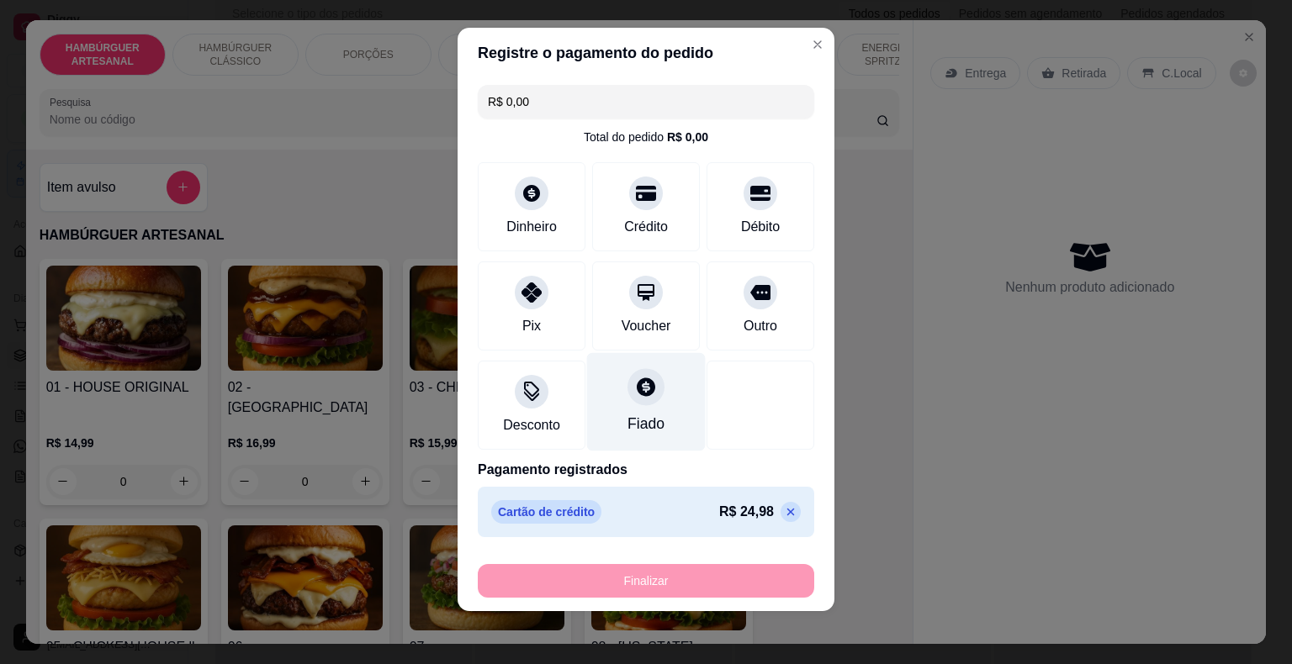
type input "0"
type input "-R$ 24,98"
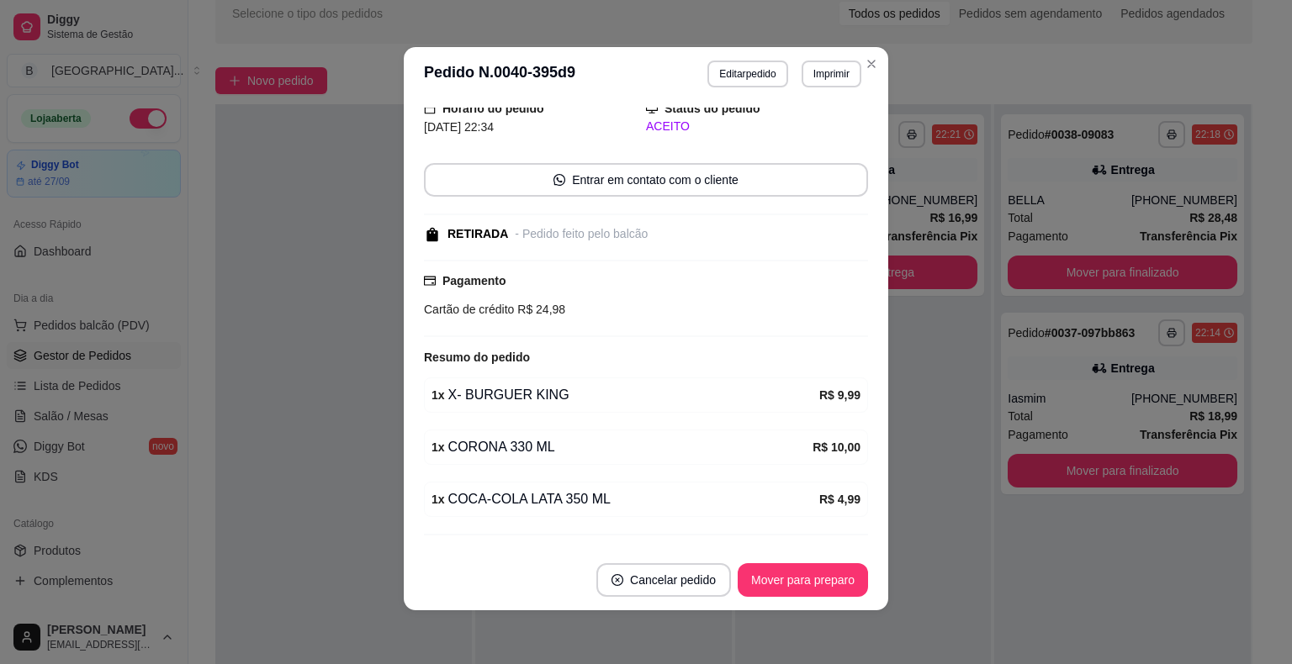
scroll to position [137, 0]
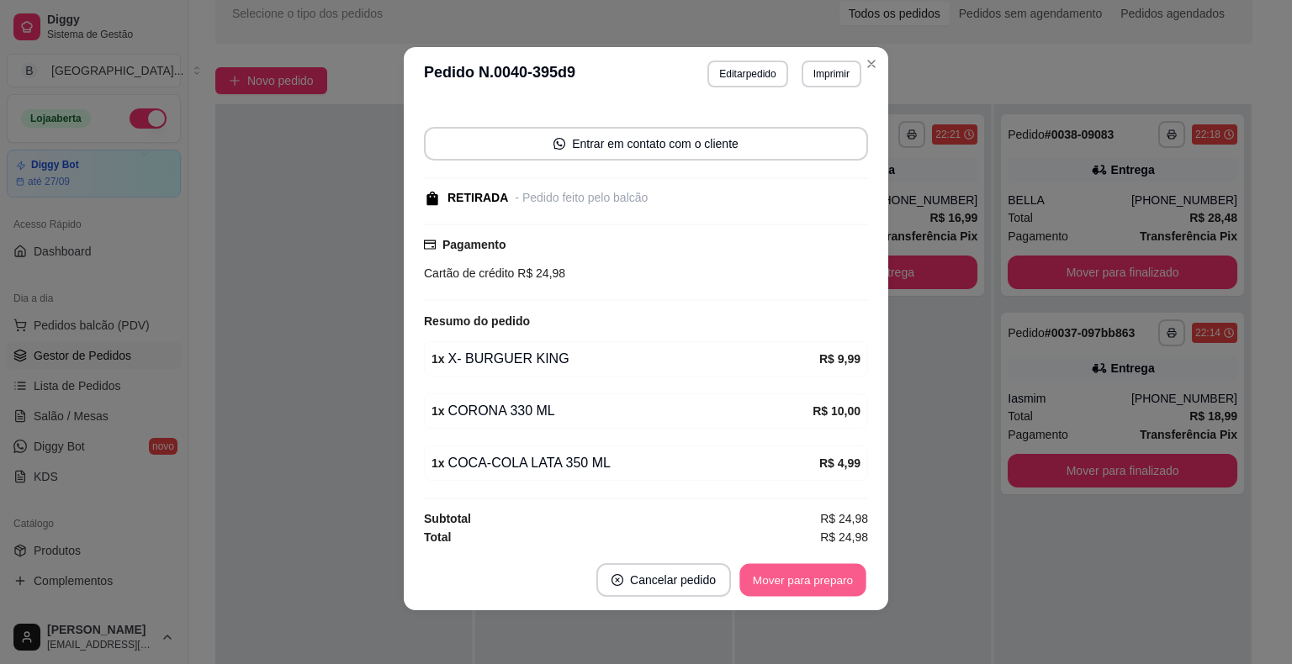
click at [793, 585] on button "Mover para preparo" at bounding box center [802, 580] width 126 height 33
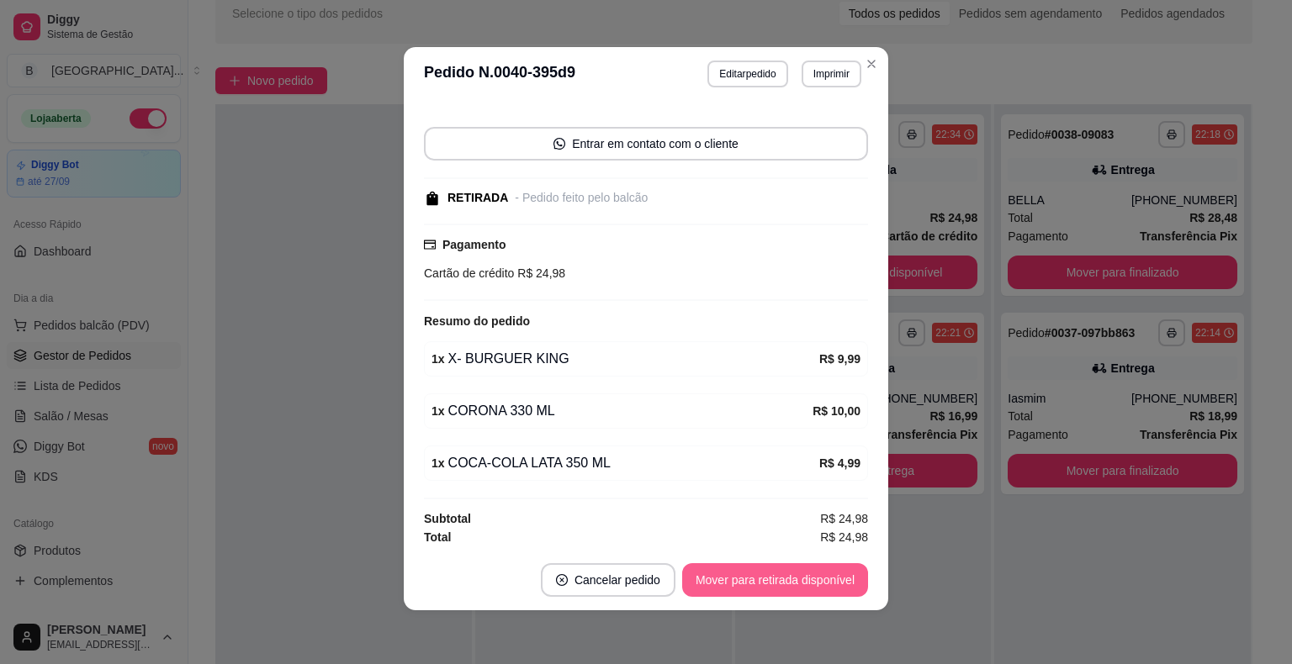
click at [797, 589] on button "Mover para retirada disponível" at bounding box center [775, 580] width 186 height 34
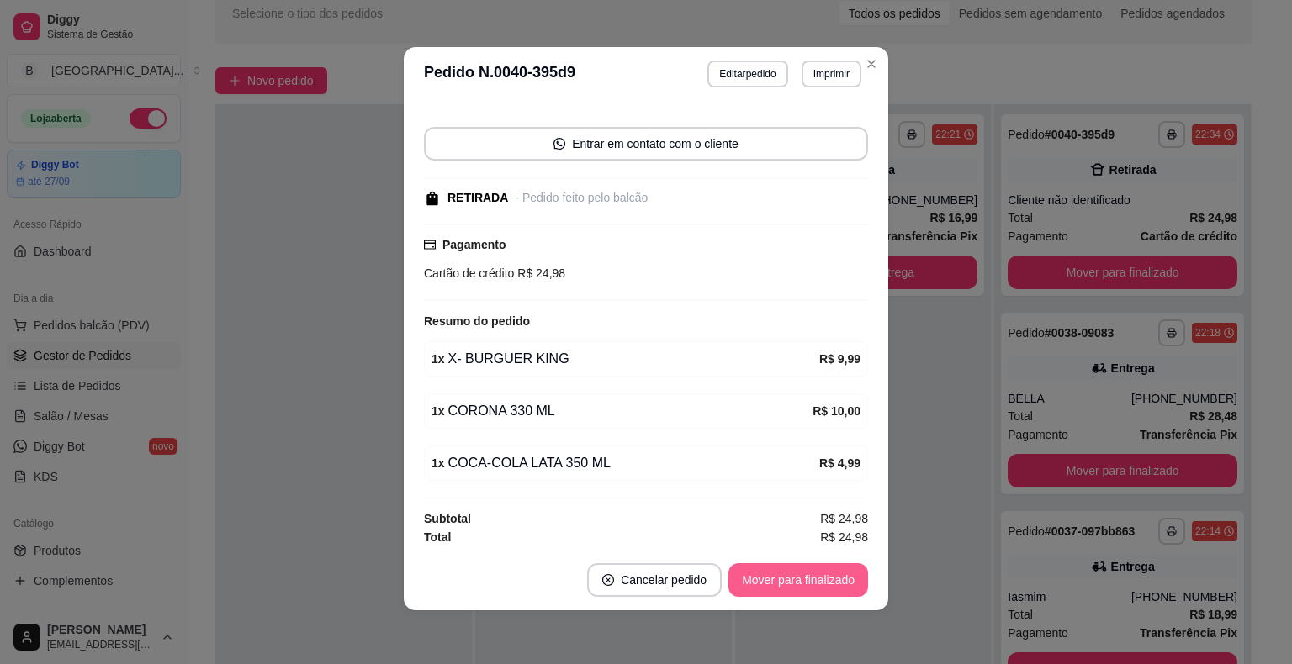
click at [804, 584] on button "Mover para finalizado" at bounding box center [798, 580] width 140 height 34
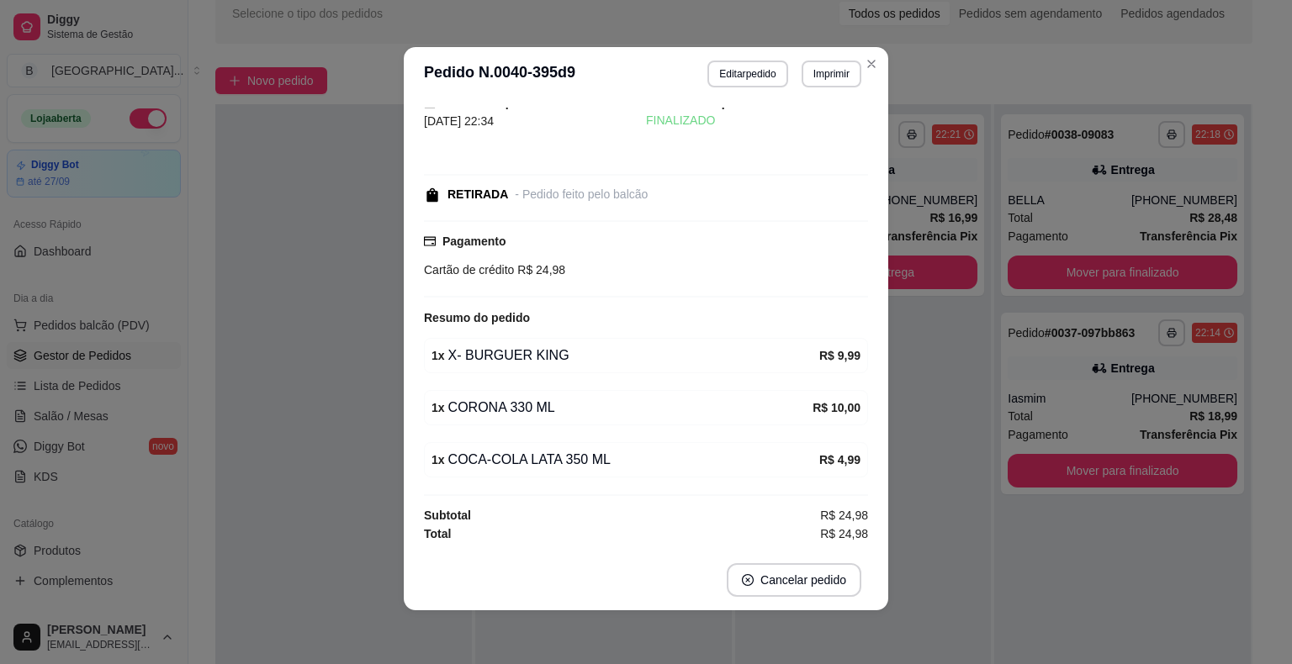
scroll to position [48, 0]
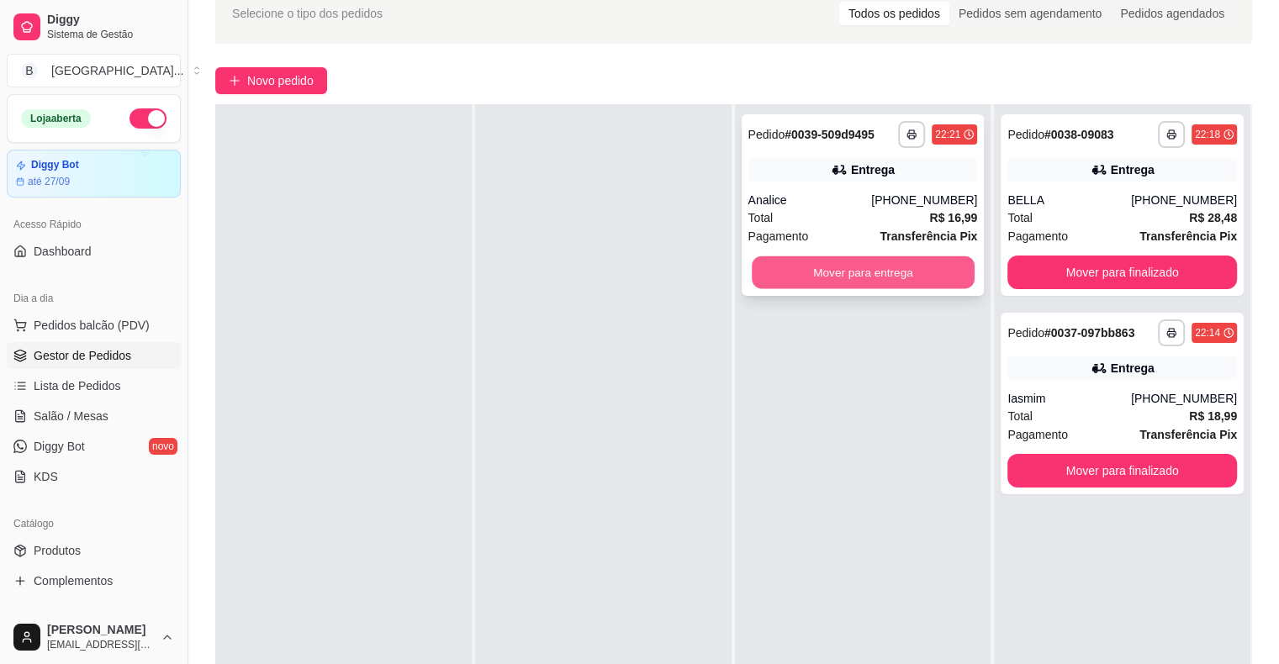
click at [824, 264] on button "Mover para entrega" at bounding box center [863, 272] width 223 height 33
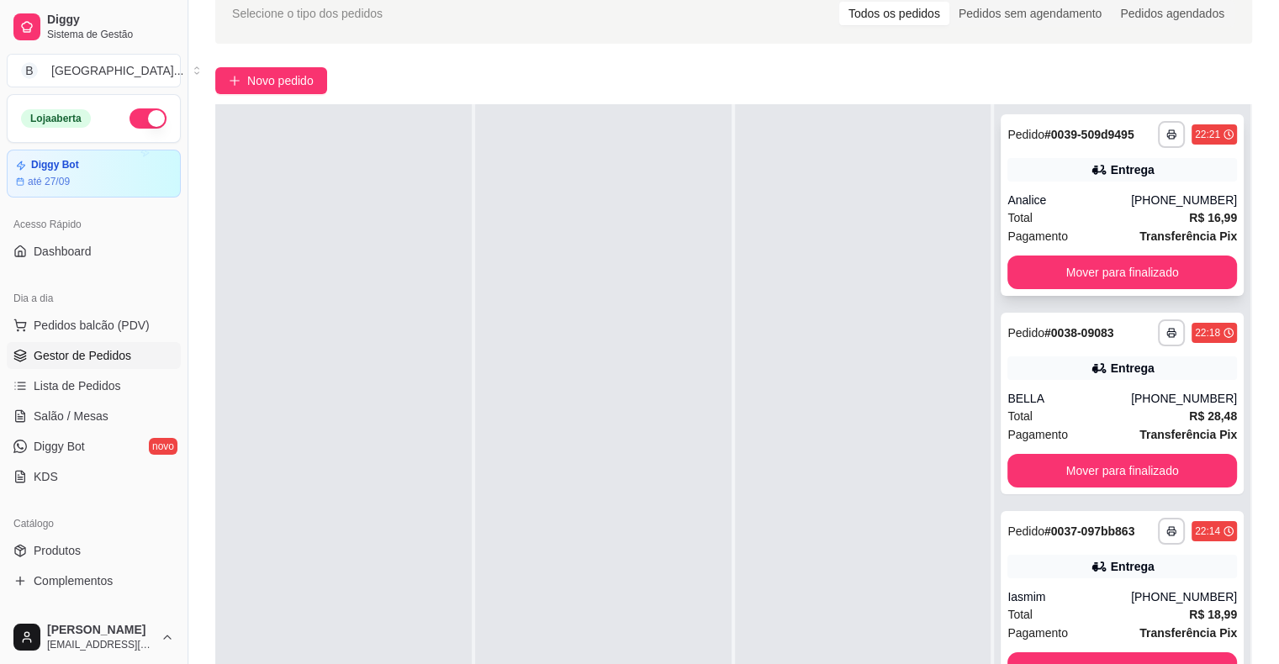
click at [1086, 213] on div "Total R$ 16,99" at bounding box center [1122, 218] width 230 height 18
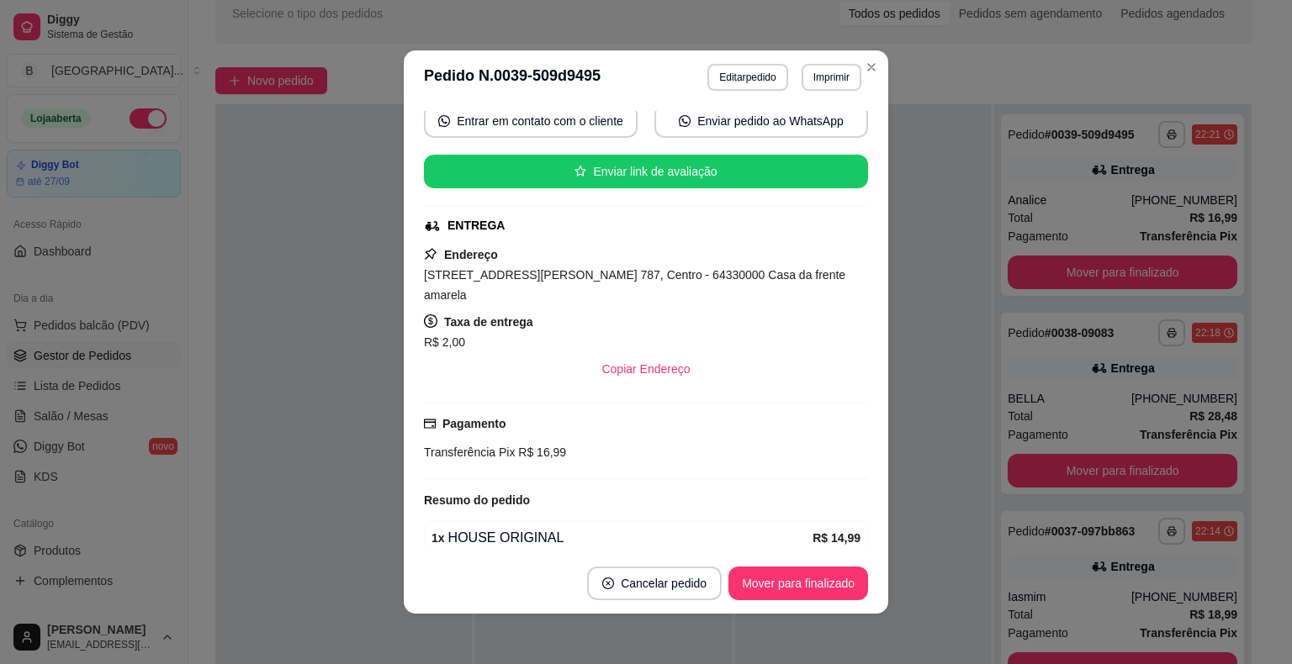
scroll to position [215, 0]
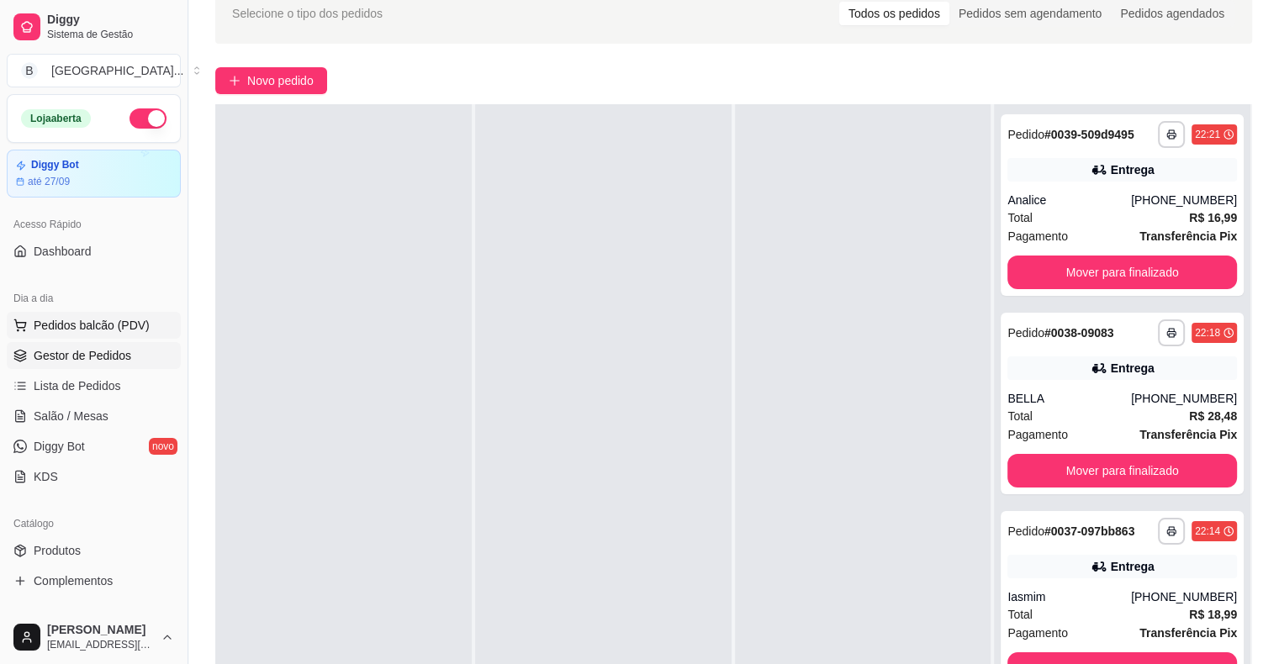
click at [50, 317] on span "Pedidos balcão (PDV)" at bounding box center [92, 325] width 116 height 17
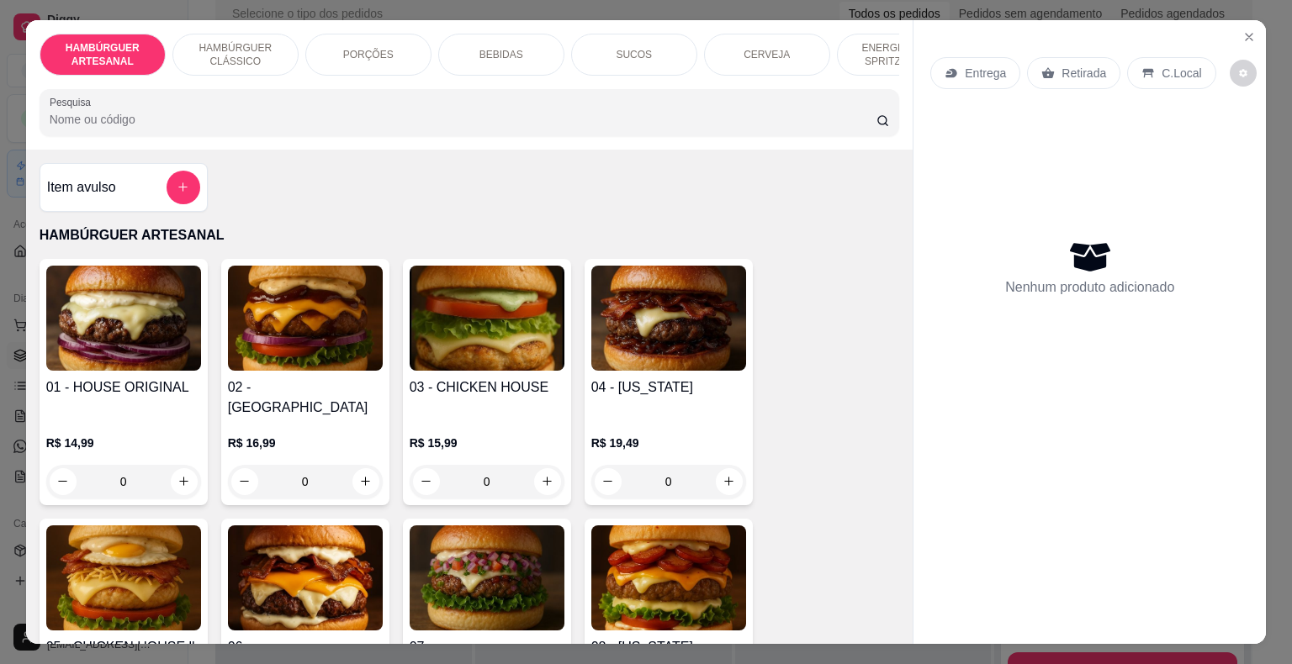
click at [457, 42] on div "BEBIDAS" at bounding box center [501, 55] width 126 height 42
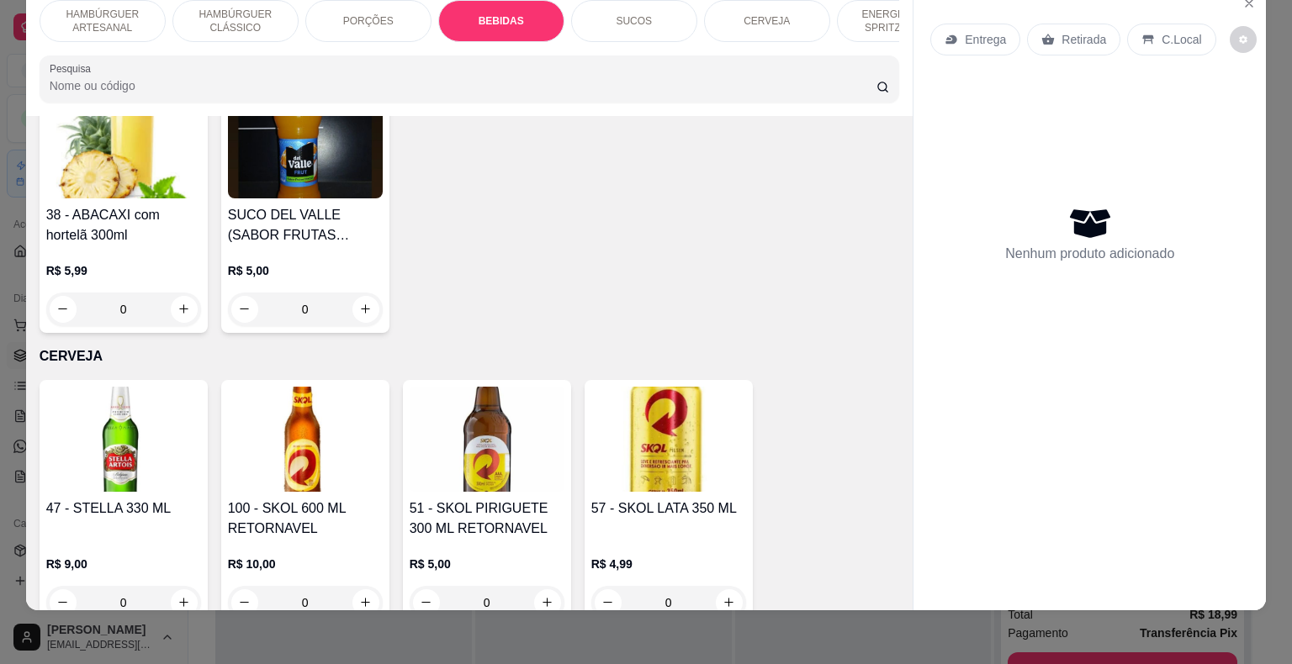
scroll to position [3387, 0]
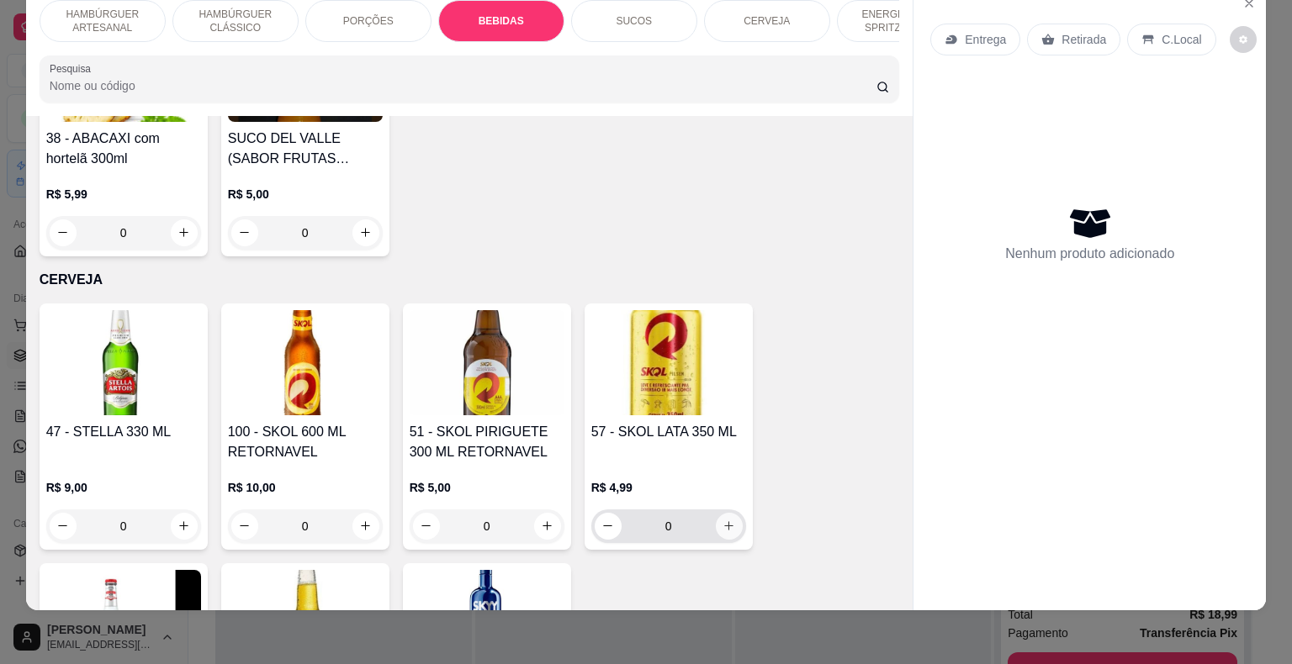
click at [721, 513] on button "increase-product-quantity" at bounding box center [729, 526] width 27 height 27
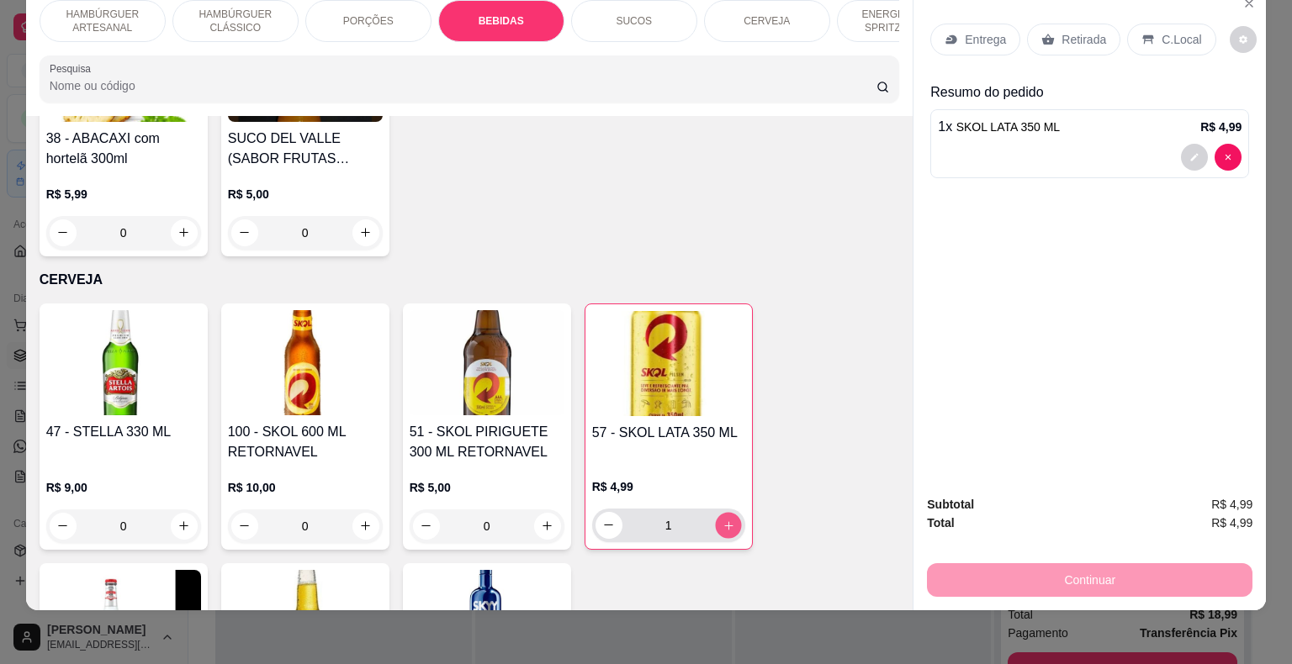
click at [721, 512] on button "increase-product-quantity" at bounding box center [728, 525] width 26 height 26
type input "2"
click at [1061, 31] on p "Retirada" at bounding box center [1083, 39] width 45 height 17
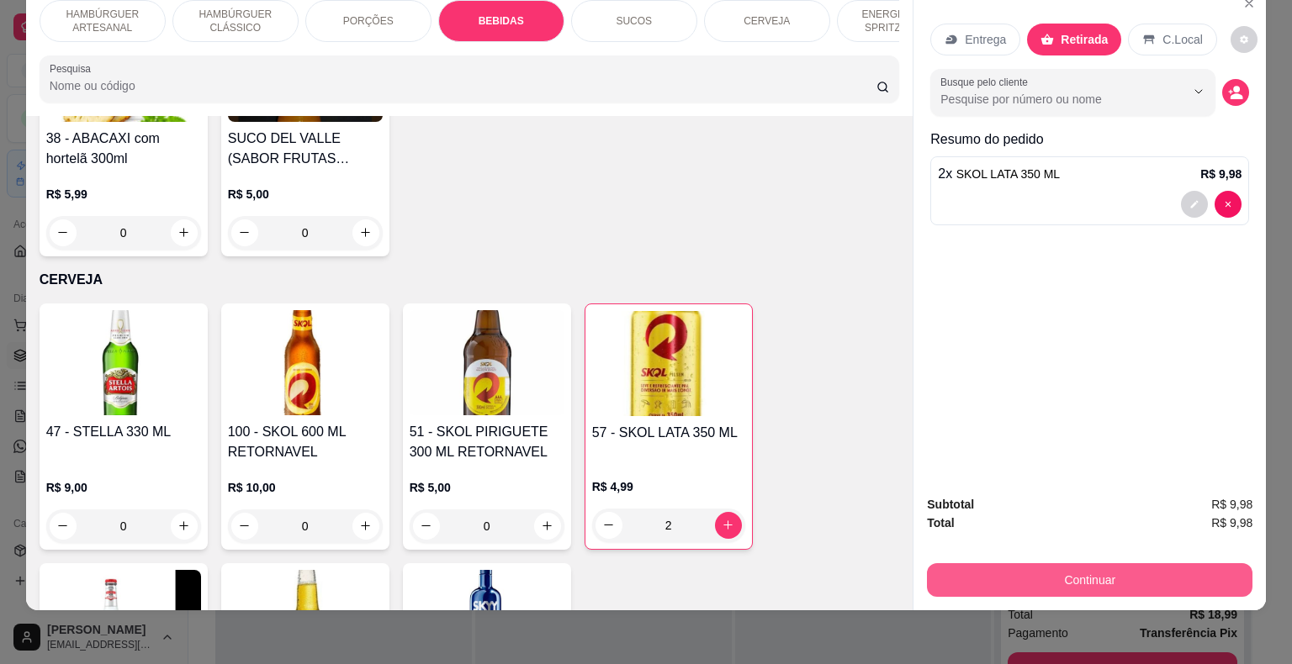
click at [1060, 564] on button "Continuar" at bounding box center [1089, 580] width 325 height 34
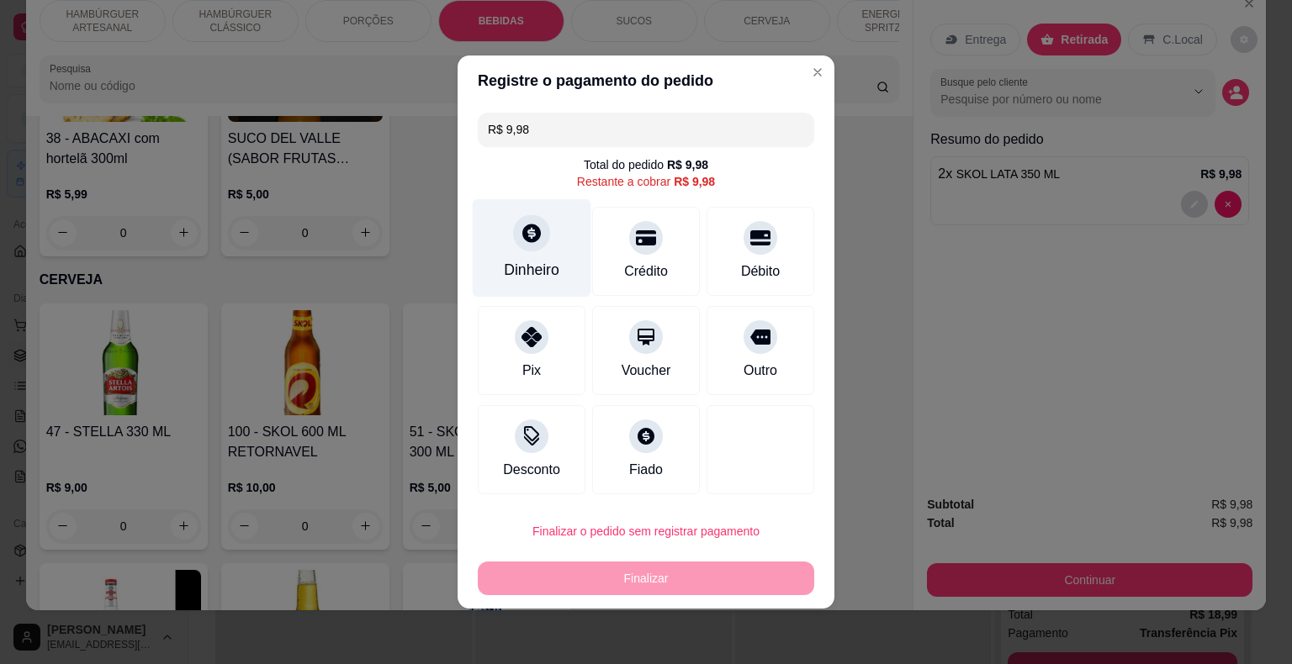
click at [531, 274] on div "Dinheiro" at bounding box center [531, 270] width 55 height 22
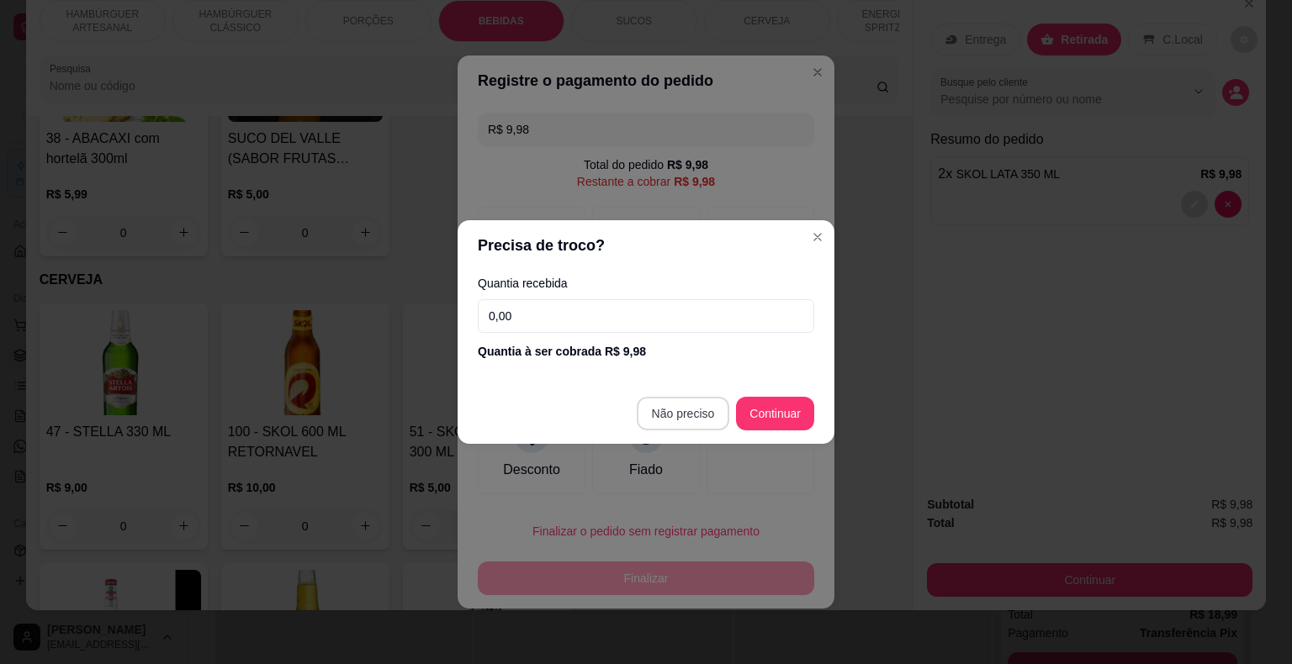
type input "R$ 0,00"
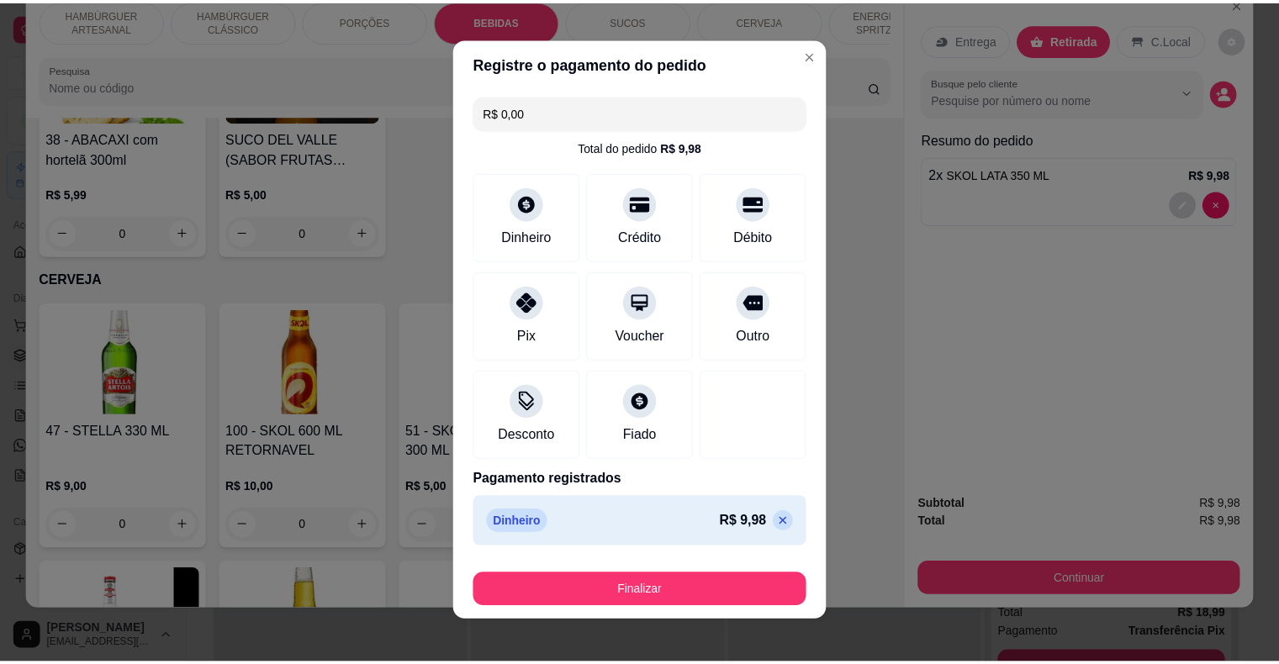
scroll to position [0, 0]
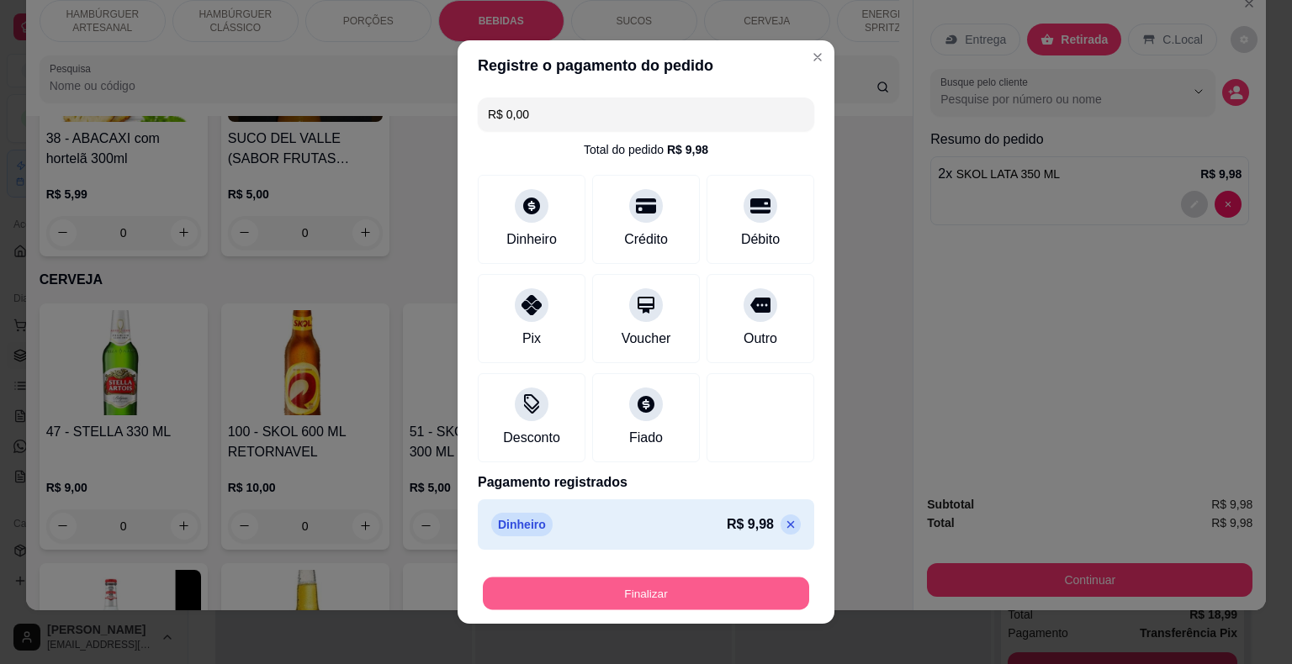
click at [734, 595] on button "Finalizar" at bounding box center [646, 594] width 326 height 33
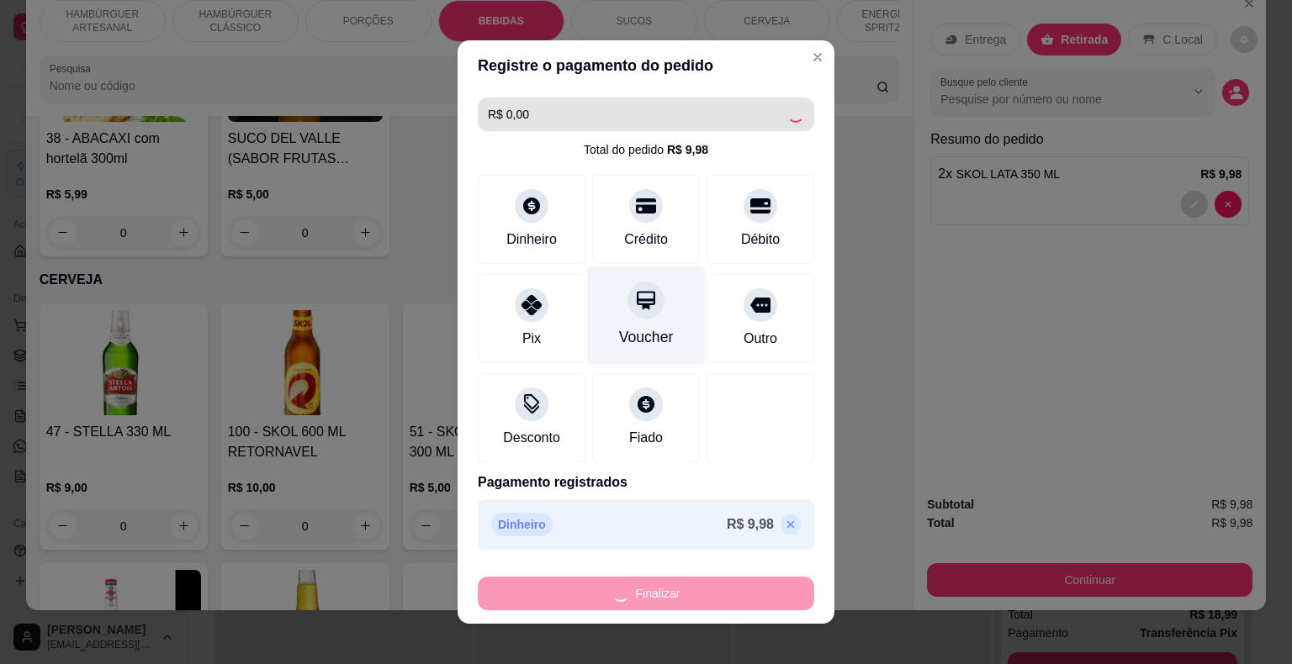
type input "0"
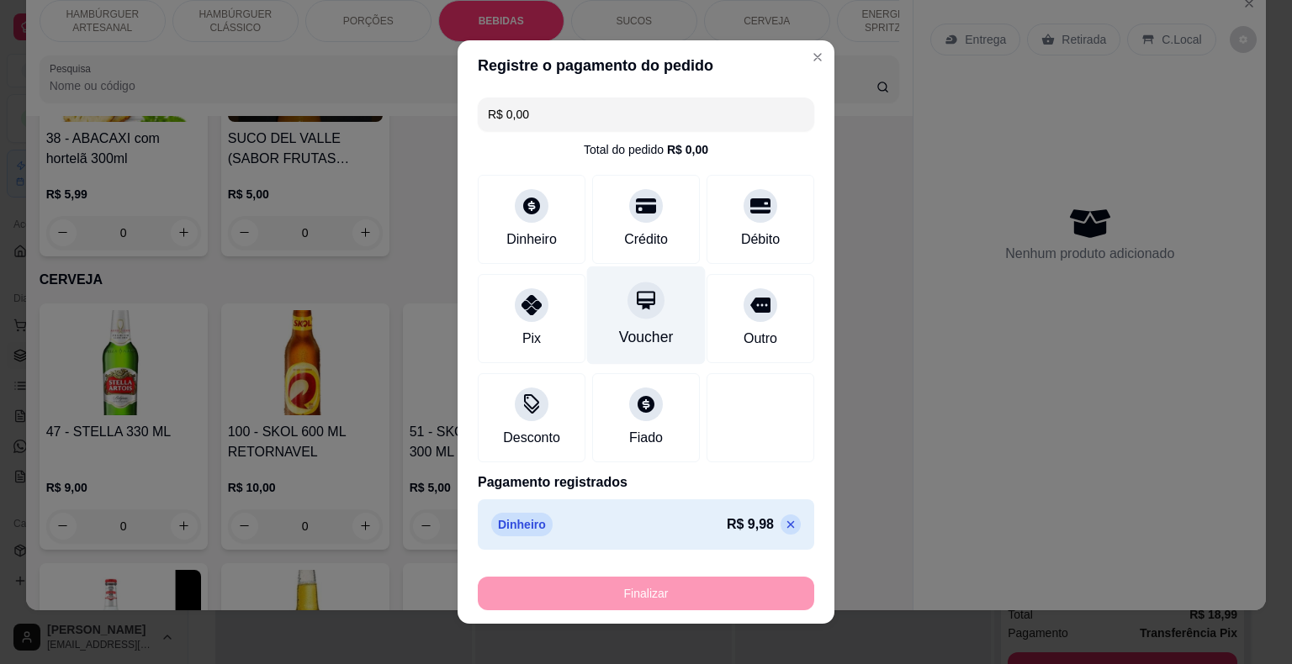
type input "-R$ 9,98"
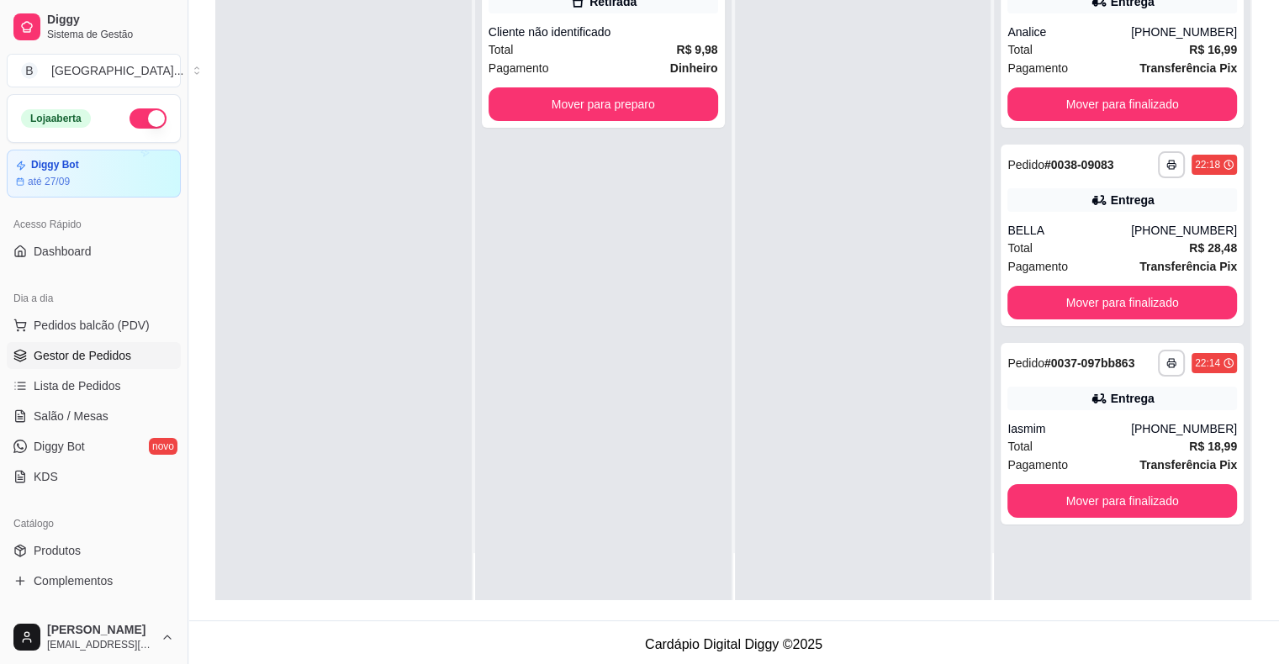
scroll to position [256, 0]
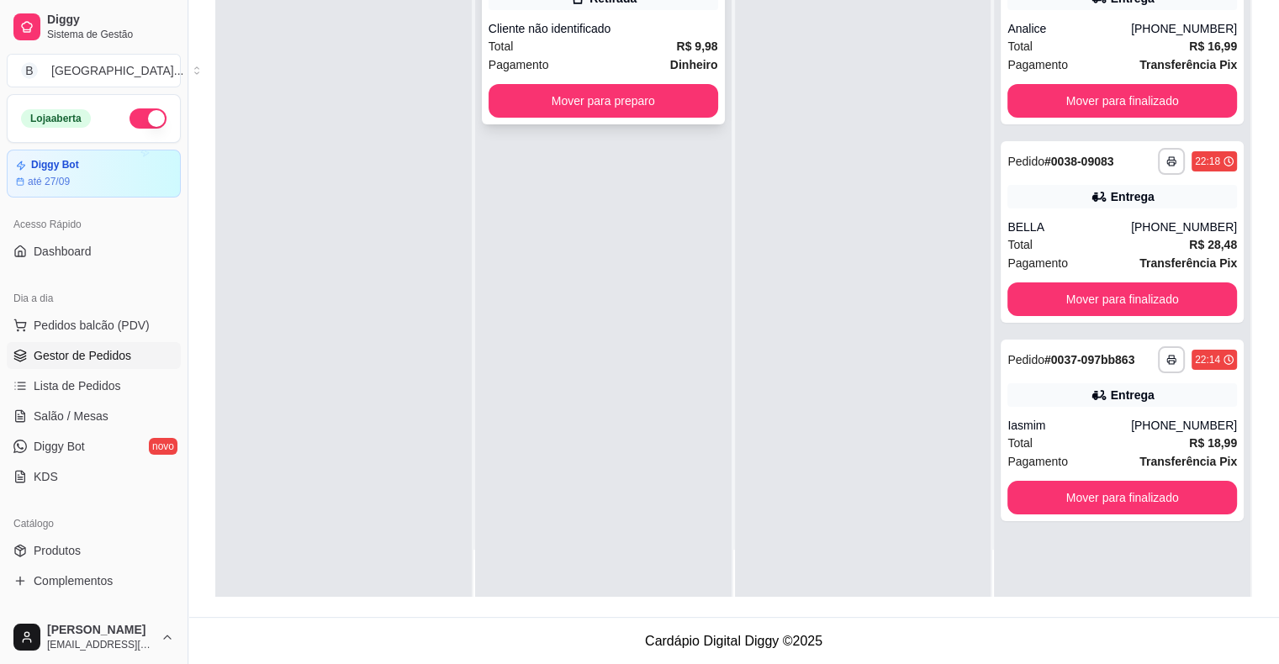
click at [565, 69] on div "Pagamento Dinheiro" at bounding box center [604, 64] width 230 height 18
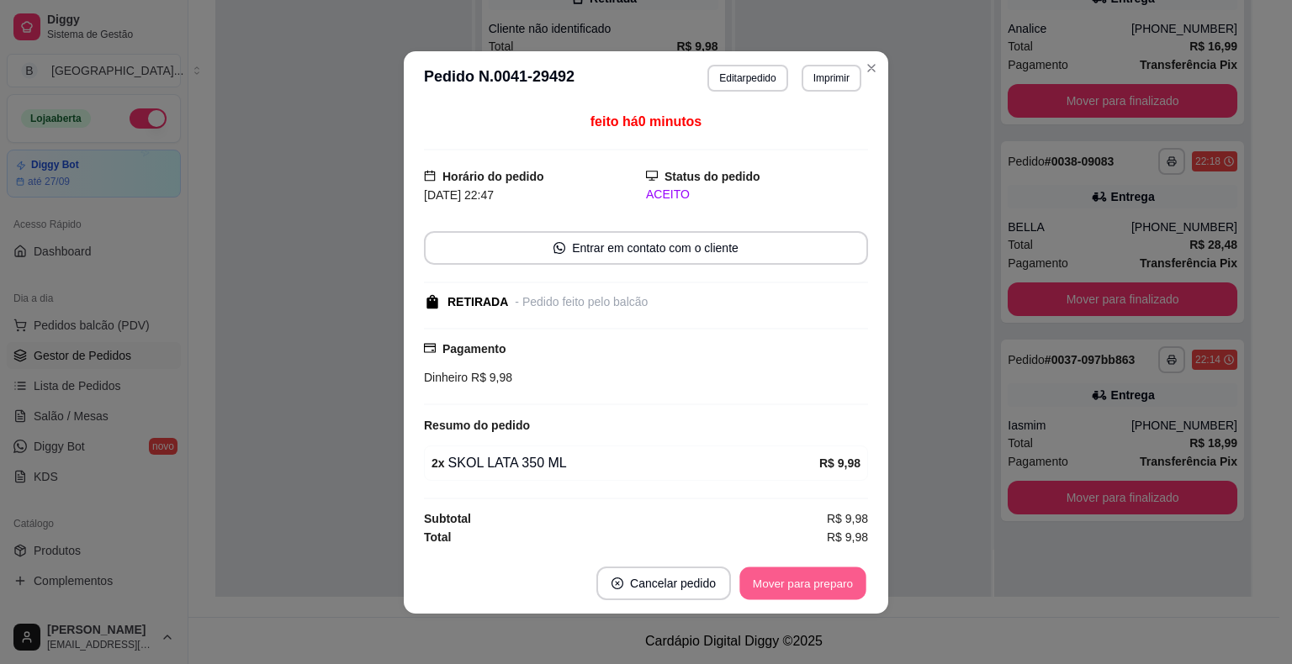
click at [793, 576] on button "Mover para preparo" at bounding box center [802, 583] width 126 height 33
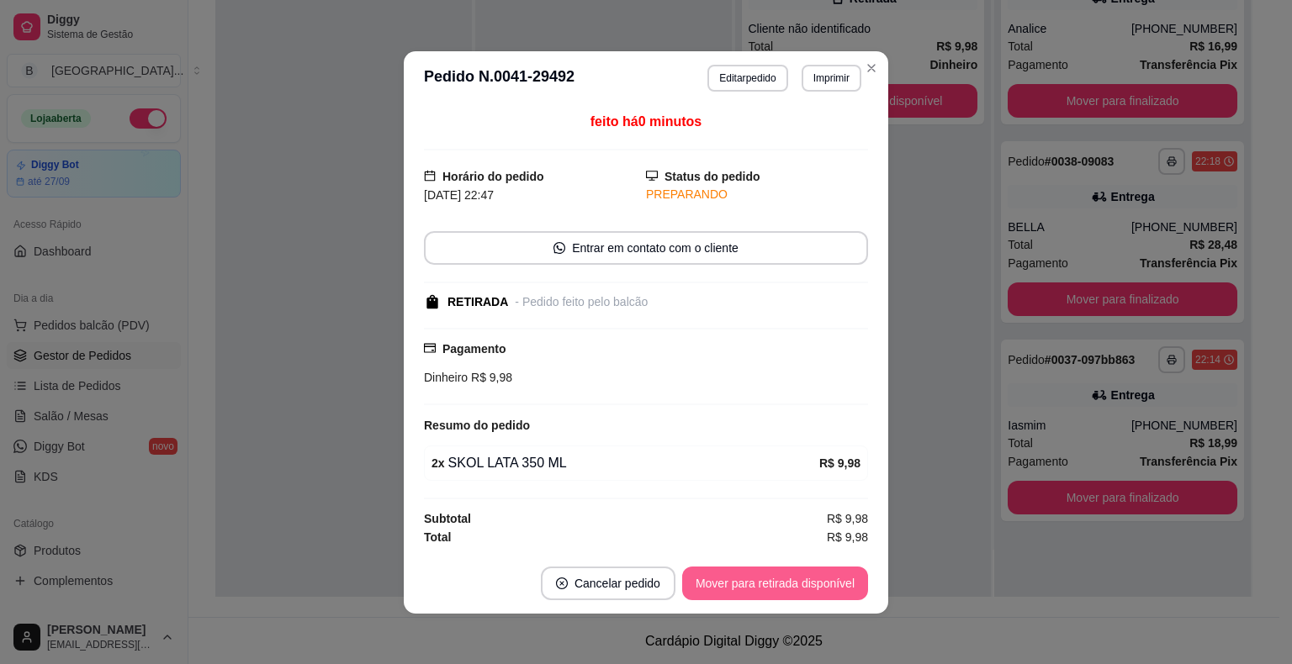
click at [793, 576] on button "Mover para retirada disponível" at bounding box center [775, 584] width 186 height 34
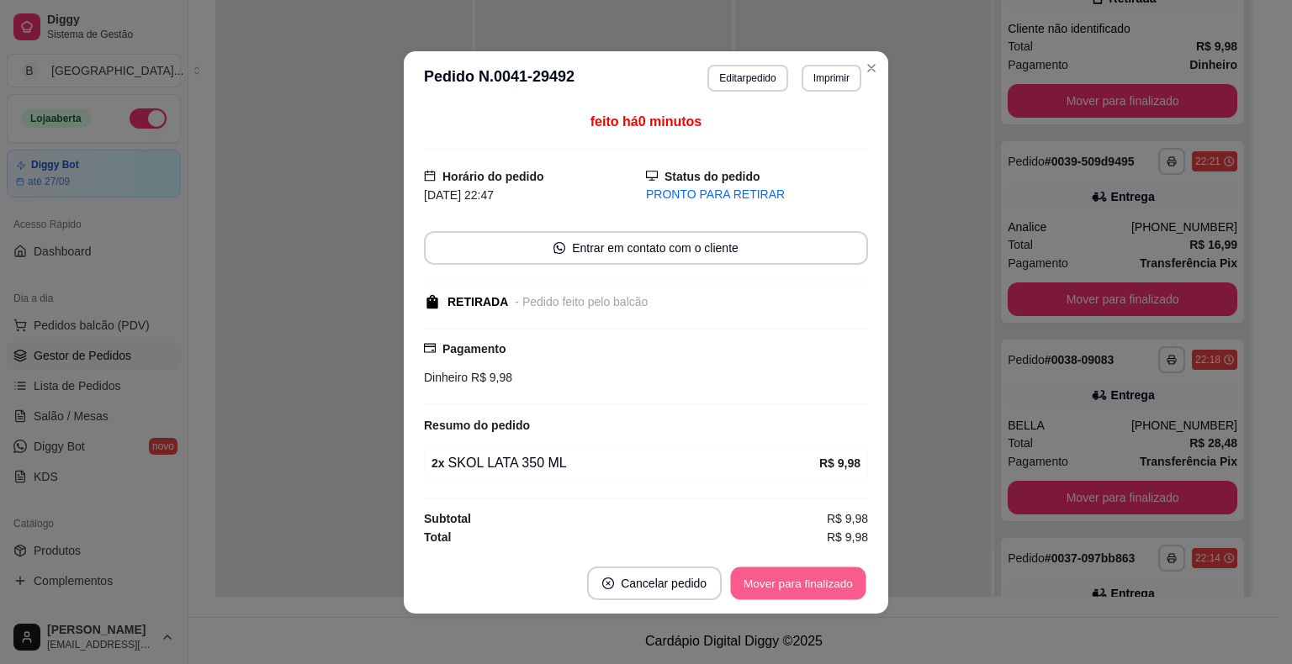
click at [793, 576] on button "Mover para finalizado" at bounding box center [798, 583] width 135 height 33
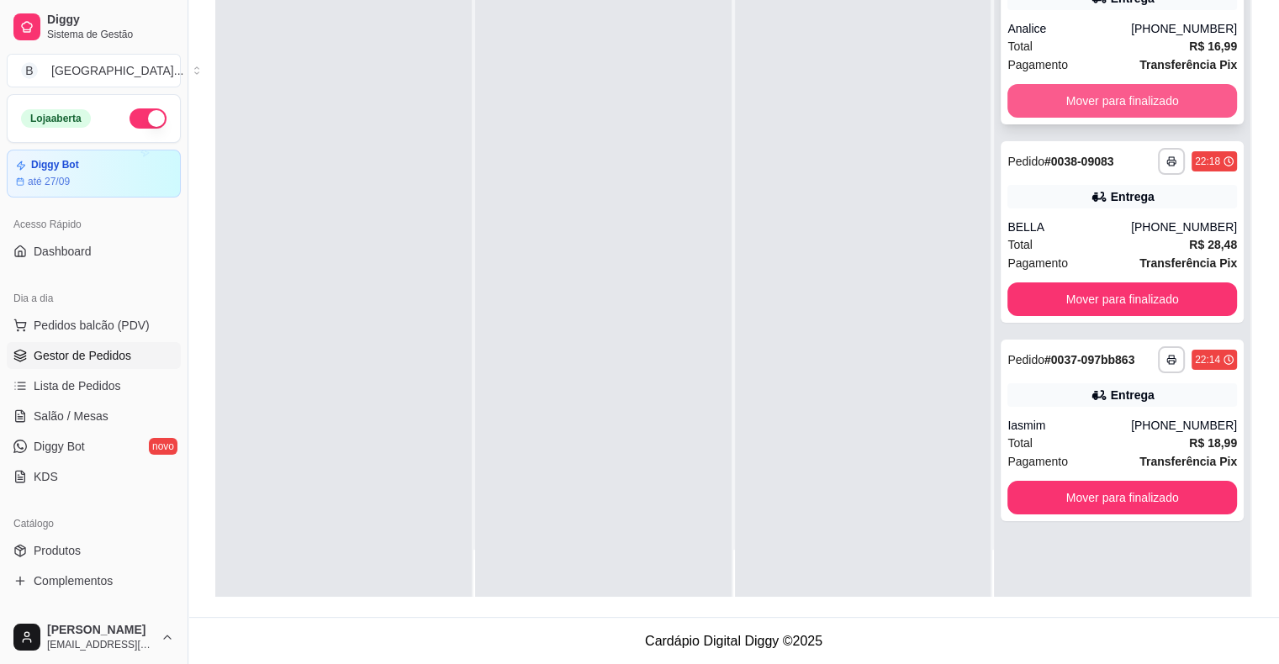
click at [1102, 106] on button "Mover para finalizado" at bounding box center [1122, 101] width 230 height 34
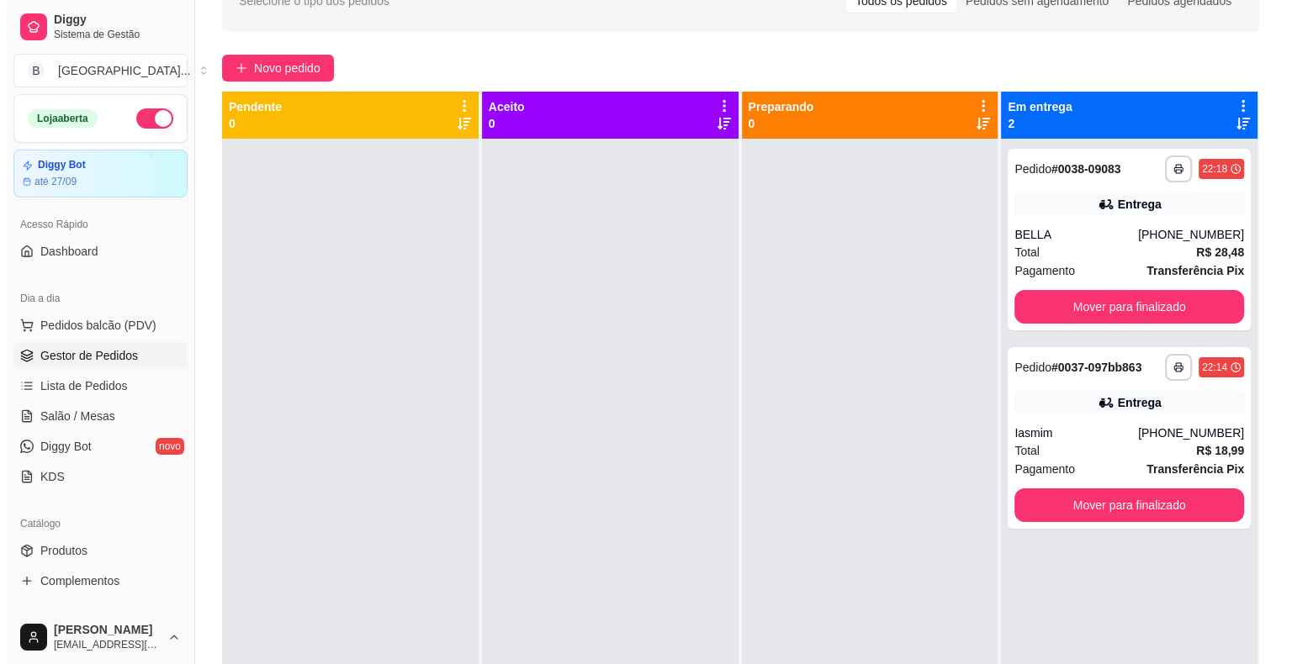
scroll to position [0, 0]
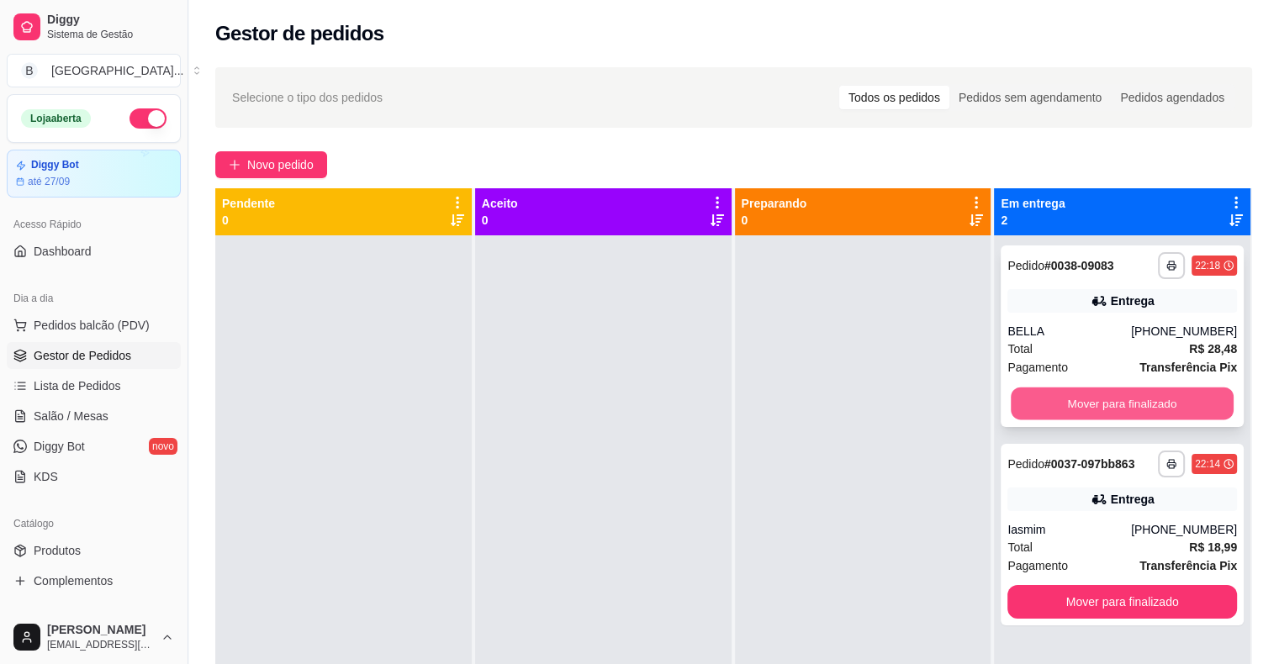
click at [1160, 412] on button "Mover para finalizado" at bounding box center [1122, 404] width 223 height 33
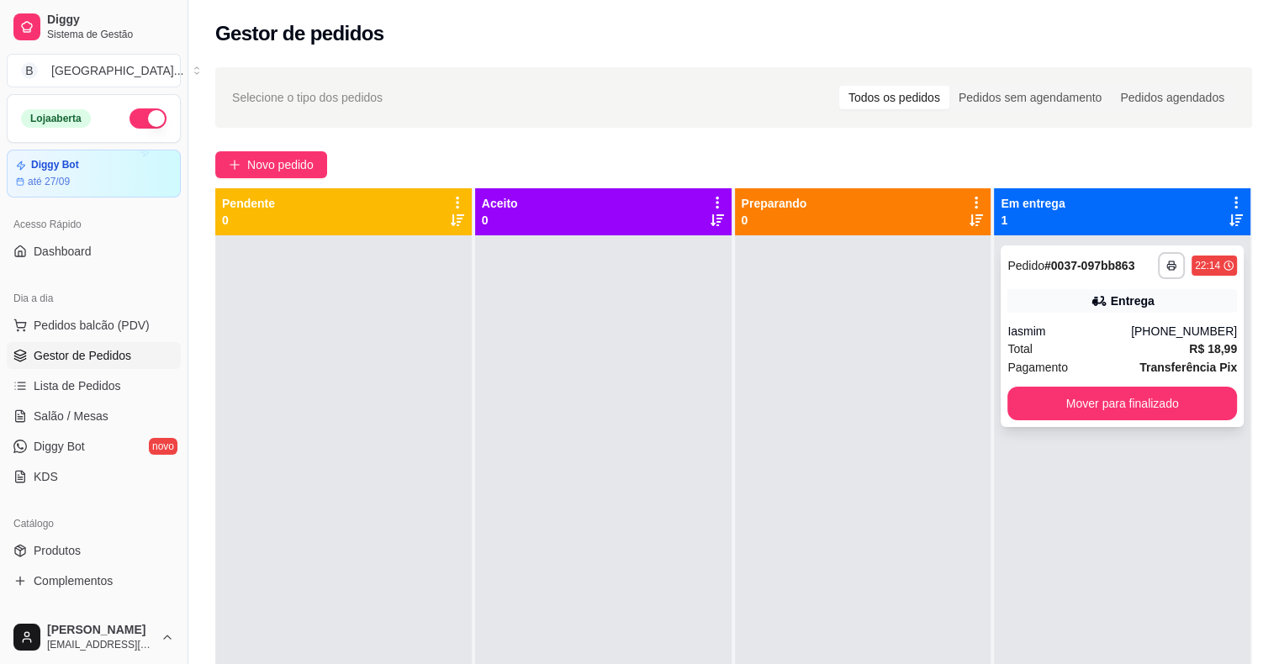
click at [1066, 301] on div "Entrega" at bounding box center [1122, 301] width 230 height 24
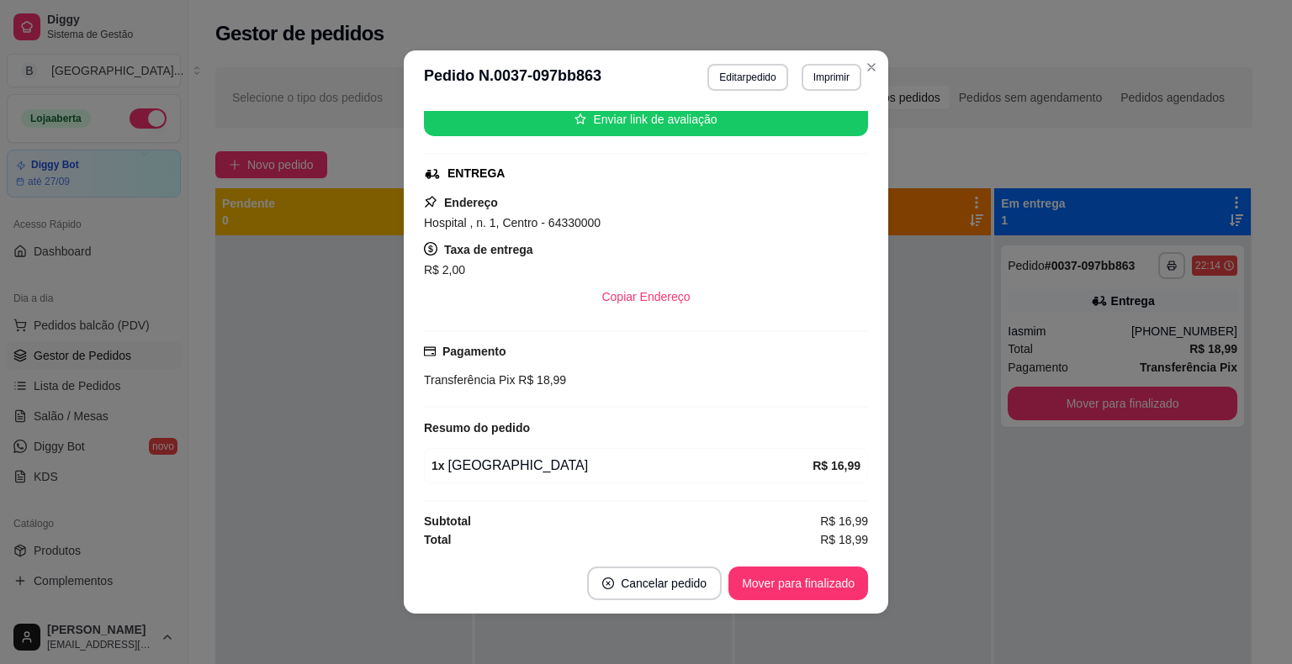
scroll to position [3, 0]
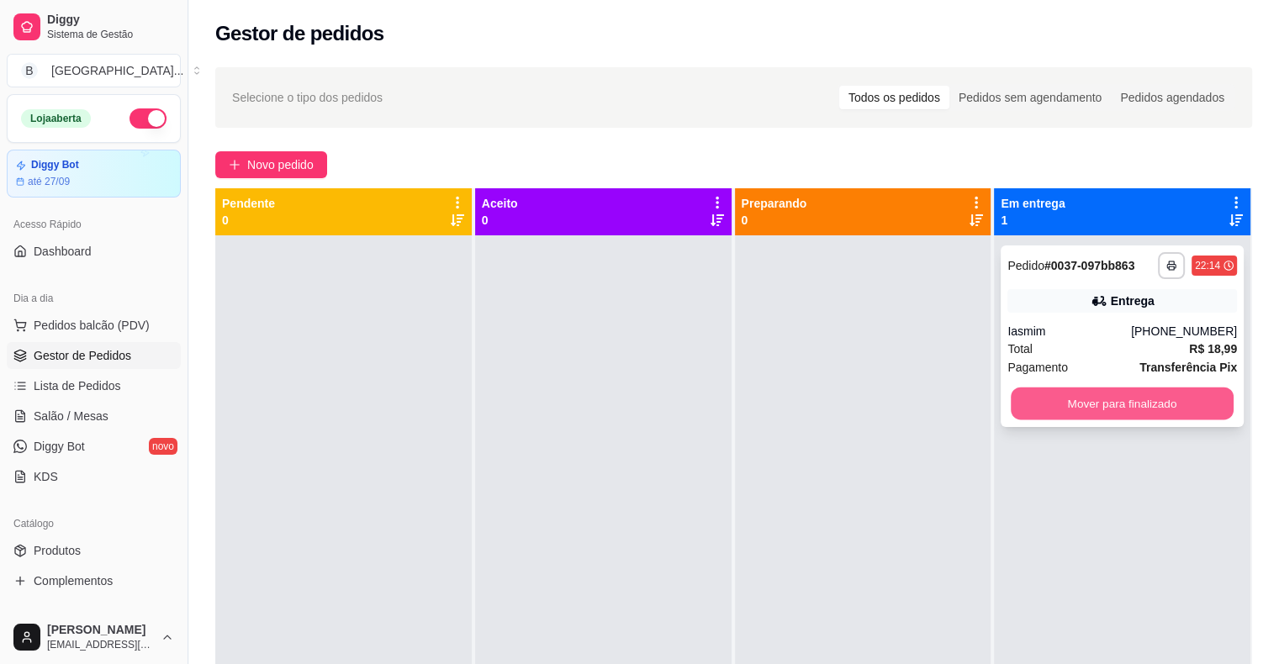
click at [1039, 399] on button "Mover para finalizado" at bounding box center [1122, 404] width 223 height 33
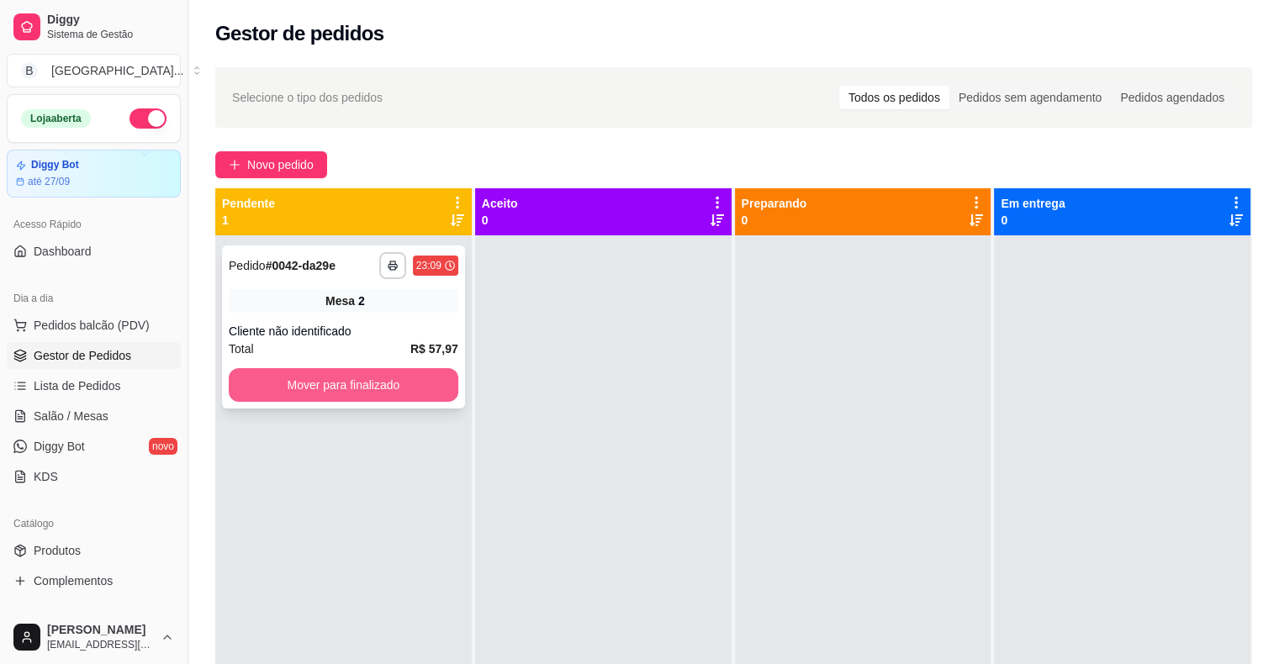
click at [376, 391] on button "Mover para finalizado" at bounding box center [344, 385] width 230 height 34
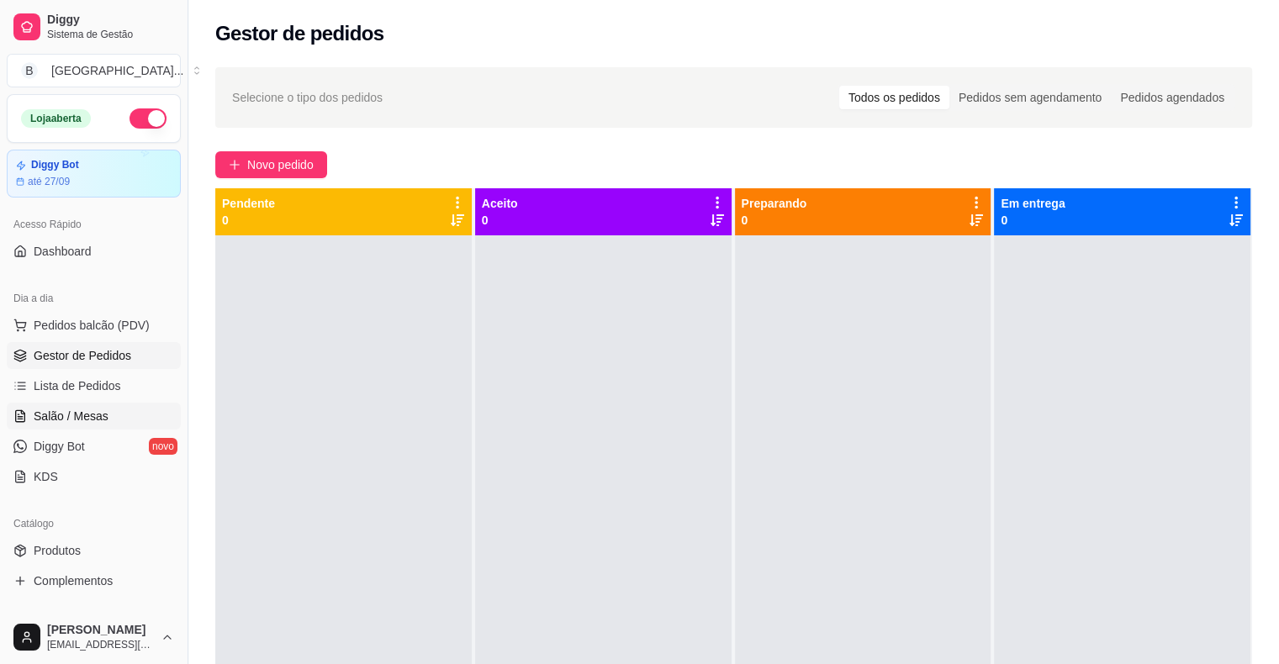
click at [62, 425] on link "Salão / Mesas" at bounding box center [94, 416] width 174 height 27
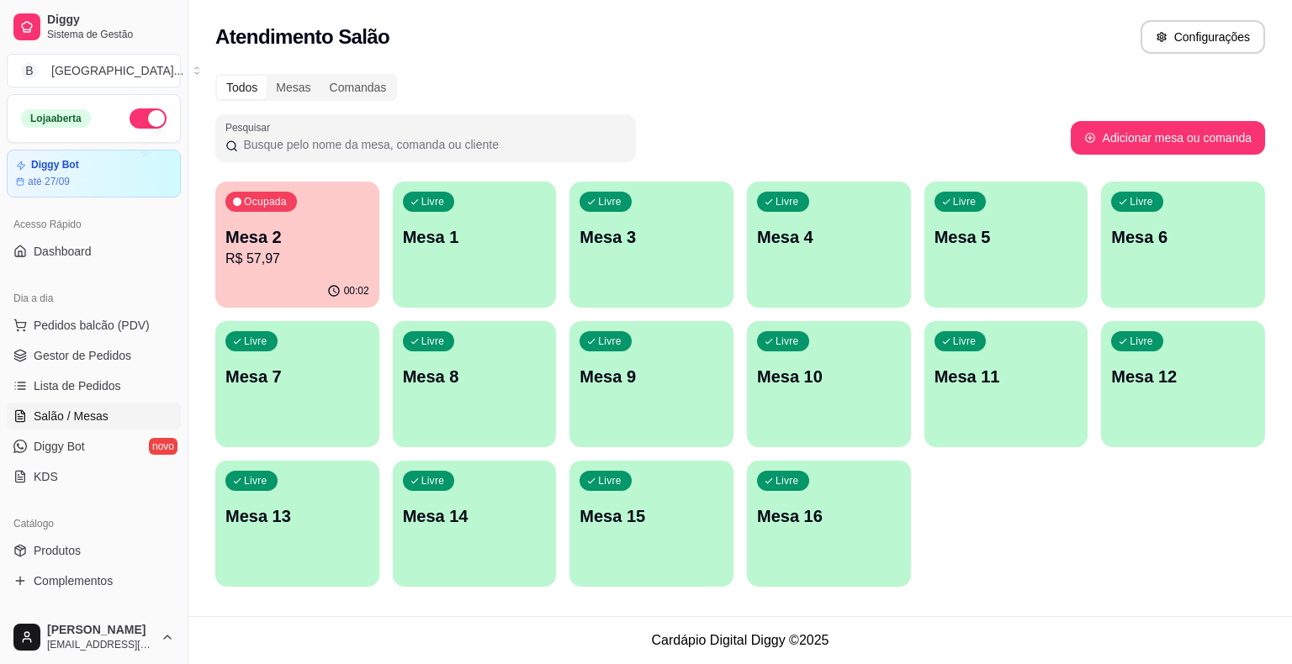
click at [336, 257] on p "R$ 57,97" at bounding box center [297, 259] width 144 height 20
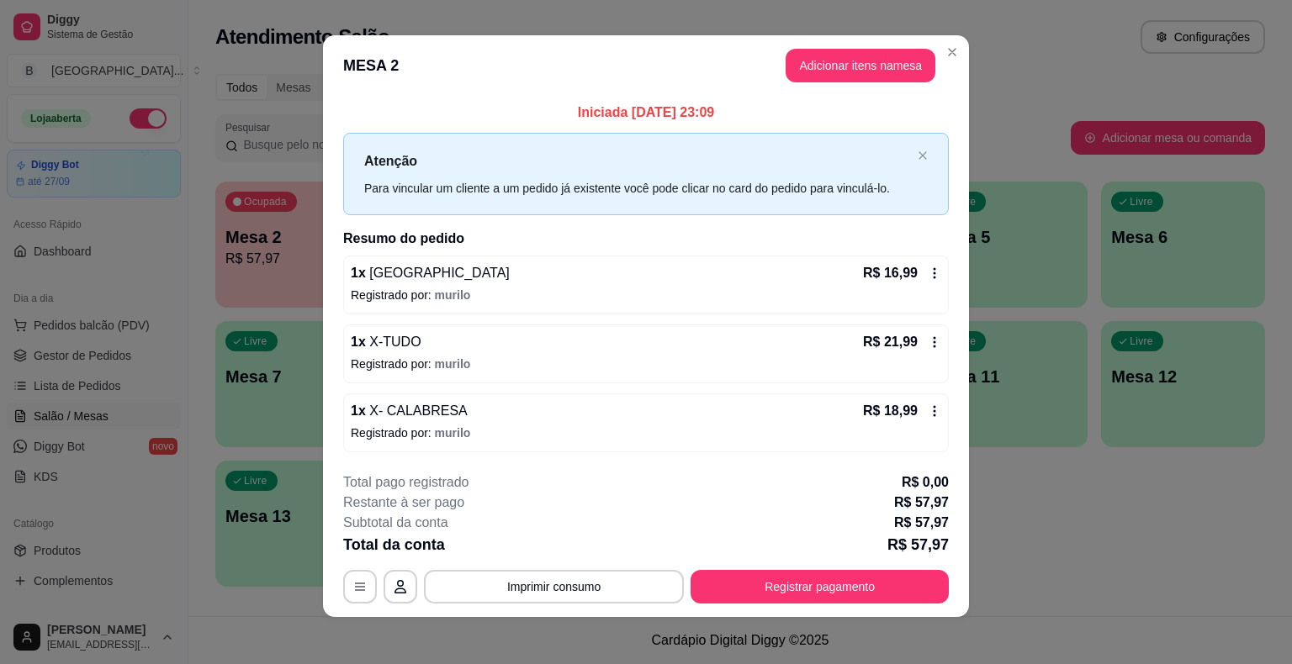
scroll to position [11, 0]
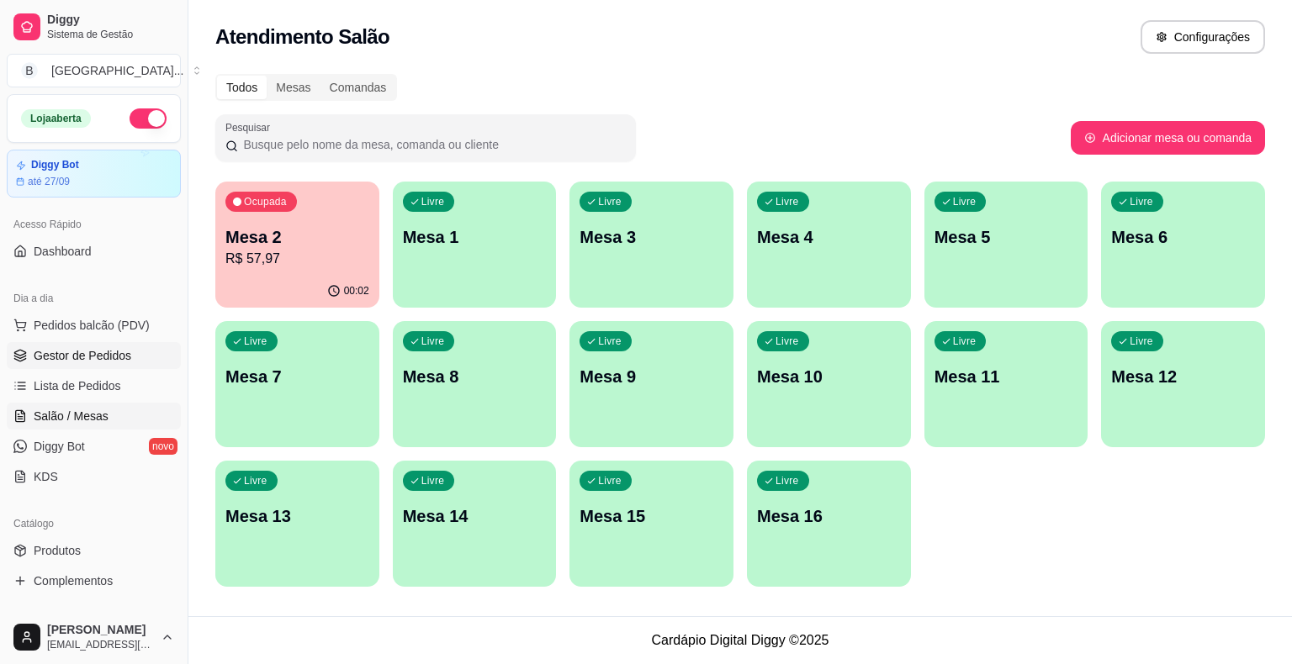
click at [68, 364] on link "Gestor de Pedidos" at bounding box center [94, 355] width 174 height 27
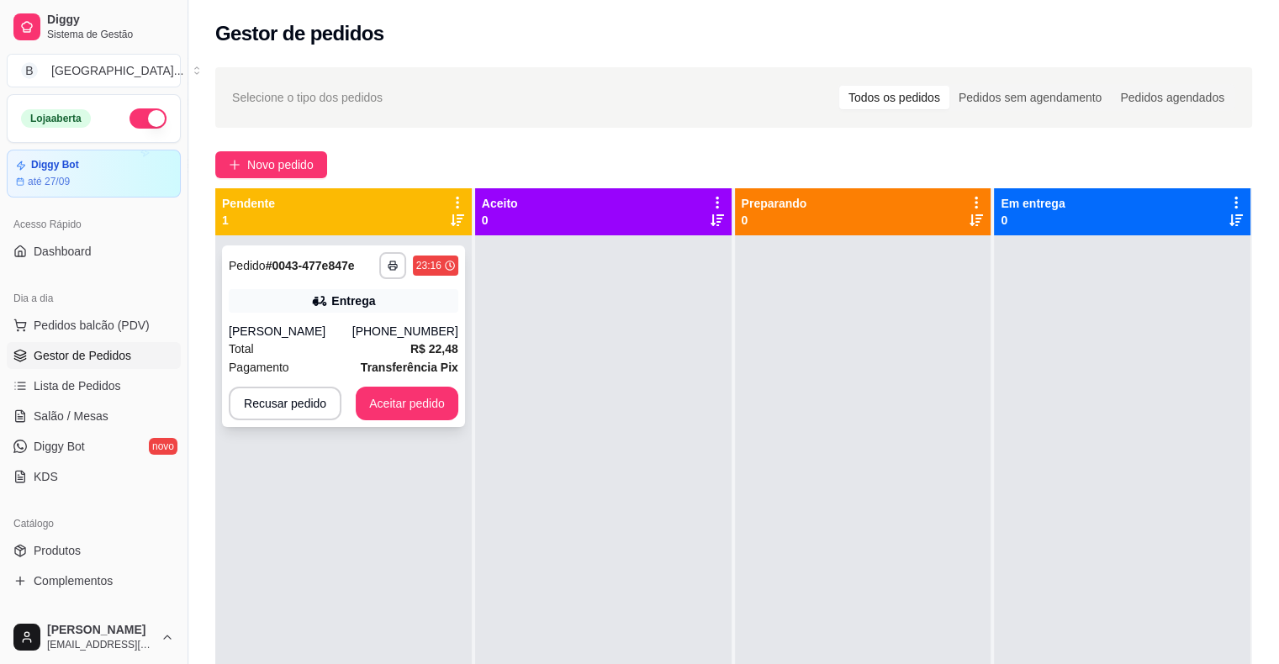
click at [385, 344] on div "Total R$ 22,48" at bounding box center [344, 349] width 230 height 18
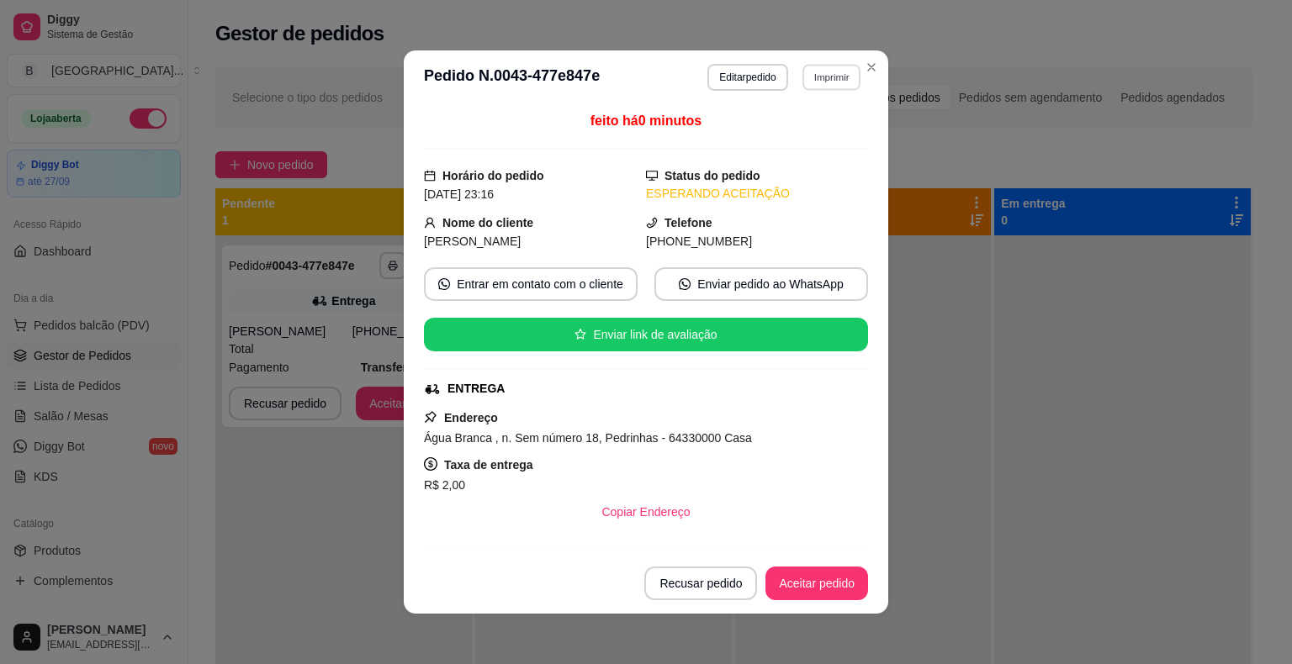
click at [811, 81] on button "Imprimir" at bounding box center [831, 77] width 58 height 26
click at [800, 132] on button "IMPRESSORA" at bounding box center [795, 136] width 122 height 27
click at [790, 582] on button "Aceitar pedido" at bounding box center [816, 584] width 103 height 34
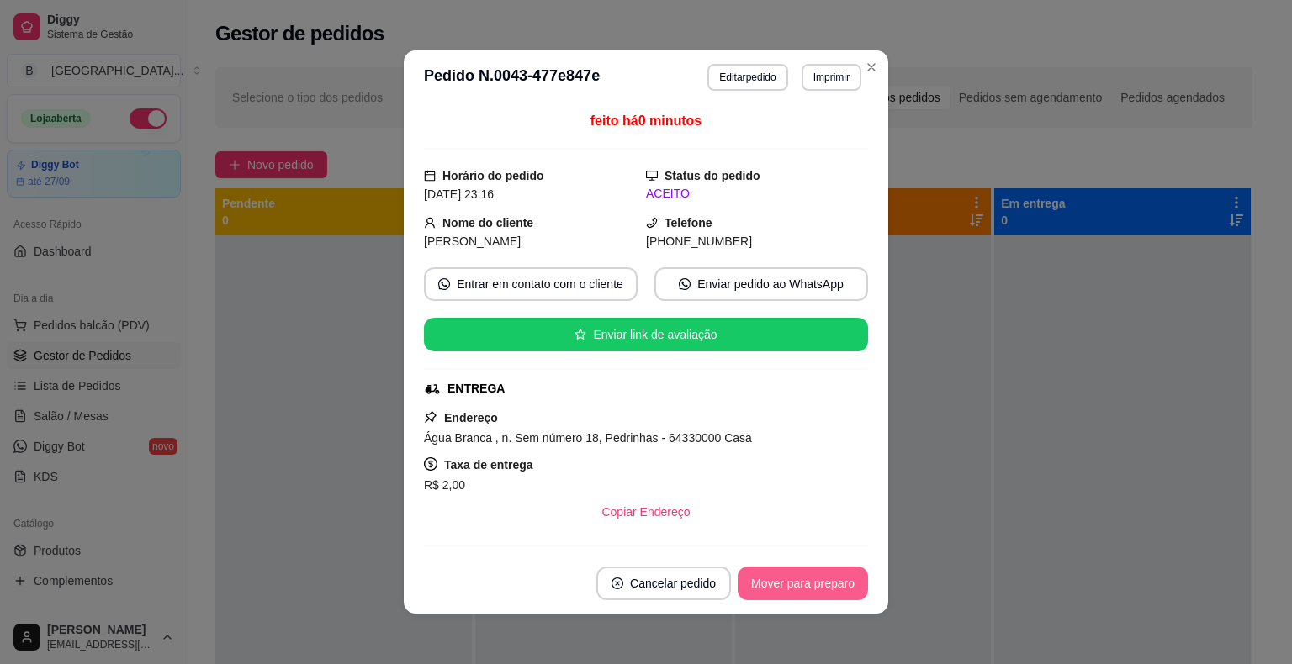
click at [791, 581] on button "Mover para preparo" at bounding box center [802, 584] width 130 height 34
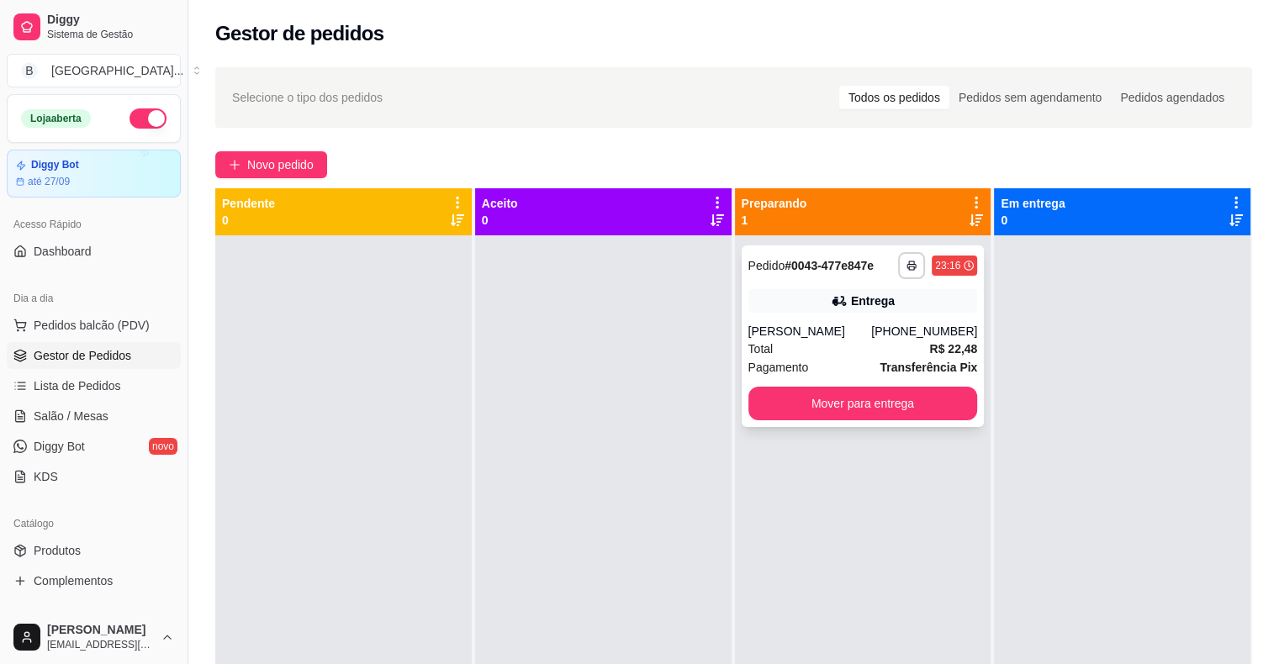
click at [852, 375] on div "Pagamento Transferência Pix" at bounding box center [863, 367] width 230 height 18
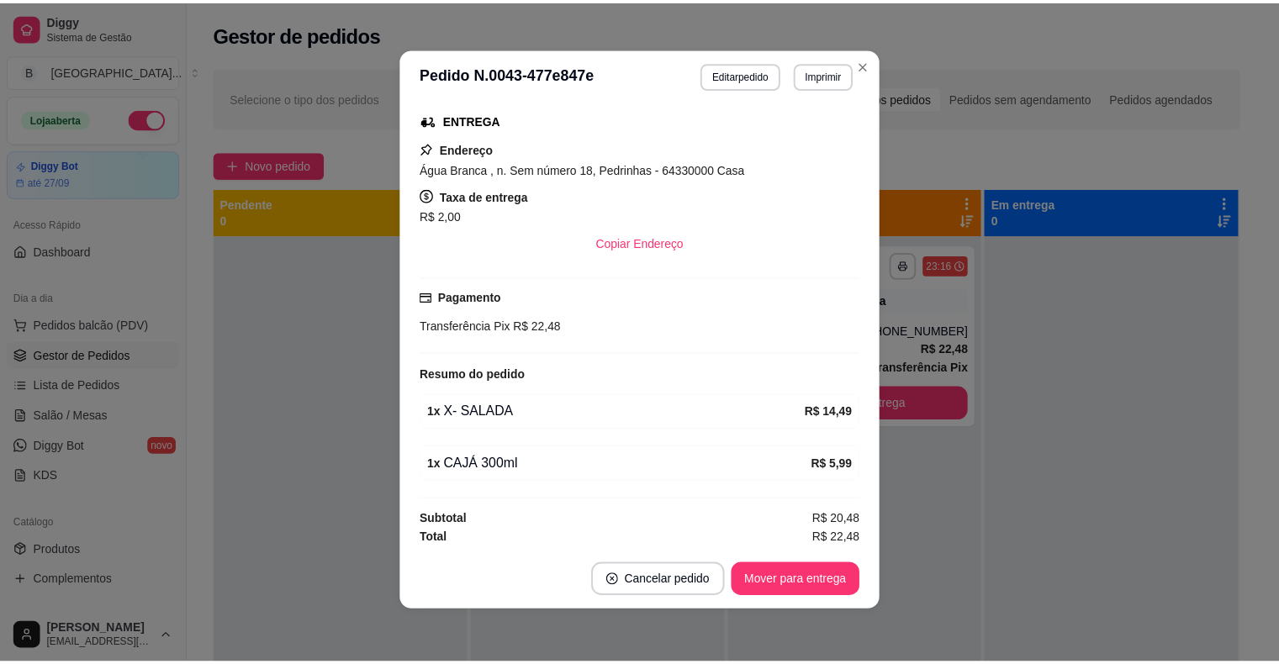
scroll to position [3, 0]
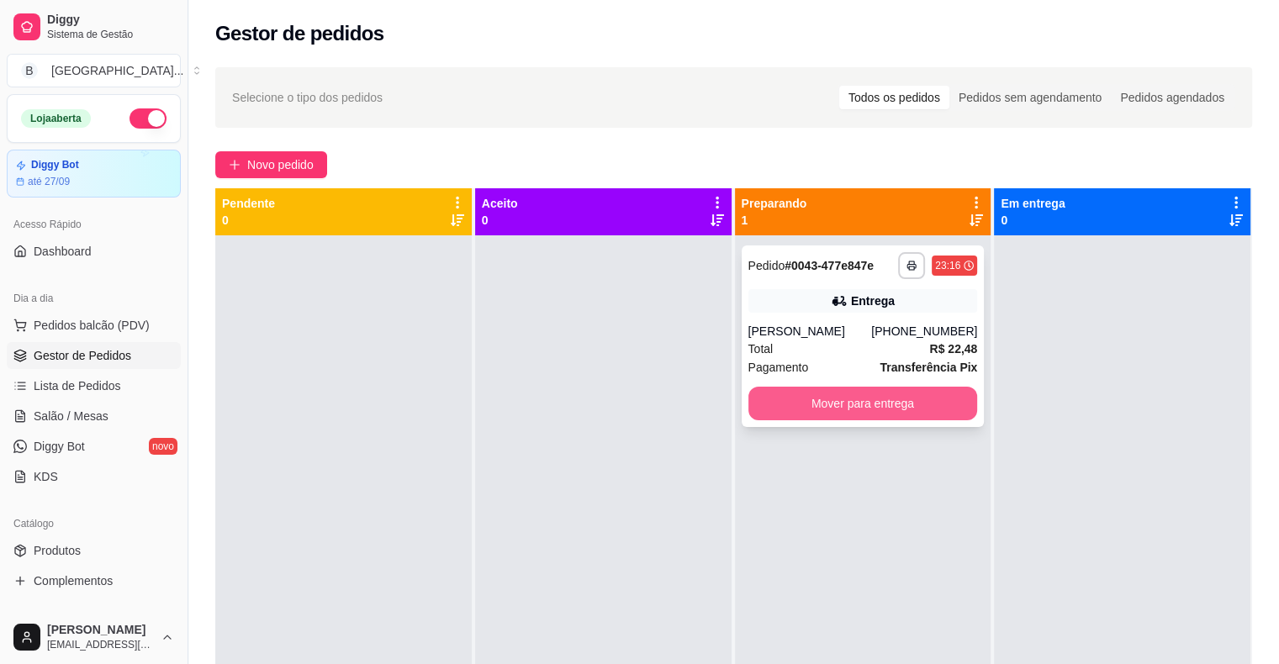
click at [933, 394] on button "Mover para entrega" at bounding box center [863, 404] width 230 height 34
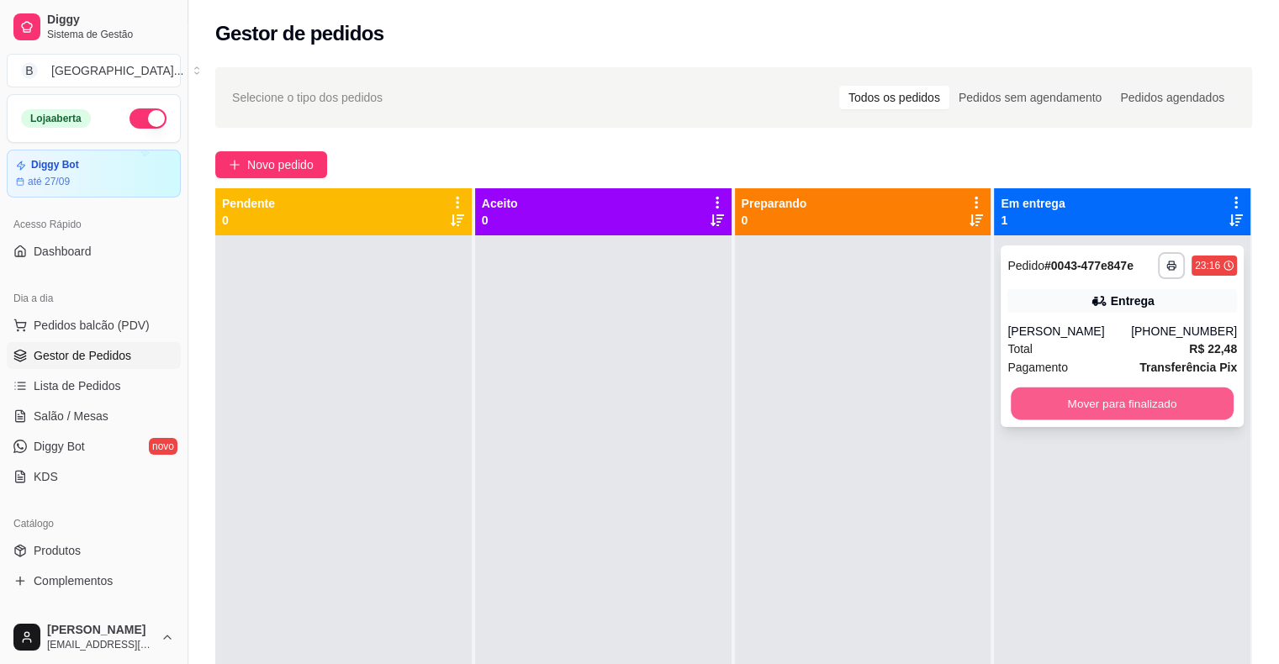
click at [1164, 412] on button "Mover para finalizado" at bounding box center [1122, 404] width 223 height 33
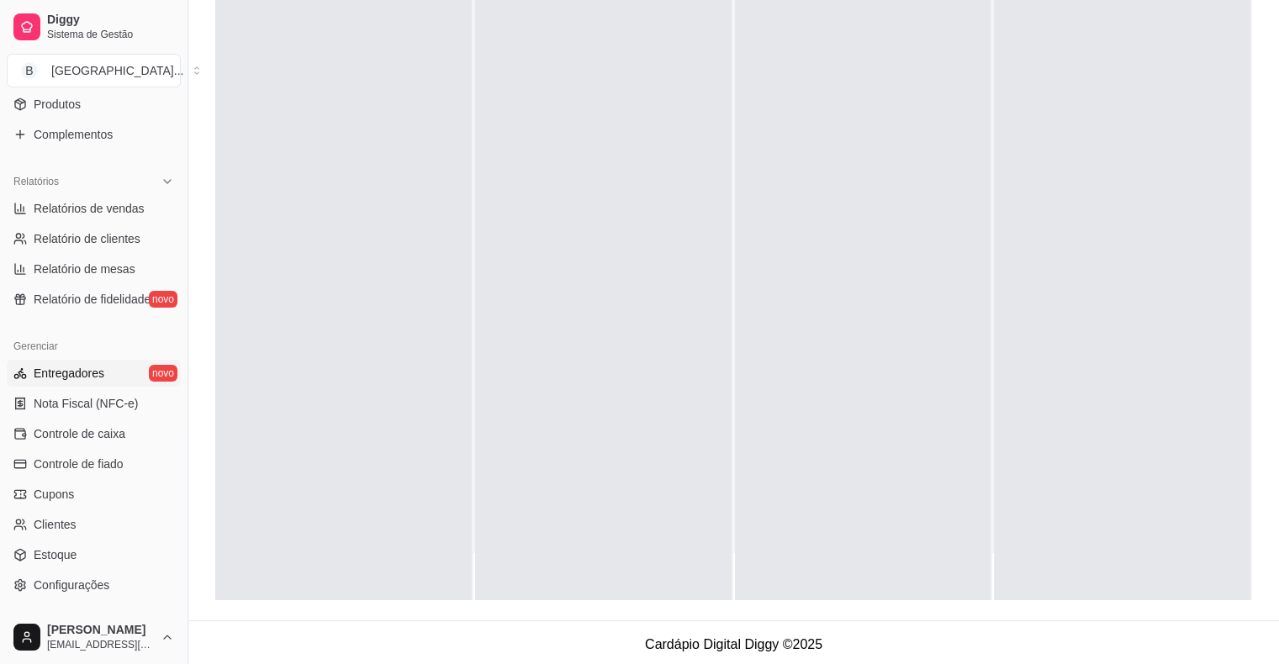
scroll to position [545, 0]
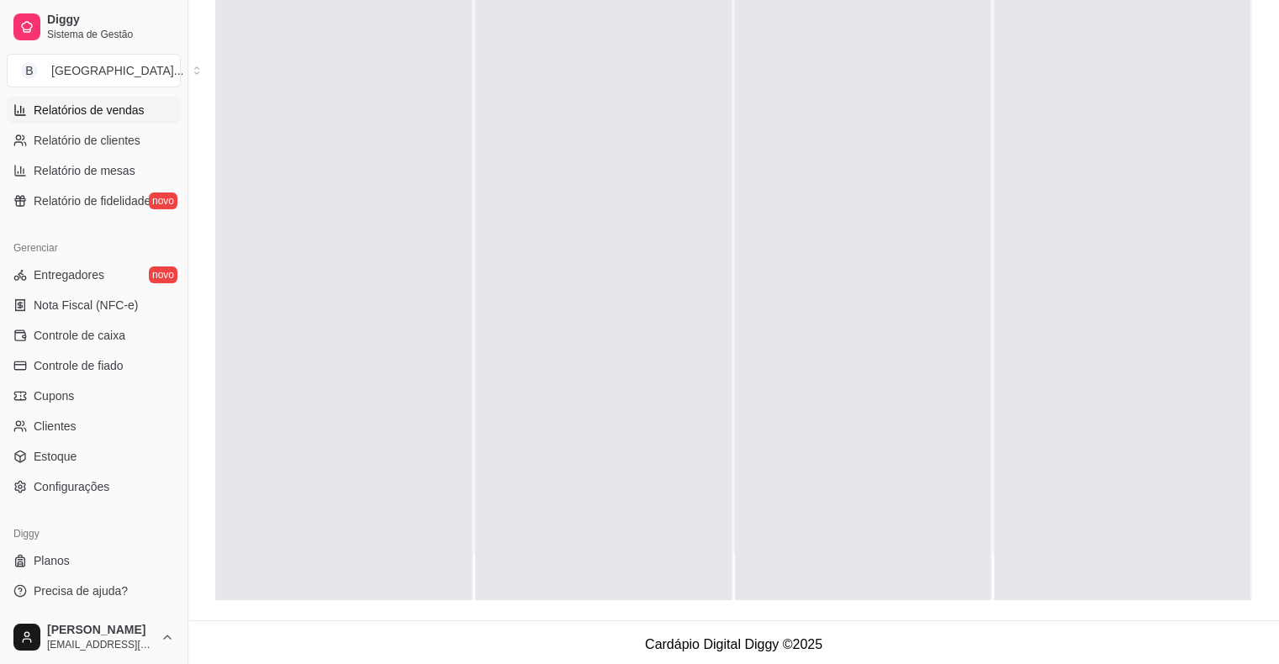
click at [102, 110] on span "Relatórios de vendas" at bounding box center [89, 110] width 111 height 17
select select "ALL"
select select "0"
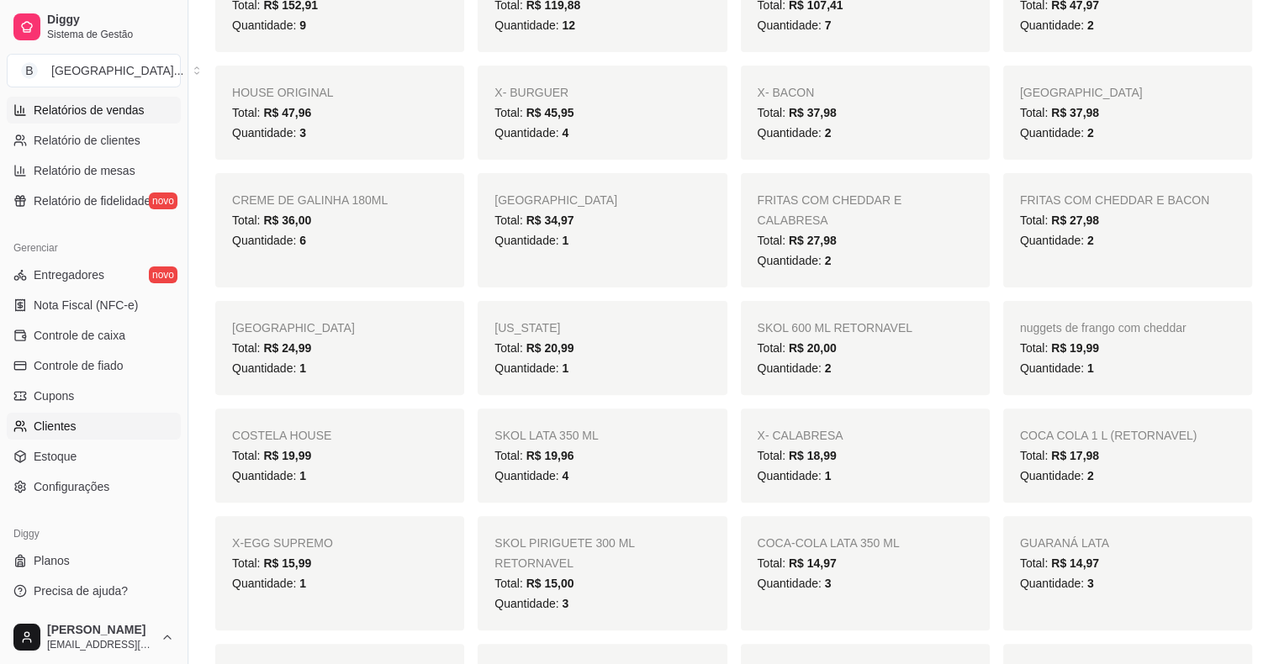
scroll to position [505, 0]
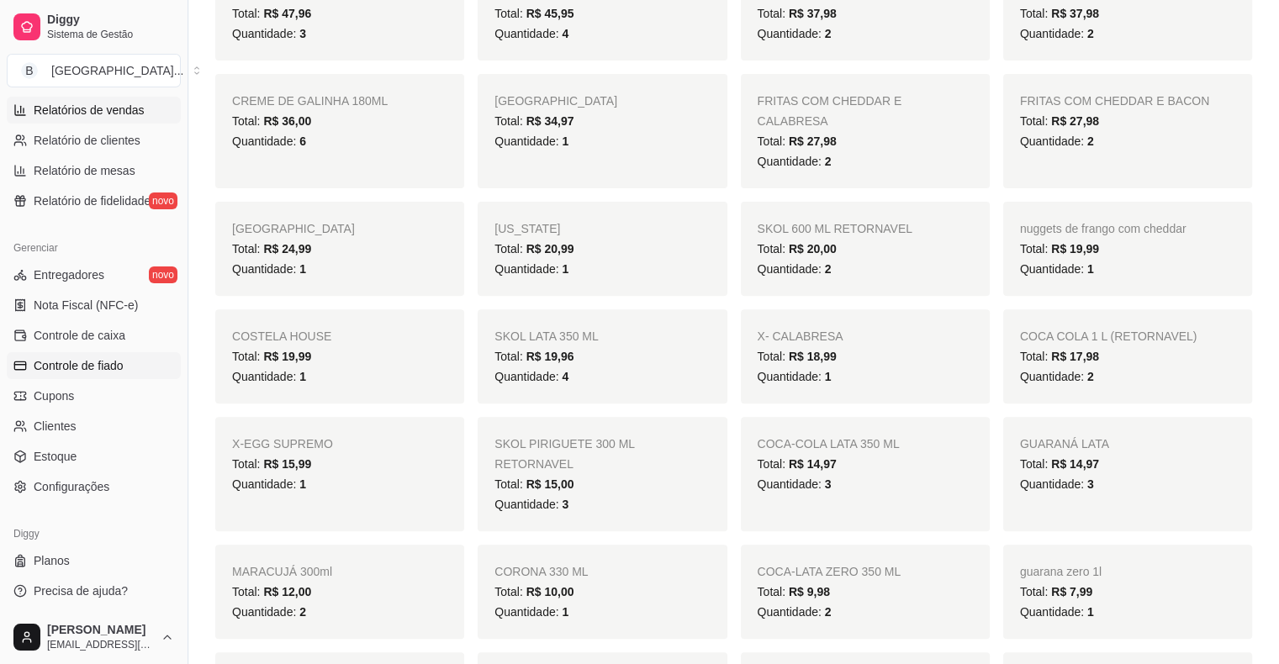
click at [101, 366] on span "Controle de fiado" at bounding box center [79, 365] width 90 height 17
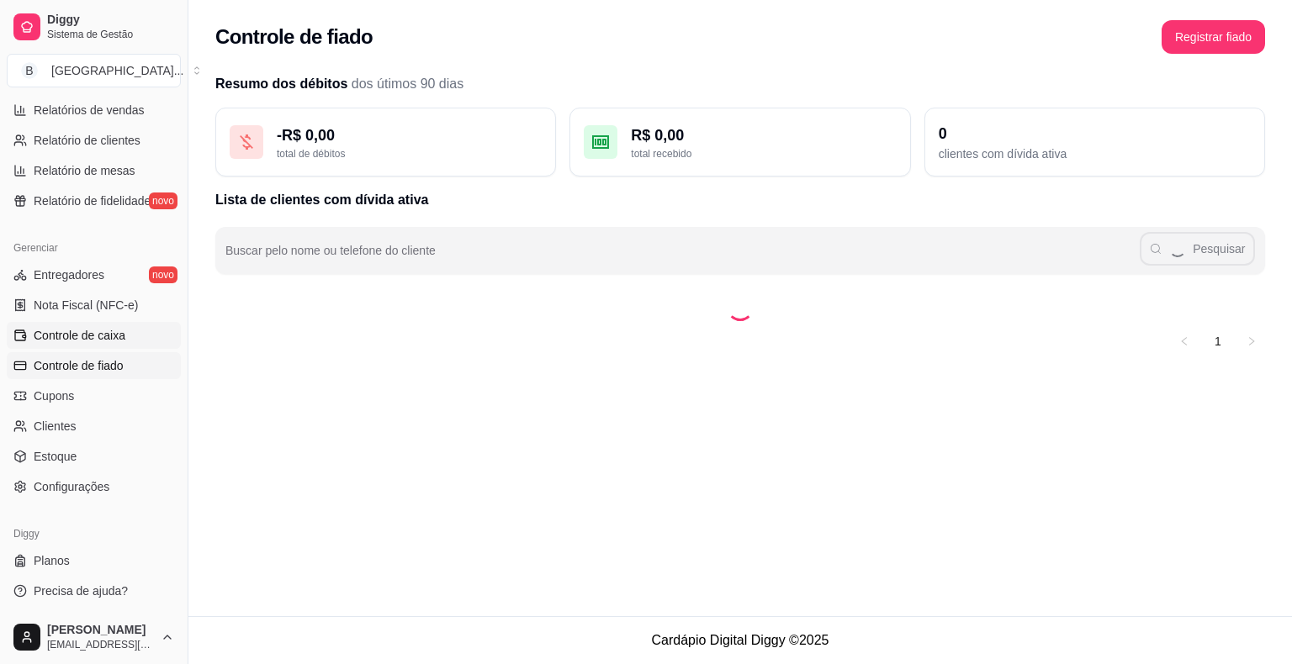
click at [101, 322] on link "Controle de caixa" at bounding box center [94, 335] width 174 height 27
